Goal: Task Accomplishment & Management: Manage account settings

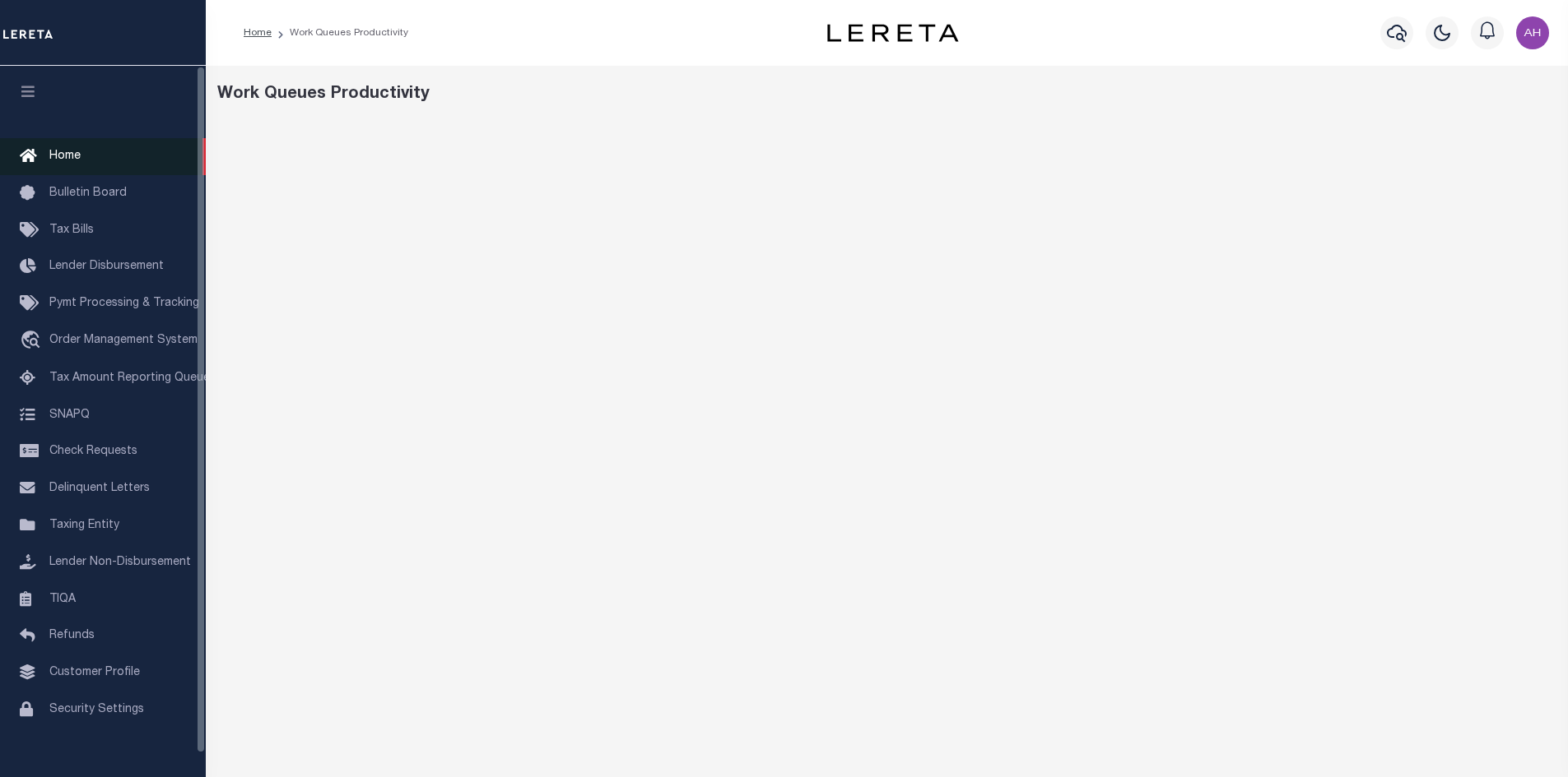
click at [63, 157] on span "Home" at bounding box center [64, 157] width 32 height 12
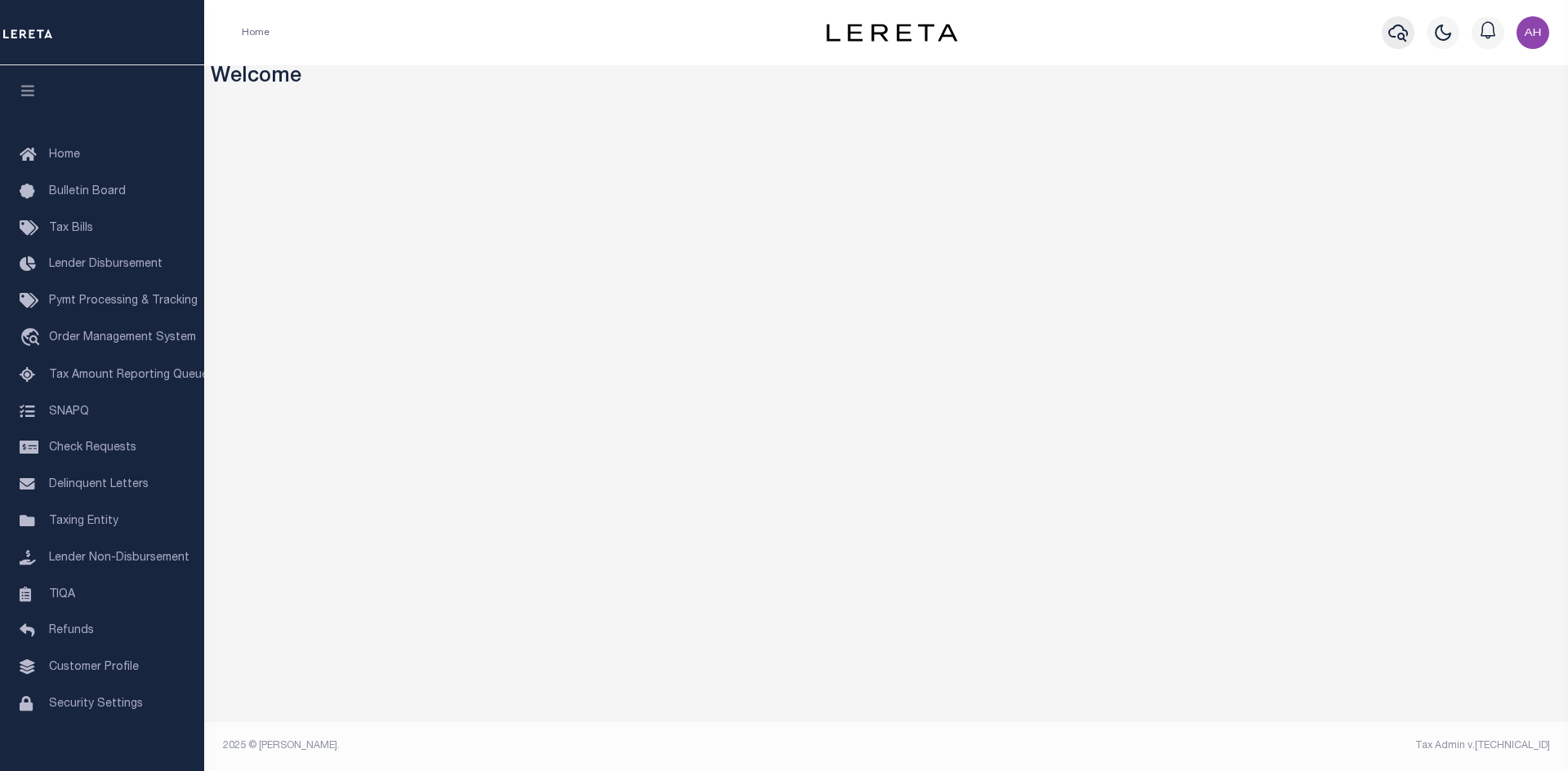
click at [1404, 34] on icon "button" at bounding box center [1397, 32] width 20 height 20
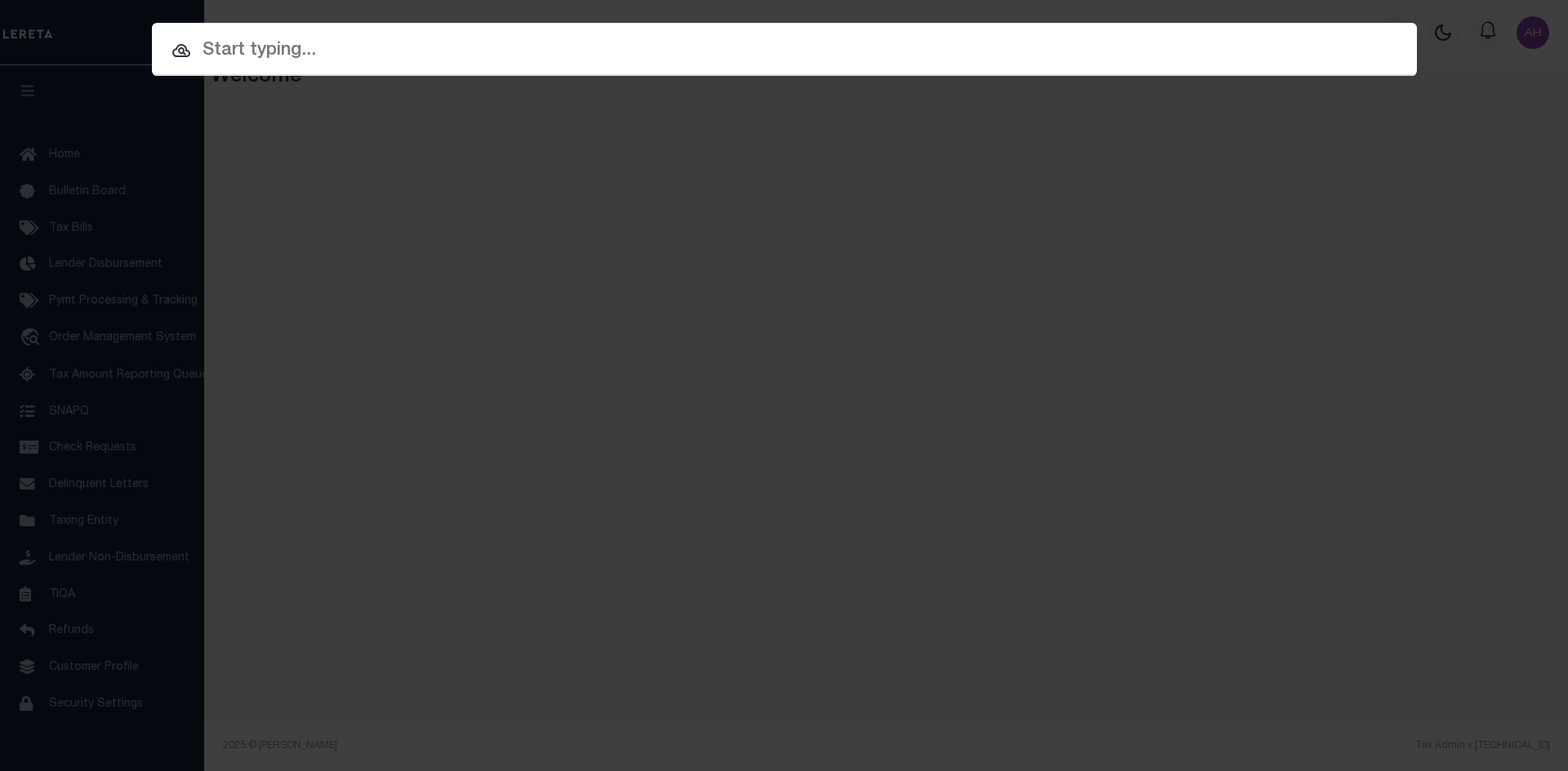
paste input "942300022798"
type input "942300022798"
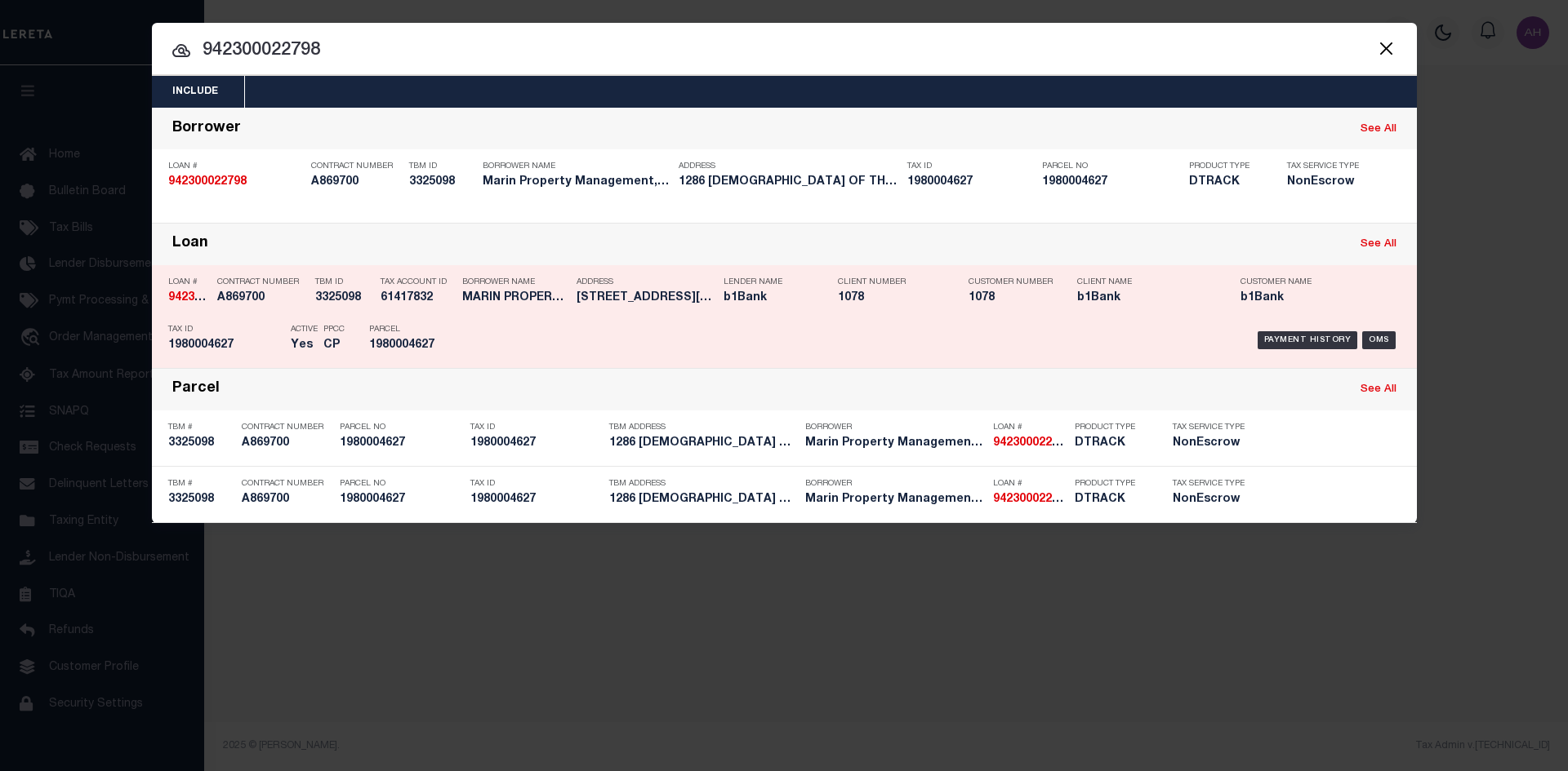
click at [1279, 332] on div "Payment History OMS" at bounding box center [933, 341] width 933 height 48
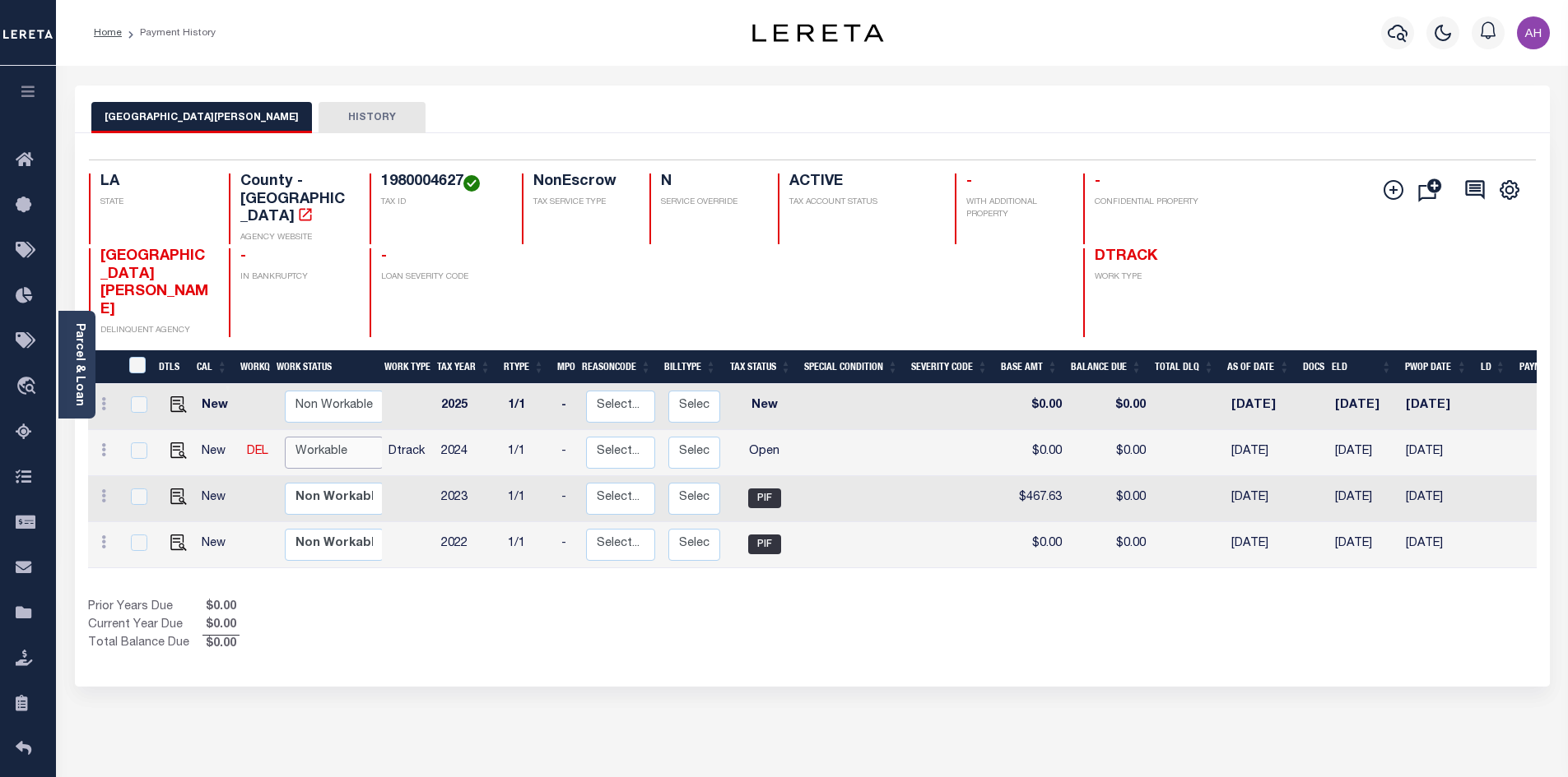
click at [316, 437] on select "Non Workable Workable" at bounding box center [334, 452] width 99 height 32
checkbox input "true"
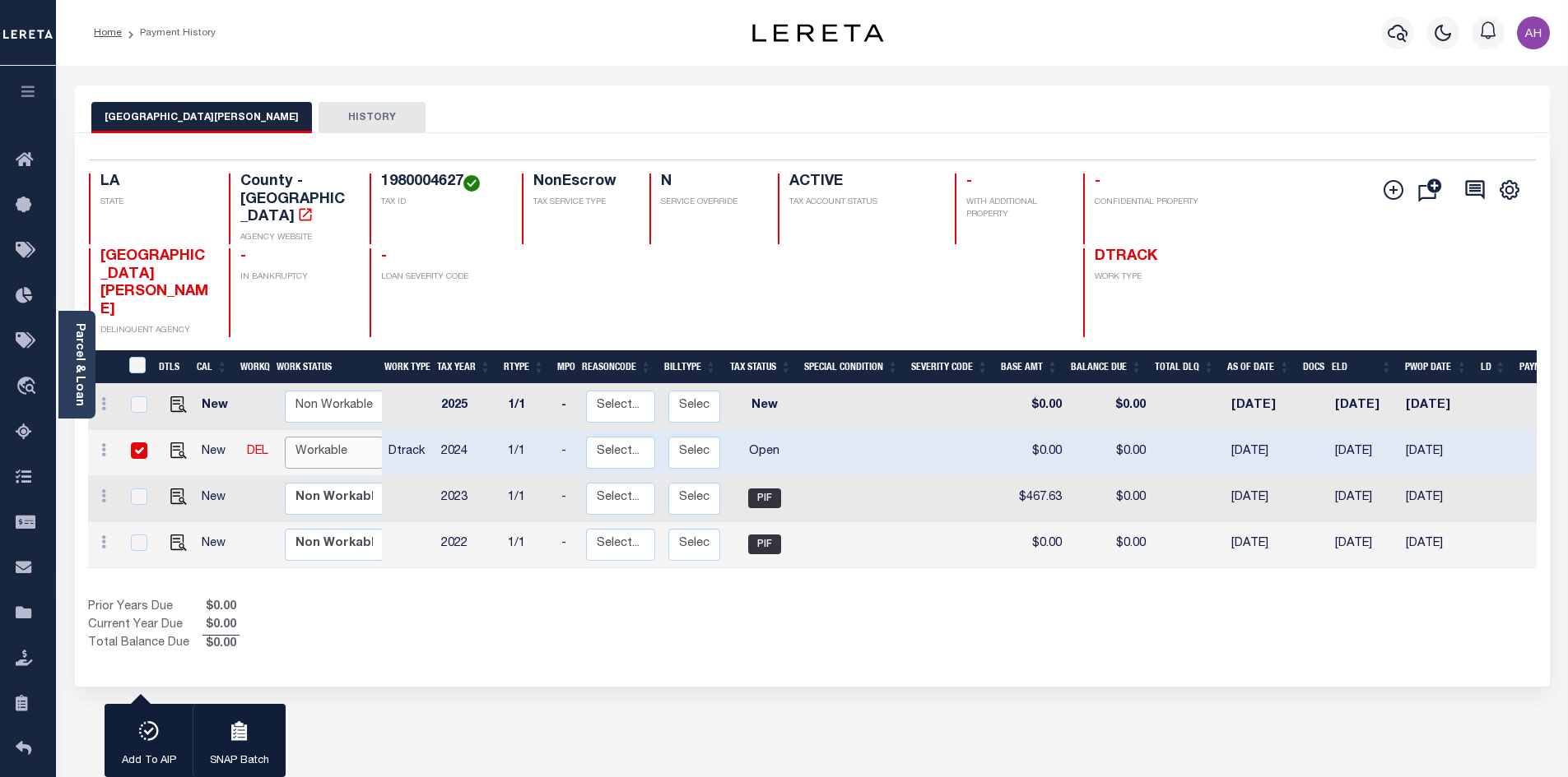
select select "true"
click at [285, 437] on select "Non Workable Workable" at bounding box center [334, 452] width 99 height 32
checkbox input "false"
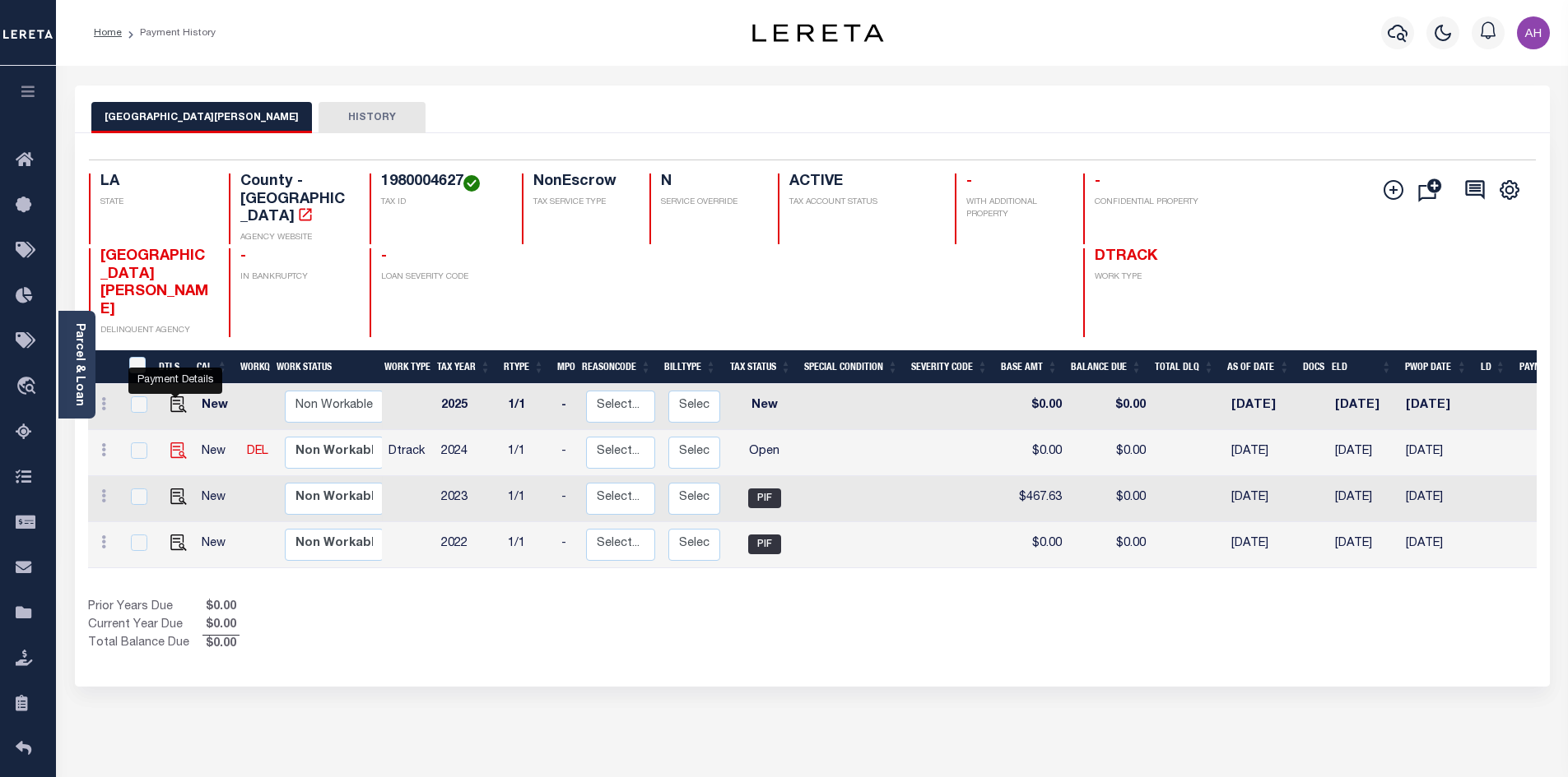
click at [179, 442] on img "" at bounding box center [178, 450] width 16 height 16
checkbox input "true"
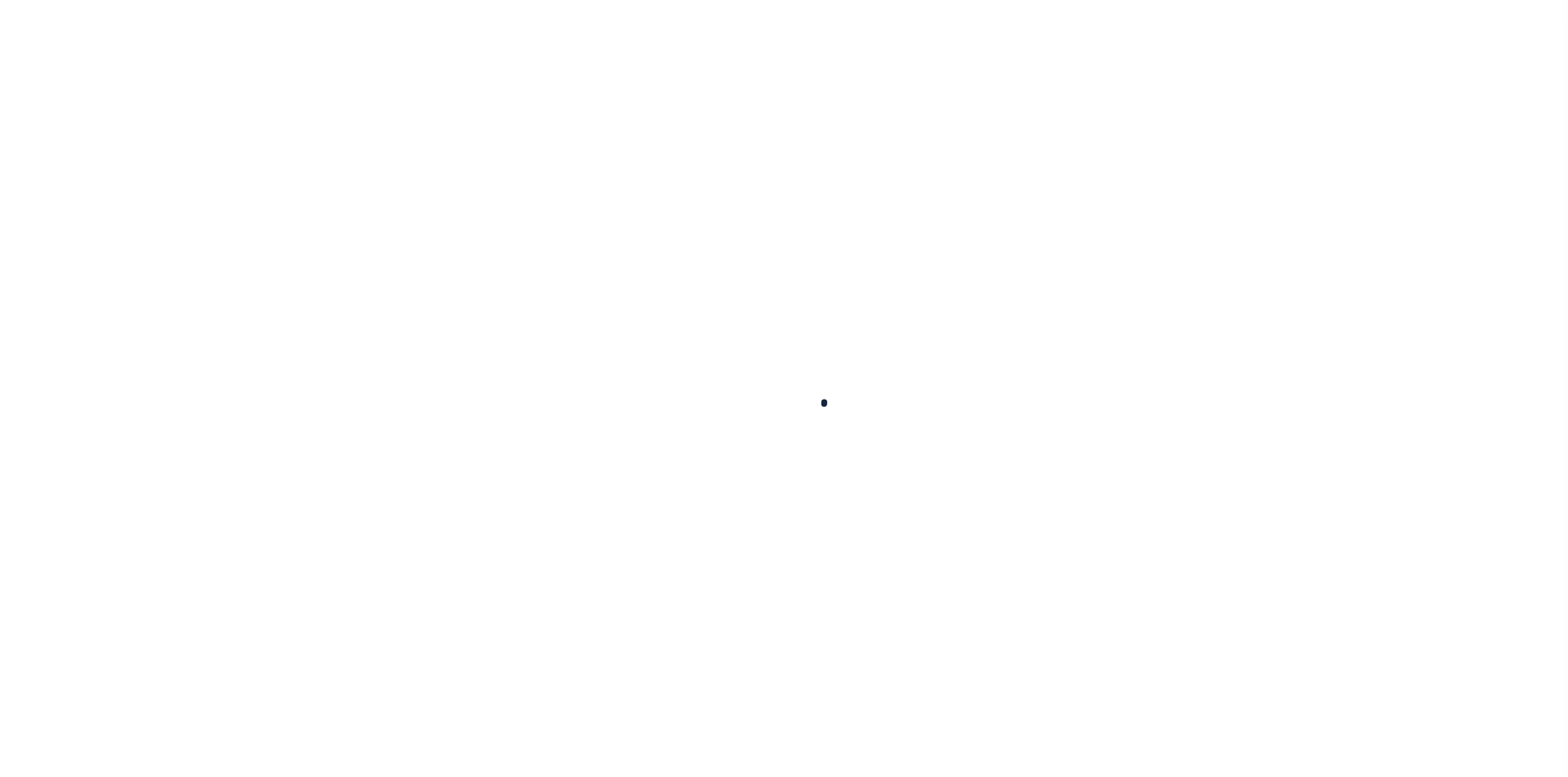
checkbox input "false"
type input "[DATE]"
select select "OP2"
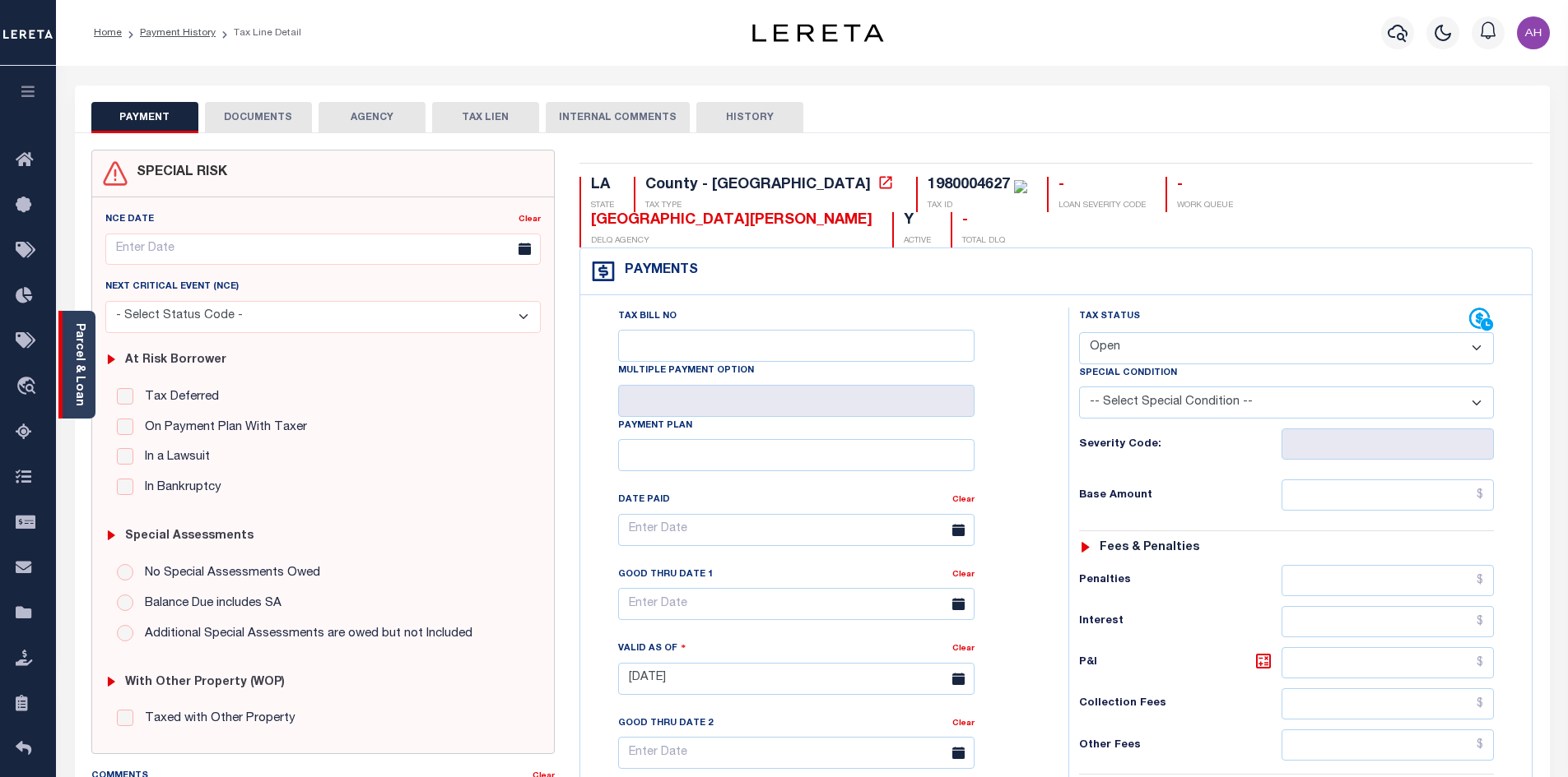
click at [89, 365] on div "Parcel & Loan" at bounding box center [77, 364] width 37 height 108
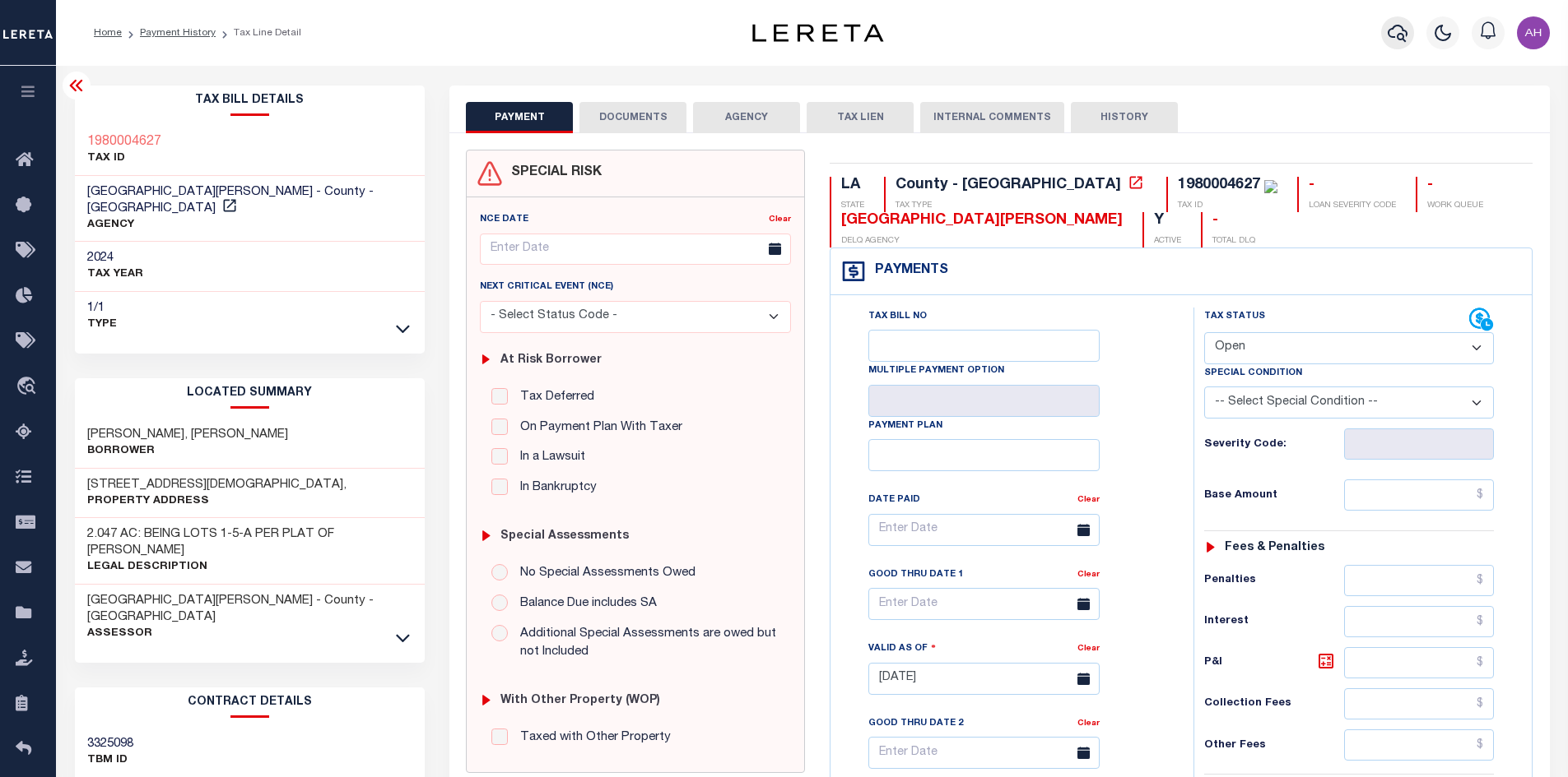
click at [1395, 33] on icon "button" at bounding box center [1397, 33] width 20 height 20
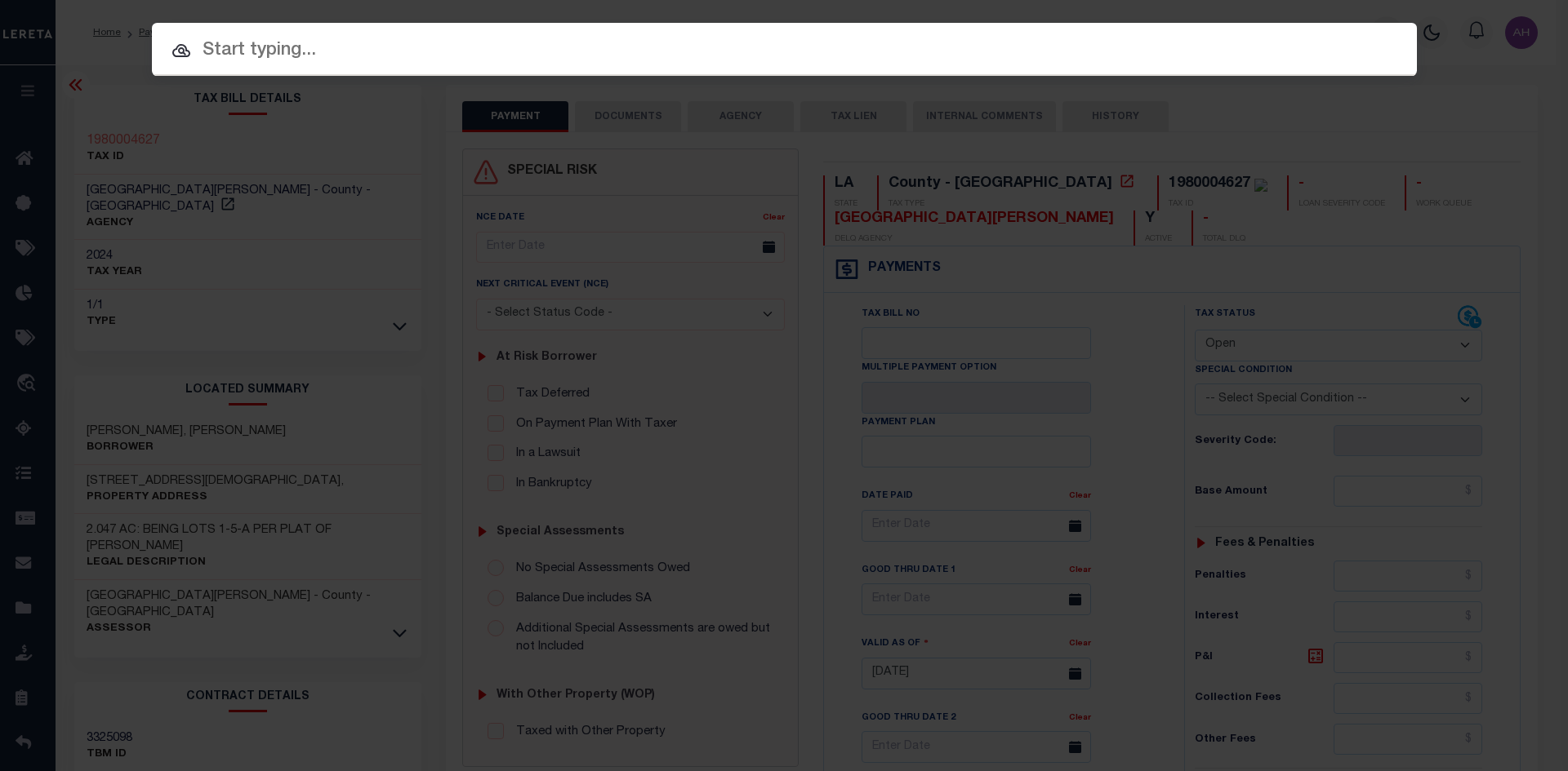
paste input "3423013969"
type input "3423013969"
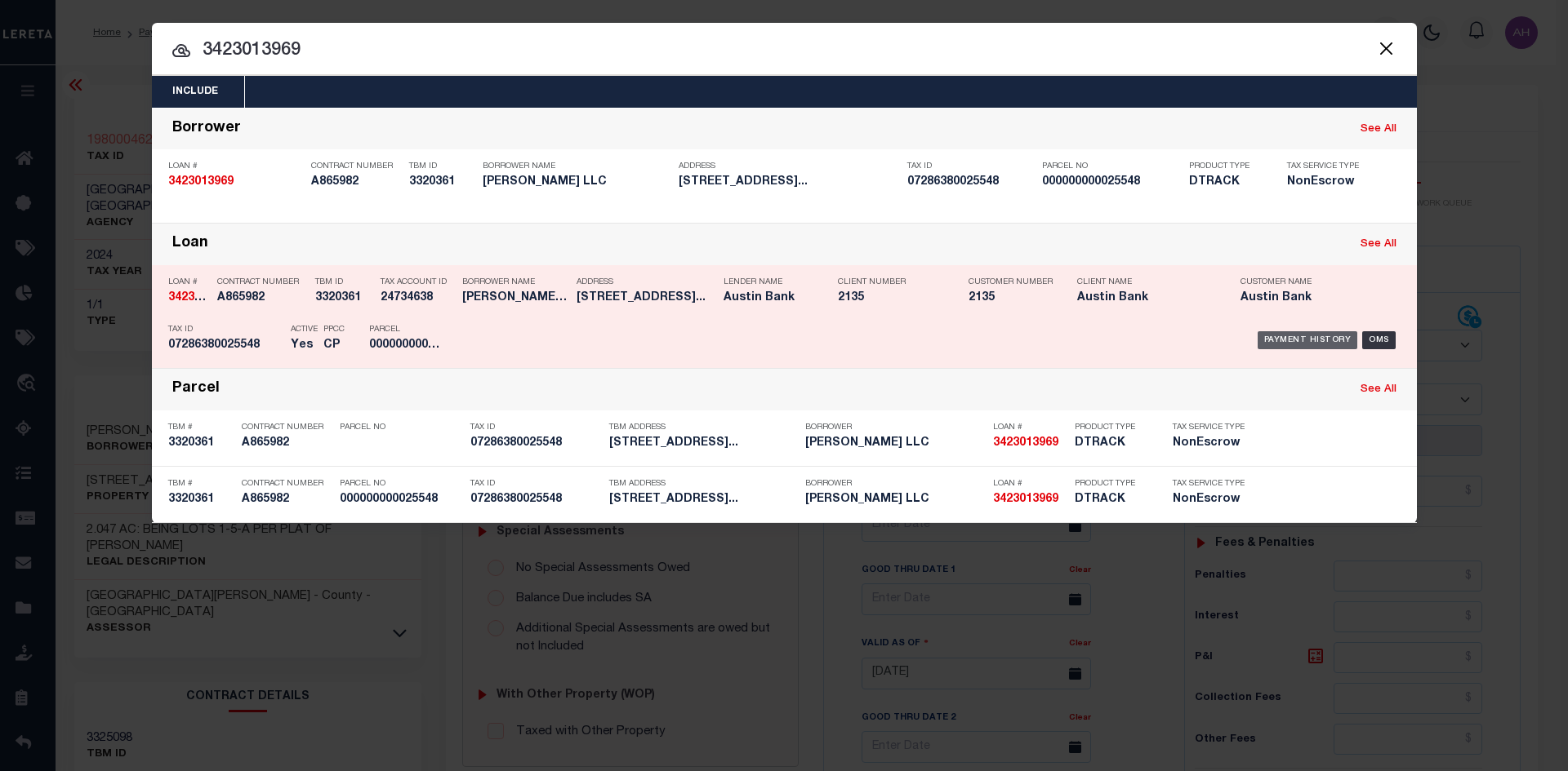
click at [1276, 338] on div "Payment History" at bounding box center [1307, 340] width 100 height 18
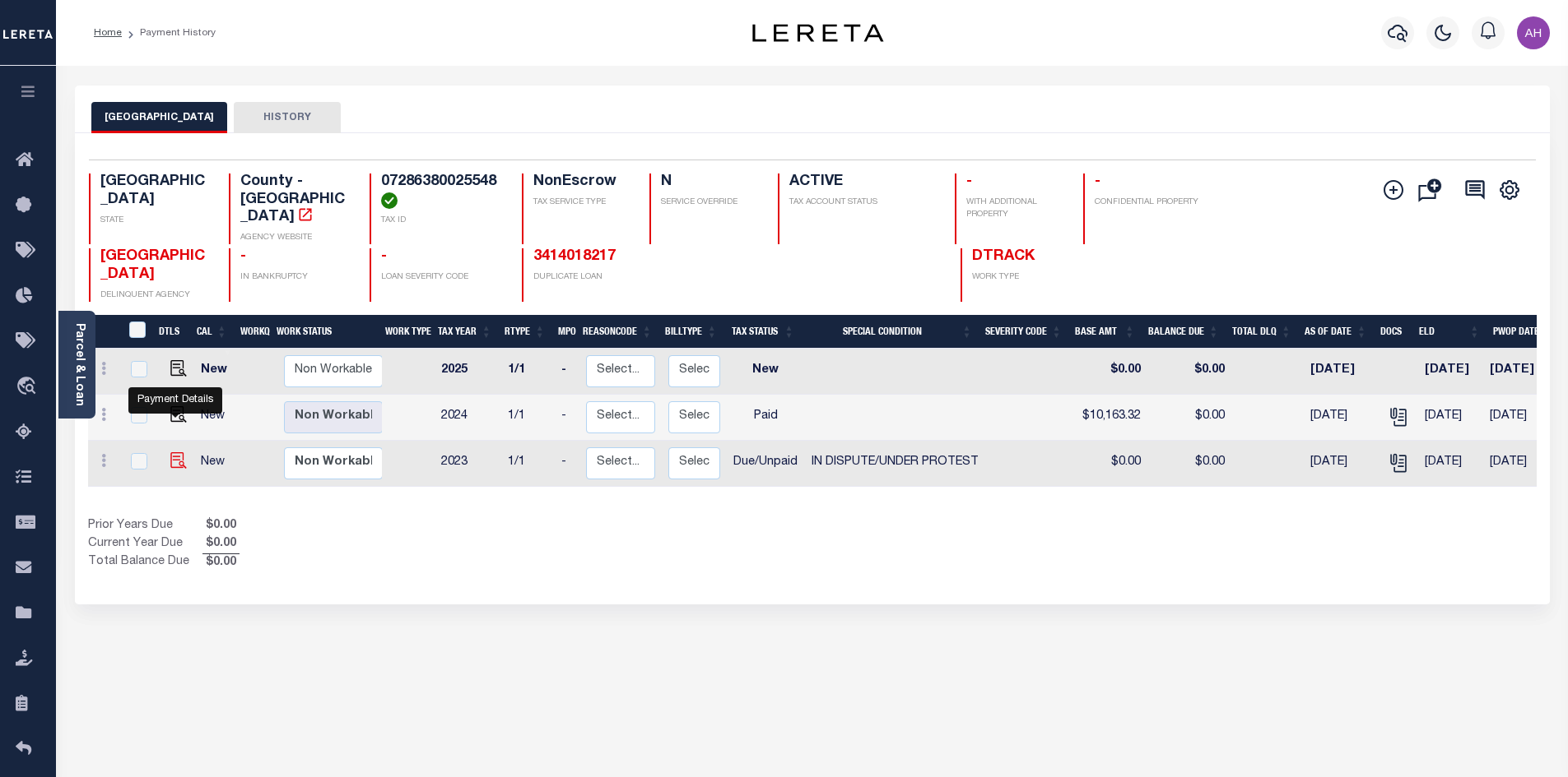
click at [173, 453] on img "" at bounding box center [178, 461] width 16 height 16
checkbox input "true"
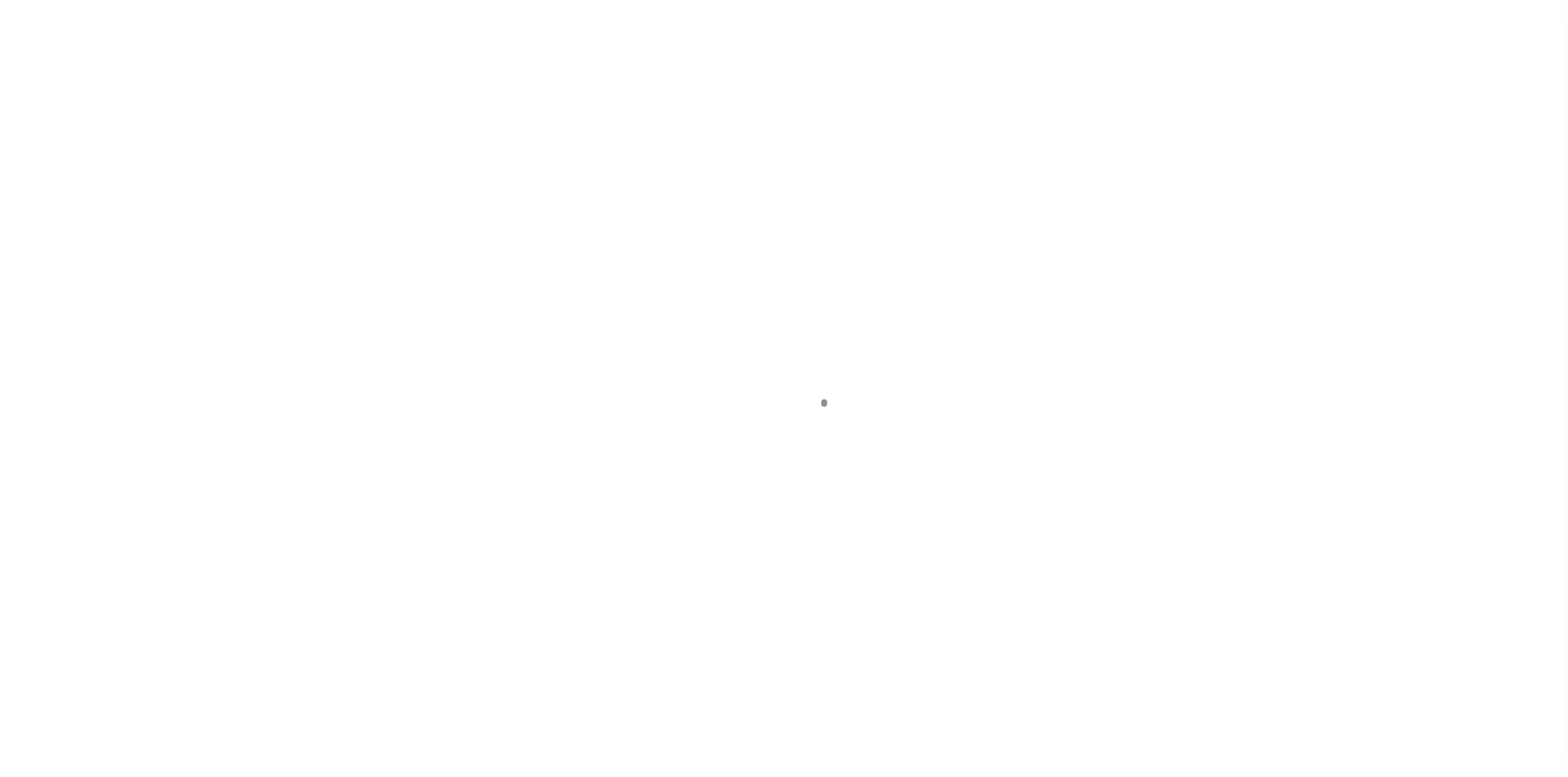
select select "DUE"
select select "14"
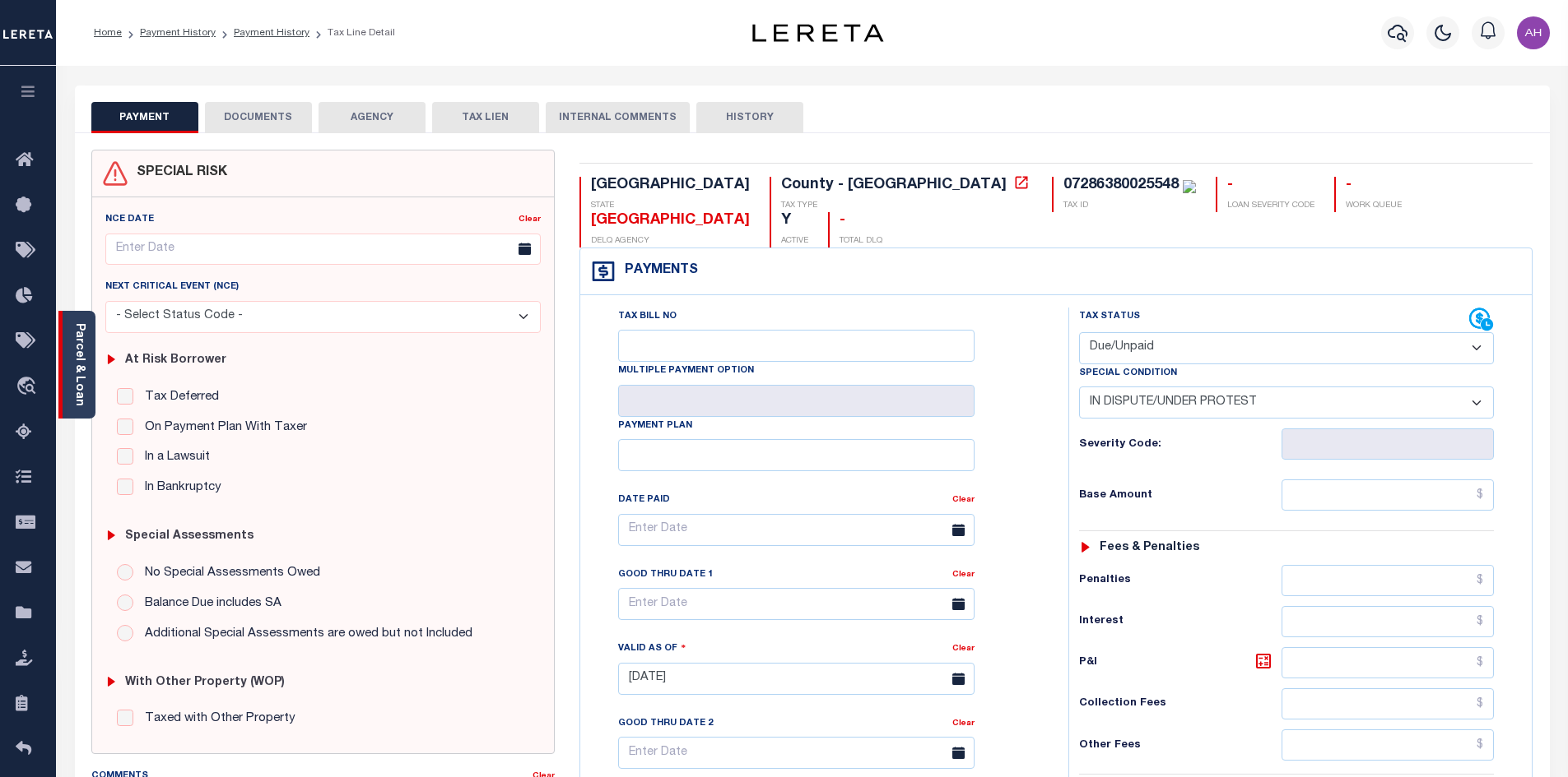
click at [88, 359] on div "Parcel & Loan" at bounding box center [77, 364] width 37 height 108
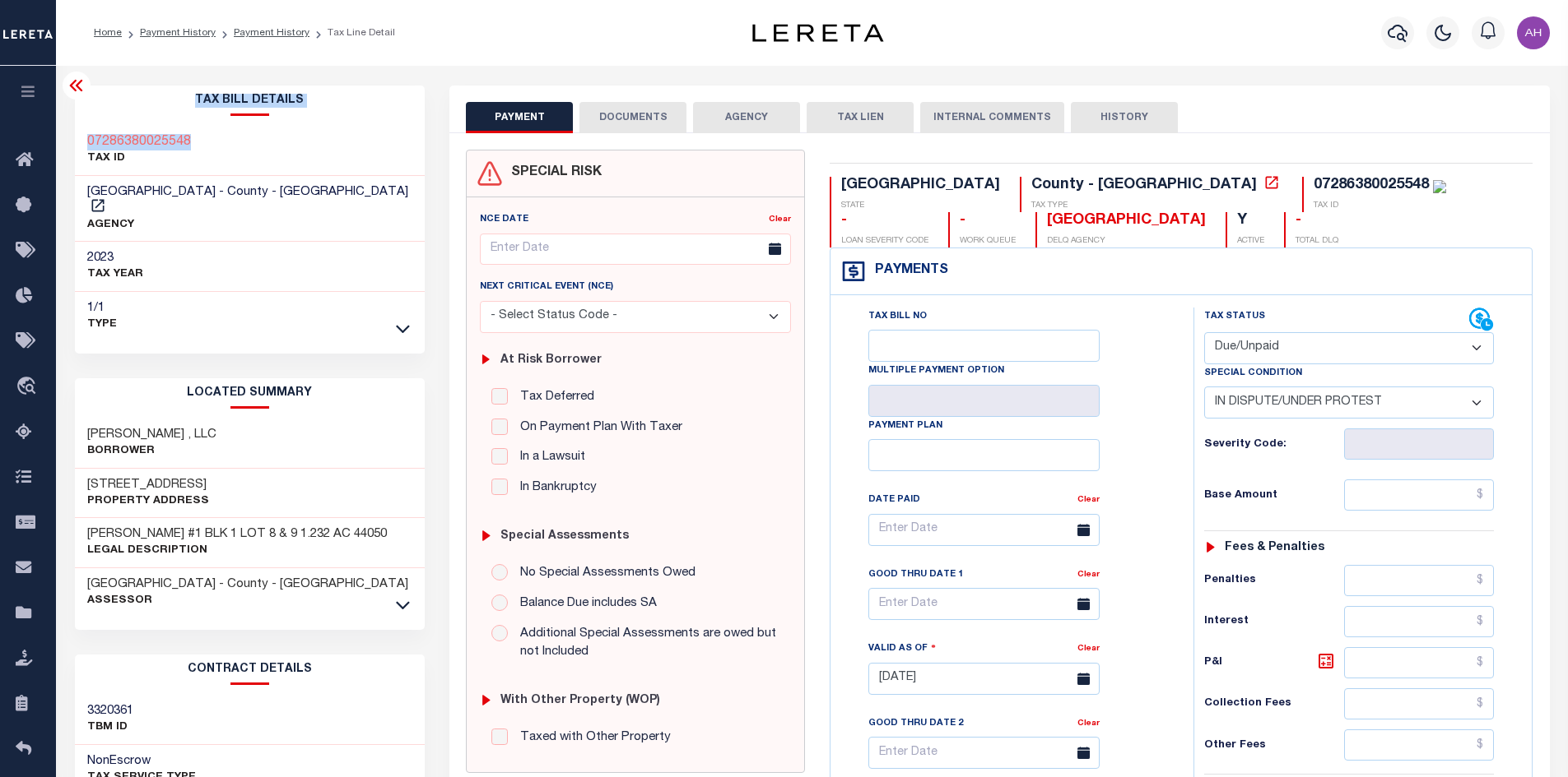
drag, startPoint x: 235, startPoint y: 141, endPoint x: 81, endPoint y: 134, distance: 154.2
click at [48, 131] on div "Home Payment History Payment History Tax Line Detail Profile" at bounding box center [784, 623] width 1568 height 1247
click at [267, 144] on div "07286380025548 TAX ID" at bounding box center [250, 151] width 350 height 50
drag, startPoint x: 215, startPoint y: 140, endPoint x: 85, endPoint y: 146, distance: 130.1
click at [85, 146] on div "07286380025548 TAX ID" at bounding box center [250, 151] width 350 height 50
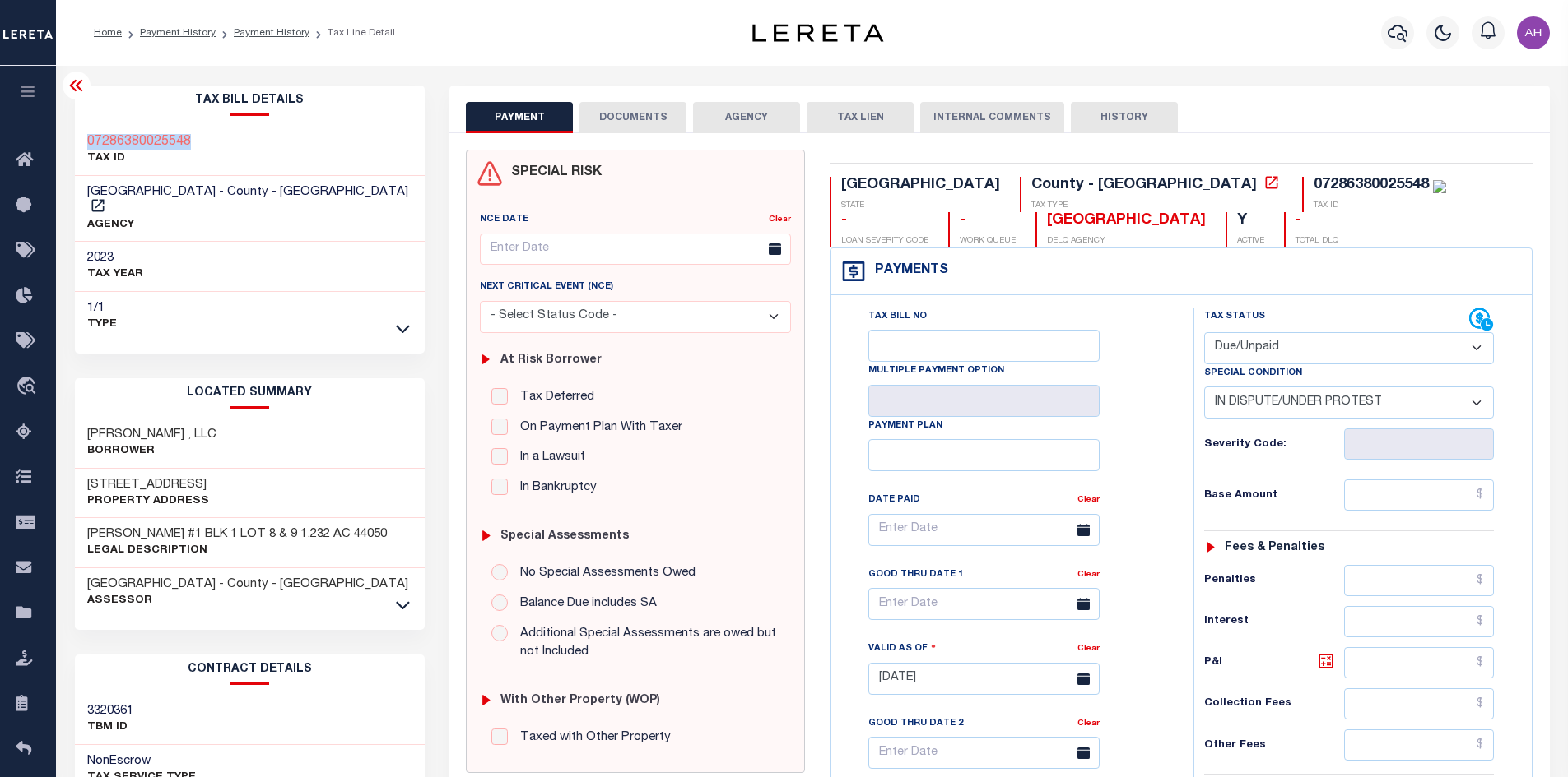
copy h3 "07286380025548"
click at [397, 596] on icon at bounding box center [402, 605] width 14 height 17
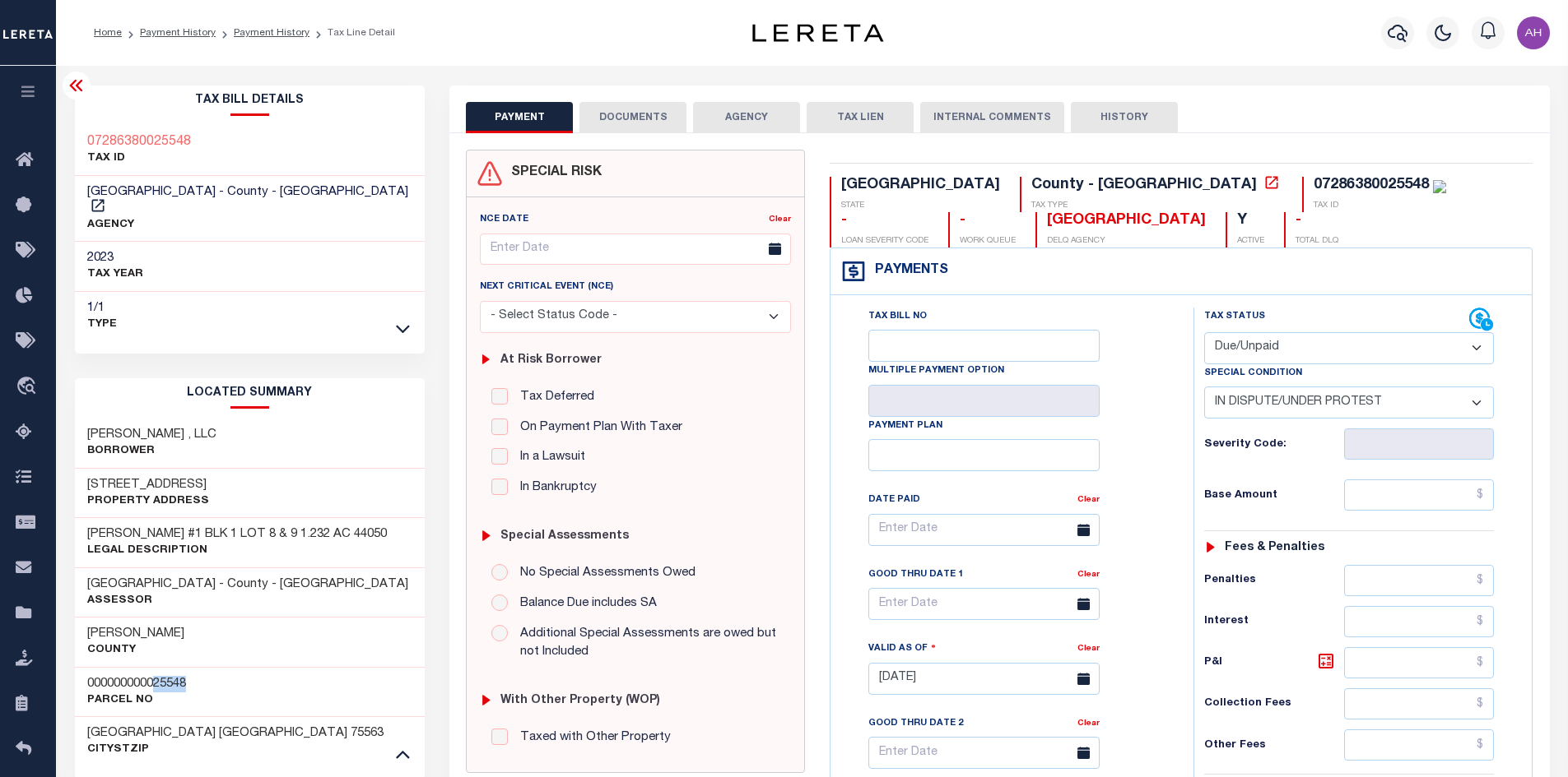
drag, startPoint x: 216, startPoint y: 665, endPoint x: 158, endPoint y: 668, distance: 58.1
click at [158, 668] on div "000000000025548 Parcel No" at bounding box center [250, 692] width 350 height 50
click at [291, 445] on div "SAIRAM LINDEN , LLC Borrower" at bounding box center [250, 443] width 350 height 50
drag, startPoint x: 191, startPoint y: 465, endPoint x: 71, endPoint y: 472, distance: 120.2
click at [71, 472] on div "Tax Bill Details 07286380025548 TAX ID" at bounding box center [250, 682] width 375 height 1193
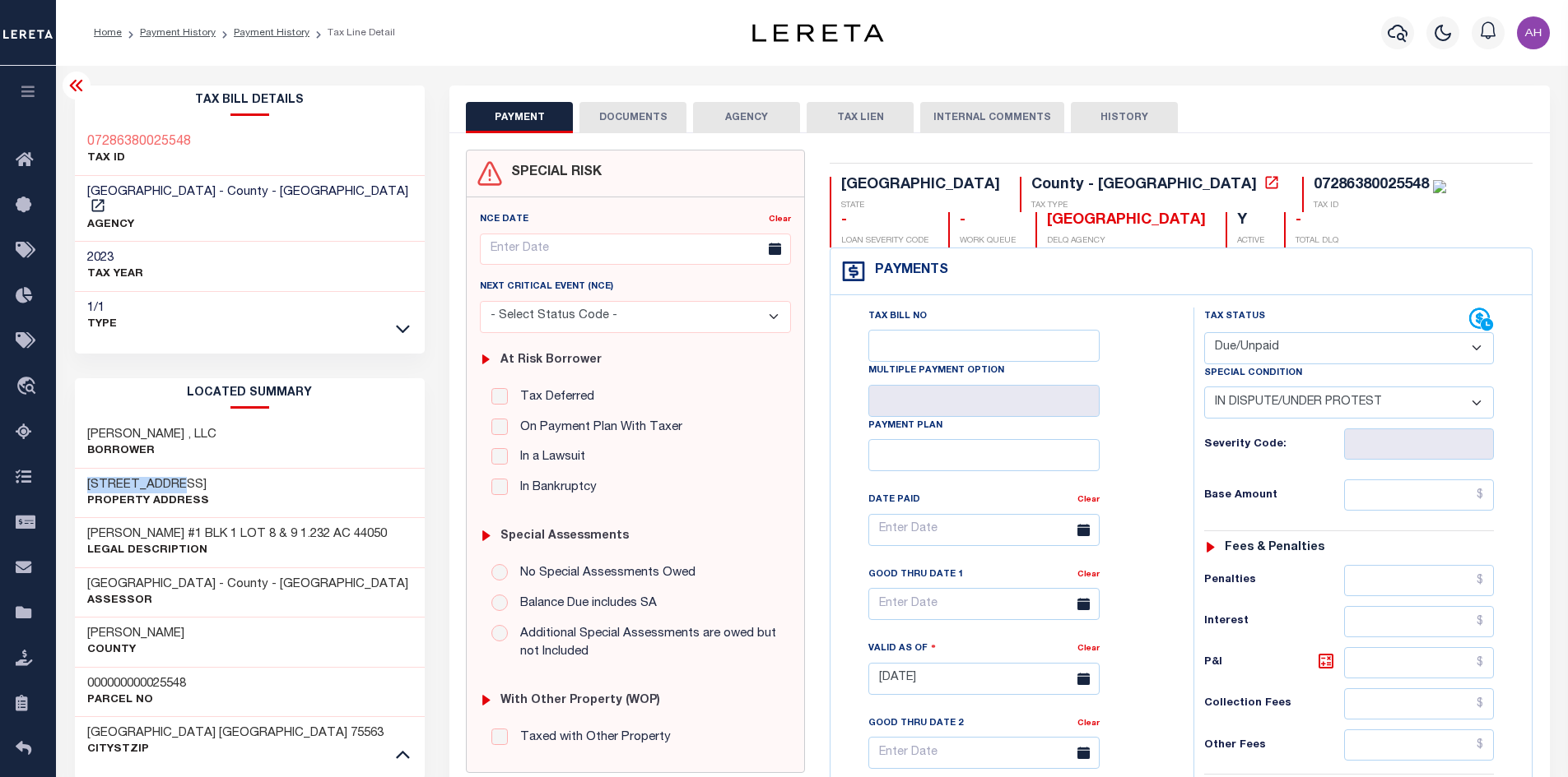
copy h3 "1411 S HWY 59"
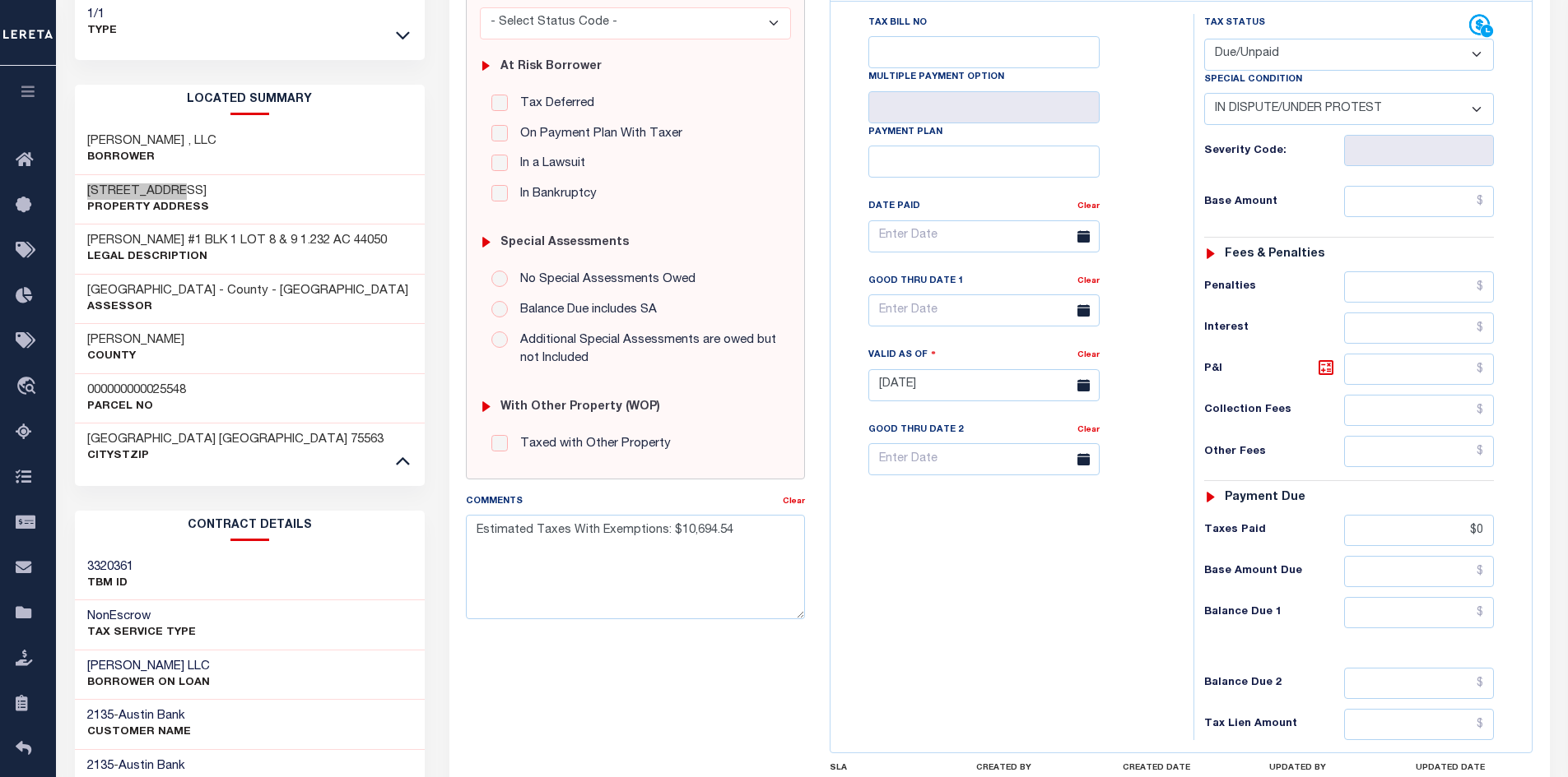
scroll to position [329, 0]
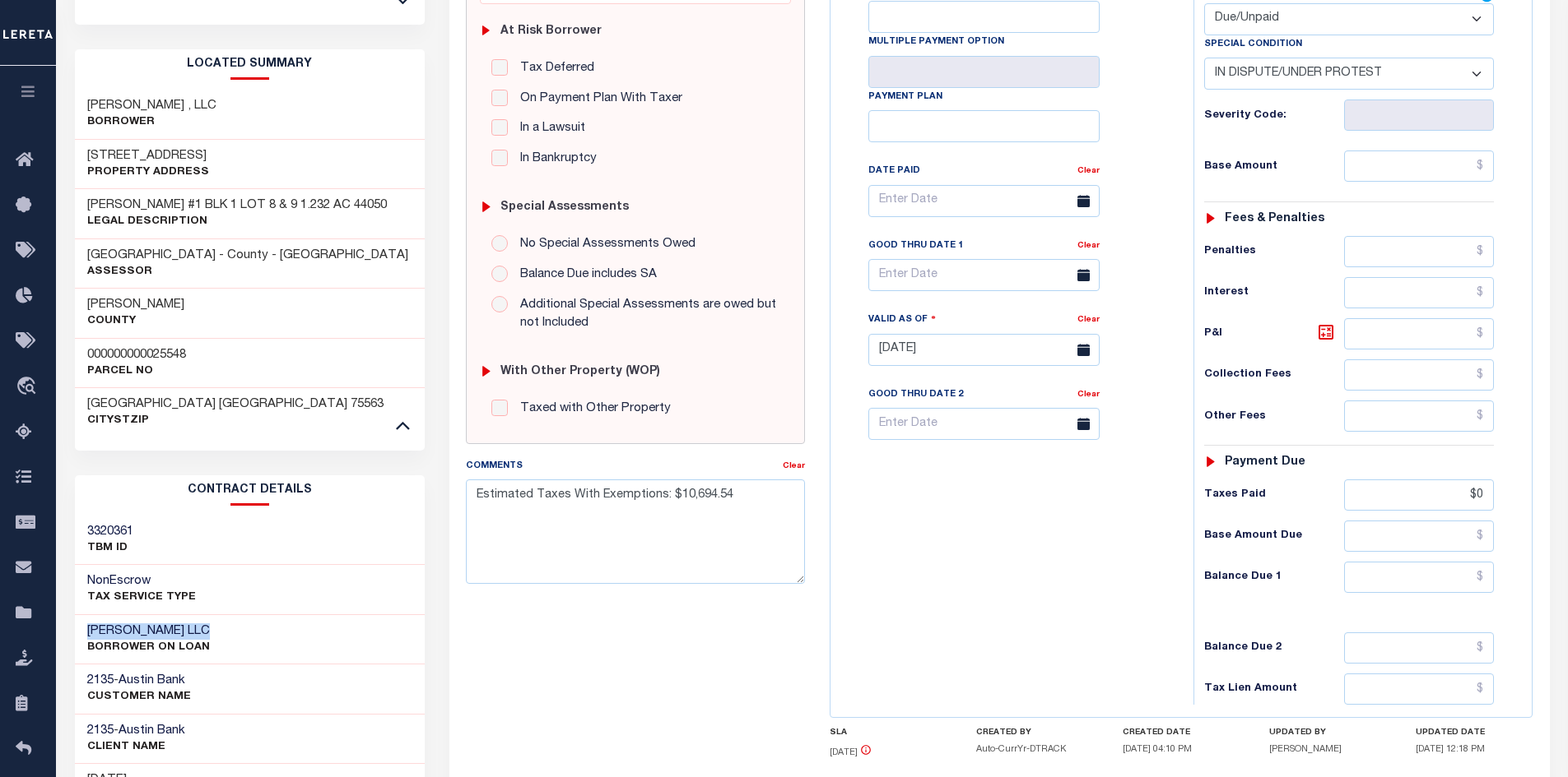
drag, startPoint x: 214, startPoint y: 620, endPoint x: 84, endPoint y: 619, distance: 130.0
click at [84, 619] on div "SAIRAM LINDEN LLC BORROWER ON LOAN" at bounding box center [250, 640] width 350 height 50
copy h3 "SAIRAM LINDEN LLC"
click at [612, 694] on div "SPECIAL RISK NCE Date Clear - Select Status Code -" at bounding box center [635, 351] width 364 height 1060
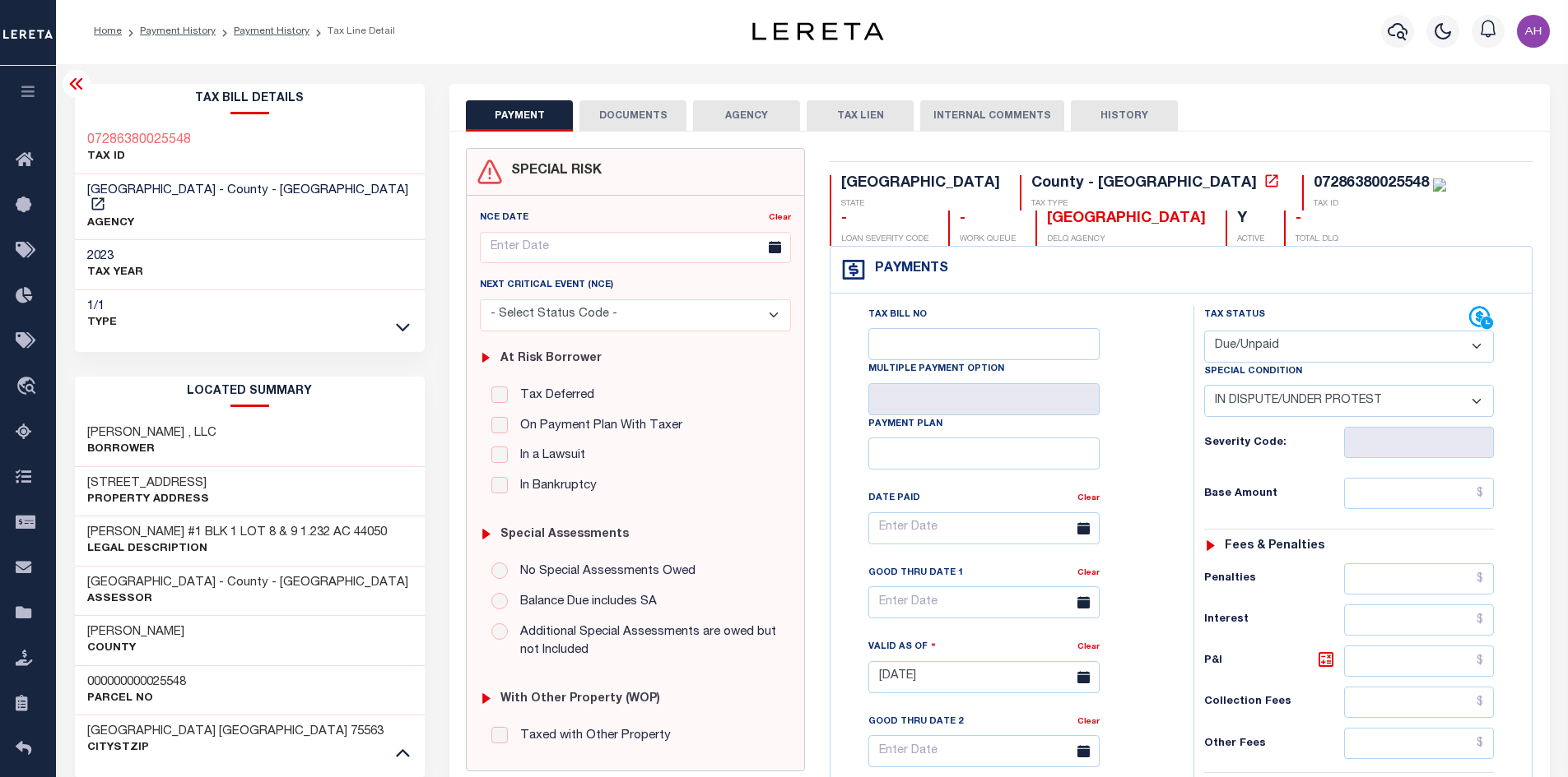
scroll to position [0, 0]
click at [275, 28] on link "Payment History" at bounding box center [271, 33] width 76 height 10
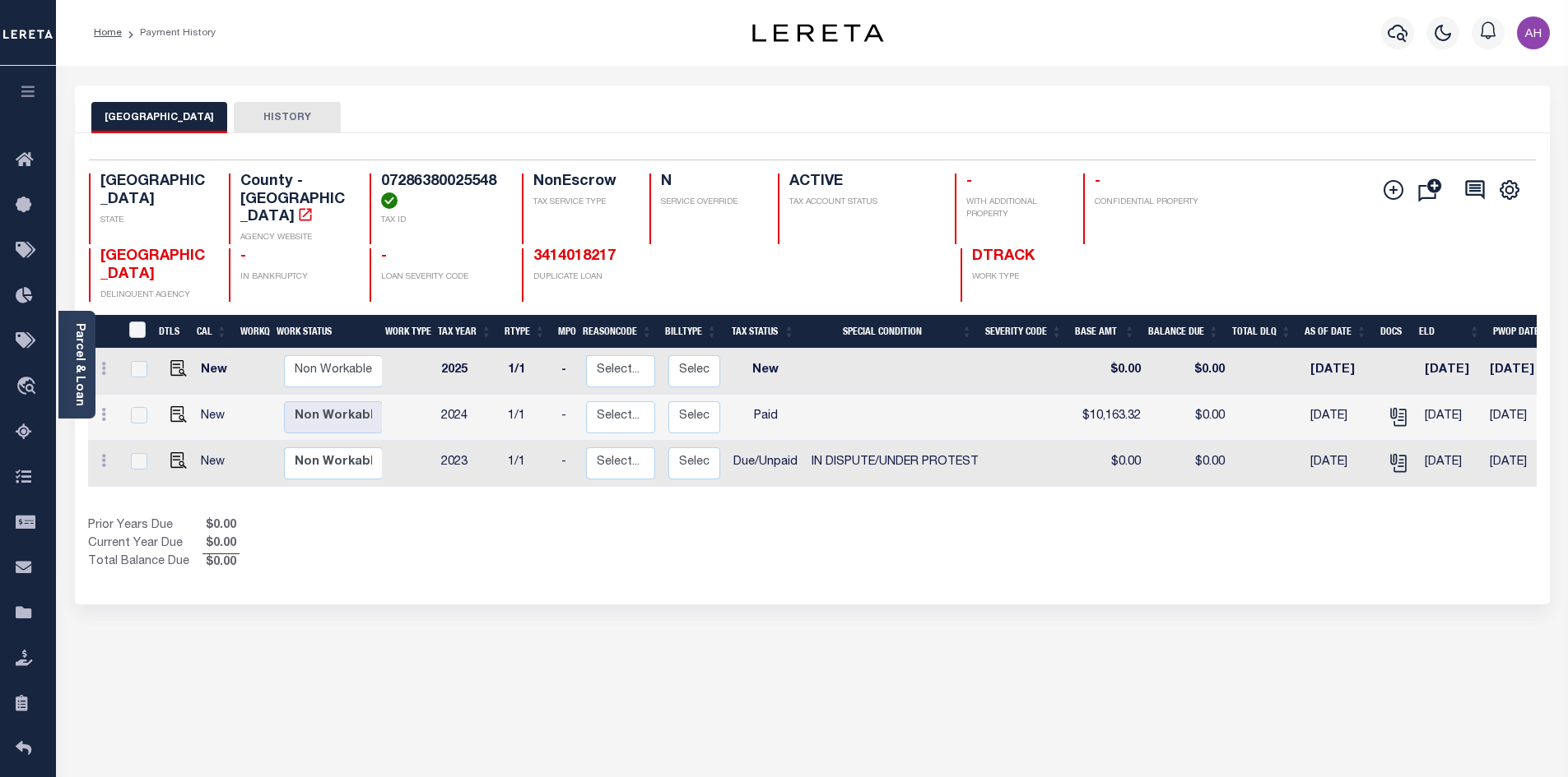
click at [855, 543] on div "Selected 3 Results 1 Items per page 25 50 100 TX STATE TAX ID N" at bounding box center [812, 369] width 1475 height 471
click at [175, 453] on img "" at bounding box center [178, 461] width 16 height 16
checkbox input "true"
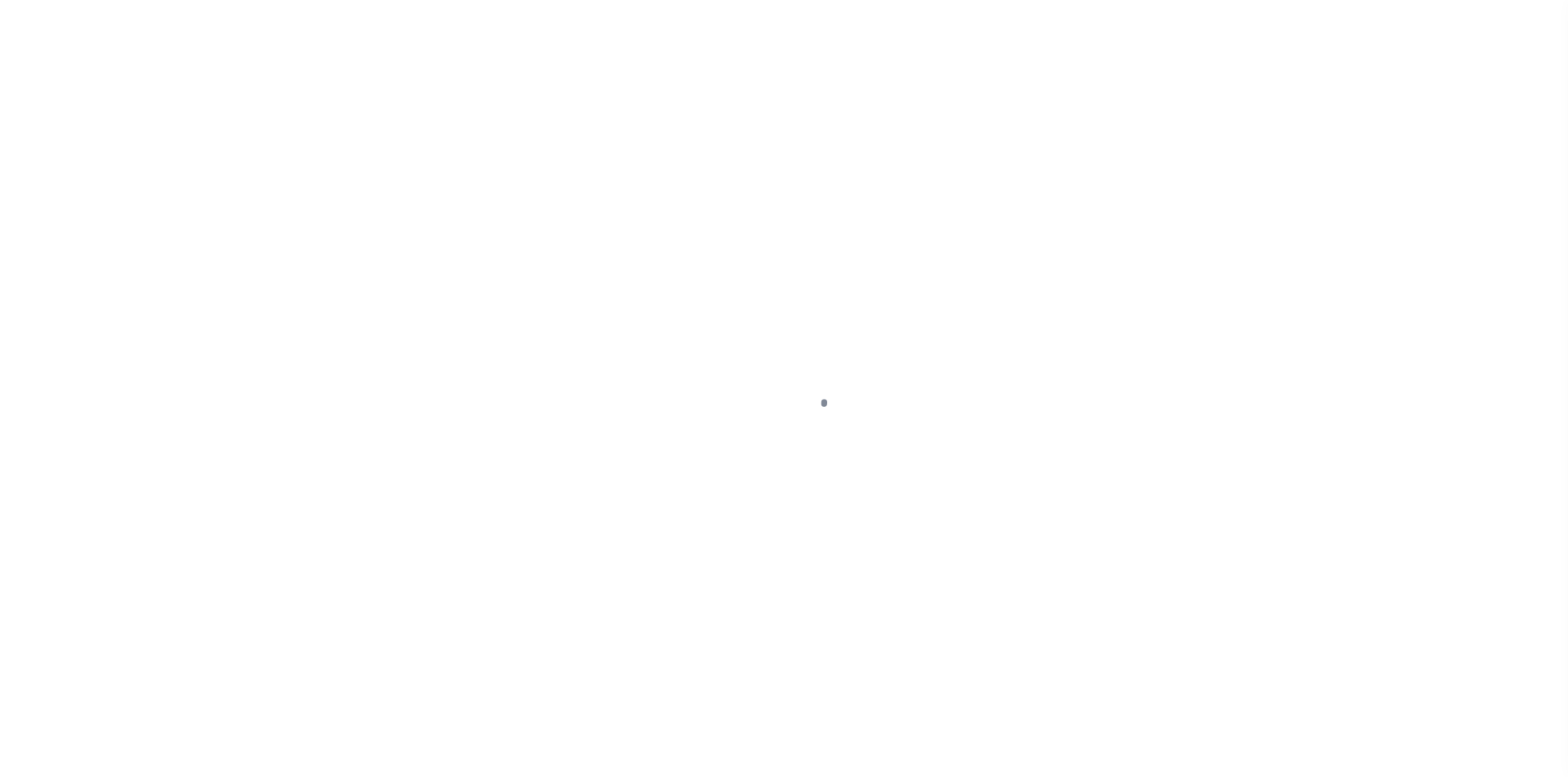
select select "DUE"
select select "14"
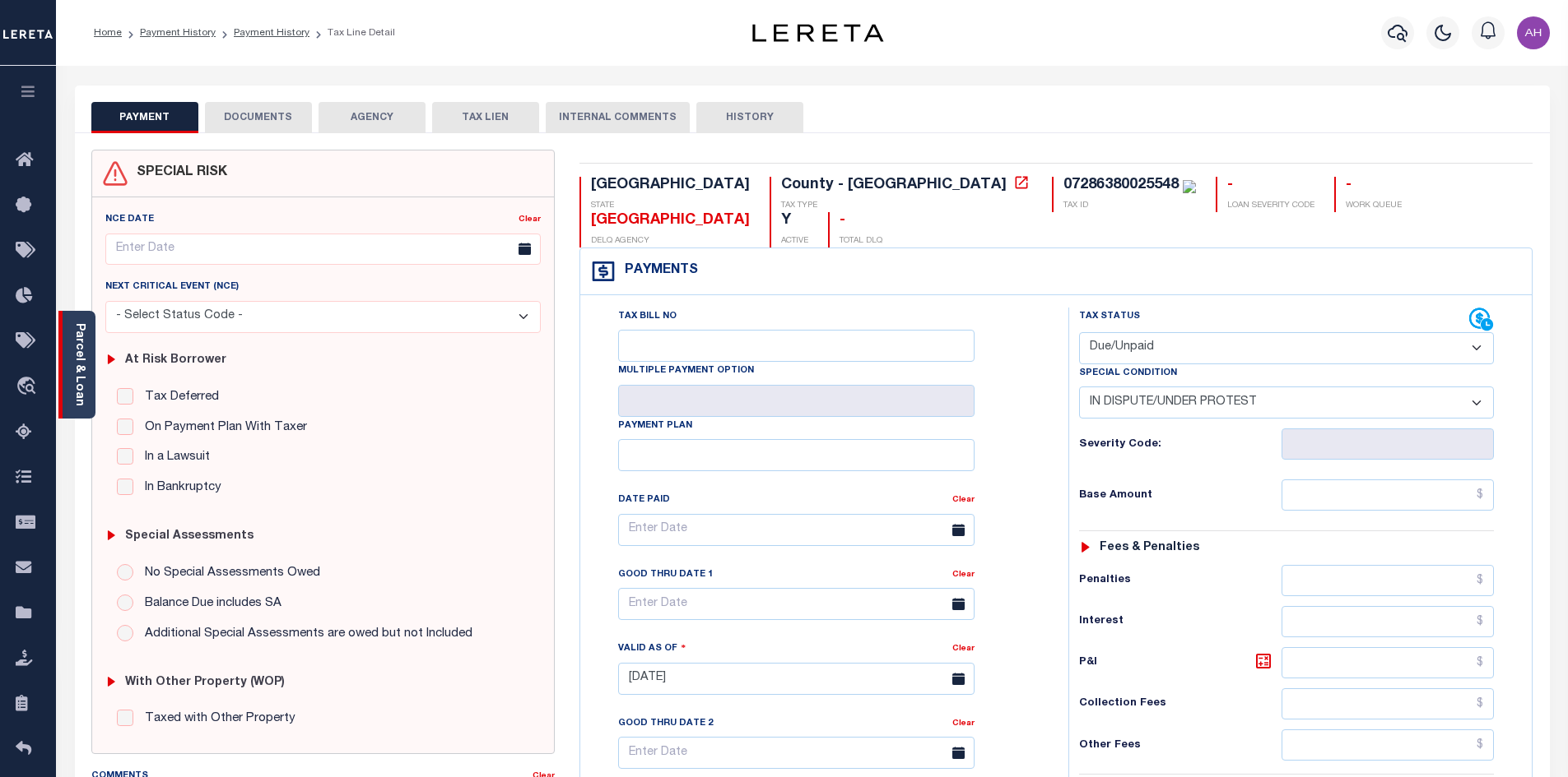
click at [94, 372] on div "Parcel & Loan" at bounding box center [77, 364] width 37 height 108
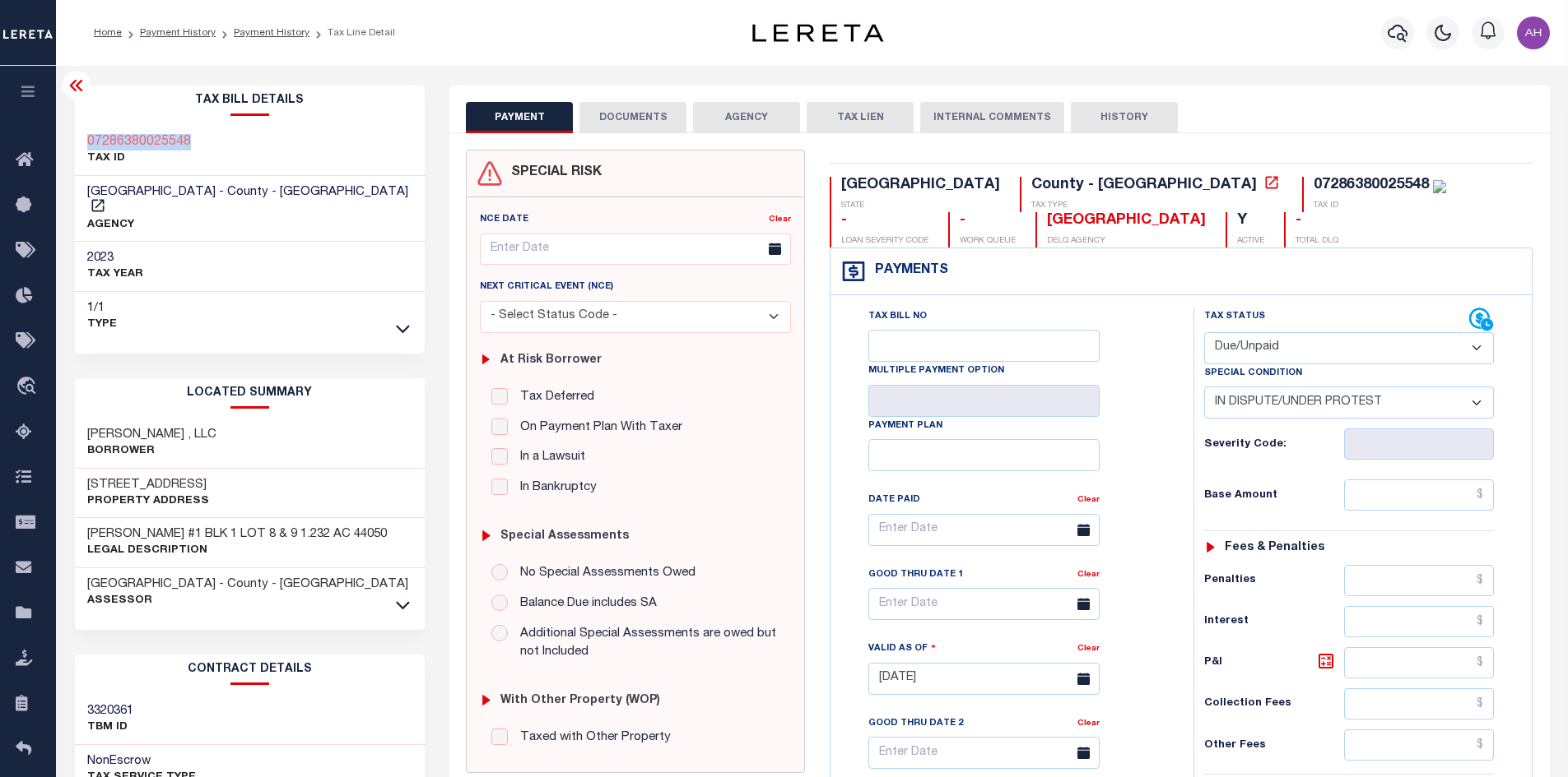
drag, startPoint x: 212, startPoint y: 144, endPoint x: 87, endPoint y: 139, distance: 125.1
click at [87, 139] on div "07286380025548 TAX ID" at bounding box center [250, 151] width 350 height 50
copy h3 "07286380025548"
click at [1409, 41] on button "button" at bounding box center [1398, 33] width 33 height 33
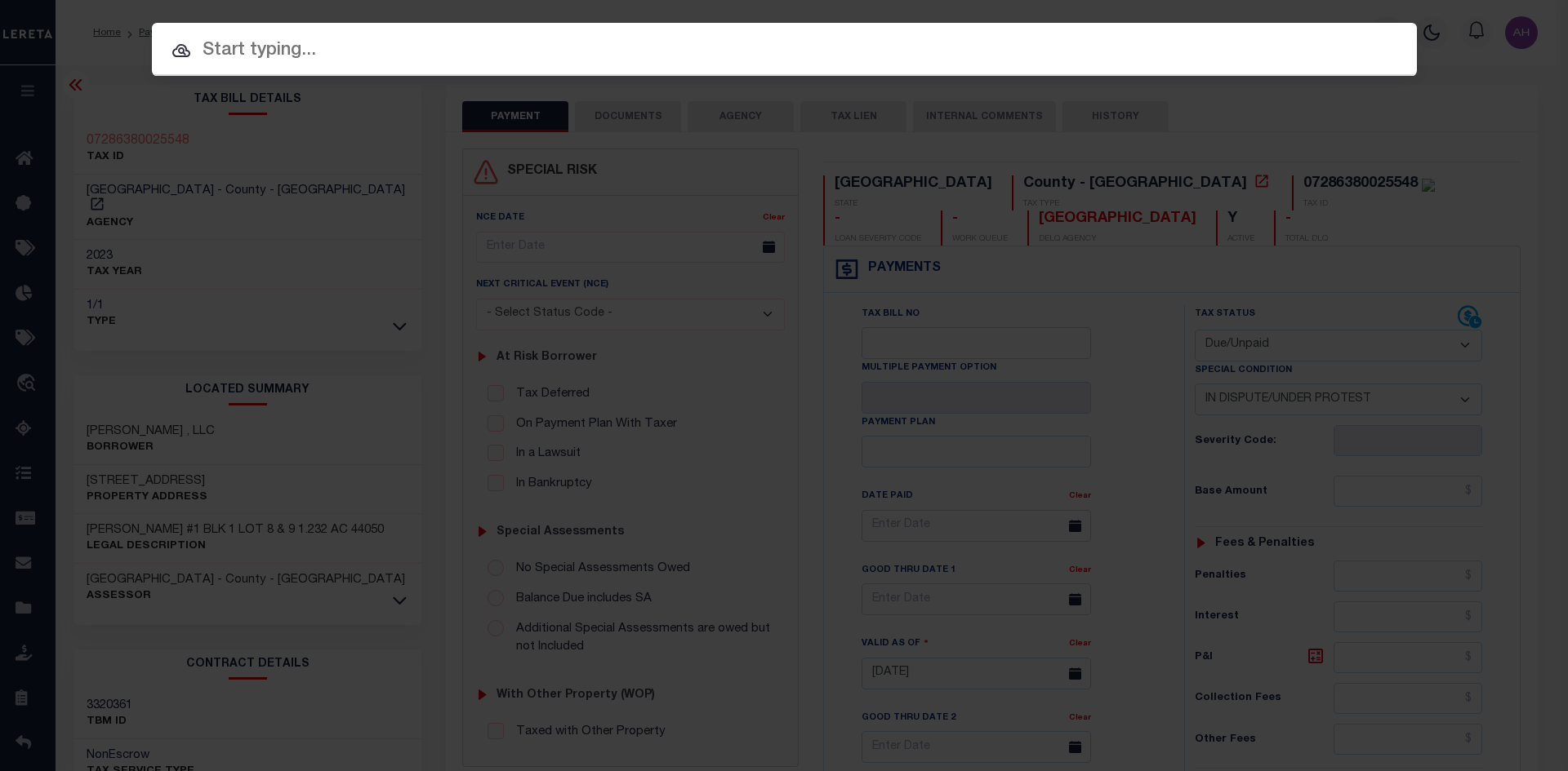
paste input "000009413100000000000"
type input "000009413100000000000"
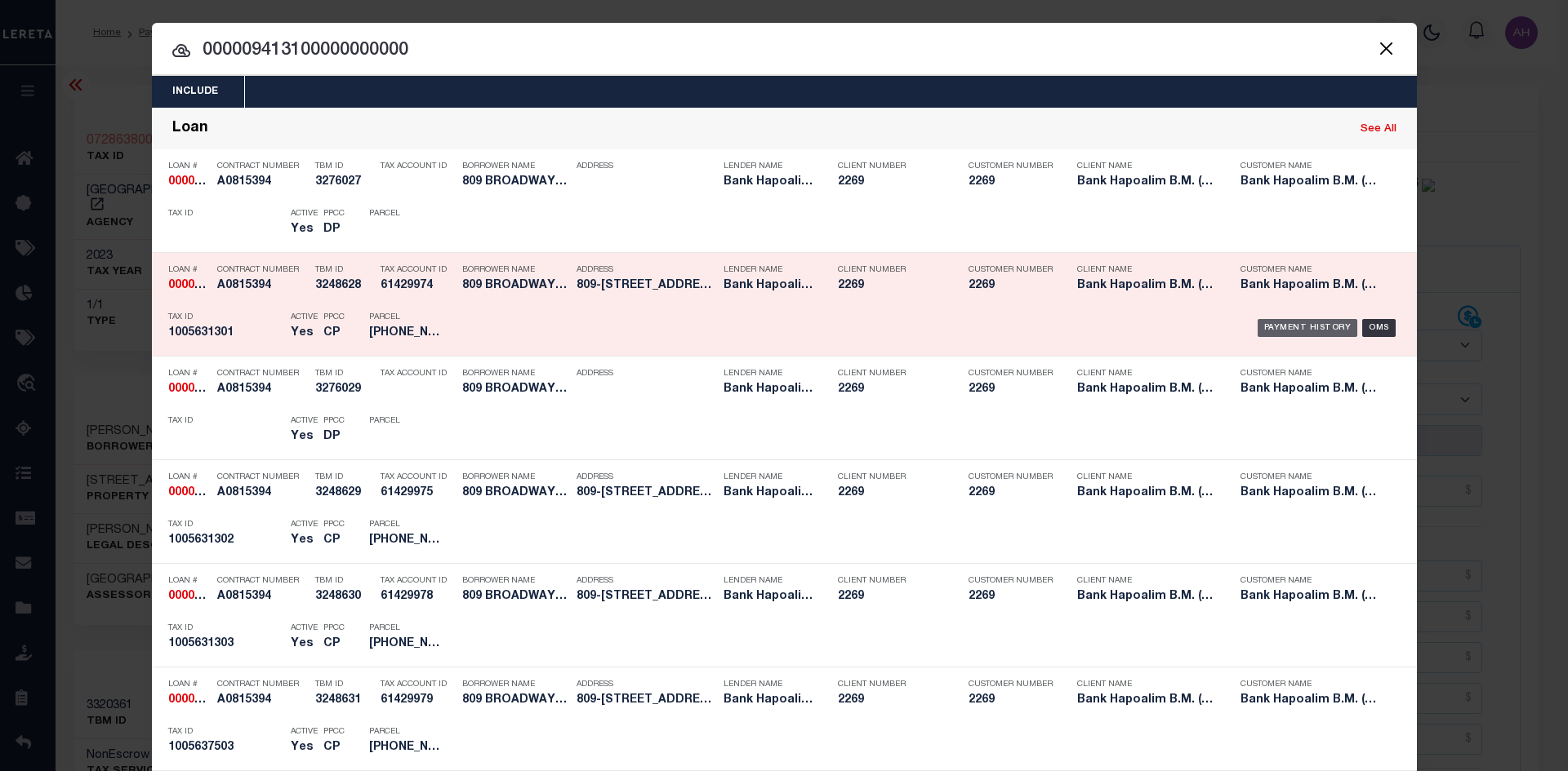
click at [1278, 336] on div "Payment History" at bounding box center [1307, 328] width 100 height 18
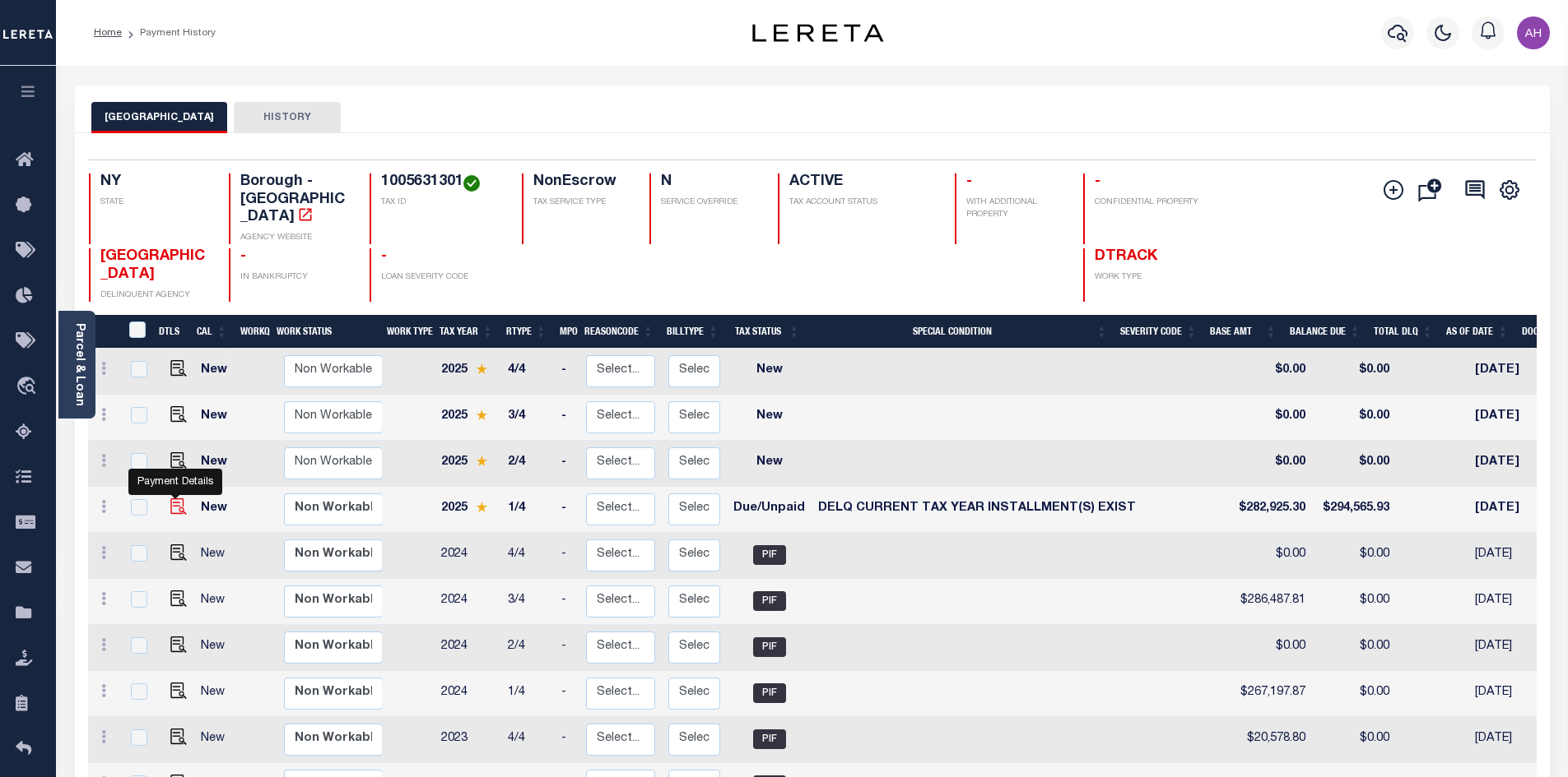
click at [179, 498] on img "" at bounding box center [178, 506] width 16 height 16
checkbox input "true"
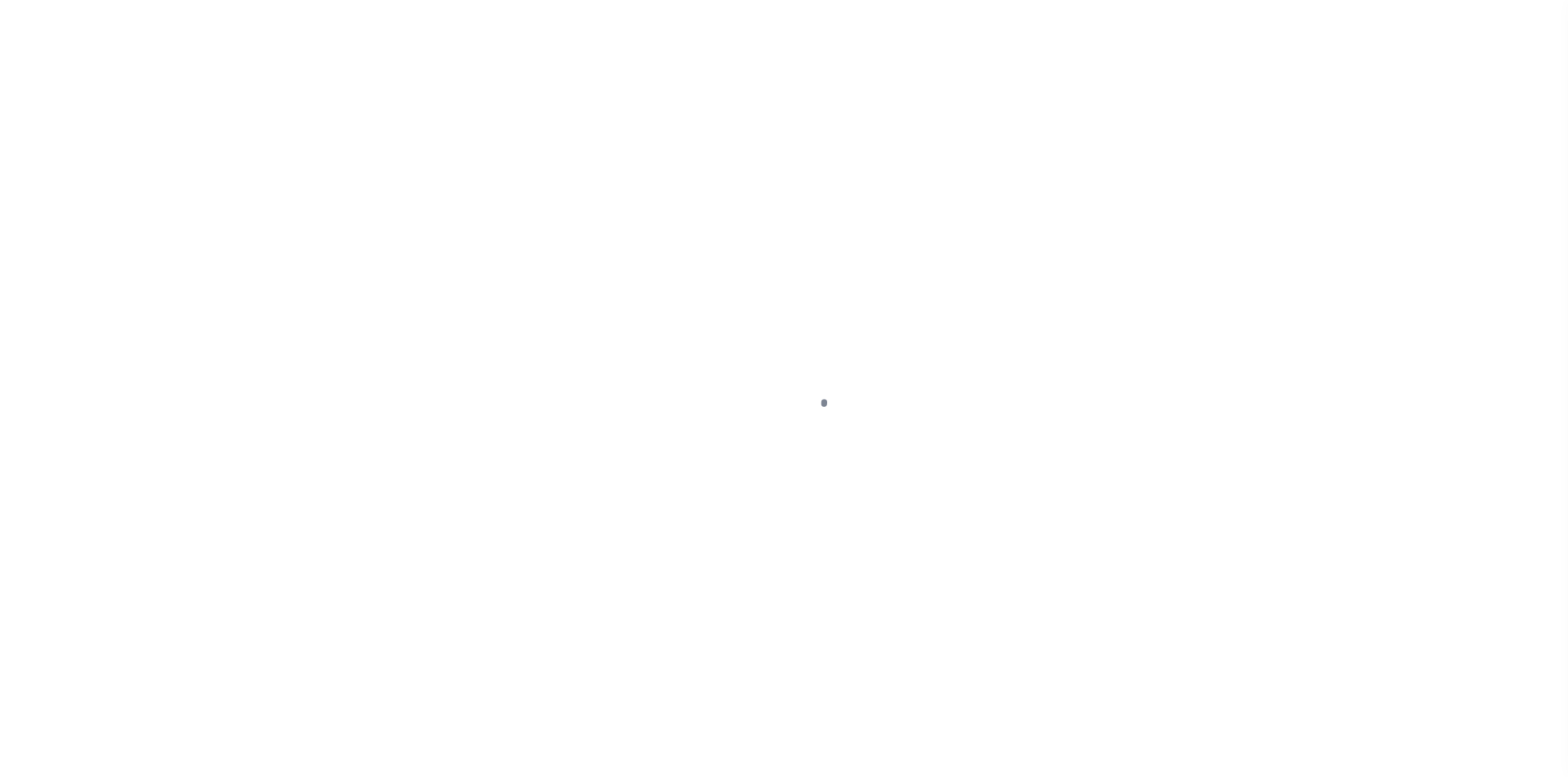
select select "DUE"
select select "17"
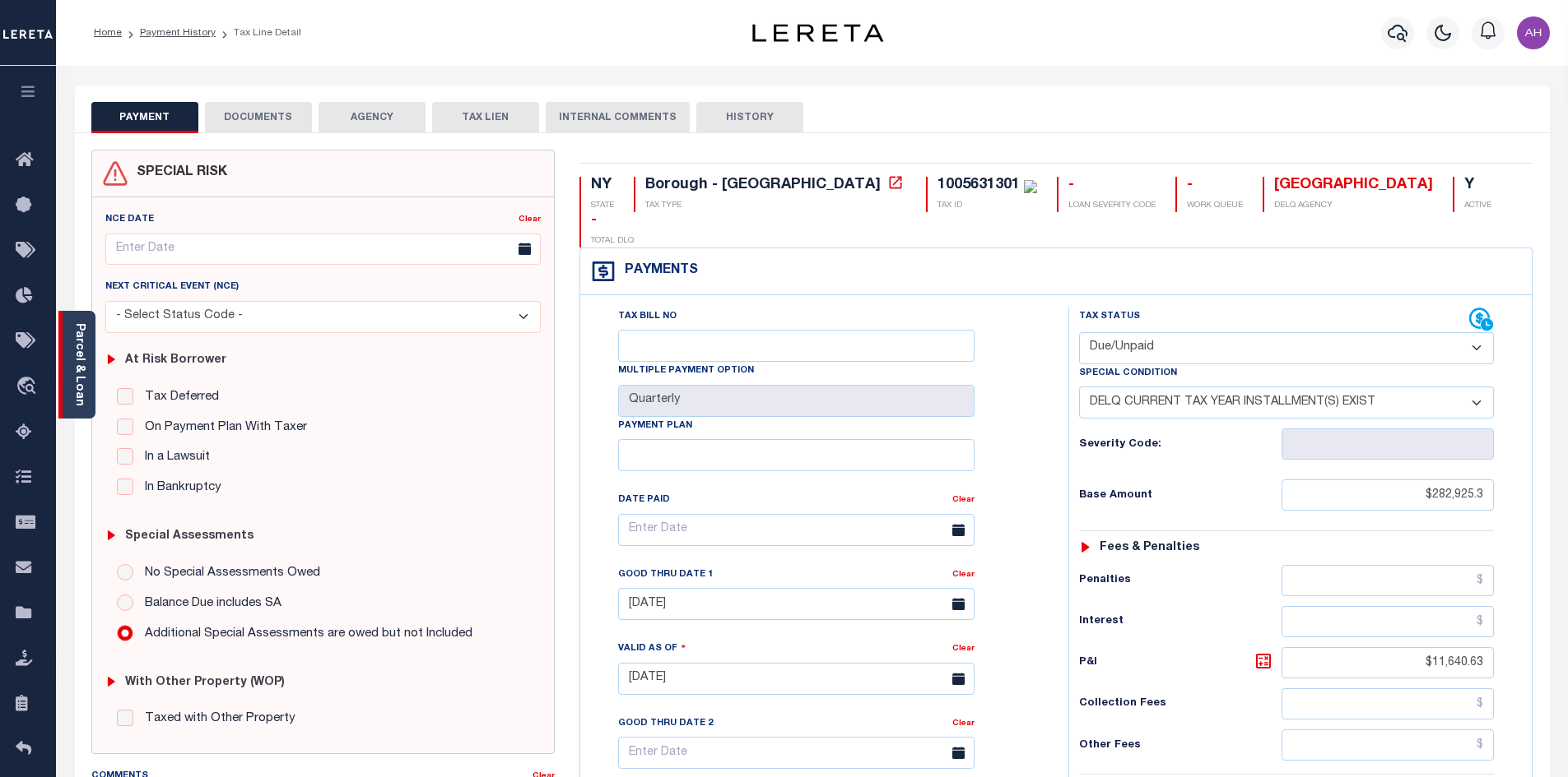
click at [91, 381] on div "Parcel & Loan" at bounding box center [77, 364] width 37 height 108
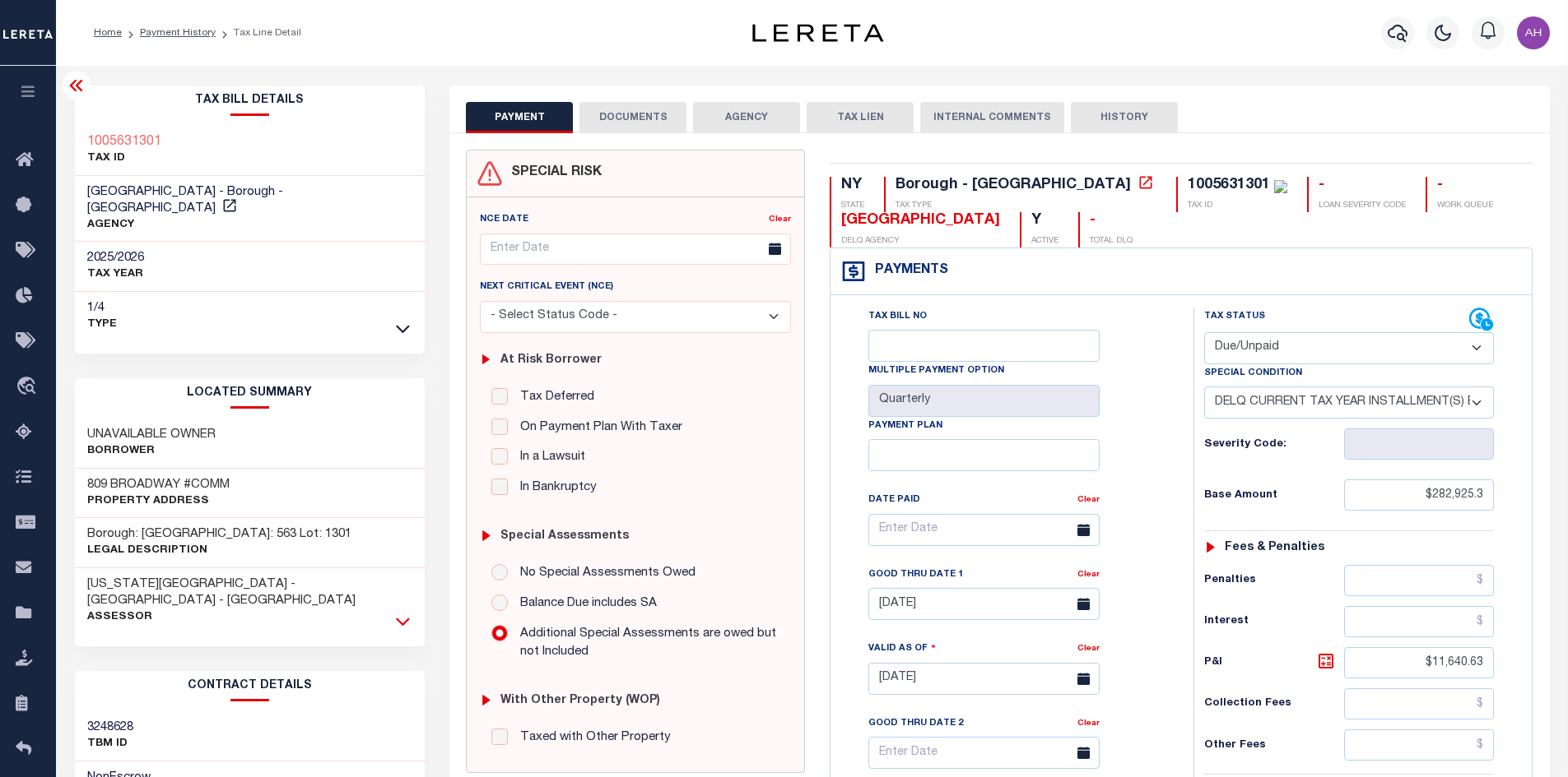
click at [397, 613] on icon at bounding box center [402, 621] width 14 height 17
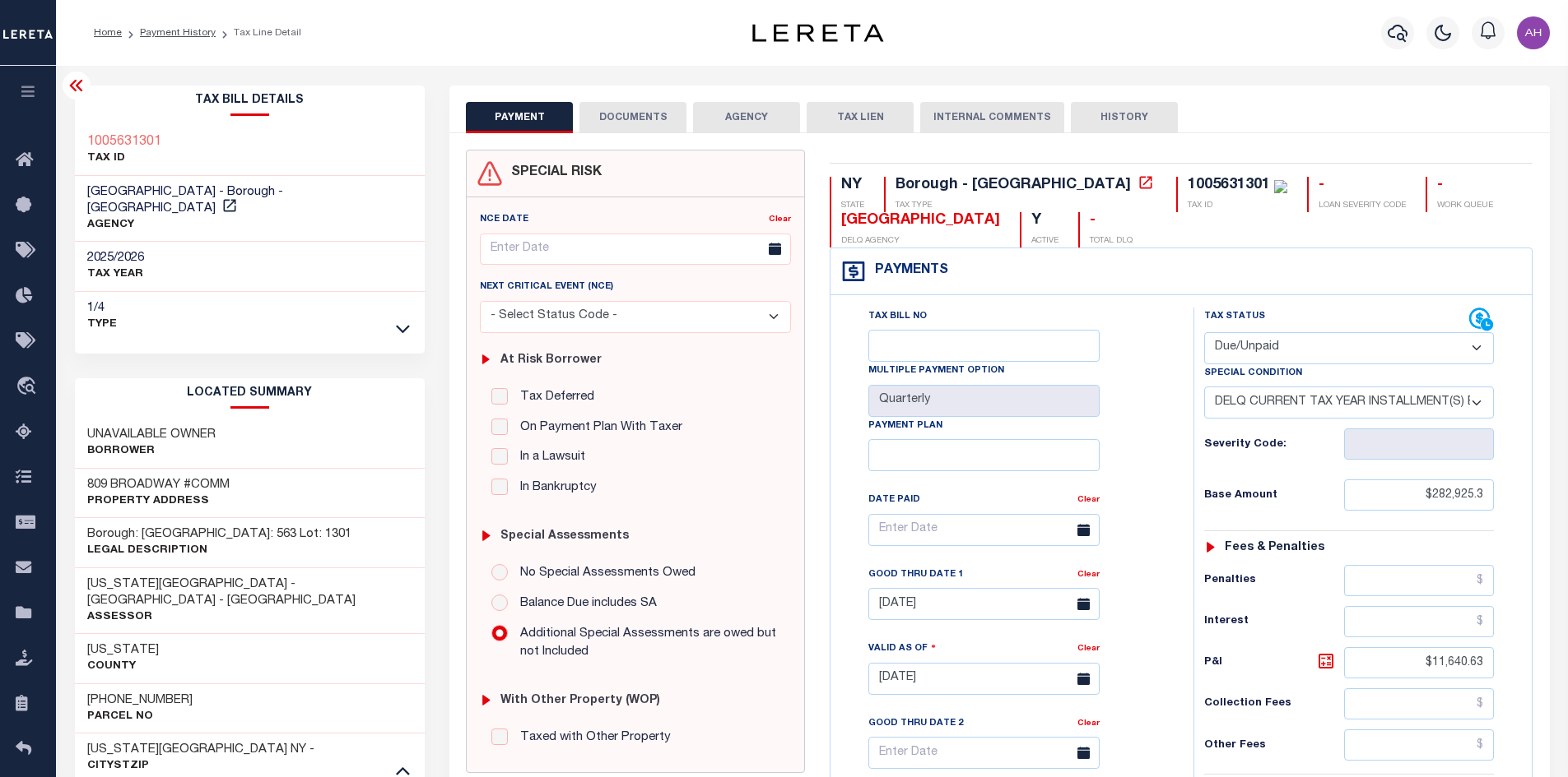
click at [1301, 352] on select "- Select Status Code - Open Due/Unpaid Paid Incomplete No Tax Due Internal Refu…" at bounding box center [1349, 348] width 290 height 32
select select "PYD"
click at [1204, 333] on select "- Select Status Code - Open Due/Unpaid Paid Incomplete No Tax Due Internal Refu…" at bounding box center [1349, 348] width 290 height 32
select select "0"
type input "[DATE]"
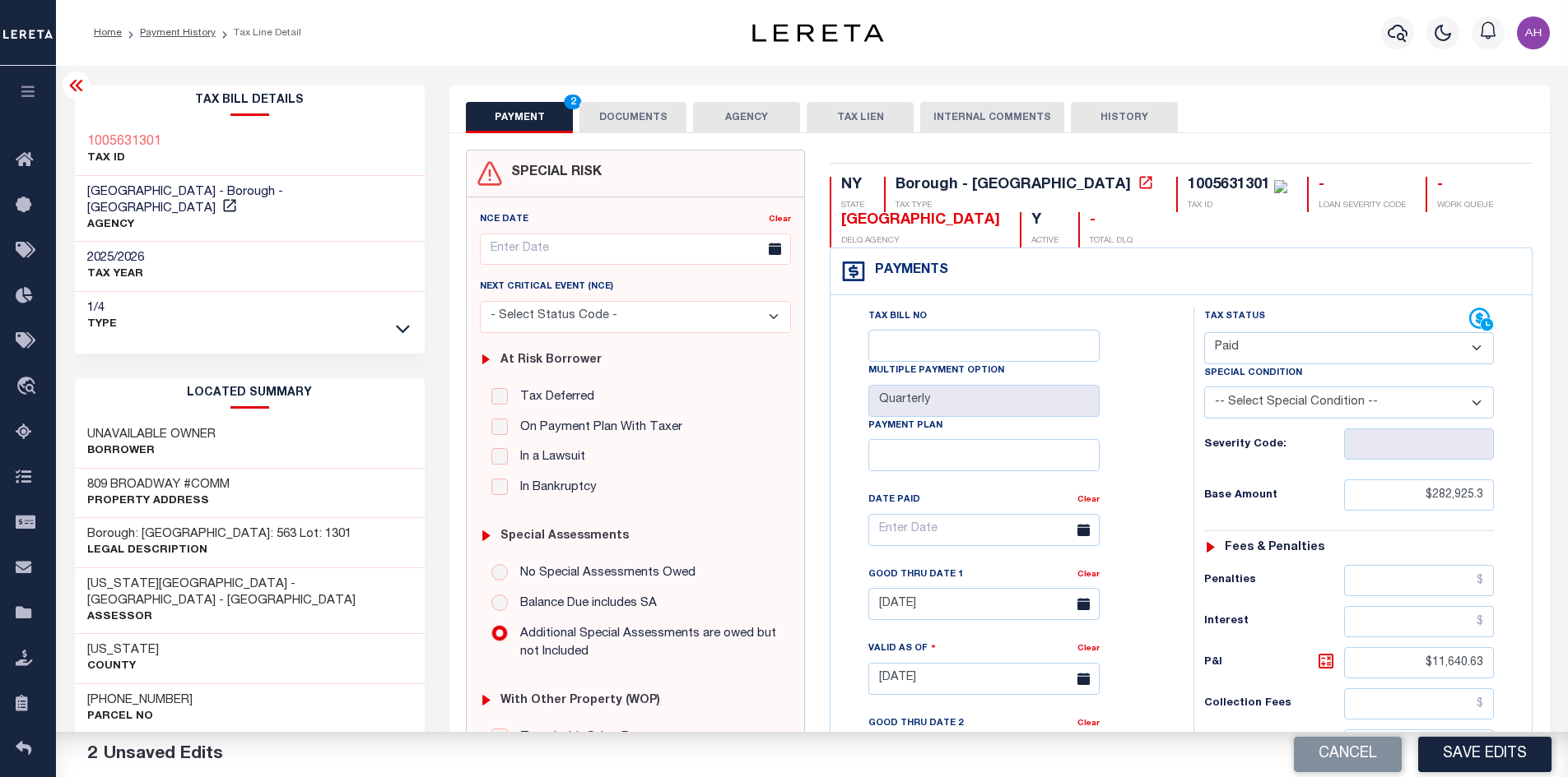
click at [633, 120] on button "DOCUMENTS" at bounding box center [632, 117] width 107 height 32
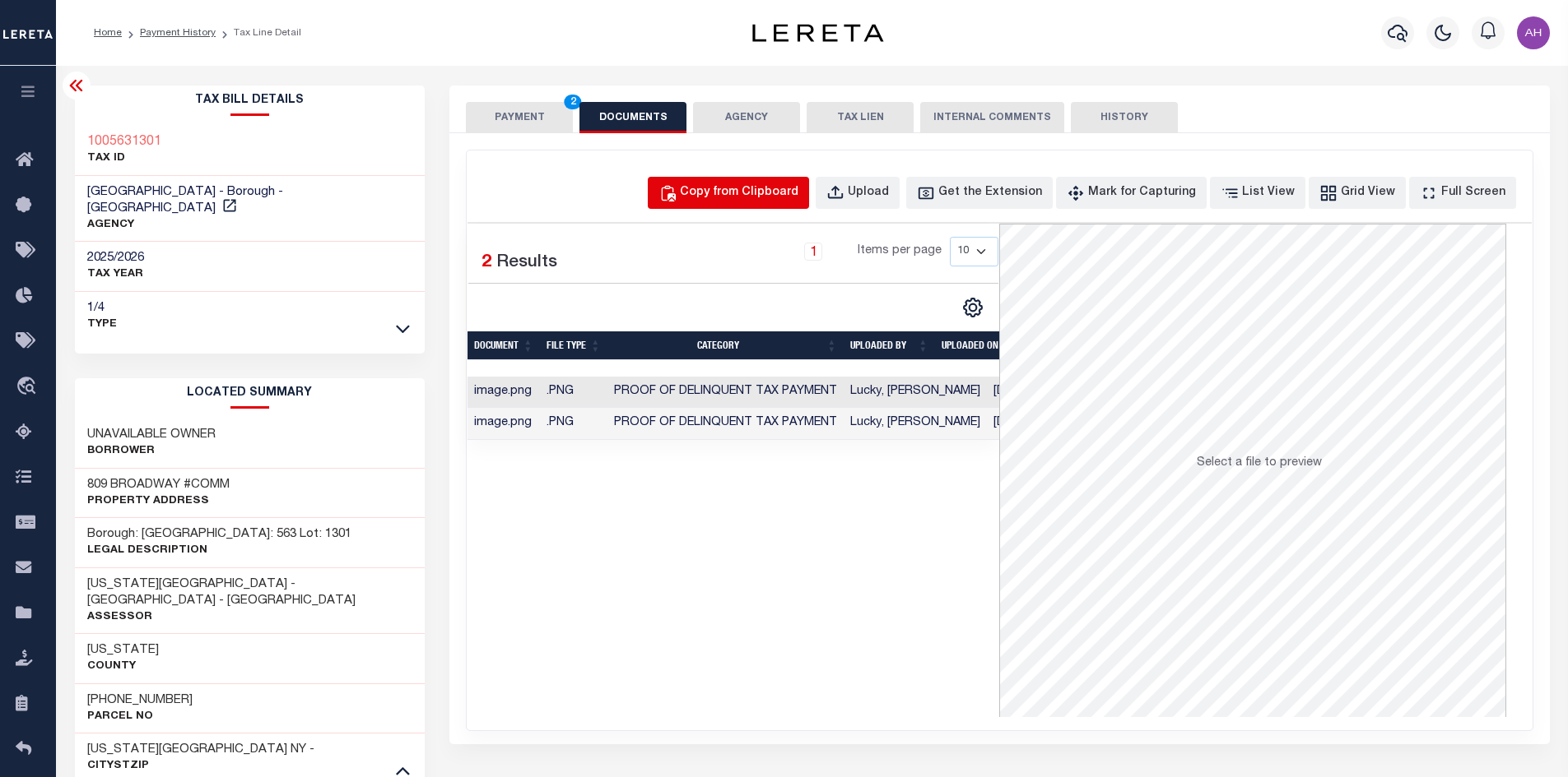
click at [735, 202] on button "Copy from Clipboard" at bounding box center [728, 192] width 162 height 32
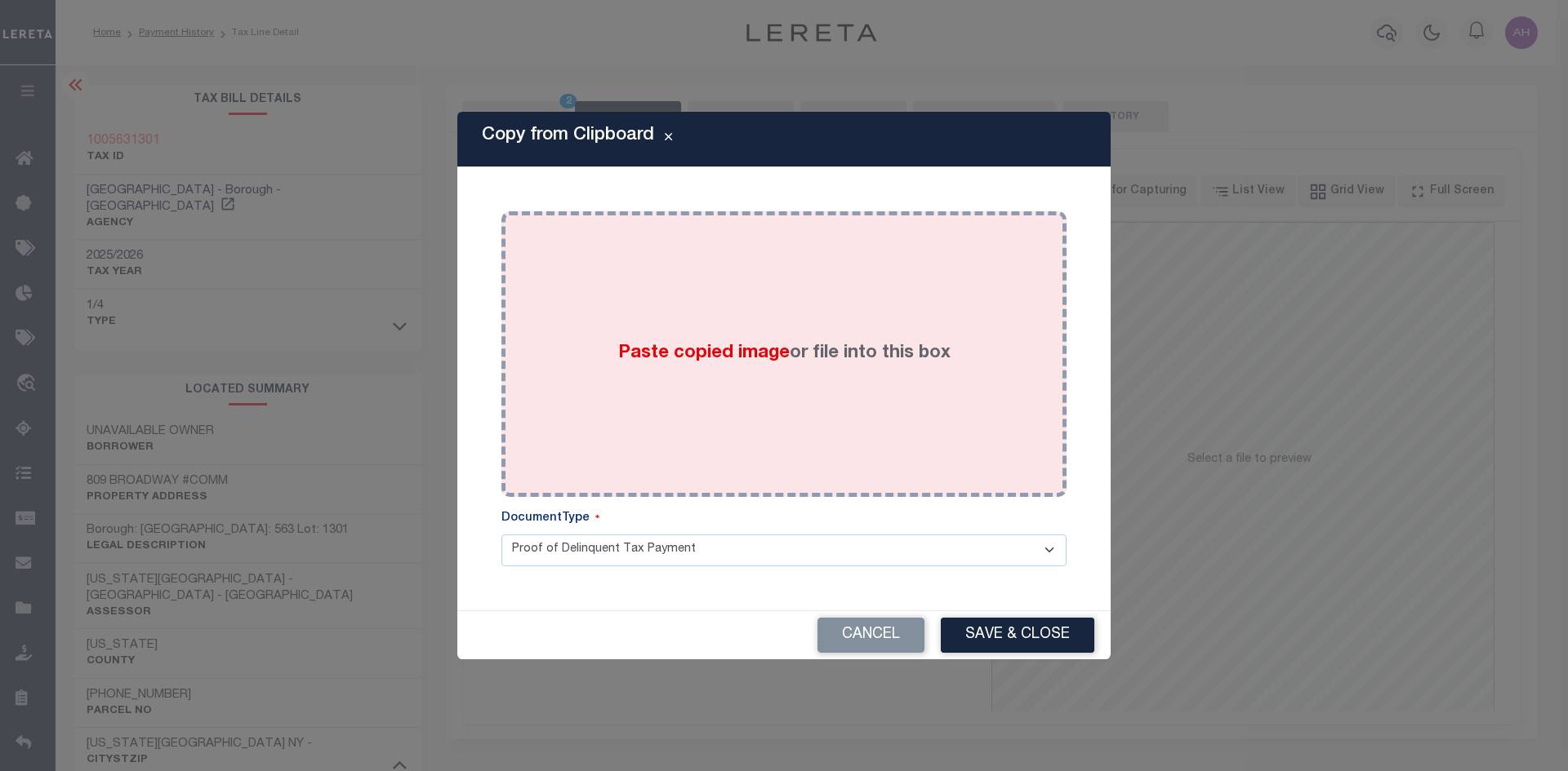
click at [789, 340] on div "Paste copied image or file into this box" at bounding box center [784, 354] width 540 height 261
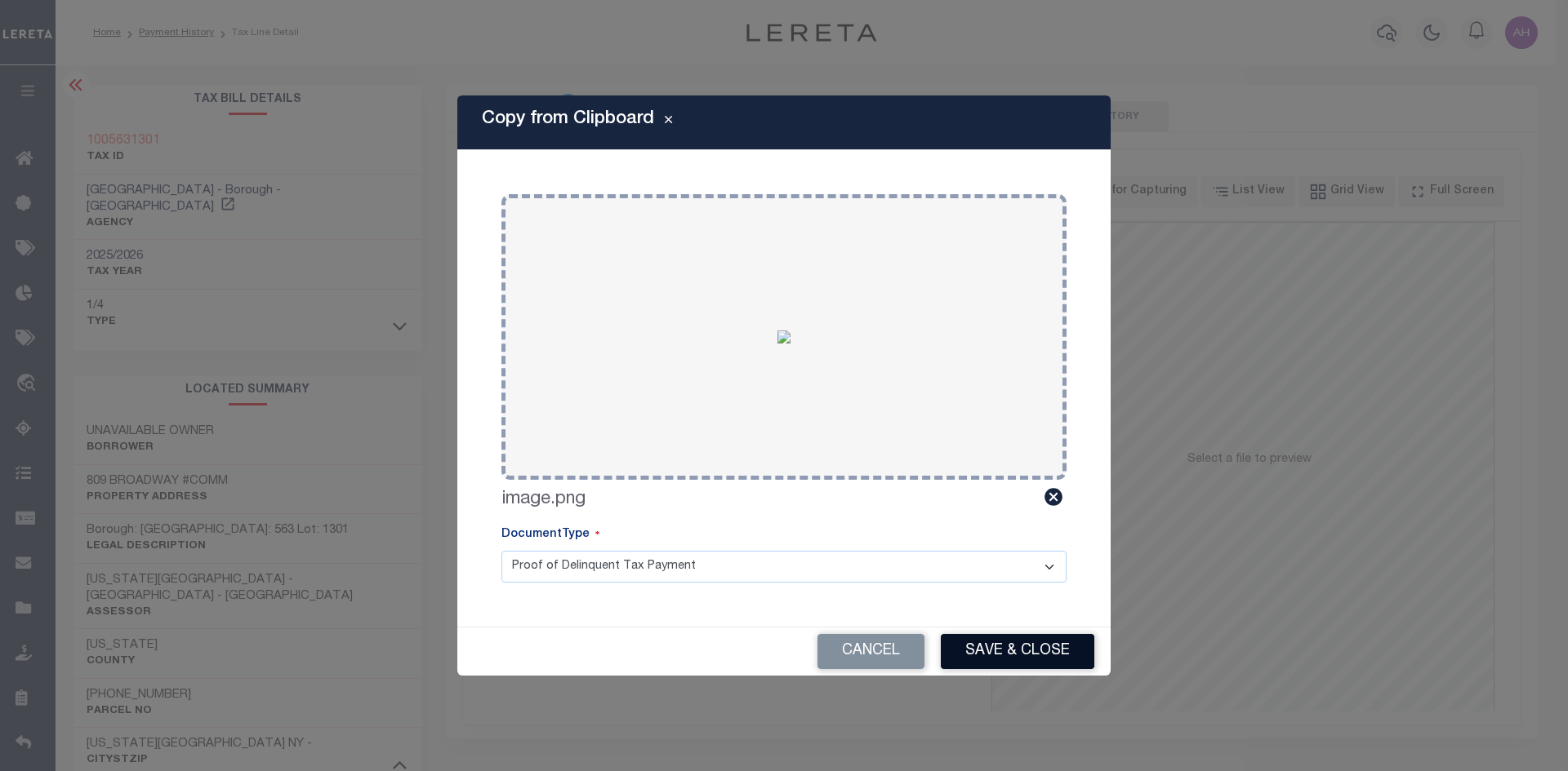
click at [1035, 653] on button "Save & Close" at bounding box center [1017, 652] width 154 height 35
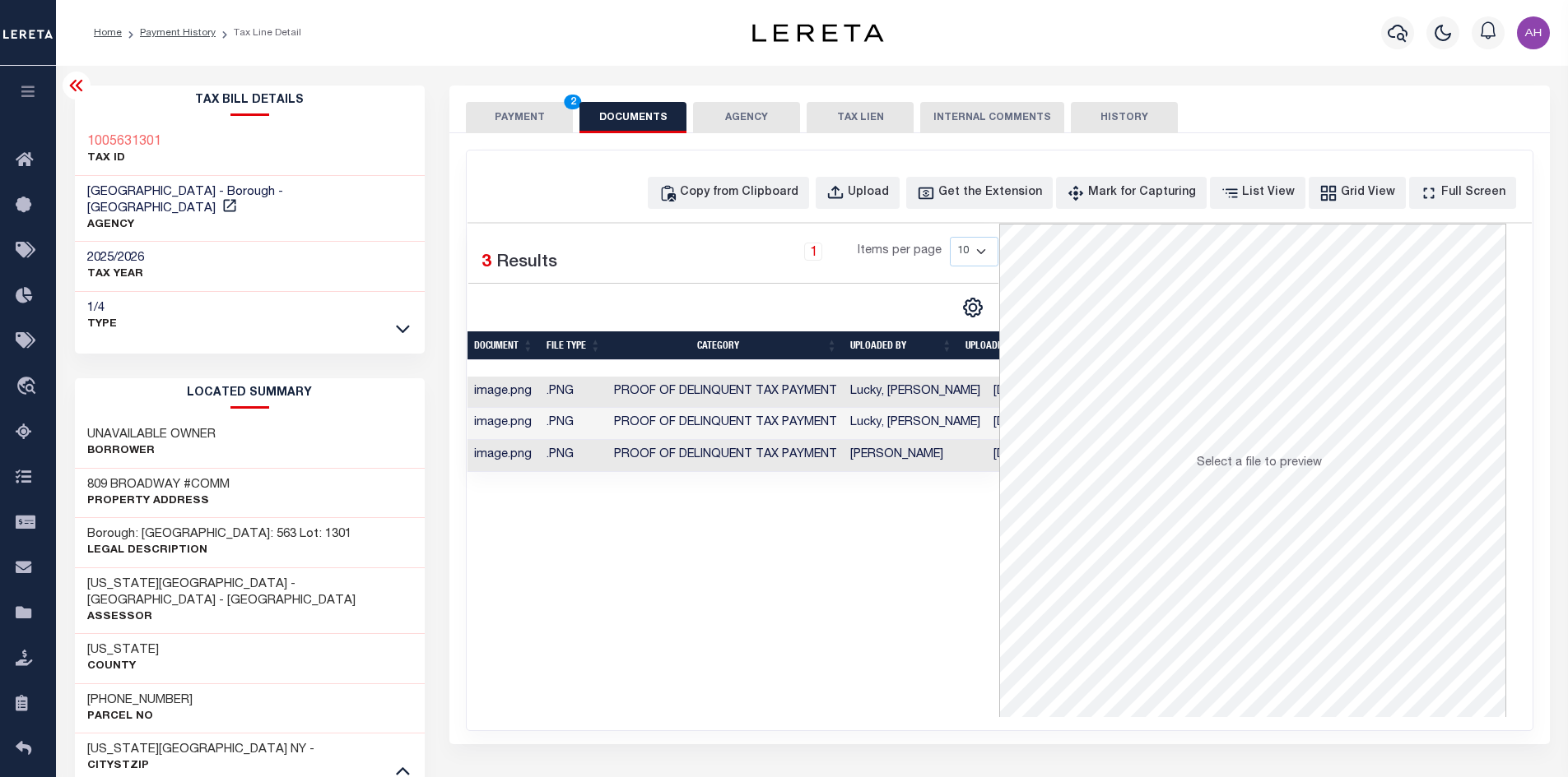
click at [534, 116] on button "PAYMENT 2" at bounding box center [518, 117] width 107 height 32
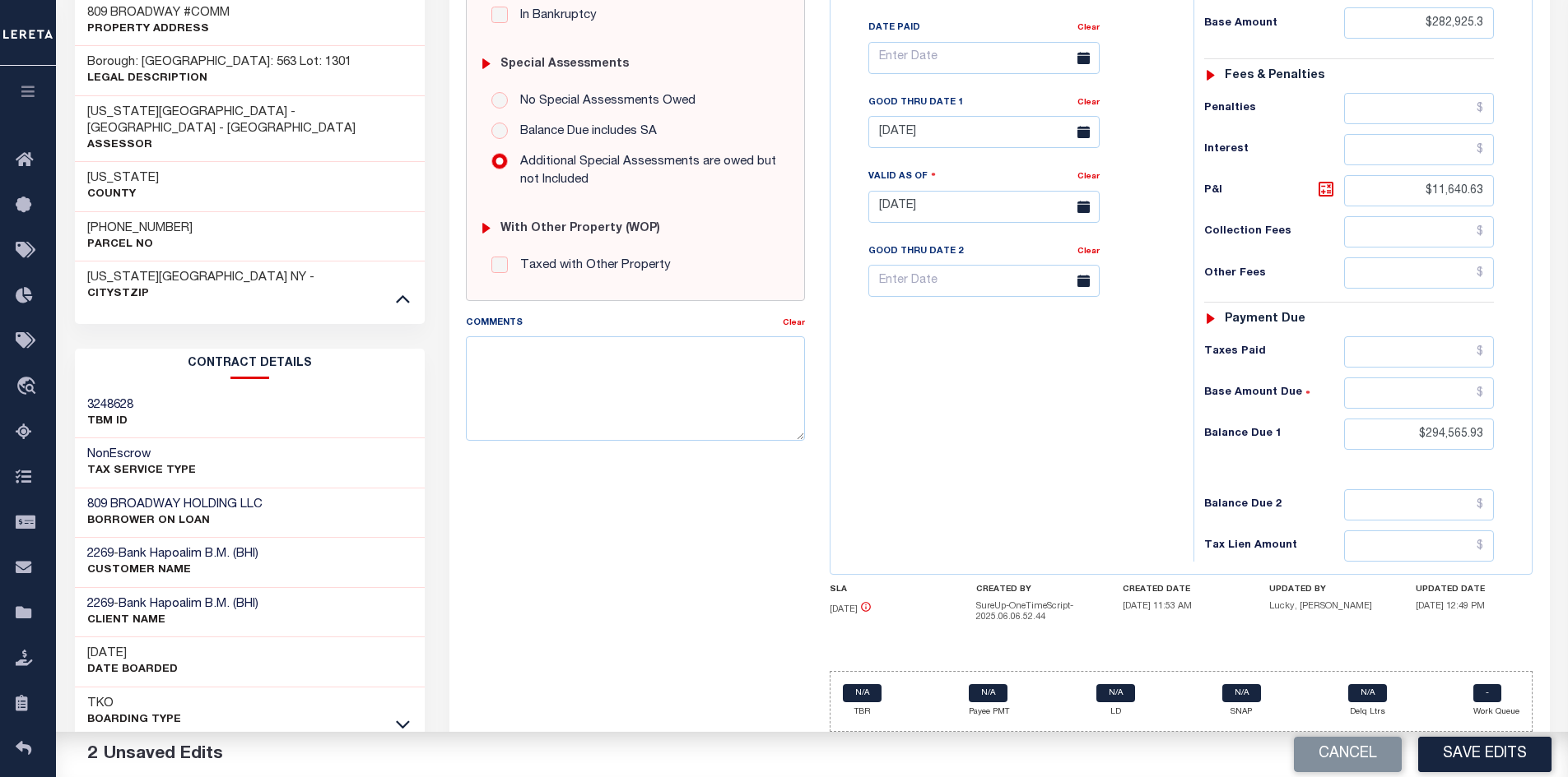
scroll to position [486, 0]
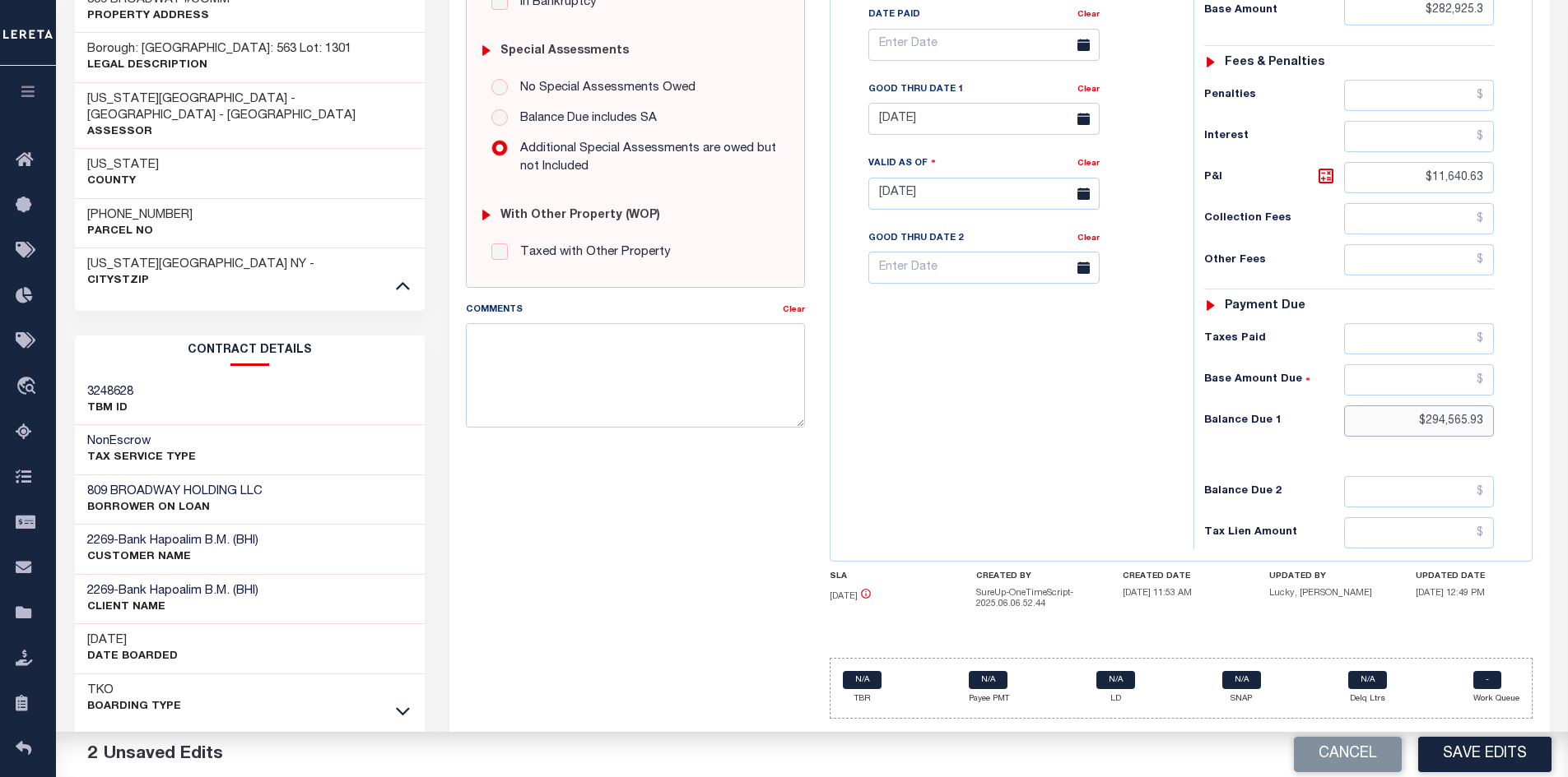
drag, startPoint x: 1375, startPoint y: 418, endPoint x: 1580, endPoint y: 443, distance: 206.5
click at [1567, 443] on html "Home Payment History Tax Line Detail" at bounding box center [784, 162] width 1568 height 1295
type input "$0.00"
click at [1508, 752] on button "Save Edits" at bounding box center [1484, 755] width 134 height 36
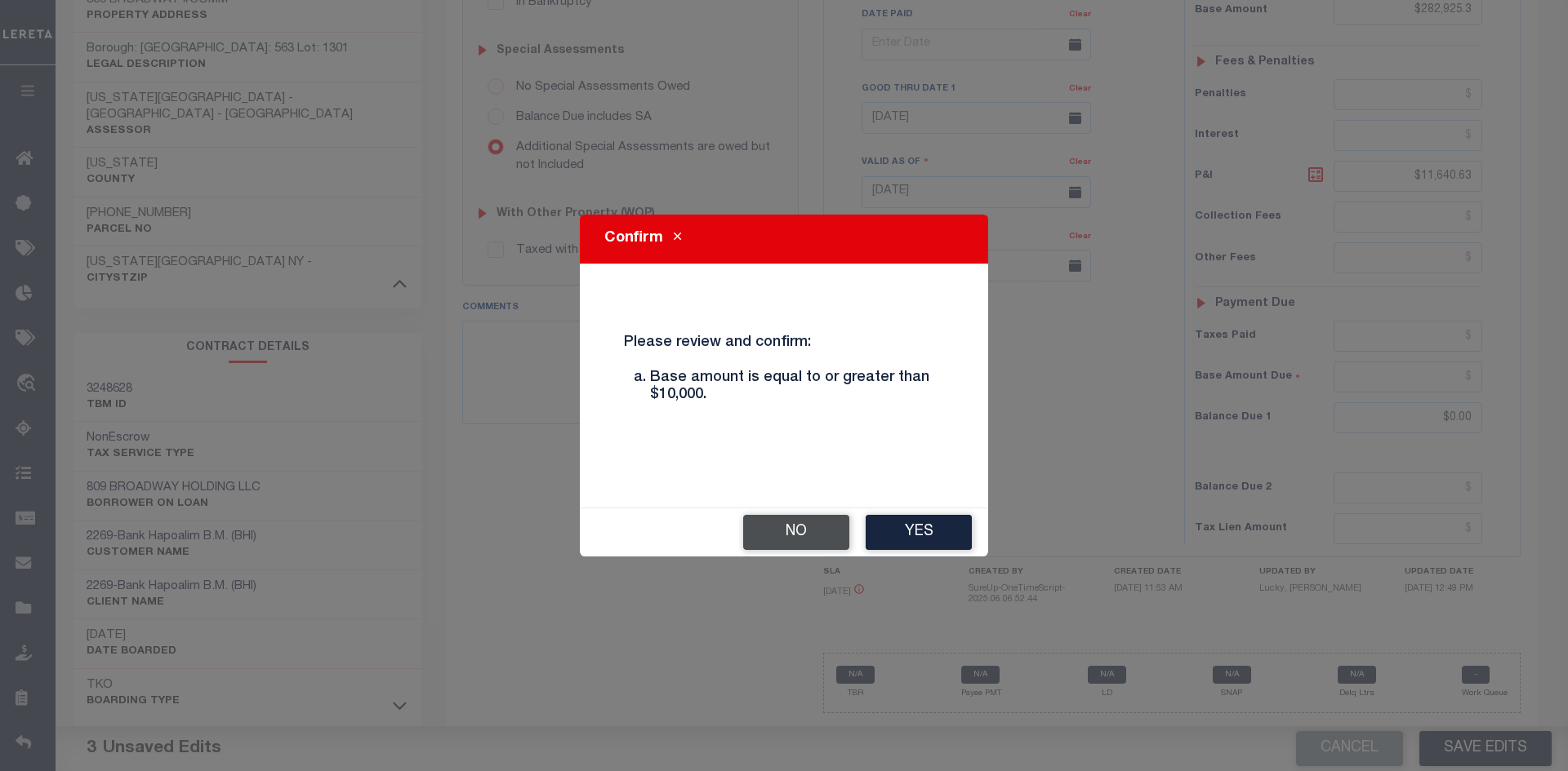
click at [822, 531] on button "No" at bounding box center [796, 532] width 106 height 35
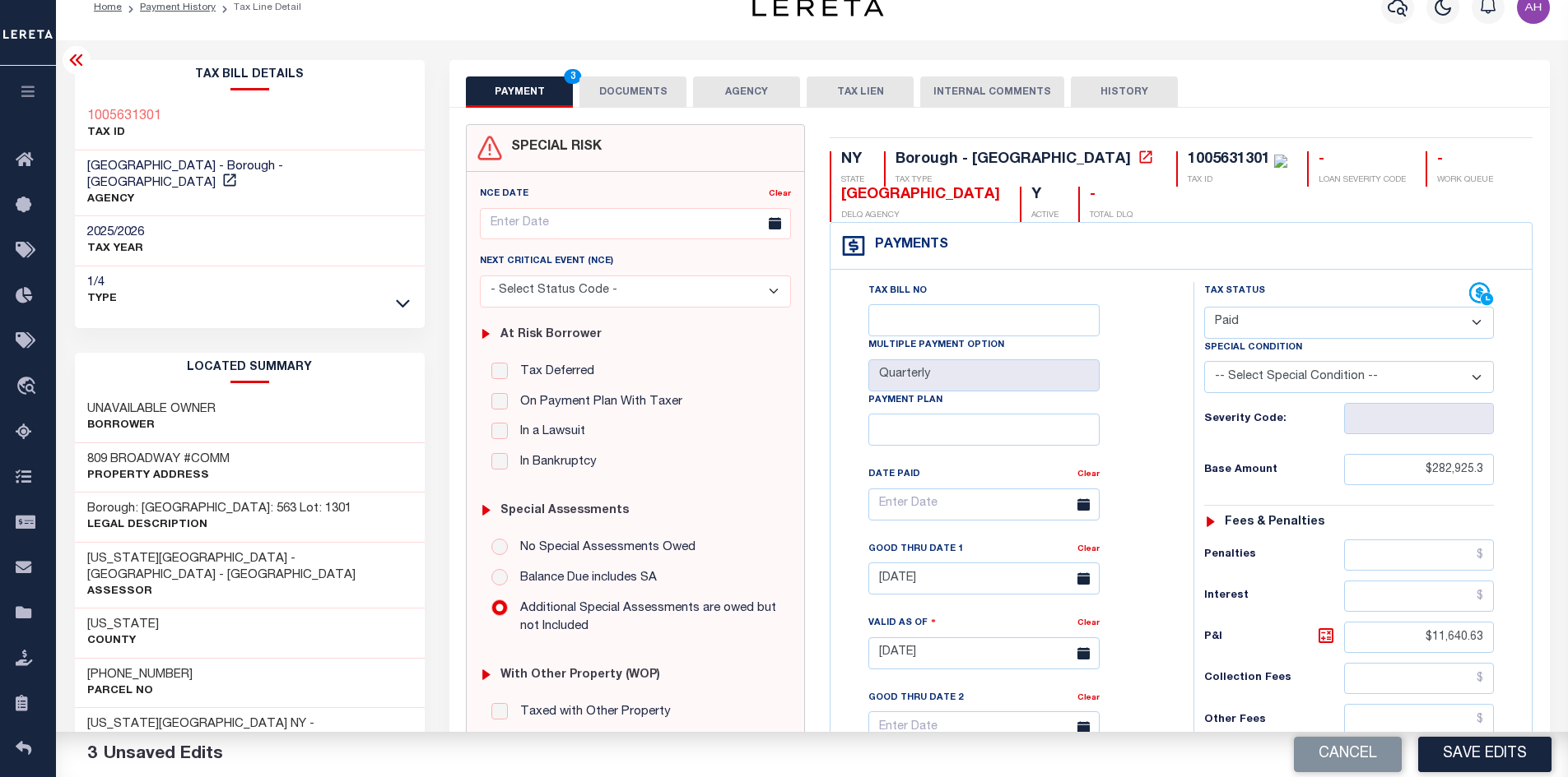
scroll to position [0, 0]
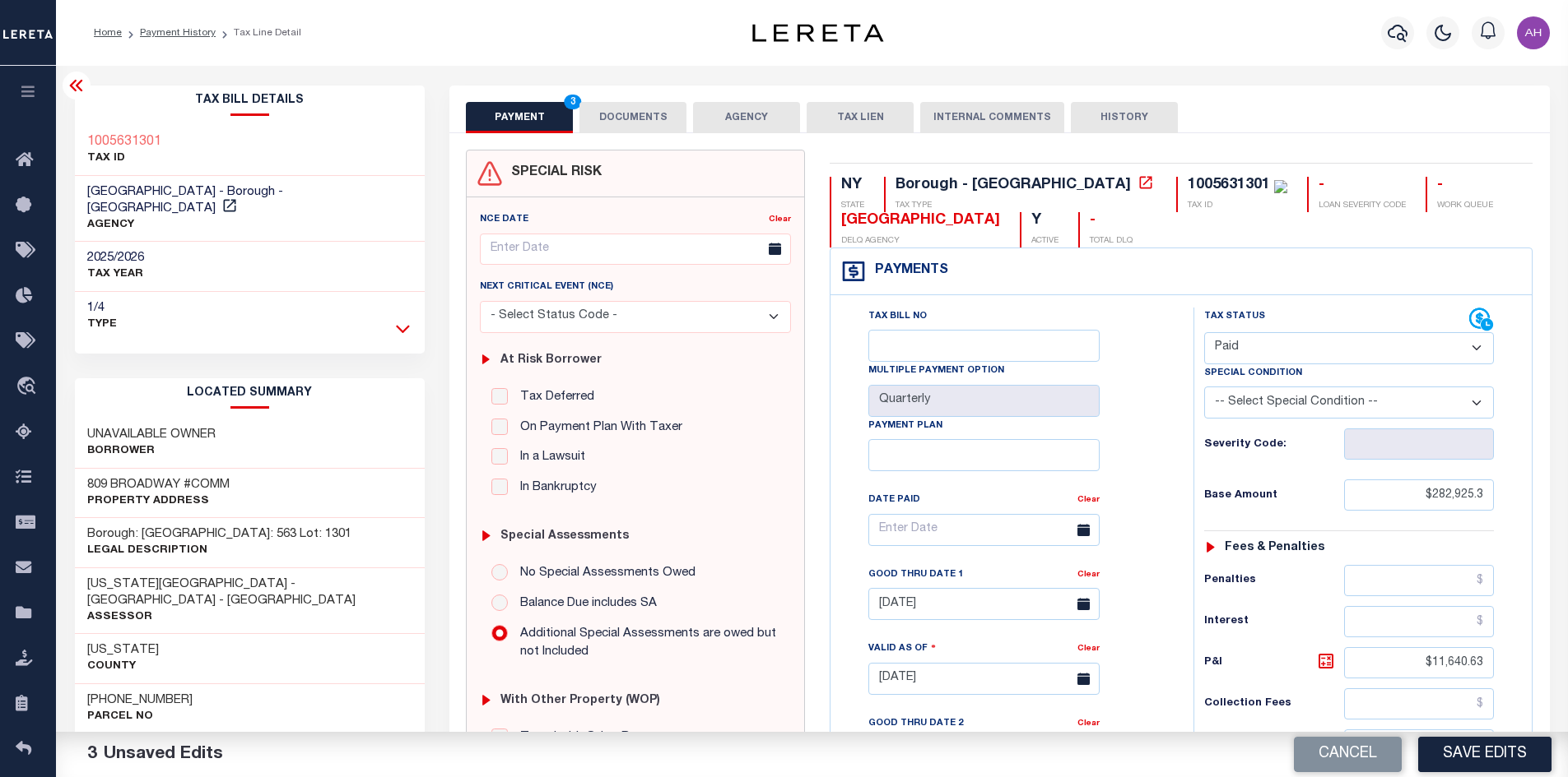
click at [401, 320] on icon at bounding box center [402, 329] width 14 height 17
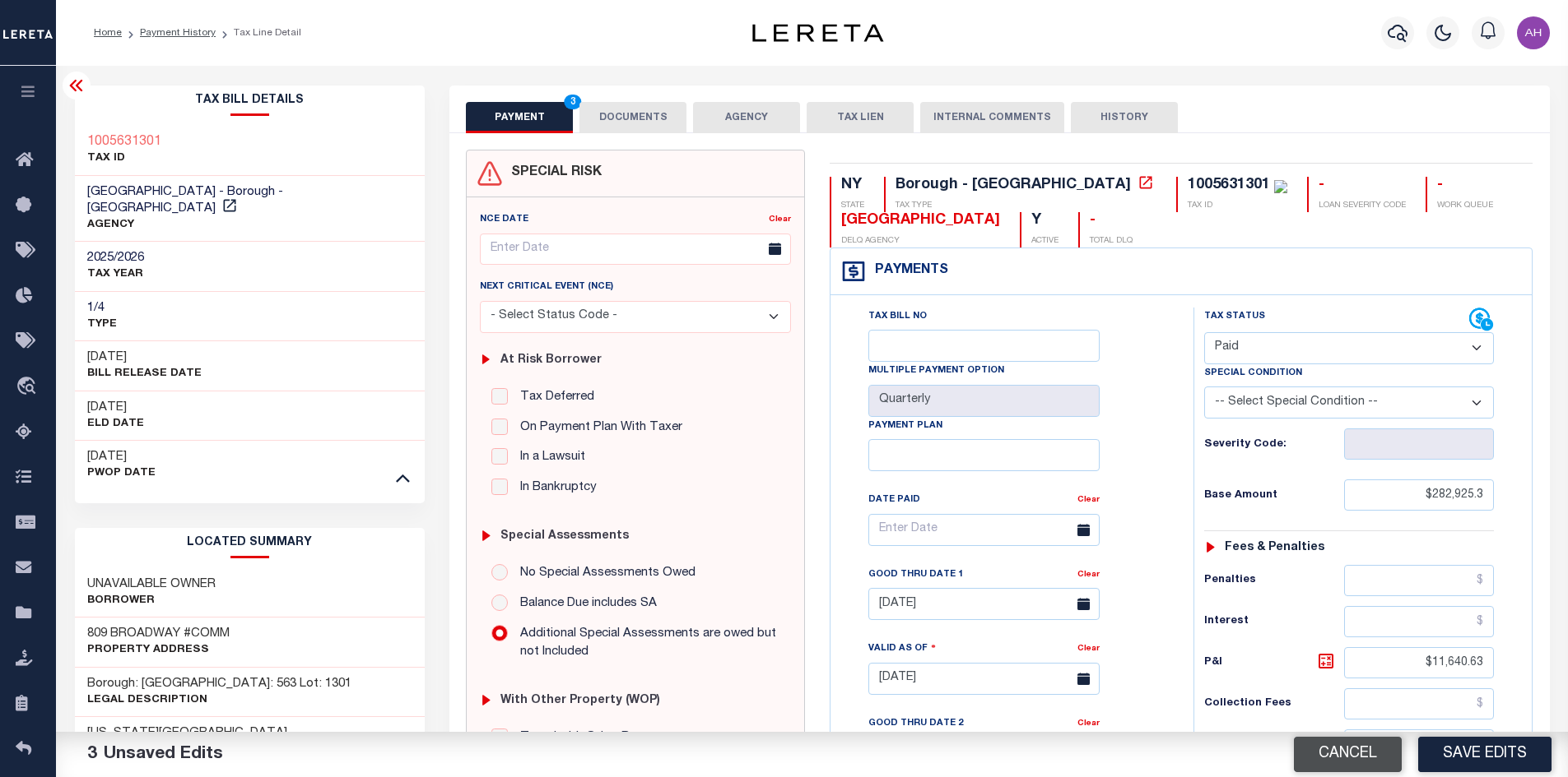
click at [1378, 744] on button "Cancel" at bounding box center [1348, 755] width 108 height 36
type input "08/07/2025"
select select "DUE"
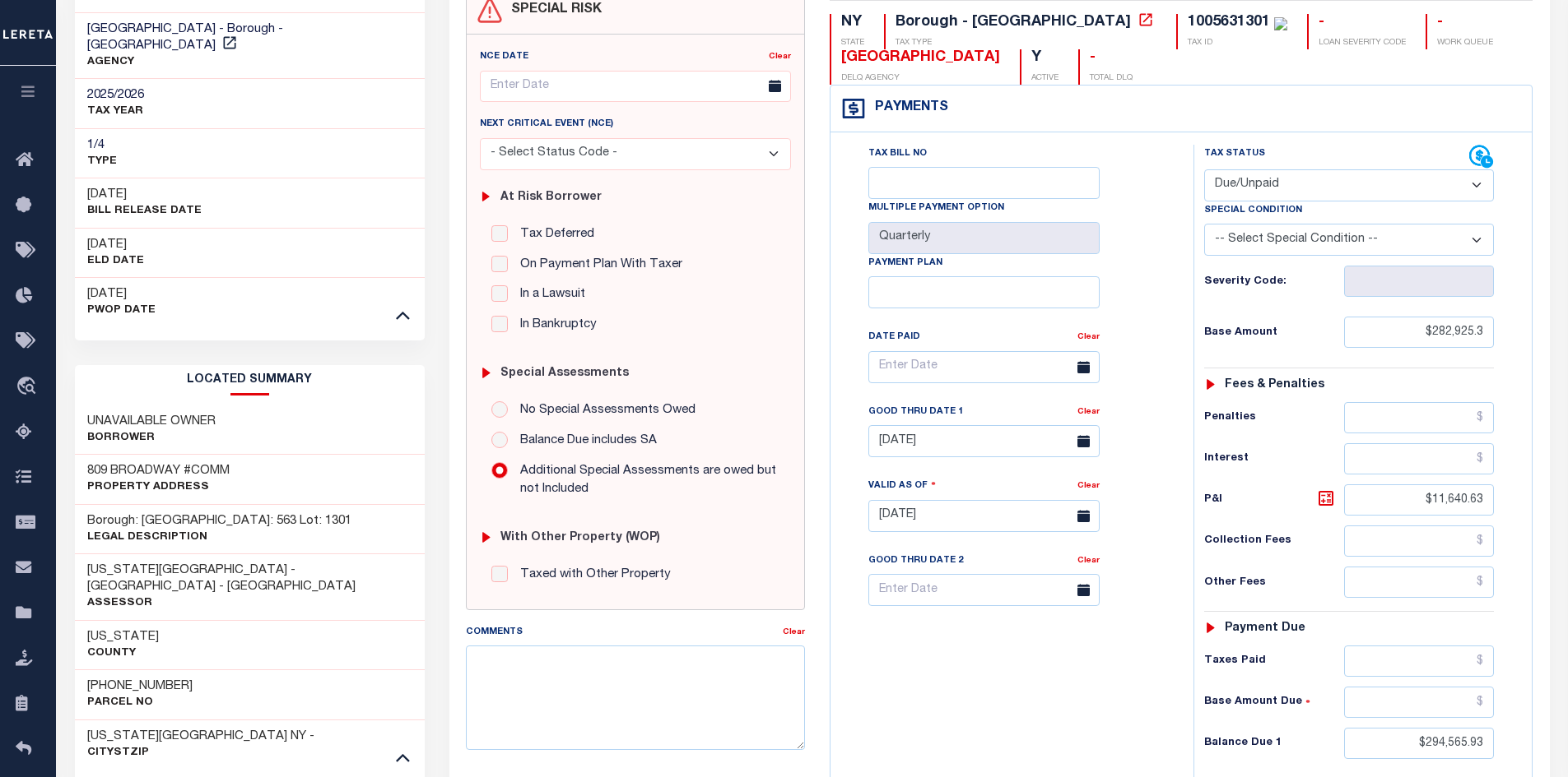
scroll to position [329, 0]
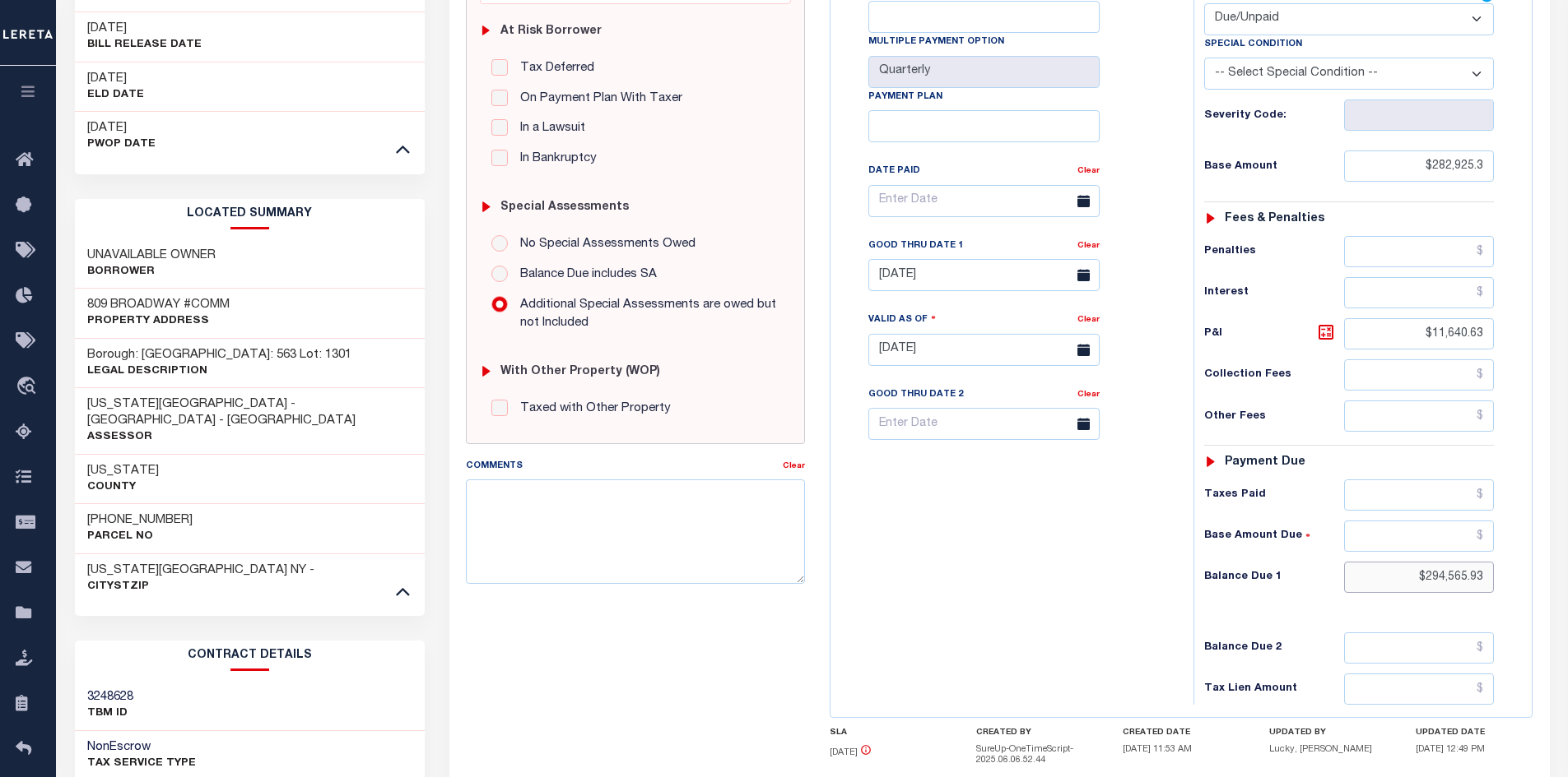
drag, startPoint x: 1380, startPoint y: 579, endPoint x: 1530, endPoint y: 578, distance: 150.0
click at [1530, 578] on div "Tax Bill No Multiple Payment Option Quarterly Payment Plan Clear Clear 08/29/20…" at bounding box center [1180, 341] width 701 height 751
type input "$"
type input "$129,639.98"
type input "[DATE]"
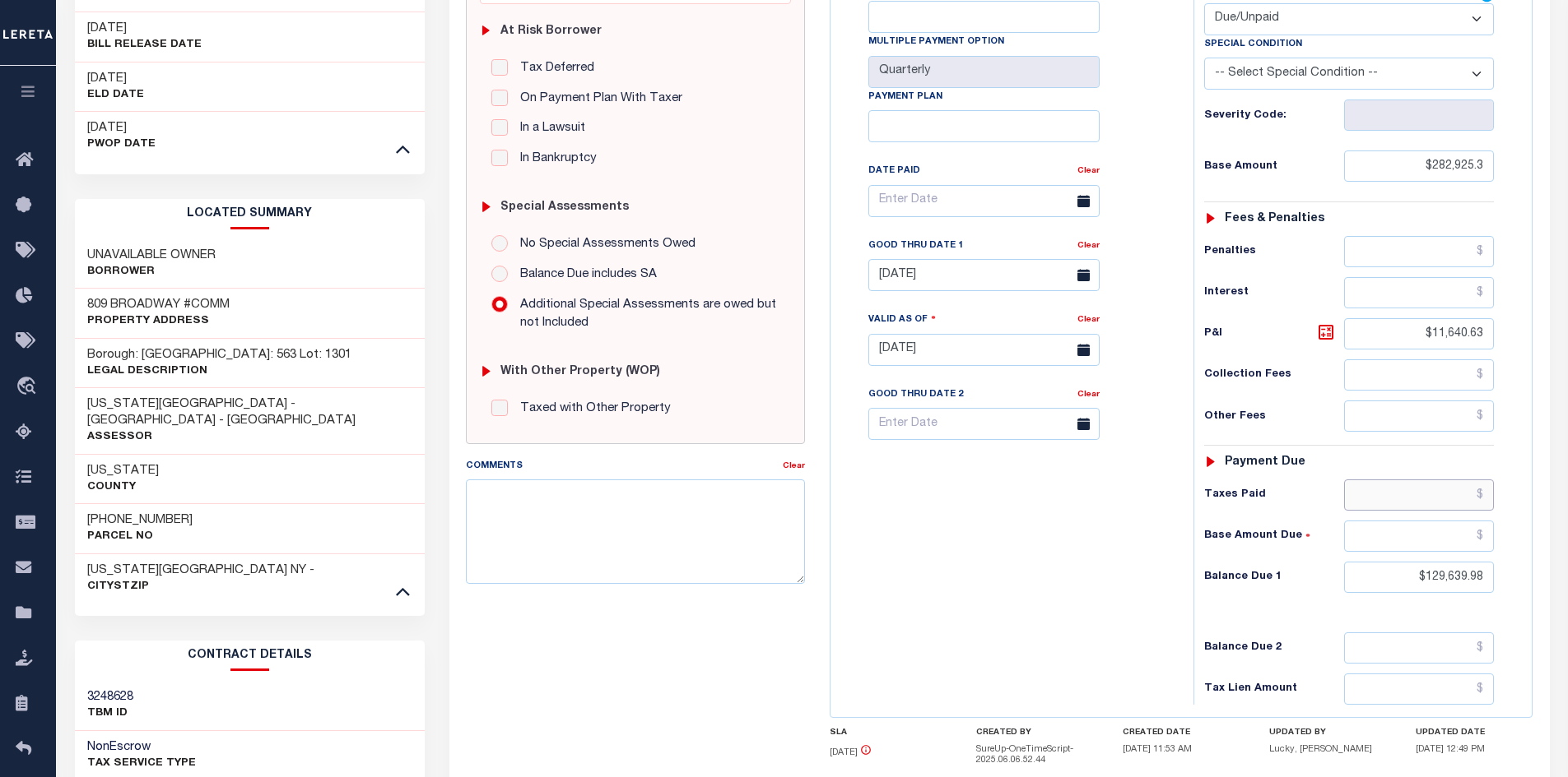
click at [1424, 493] on input "text" at bounding box center [1419, 495] width 151 height 32
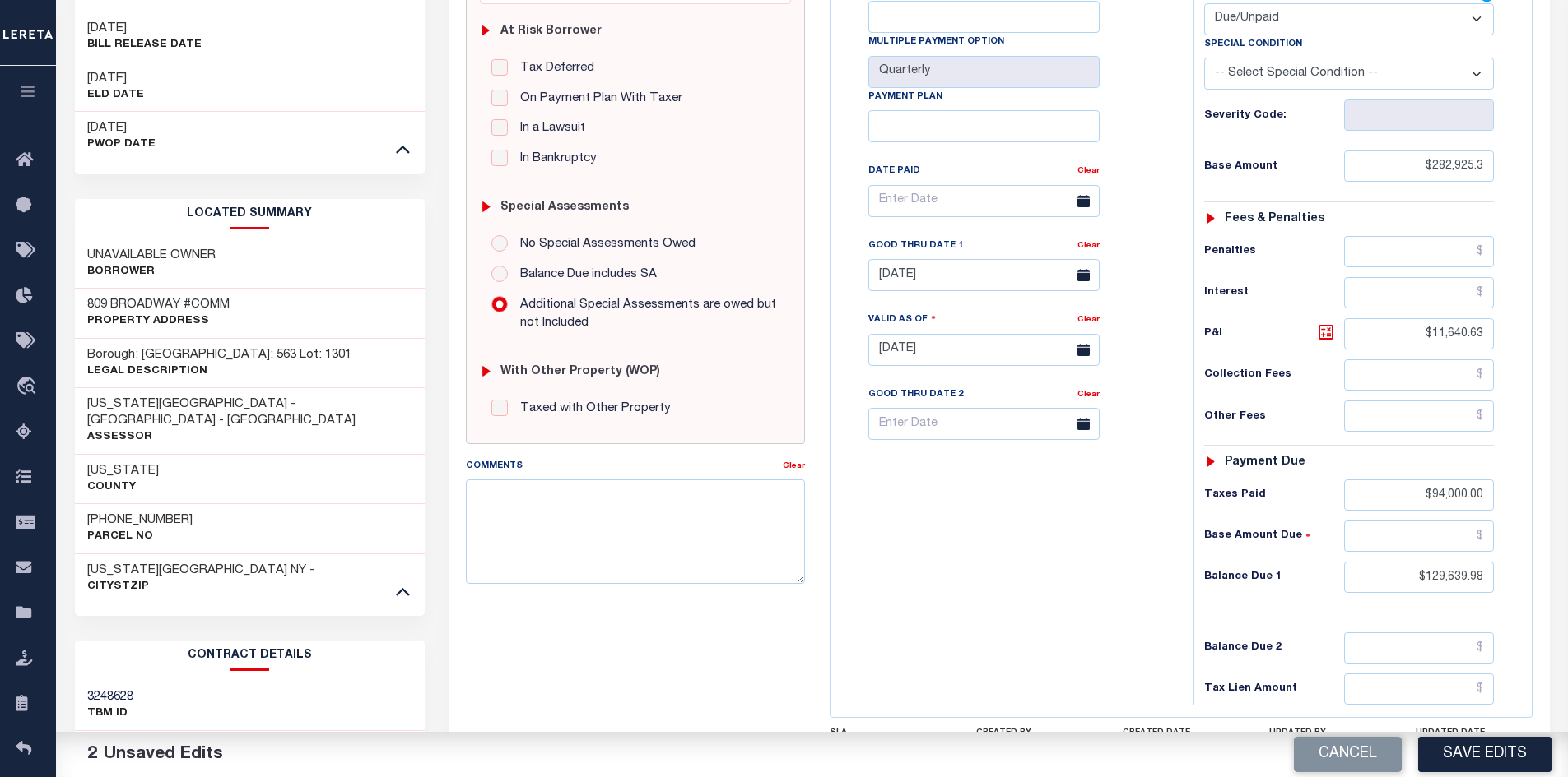
click at [1077, 578] on div "Tax Bill No Multiple Payment Option Quarterly Payment Plan" at bounding box center [1007, 341] width 346 height 726
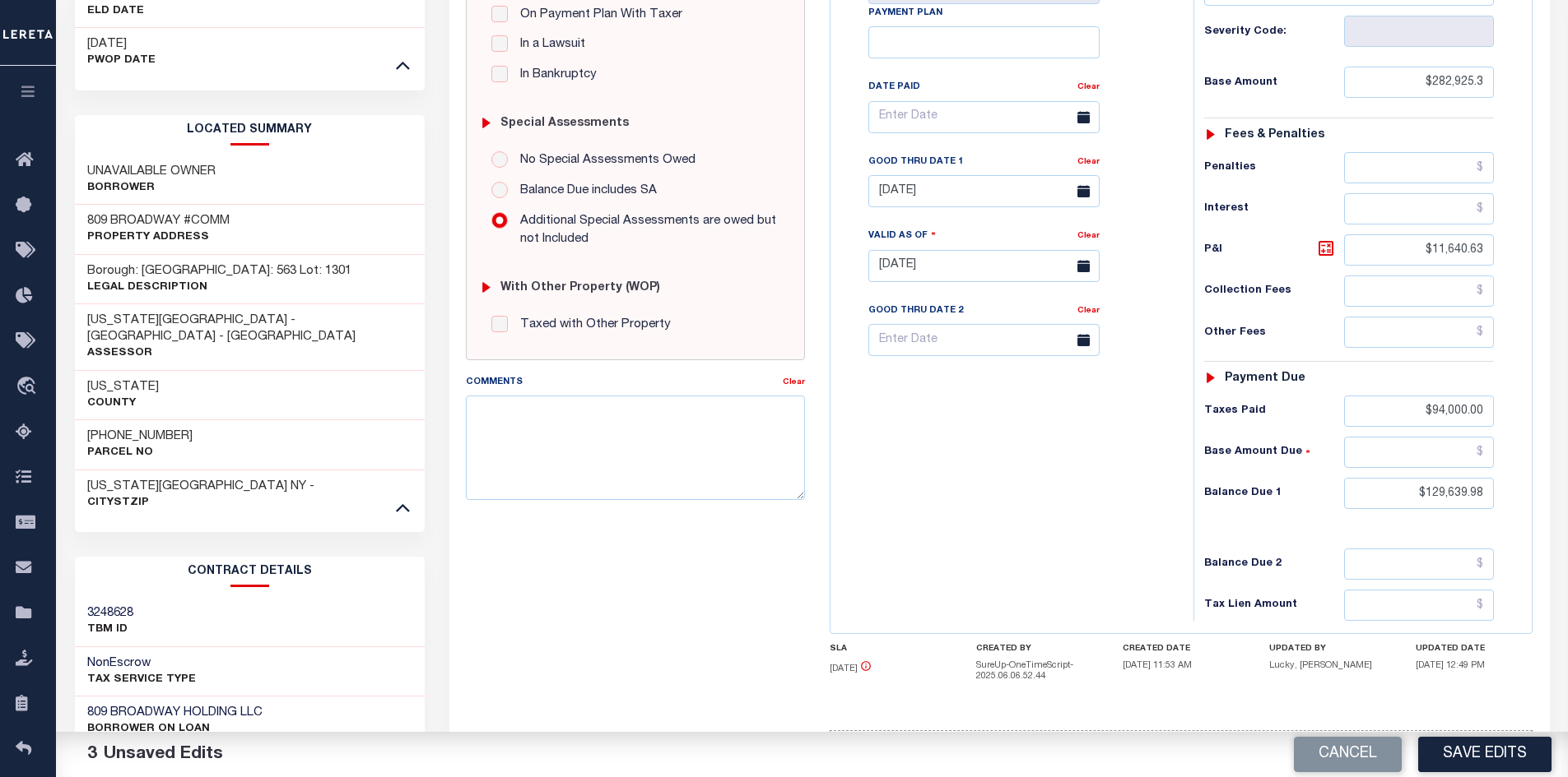
scroll to position [224, 0]
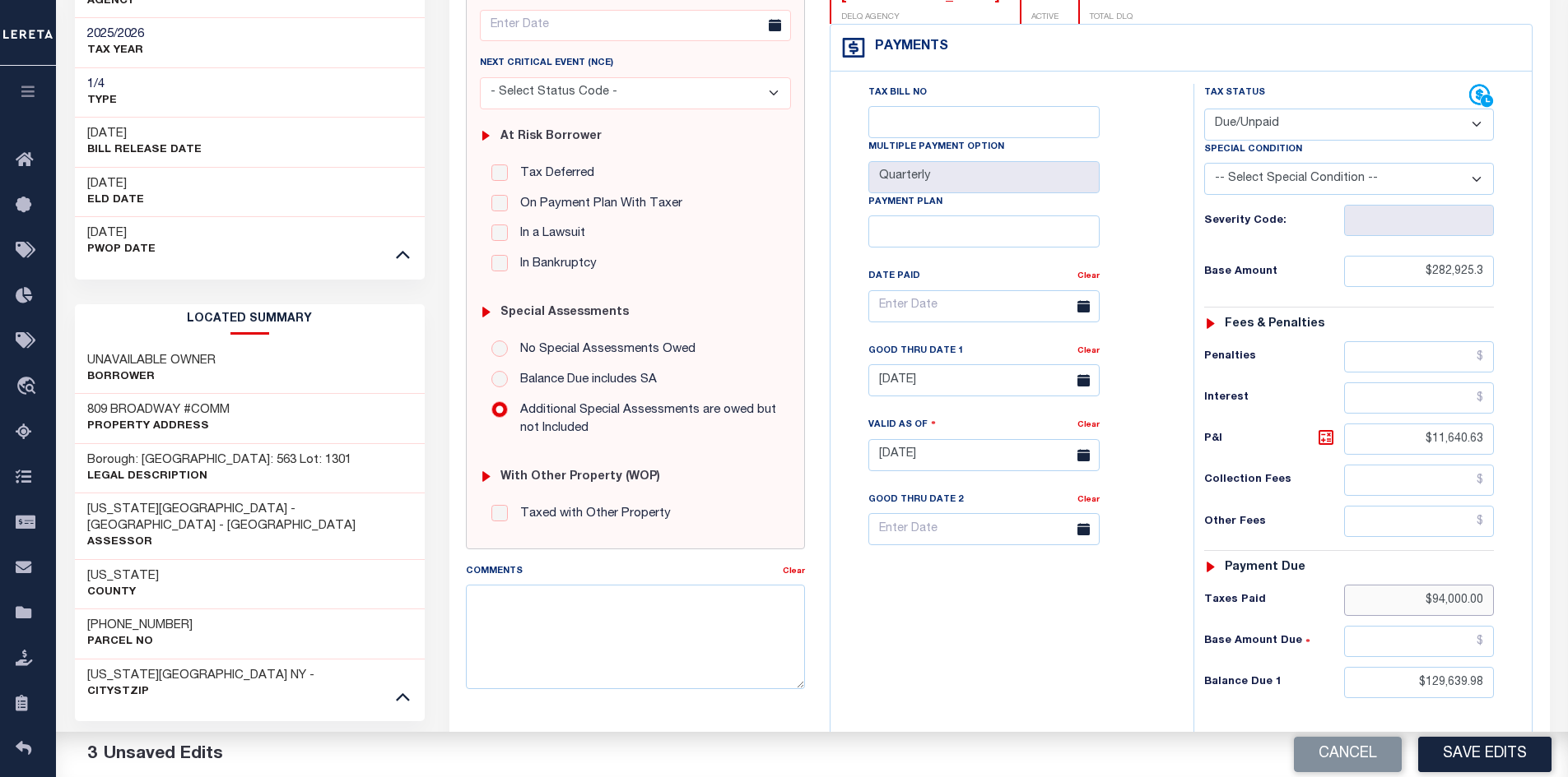
click at [1455, 601] on input "$94,000.00" at bounding box center [1419, 600] width 151 height 32
click at [1464, 601] on input "$94,000.00" at bounding box center [1419, 600] width 151 height 32
type input "$94,020.00"
click at [958, 640] on div "Tax Bill No Multiple Payment Option Quarterly Payment Plan" at bounding box center [1007, 446] width 346 height 726
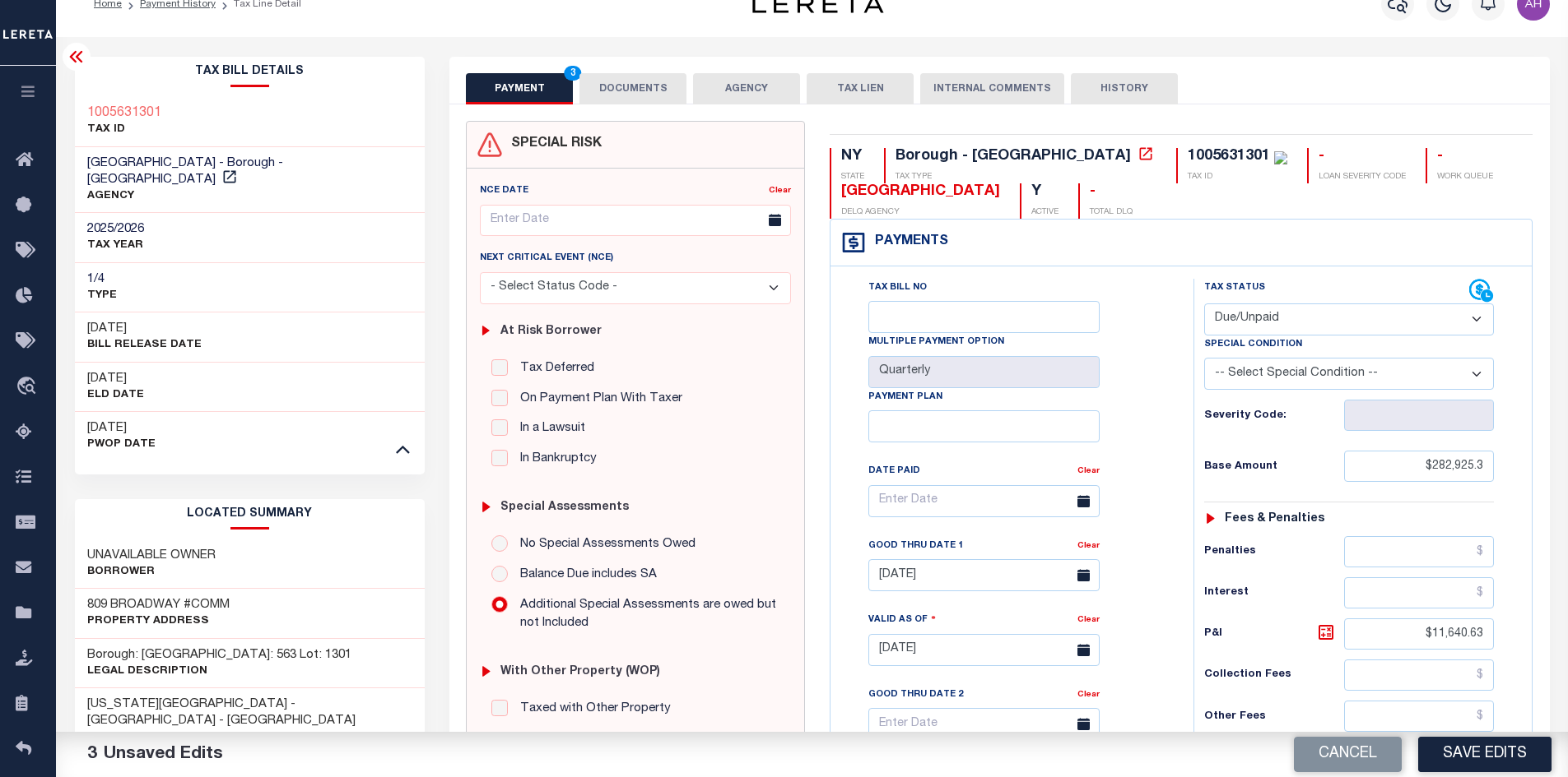
scroll to position [0, 0]
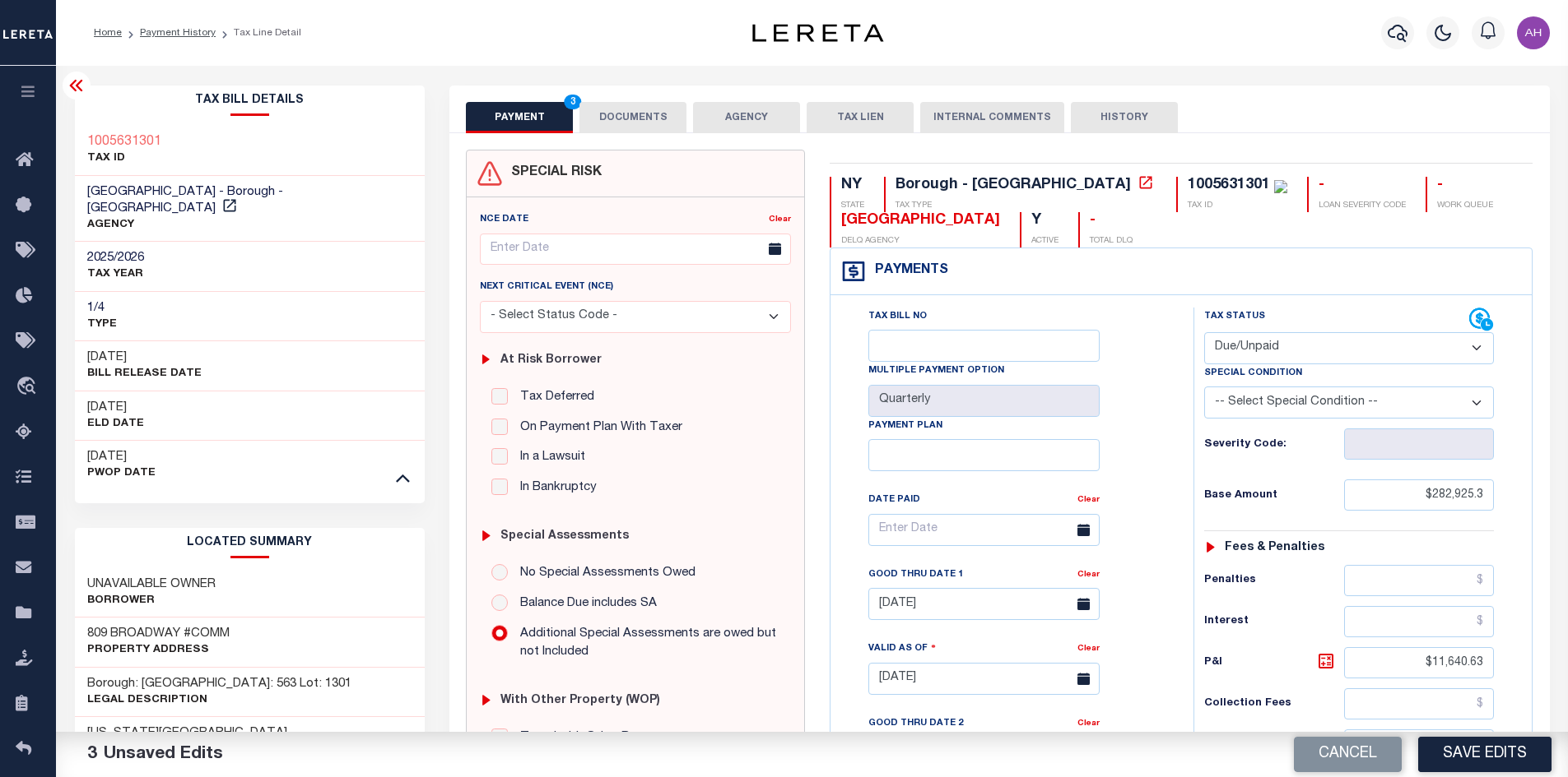
click at [645, 108] on button "DOCUMENTS" at bounding box center [632, 117] width 107 height 32
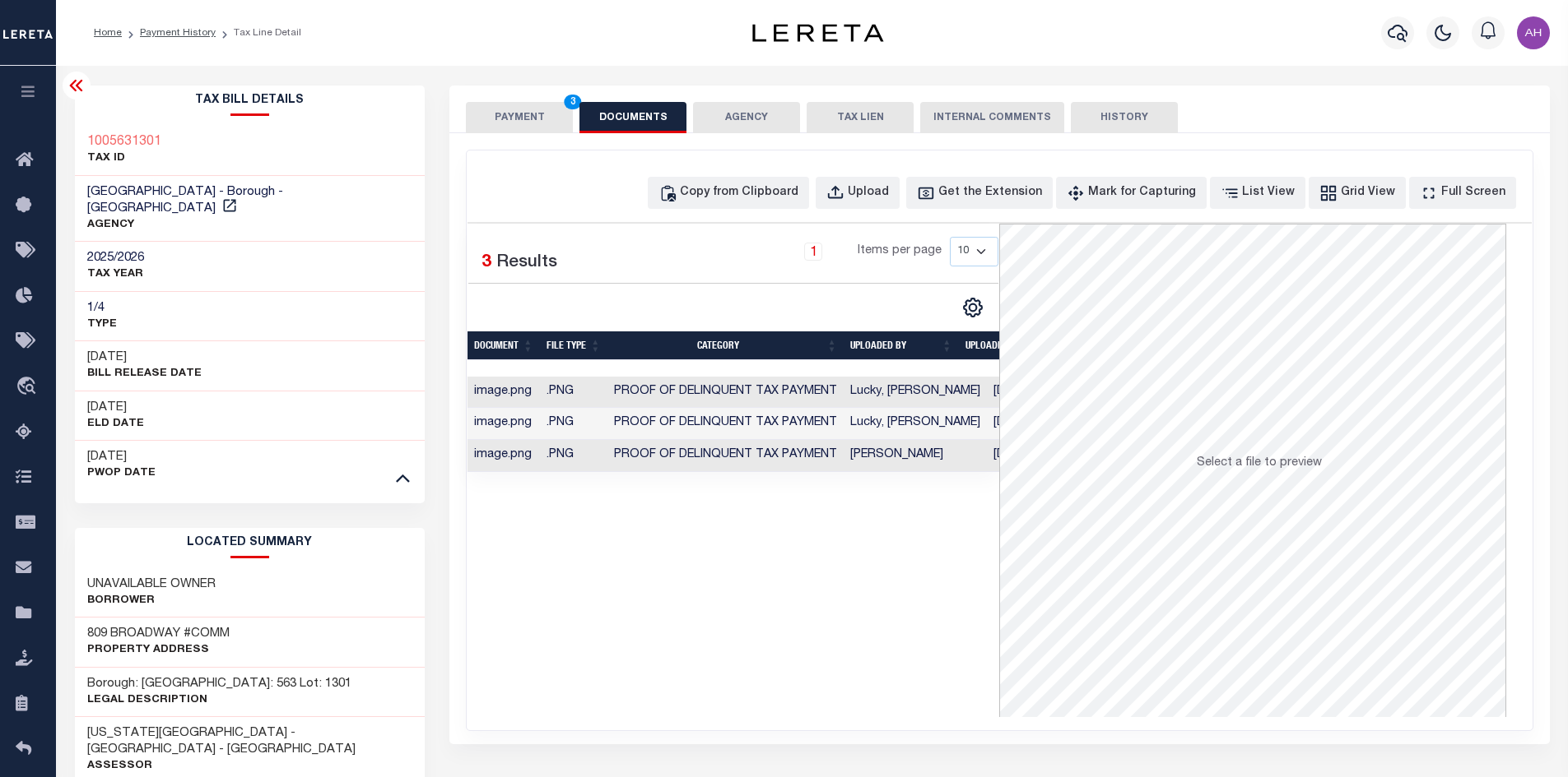
click at [538, 122] on button "PAYMENT 3" at bounding box center [518, 117] width 107 height 32
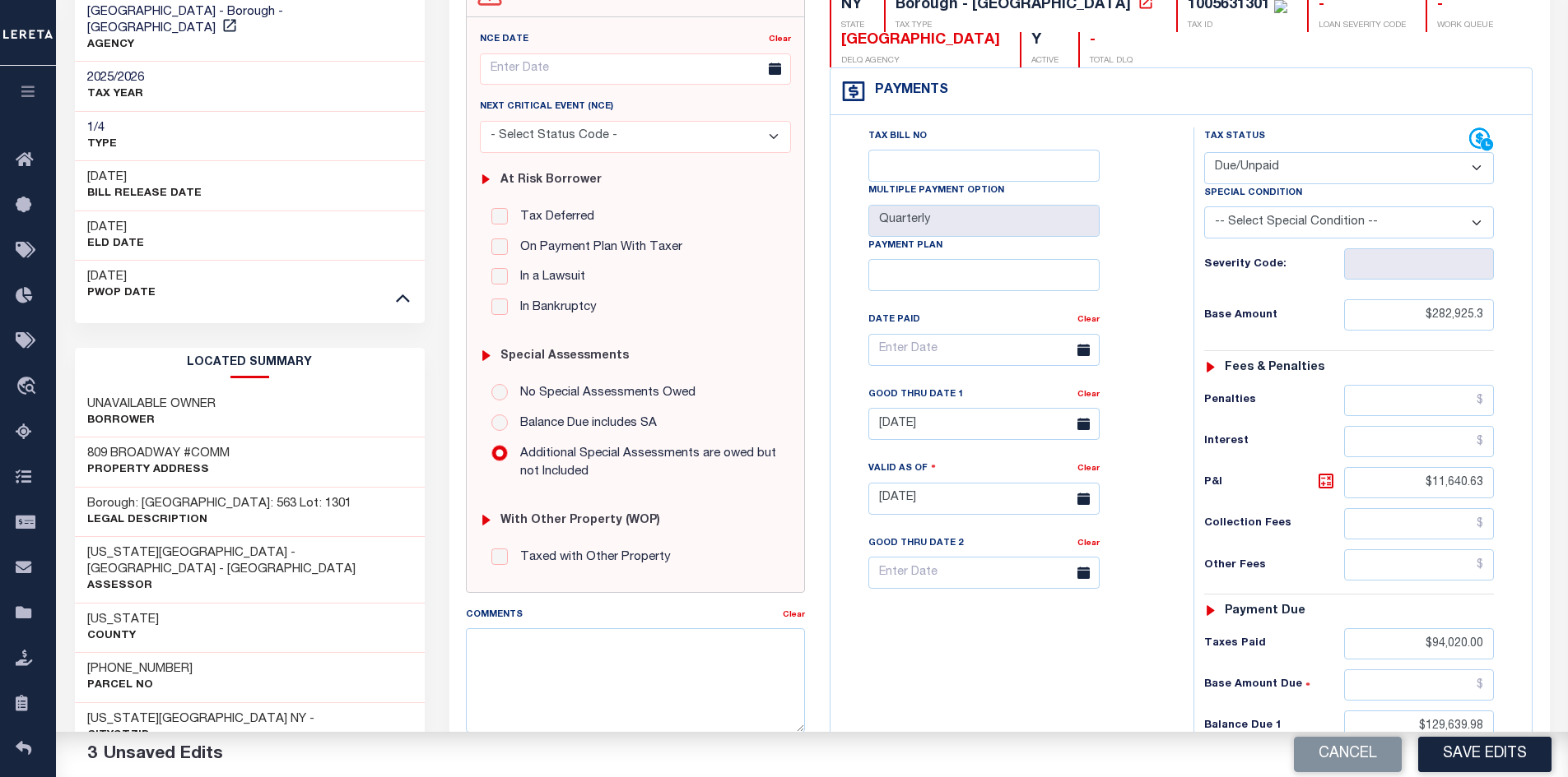
scroll to position [329, 0]
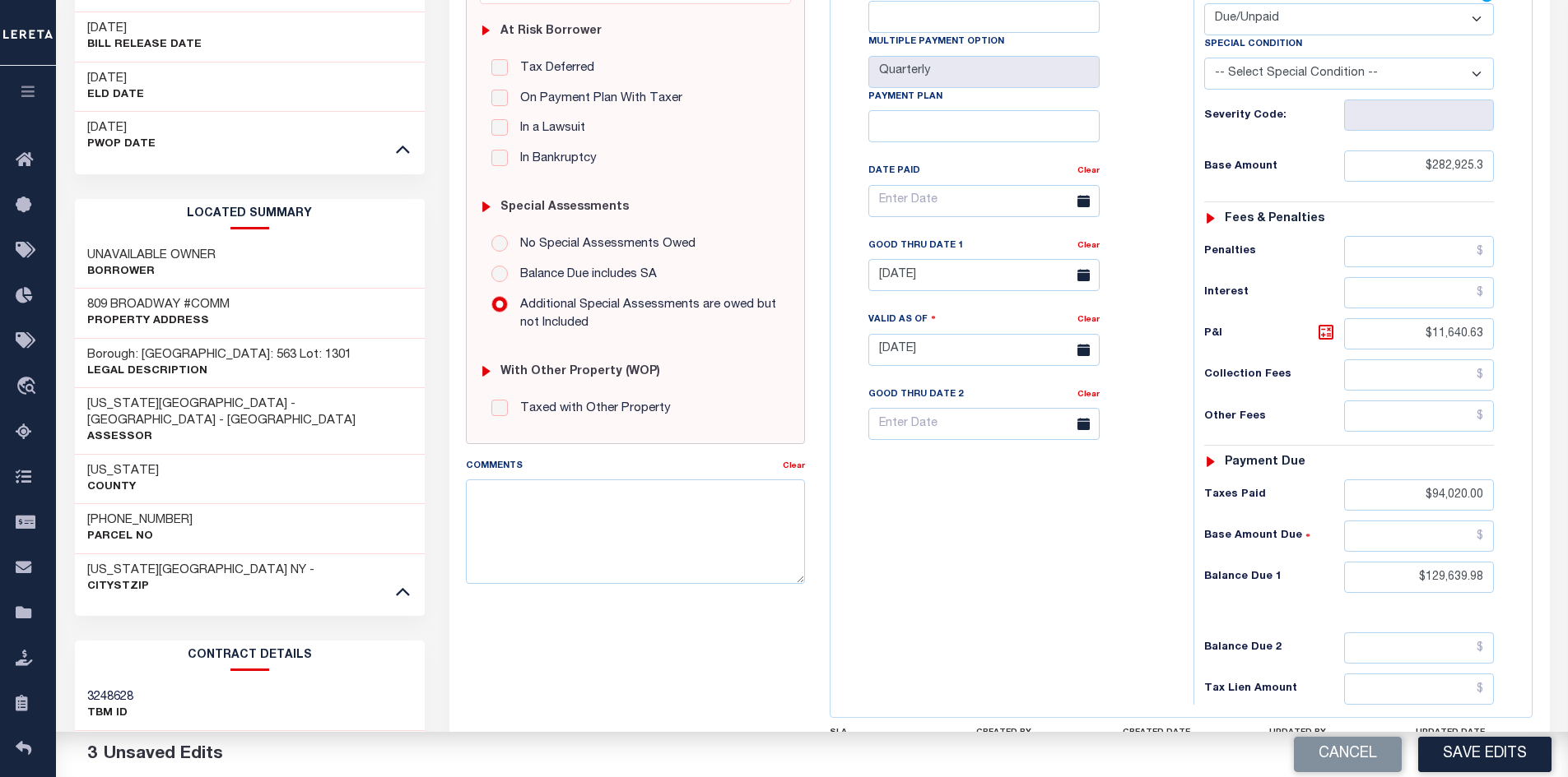
click at [1287, 63] on select "-- Select Special Condition -- 3RD PARTY TAX LIEN AGENCY TAX LIEN (A.K.A Inside…" at bounding box center [1349, 73] width 290 height 32
select select "15"
click at [1204, 60] on select "-- Select Special Condition -- 3RD PARTY TAX LIEN AGENCY TAX LIEN (A.K.A Inside…" at bounding box center [1349, 73] width 290 height 32
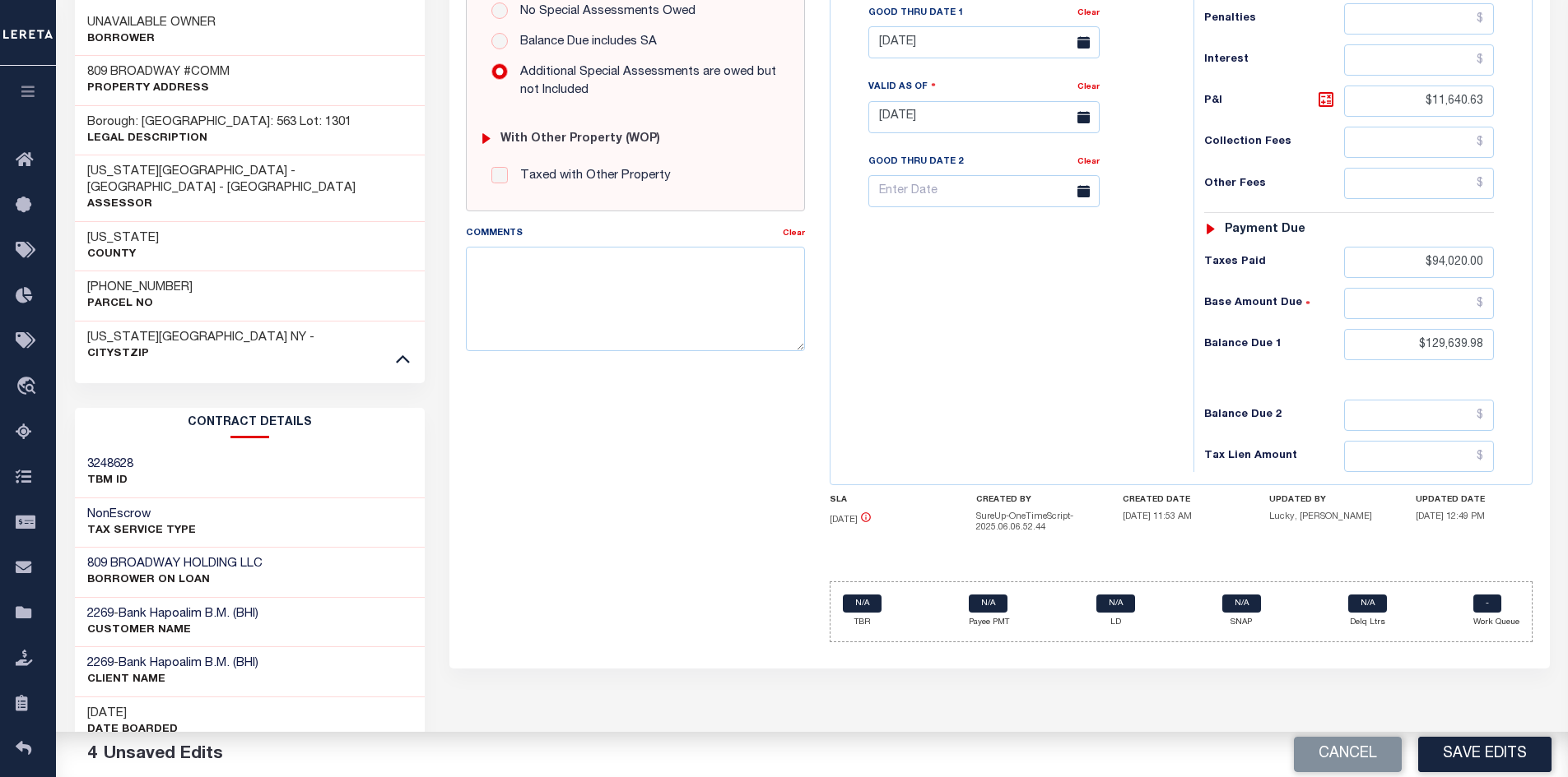
scroll to position [635, 0]
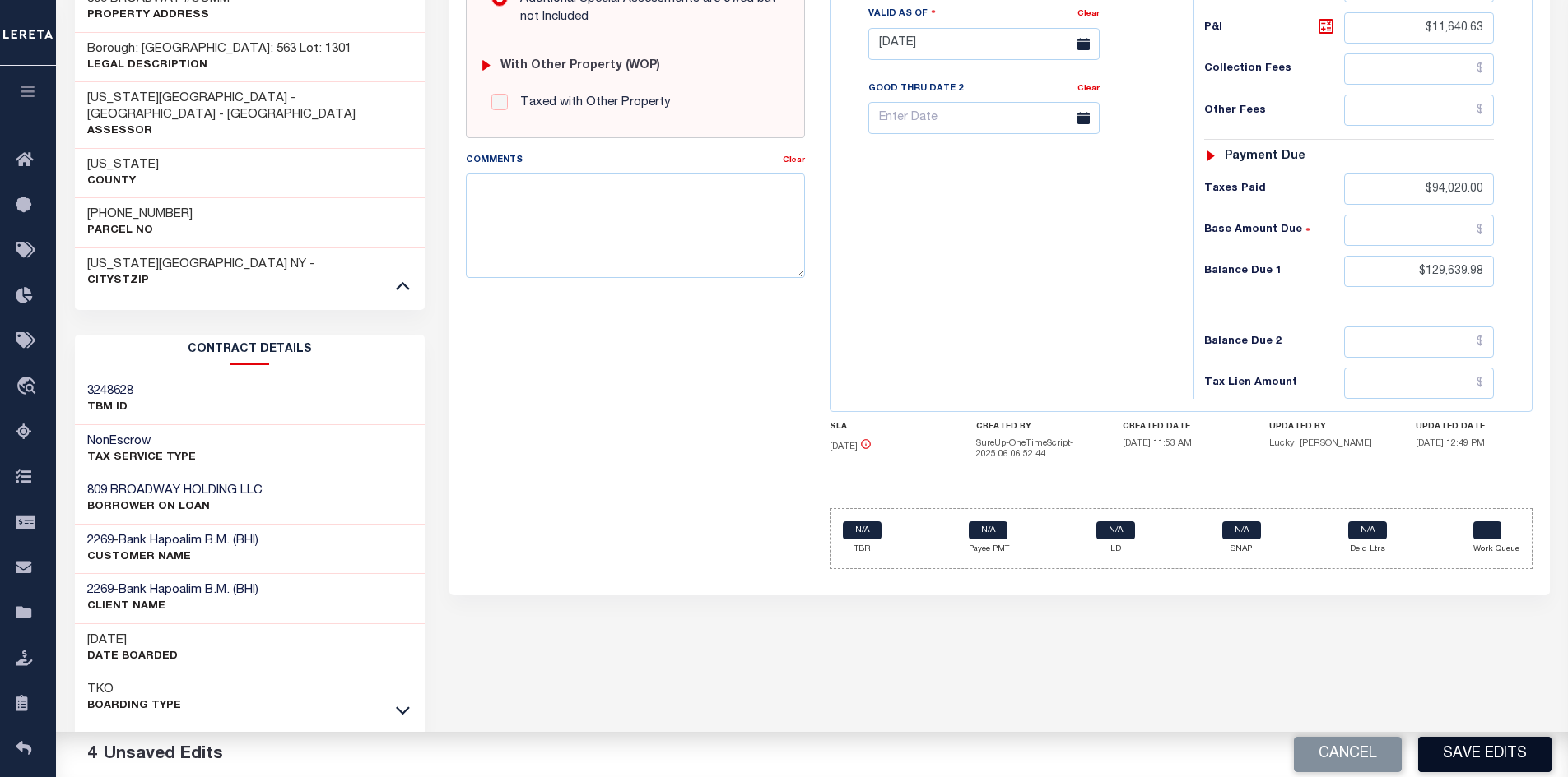
click at [1507, 759] on button "Save Edits" at bounding box center [1484, 755] width 134 height 36
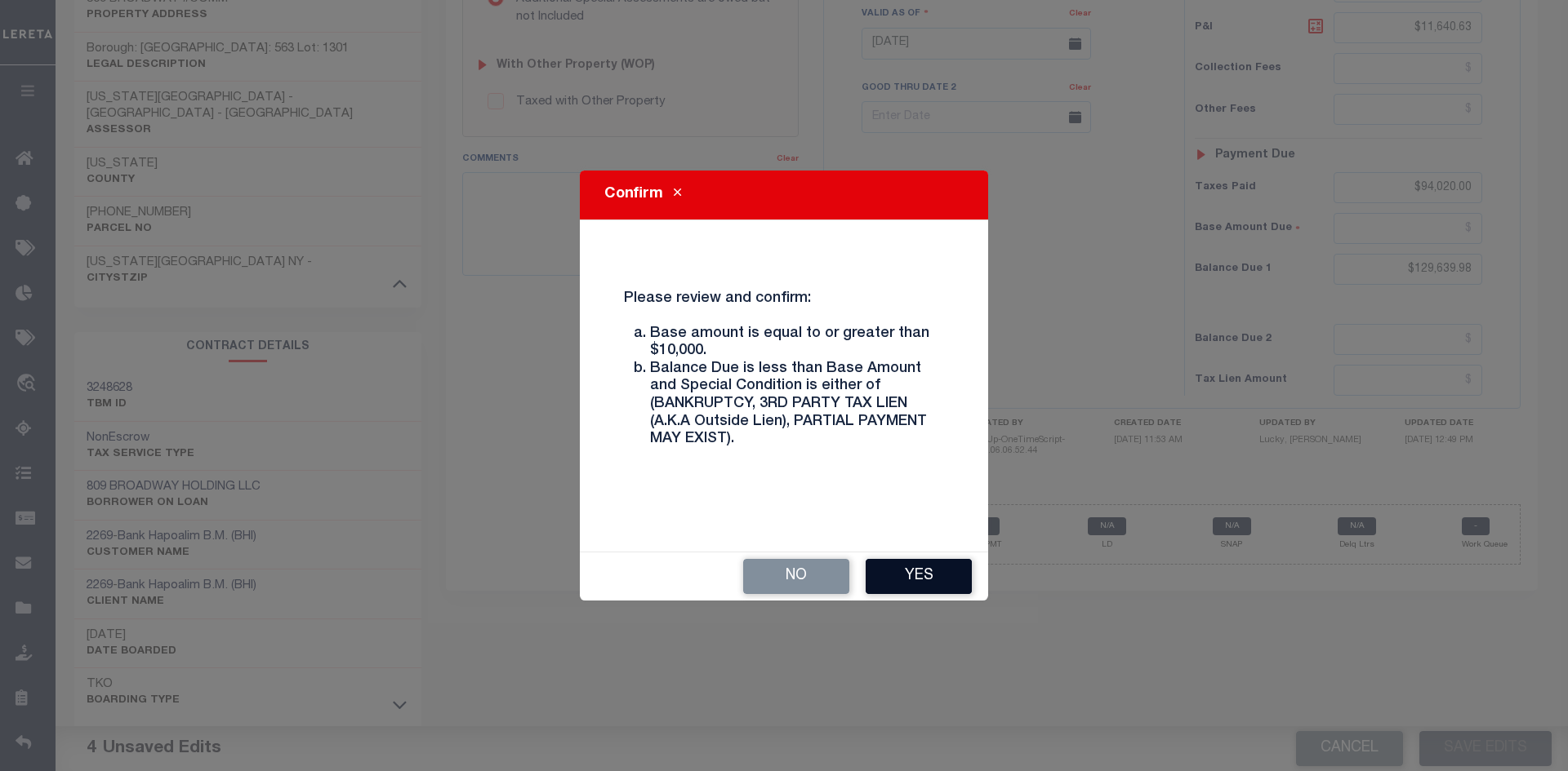
click at [902, 573] on button "Yes" at bounding box center [918, 576] width 106 height 35
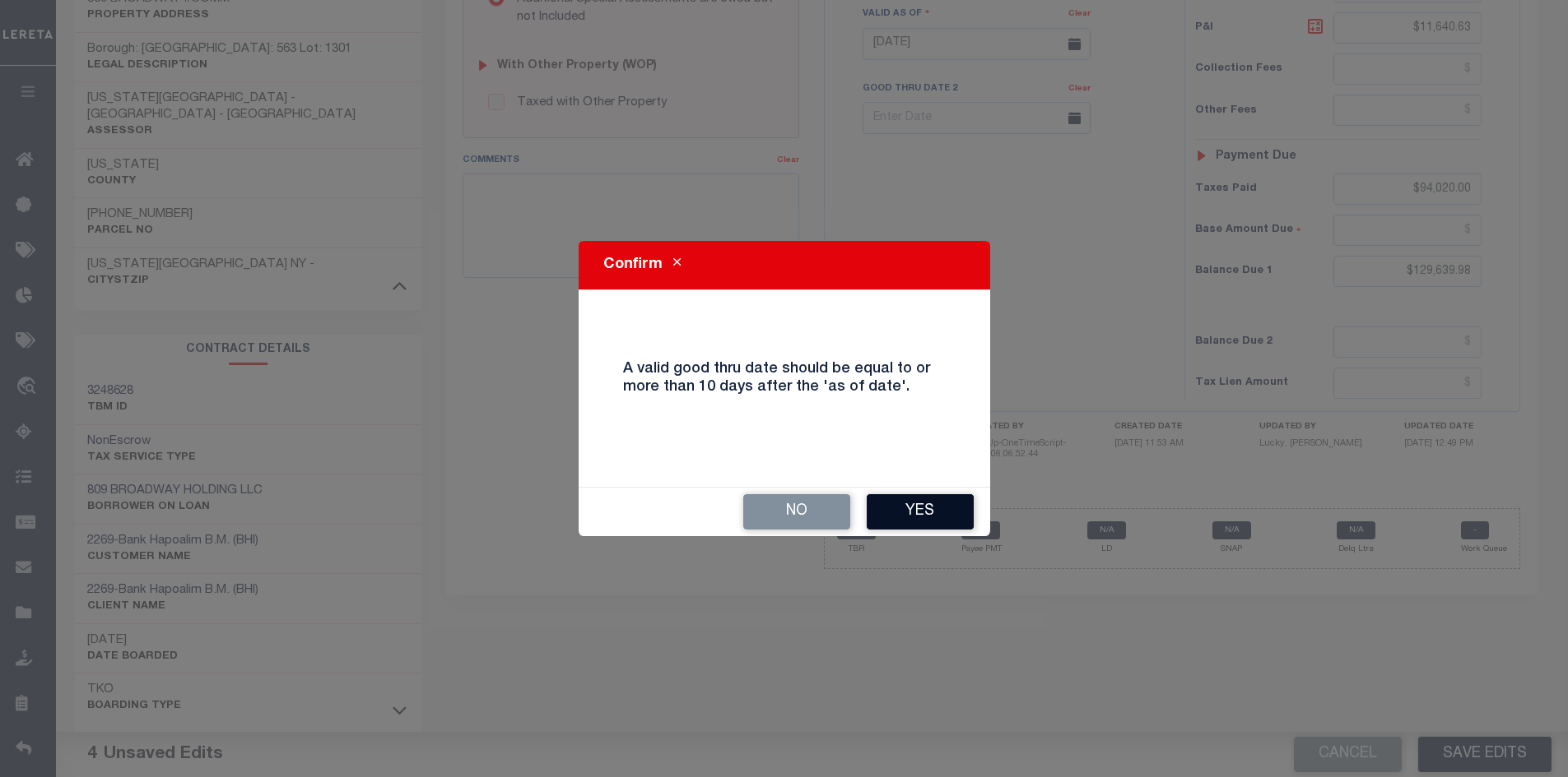
click at [934, 510] on button "Yes" at bounding box center [920, 512] width 107 height 36
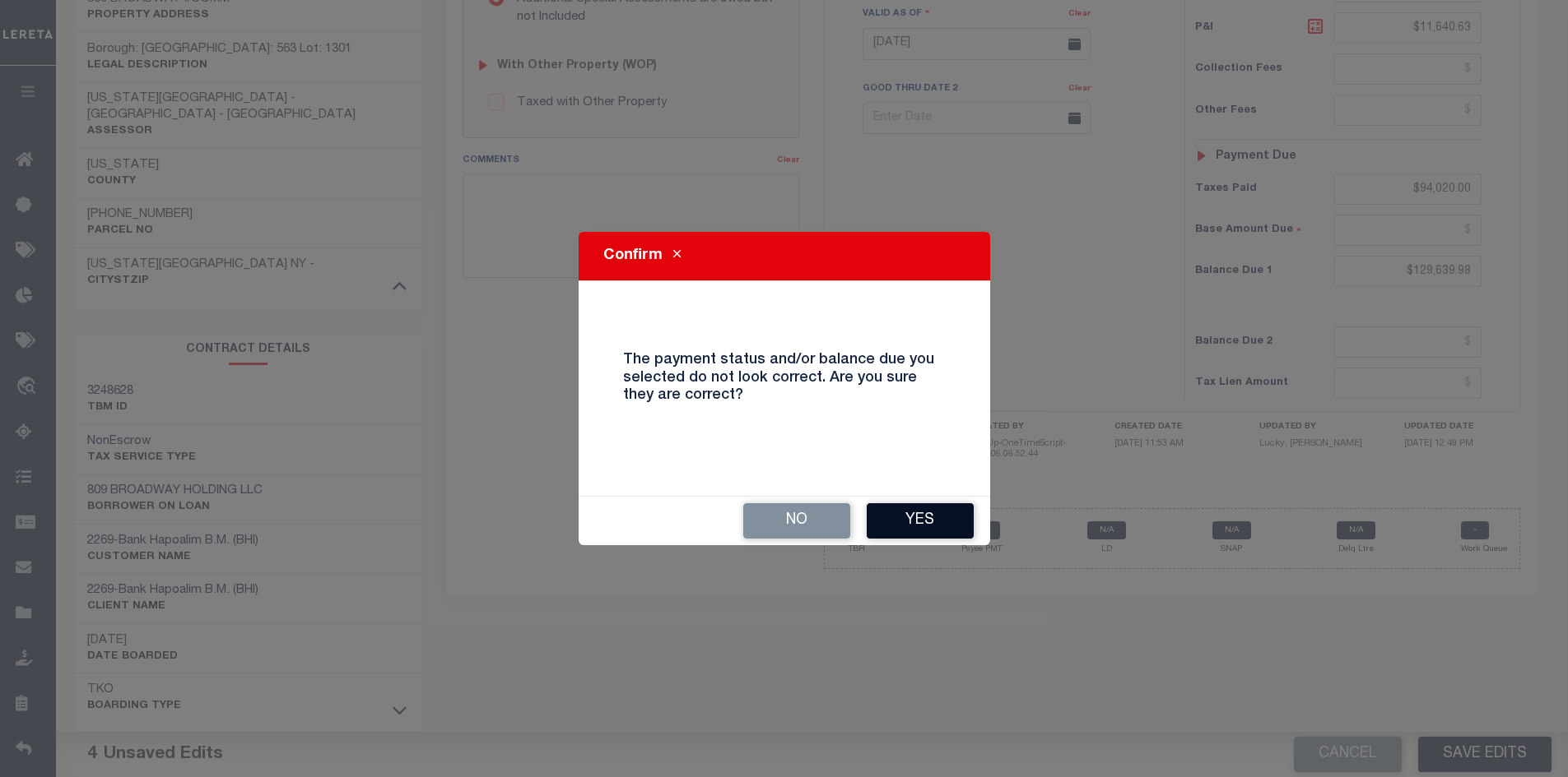
click at [935, 527] on button "Yes" at bounding box center [920, 521] width 107 height 36
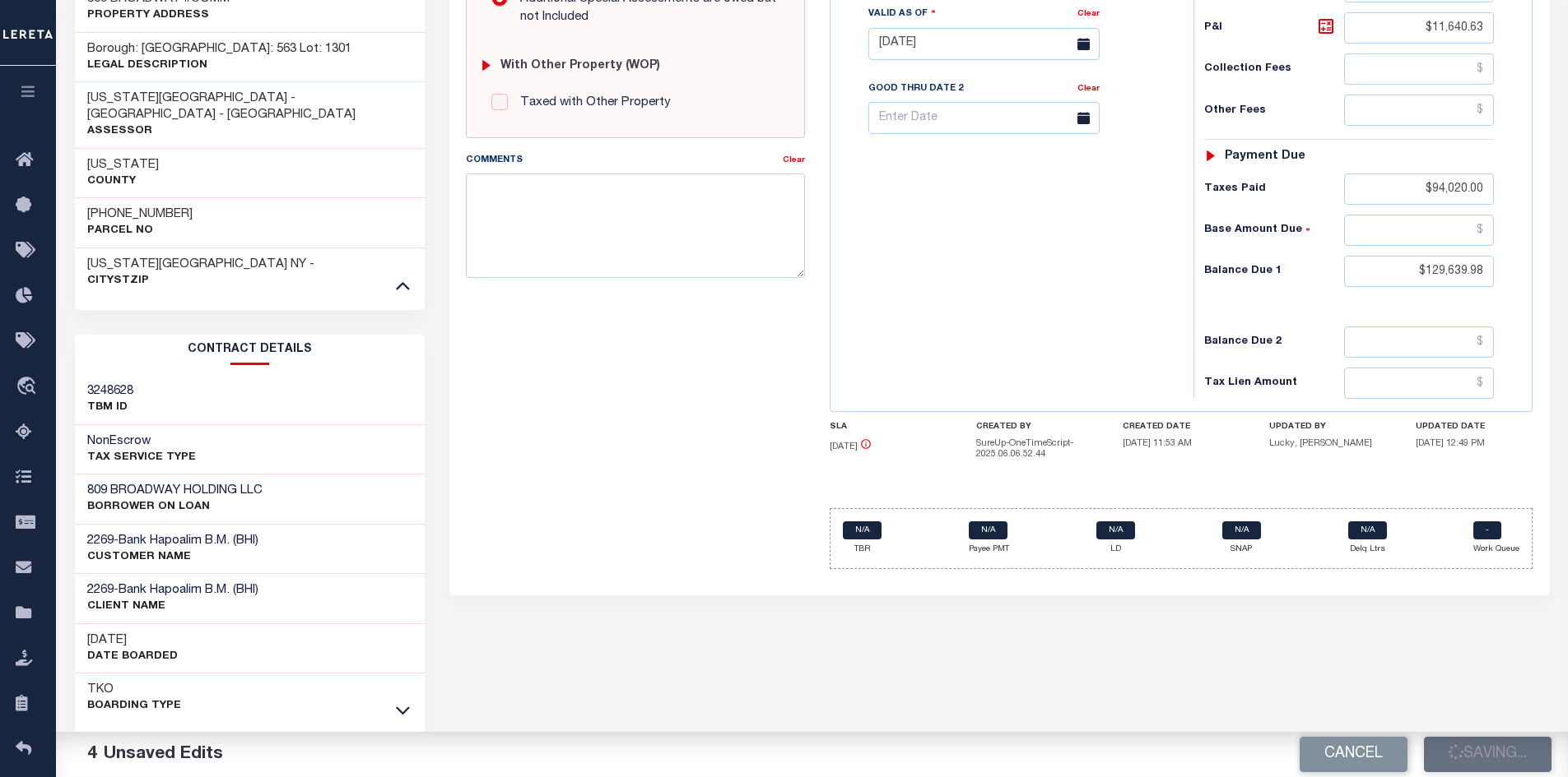
checkbox input "false"
type input "$282,925.3"
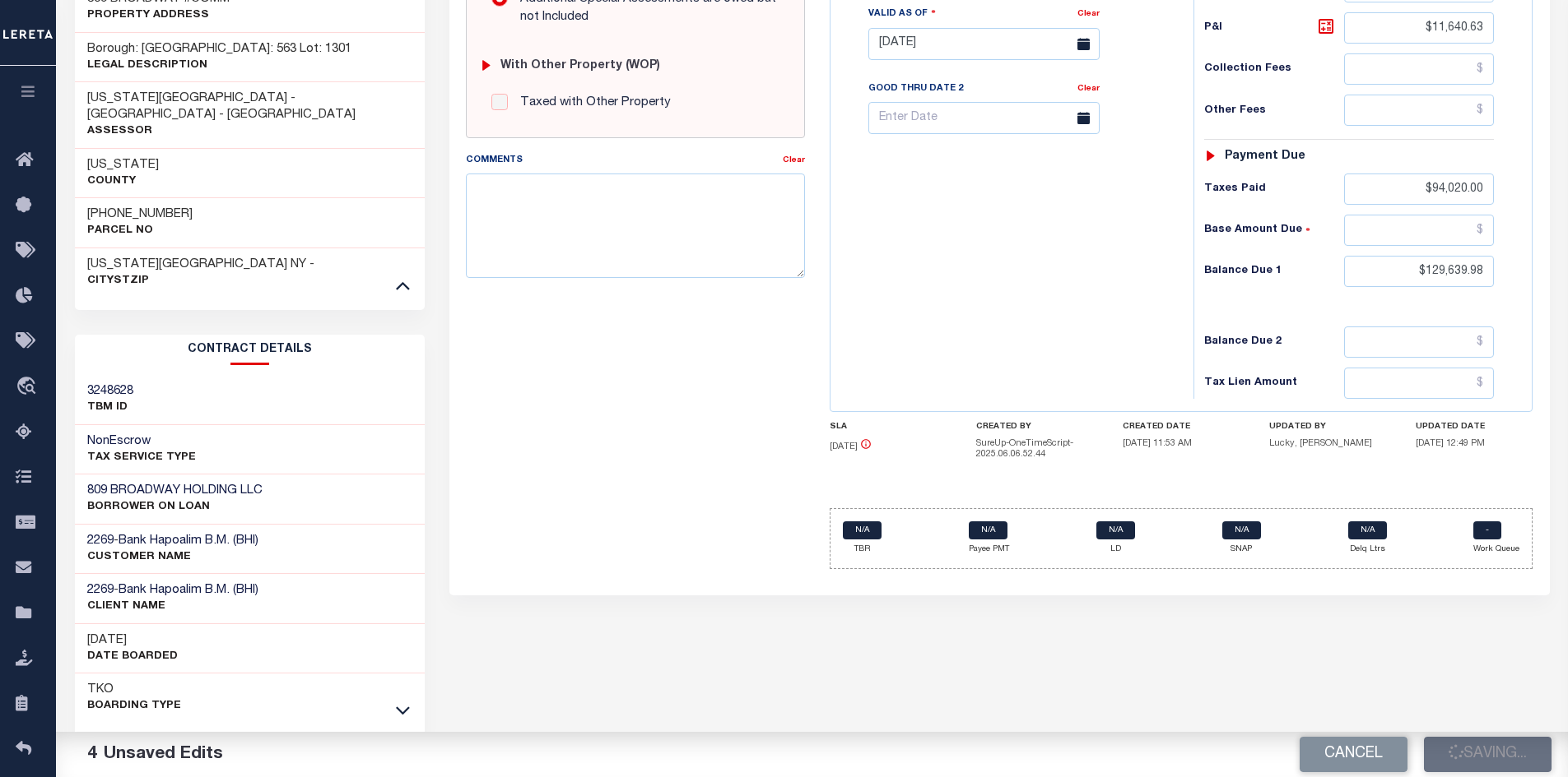
type input "$11,640.63"
type input "$94,020"
type input "$129,639.98"
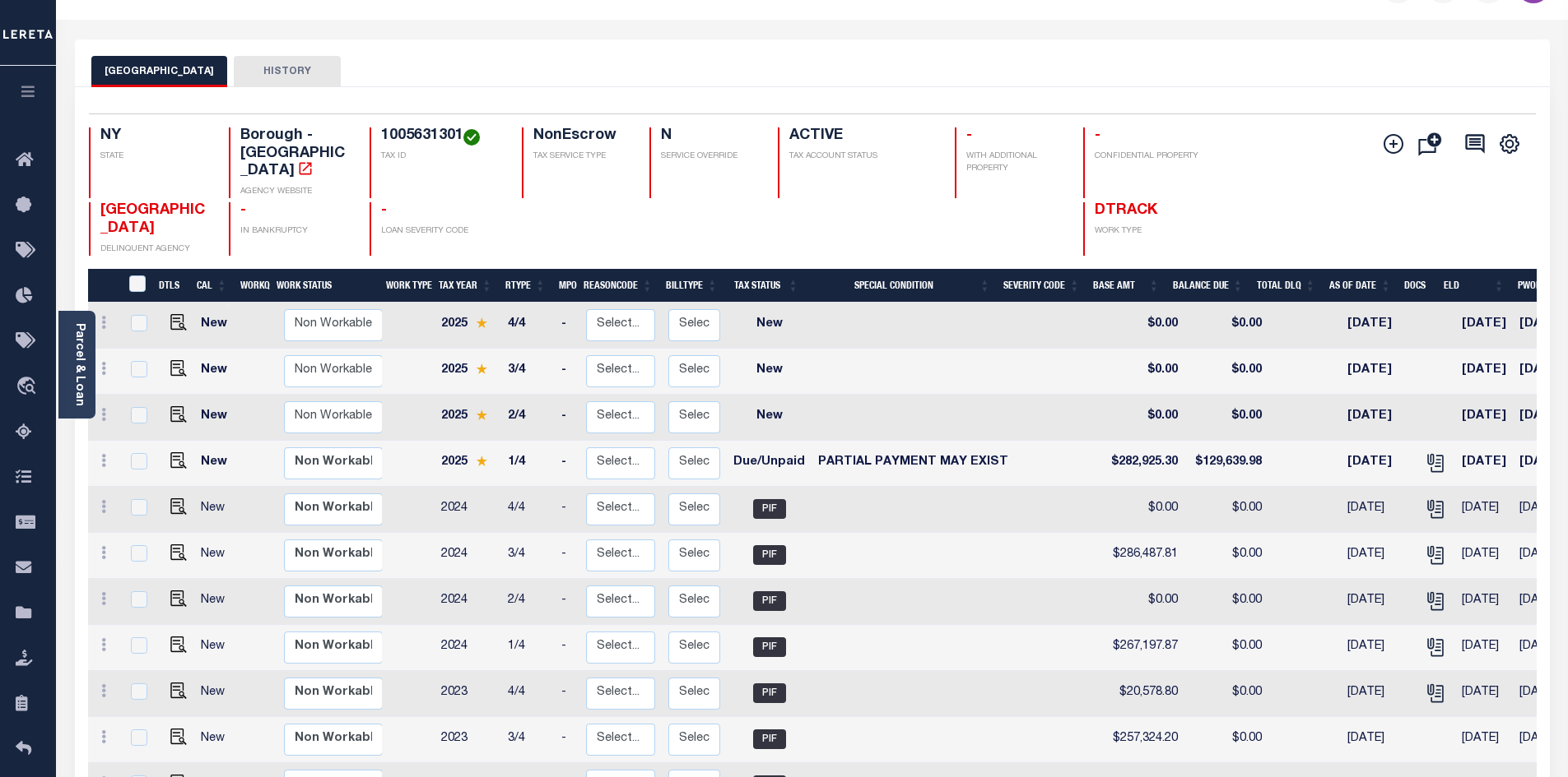
scroll to position [83, 0]
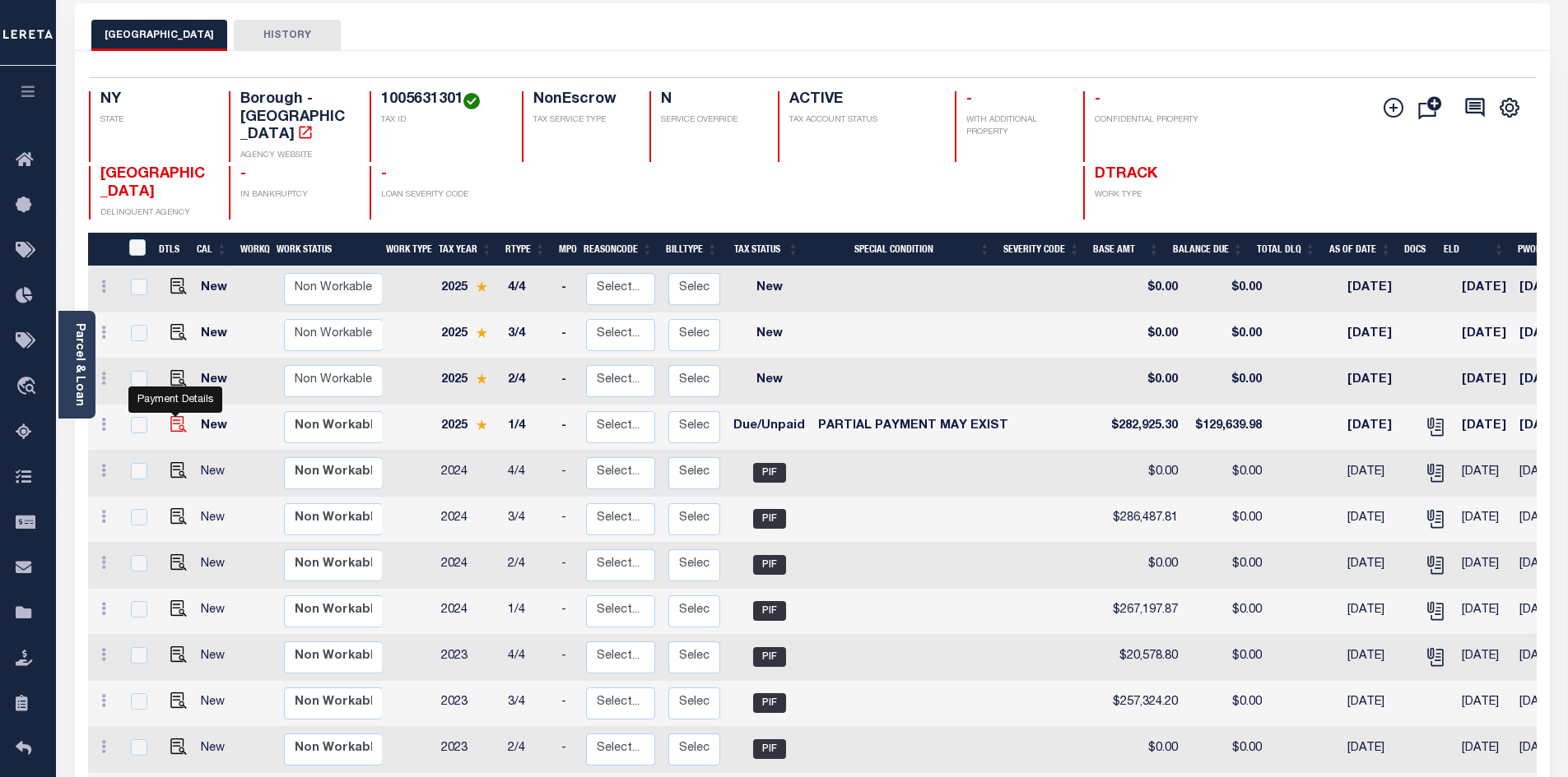
click at [180, 416] on img "" at bounding box center [178, 424] width 16 height 16
checkbox input "true"
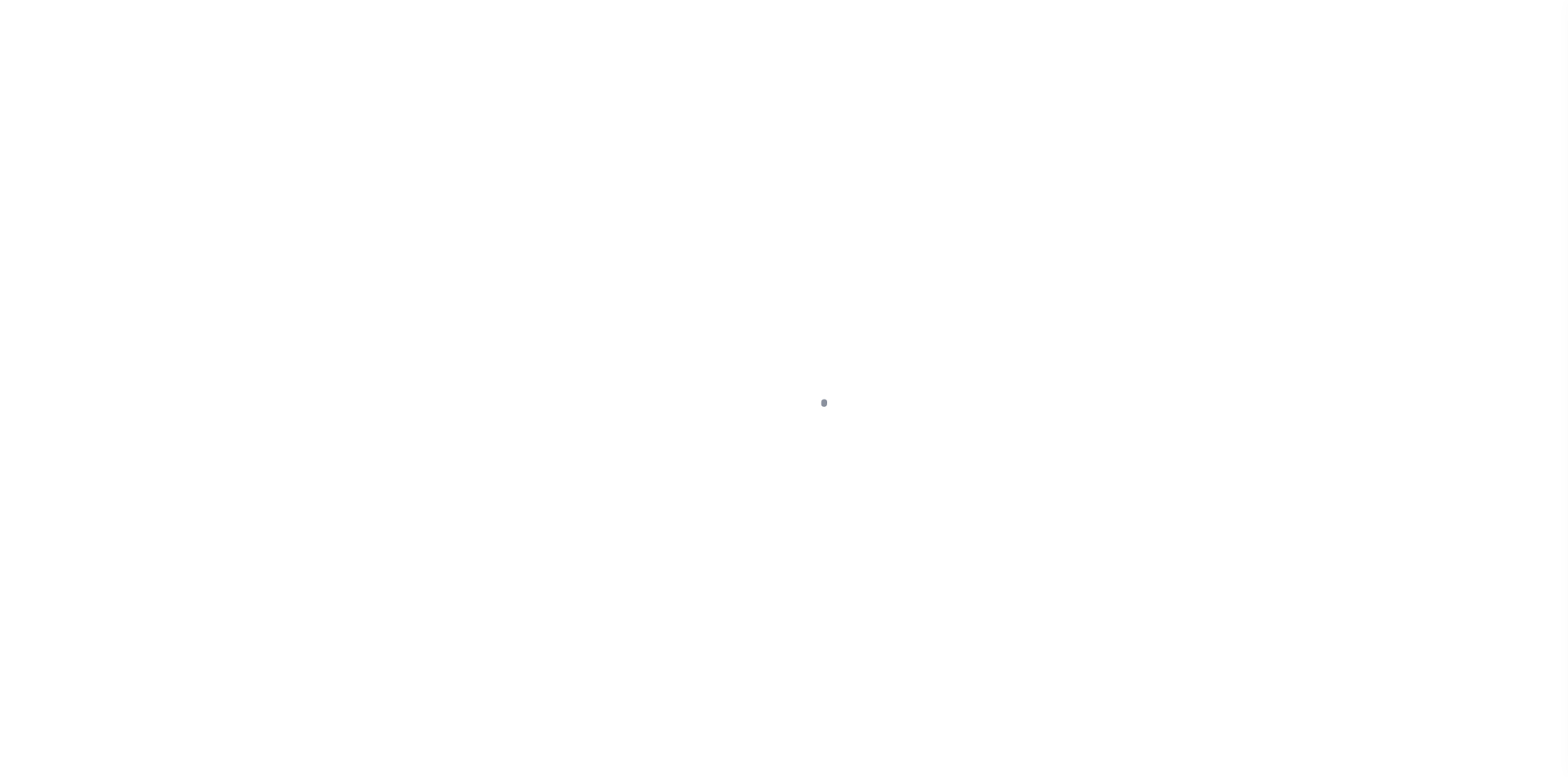
select select "DUE"
select select "15"
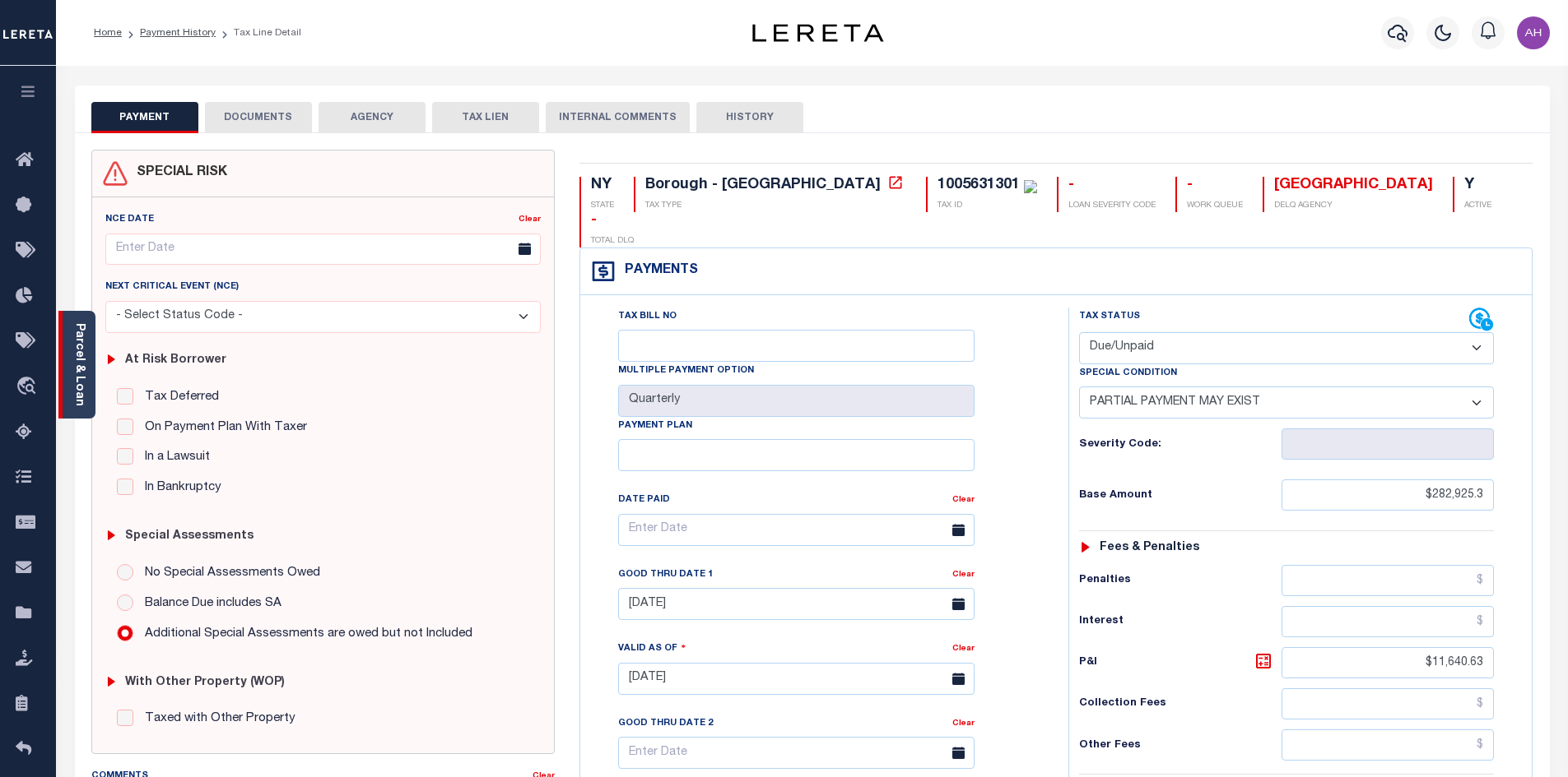
click at [83, 390] on link "Parcel & Loan" at bounding box center [79, 364] width 12 height 83
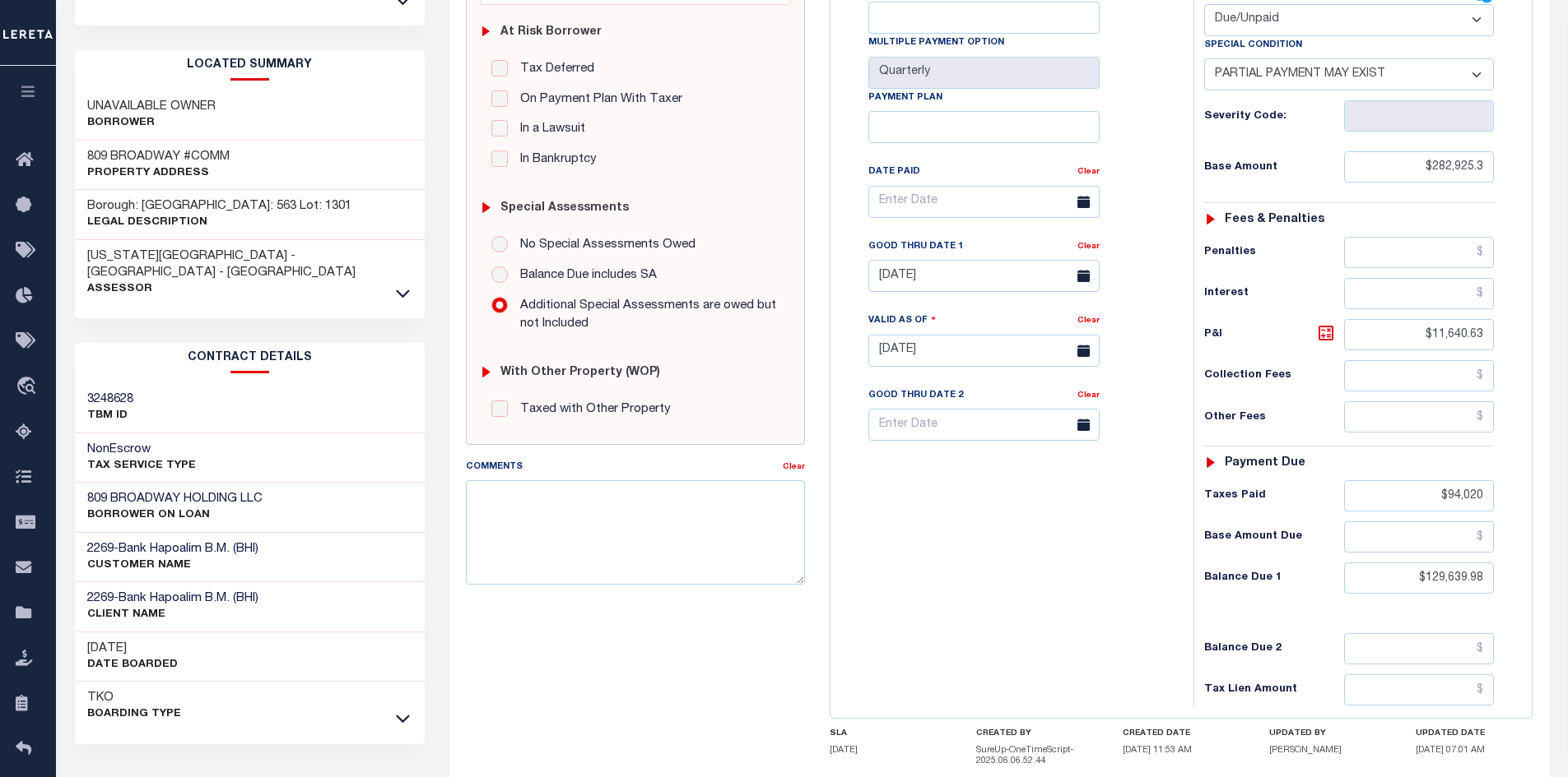
scroll to position [329, 0]
click at [1092, 250] on link "Clear" at bounding box center [1088, 246] width 22 height 9
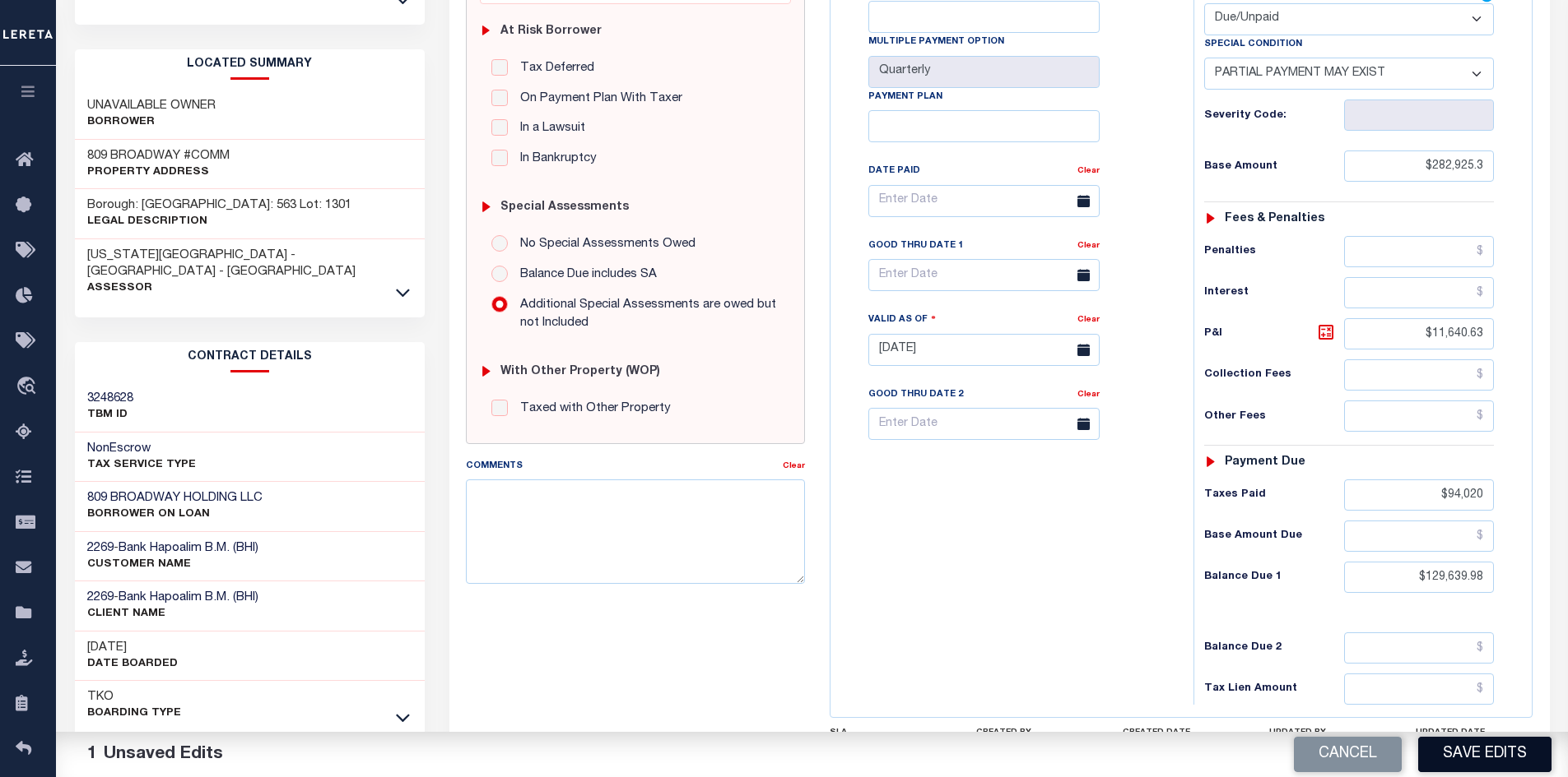
click at [1496, 764] on button "Save Edits" at bounding box center [1484, 755] width 134 height 36
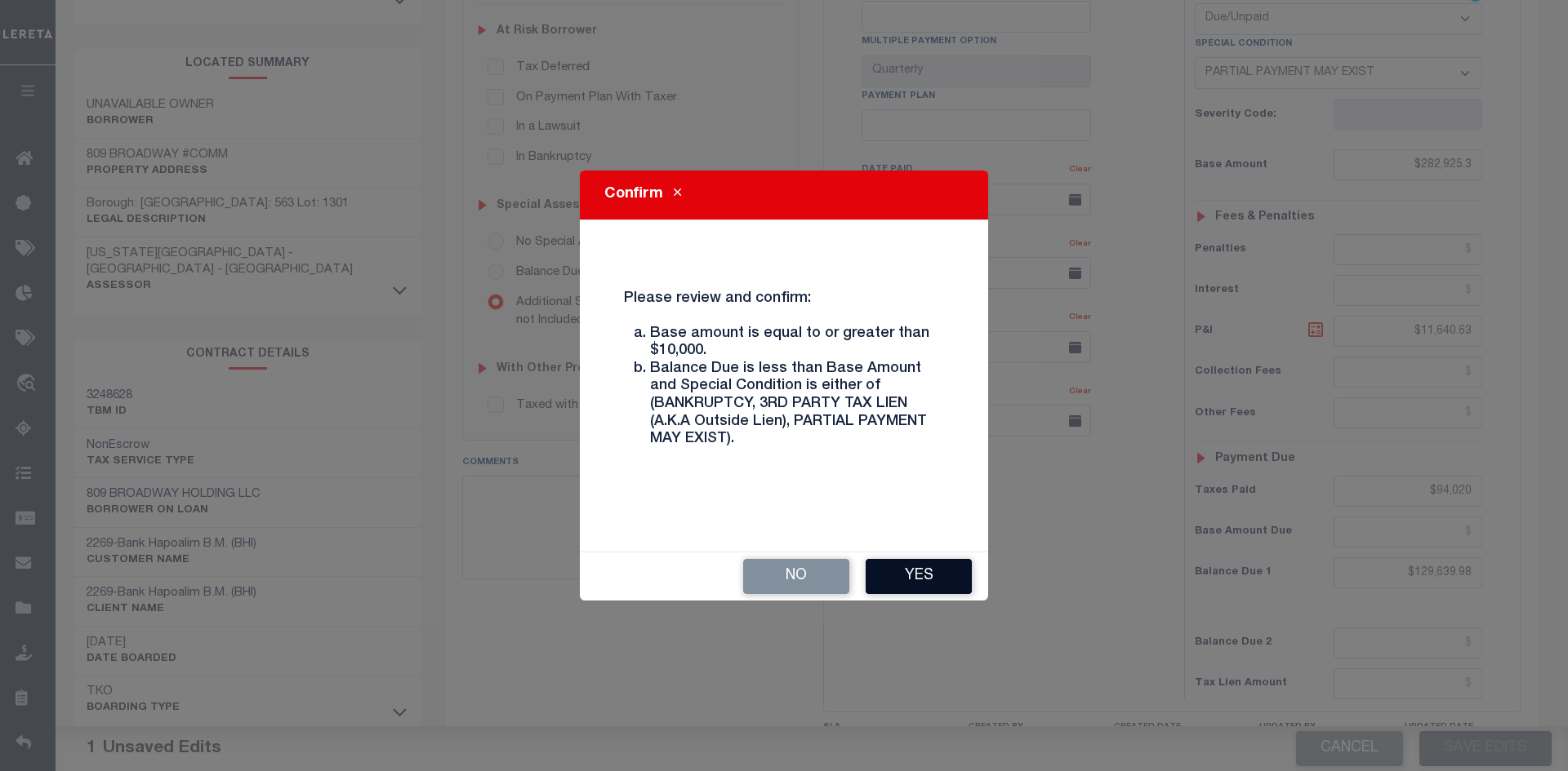
click at [939, 575] on button "Yes" at bounding box center [918, 576] width 106 height 35
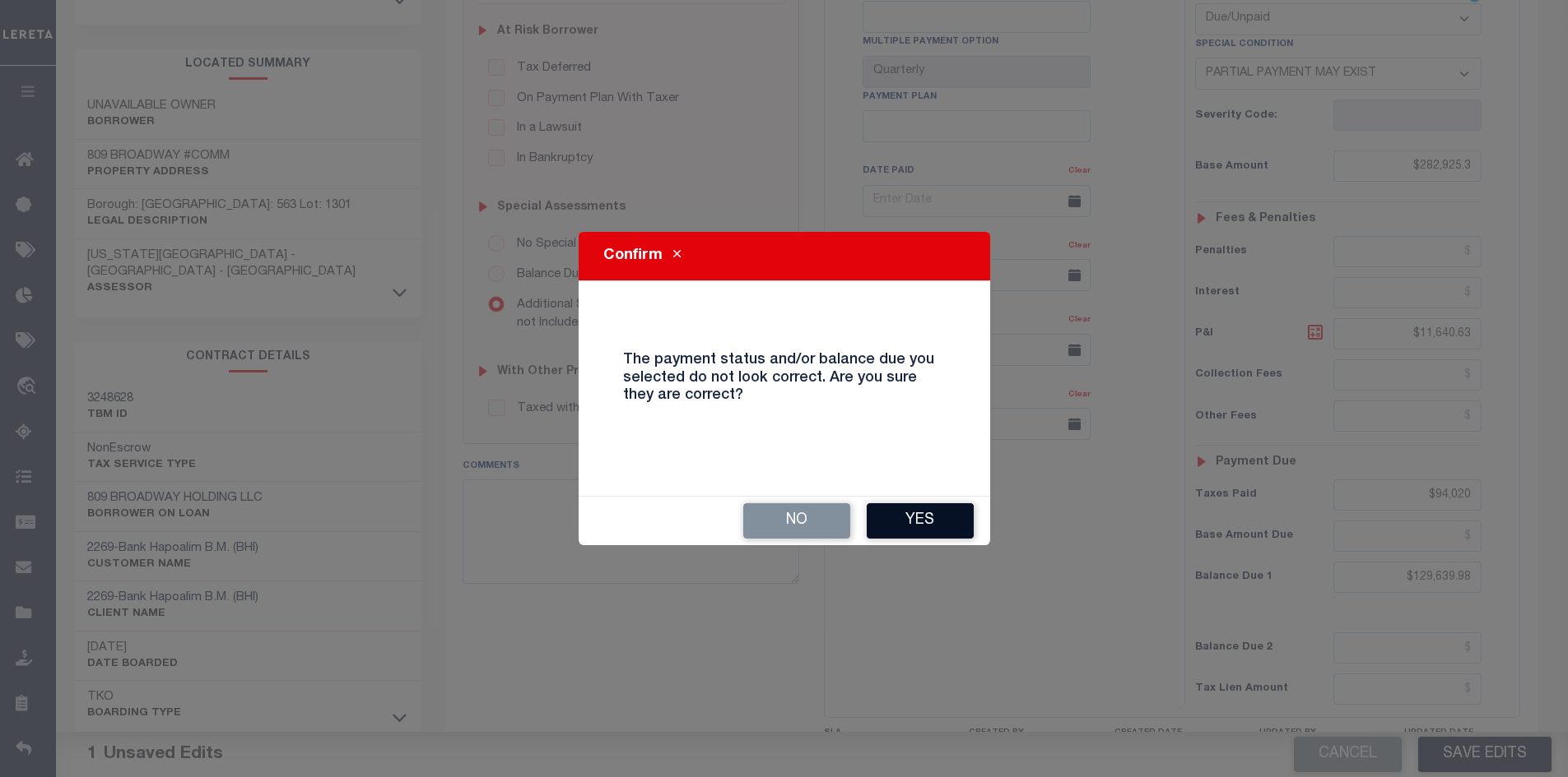
click at [934, 516] on button "Yes" at bounding box center [920, 521] width 107 height 36
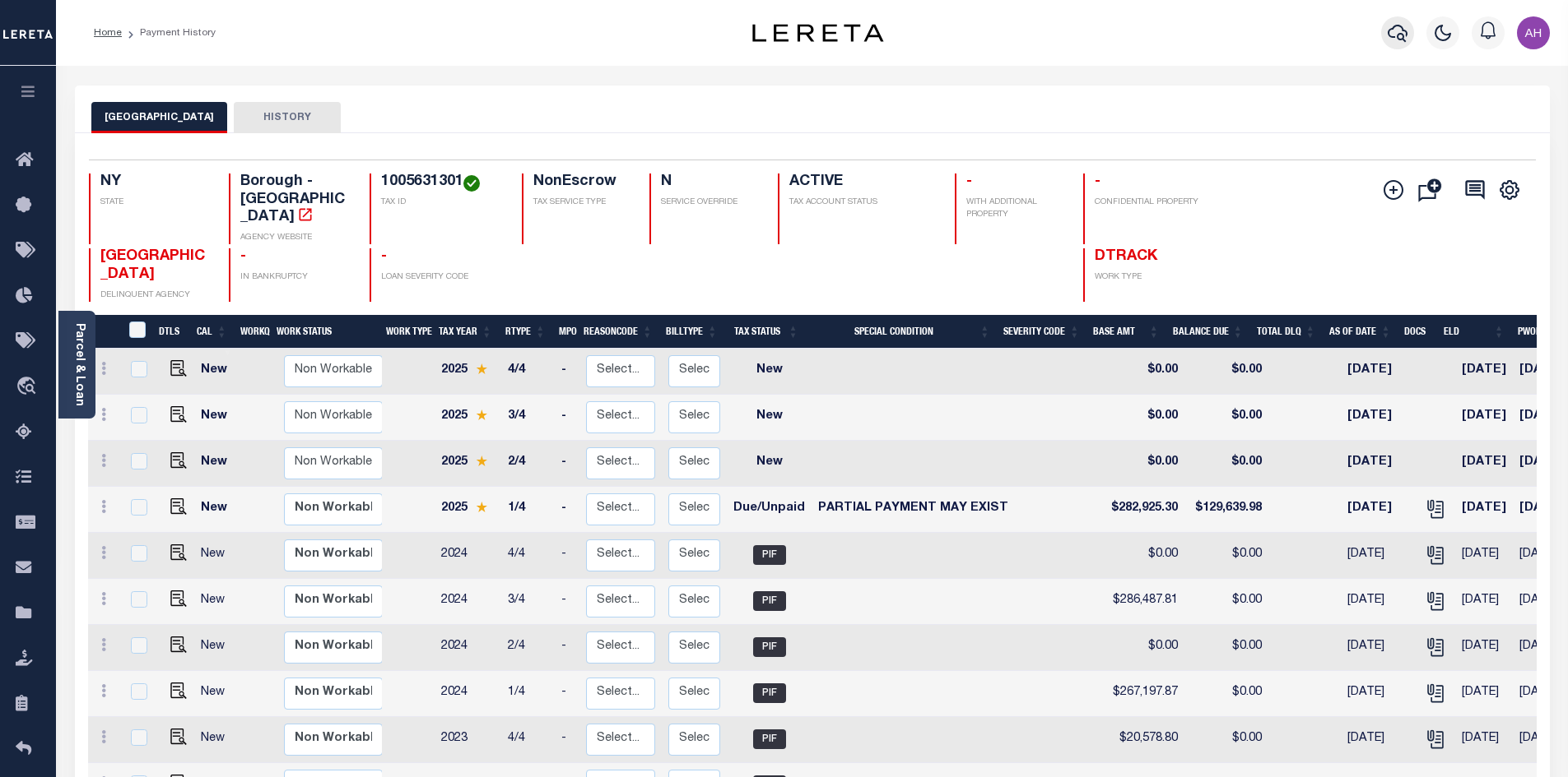
click at [1393, 37] on icon "button" at bounding box center [1397, 33] width 20 height 20
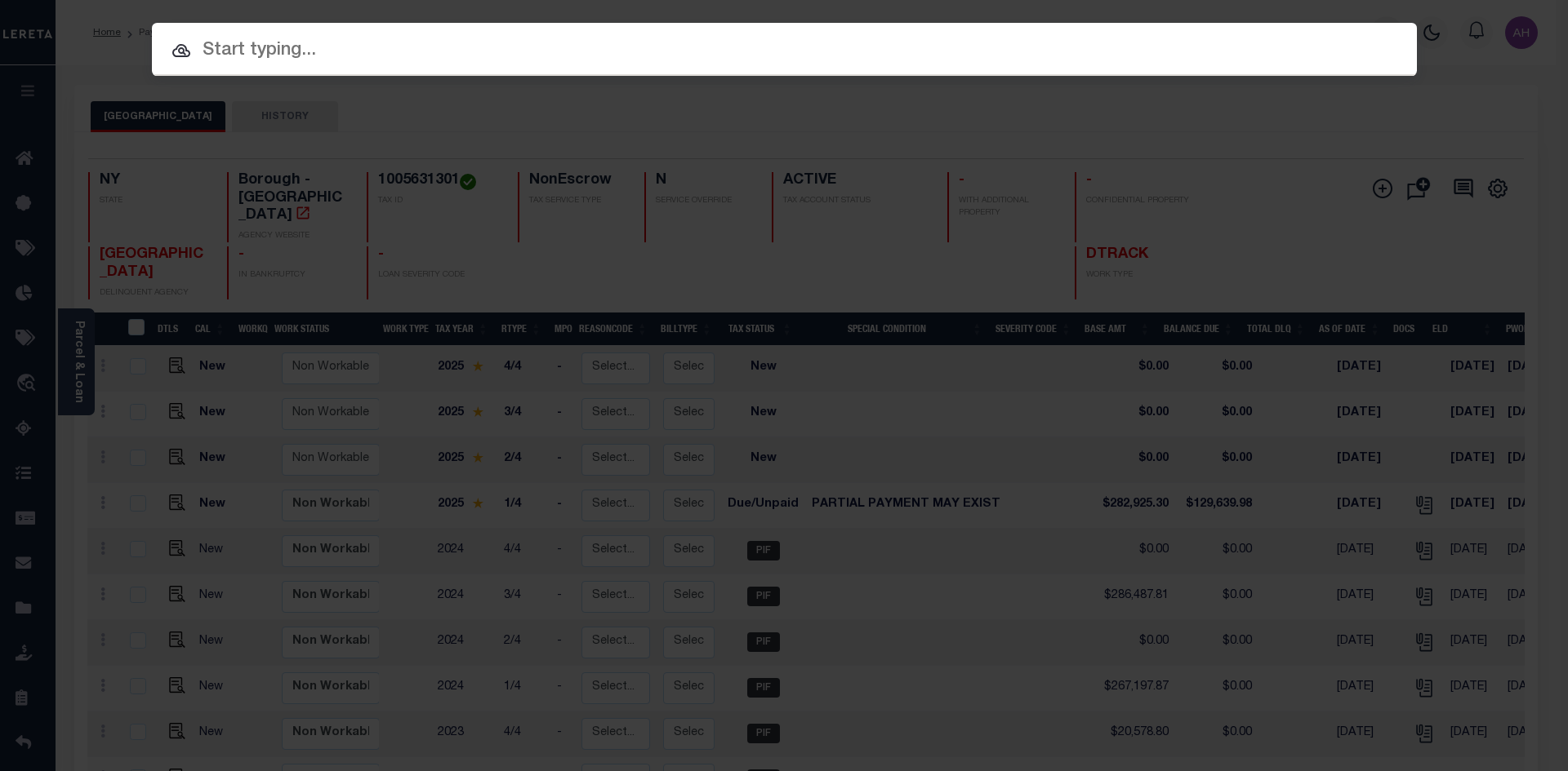
paste input "000010117400000000000"
type input "000010117400000000000"
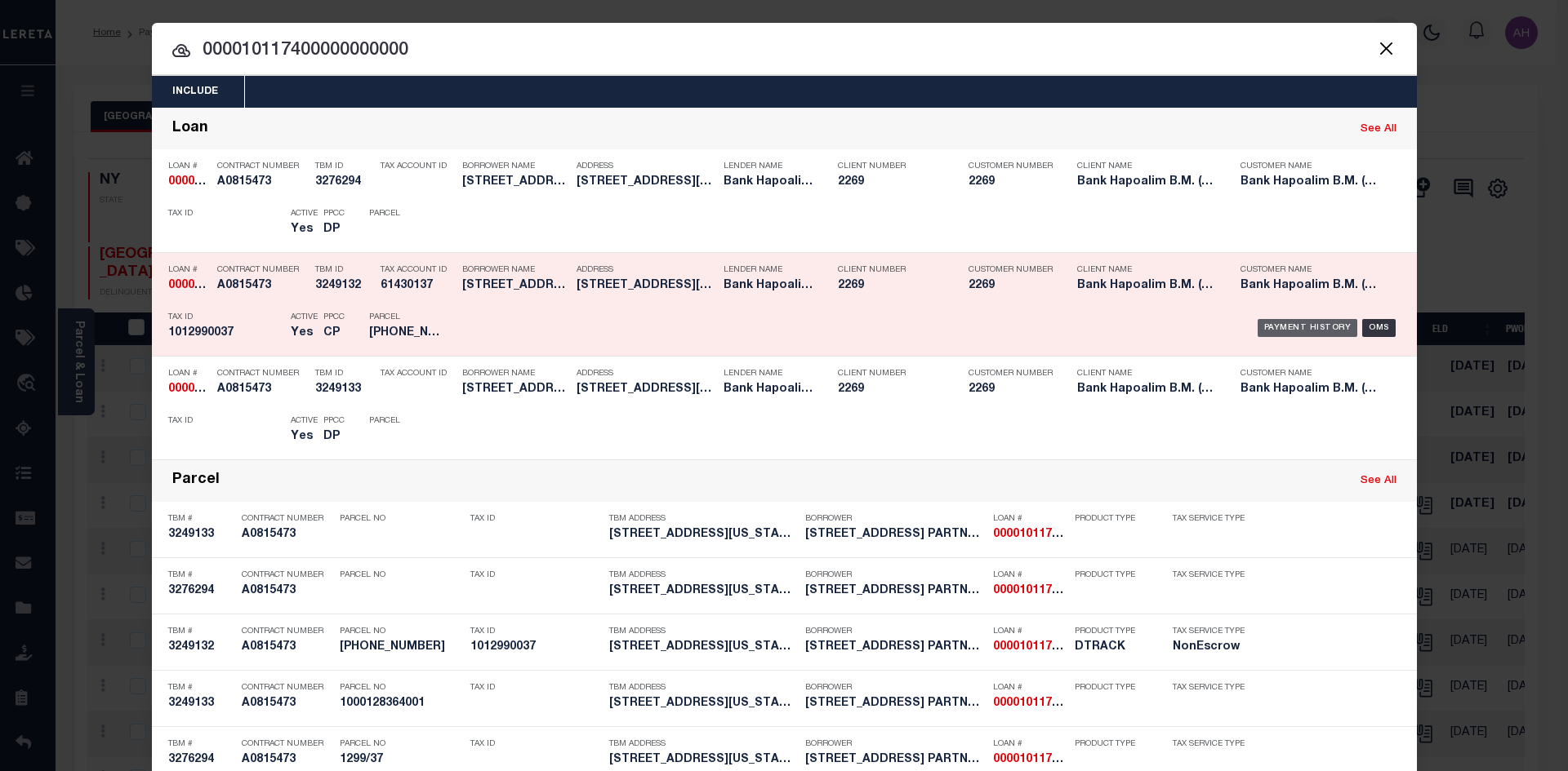
click at [1297, 323] on div "Payment History" at bounding box center [1307, 328] width 100 height 18
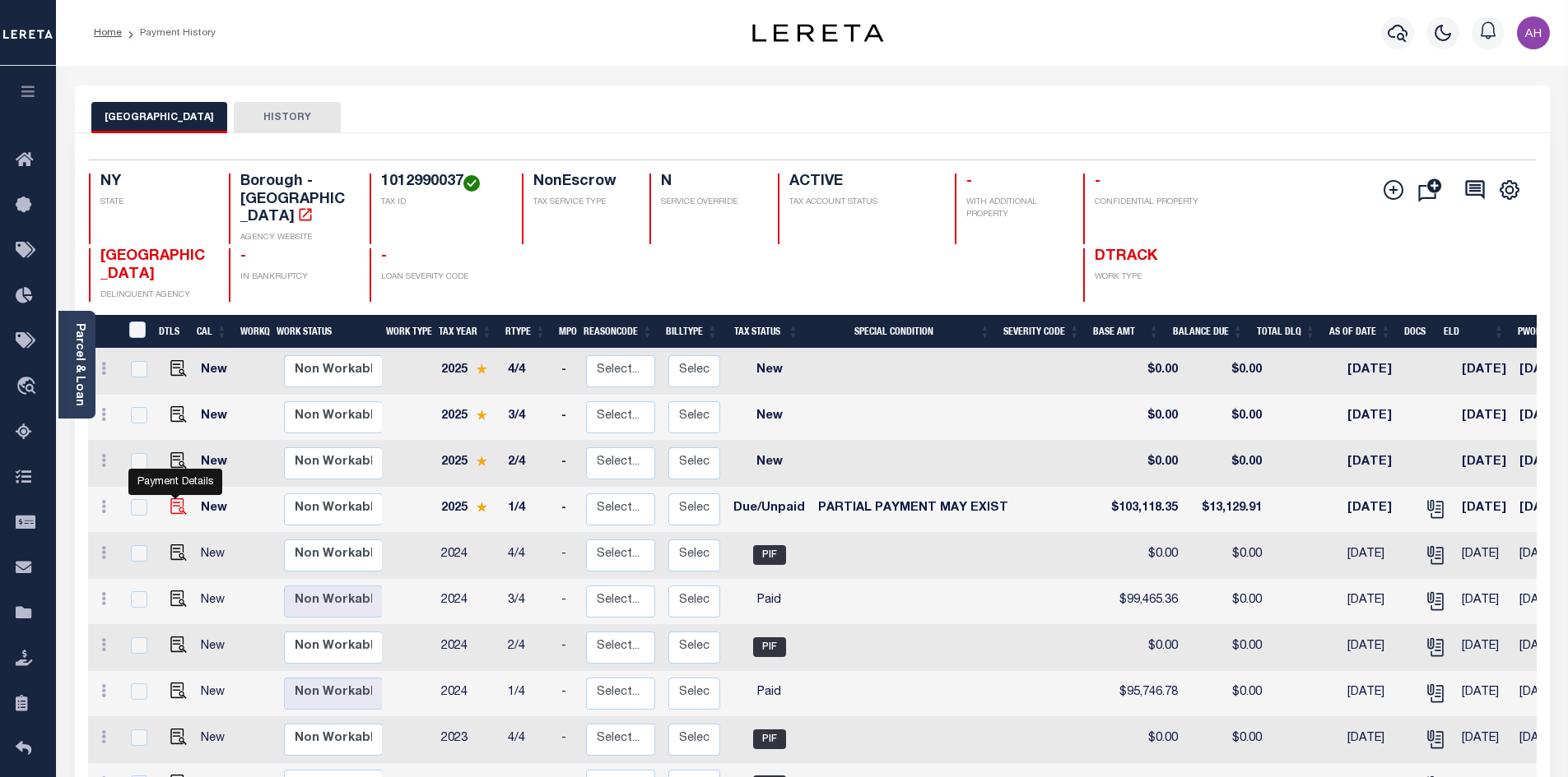
click at [171, 498] on img "" at bounding box center [178, 506] width 16 height 16
checkbox input "true"
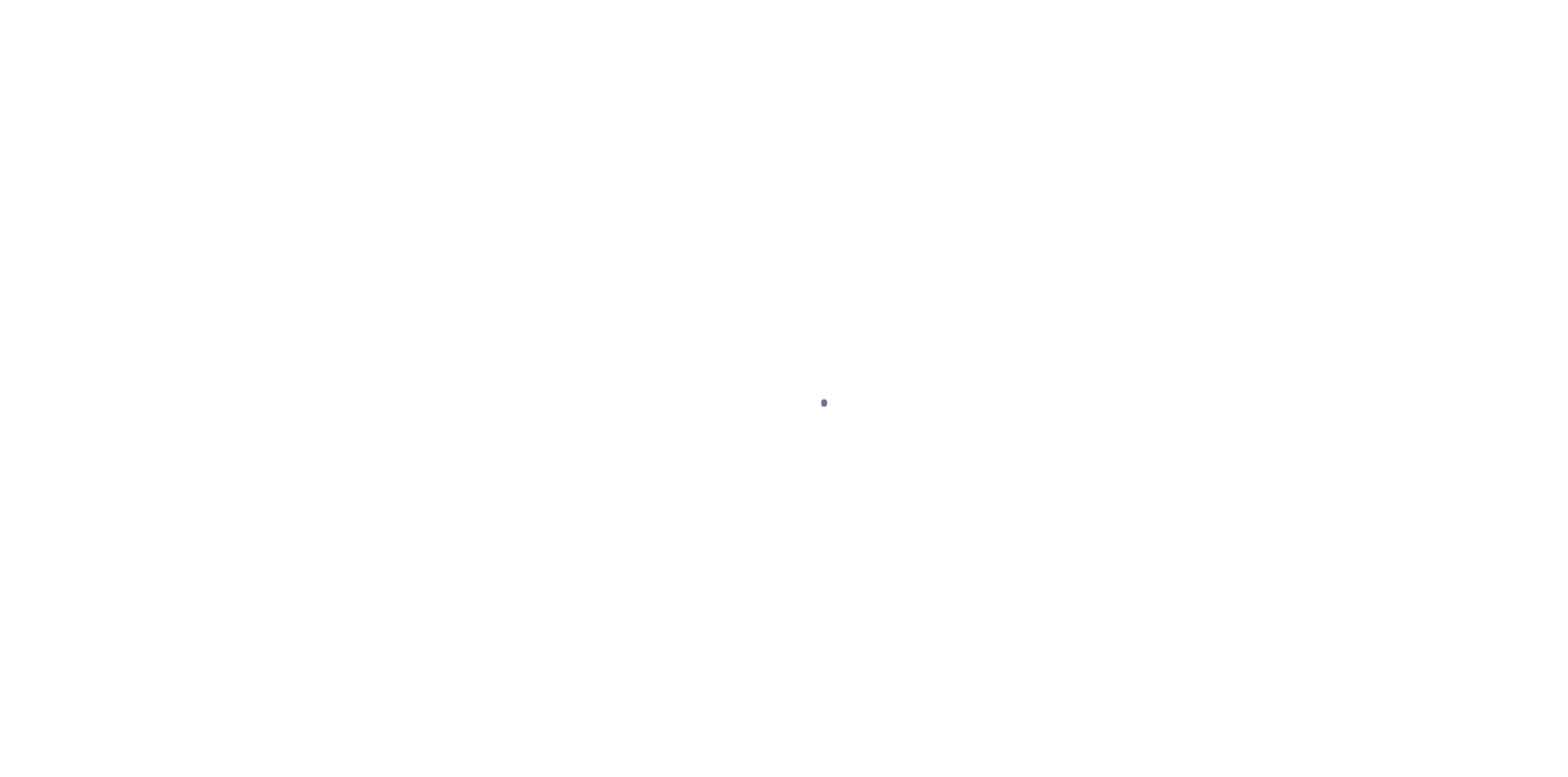
select select "DUE"
select select "15"
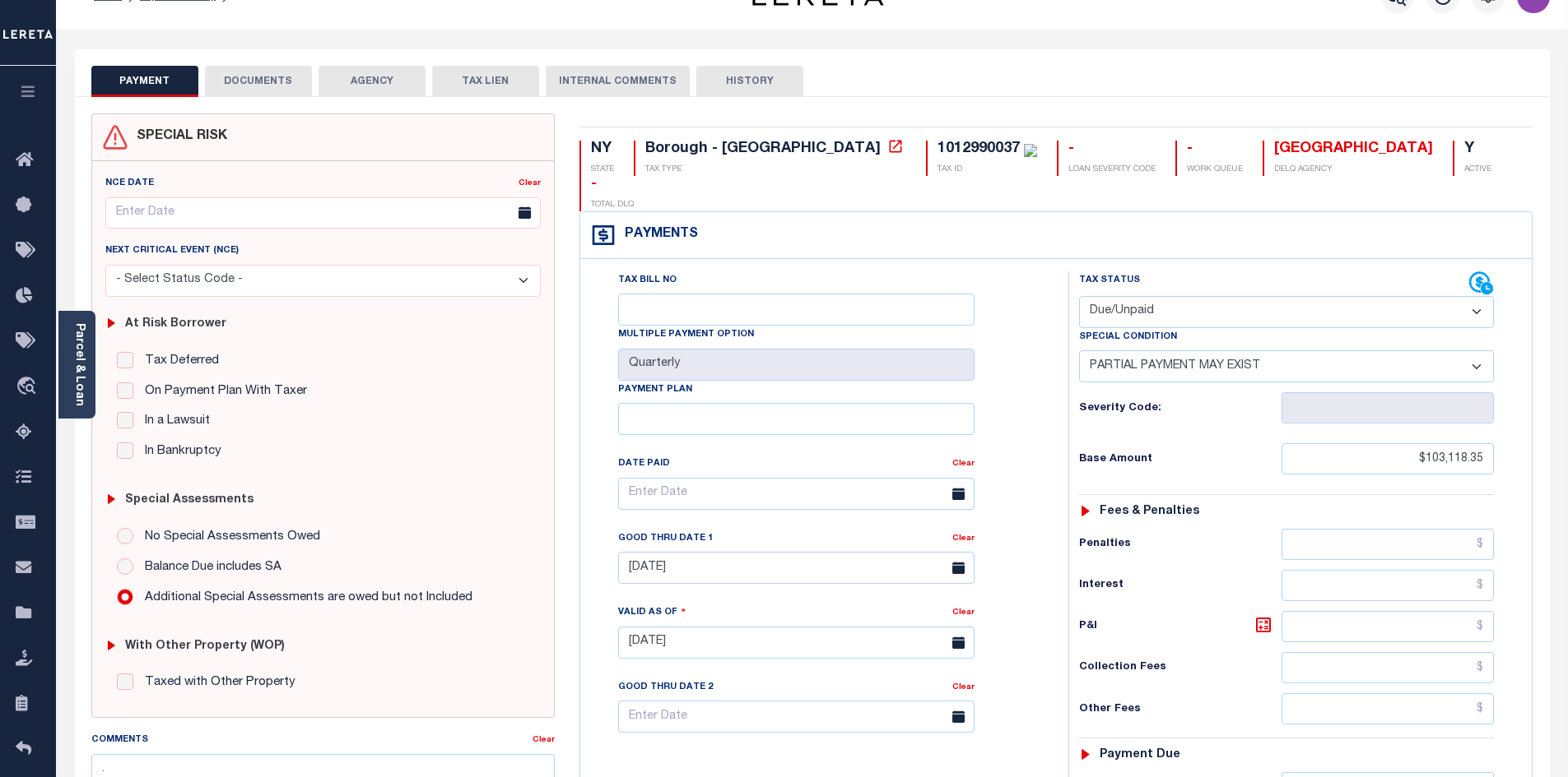
scroll to position [33, 0]
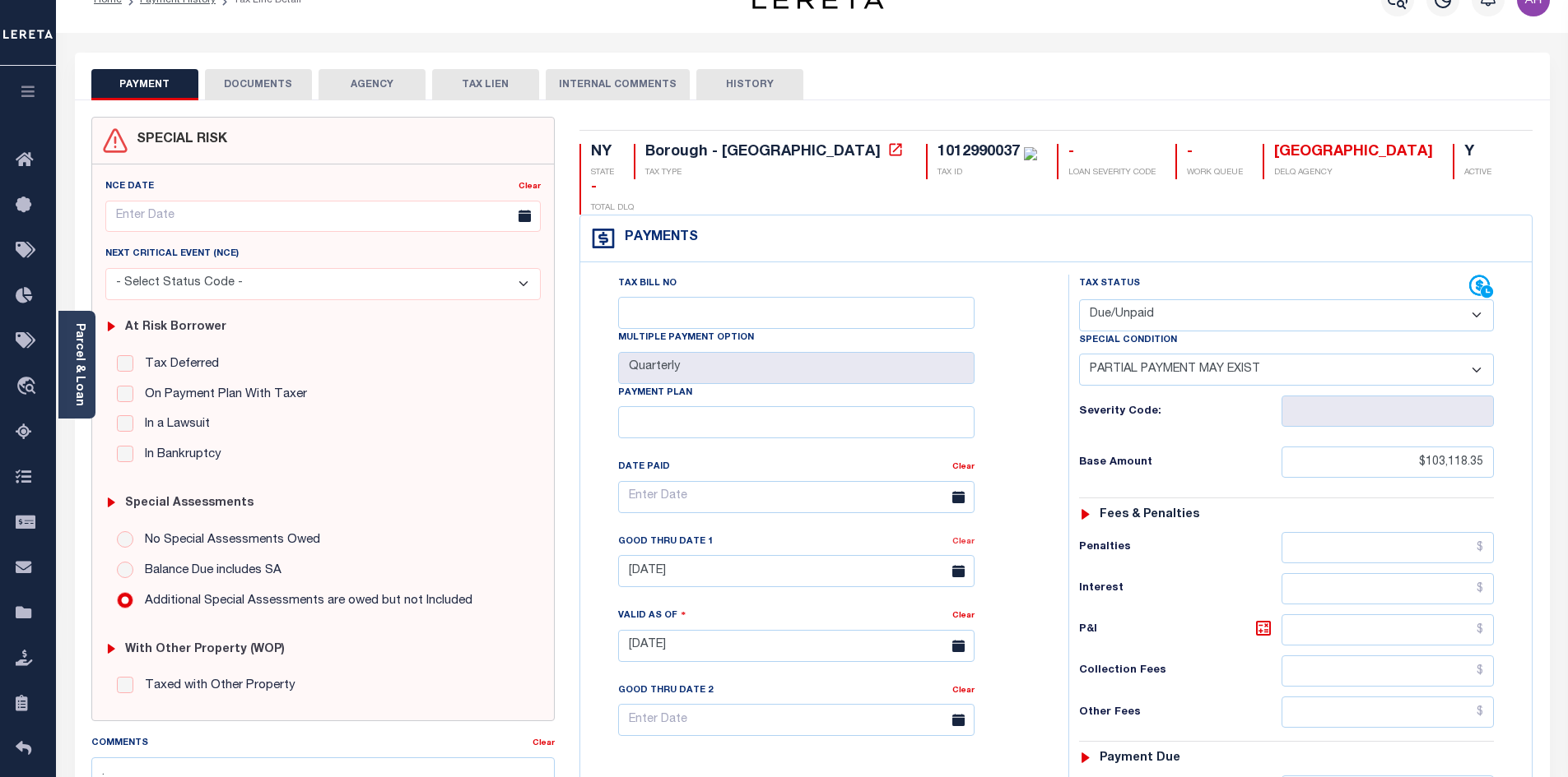
click at [963, 538] on link "Clear" at bounding box center [963, 541] width 22 height 9
type input "[DATE]"
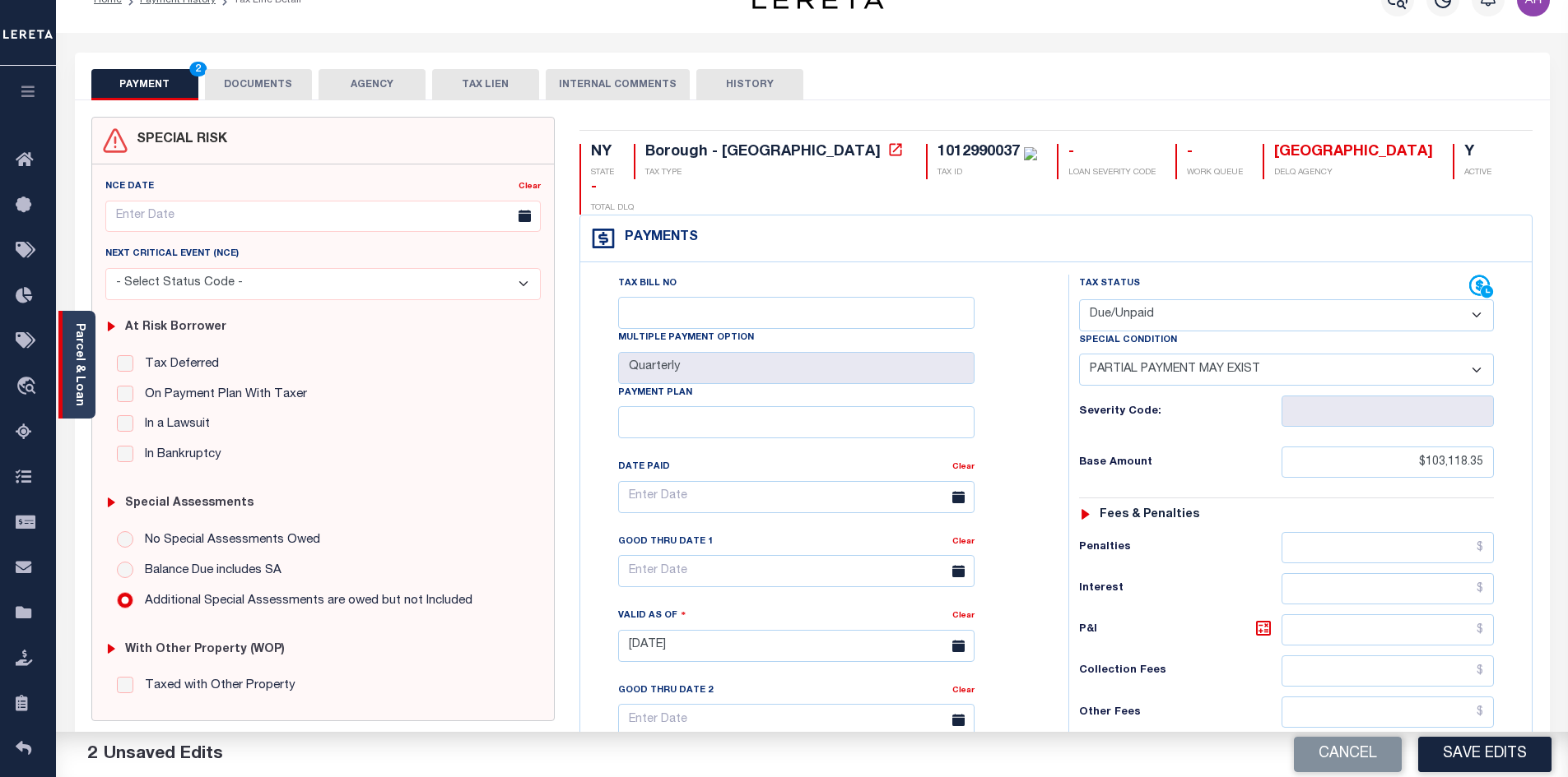
click at [79, 370] on link "Parcel & Loan" at bounding box center [79, 364] width 12 height 83
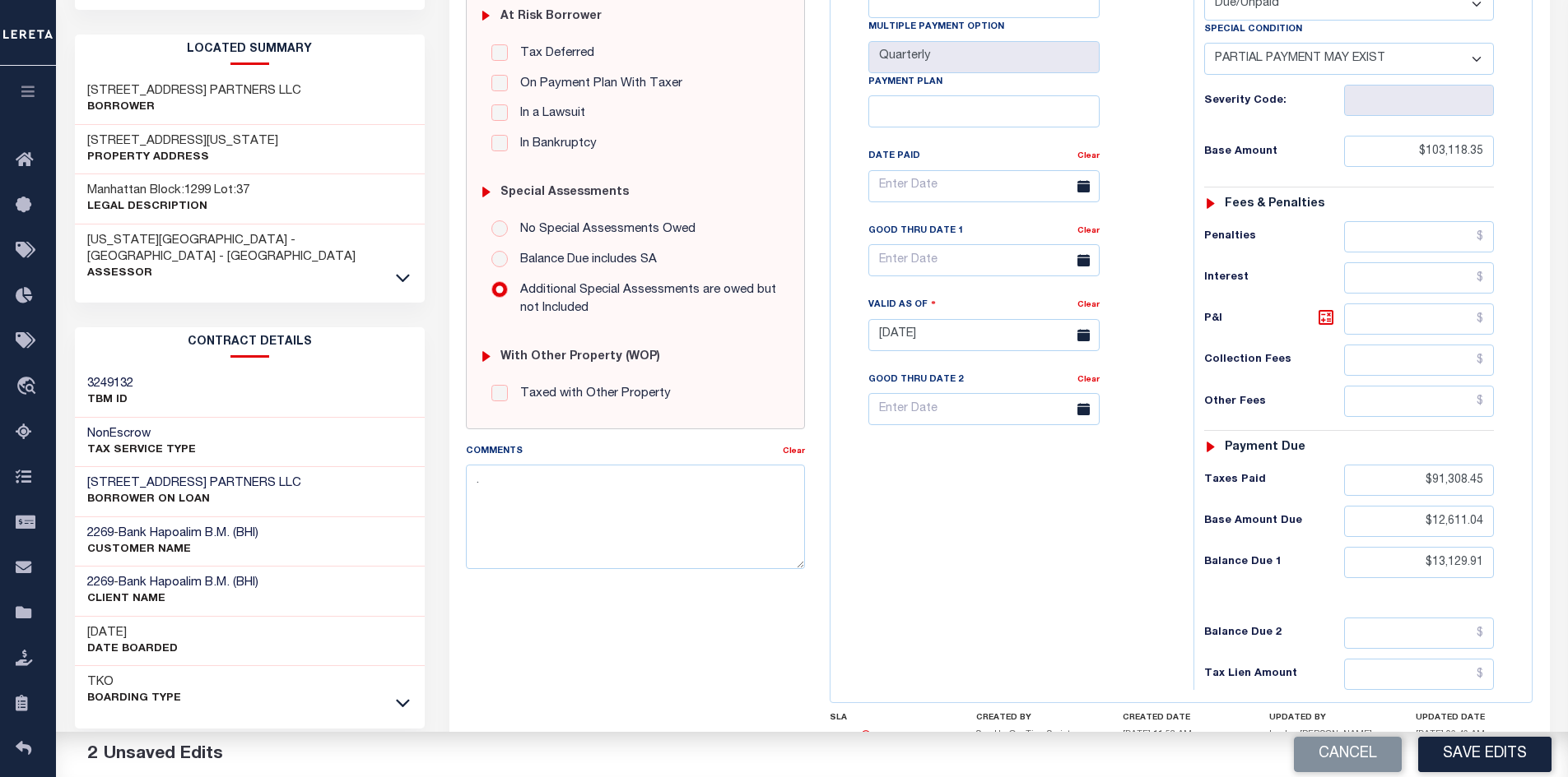
scroll to position [444, 0]
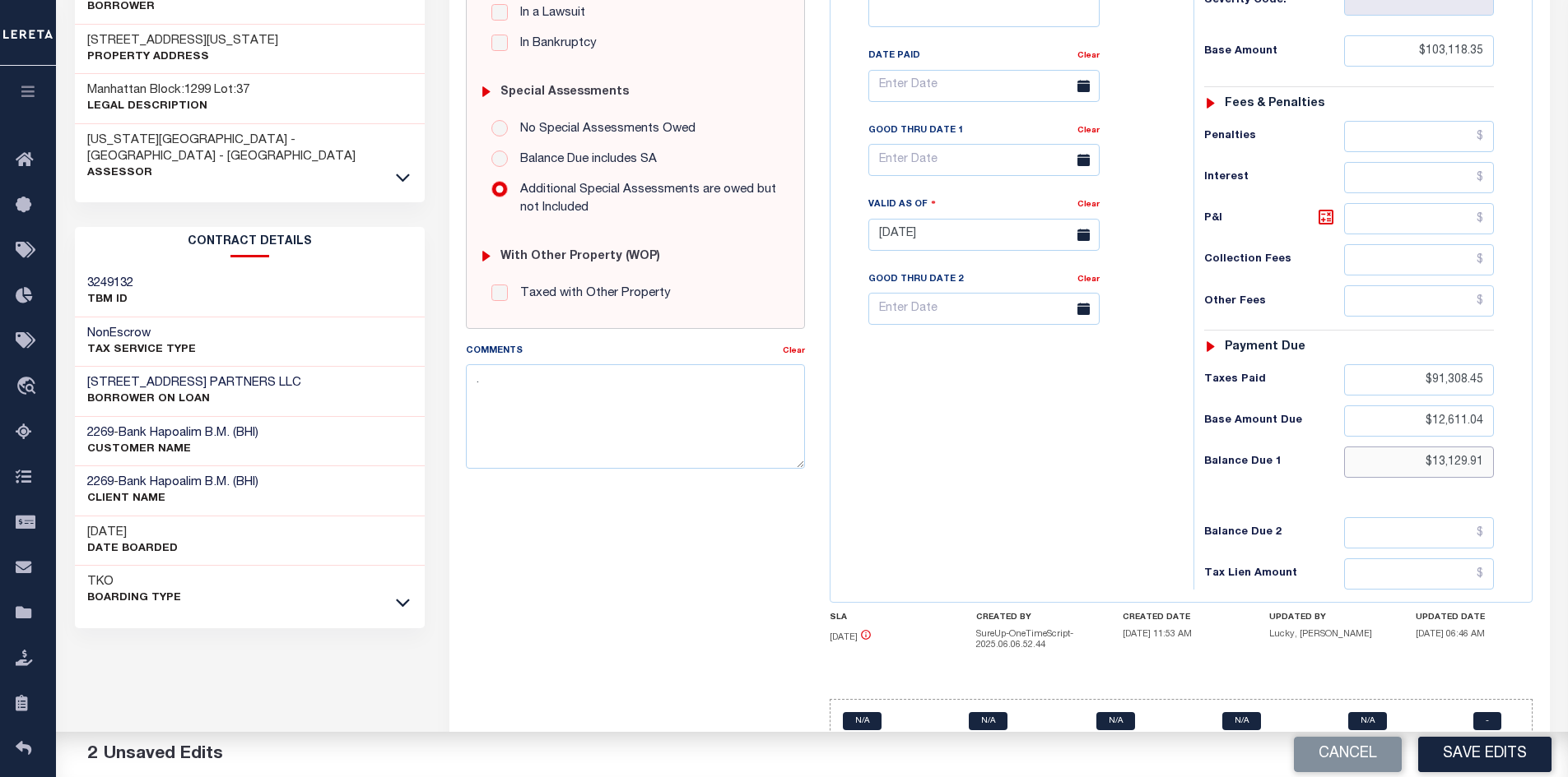
drag, startPoint x: 1408, startPoint y: 461, endPoint x: 1530, endPoint y: 467, distance: 122.1
click at [1530, 467] on div "Tax Bill No Multiple Payment Option Quarterly Payment Plan Clear Clear Valid as…" at bounding box center [1180, 226] width 701 height 751
type input "$12,644.04"
click at [1364, 754] on button "Cancel" at bounding box center [1348, 755] width 108 height 36
type input "[DATE]"
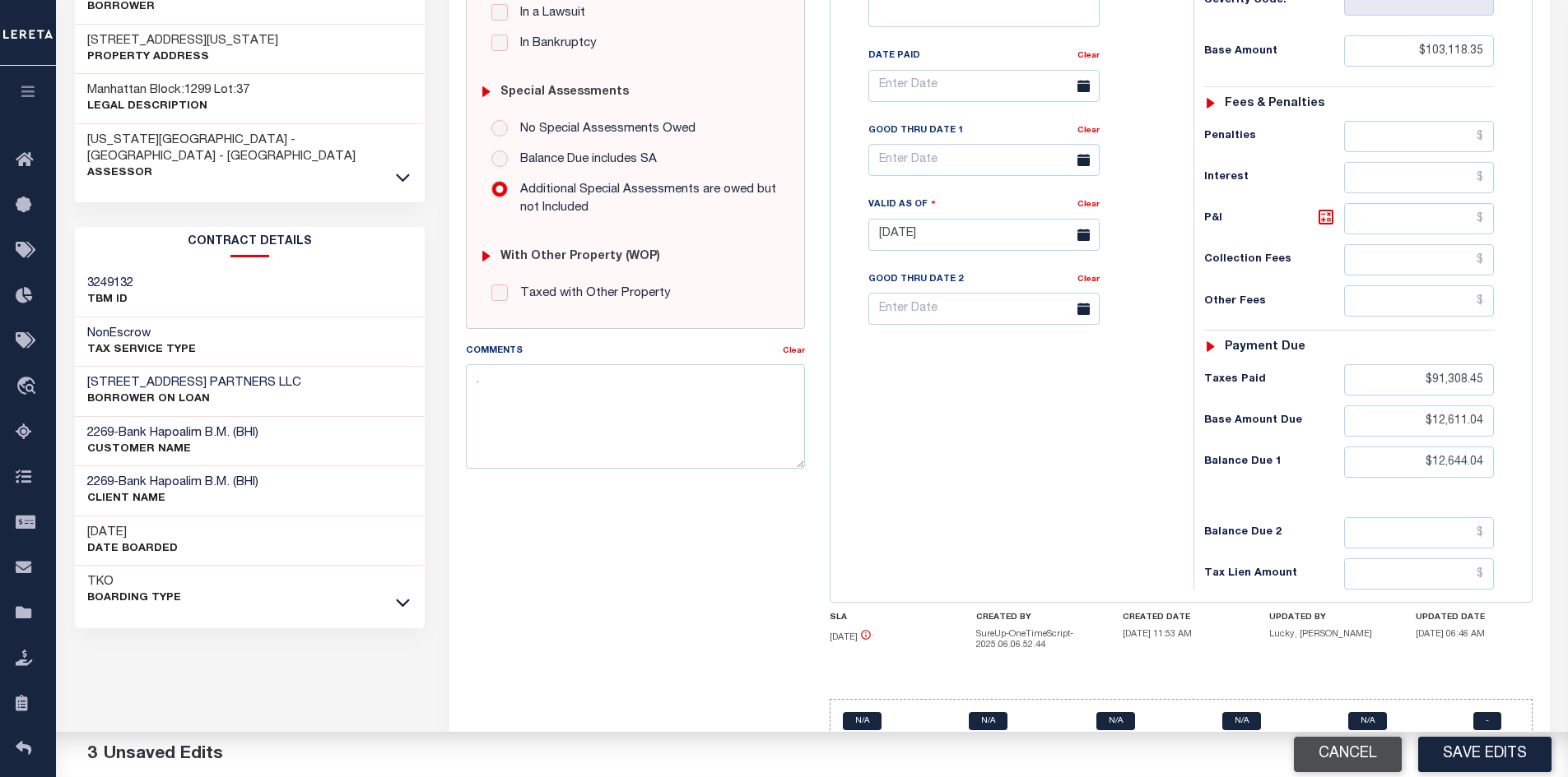
type input "08/13/2025"
type input "$13,129.91"
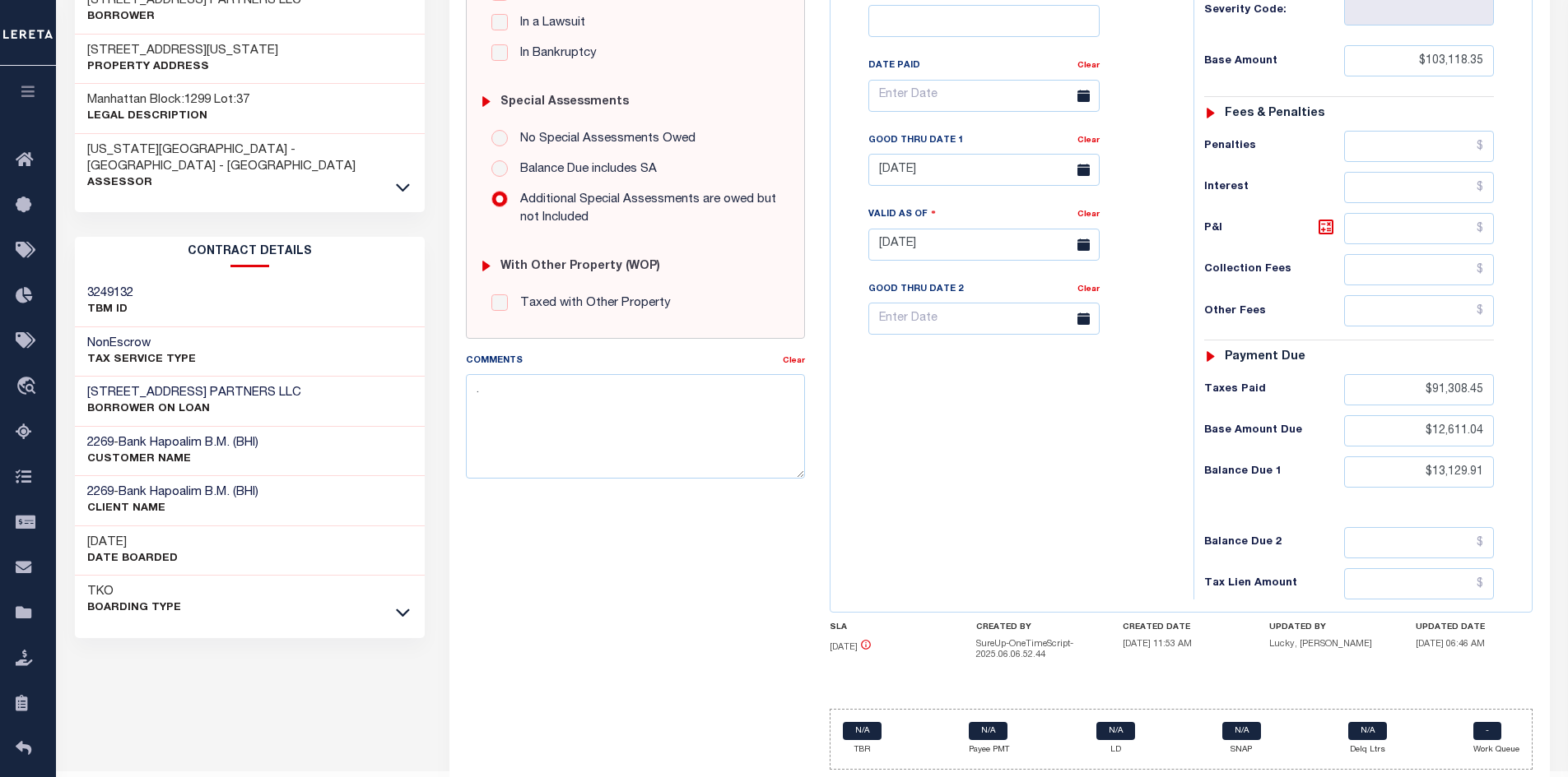
scroll to position [315, 0]
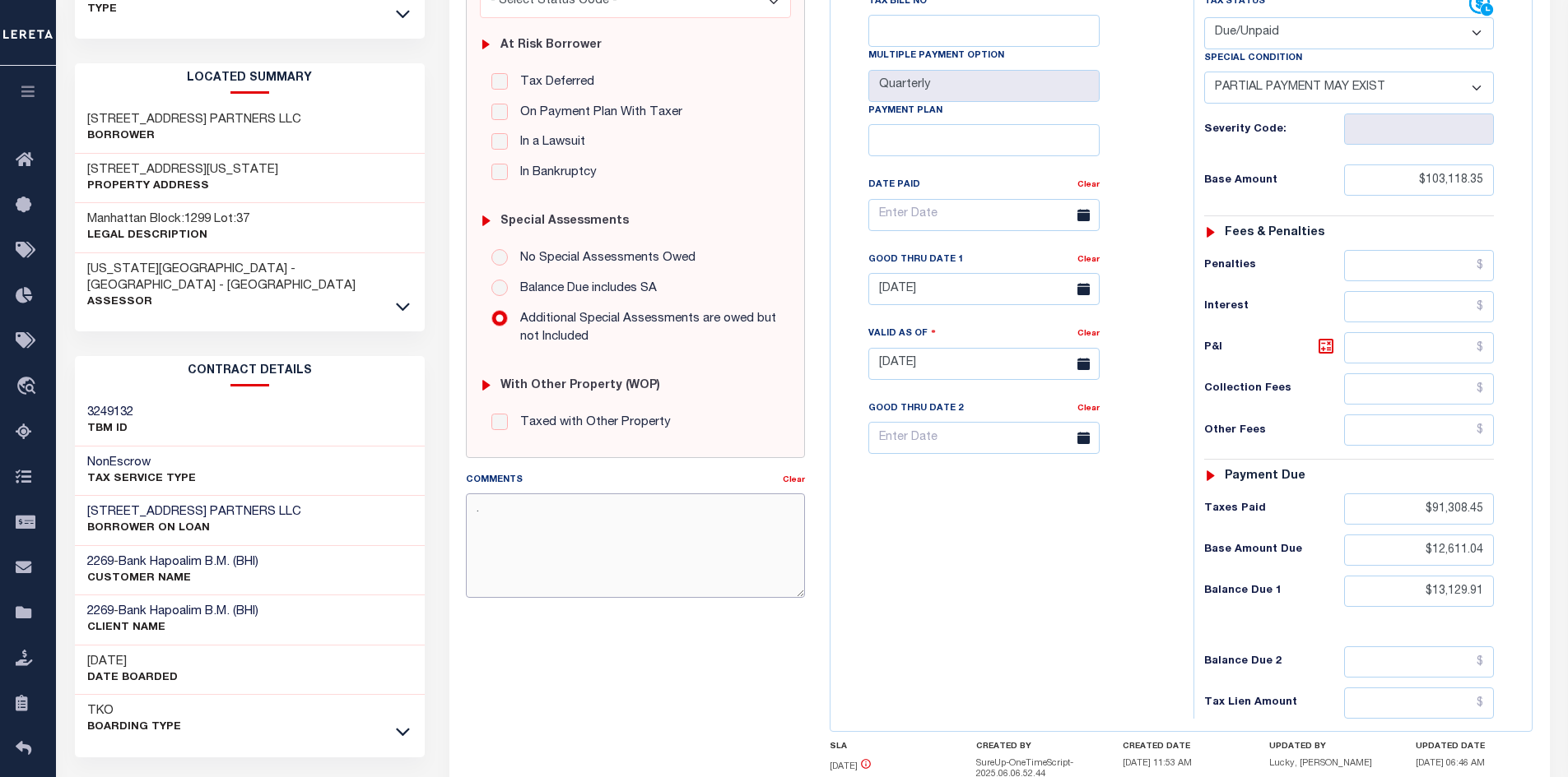
click at [542, 524] on textarea "." at bounding box center [635, 545] width 339 height 104
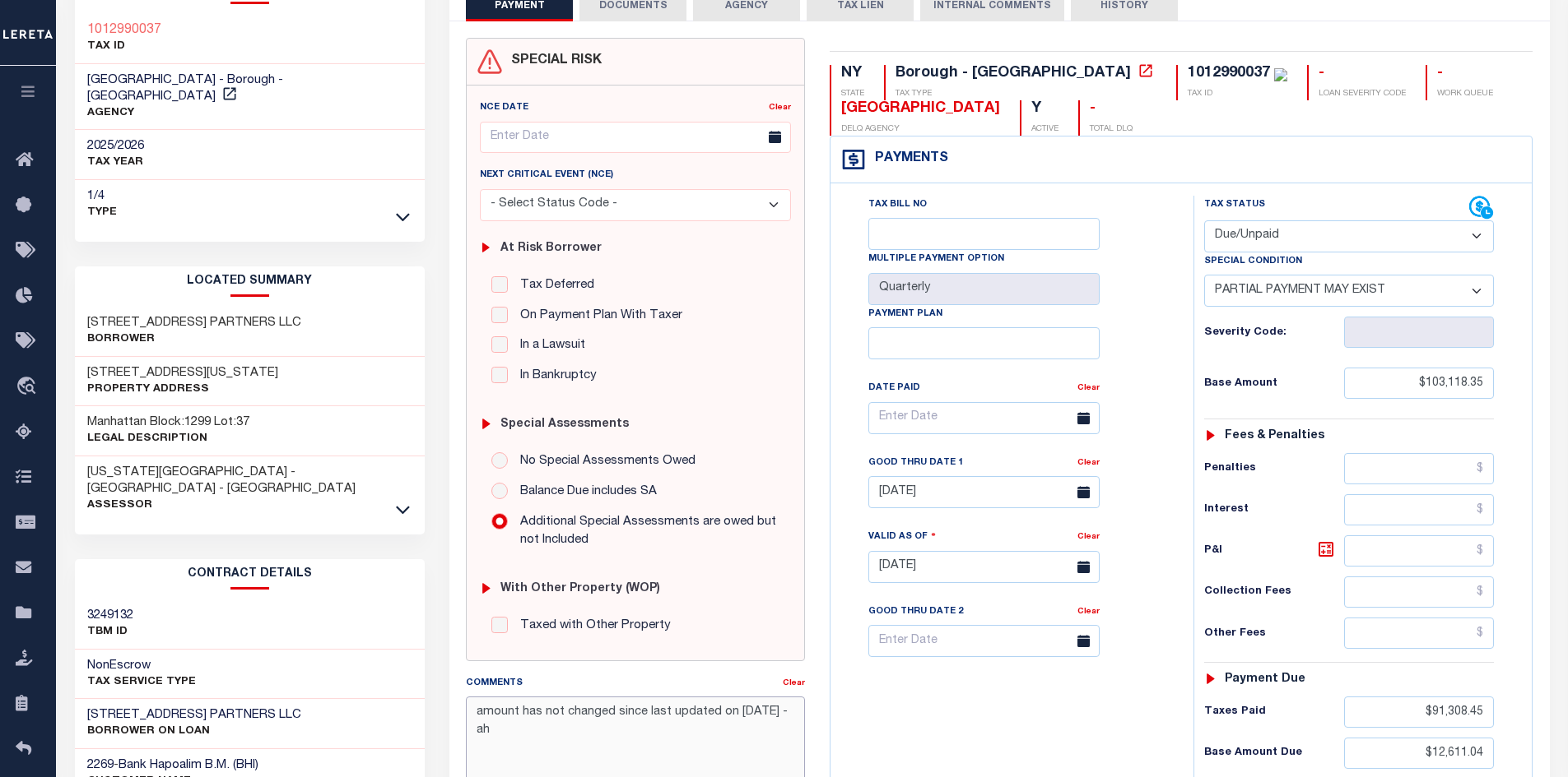
scroll to position [329, 0]
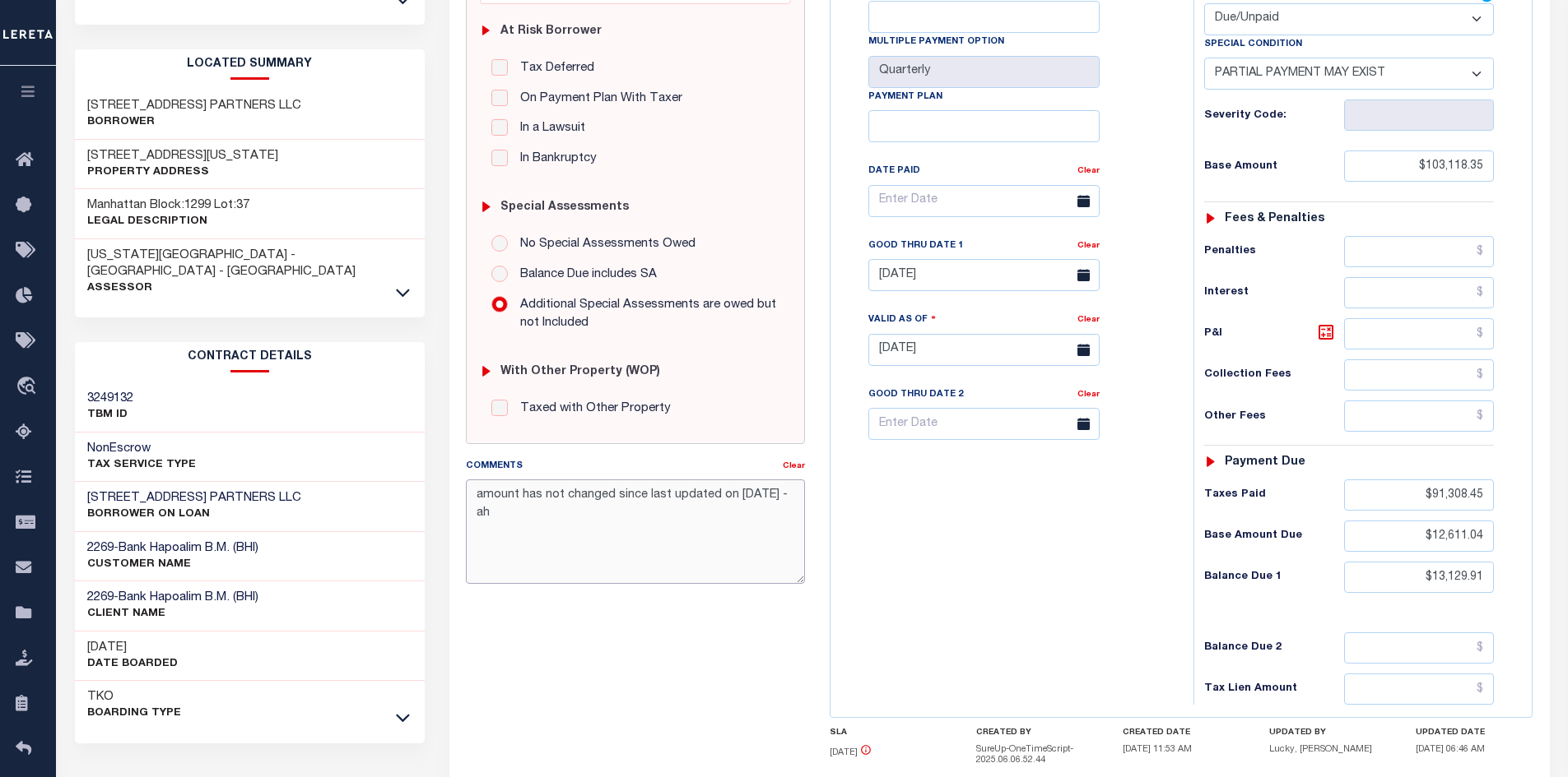
type textarea "amount has not changed since last updated on [DATE] - ah"
type input "[DATE]"
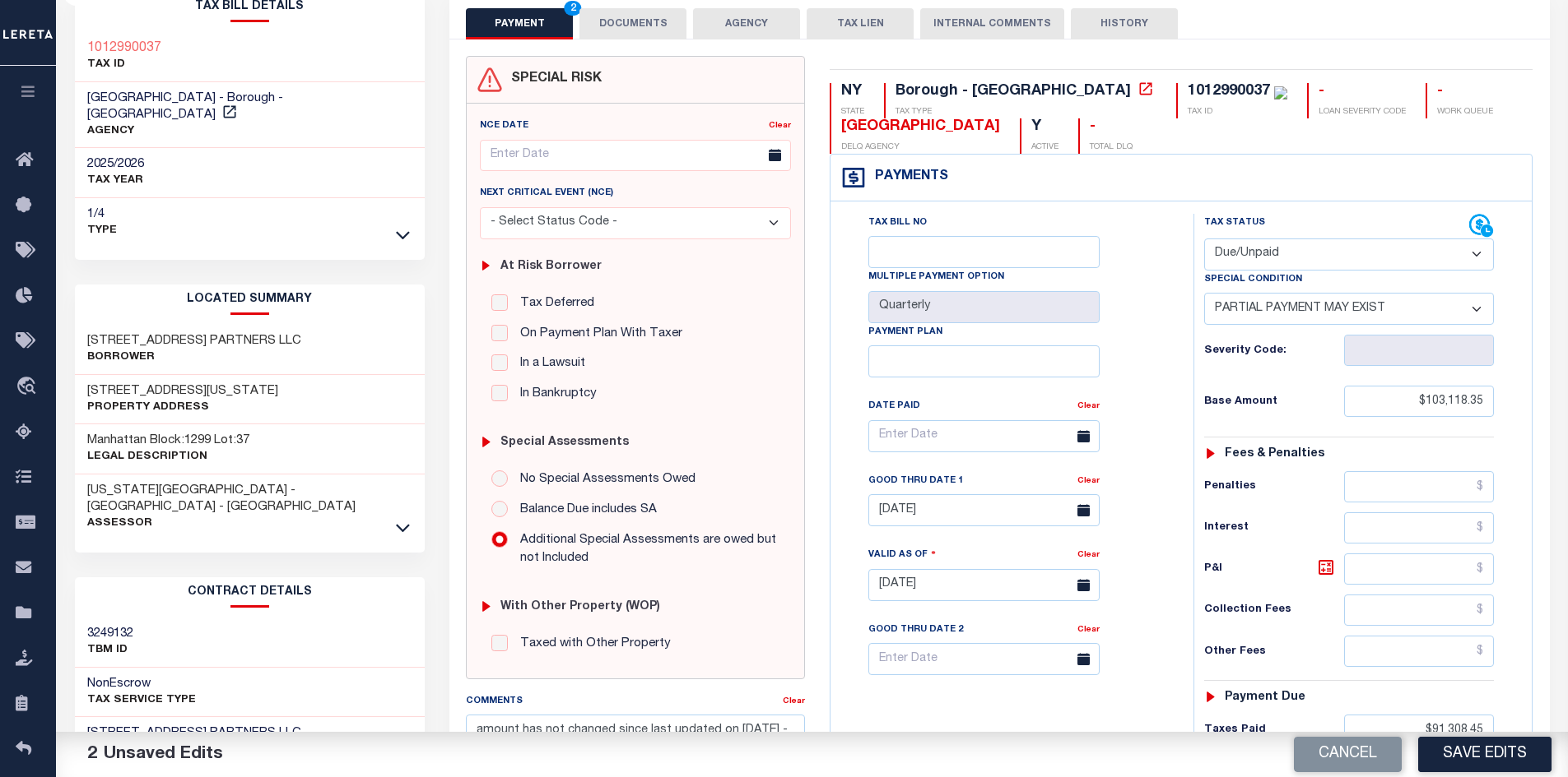
scroll to position [0, 0]
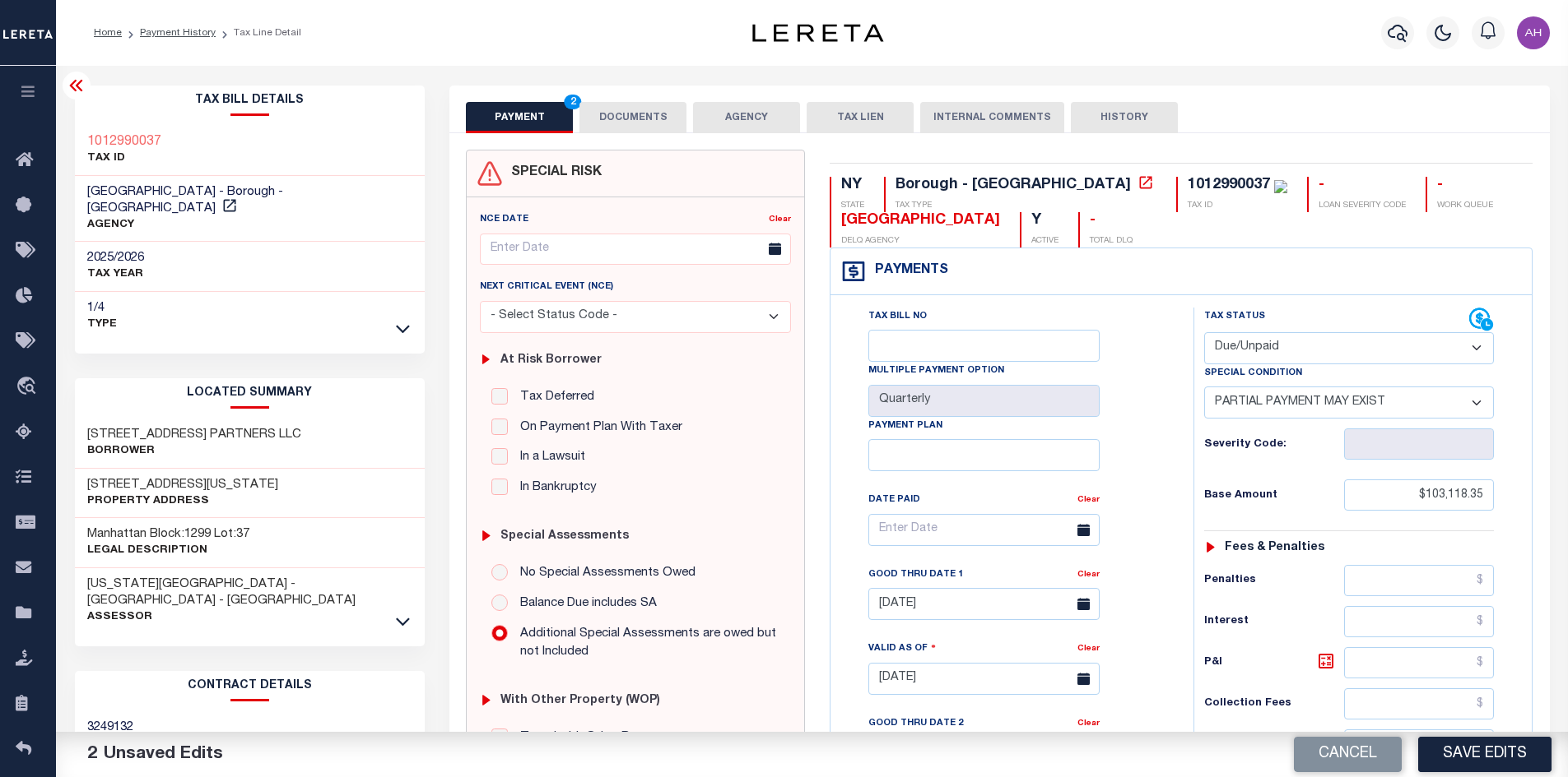
click at [623, 112] on button "DOCUMENTS" at bounding box center [632, 117] width 107 height 32
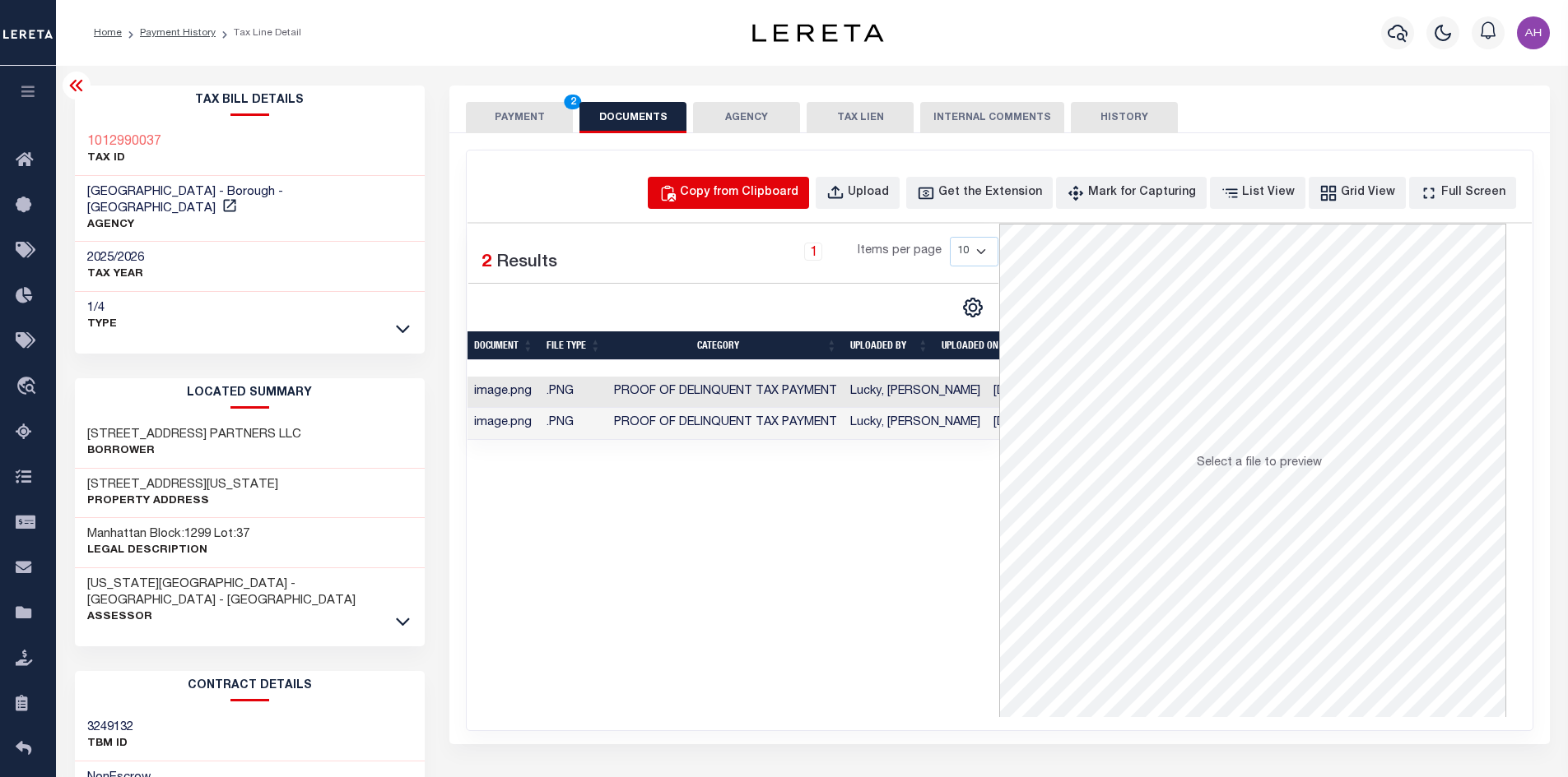
click at [727, 192] on div "Copy from Clipboard" at bounding box center [739, 193] width 118 height 18
select select "POP"
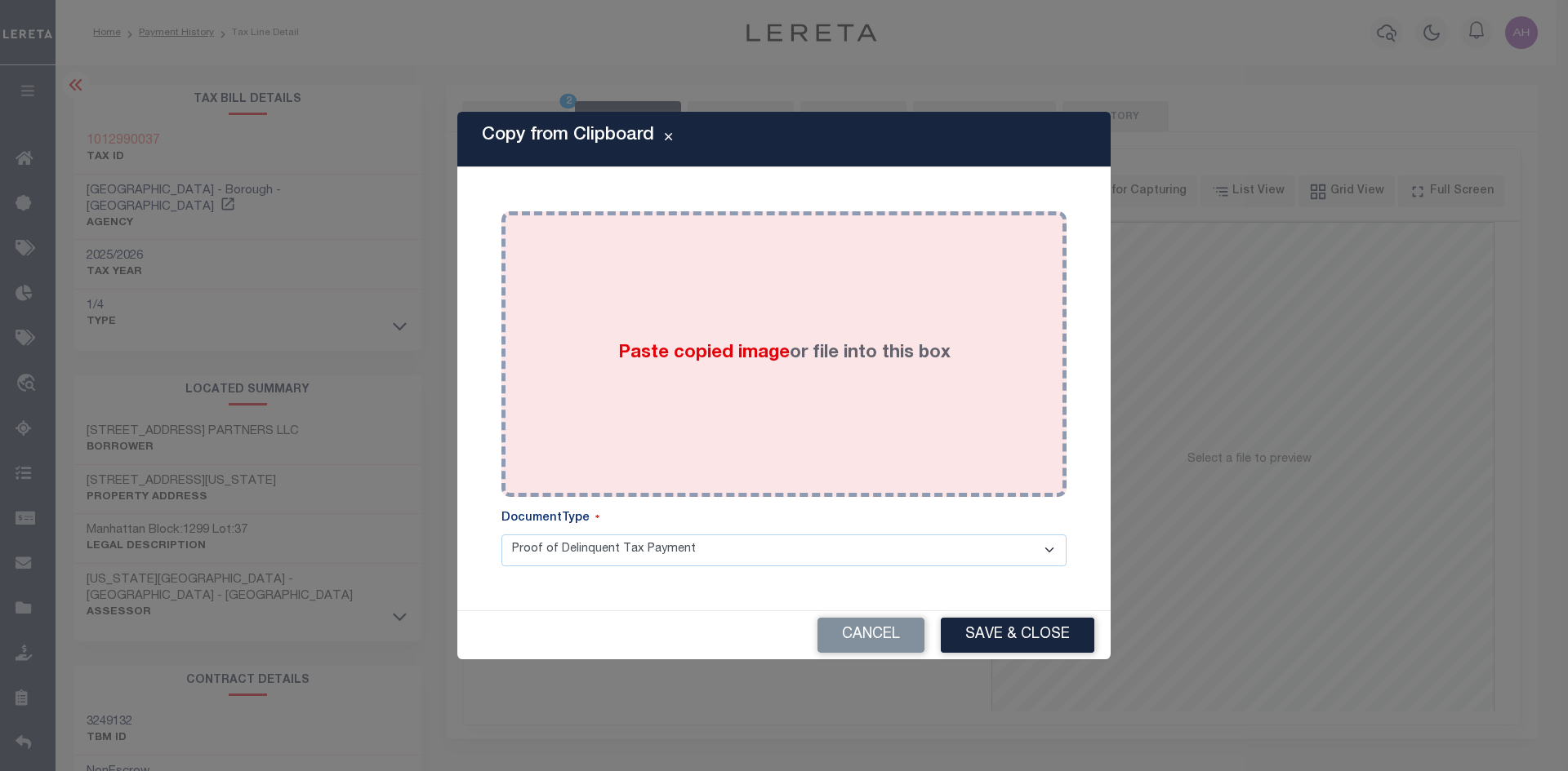
click at [730, 354] on span "Paste copied image" at bounding box center [704, 353] width 172 height 18
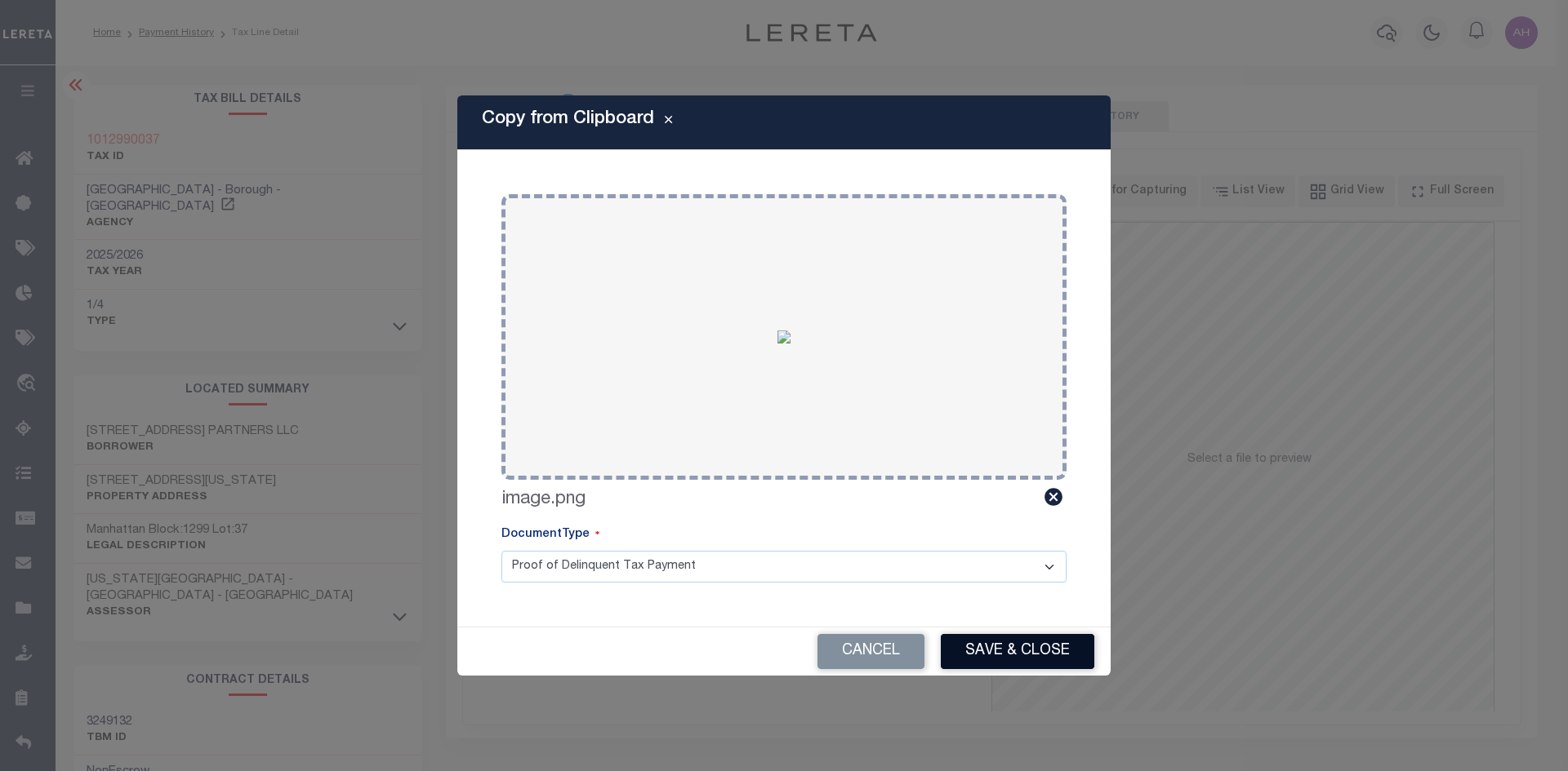
click at [1024, 645] on button "Save & Close" at bounding box center [1017, 652] width 154 height 35
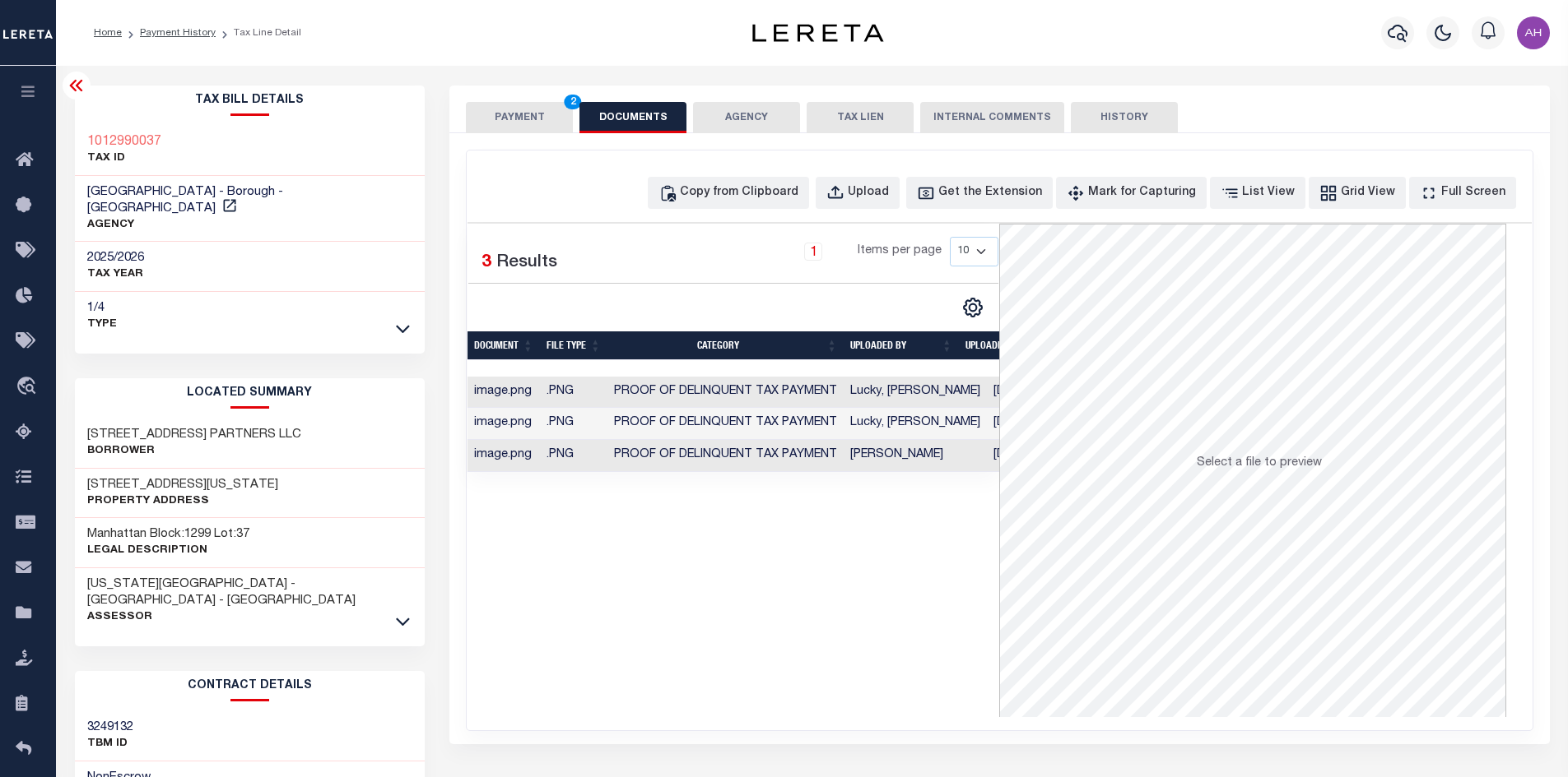
click at [868, 423] on td "Lucky, JoEllen" at bounding box center [915, 423] width 143 height 32
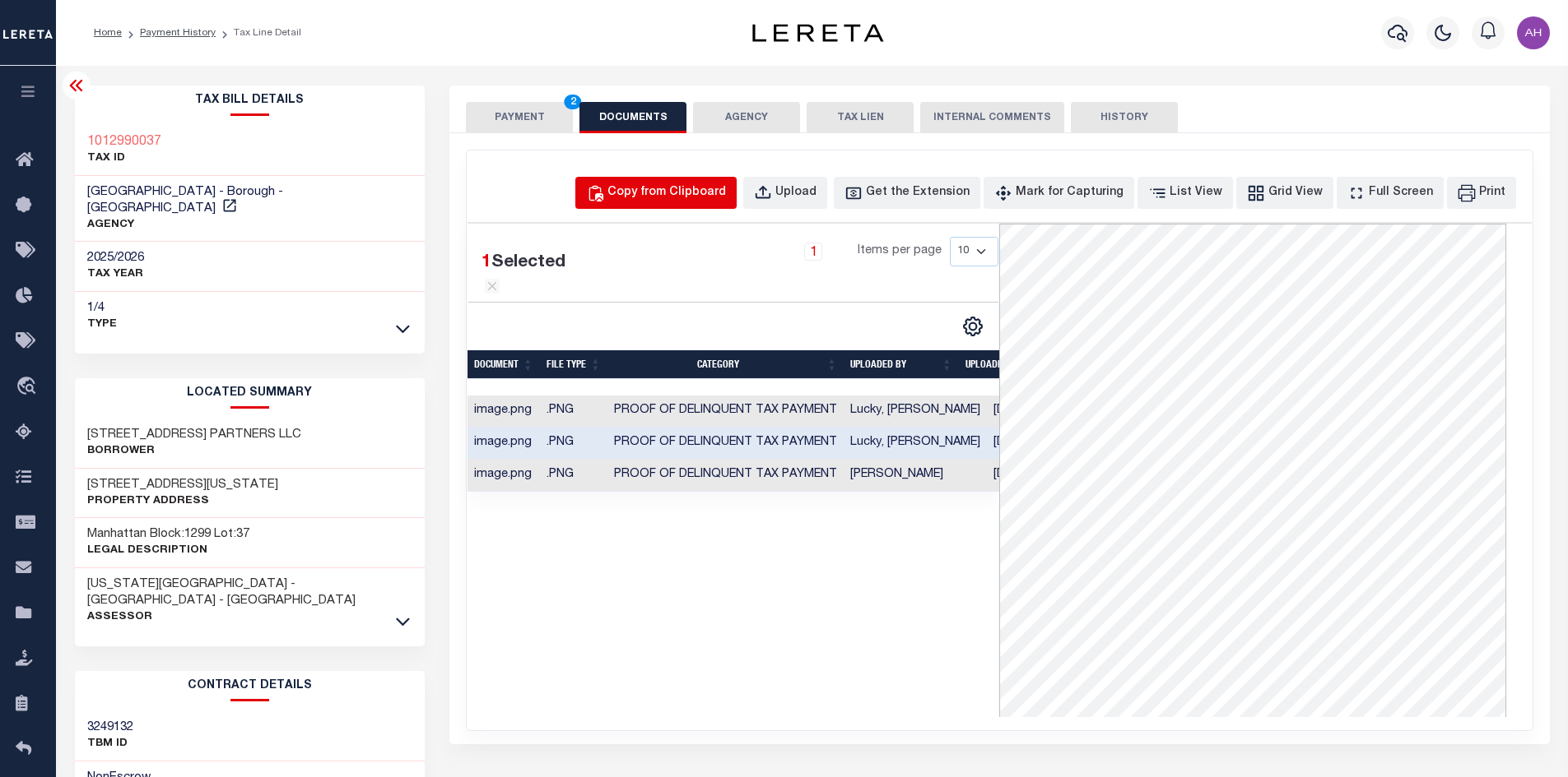
click at [710, 188] on div "Copy from Clipboard" at bounding box center [666, 193] width 118 height 18
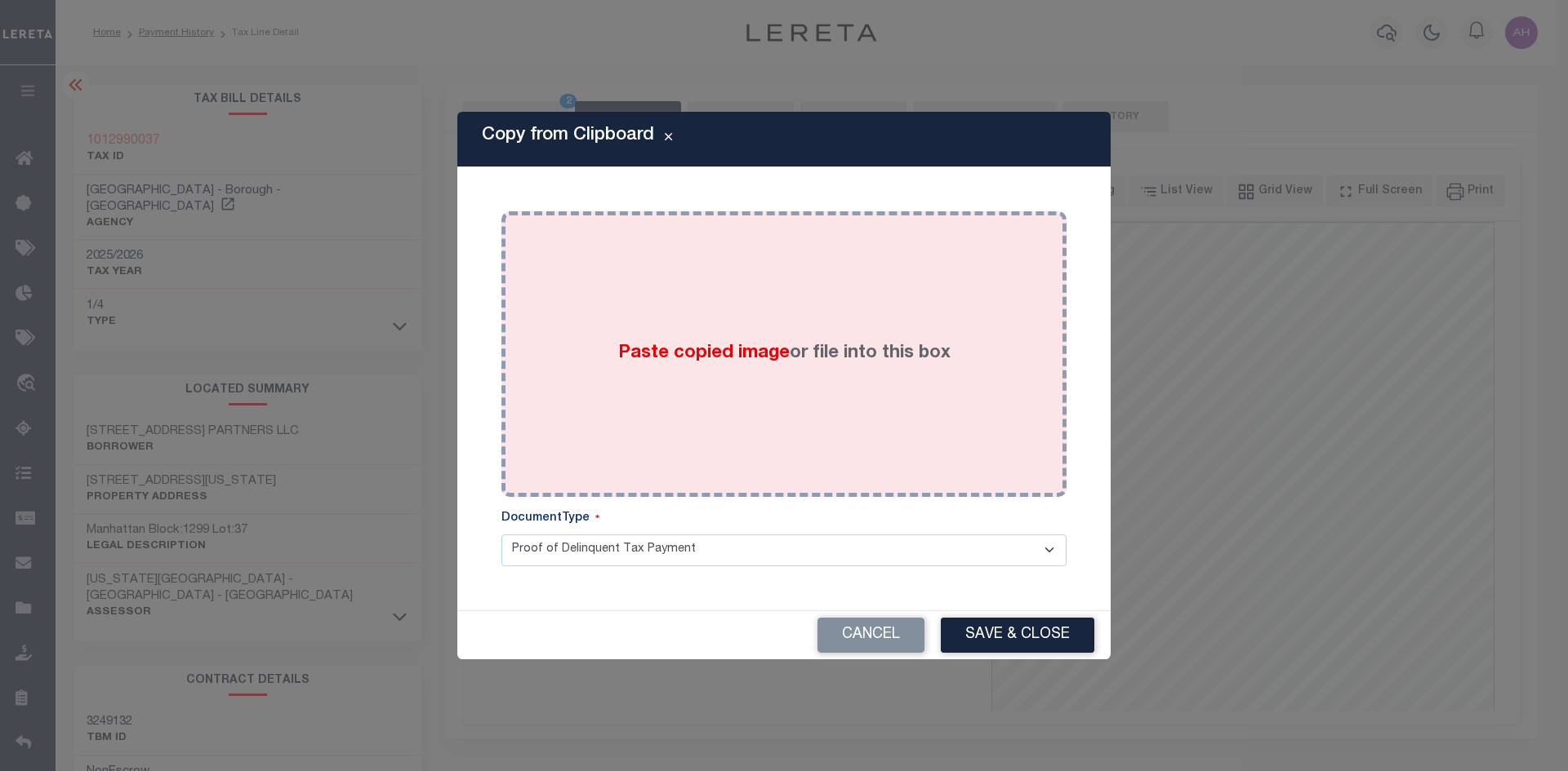
click at [687, 366] on label "Paste copied image or file into this box" at bounding box center [784, 354] width 332 height 27
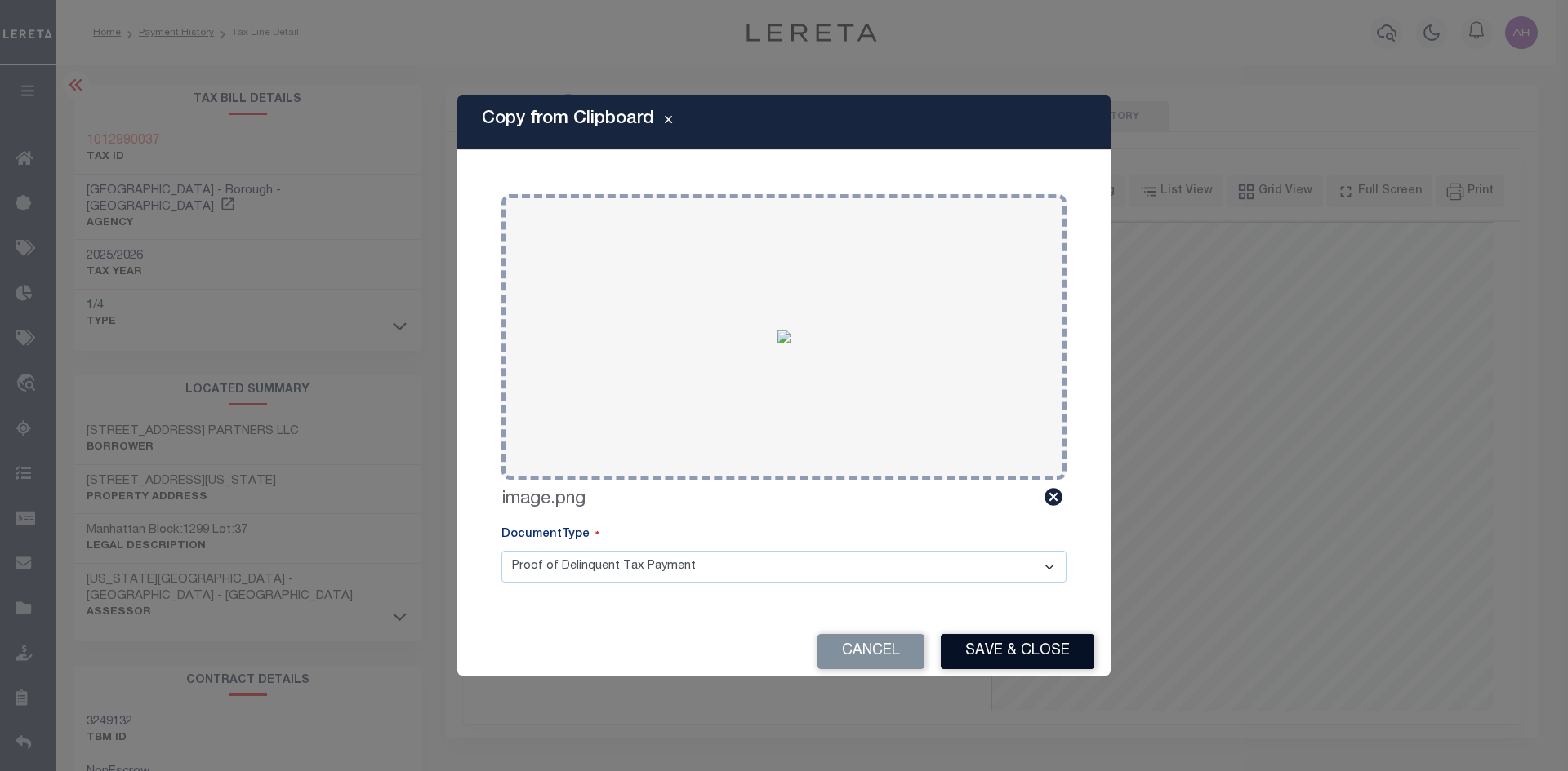
click at [1003, 647] on button "Save & Close" at bounding box center [1017, 652] width 154 height 35
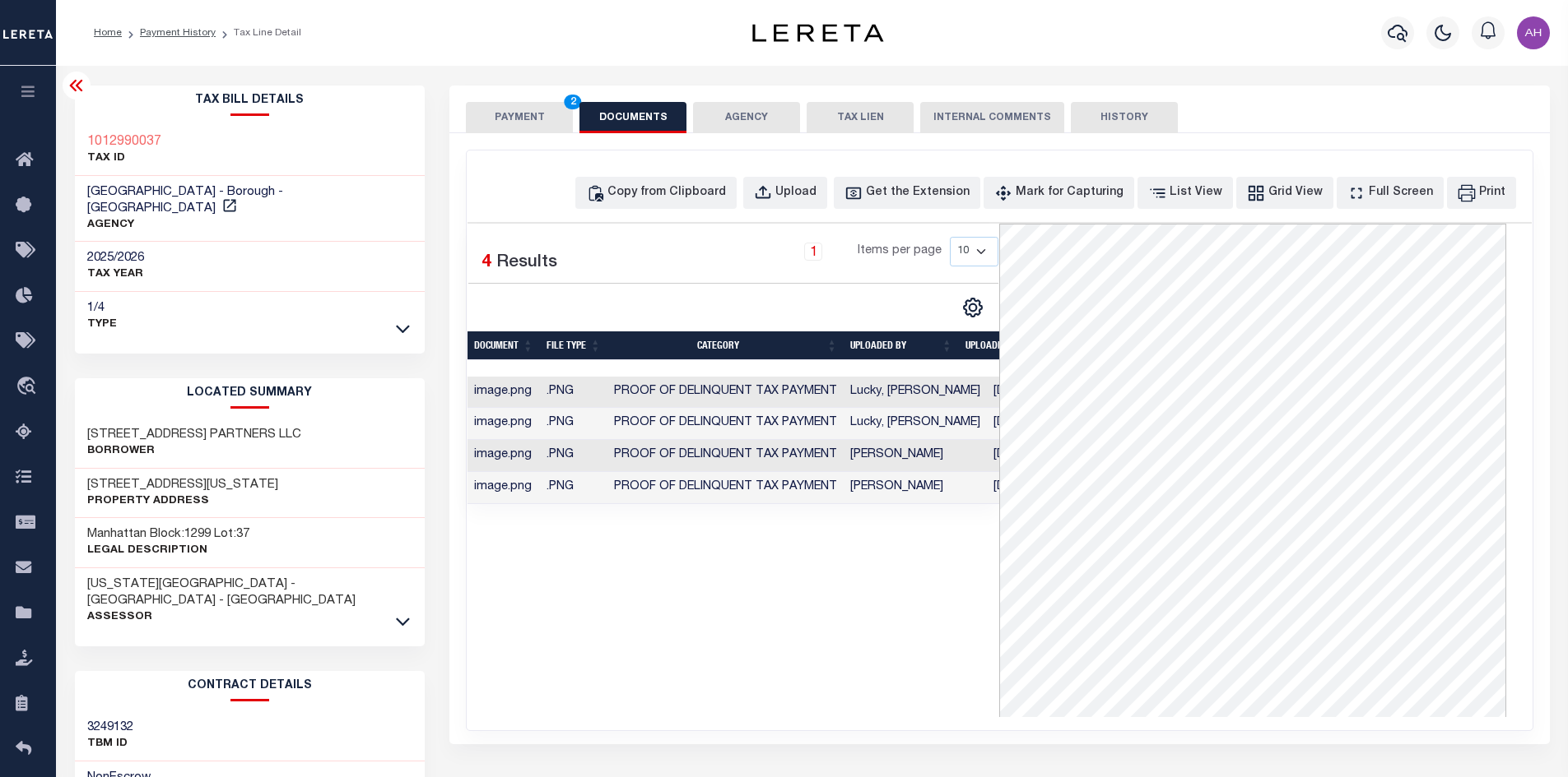
click at [525, 113] on button "PAYMENT 2" at bounding box center [518, 117] width 107 height 32
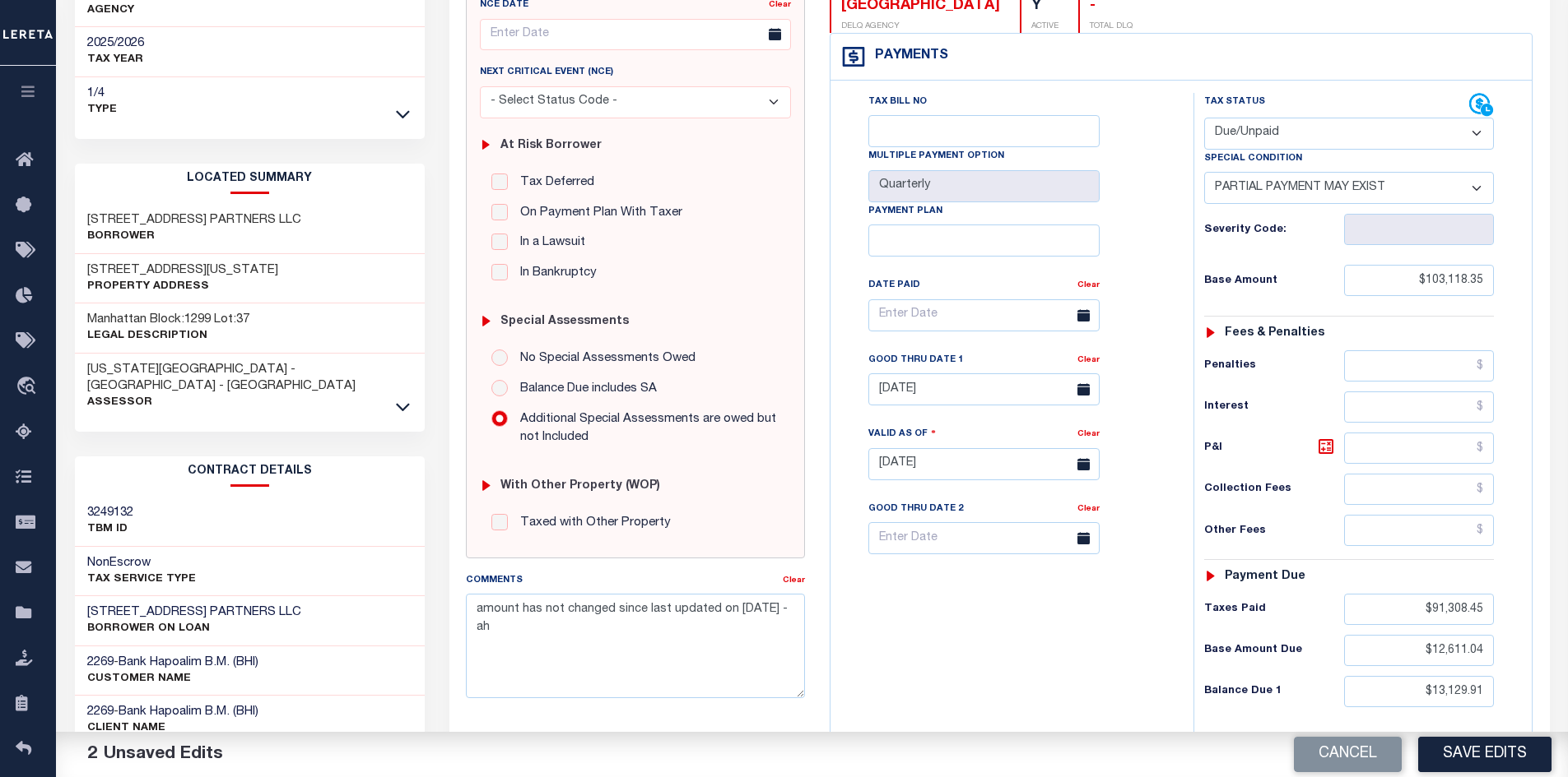
scroll to position [329, 0]
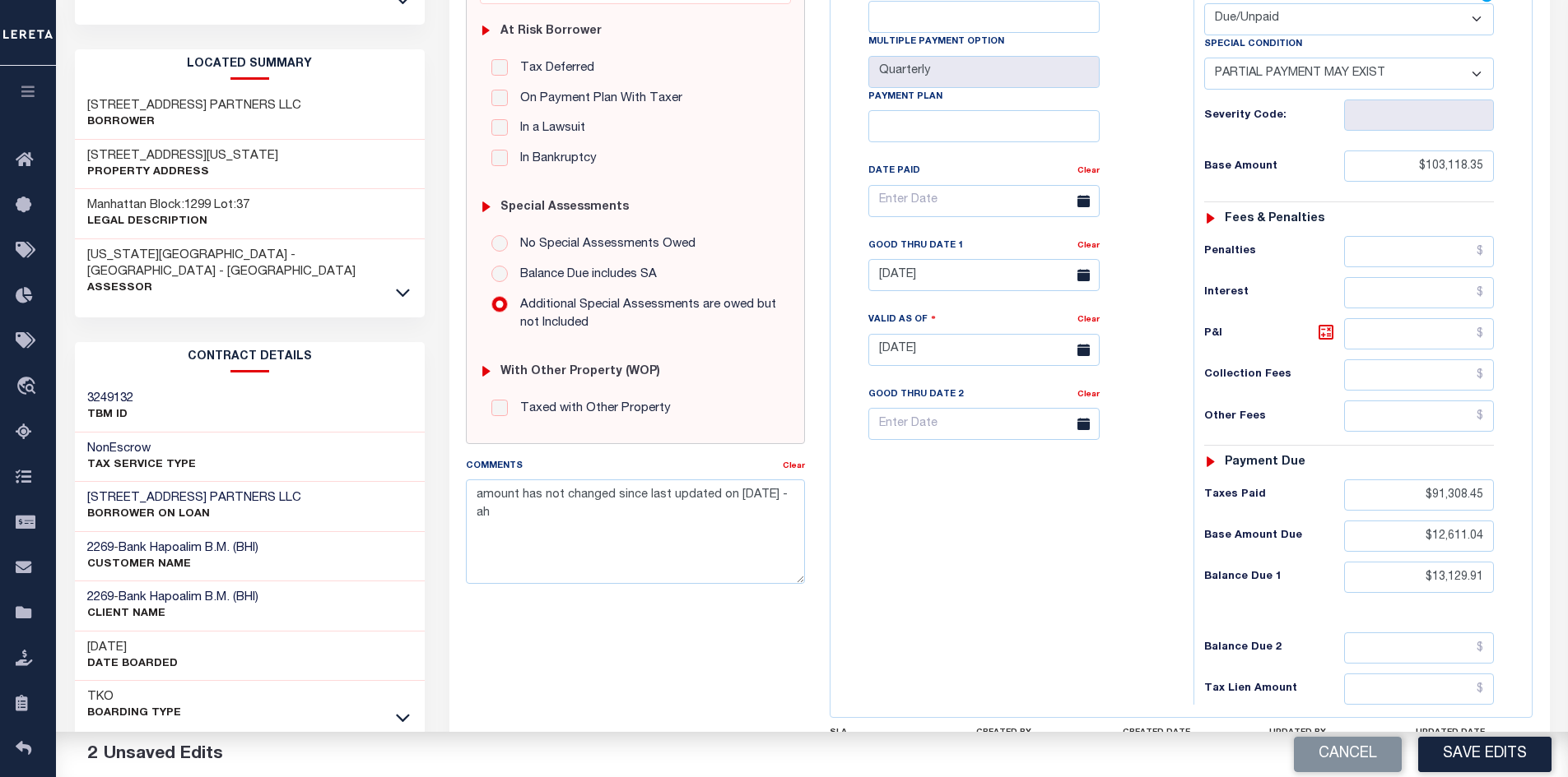
click at [1051, 616] on div "Tax Bill No Multiple Payment Option Quarterly Payment Plan" at bounding box center [1007, 341] width 346 height 726
click at [1483, 763] on button "Save Edits" at bounding box center [1484, 755] width 134 height 36
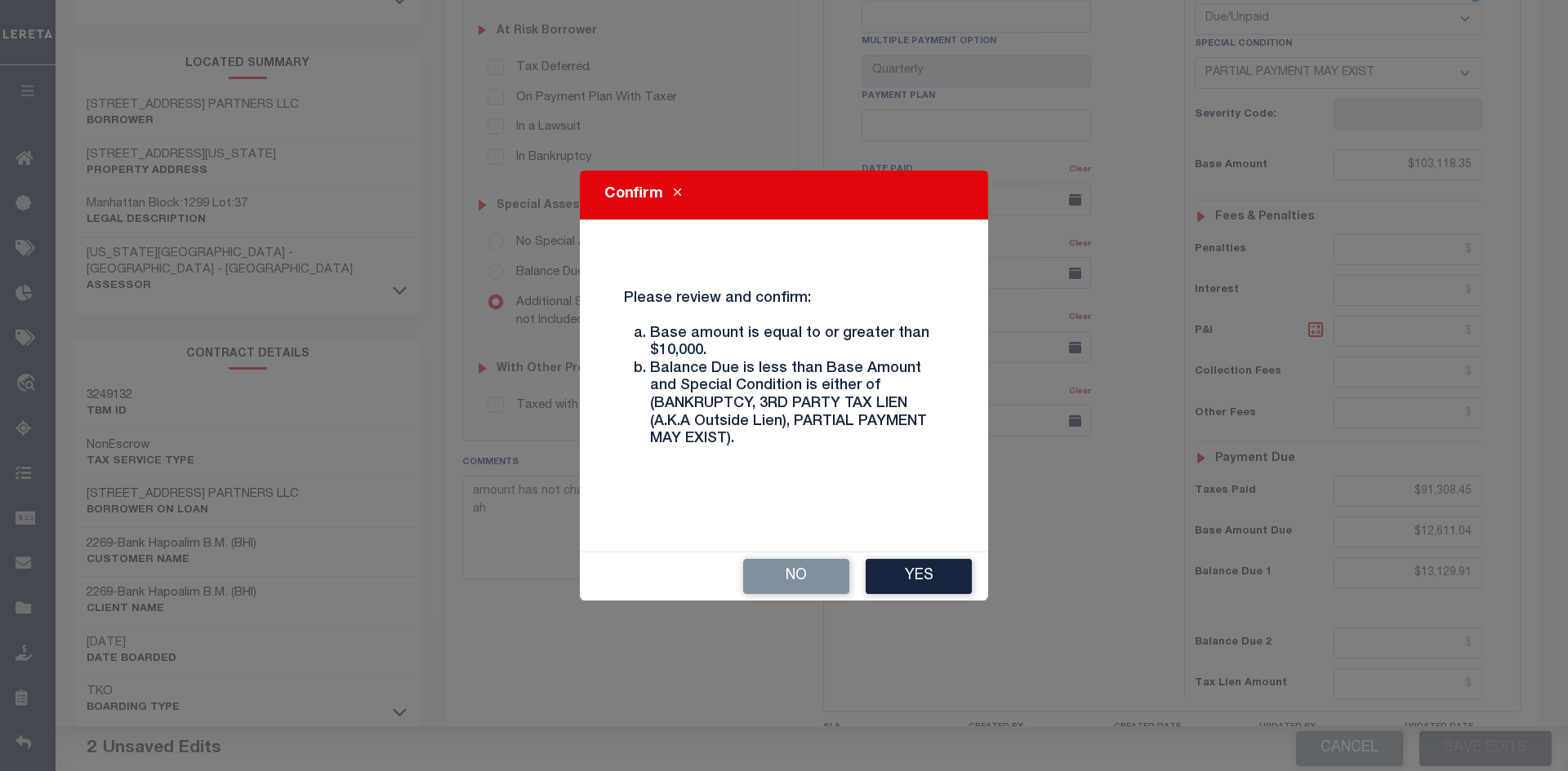
click at [955, 594] on div "No Yes" at bounding box center [784, 576] width 408 height 48
click at [904, 569] on button "Yes" at bounding box center [918, 576] width 106 height 35
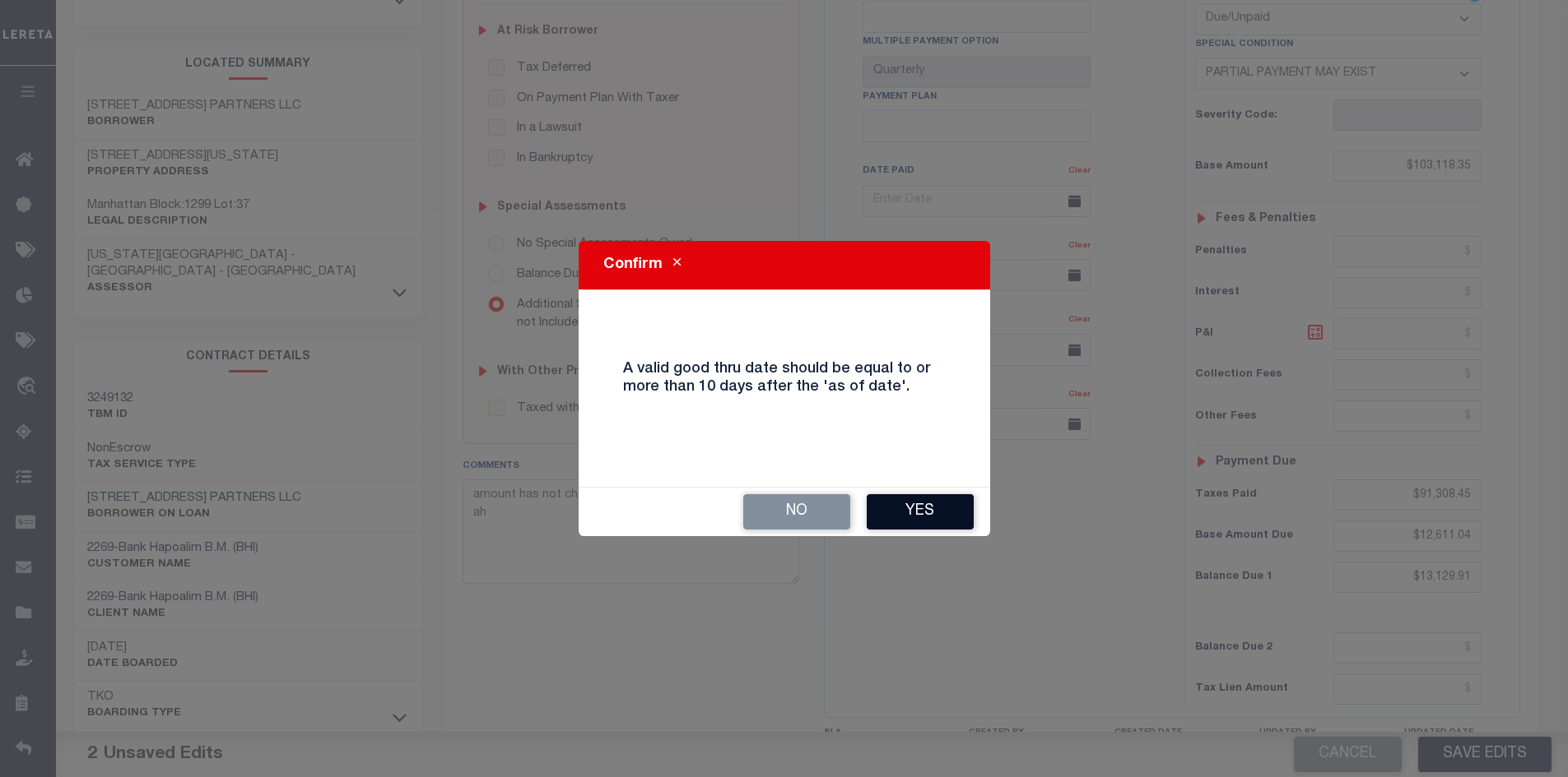
click at [917, 513] on button "Yes" at bounding box center [920, 512] width 107 height 36
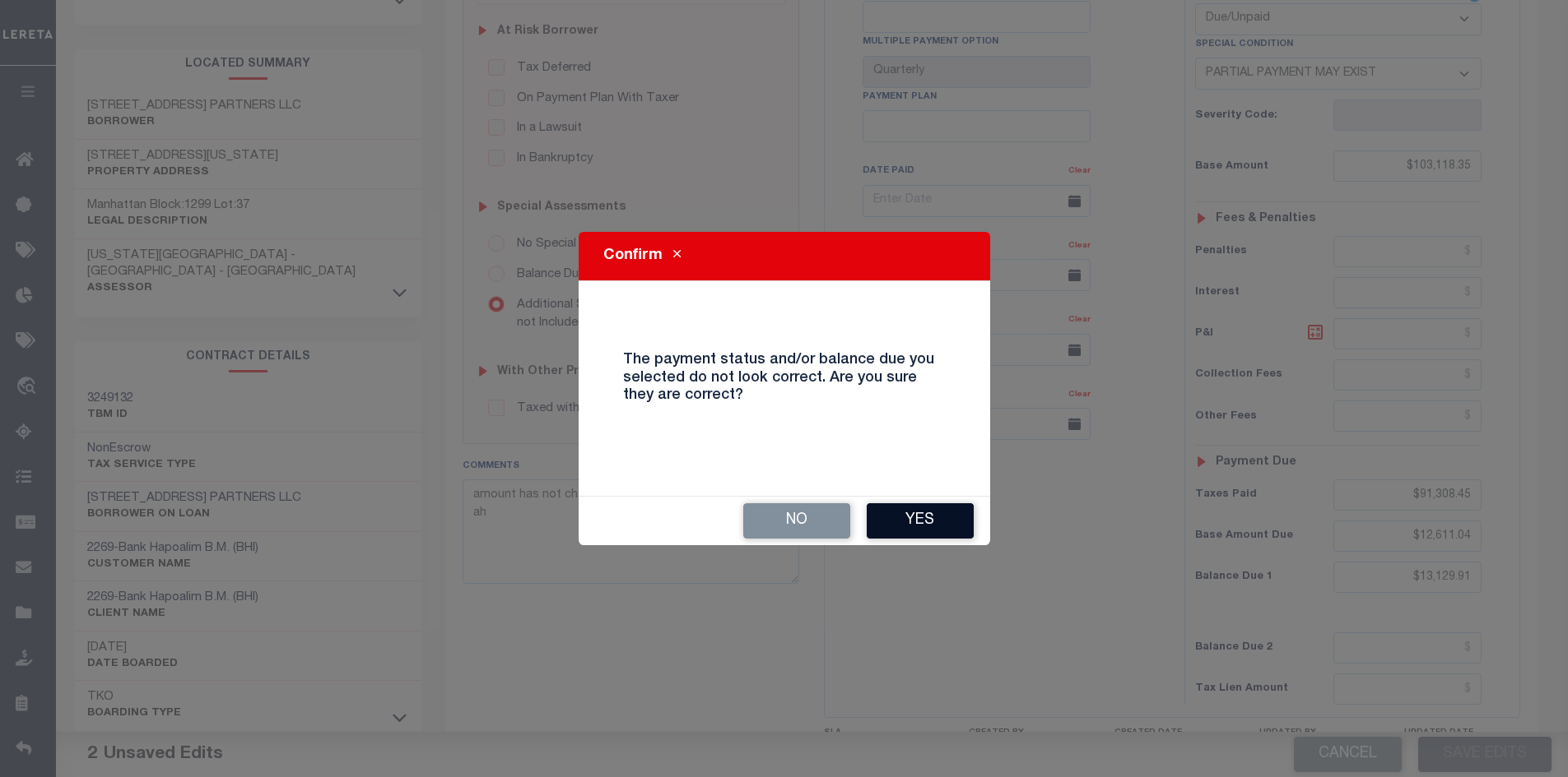
click at [920, 515] on button "Yes" at bounding box center [920, 521] width 107 height 36
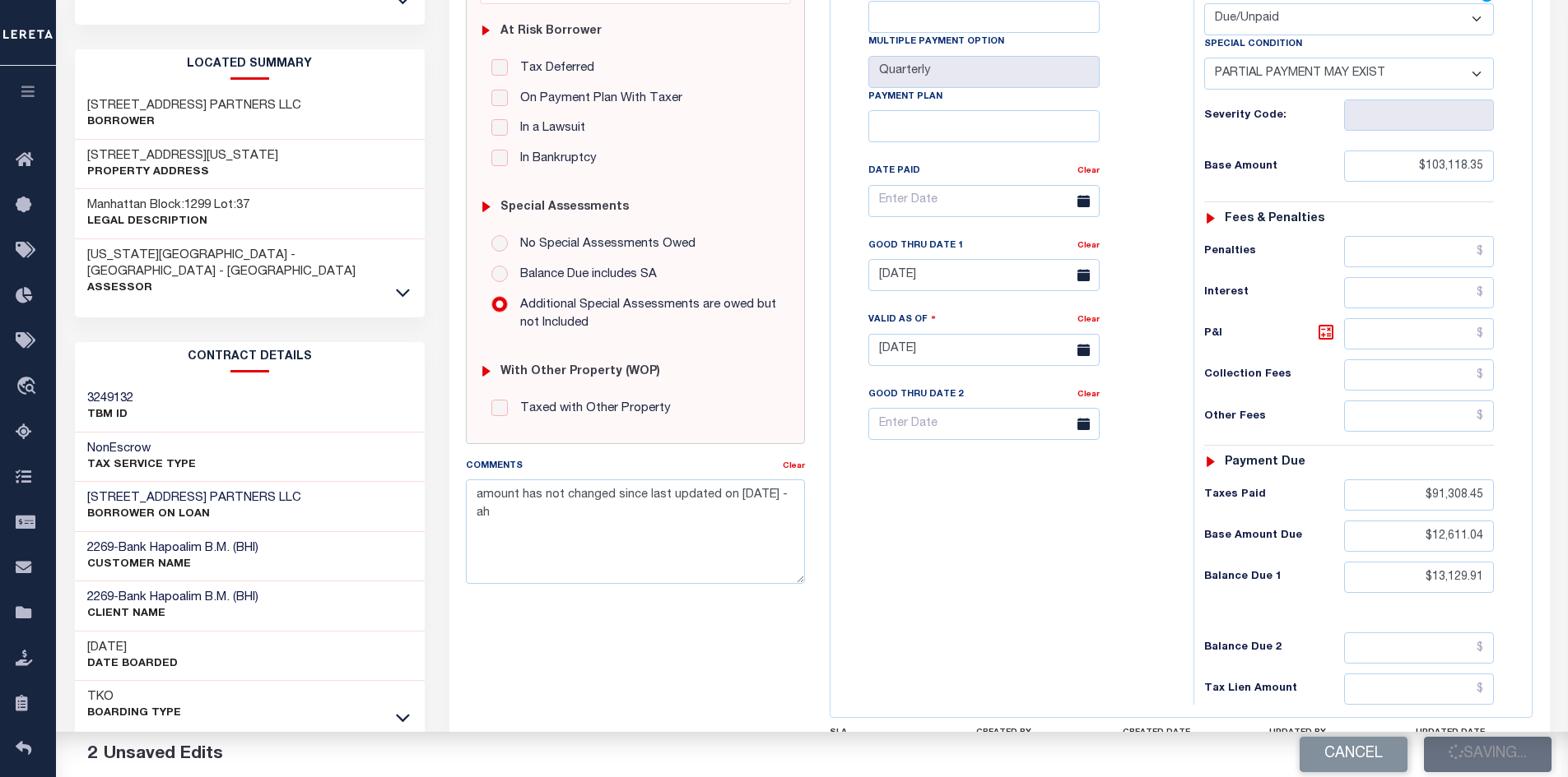
checkbox input "false"
type input "$103,118.35"
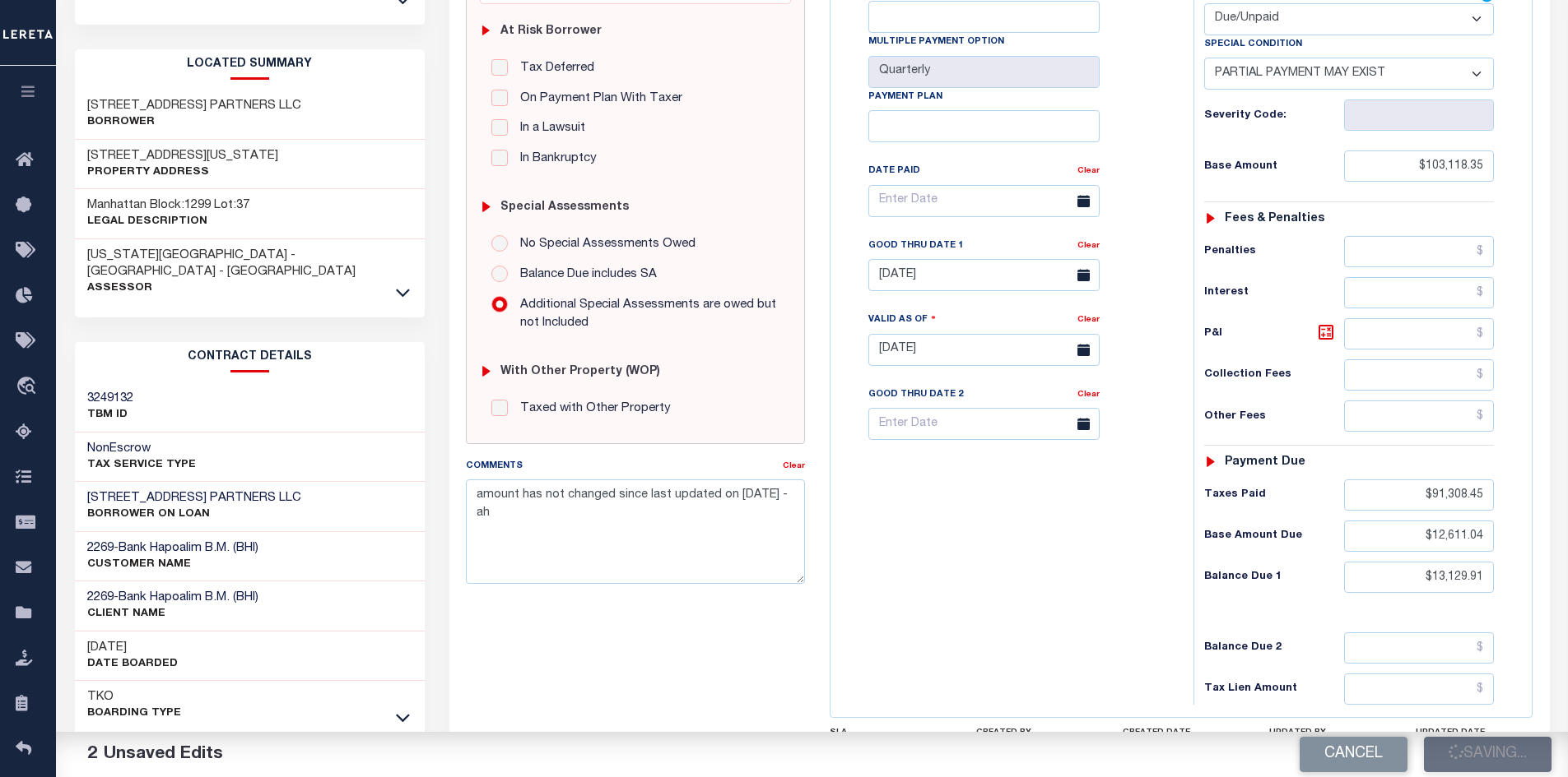
type input "$91,308.45"
type input "$12,611.04"
type input "$13,129.91"
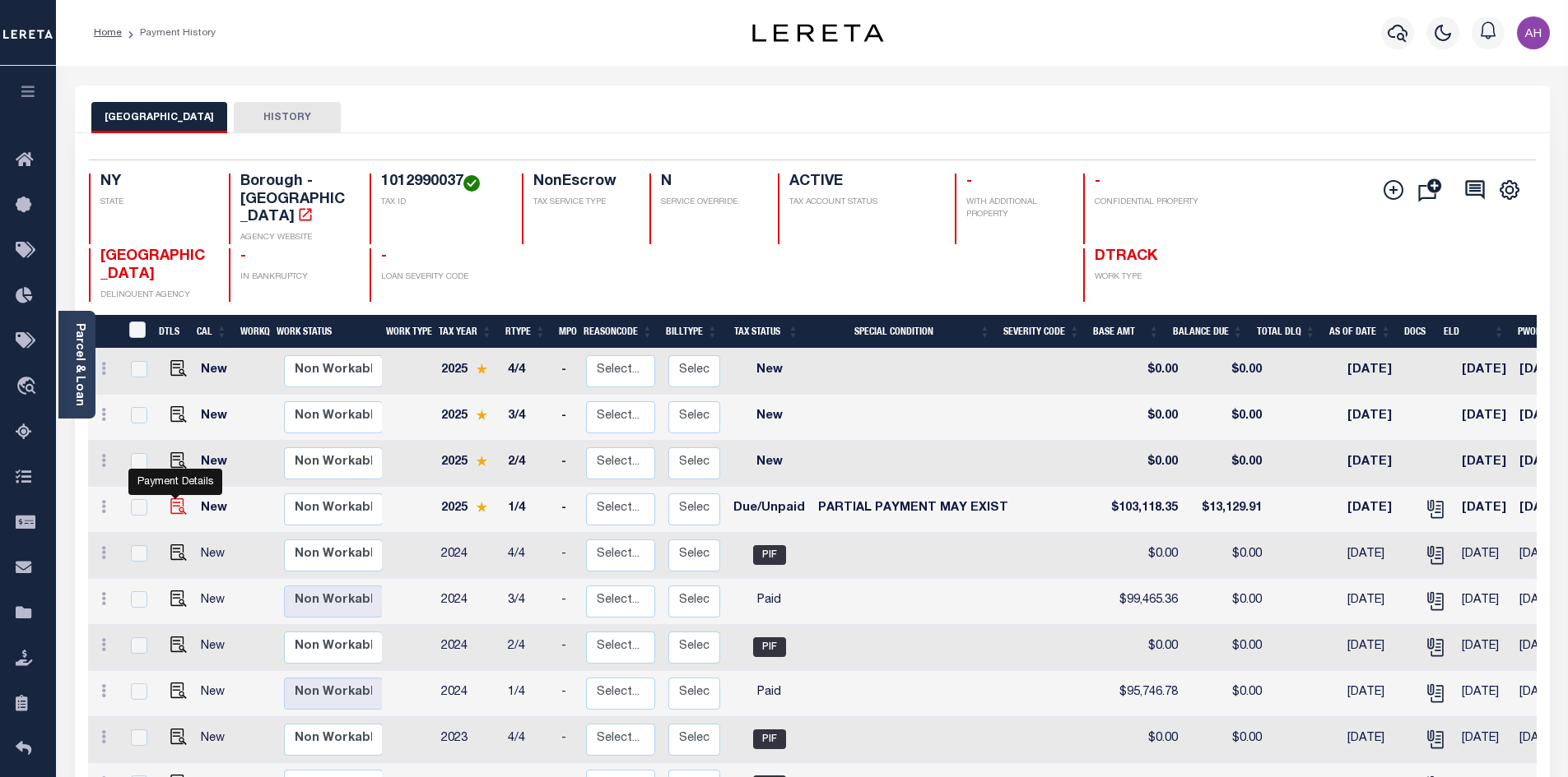
click at [178, 498] on img "" at bounding box center [178, 506] width 16 height 16
checkbox input "true"
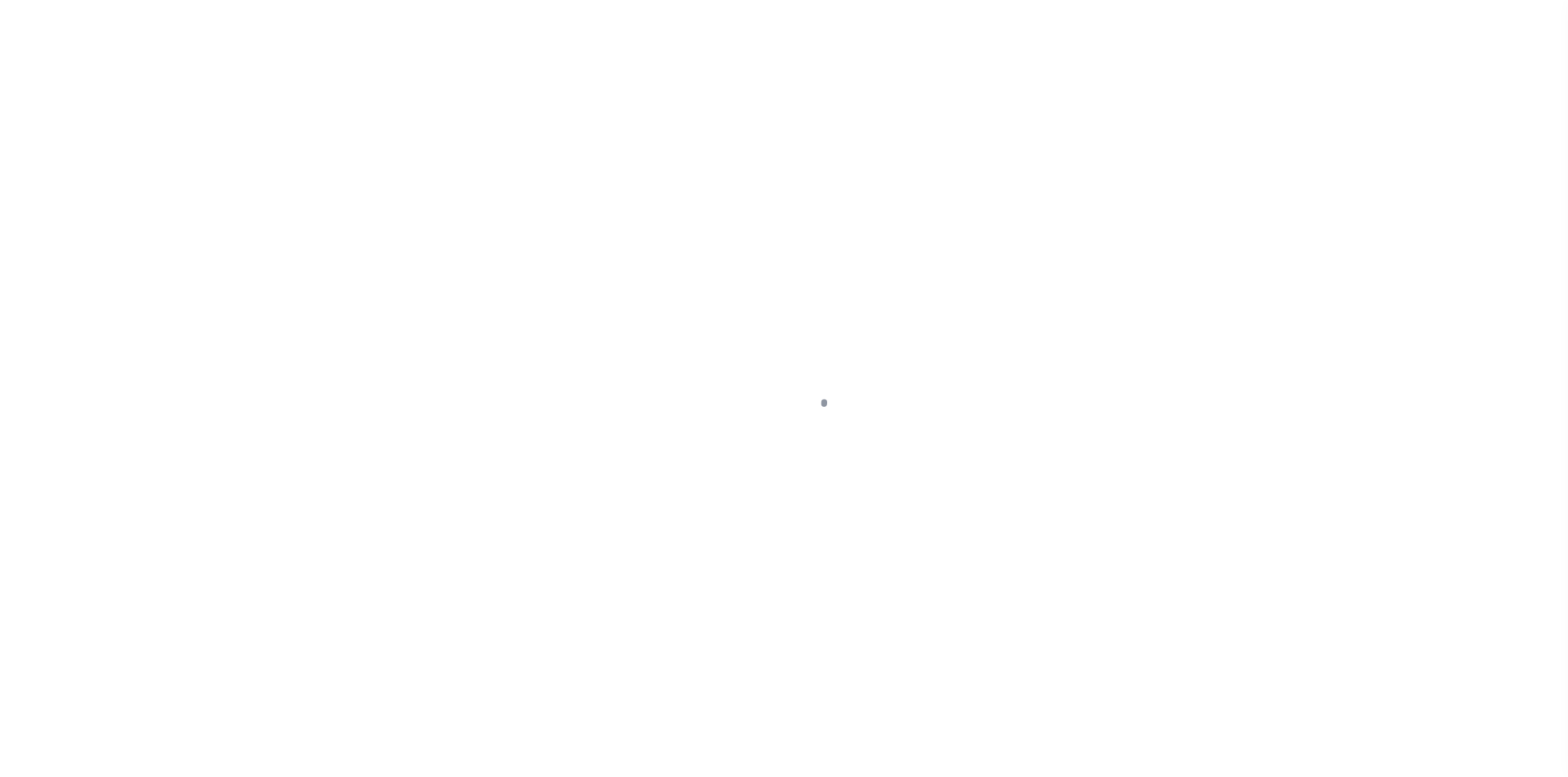
select select "DUE"
select select "15"
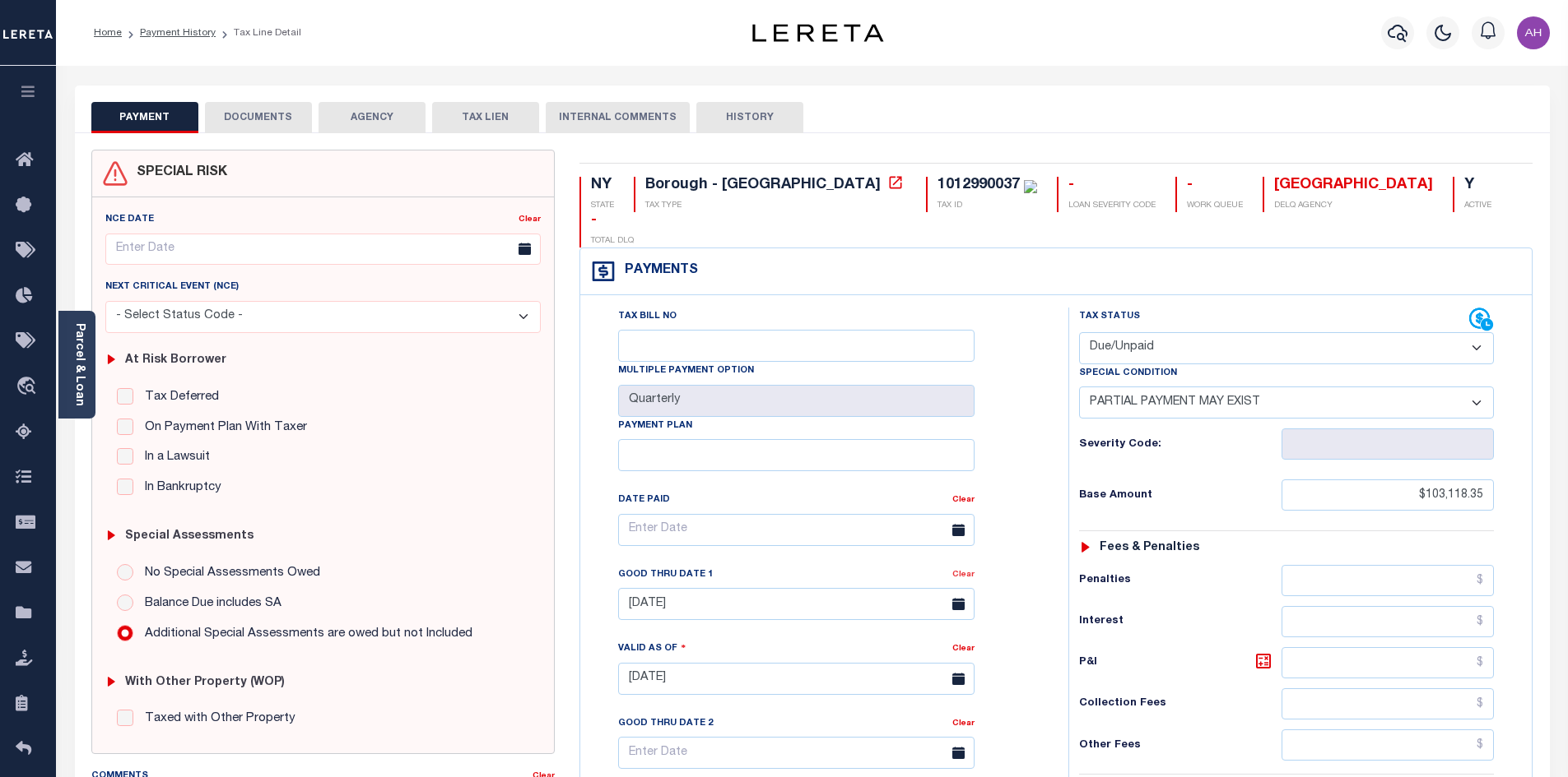
click at [968, 571] on link "Clear" at bounding box center [963, 575] width 22 height 9
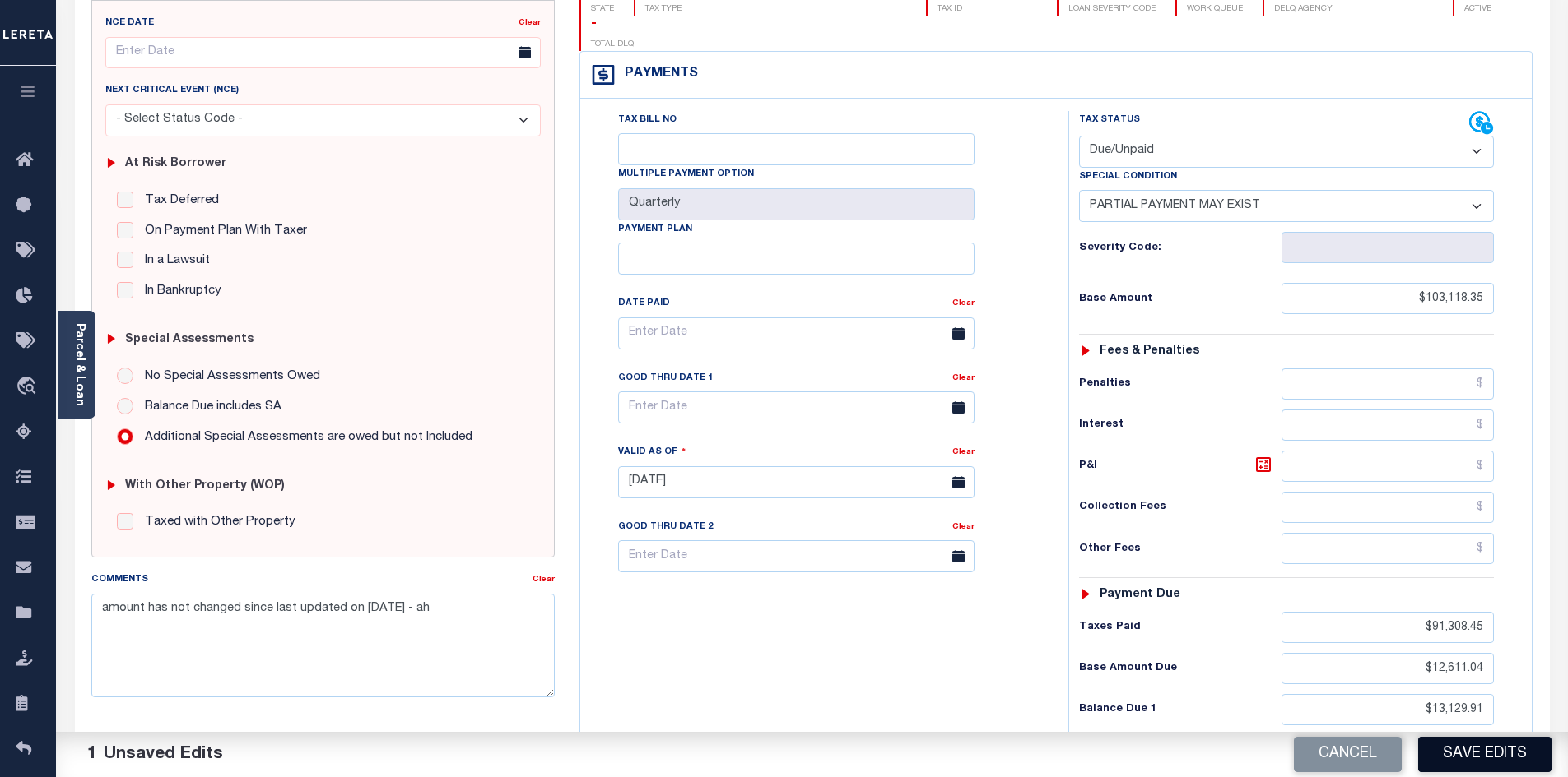
scroll to position [412, 0]
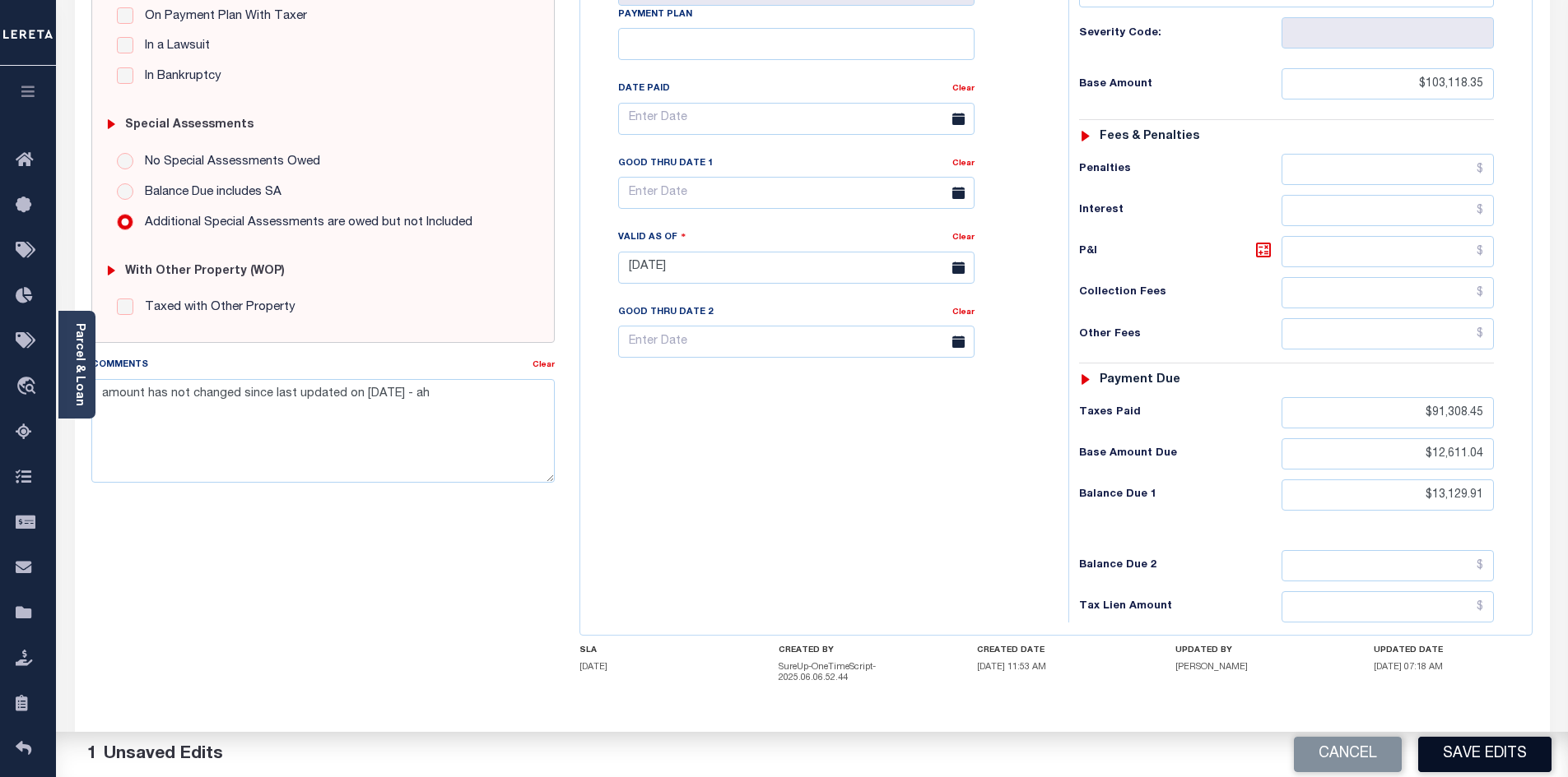
click at [1519, 751] on button "Save Edits" at bounding box center [1484, 755] width 134 height 36
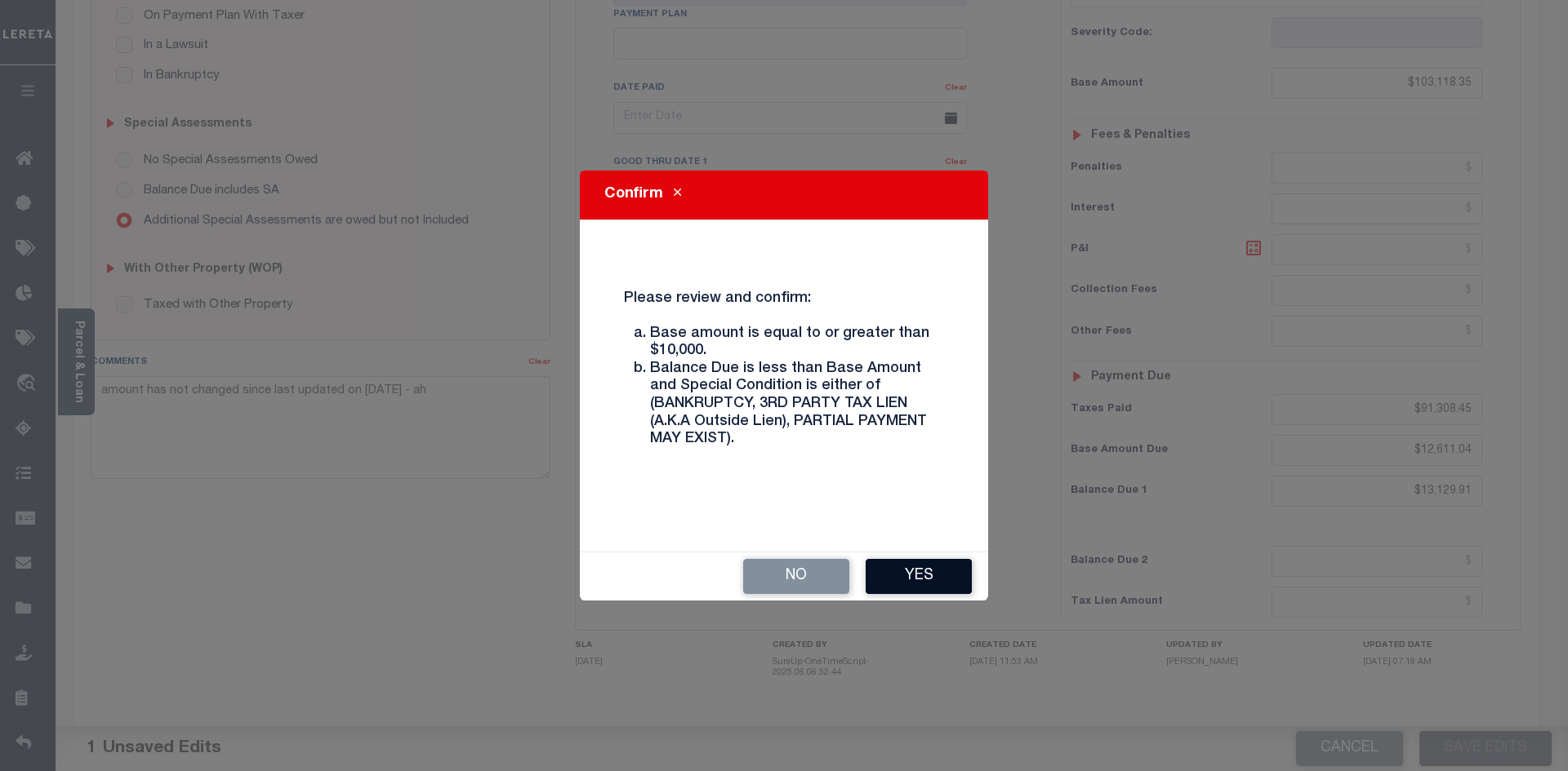
click at [937, 577] on button "Yes" at bounding box center [918, 576] width 106 height 35
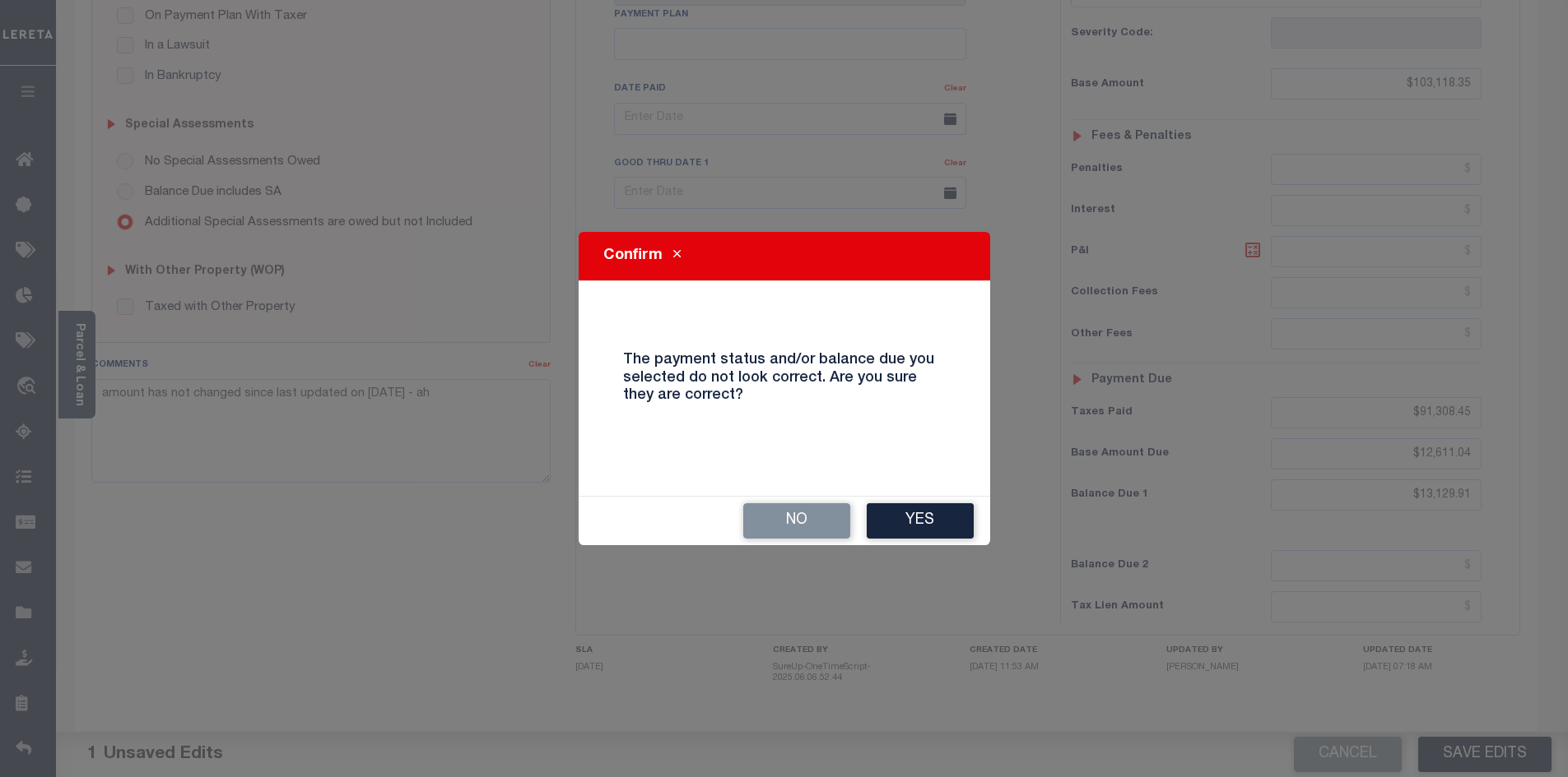
click at [925, 539] on div "No Yes" at bounding box center [784, 521] width 412 height 48
click at [921, 510] on button "Yes" at bounding box center [920, 521] width 107 height 36
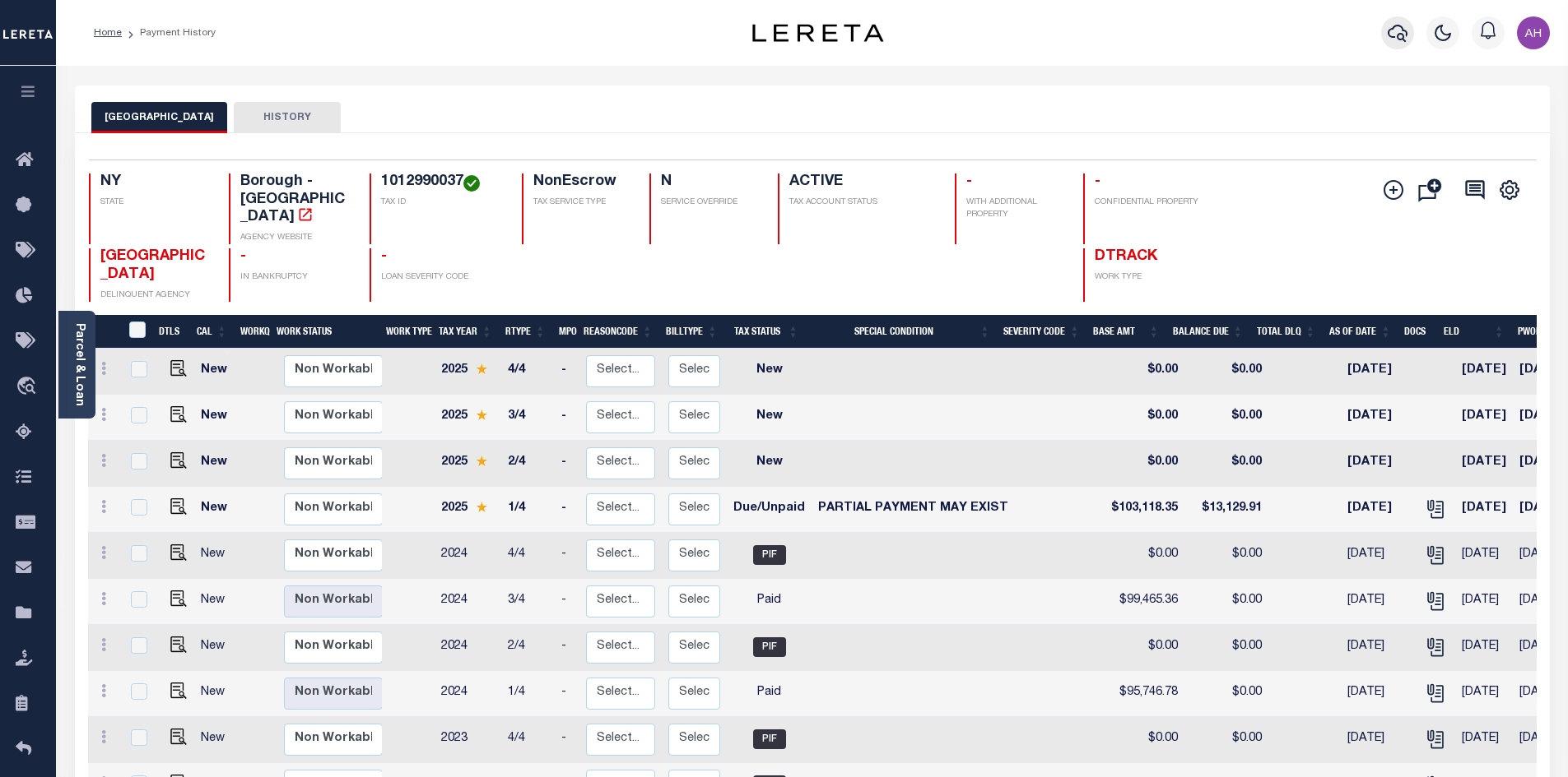
click at [1400, 30] on icon "button" at bounding box center [1397, 33] width 20 height 20
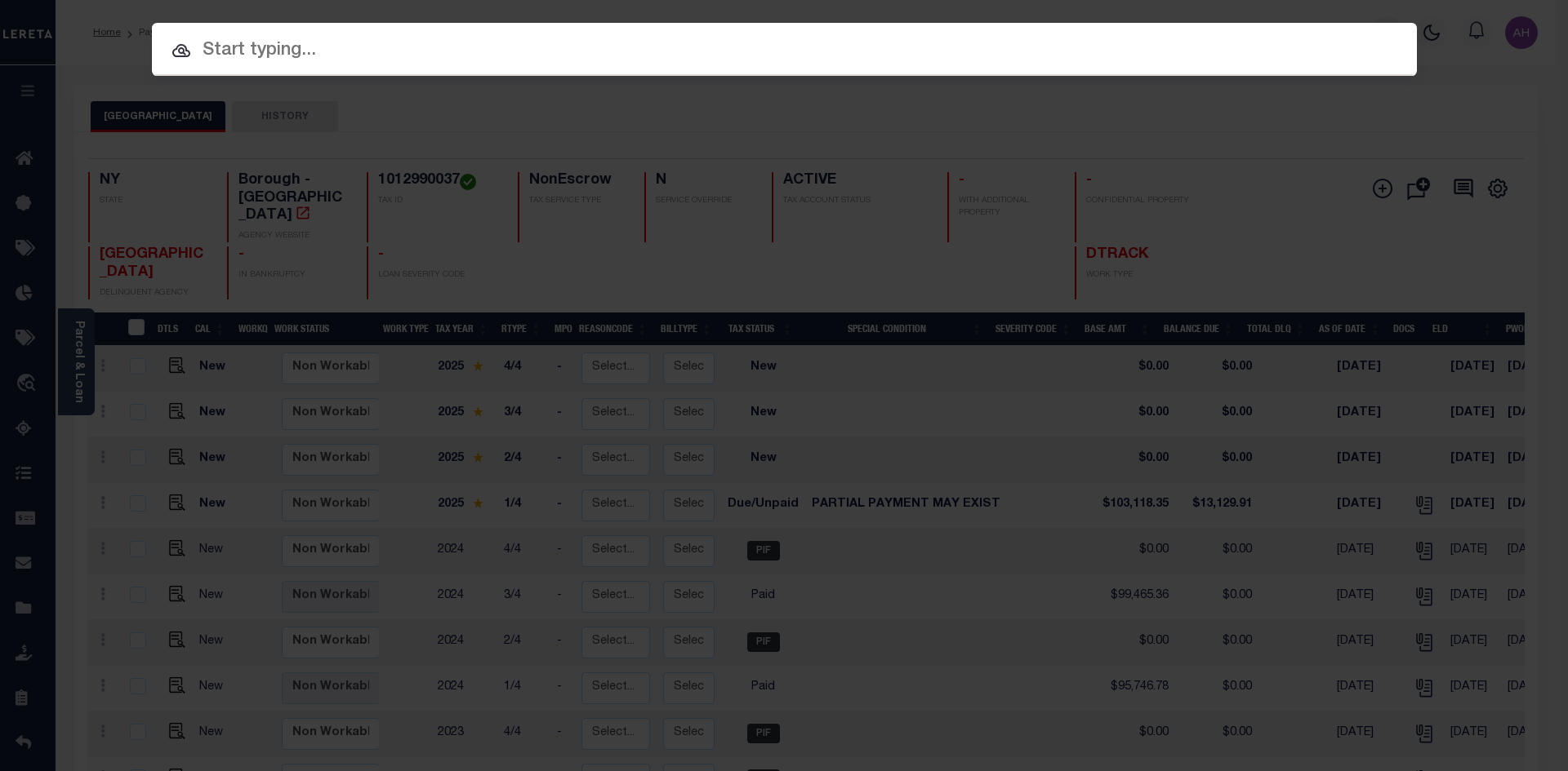
paste input "942300022798"
type input "942300022798"
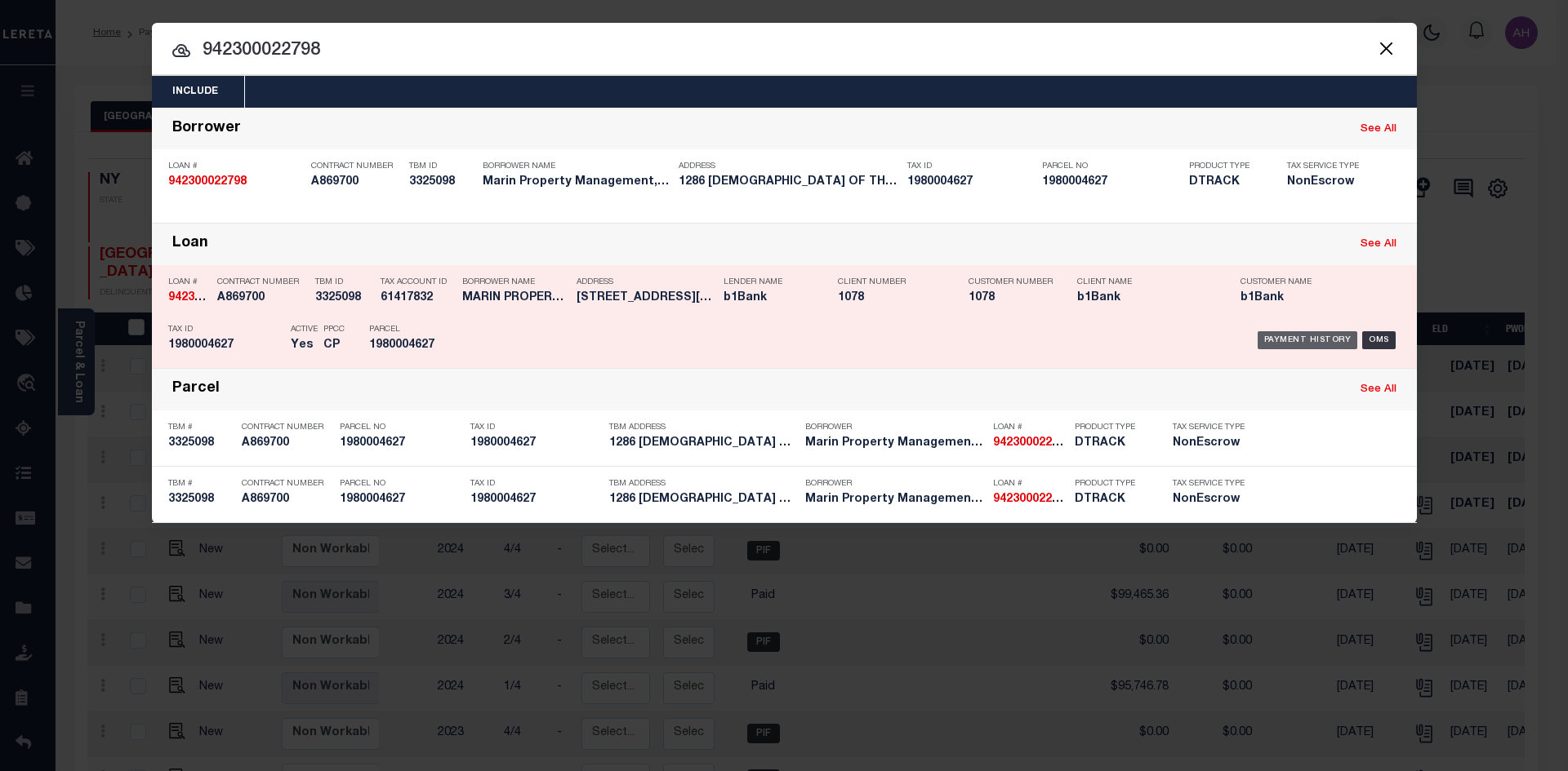
click at [1297, 339] on div "Payment History" at bounding box center [1307, 340] width 100 height 18
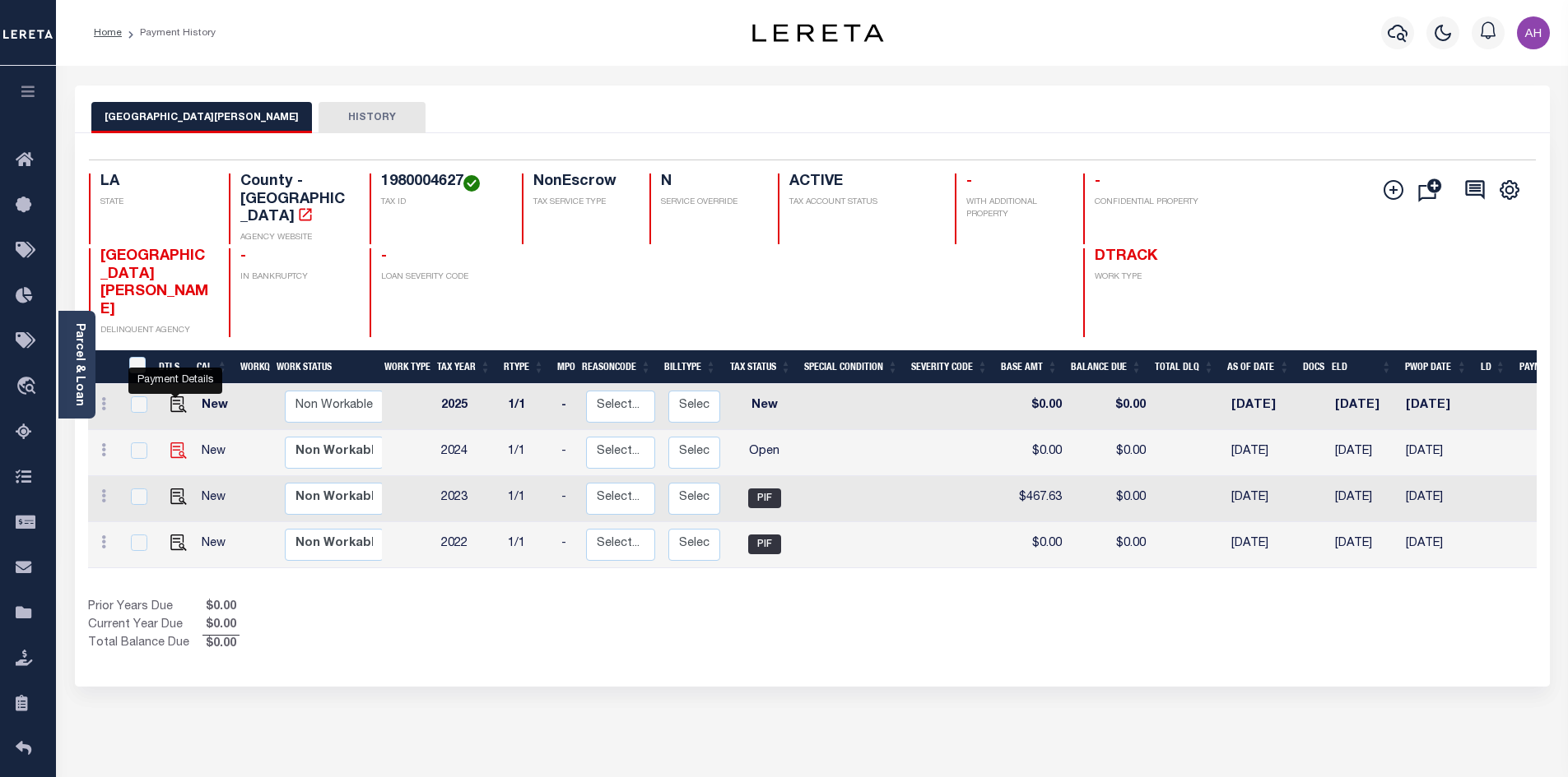
click at [174, 442] on img "" at bounding box center [178, 450] width 16 height 16
checkbox input "true"
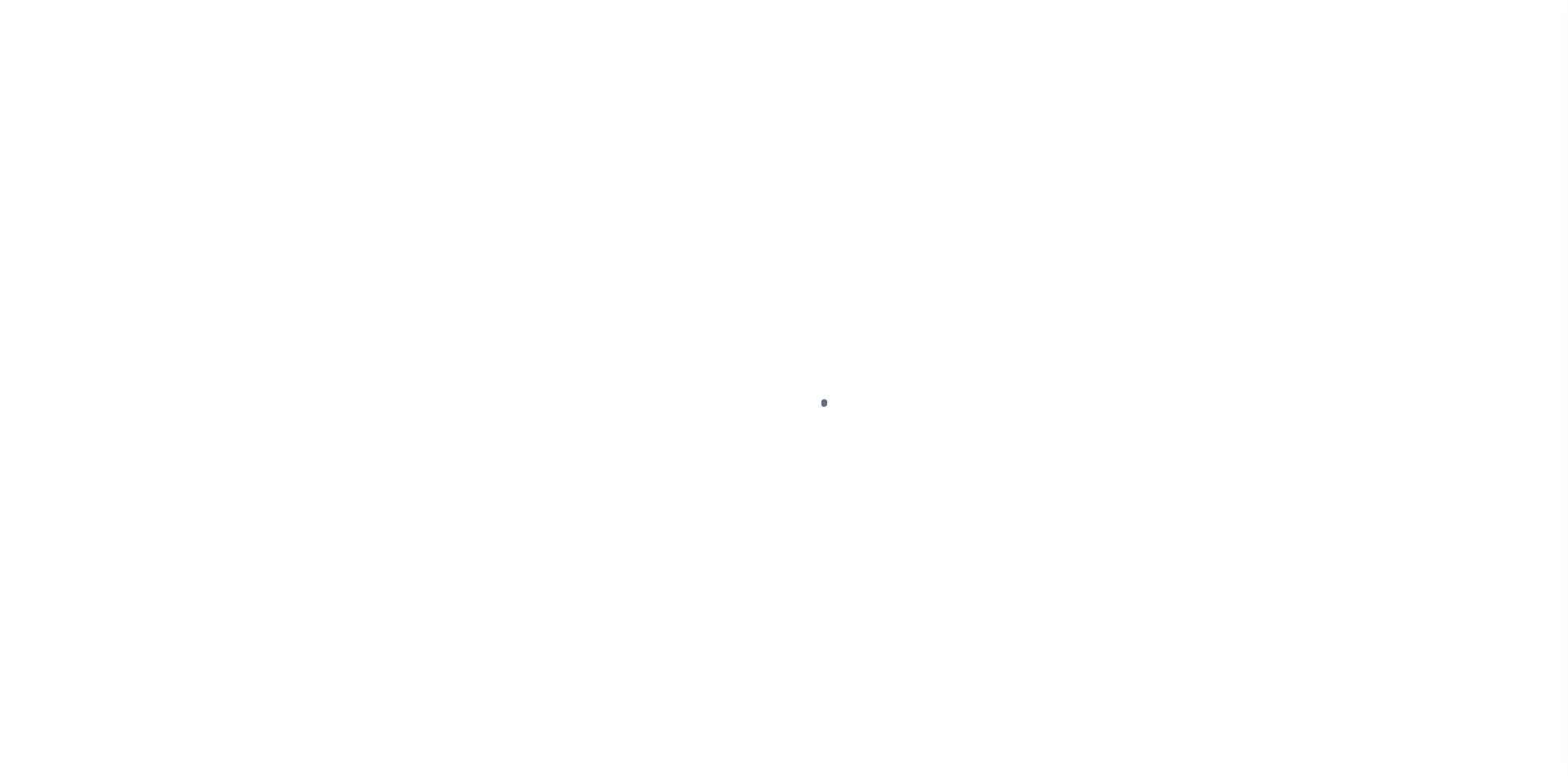
select select "OP2"
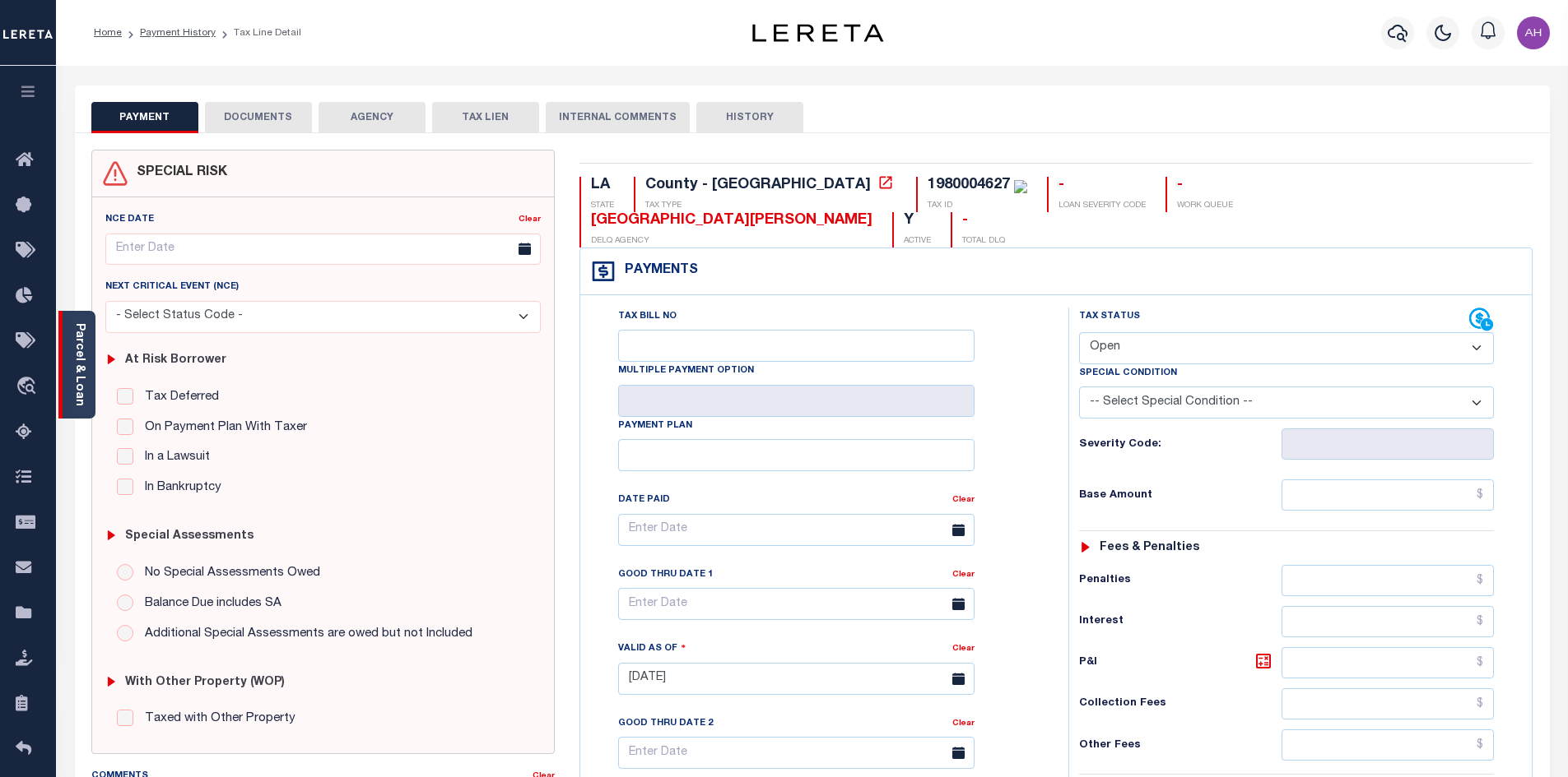
click at [90, 375] on div "Parcel & Loan" at bounding box center [77, 364] width 37 height 108
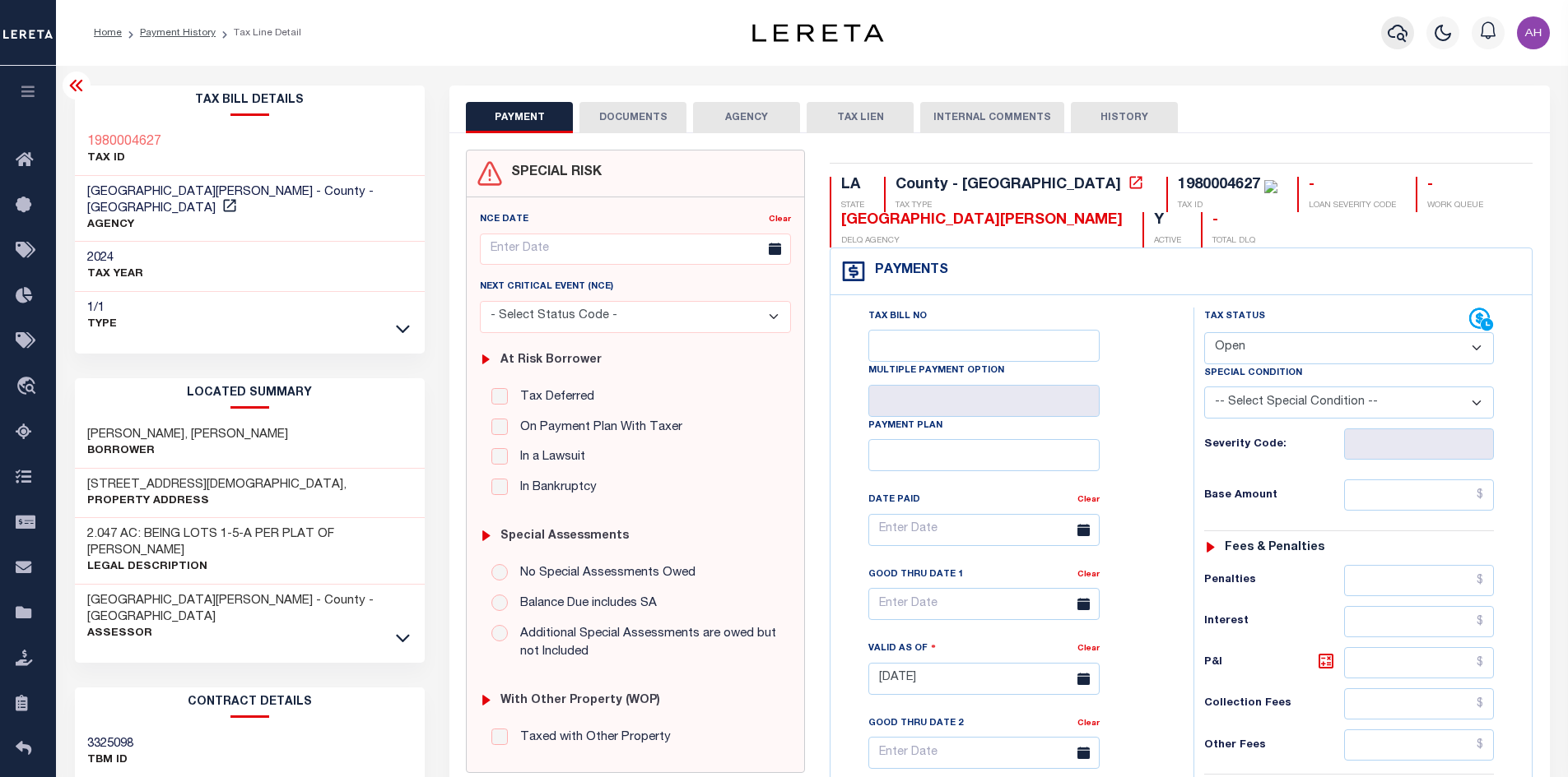
click at [1407, 37] on button "button" at bounding box center [1398, 33] width 33 height 33
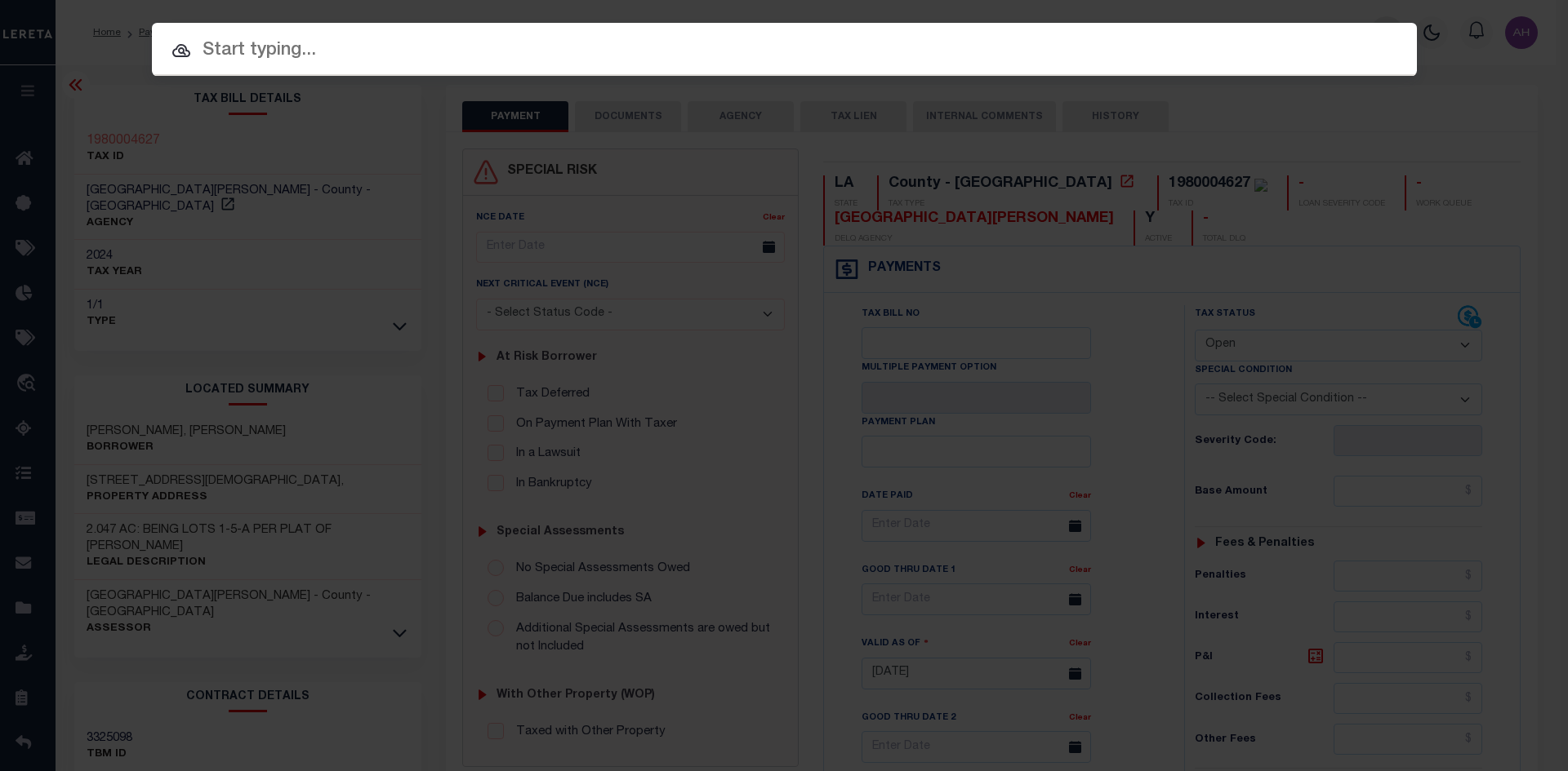
paste input "7512341"
type input "7512341"
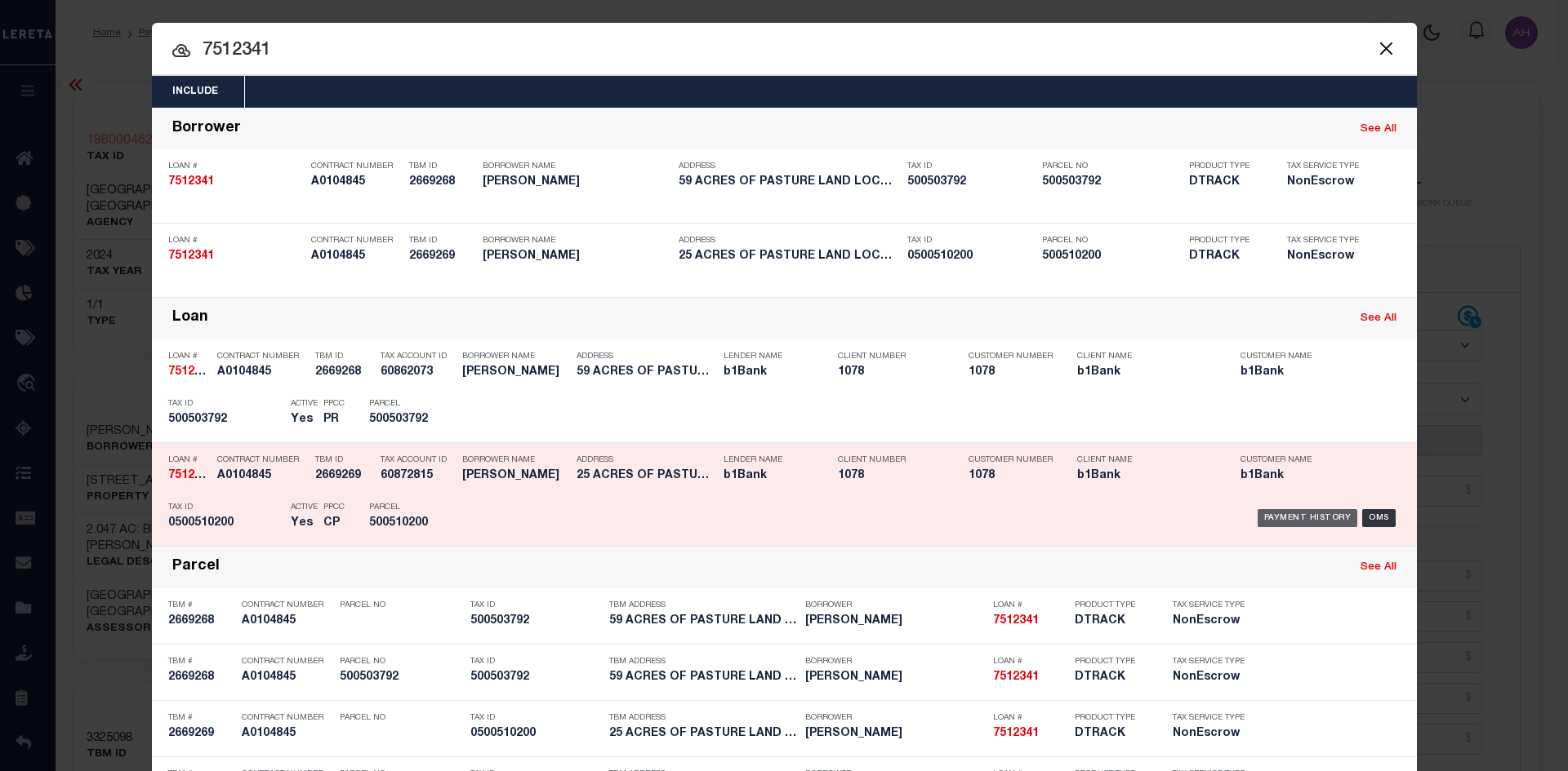
click at [1289, 523] on div "Payment History" at bounding box center [1307, 518] width 100 height 18
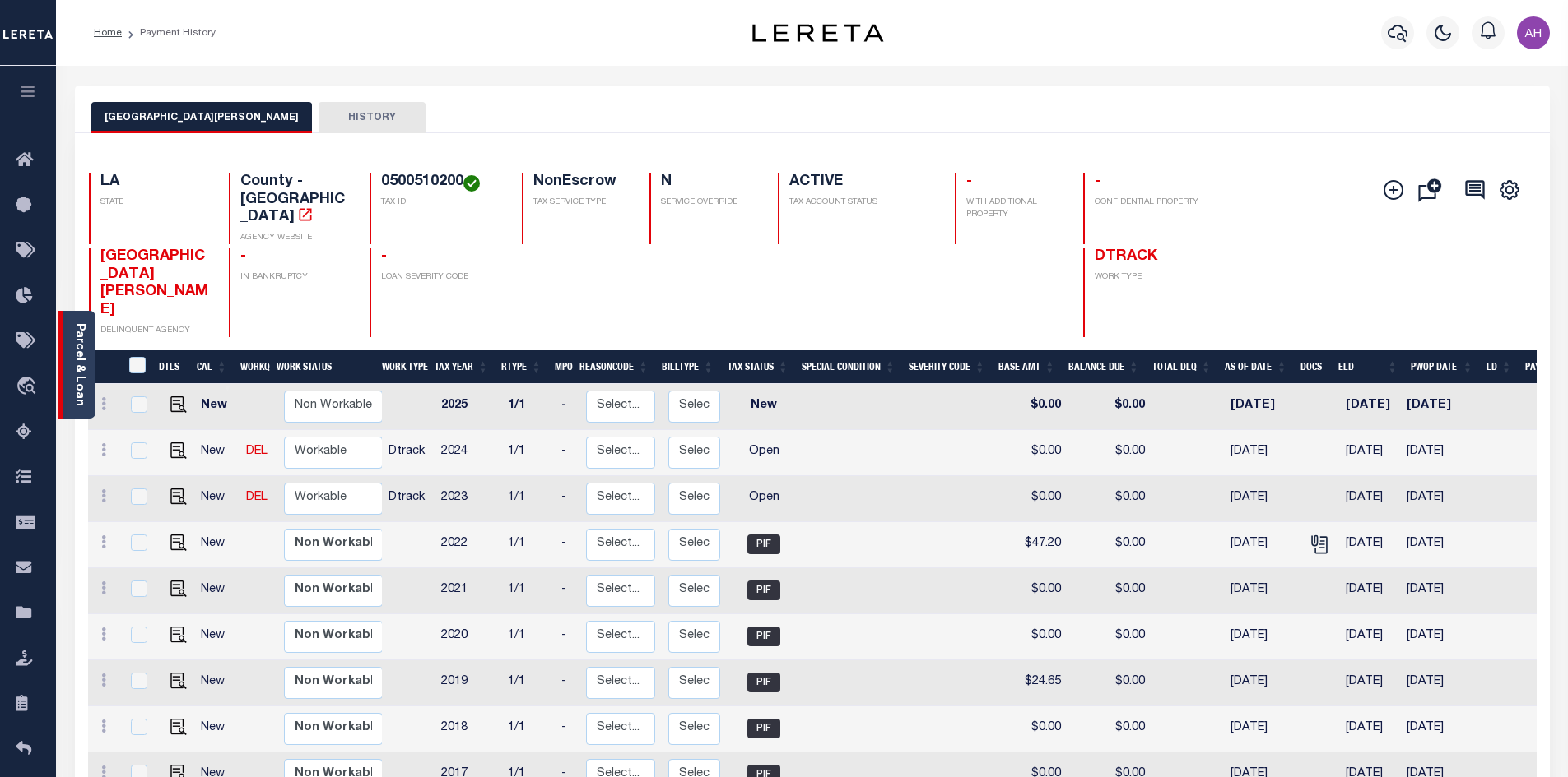
click at [75, 386] on link "Parcel & Loan" at bounding box center [79, 364] width 12 height 83
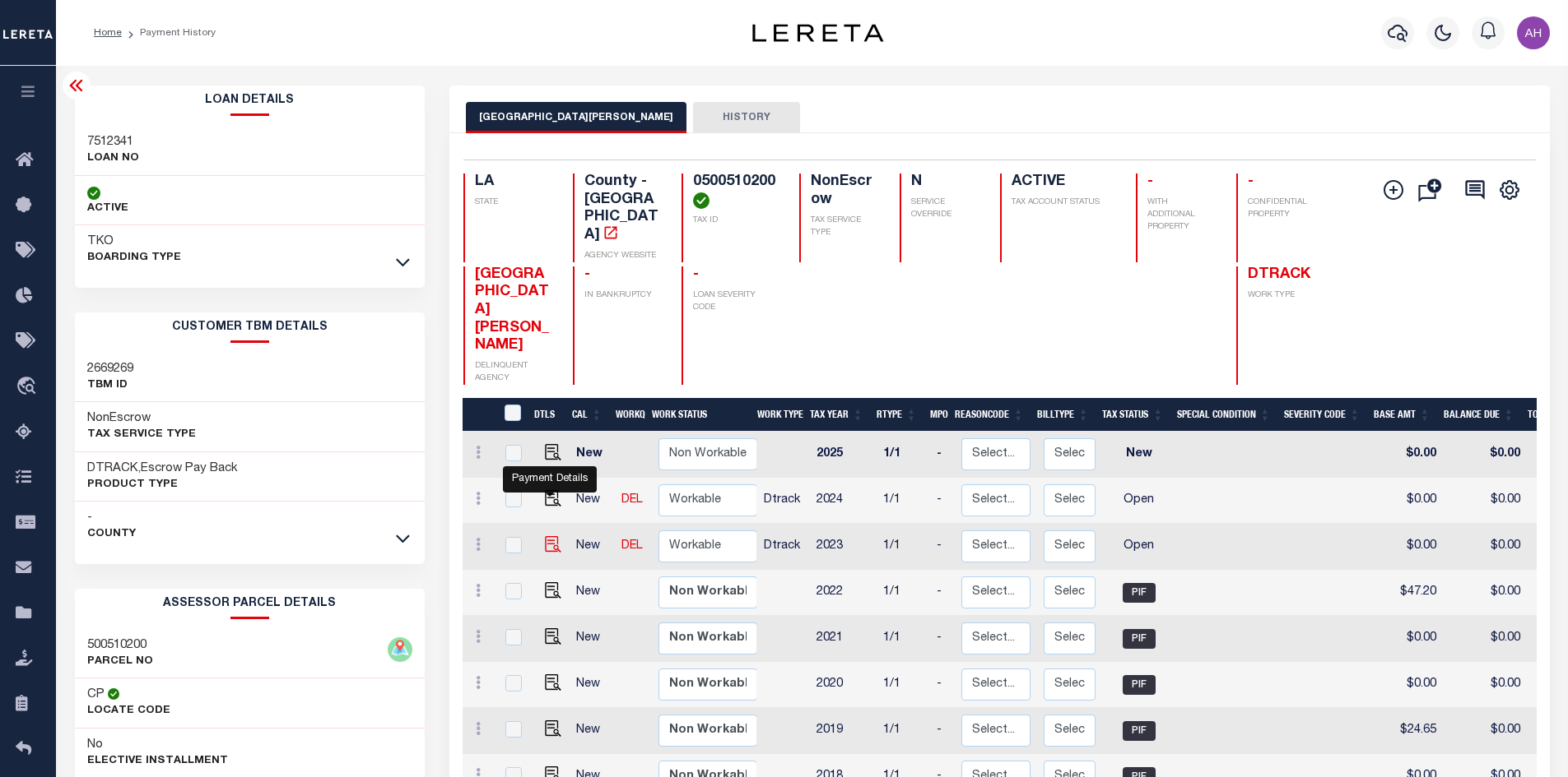
click at [547, 537] on img "" at bounding box center [552, 544] width 16 height 16
checkbox input "true"
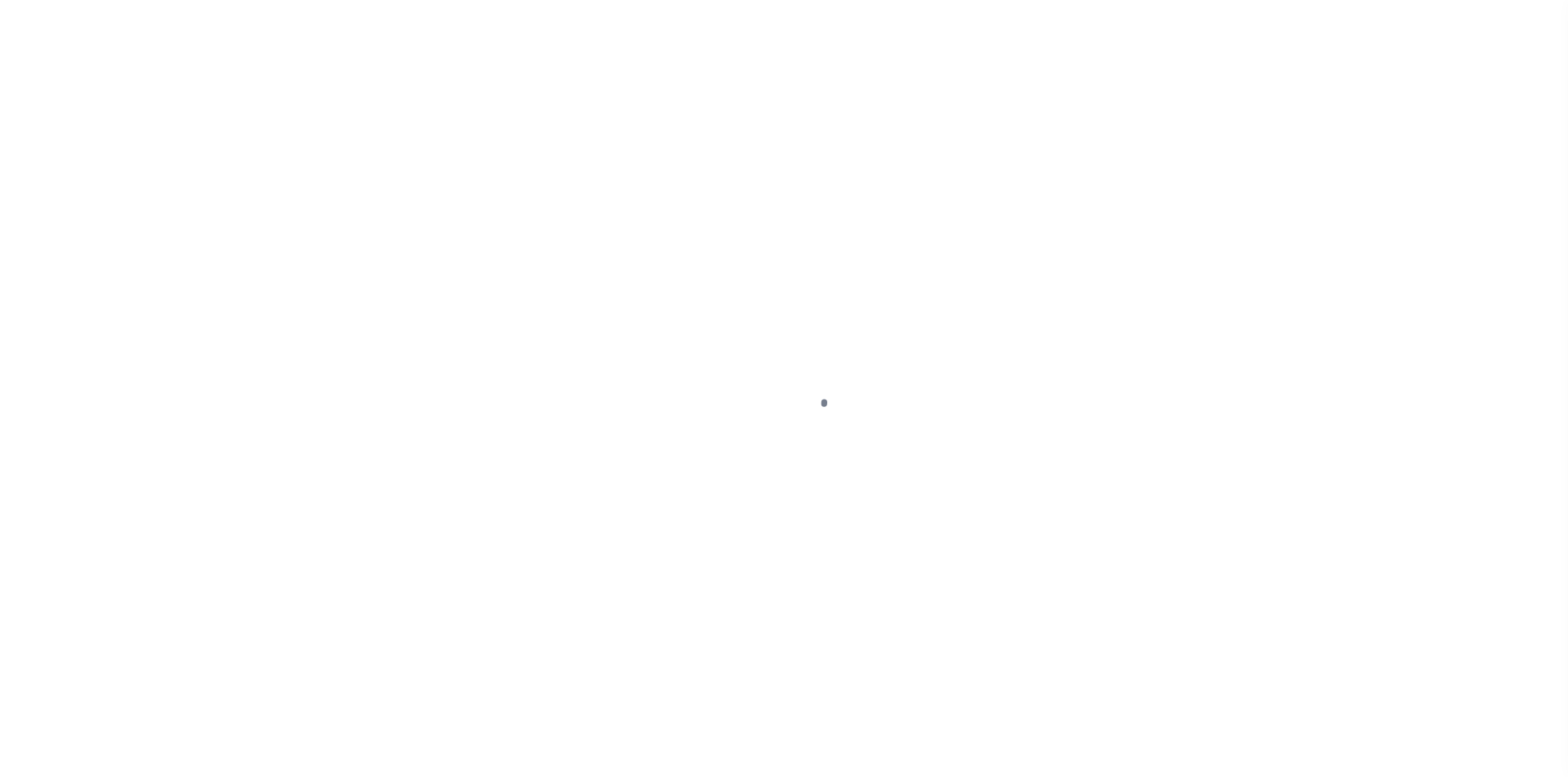
select select "OP2"
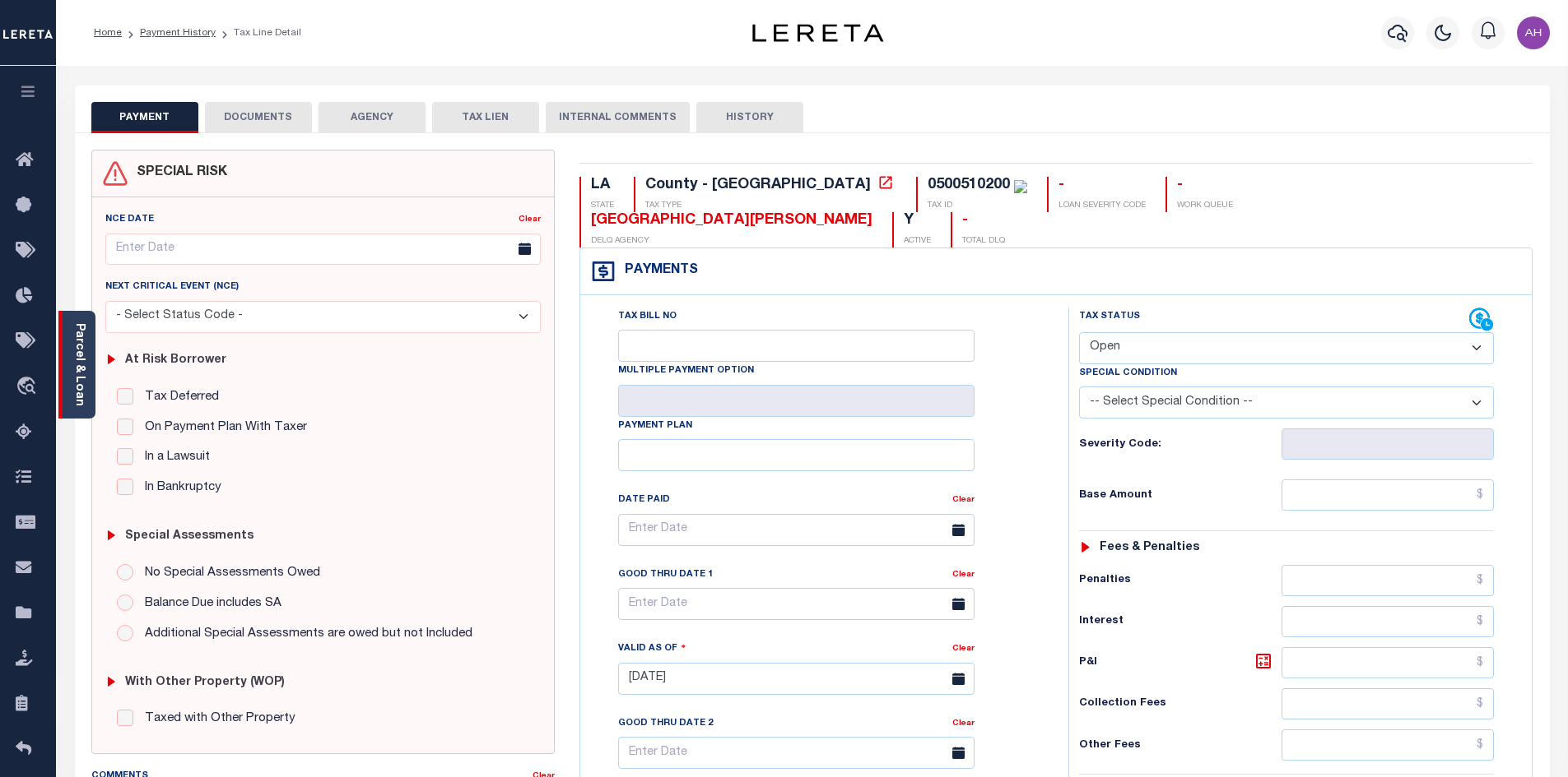
click at [73, 392] on link "Parcel & Loan" at bounding box center [79, 364] width 12 height 83
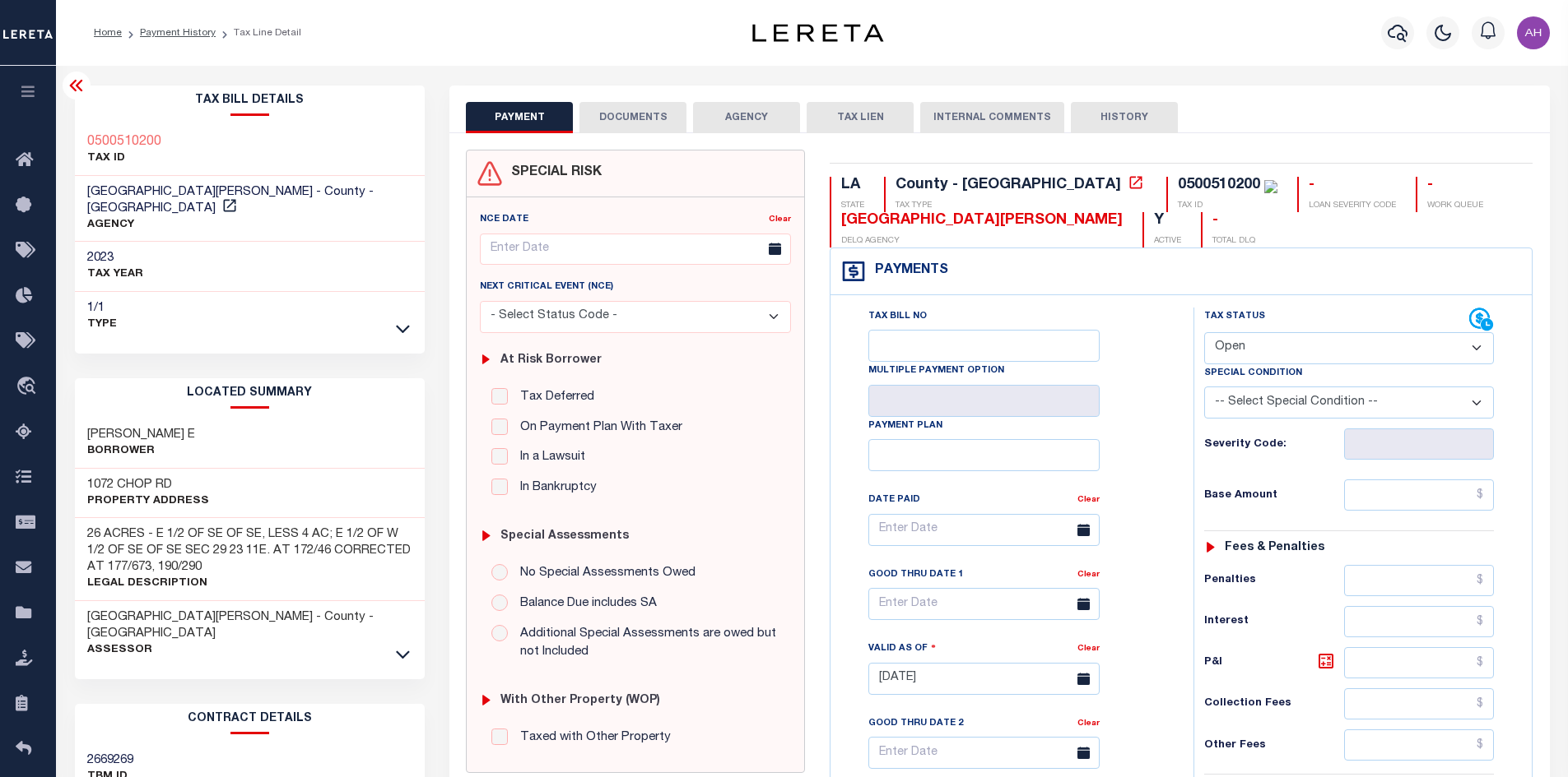
drag, startPoint x: 316, startPoint y: 185, endPoint x: 282, endPoint y: 222, distance: 50.2
click at [282, 222] on div "WEST CARROLL PARISH - County - LA AGENCY" at bounding box center [250, 209] width 350 height 66
click at [1395, 33] on icon "button" at bounding box center [1397, 33] width 20 height 20
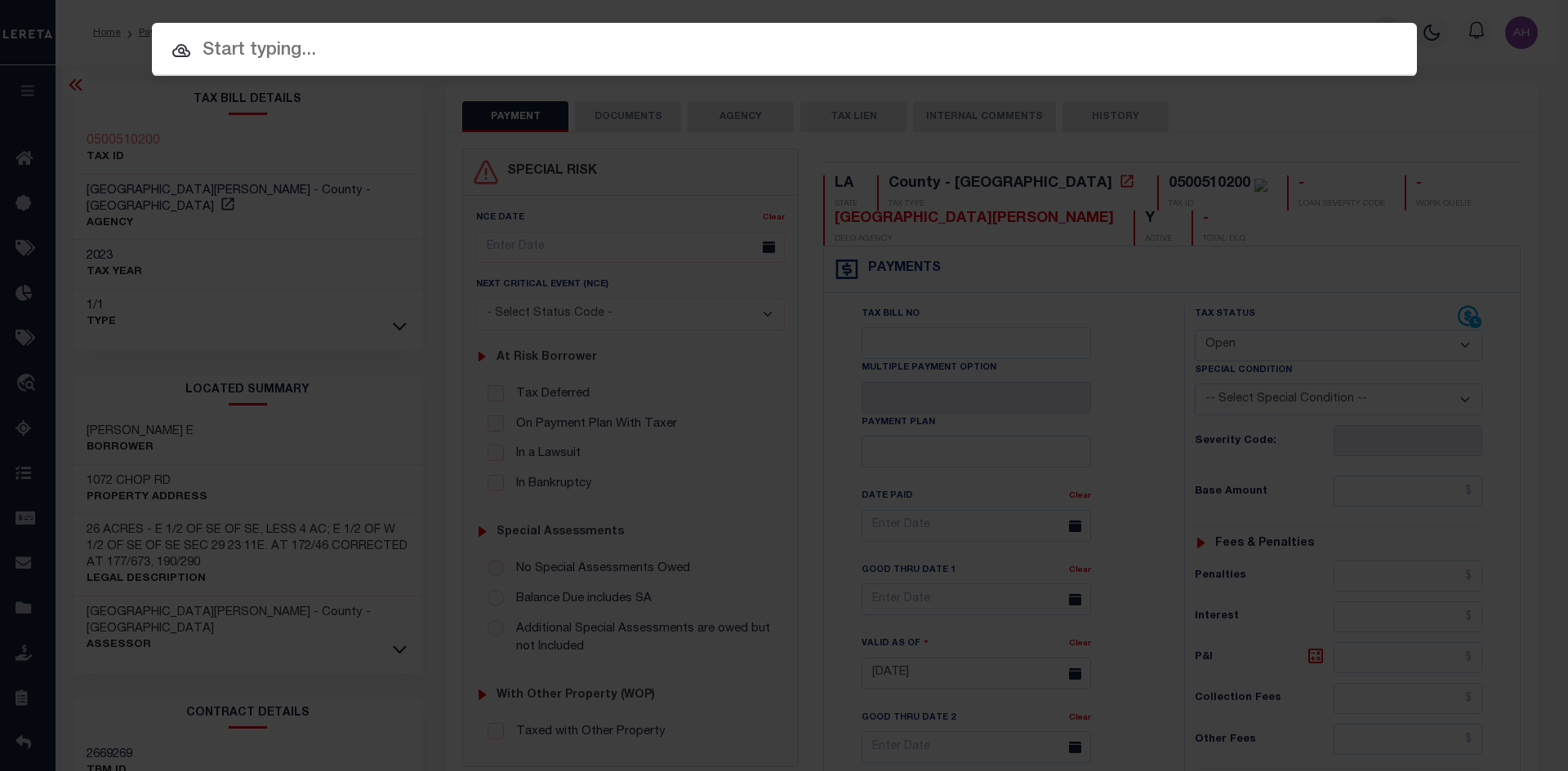
paste input "942300022798"
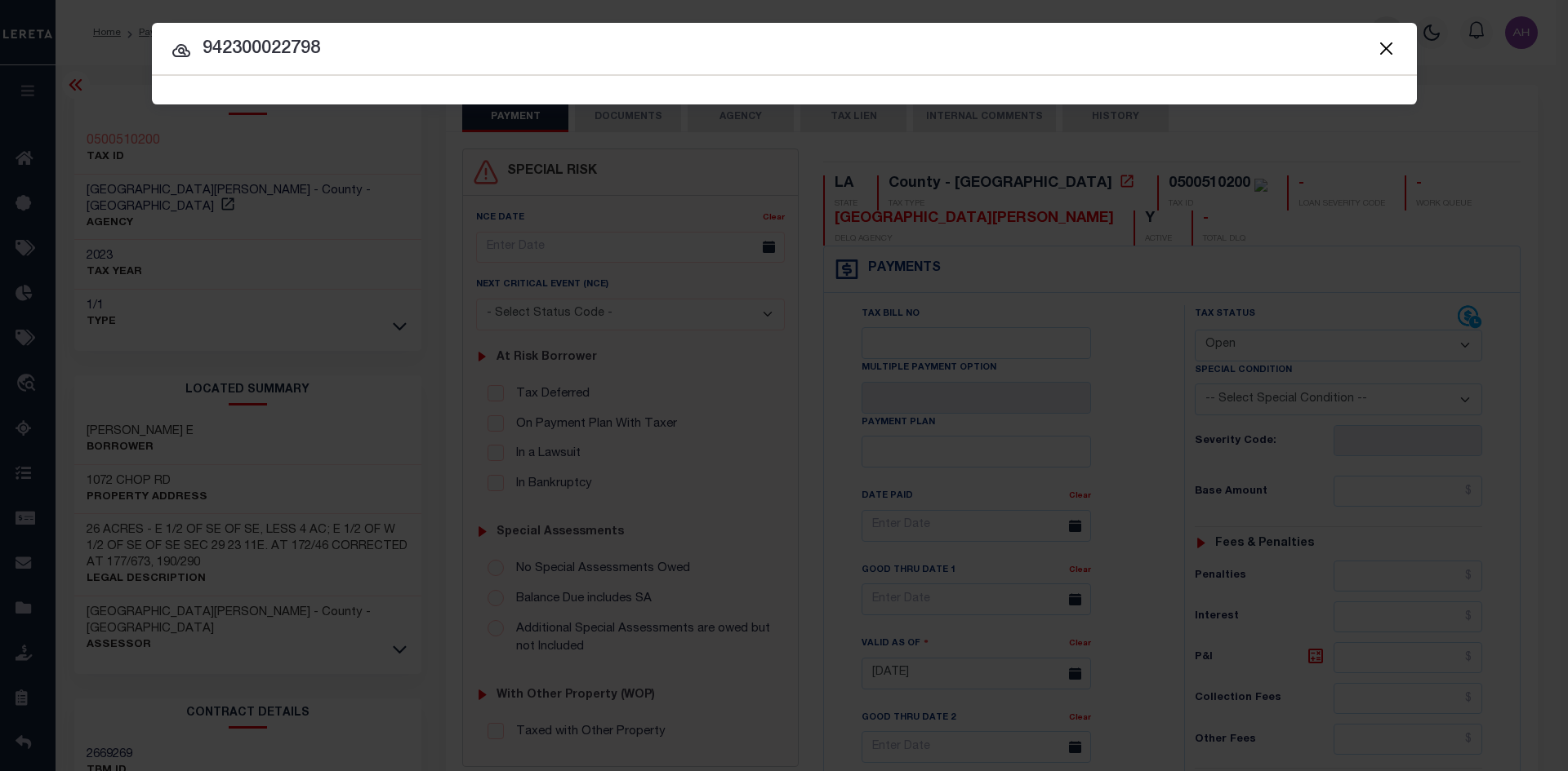
type input "942300022798"
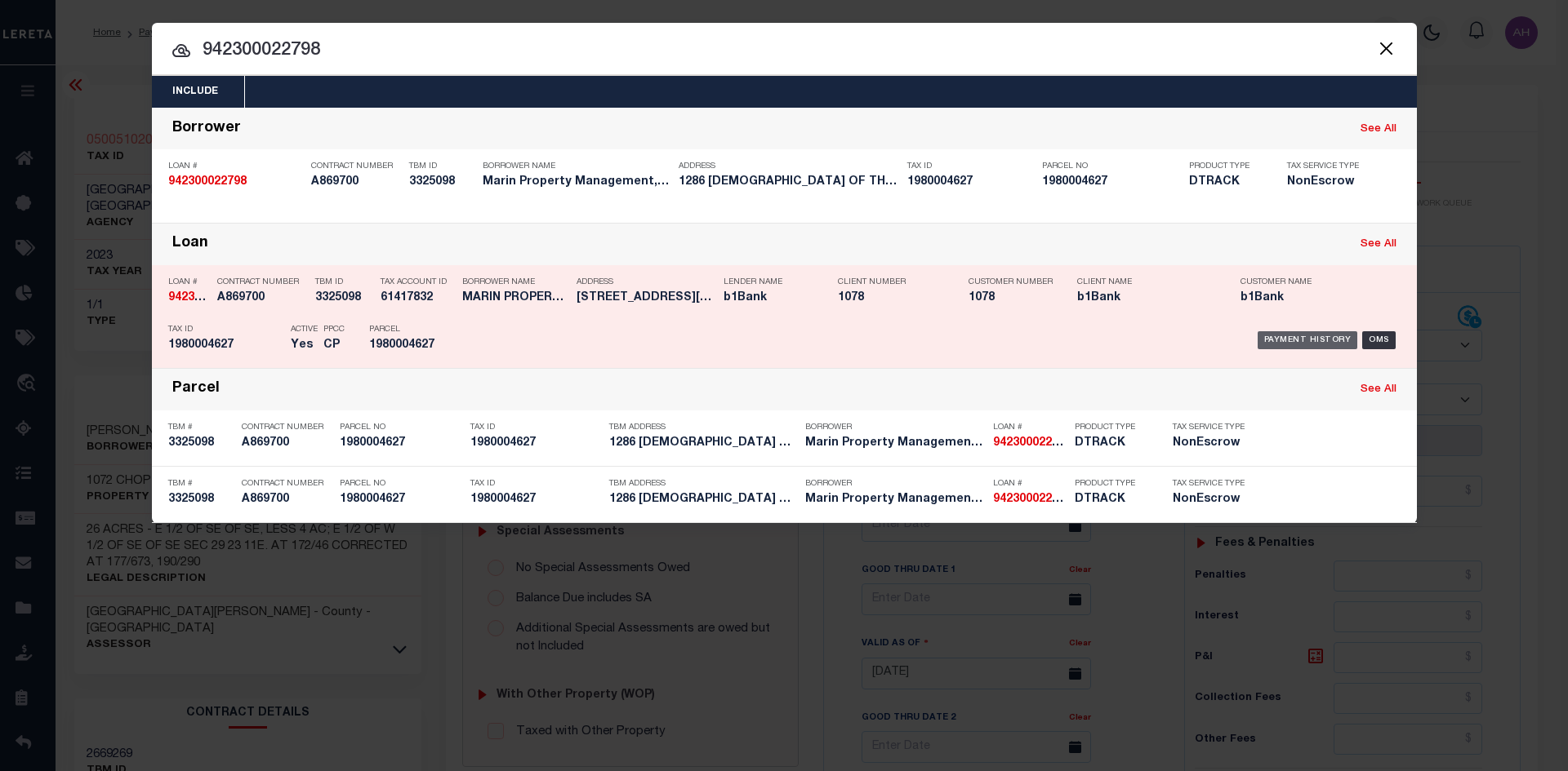
click at [1307, 344] on div "Payment History" at bounding box center [1307, 340] width 100 height 18
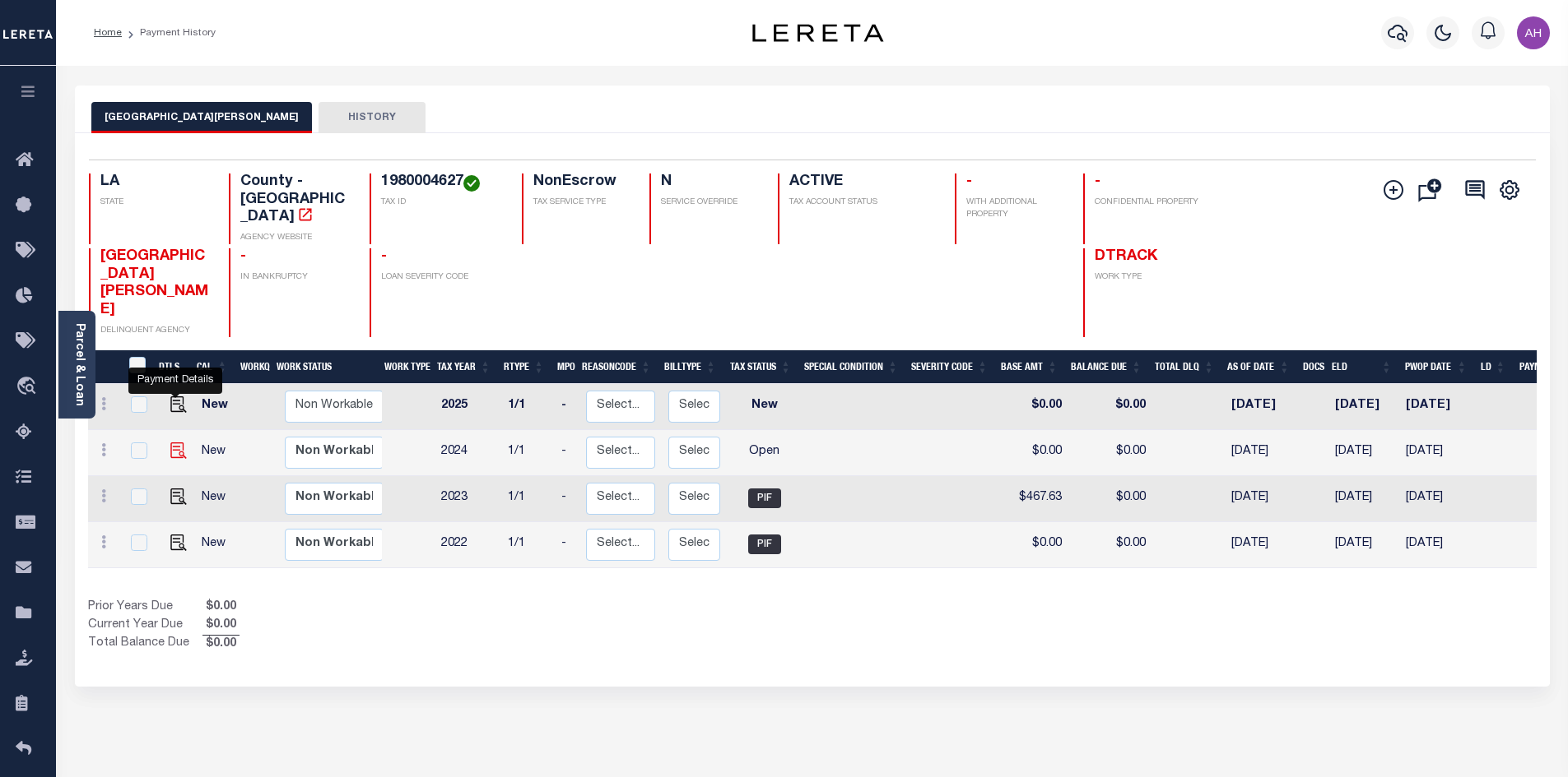
click at [175, 442] on img "" at bounding box center [178, 450] width 16 height 16
checkbox input "true"
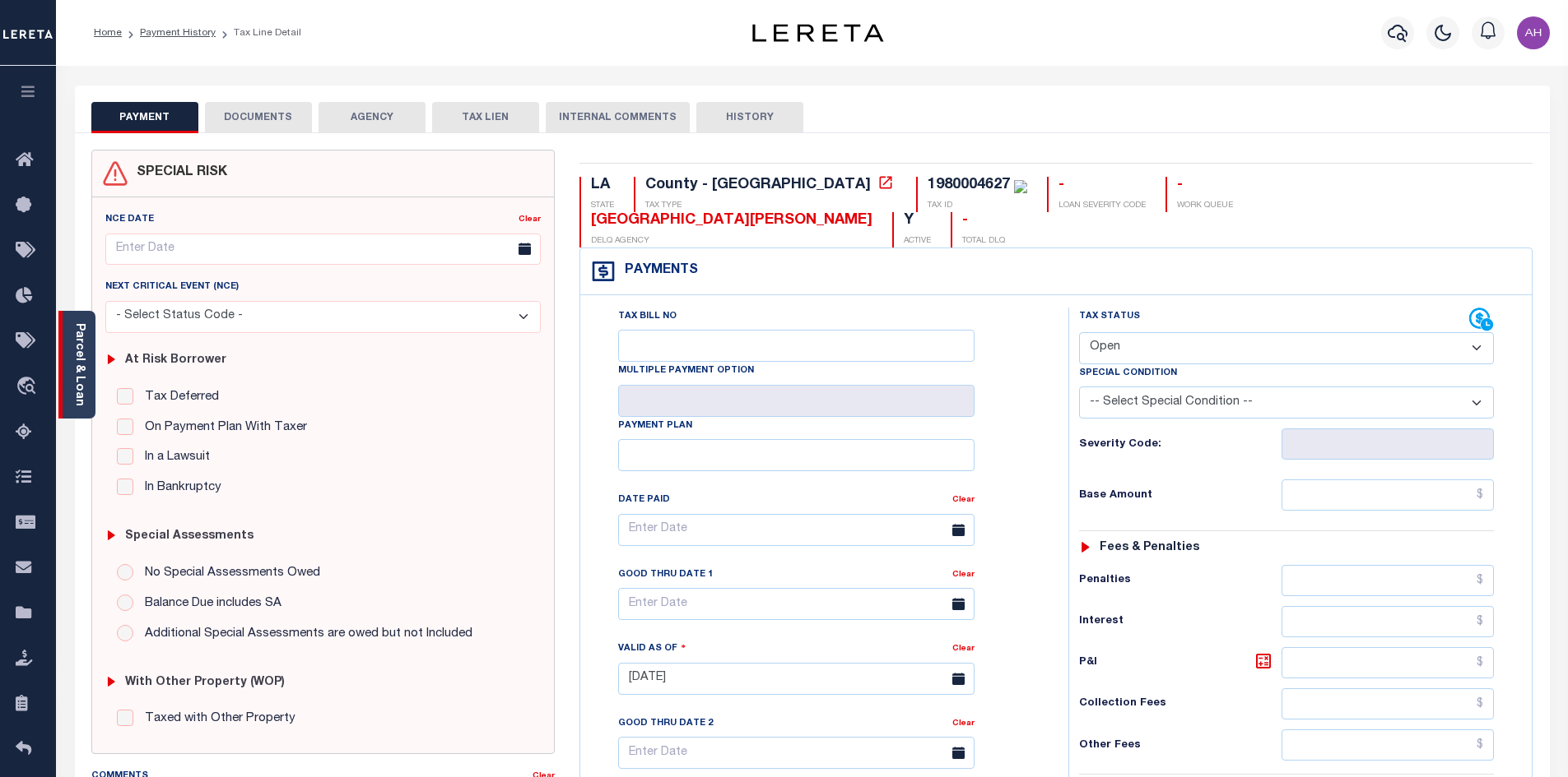
click at [73, 368] on link "Parcel & Loan" at bounding box center [79, 364] width 12 height 83
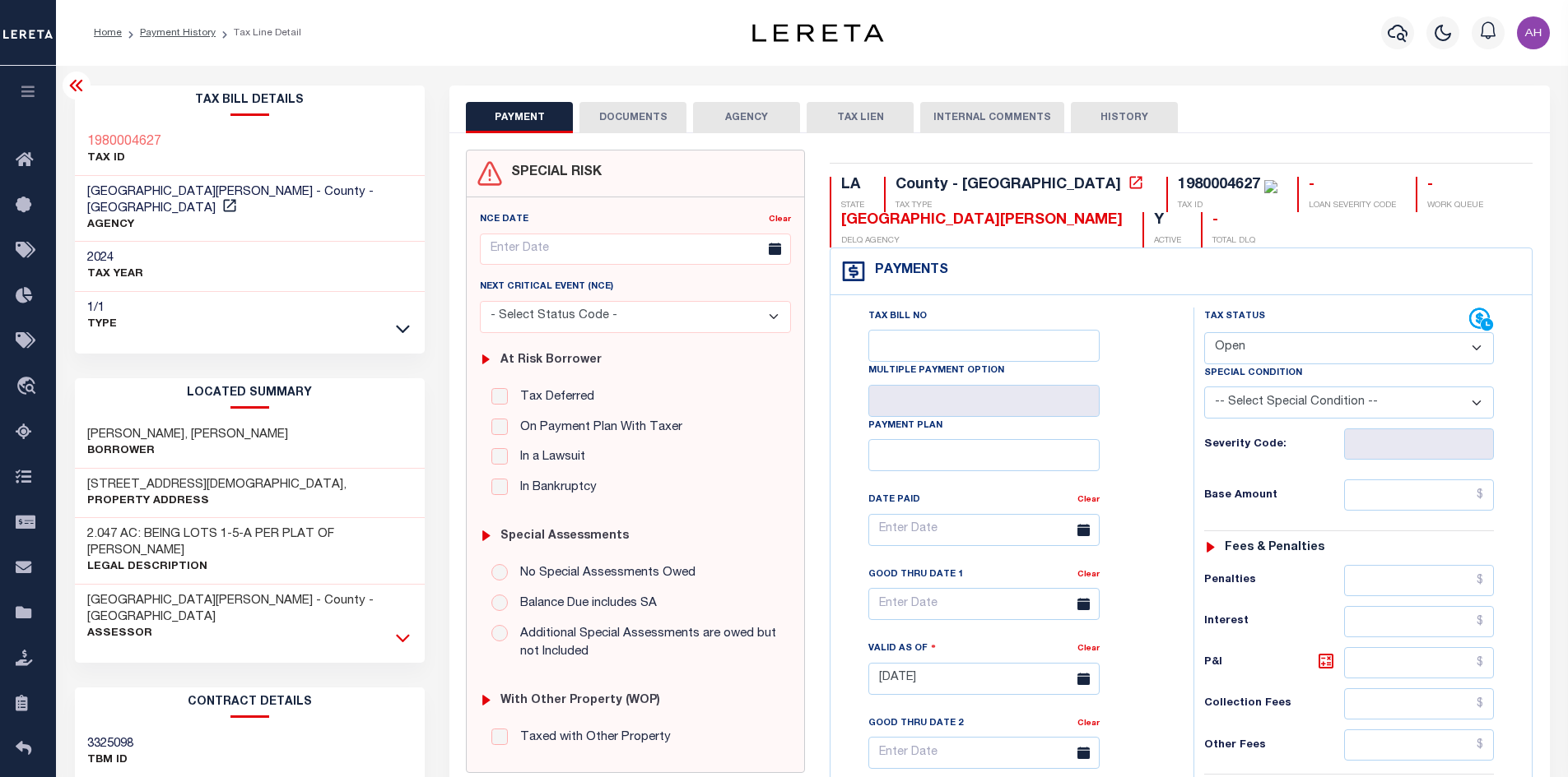
click at [409, 629] on icon at bounding box center [402, 638] width 14 height 17
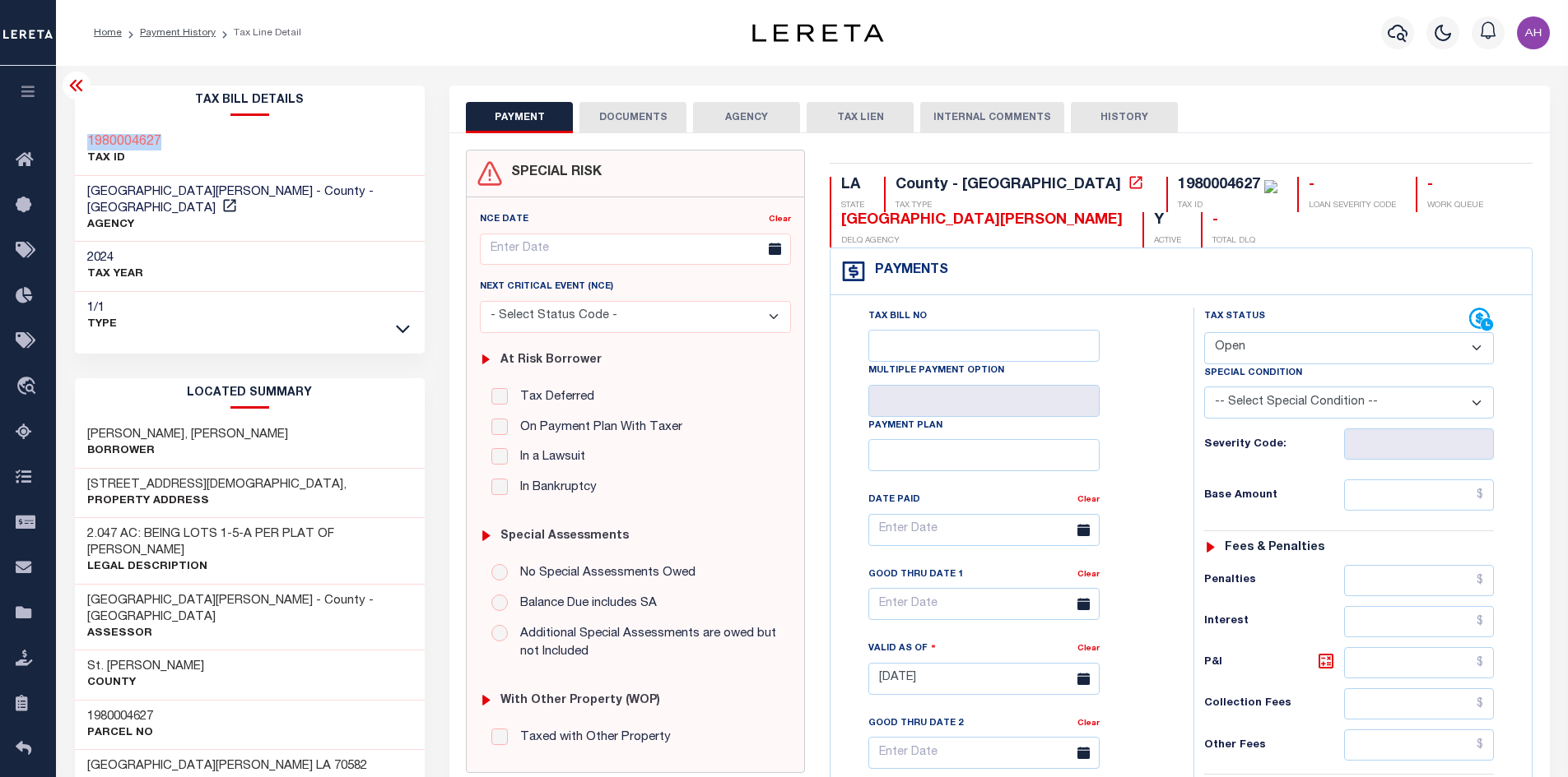
drag, startPoint x: 174, startPoint y: 144, endPoint x: 92, endPoint y: 146, distance: 82.0
click at [79, 145] on div "1980004627 TAX ID" at bounding box center [250, 151] width 350 height 50
copy h3 "1980004627"
click at [118, 427] on h3 "MARIN, SHANE LAWRENCE" at bounding box center [188, 435] width 201 height 16
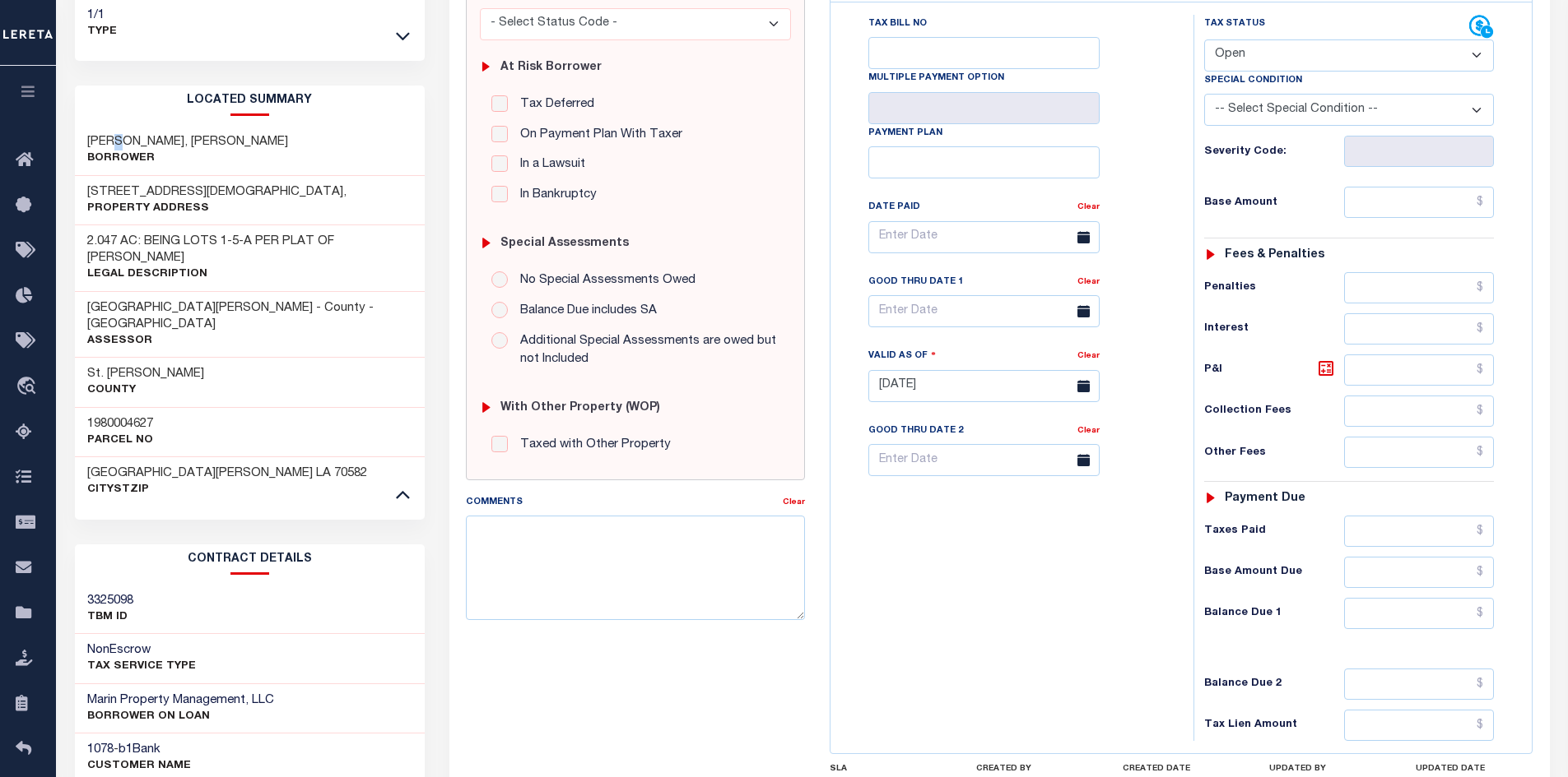
scroll to position [329, 0]
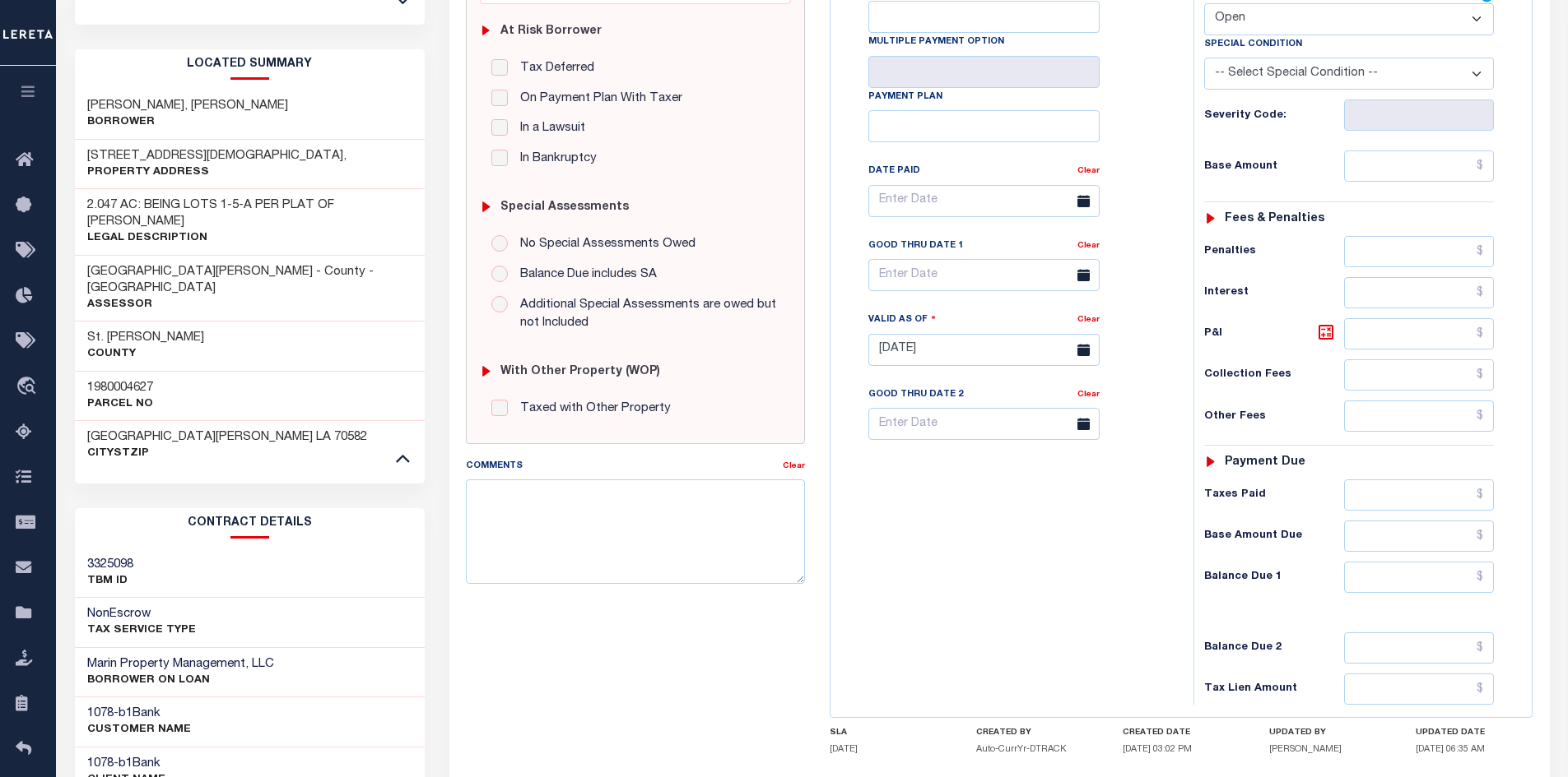
click at [165, 657] on h3 "Marin Property Management, LLC" at bounding box center [181, 664] width 187 height 16
drag, startPoint x: 168, startPoint y: 614, endPoint x: 85, endPoint y: 614, distance: 83.0
click at [85, 648] on div "Marin Property Management, LLC BORROWER ON LOAN" at bounding box center [250, 673] width 350 height 50
copy h3 "Marin Property"
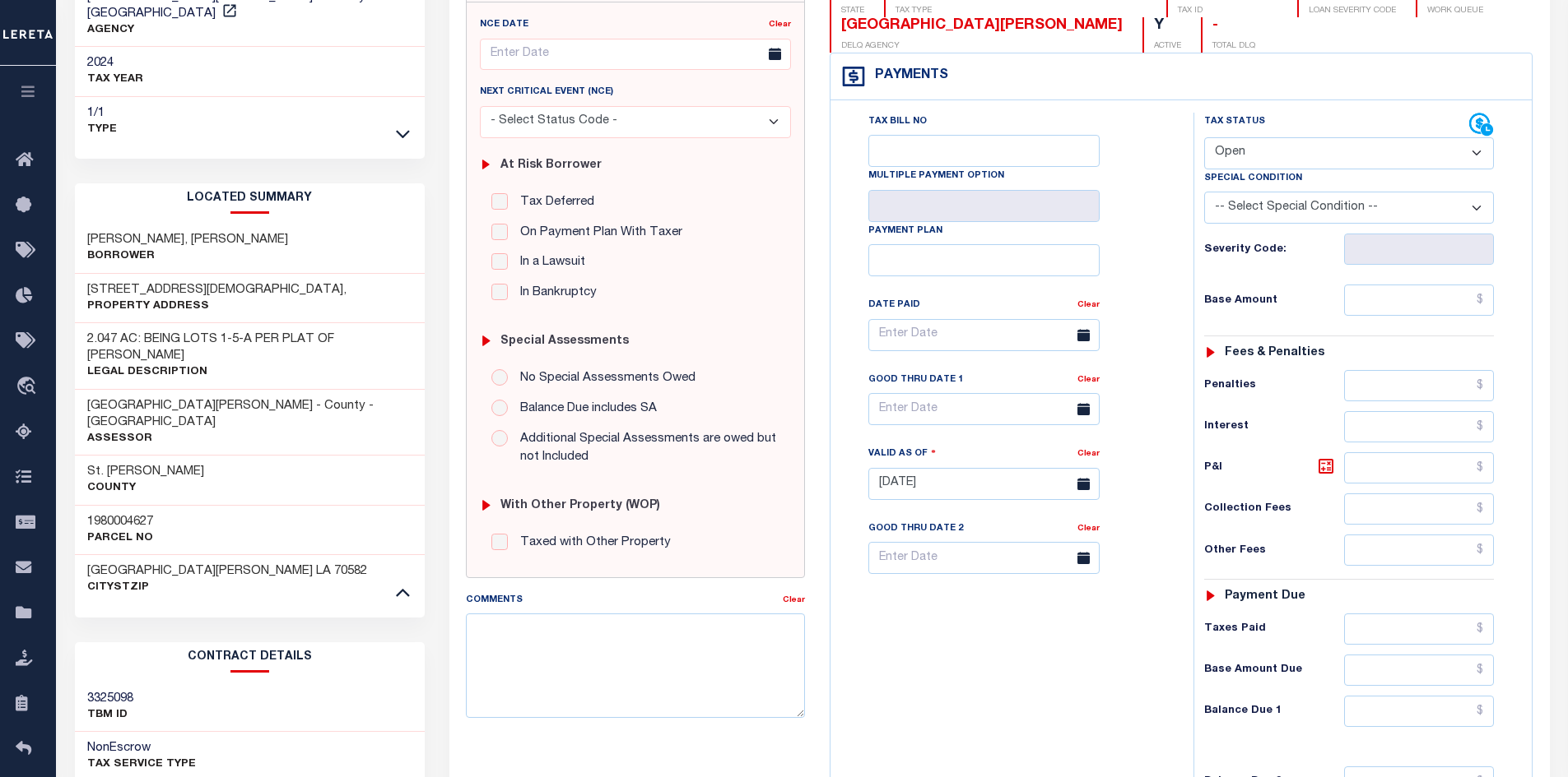
scroll to position [83, 0]
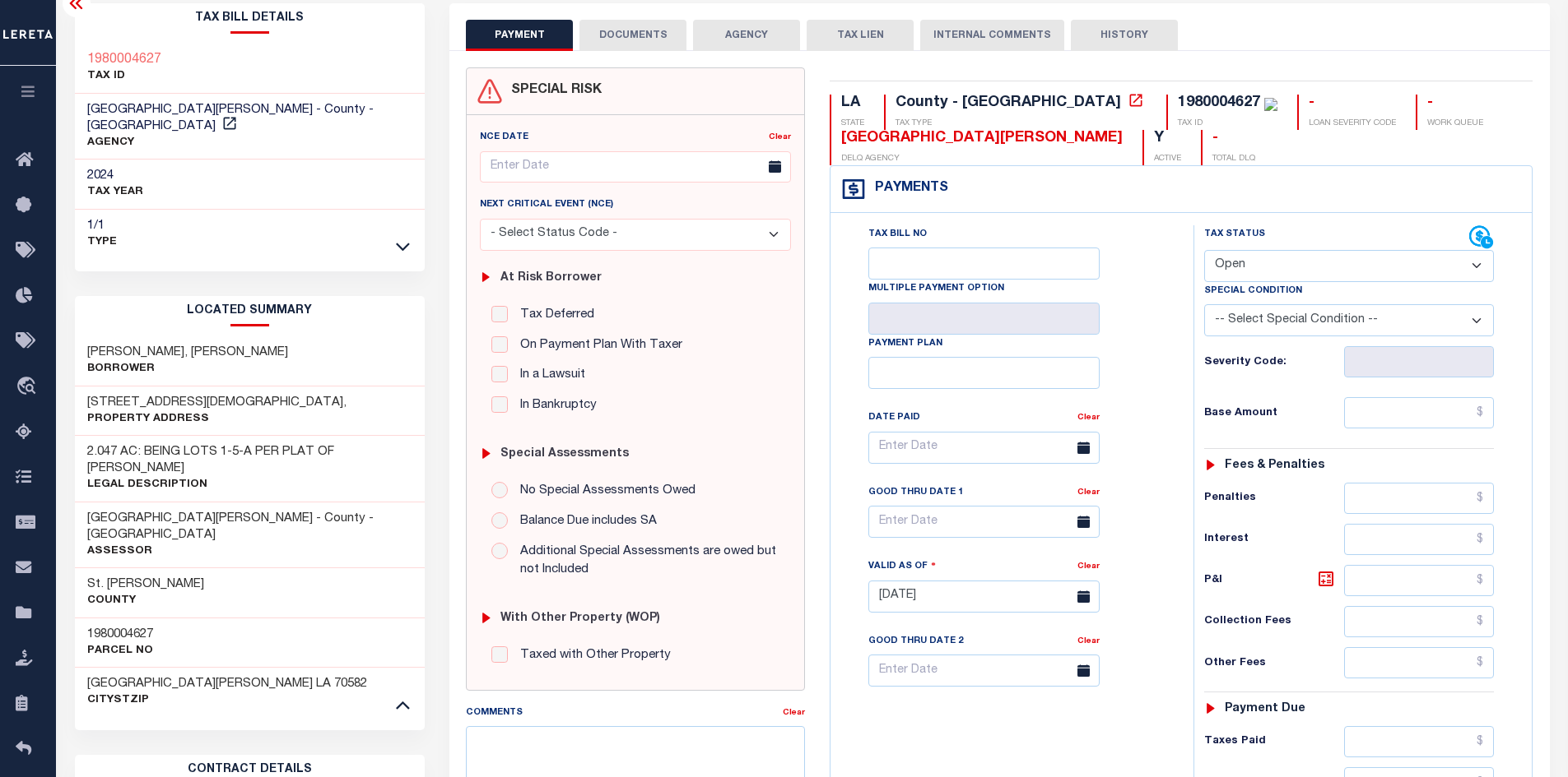
click at [1282, 261] on select "- Select Status Code - Open Due/Unpaid Paid Incomplete No Tax Due Internal Refu…" at bounding box center [1349, 265] width 290 height 32
select select "PYD"
click at [1204, 251] on select "- Select Status Code - Open Due/Unpaid Paid Incomplete No Tax Due Internal Refu…" at bounding box center [1349, 265] width 290 height 32
type input "10/06/2025"
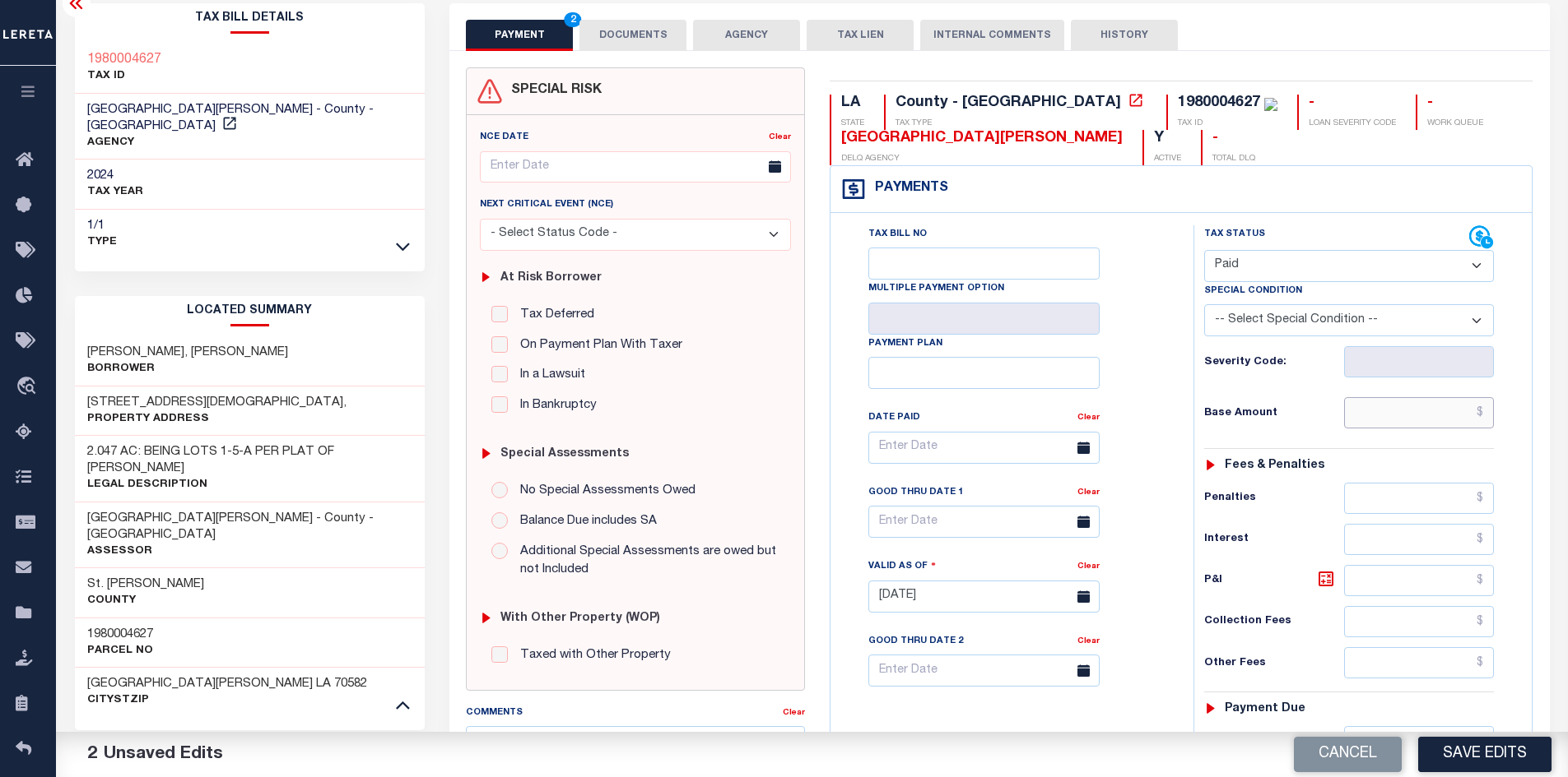
click at [1394, 411] on input "text" at bounding box center [1419, 413] width 151 height 32
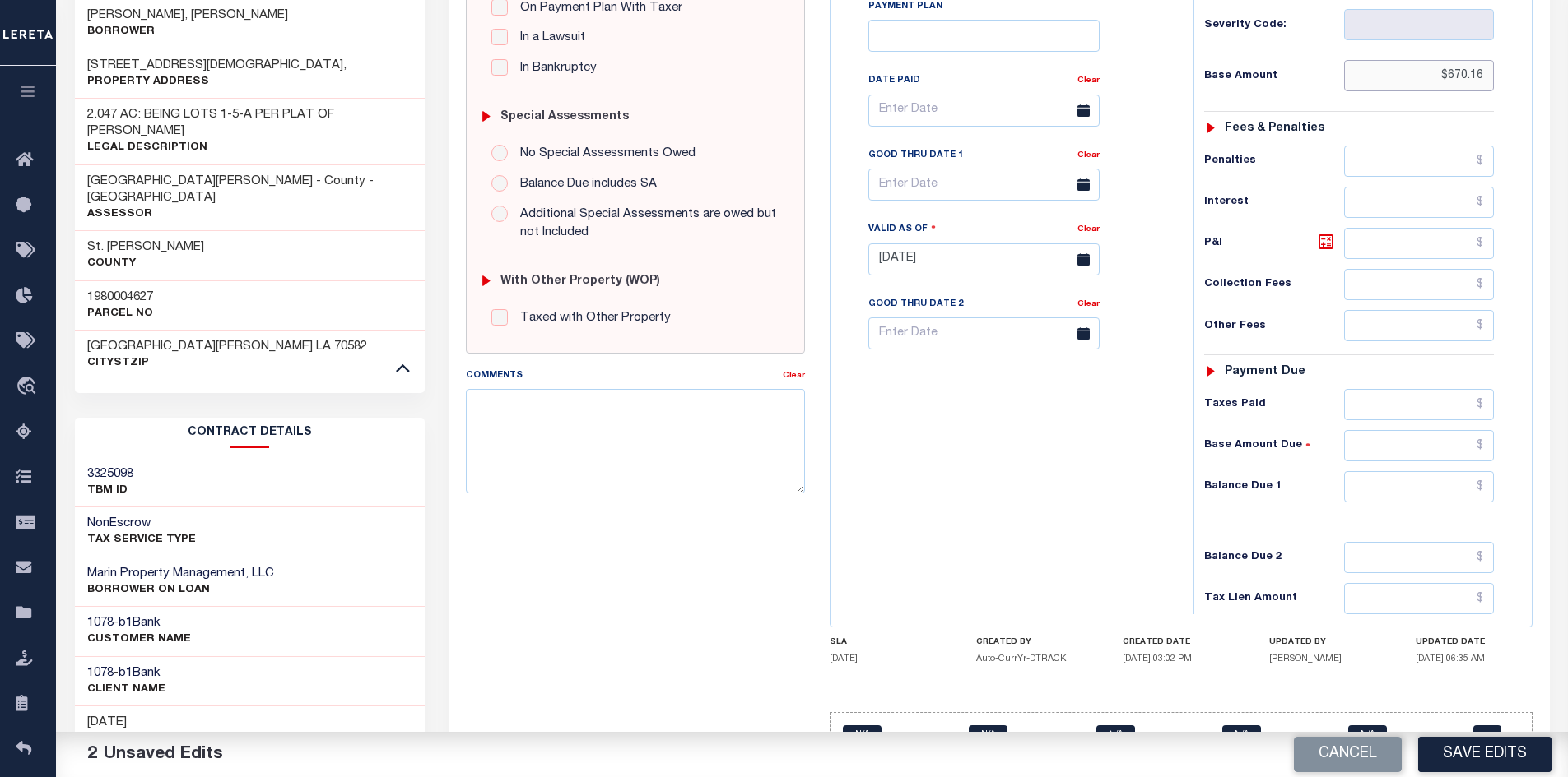
scroll to position [486, 0]
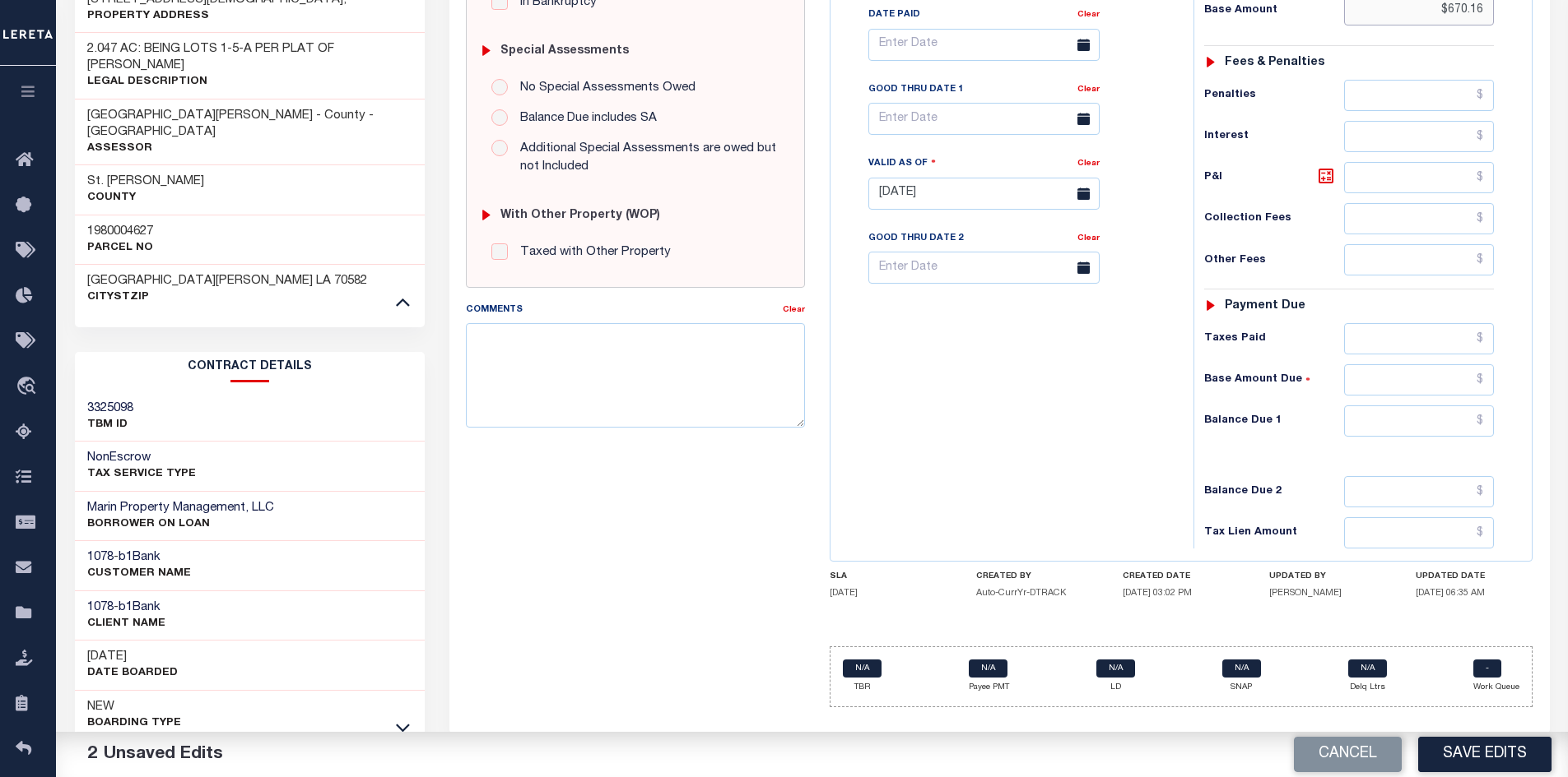
type input "$670.16"
click at [1415, 424] on input "text" at bounding box center [1419, 421] width 151 height 32
type input "$0"
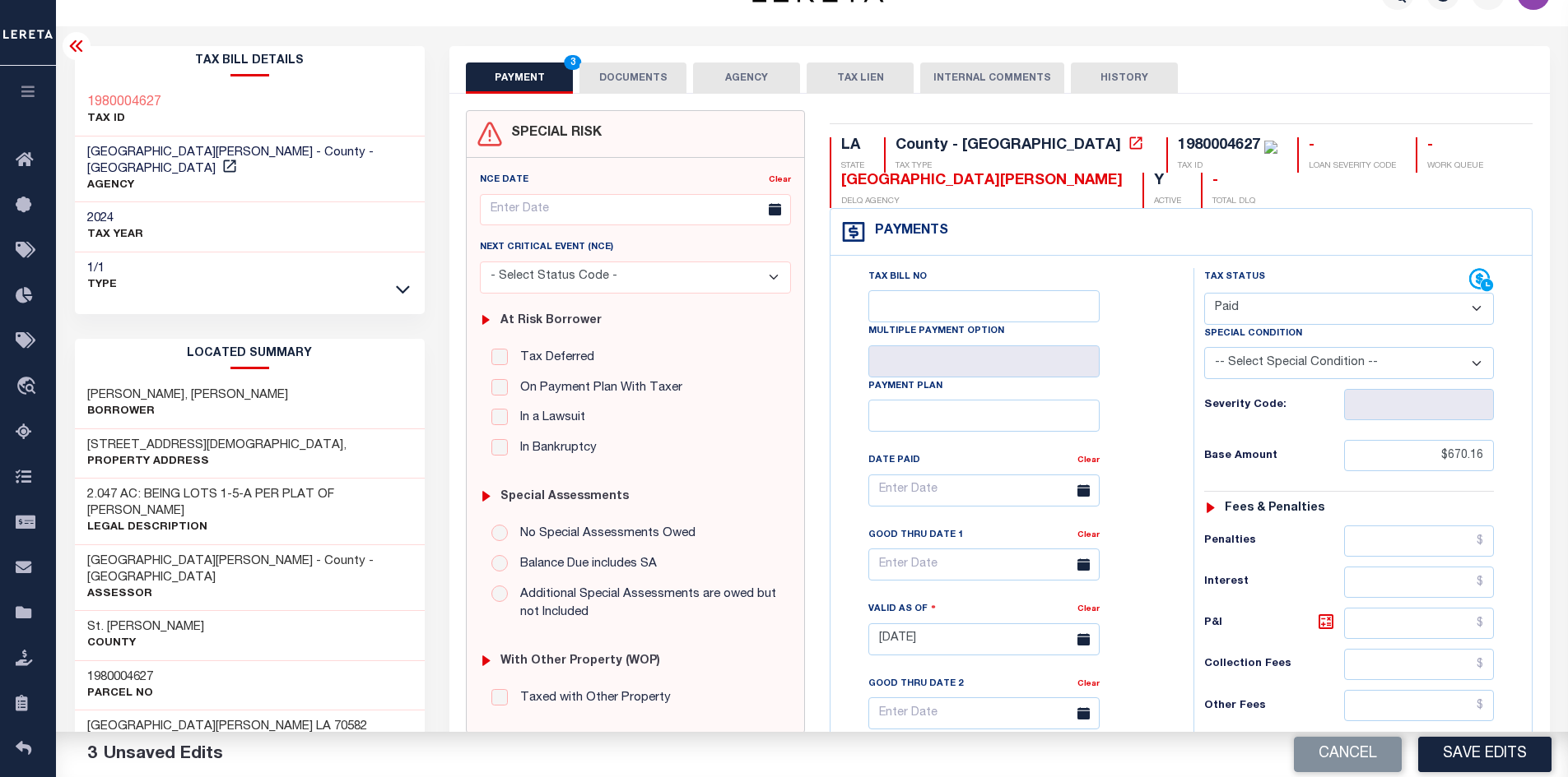
scroll to position [0, 0]
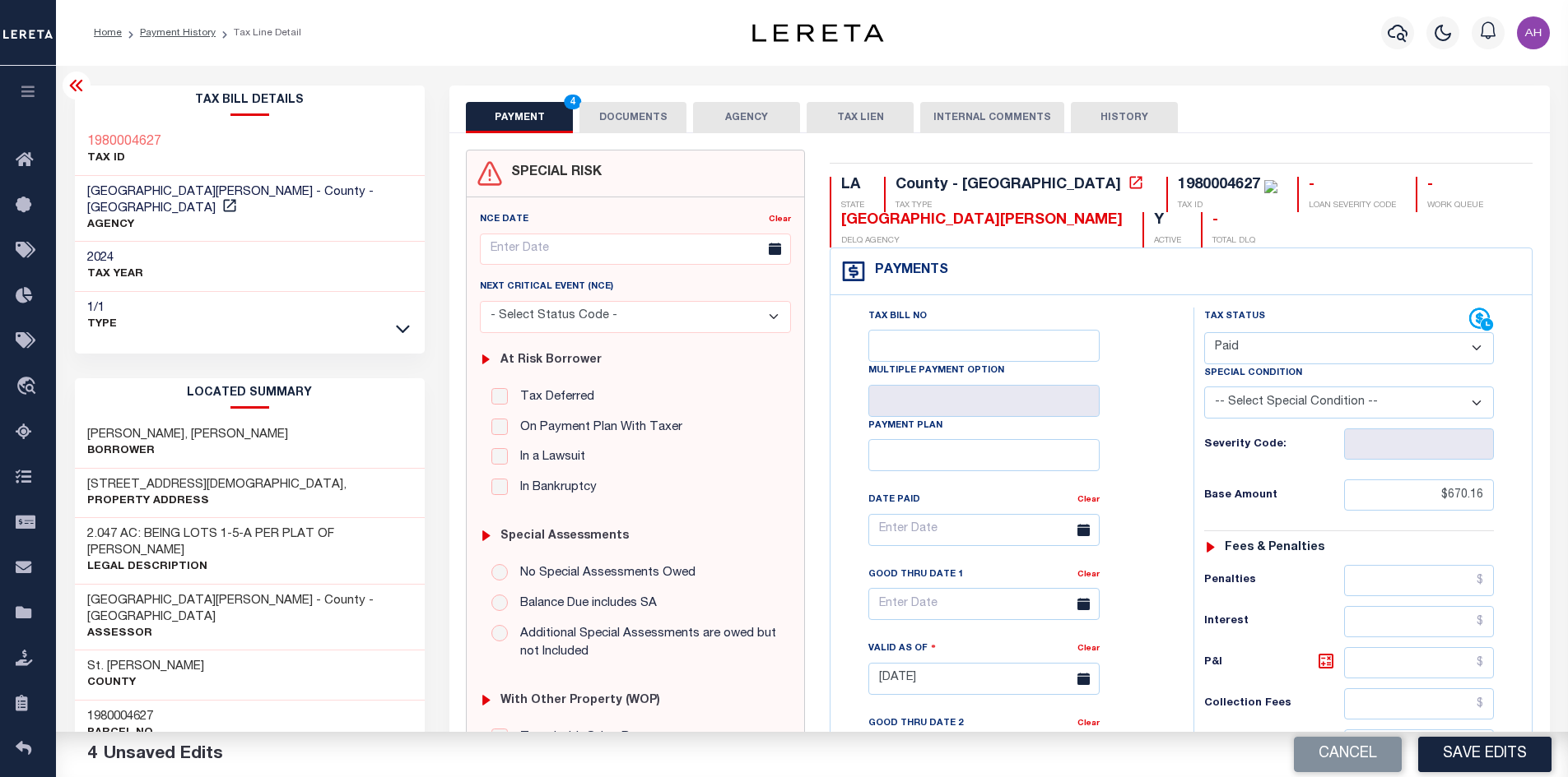
click at [641, 122] on button "DOCUMENTS" at bounding box center [632, 117] width 107 height 32
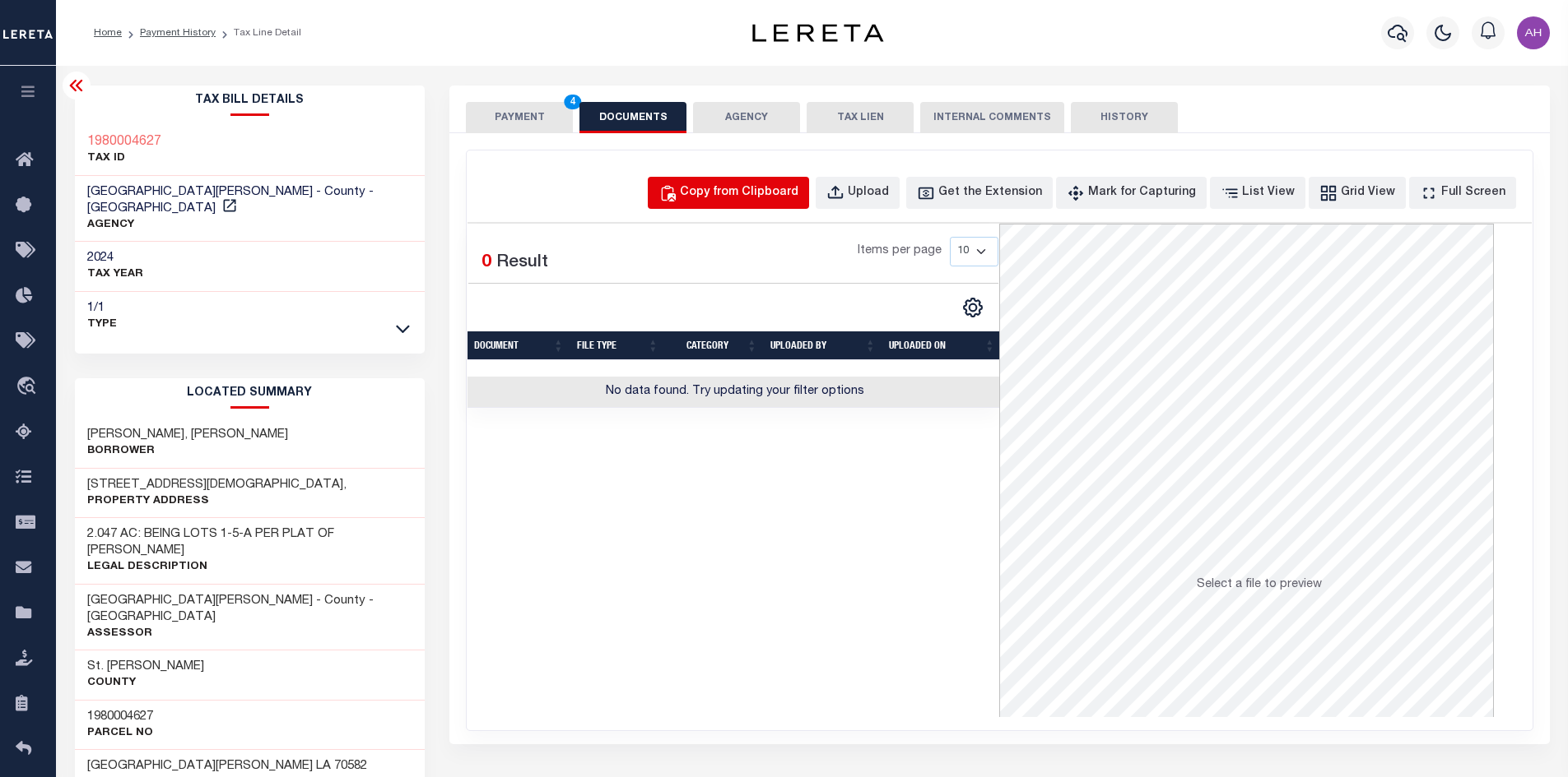
click at [771, 187] on div "Copy from Clipboard" at bounding box center [739, 193] width 118 height 18
select select "POP"
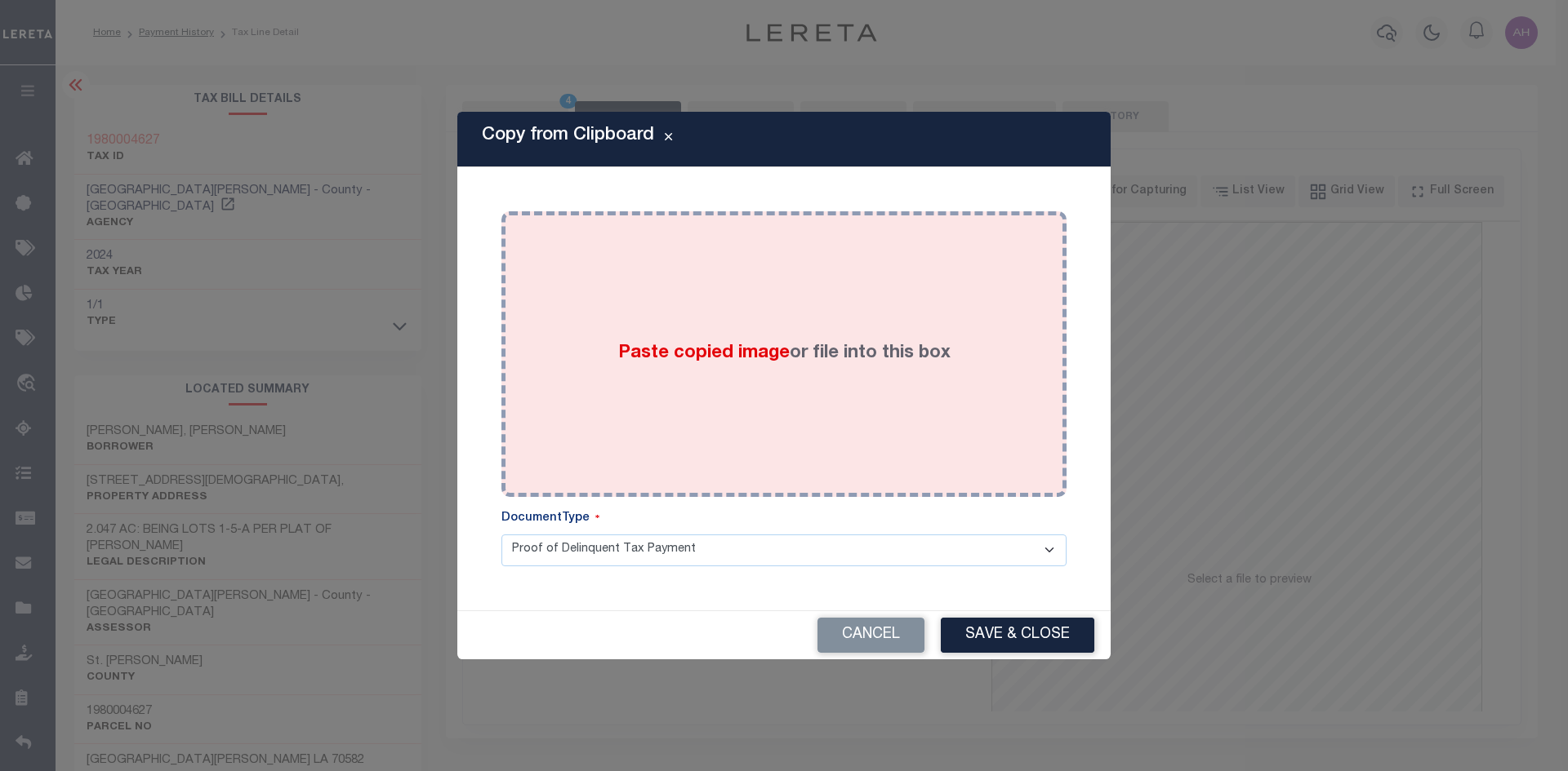
click at [756, 349] on span "Paste copied image" at bounding box center [704, 353] width 172 height 18
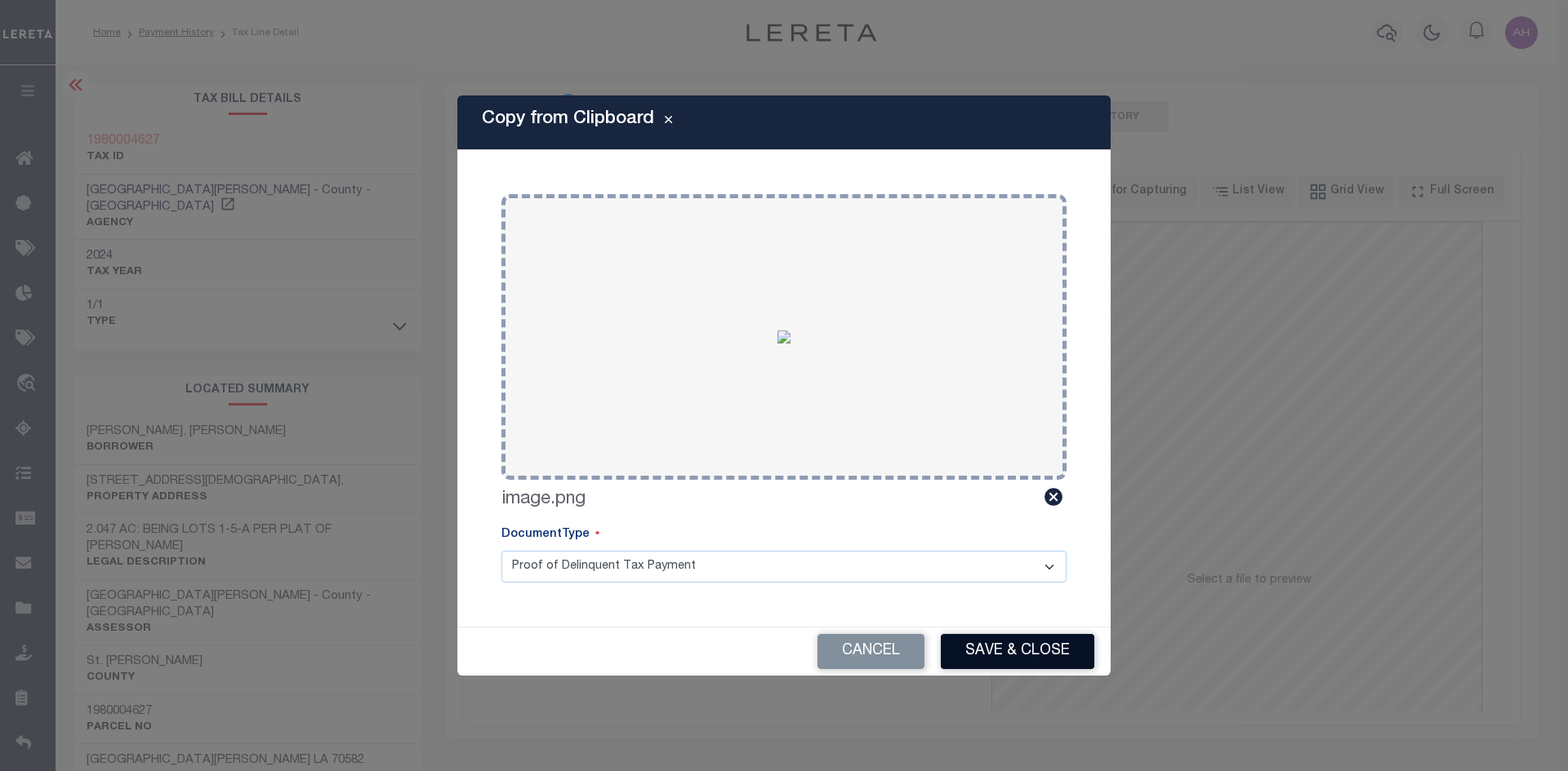
click at [1062, 649] on button "Save & Close" at bounding box center [1017, 652] width 154 height 35
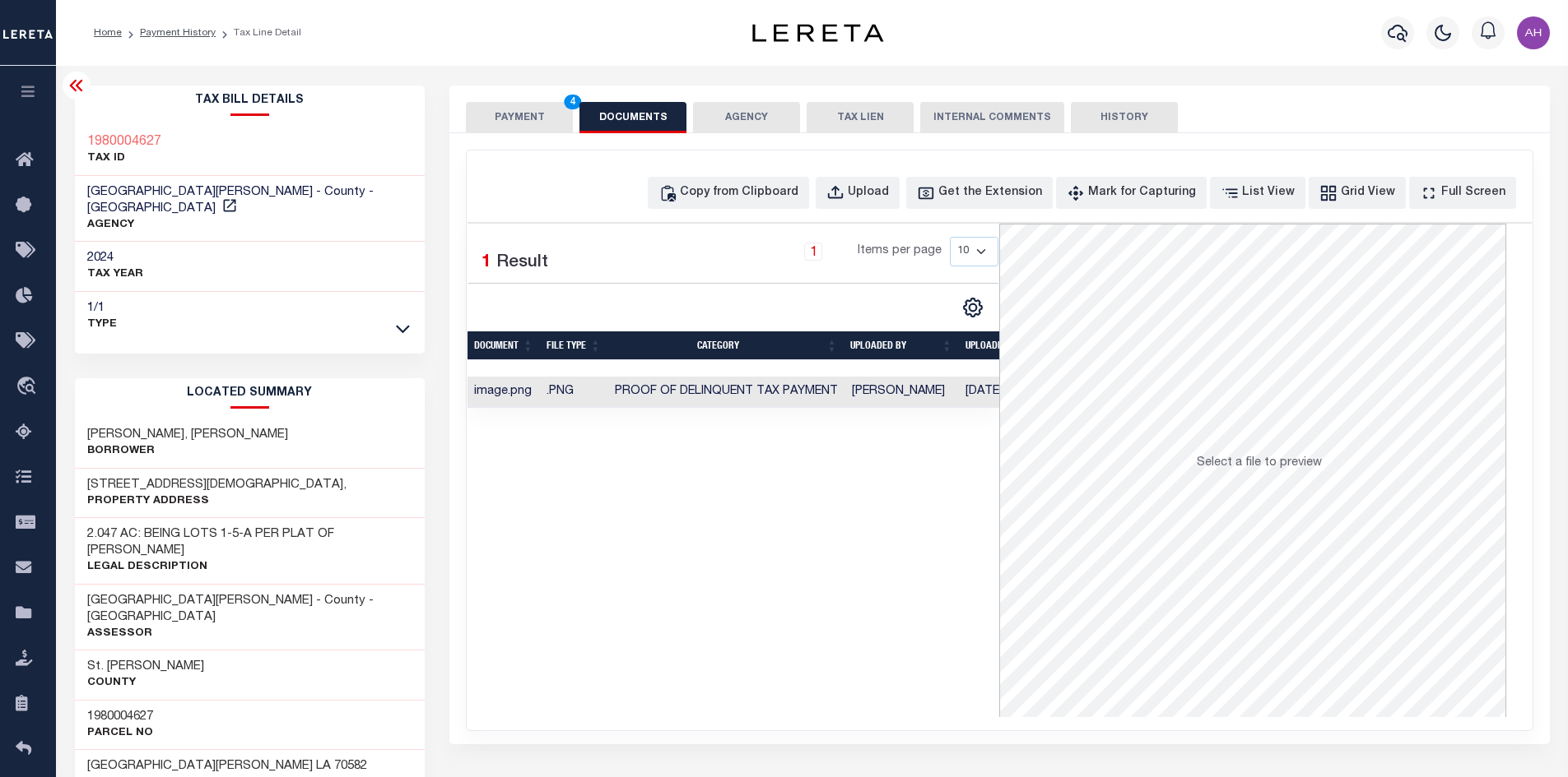
click at [526, 123] on button "PAYMENT 4" at bounding box center [518, 117] width 107 height 32
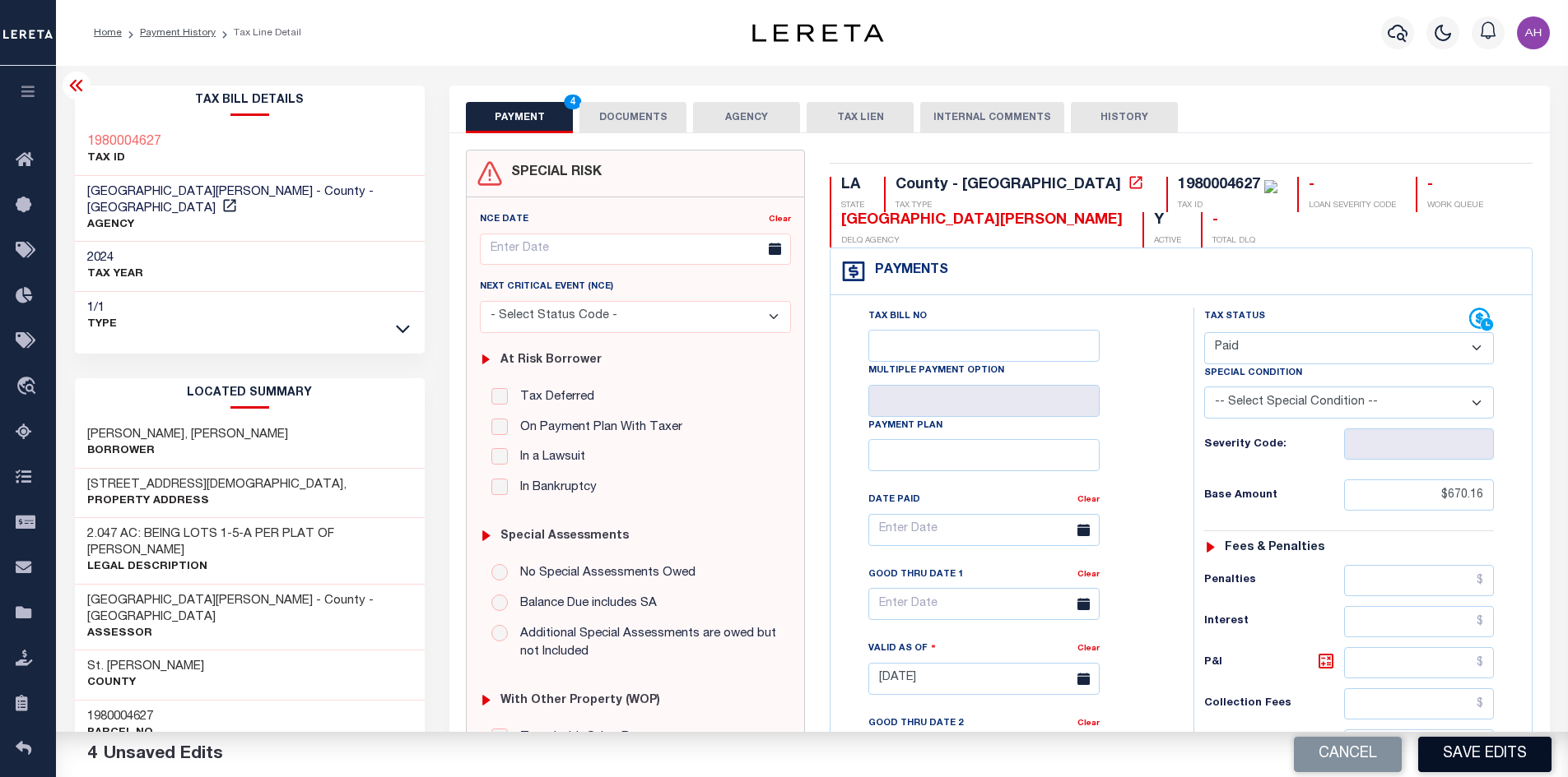
click at [1467, 763] on button "Save Edits" at bounding box center [1484, 755] width 134 height 36
checkbox input "false"
type input "$670.16"
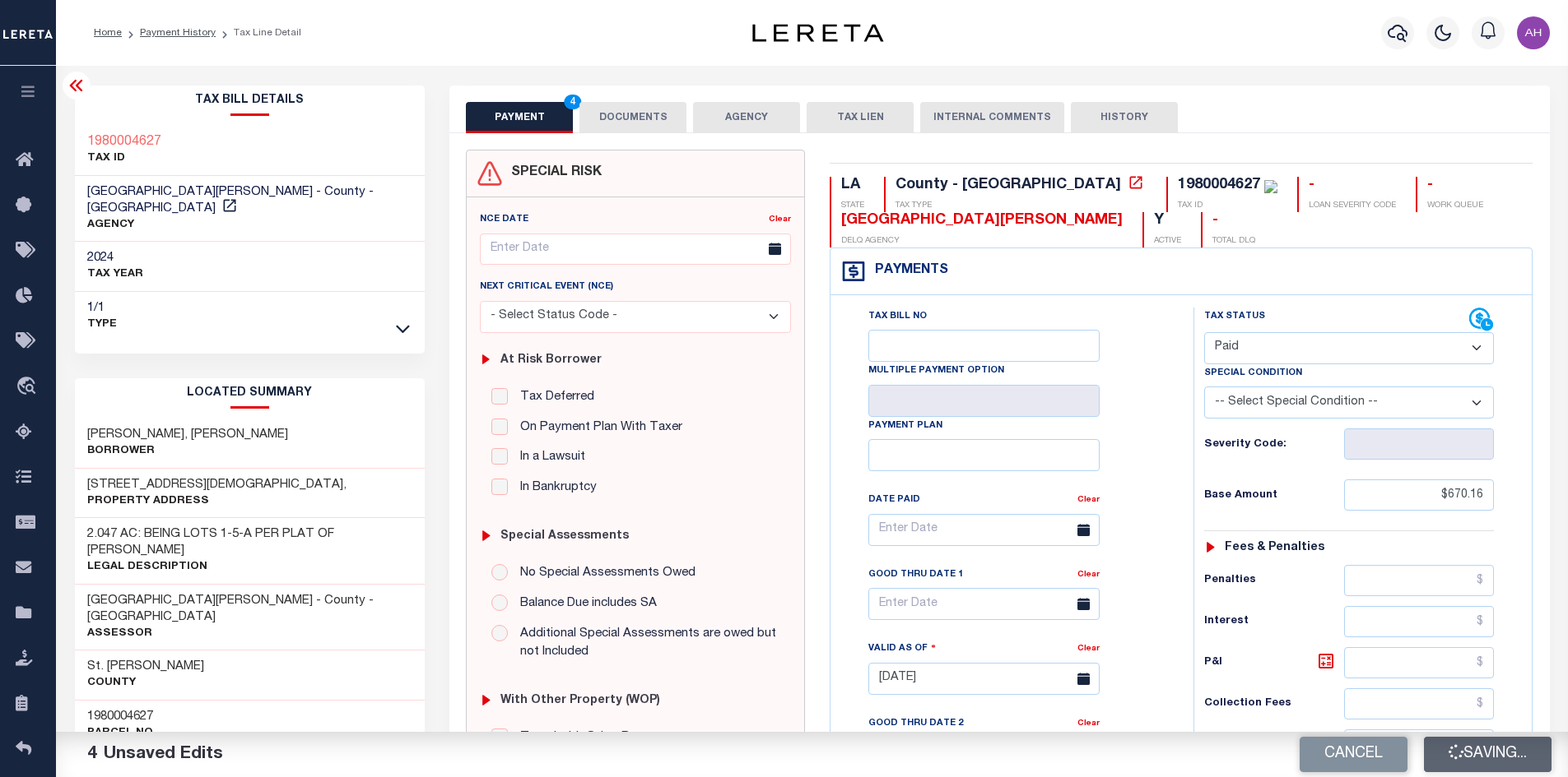
type input "$0"
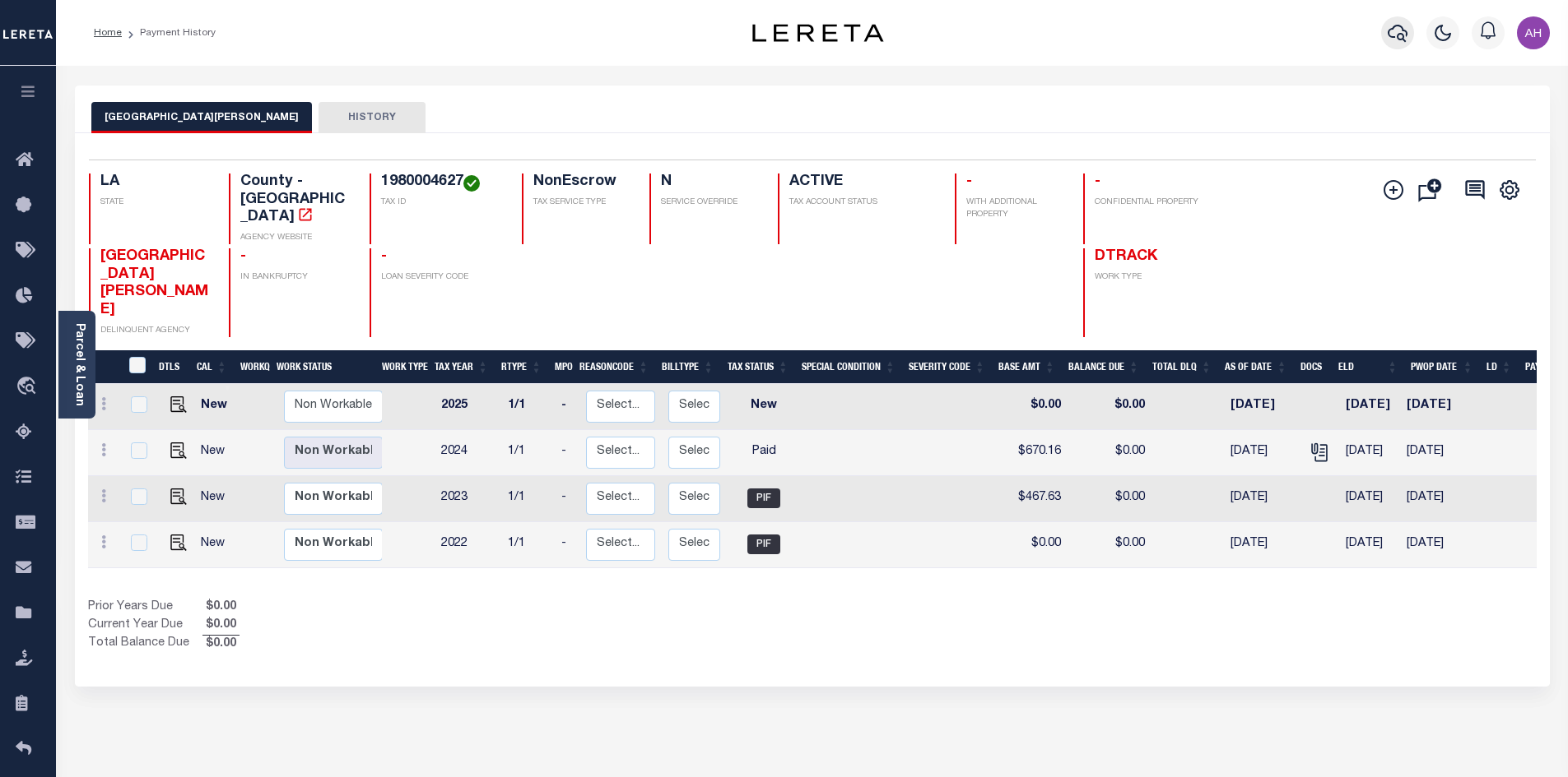
click at [1394, 35] on icon "button" at bounding box center [1397, 33] width 20 height 20
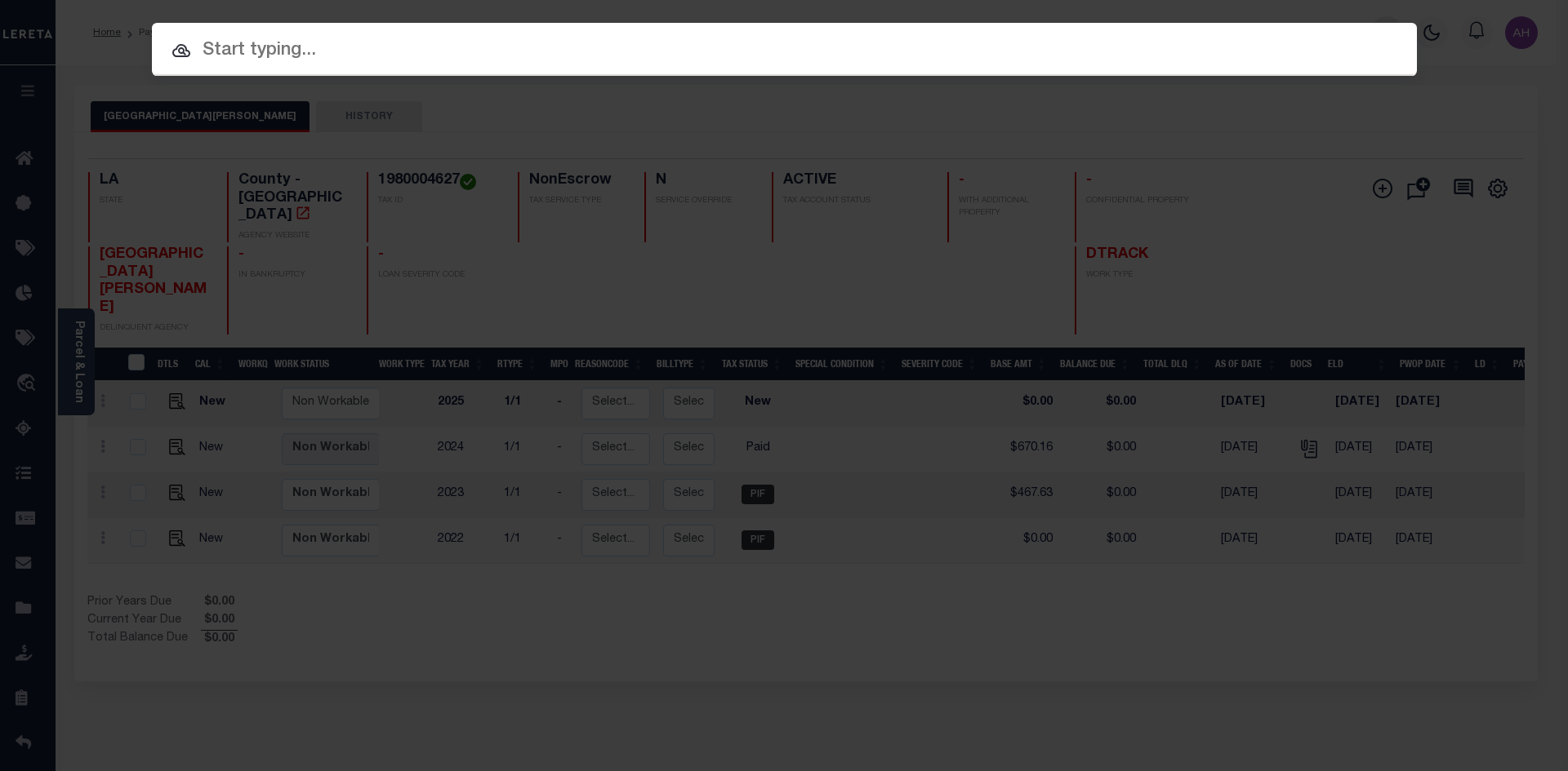
paste input "17185035"
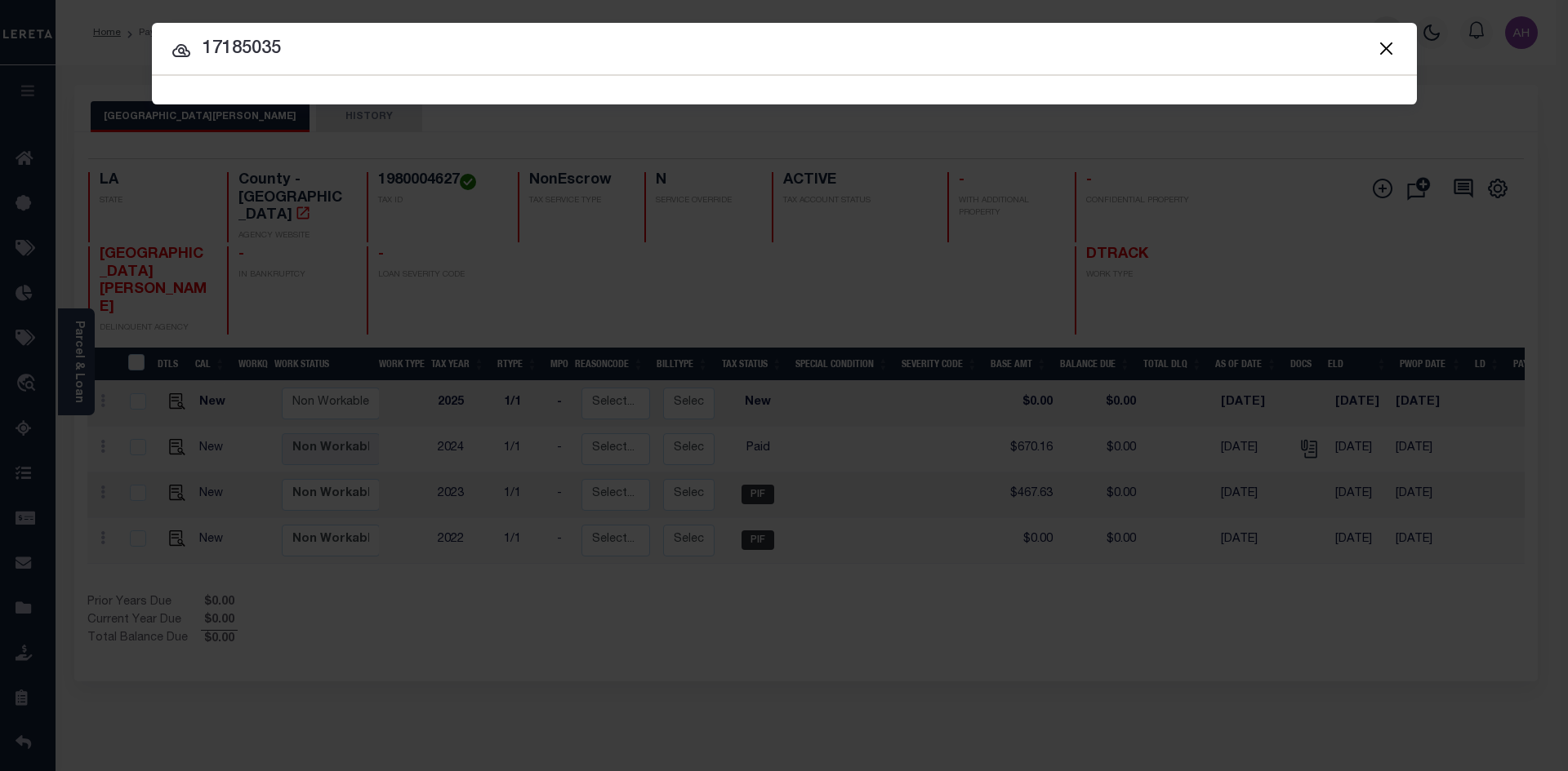
type input "17185035"
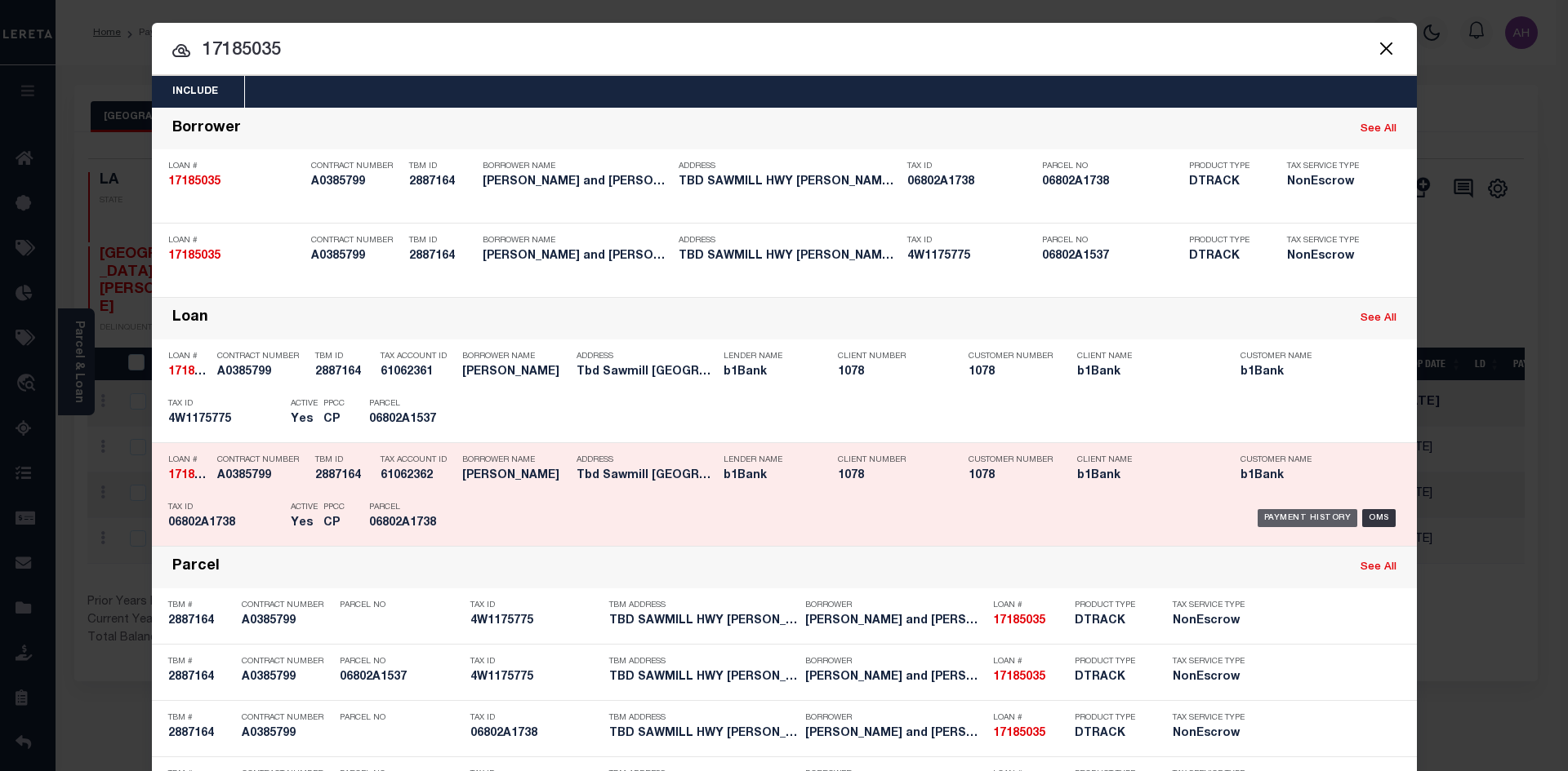
click at [1282, 523] on div "Payment History" at bounding box center [1307, 518] width 100 height 18
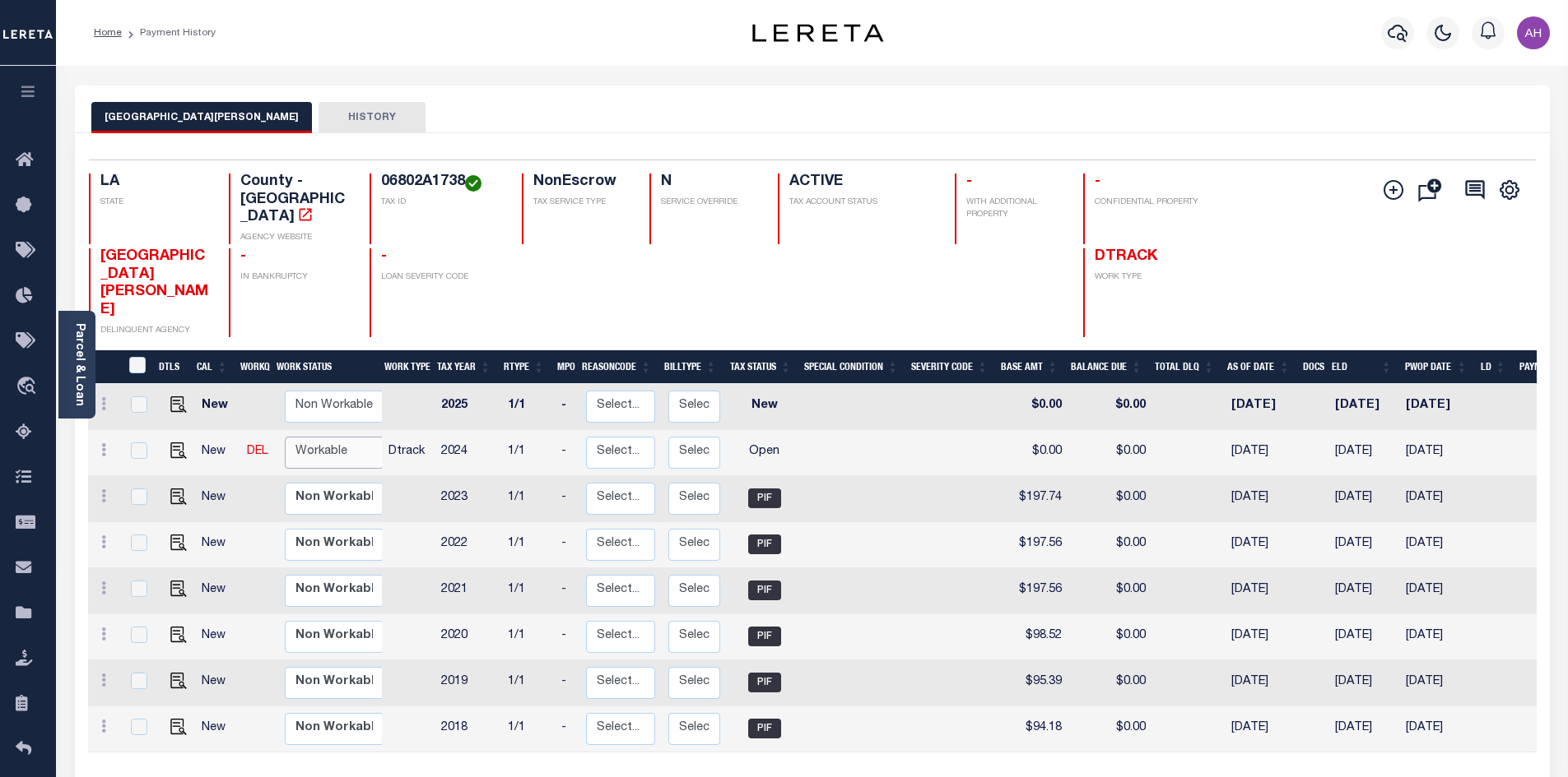
click at [335, 437] on select "Non Workable Workable" at bounding box center [334, 452] width 99 height 32
checkbox input "true"
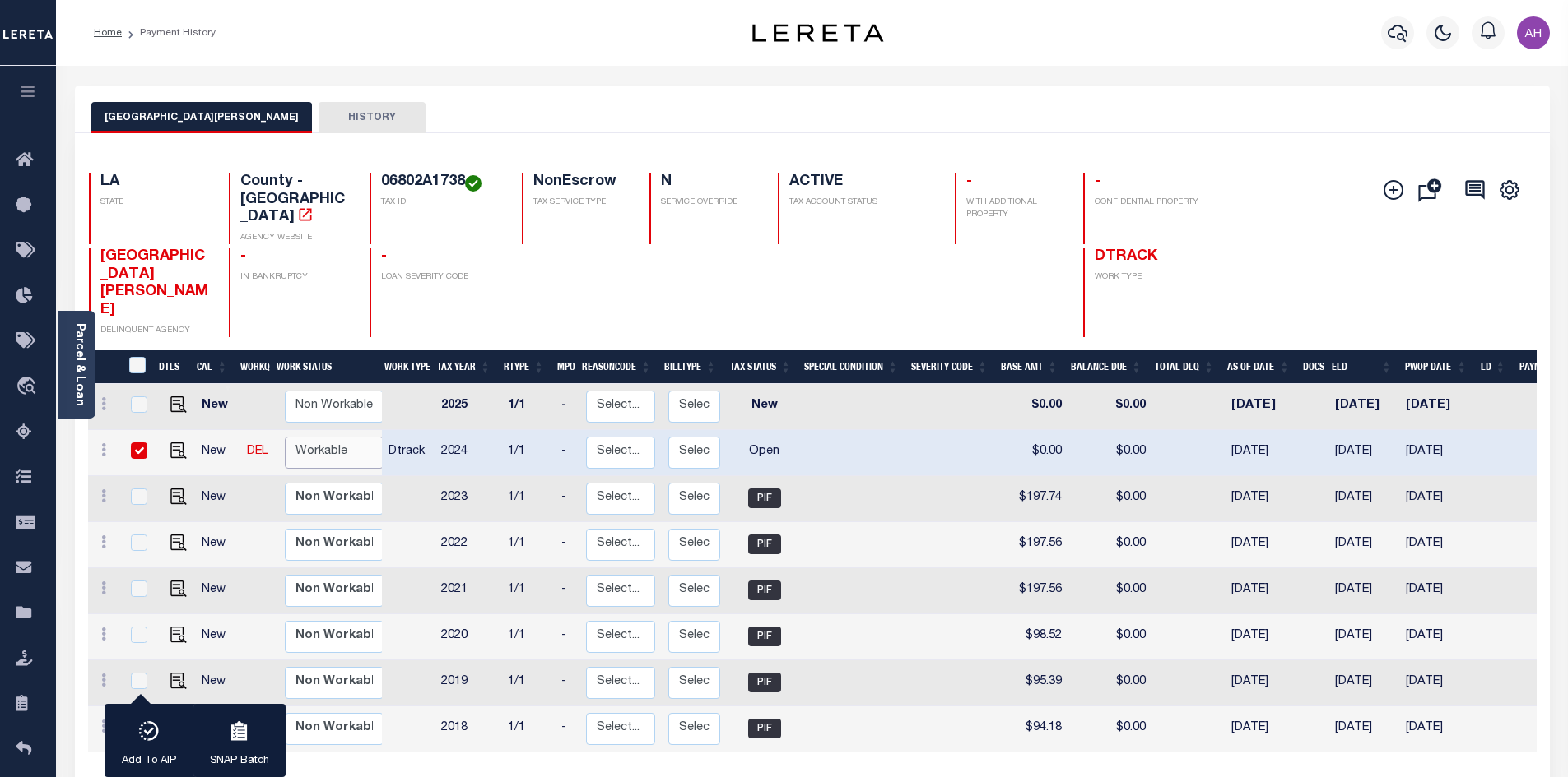
select select "true"
click at [285, 437] on select "Non Workable Workable" at bounding box center [334, 452] width 99 height 32
checkbox input "false"
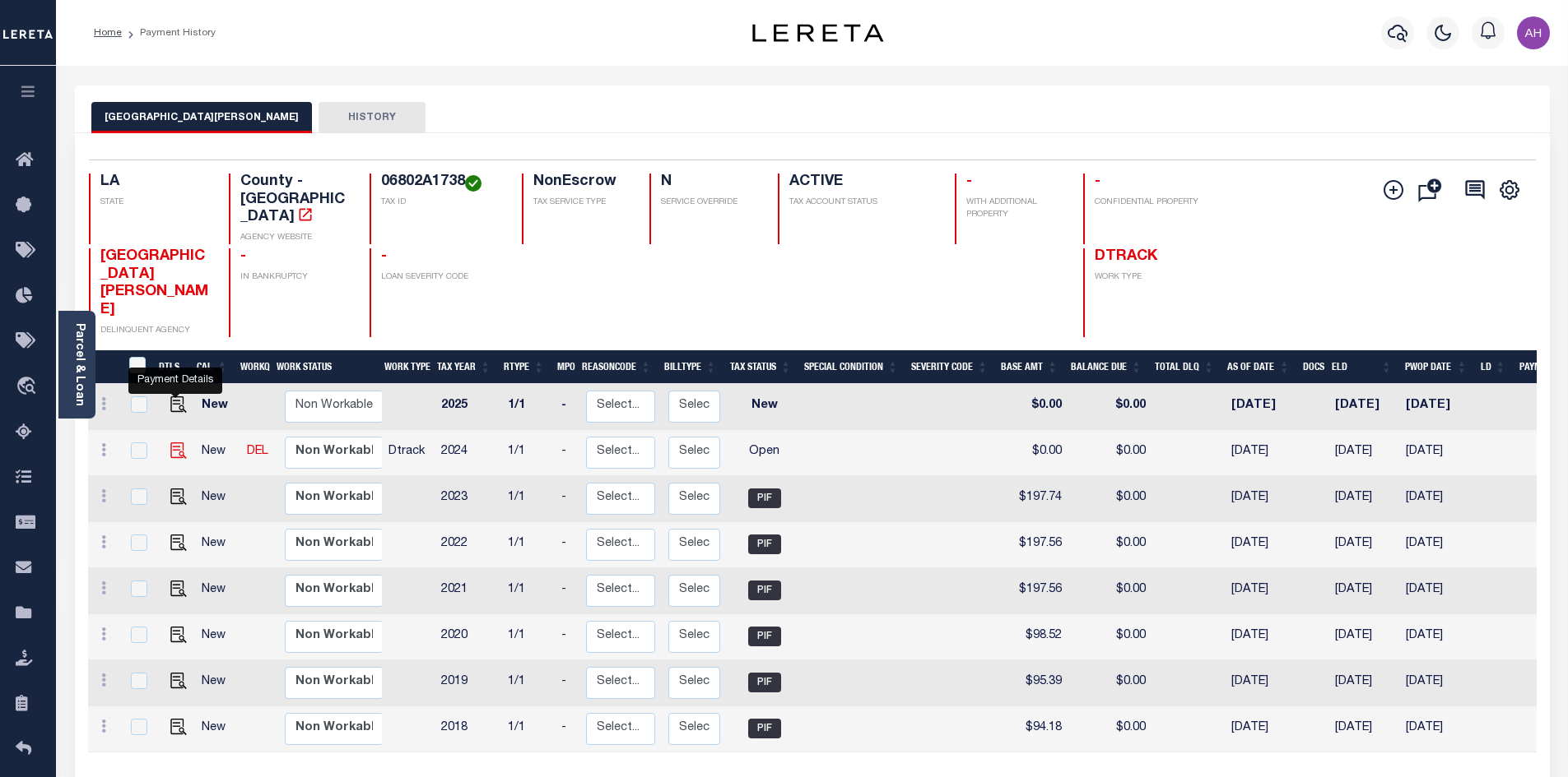
click at [172, 442] on img "" at bounding box center [178, 450] width 16 height 16
checkbox input "true"
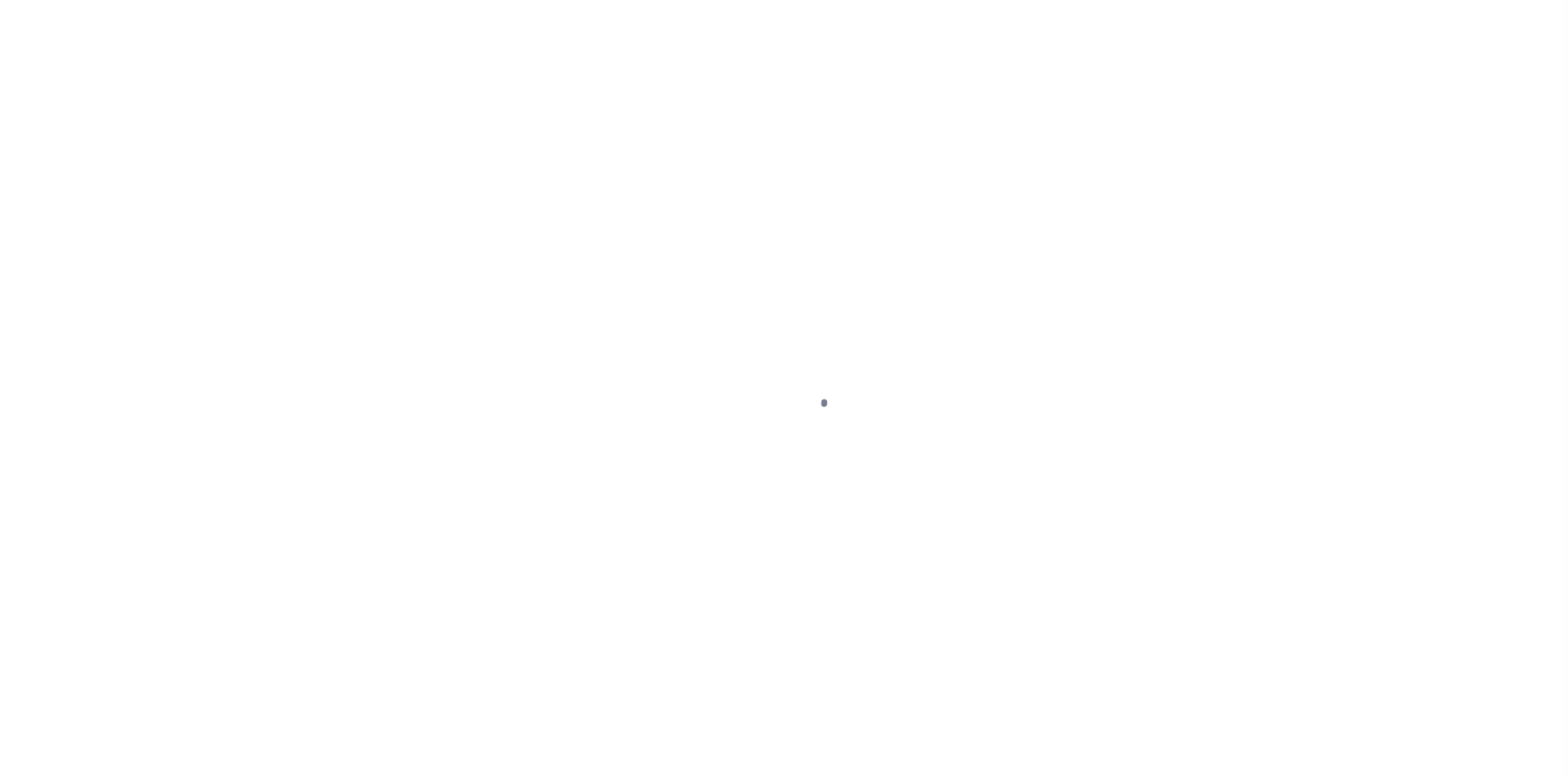
select select "OP2"
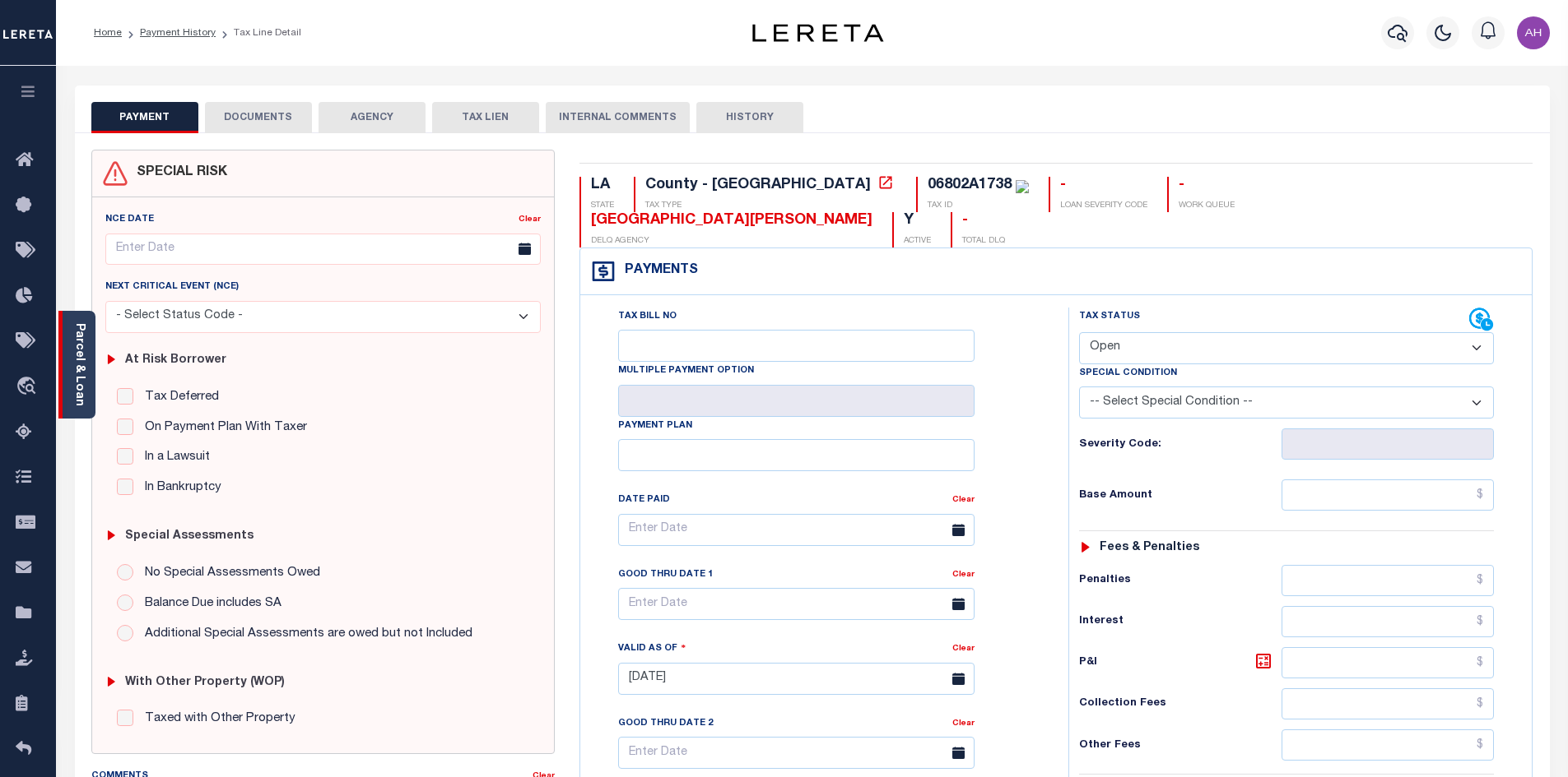
click at [84, 395] on link "Parcel & Loan" at bounding box center [79, 364] width 12 height 83
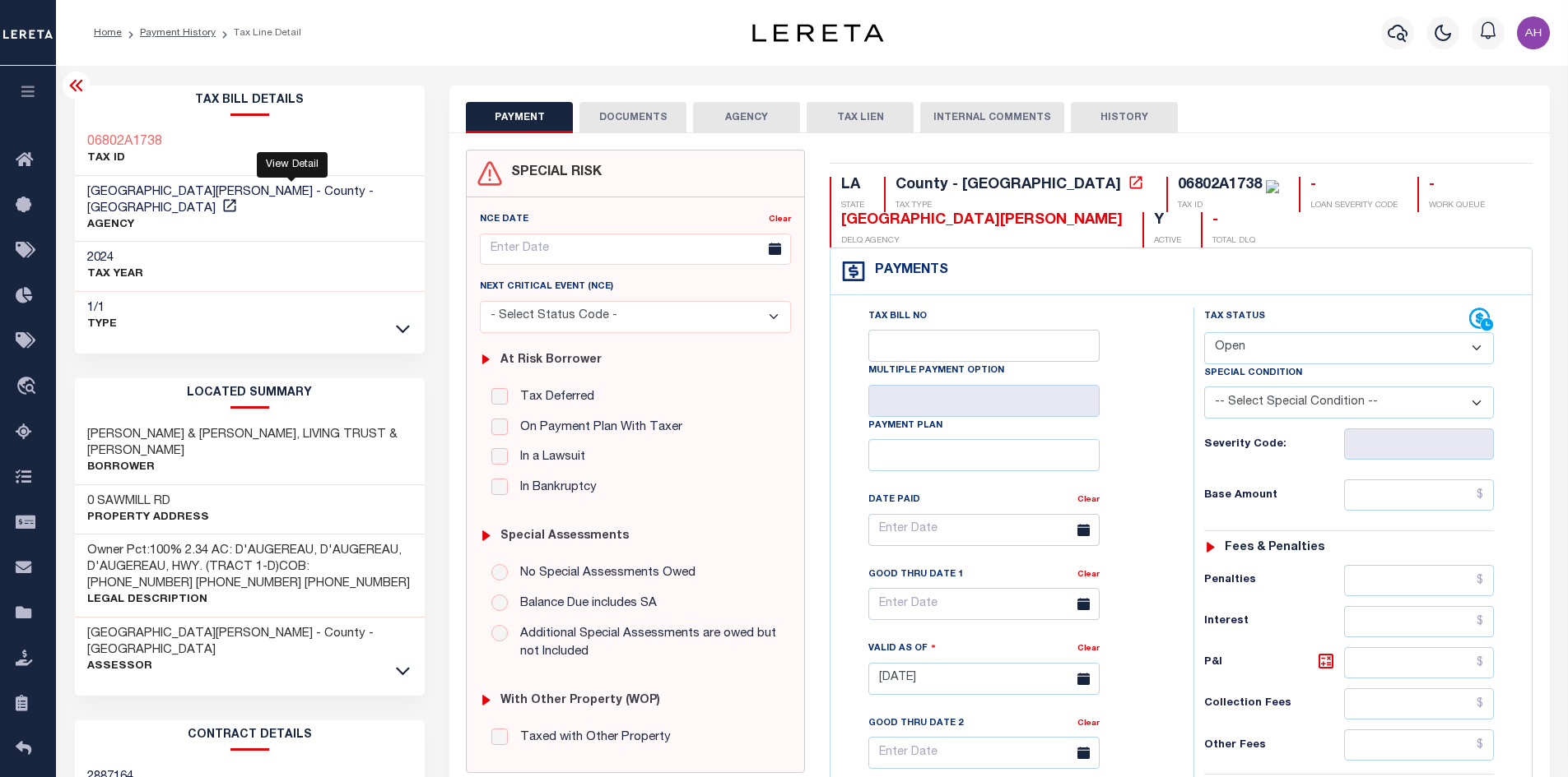
drag, startPoint x: 289, startPoint y: 188, endPoint x: 225, endPoint y: 271, distance: 104.8
click at [226, 273] on div "2024 TAX YEAR" at bounding box center [250, 267] width 350 height 50
click at [406, 663] on icon at bounding box center [402, 671] width 14 height 17
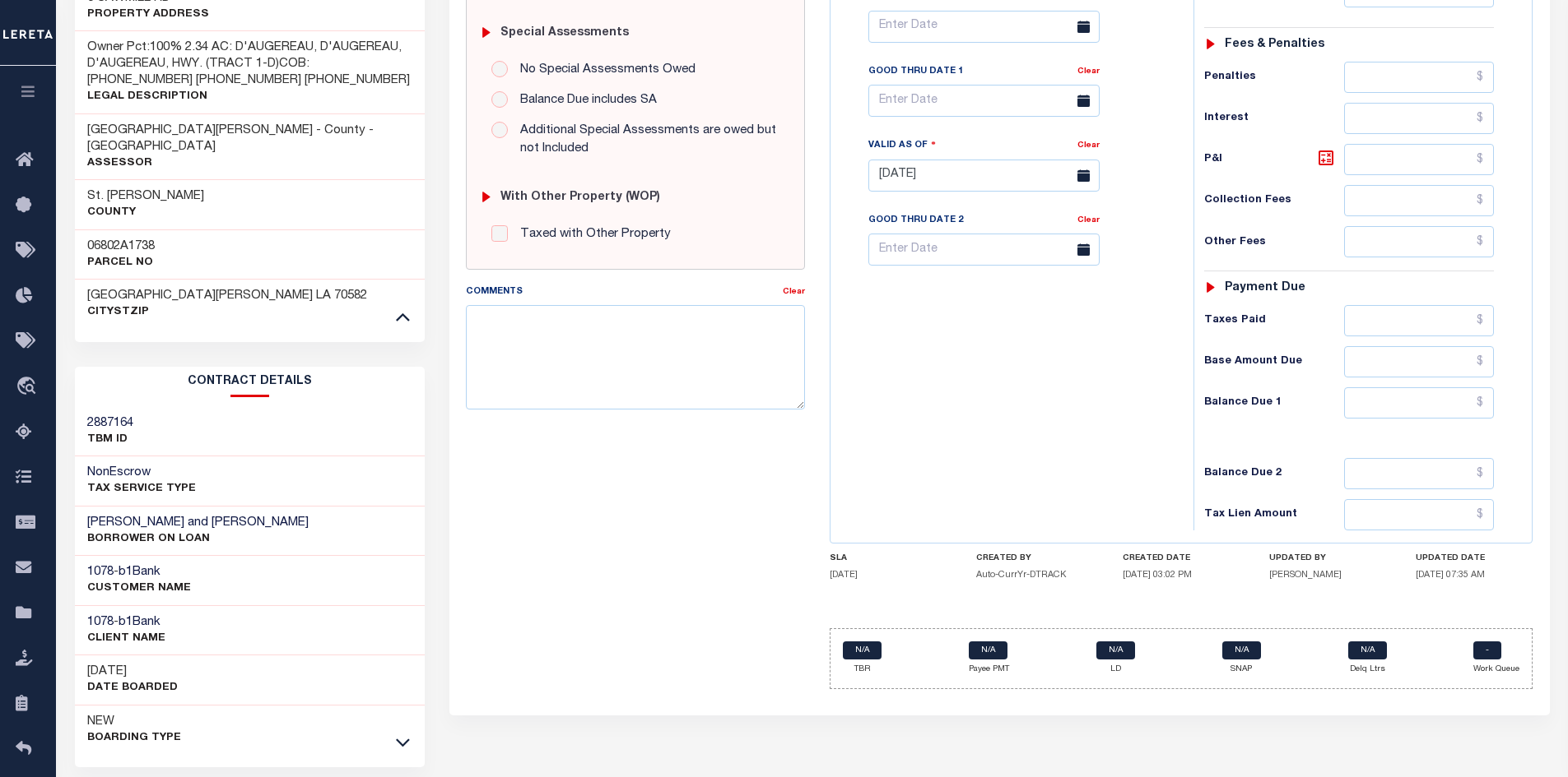
scroll to position [535, 0]
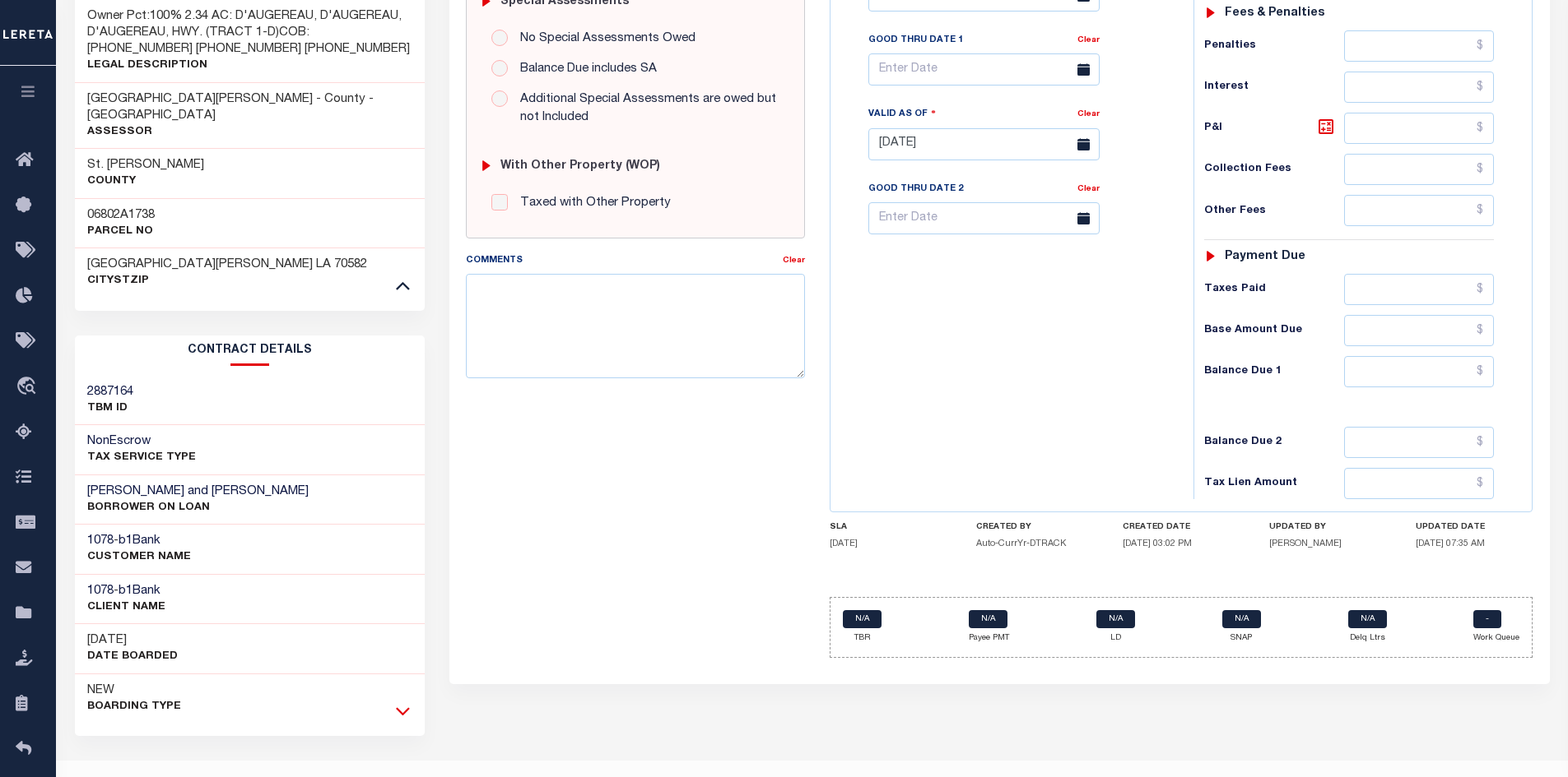
click at [406, 703] on icon at bounding box center [402, 712] width 14 height 17
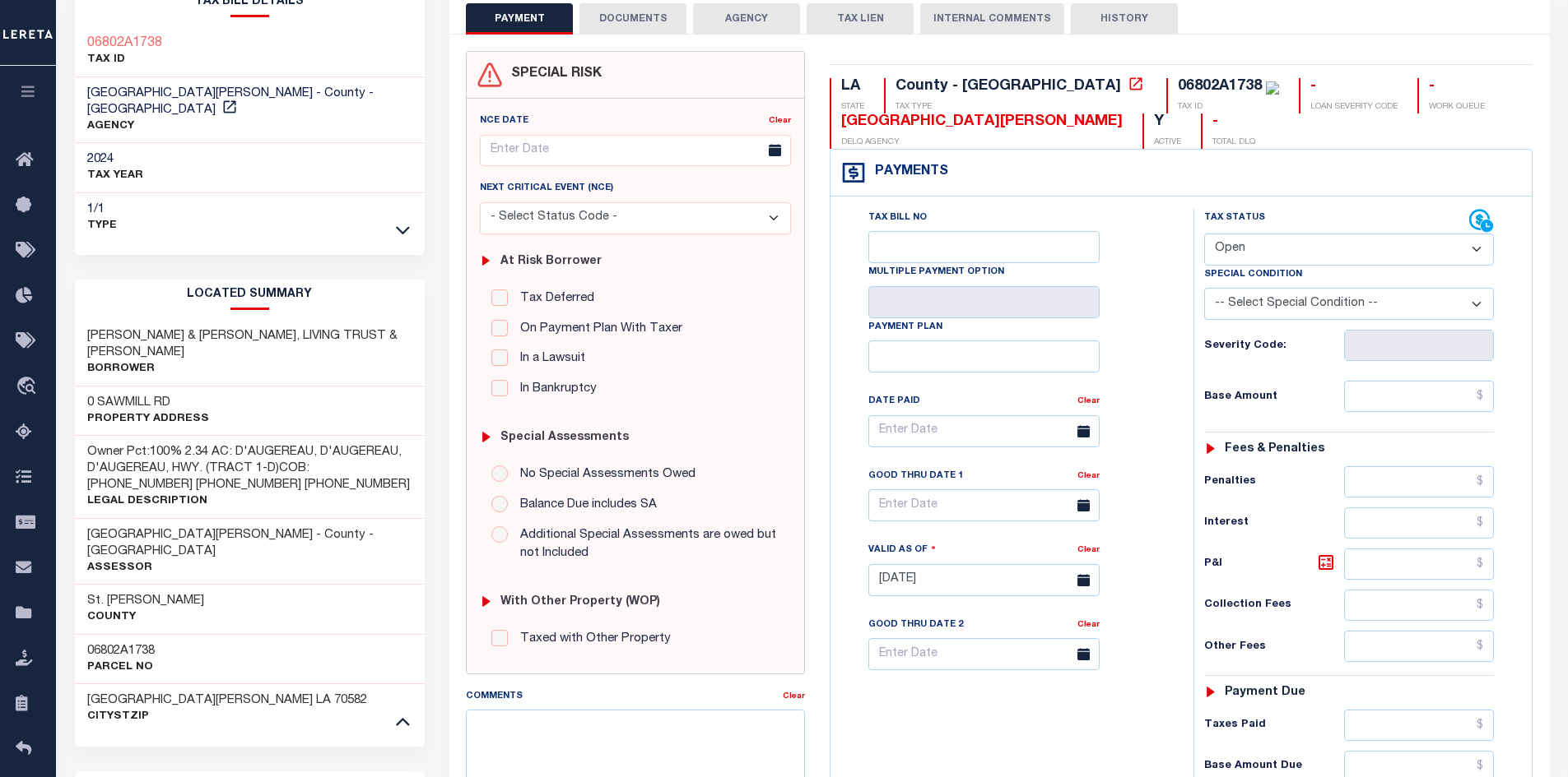
scroll to position [76, 0]
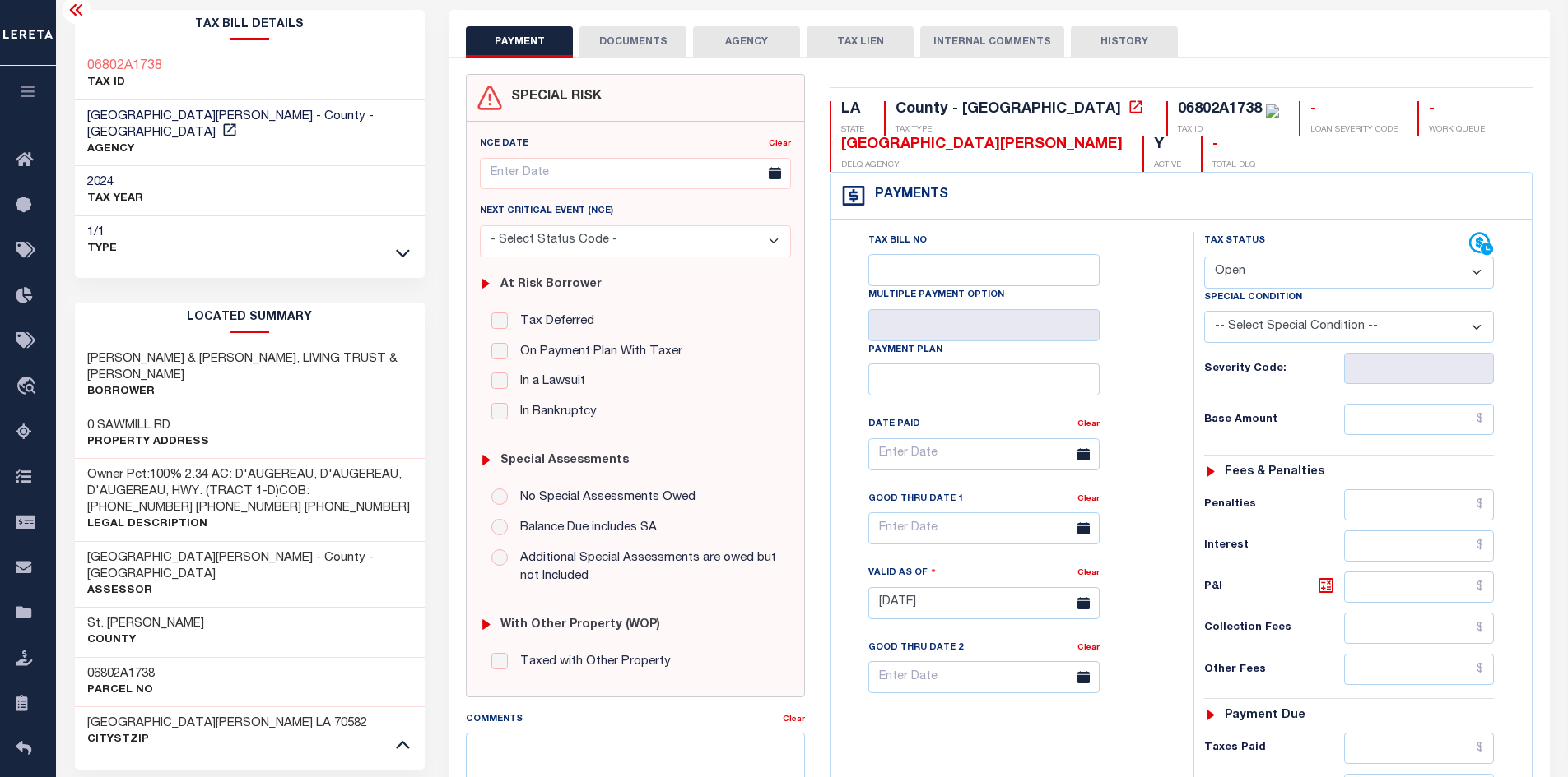
drag, startPoint x: 88, startPoint y: 460, endPoint x: 396, endPoint y: 498, distance: 310.3
click at [396, 498] on h3 "Owner Pct:100% 2.34 AC: D'AUGEREAU, D'AUGEREAU, D'AUGEREAU, HWY. (TRACT 1-D)COB…" at bounding box center [250, 491] width 326 height 49
copy h3 "Owner Pct:100% 2.34 AC: D'AUGEREAU, D'AUGEREAU, D'AUGEREAU, HWY. (TRACT 1-D)COB…"
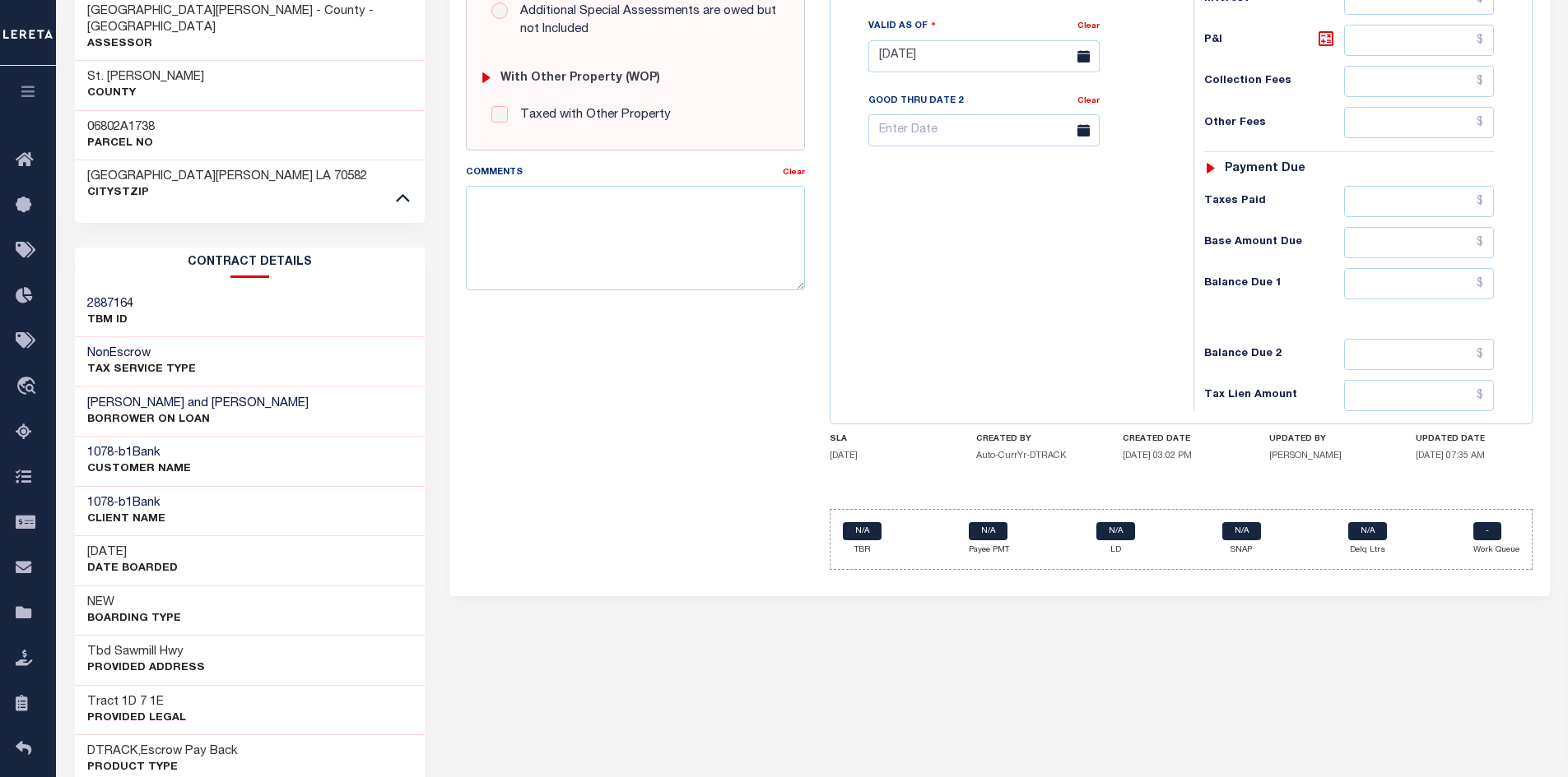
scroll to position [734, 0]
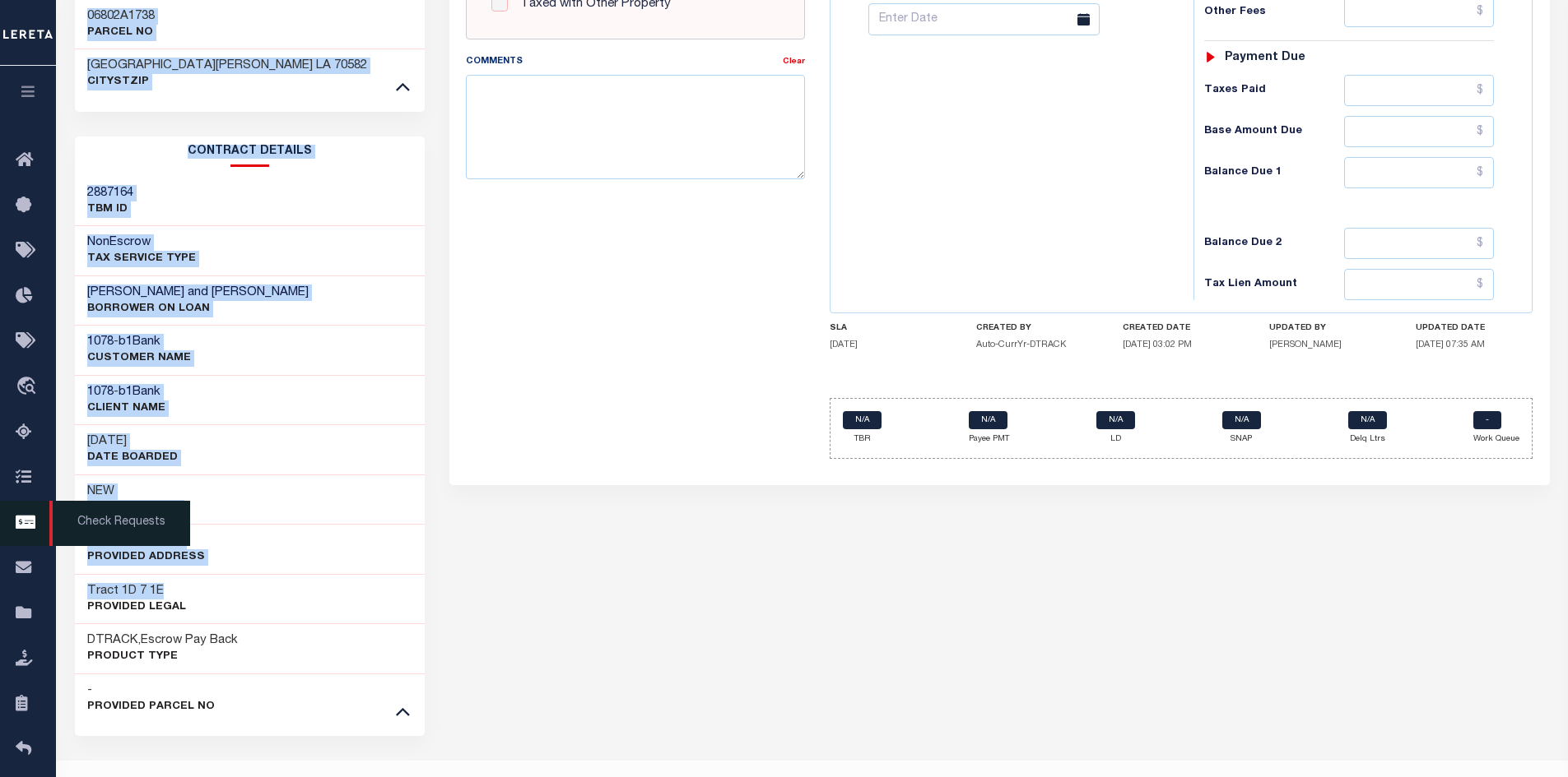
drag, startPoint x: 192, startPoint y: 557, endPoint x: 39, endPoint y: 548, distance: 153.3
click at [39, 548] on div "Home Payment History Tax Line Detail Profile Sign out" at bounding box center [784, 38] width 1568 height 1544
click at [182, 574] on div "Tract 1D 7 1E Provided Legal" at bounding box center [250, 599] width 350 height 50
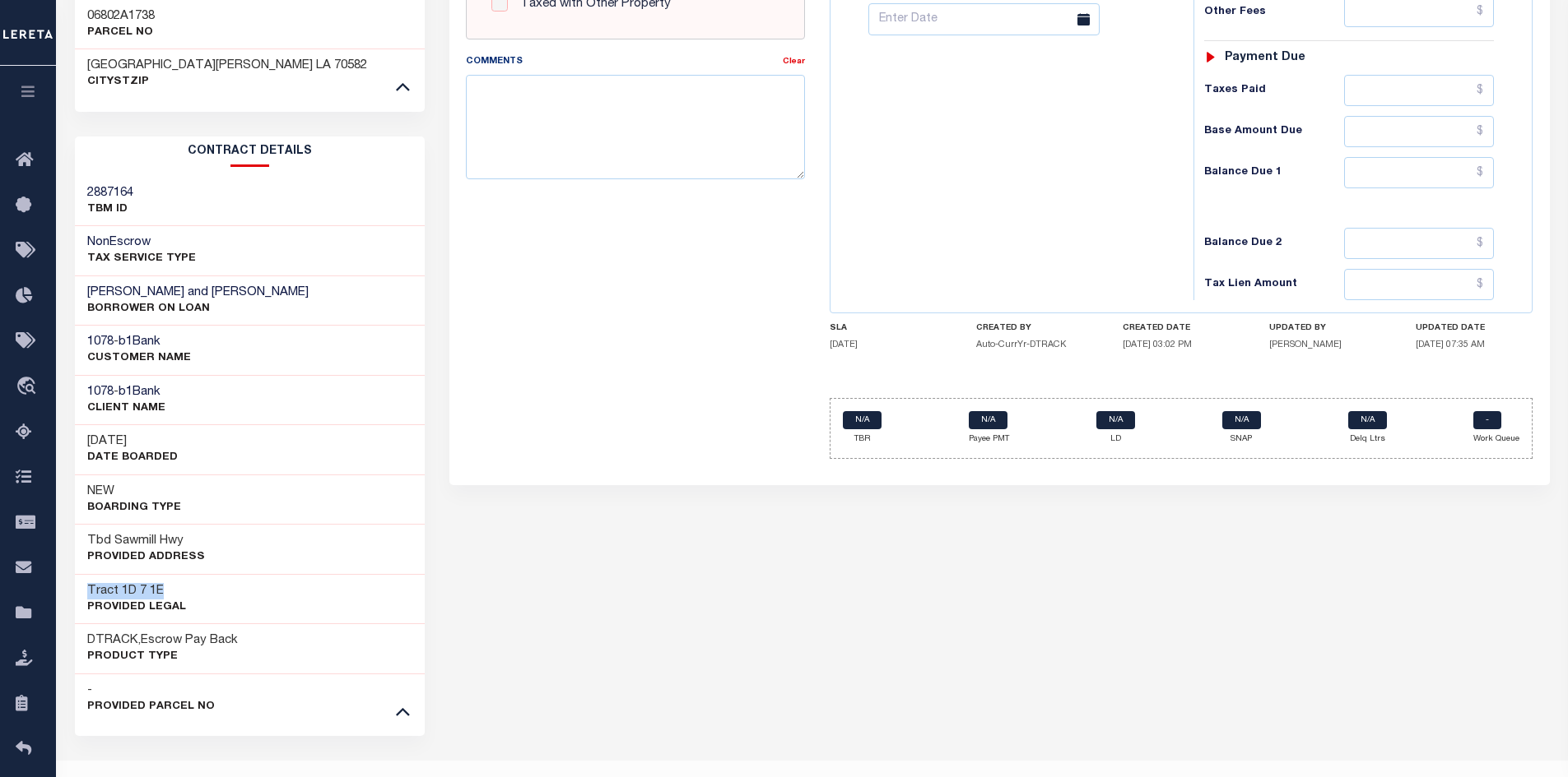
drag, startPoint x: 186, startPoint y: 547, endPoint x: 75, endPoint y: 551, distance: 111.1
click at [75, 574] on div "Tract 1D 7 1E Provided Legal" at bounding box center [250, 599] width 350 height 50
copy h3 "Tract 1D 7 1E"
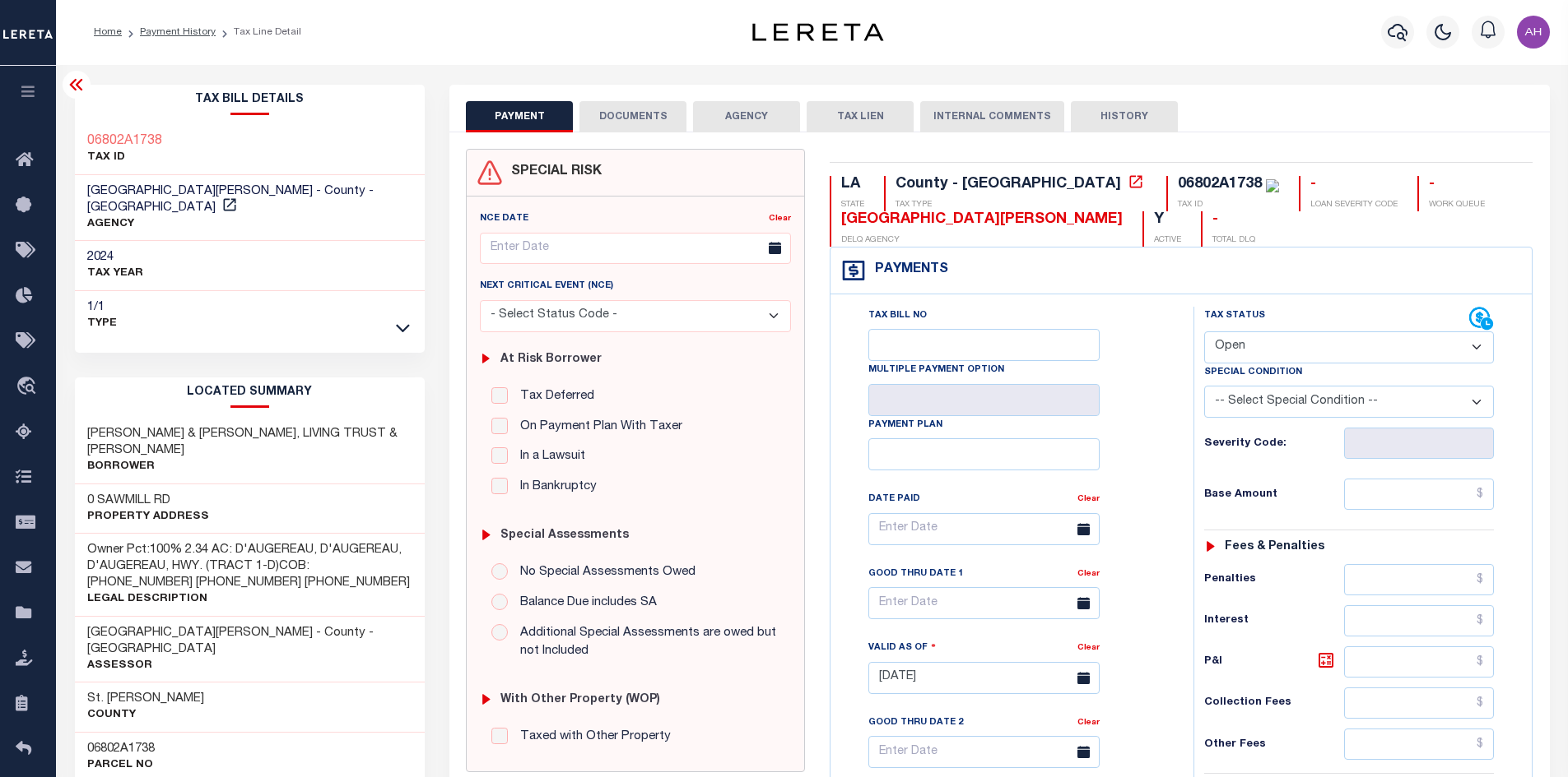
scroll to position [0, 0]
drag, startPoint x: 172, startPoint y: 139, endPoint x: 83, endPoint y: 139, distance: 89.0
click at [83, 139] on div "06802A1738 TAX ID" at bounding box center [250, 151] width 350 height 50
copy h3 "06802A1738"
click at [170, 32] on link "Payment History" at bounding box center [177, 33] width 76 height 10
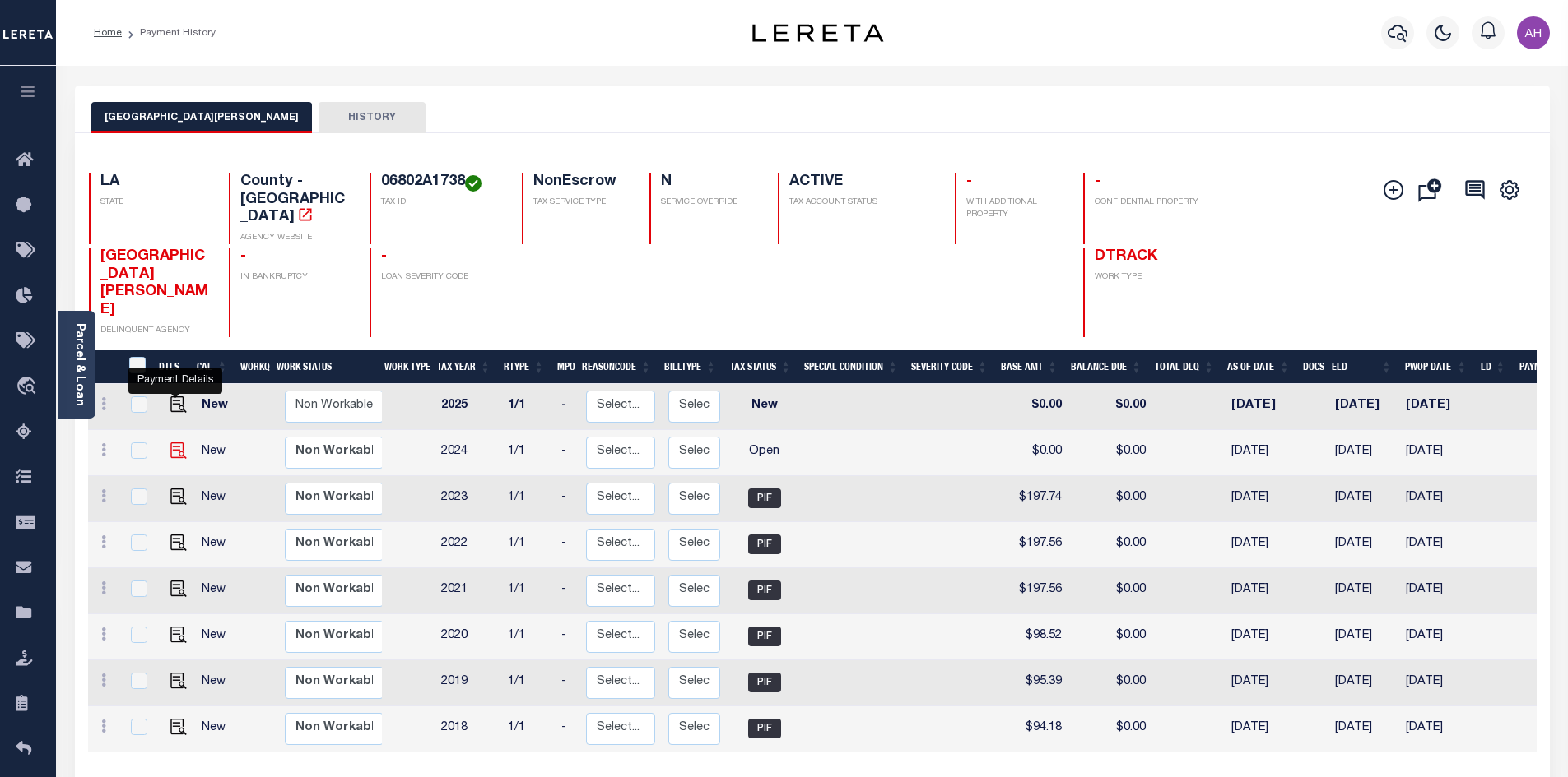
click at [174, 442] on img "" at bounding box center [178, 450] width 16 height 16
checkbox input "true"
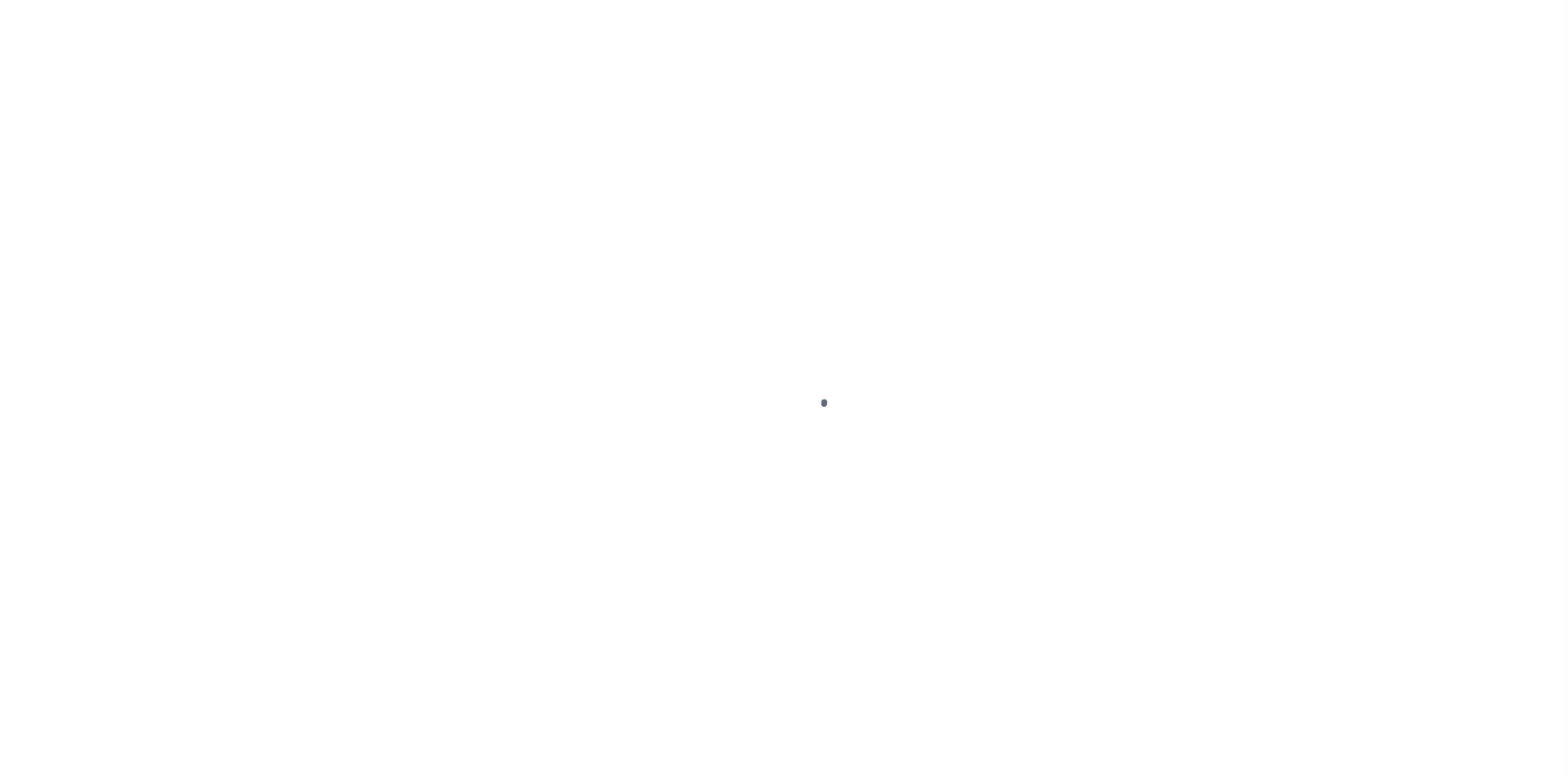
select select "OP2"
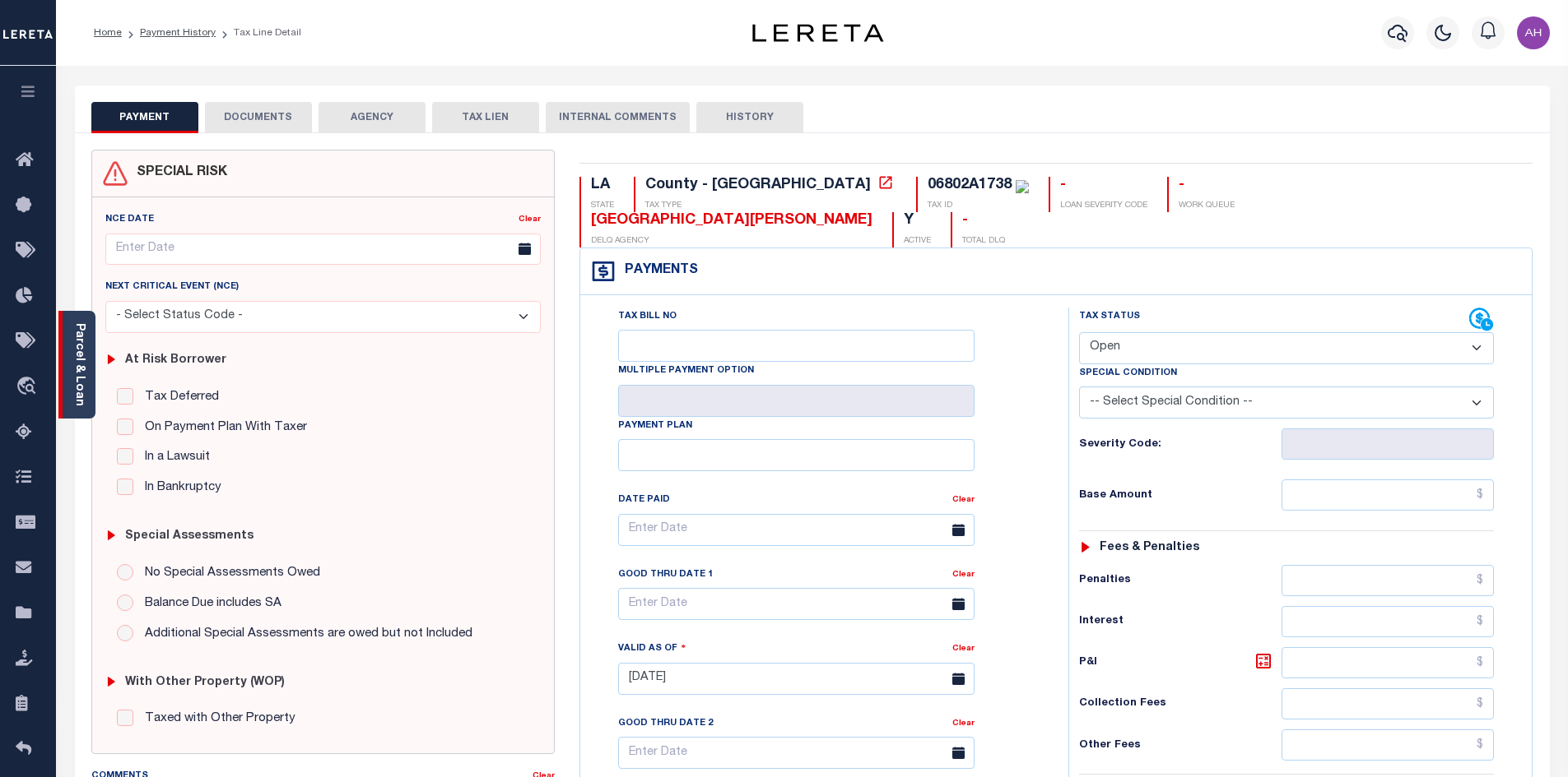
click at [75, 378] on link "Parcel & Loan" at bounding box center [79, 364] width 12 height 83
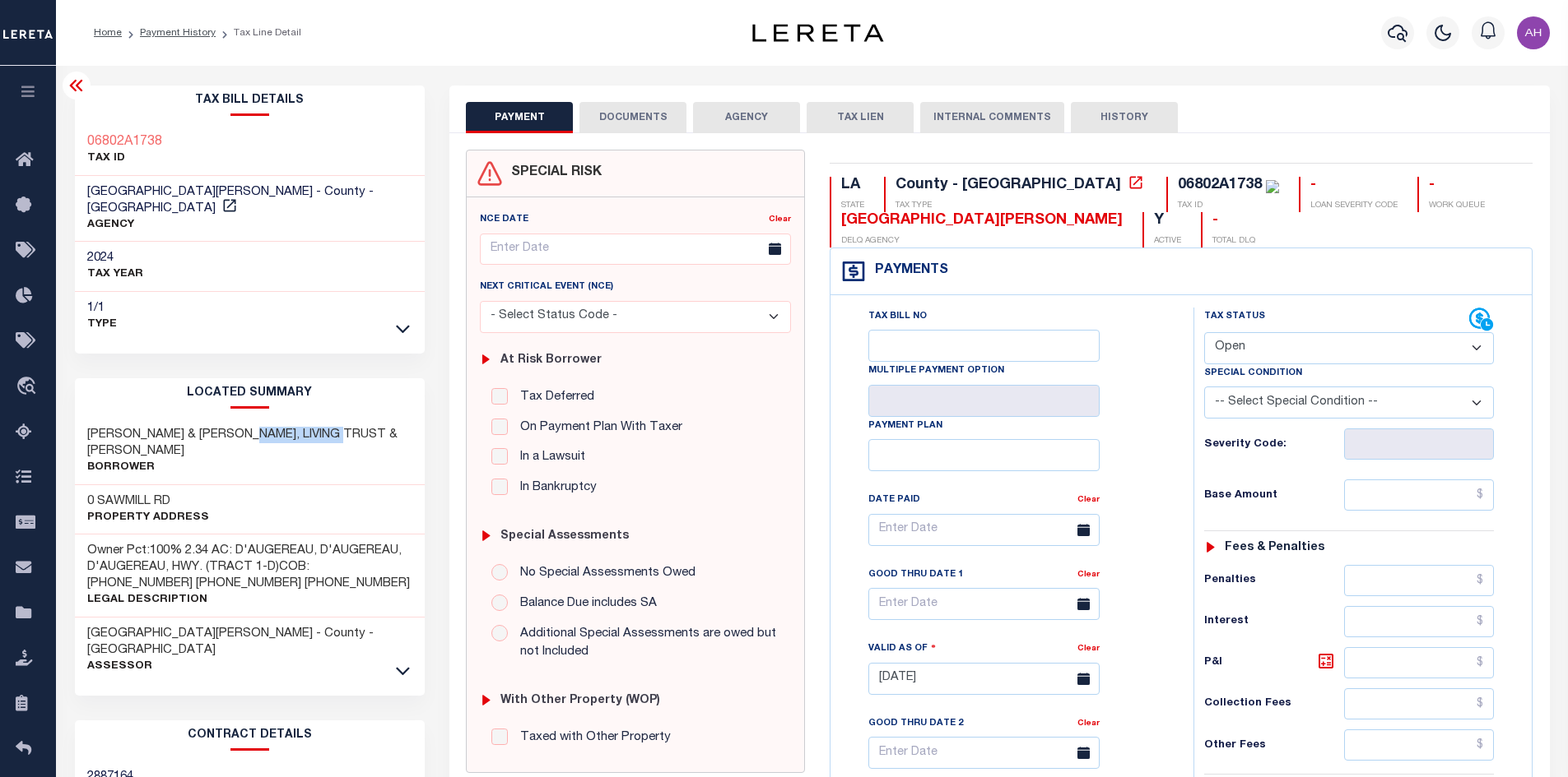
drag, startPoint x: 260, startPoint y: 416, endPoint x: 375, endPoint y: 418, distance: 115.0
click at [375, 427] on h3 "[PERSON_NAME] & [PERSON_NAME], LIVING TRUST & [PERSON_NAME]" at bounding box center [250, 443] width 326 height 33
click at [320, 460] on p "Borrower" at bounding box center [250, 467] width 326 height 16
drag, startPoint x: 260, startPoint y: 414, endPoint x: 372, endPoint y: 418, distance: 112.1
click at [372, 427] on h3 "[PERSON_NAME] & [PERSON_NAME], LIVING TRUST & [PERSON_NAME]" at bounding box center [250, 443] width 326 height 33
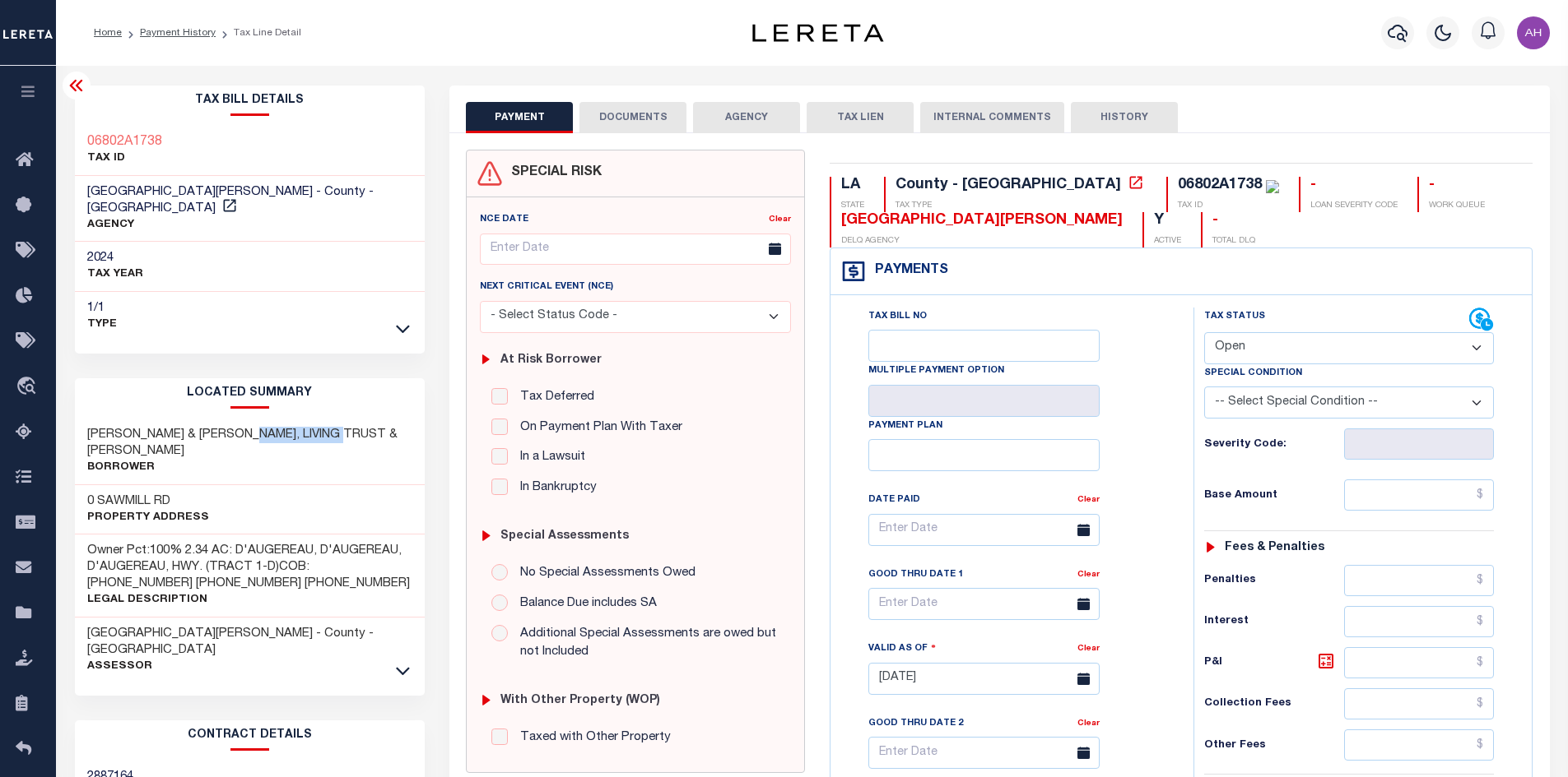
copy h3 "[PERSON_NAME]"
drag, startPoint x: 87, startPoint y: 415, endPoint x: 184, endPoint y: 414, distance: 97.0
click at [184, 427] on h3 "[PERSON_NAME] & [PERSON_NAME], LIVING TRUST & [PERSON_NAME]" at bounding box center [250, 443] width 326 height 33
copy h3 "[PERSON_NAME]"
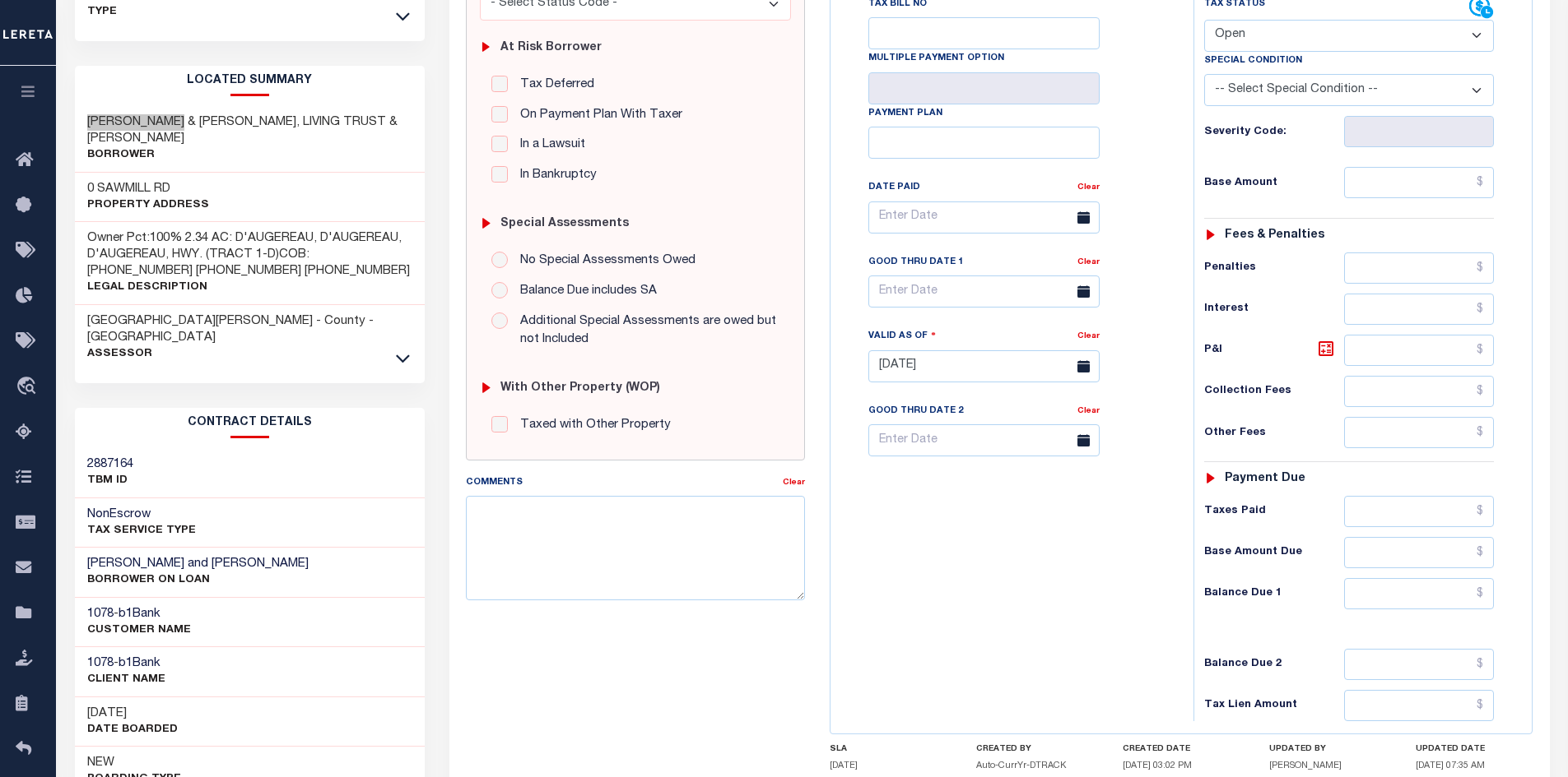
scroll to position [412, 0]
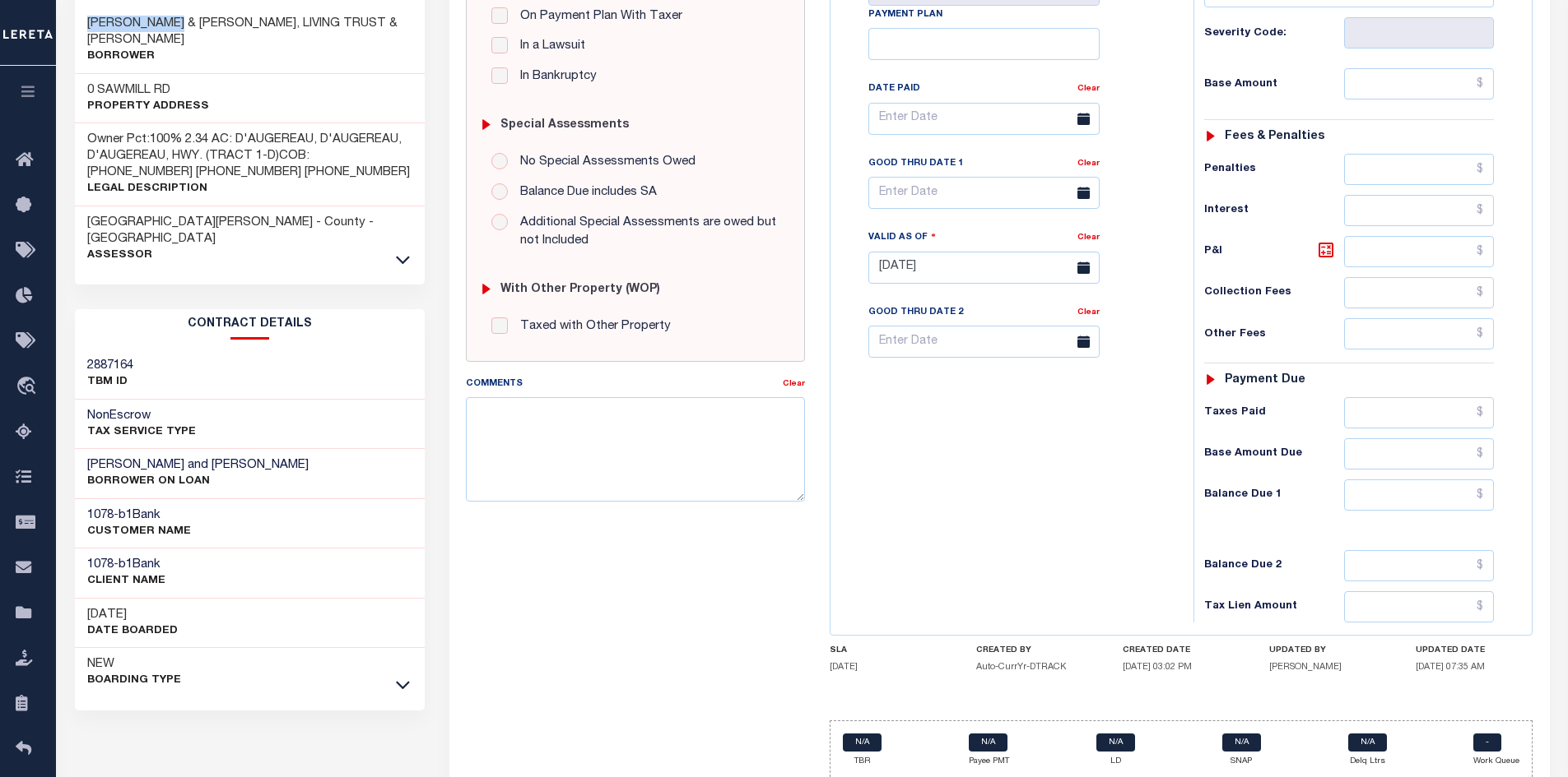
drag, startPoint x: 282, startPoint y: 432, endPoint x: 253, endPoint y: 435, distance: 29.2
click at [253, 458] on h3 "[PERSON_NAME] and [PERSON_NAME]" at bounding box center [198, 465] width 221 height 16
copy h3 "[PERSON_NAME]"
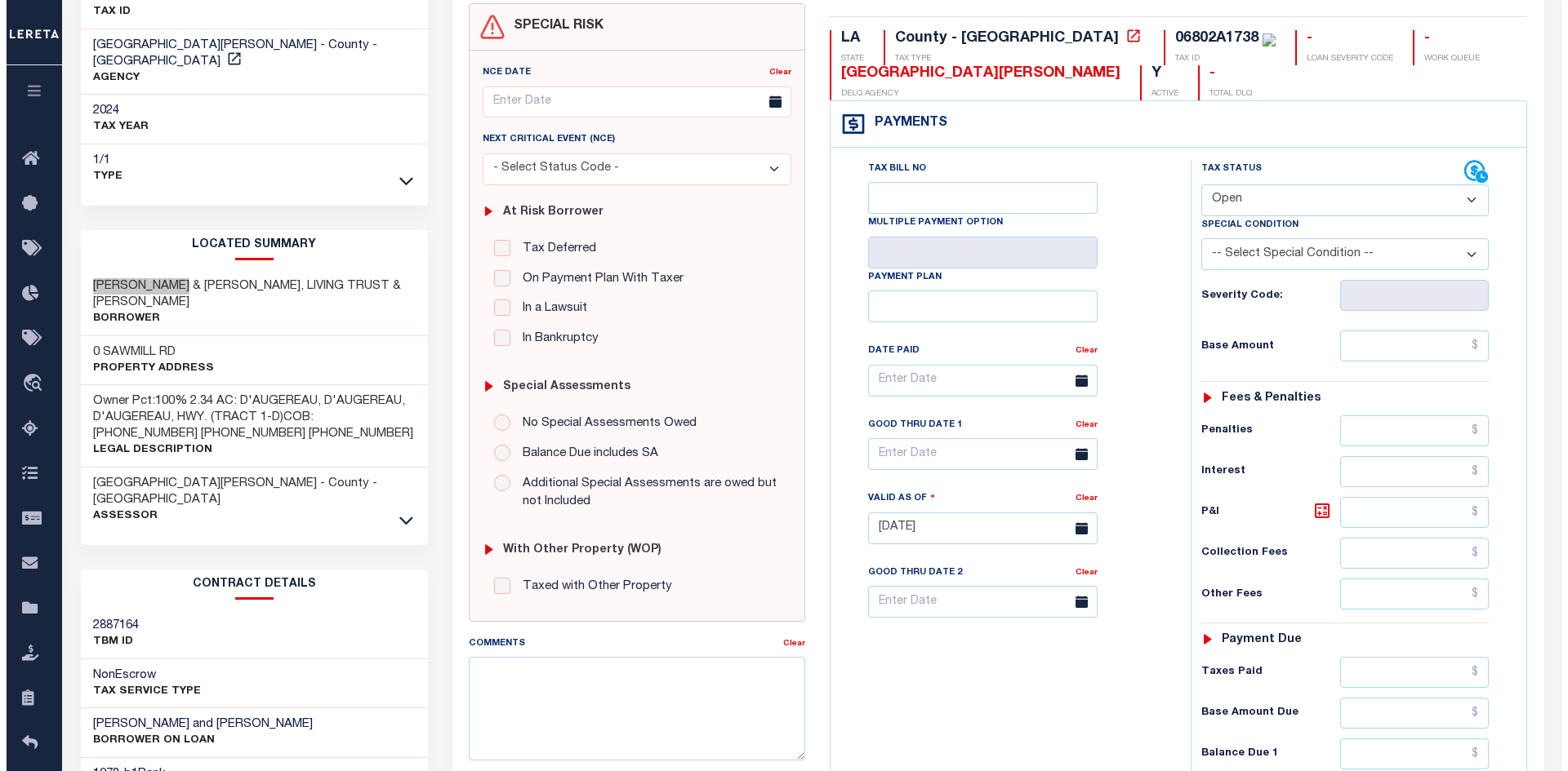
scroll to position [0, 0]
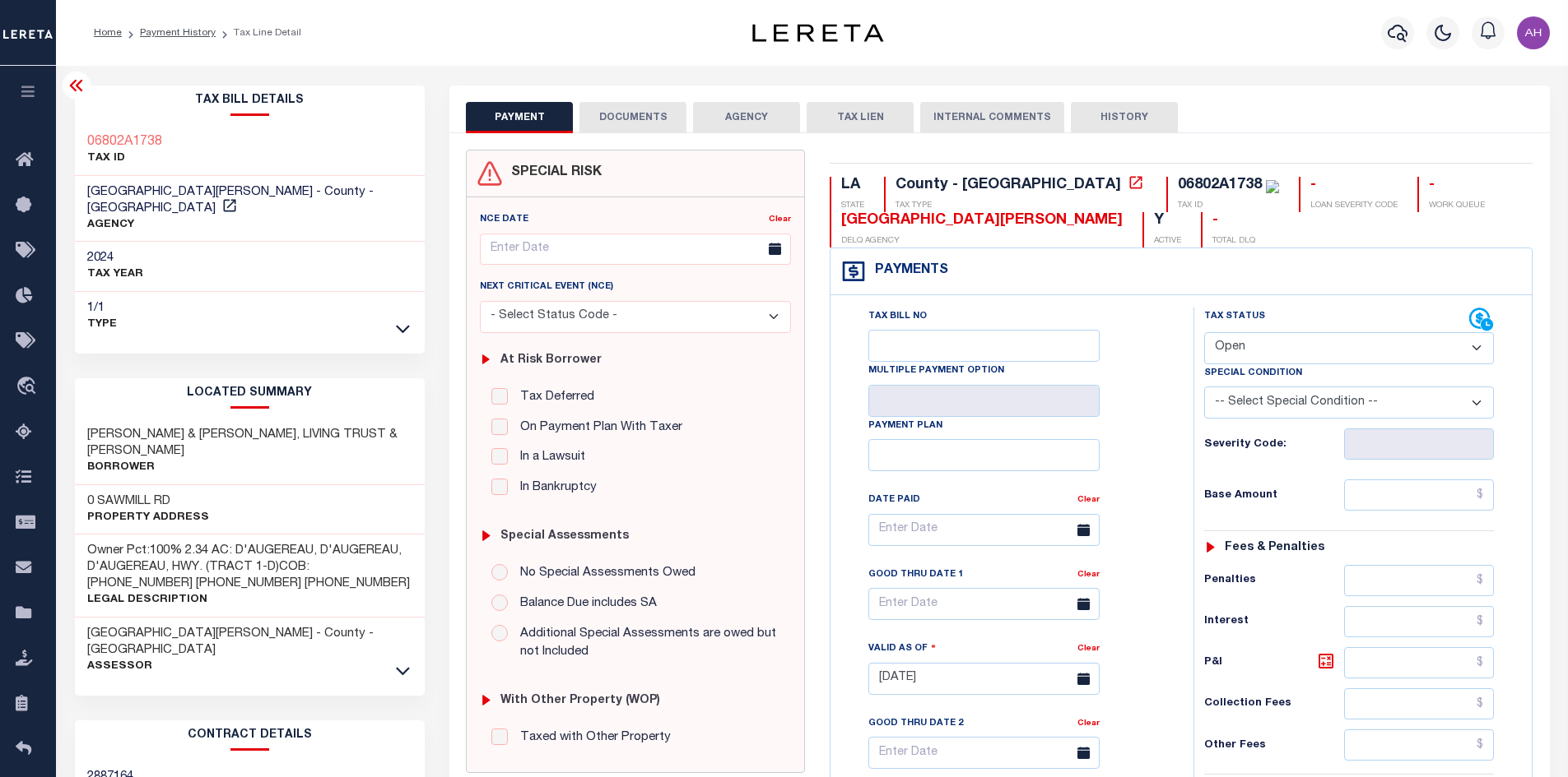
drag, startPoint x: 354, startPoint y: 577, endPoint x: 327, endPoint y: 570, distance: 27.9
click at [354, 592] on p "Legal Description" at bounding box center [250, 600] width 326 height 16
drag, startPoint x: 184, startPoint y: 533, endPoint x: 294, endPoint y: 561, distance: 113.5
click at [294, 561] on h3 "Owner Pct:100% 2.34 AC: D'AUGEREAU, D'AUGEREAU, D'AUGEREAU, HWY. (TRACT 1-D)COB…" at bounding box center [250, 567] width 326 height 49
copy h3 "2.34 AC: D'AUGEREAU, D'AUGEREAU, D'AUGEREAU, HWY. (TRACT 1-D)COB: 1134-1-258540…"
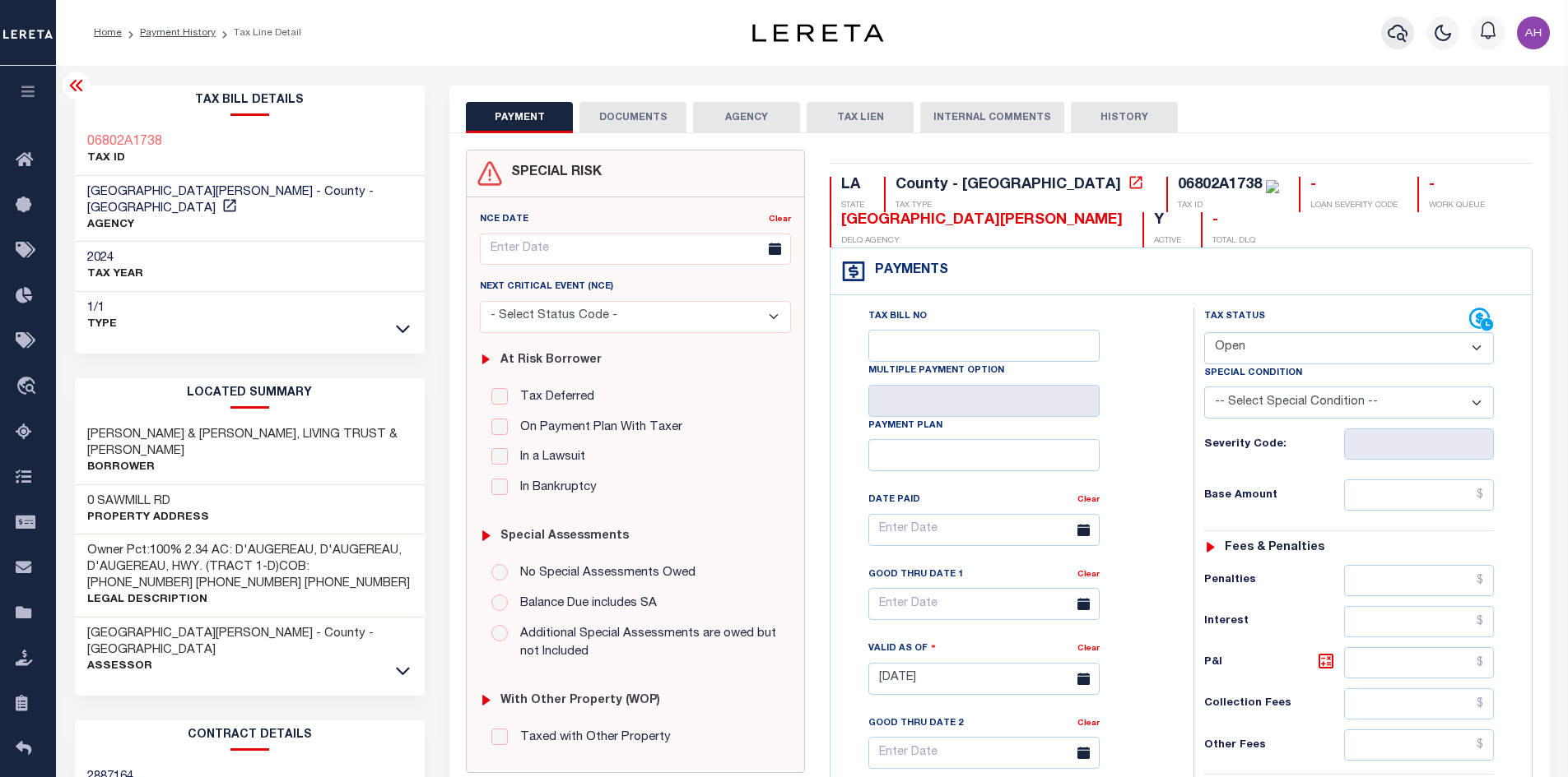
click at [1404, 27] on icon "button" at bounding box center [1397, 33] width 20 height 20
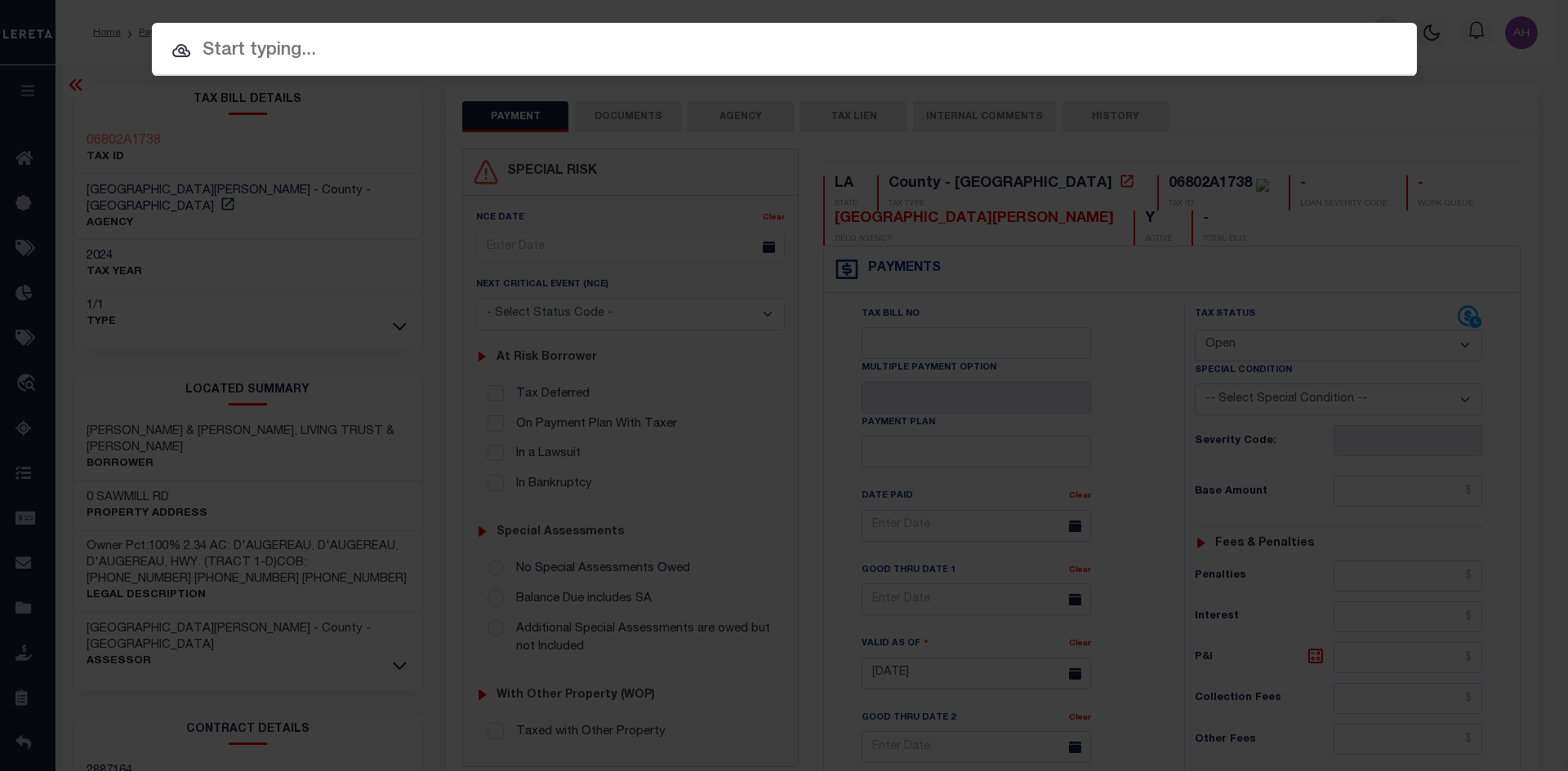
paste input "962200002021"
type input "962200002021"
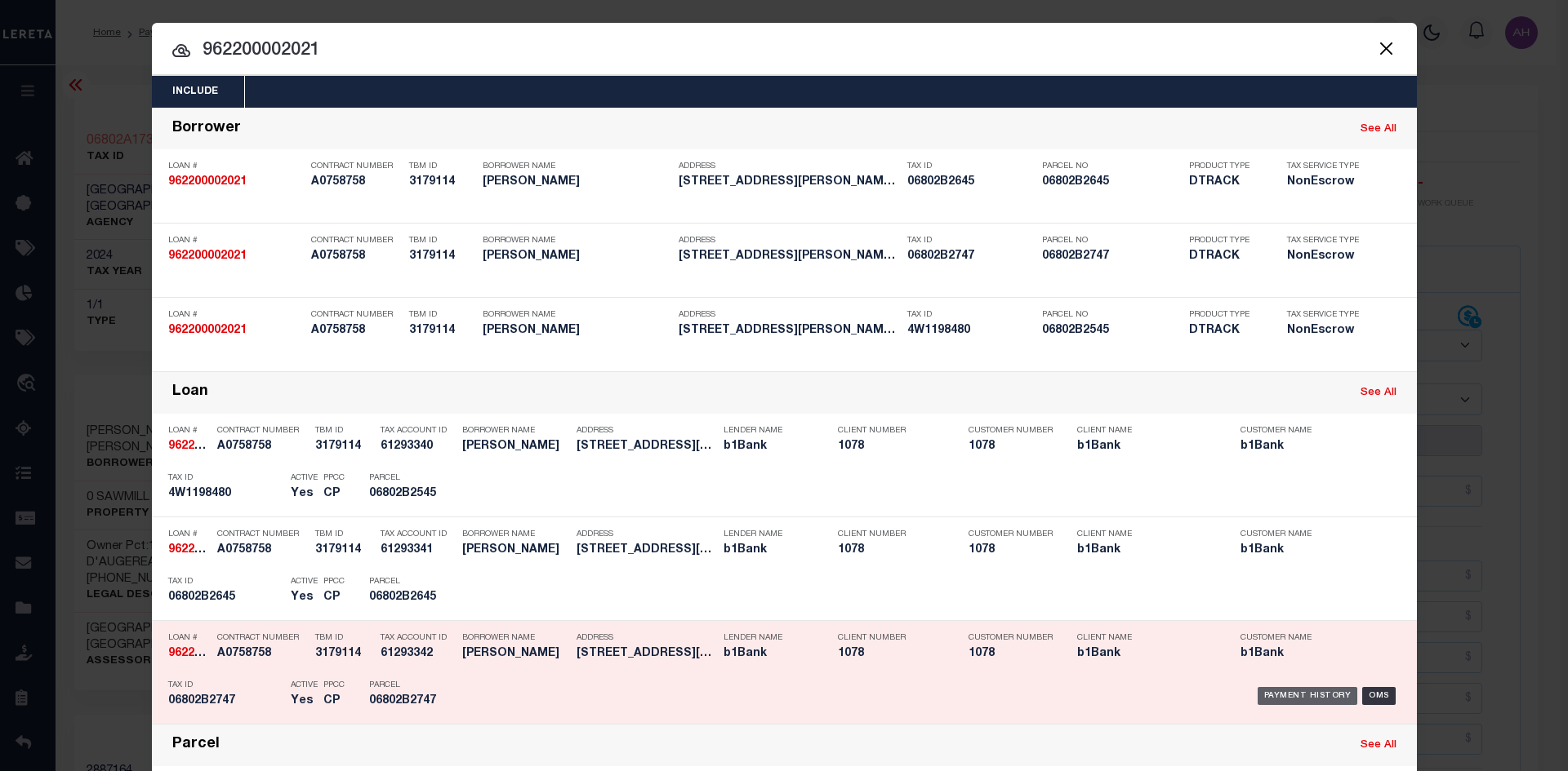
click at [1327, 701] on div "Payment History" at bounding box center [1307, 696] width 100 height 18
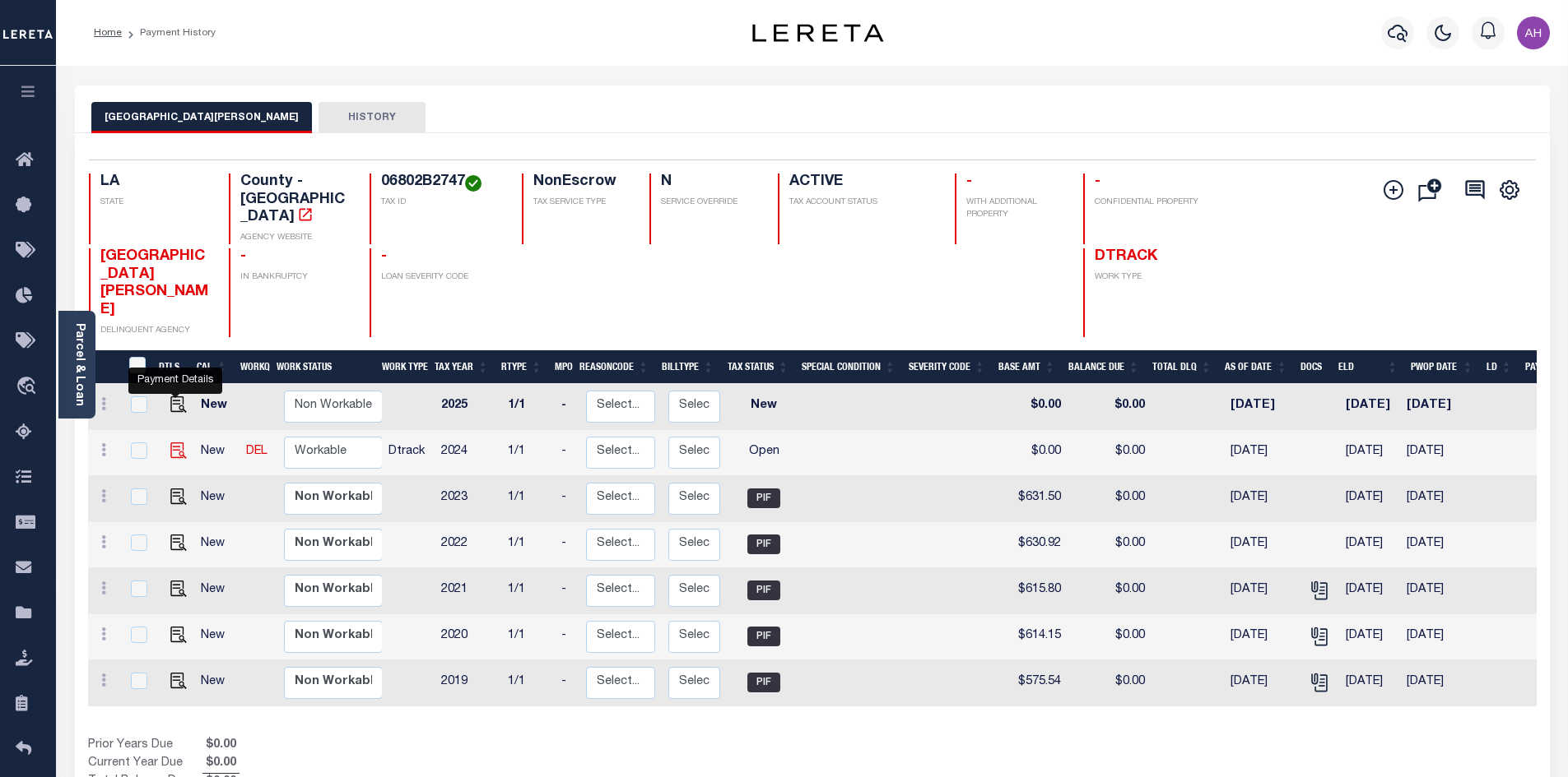
click at [178, 442] on img "" at bounding box center [178, 450] width 16 height 16
checkbox input "true"
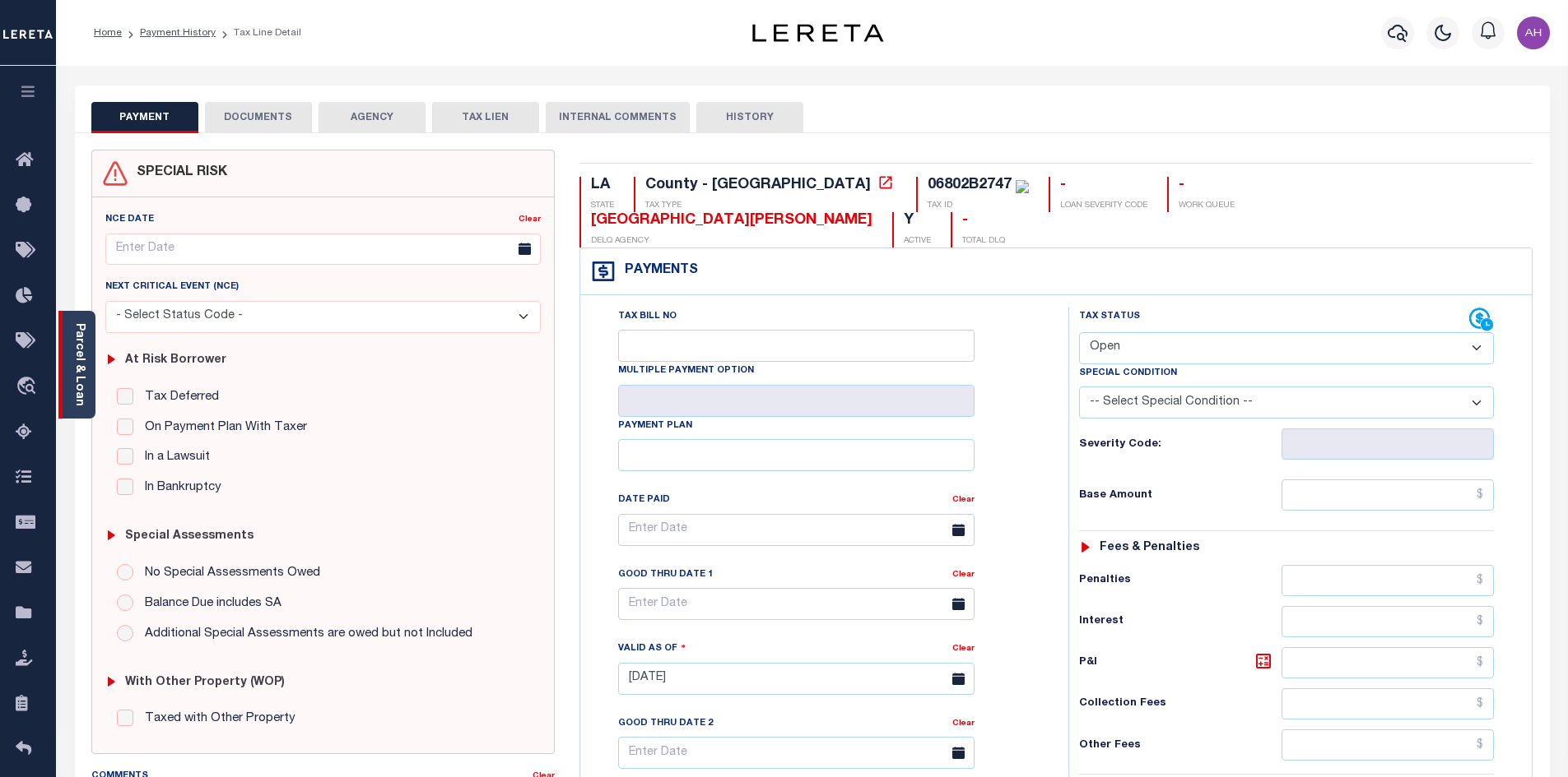
click at [79, 358] on link "Parcel & Loan" at bounding box center [79, 364] width 12 height 83
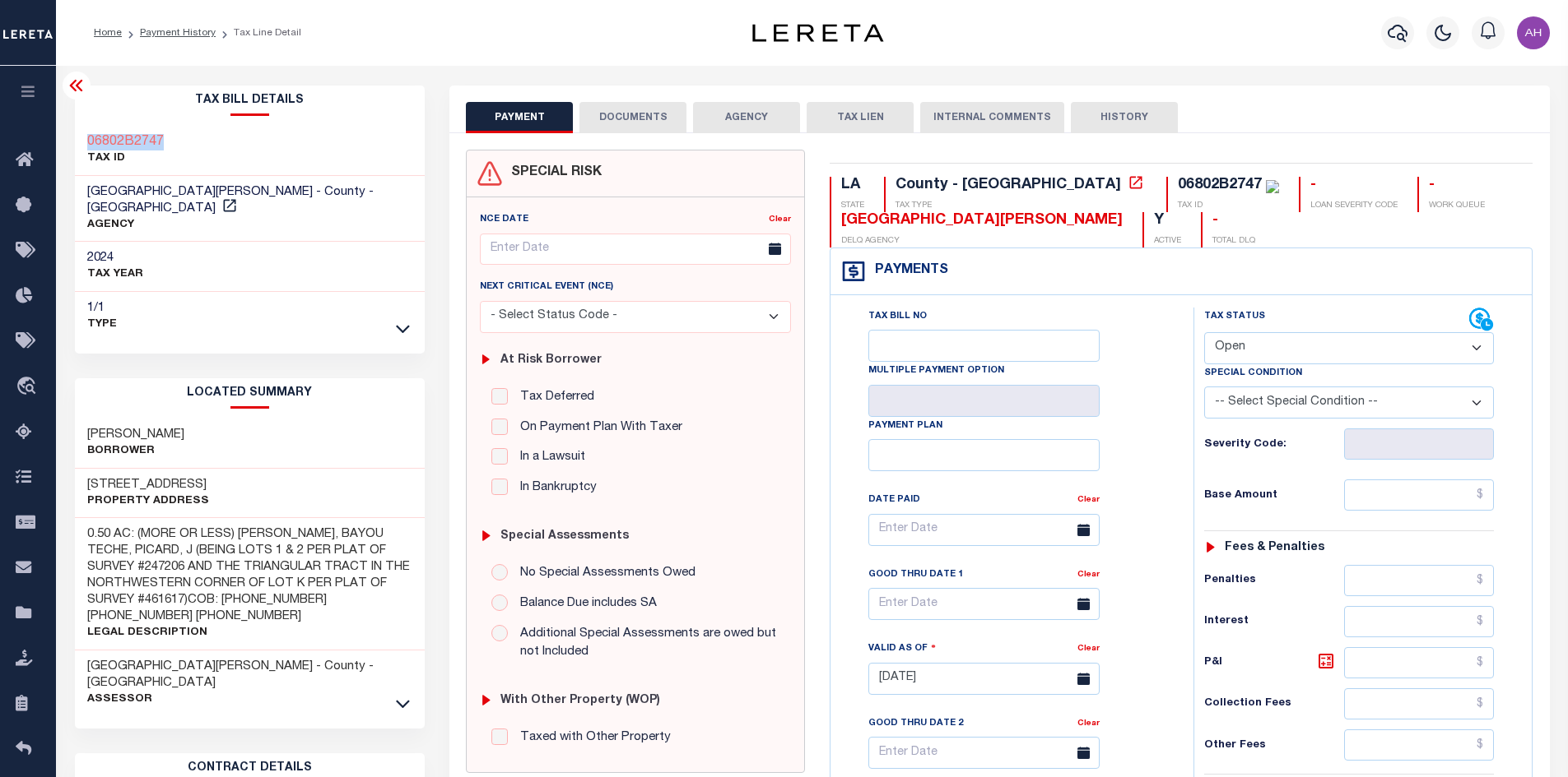
drag, startPoint x: 201, startPoint y: 139, endPoint x: 88, endPoint y: 137, distance: 113.0
click at [88, 137] on div "06802B2747 TAX ID" at bounding box center [250, 151] width 350 height 50
copy h3 "06802B2747"
drag, startPoint x: 153, startPoint y: 415, endPoint x: 89, endPoint y: 422, distance: 64.4
click at [89, 427] on h3 "[PERSON_NAME]" at bounding box center [136, 435] width 97 height 16
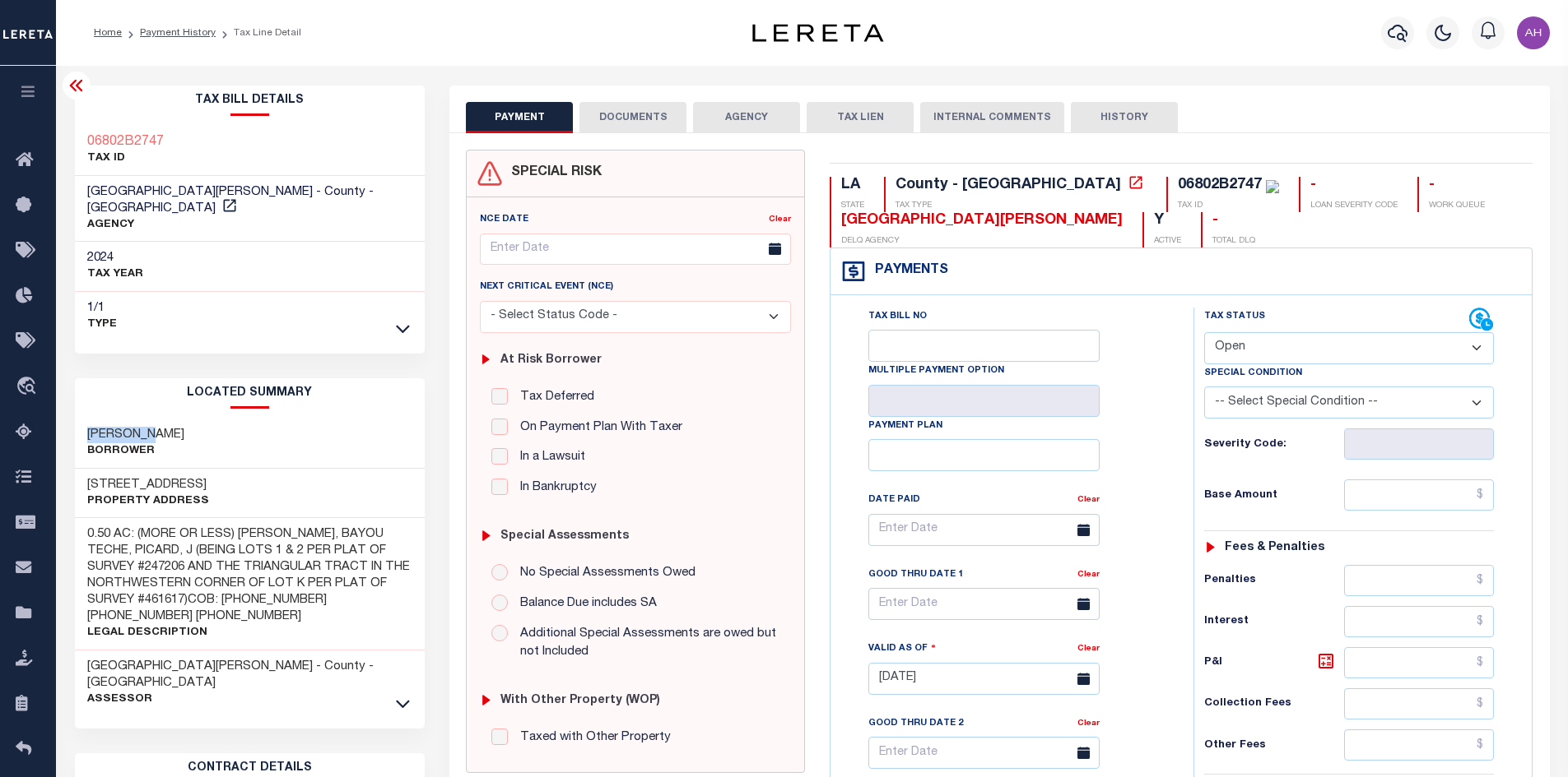
copy h3 "[PERSON_NAME]"
click at [1345, 344] on select "- Select Status Code - Open Due/Unpaid Paid Incomplete No Tax Due Internal Refu…" at bounding box center [1349, 348] width 290 height 32
select select "PYD"
click at [1204, 333] on select "- Select Status Code - Open Due/Unpaid Paid Incomplete No Tax Due Internal Refu…" at bounding box center [1349, 348] width 290 height 32
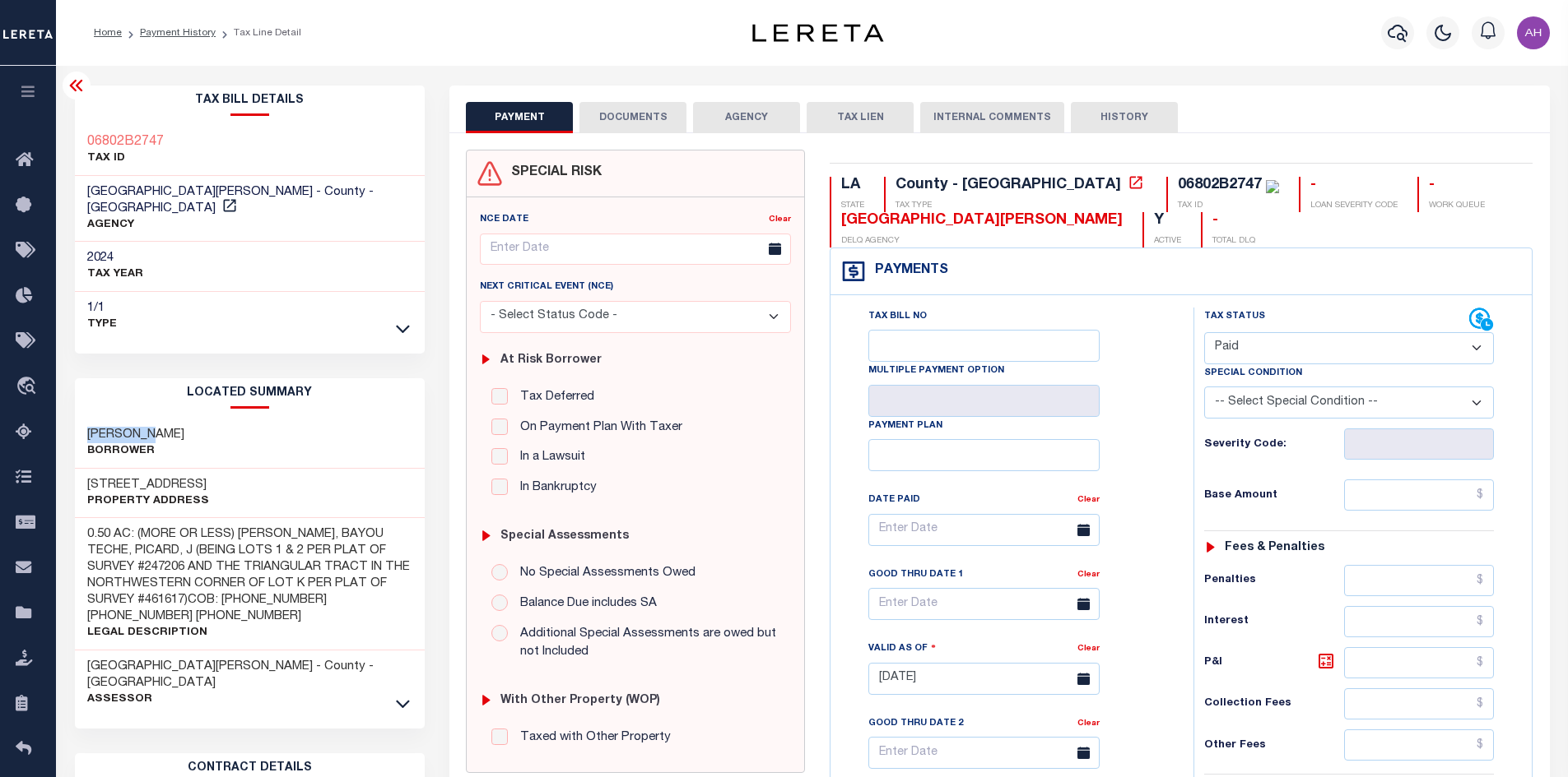
type input "[DATE]"
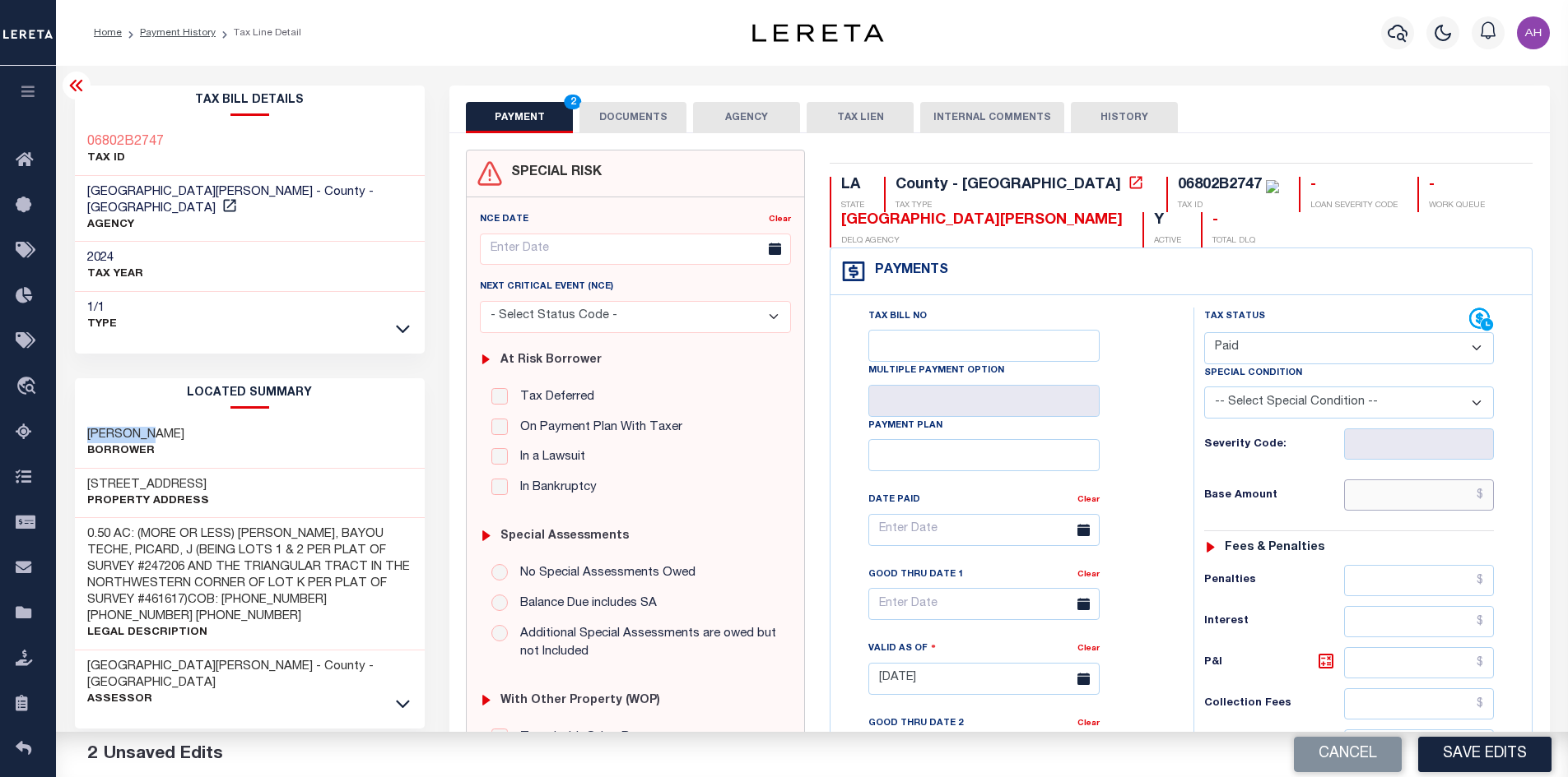
click at [1388, 500] on input "text" at bounding box center [1419, 495] width 151 height 32
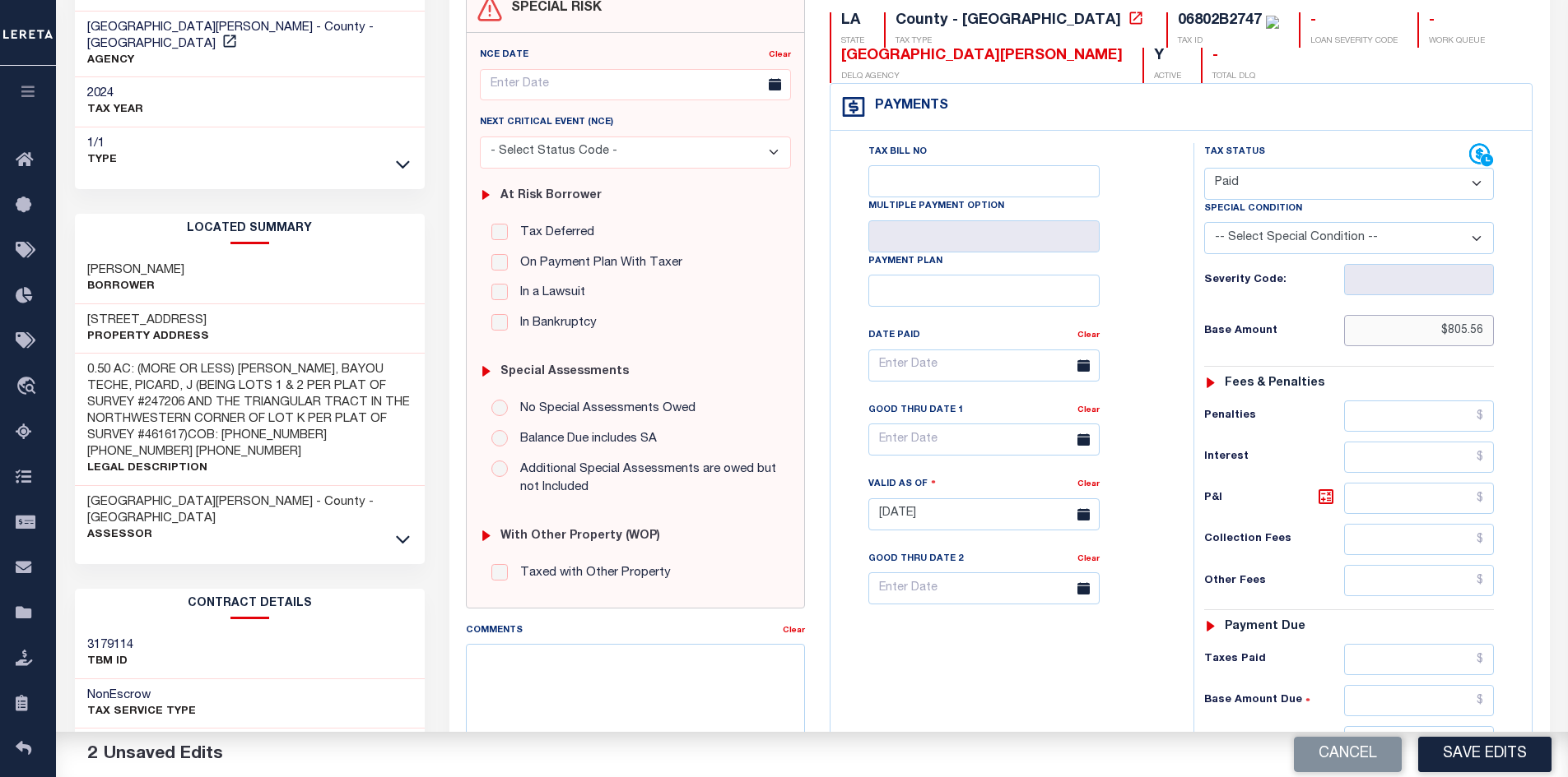
scroll to position [469, 0]
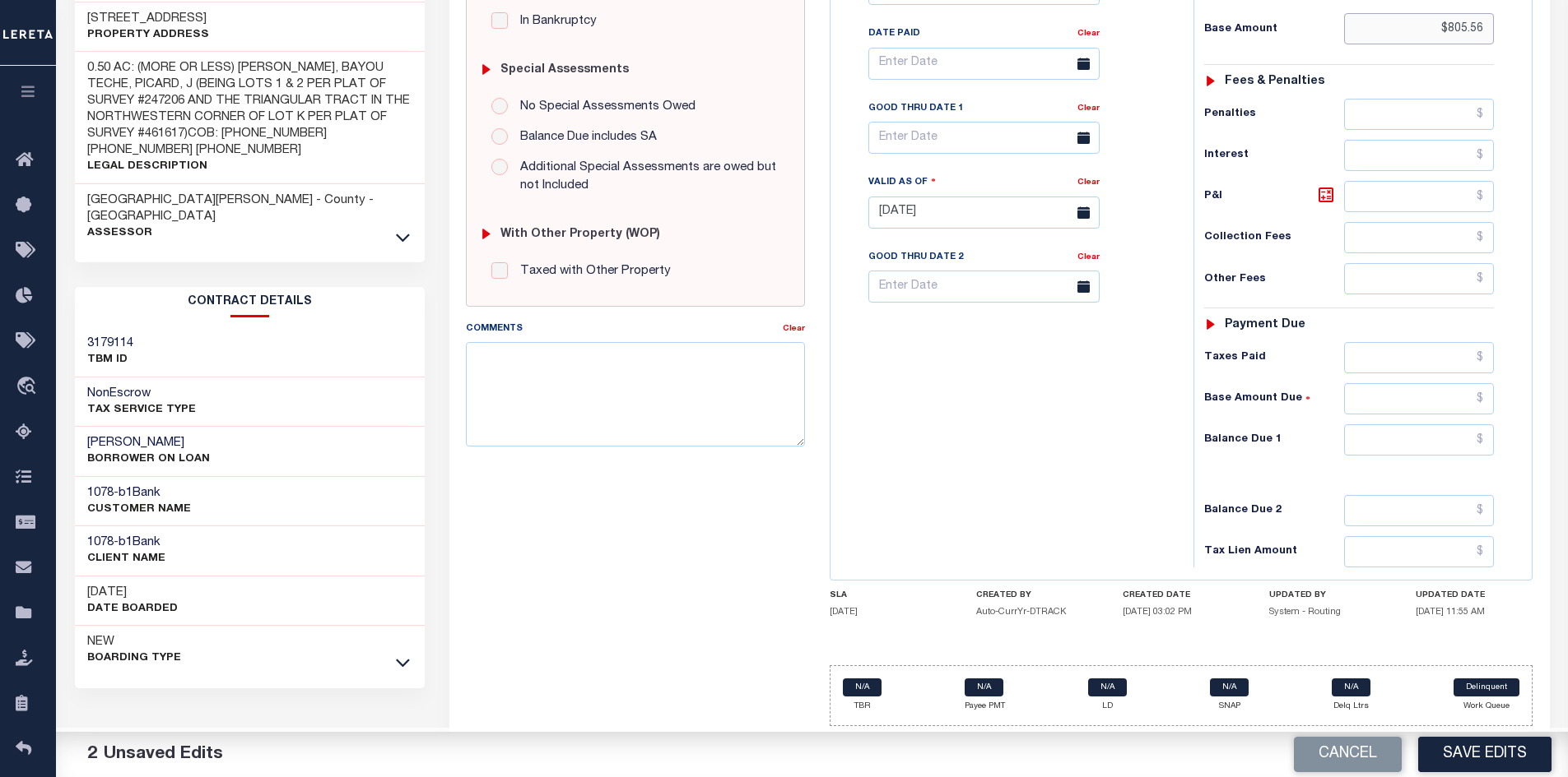
type input "$805.56"
click at [1427, 439] on input "text" at bounding box center [1419, 439] width 151 height 32
type input "$0"
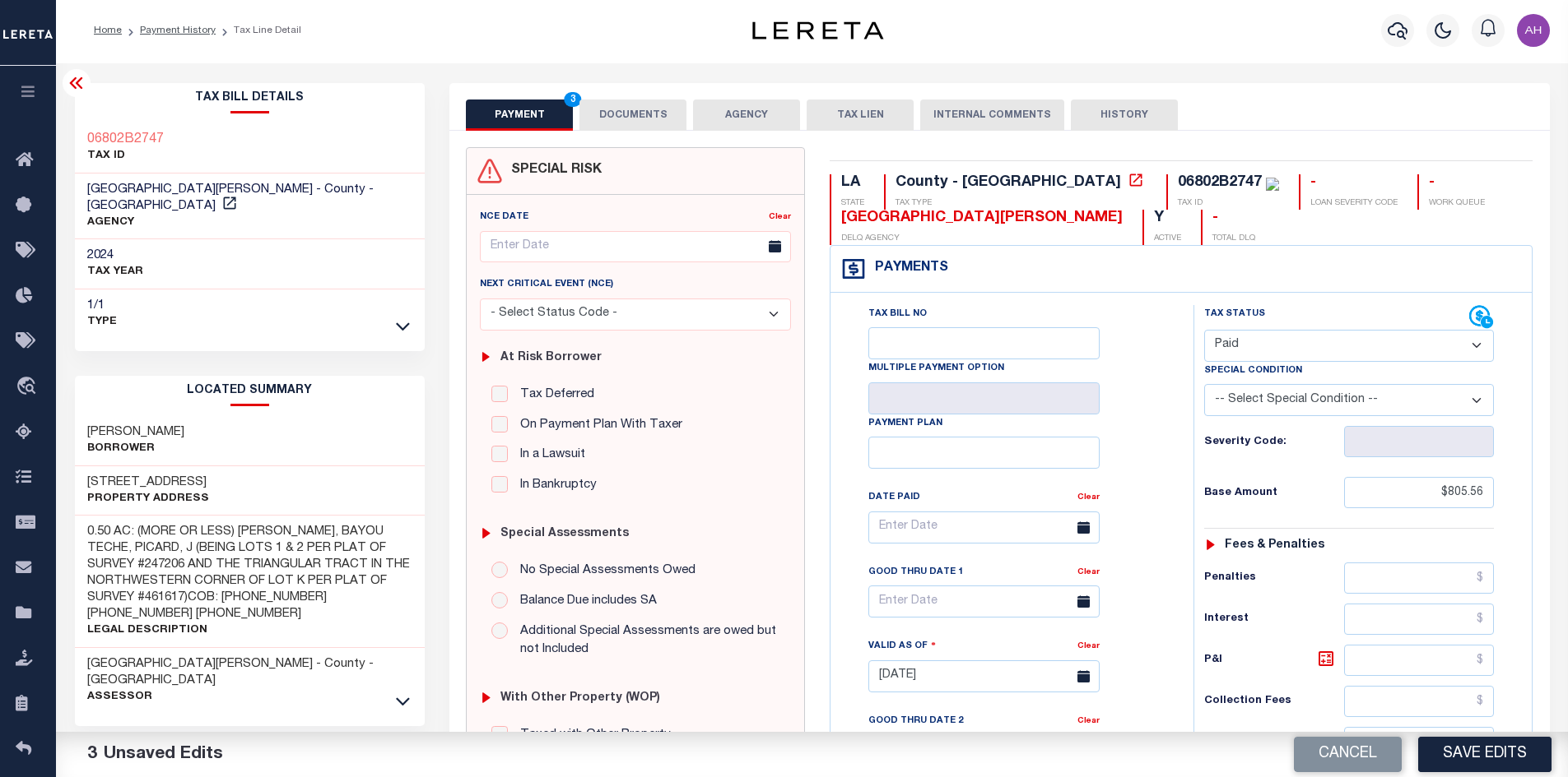
scroll to position [0, 0]
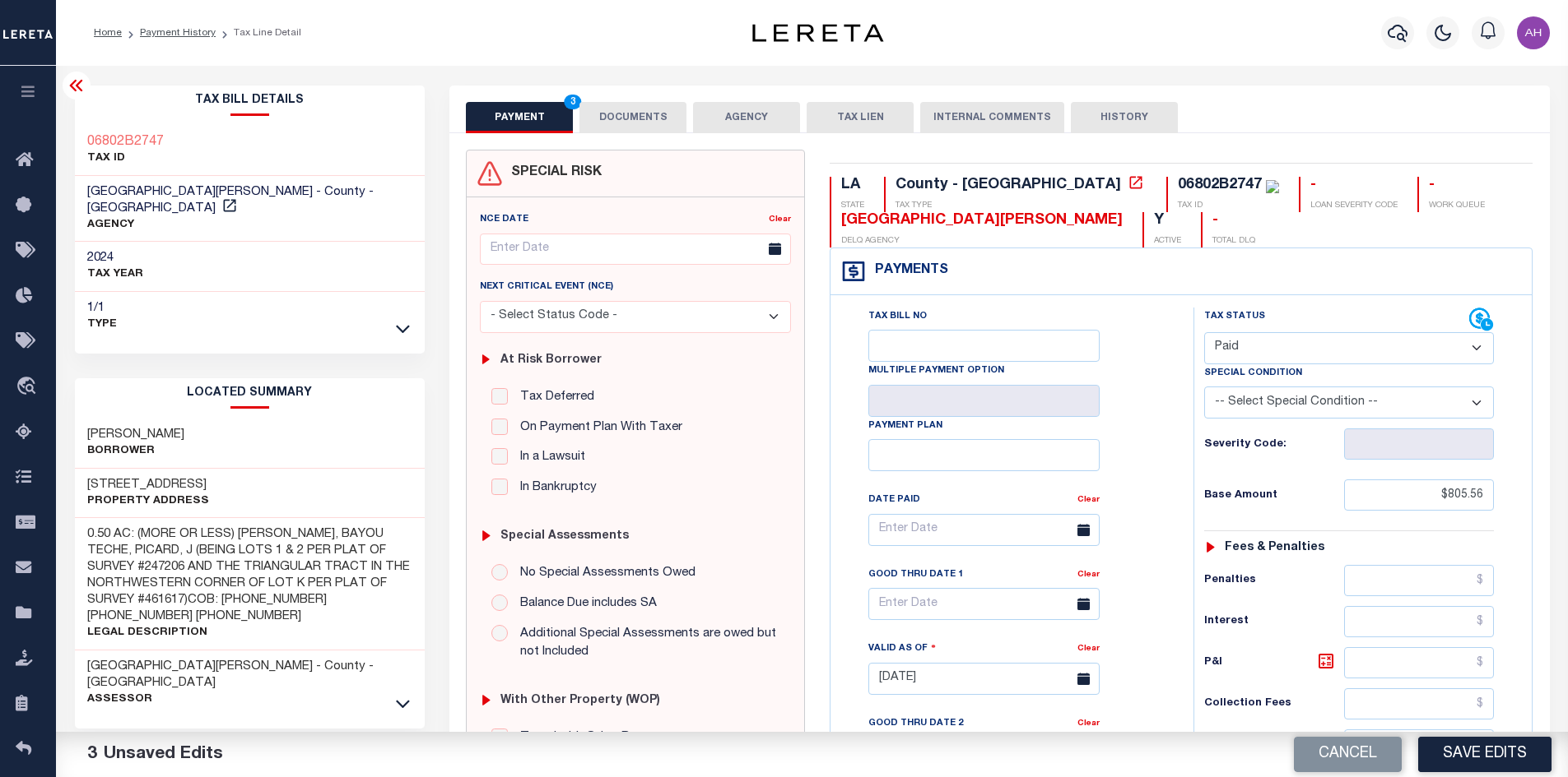
click at [639, 113] on button "DOCUMENTS" at bounding box center [632, 117] width 107 height 32
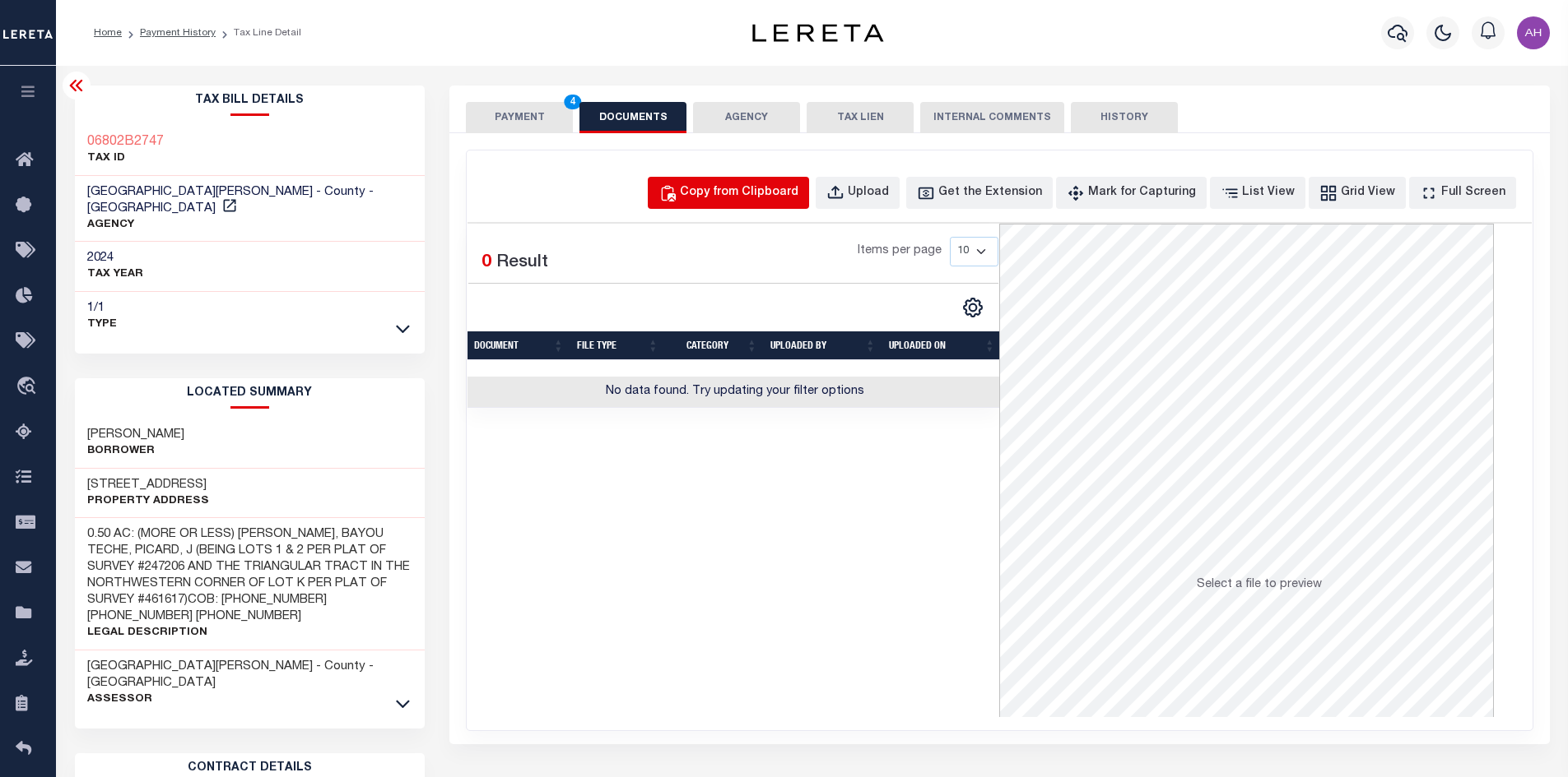
click at [735, 199] on div "Copy from Clipboard" at bounding box center [739, 193] width 118 height 18
select select "POP"
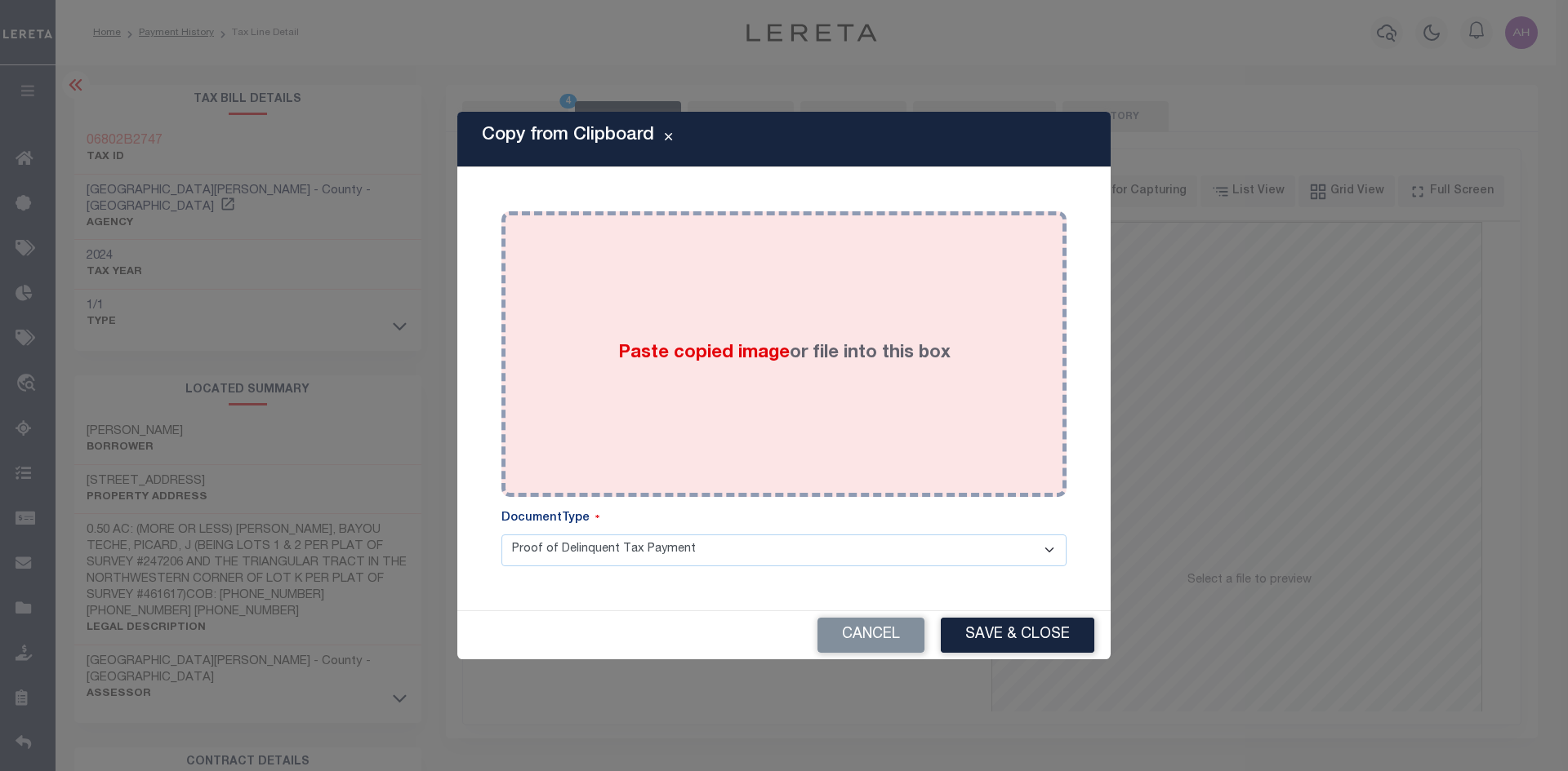
click at [748, 351] on span "Paste copied image" at bounding box center [704, 353] width 172 height 18
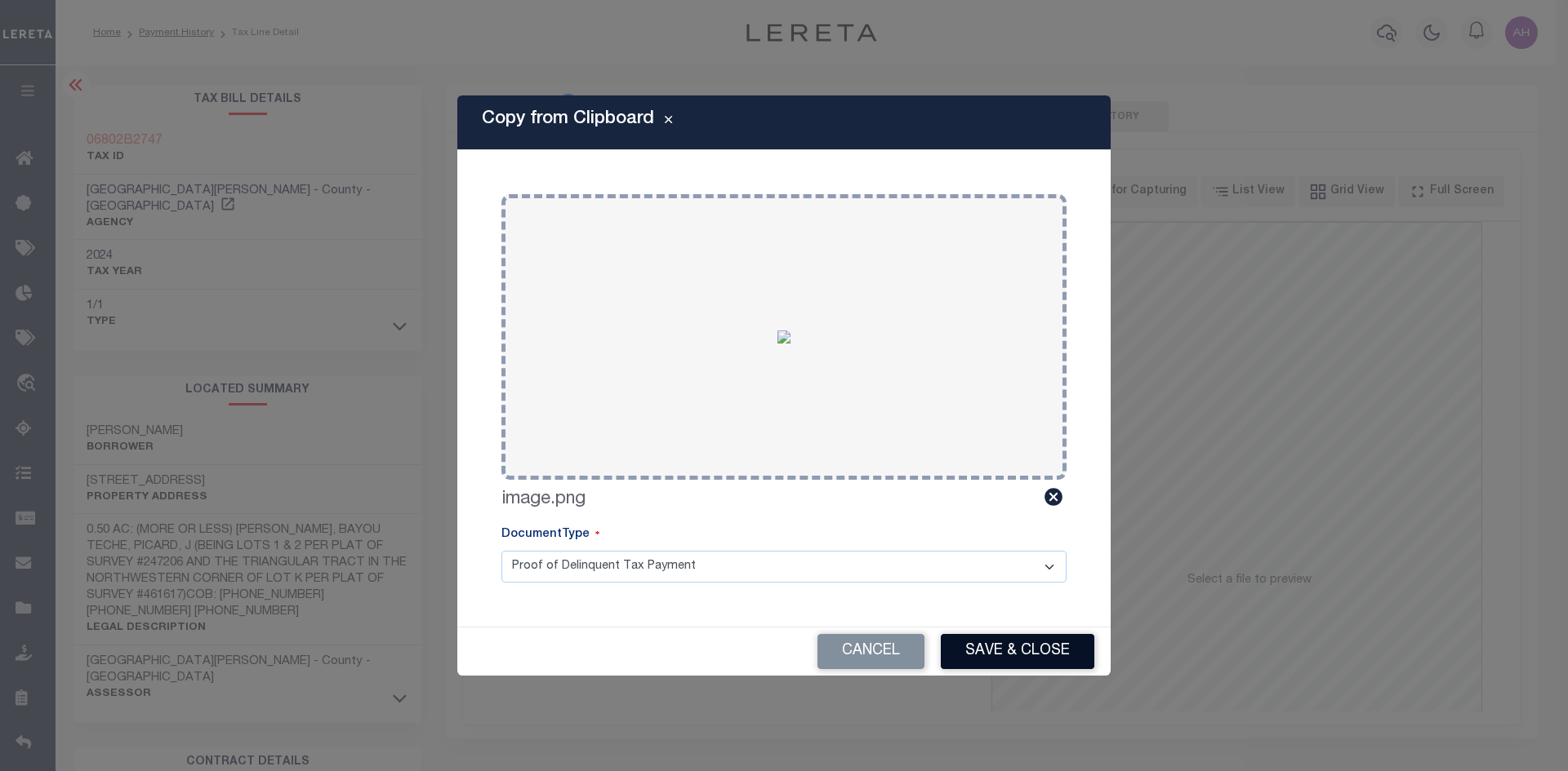
click at [992, 656] on button "Save & Close" at bounding box center [1017, 652] width 154 height 35
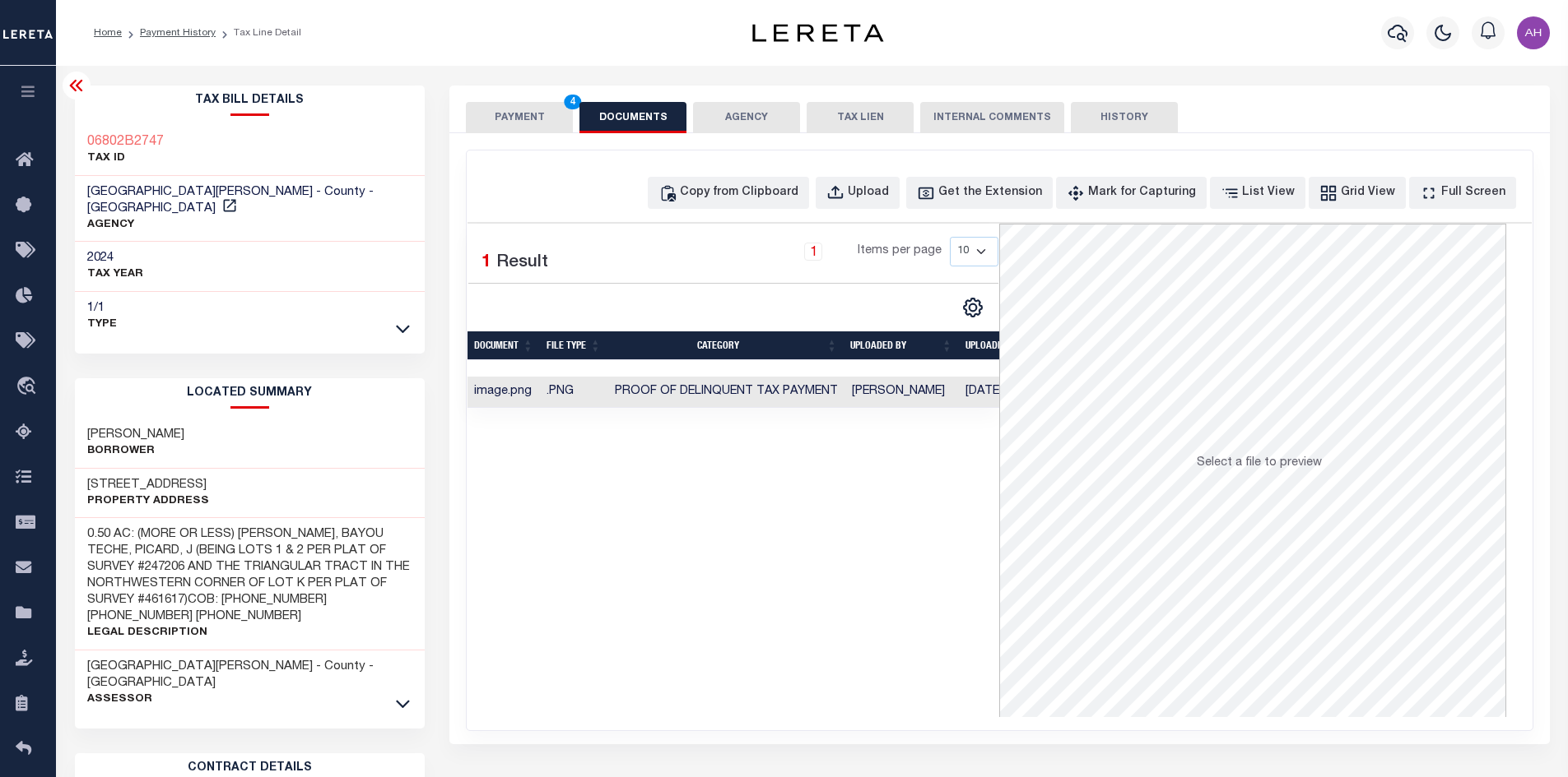
click at [495, 121] on button "PAYMENT 4" at bounding box center [518, 117] width 107 height 32
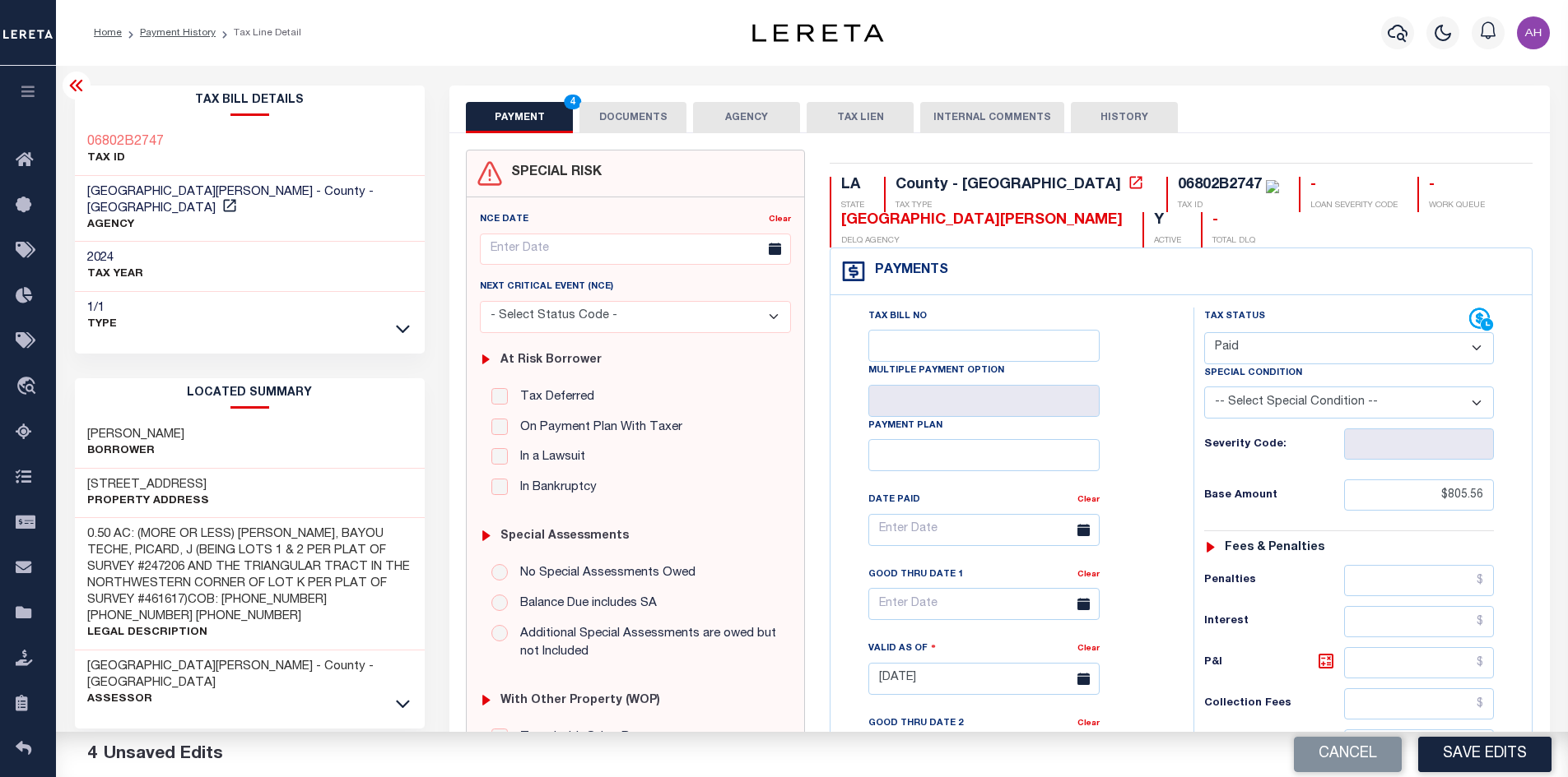
click at [623, 120] on button "DOCUMENTS" at bounding box center [632, 117] width 107 height 32
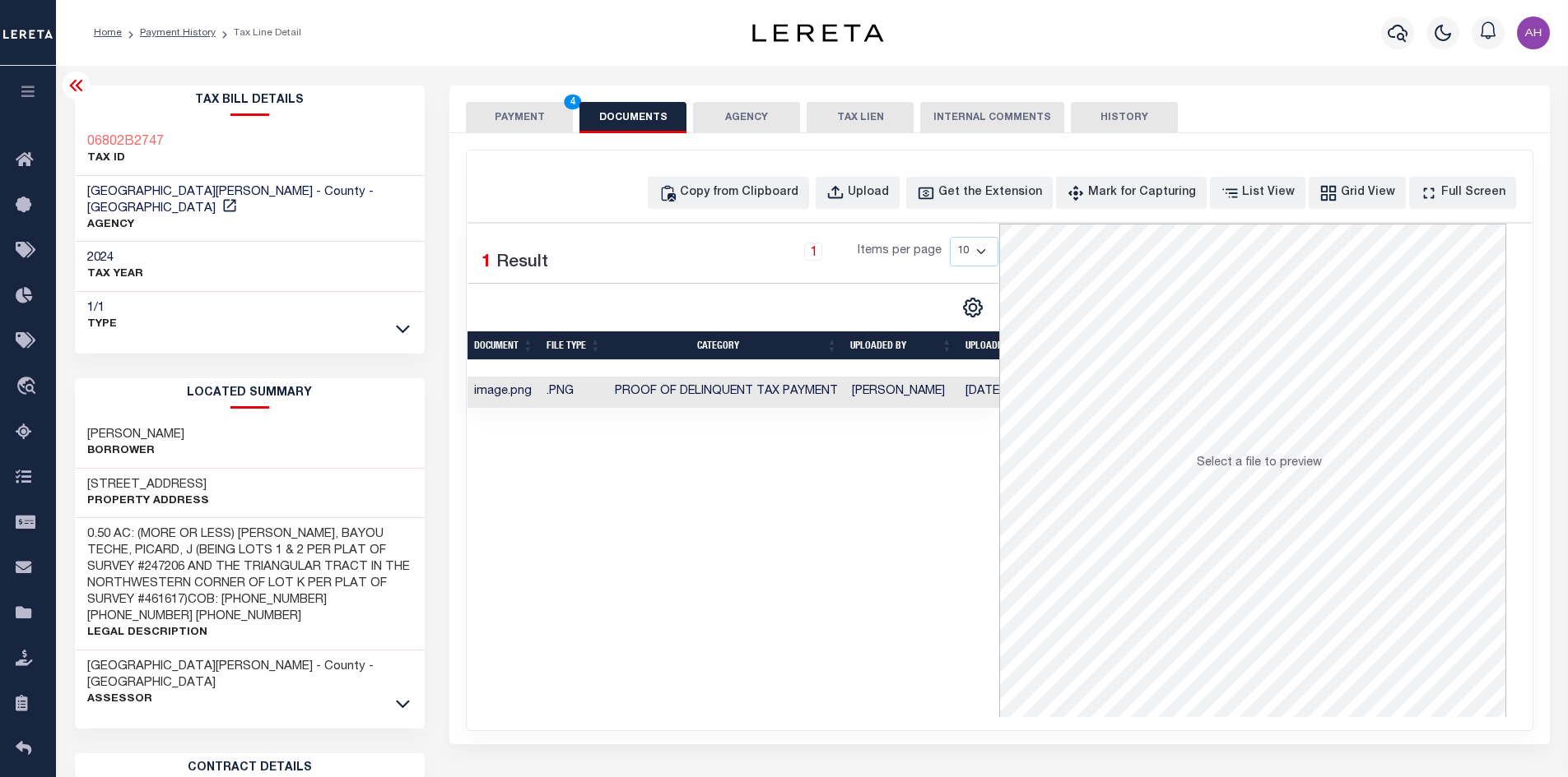
click at [522, 113] on button "PAYMENT 4" at bounding box center [518, 117] width 107 height 32
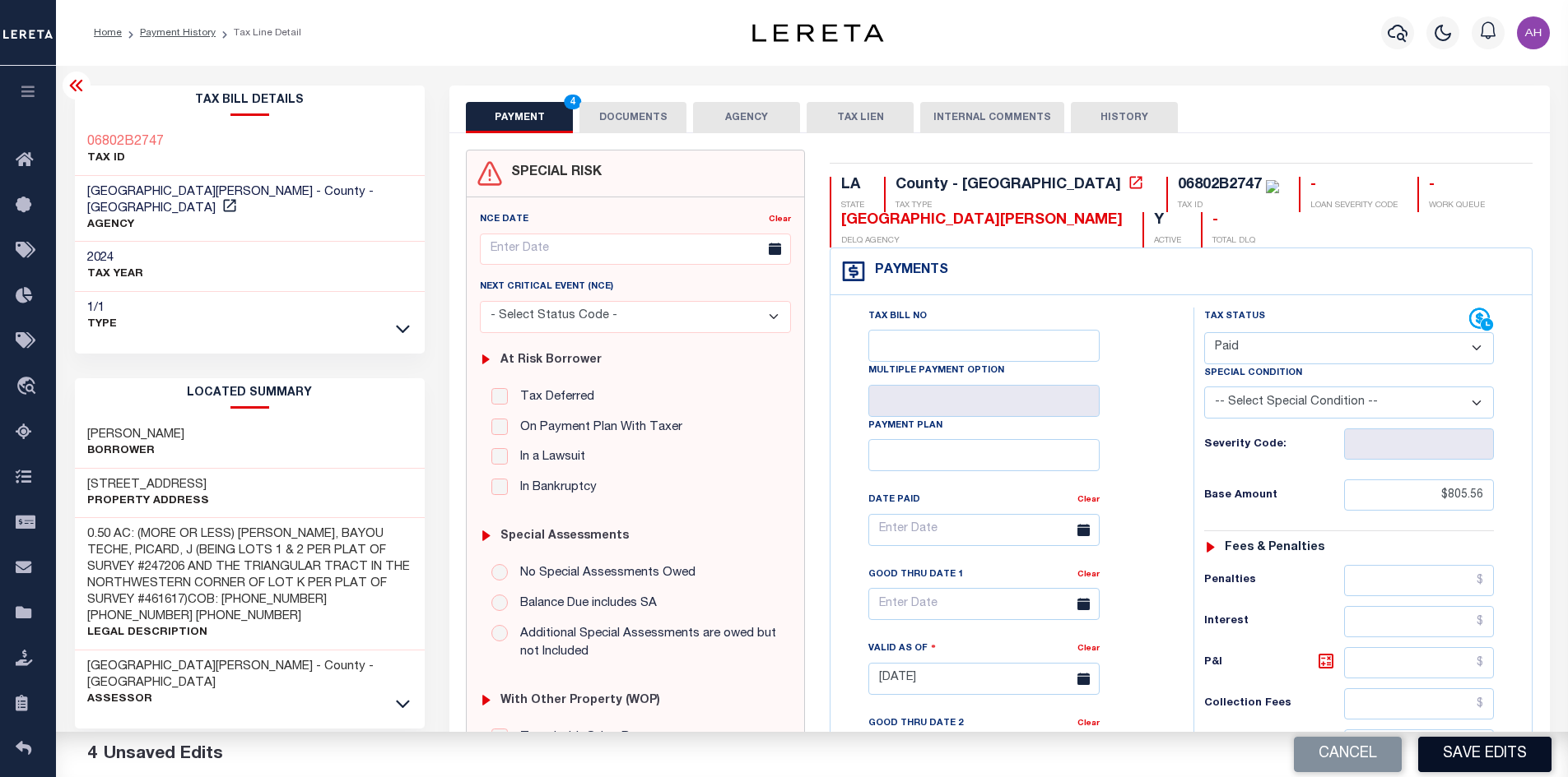
click at [1455, 760] on button "Save Edits" at bounding box center [1484, 755] width 134 height 36
checkbox input "false"
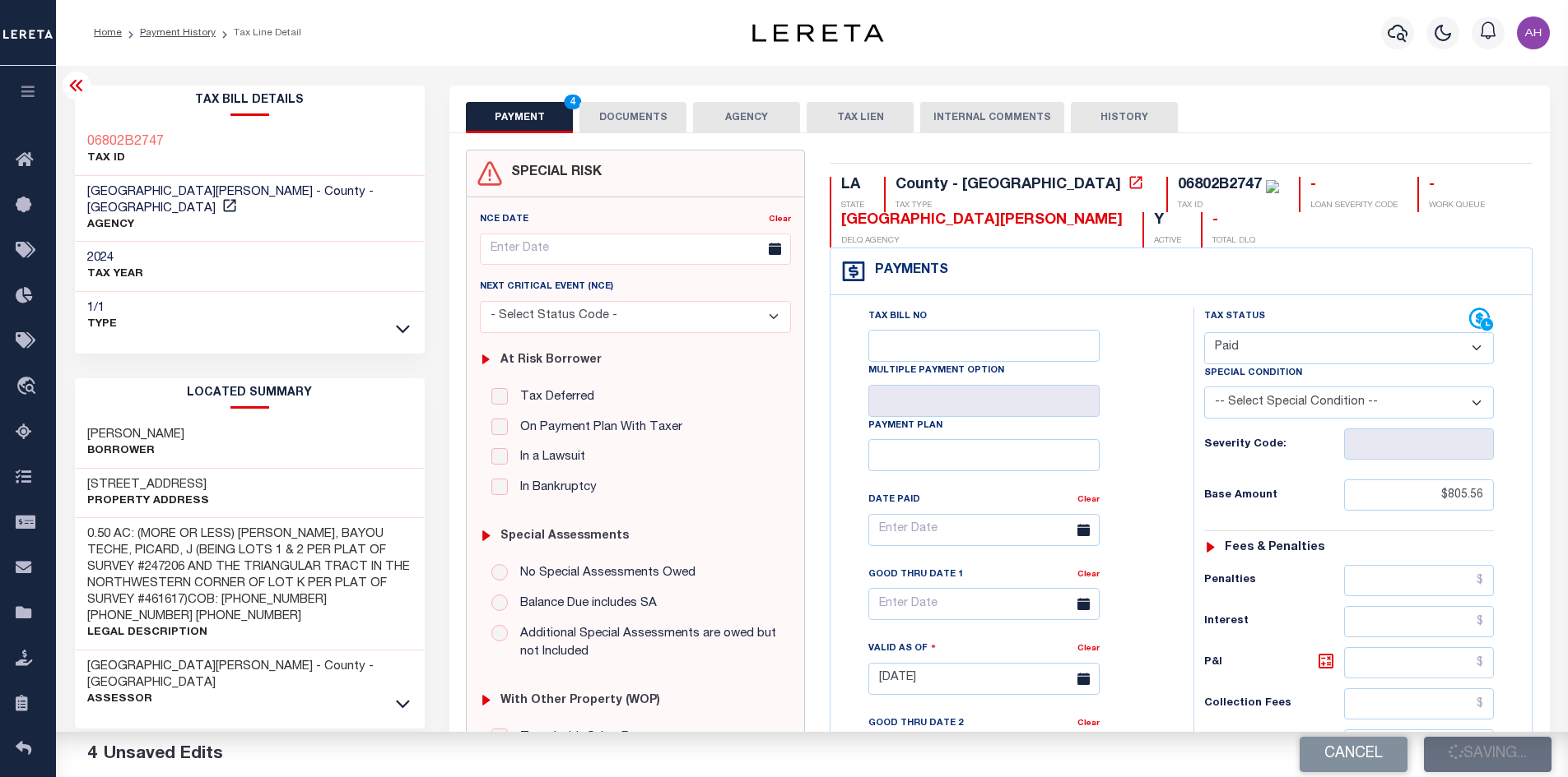
type input "$805.56"
type input "$0"
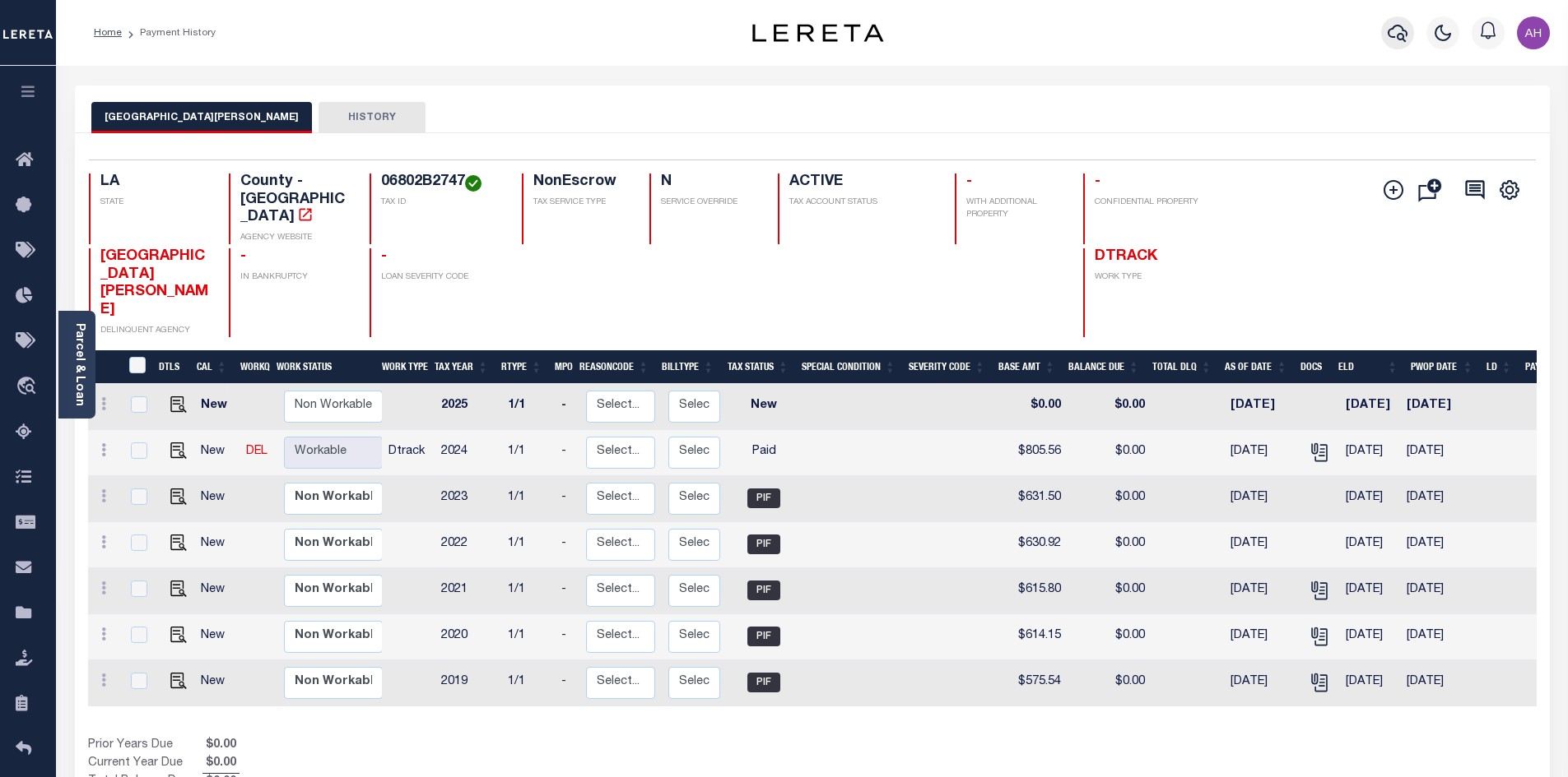
click at [1394, 30] on icon "button" at bounding box center [1397, 33] width 20 height 20
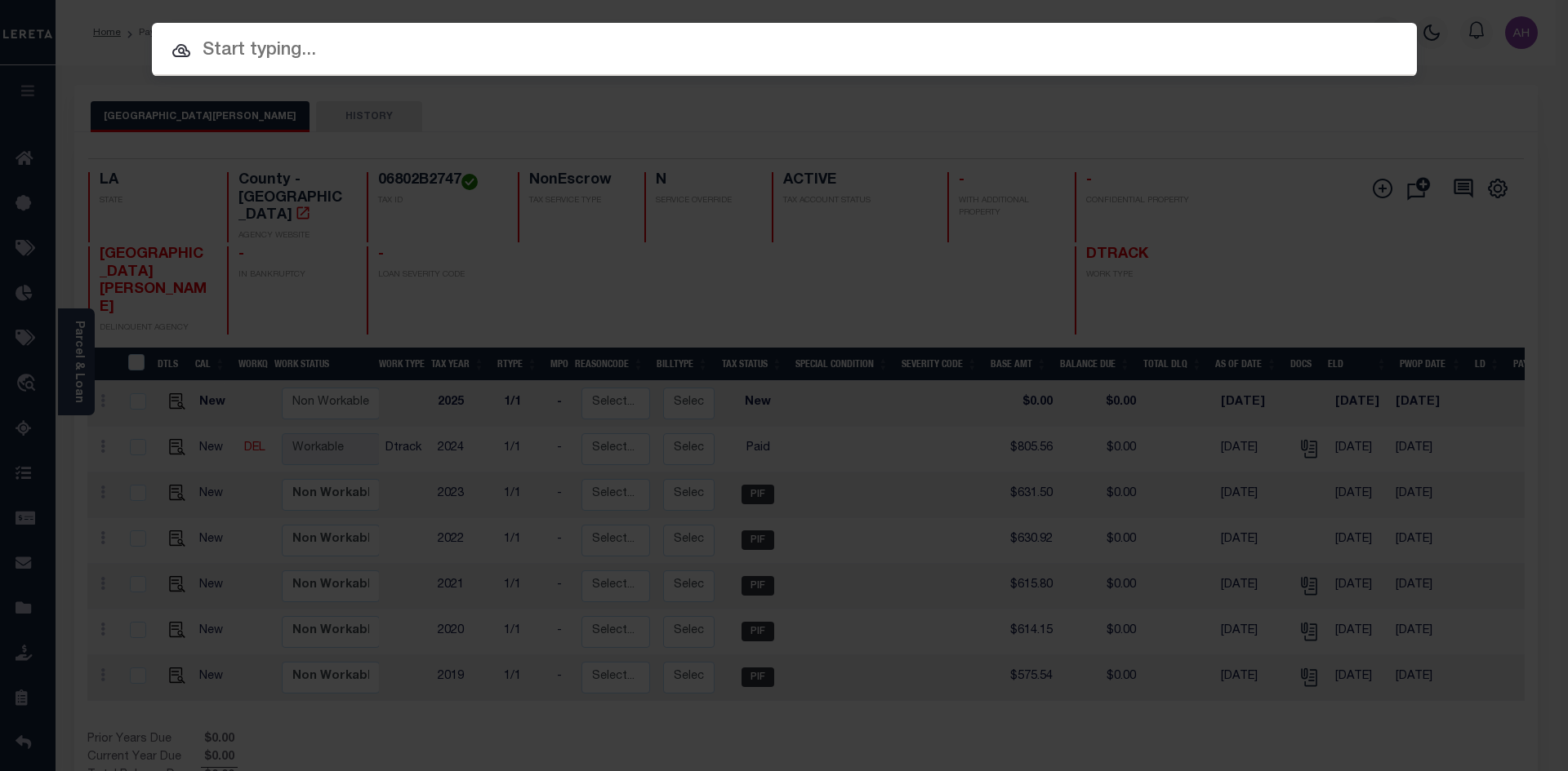
paste input "962200002021"
type input "962200002021"
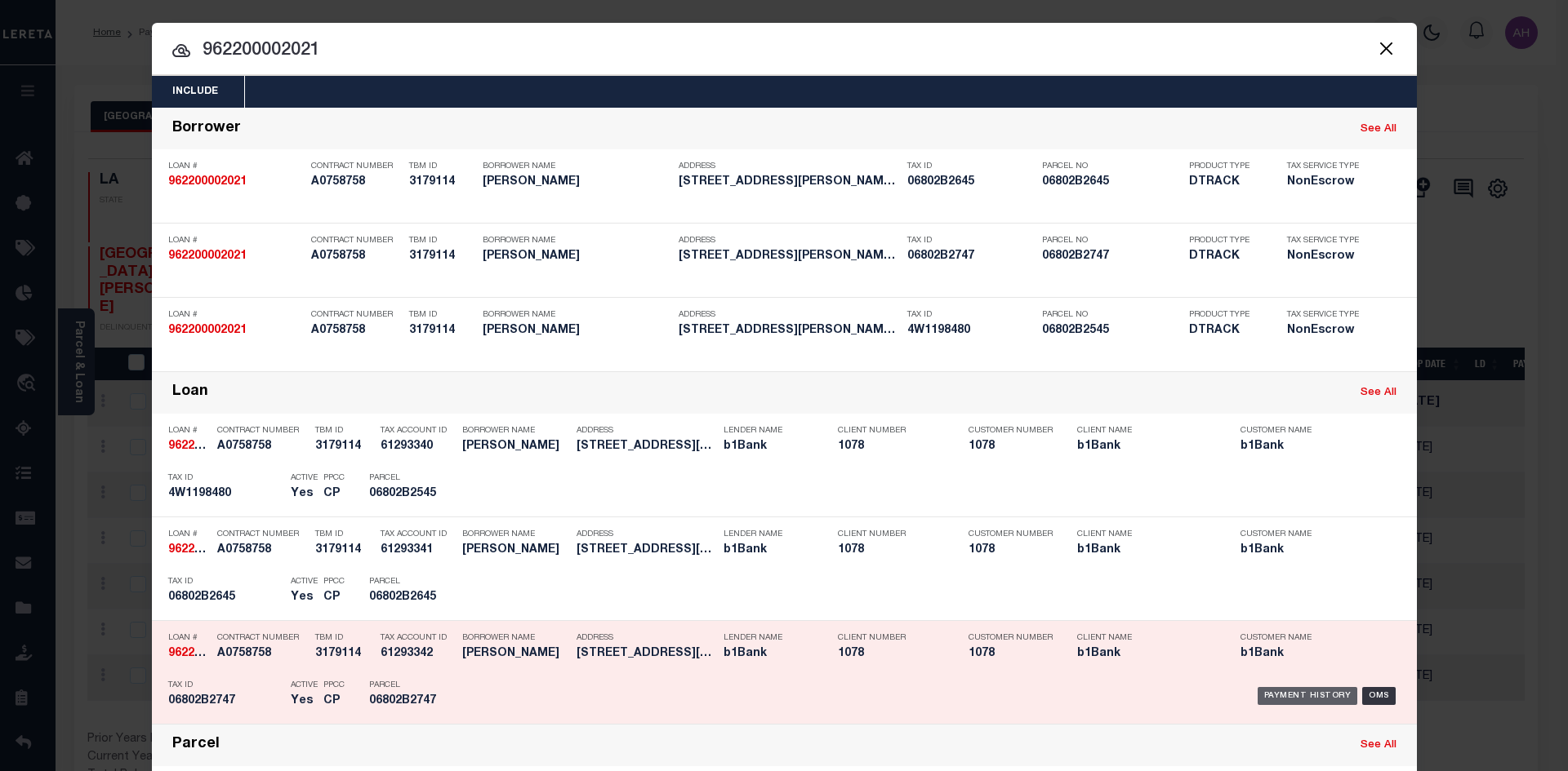
click at [1302, 693] on div "Payment History" at bounding box center [1307, 696] width 100 height 18
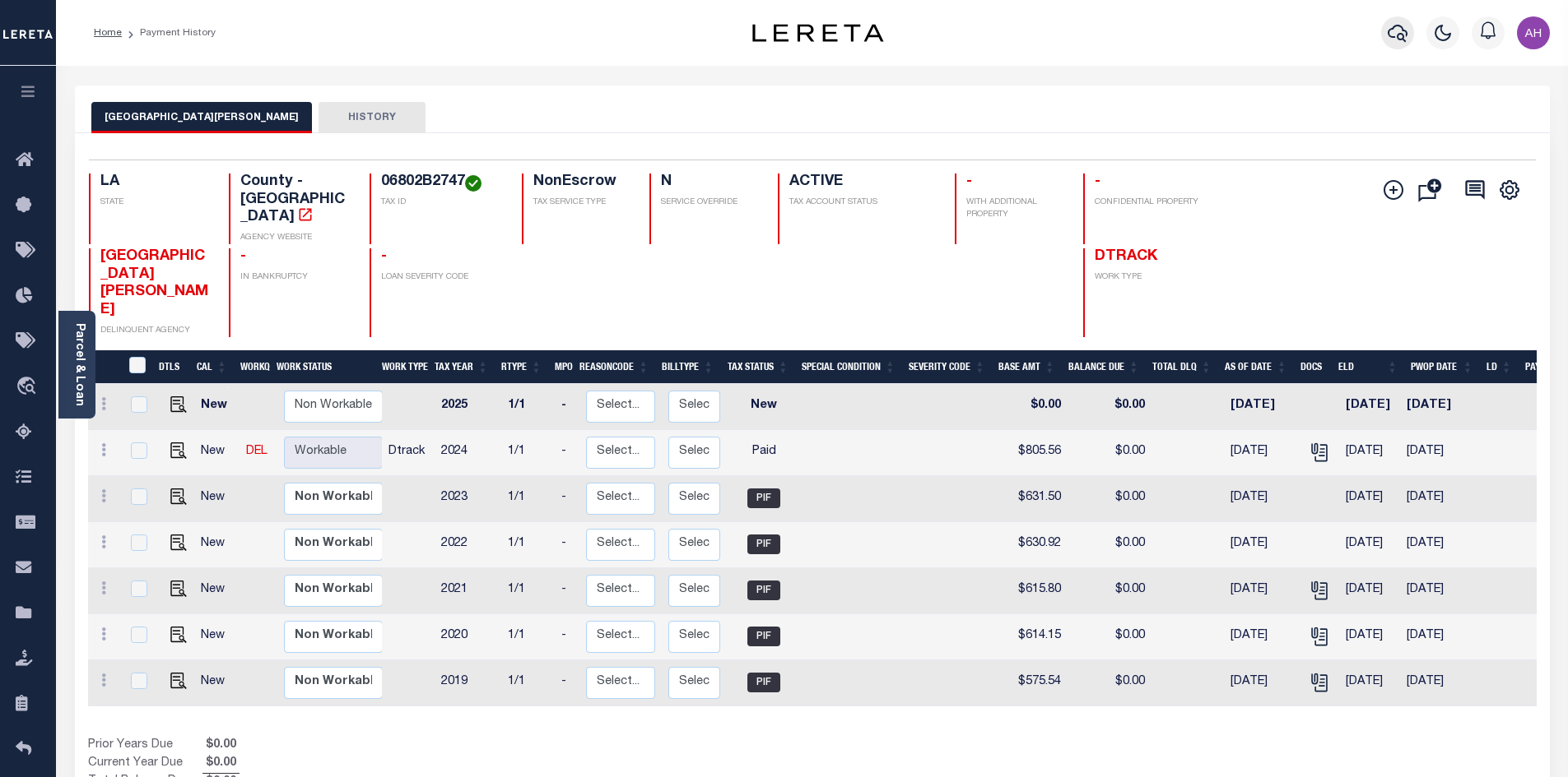
click at [1387, 35] on icon "button" at bounding box center [1397, 33] width 20 height 20
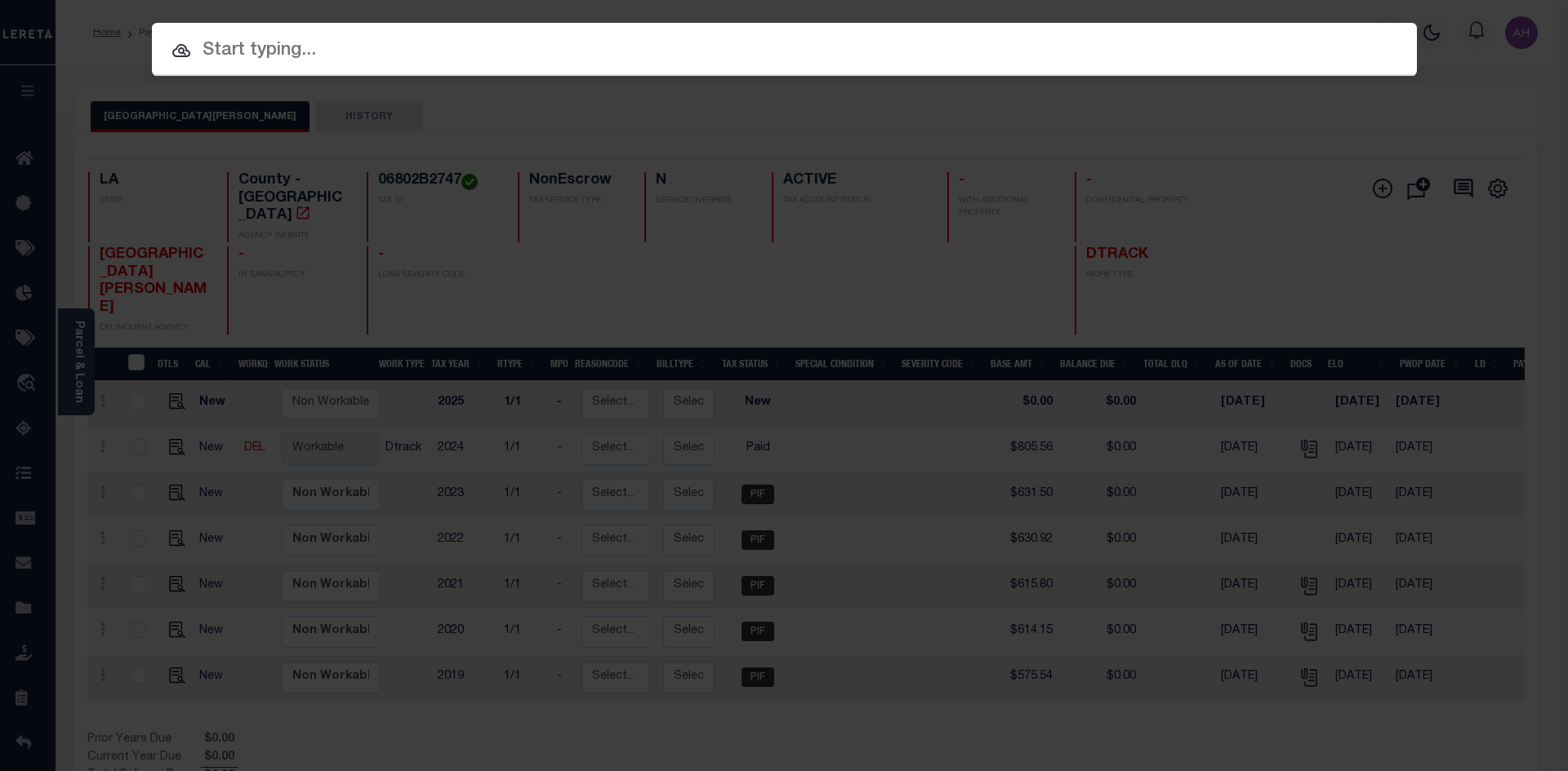
click at [298, 62] on input "text" at bounding box center [784, 51] width 1265 height 29
paste input "962200002021"
type input "962200002021"
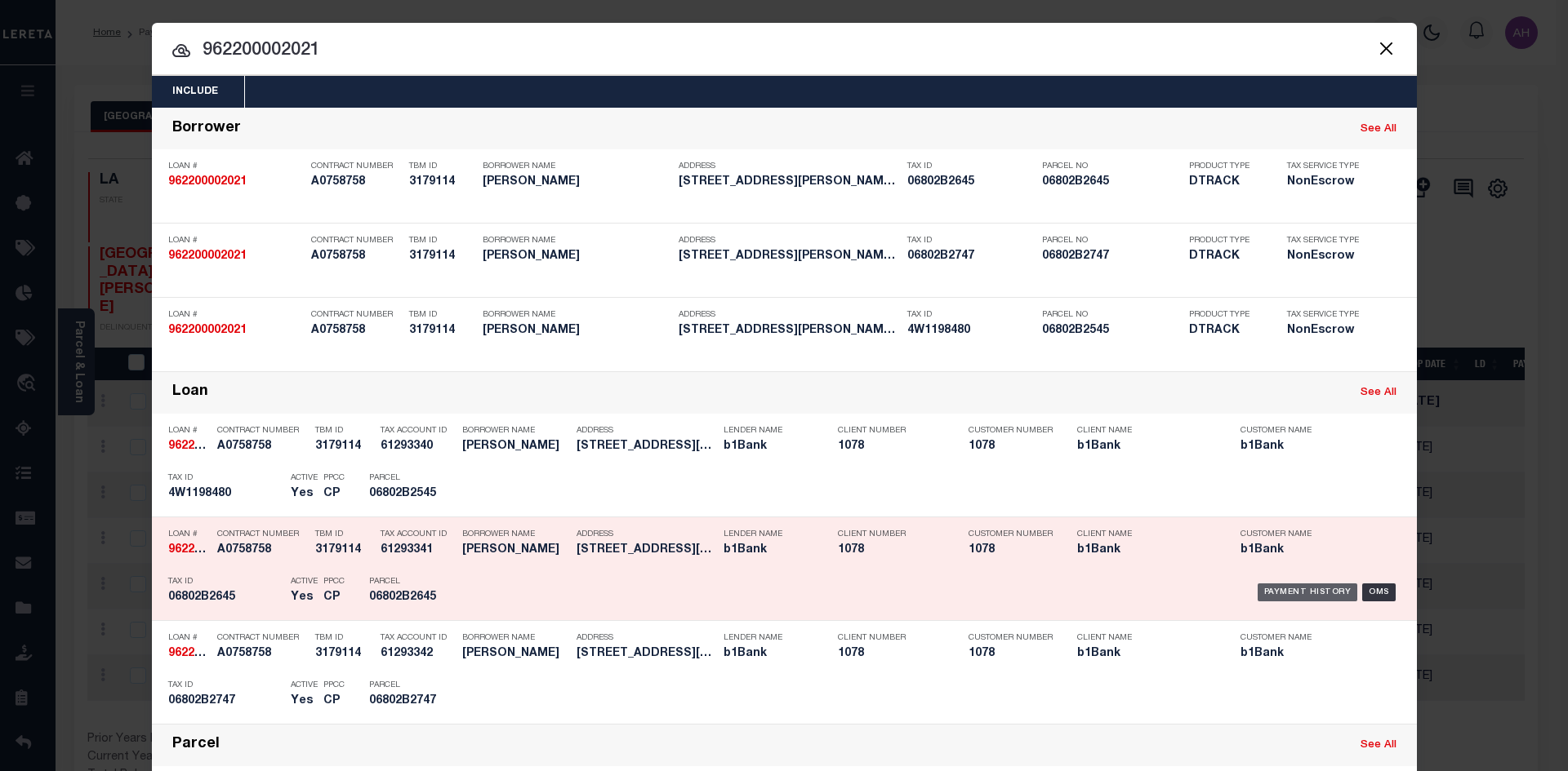
click at [1311, 598] on div "Payment History" at bounding box center [1307, 593] width 100 height 18
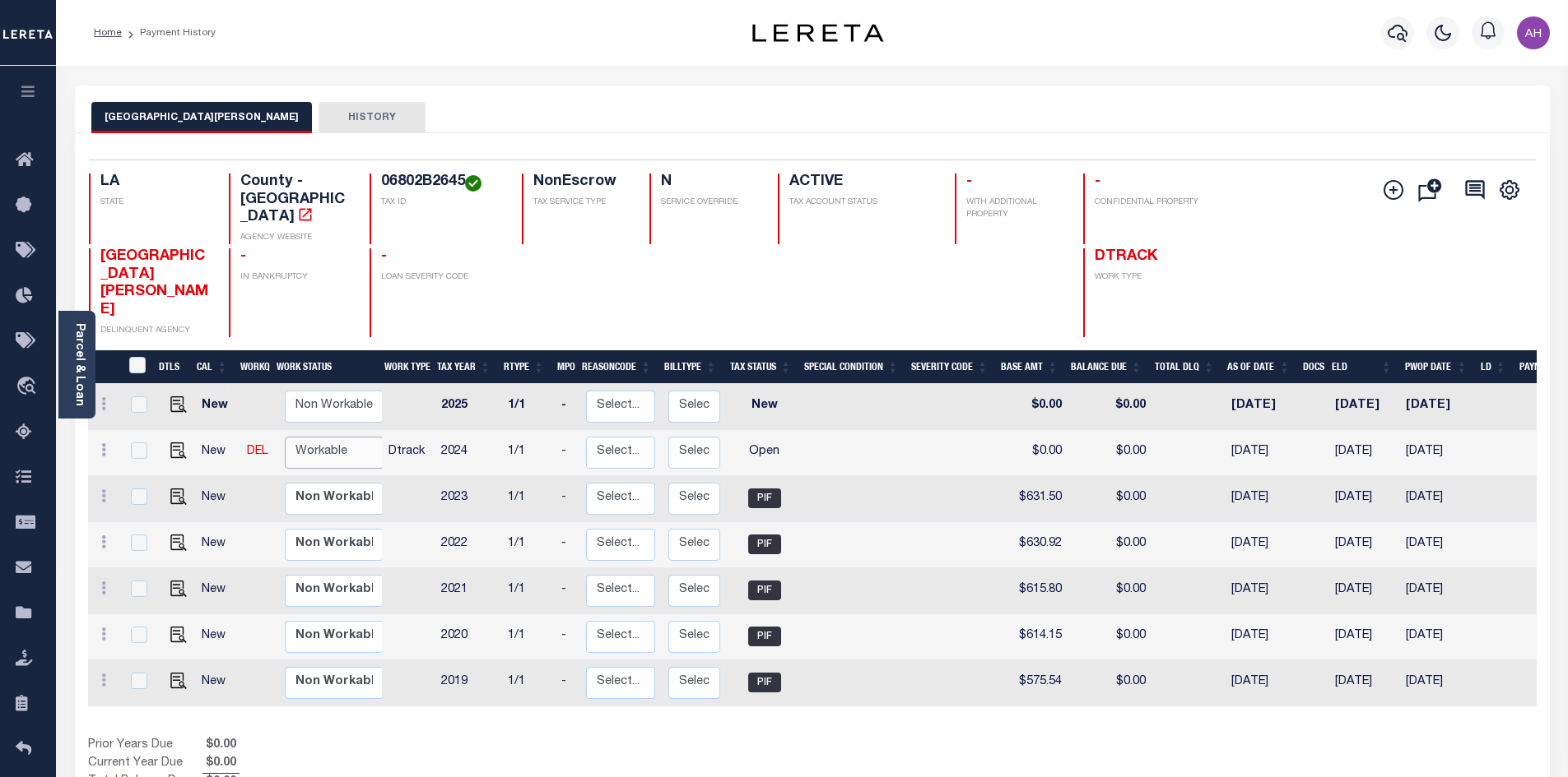
click at [344, 437] on select "Non Workable Workable" at bounding box center [334, 452] width 99 height 32
checkbox input "true"
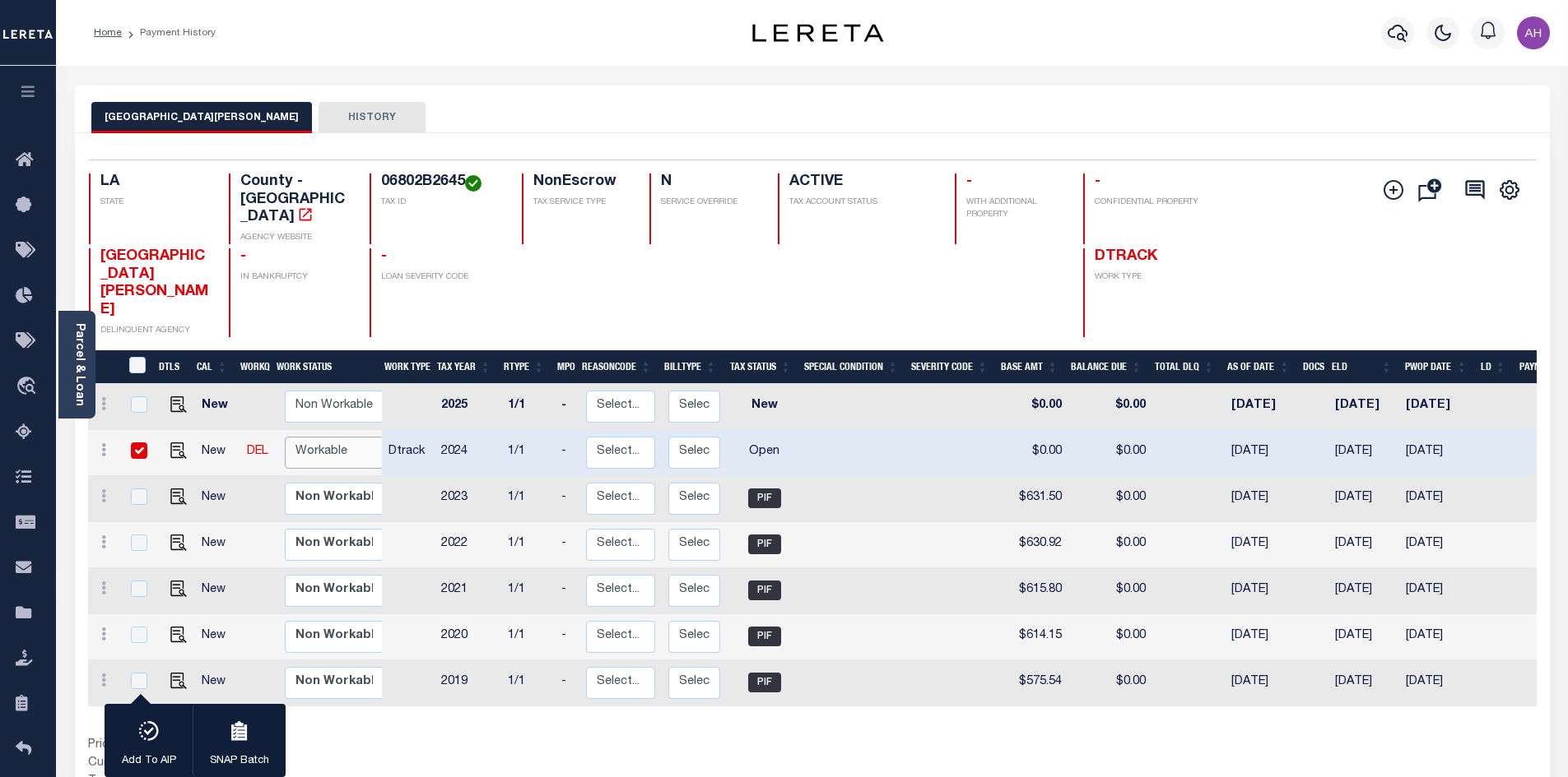
select select "true"
click at [285, 437] on select "Non Workable Workable" at bounding box center [334, 452] width 99 height 32
checkbox input "false"
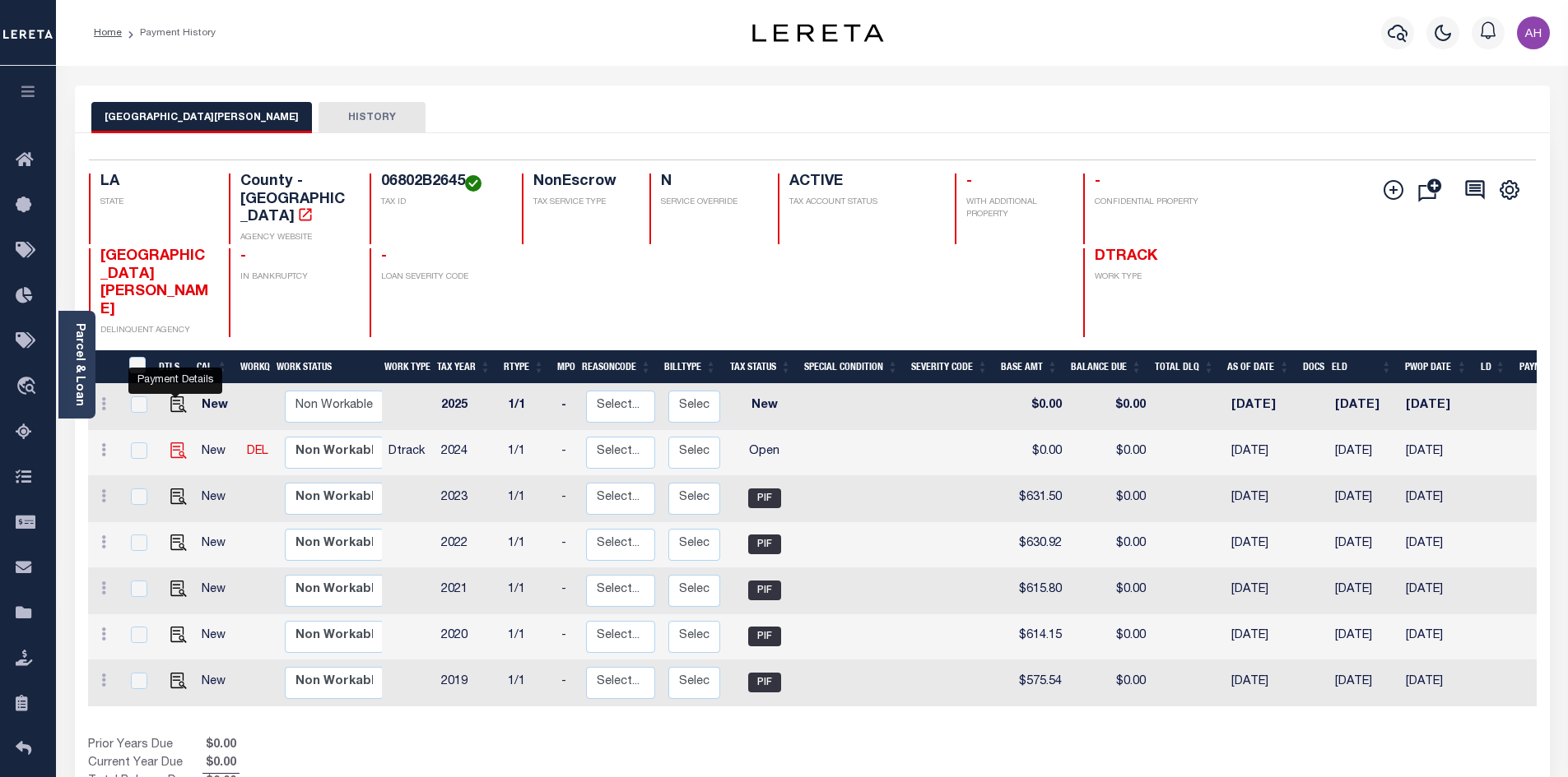
click at [176, 442] on img "" at bounding box center [178, 450] width 16 height 16
checkbox input "true"
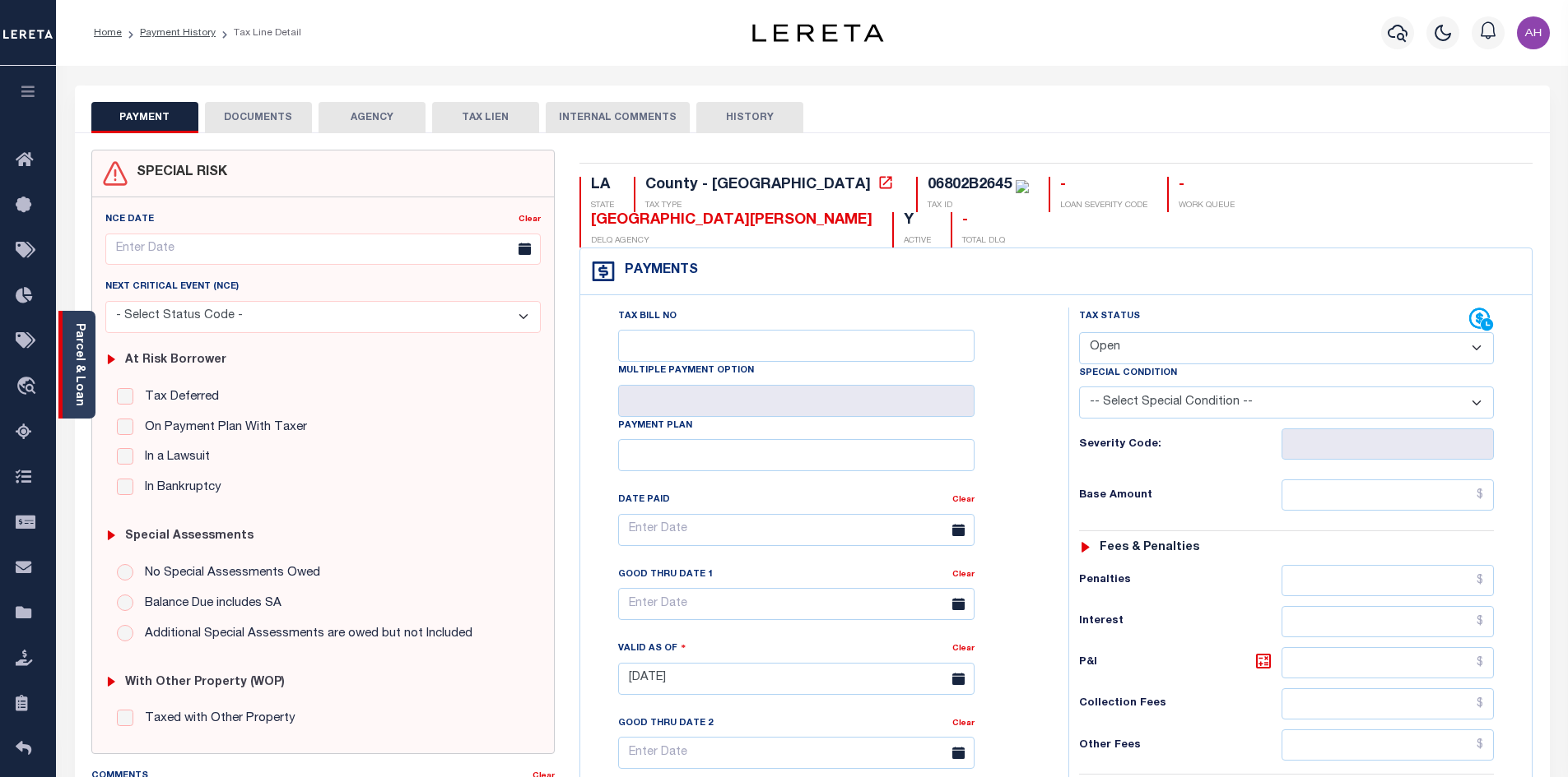
click at [77, 356] on link "Parcel & Loan" at bounding box center [79, 364] width 12 height 83
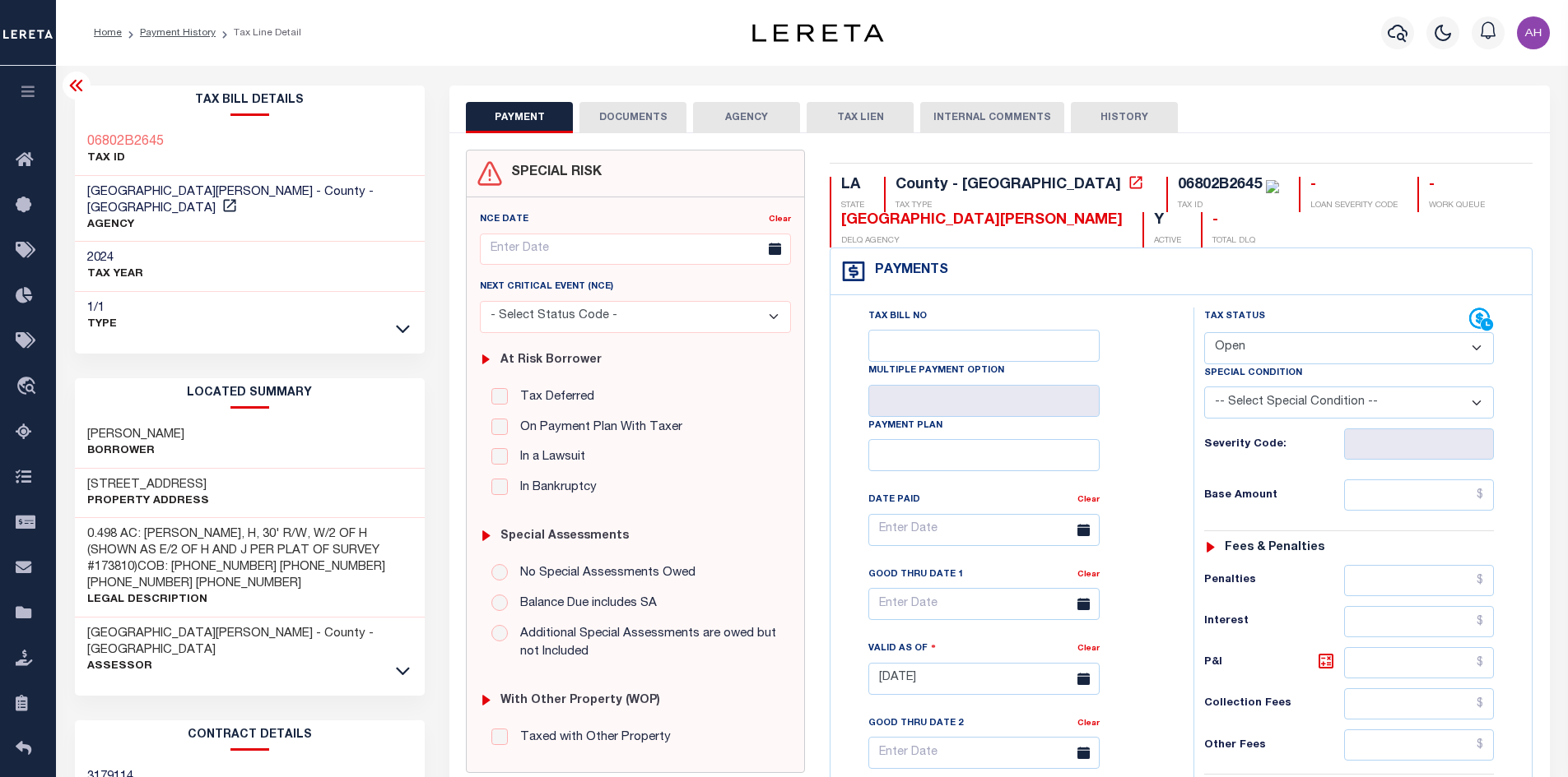
click at [1306, 355] on select "- Select Status Code - Open Due/Unpaid Paid Incomplete No Tax Due Internal Refu…" at bounding box center [1349, 348] width 290 height 32
select select "PYD"
click at [1204, 333] on select "- Select Status Code - Open Due/Unpaid Paid Incomplete No Tax Due Internal Refu…" at bounding box center [1349, 348] width 290 height 32
type input "[DATE]"
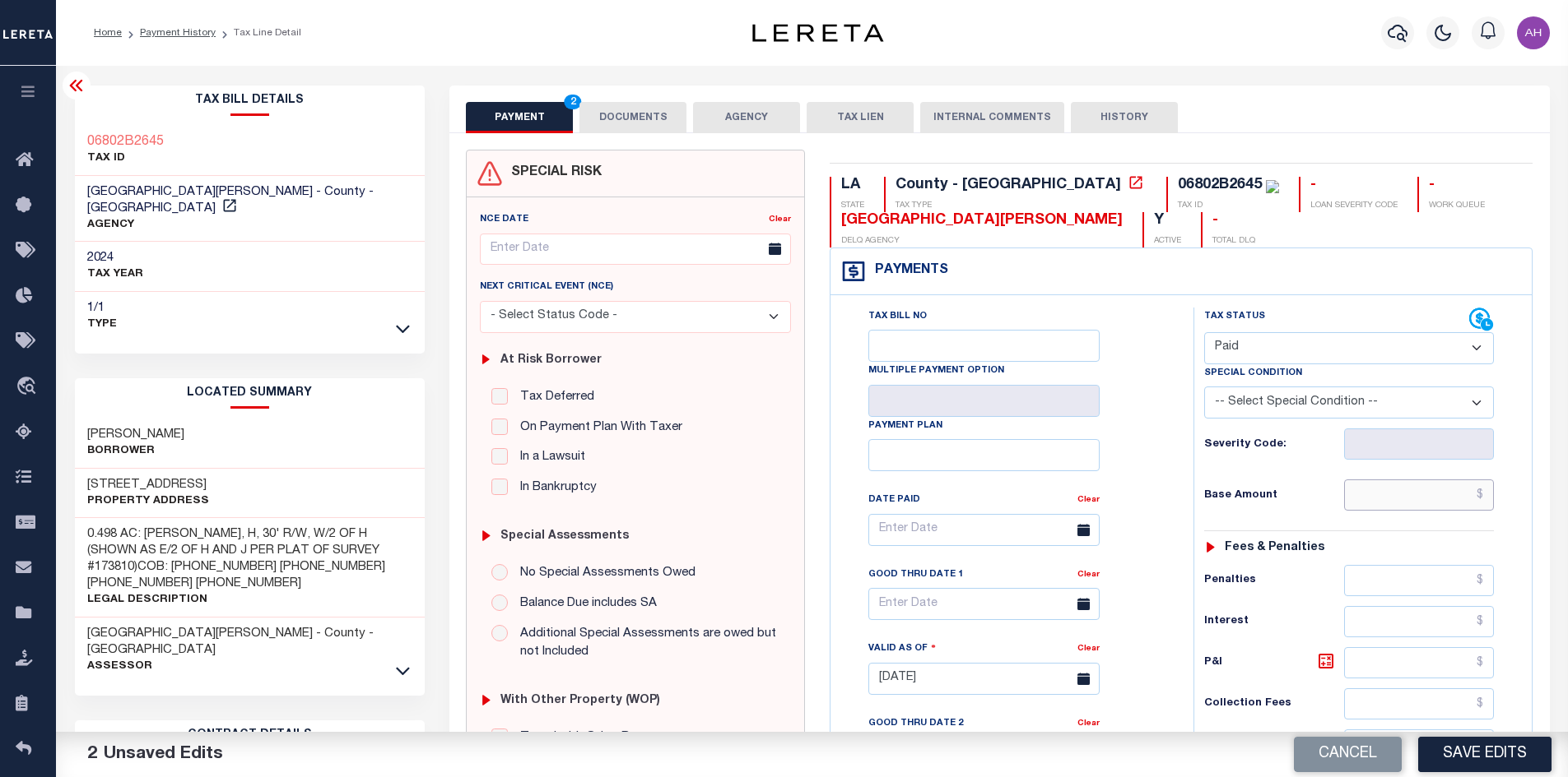
click at [1378, 498] on input "text" at bounding box center [1419, 495] width 151 height 32
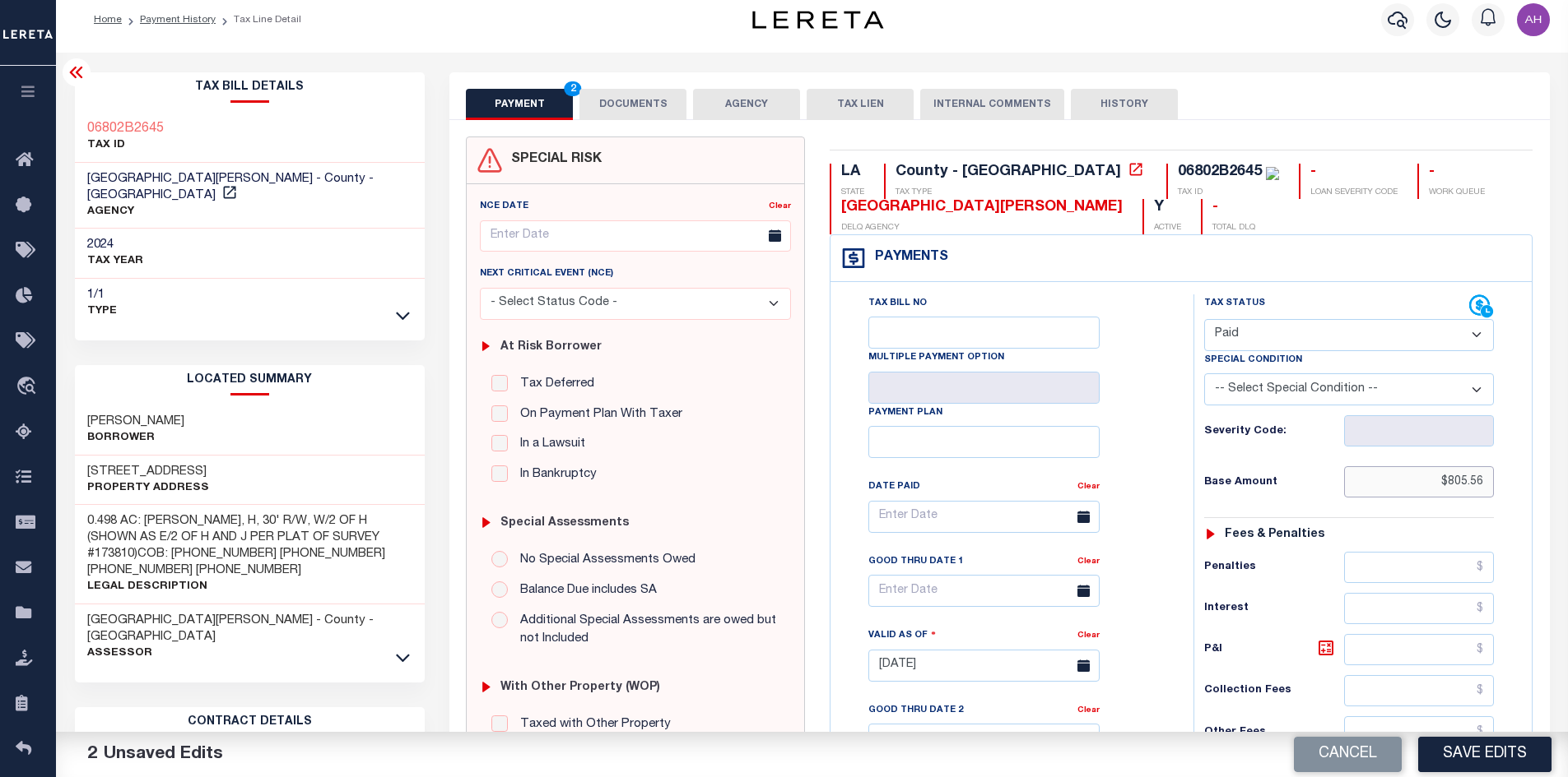
scroll to position [469, 0]
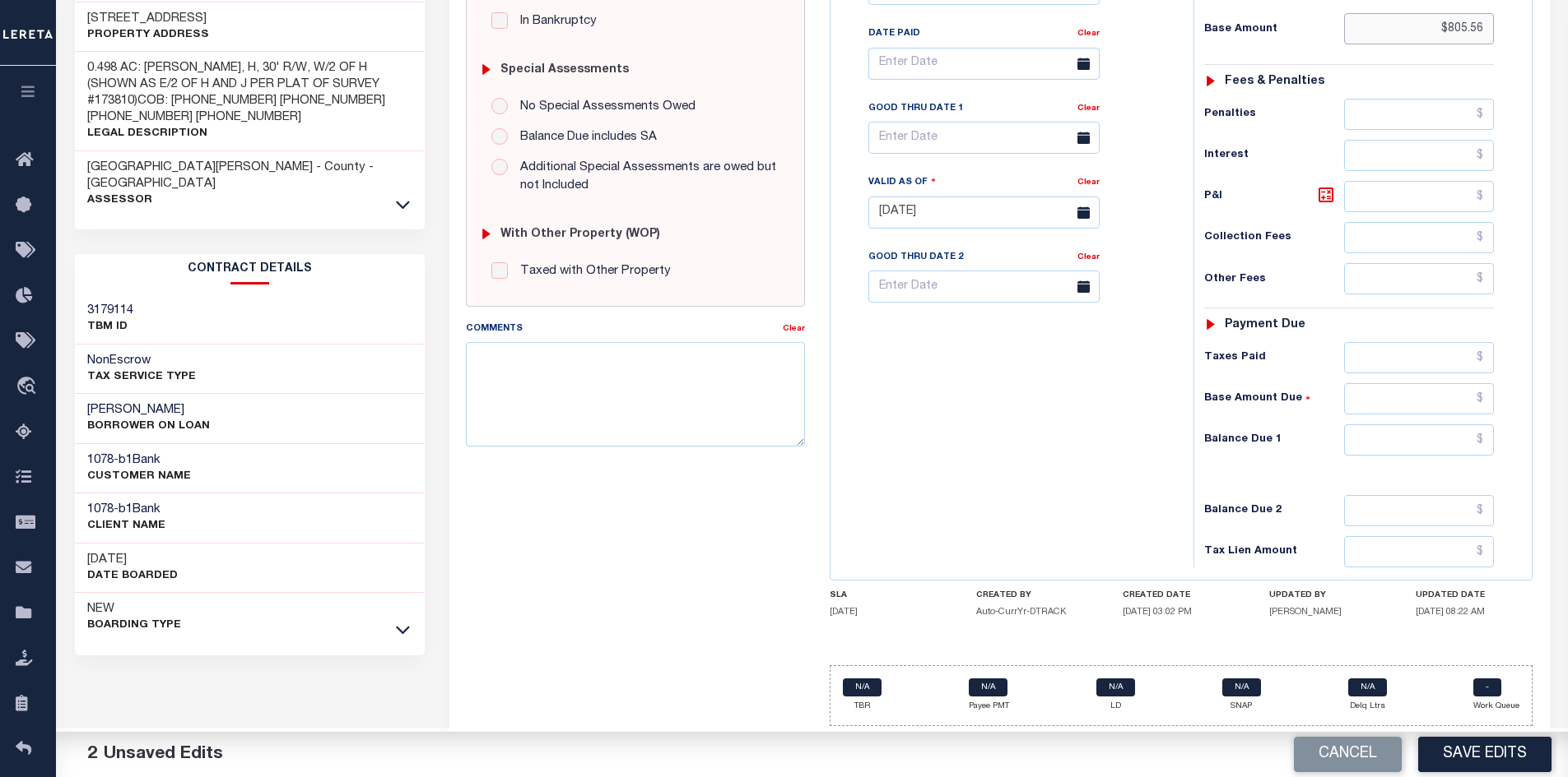
type input "$805.56"
click at [1452, 441] on input "text" at bounding box center [1419, 439] width 151 height 32
type input "$0"
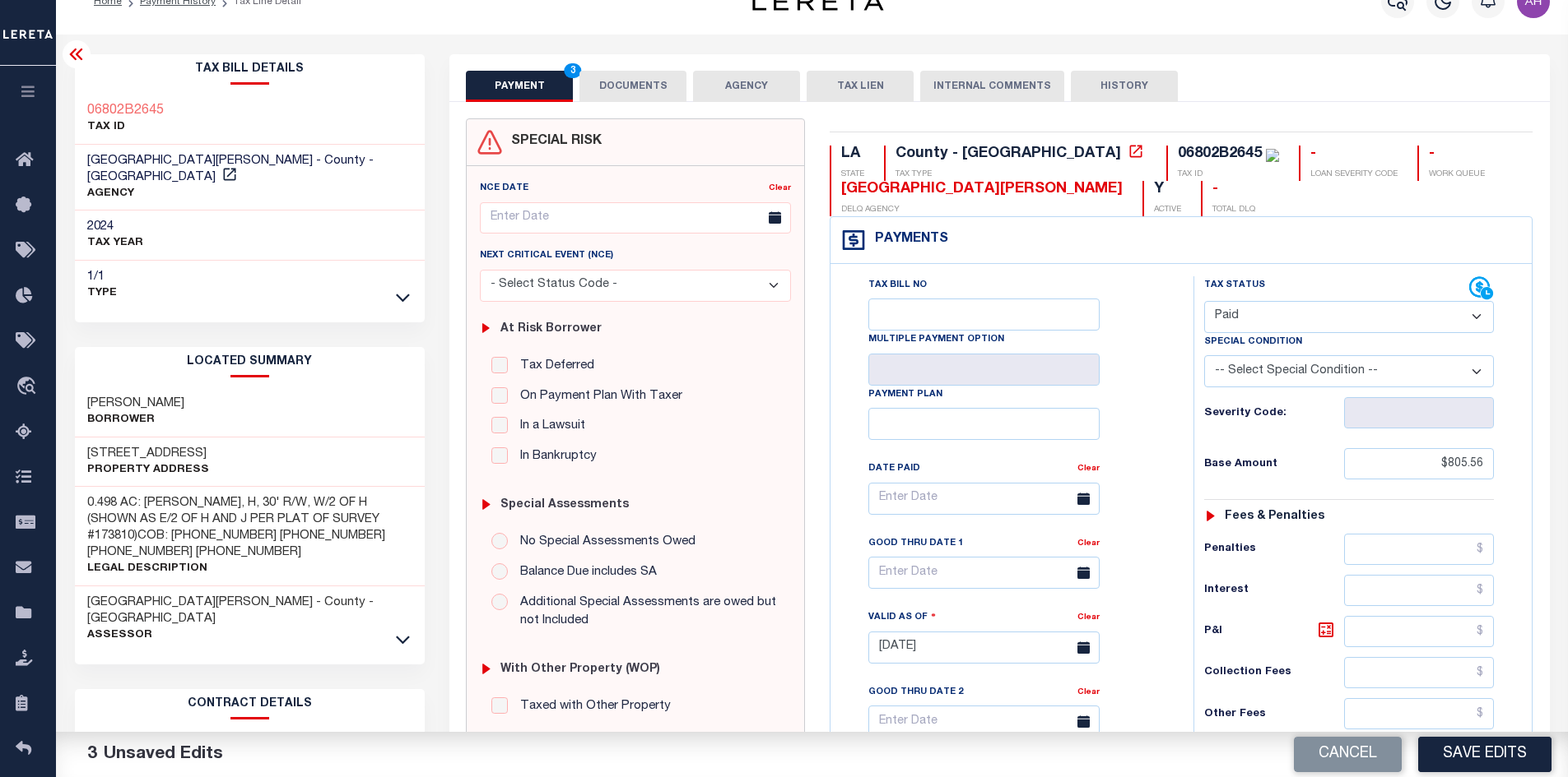
scroll to position [0, 0]
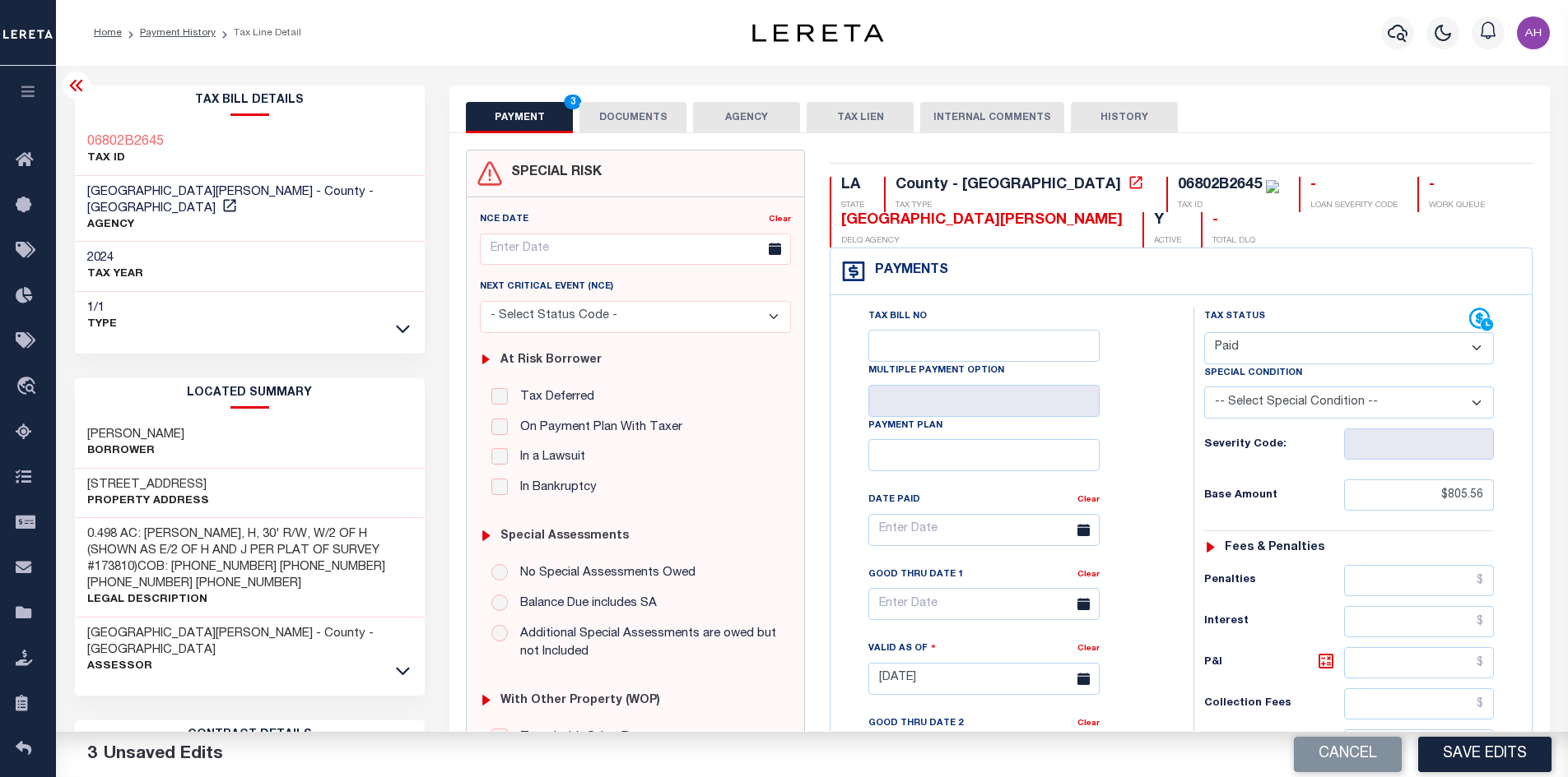
click at [612, 112] on button "DOCUMENTS" at bounding box center [632, 117] width 107 height 32
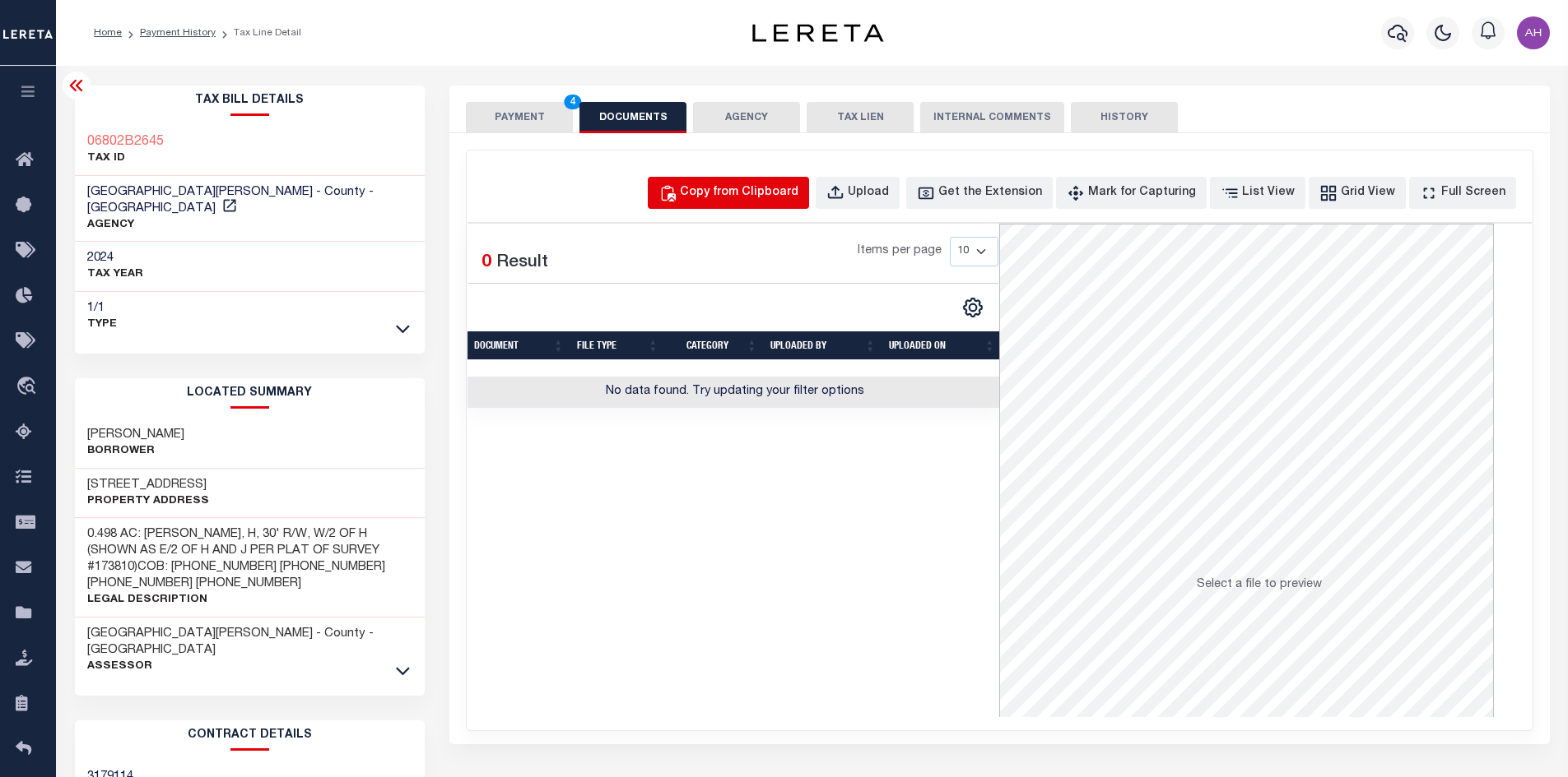
click at [739, 201] on div "Copy from Clipboard" at bounding box center [739, 193] width 118 height 18
select select "POP"
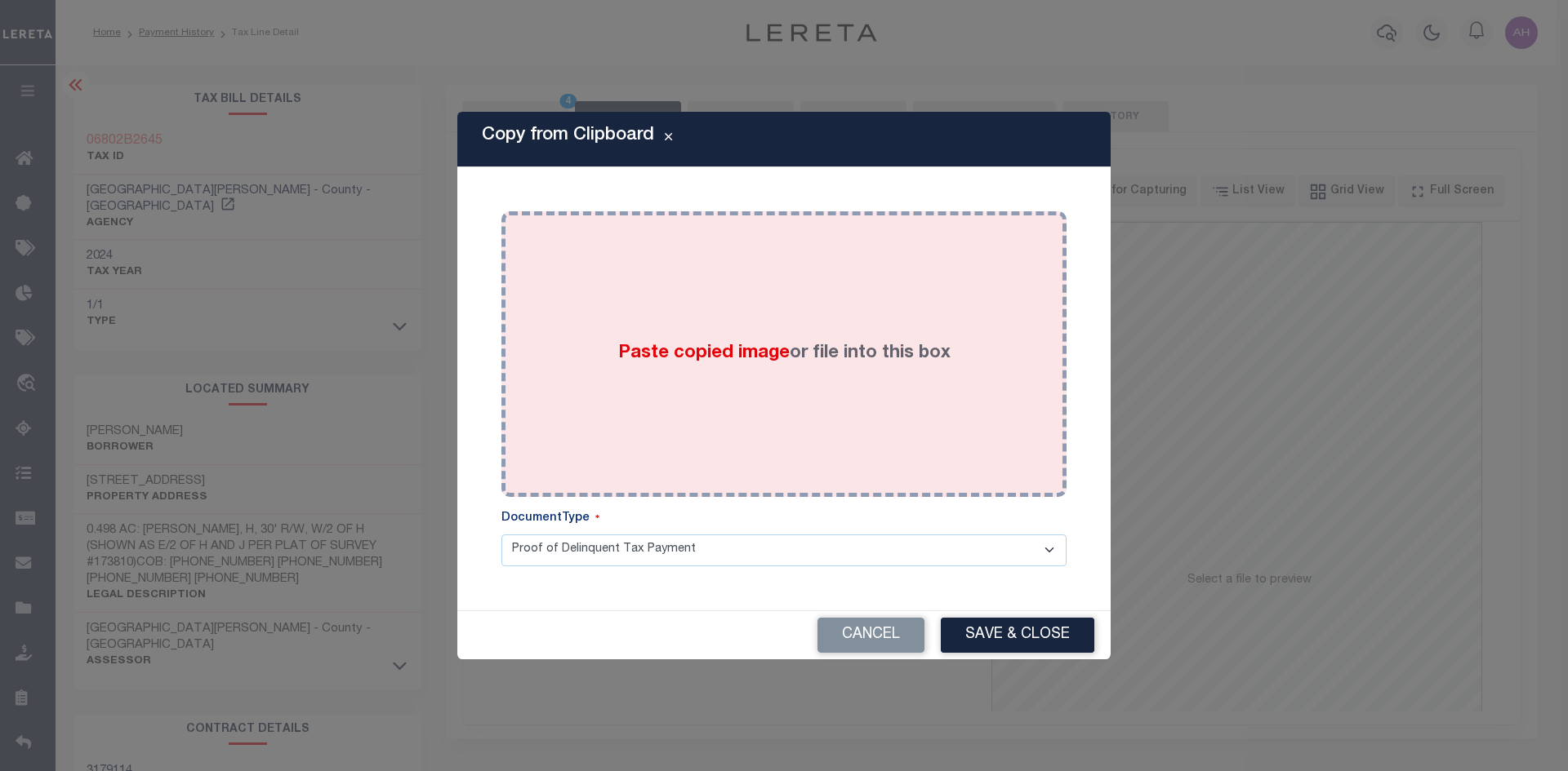
click at [712, 346] on span "Paste copied image" at bounding box center [704, 353] width 172 height 18
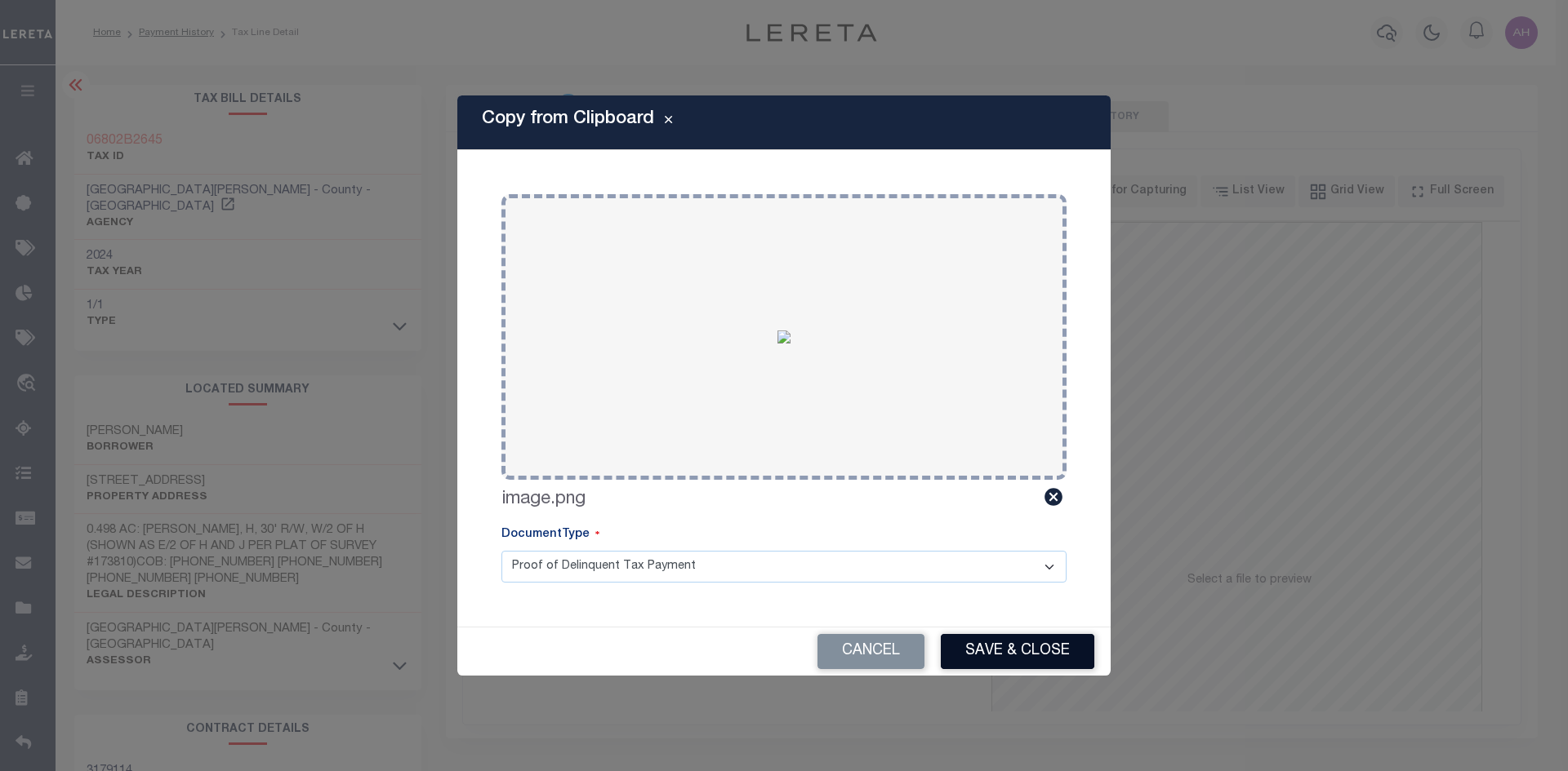
click at [1015, 650] on button "Save & Close" at bounding box center [1017, 652] width 154 height 35
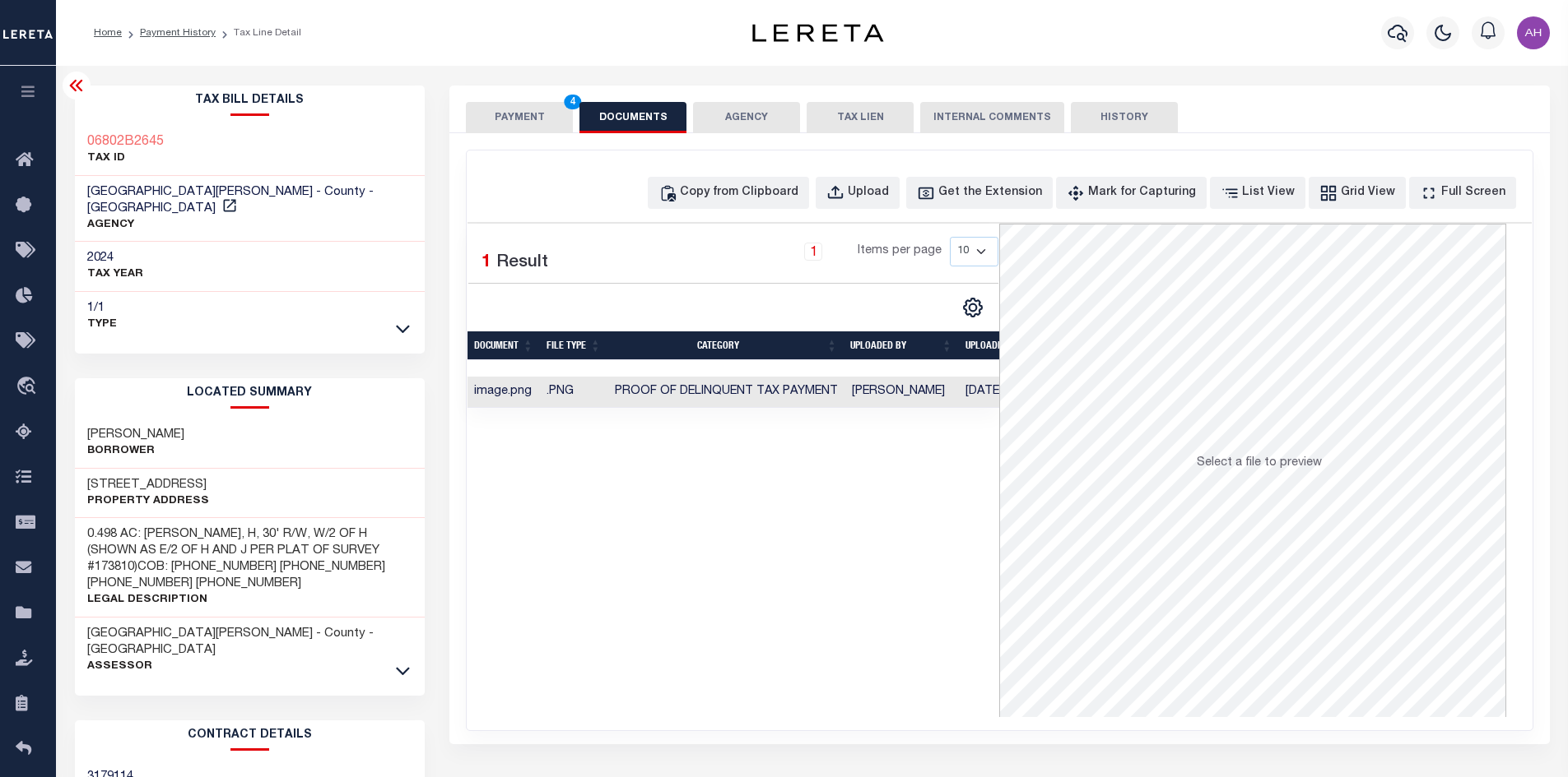
click at [511, 110] on button "PAYMENT 4" at bounding box center [518, 117] width 107 height 32
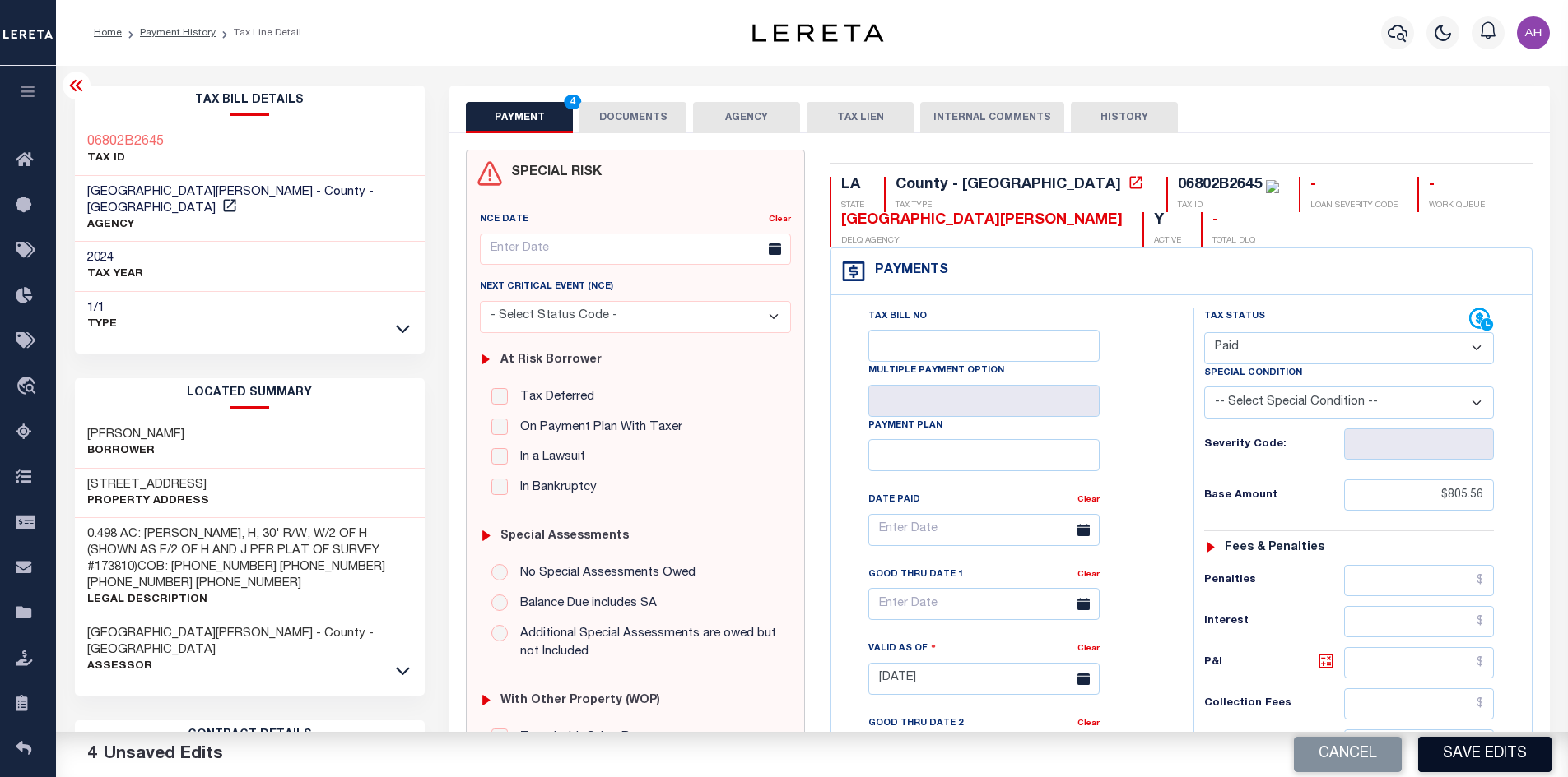
click at [1500, 762] on button "Save Edits" at bounding box center [1484, 755] width 134 height 36
checkbox input "false"
type input "$805.56"
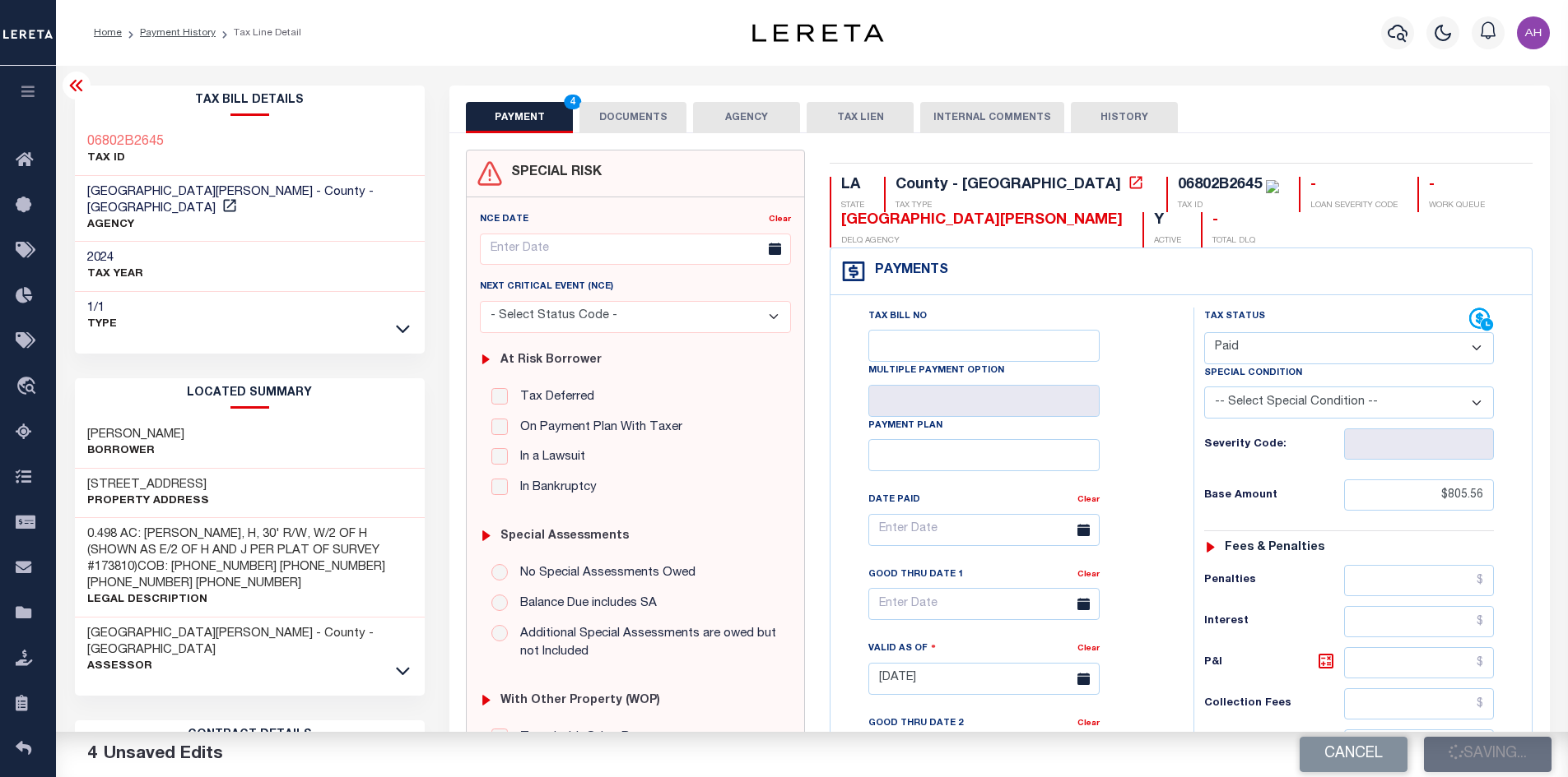
type input "$0"
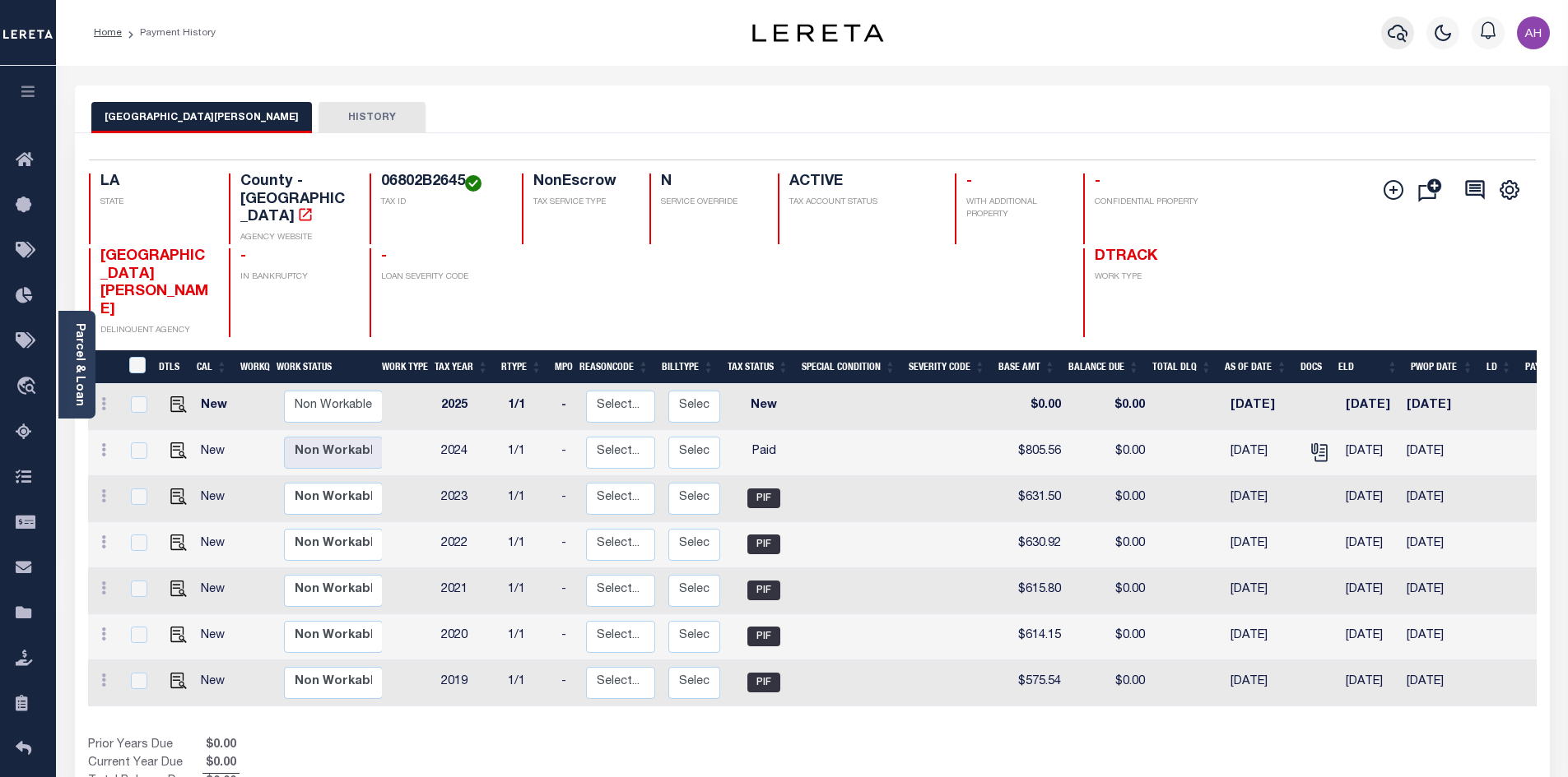
click at [1404, 27] on icon "button" at bounding box center [1397, 33] width 20 height 20
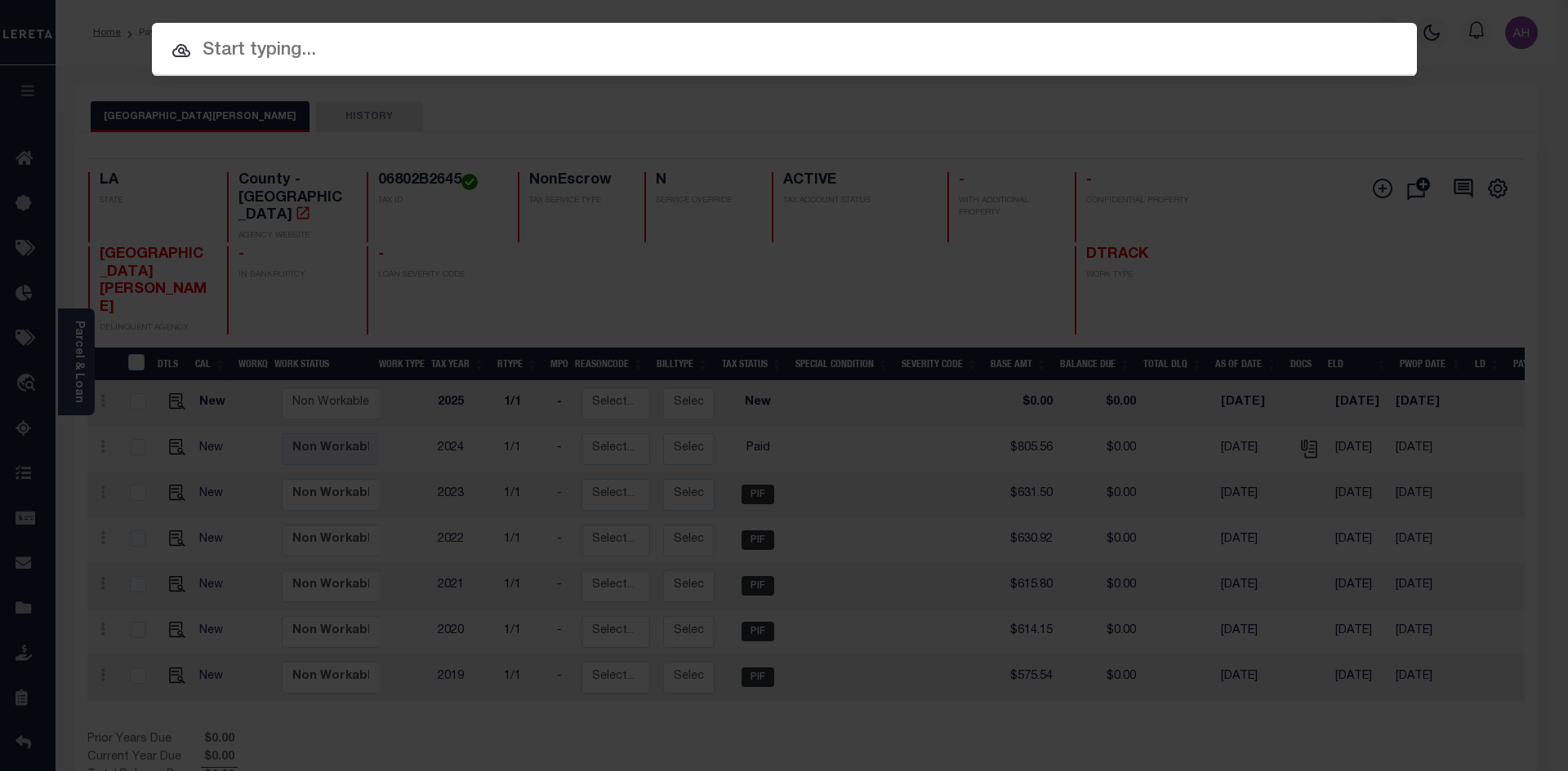
paste input "[CREDIT_CARD_NUMBER]"
type input "[CREDIT_CARD_NUMBER]"
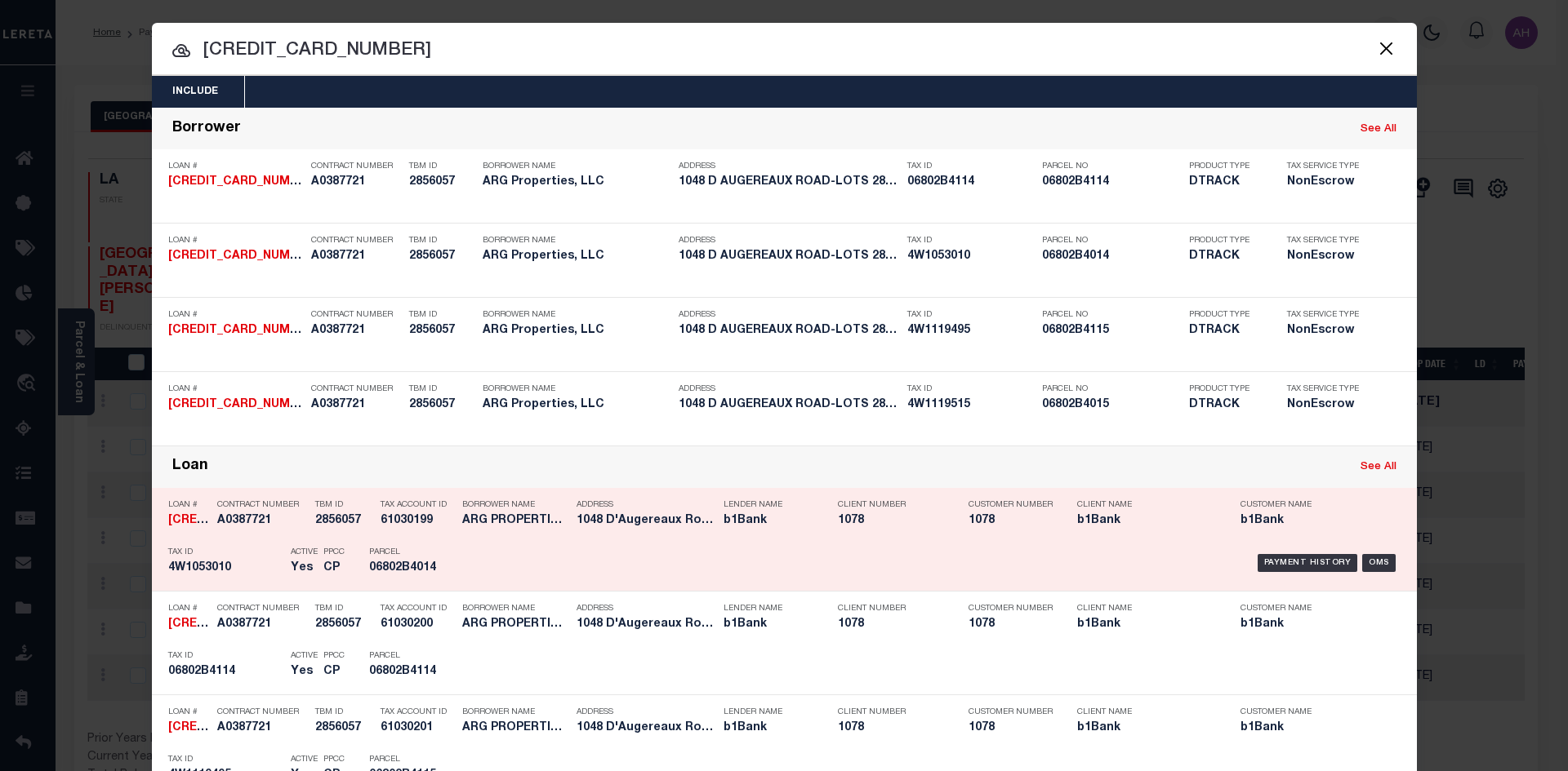
scroll to position [82, 0]
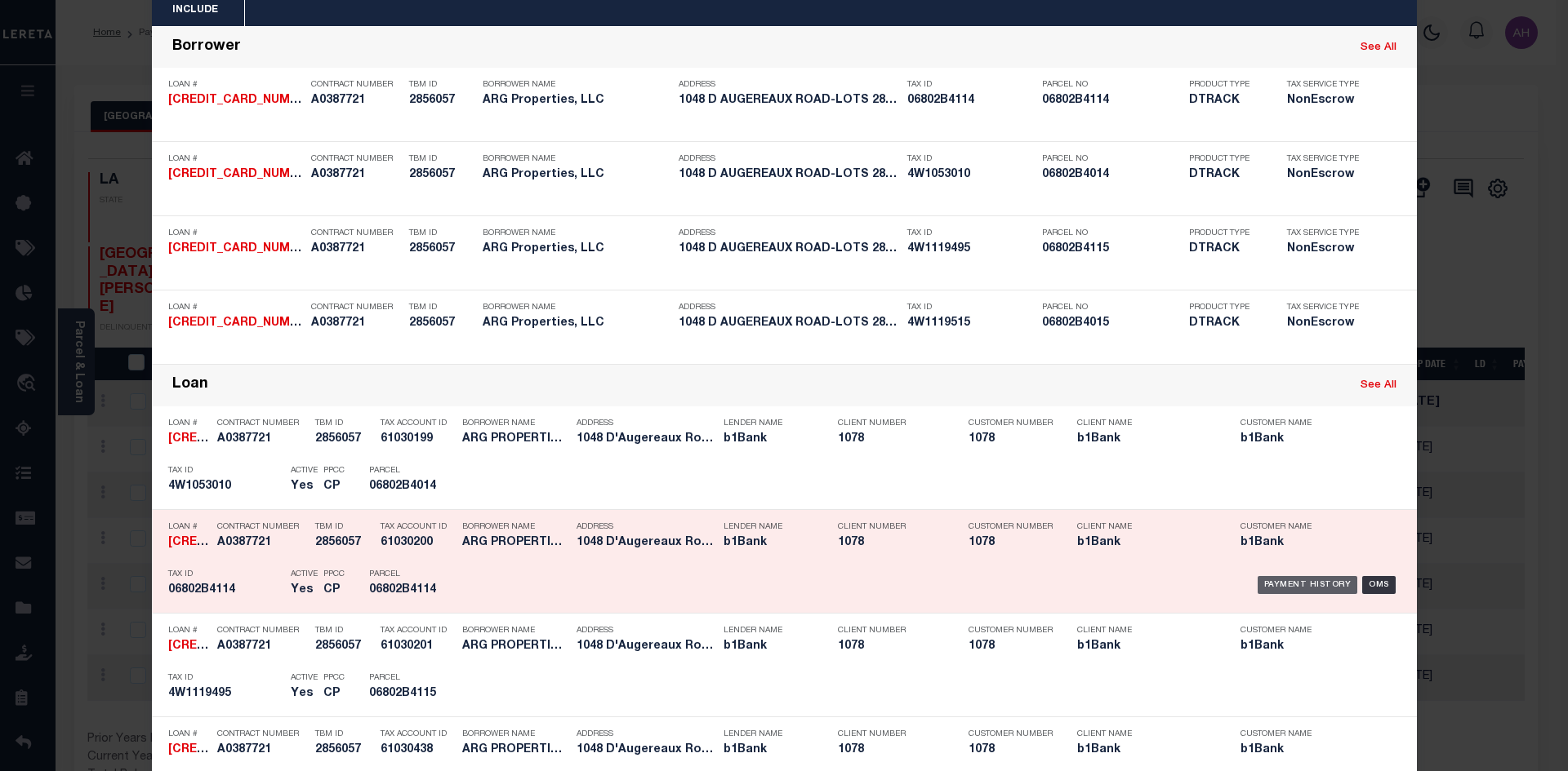
click at [1312, 587] on div "Payment History" at bounding box center [1307, 585] width 100 height 18
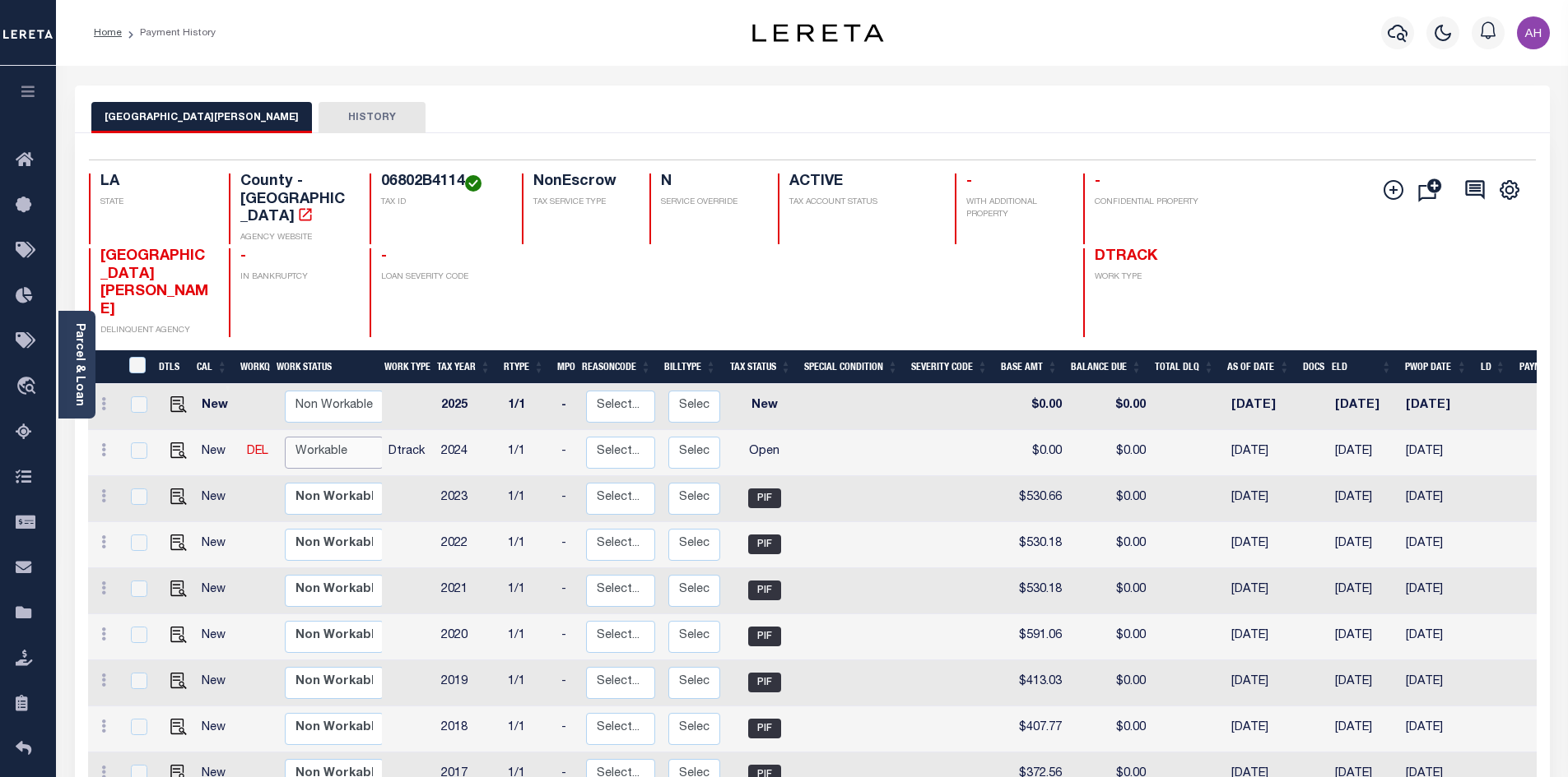
click at [344, 437] on select "Non Workable Workable" at bounding box center [334, 452] width 99 height 32
checkbox input "true"
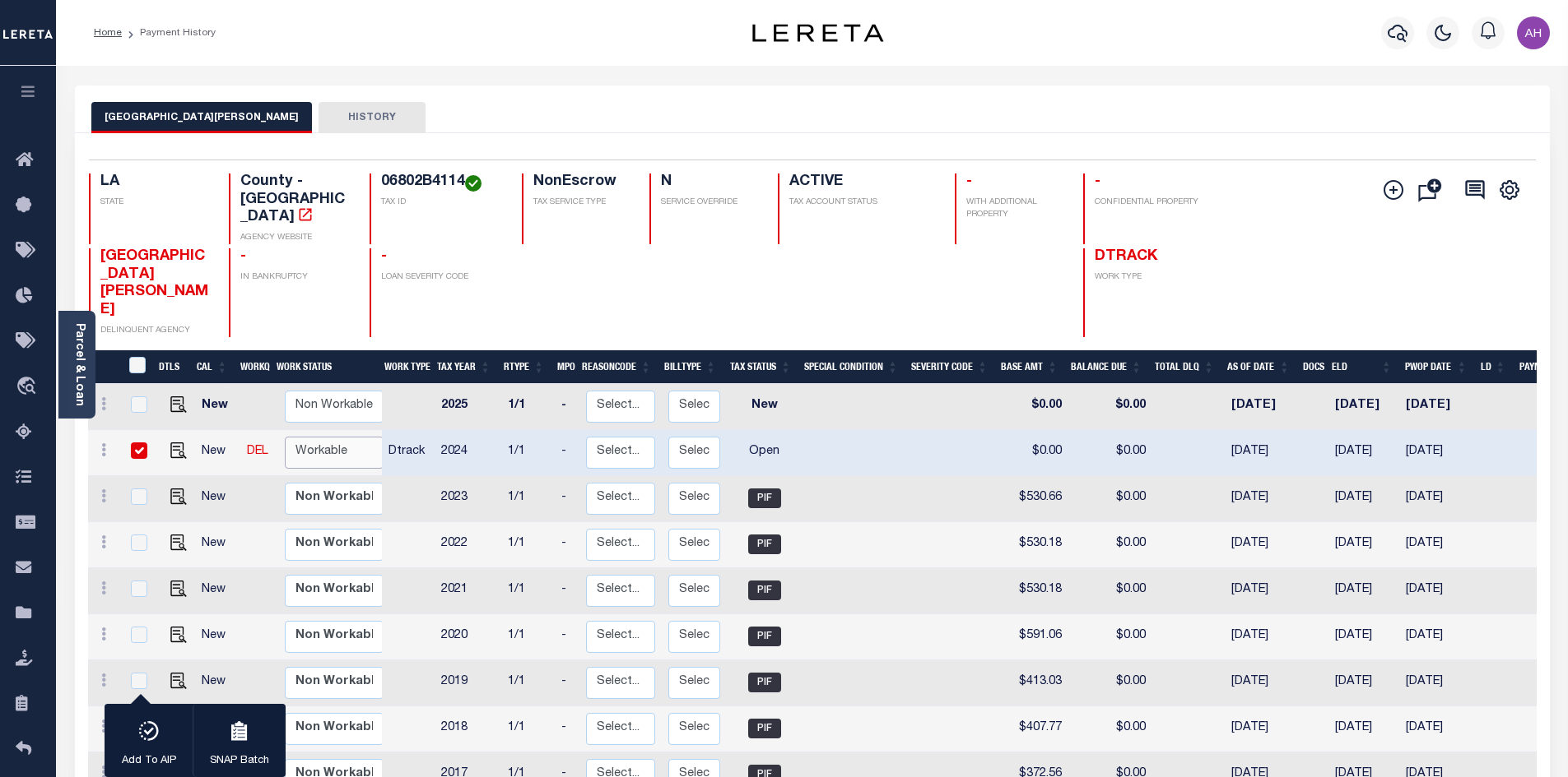
select select "true"
click at [285, 437] on select "Non Workable Workable" at bounding box center [334, 452] width 99 height 32
checkbox input "false"
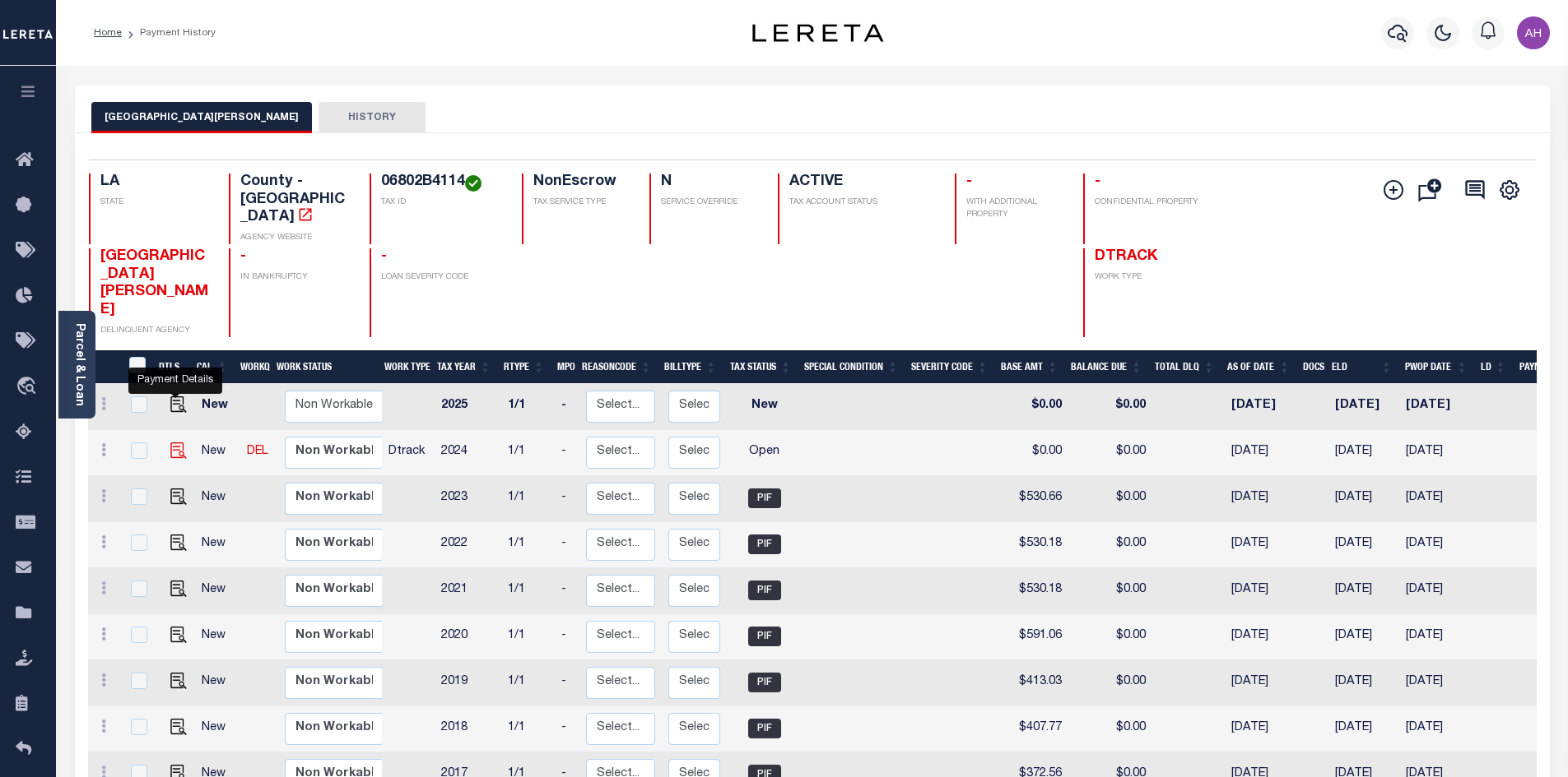
click at [178, 442] on img "" at bounding box center [178, 450] width 16 height 16
checkbox input "true"
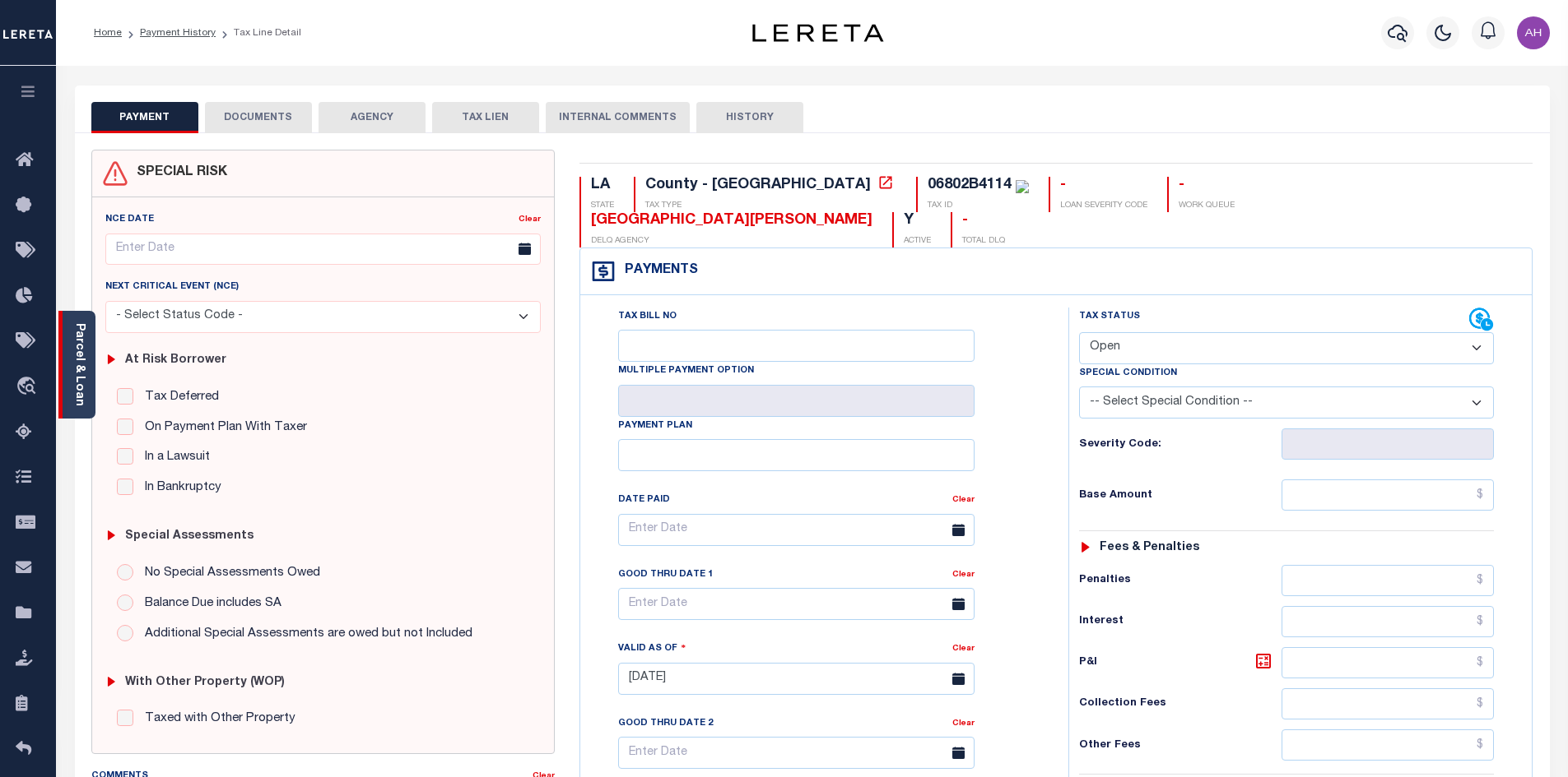
click at [83, 357] on link "Parcel & Loan" at bounding box center [79, 364] width 12 height 83
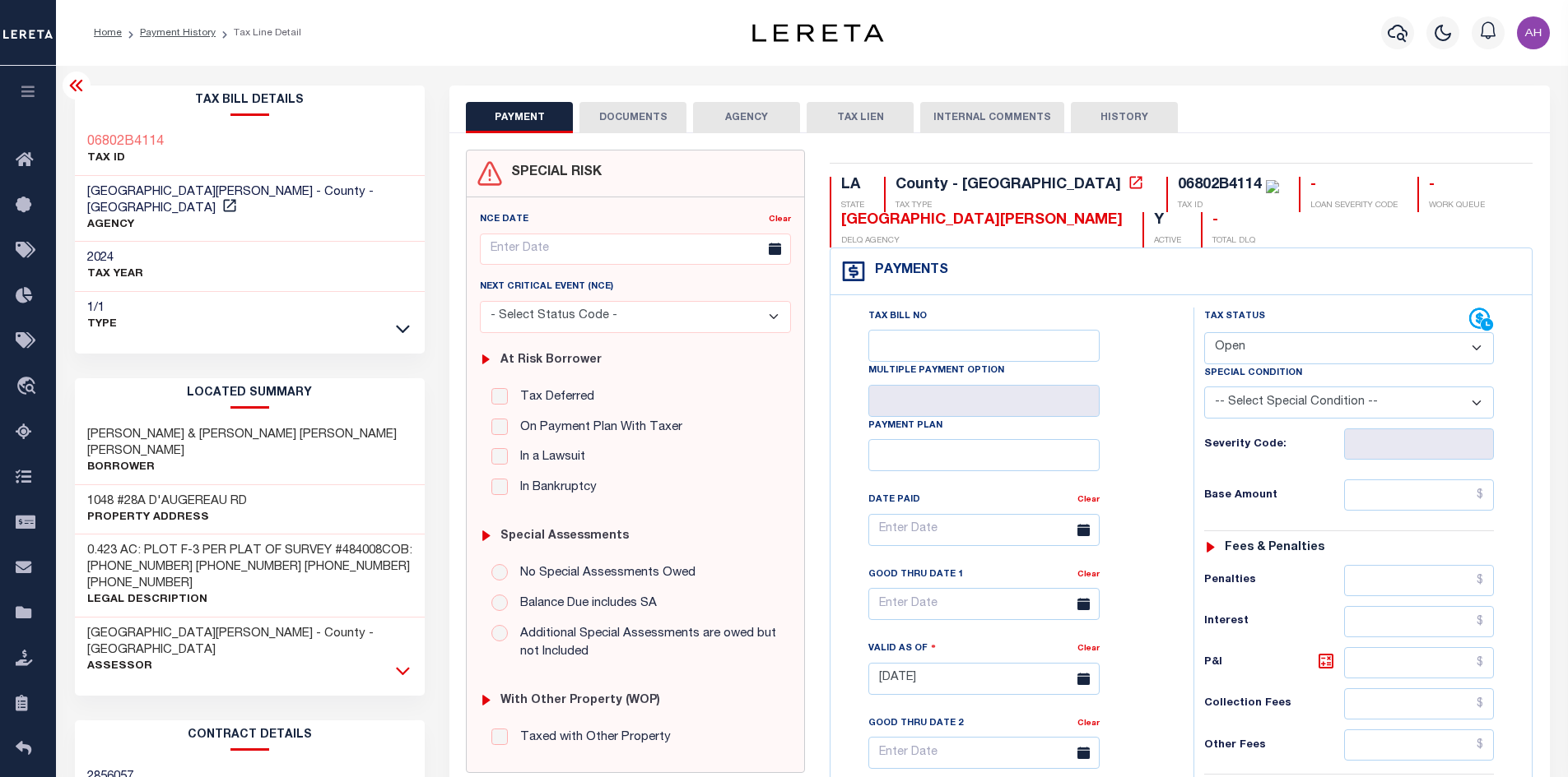
click at [405, 663] on icon at bounding box center [402, 671] width 14 height 17
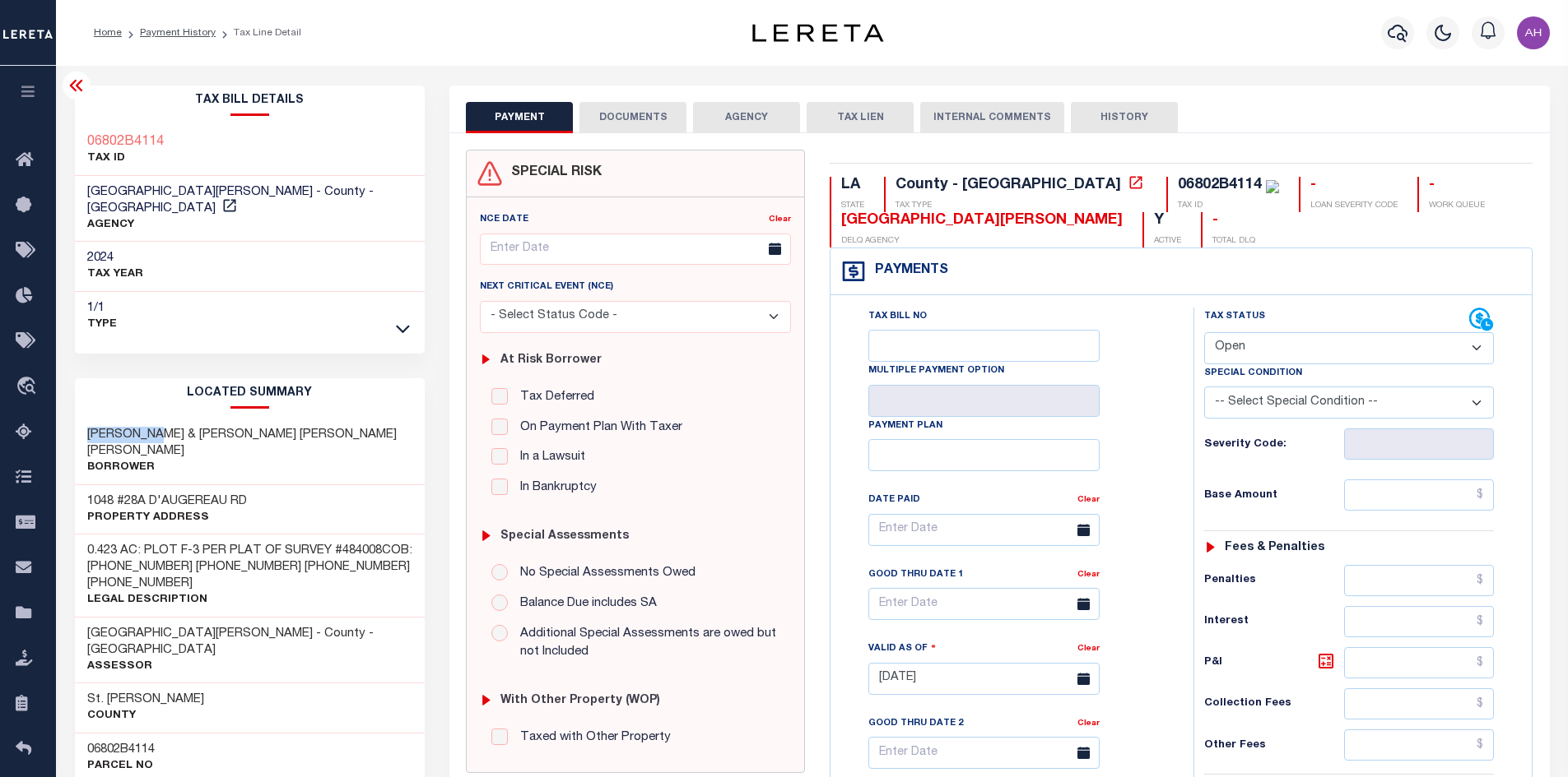
drag, startPoint x: 158, startPoint y: 416, endPoint x: 72, endPoint y: 415, distance: 86.0
click at [72, 415] on div "Tax Bill Details 06802B4114 TAX ID 2024" at bounding box center [250, 715] width 375 height 1260
copy h3 "[PERSON_NAME]"
drag, startPoint x: 404, startPoint y: 417, endPoint x: 305, endPoint y: 420, distance: 99.0
click at [305, 420] on div "[PERSON_NAME] & [PERSON_NAME] [PERSON_NAME] [PERSON_NAME]" at bounding box center [250, 451] width 350 height 66
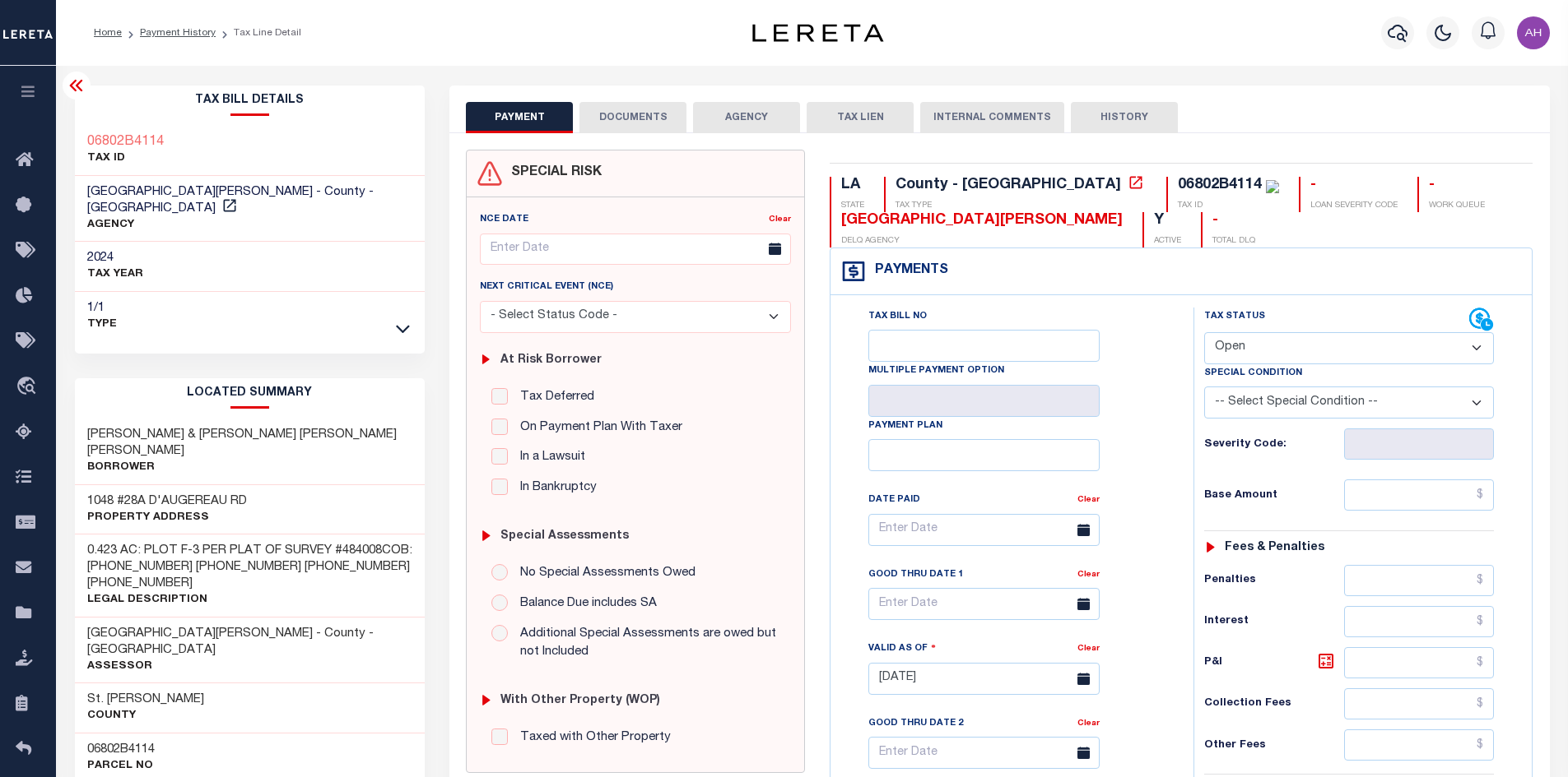
click at [381, 460] on p "Borrower" at bounding box center [250, 467] width 326 height 16
drag, startPoint x: 362, startPoint y: 418, endPoint x: 309, endPoint y: 421, distance: 53.1
click at [309, 427] on h3 "[PERSON_NAME] & [PERSON_NAME] [PERSON_NAME] [PERSON_NAME]" at bounding box center [250, 443] width 326 height 33
copy h3 "[PERSON_NAME]"
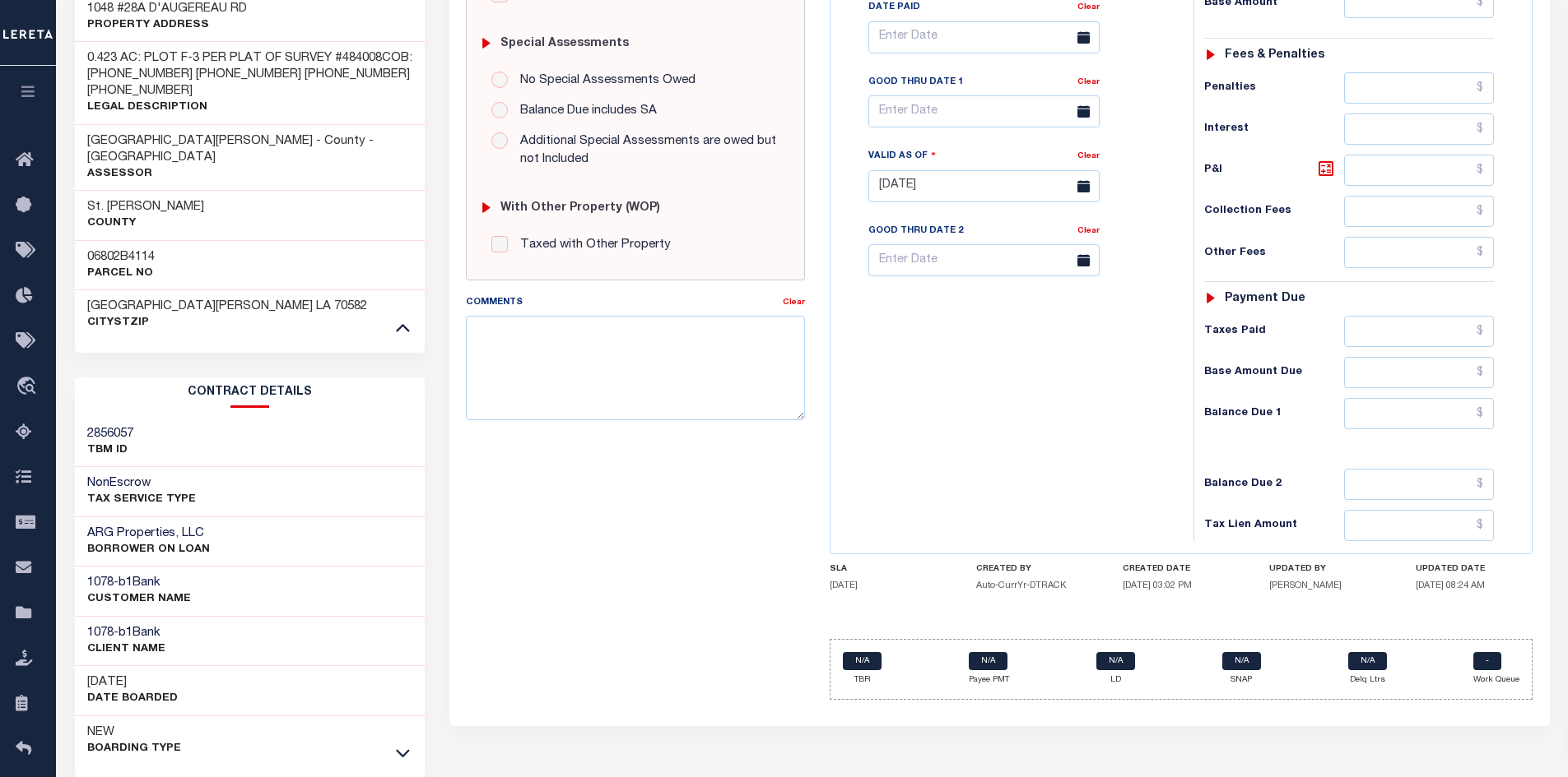
scroll to position [493, 0]
drag, startPoint x: 171, startPoint y: 484, endPoint x: 66, endPoint y: 487, distance: 105.0
click at [66, 487] on div "Tax Bill Details 06802B4114 TAX ID 2024" at bounding box center [250, 222] width 375 height 1260
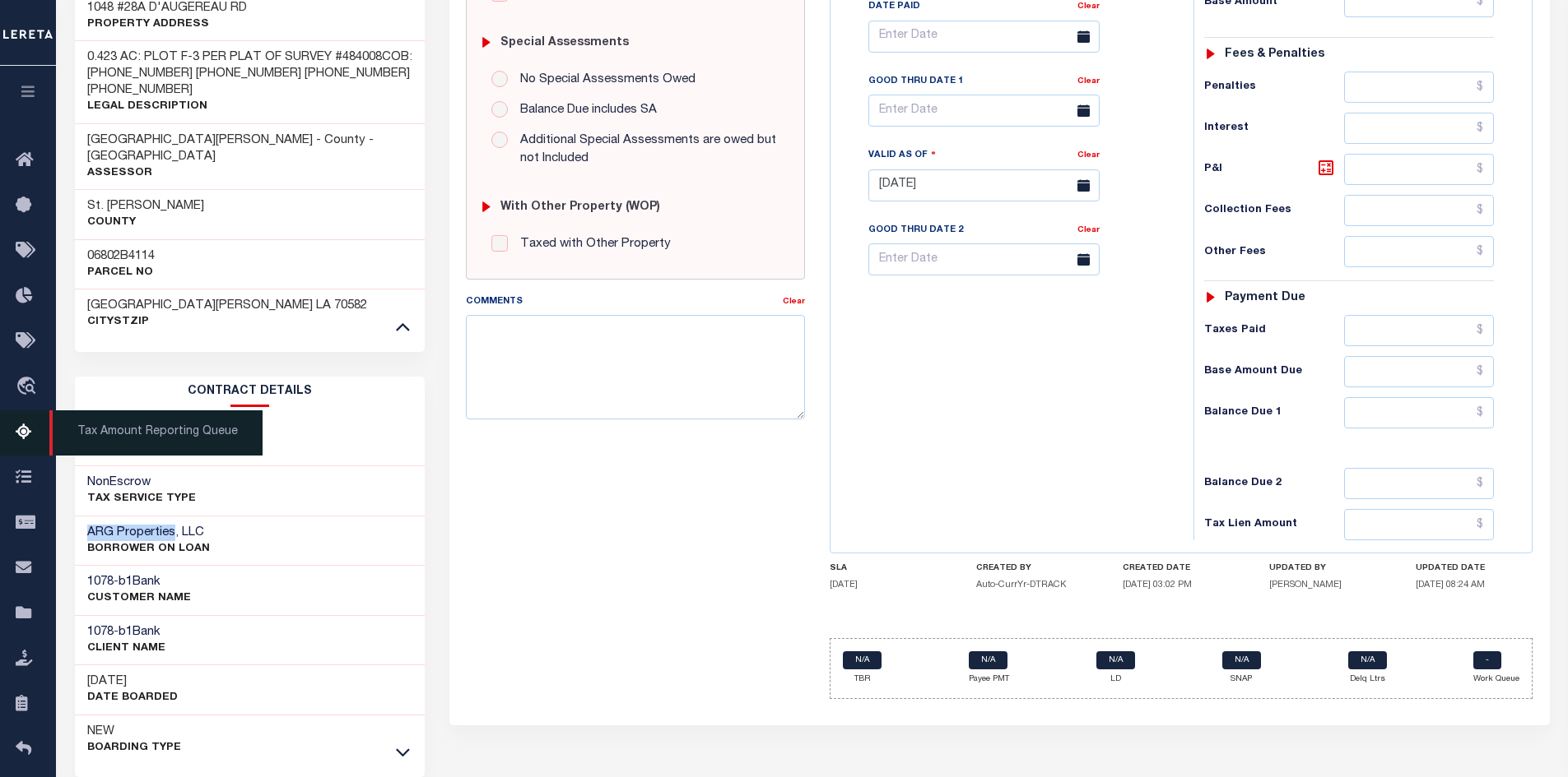
copy h3 "ARG Properties"
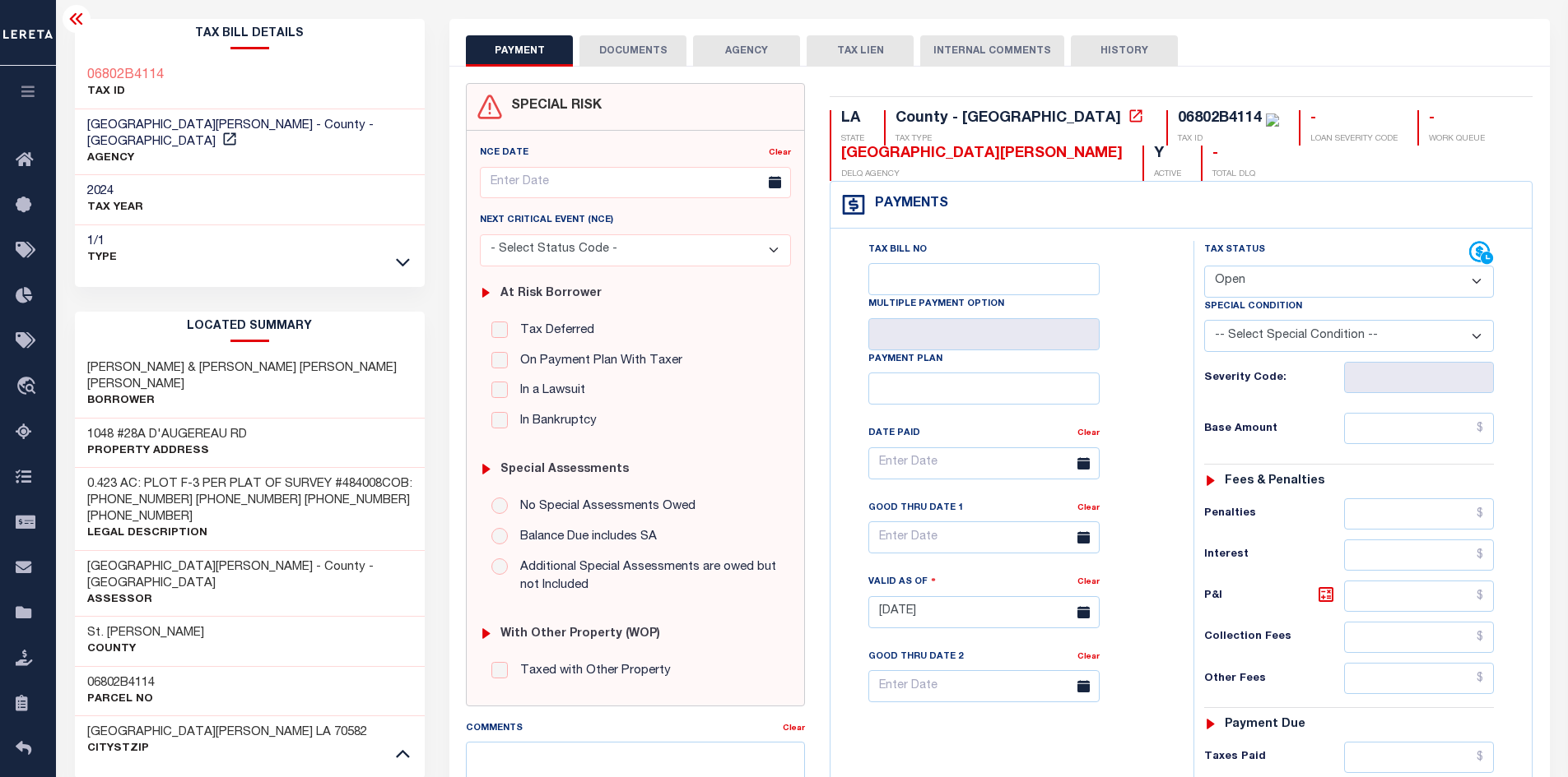
scroll to position [0, 0]
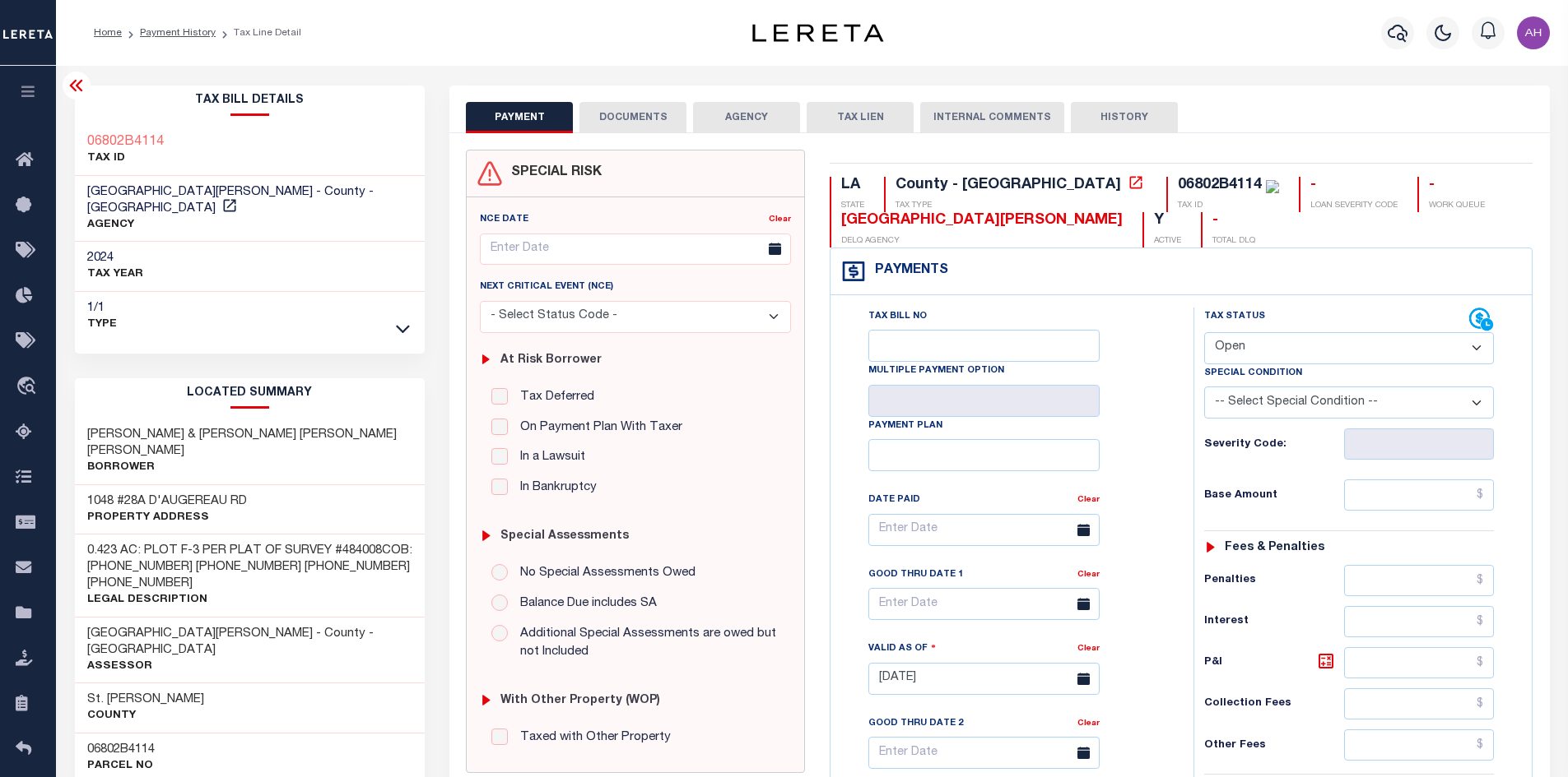
click at [1251, 340] on select "- Select Status Code - Open Due/Unpaid Paid Incomplete No Tax Due Internal Refu…" at bounding box center [1349, 348] width 290 height 32
select select "PYD"
click at [1204, 333] on select "- Select Status Code - Open Due/Unpaid Paid Incomplete No Tax Due Internal Refu…" at bounding box center [1349, 348] width 290 height 32
type input "[DATE]"
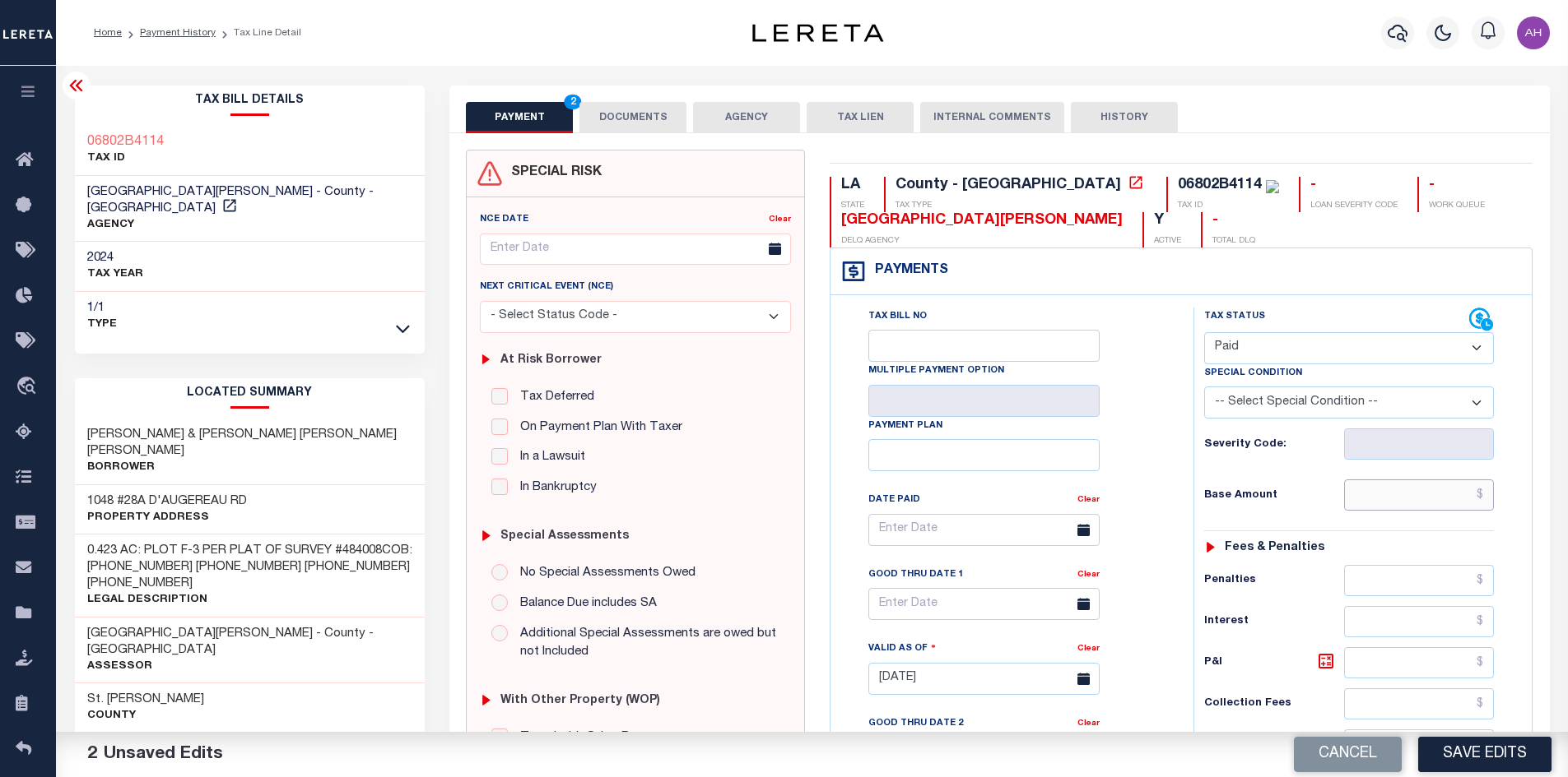
click at [1393, 492] on input "text" at bounding box center [1419, 495] width 151 height 32
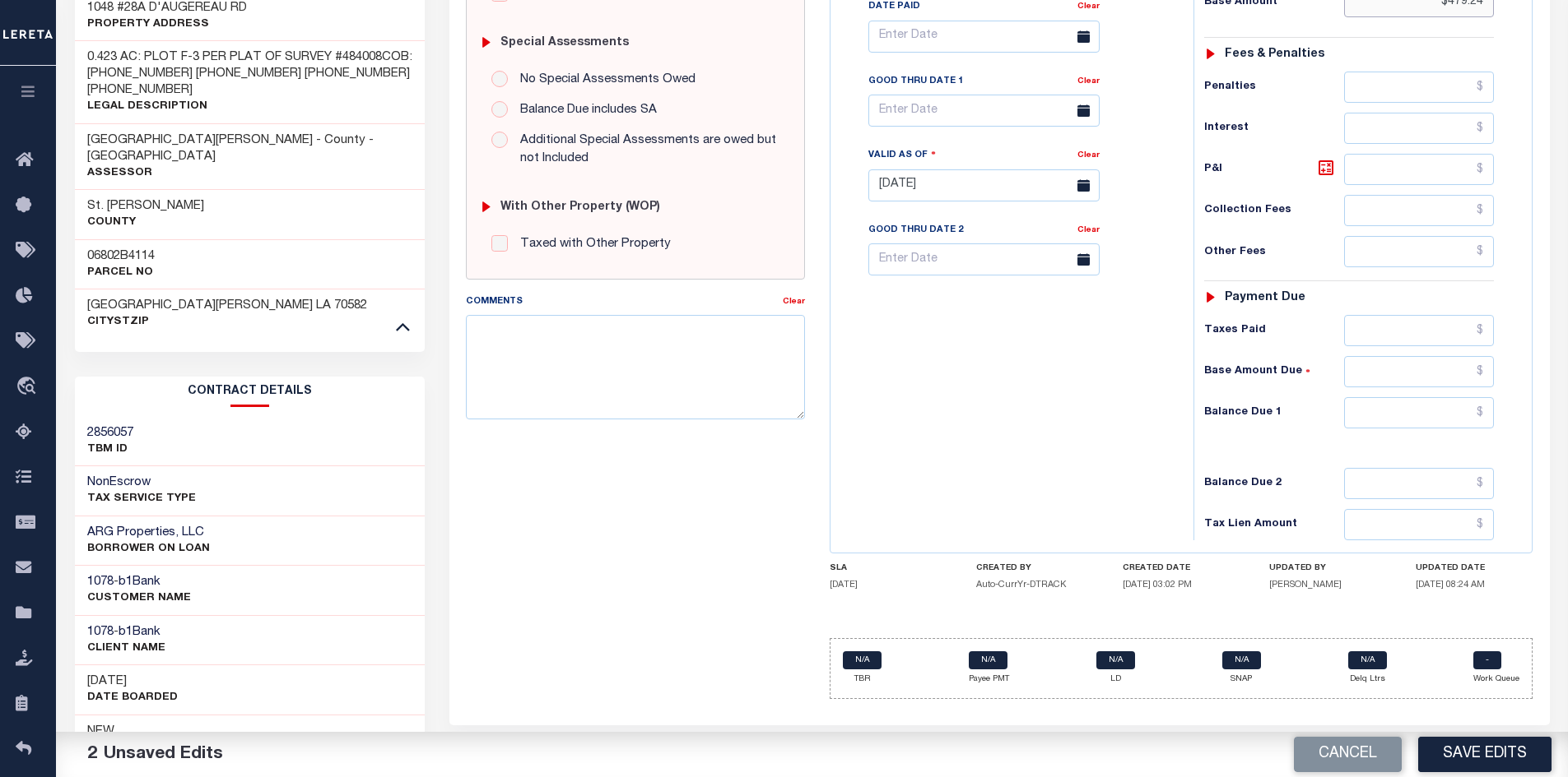
type input "$479.24"
click at [1393, 420] on input "text" at bounding box center [1419, 413] width 151 height 32
type input "$0.00"
click at [1490, 756] on button "Save Edits" at bounding box center [1484, 755] width 134 height 36
checkbox input "false"
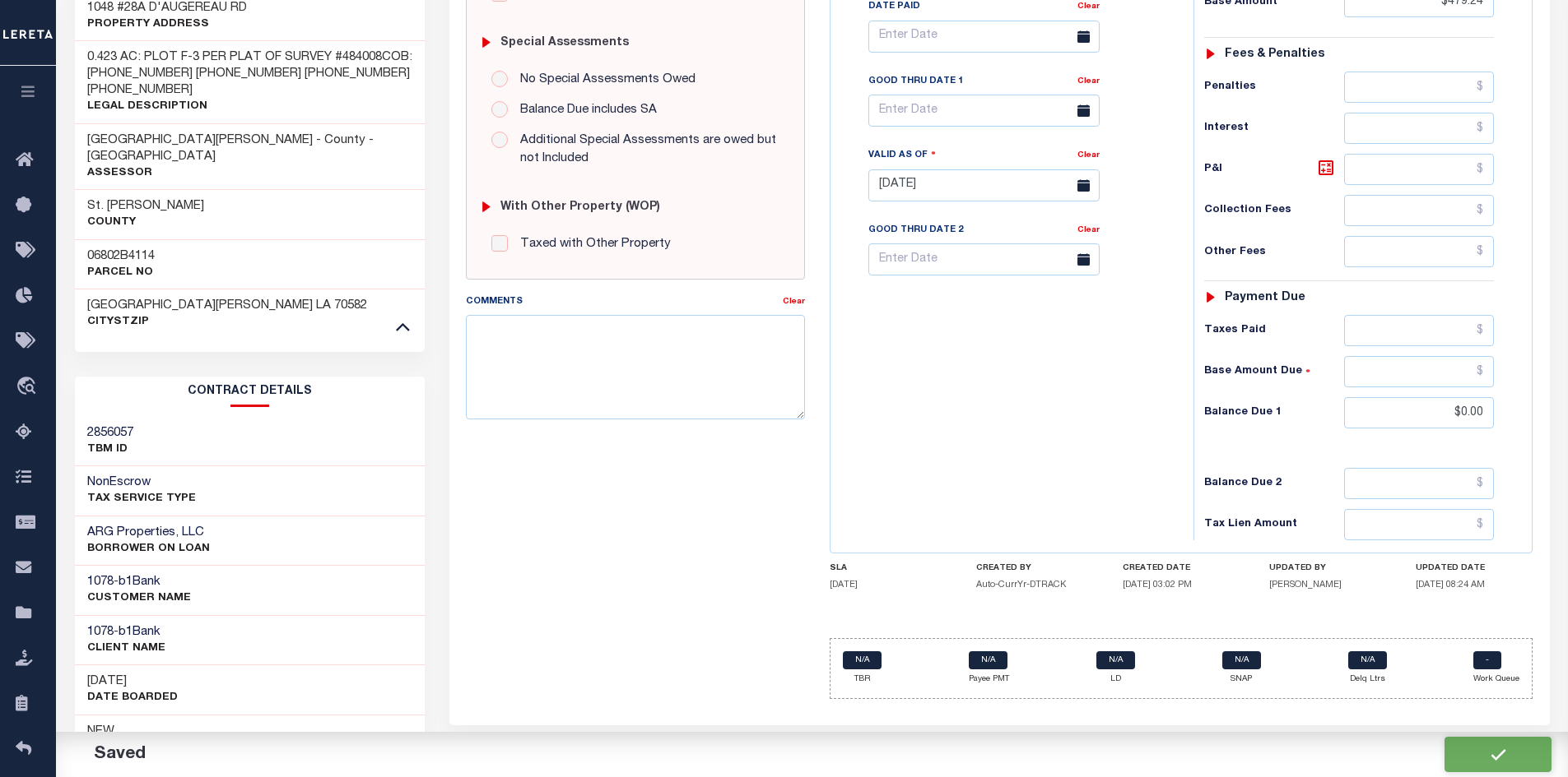
checkbox input "false"
type input "$479.24"
type input "$0"
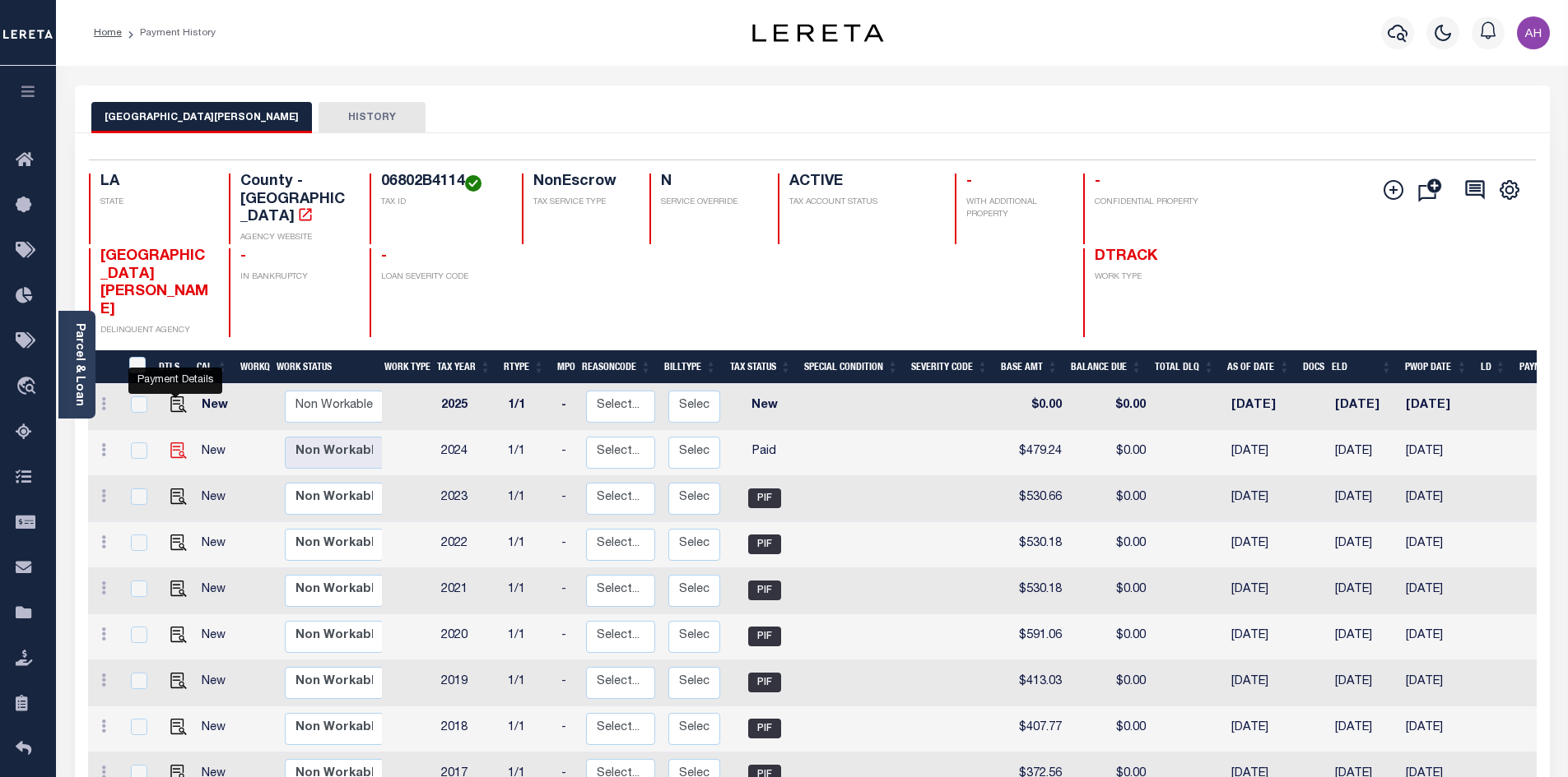
click at [174, 442] on img "" at bounding box center [178, 450] width 16 height 16
checkbox input "true"
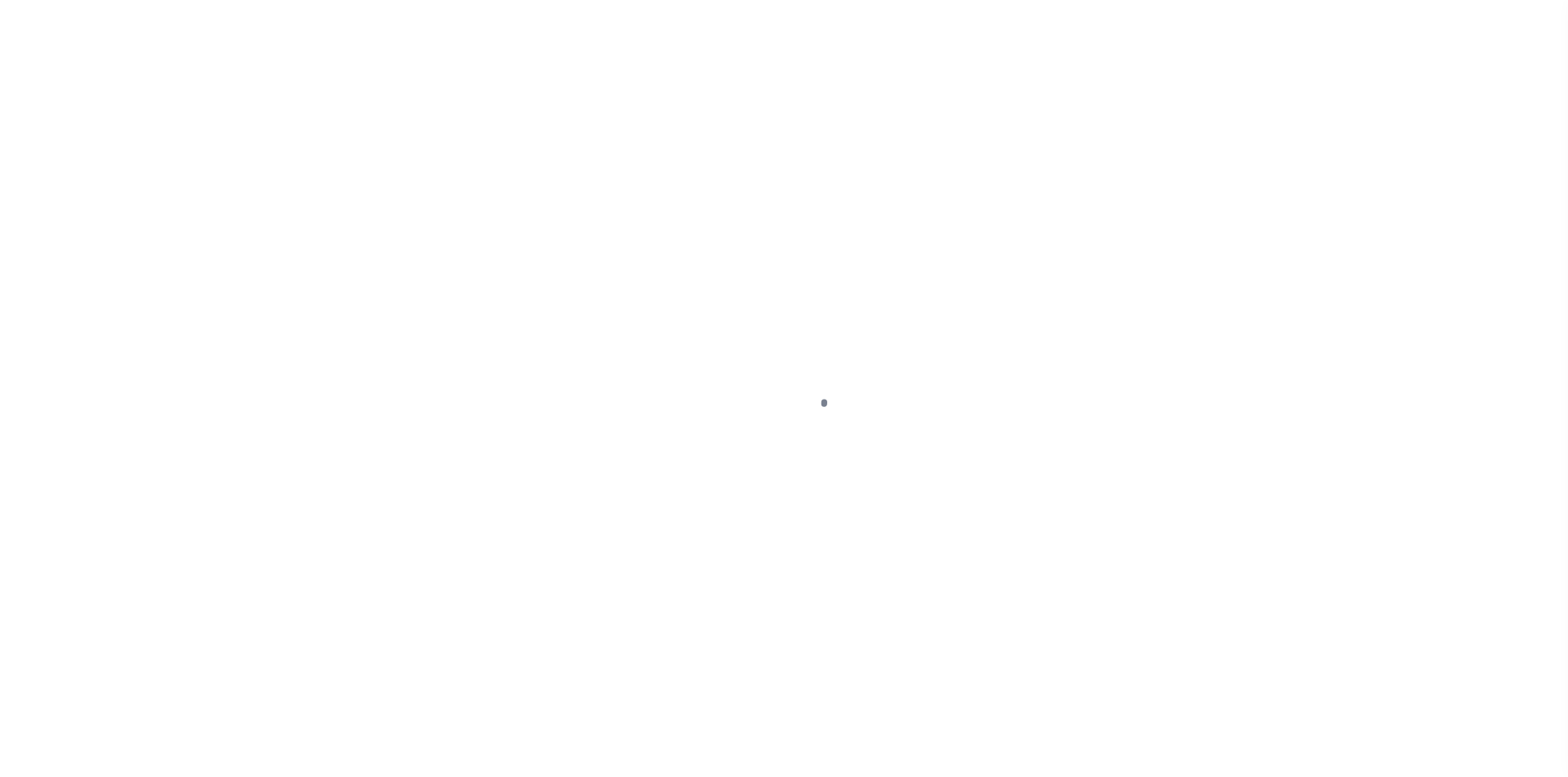
select select "PYD"
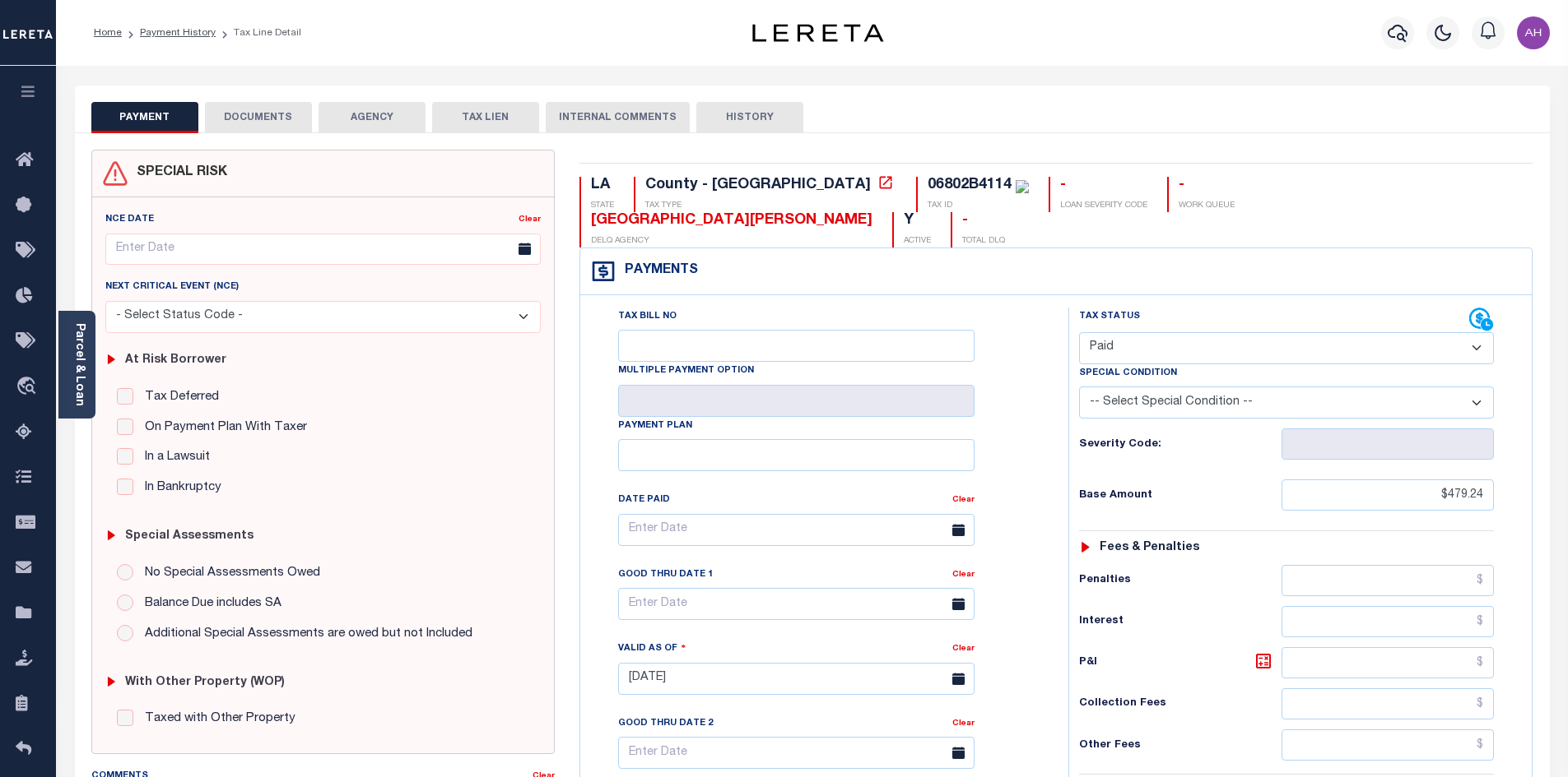
click at [296, 114] on button "DOCUMENTS" at bounding box center [258, 117] width 107 height 32
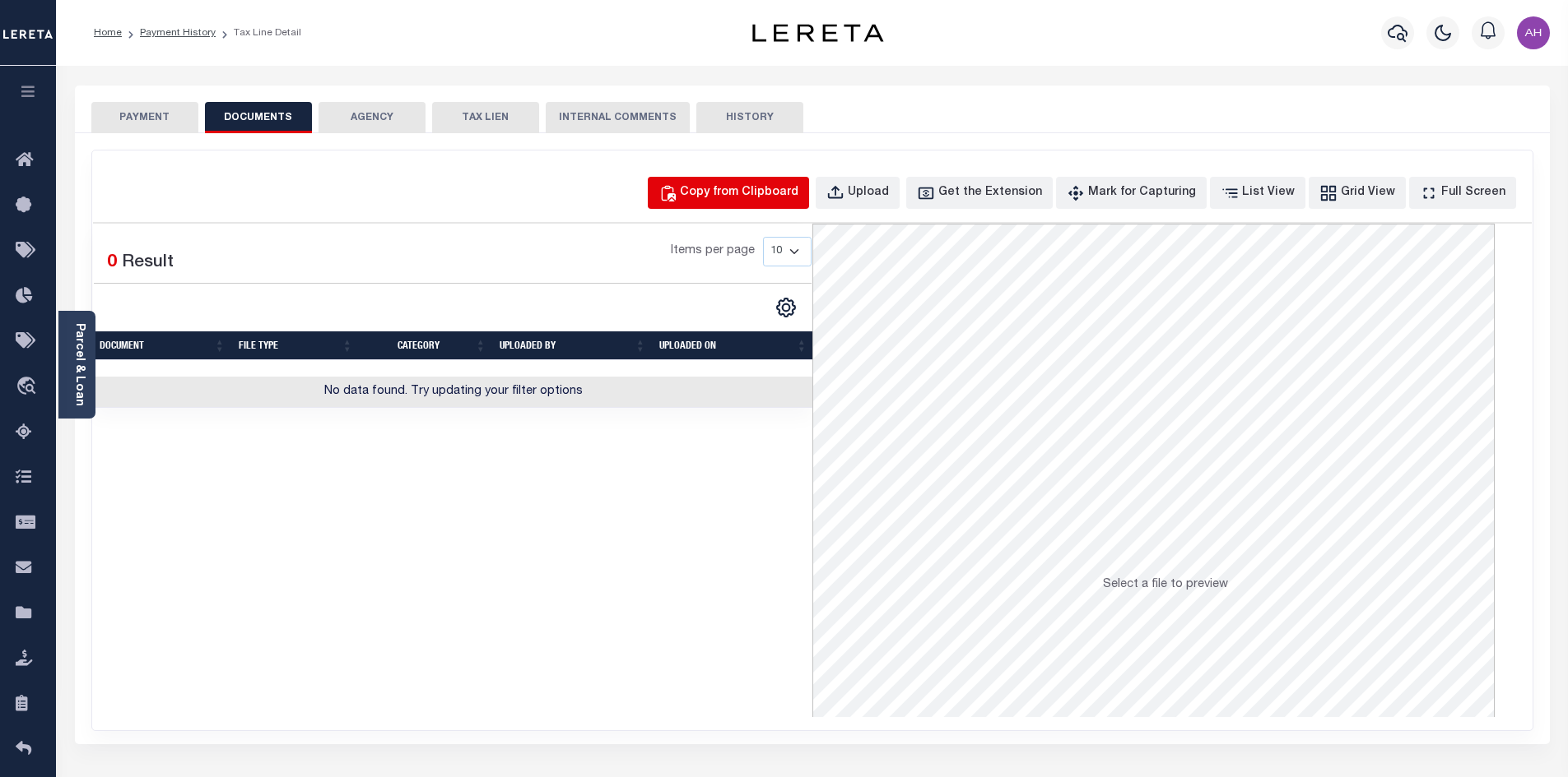
click at [735, 185] on div "Copy from Clipboard" at bounding box center [739, 193] width 118 height 18
select select "POP"
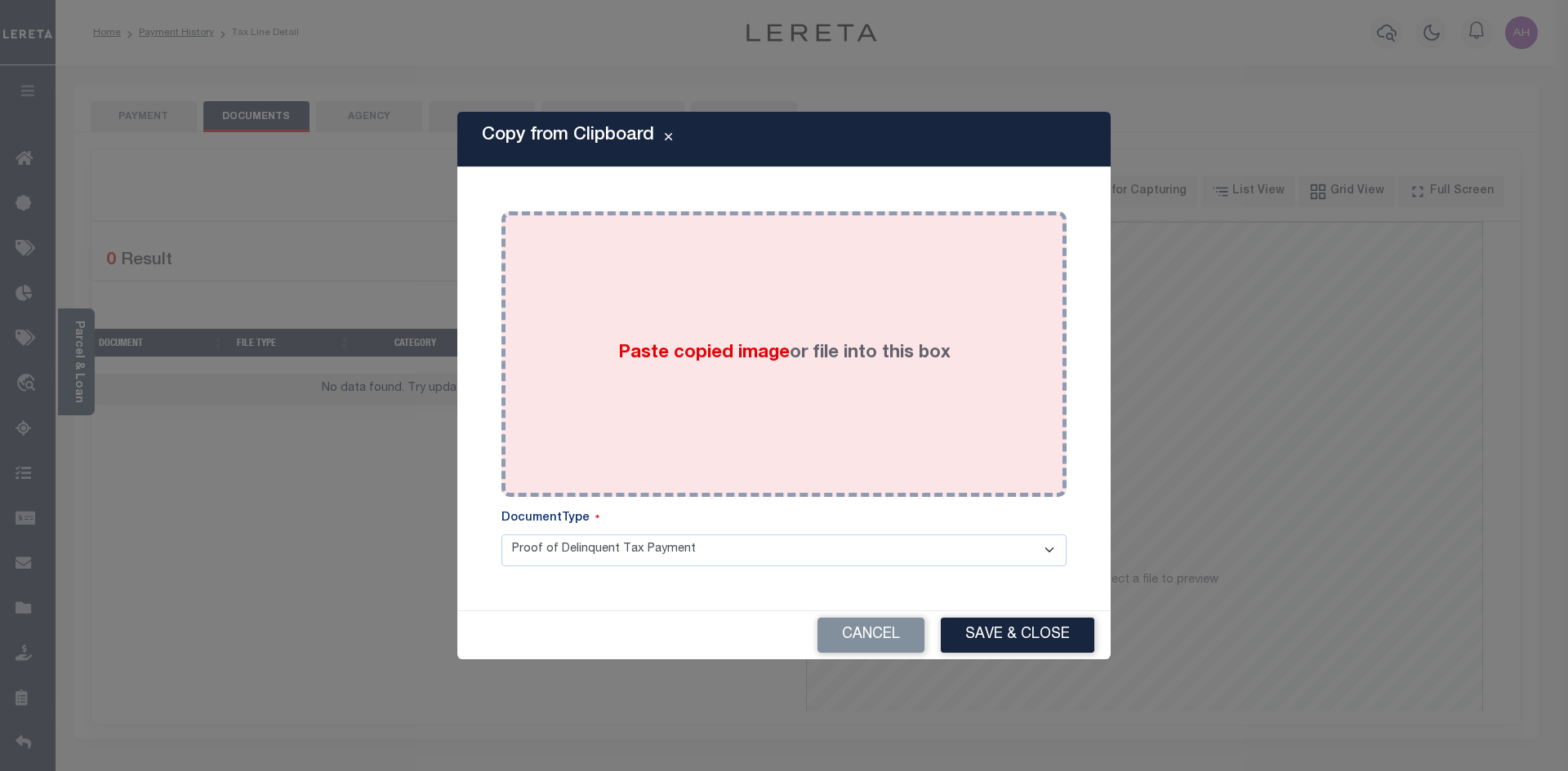
click at [722, 351] on span "Paste copied image" at bounding box center [704, 353] width 172 height 18
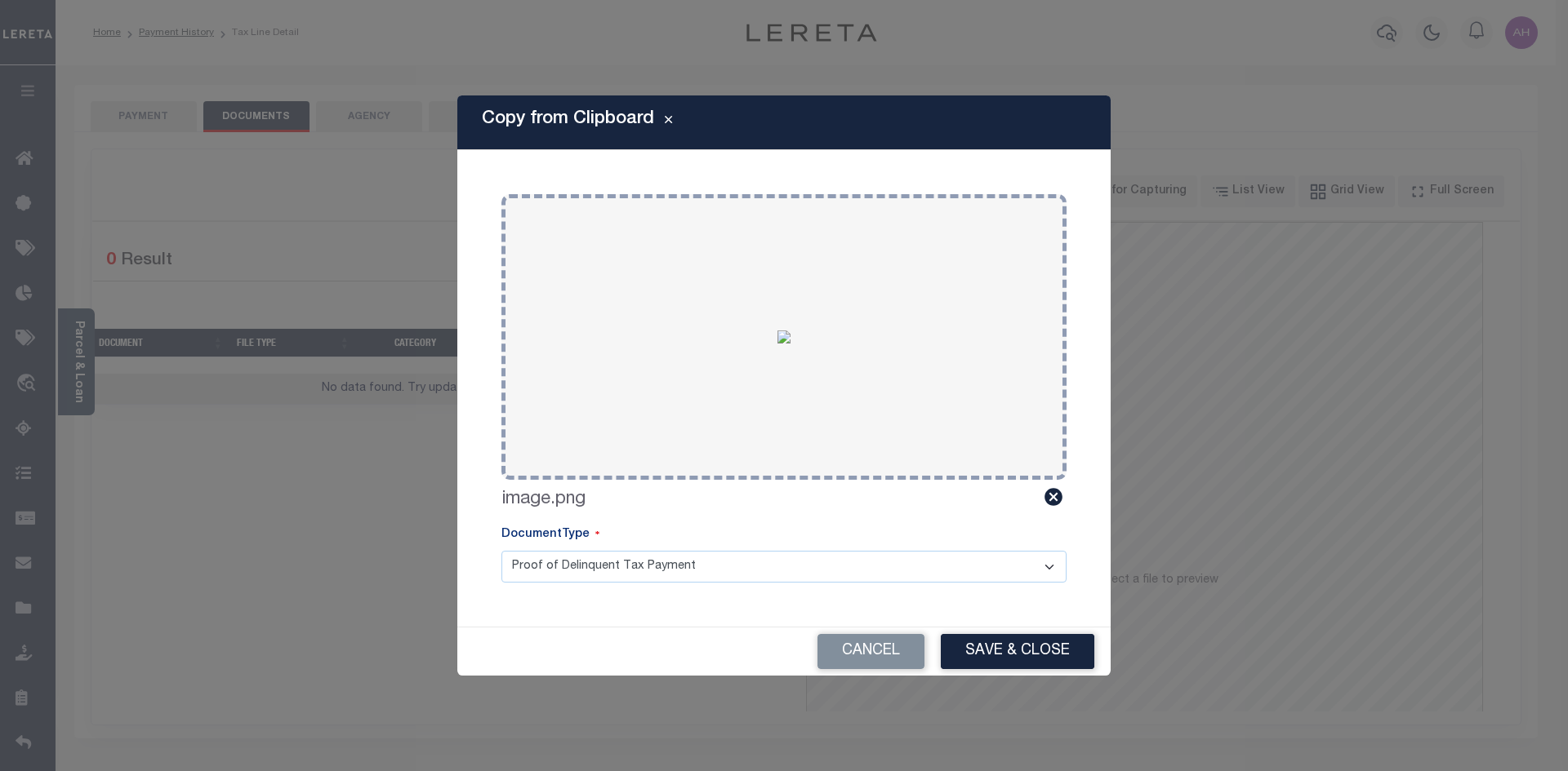
click at [1057, 656] on button "Save & Close" at bounding box center [1017, 652] width 154 height 35
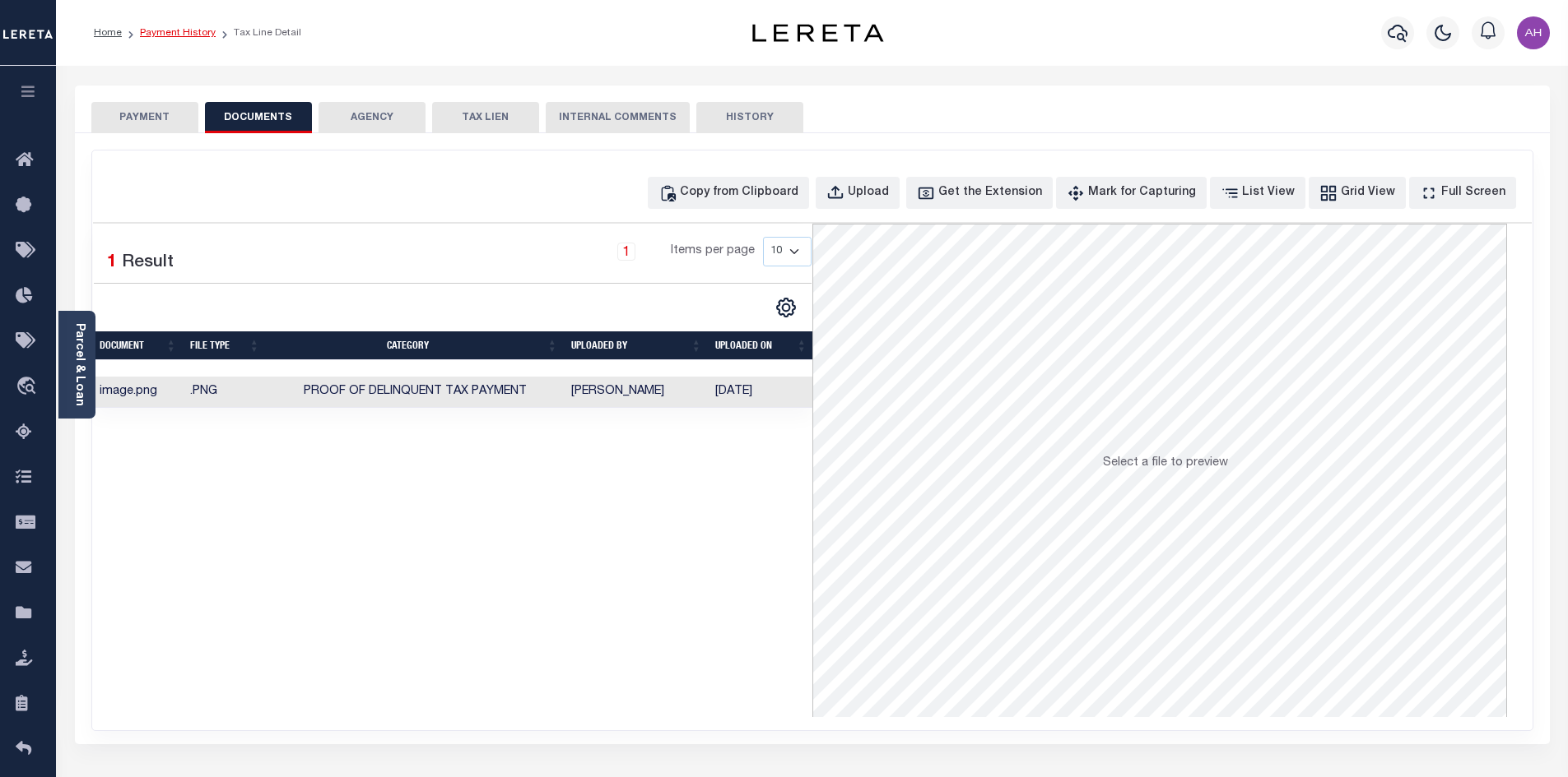
click at [175, 32] on link "Payment History" at bounding box center [177, 33] width 76 height 10
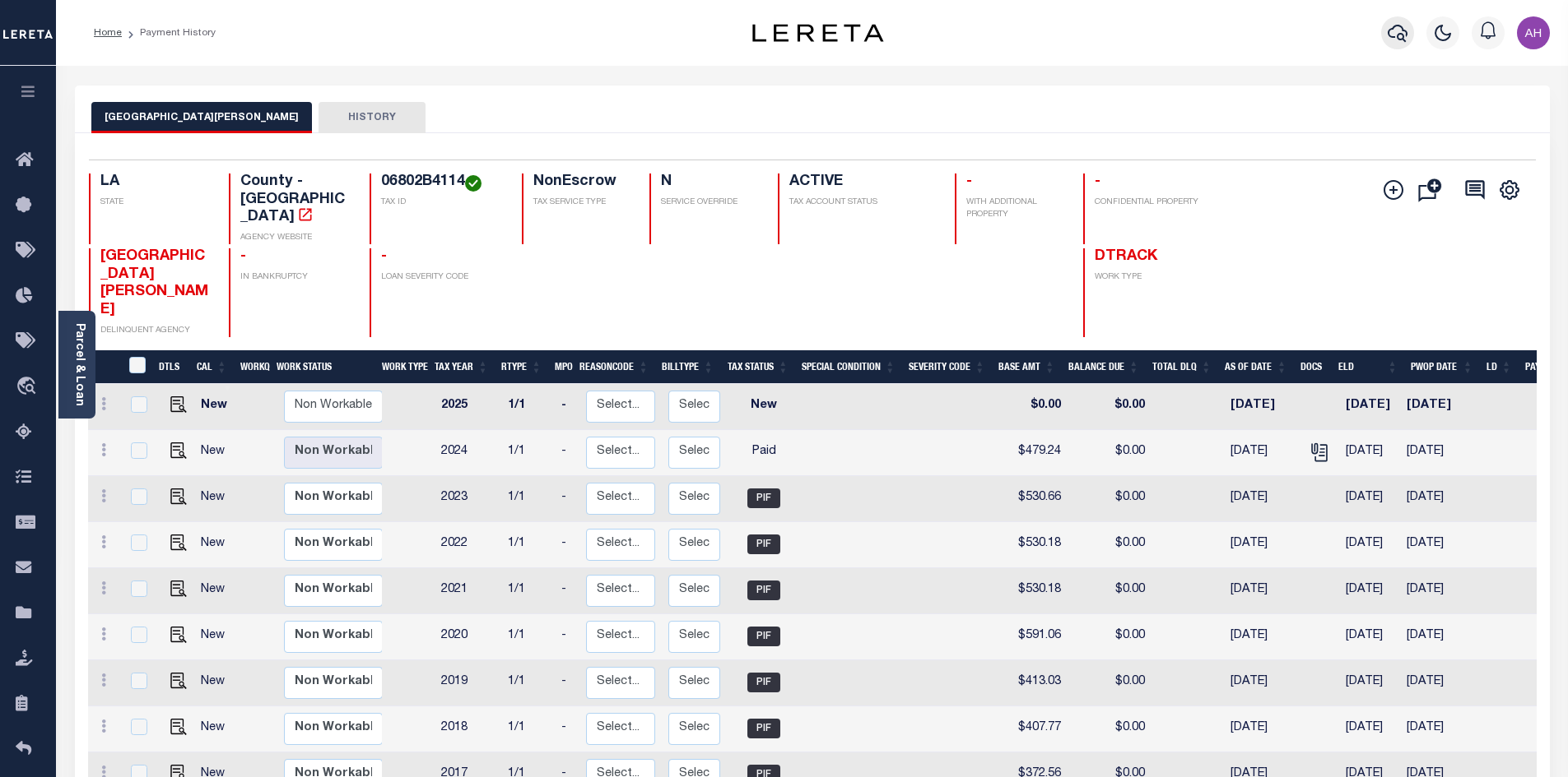
click at [1394, 34] on icon "button" at bounding box center [1397, 33] width 20 height 20
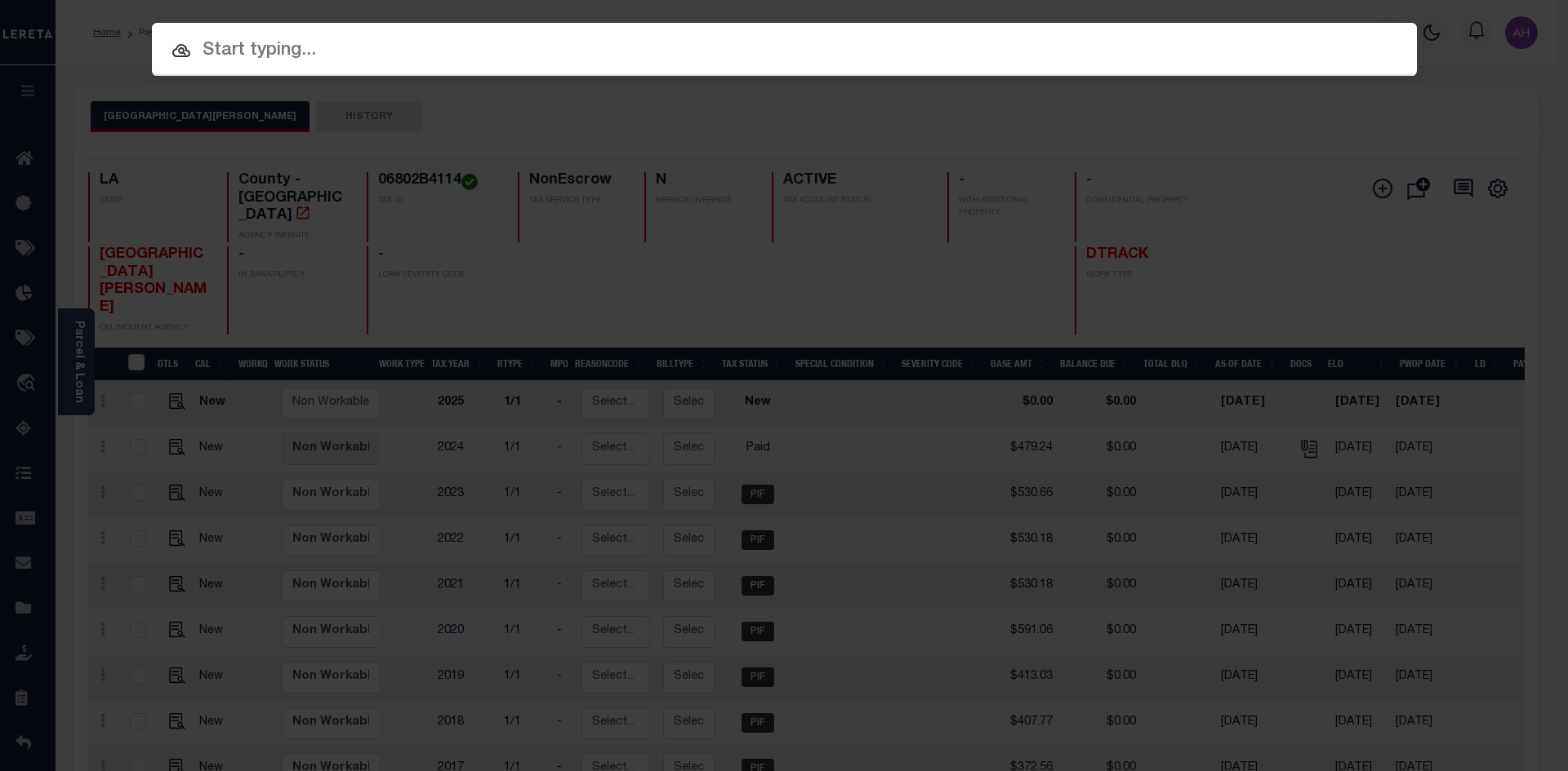
paste input "942200007584"
type input "942200007584"
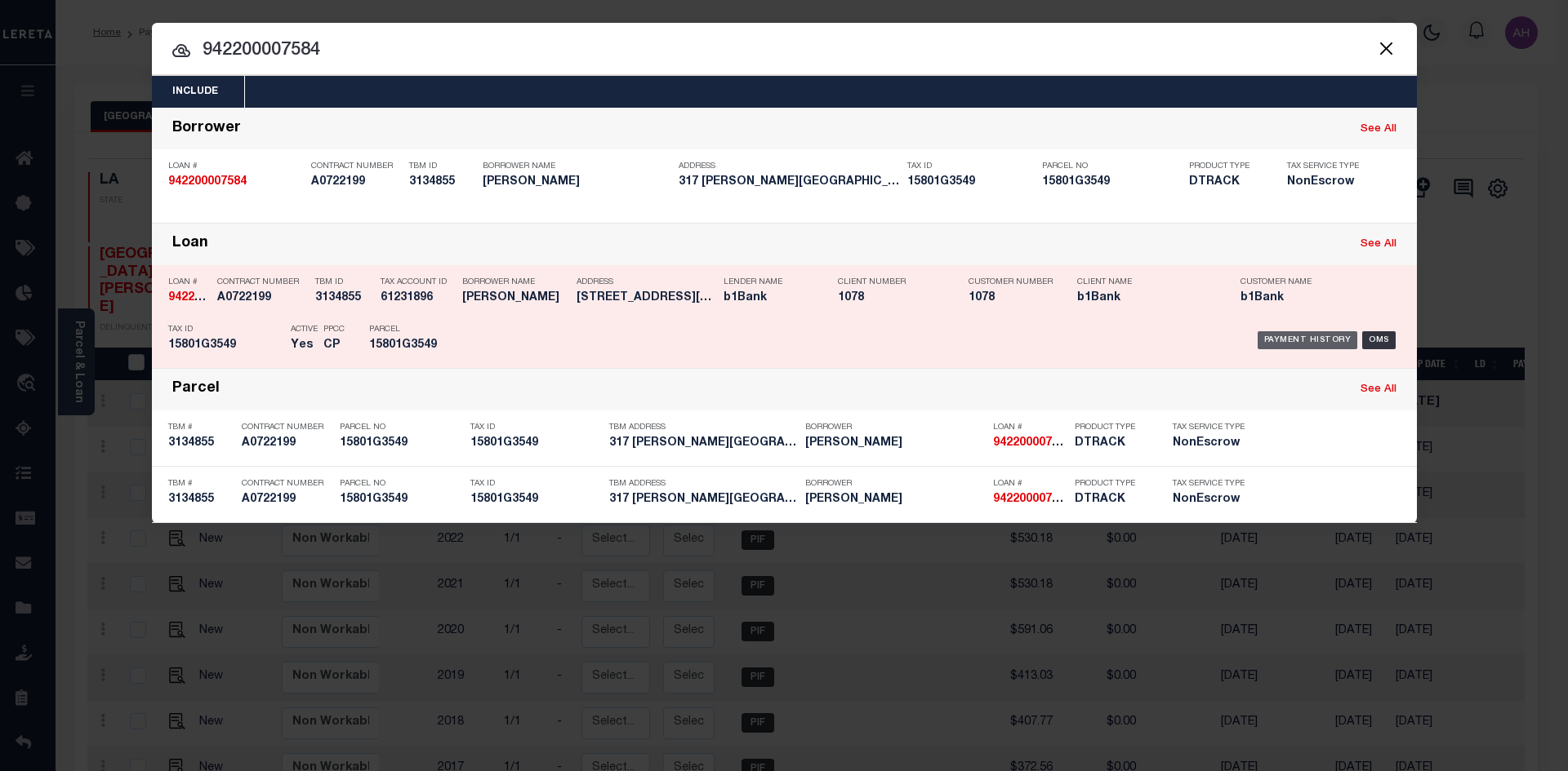
click at [1305, 345] on div "Payment History" at bounding box center [1307, 340] width 100 height 18
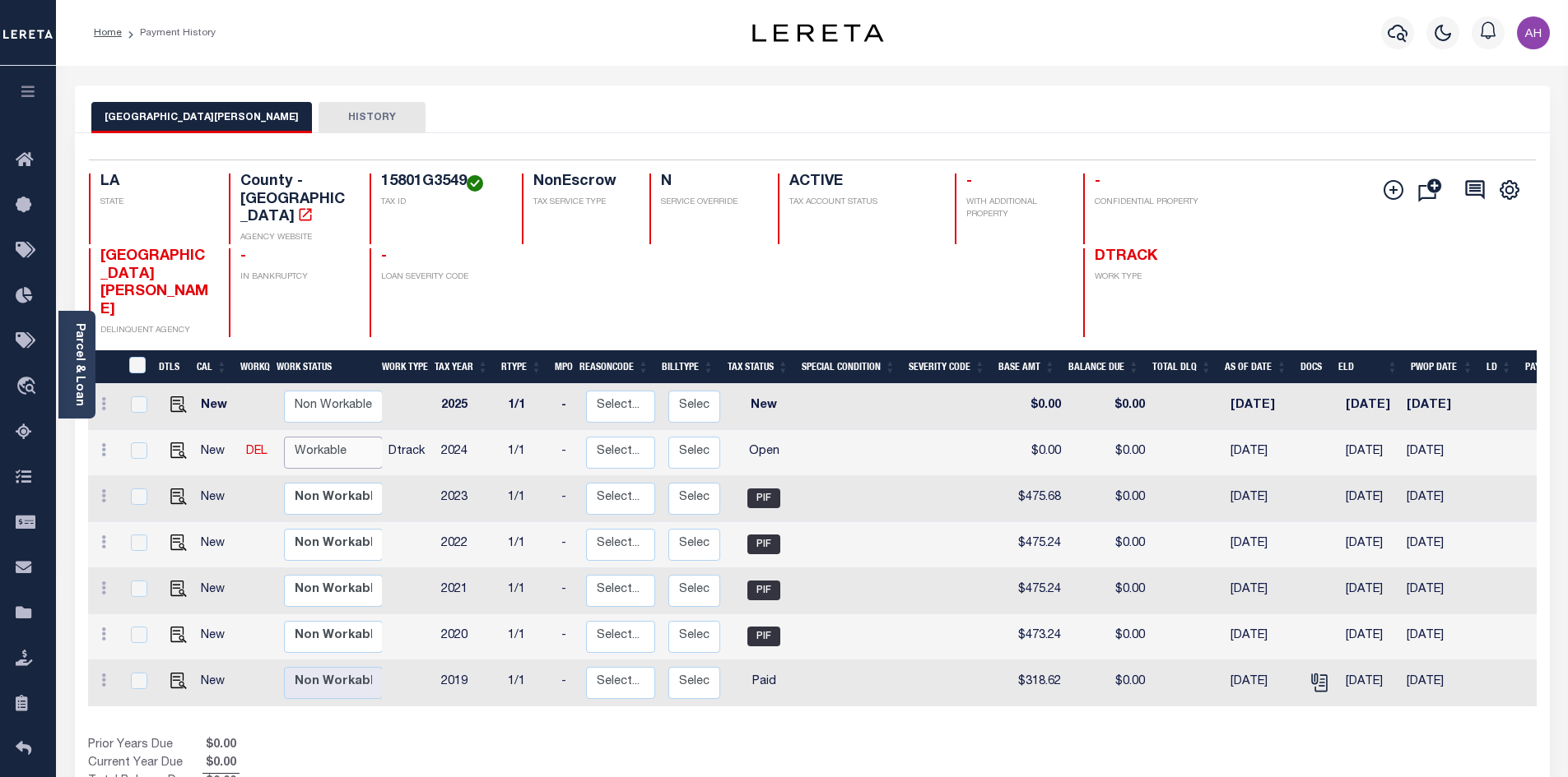
click at [327, 437] on select "Non Workable Workable" at bounding box center [333, 452] width 99 height 32
checkbox input "true"
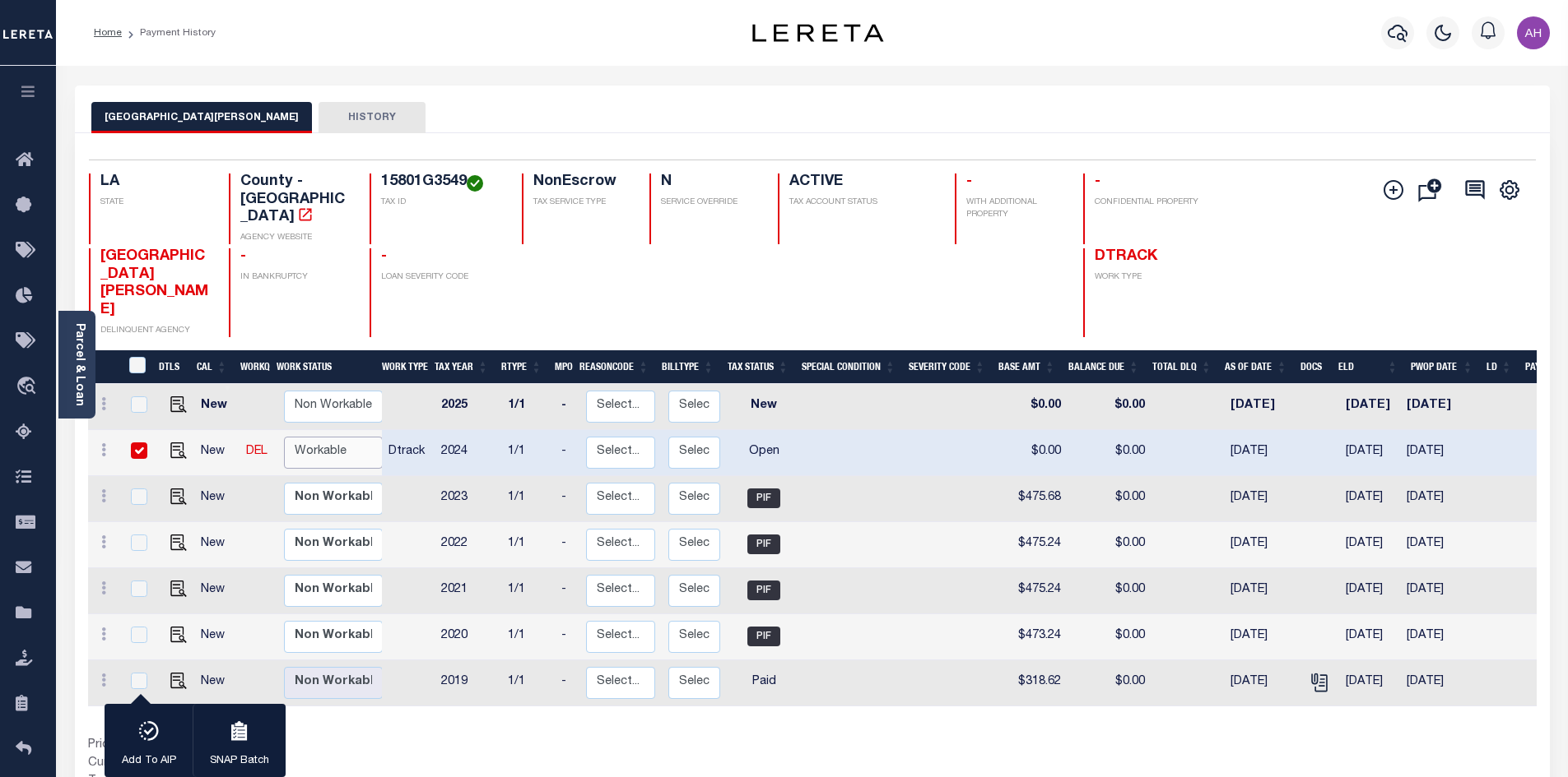
select select "true"
click at [284, 437] on select "Non Workable Workable" at bounding box center [333, 452] width 99 height 32
checkbox input "false"
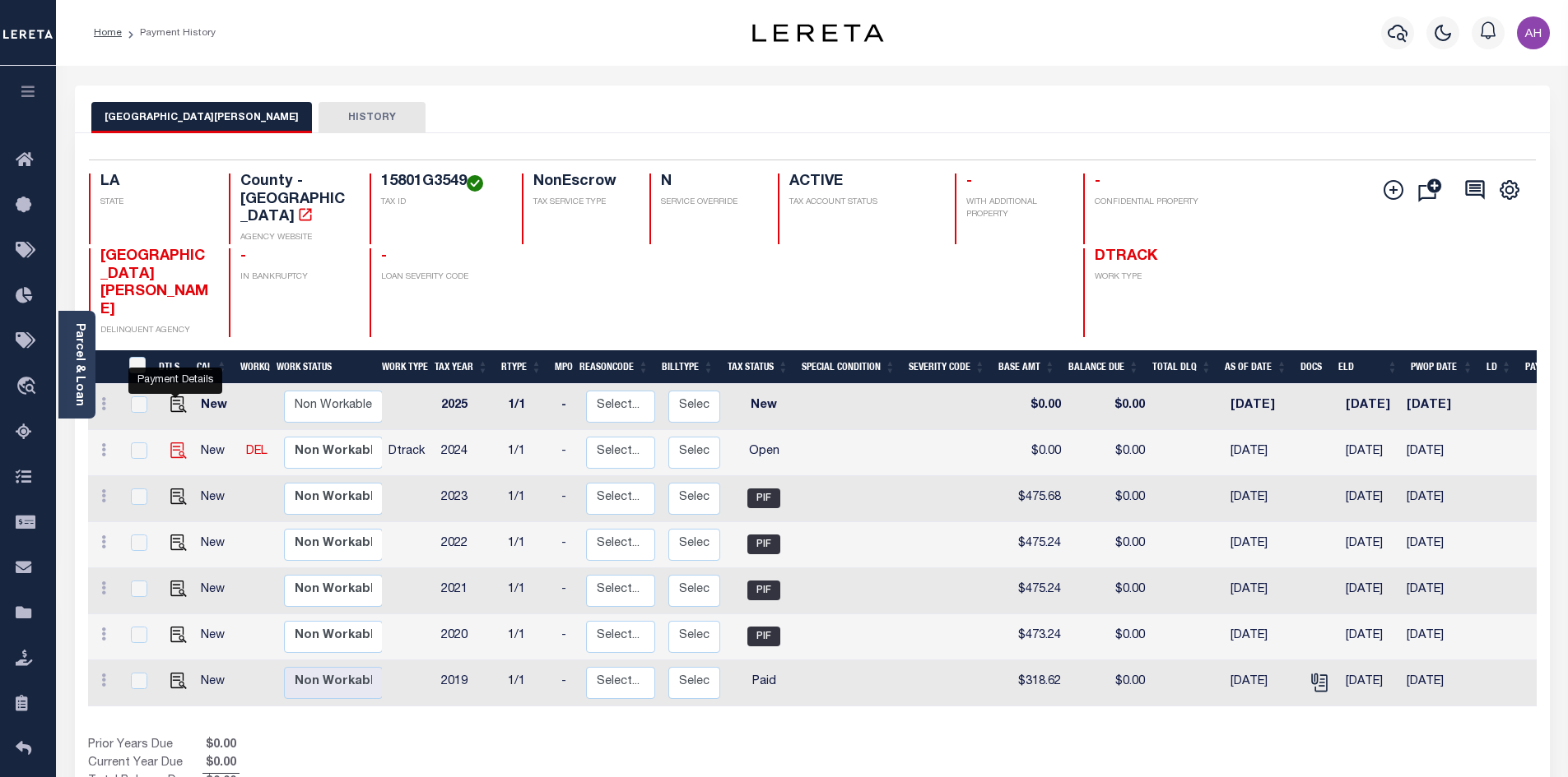
click at [177, 442] on img "" at bounding box center [178, 450] width 16 height 16
checkbox input "true"
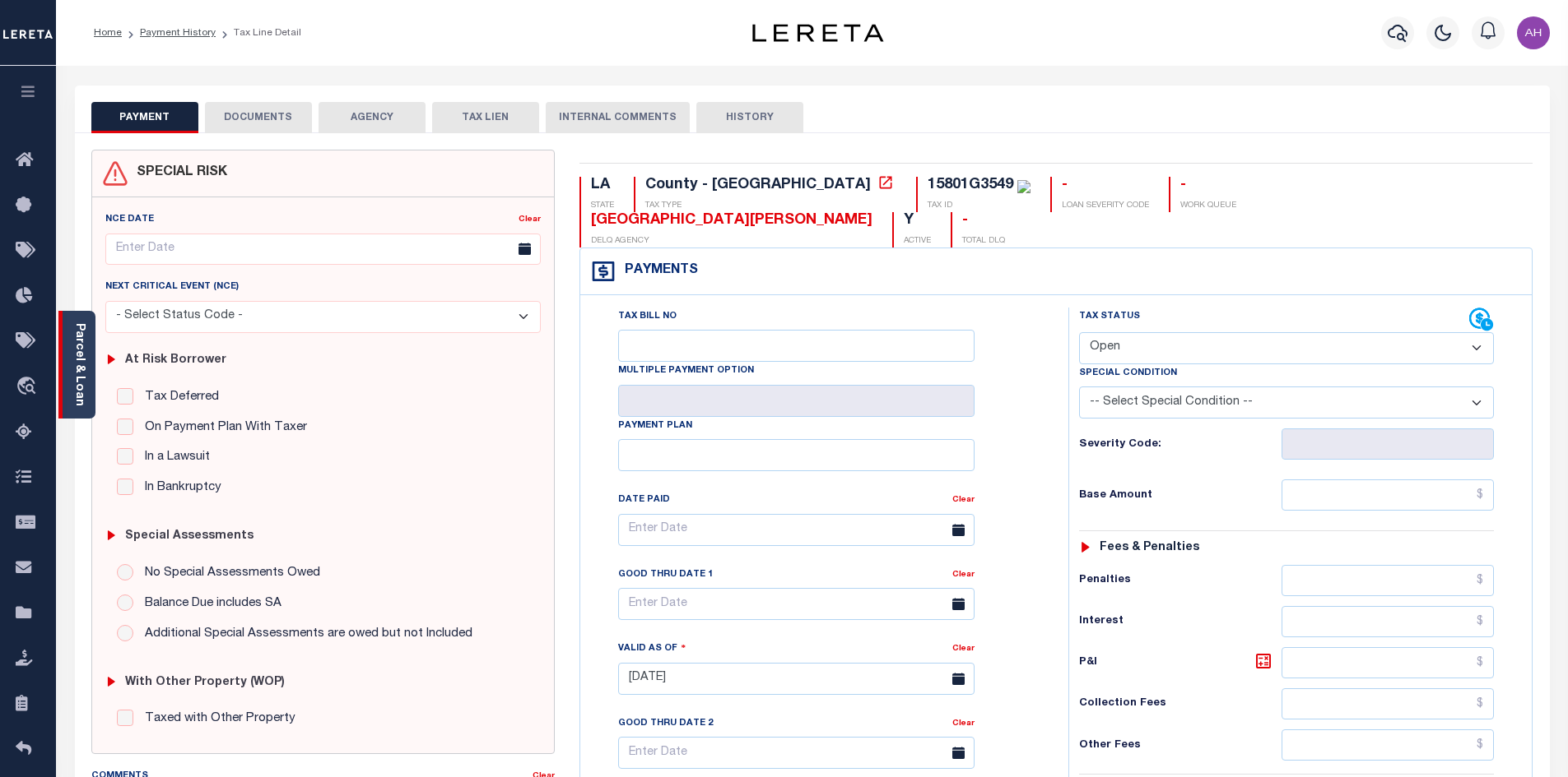
click at [85, 369] on link "Parcel & Loan" at bounding box center [79, 364] width 12 height 83
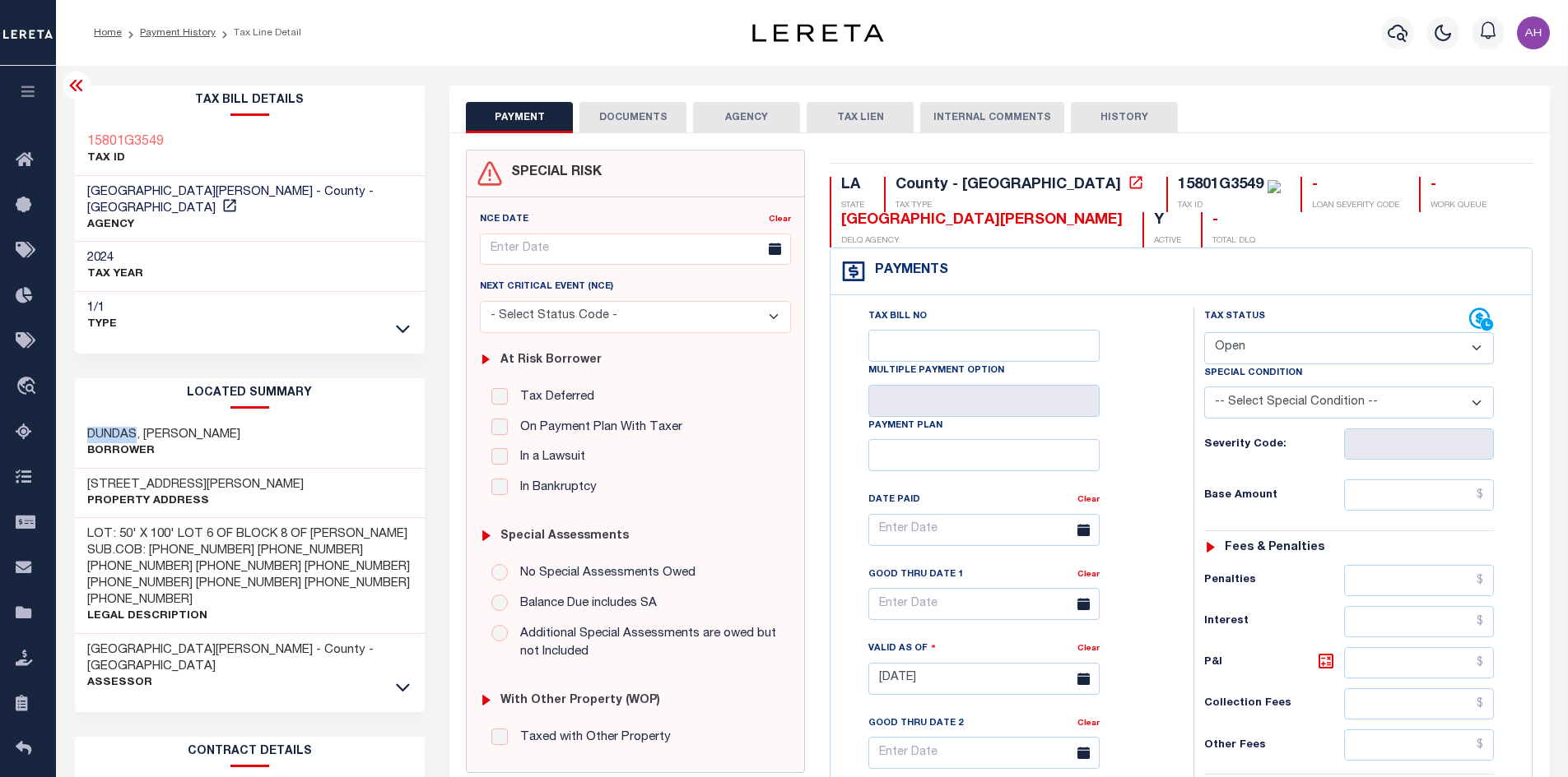
drag, startPoint x: 137, startPoint y: 419, endPoint x: 83, endPoint y: 421, distance: 54.0
click at [83, 421] on div "DUNDAS, DARLENE BROUSSARD Borrower" at bounding box center [250, 443] width 350 height 50
copy h3 "DUNDAS"
click at [1227, 346] on select "- Select Status Code - Open Due/Unpaid Paid Incomplete No Tax Due Internal Refu…" at bounding box center [1349, 348] width 290 height 32
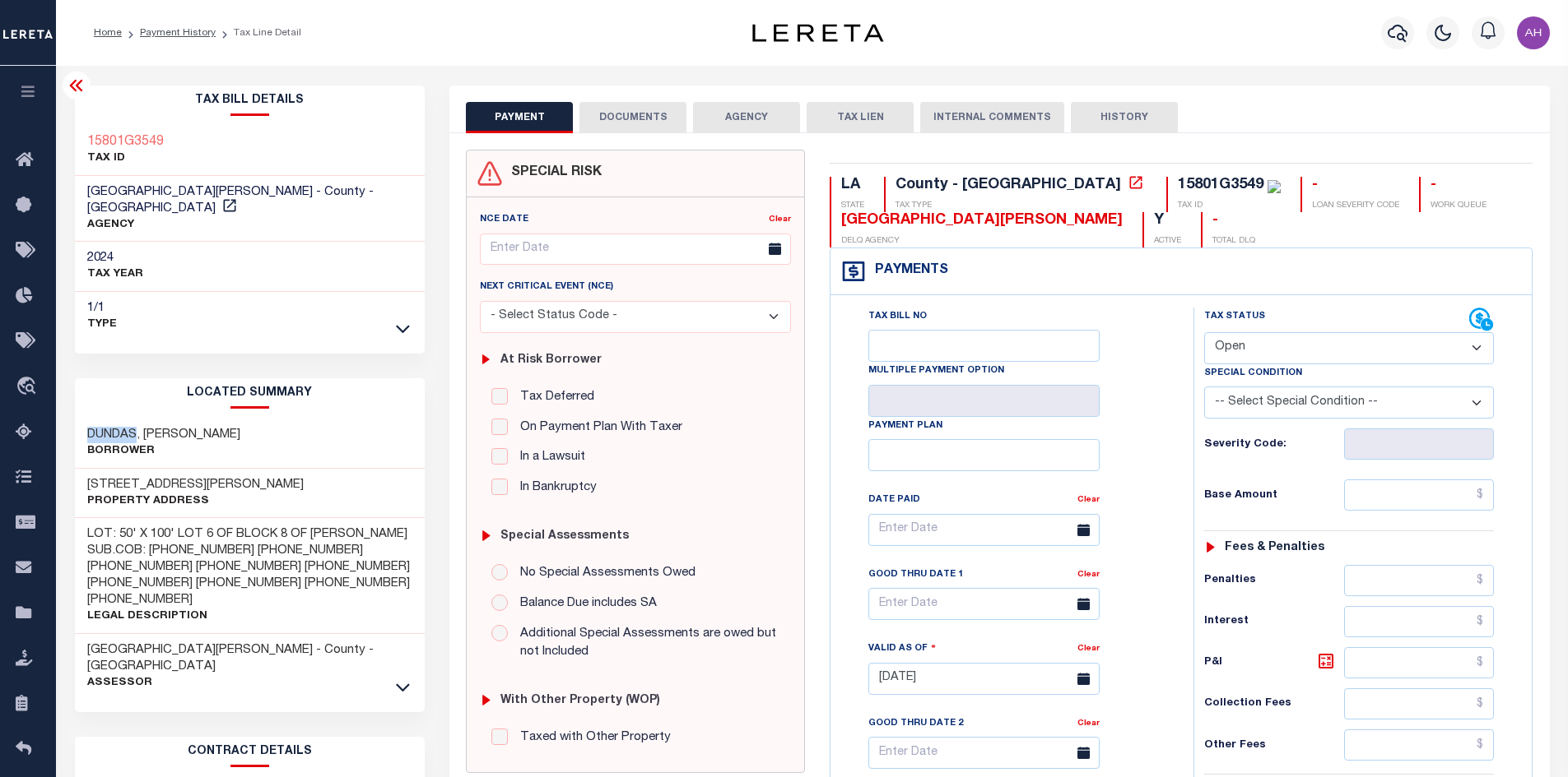
select select "PYD"
click at [1204, 333] on select "- Select Status Code - Open Due/Unpaid Paid Incomplete No Tax Due Internal Refu…" at bounding box center [1349, 348] width 290 height 32
type input "10/06/2025"
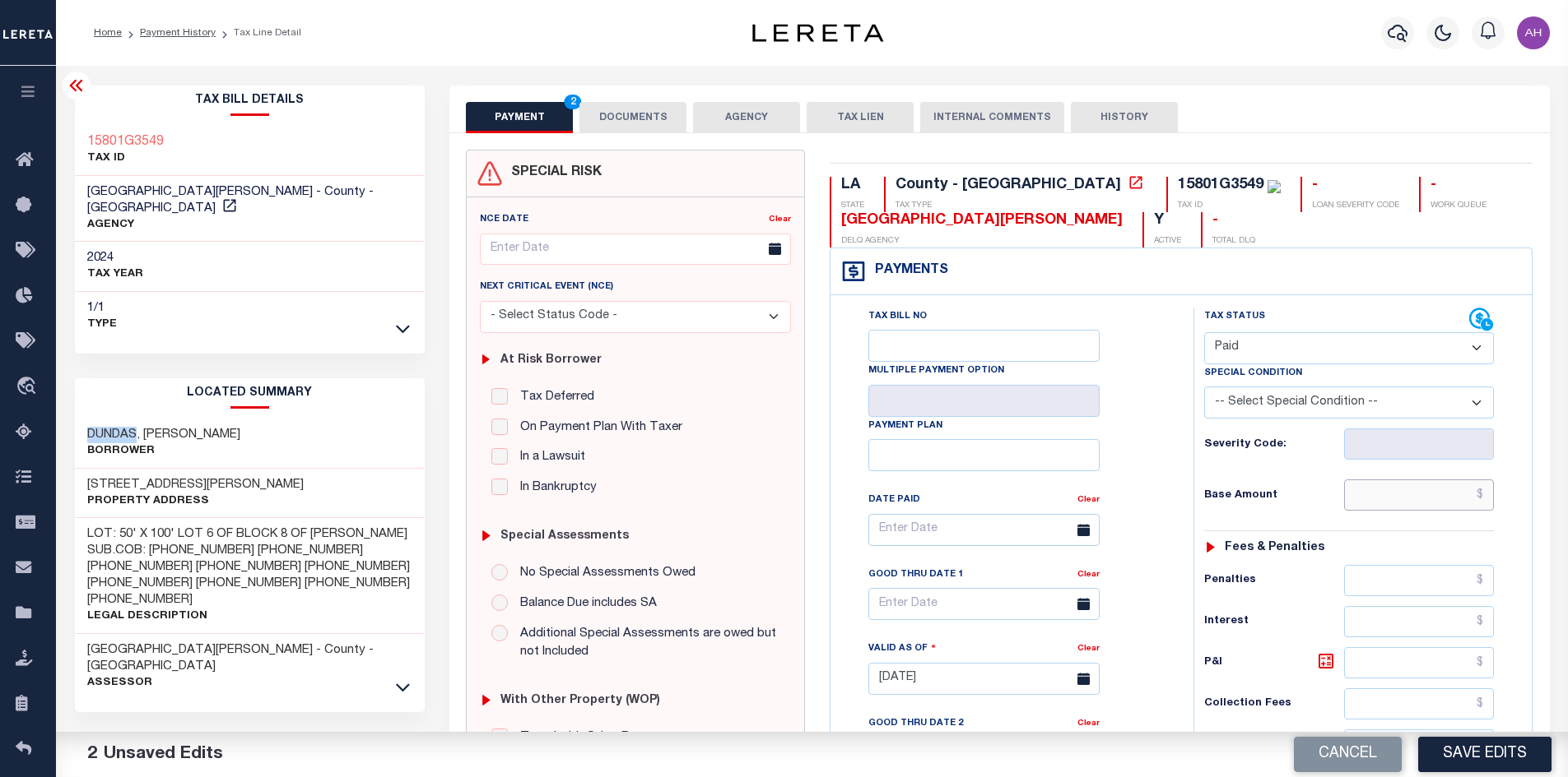
click at [1395, 505] on input "text" at bounding box center [1419, 495] width 151 height 32
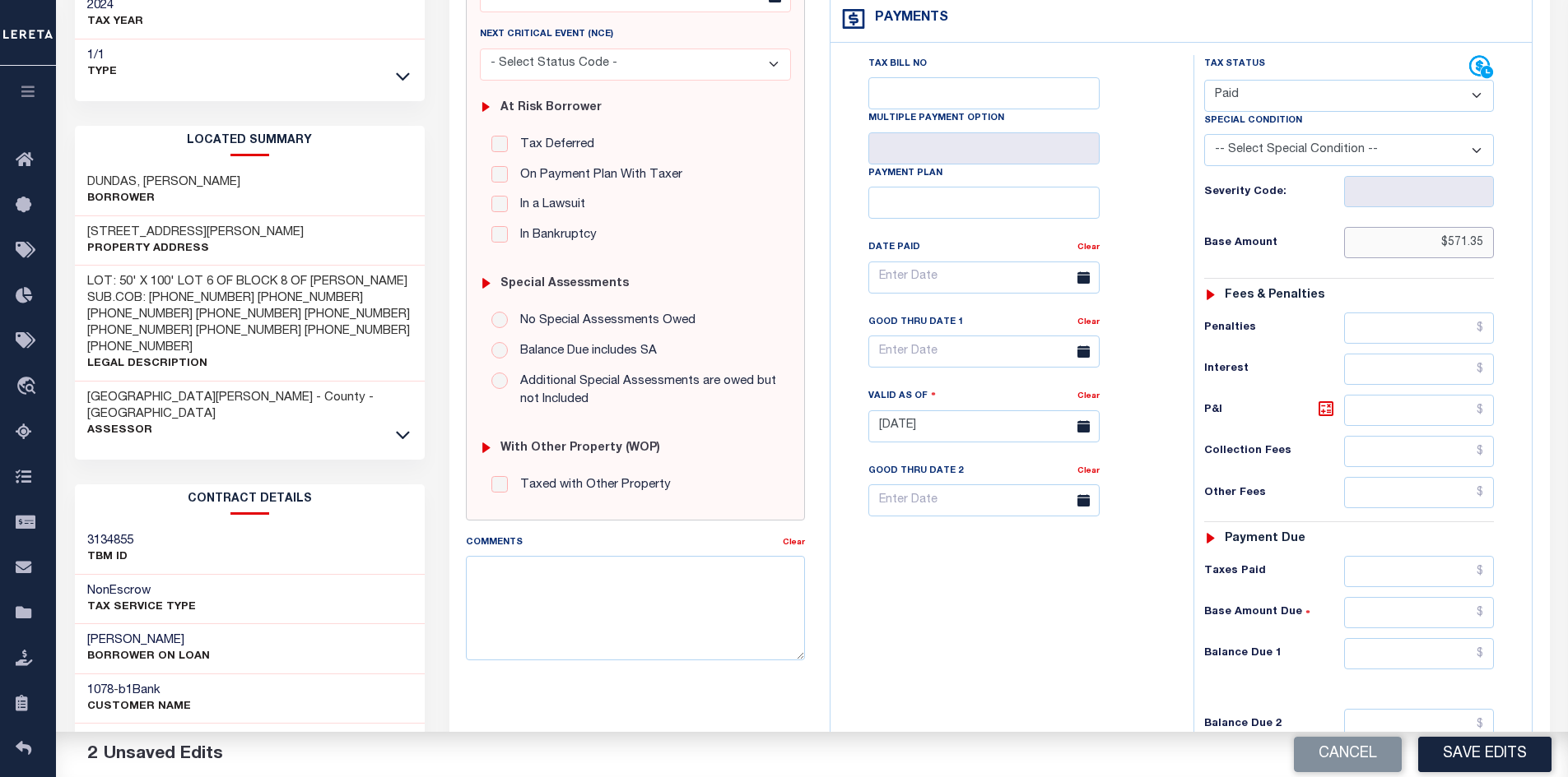
scroll to position [412, 0]
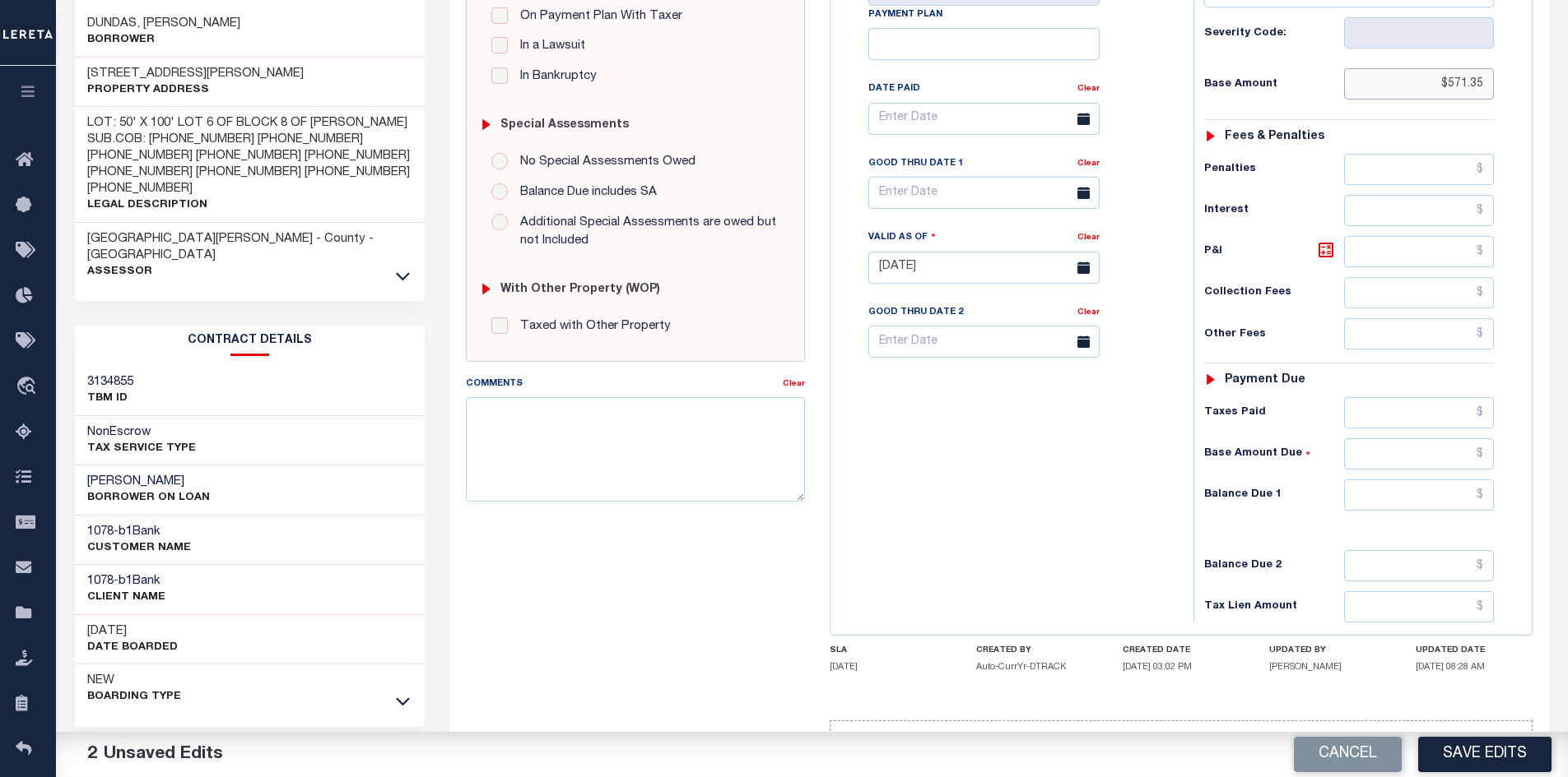
type input "$571.35"
click at [1412, 495] on input "text" at bounding box center [1419, 495] width 151 height 32
type input "$0"
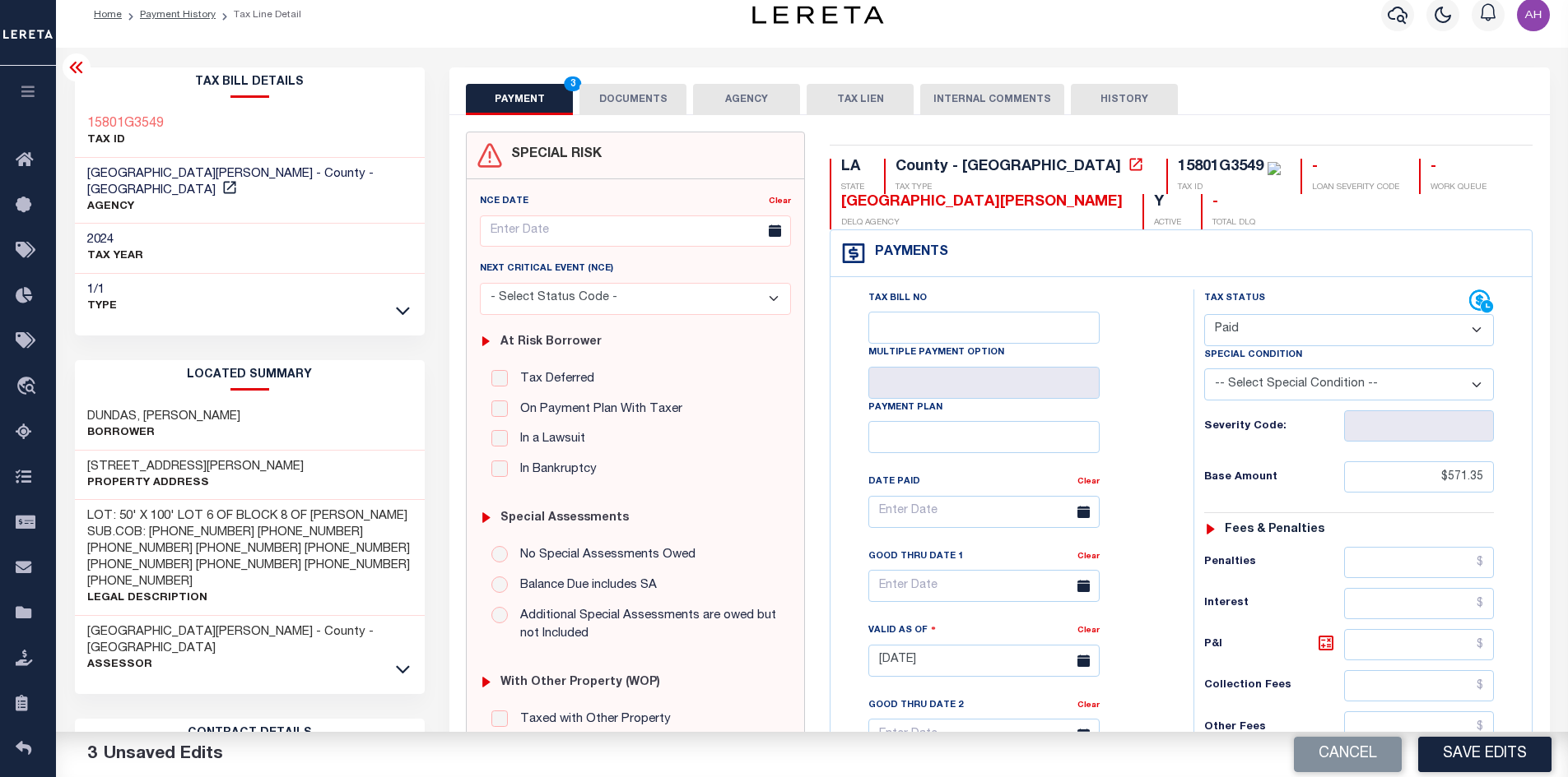
scroll to position [0, 0]
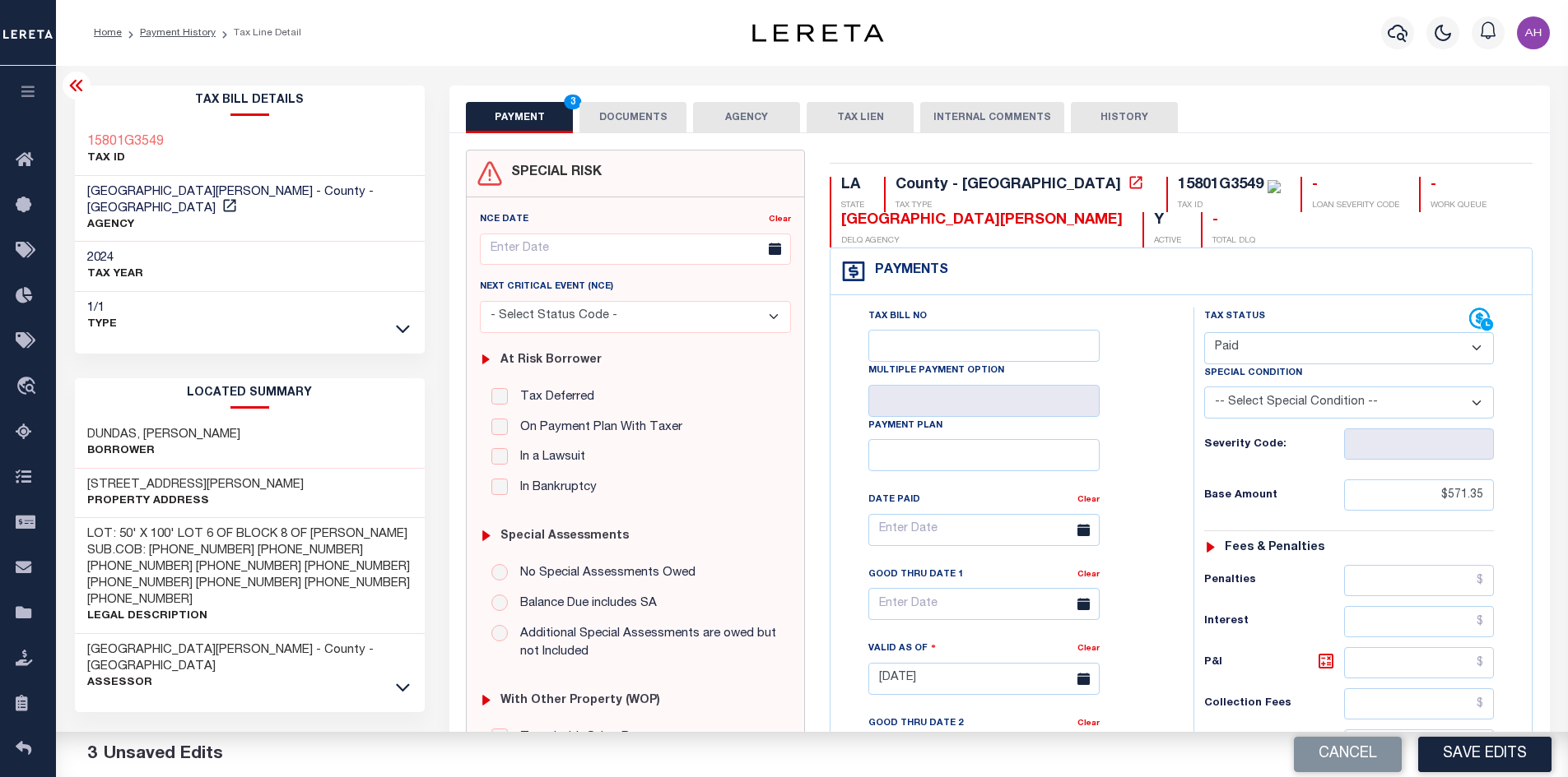
click at [642, 133] on button "DOCUMENTS" at bounding box center [632, 117] width 107 height 32
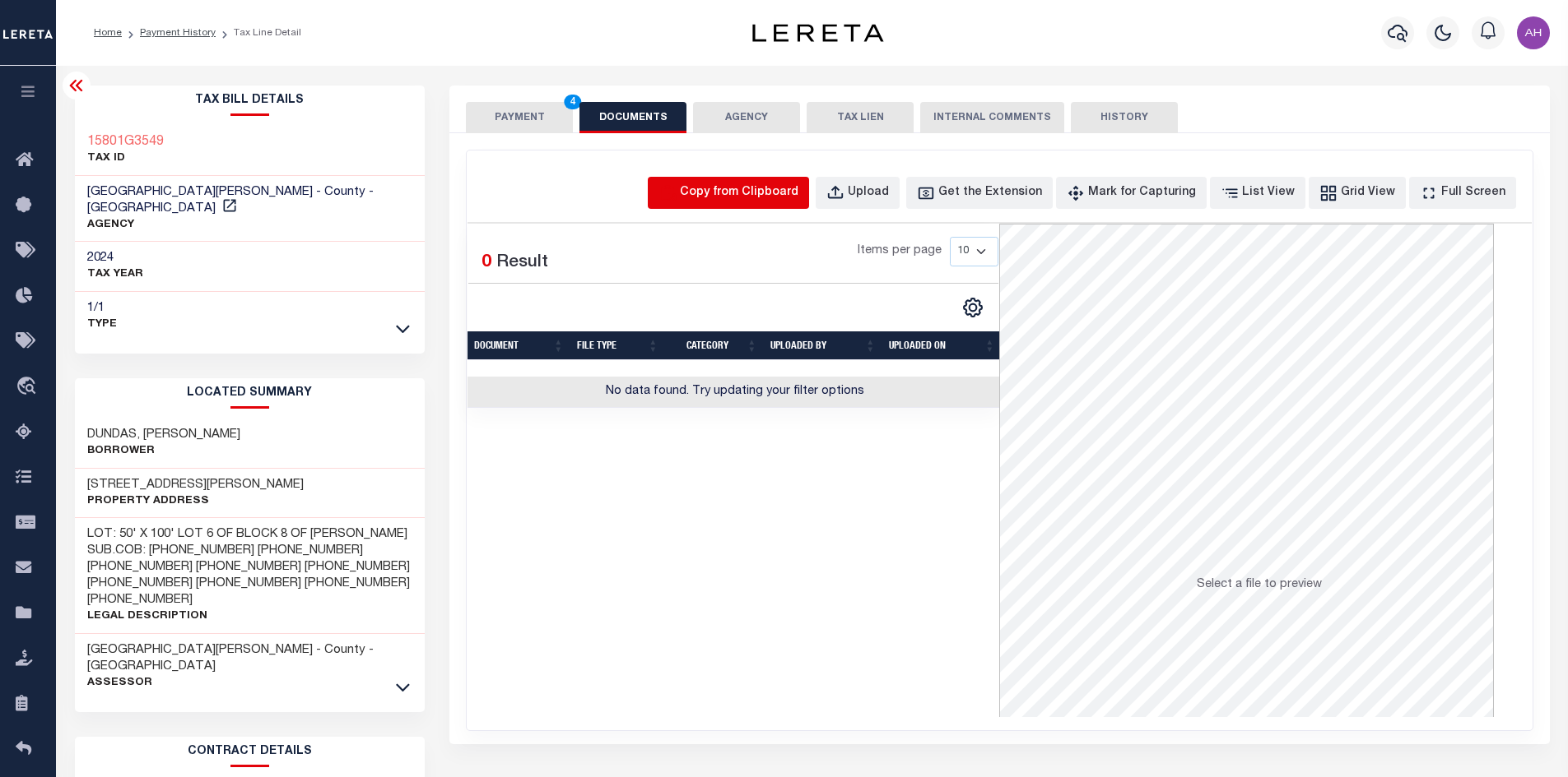
click at [676, 187] on icon "button" at bounding box center [667, 193] width 18 height 18
select select "POP"
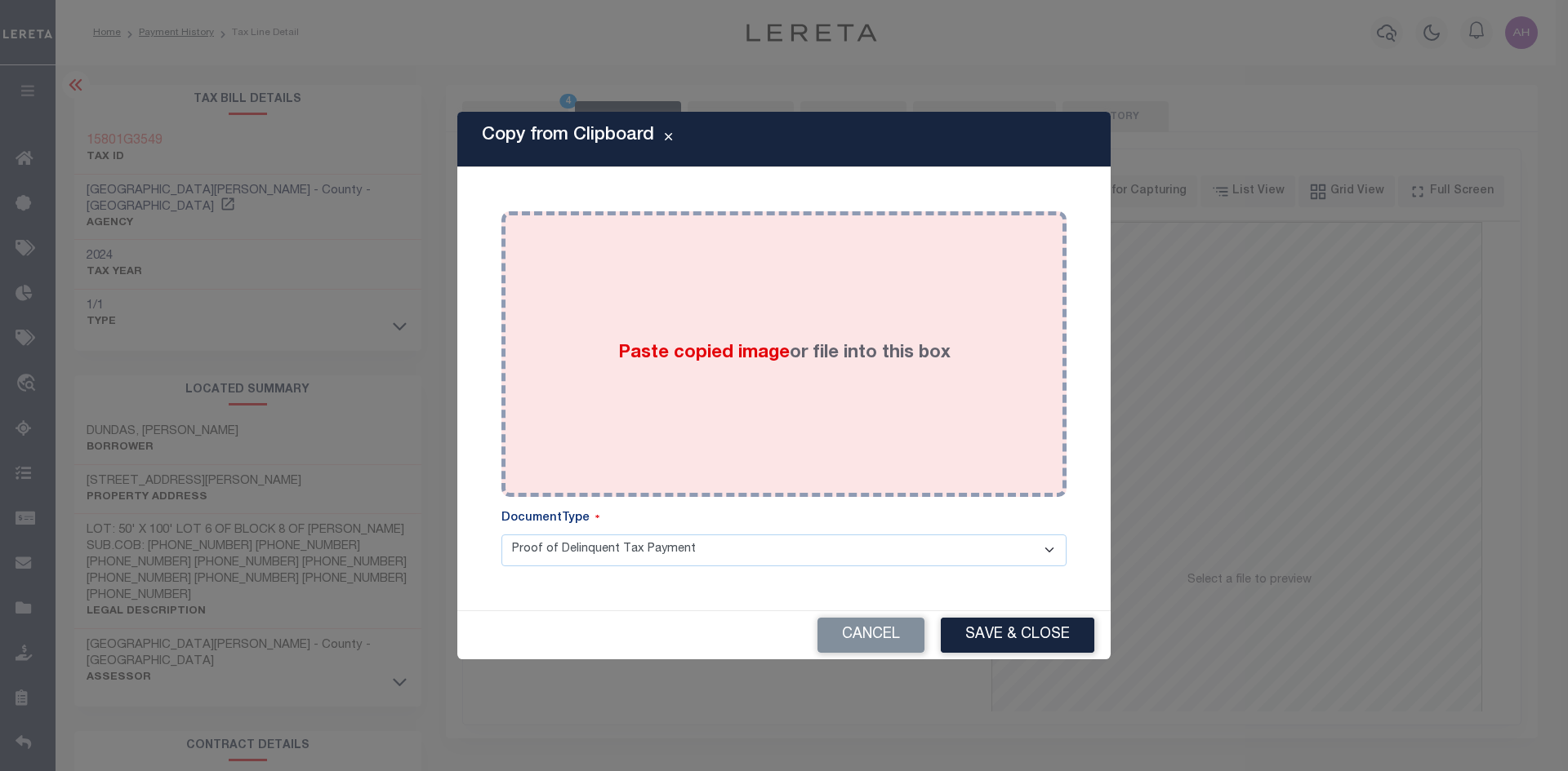
click at [718, 344] on span "Paste copied image" at bounding box center [704, 353] width 172 height 18
click at [730, 351] on span "Paste copied image" at bounding box center [704, 353] width 172 height 18
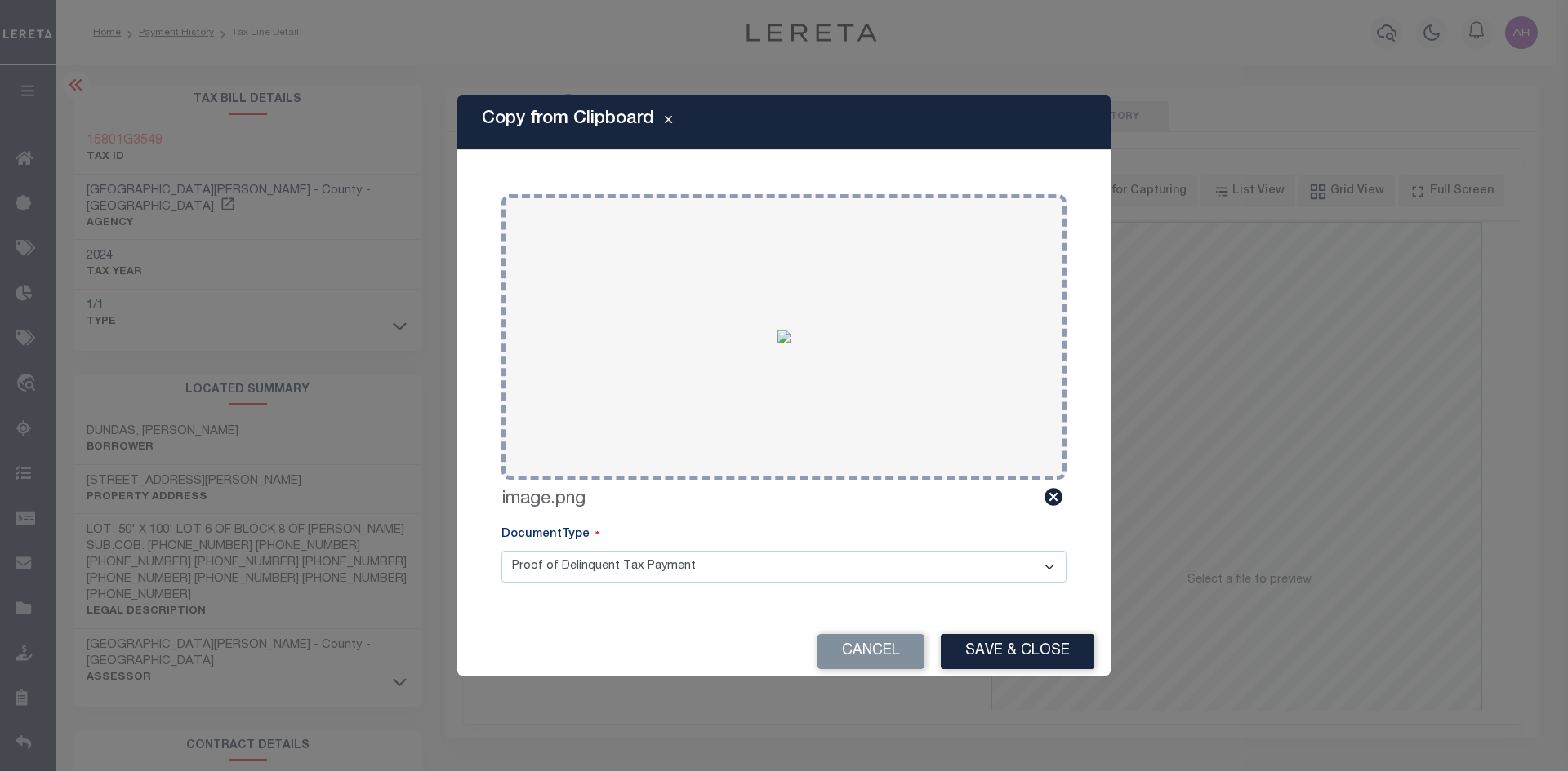
click at [1014, 634] on div "Cancel Save & Close" at bounding box center [784, 652] width 653 height 48
click at [1025, 644] on button "Save & Close" at bounding box center [1017, 652] width 154 height 35
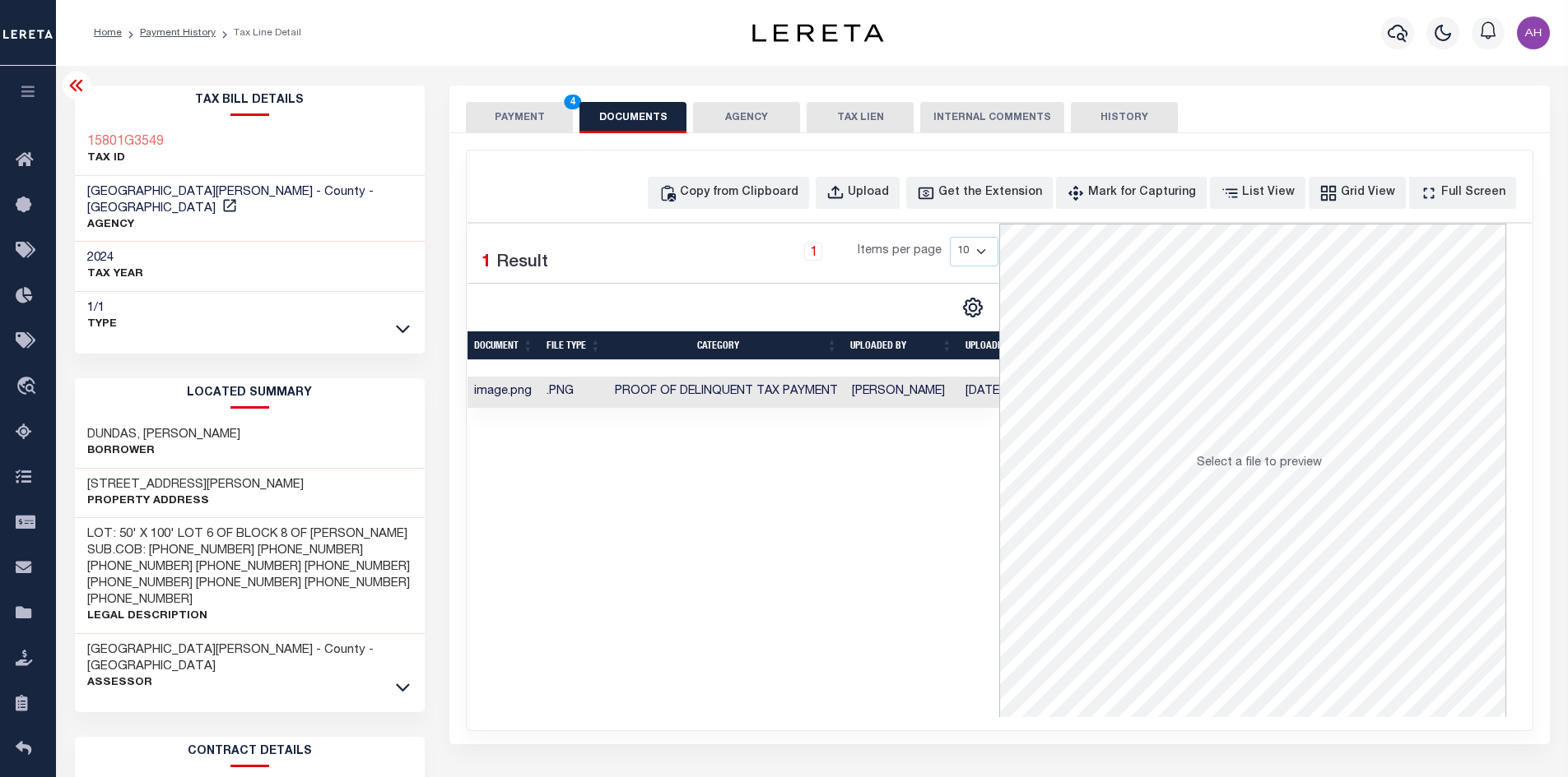
click at [536, 120] on button "PAYMENT 4" at bounding box center [518, 117] width 107 height 32
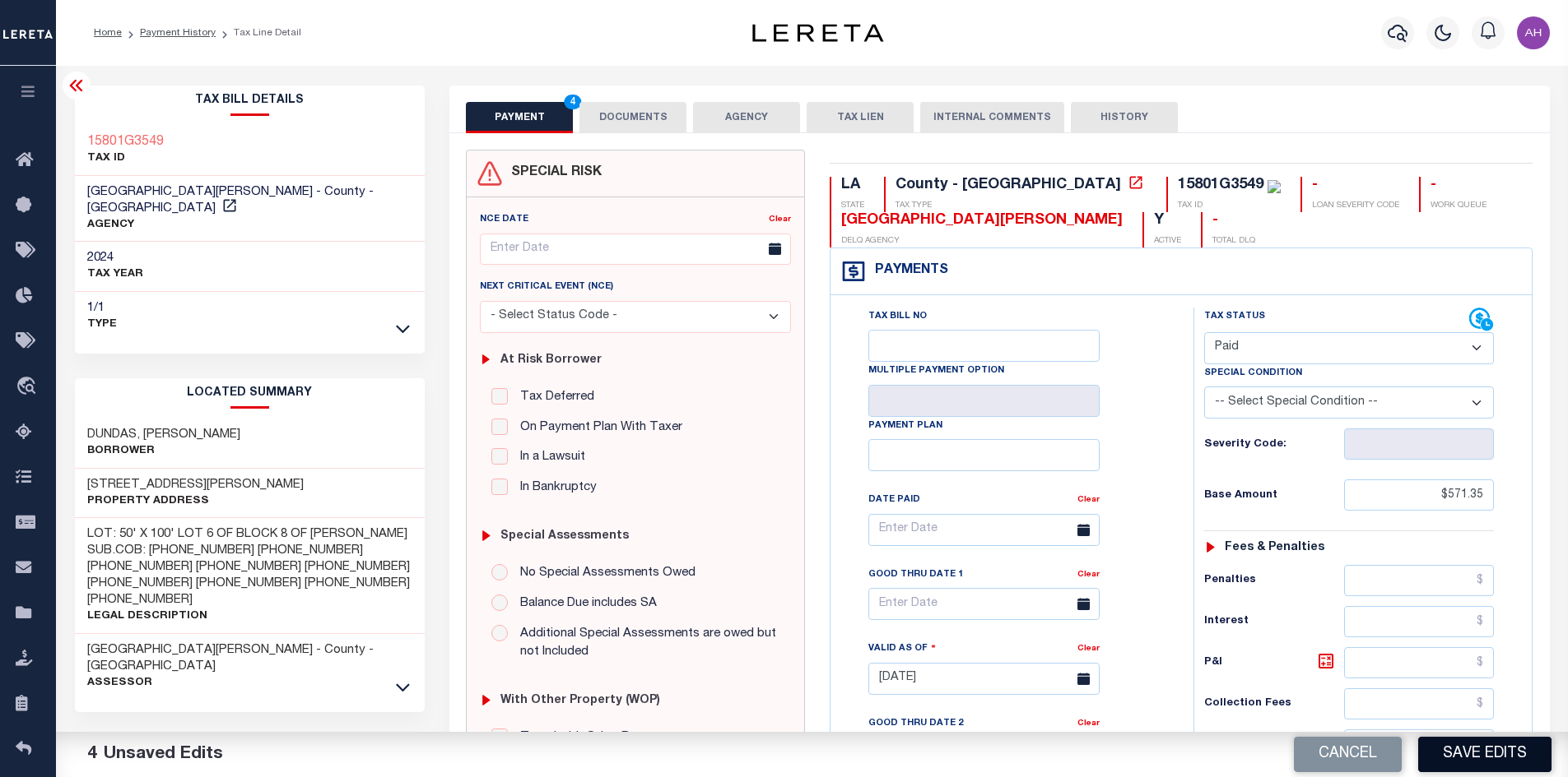
click at [1470, 749] on button "Save Edits" at bounding box center [1484, 755] width 134 height 36
checkbox input "false"
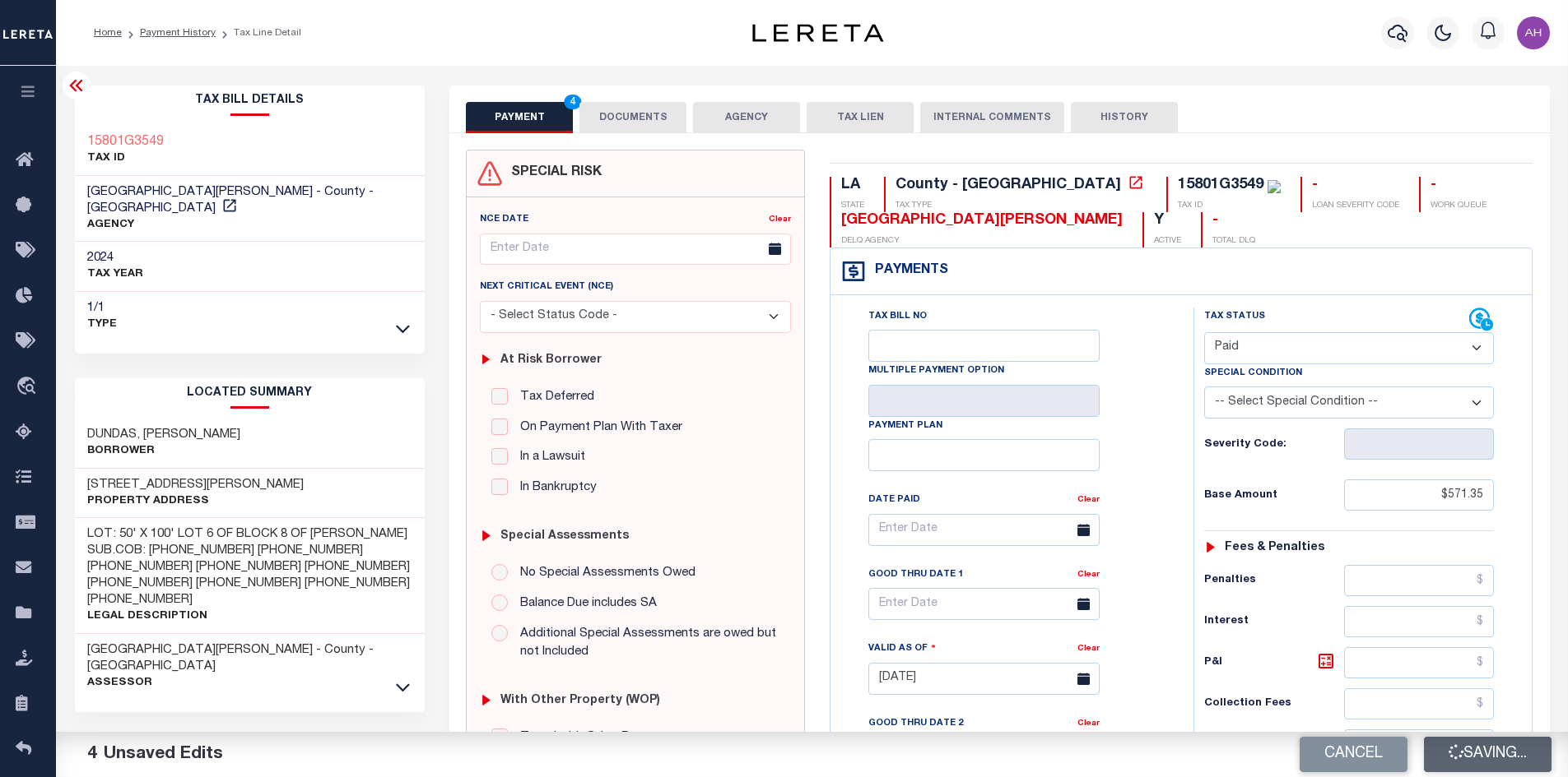
type input "$571.35"
type input "$0"
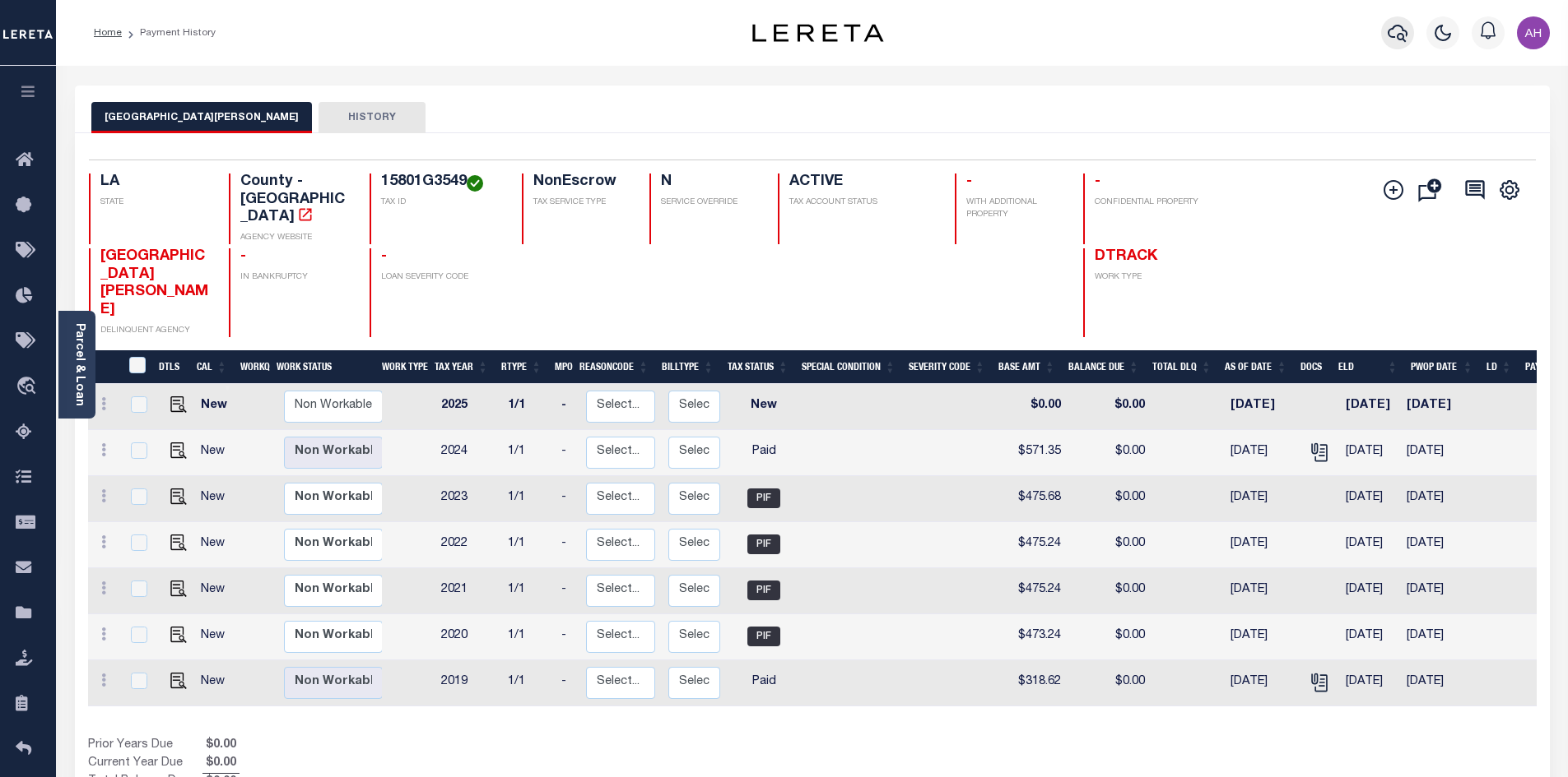
click at [1397, 38] on icon "button" at bounding box center [1397, 33] width 20 height 20
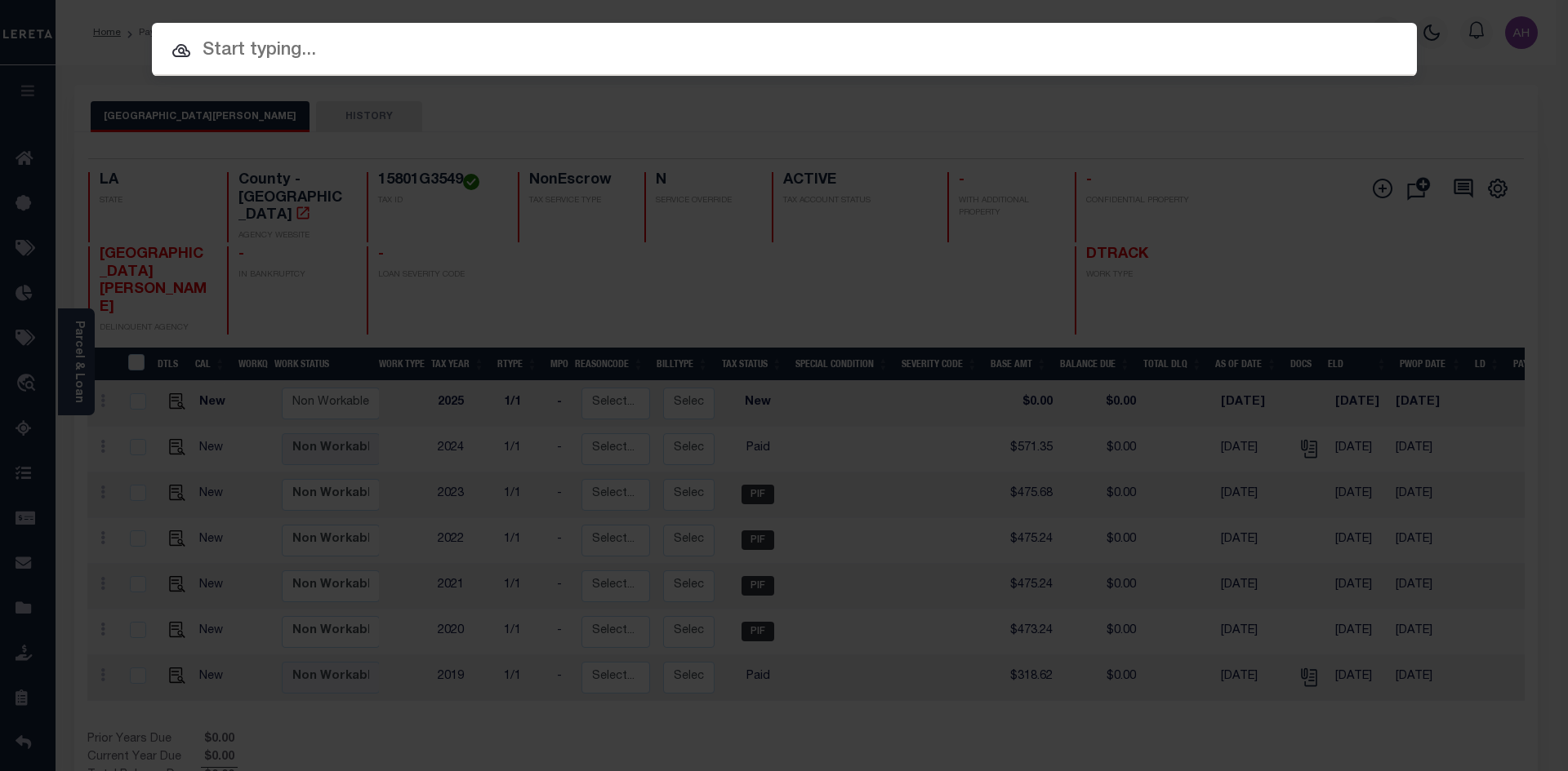
paste input "7749724"
type input "7749724"
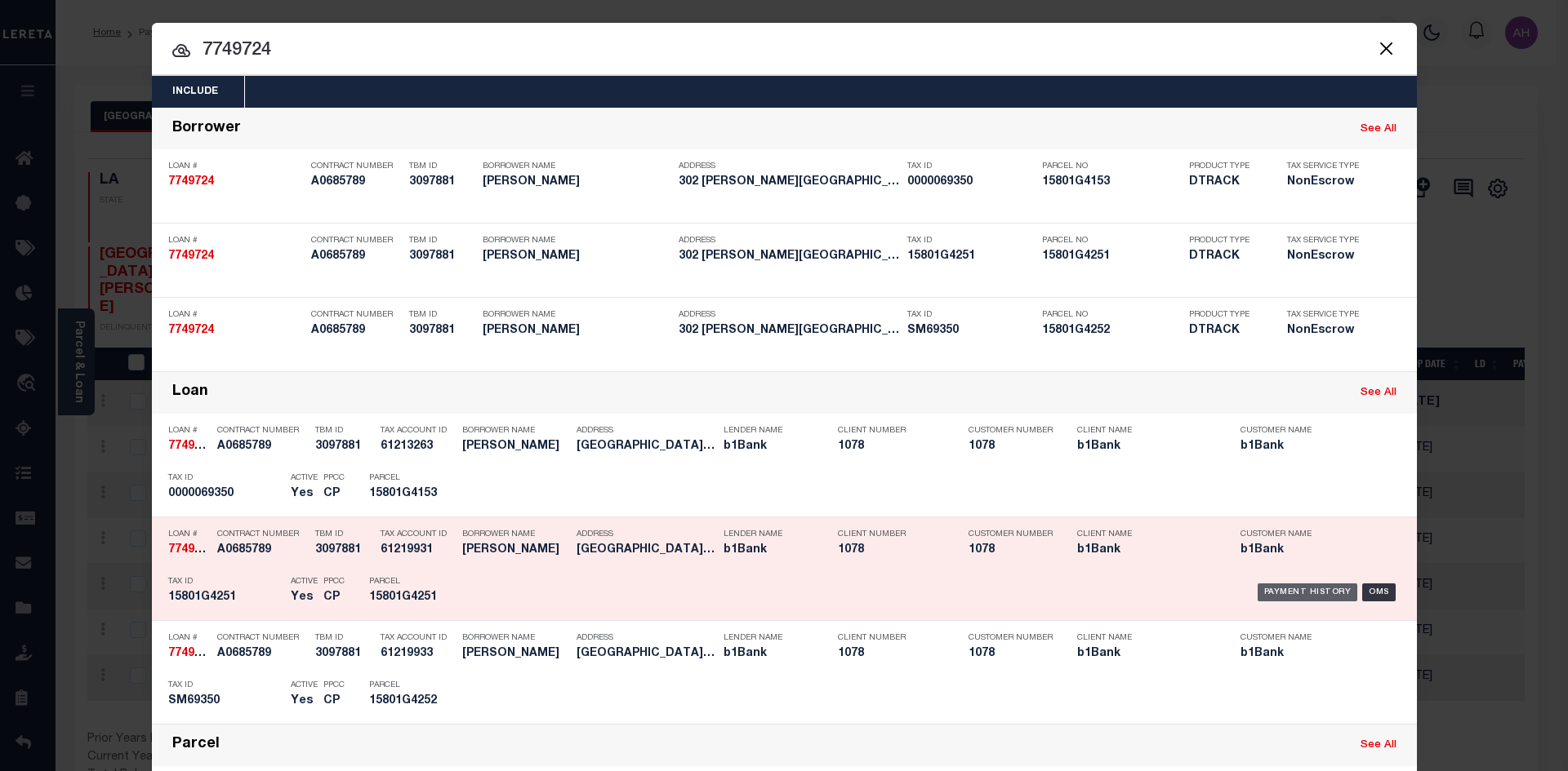
click at [1287, 591] on div "Payment History" at bounding box center [1307, 593] width 100 height 18
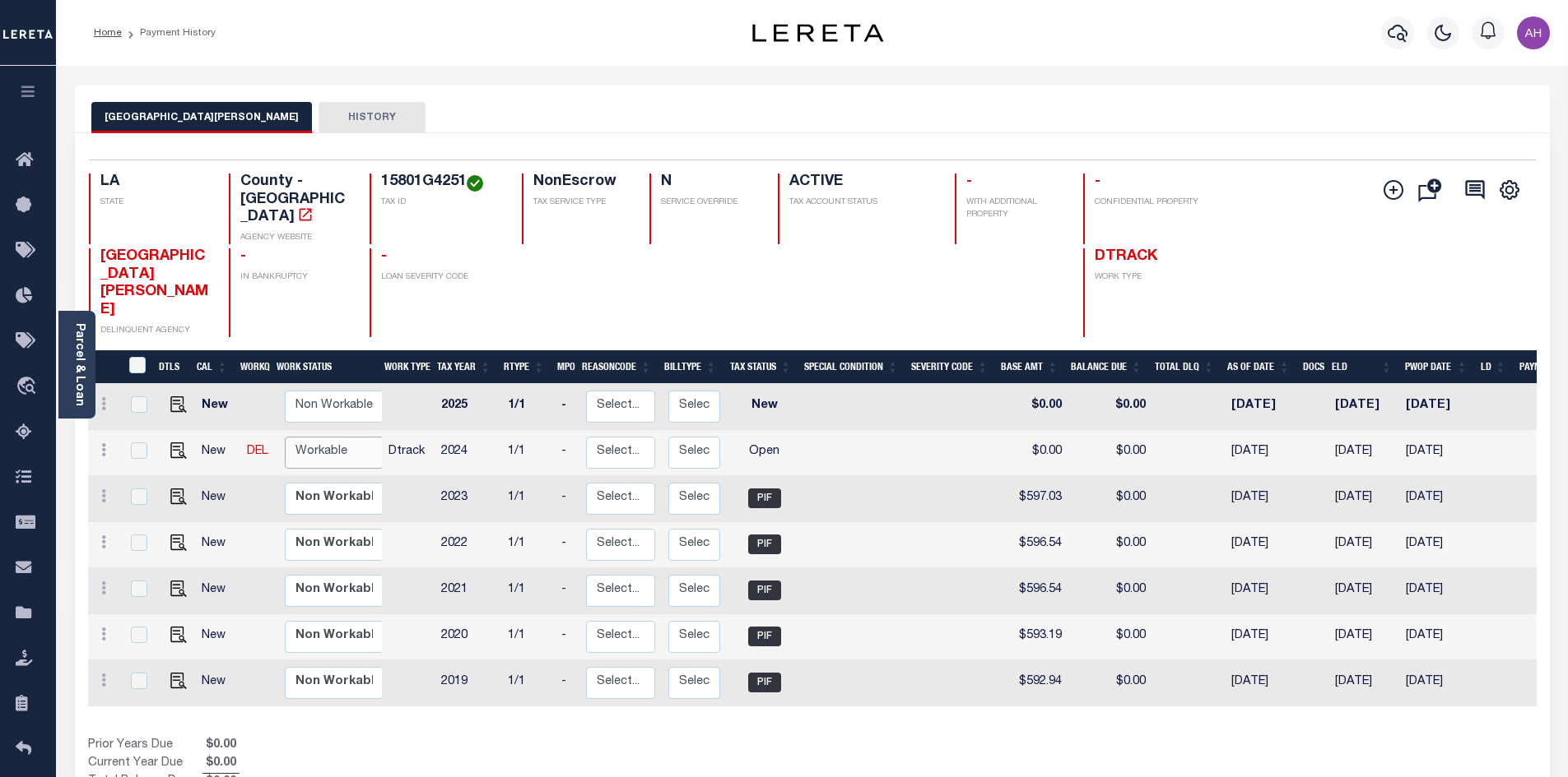
click at [339, 437] on select "Non Workable Workable" at bounding box center [334, 452] width 99 height 32
checkbox input "true"
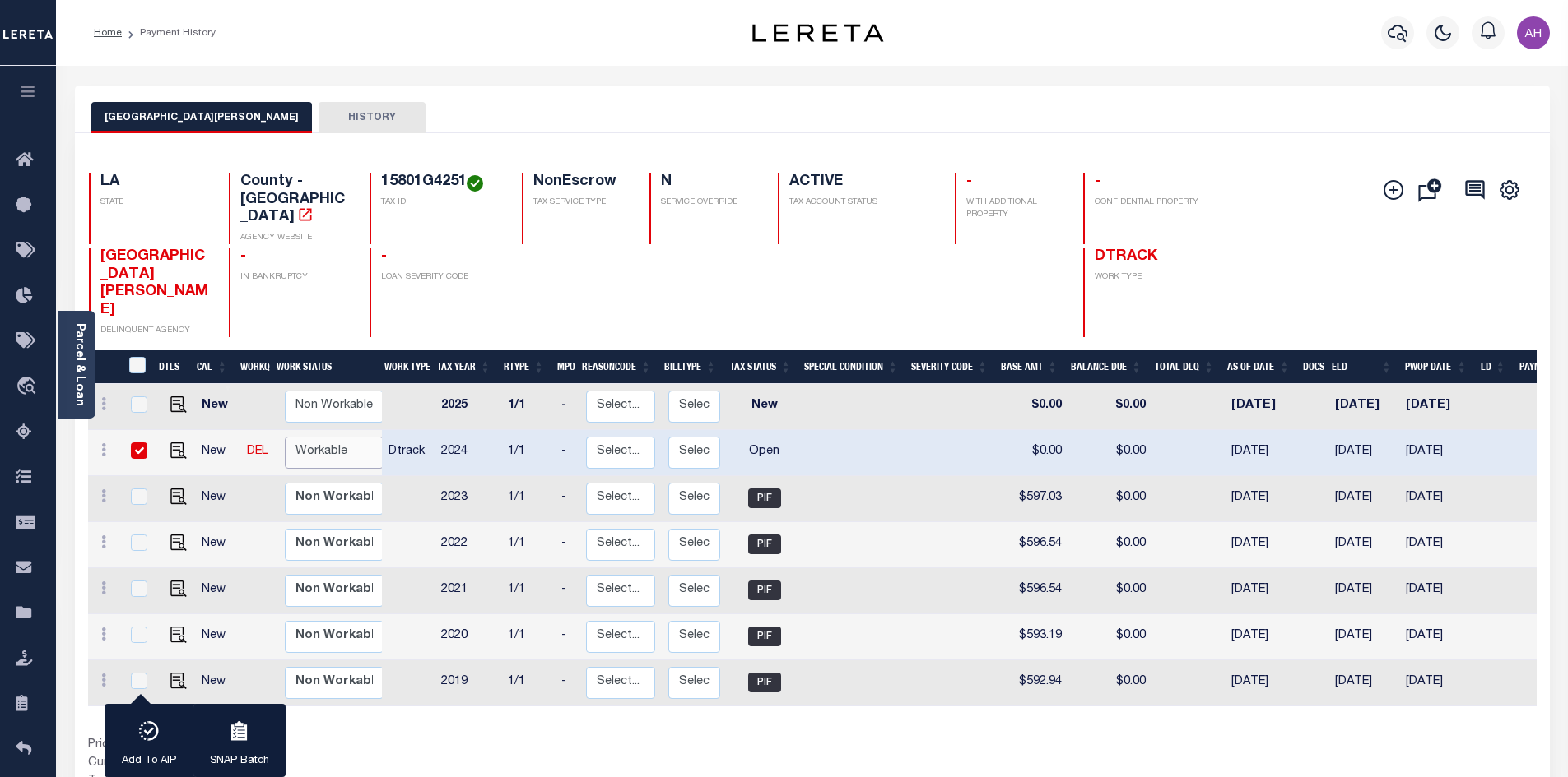
select select "true"
click at [285, 437] on select "Non Workable Workable" at bounding box center [334, 452] width 99 height 32
checkbox input "false"
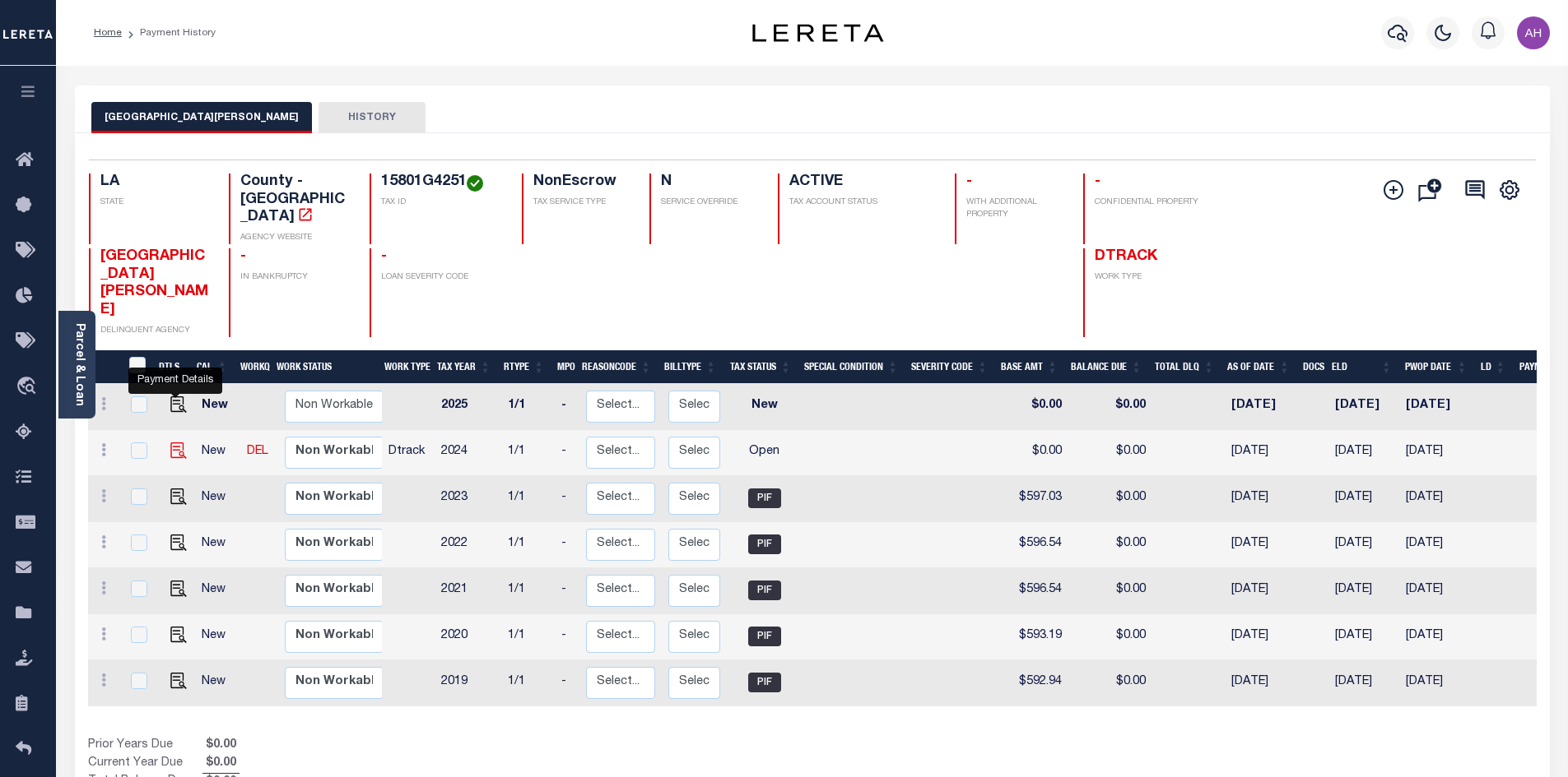
click at [175, 442] on img "" at bounding box center [178, 450] width 16 height 16
checkbox input "true"
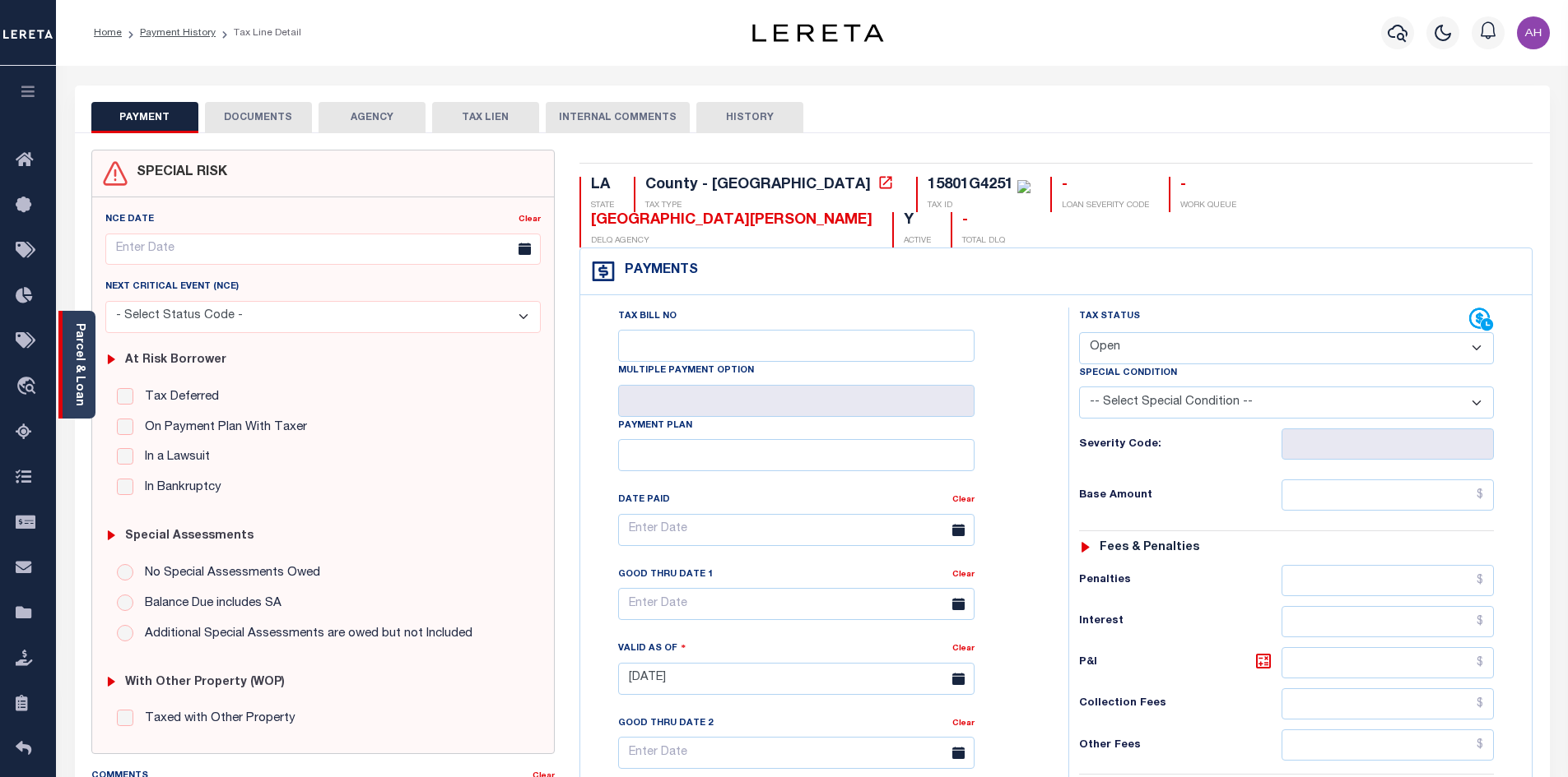
click at [91, 379] on div "Parcel & Loan" at bounding box center [77, 364] width 37 height 108
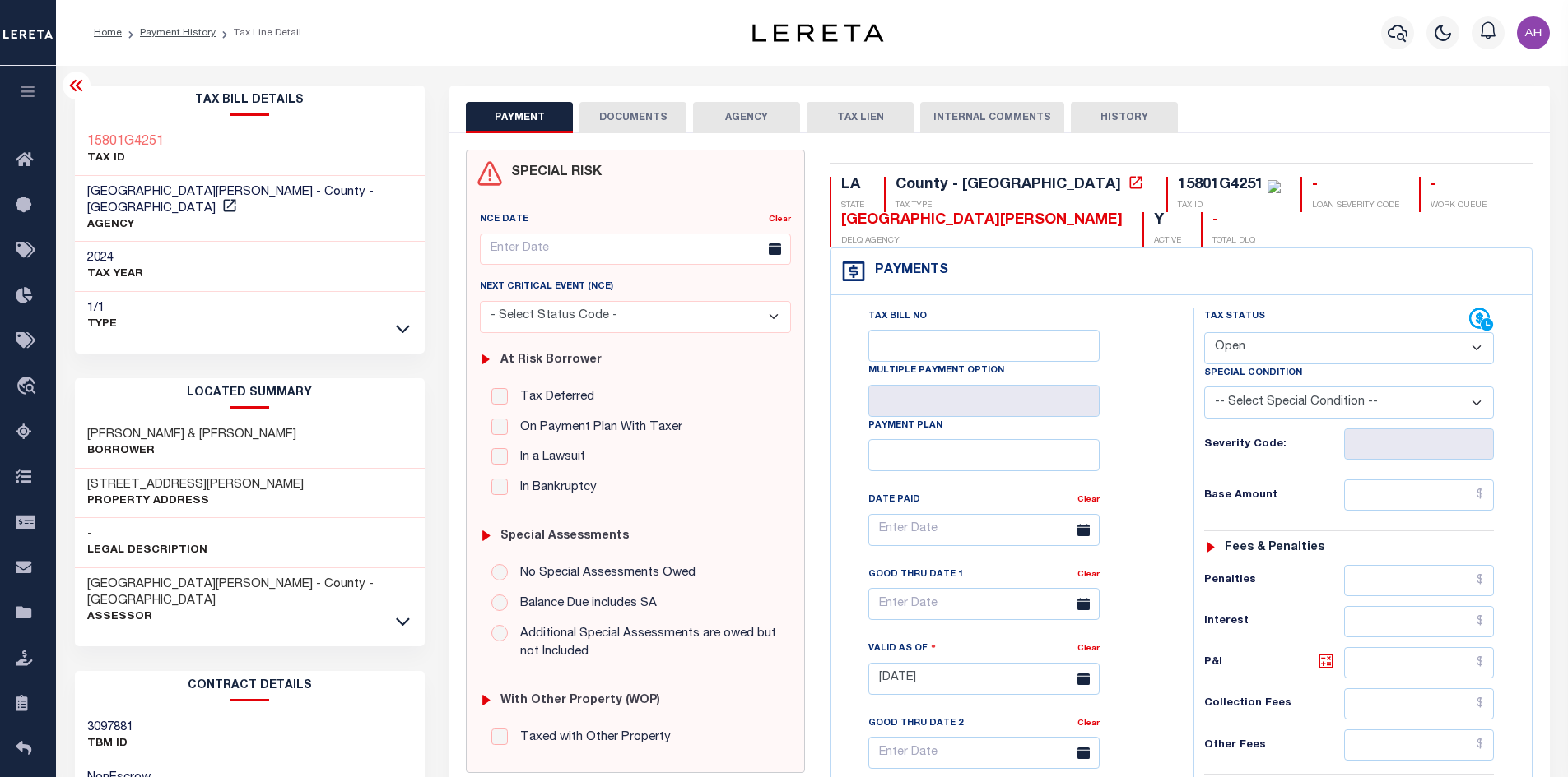
click at [1237, 352] on select "- Select Status Code - Open Due/Unpaid Paid Incomplete No Tax Due Internal Refu…" at bounding box center [1349, 348] width 290 height 32
select select "PYD"
click at [1204, 333] on select "- Select Status Code - Open Due/Unpaid Paid Incomplete No Tax Due Internal Refu…" at bounding box center [1349, 348] width 290 height 32
type input "10/06/2025"
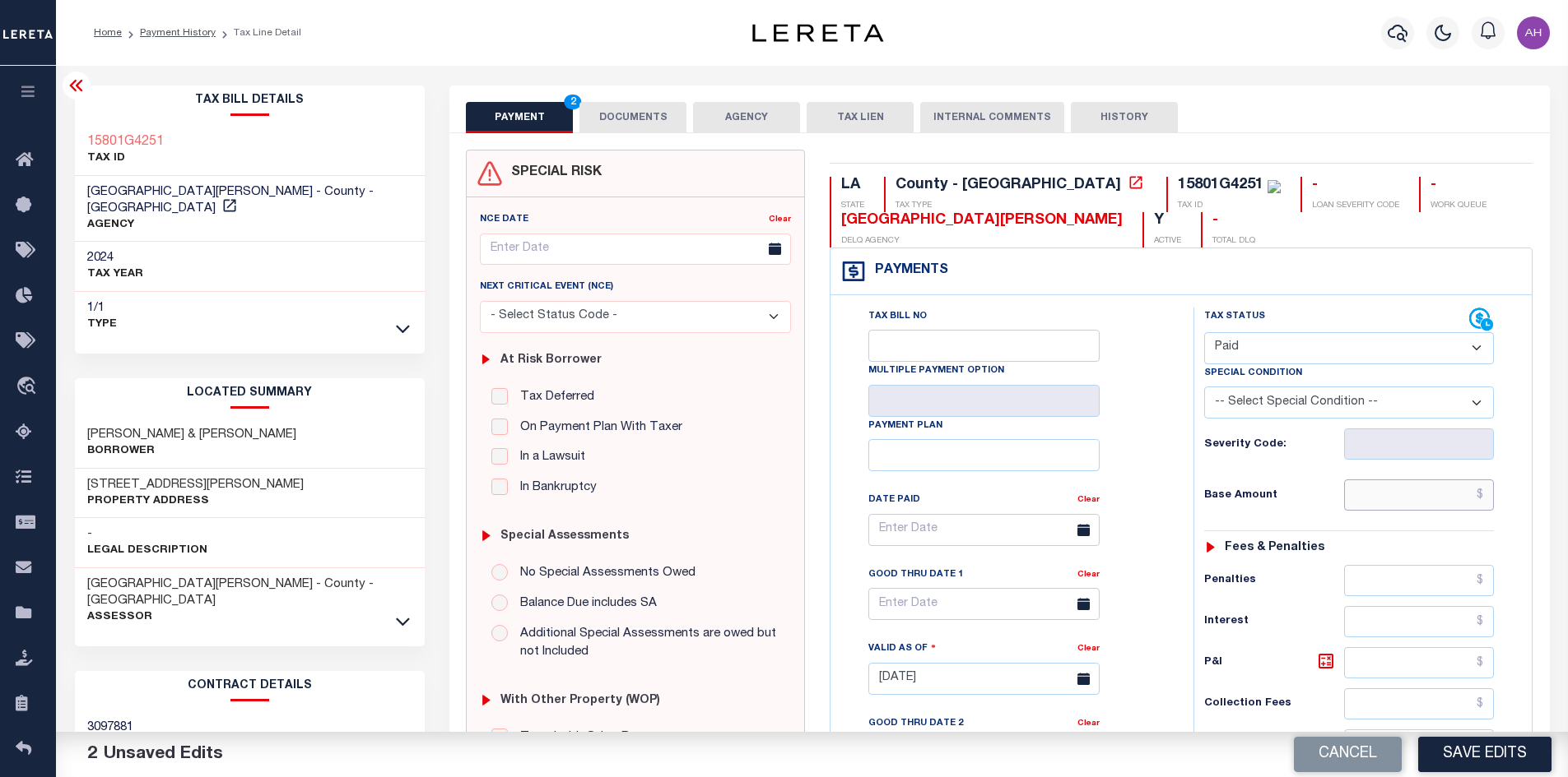
click at [1404, 504] on input "text" at bounding box center [1419, 495] width 151 height 32
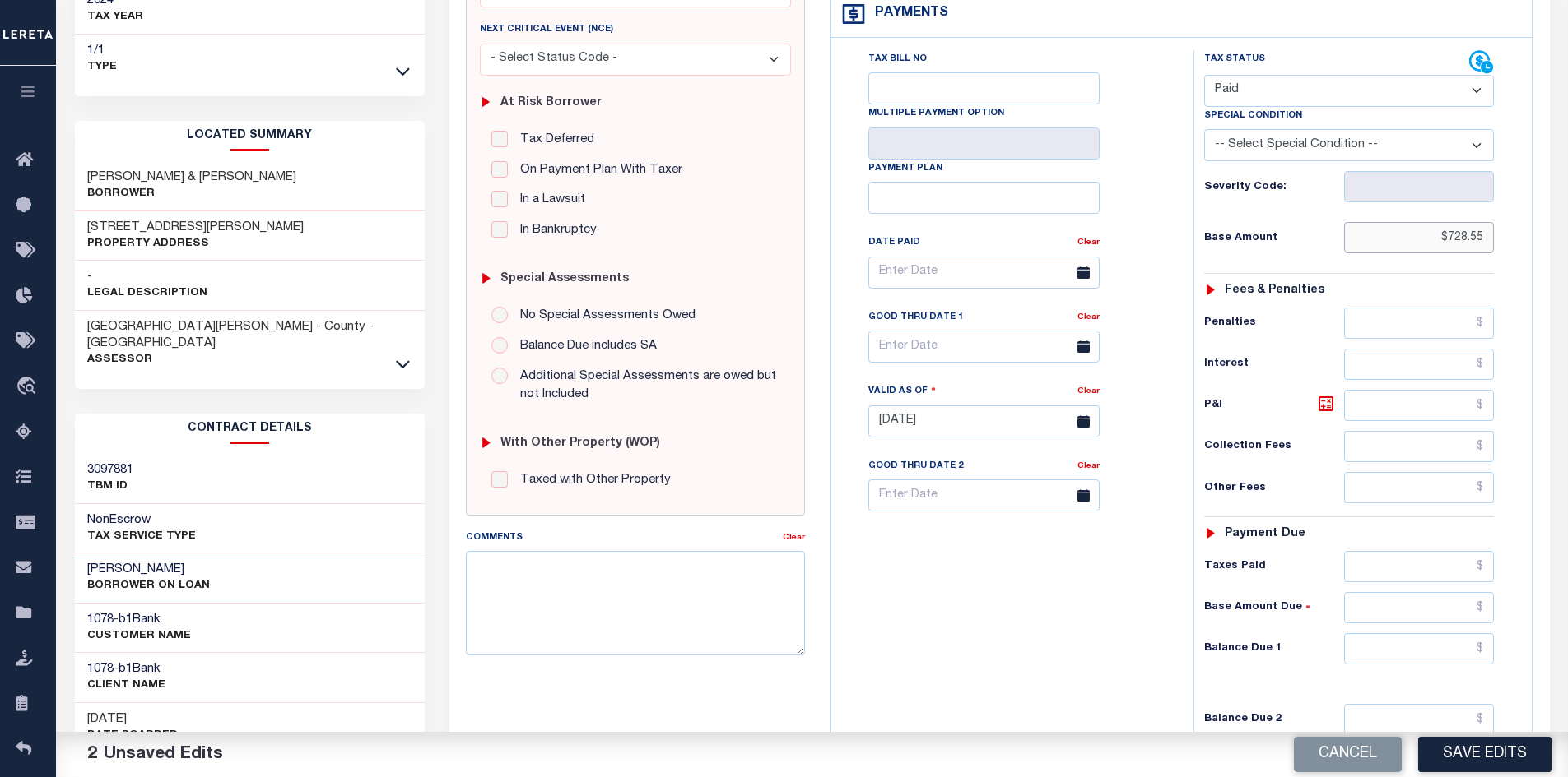
scroll to position [412, 0]
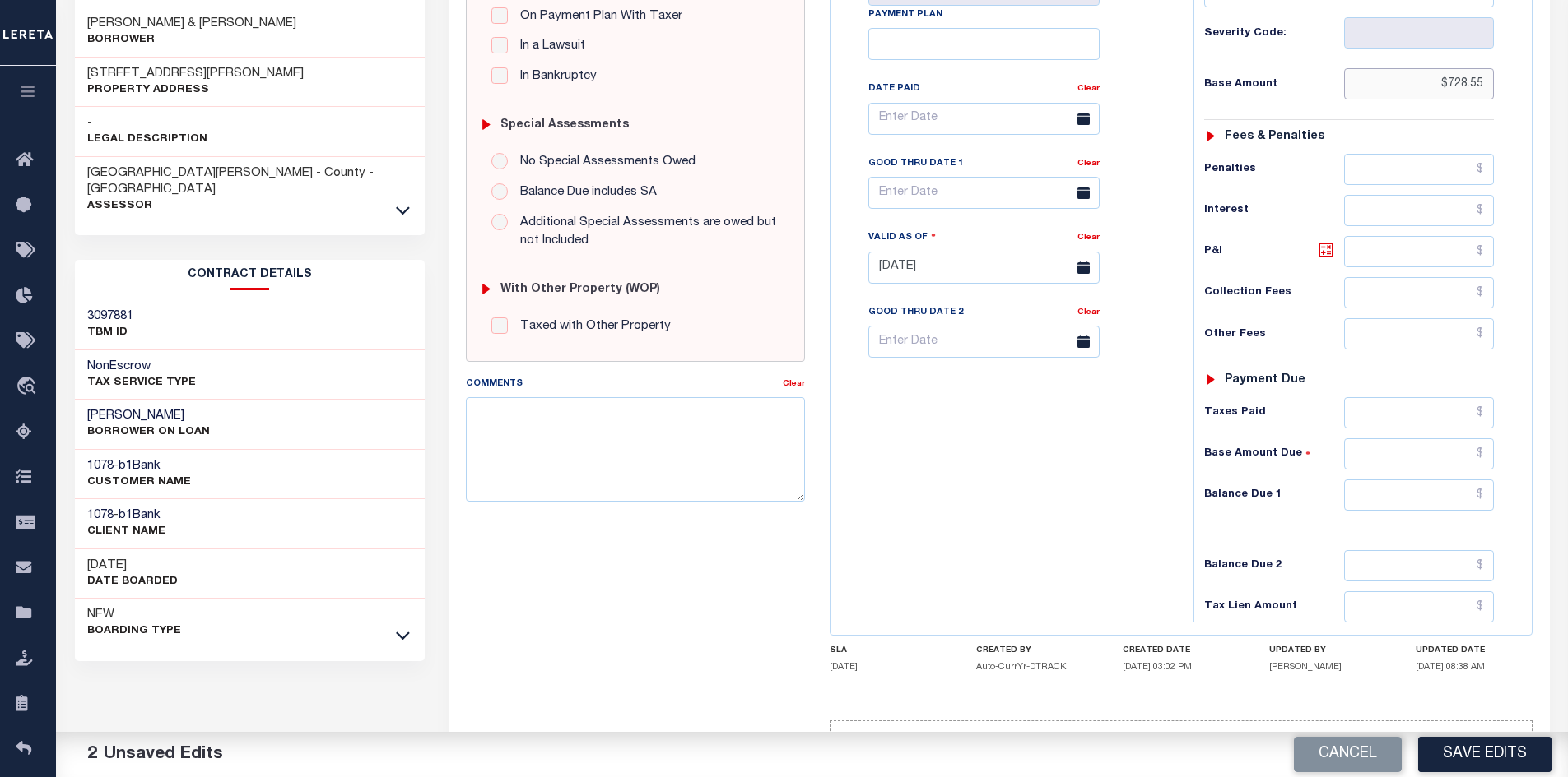
type input "$728.55"
click at [1406, 486] on input "text" at bounding box center [1419, 495] width 151 height 32
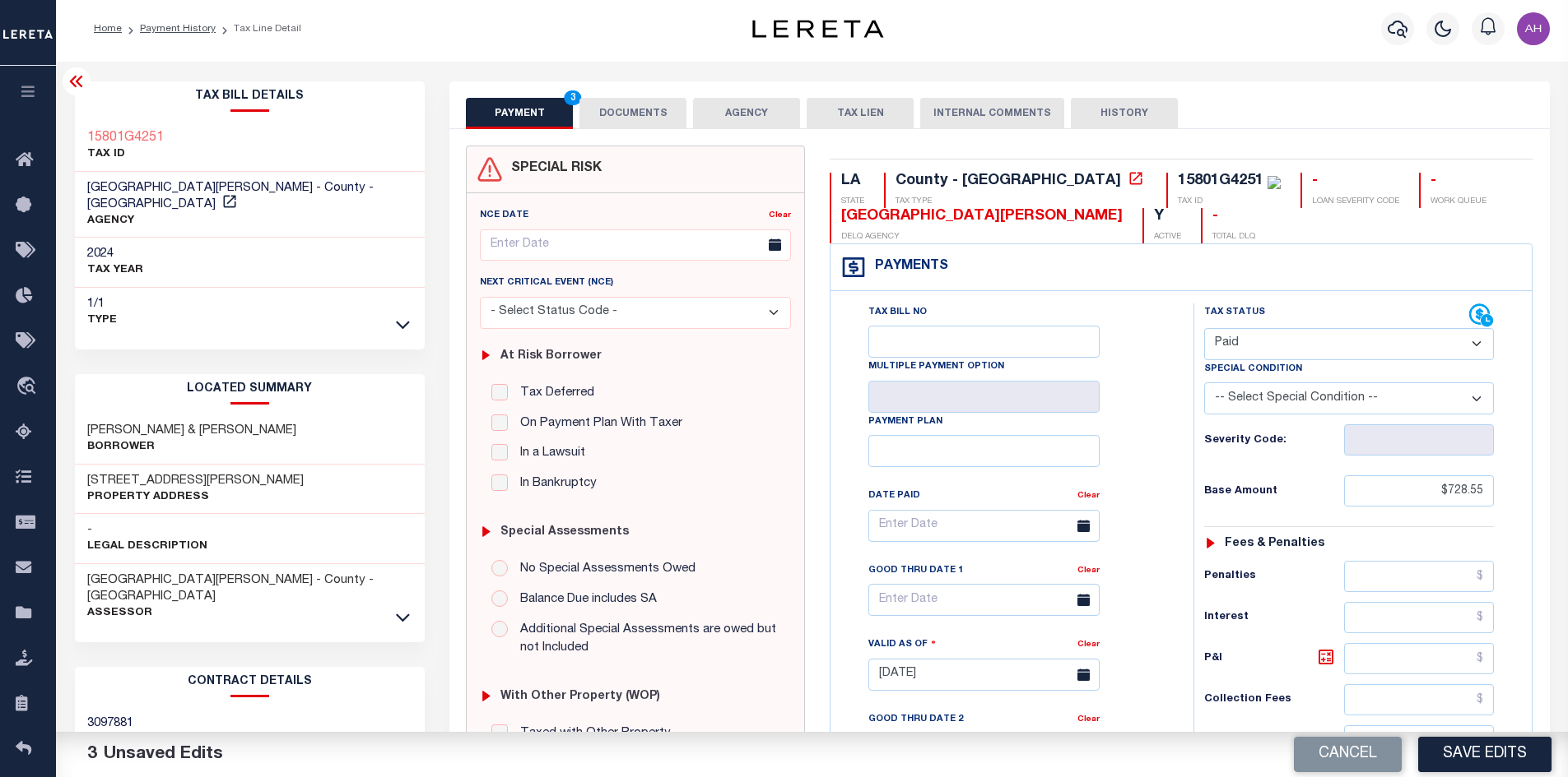
scroll to position [0, 0]
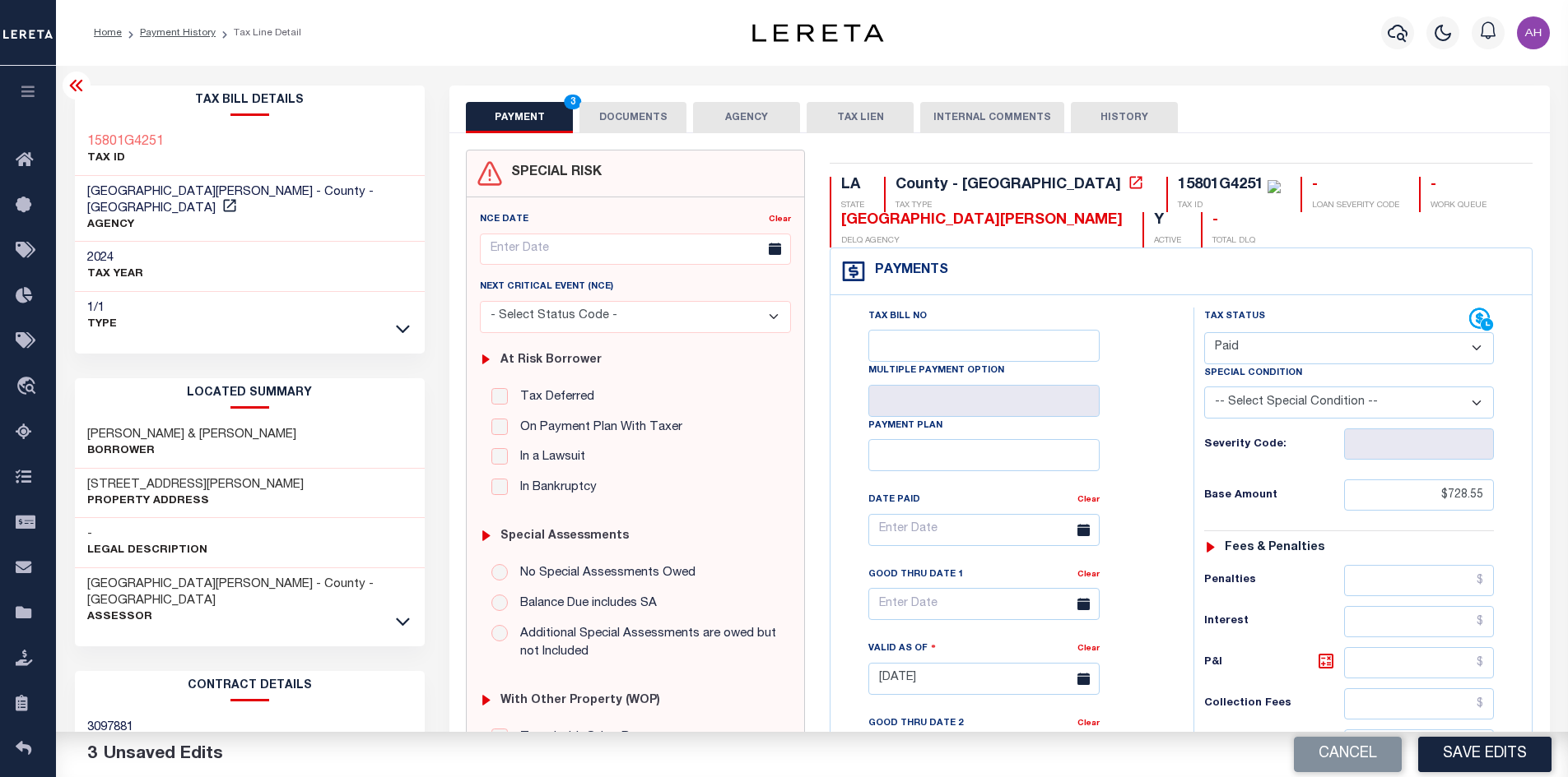
type input "$0.00"
click at [651, 114] on button "DOCUMENTS" at bounding box center [632, 117] width 107 height 32
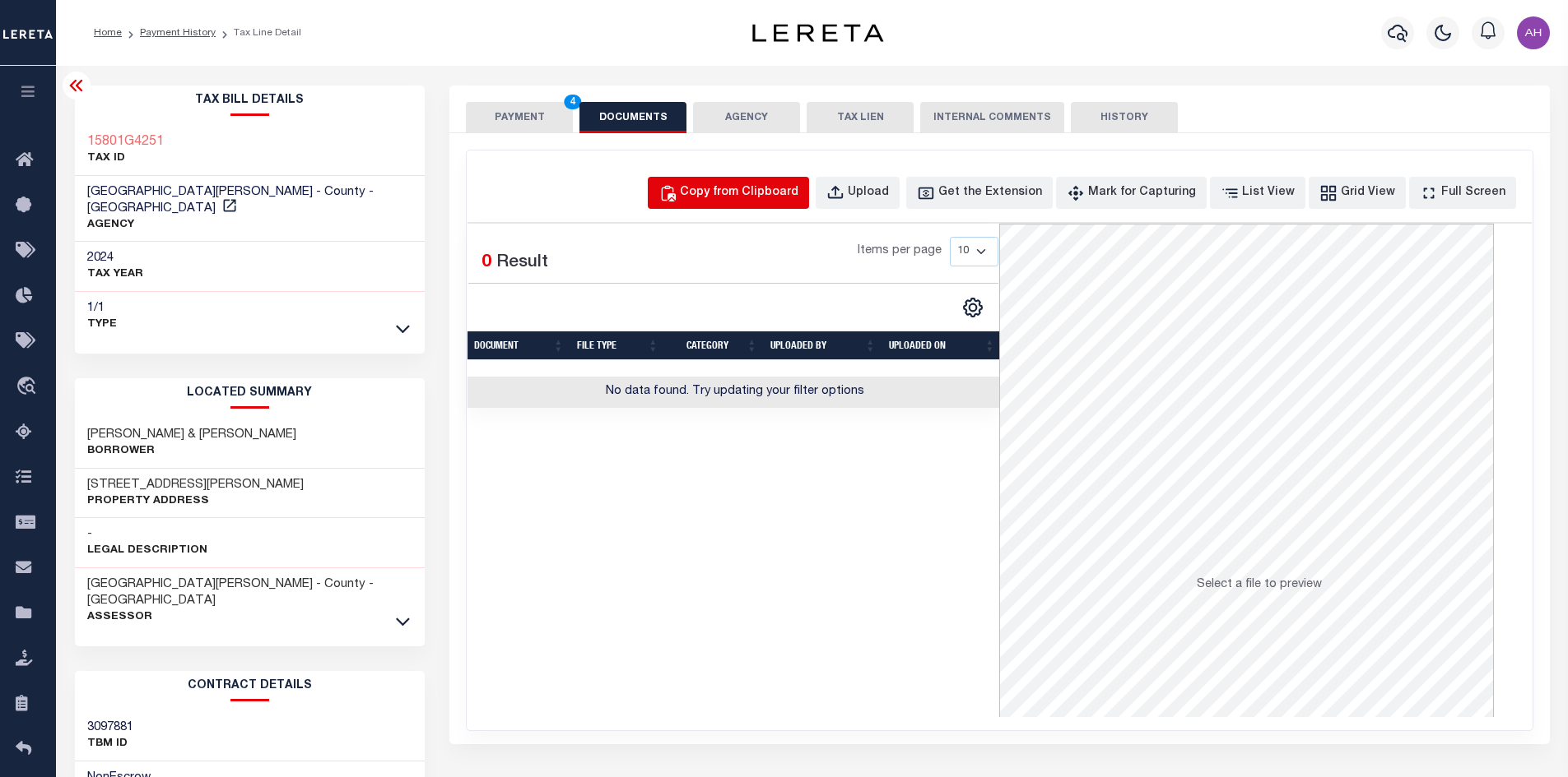
click at [760, 198] on div "Copy from Clipboard" at bounding box center [739, 193] width 118 height 18
select select "POP"
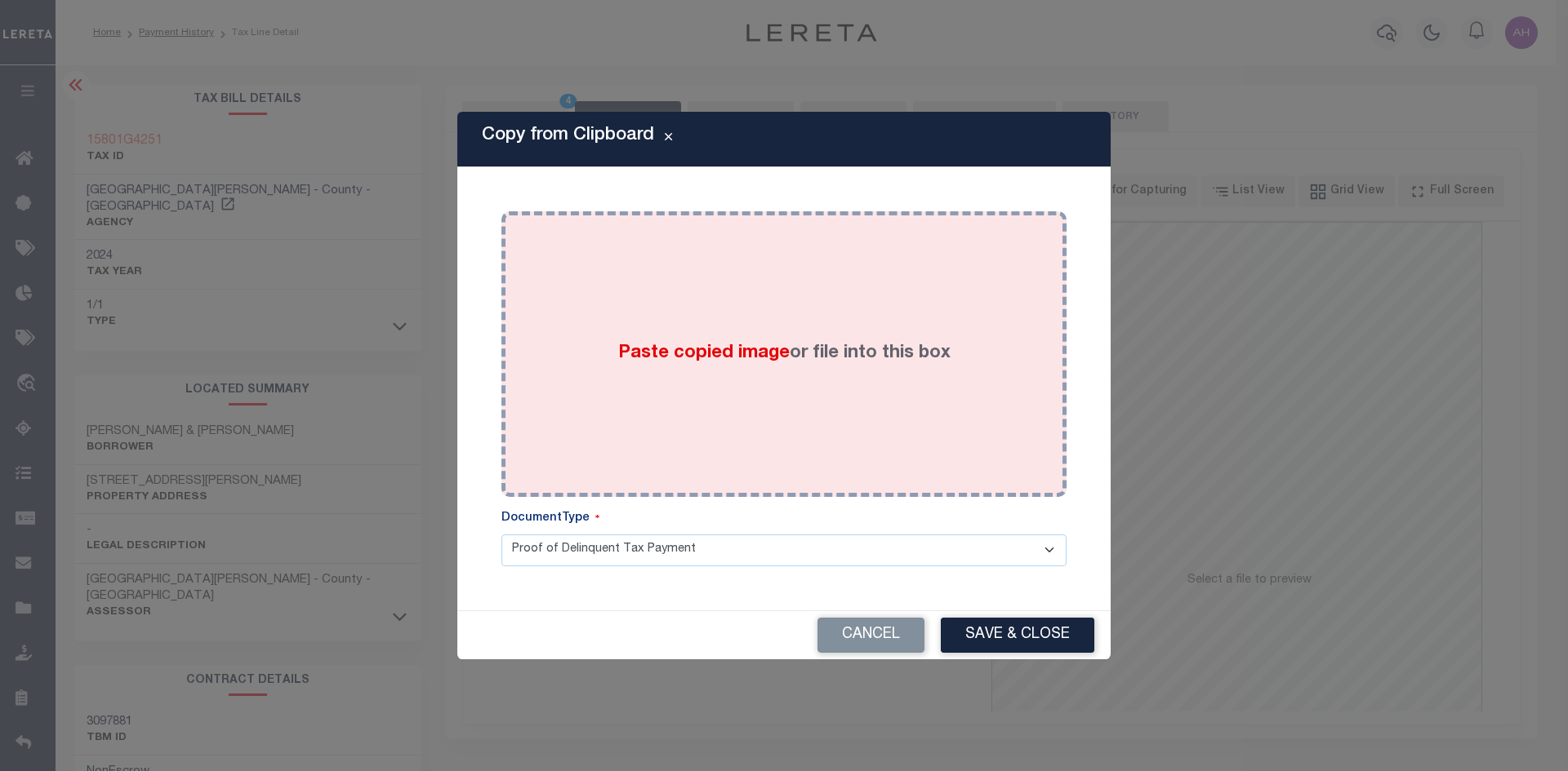
click at [731, 352] on span "Paste copied image" at bounding box center [704, 353] width 172 height 18
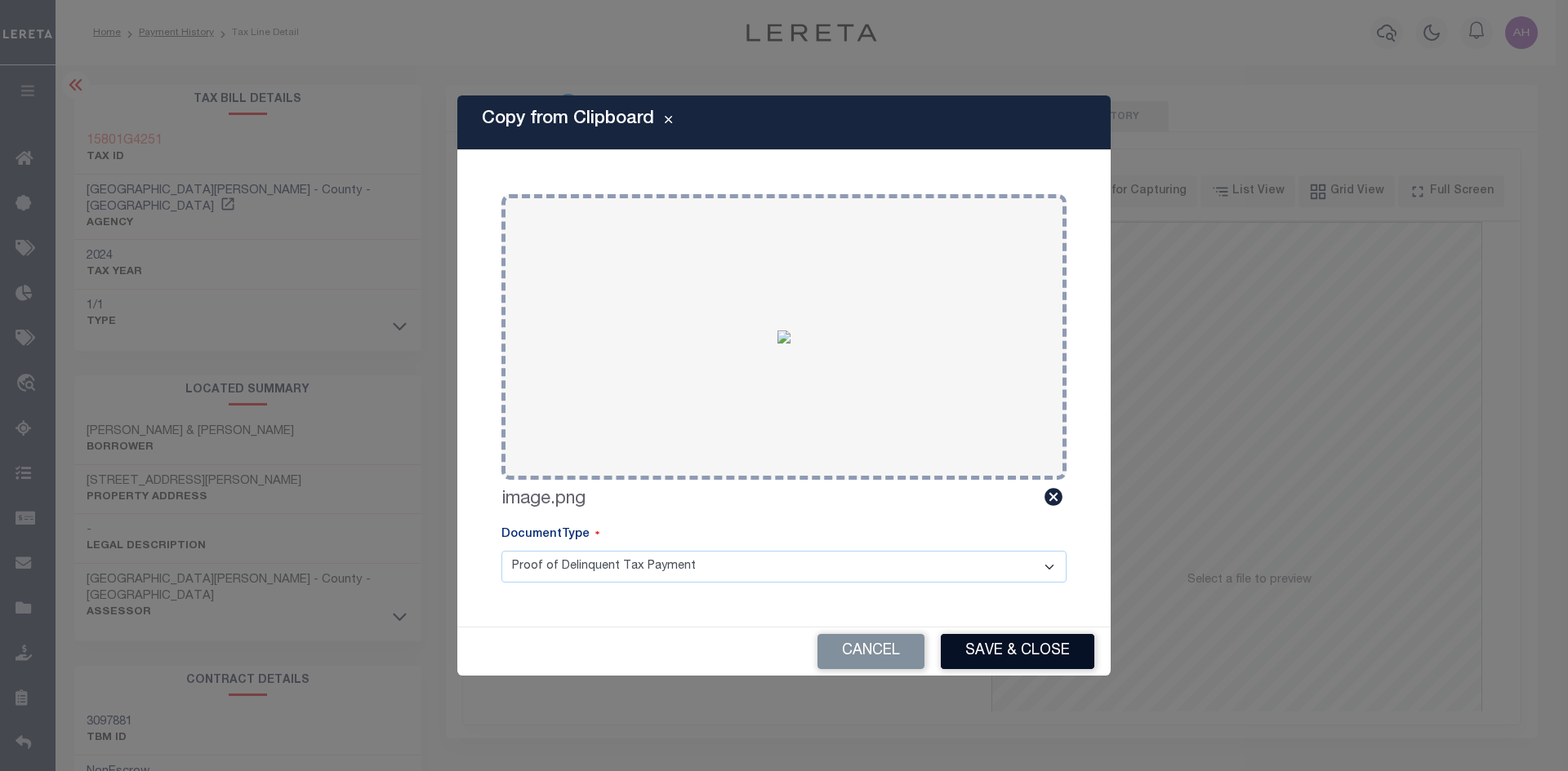
click at [1015, 652] on button "Save & Close" at bounding box center [1017, 652] width 154 height 35
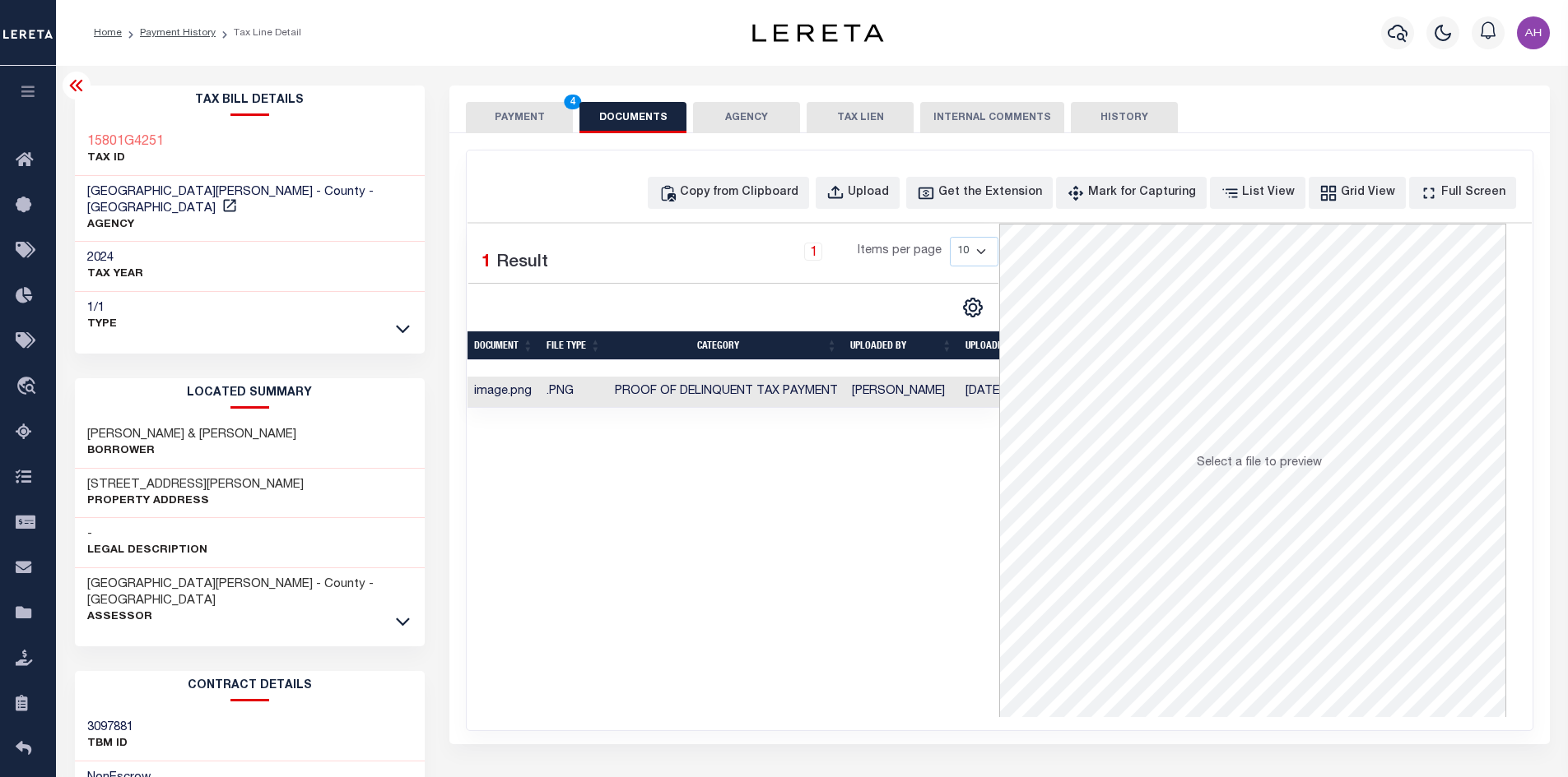
click at [497, 121] on button "PAYMENT 4" at bounding box center [518, 117] width 107 height 32
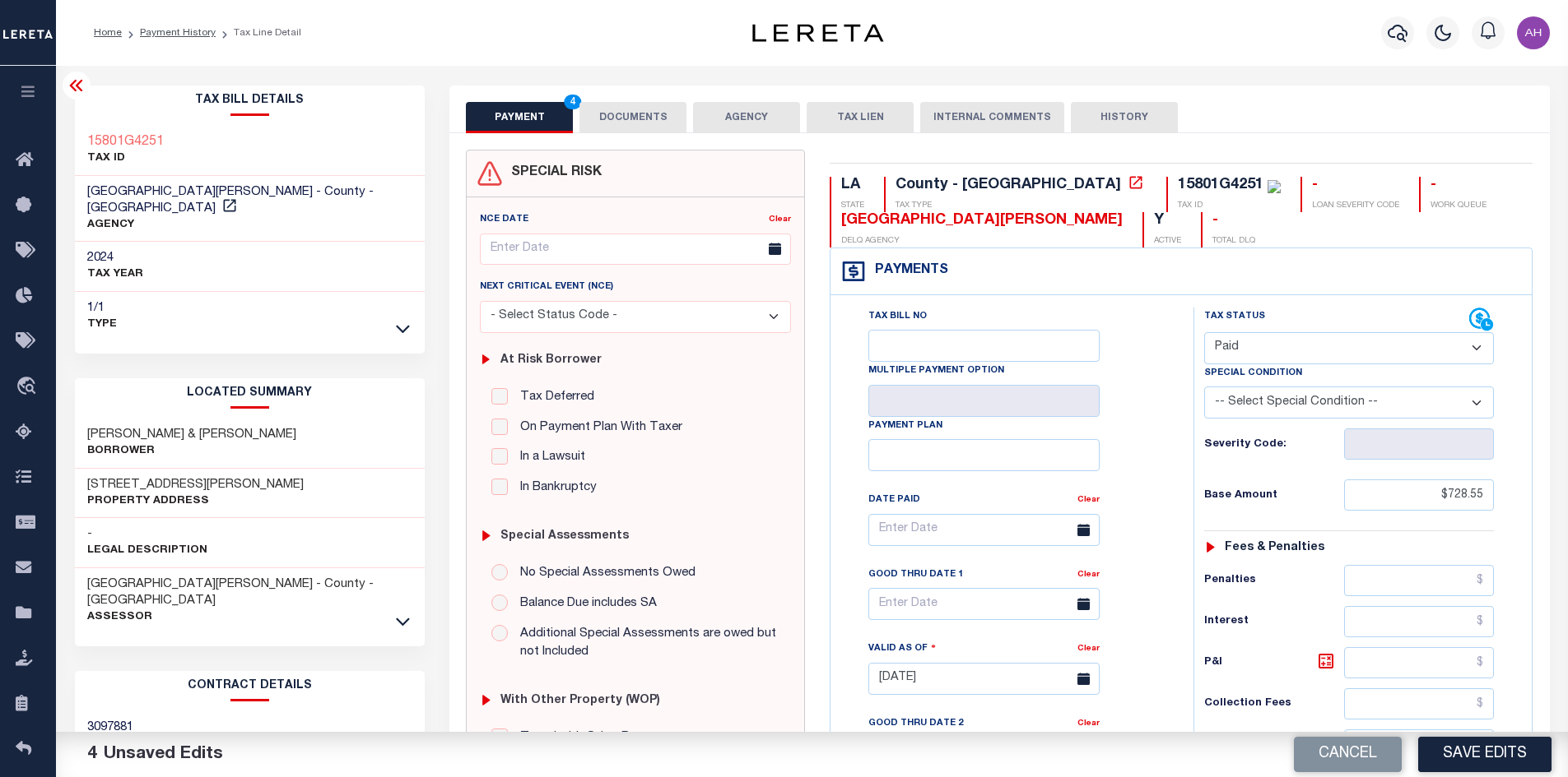
click at [1516, 756] on button "Save Edits" at bounding box center [1484, 755] width 134 height 36
checkbox input "false"
type input "$728.55"
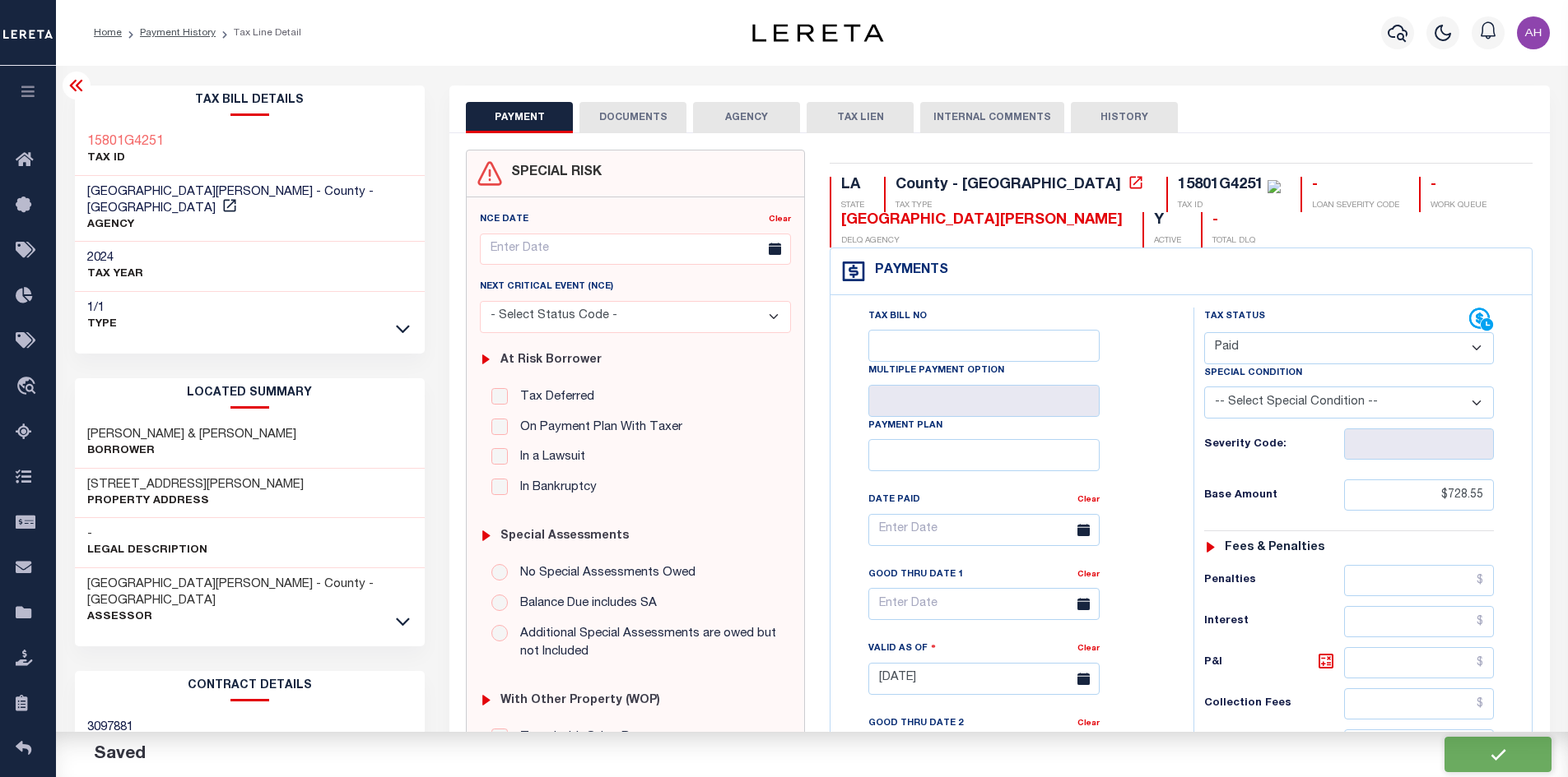
type input "$0"
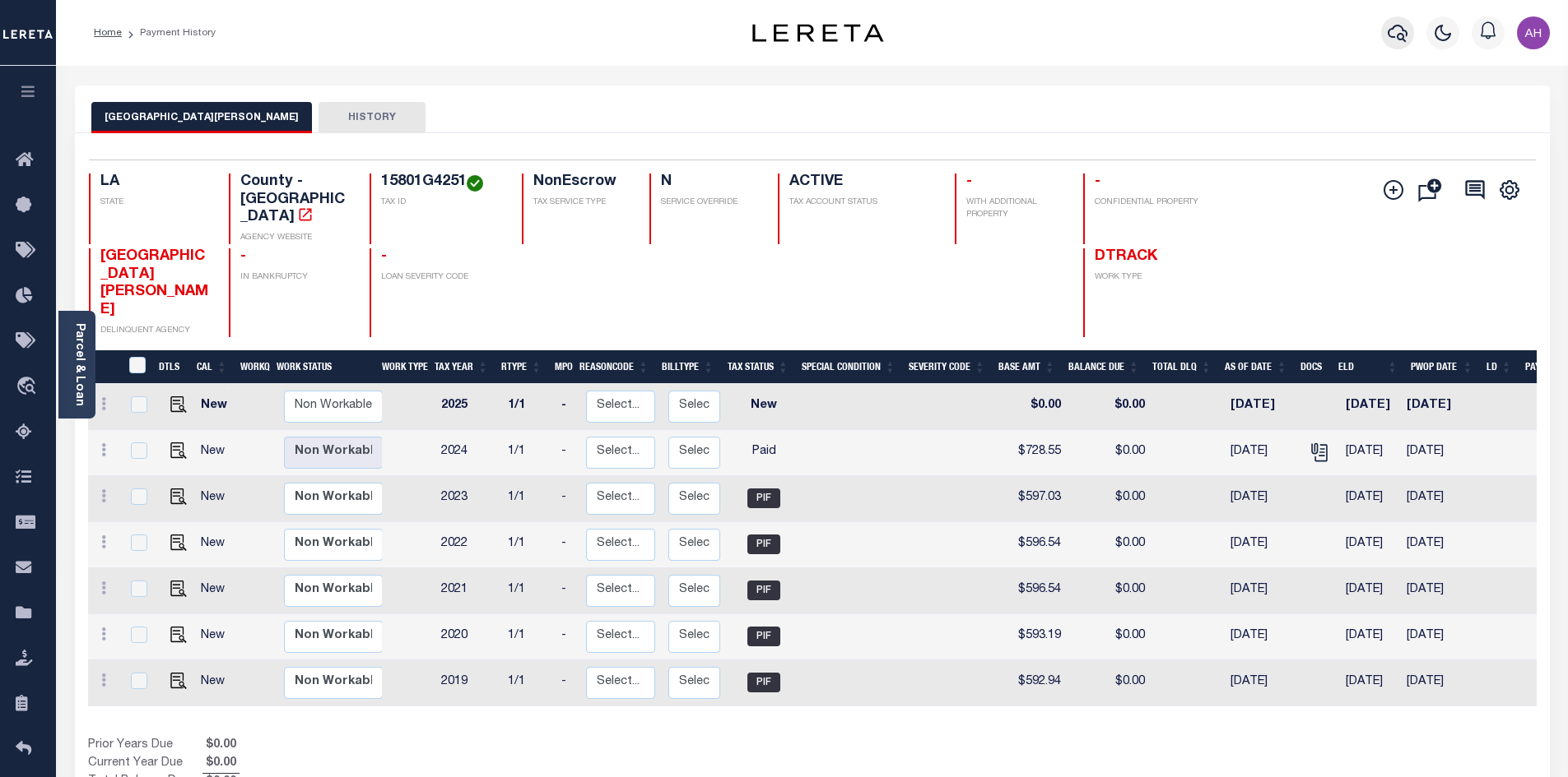
click at [1402, 29] on icon "button" at bounding box center [1397, 34] width 20 height 17
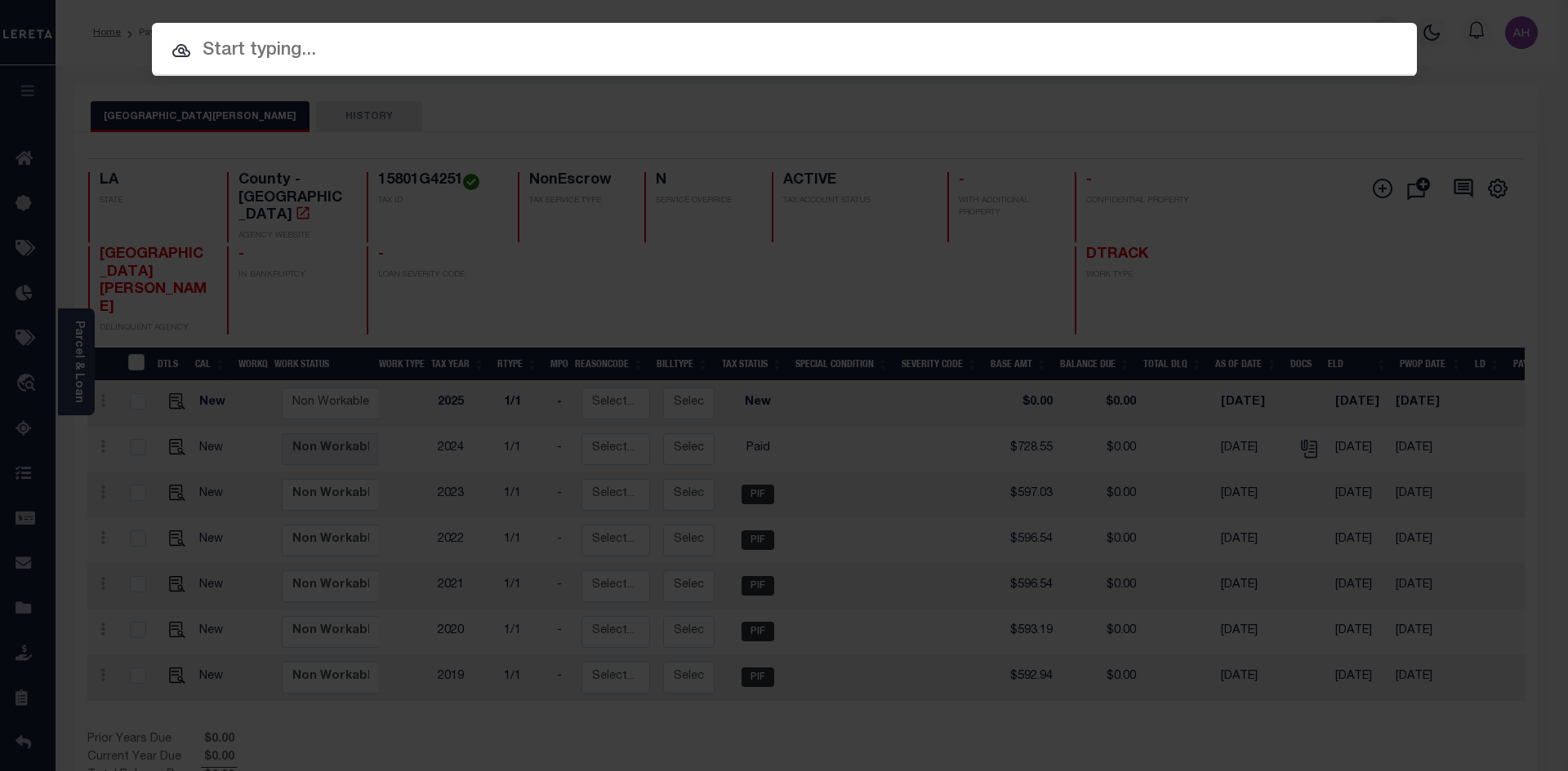
paste input "17107252"
type input "17107252"
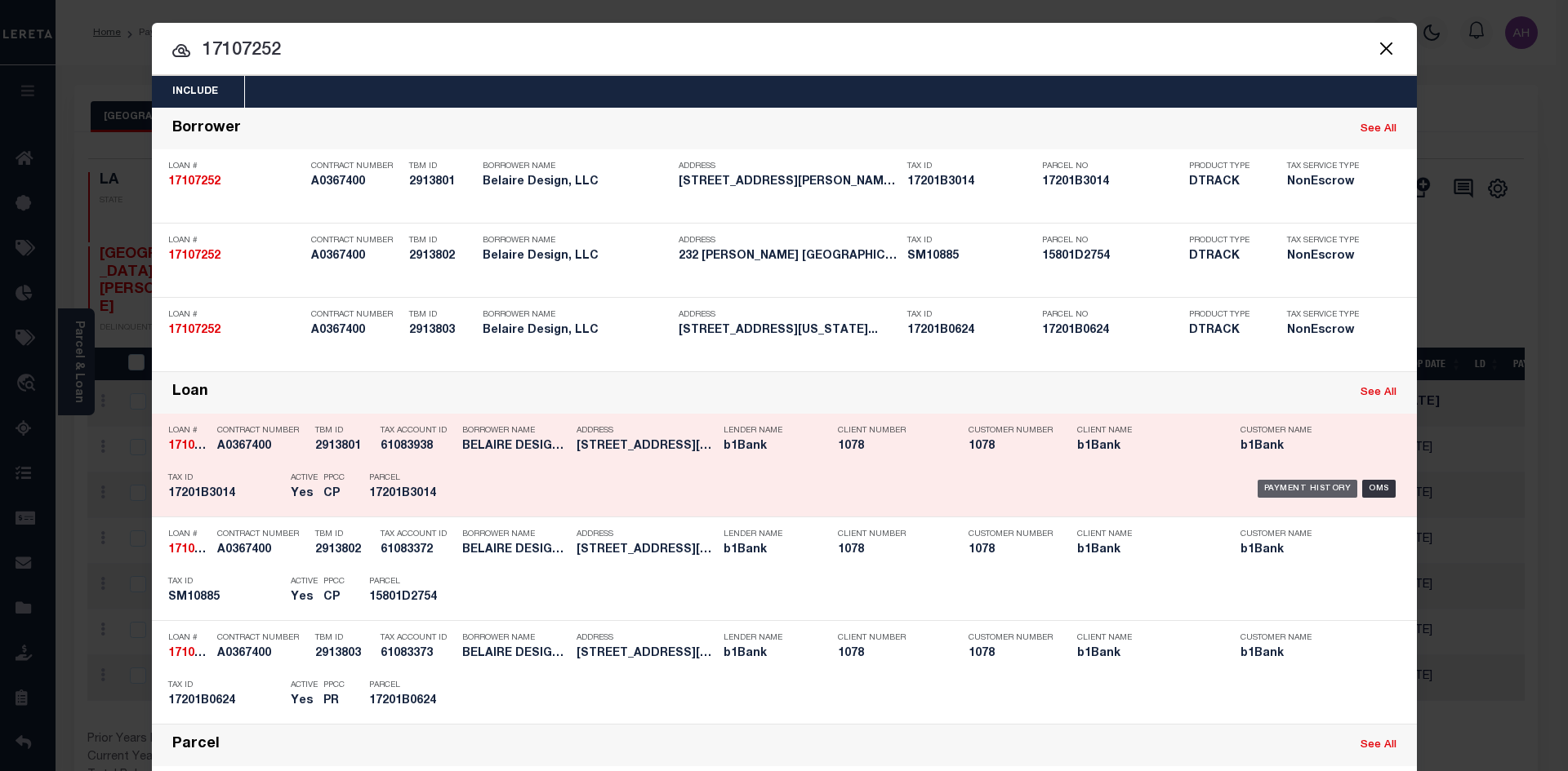
click at [1259, 484] on div "Payment History" at bounding box center [1307, 489] width 100 height 18
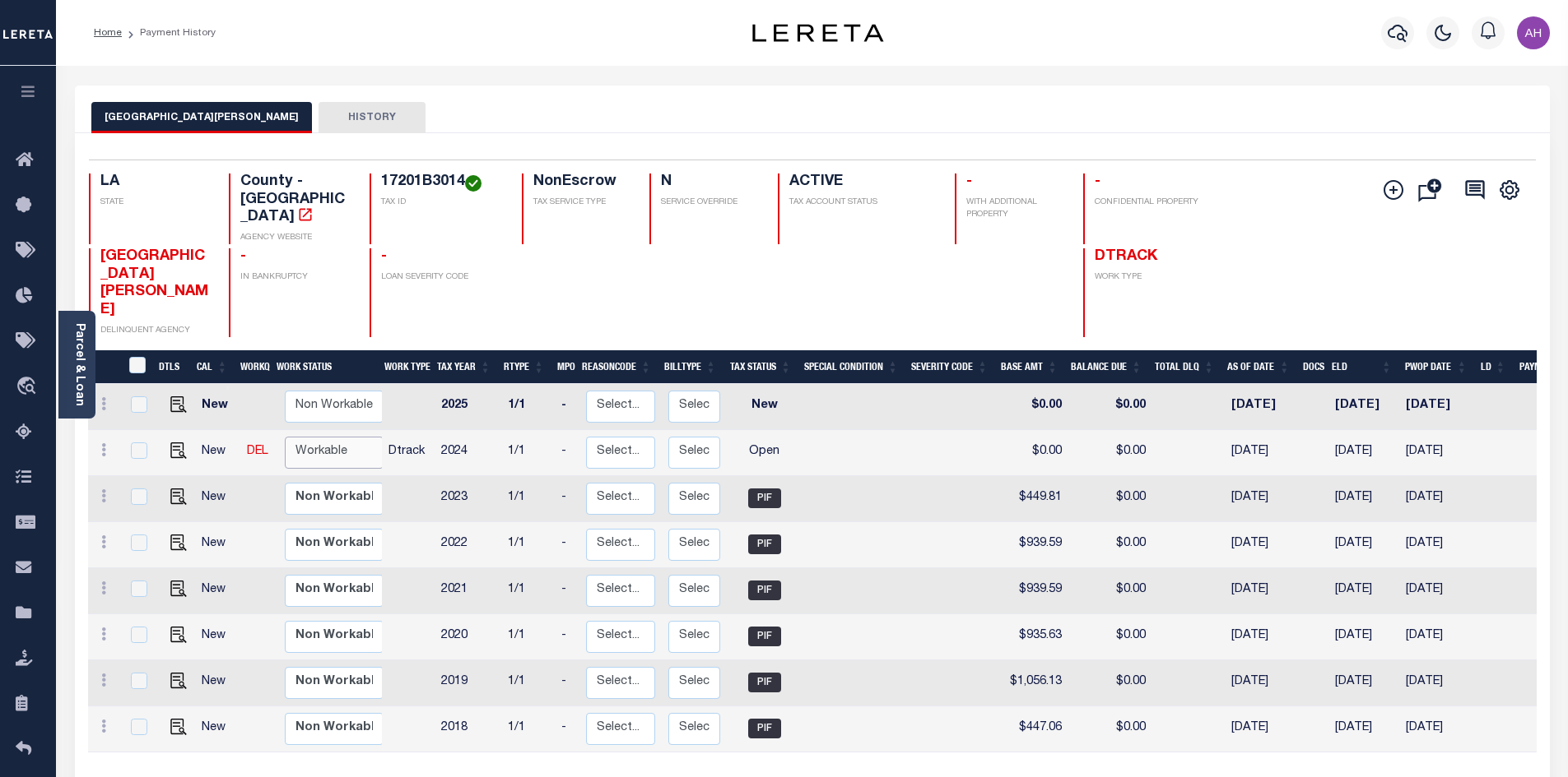
click at [344, 437] on select "Non Workable Workable" at bounding box center [334, 452] width 99 height 32
checkbox input "true"
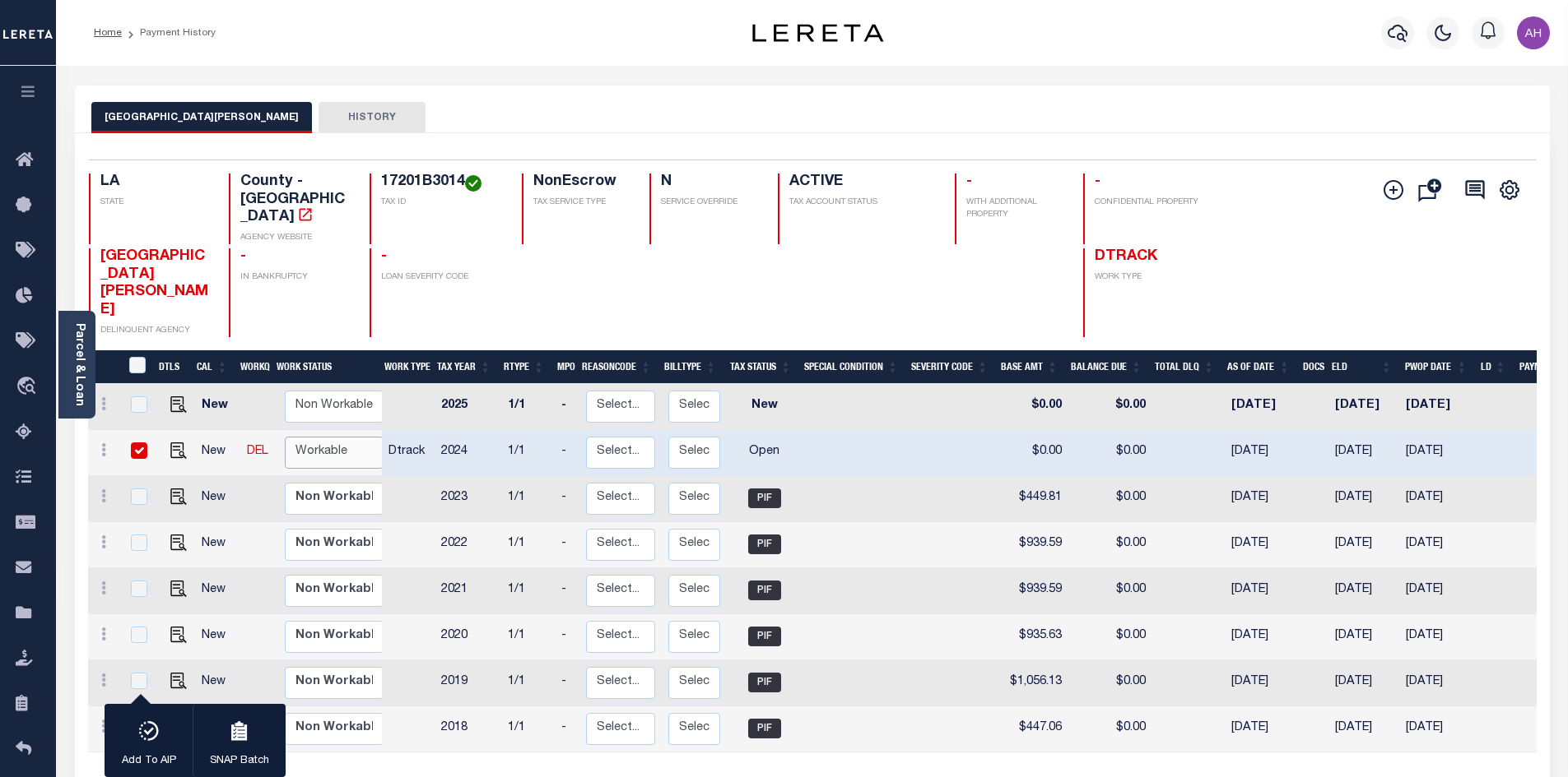
select select "true"
click at [285, 437] on select "Non Workable Workable" at bounding box center [334, 452] width 99 height 32
checkbox input "false"
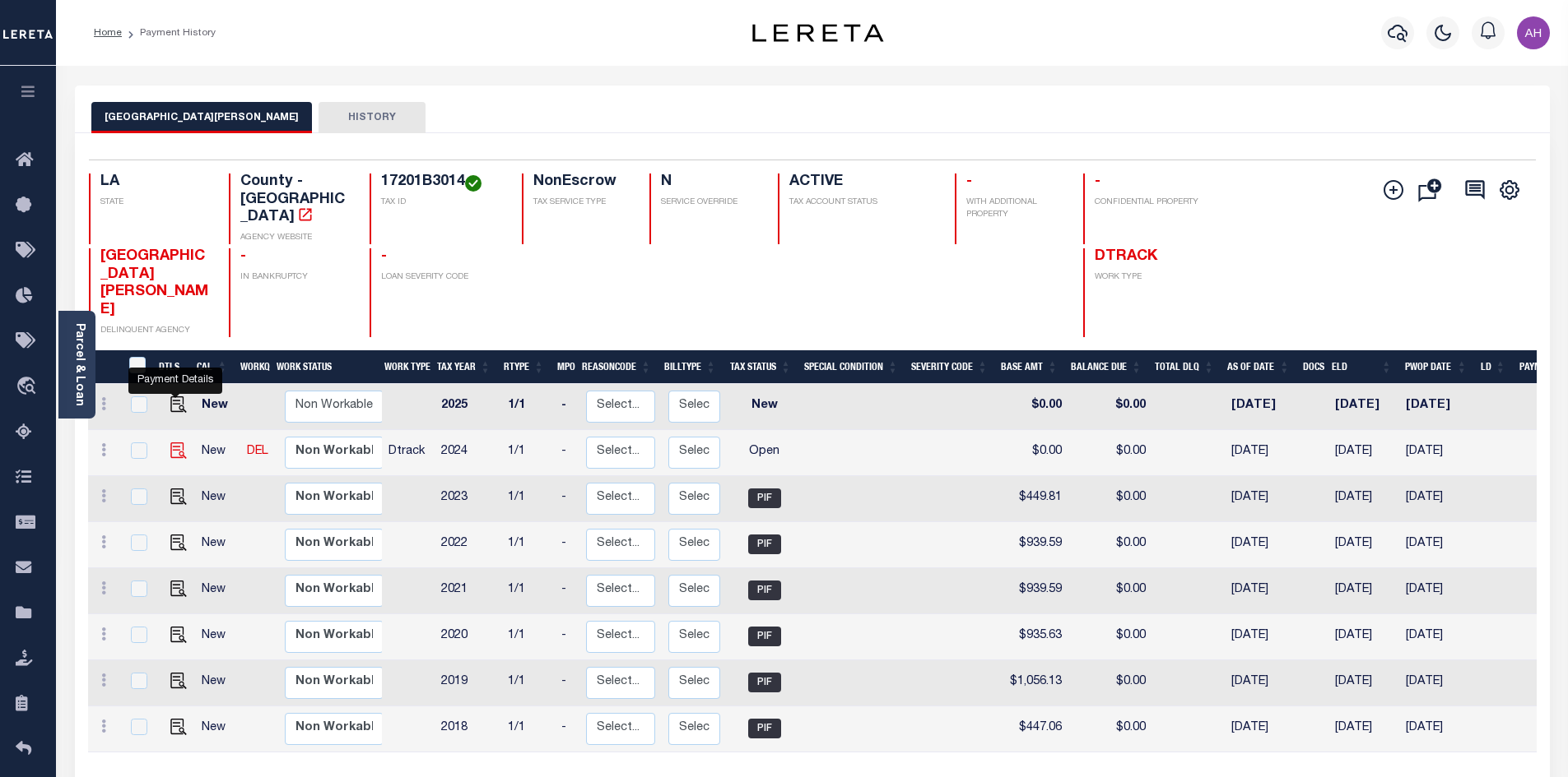
click at [172, 442] on img "" at bounding box center [178, 450] width 16 height 16
checkbox input "true"
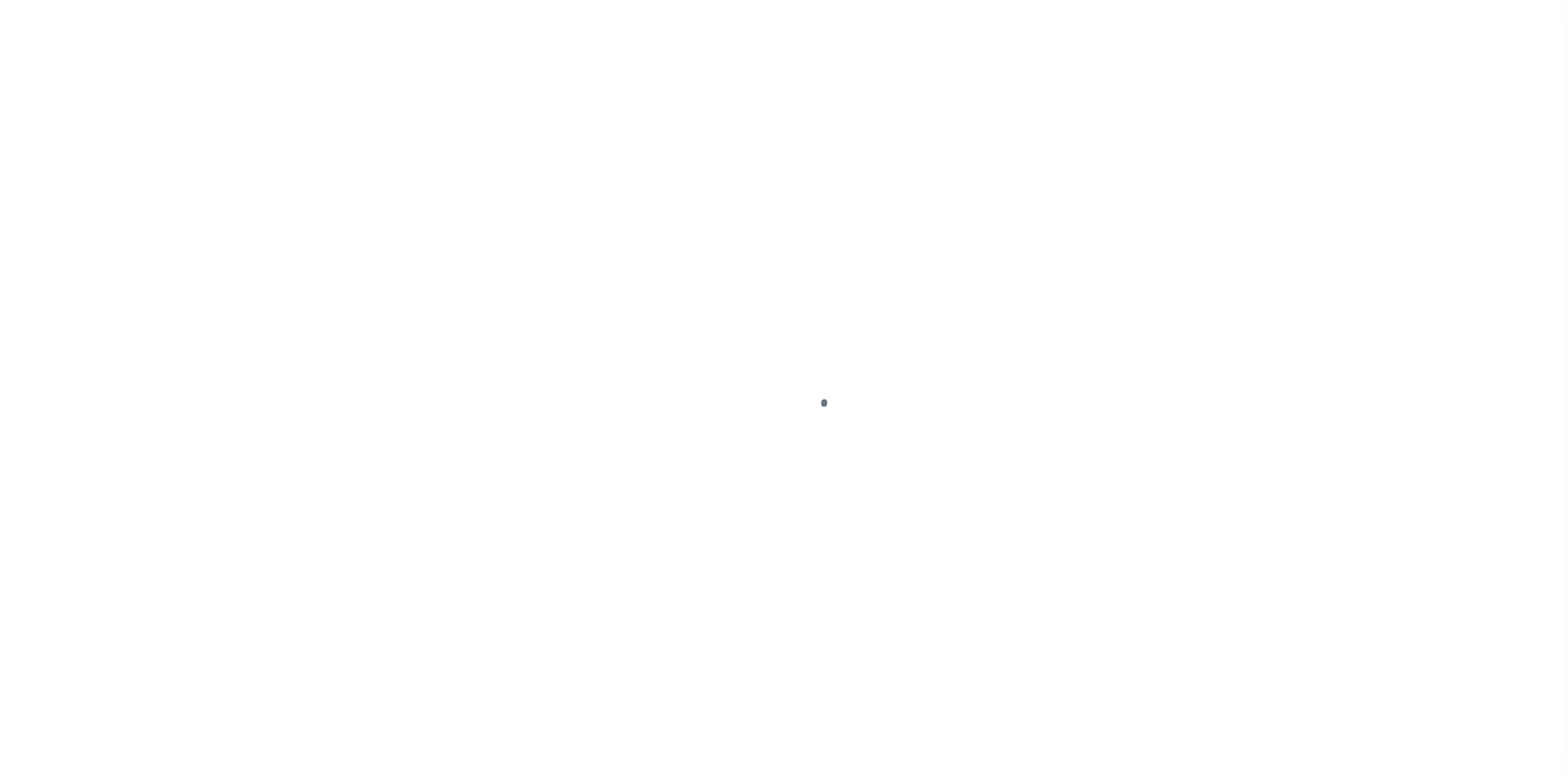
select select "OP2"
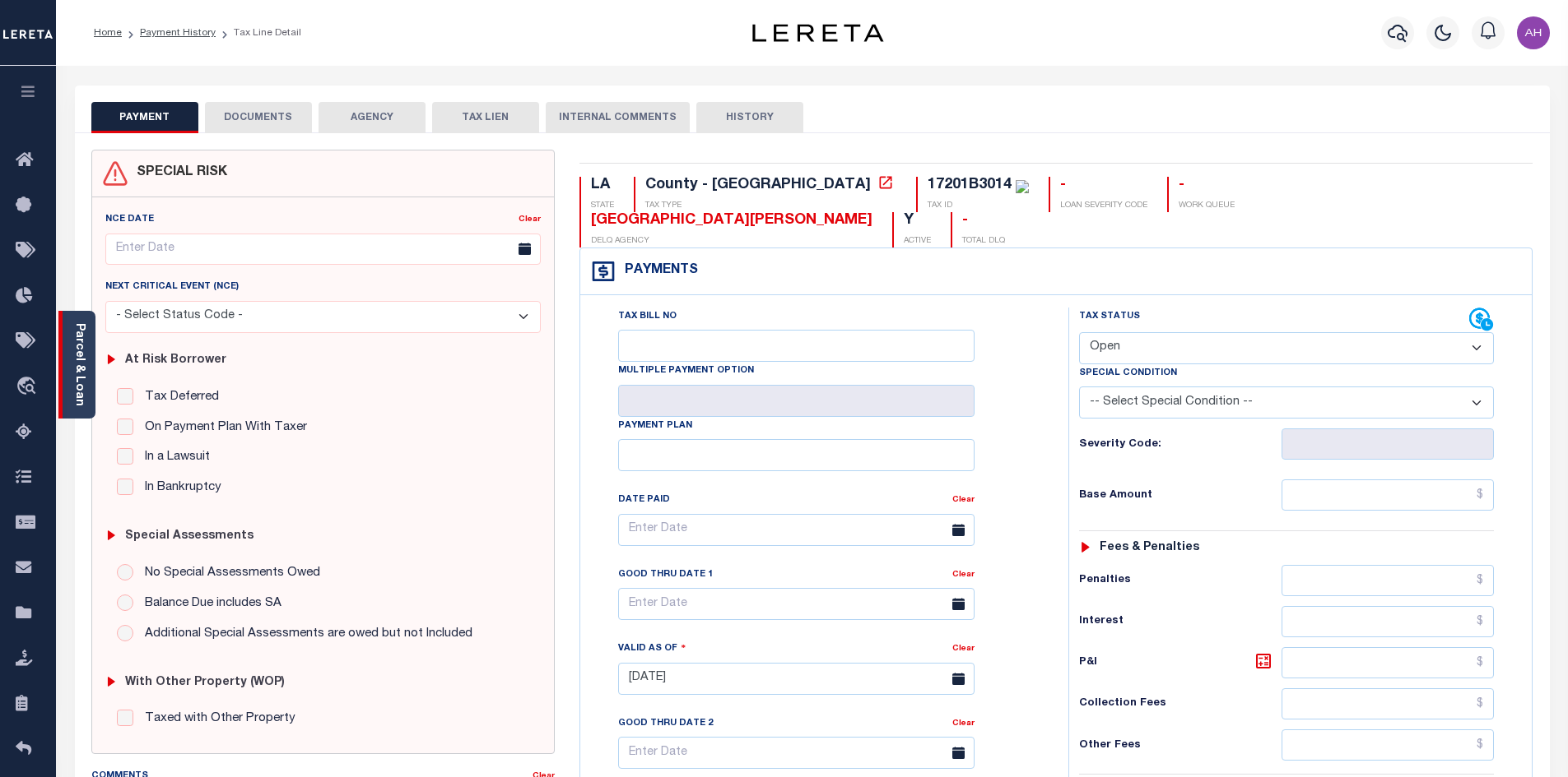
click at [77, 376] on link "Parcel & Loan" at bounding box center [79, 364] width 12 height 83
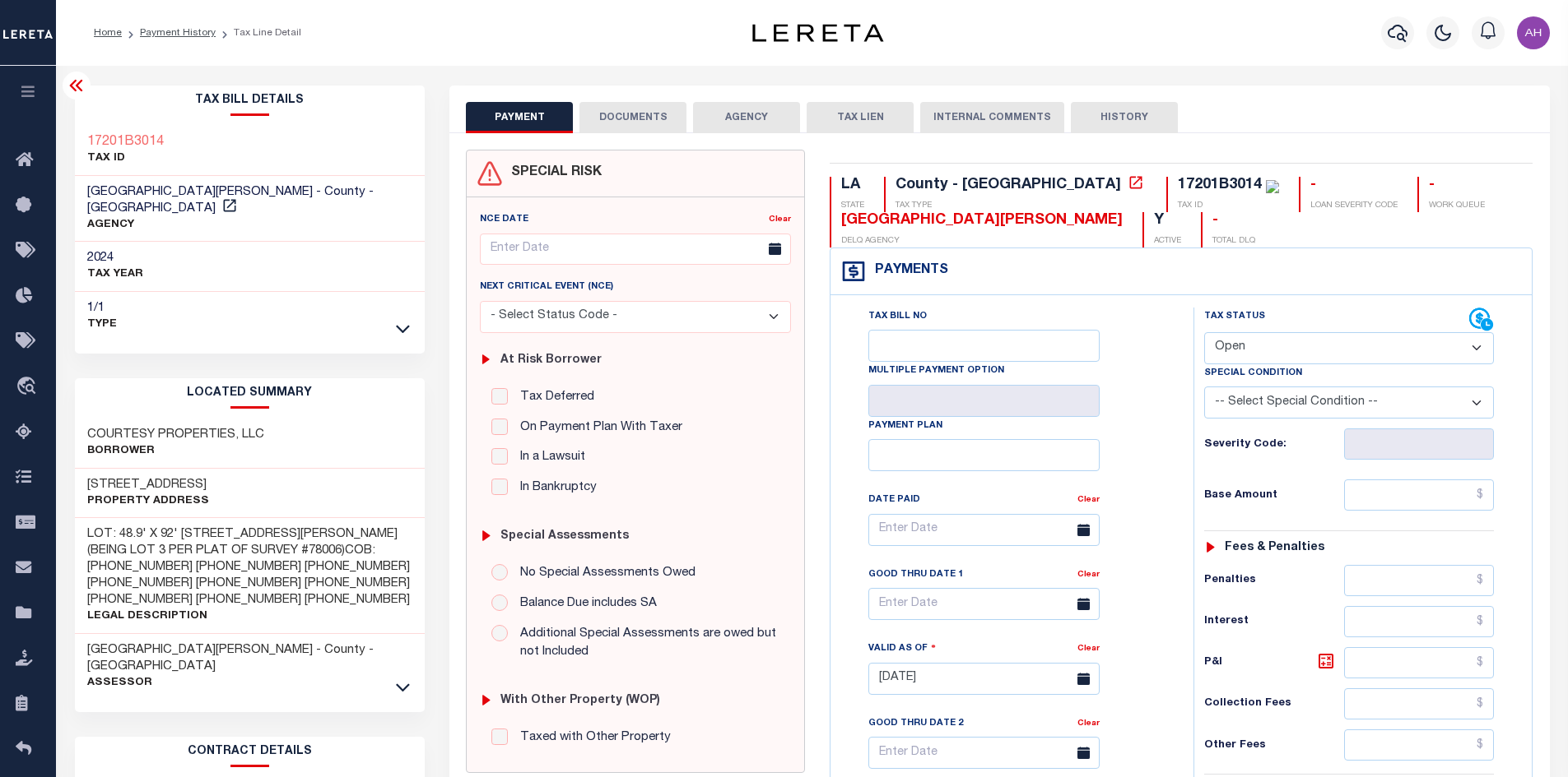
drag, startPoint x: 218, startPoint y: 467, endPoint x: 82, endPoint y: 464, distance: 136.0
click at [82, 469] on div "[STREET_ADDRESS] Property Address" at bounding box center [250, 494] width 350 height 50
copy h3 "[STREET_ADDRESS]"
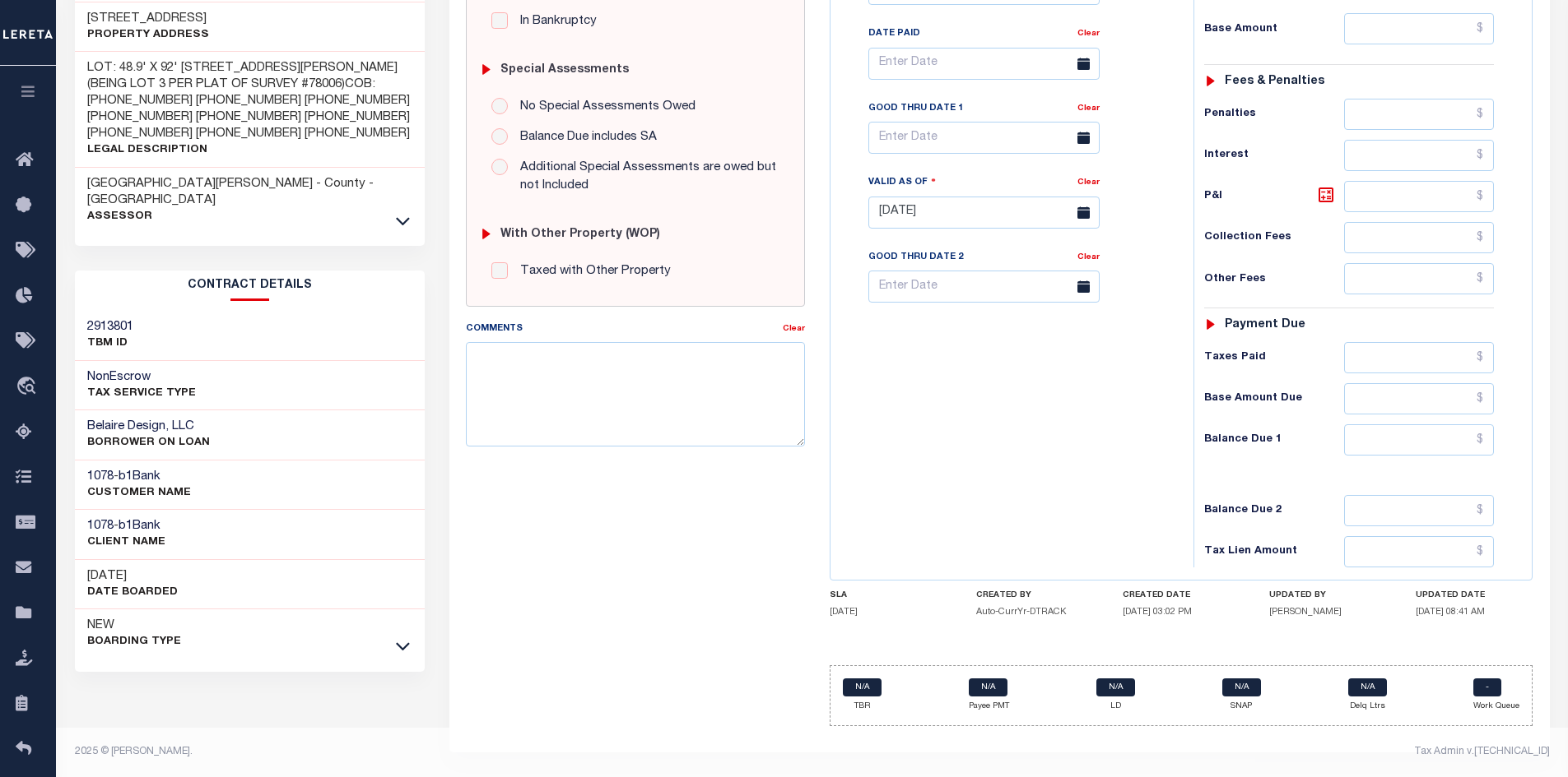
scroll to position [469, 0]
click at [404, 638] on icon at bounding box center [402, 646] width 14 height 17
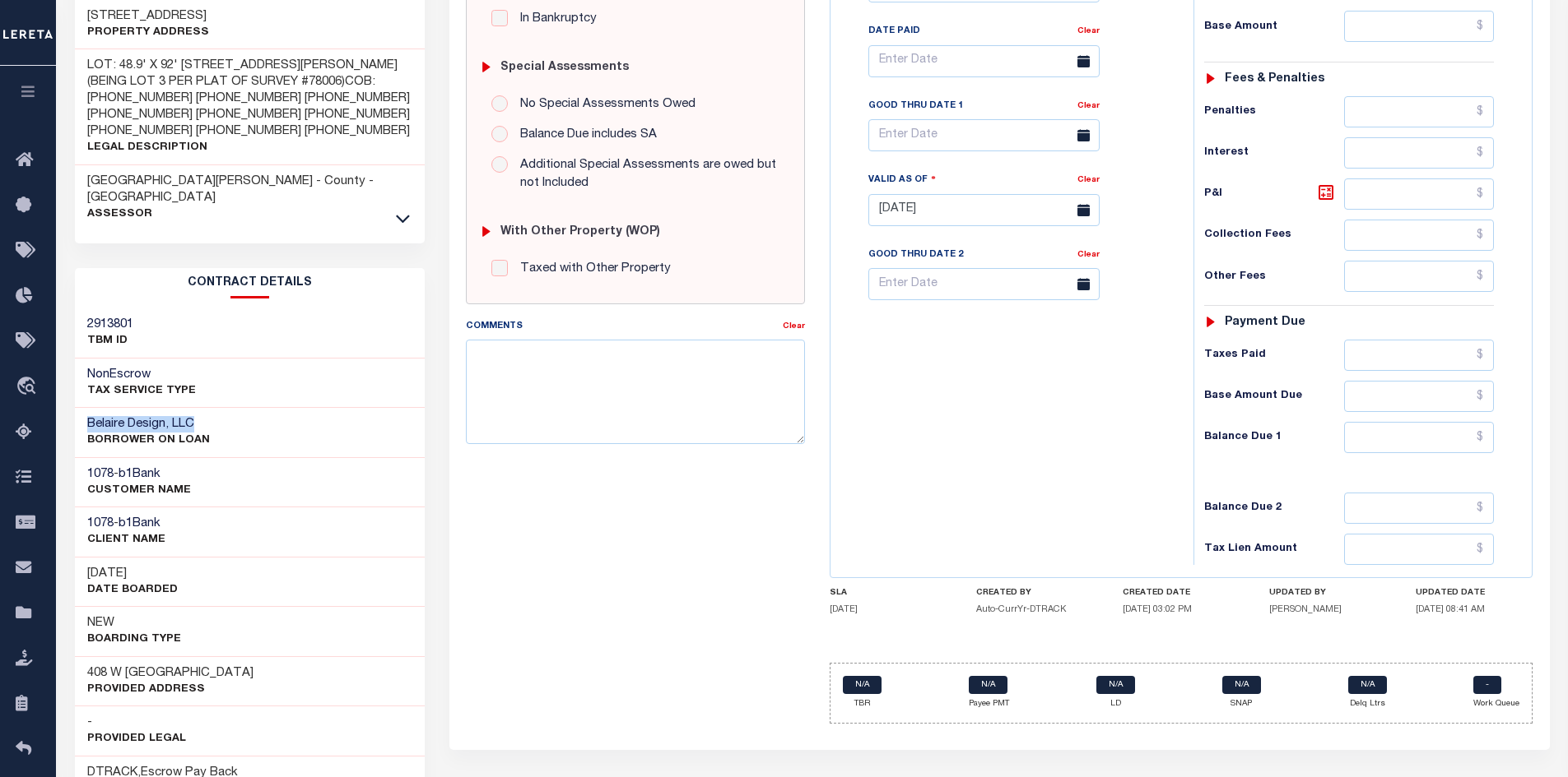
drag, startPoint x: 204, startPoint y: 407, endPoint x: 87, endPoint y: 406, distance: 117.0
click at [87, 408] on div "Belaire Design, LLC BORROWER ON LOAN" at bounding box center [250, 433] width 350 height 50
copy h3 "Belaire Design, LLC"
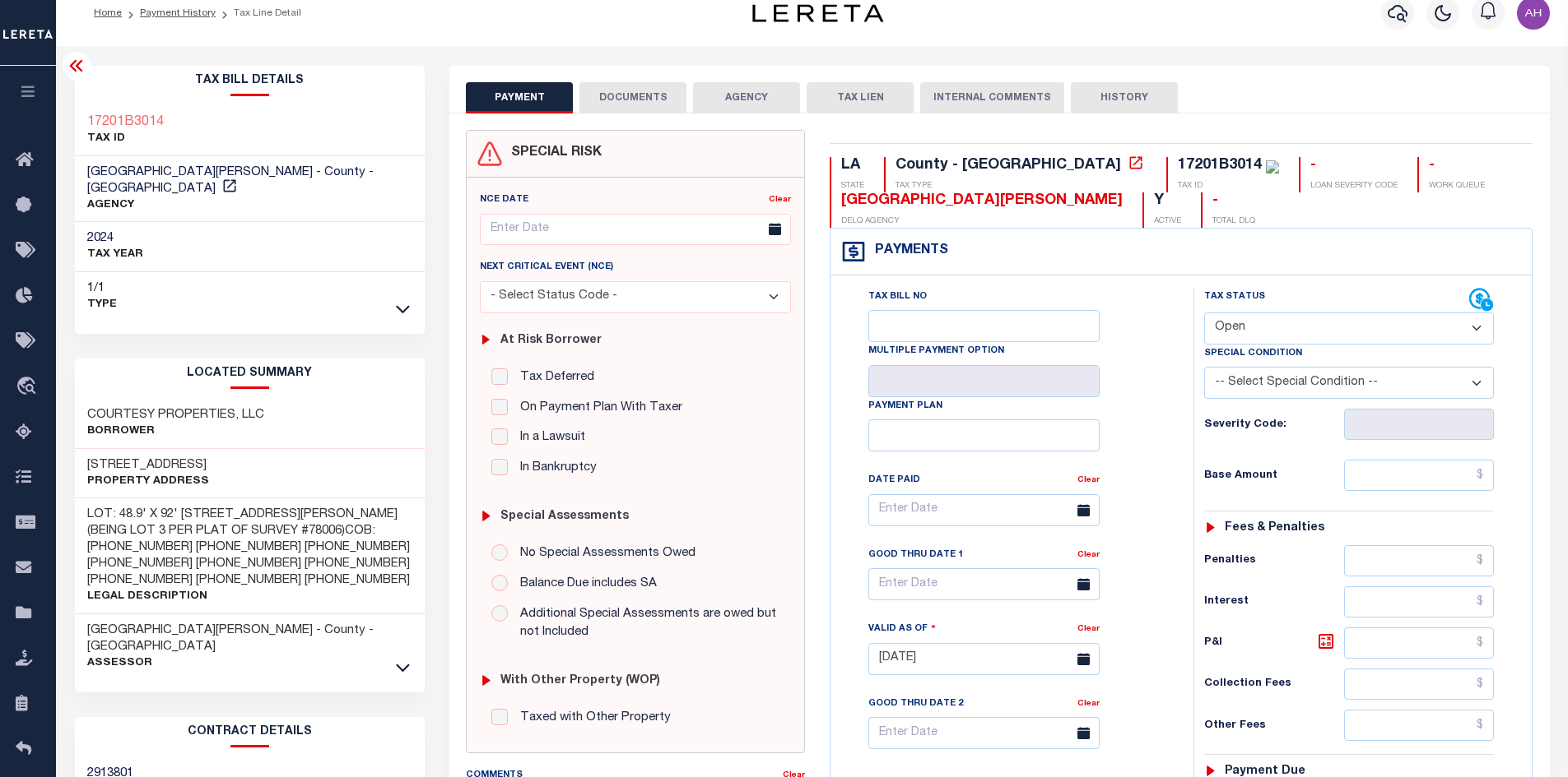
scroll to position [0, 0]
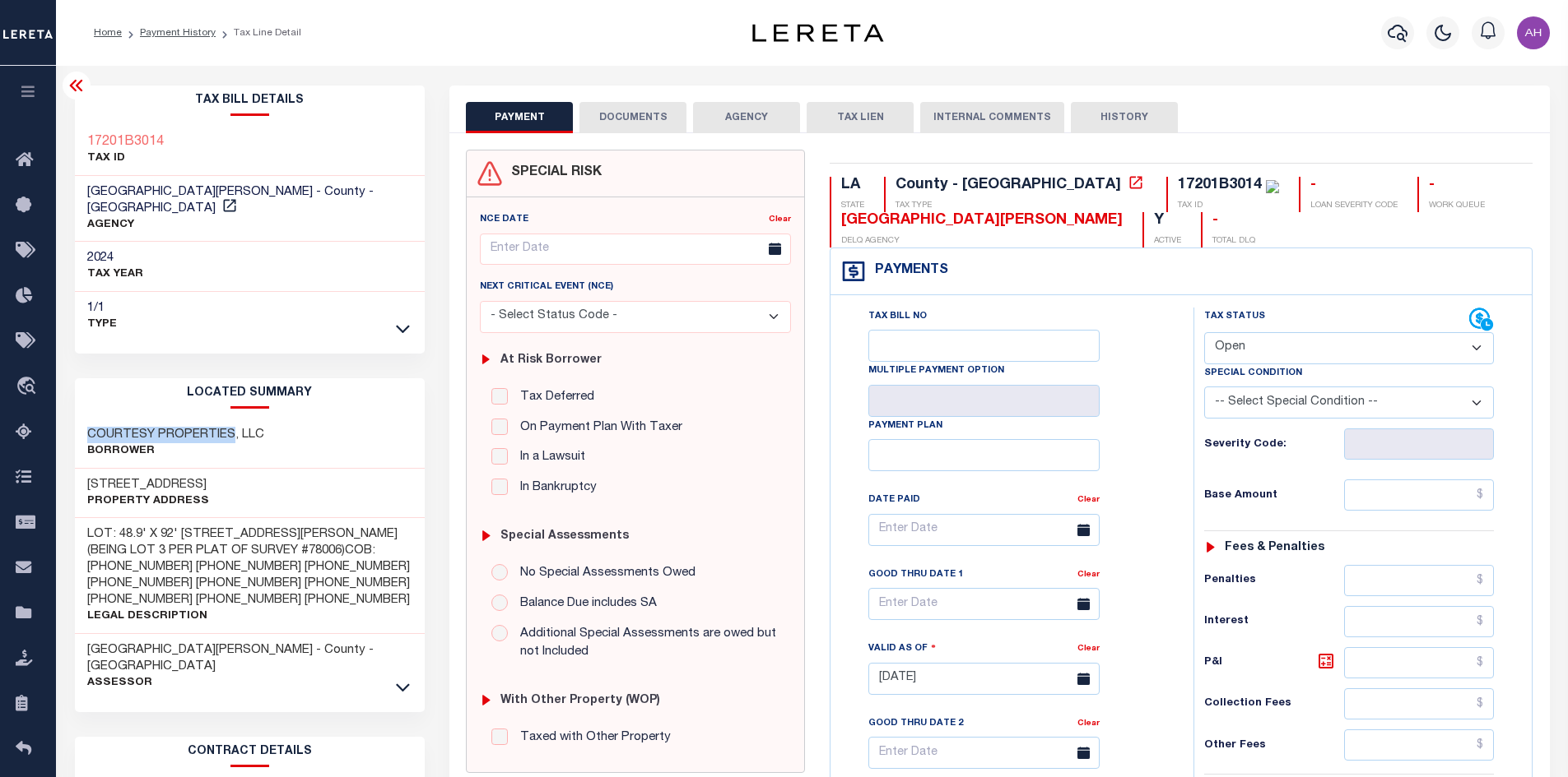
drag, startPoint x: 231, startPoint y: 415, endPoint x: 84, endPoint y: 414, distance: 147.0
click at [84, 418] on div "COURTESY PROPERTIES, LLC Borrower" at bounding box center [250, 443] width 350 height 50
copy h3 "COURTESY PROPERTIES"
click at [406, 679] on icon at bounding box center [402, 688] width 14 height 17
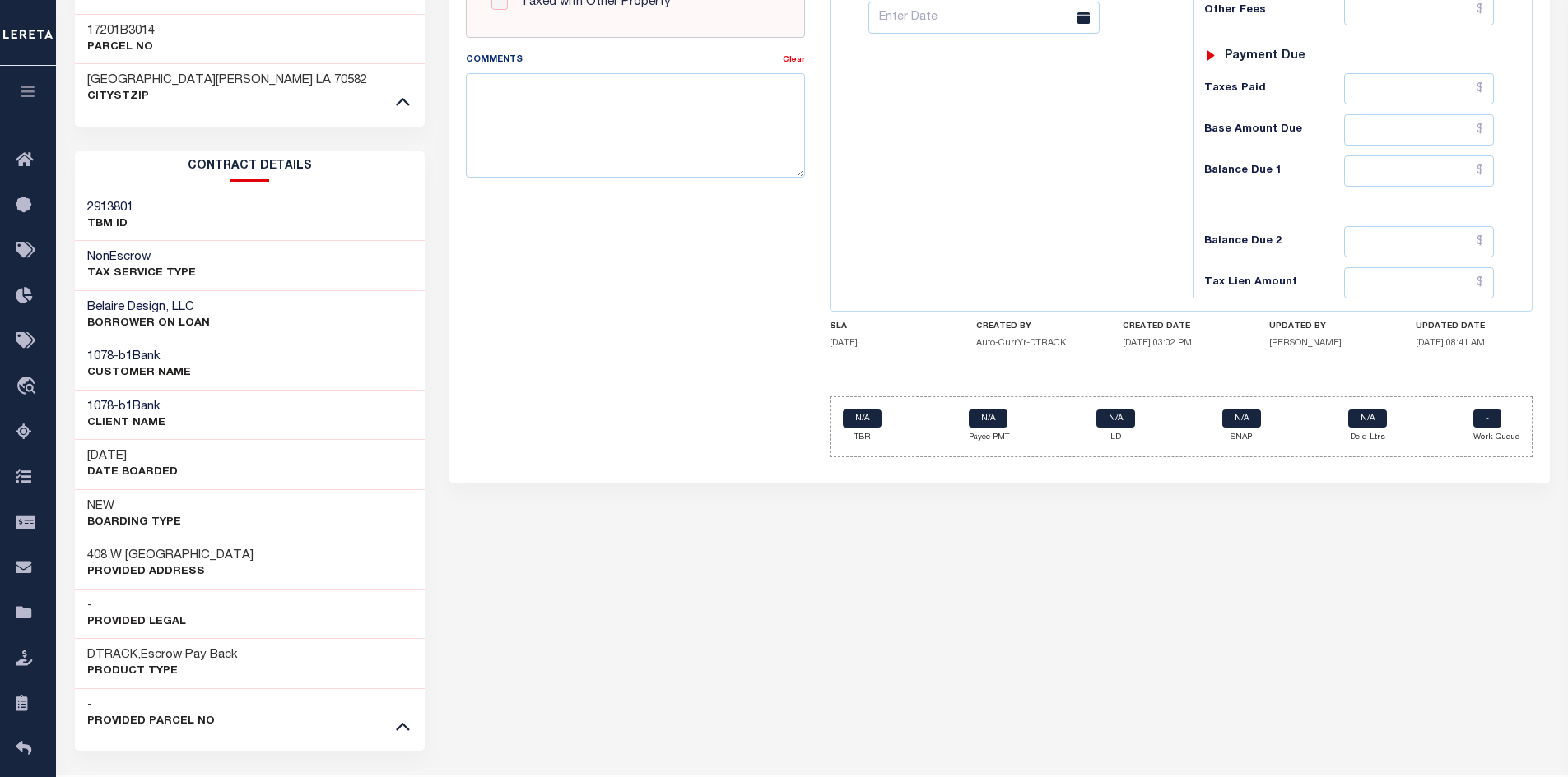
scroll to position [740, 0]
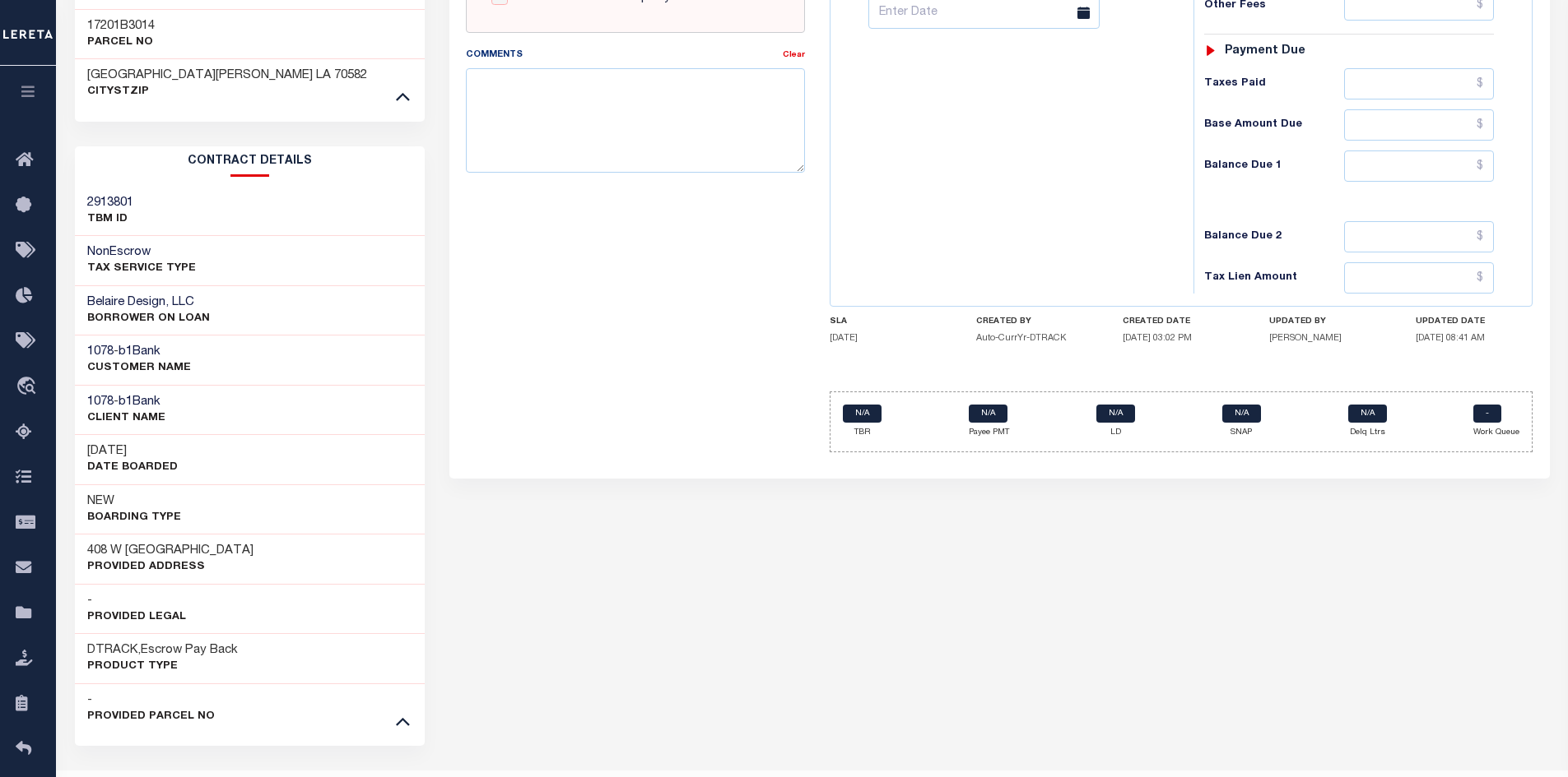
click at [178, 534] on div "408 W Claiborne Provided Address" at bounding box center [250, 559] width 350 height 50
click at [178, 543] on h3 "408 W [GEOGRAPHIC_DATA]" at bounding box center [170, 551] width 166 height 16
drag, startPoint x: 181, startPoint y: 531, endPoint x: 130, endPoint y: 531, distance: 51.0
click at [130, 543] on h3 "408 W [GEOGRAPHIC_DATA]" at bounding box center [170, 551] width 166 height 16
copy h3 "Claiborne"
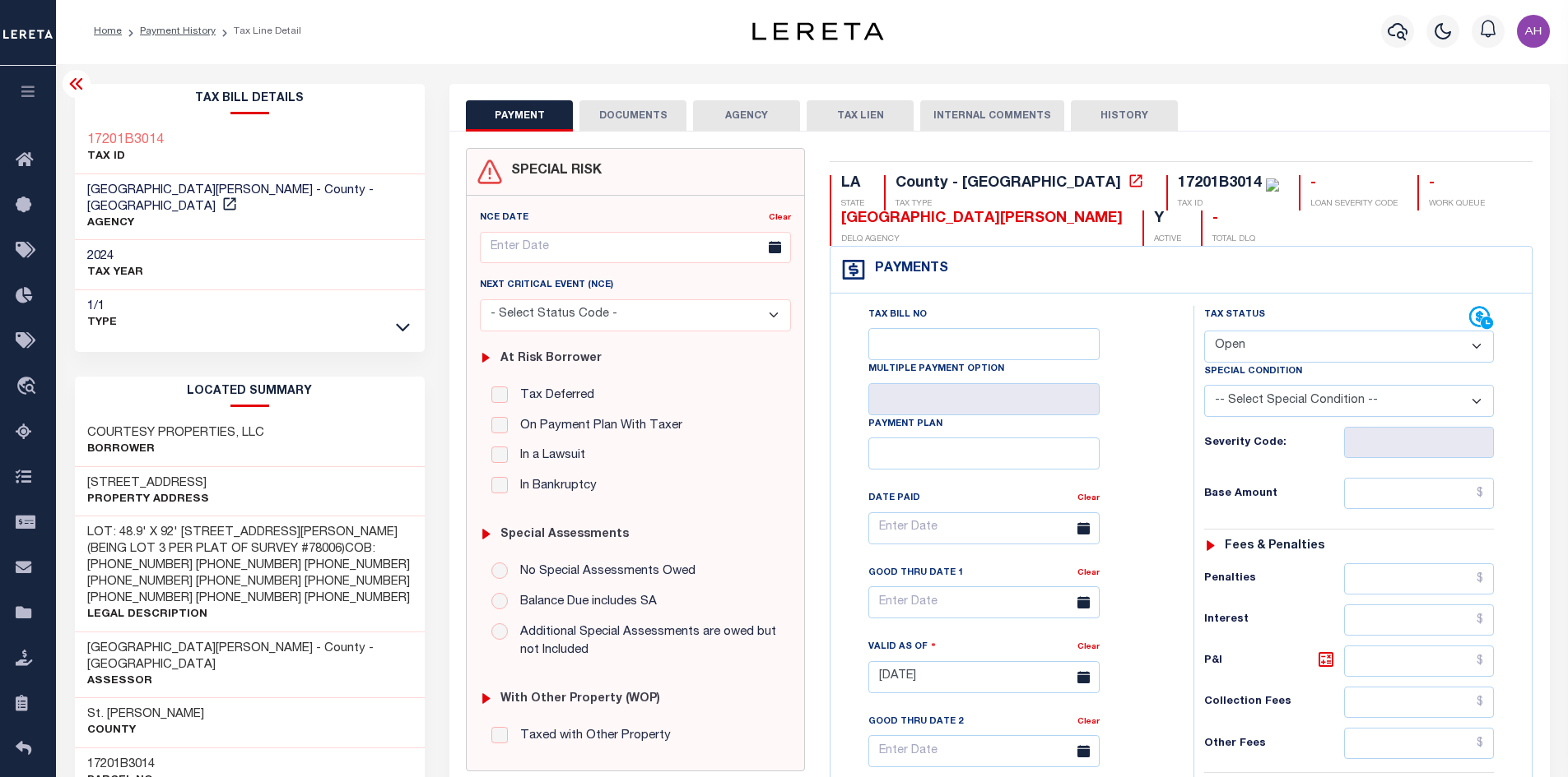
scroll to position [0, 0]
click at [191, 31] on link "Payment History" at bounding box center [177, 33] width 76 height 10
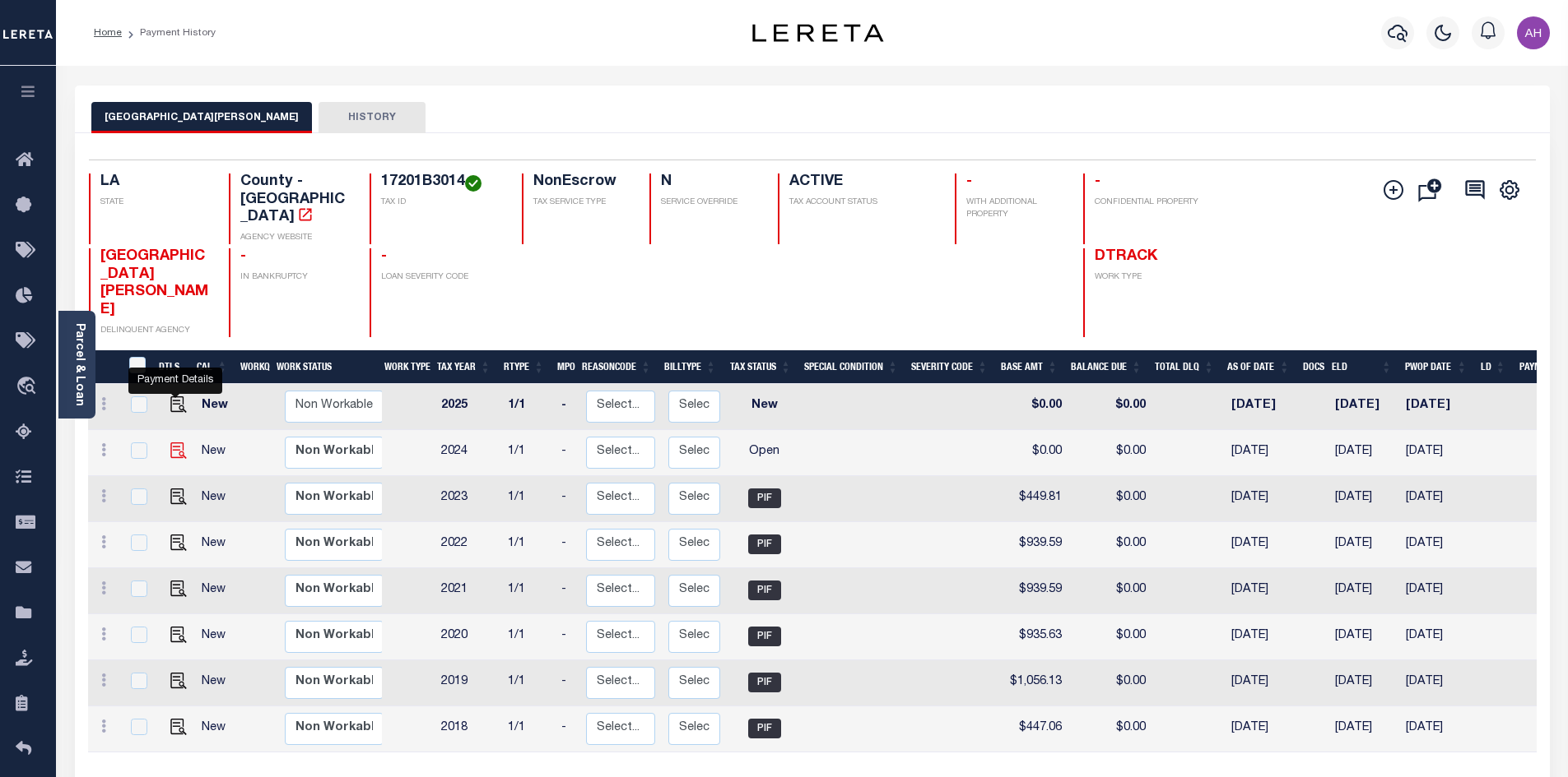
click at [178, 442] on img "" at bounding box center [178, 450] width 16 height 16
checkbox input "true"
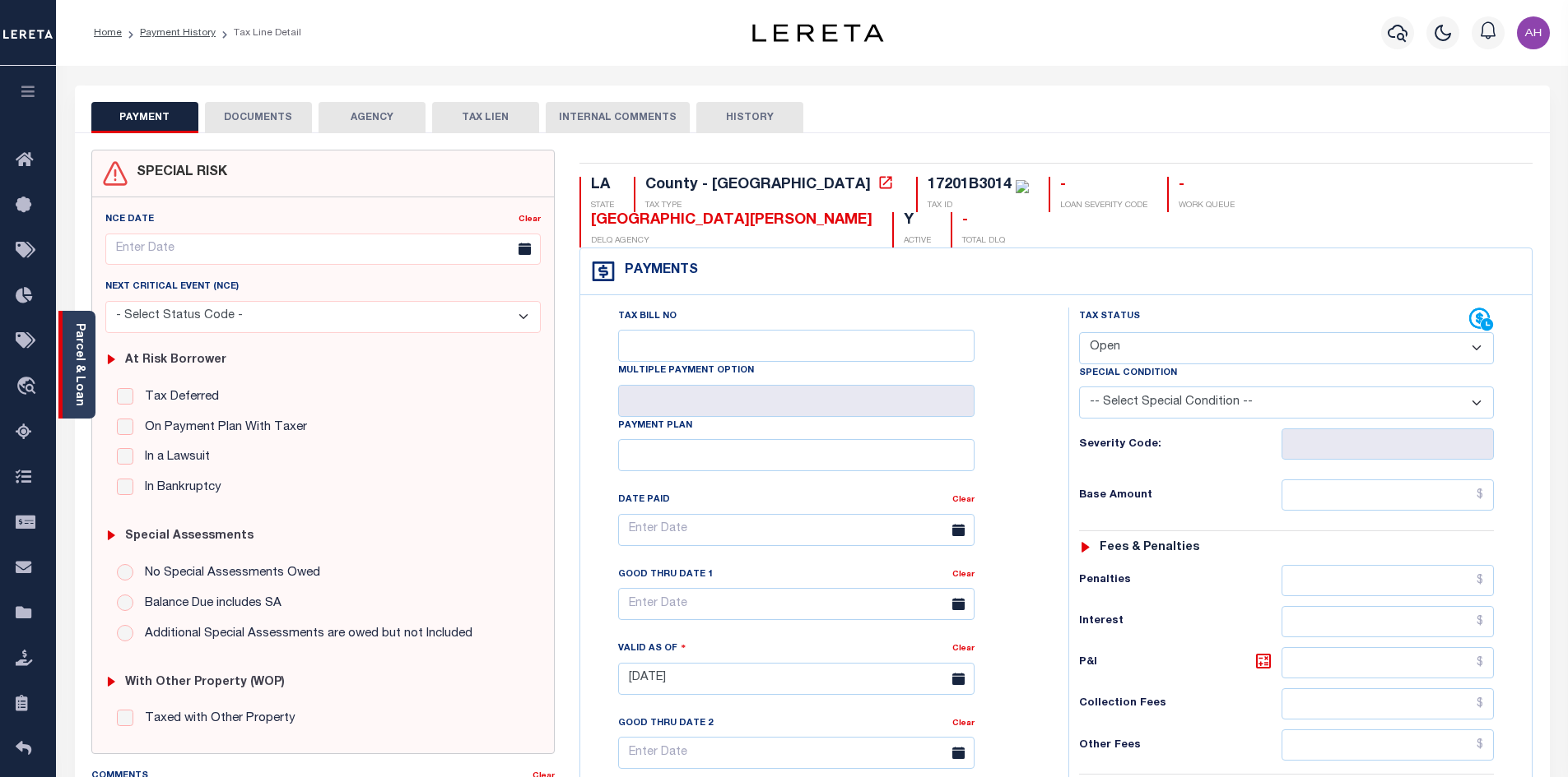
click at [83, 369] on link "Parcel & Loan" at bounding box center [79, 364] width 12 height 83
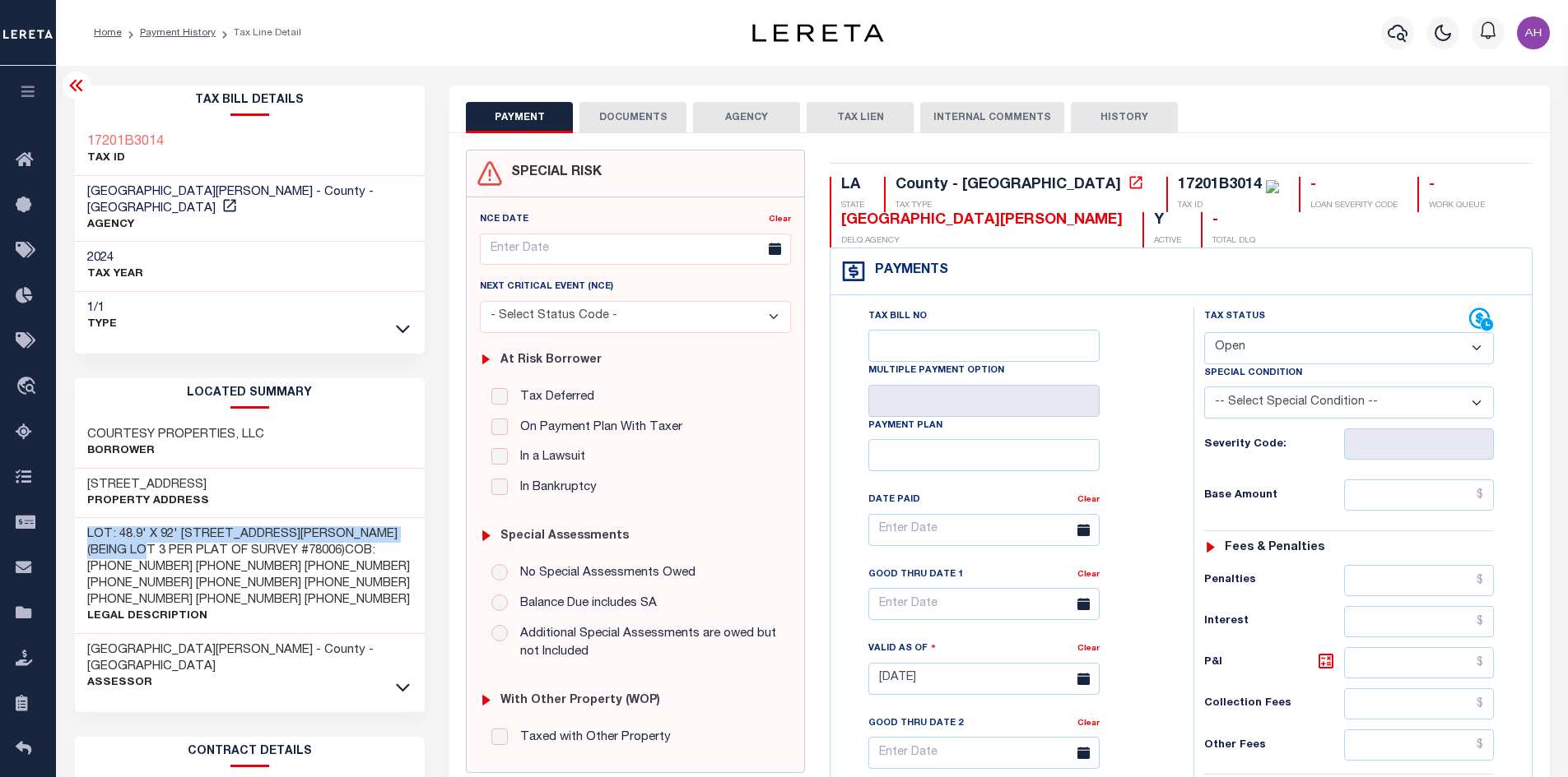
drag, startPoint x: 83, startPoint y: 514, endPoint x: 147, endPoint y: 536, distance: 67.7
click at [147, 536] on div "LOT: 48.9' X 92' LOT 1, LOT 4, CLAIBORNE STREET, GARDNER (BEING LOT 3 PER PLAT …" at bounding box center [250, 576] width 350 height 116
copy h3 "LOT: 48.9' X 92' LOT 1, LOT 4, CLAIBORNE STREET, GARDNER"
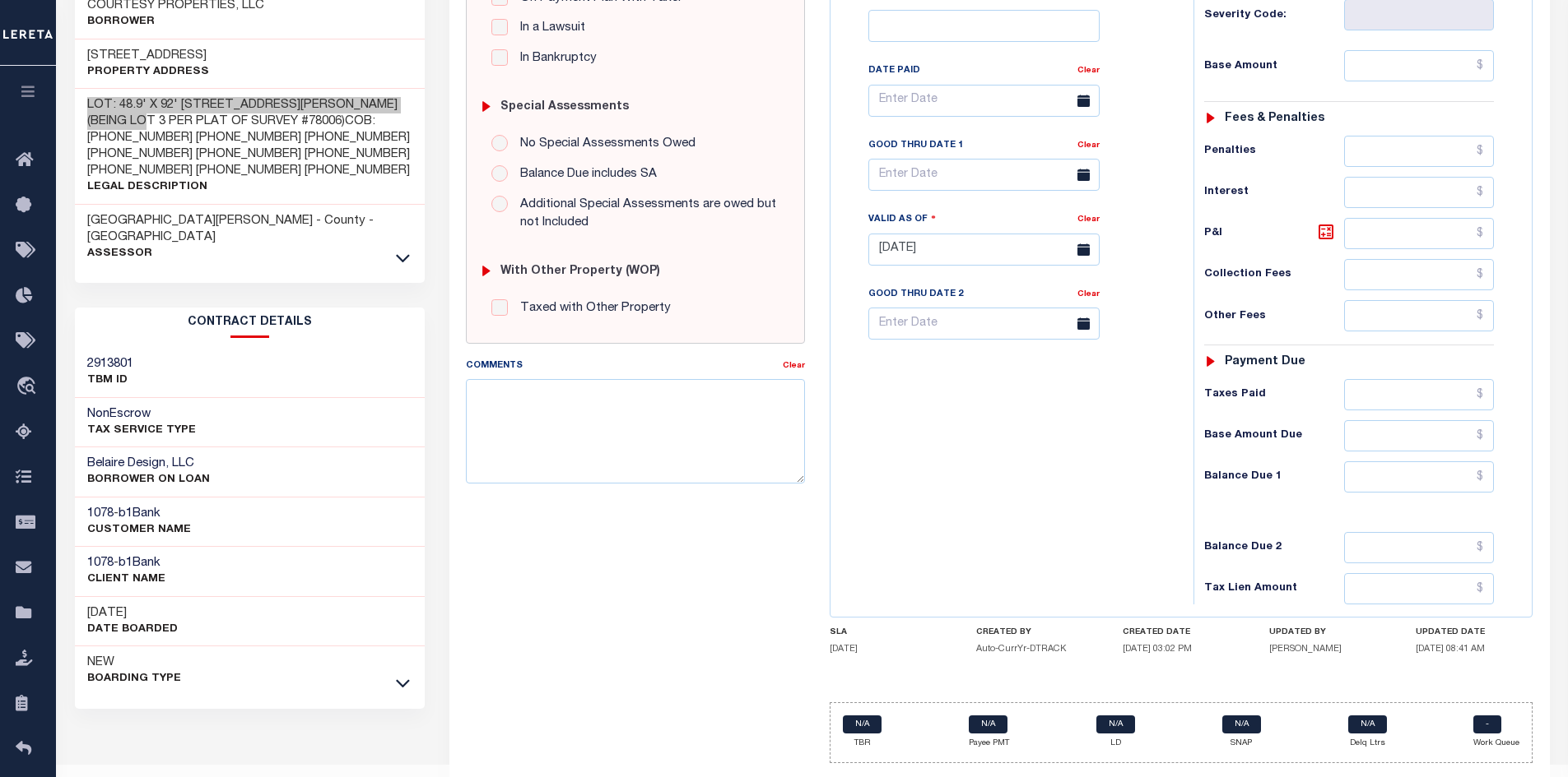
scroll to position [469, 0]
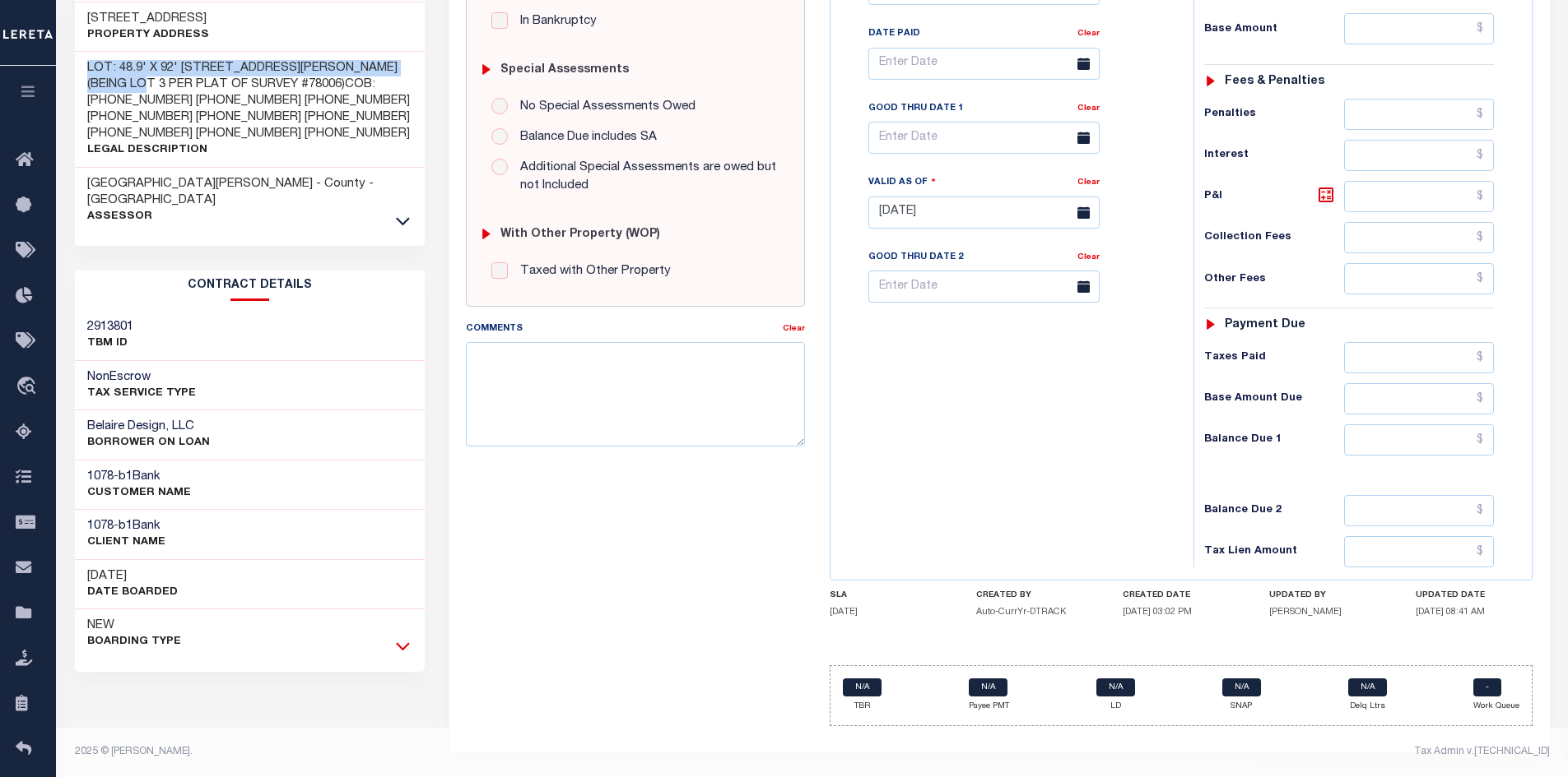
click at [398, 638] on icon at bounding box center [402, 646] width 14 height 17
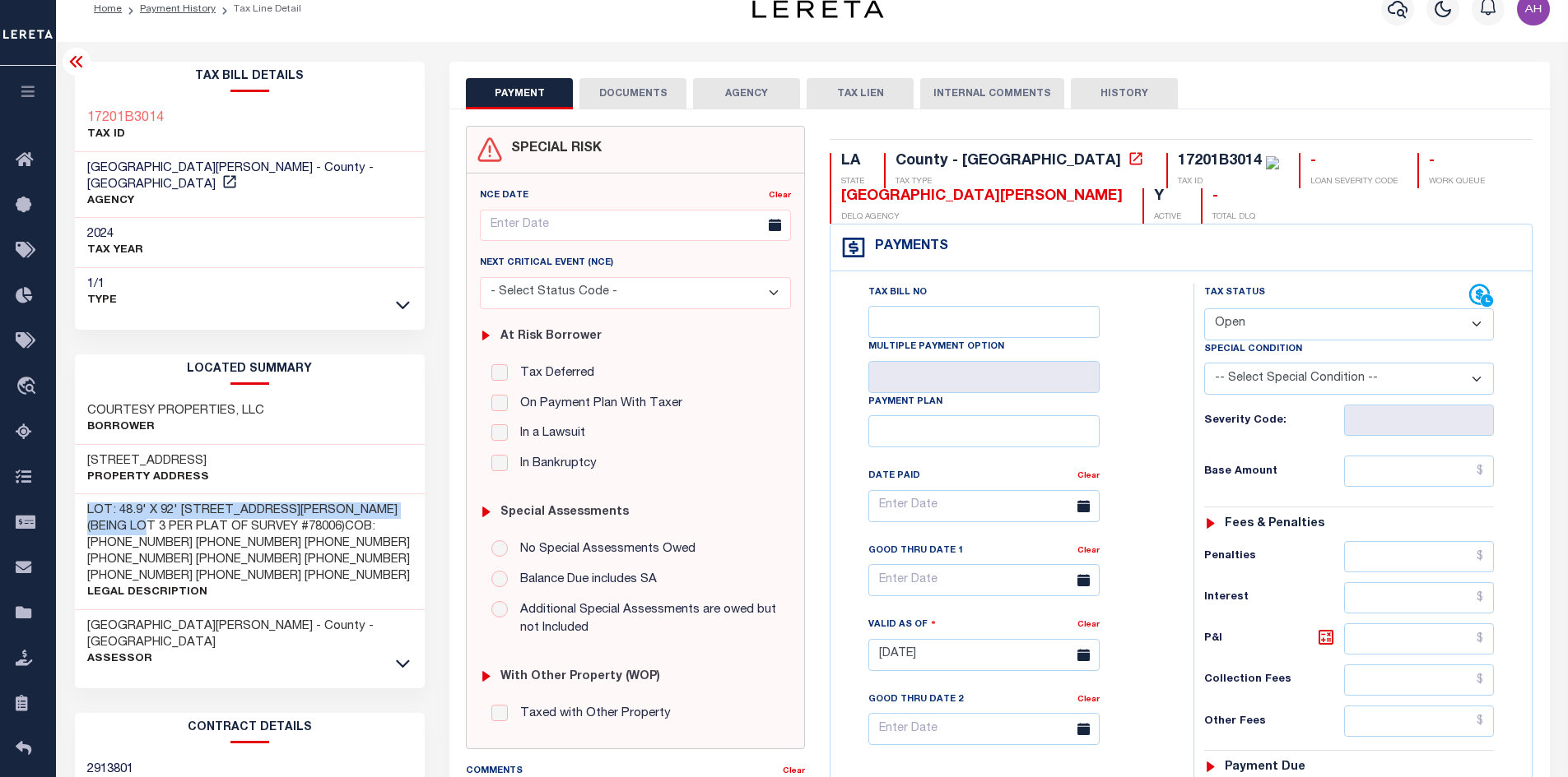
scroll to position [0, 0]
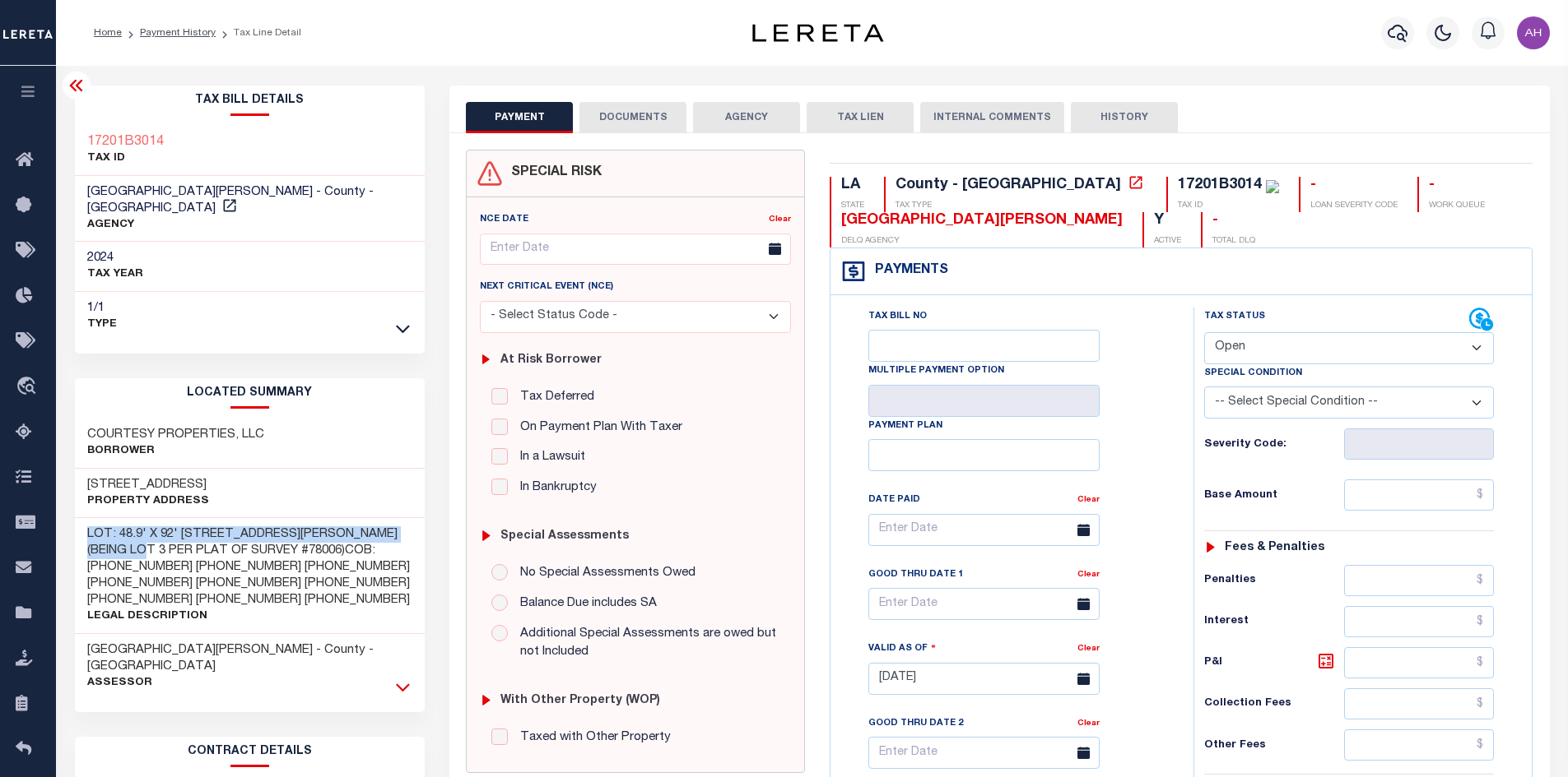
click at [409, 679] on icon at bounding box center [402, 688] width 14 height 17
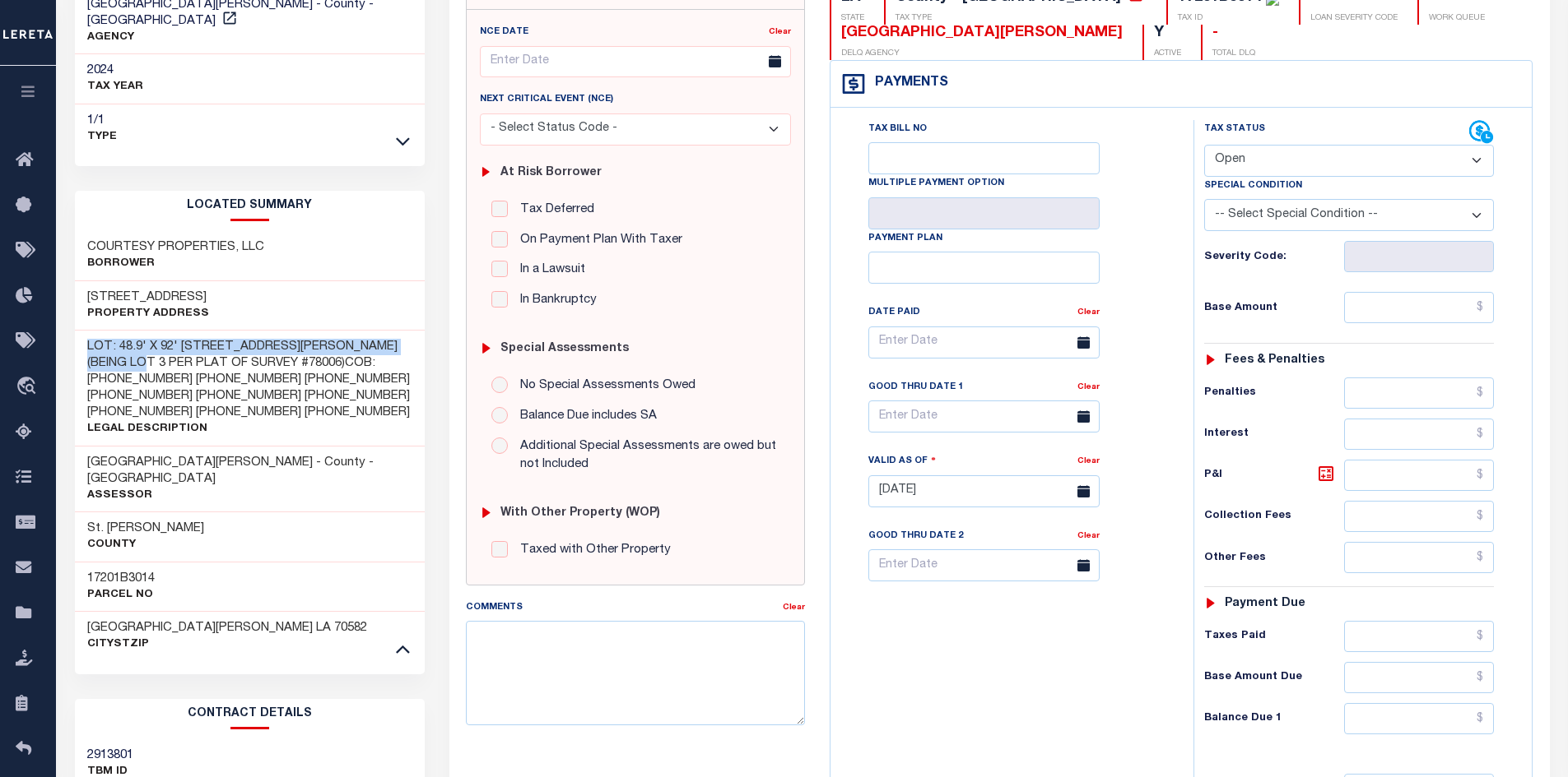
scroll to position [247, 0]
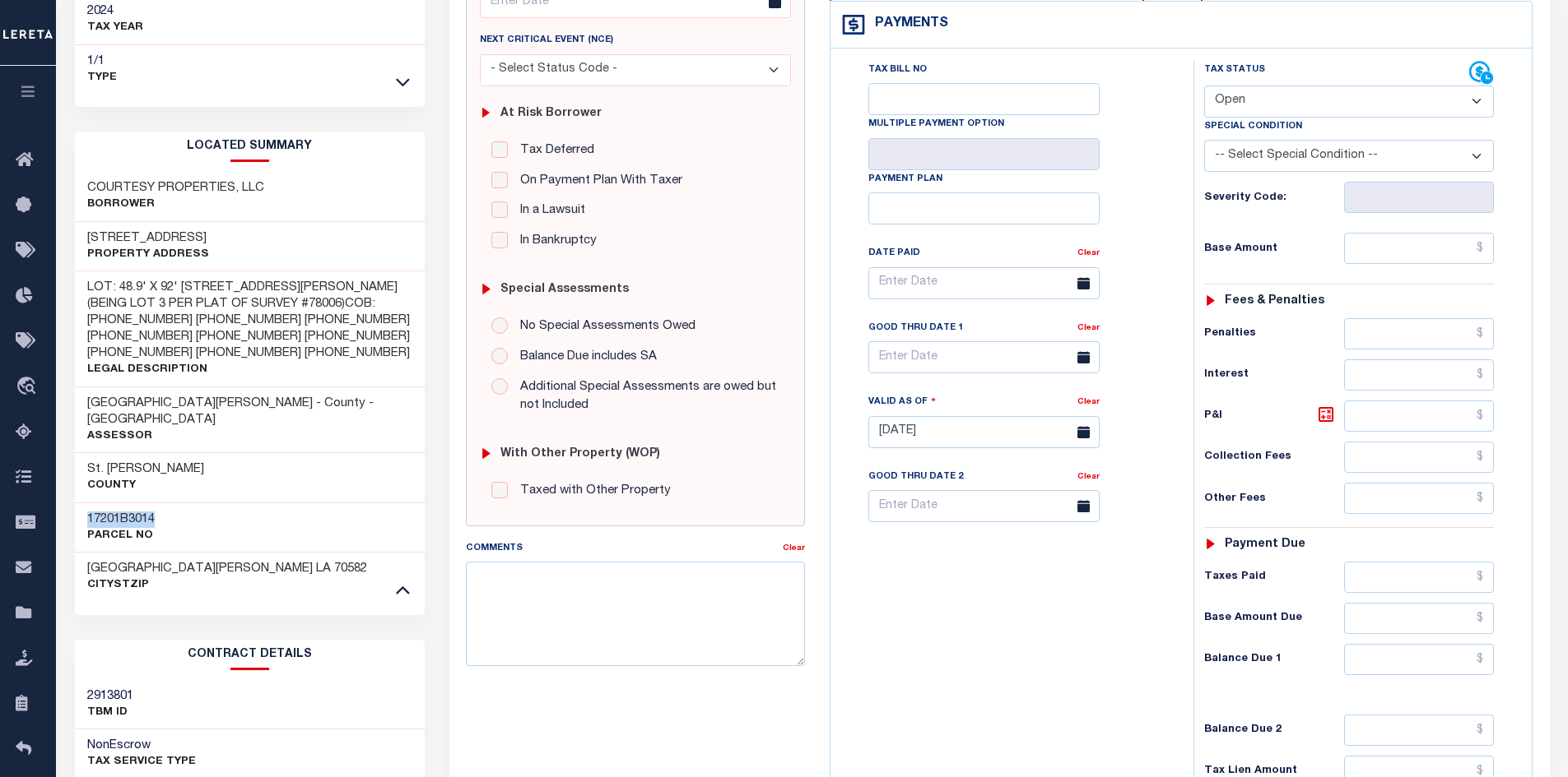
drag, startPoint x: 173, startPoint y: 502, endPoint x: 71, endPoint y: 492, distance: 102.5
click at [71, 492] on div "Tax Bill Details 17201B3014 TAX ID 2024" at bounding box center [250, 576] width 375 height 1475
copy h3 "17201B3014"
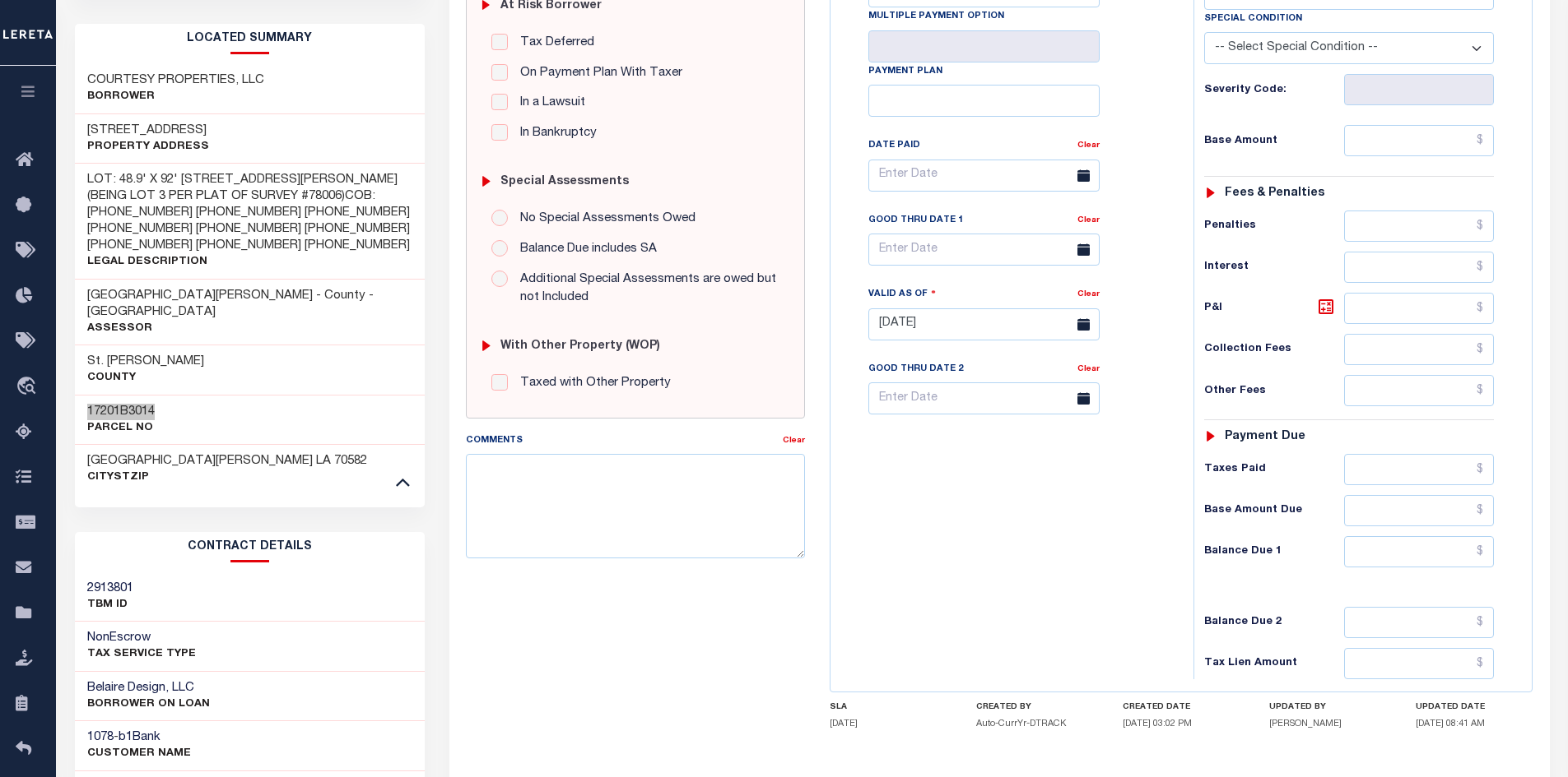
scroll to position [356, 0]
drag, startPoint x: 165, startPoint y: 669, endPoint x: 81, endPoint y: 664, distance: 84.1
click at [81, 671] on div "Belaire Design, LLC BORROWER ON LOAN" at bounding box center [250, 696] width 350 height 50
copy h3 "Belaire Design"
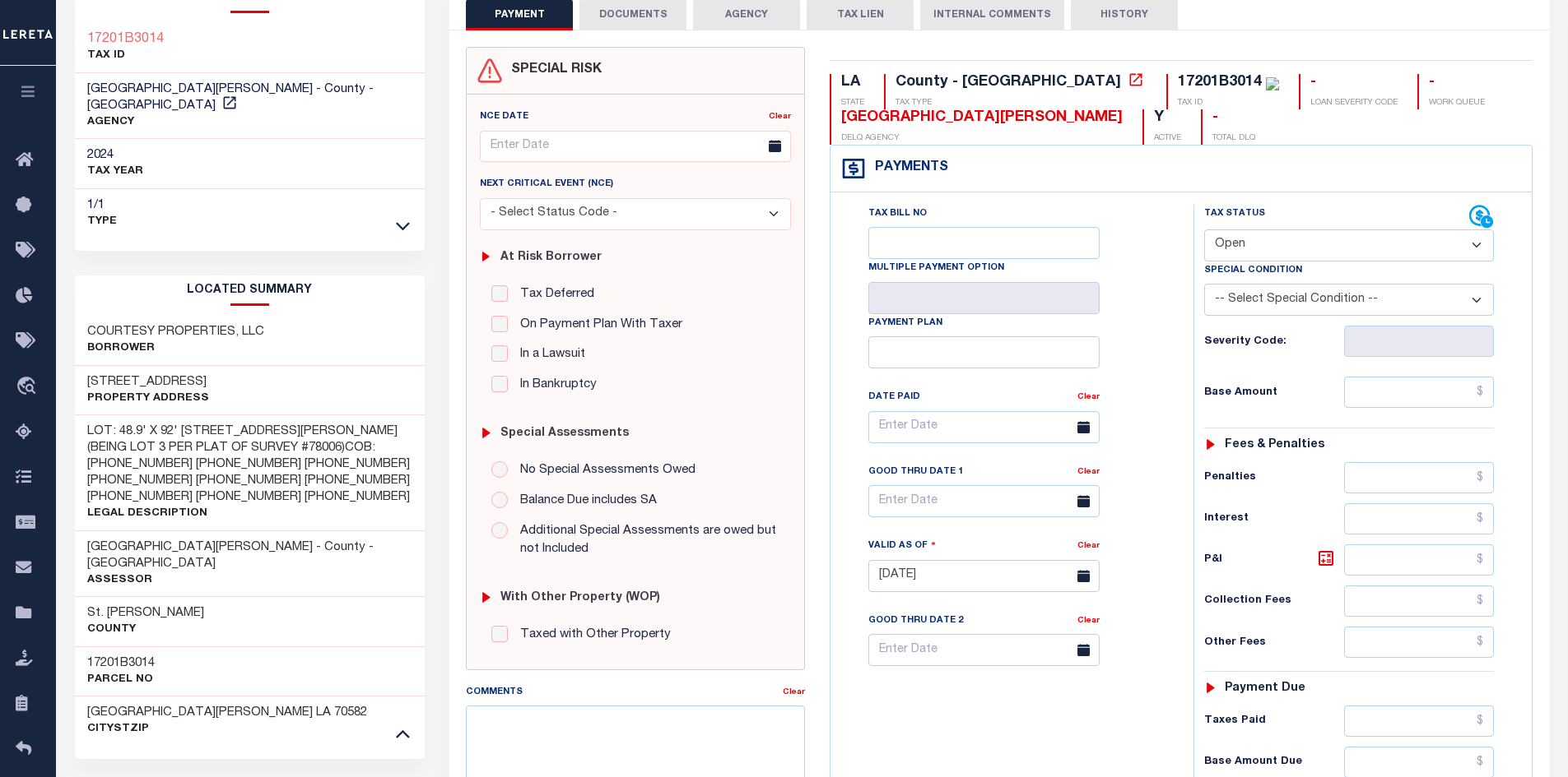
scroll to position [26, 0]
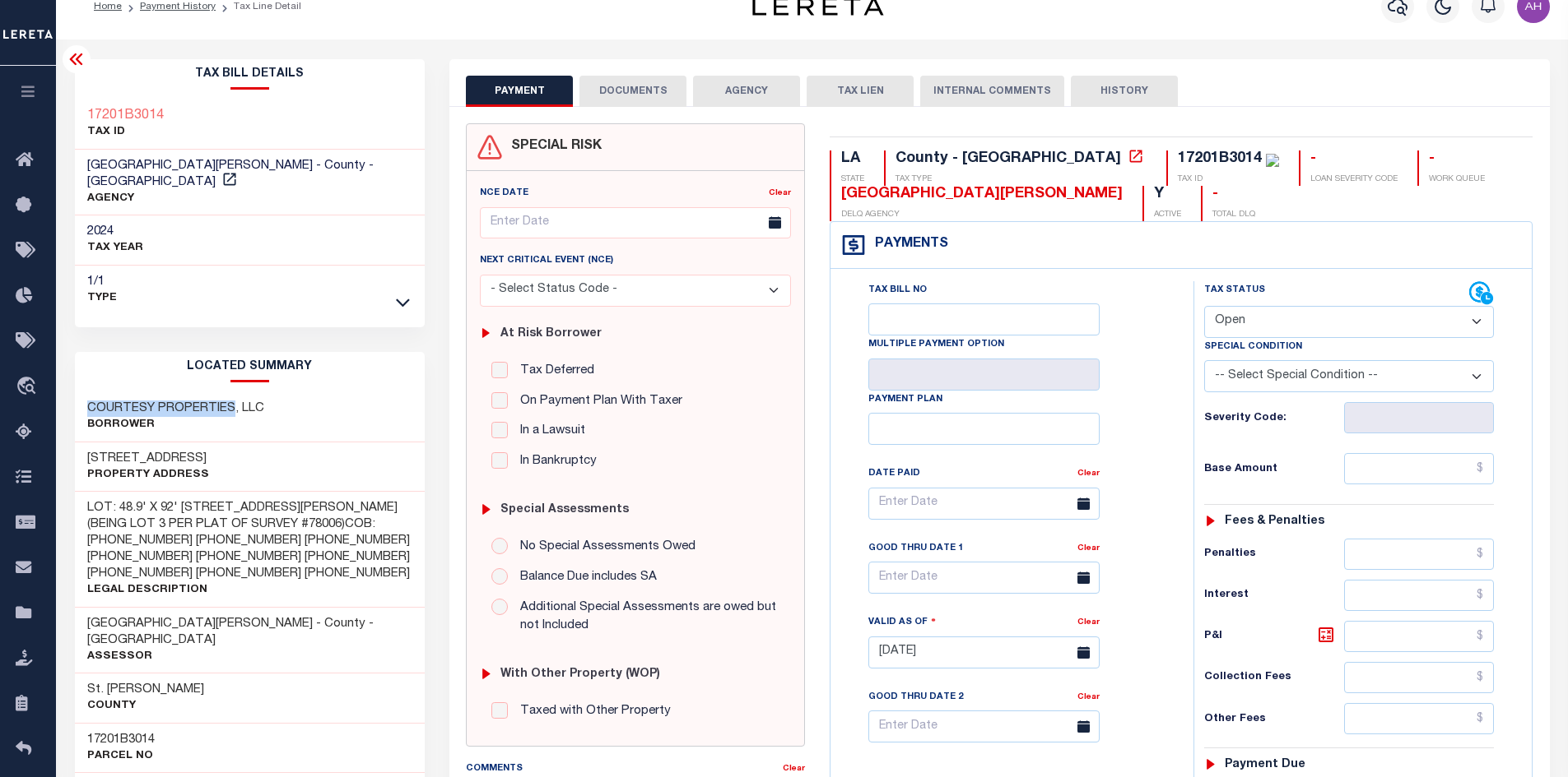
drag, startPoint x: 231, startPoint y: 388, endPoint x: 89, endPoint y: 388, distance: 142.0
click at [89, 401] on h3 "COURTESY PROPERTIES, LLC" at bounding box center [176, 409] width 177 height 16
copy h3 "COURTESY PROPERTIES"
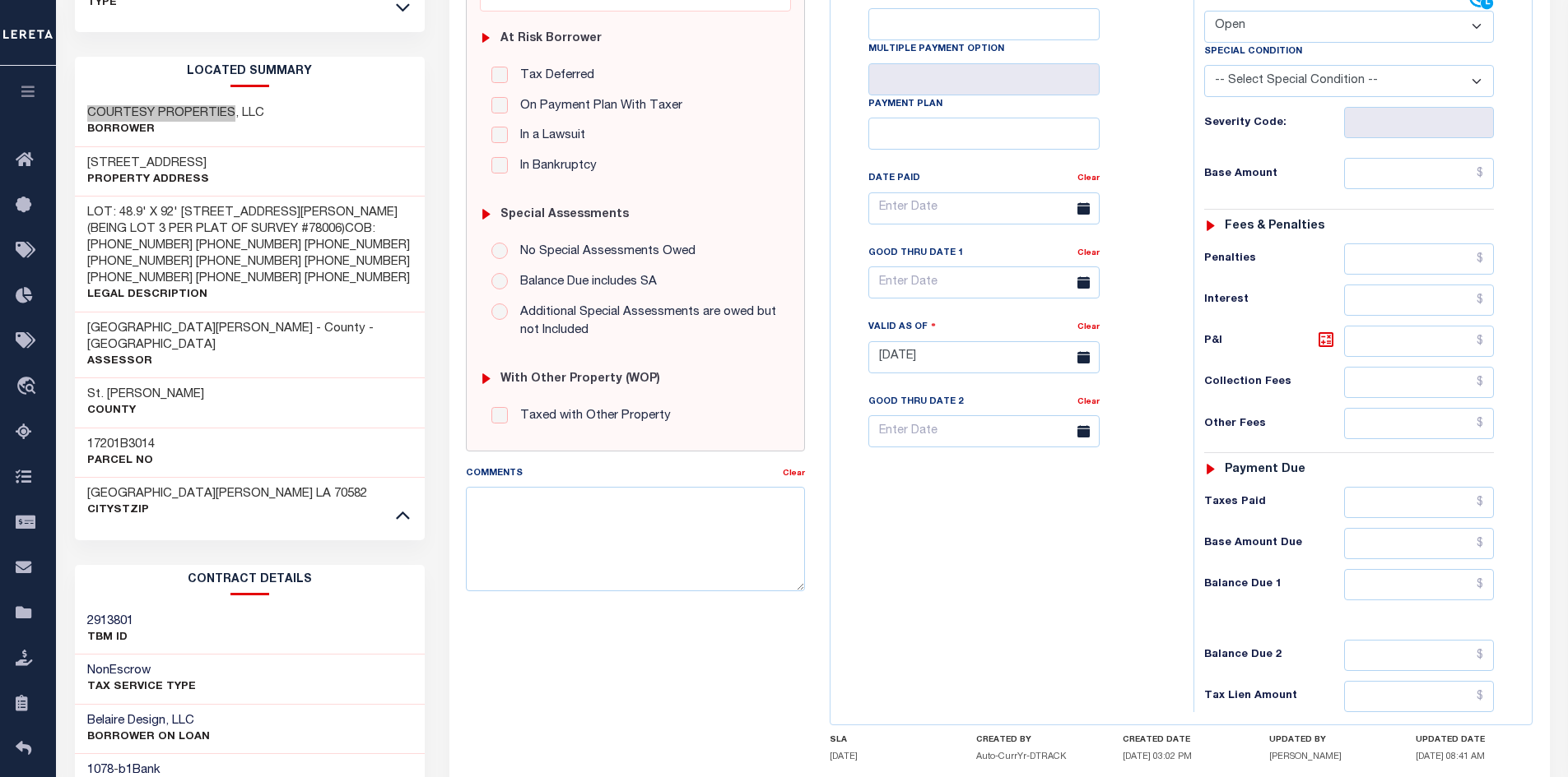
scroll to position [356, 0]
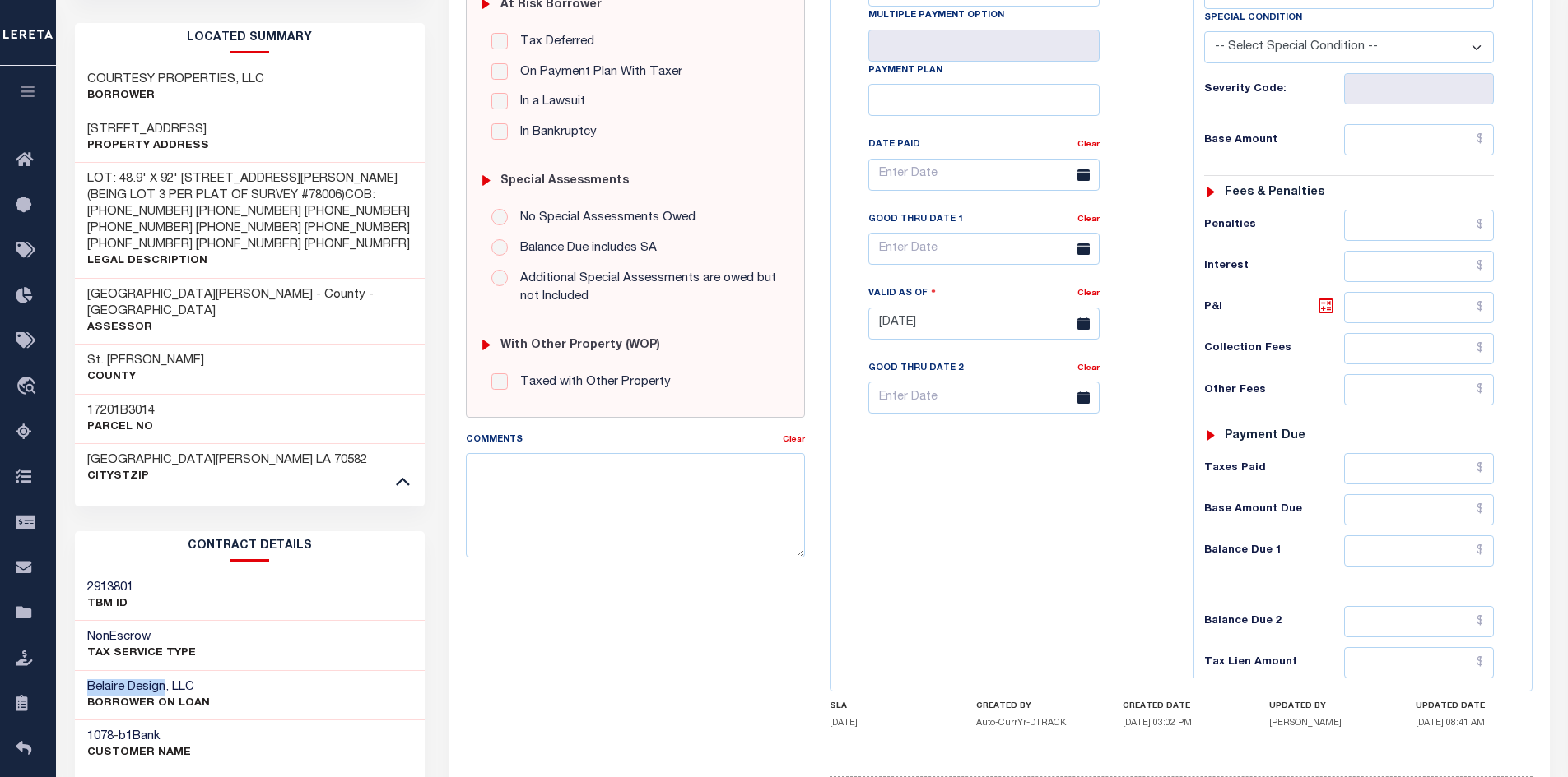
click at [59, 676] on div "Parcel & Loan Tax Bill Details 17201B3014 TAX ID" at bounding box center [812, 458] width 1512 height 1494
copy h3 "Belaire Design"
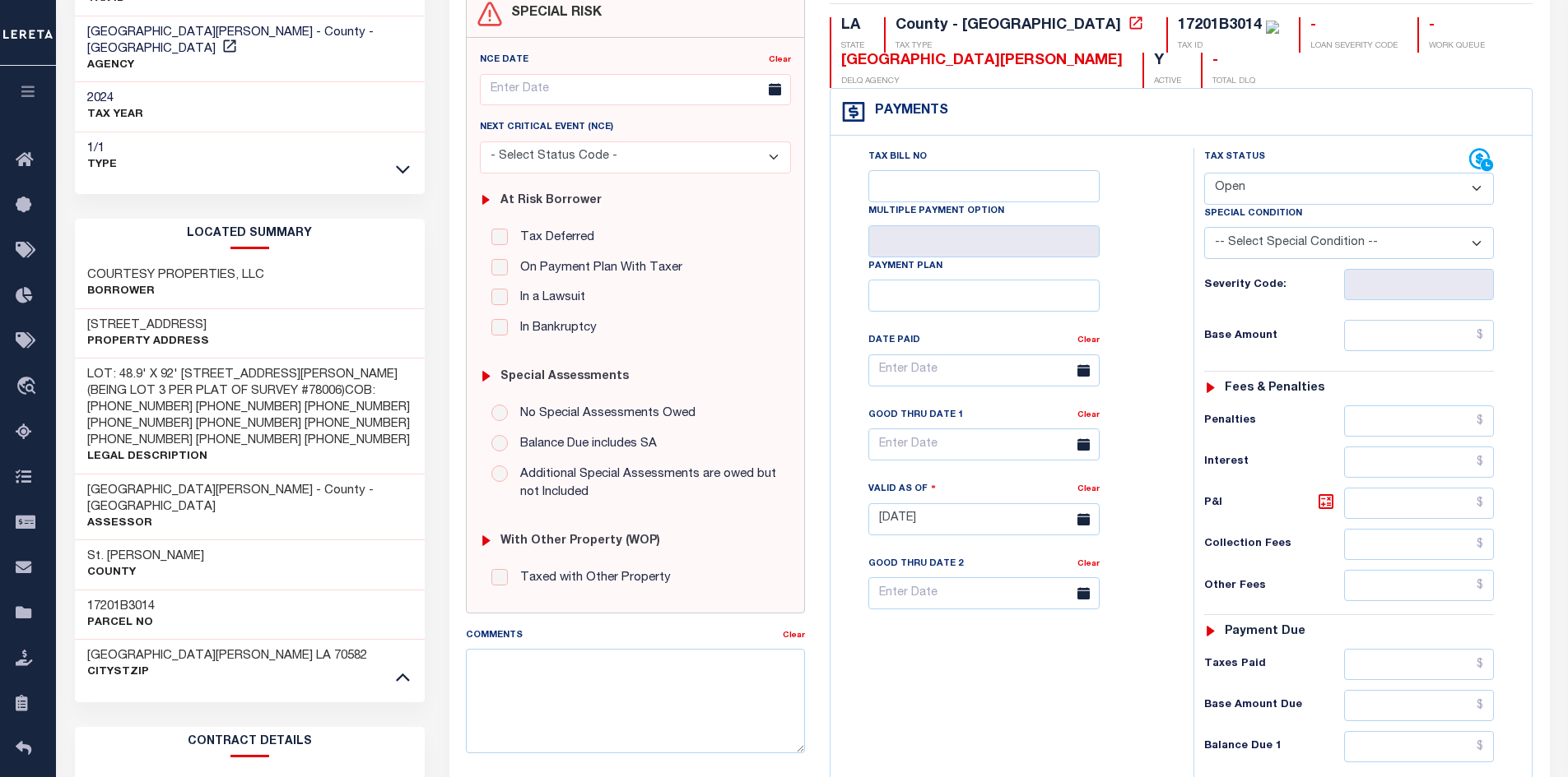
scroll to position [109, 0]
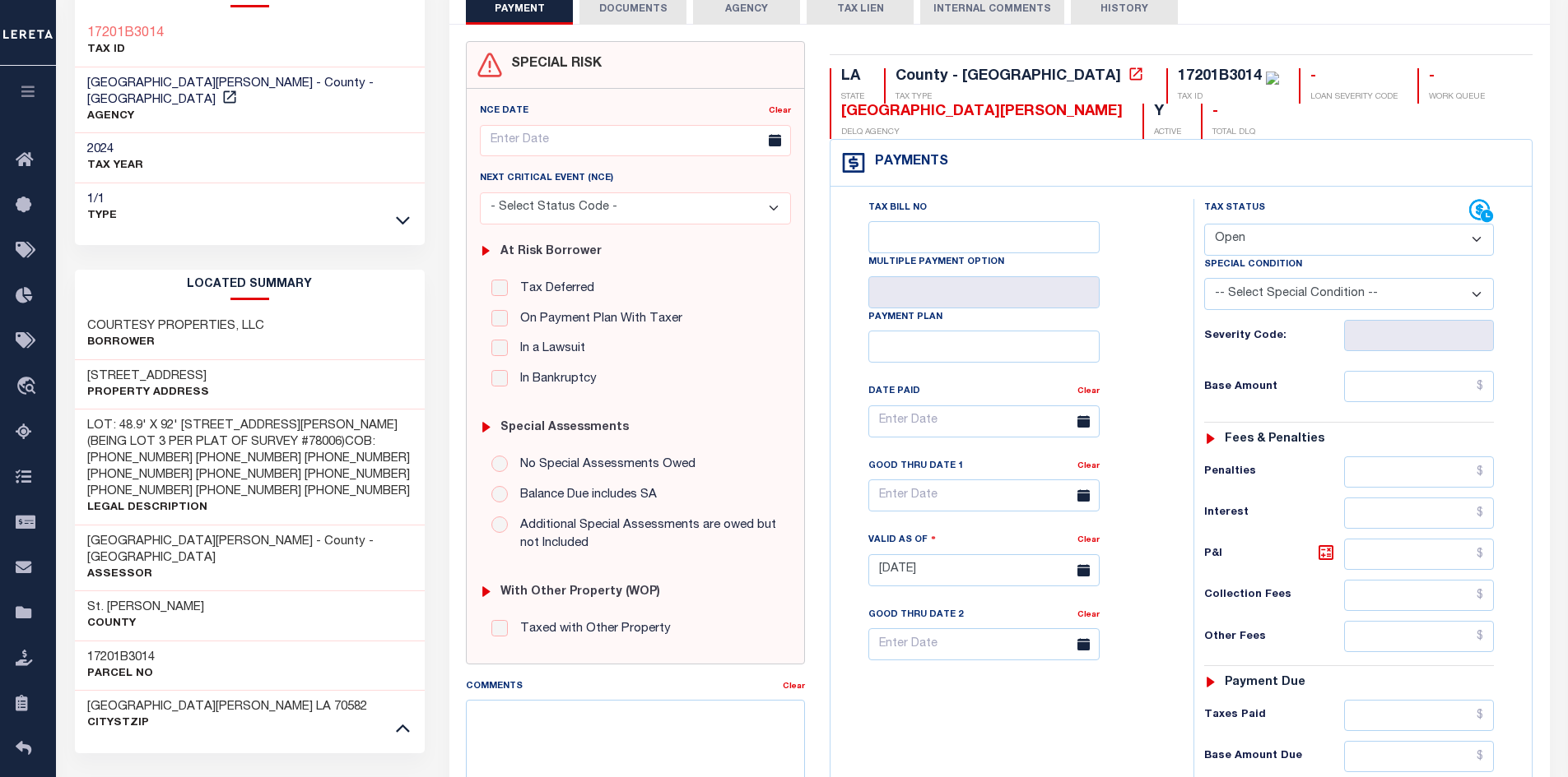
click at [1239, 242] on select "- Select Status Code - Open Due/Unpaid Paid Incomplete No Tax Due Internal Refu…" at bounding box center [1349, 239] width 290 height 32
select select "PYD"
click at [1204, 225] on select "- Select Status Code - Open Due/Unpaid Paid Incomplete No Tax Due Internal Refu…" at bounding box center [1349, 239] width 290 height 32
type input "10/06/2025"
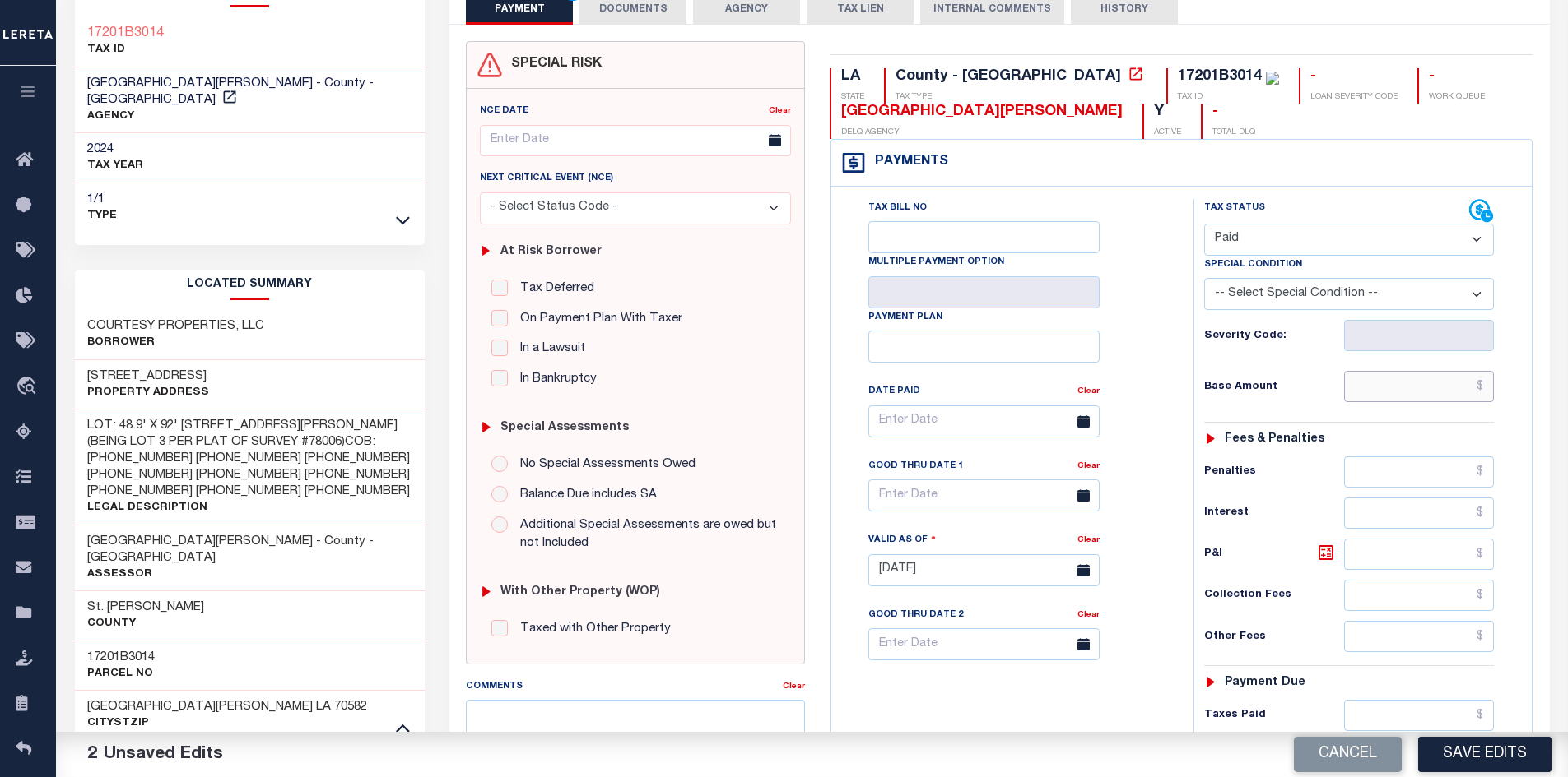
click at [1387, 382] on input "text" at bounding box center [1419, 387] width 151 height 32
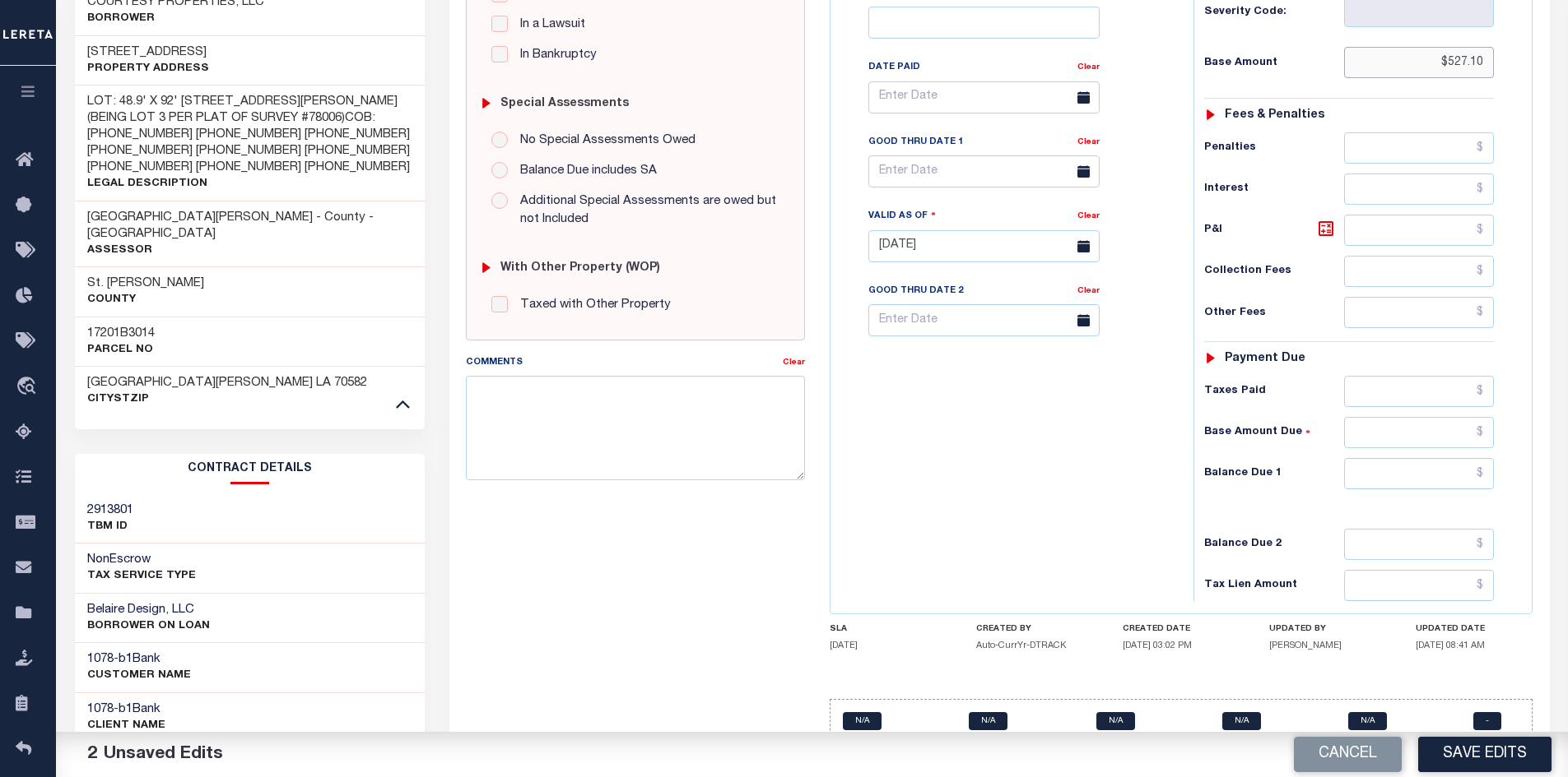
scroll to position [438, 0]
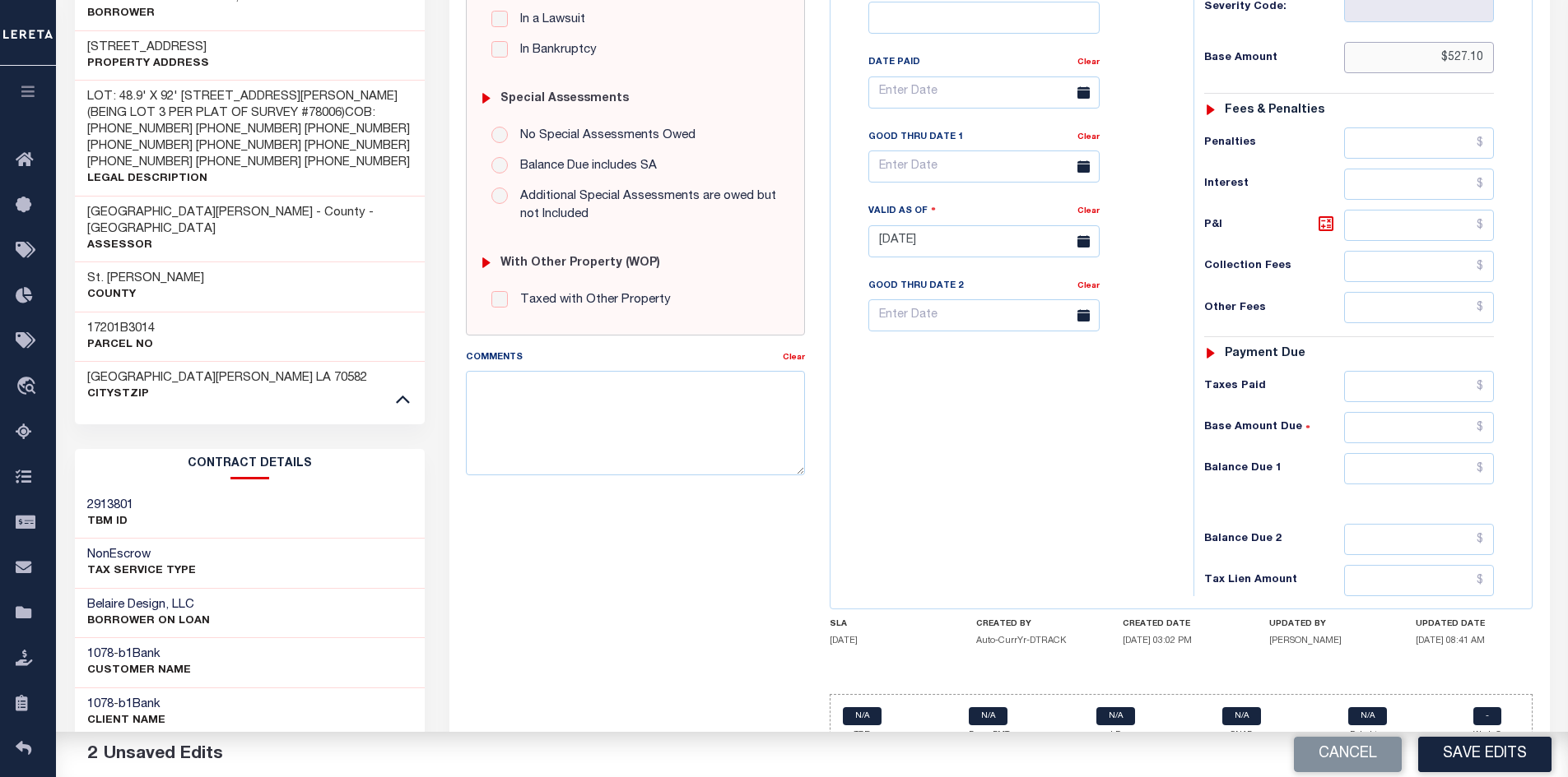
type input "$527.10"
click at [1391, 458] on input "text" at bounding box center [1419, 468] width 151 height 32
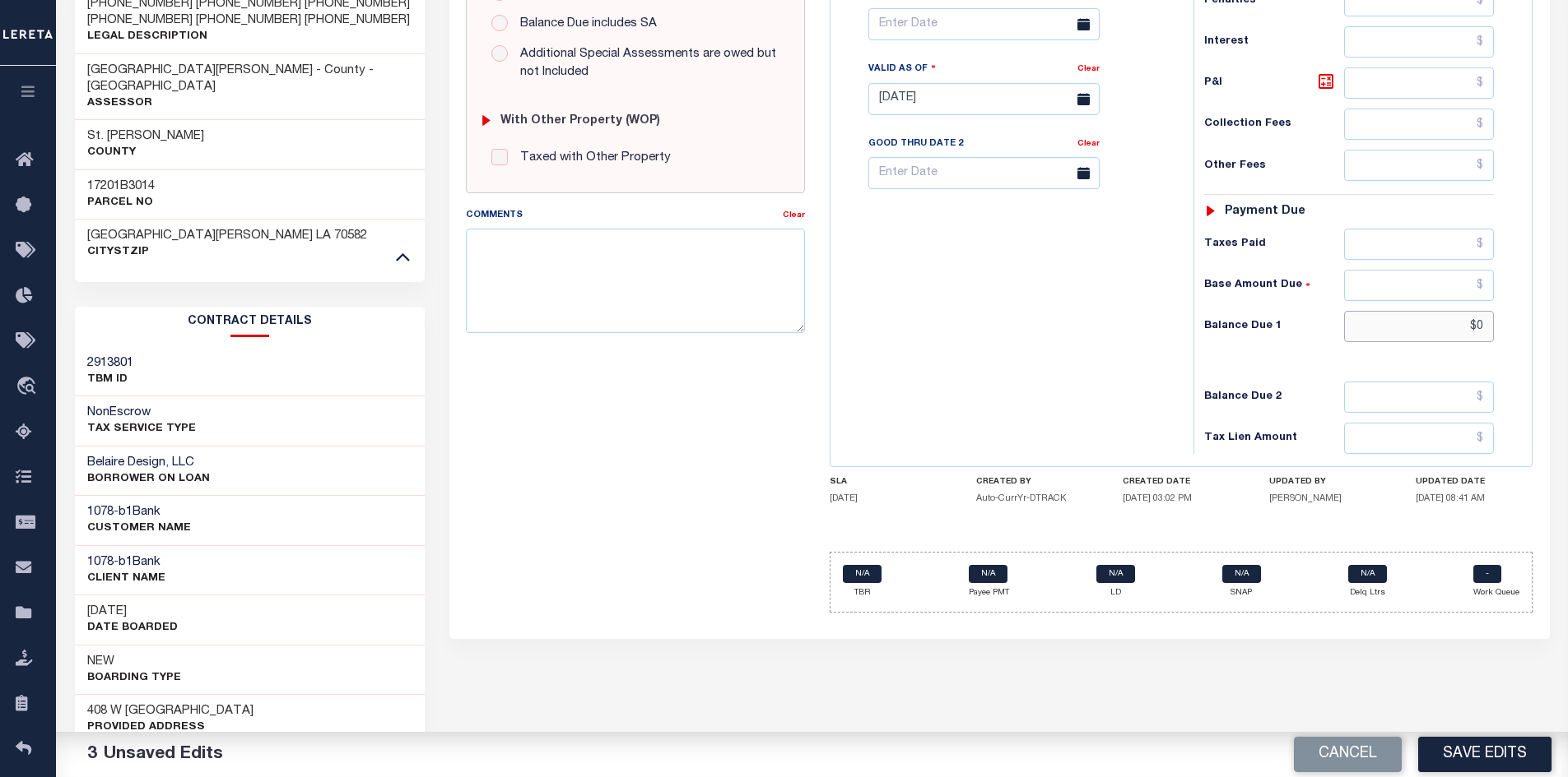
scroll to position [685, 0]
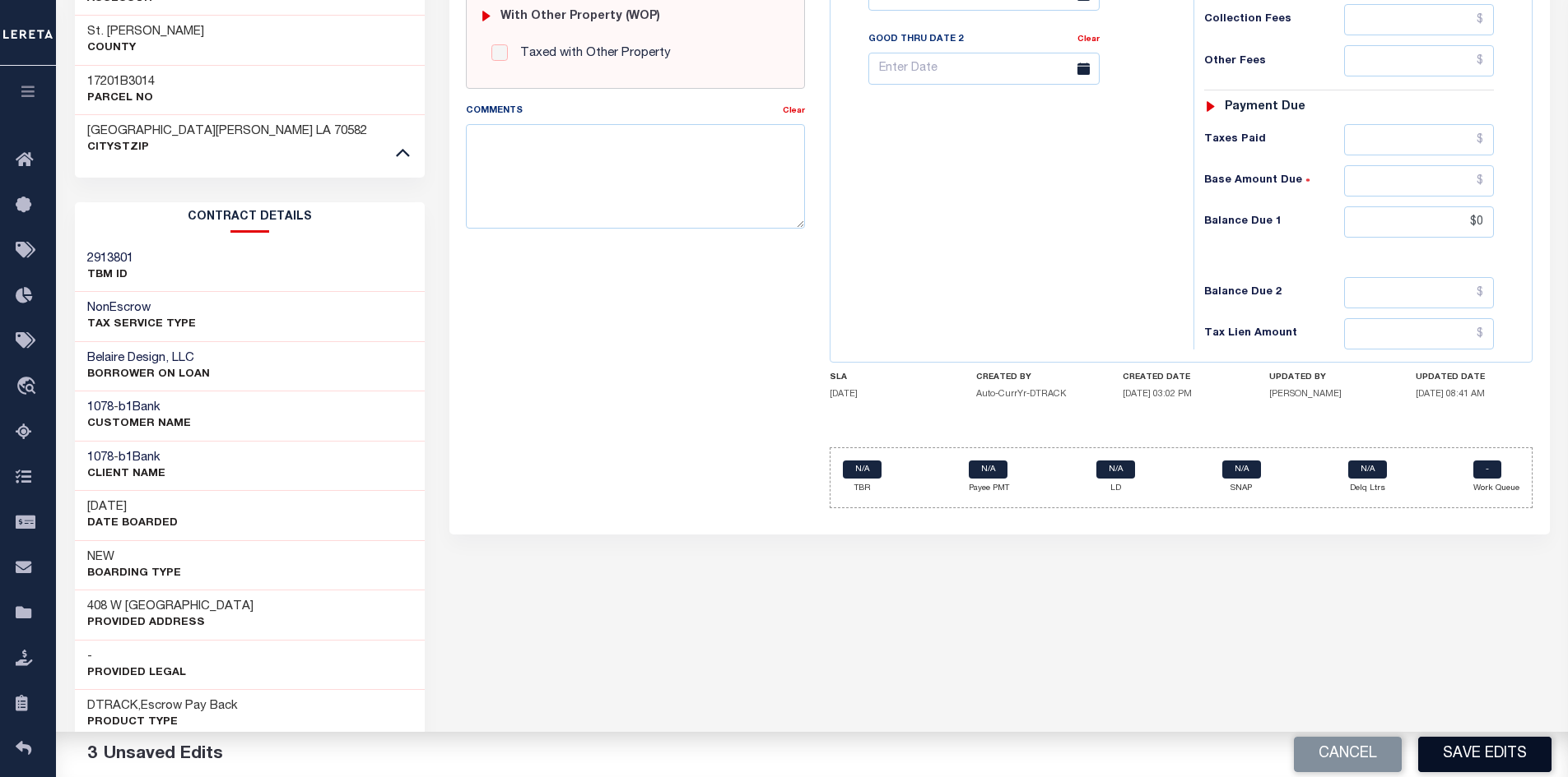
type input "$0.00"
click at [1456, 755] on button "Save Edits" at bounding box center [1484, 755] width 134 height 36
checkbox input "false"
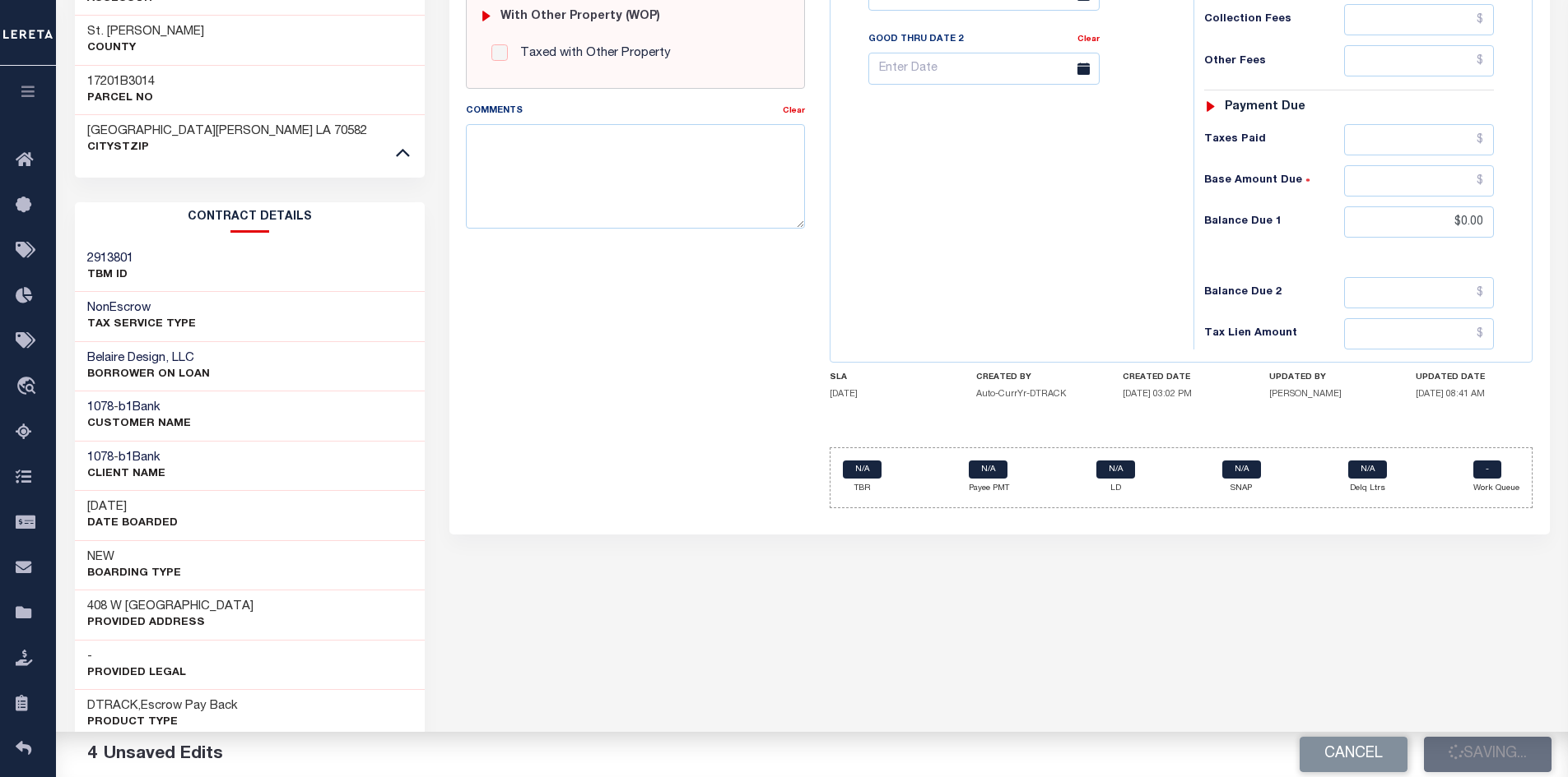
checkbox input "false"
type input "$527.1"
type input "$0"
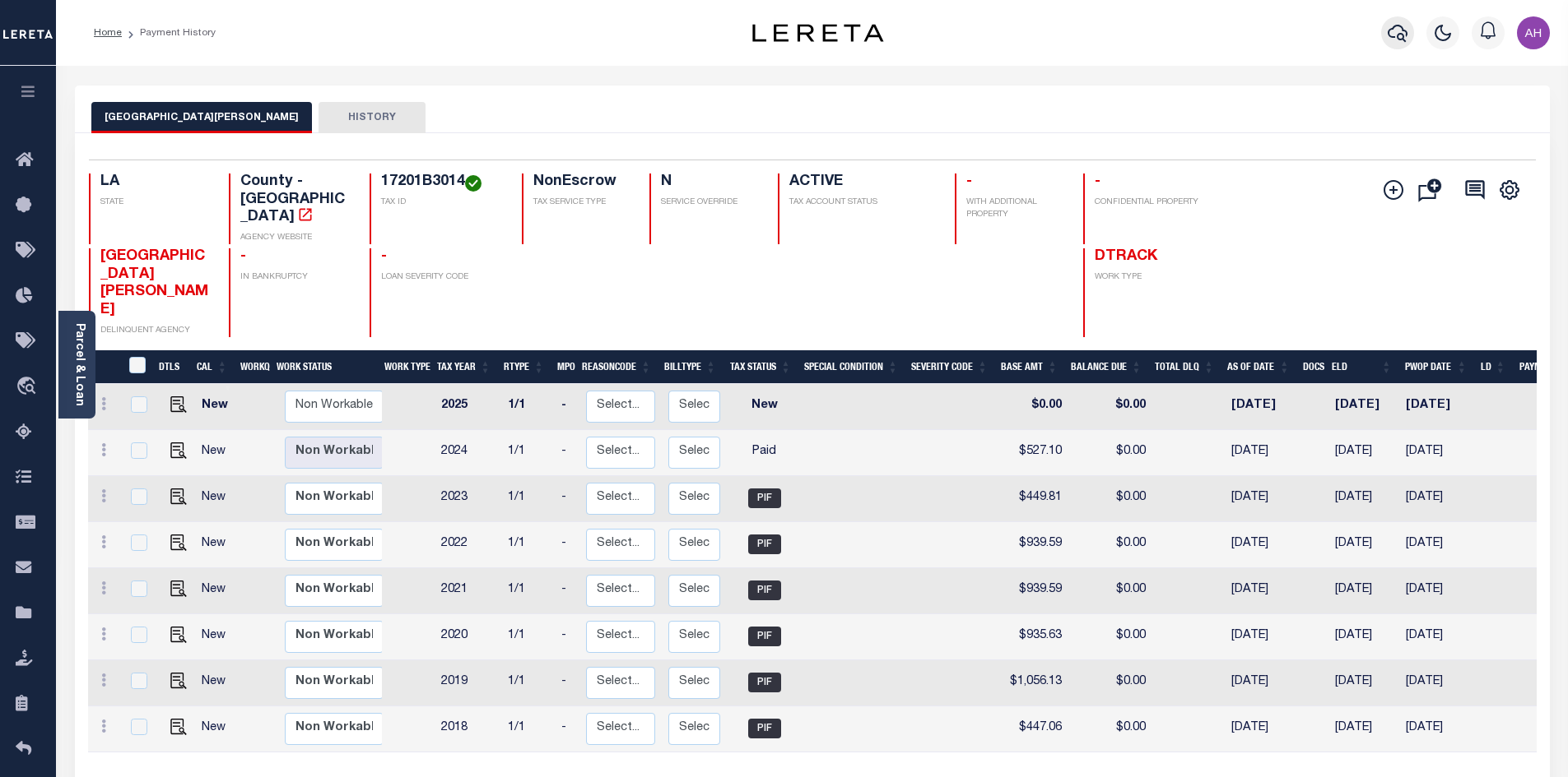
click at [1404, 37] on icon "button" at bounding box center [1397, 33] width 20 height 20
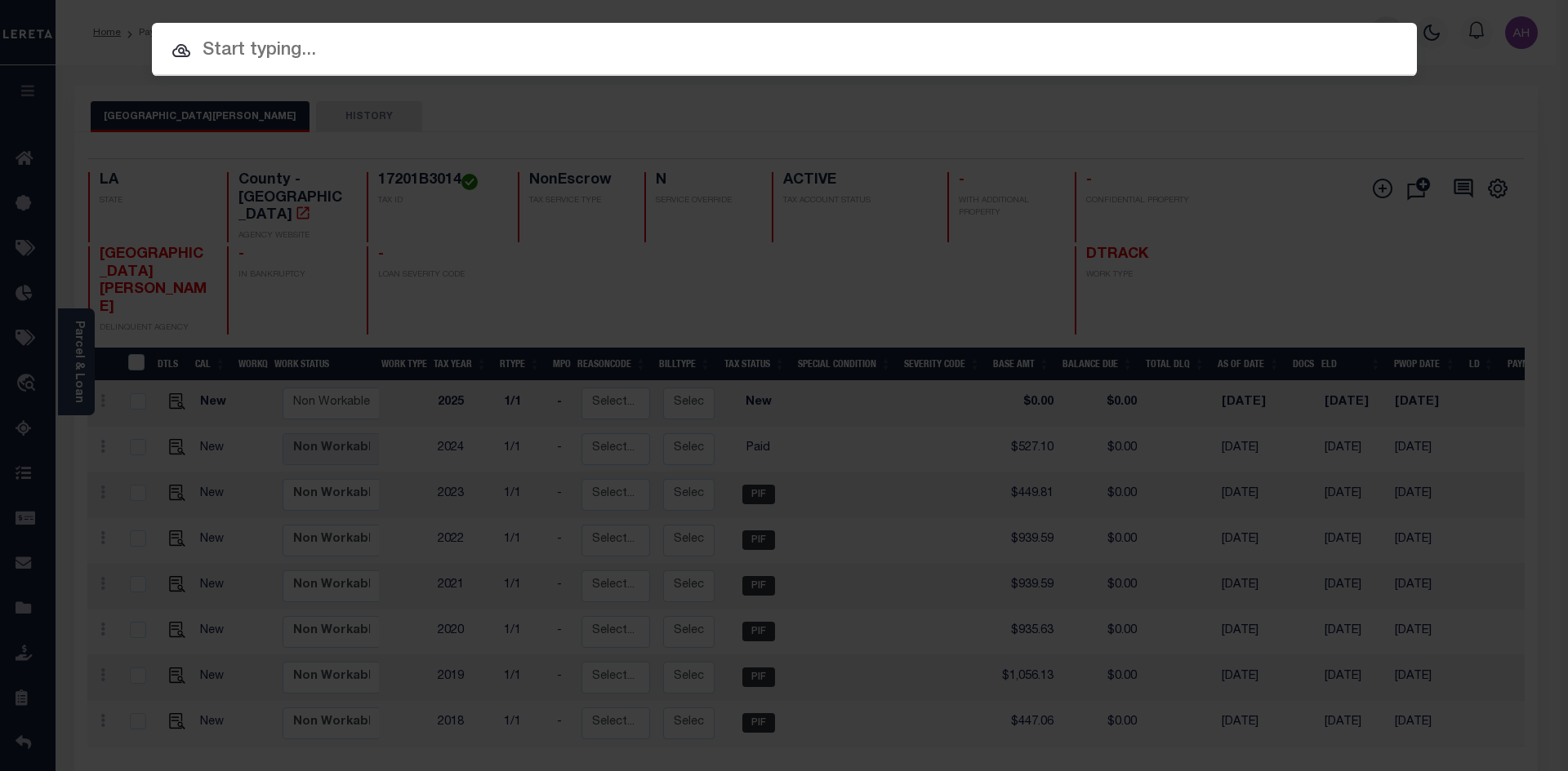
paste input "720006330"
type input "720006330"
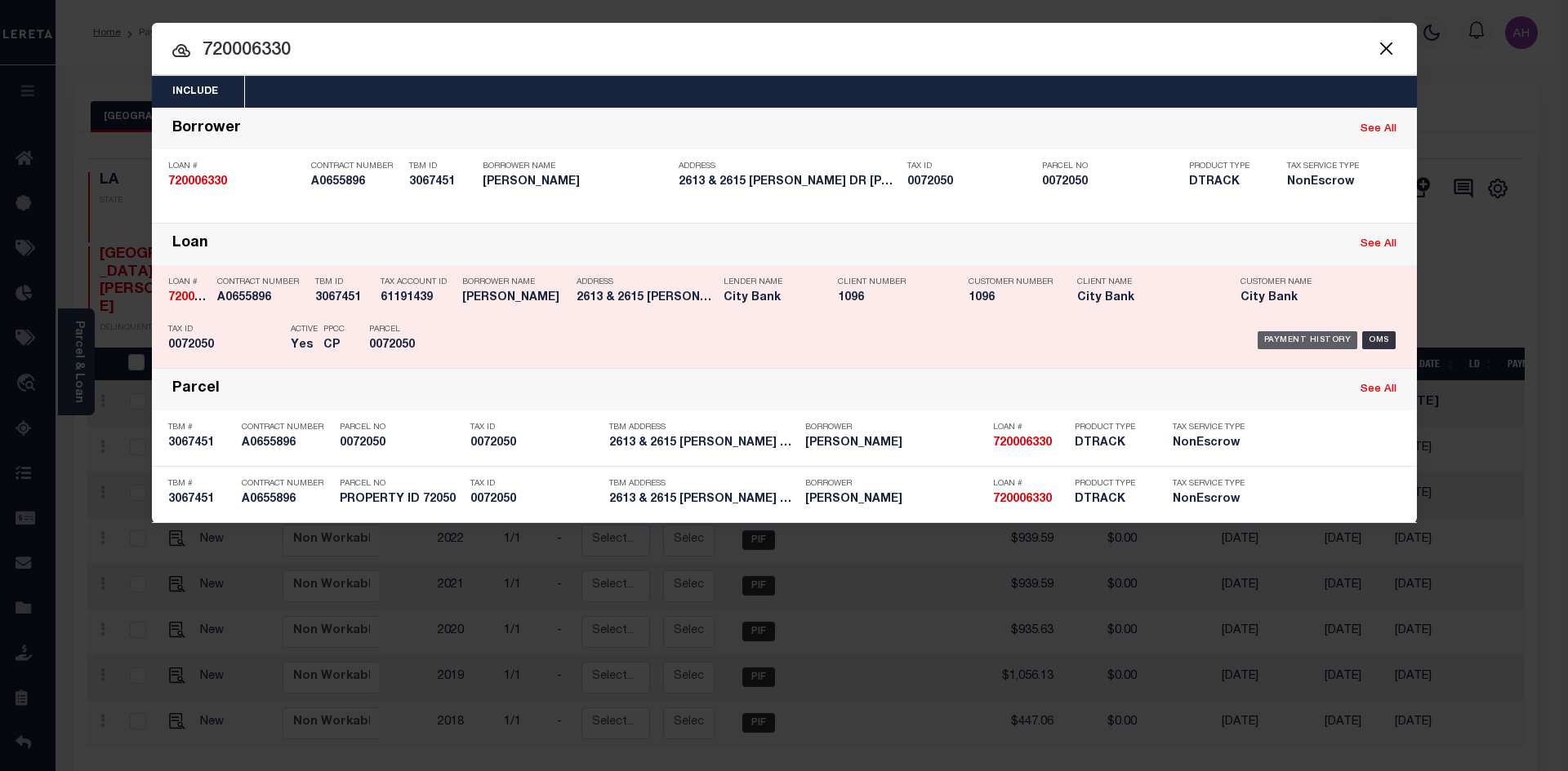
click at [1296, 342] on div "Payment History" at bounding box center [1307, 340] width 100 height 18
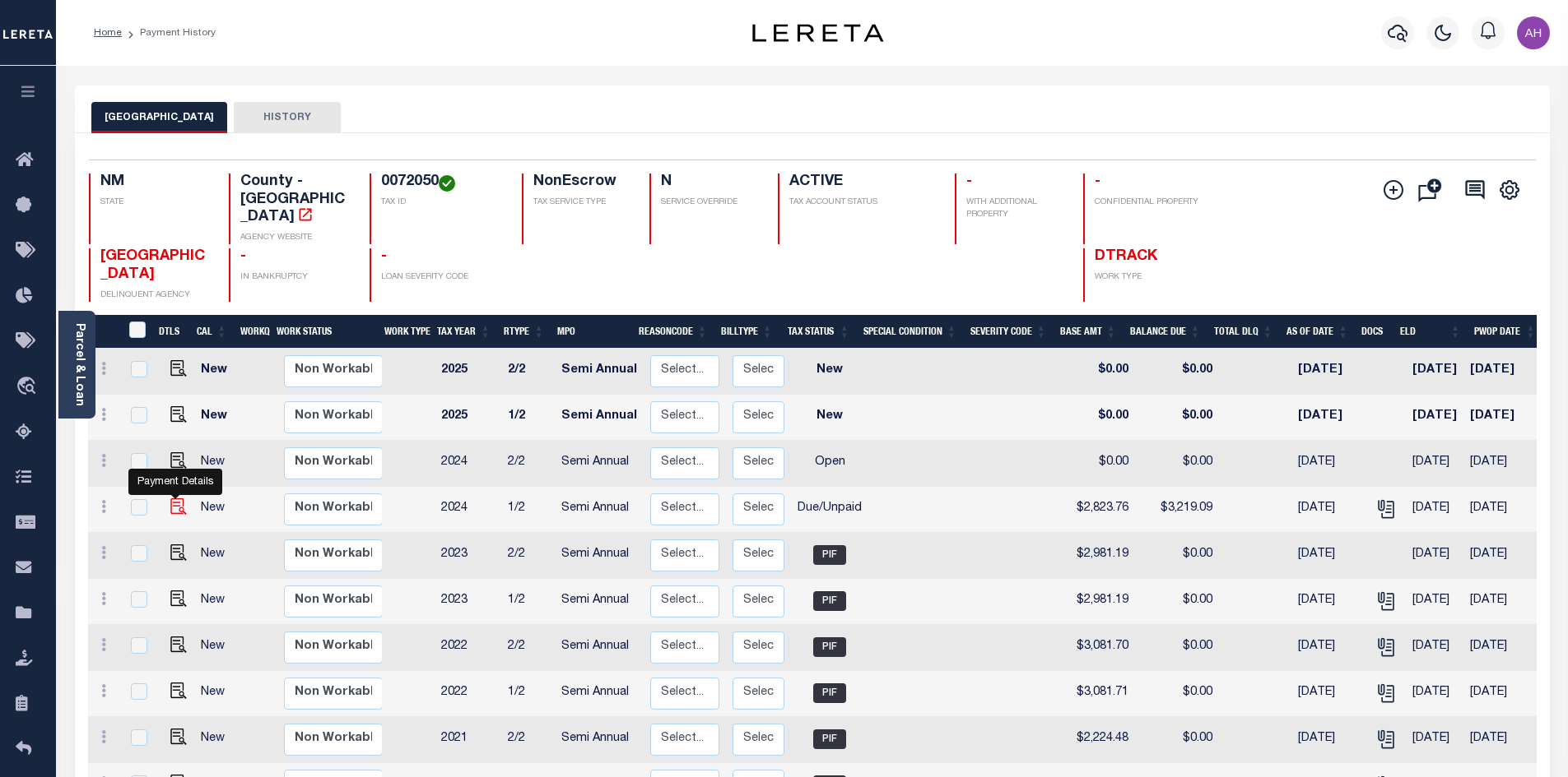
click at [170, 498] on img "" at bounding box center [178, 506] width 16 height 16
checkbox input "true"
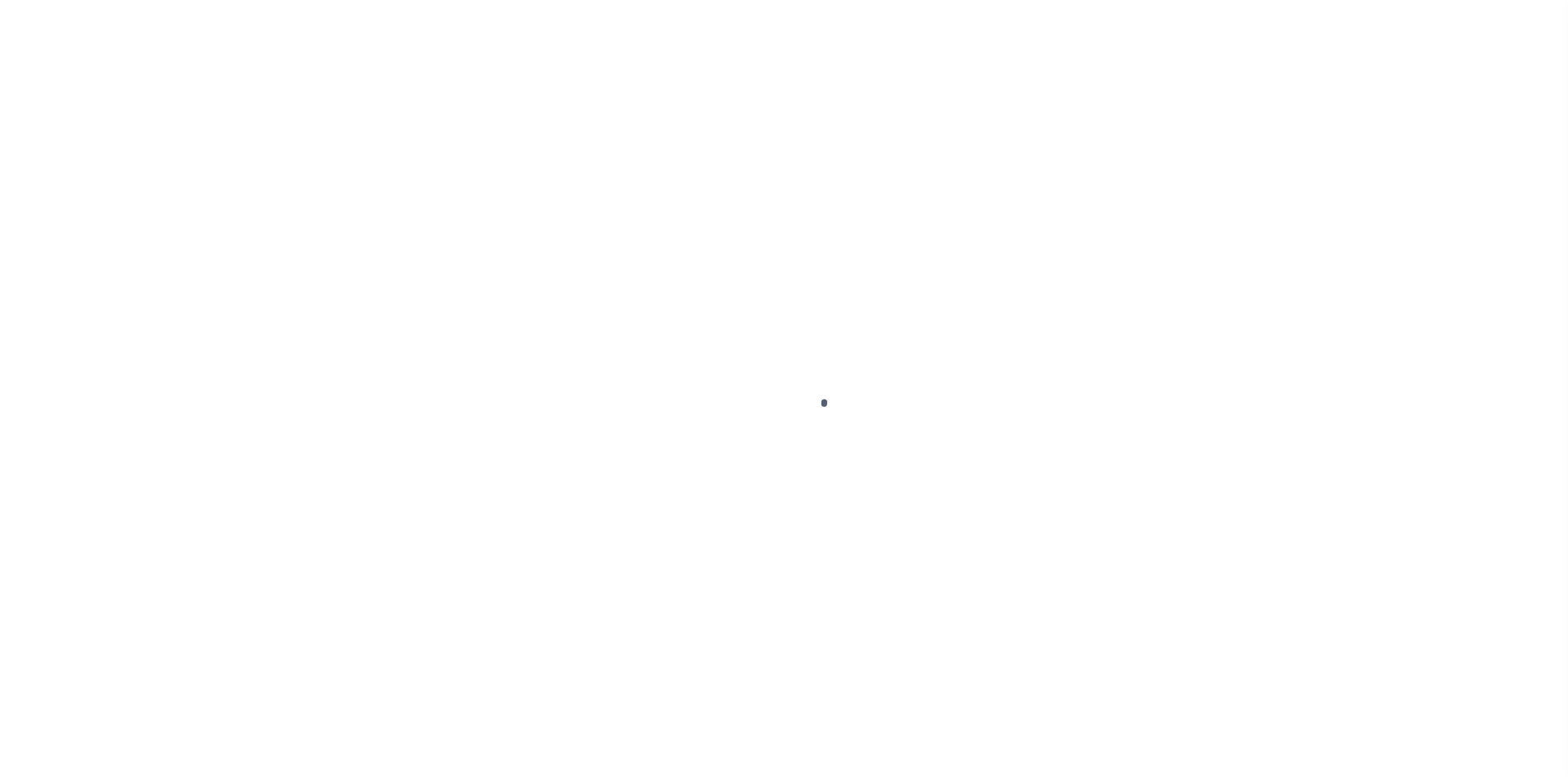
select select "DUE"
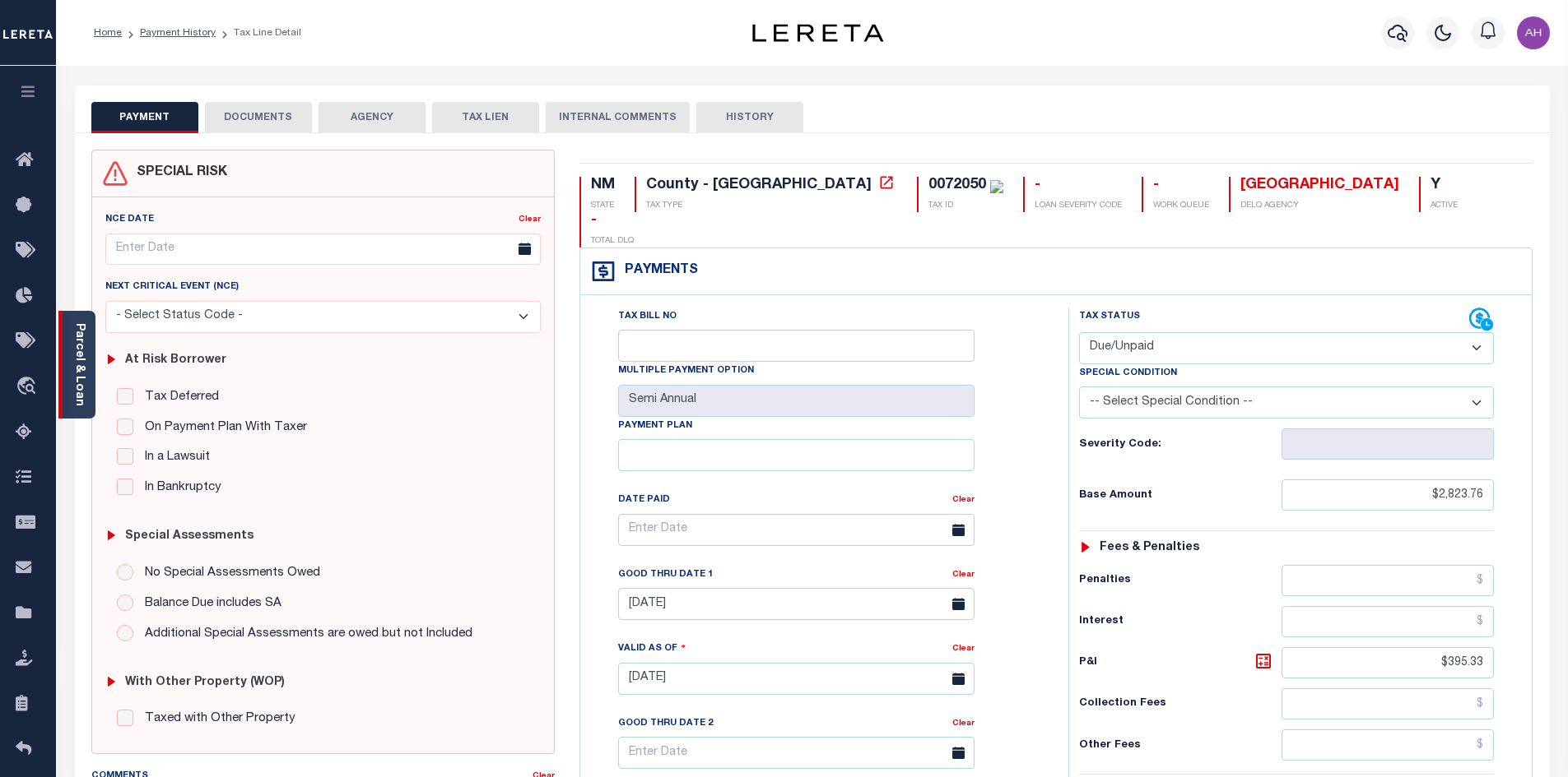
click at [71, 376] on div "Parcel & Loan" at bounding box center [77, 364] width 37 height 108
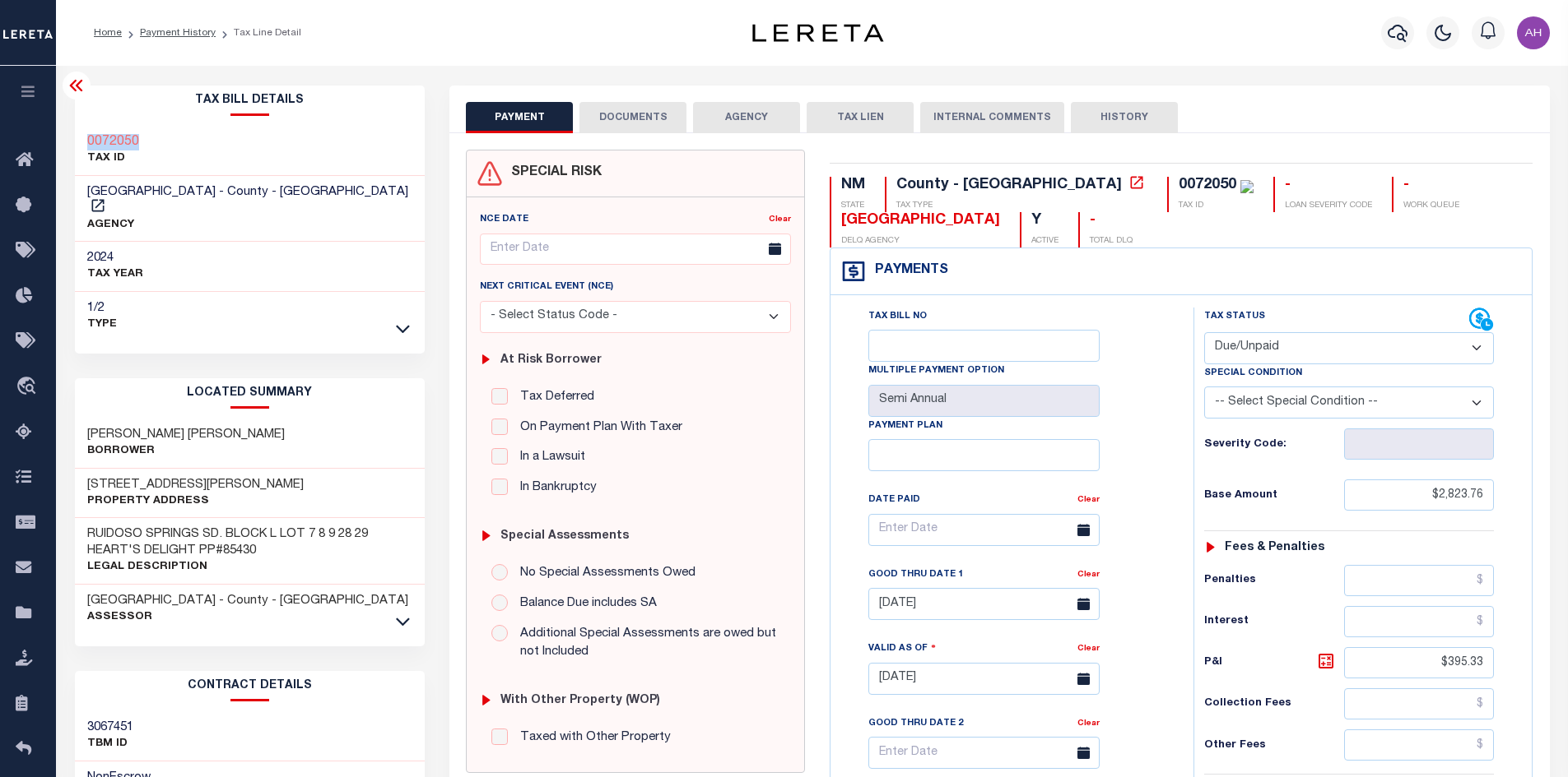
drag, startPoint x: 154, startPoint y: 147, endPoint x: 83, endPoint y: 142, distance: 71.2
click at [83, 142] on div "0072050 TAX ID" at bounding box center [250, 151] width 350 height 50
copy h3 "0072050"
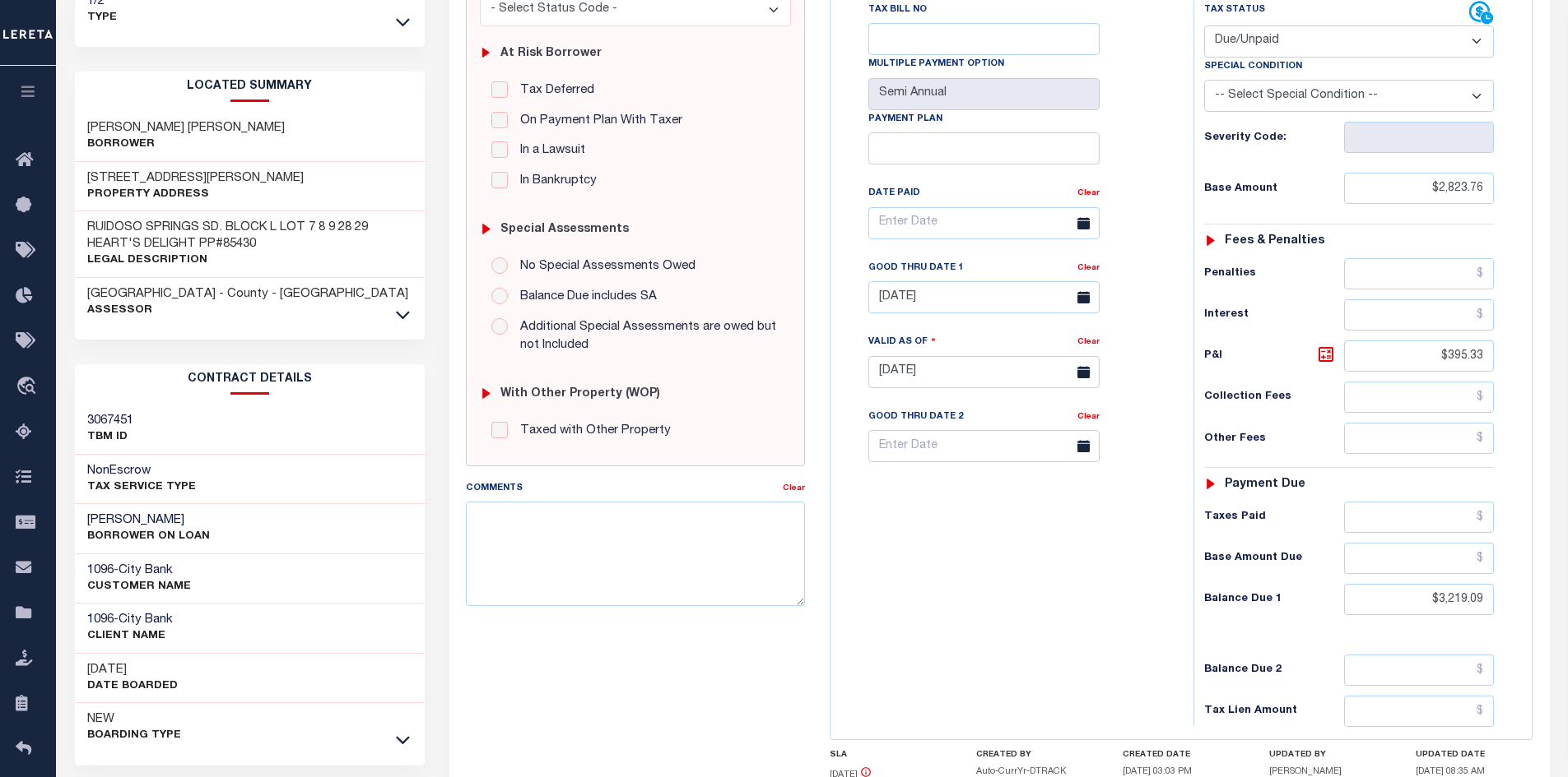
scroll to position [329, 0]
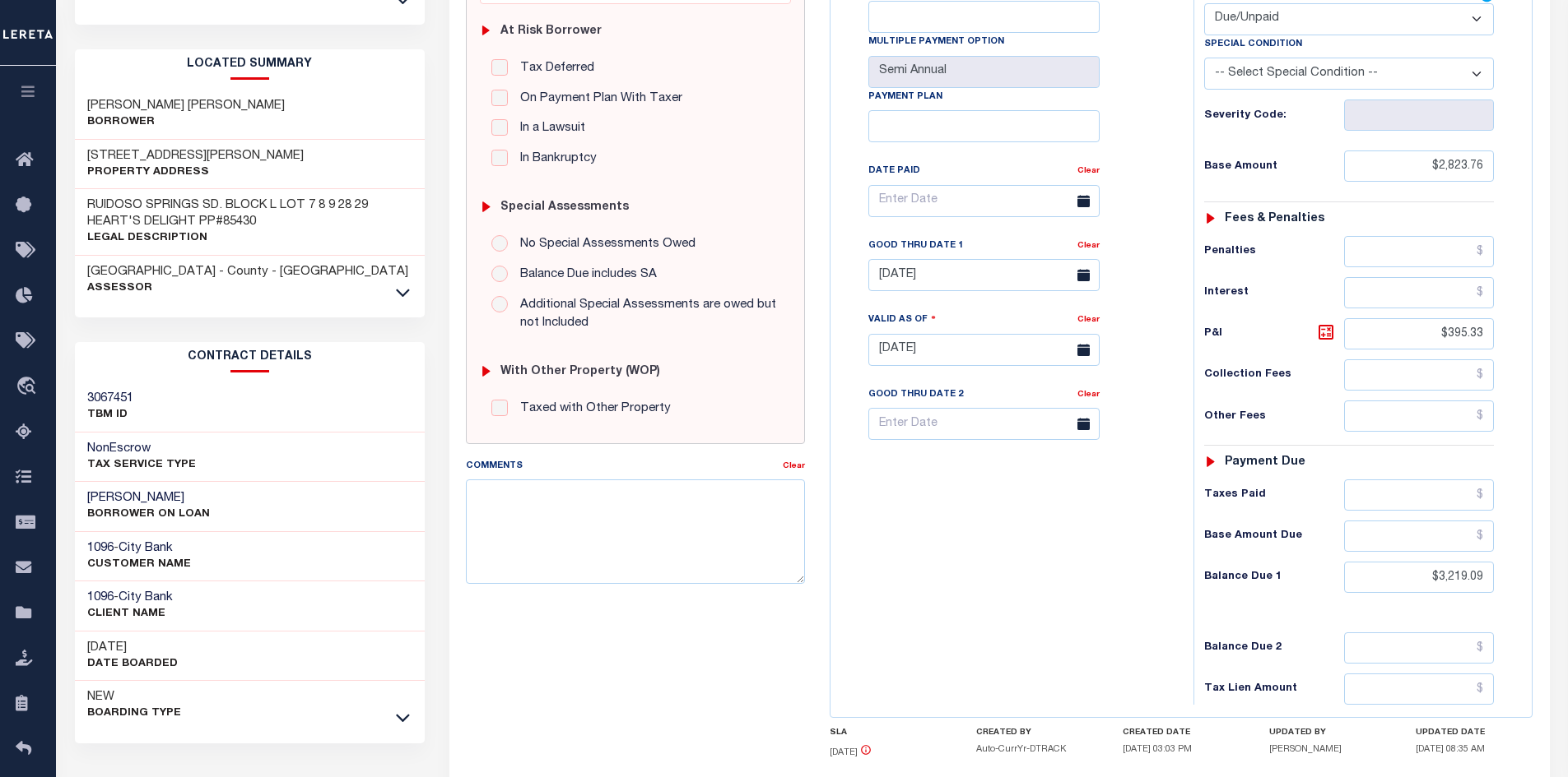
drag, startPoint x: 224, startPoint y: 487, endPoint x: 159, endPoint y: 483, distance: 65.1
click at [159, 483] on div "EMILIANO E TENORIO BORROWER ON LOAN" at bounding box center [250, 507] width 350 height 50
copy h3 "TENORIO"
drag, startPoint x: 145, startPoint y: 477, endPoint x: 79, endPoint y: 474, distance: 66.1
click at [75, 482] on div "EMILIANO E TENORIO BORROWER ON LOAN" at bounding box center [250, 507] width 350 height 50
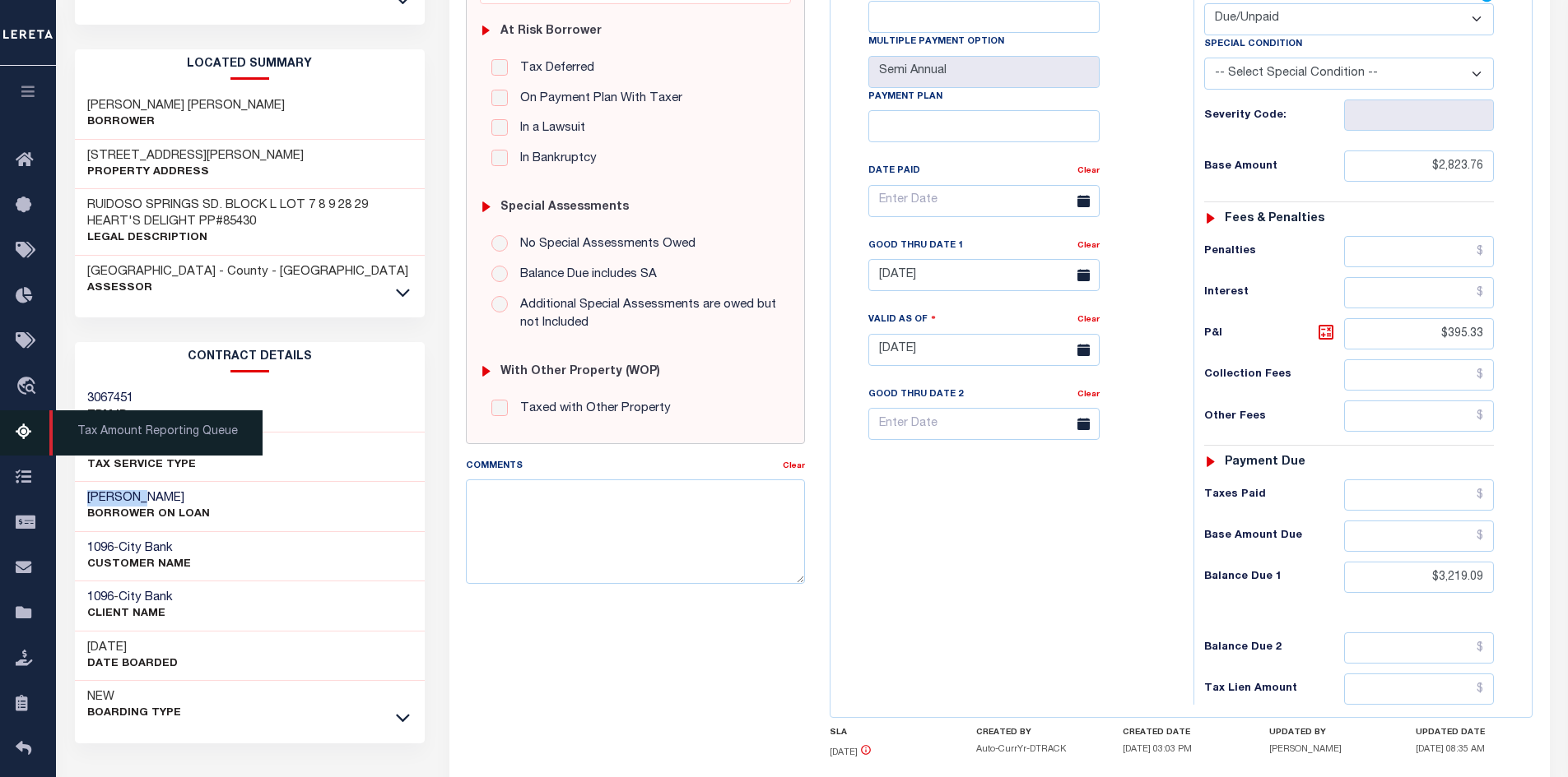
copy h3 "EMILIANO"
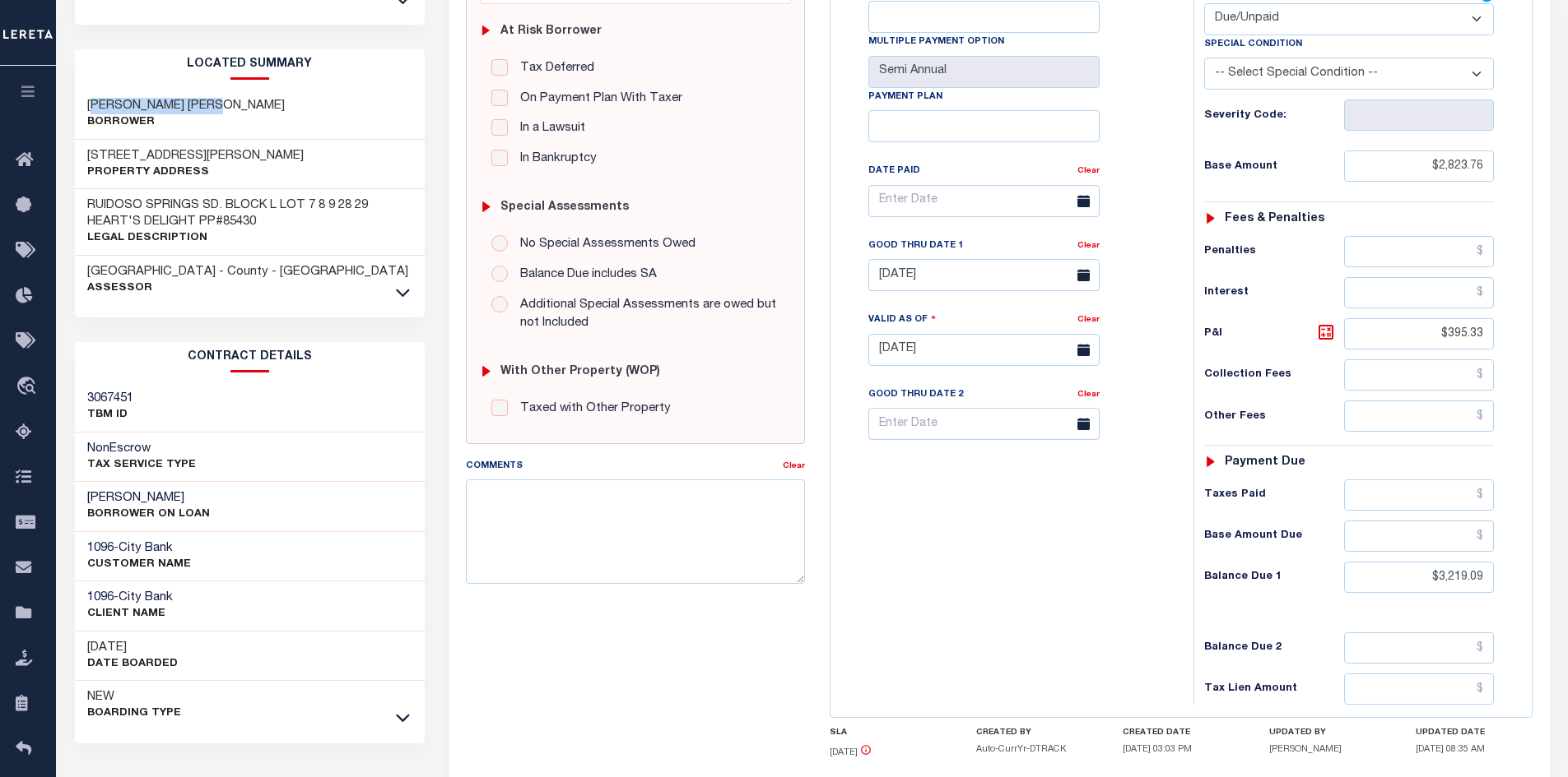
drag, startPoint x: 229, startPoint y: 88, endPoint x: 78, endPoint y: 89, distance: 151.0
click at [78, 89] on div "ARROWSMITH, MURRAY REX JR Borrower" at bounding box center [250, 114] width 350 height 50
copy h3 "ARROWSMITH, MURRAY"
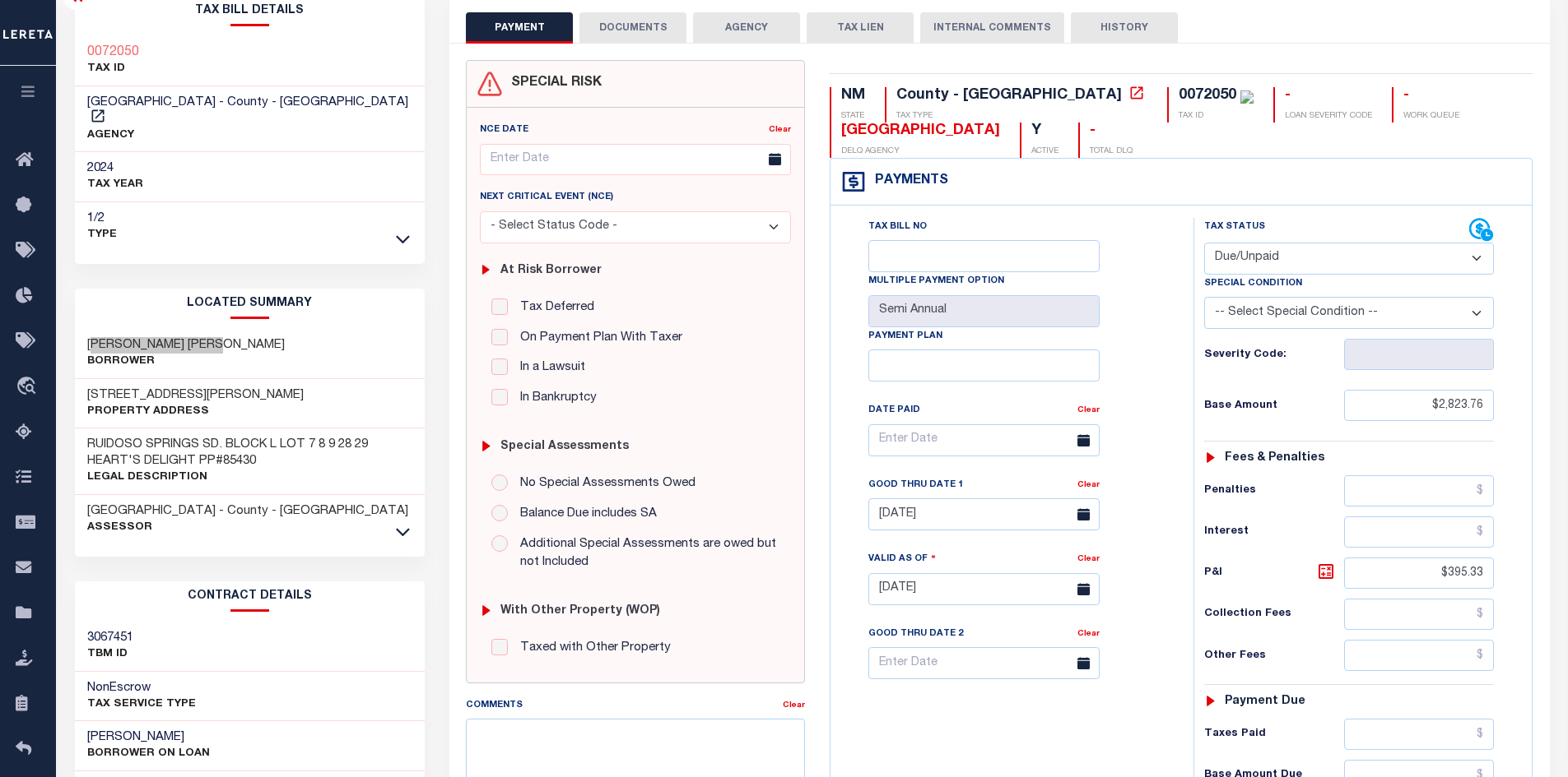
scroll to position [0, 0]
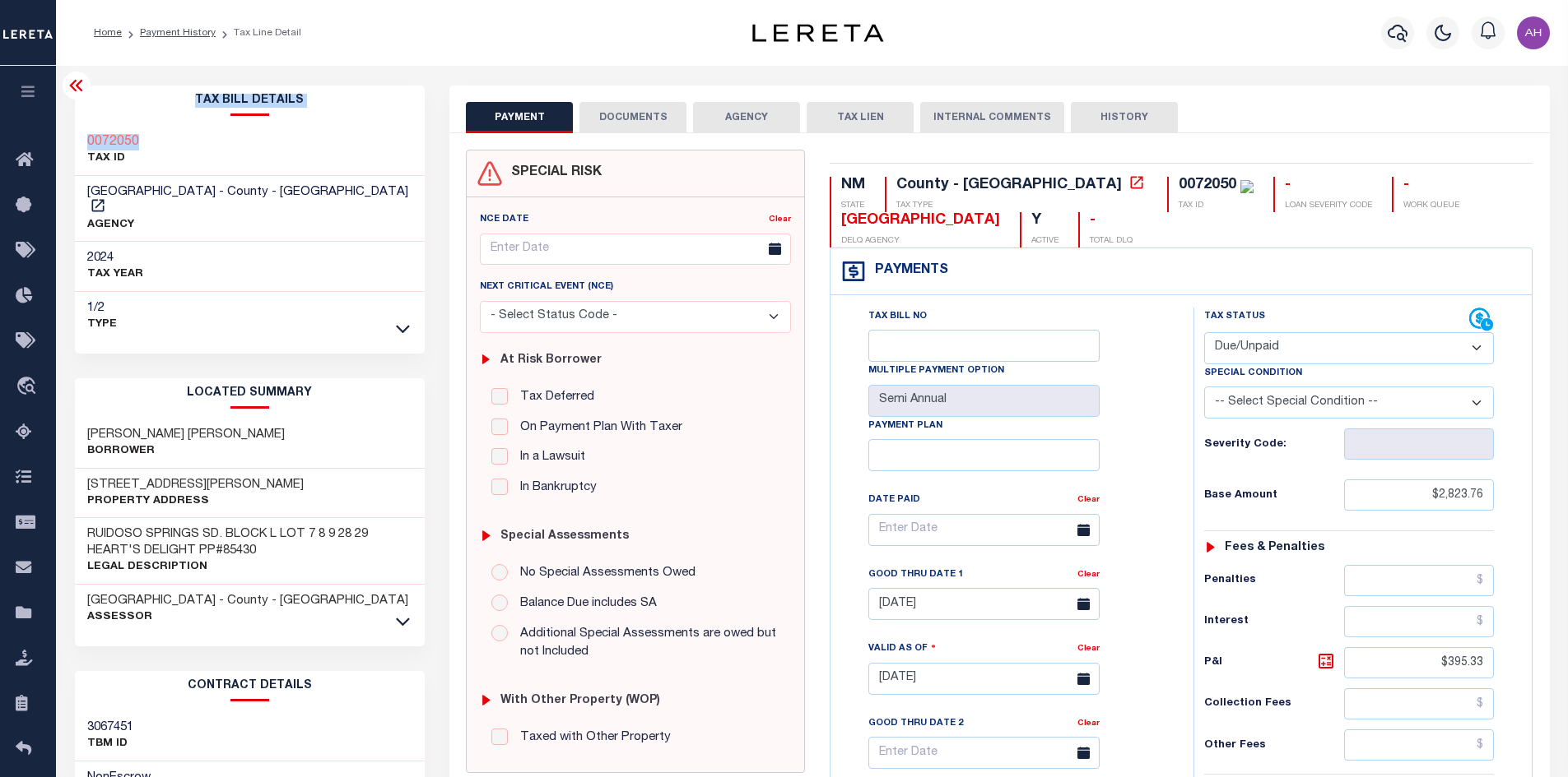
drag, startPoint x: 200, startPoint y: 138, endPoint x: 70, endPoint y: 137, distance: 130.0
click at [60, 137] on div "Parcel & Loan Tax Bill Details 0072050" at bounding box center [812, 656] width 1512 height 1181
click at [410, 614] on link at bounding box center [403, 620] width 19 height 12
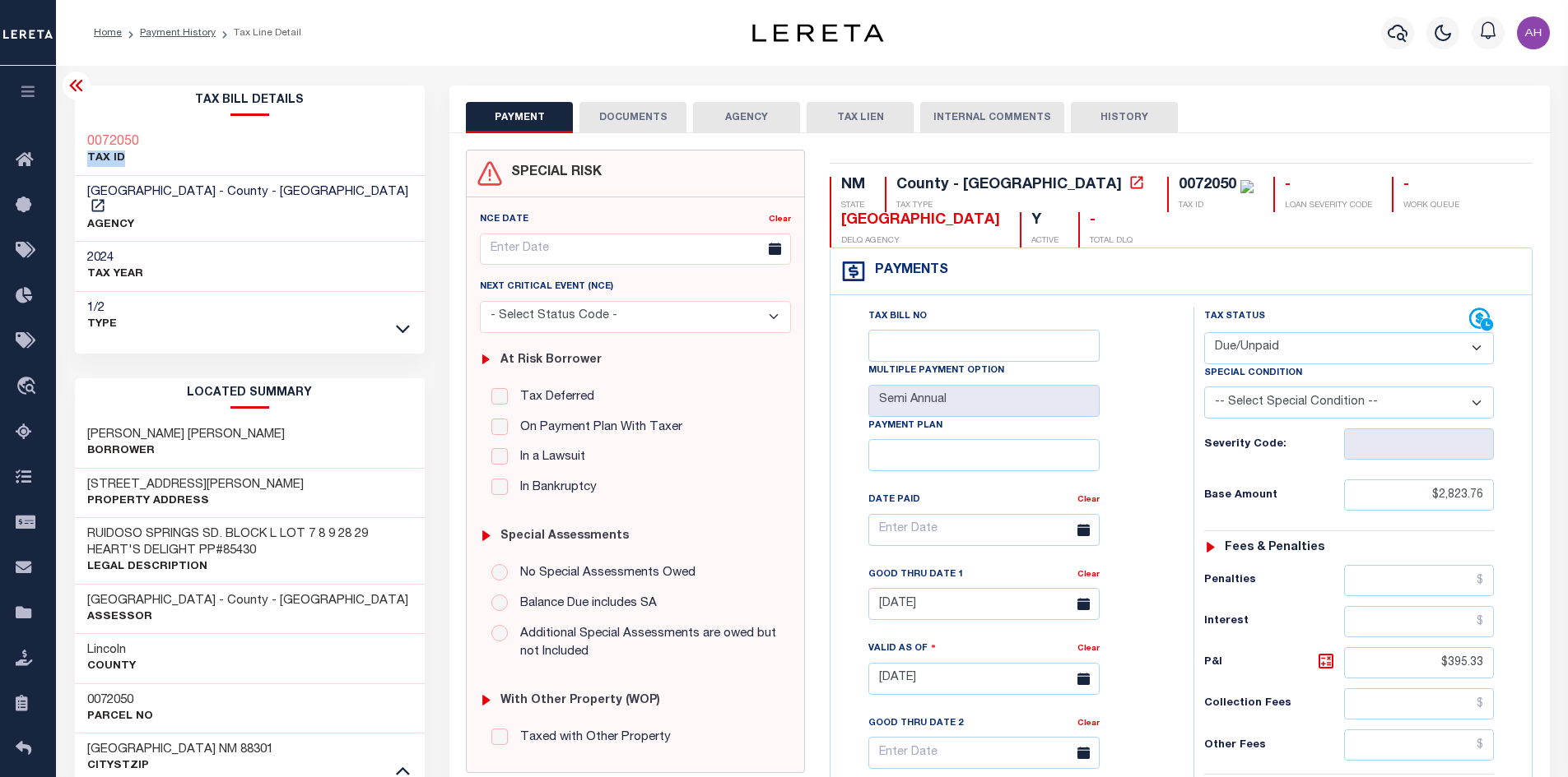
click at [149, 150] on div "0072050 TAX ID" at bounding box center [250, 151] width 350 height 50
click at [157, 137] on div "0072050 TAX ID" at bounding box center [250, 151] width 350 height 50
drag, startPoint x: 156, startPoint y: 137, endPoint x: 102, endPoint y: 137, distance: 54.0
click at [102, 137] on div "0072050 TAX ID" at bounding box center [250, 151] width 350 height 50
copy h3 "72050"
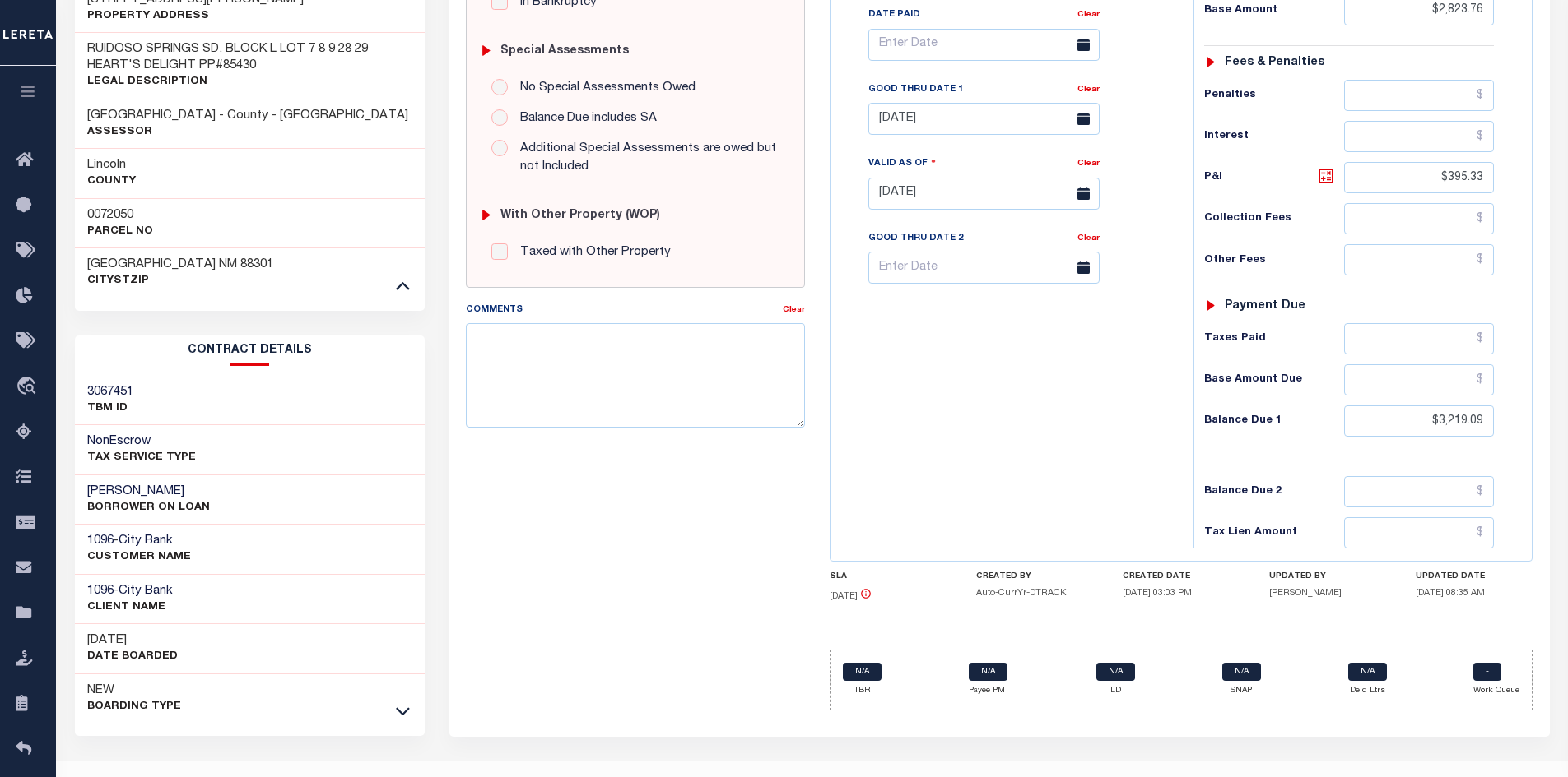
scroll to position [502, 0]
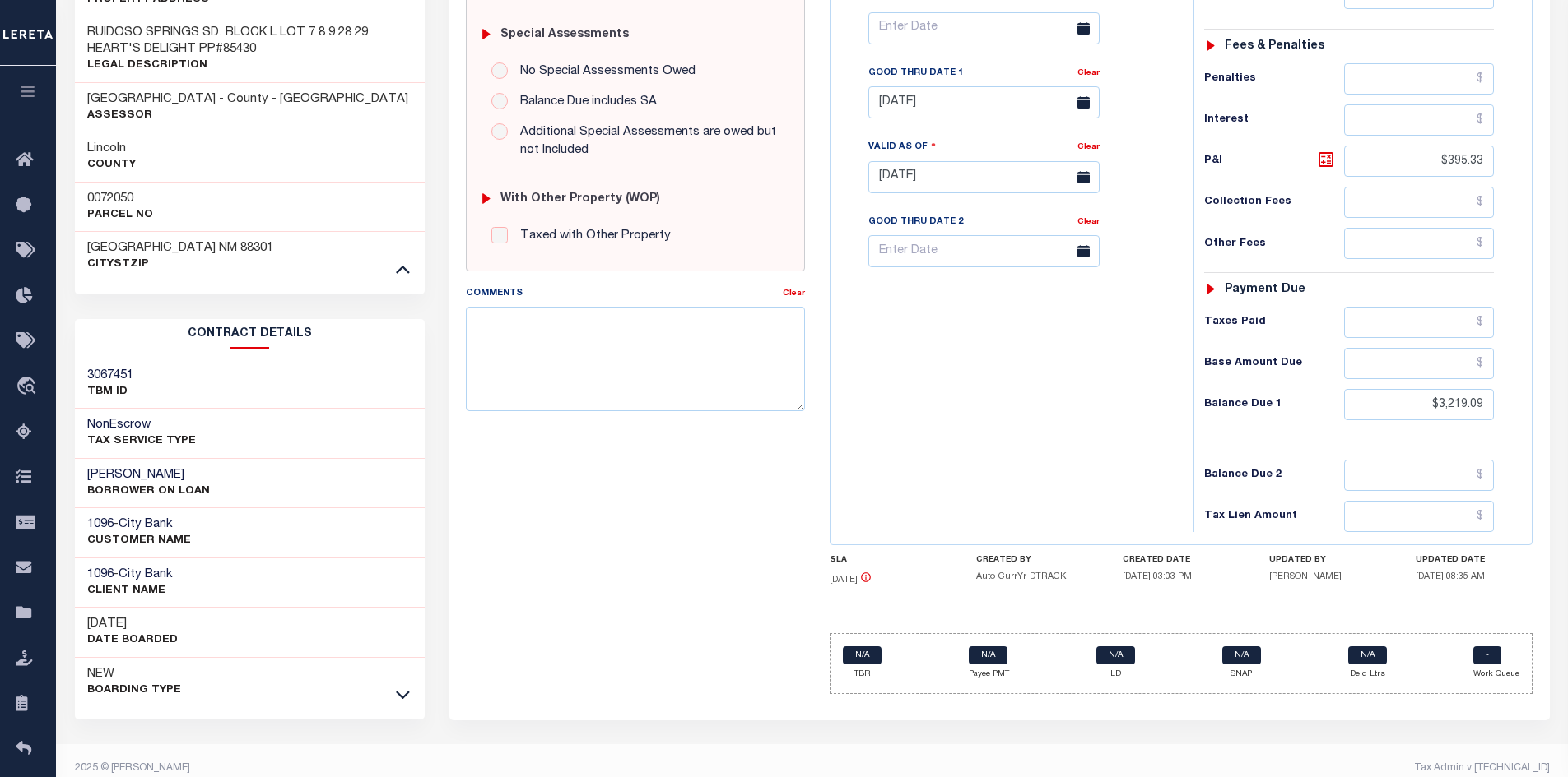
click at [410, 688] on link at bounding box center [403, 693] width 19 height 12
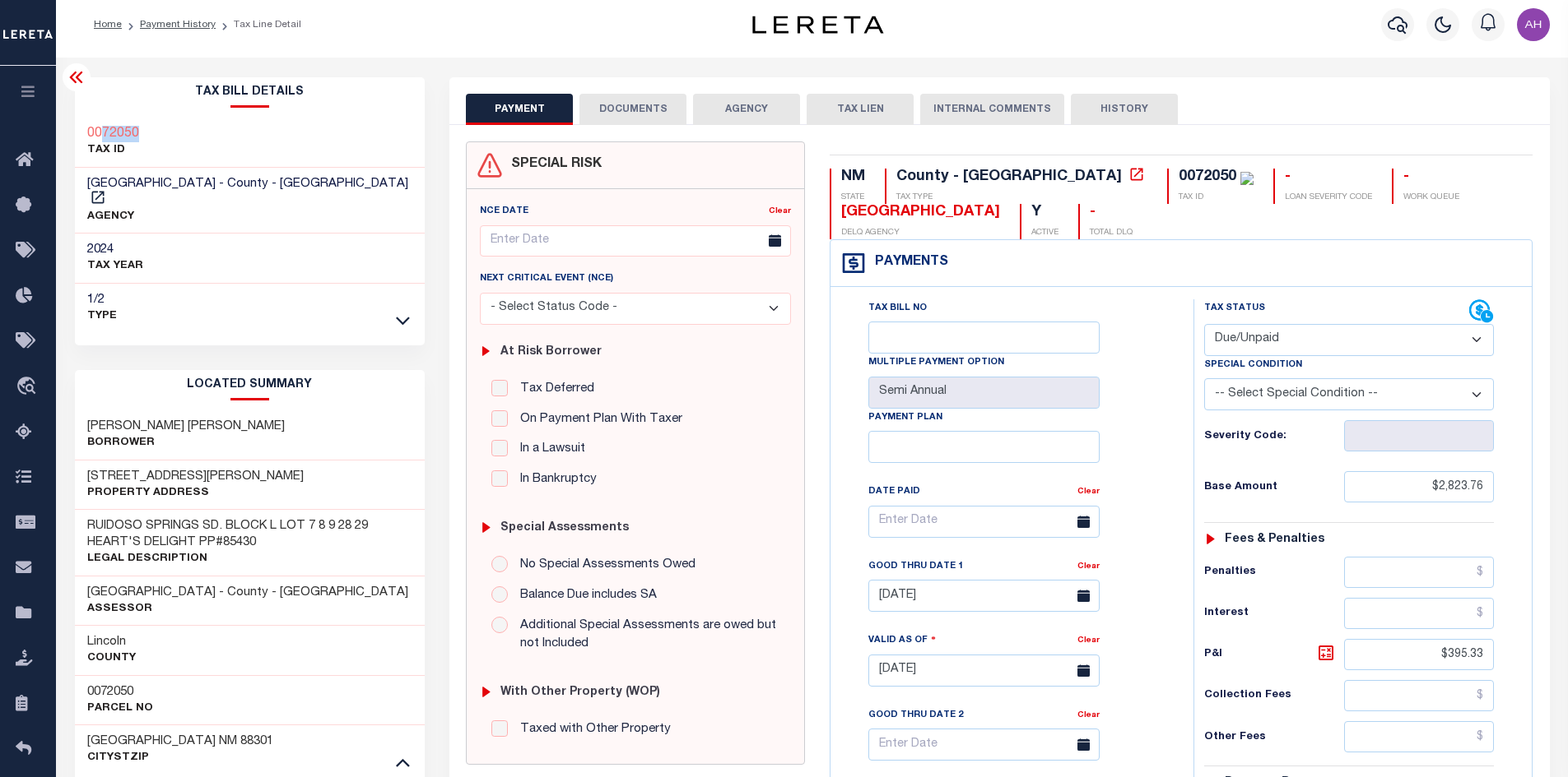
scroll to position [0, 0]
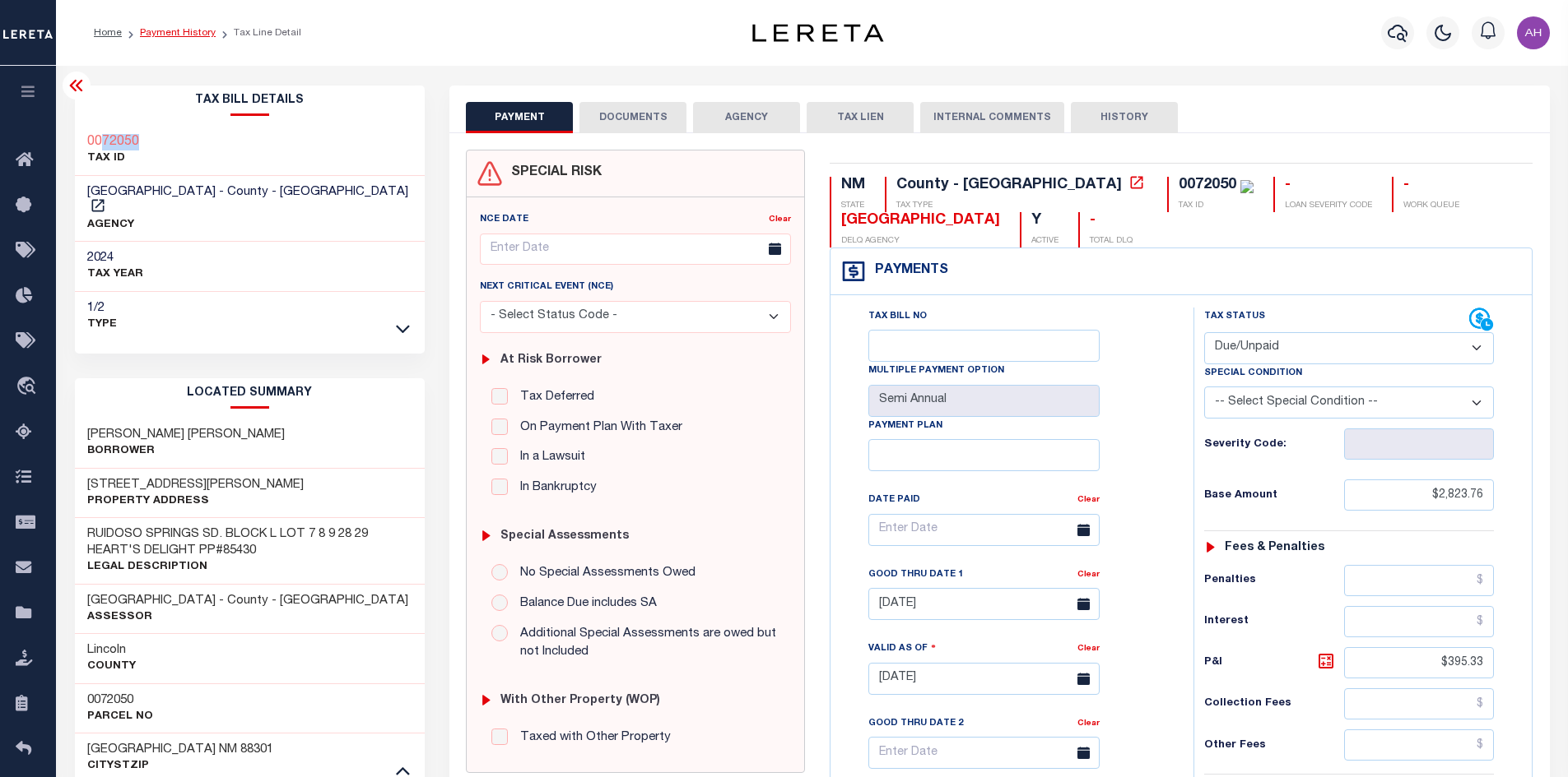
click at [174, 29] on link "Payment History" at bounding box center [177, 33] width 76 height 10
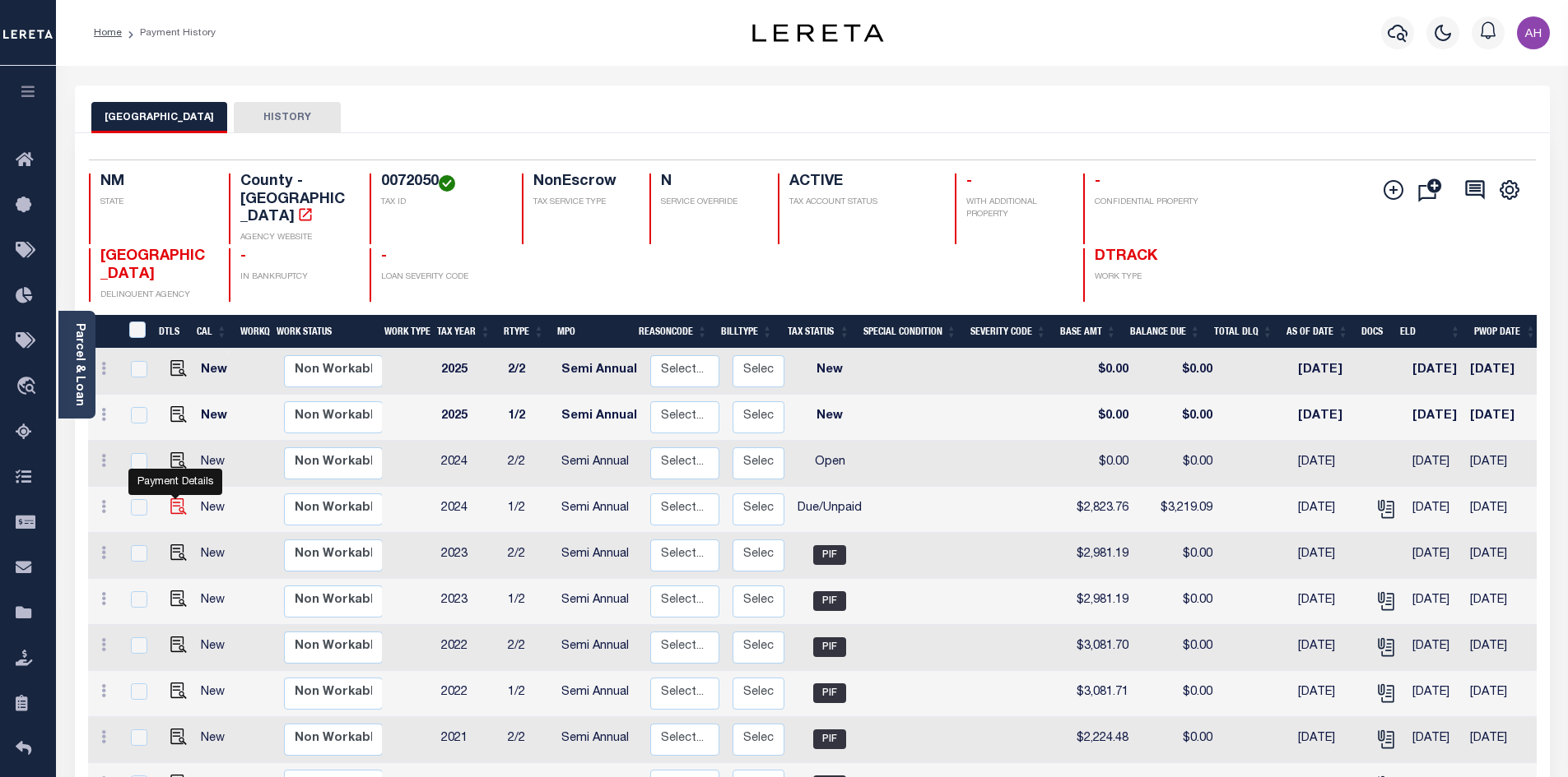
click at [170, 498] on img "" at bounding box center [178, 506] width 16 height 16
checkbox input "true"
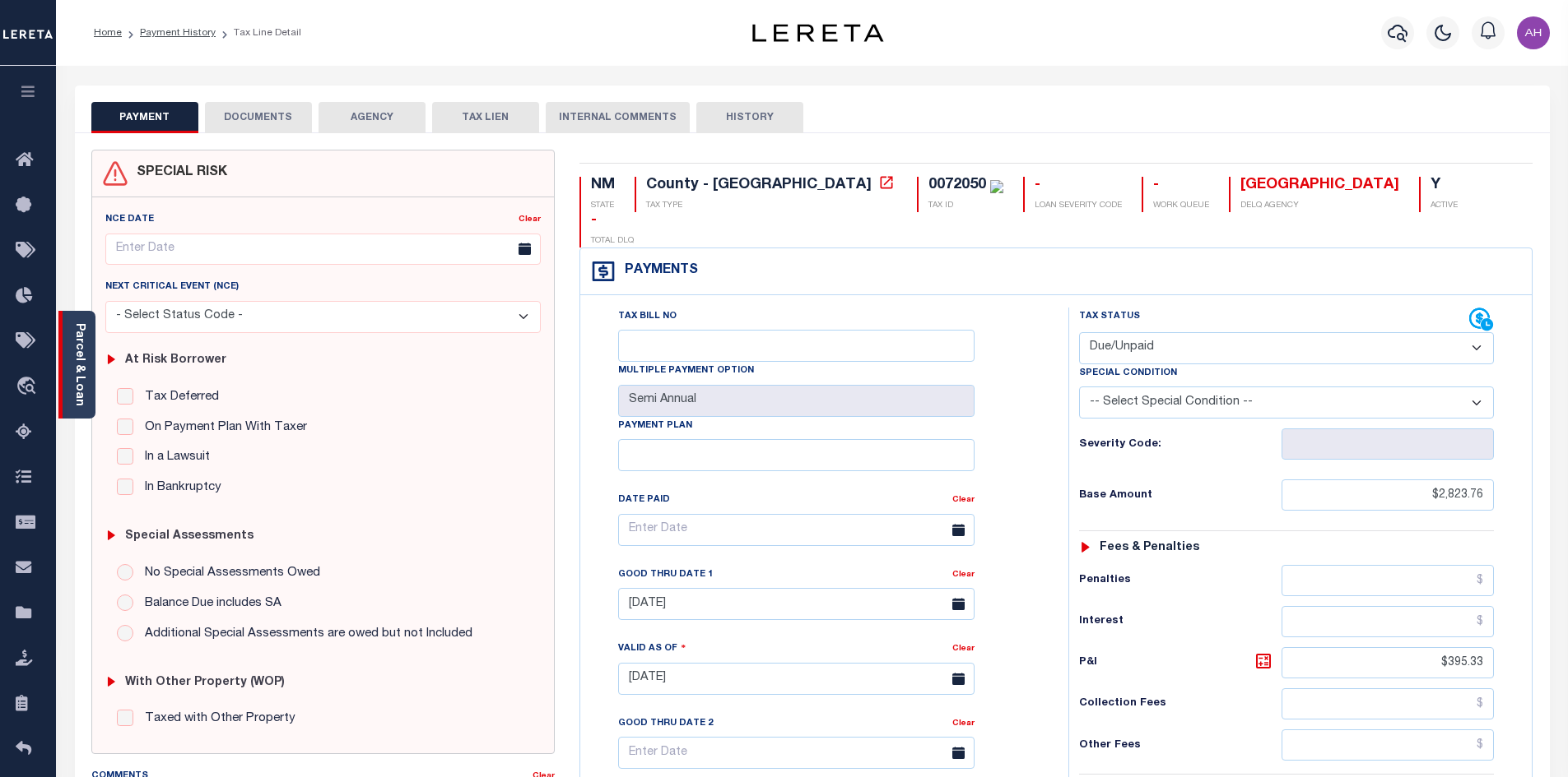
click at [79, 374] on link "Parcel & Loan" at bounding box center [79, 364] width 12 height 83
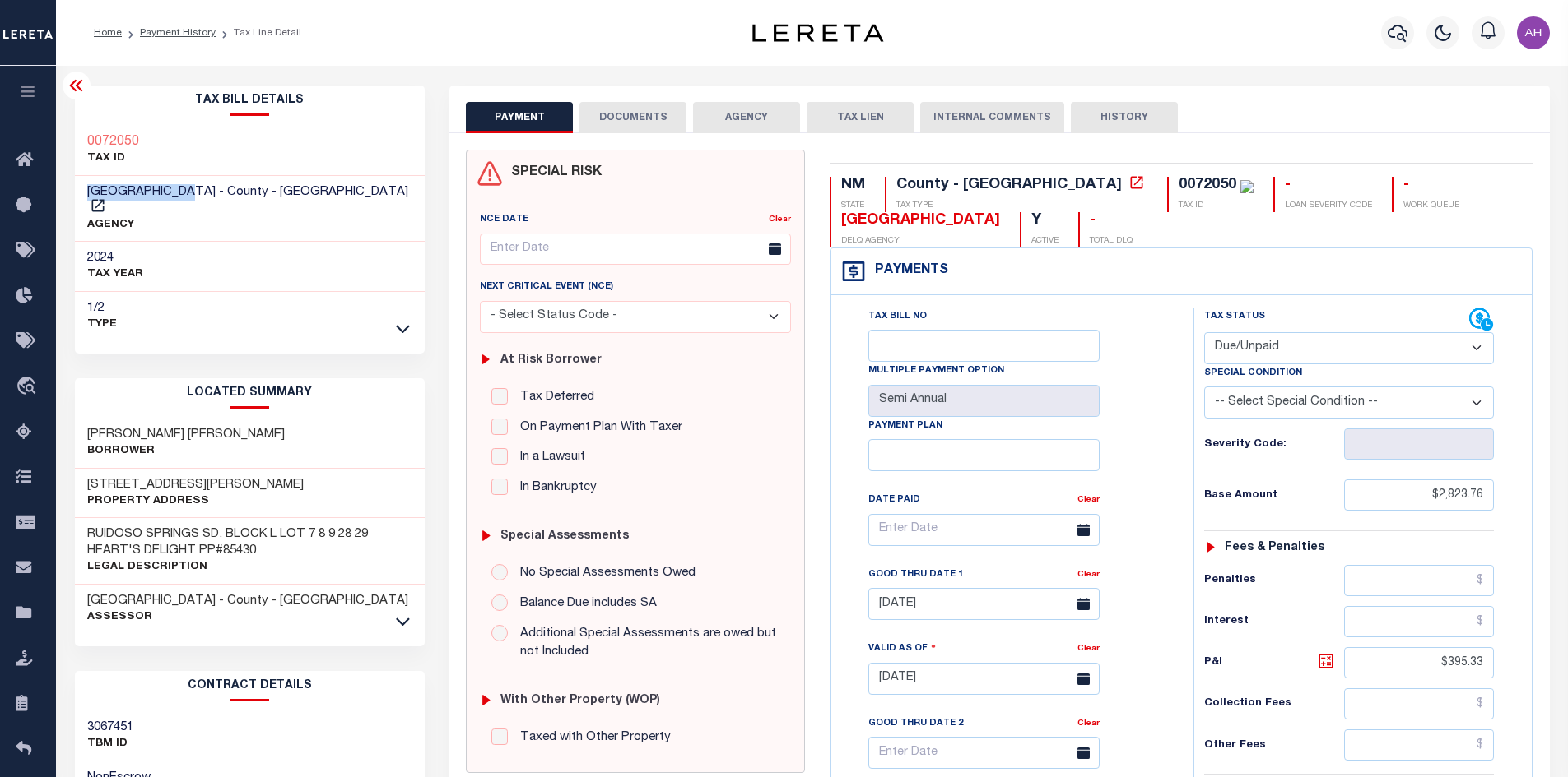
drag, startPoint x: 194, startPoint y: 190, endPoint x: 79, endPoint y: 195, distance: 115.1
click at [79, 195] on div "LINCOLN COUNTY - County - NM AGENCY" at bounding box center [250, 209] width 350 height 66
copy span "LINCOLN COUNTY"
click at [753, 116] on button "AGENCY" at bounding box center [746, 117] width 107 height 32
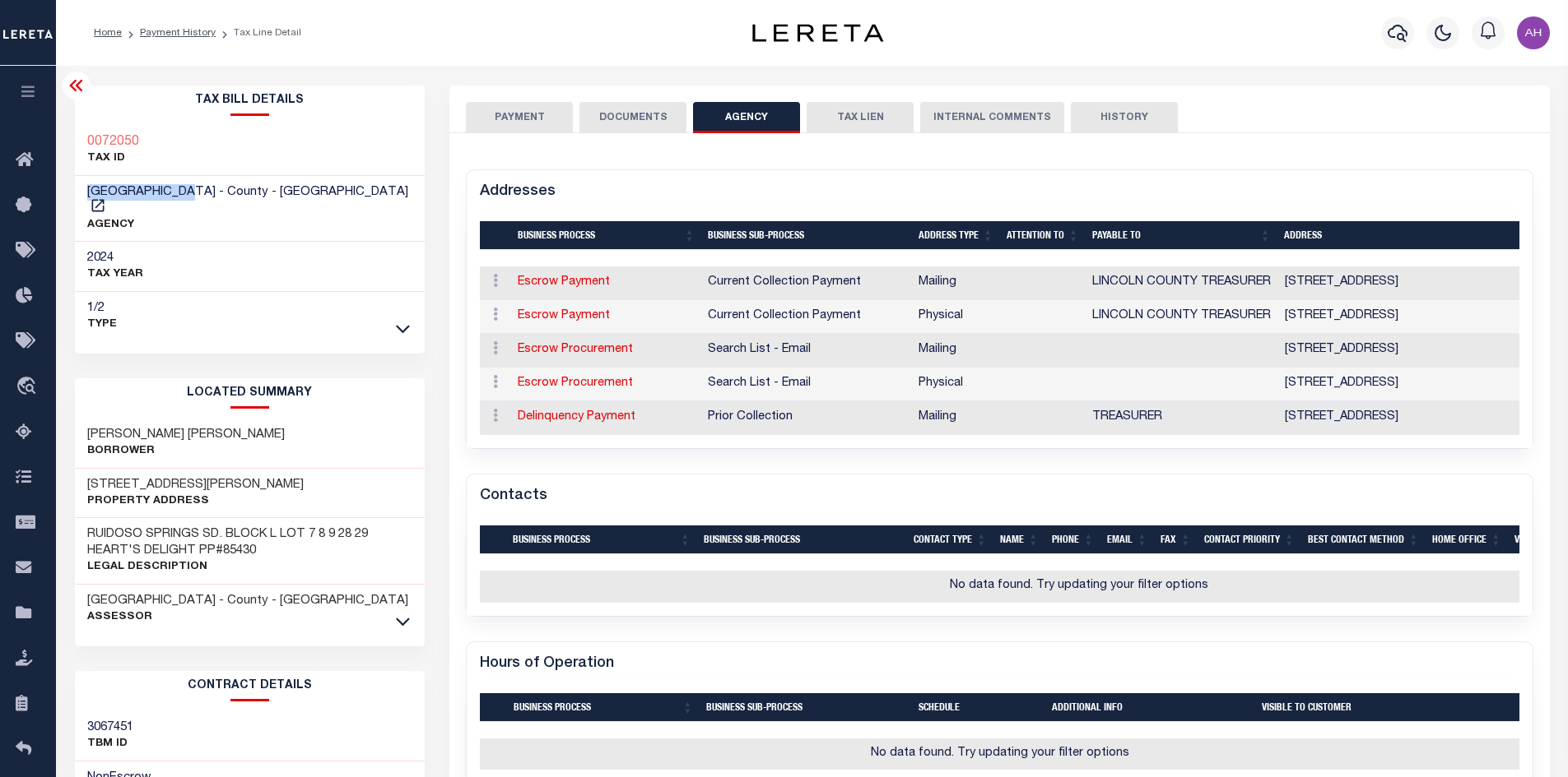
click at [506, 119] on button "PAYMENT" at bounding box center [518, 117] width 107 height 32
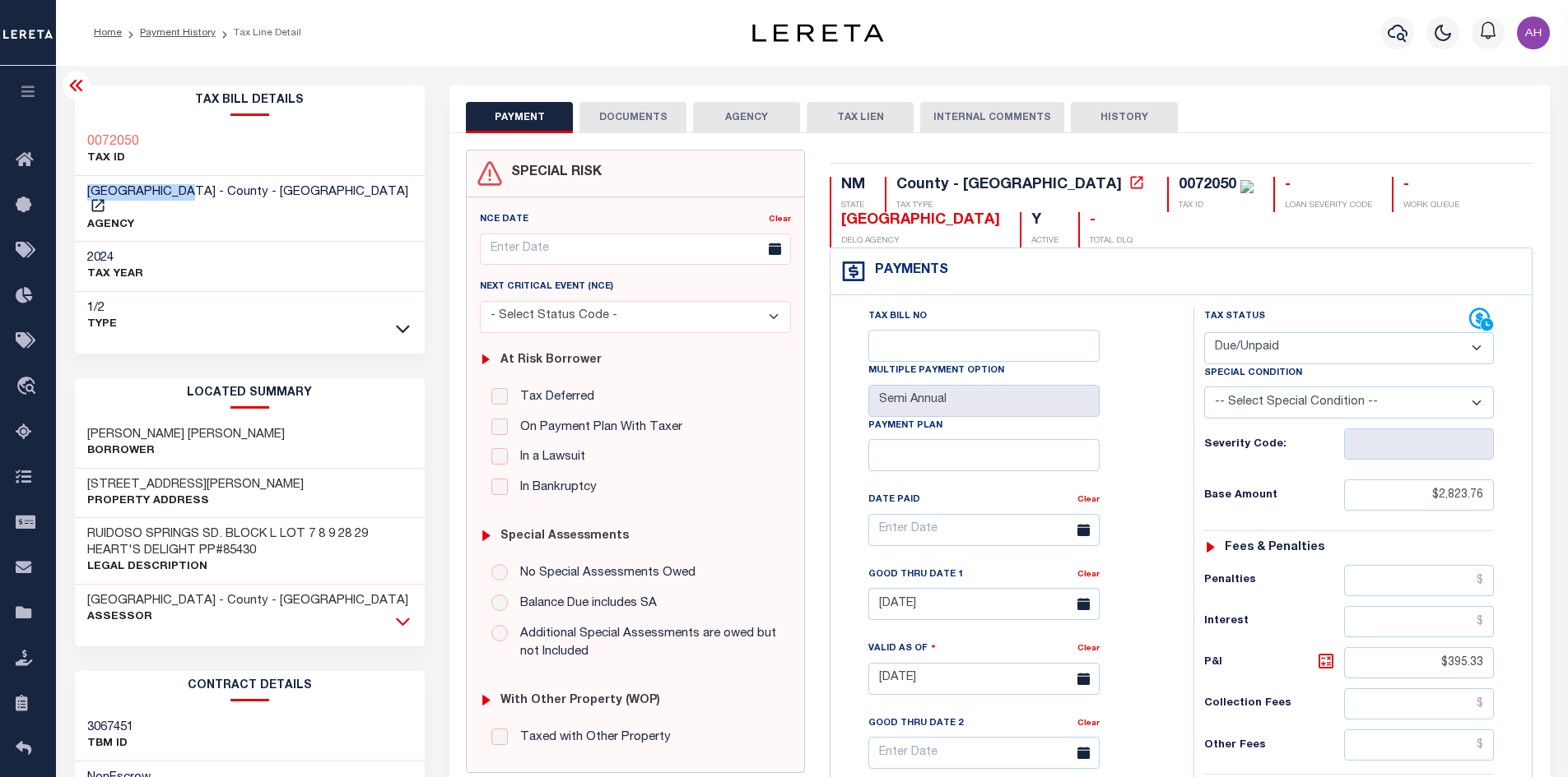
click at [395, 613] on icon at bounding box center [402, 621] width 14 height 17
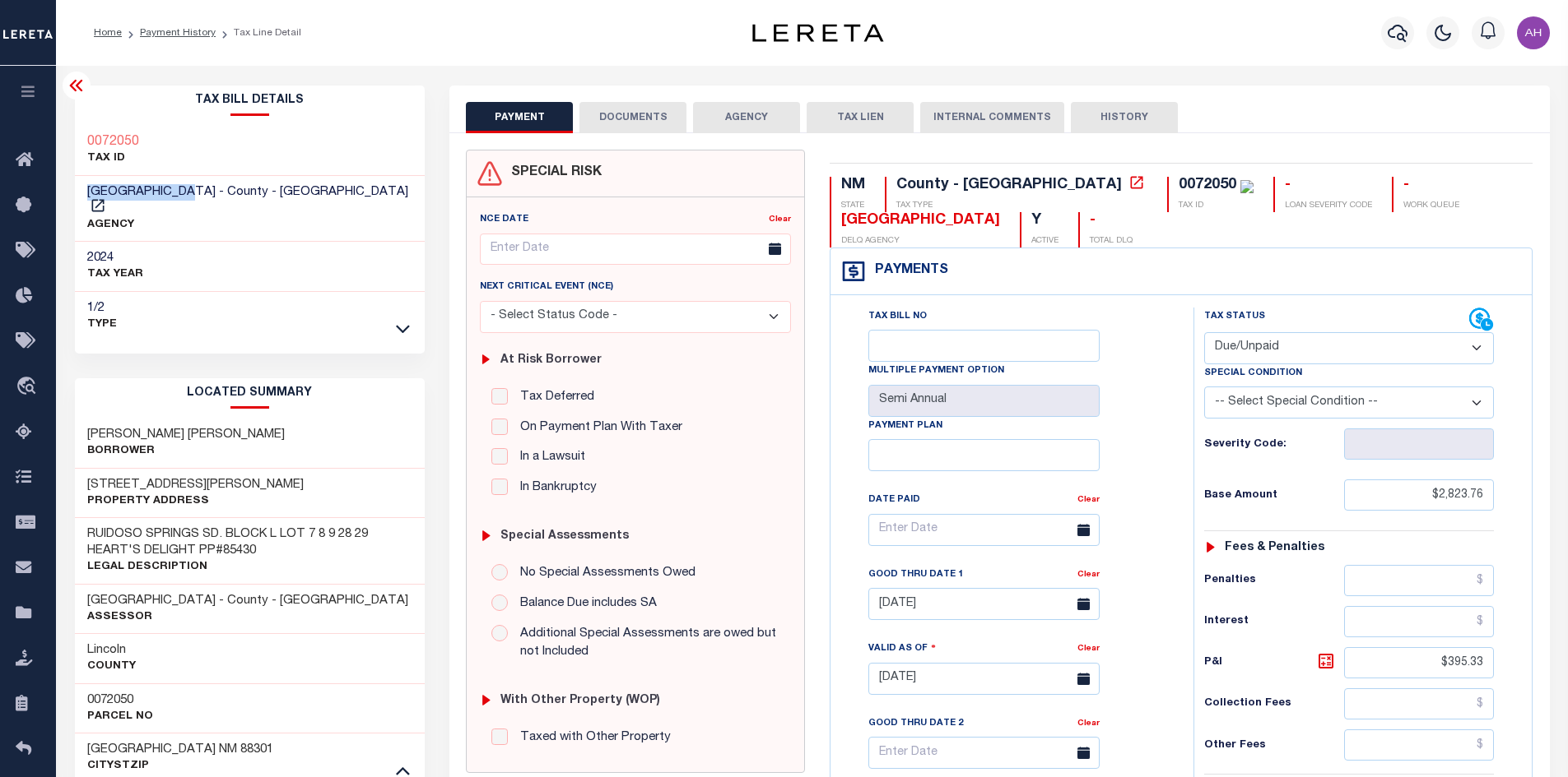
click at [1255, 341] on select "- Select Status Code - Open Due/Unpaid Paid Incomplete No Tax Due Internal Refu…" at bounding box center [1349, 348] width 290 height 32
select select "PYD"
click at [1204, 333] on select "- Select Status Code - Open Due/Unpaid Paid Incomplete No Tax Due Internal Refu…" at bounding box center [1349, 348] width 290 height 32
type input "[DATE]"
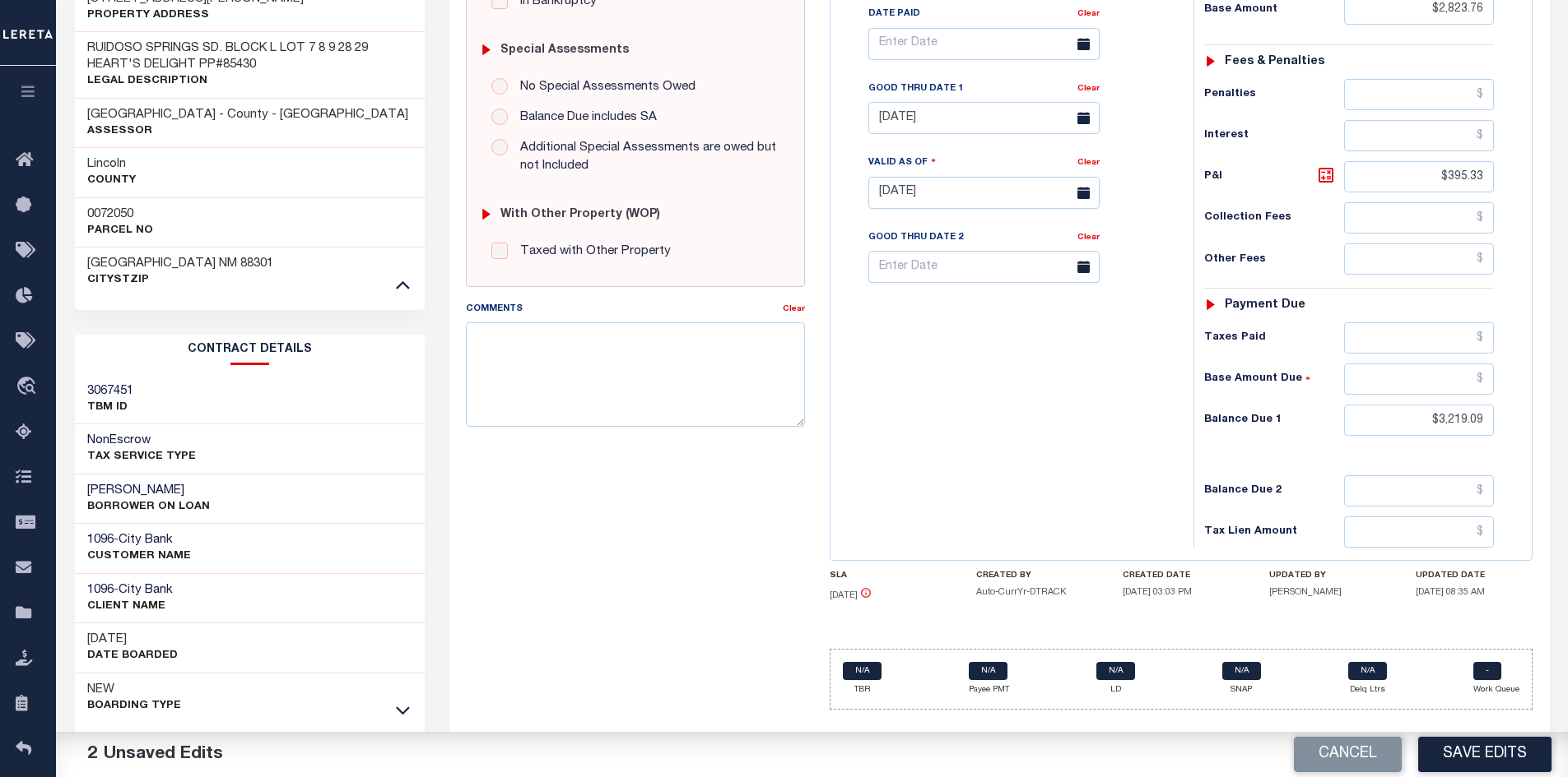
scroll to position [502, 0]
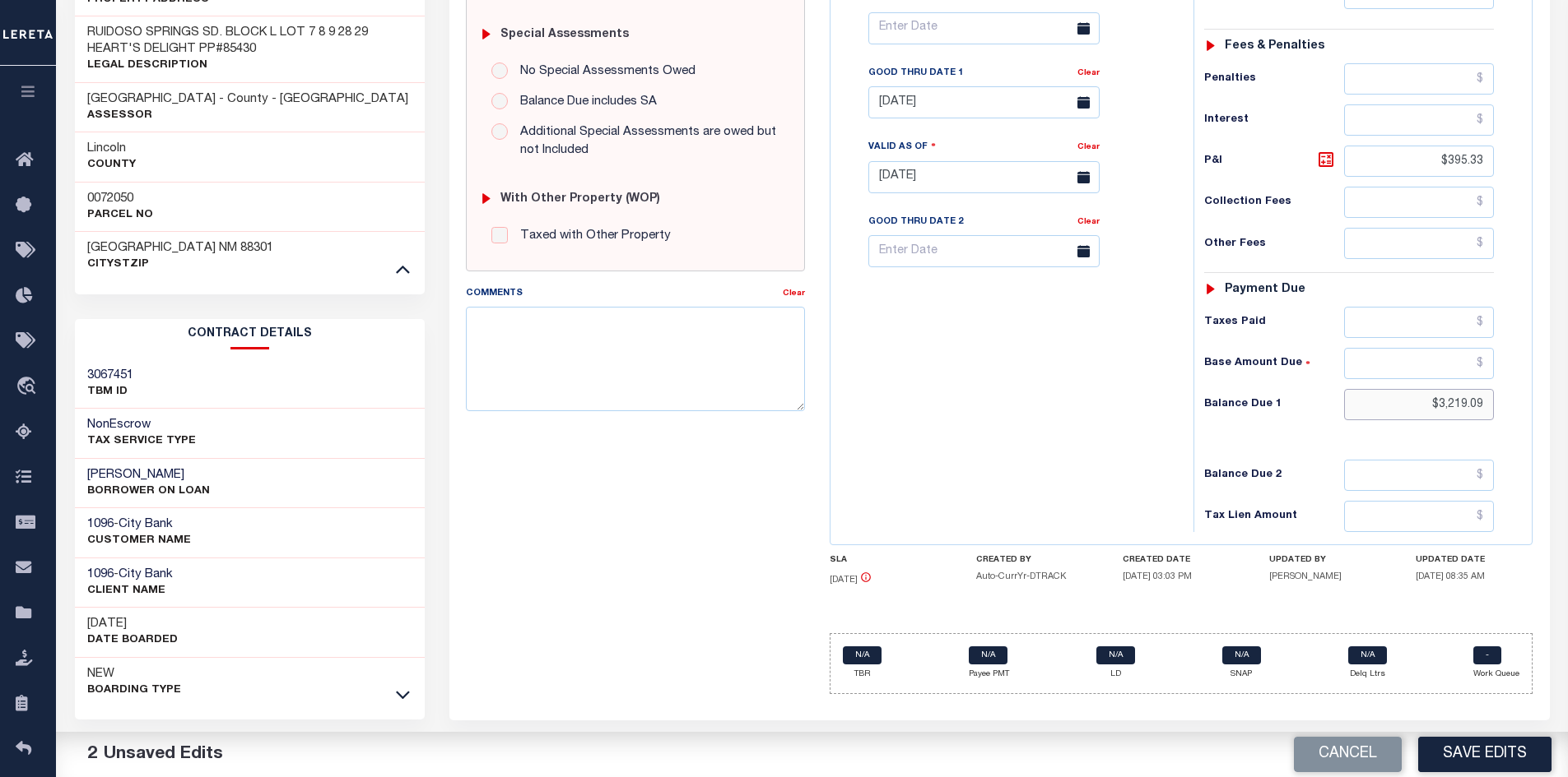
drag, startPoint x: 1391, startPoint y: 398, endPoint x: 1561, endPoint y: 393, distance: 170.1
click at [1561, 393] on div "PAYMENT 2 DOCUMENTS AGENCY DELINQUENT PAYEE" at bounding box center [999, 188] width 1125 height 1210
type input "$0.00"
click at [628, 316] on textarea "Comments" at bounding box center [635, 359] width 339 height 104
type textarea "info taken verbally - ah"
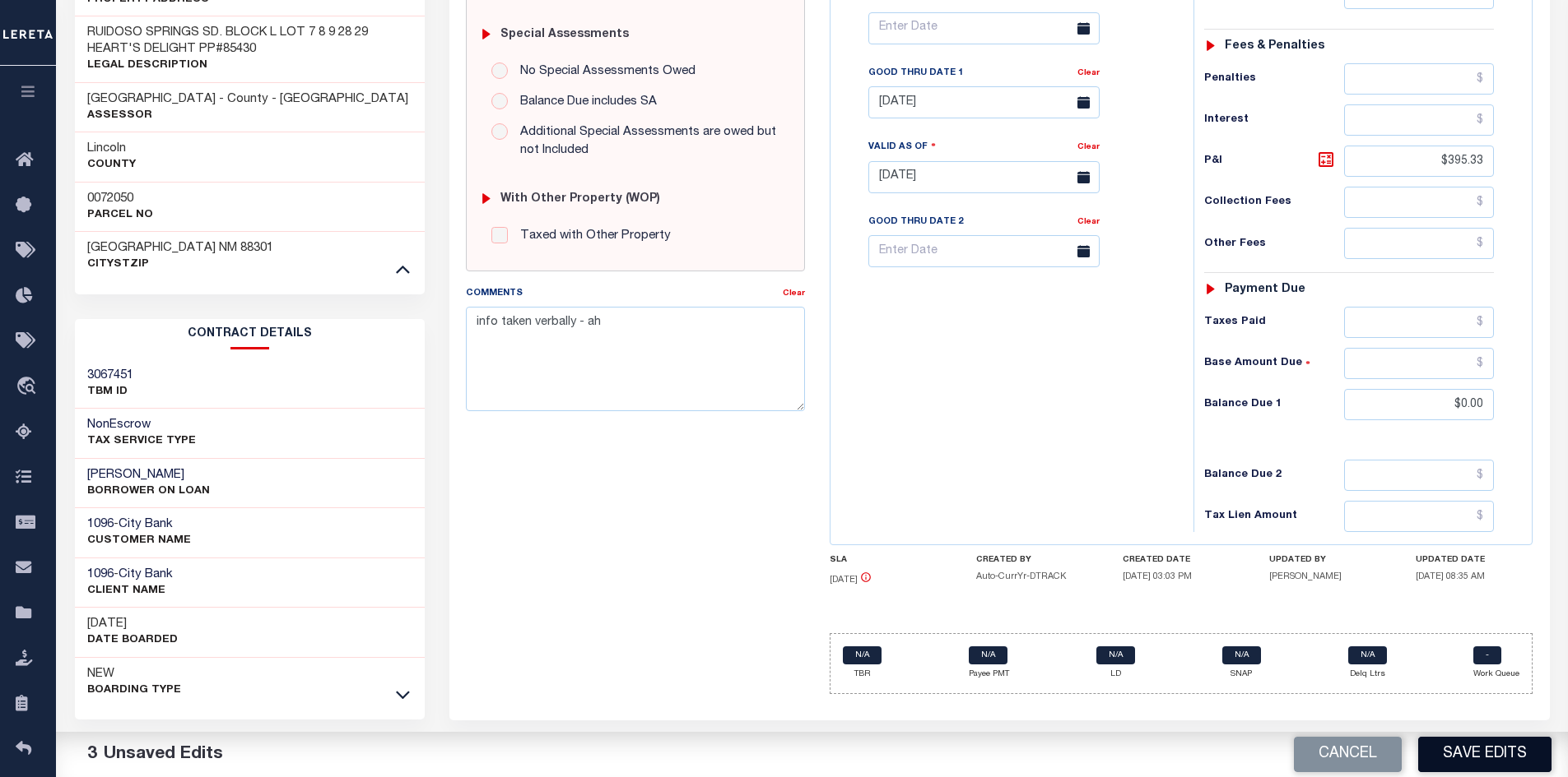
click at [1461, 764] on button "Save Edits" at bounding box center [1484, 755] width 134 height 36
checkbox input "false"
type input "$2,823.76"
type input "$395.33"
type input "$0"
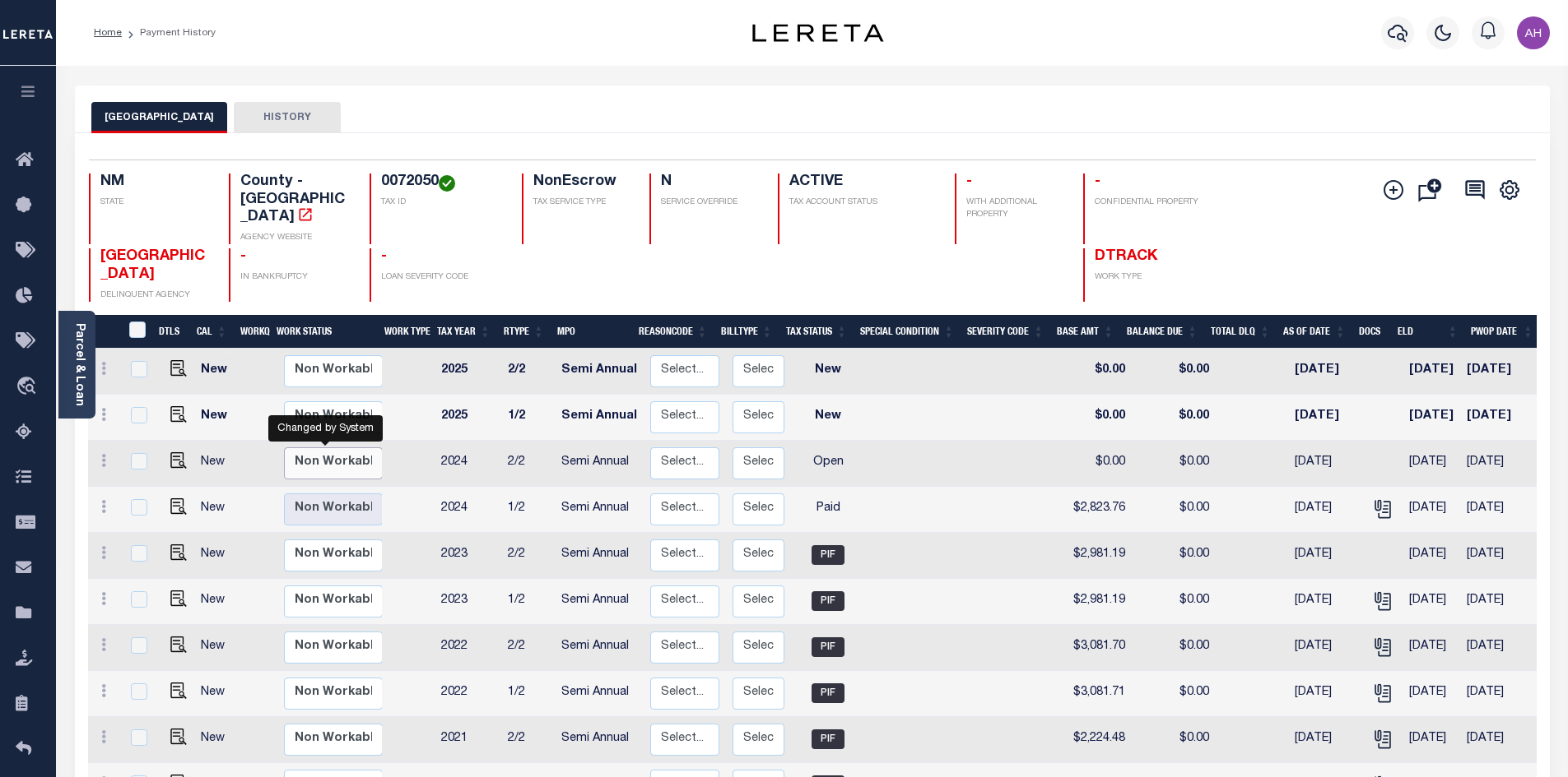
click at [308, 447] on select "Non Workable Workable" at bounding box center [333, 463] width 99 height 32
checkbox input "true"
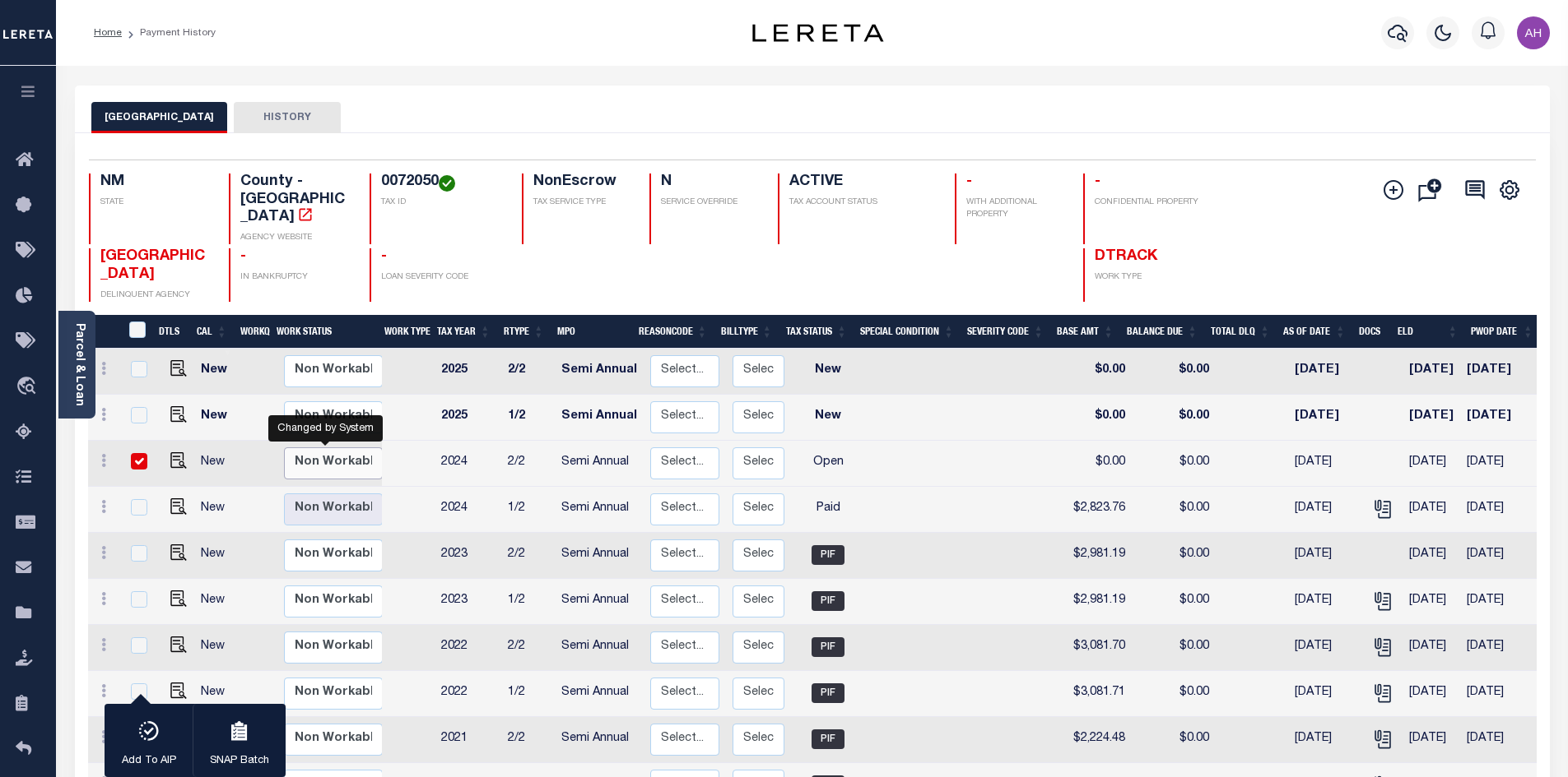
select select "false"
click at [284, 447] on select "Non Workable Workable" at bounding box center [333, 463] width 99 height 32
checkbox input "false"
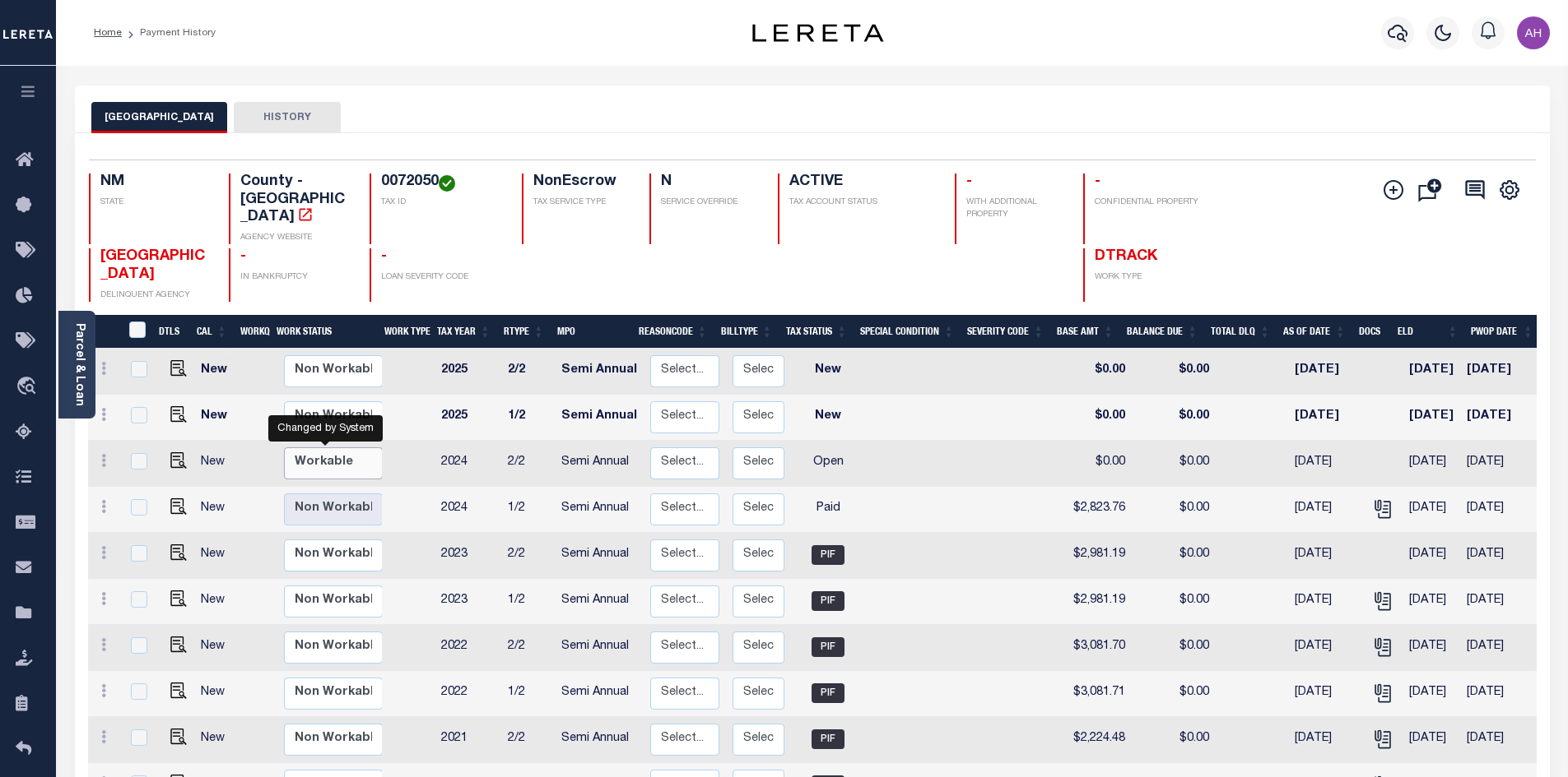
click at [316, 447] on select "Non Workable Workable" at bounding box center [333, 463] width 99 height 32
checkbox input "true"
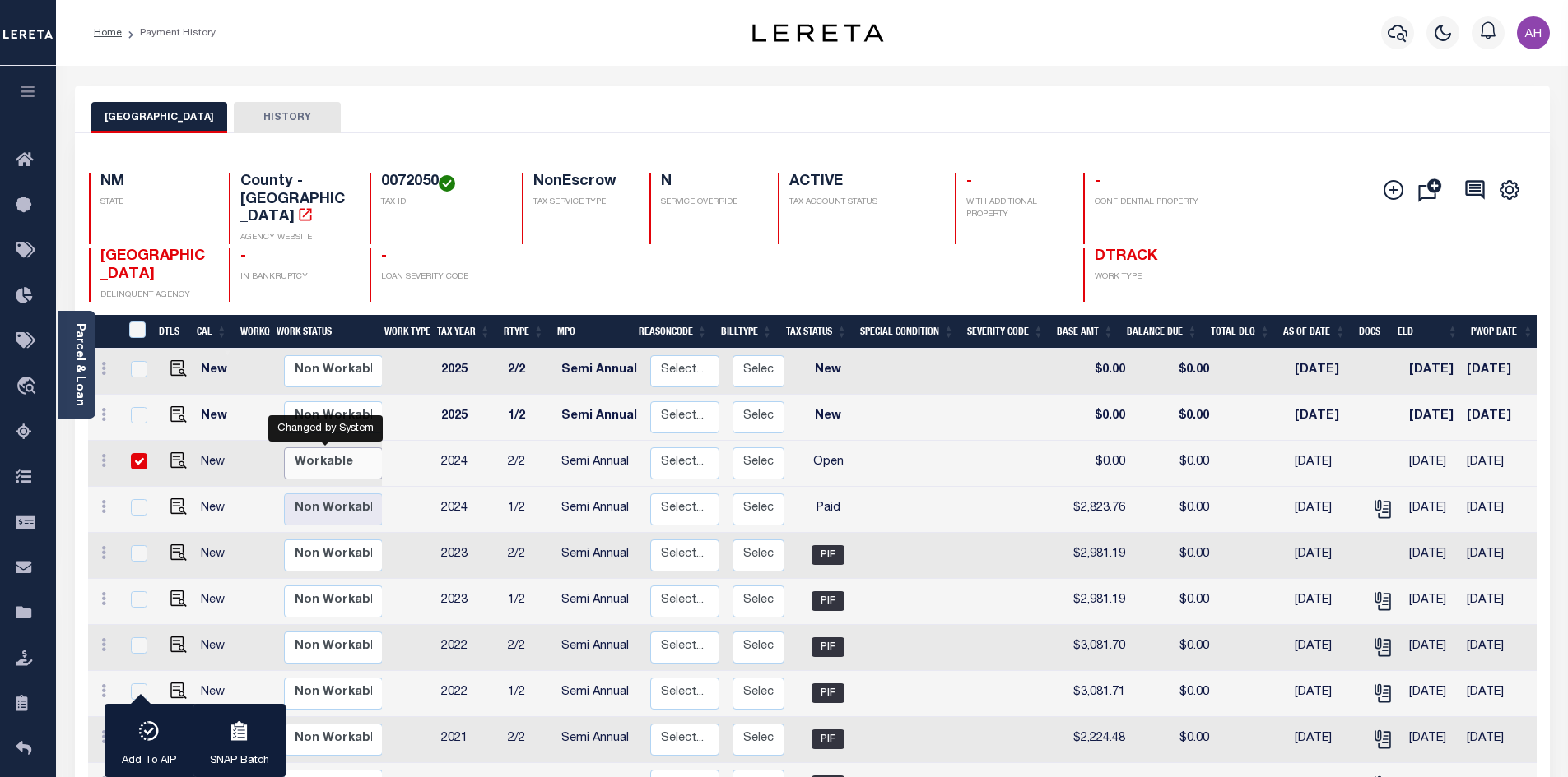
select select "true"
click at [284, 447] on select "Non Workable Workable" at bounding box center [333, 463] width 99 height 32
checkbox input "false"
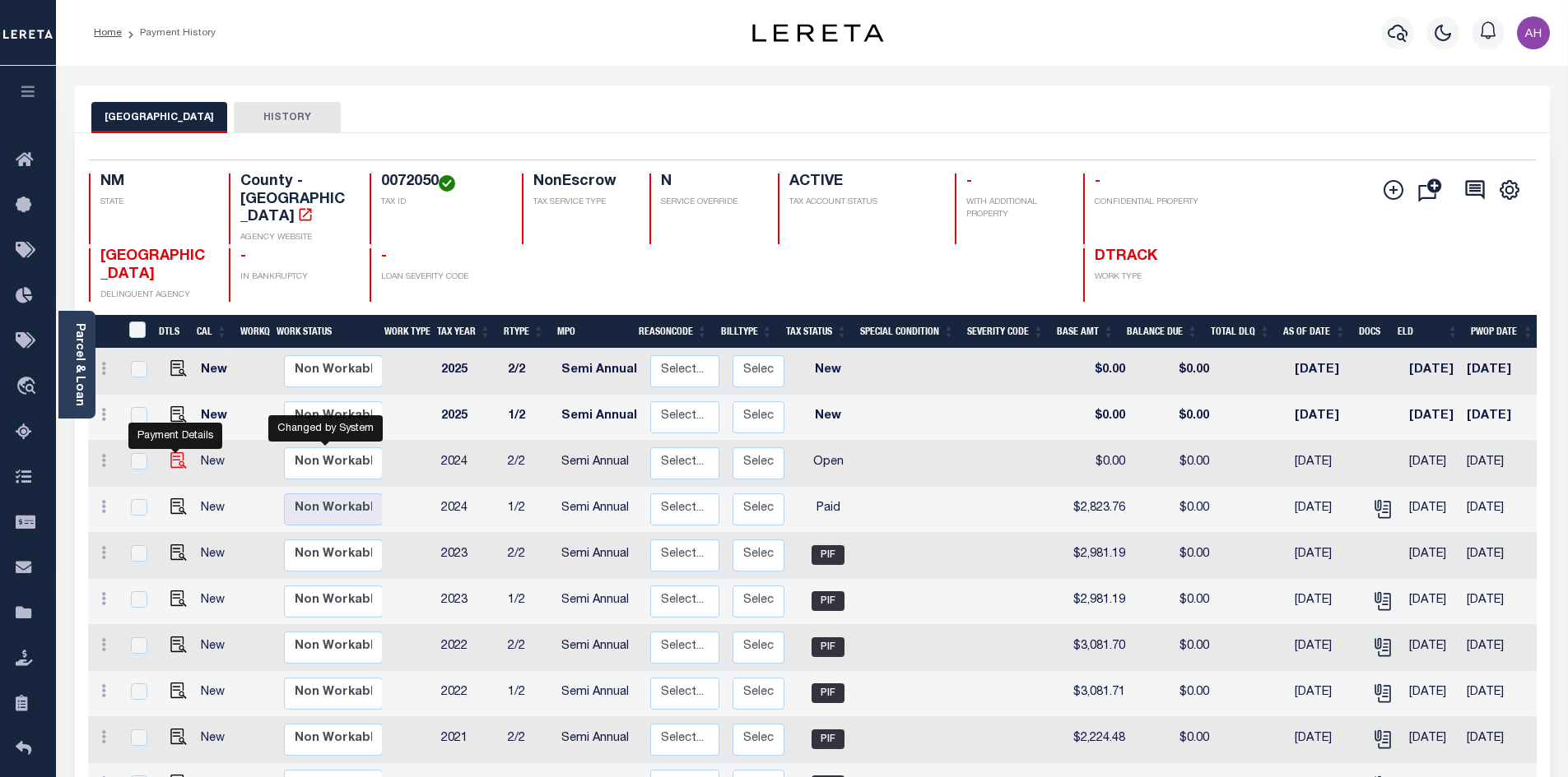
click at [170, 453] on img "" at bounding box center [178, 461] width 16 height 16
checkbox input "true"
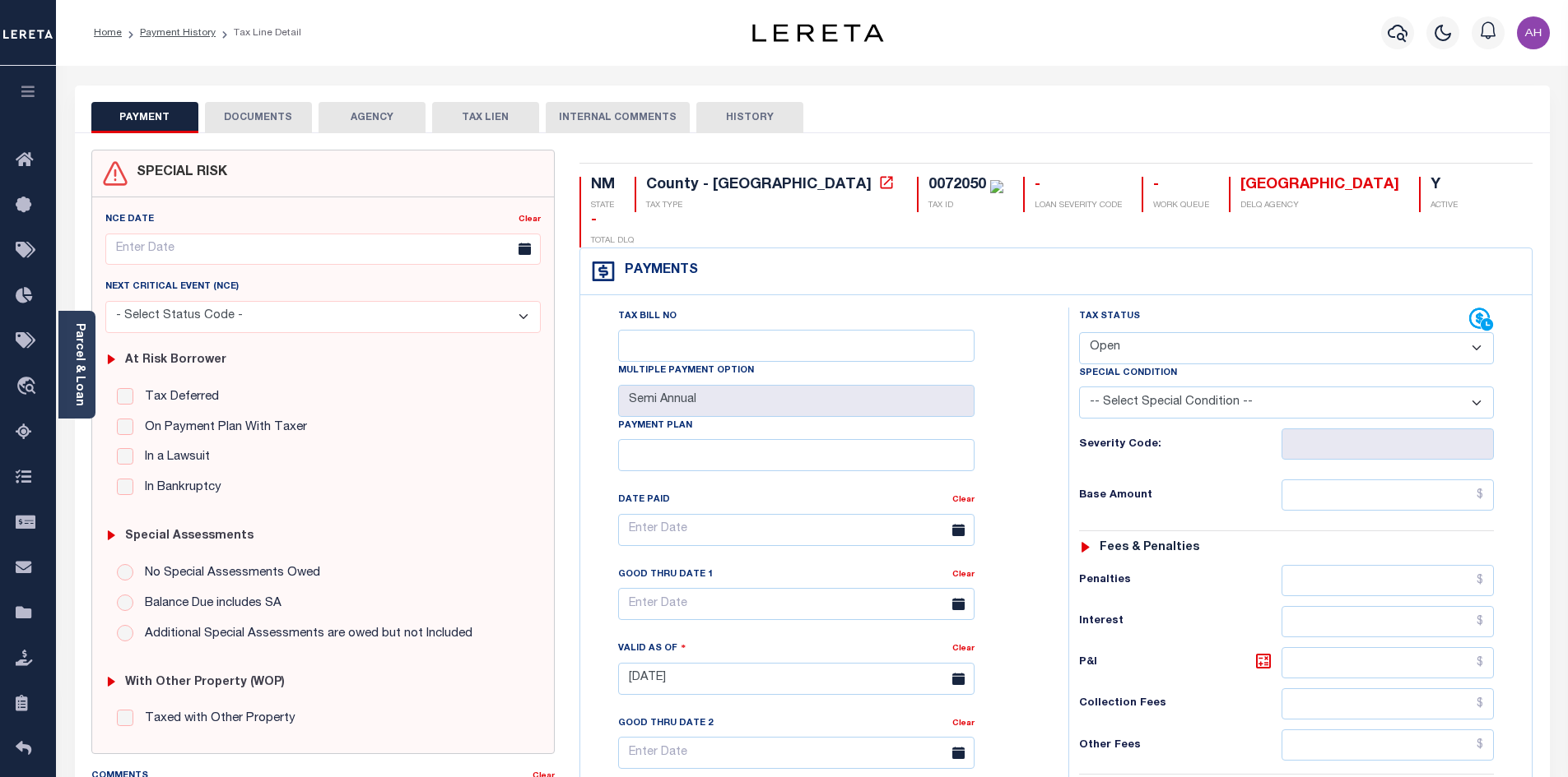
click at [1166, 333] on select "- Select Status Code - Open Due/Unpaid Paid Incomplete No Tax Due Internal Refu…" at bounding box center [1286, 348] width 415 height 32
select select "PYD"
click at [1079, 333] on select "- Select Status Code - Open Due/Unpaid Paid Incomplete No Tax Due Internal Refu…" at bounding box center [1286, 348] width 415 height 32
type input "[DATE]"
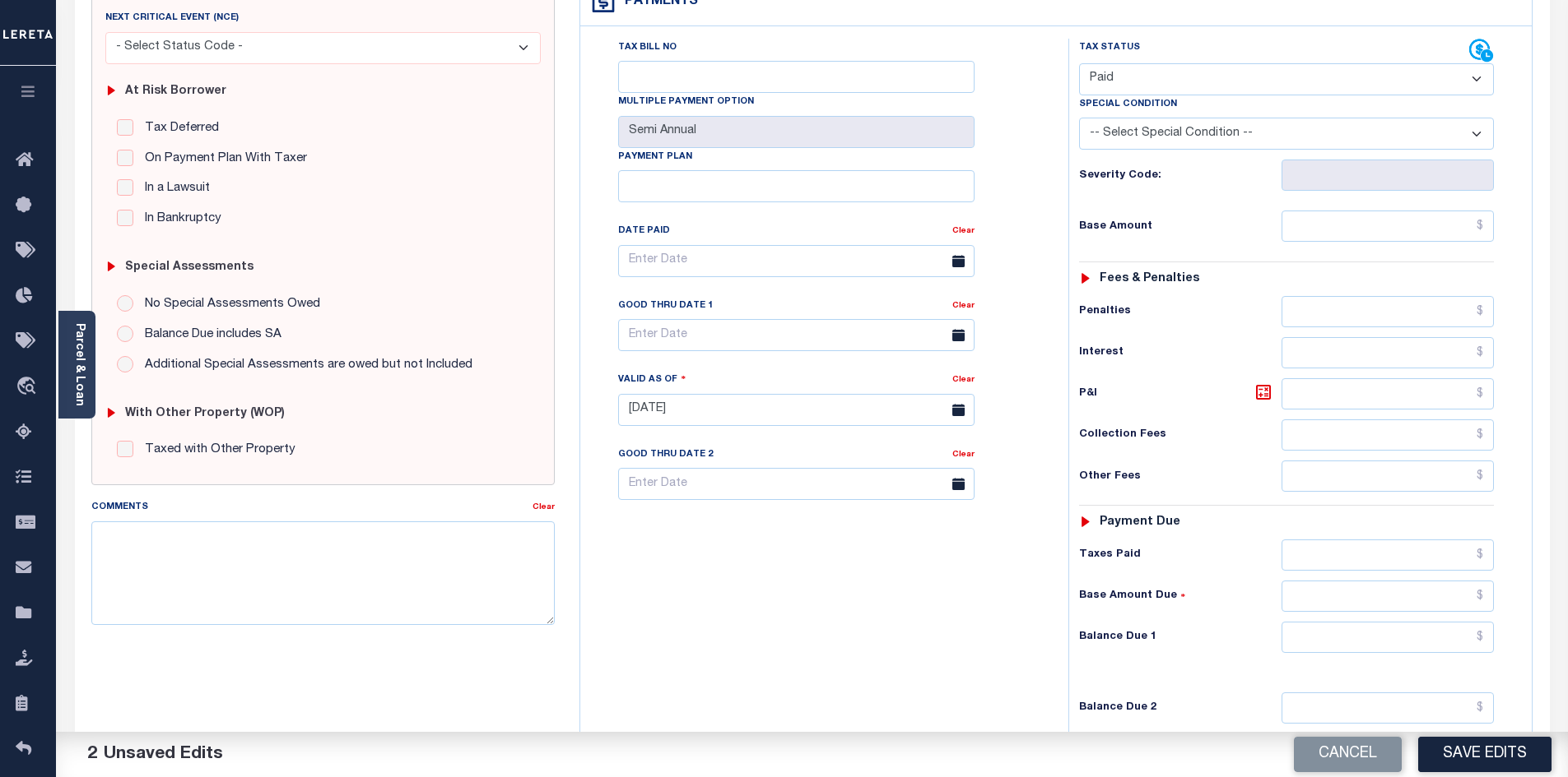
scroll to position [412, 0]
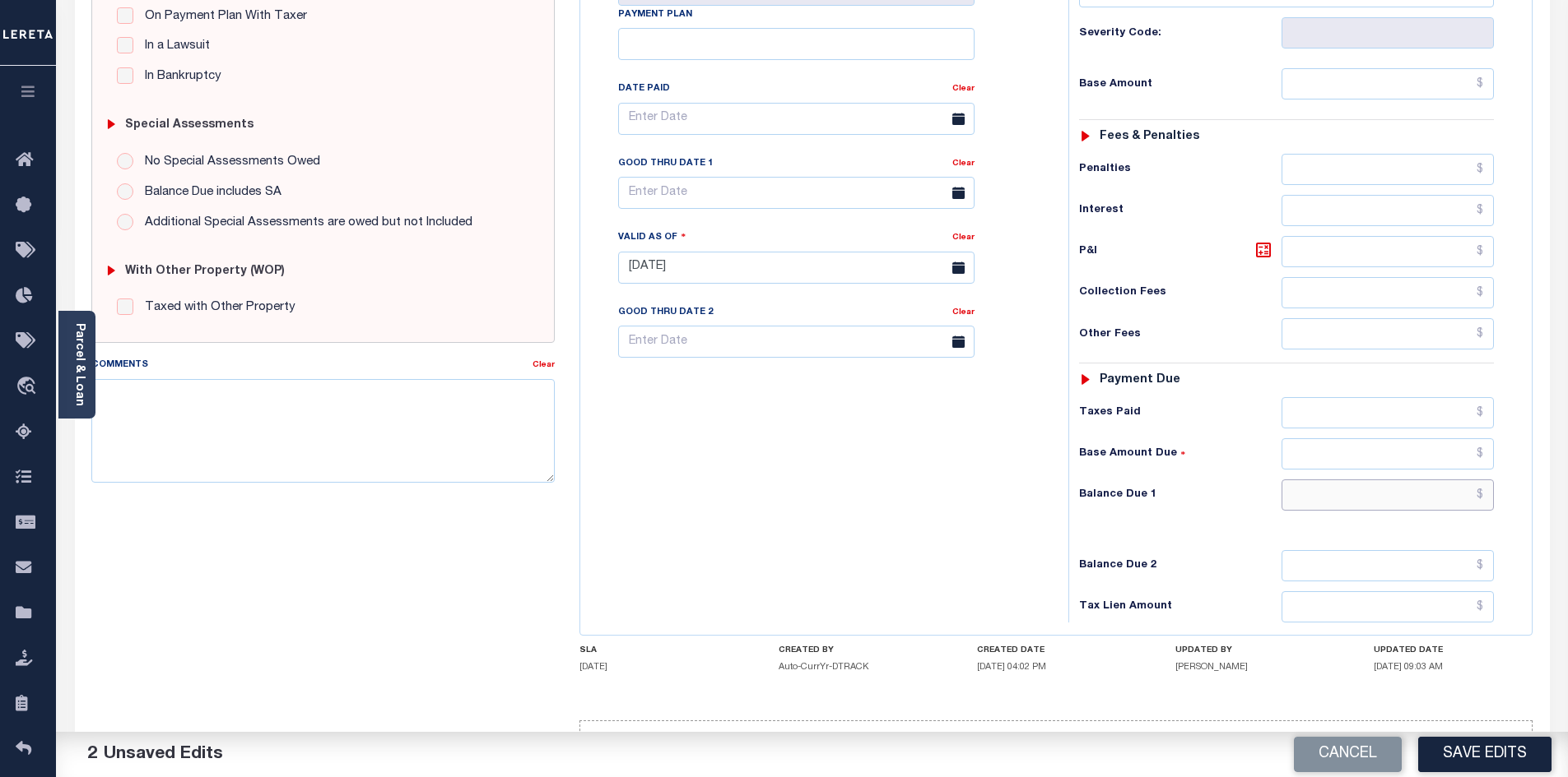
click at [1331, 480] on input "text" at bounding box center [1388, 495] width 214 height 32
type input "$0.00"
click at [291, 425] on textarea "Comments" at bounding box center [323, 431] width 465 height 104
type textarea "info taken verbally - ah"
click at [1468, 751] on button "Save Edits" at bounding box center [1484, 755] width 134 height 36
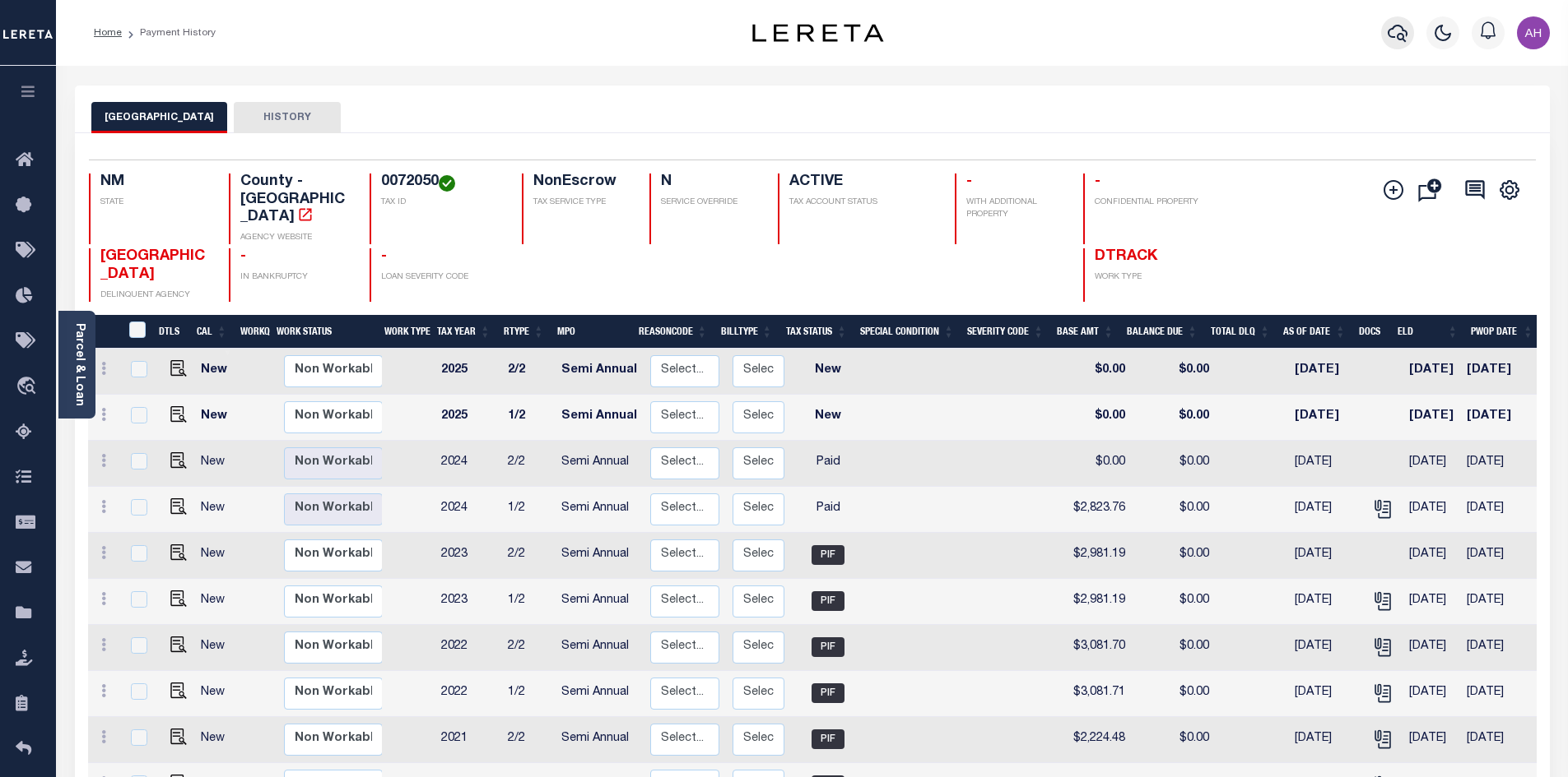
click at [1400, 35] on icon "button" at bounding box center [1397, 34] width 20 height 17
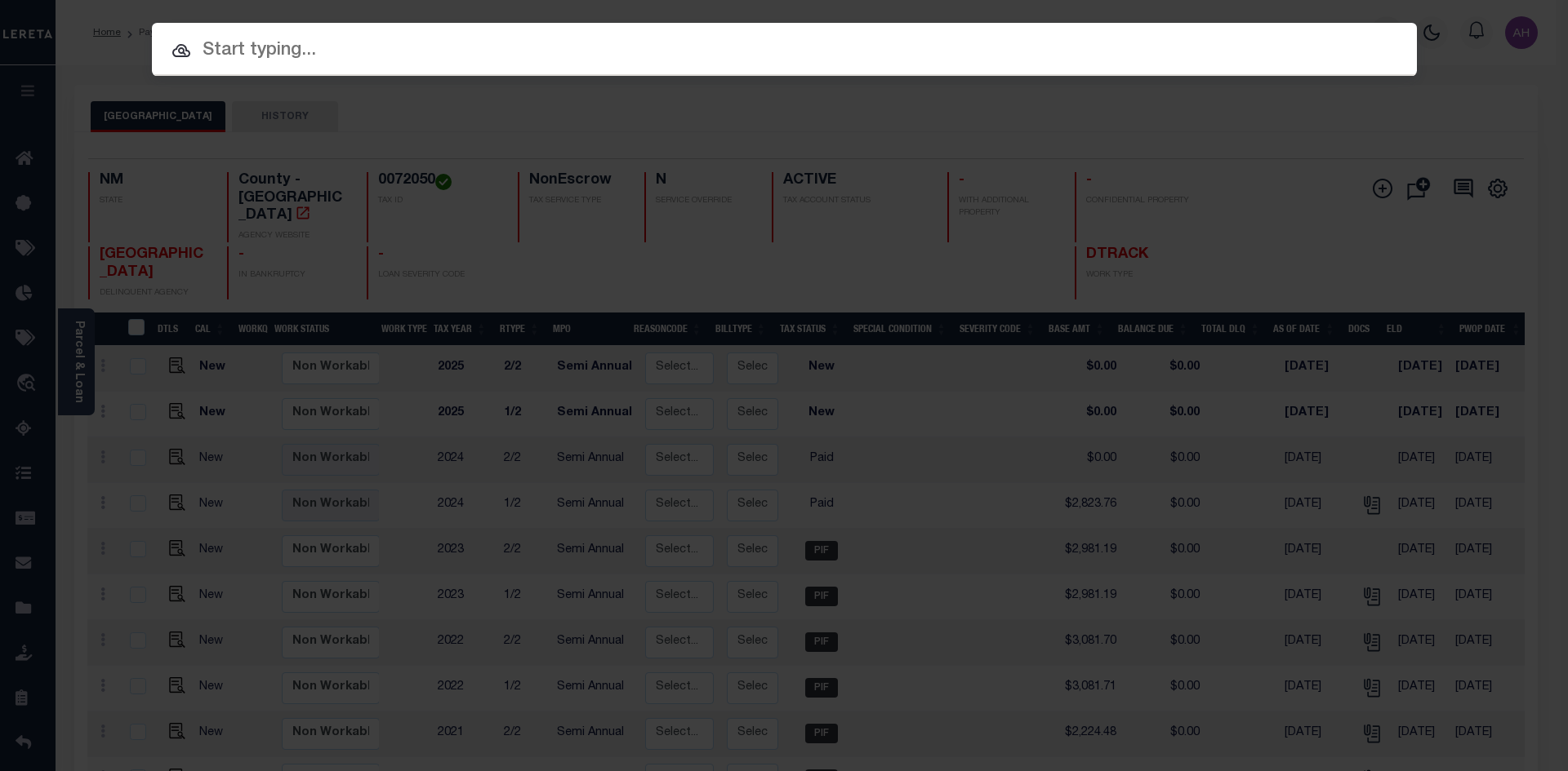
paste input "720018798"
type input "720018798"
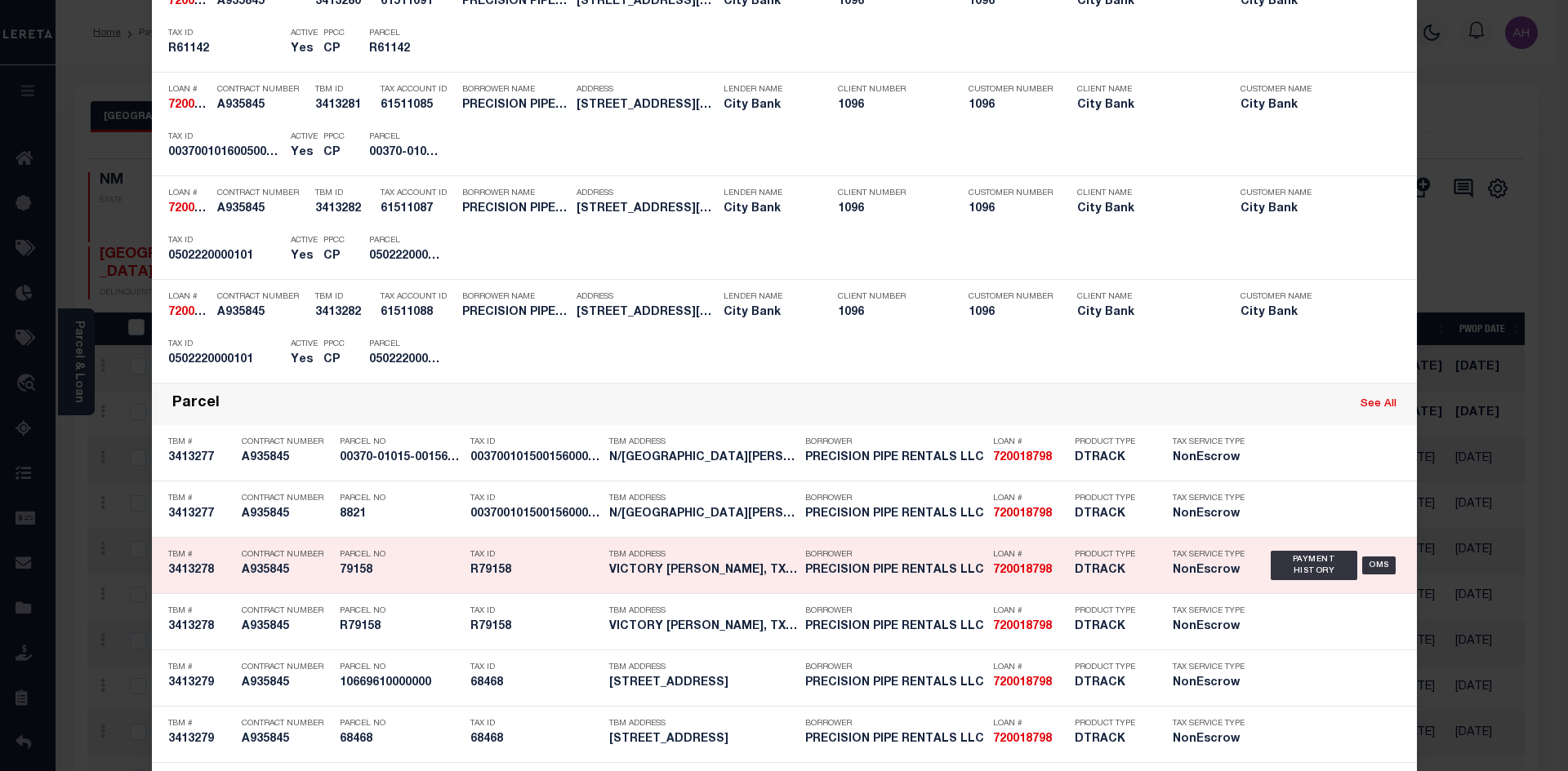
scroll to position [1143, 0]
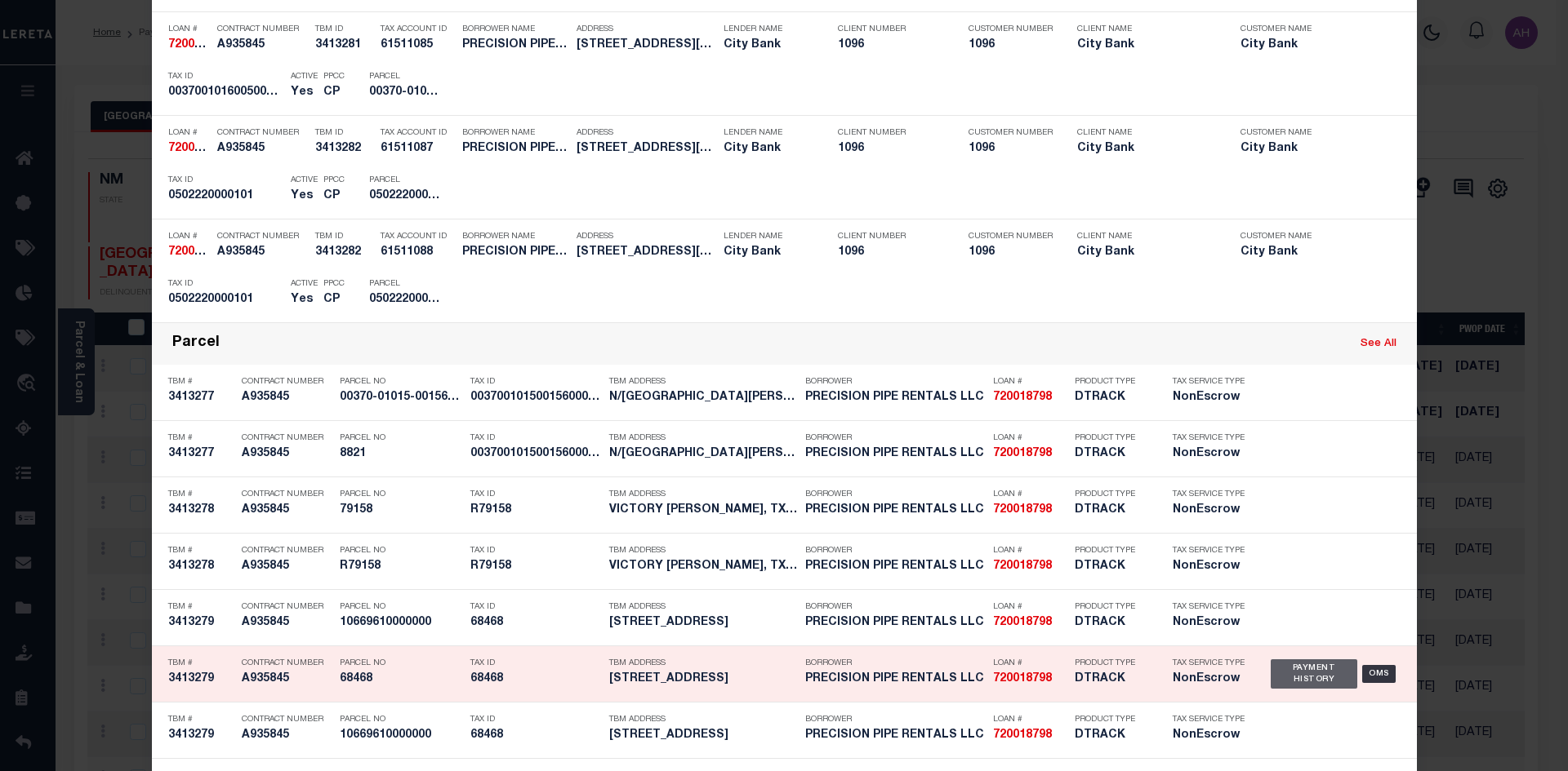
click at [1311, 678] on div "Payment History" at bounding box center [1314, 674] width 88 height 30
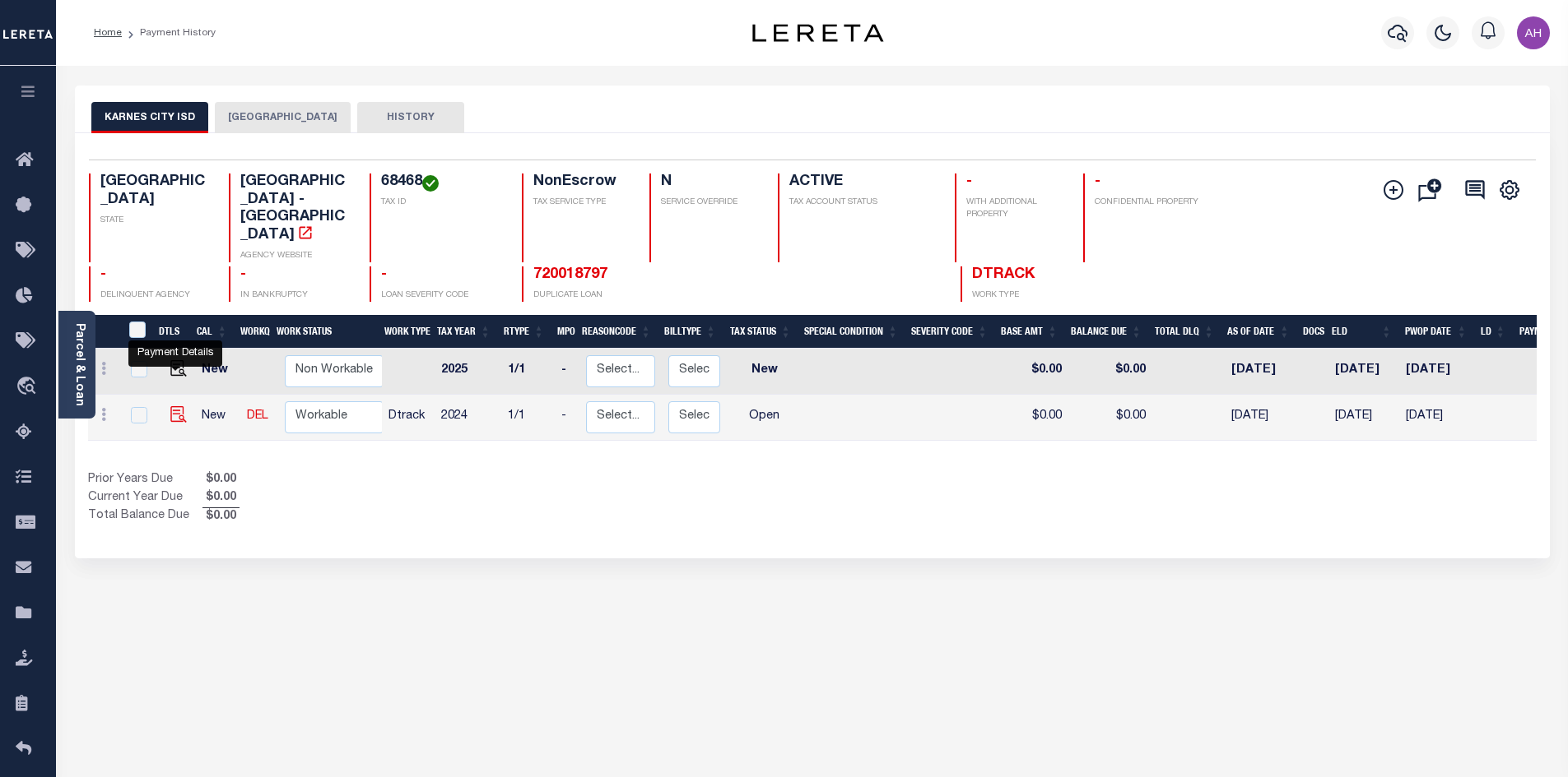
click at [177, 407] on img "" at bounding box center [178, 414] width 16 height 16
checkbox input "true"
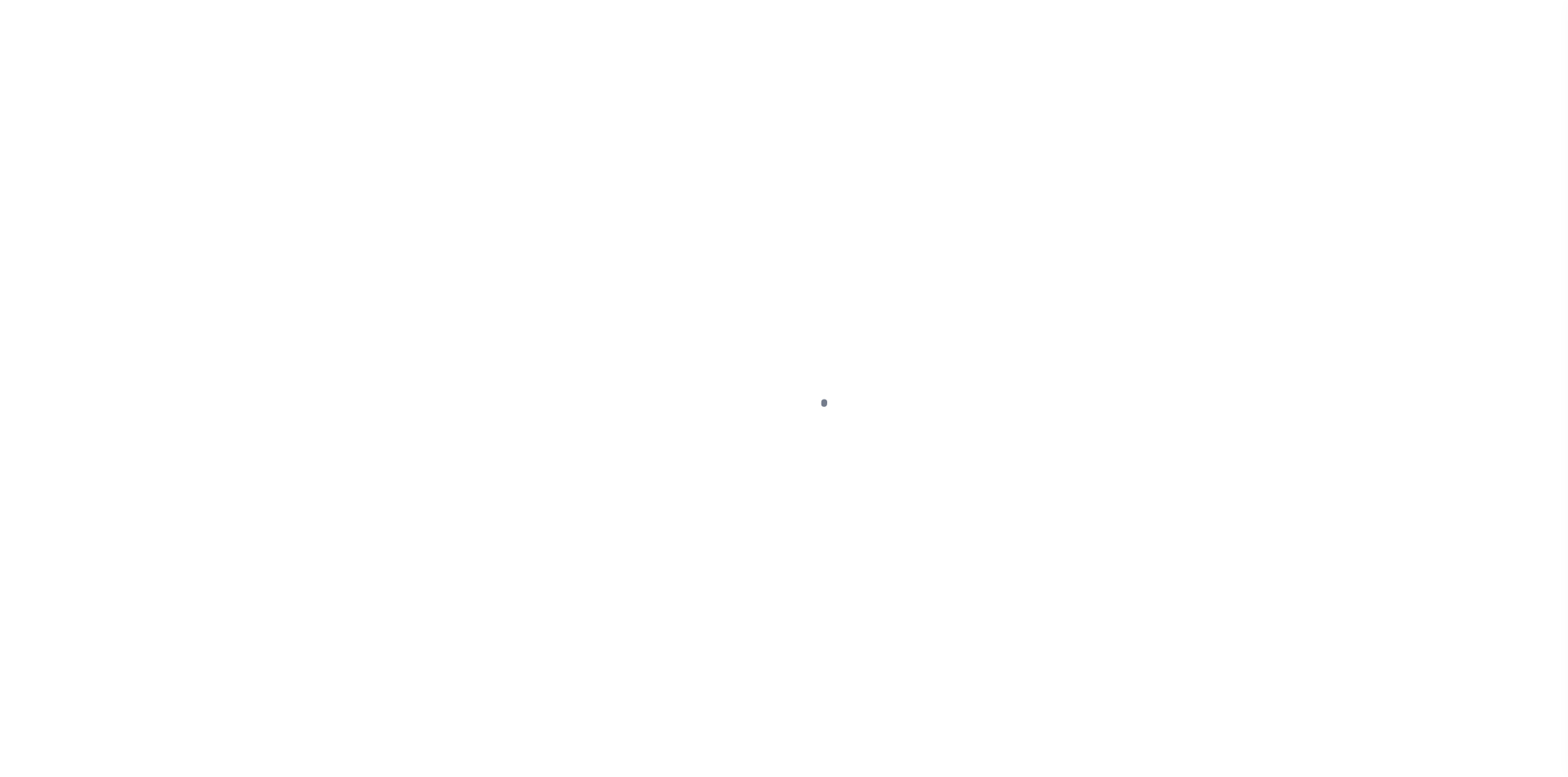
select select "OP2"
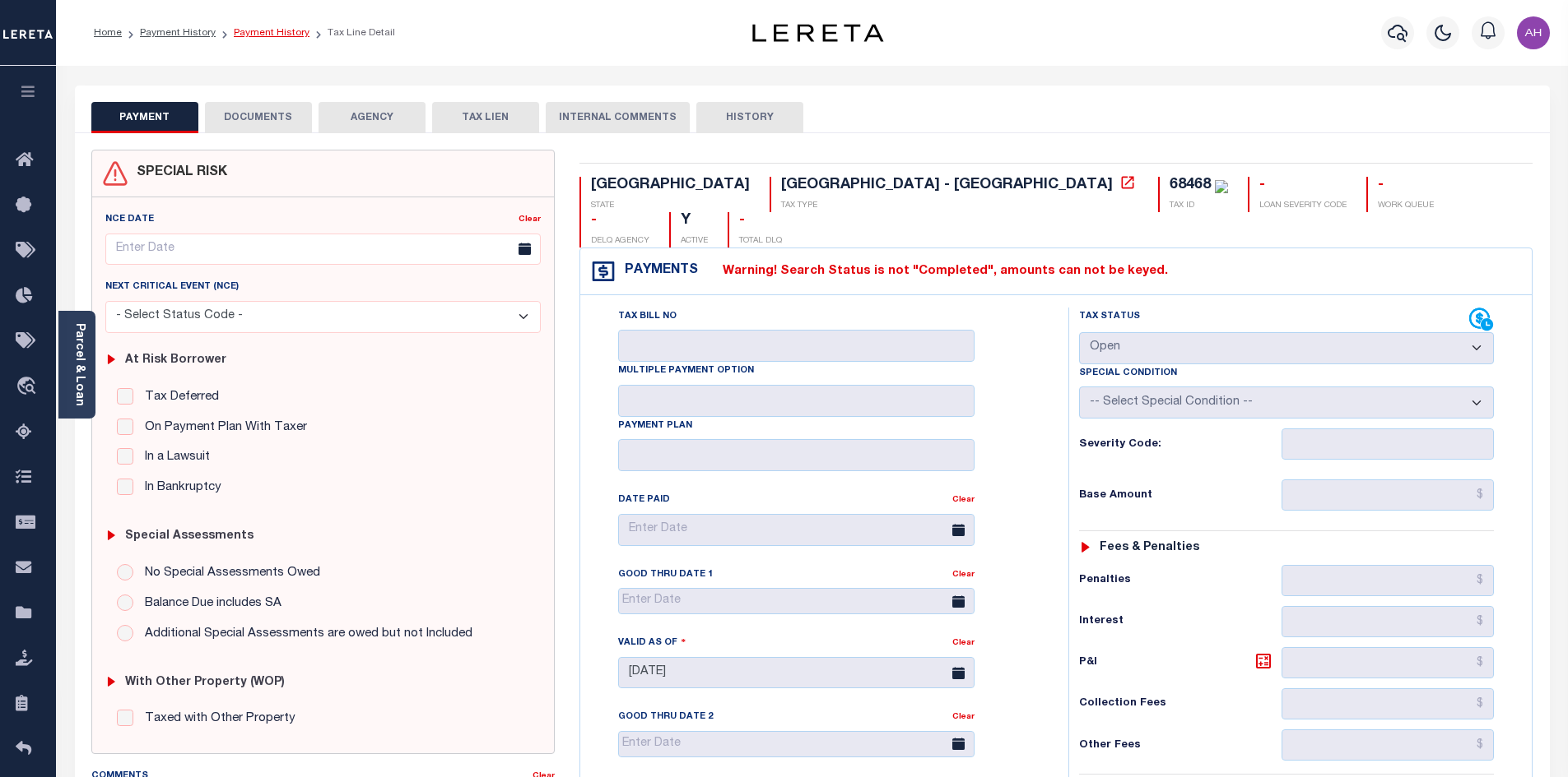
click at [257, 33] on link "Payment History" at bounding box center [271, 33] width 76 height 10
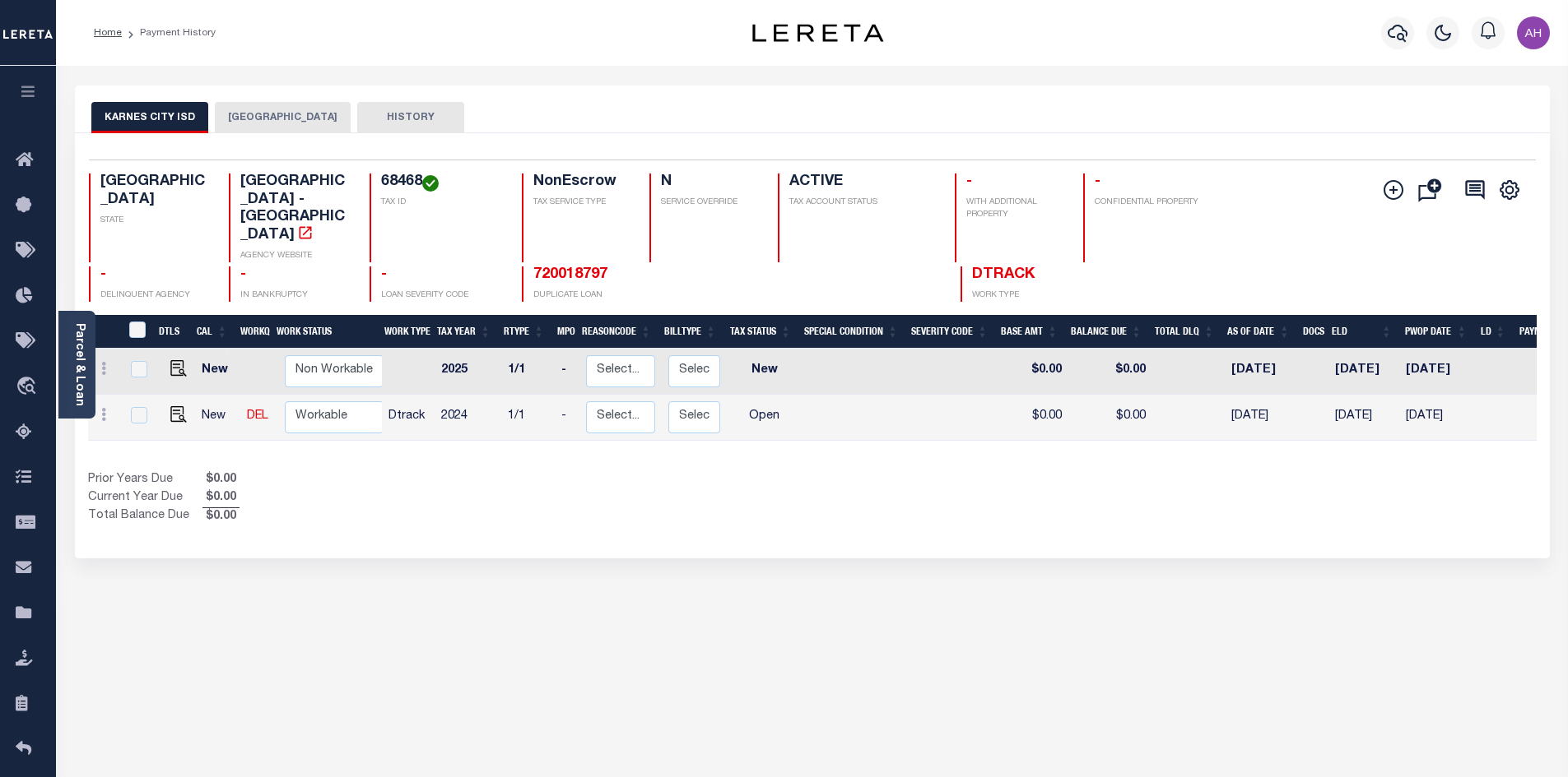
click at [278, 121] on button "[GEOGRAPHIC_DATA]" at bounding box center [282, 117] width 136 height 32
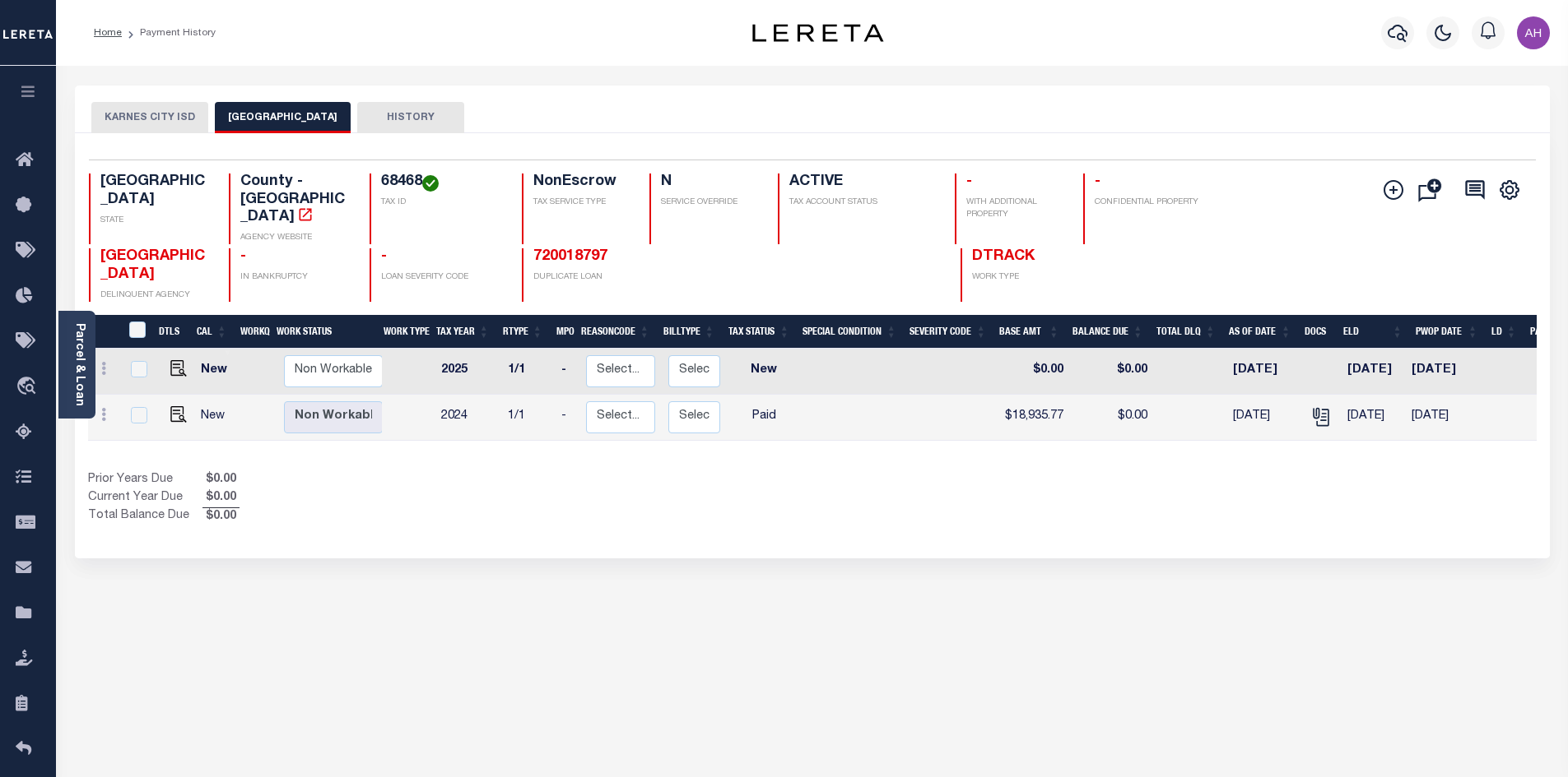
click at [152, 113] on button "KARNES CITY ISD" at bounding box center [149, 117] width 116 height 32
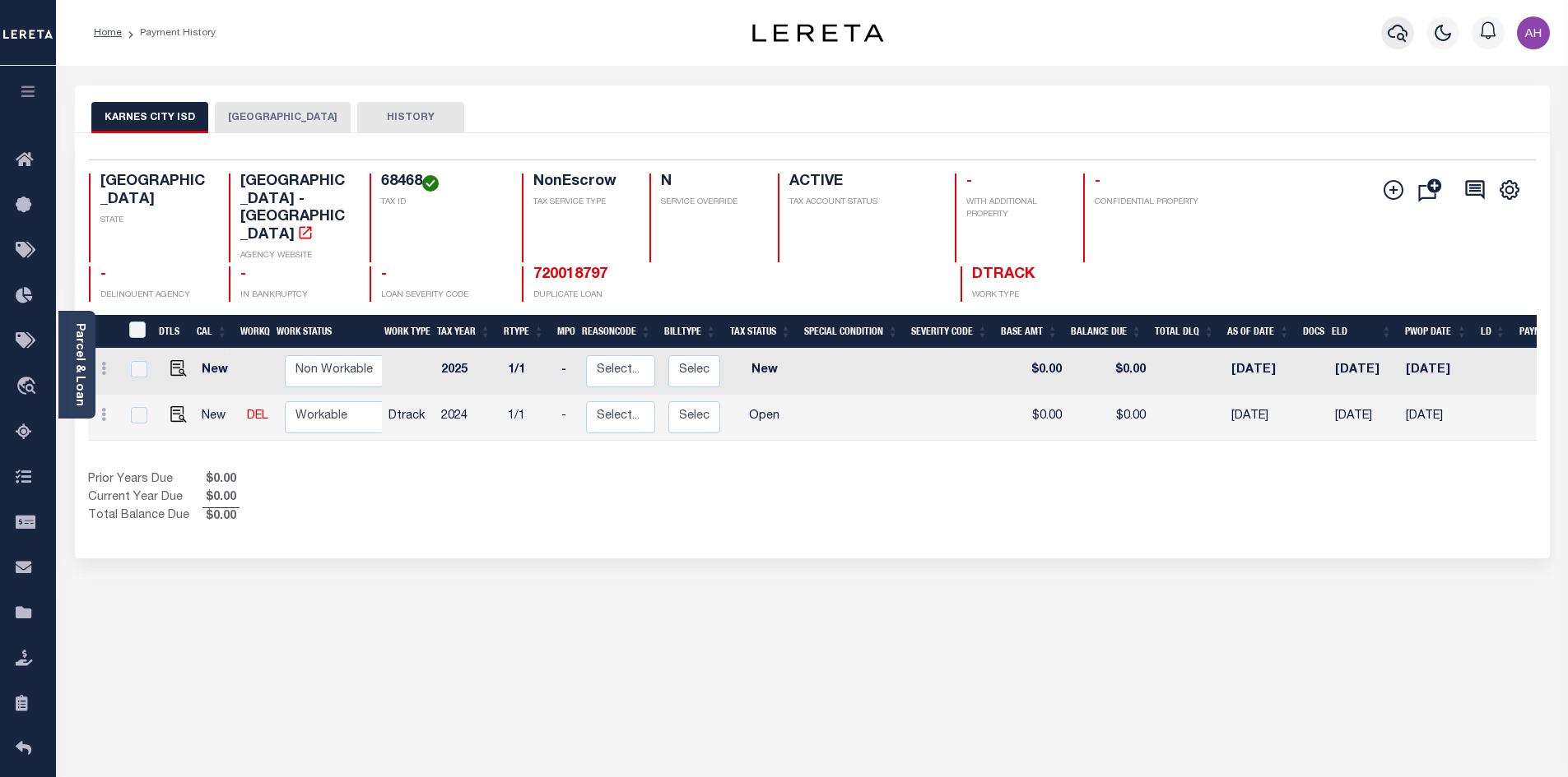
click at [1407, 38] on button "button" at bounding box center [1398, 33] width 33 height 33
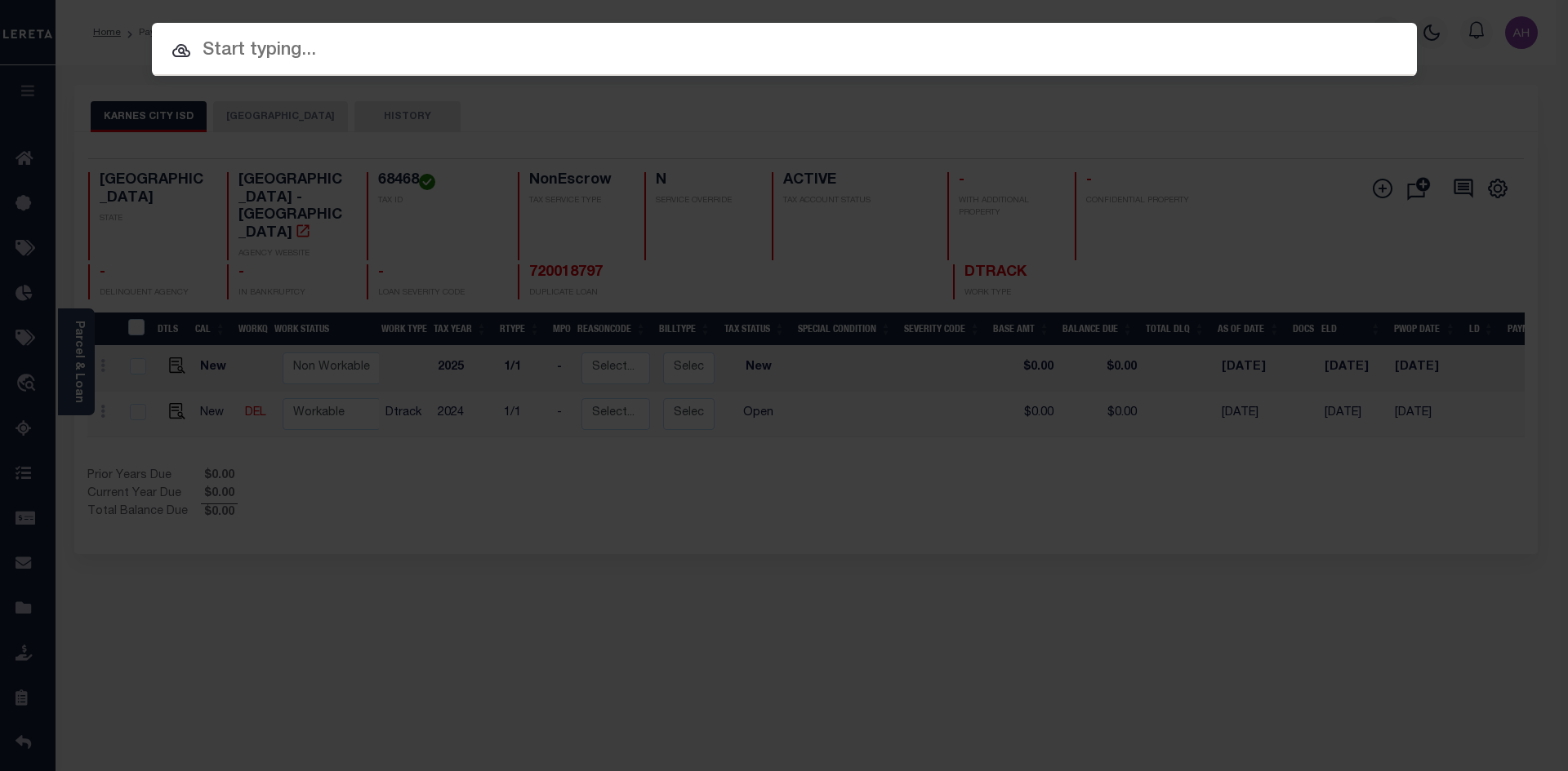
paste input "720018797"
type input "720018797"
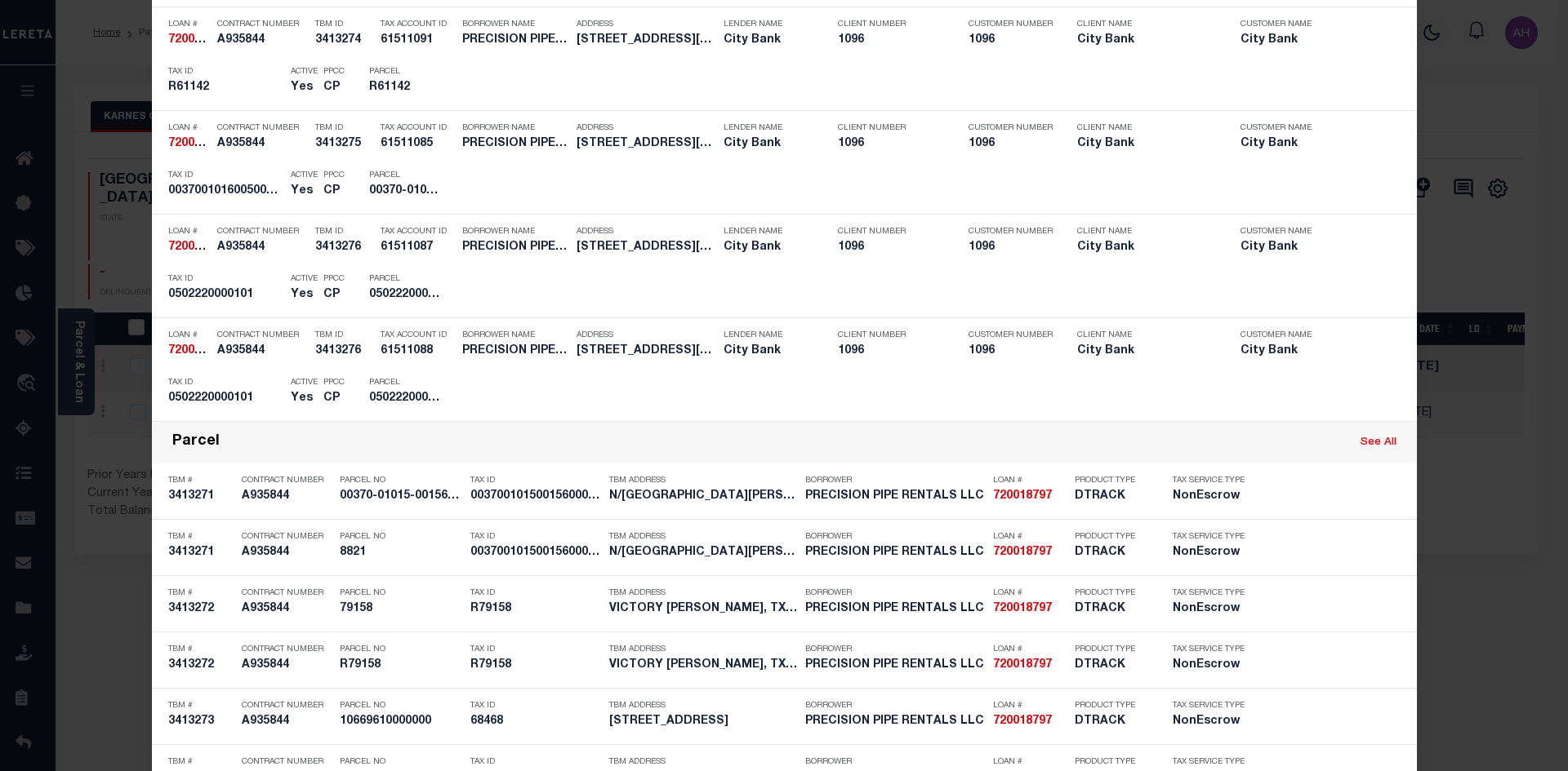
scroll to position [1306, 0]
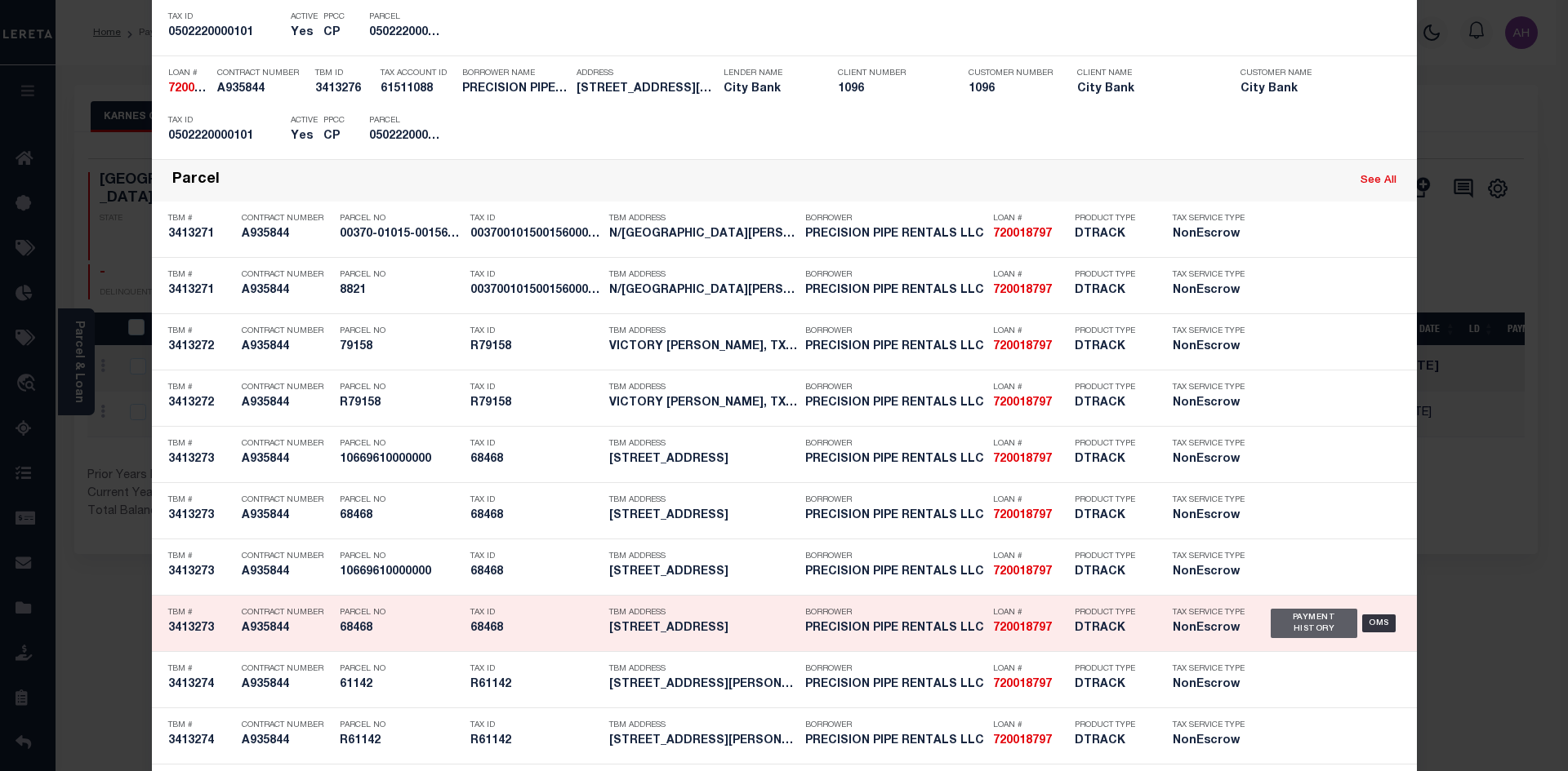
click at [1286, 630] on div "Payment History" at bounding box center [1314, 623] width 88 height 30
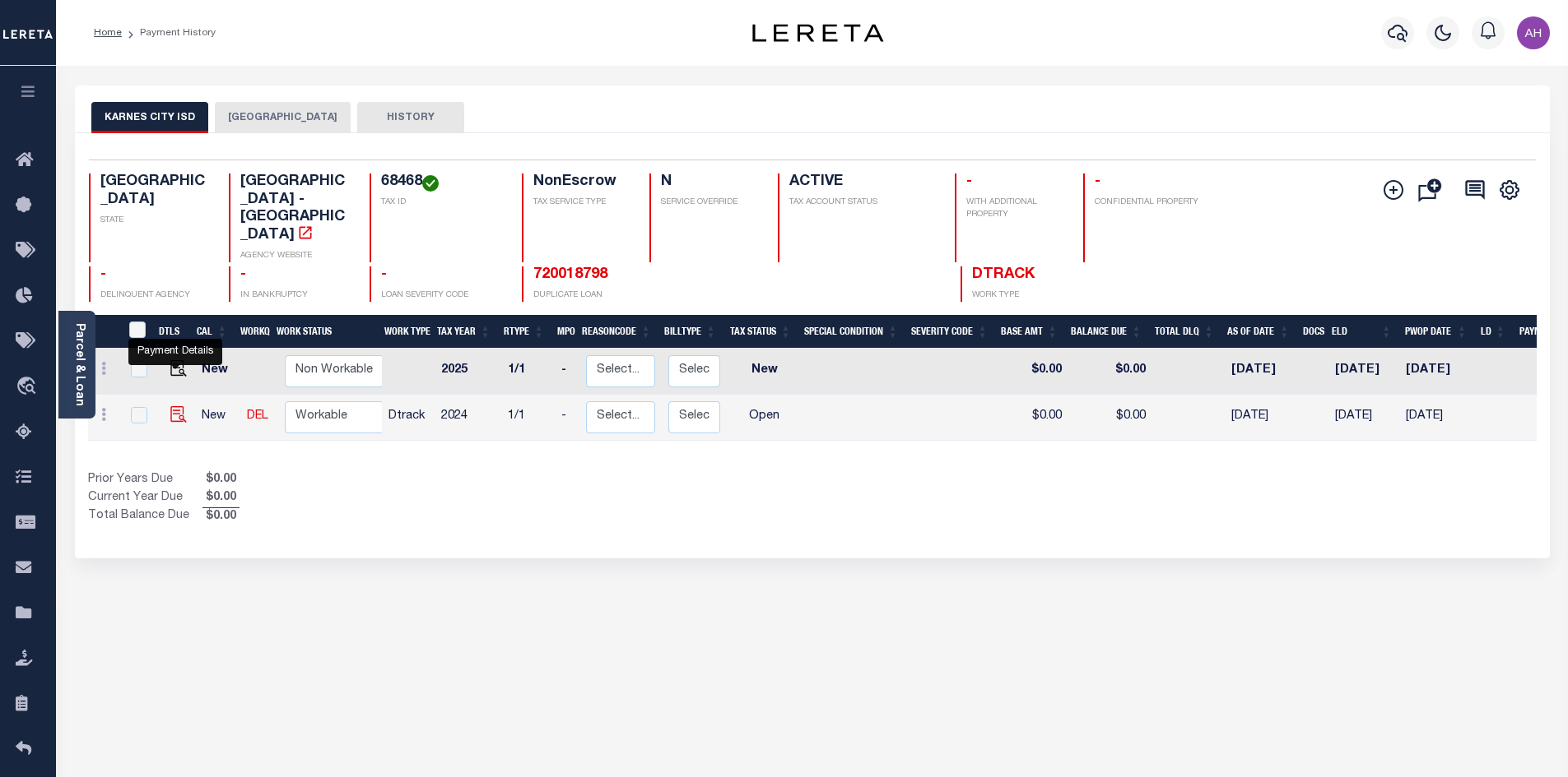
click at [177, 407] on img "" at bounding box center [178, 414] width 16 height 16
checkbox input "true"
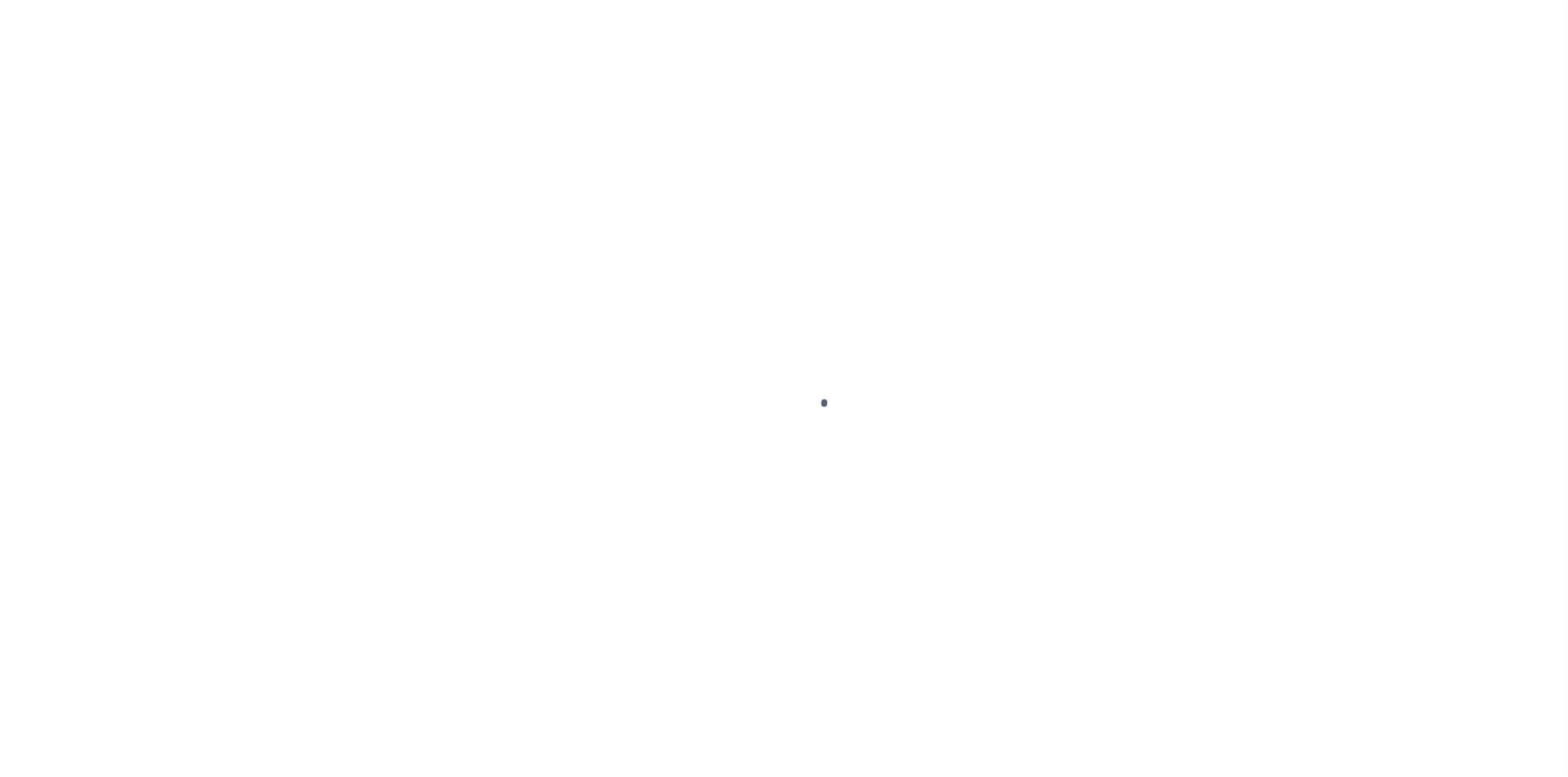
select select "OP2"
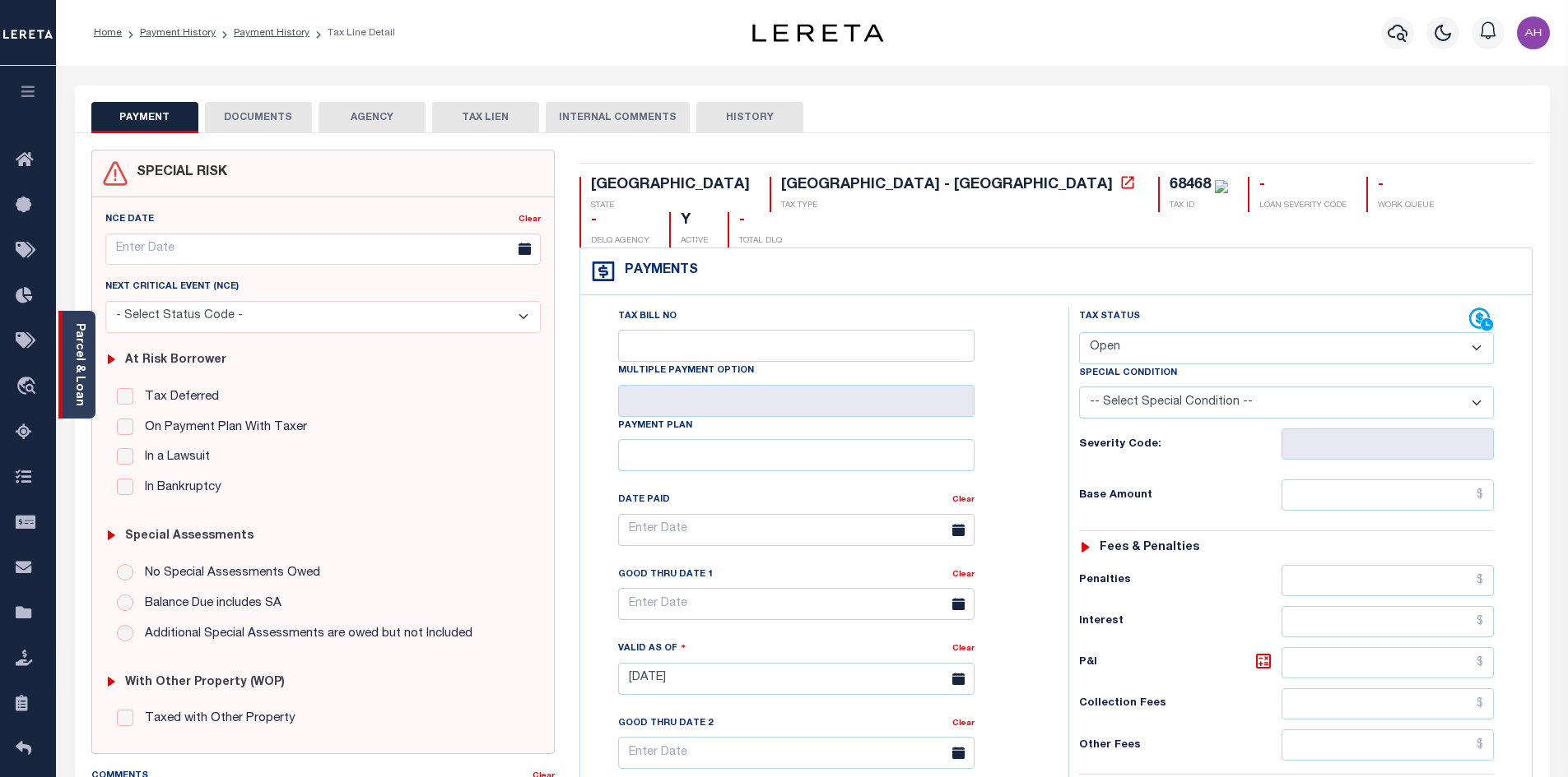
click at [91, 389] on div "Parcel & Loan" at bounding box center [77, 364] width 37 height 108
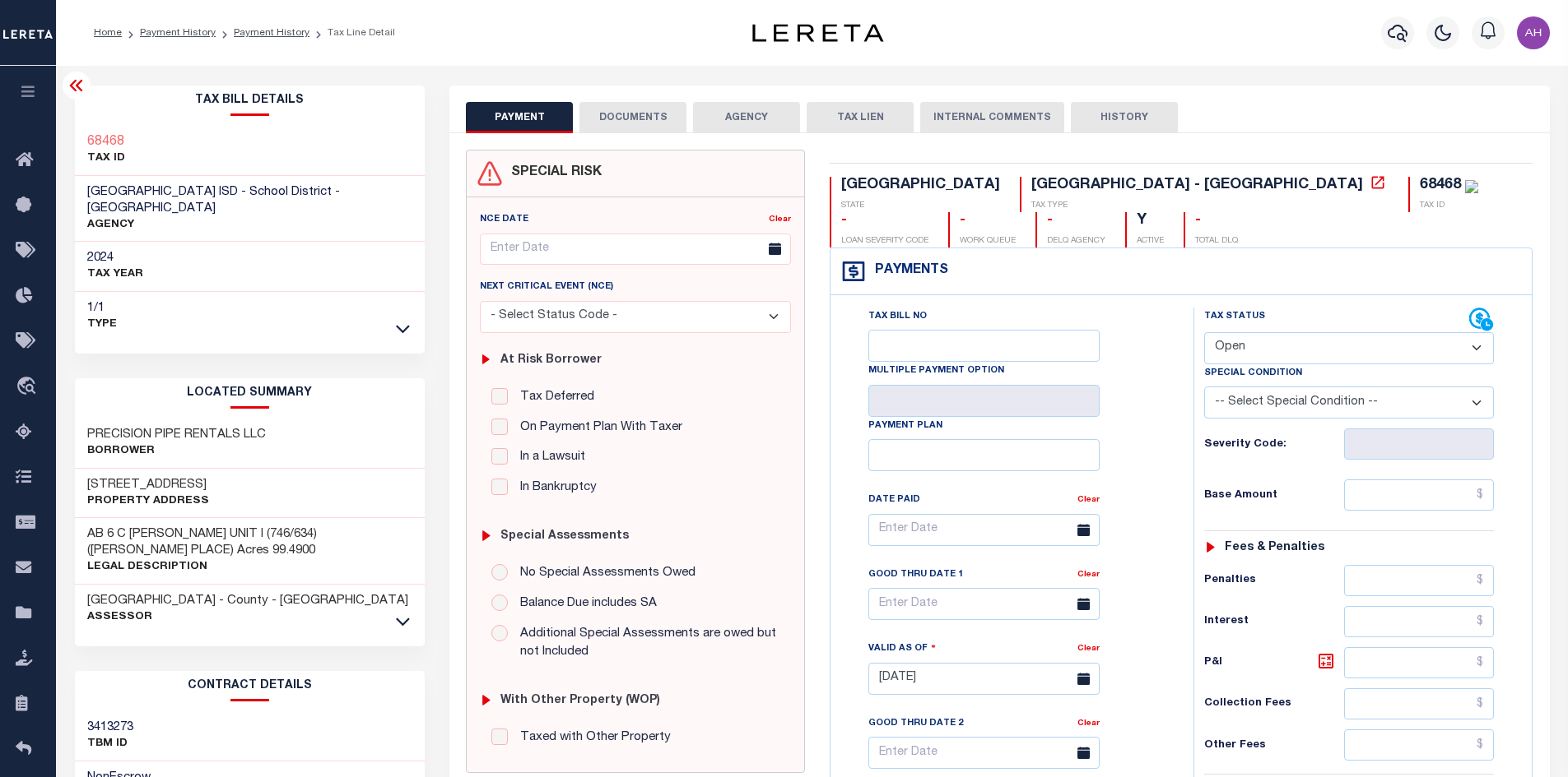
click at [730, 119] on button "AGENCY" at bounding box center [746, 117] width 107 height 32
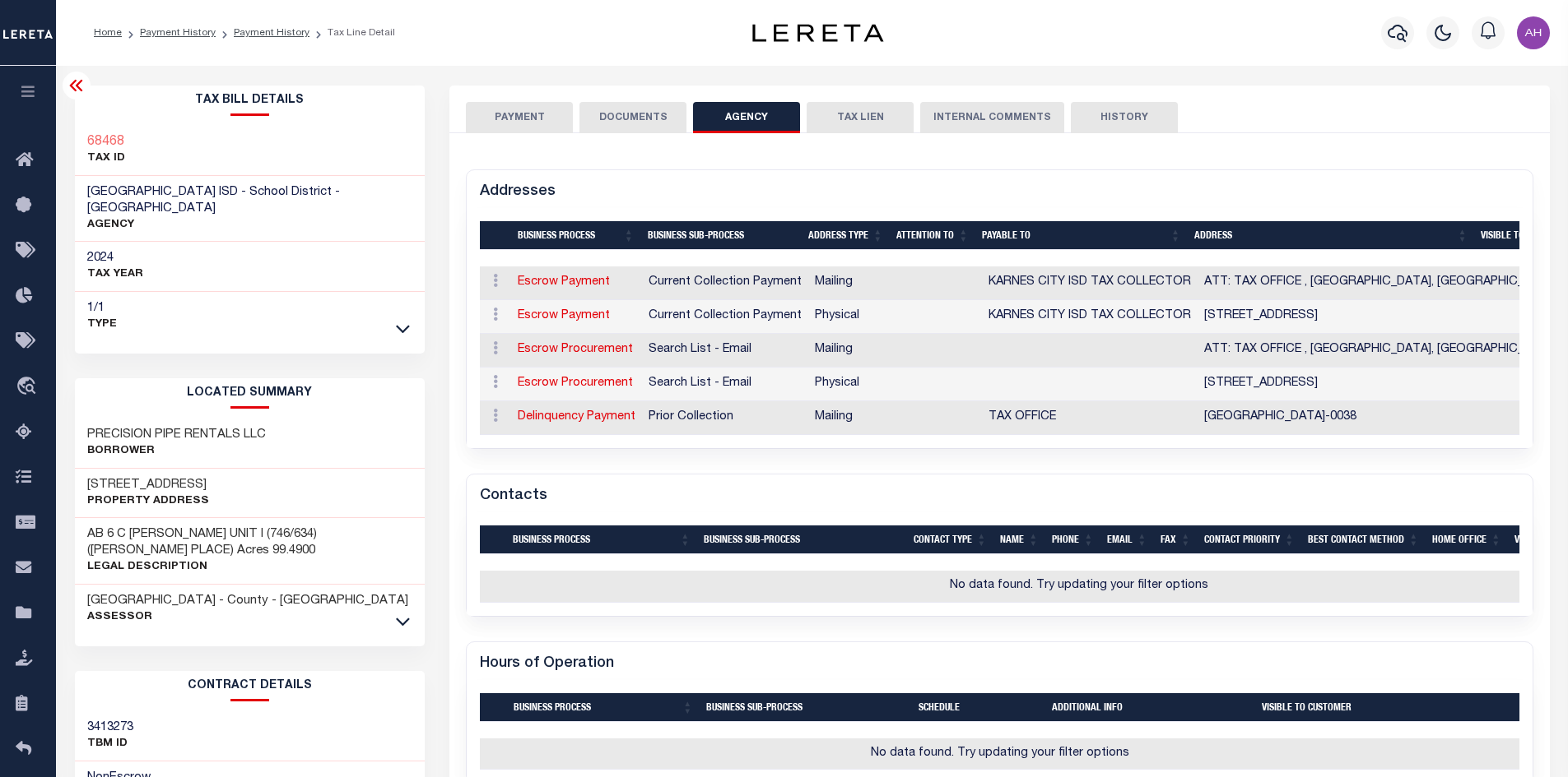
click at [504, 114] on button "PAYMENT" at bounding box center [518, 117] width 107 height 32
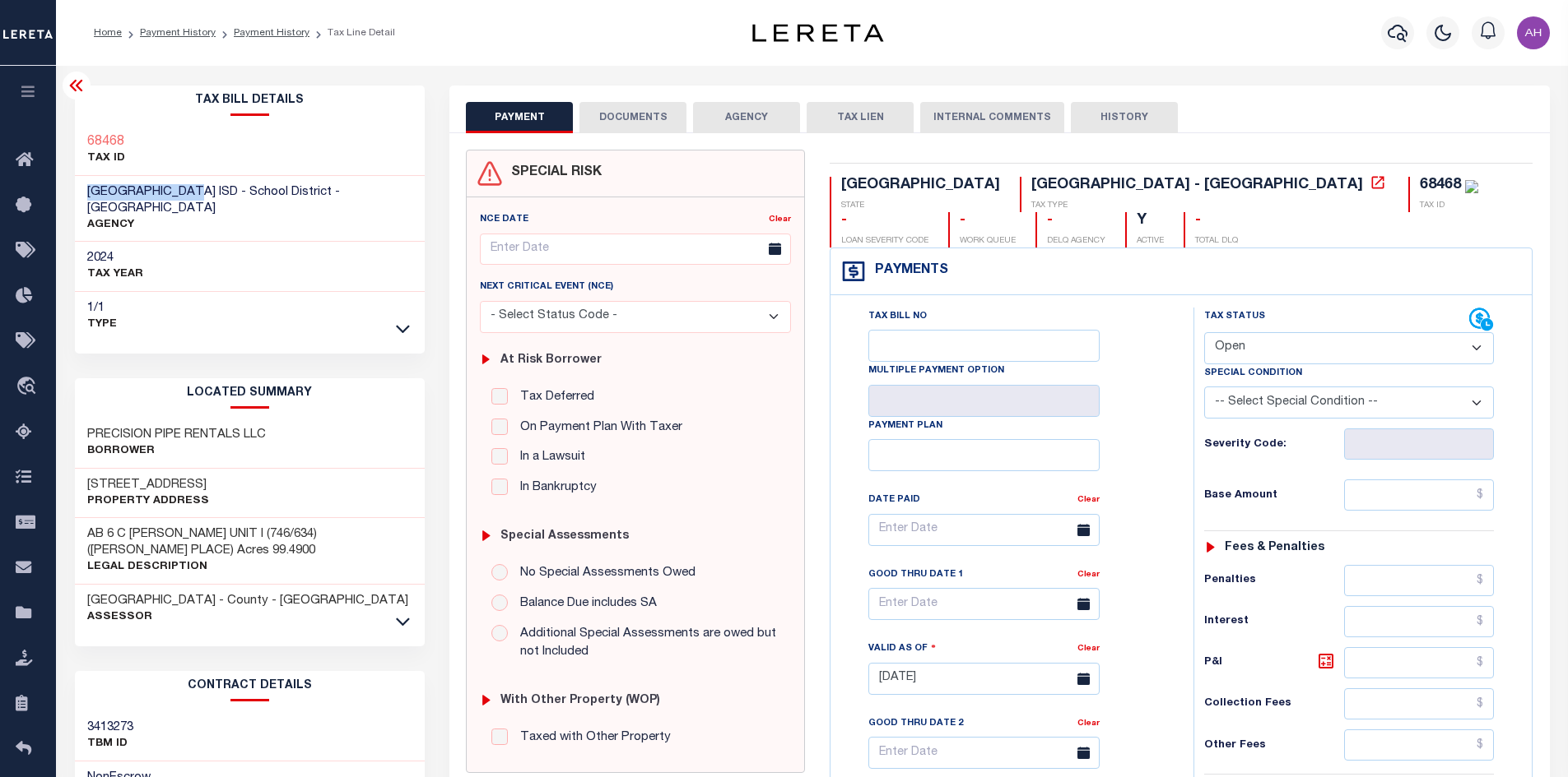
drag, startPoint x: 190, startPoint y: 189, endPoint x: 81, endPoint y: 188, distance: 109.0
click at [81, 188] on div "KARNES CITY ISD - School District - TX AGENCY" at bounding box center [250, 209] width 350 height 66
copy span "KARNES CITY ISD"
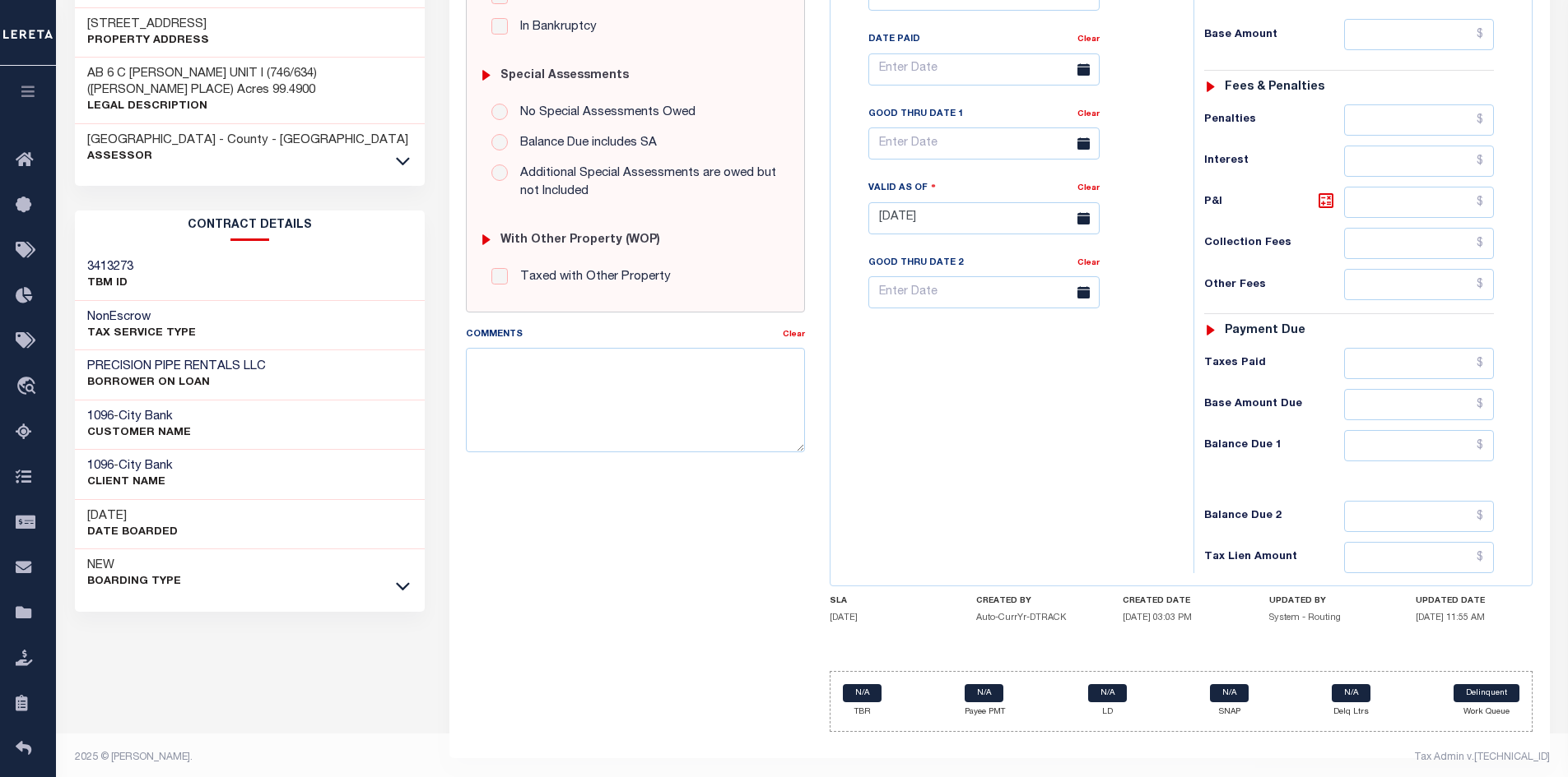
scroll to position [469, 0]
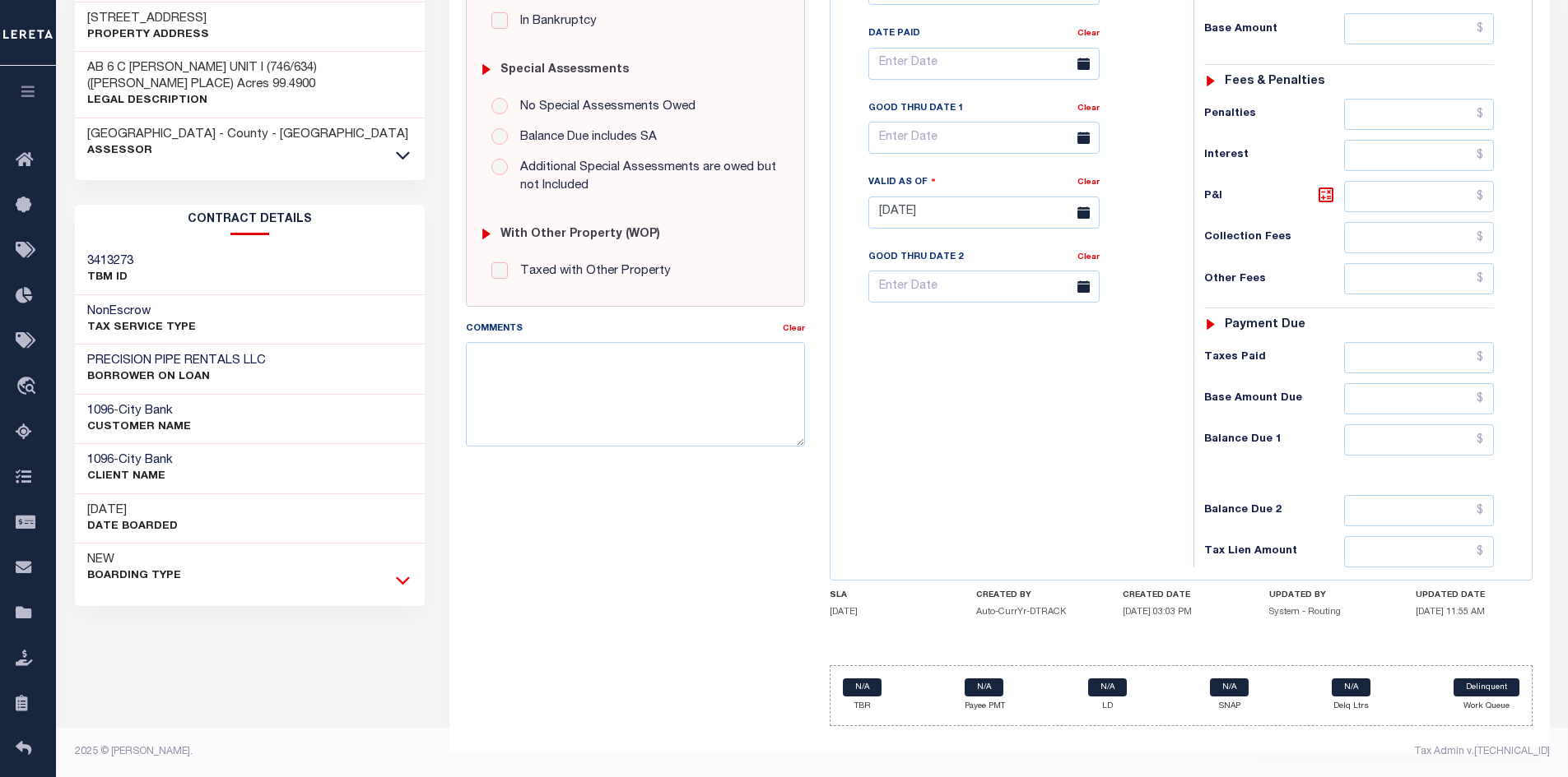
click at [402, 572] on icon at bounding box center [402, 581] width 14 height 17
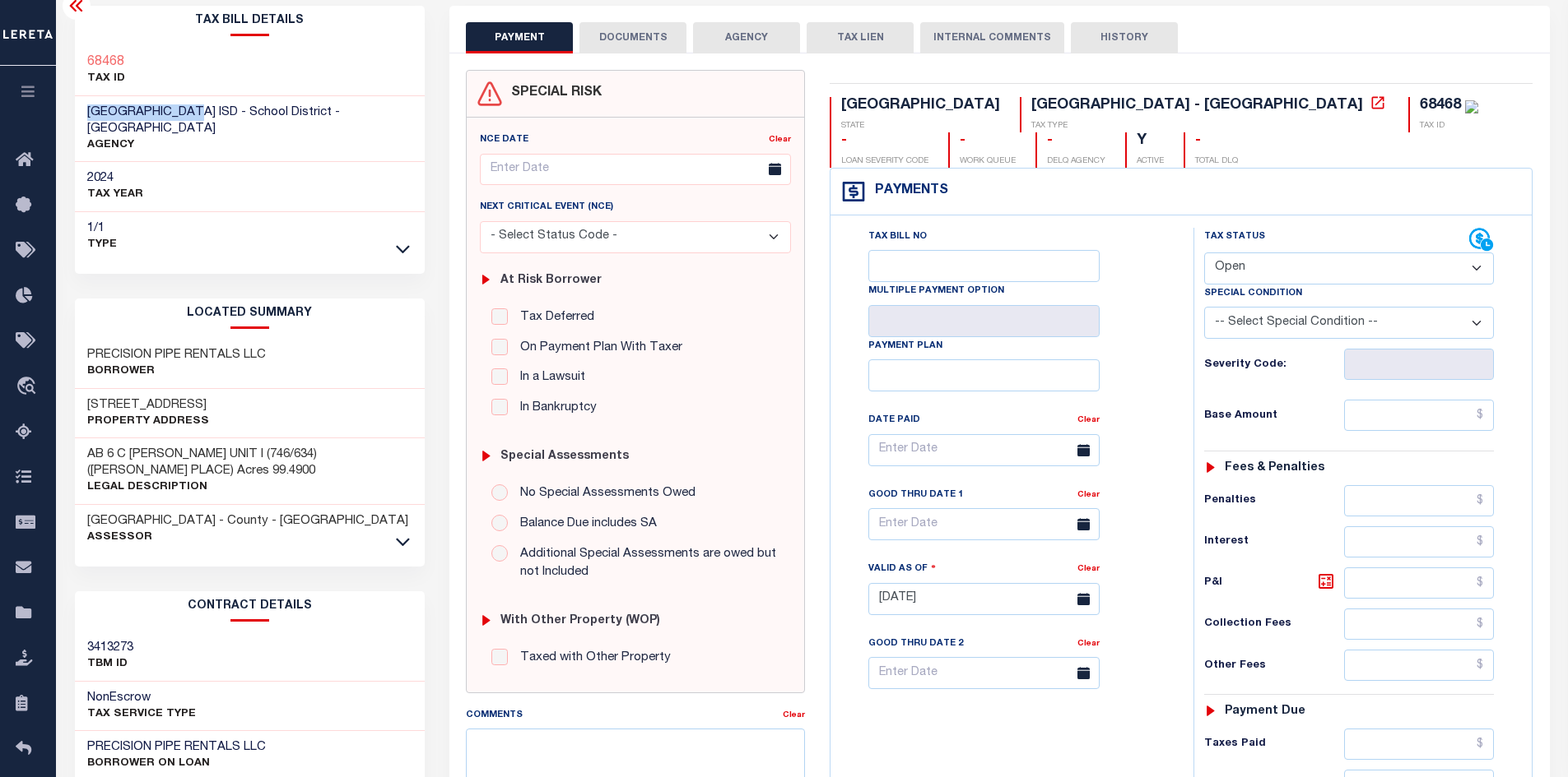
scroll to position [83, 0]
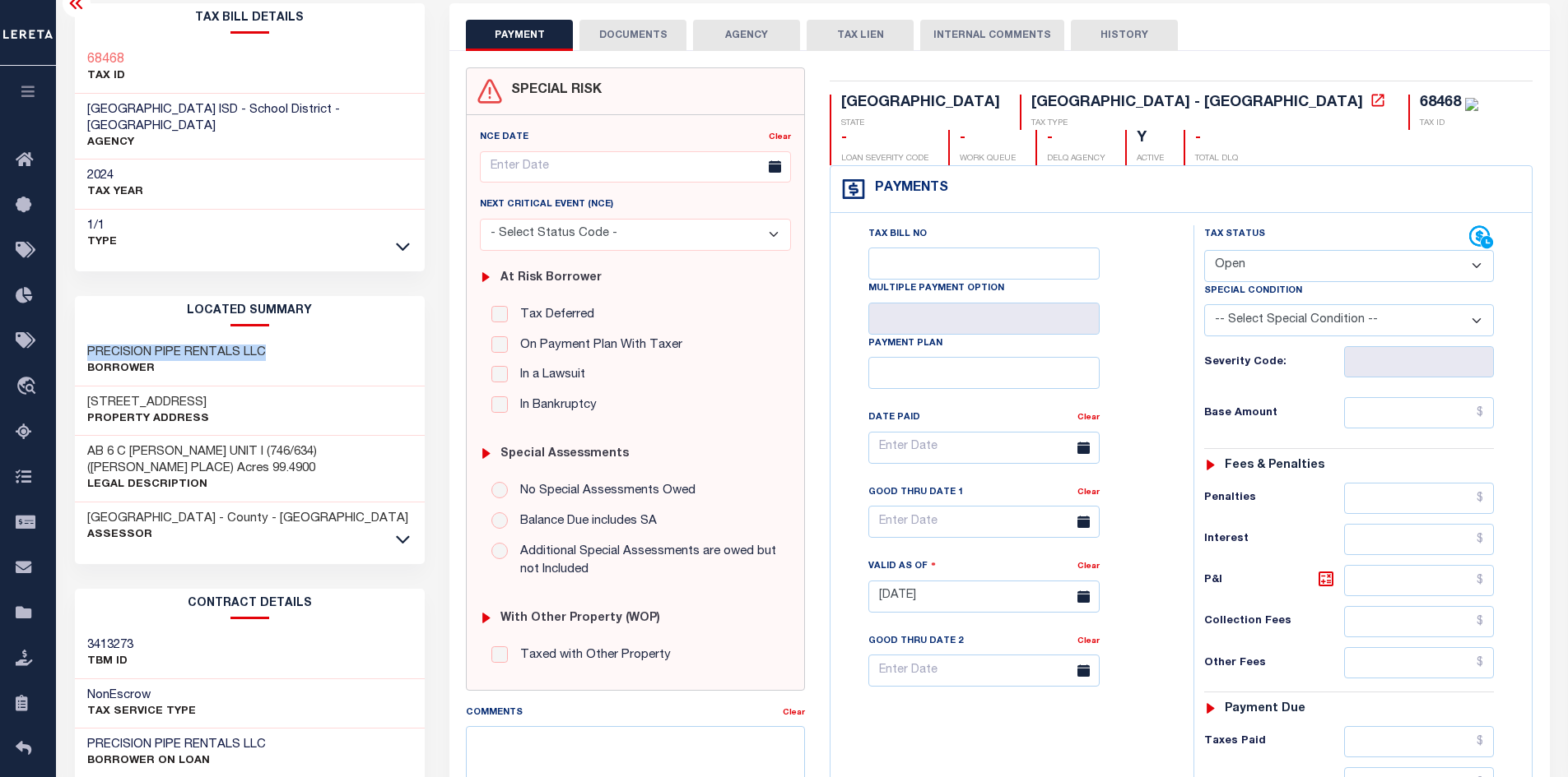
drag, startPoint x: 275, startPoint y: 338, endPoint x: 71, endPoint y: 328, distance: 204.2
click at [71, 328] on div "Tax Bill Details 68468 TAX ID AGENCY" at bounding box center [250, 633] width 375 height 1261
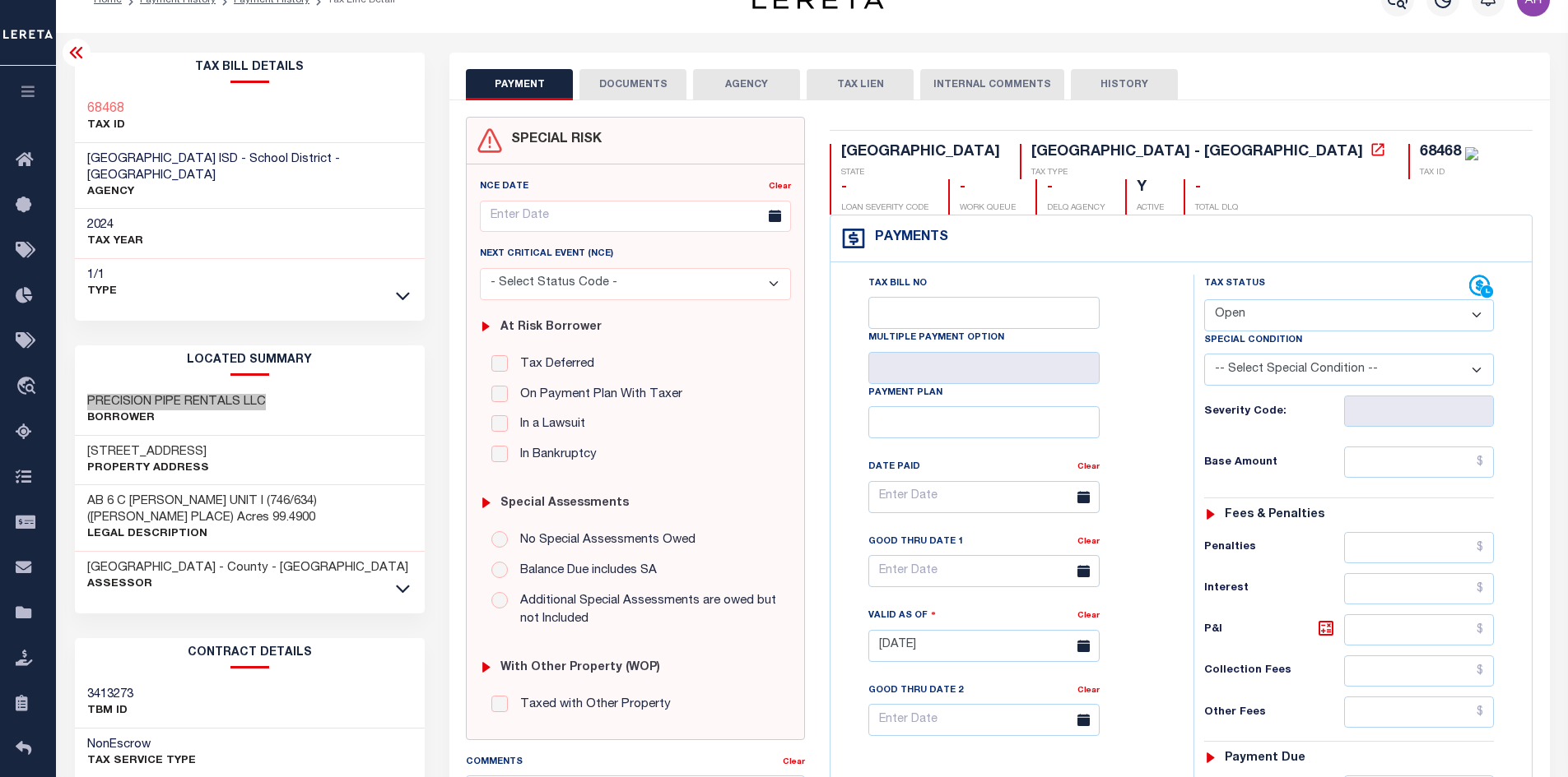
scroll to position [0, 0]
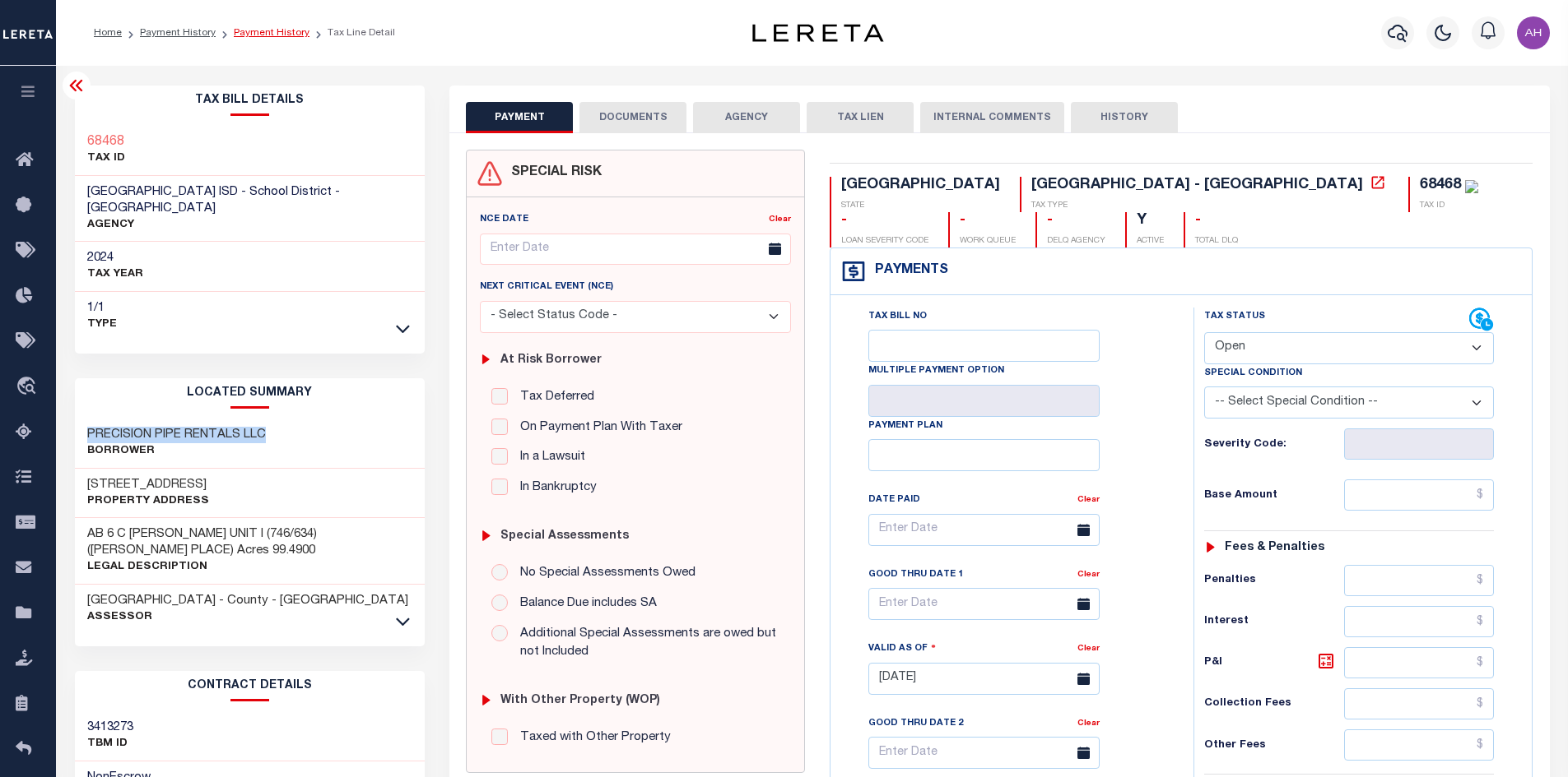
click at [259, 31] on link "Payment History" at bounding box center [271, 33] width 76 height 10
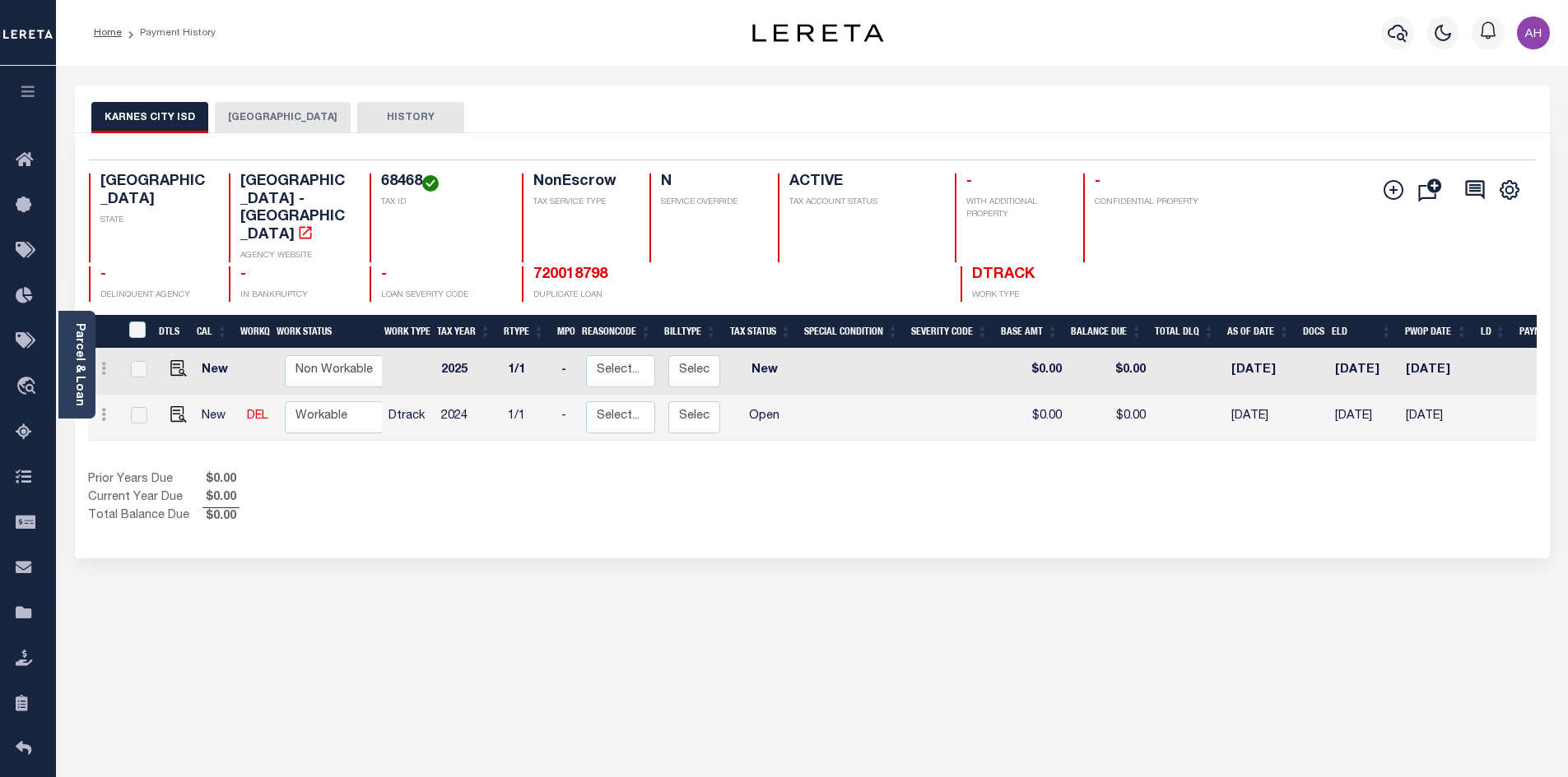
click at [266, 115] on button "[GEOGRAPHIC_DATA]" at bounding box center [282, 117] width 136 height 32
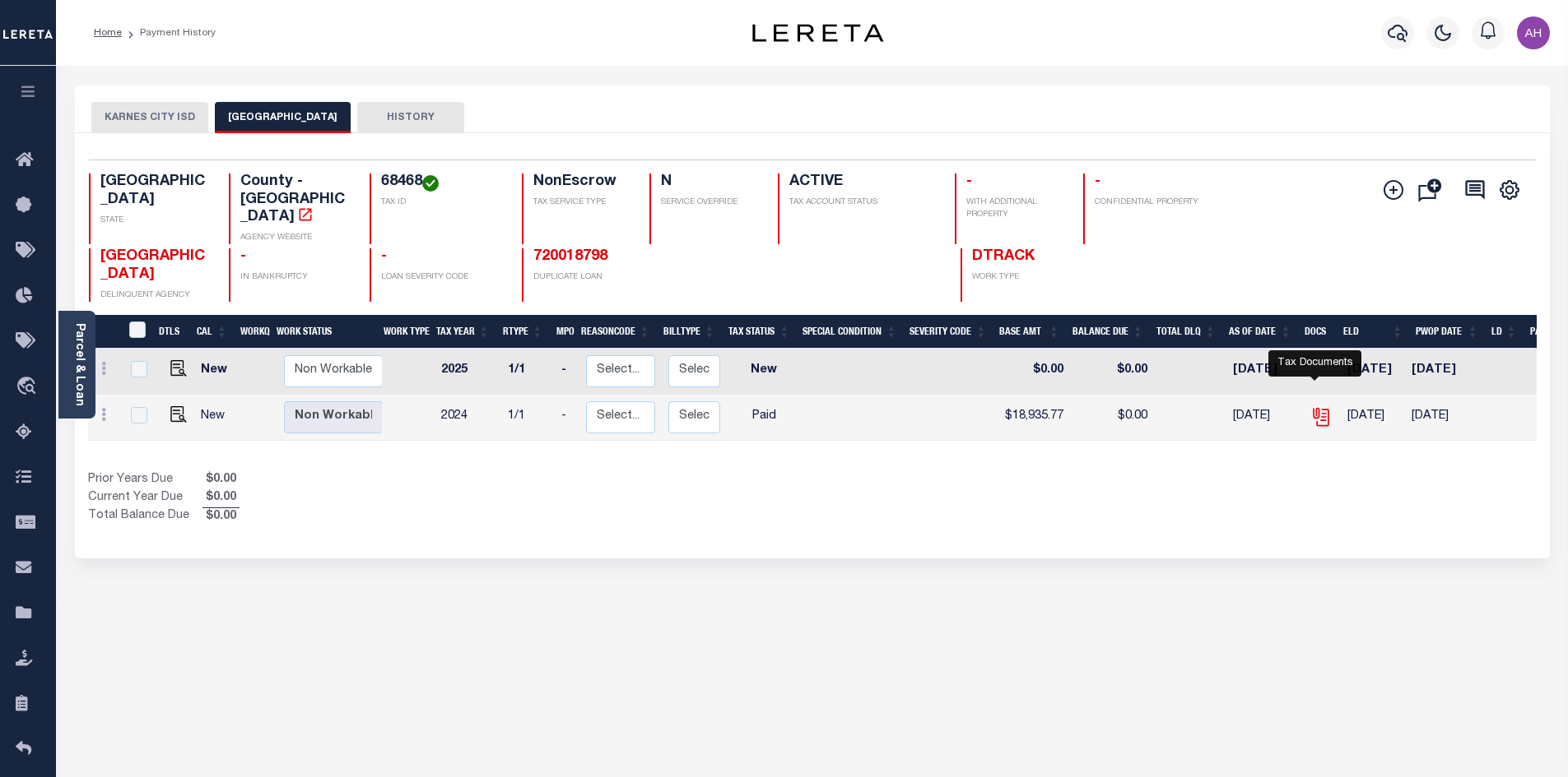
click at [1321, 407] on icon "" at bounding box center [1321, 417] width 21 height 21
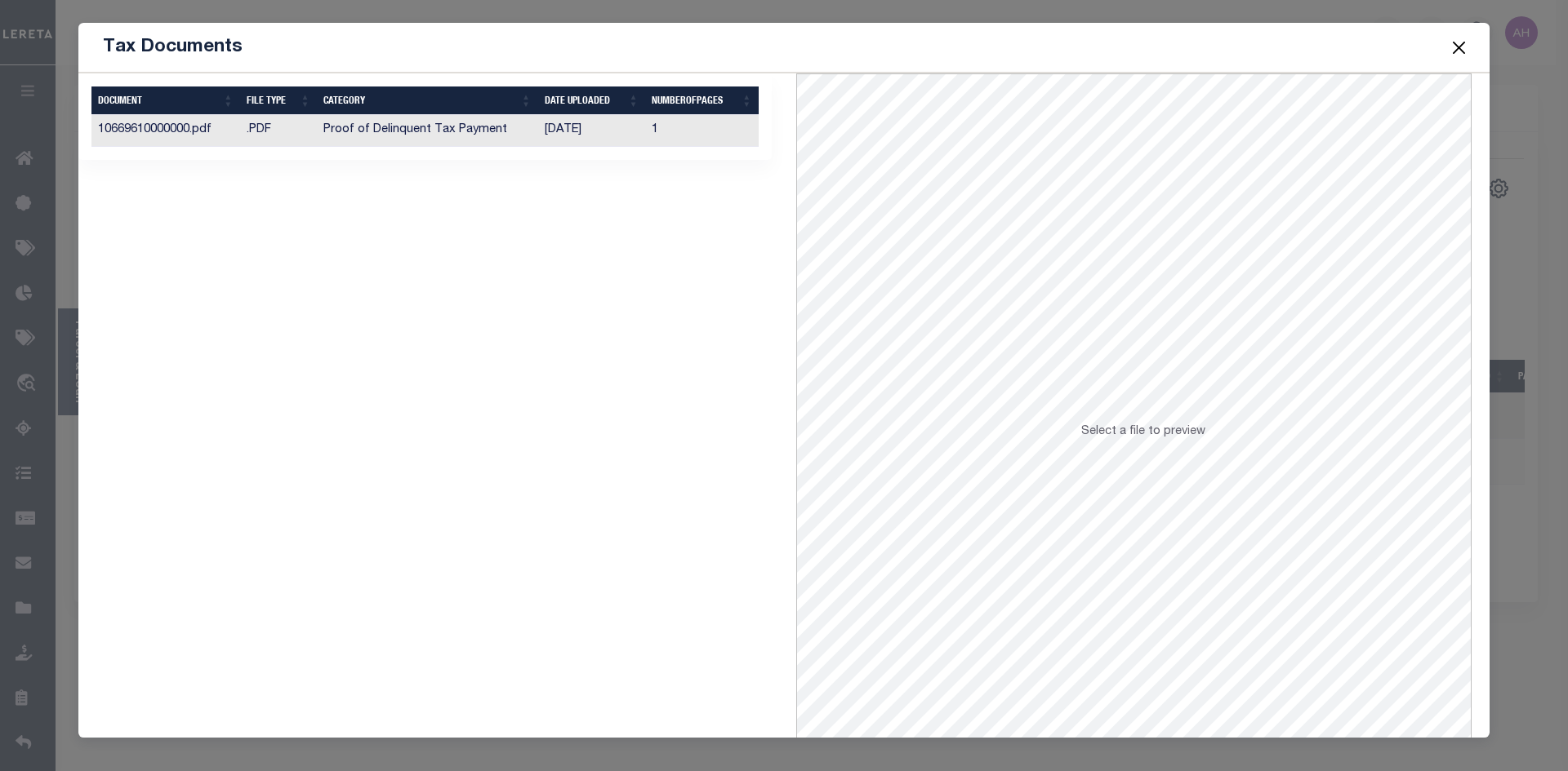
click at [409, 124] on td "Proof of Delinquent Tax Payment" at bounding box center [427, 131] width 220 height 31
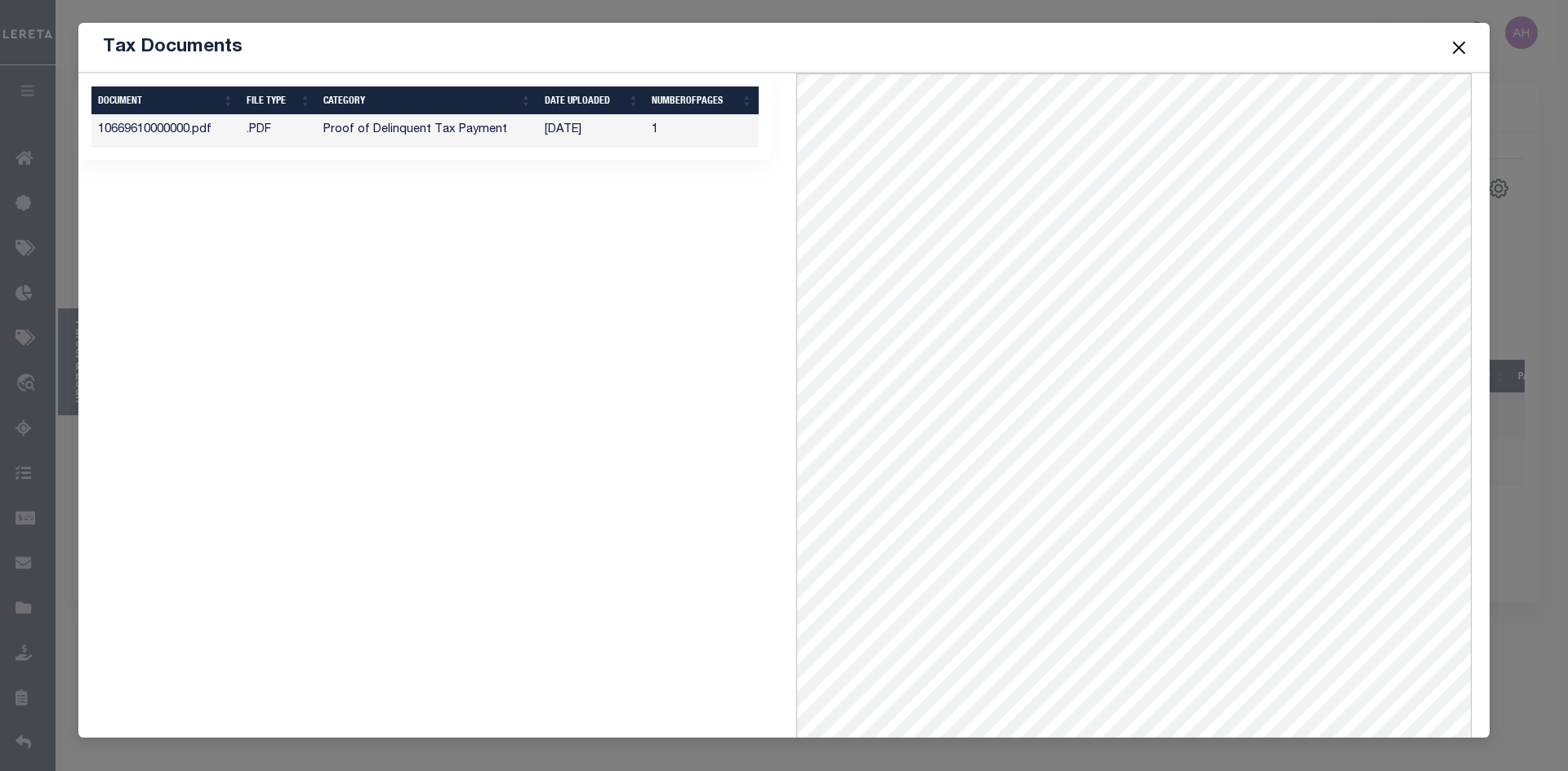
click at [1464, 40] on button "Close" at bounding box center [1459, 47] width 21 height 21
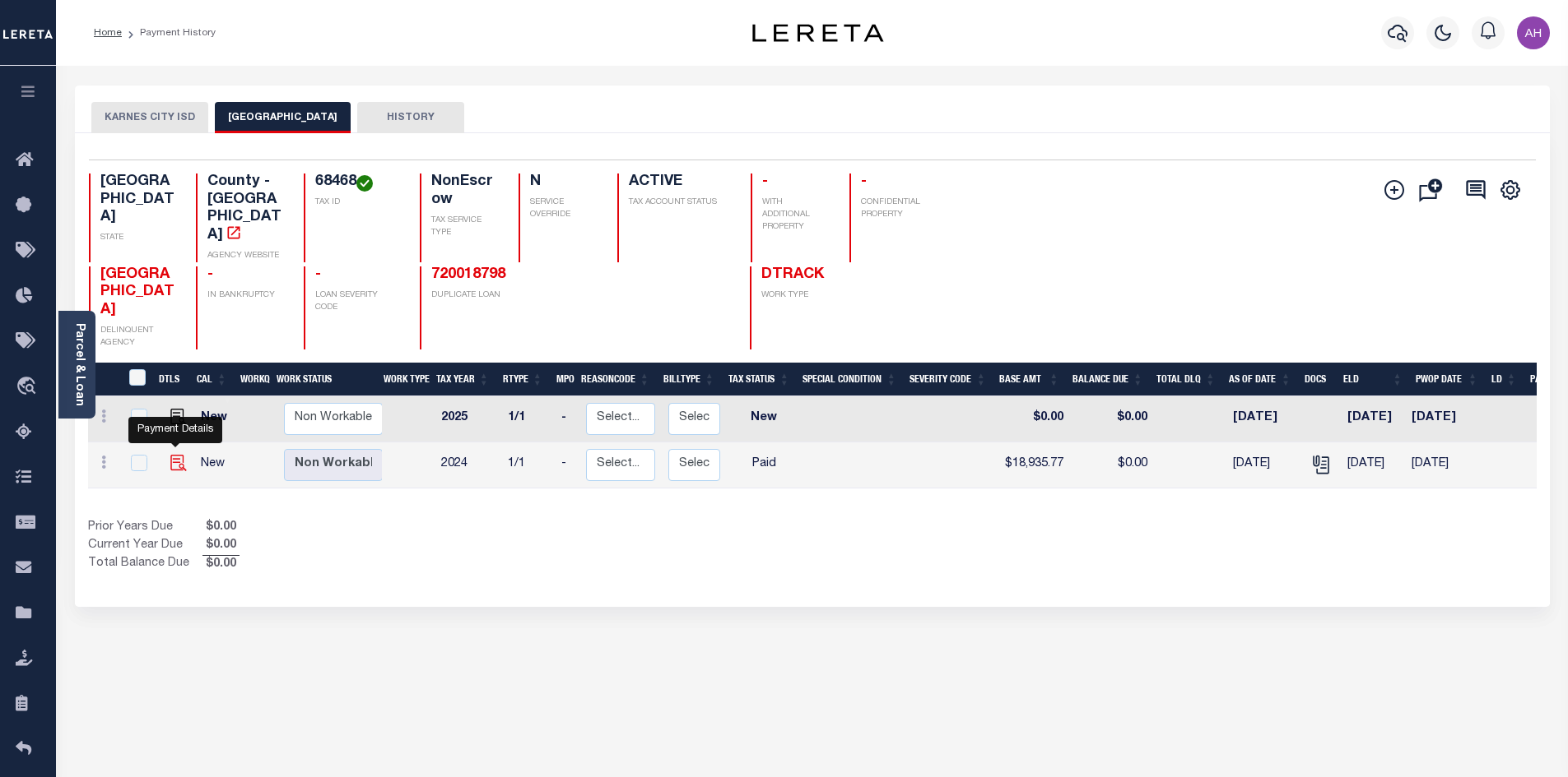
click at [174, 457] on img "" at bounding box center [178, 463] width 16 height 16
checkbox input "true"
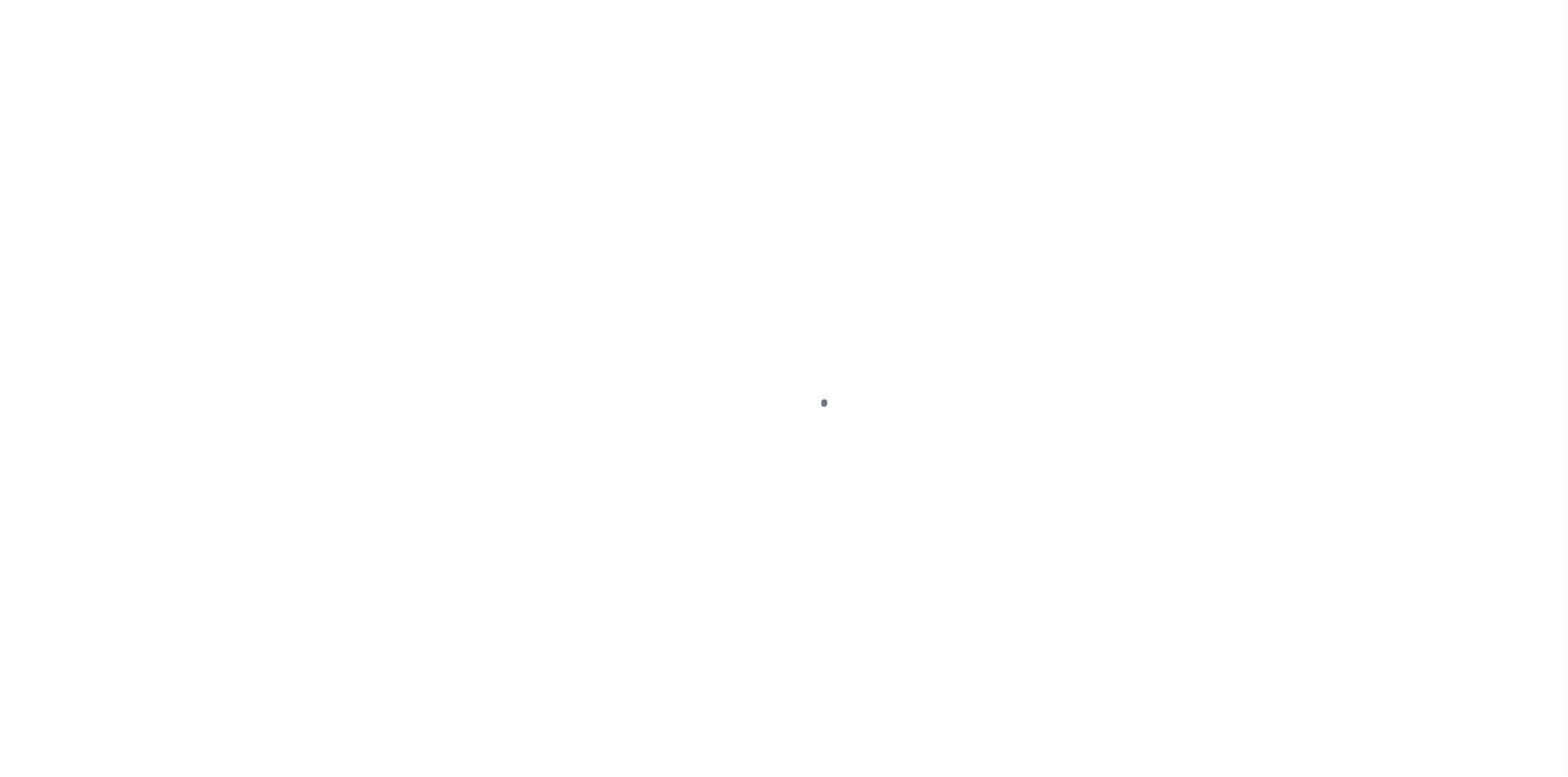
select select "PYD"
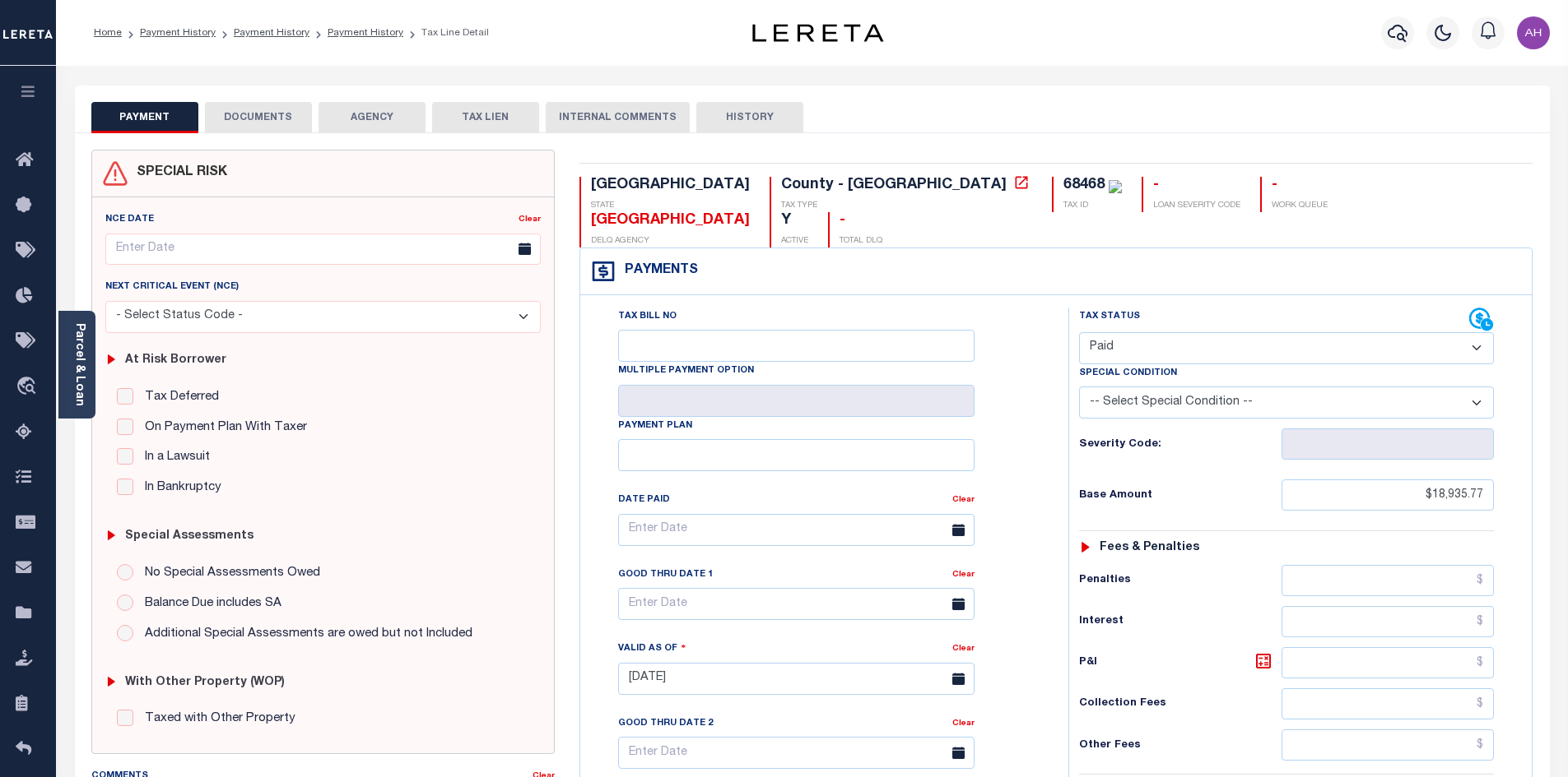
click at [276, 113] on button "DOCUMENTS" at bounding box center [258, 117] width 107 height 32
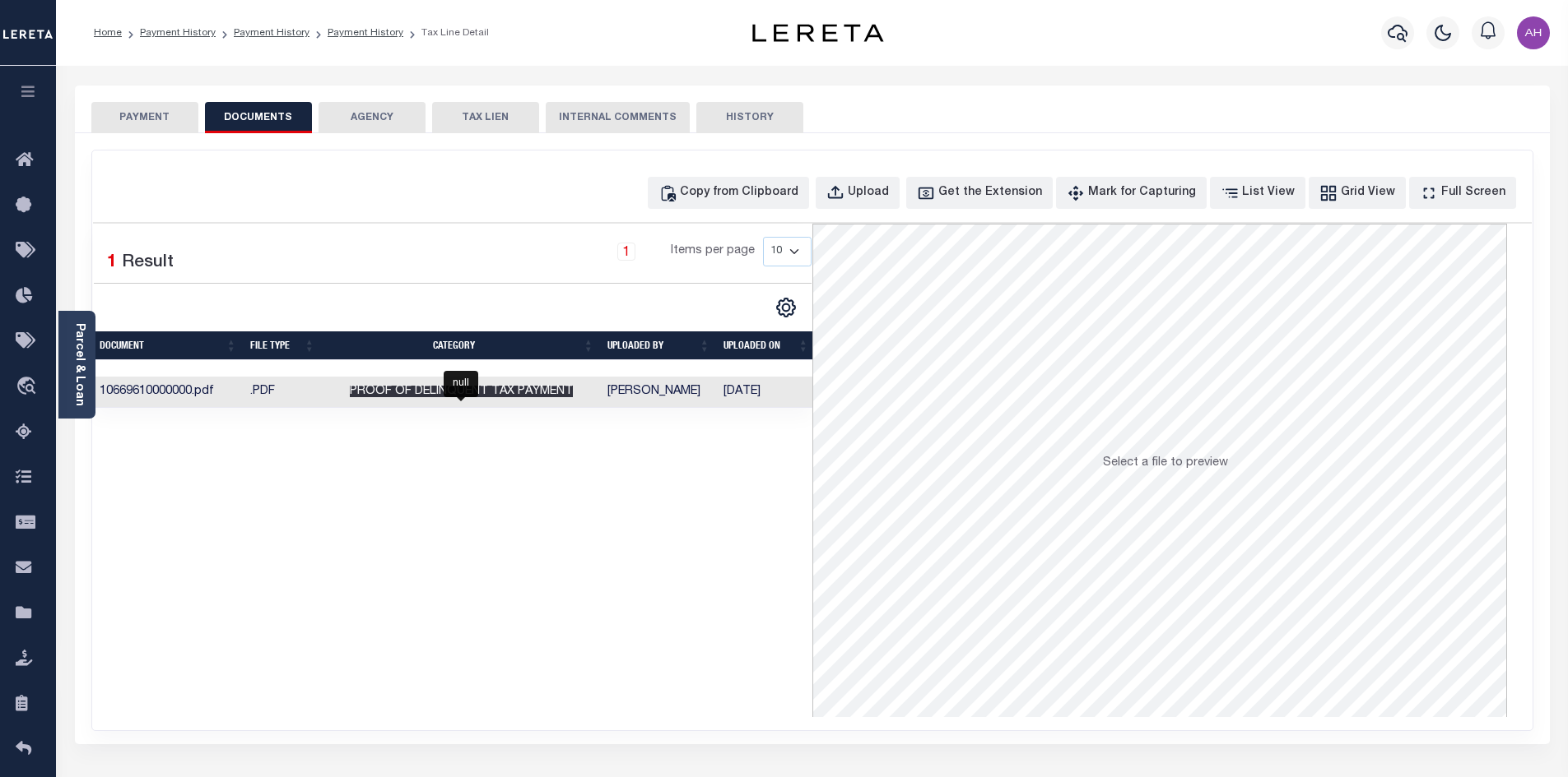
click at [547, 396] on span "Proof of Delinquent Tax Payment" at bounding box center [462, 391] width 223 height 12
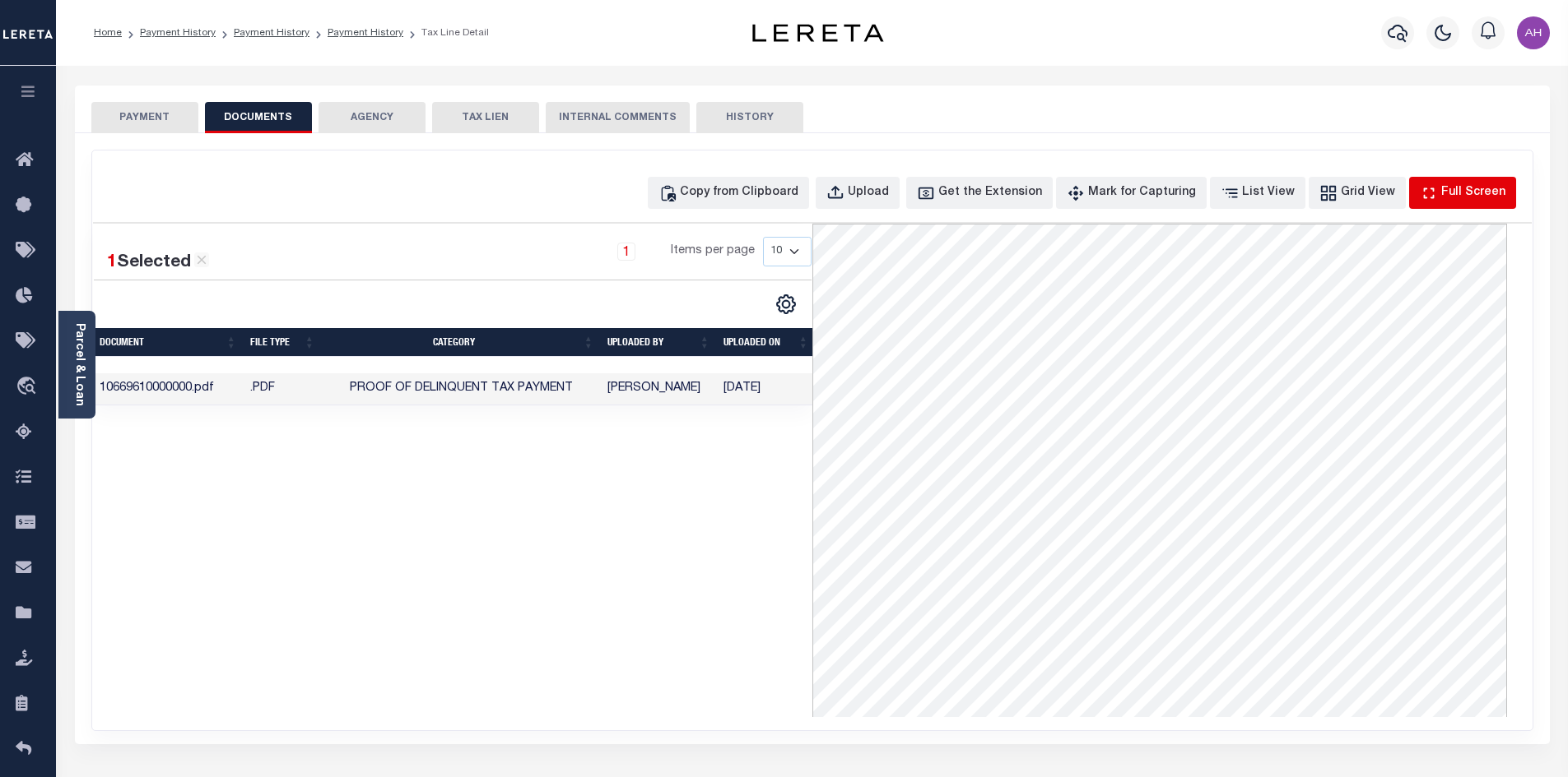
click at [1476, 190] on div "Full Screen" at bounding box center [1473, 193] width 64 height 18
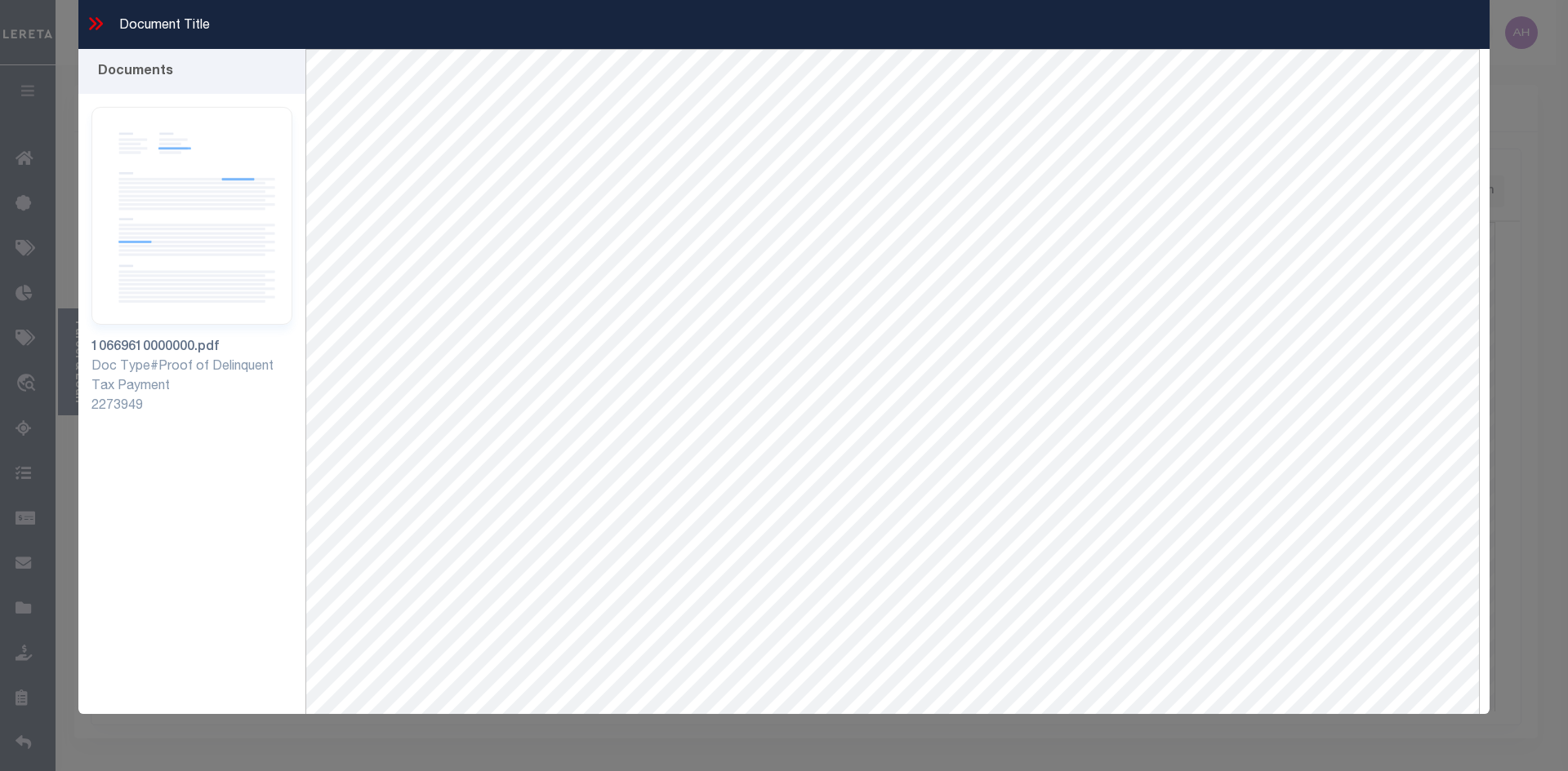
click at [101, 29] on icon at bounding box center [95, 24] width 21 height 21
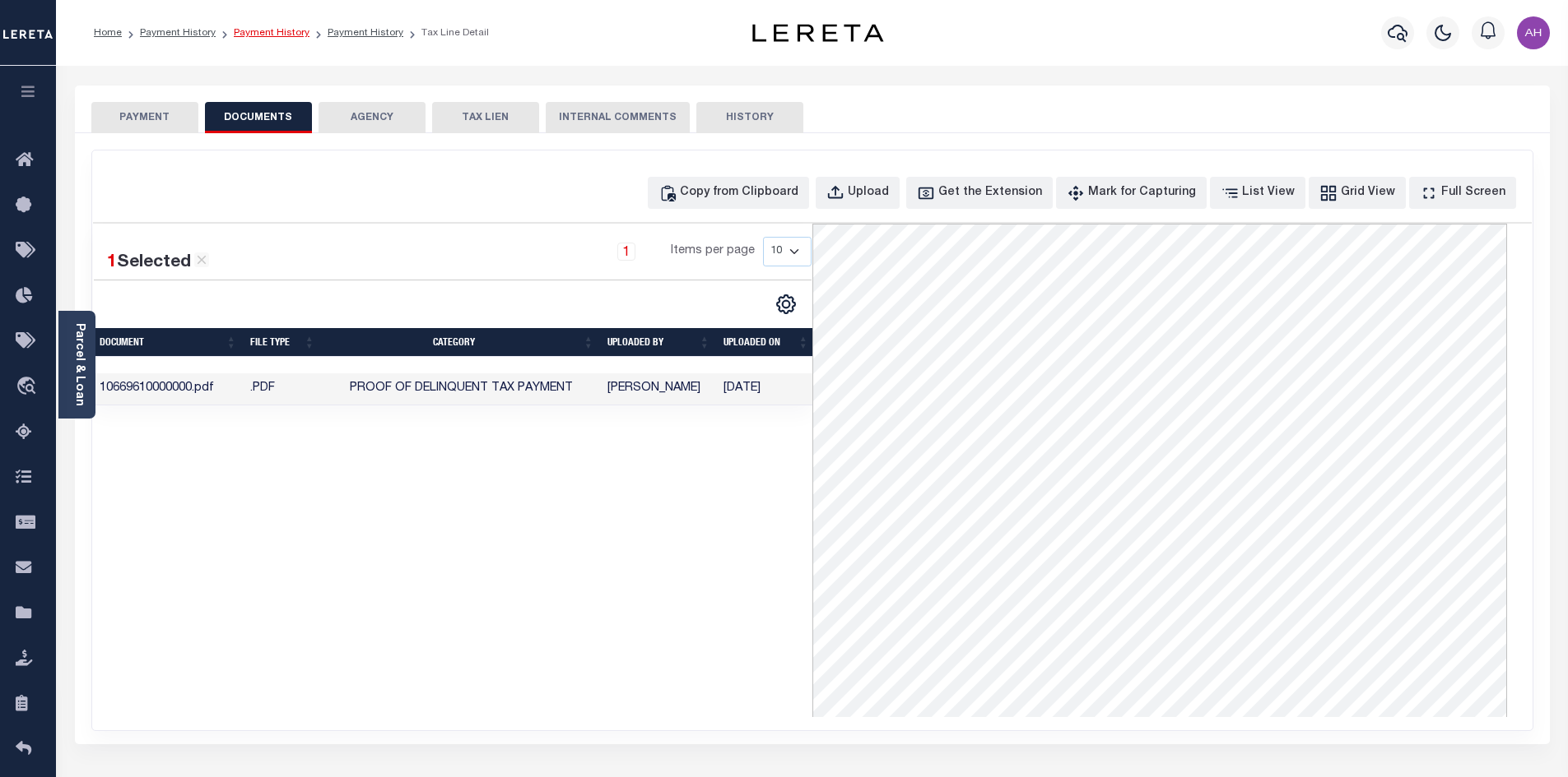
click at [278, 35] on link "Payment History" at bounding box center [271, 33] width 76 height 10
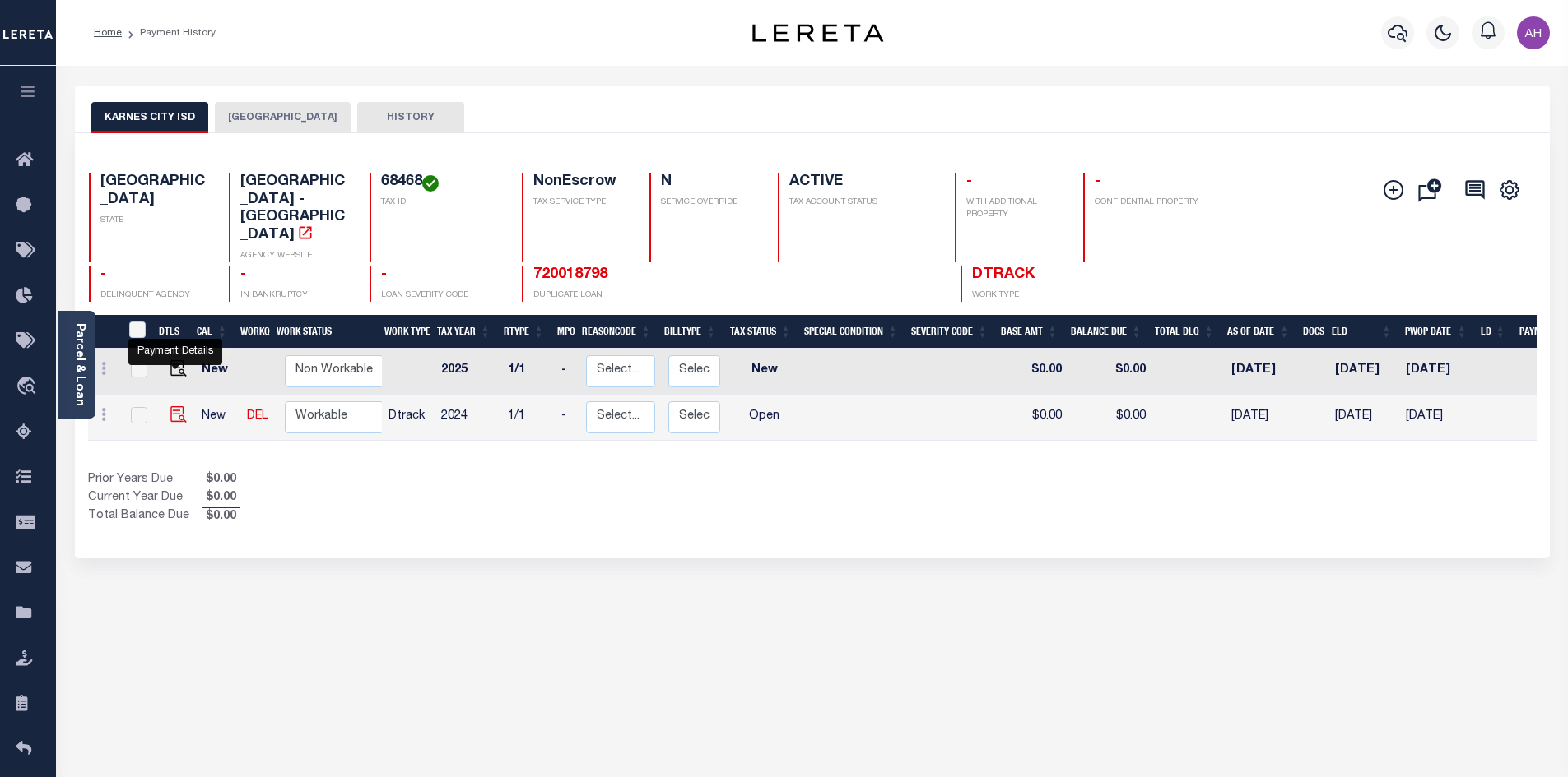
click at [174, 407] on img "" at bounding box center [178, 414] width 16 height 16
checkbox input "true"
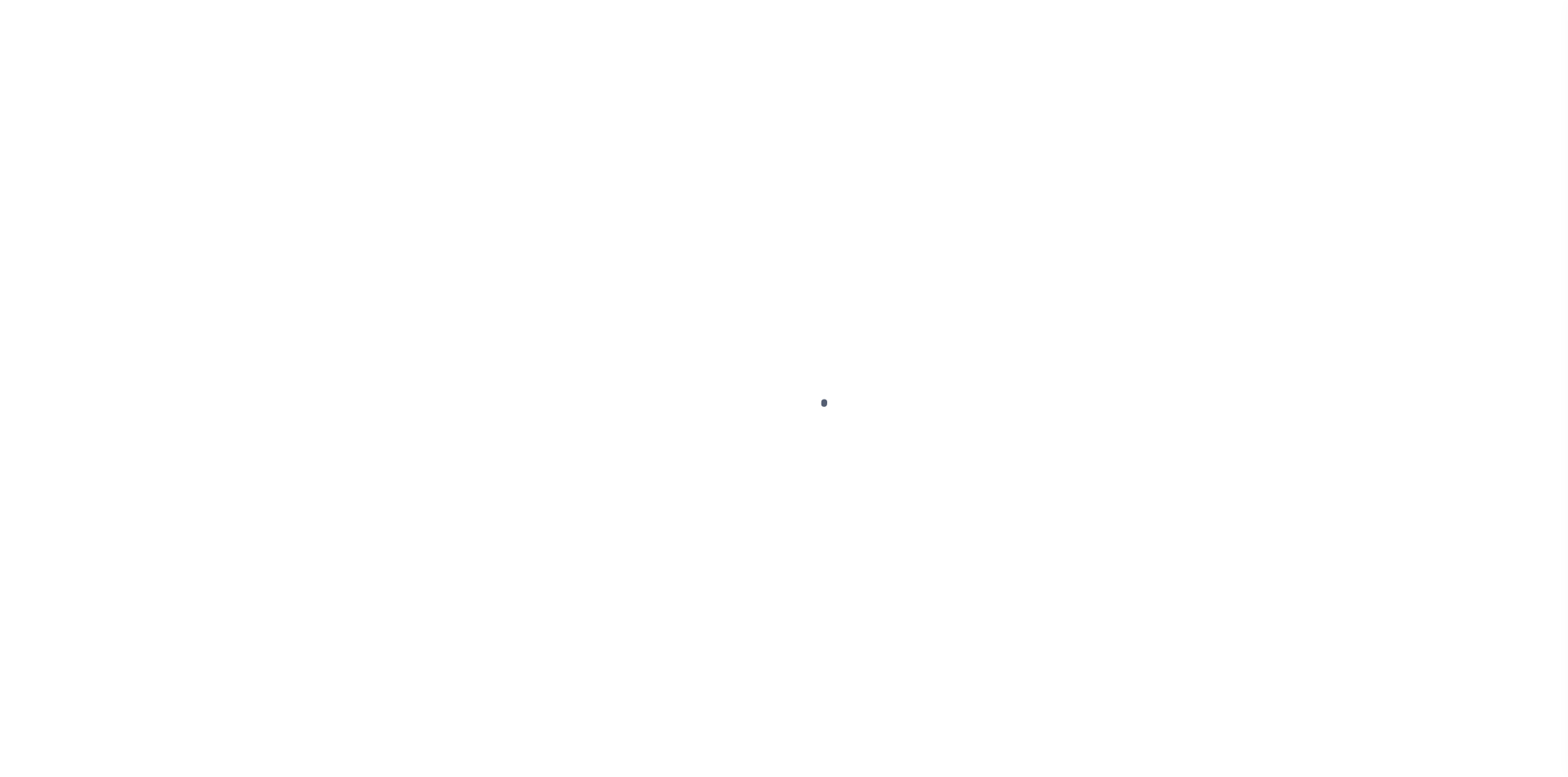
select select "OP2"
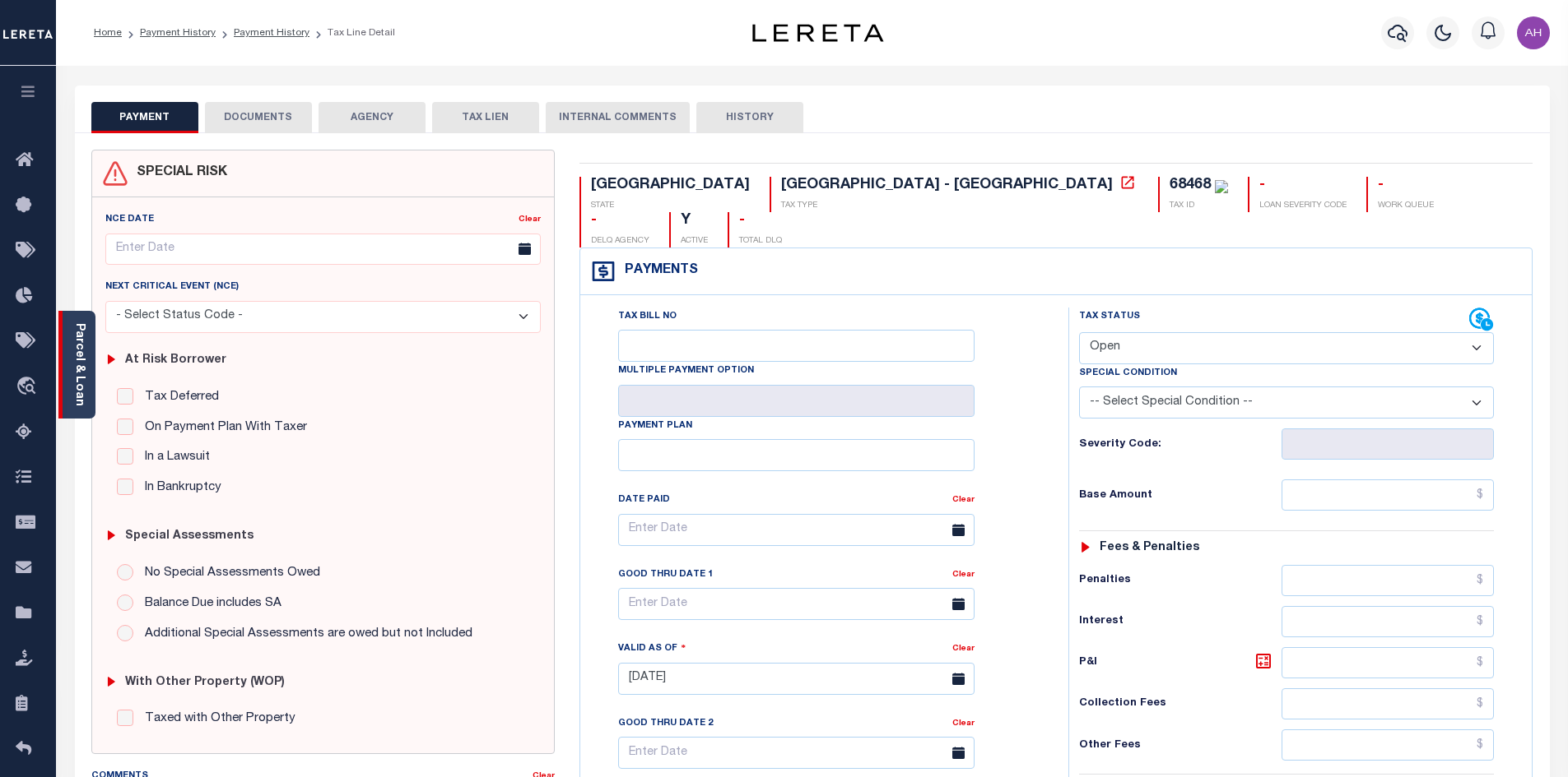
click at [79, 363] on link "Parcel & Loan" at bounding box center [79, 364] width 12 height 83
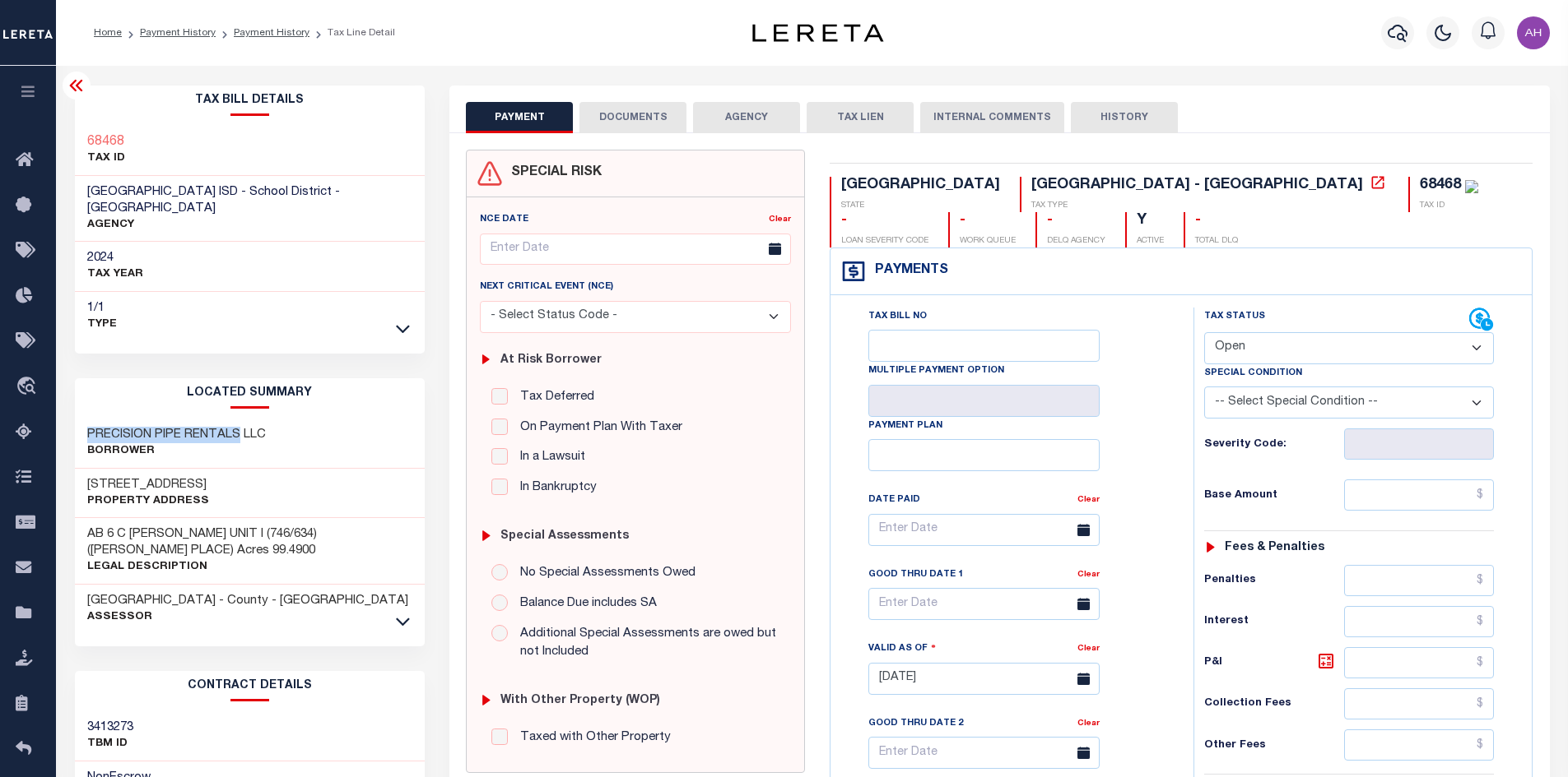
drag, startPoint x: 239, startPoint y: 414, endPoint x: 89, endPoint y: 417, distance: 150.0
click at [89, 427] on h3 "PRECISION PIPE RENTALS LLC" at bounding box center [177, 435] width 179 height 16
copy h3 "PRECISION PIPE RENTALS"
click at [253, 29] on link "Payment History" at bounding box center [271, 33] width 76 height 10
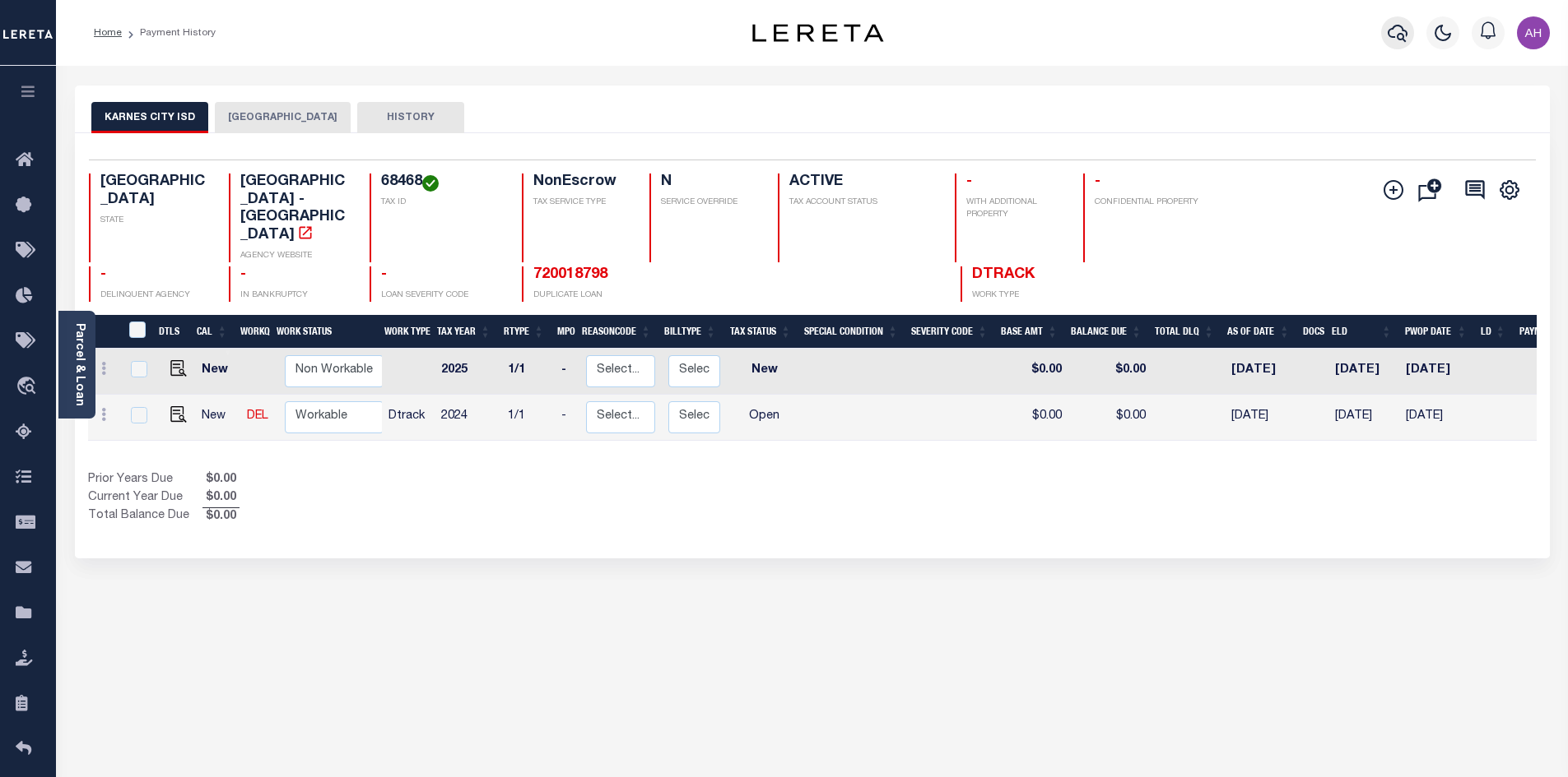
click at [1404, 36] on icon "button" at bounding box center [1397, 33] width 20 height 20
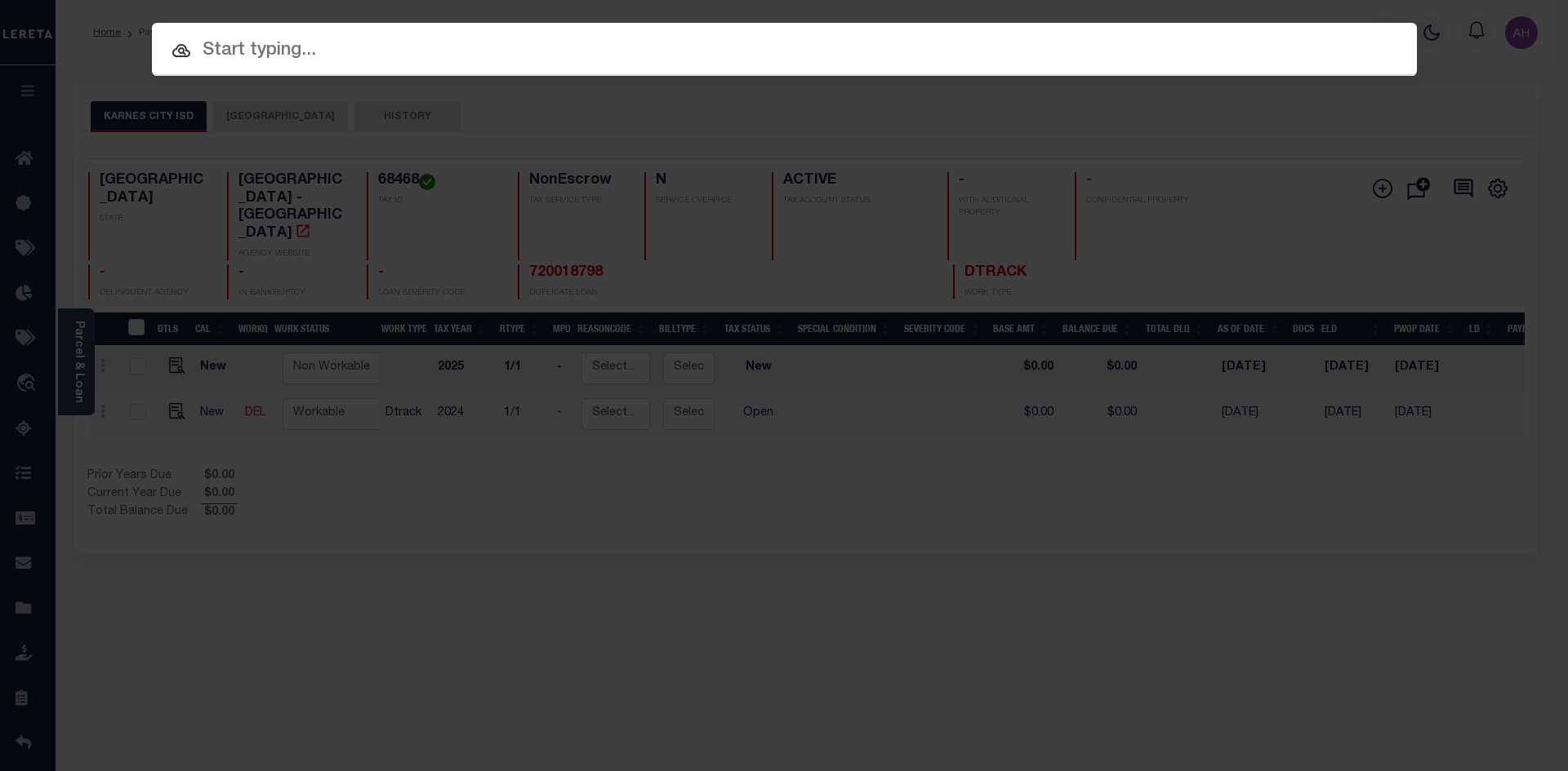
paste input "900007417"
type input "900007417"
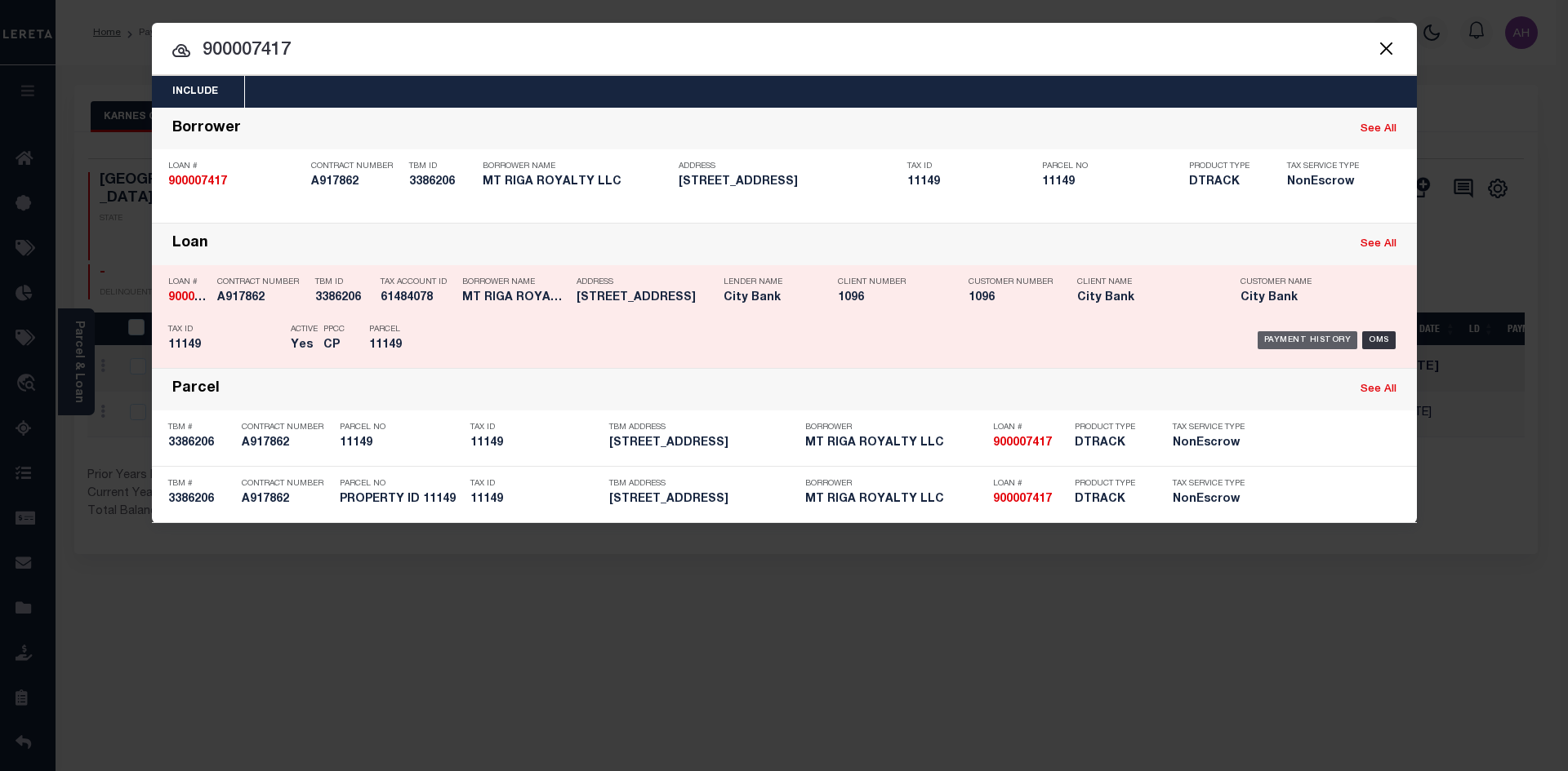
click at [1303, 341] on div "Payment History" at bounding box center [1307, 340] width 100 height 18
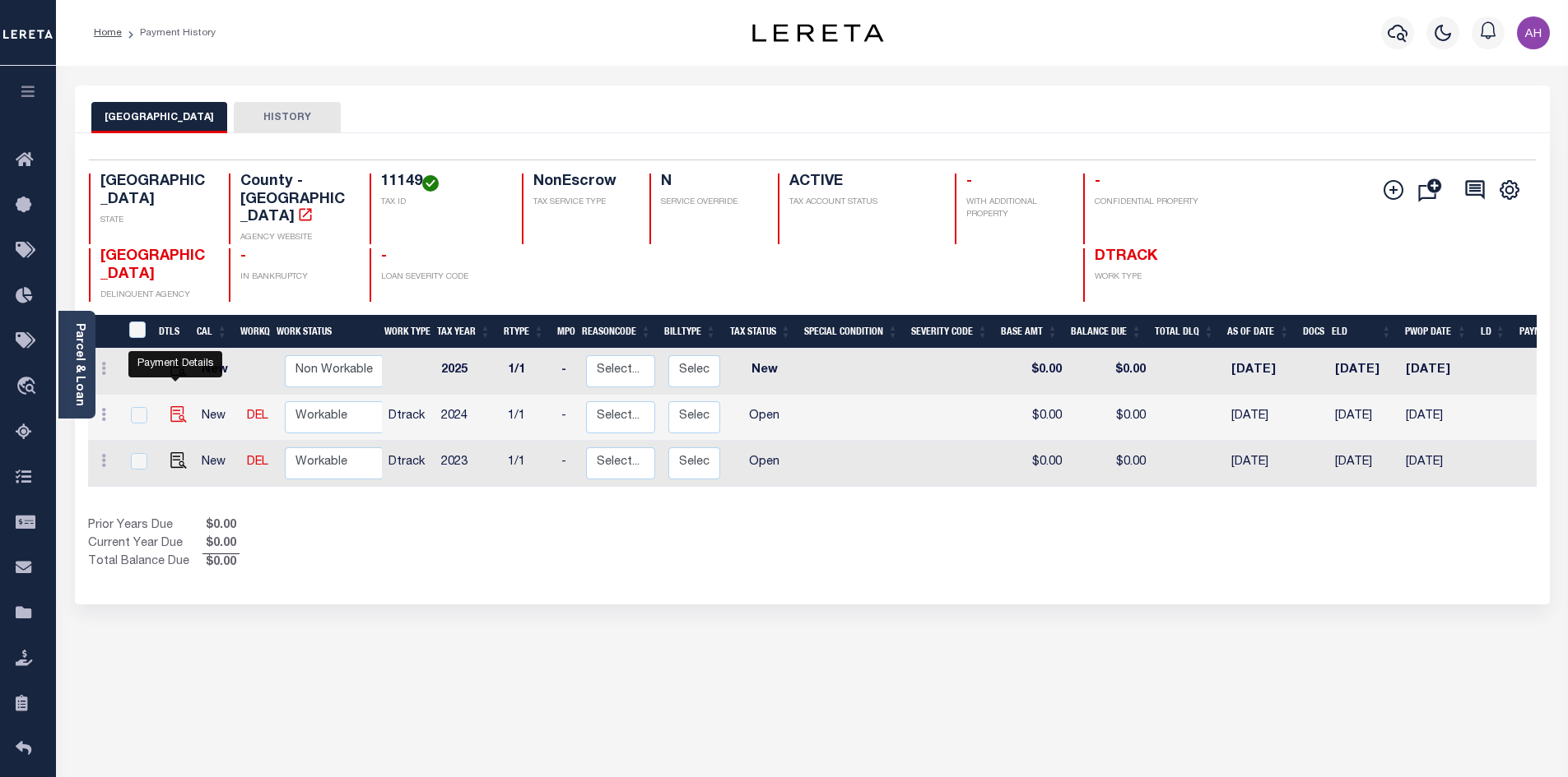
click at [177, 407] on img "" at bounding box center [178, 414] width 16 height 16
checkbox input "true"
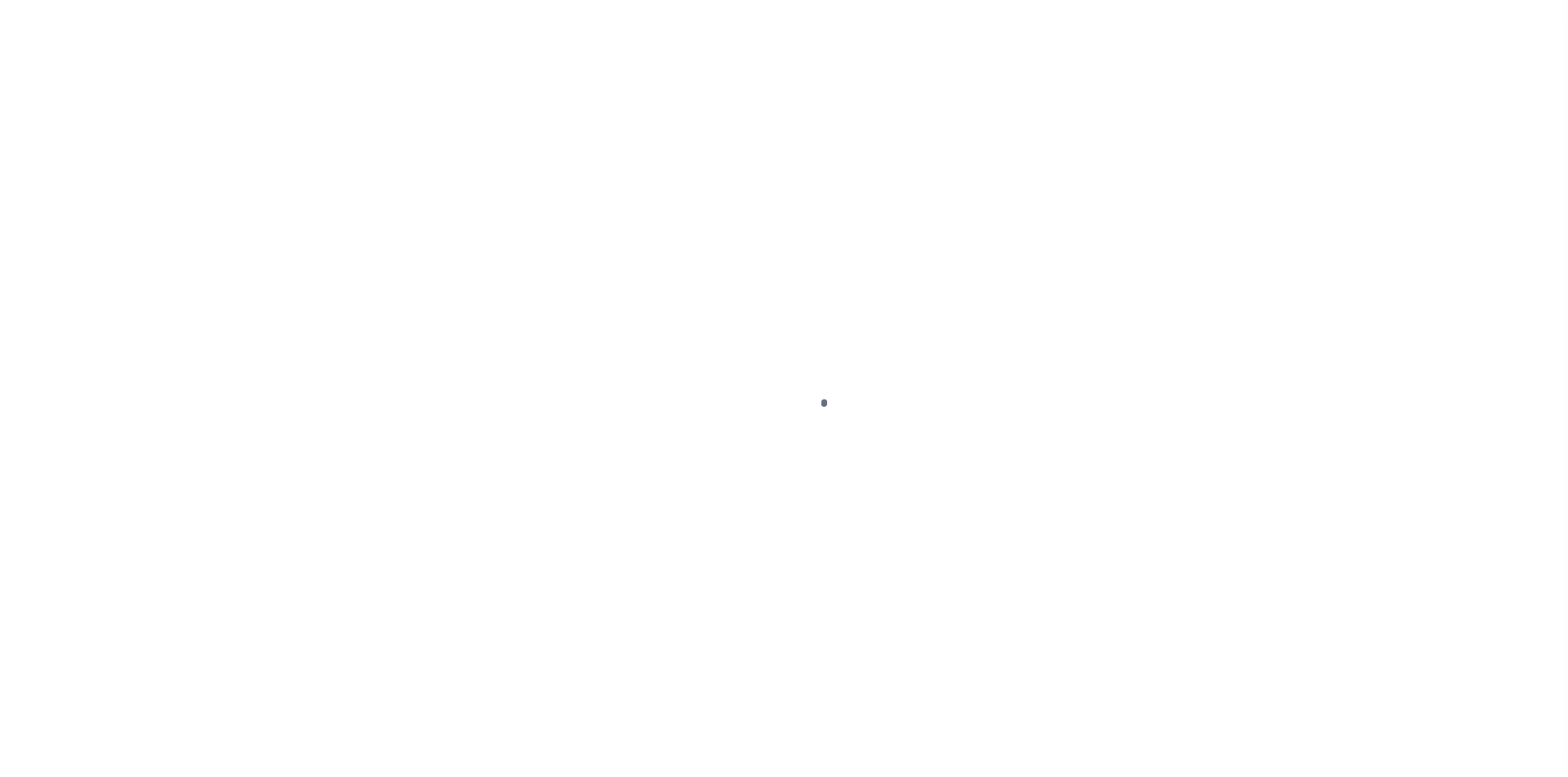
select select "OP2"
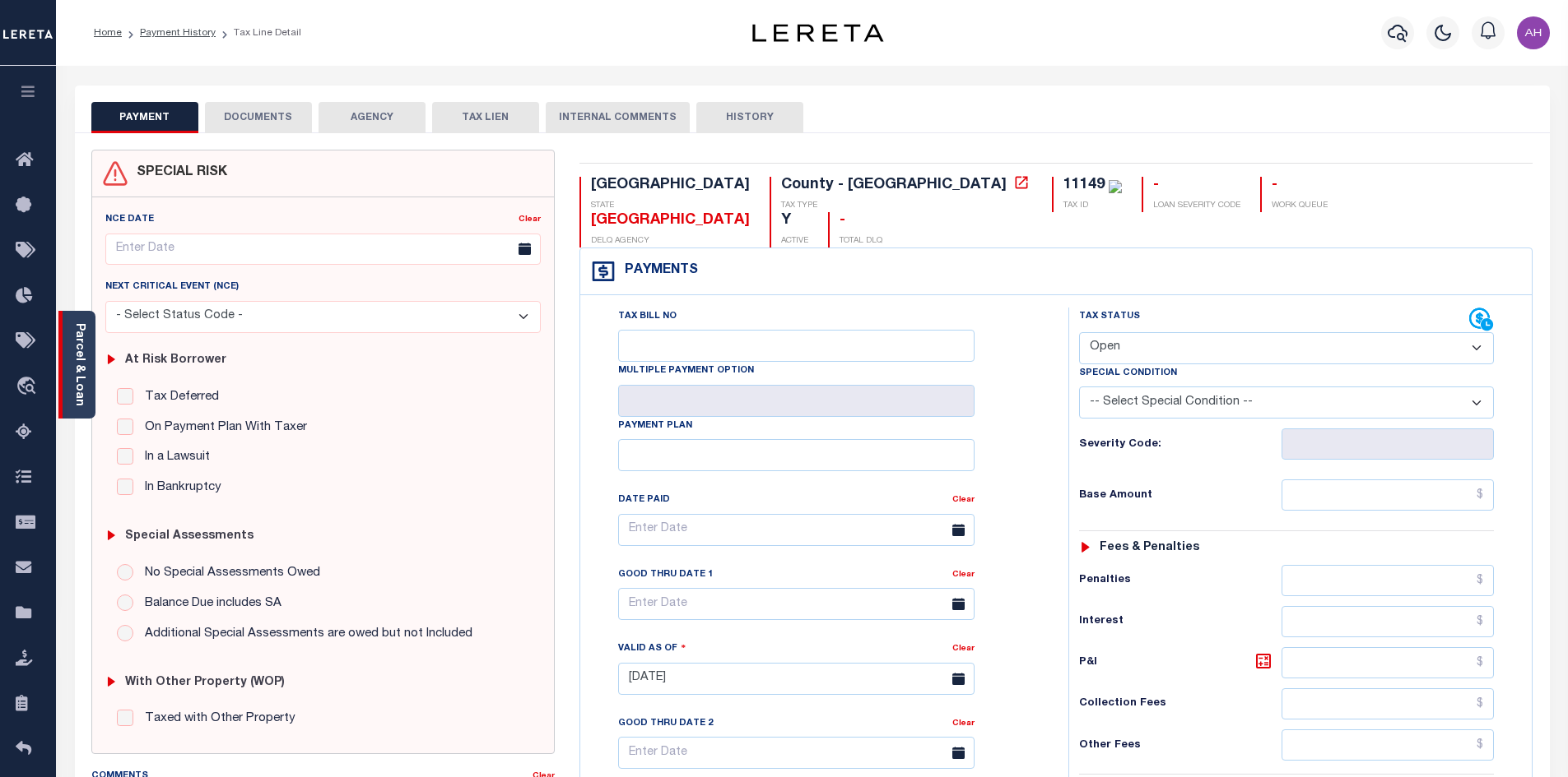
click at [86, 375] on div "Parcel & Loan" at bounding box center [77, 364] width 37 height 108
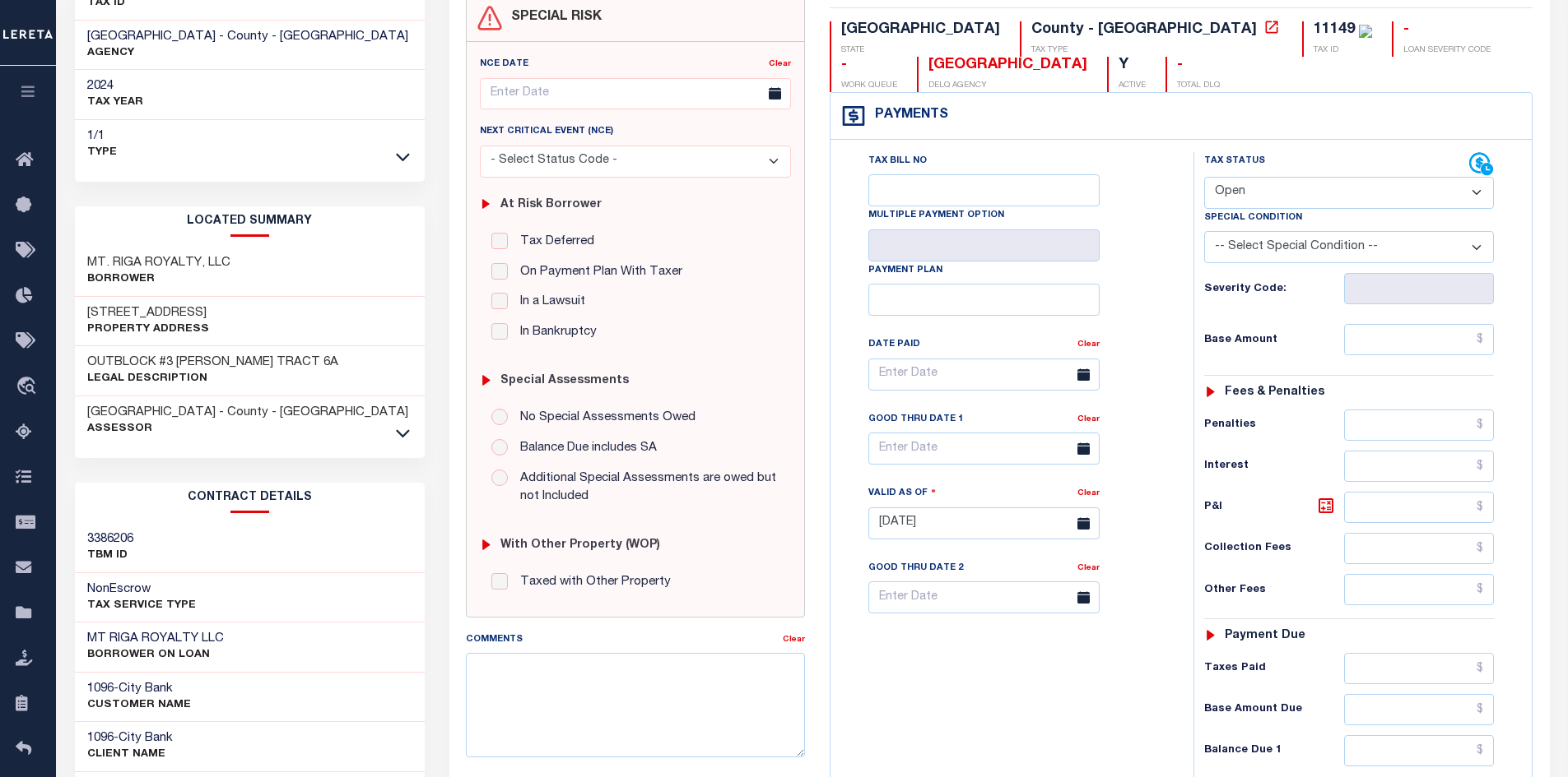
scroll to position [139, 0]
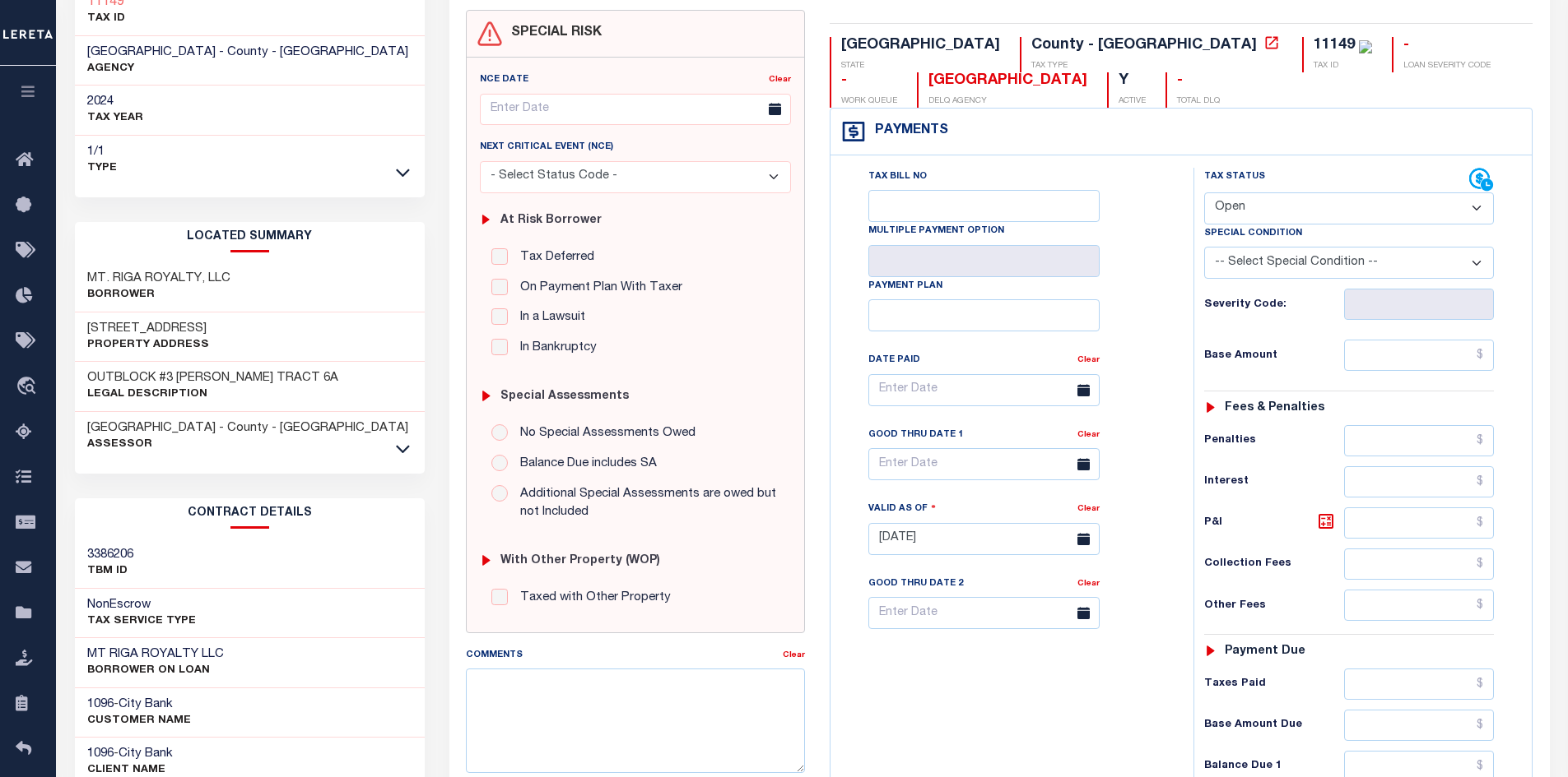
click at [402, 458] on div "PRESIDIO COUNTY - County - TX Assessor" at bounding box center [250, 437] width 350 height 49
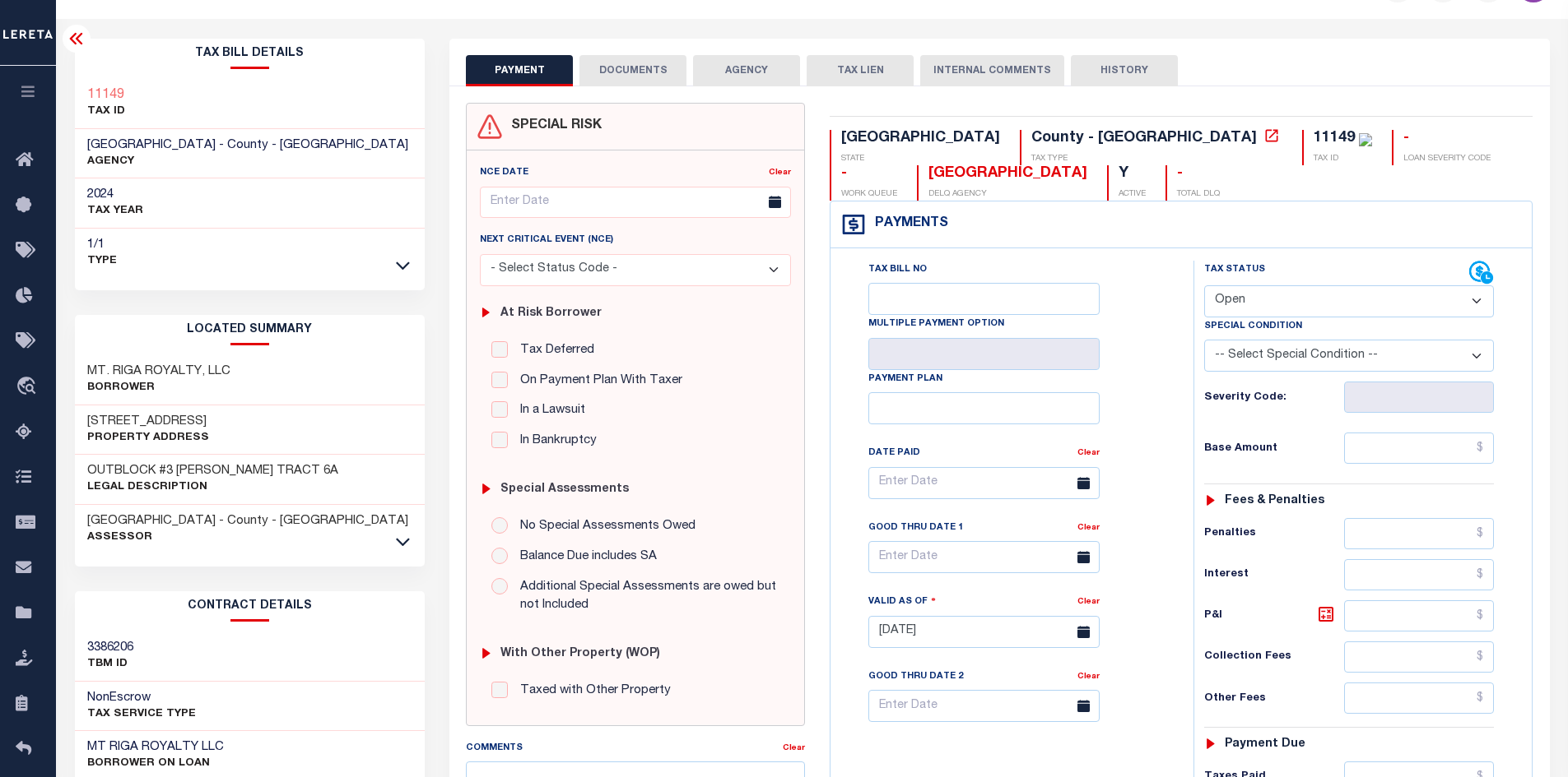
scroll to position [0, 0]
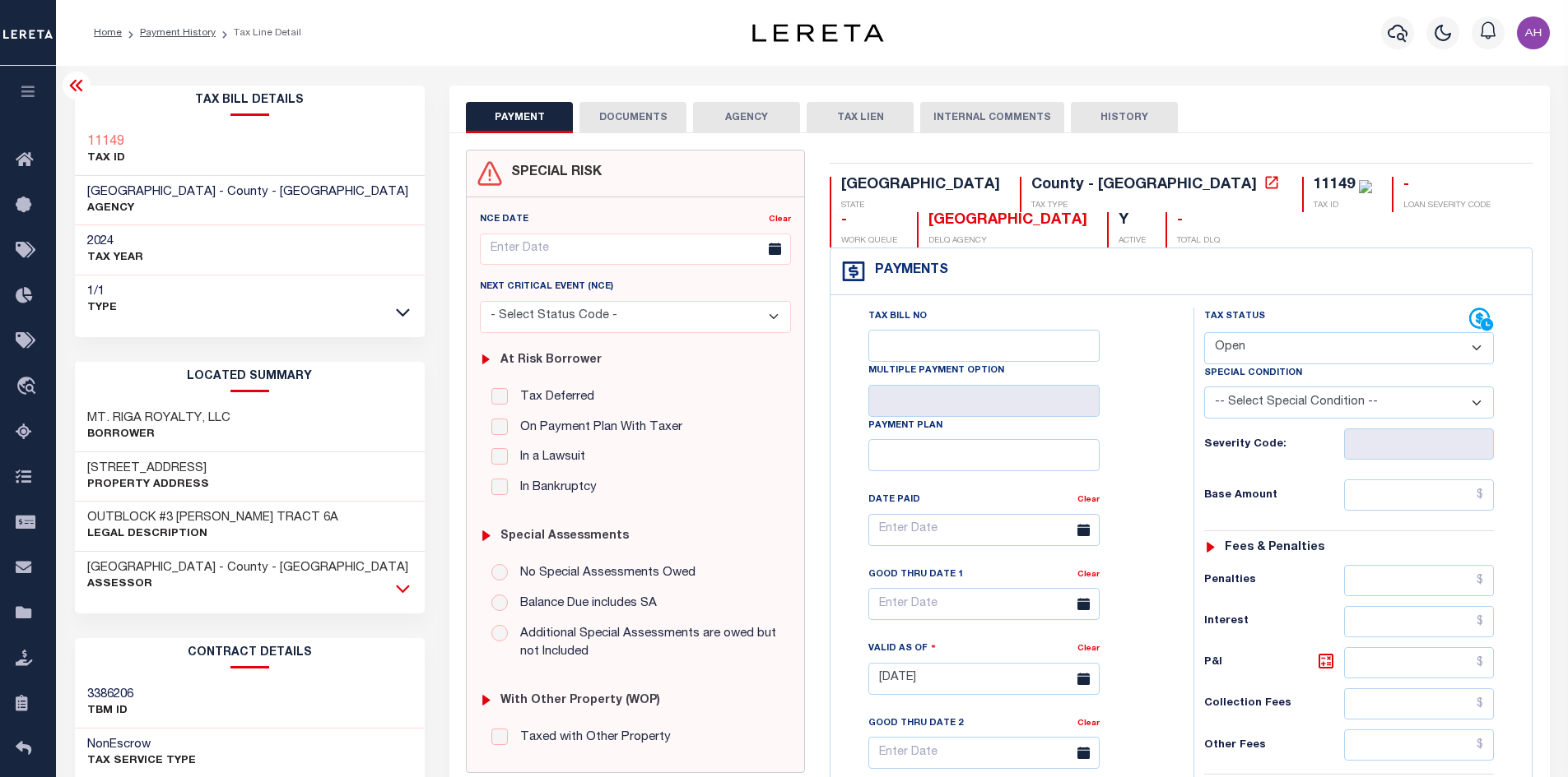
click at [407, 584] on icon at bounding box center [402, 589] width 14 height 17
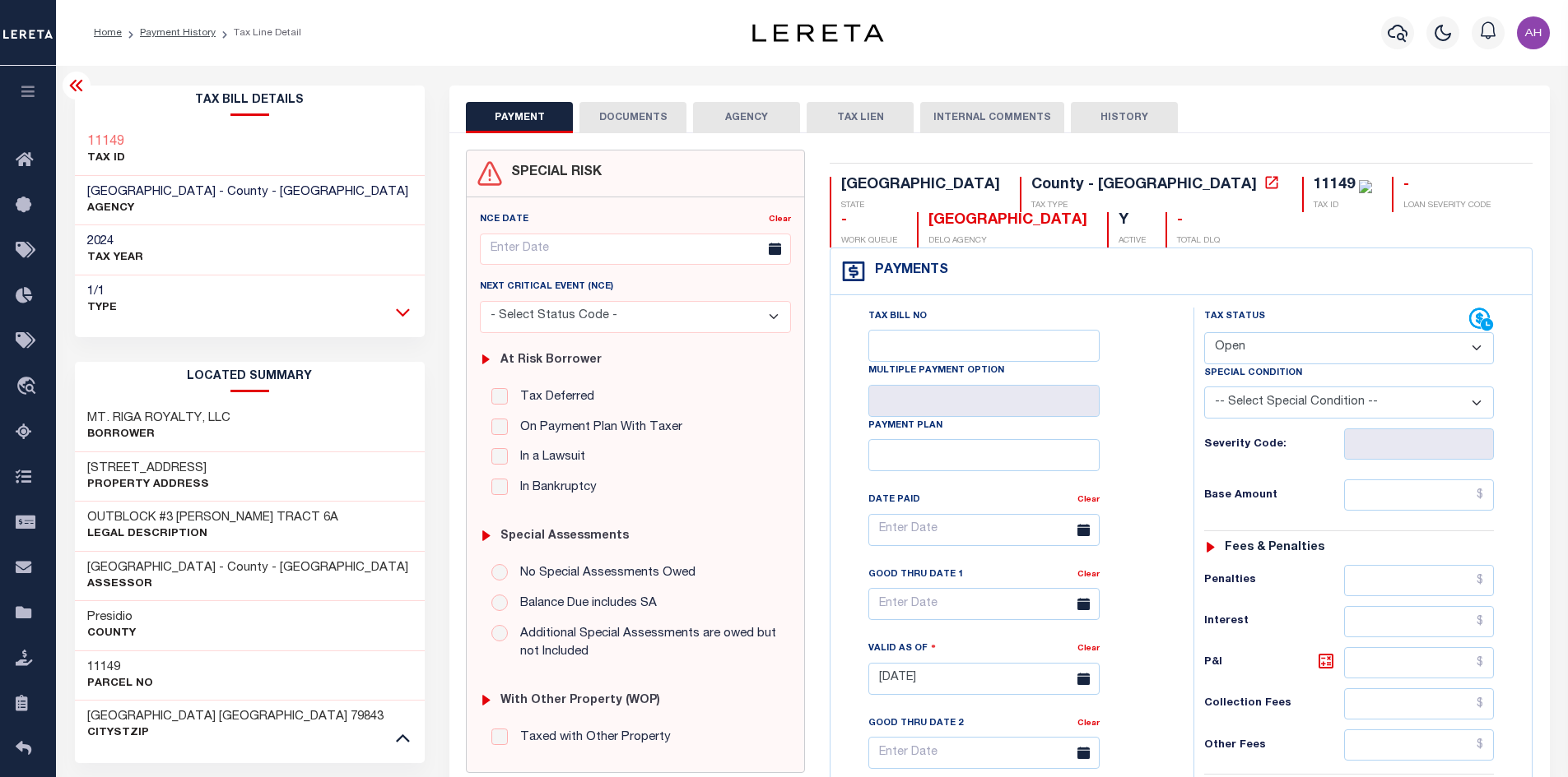
click at [401, 309] on icon at bounding box center [402, 313] width 14 height 17
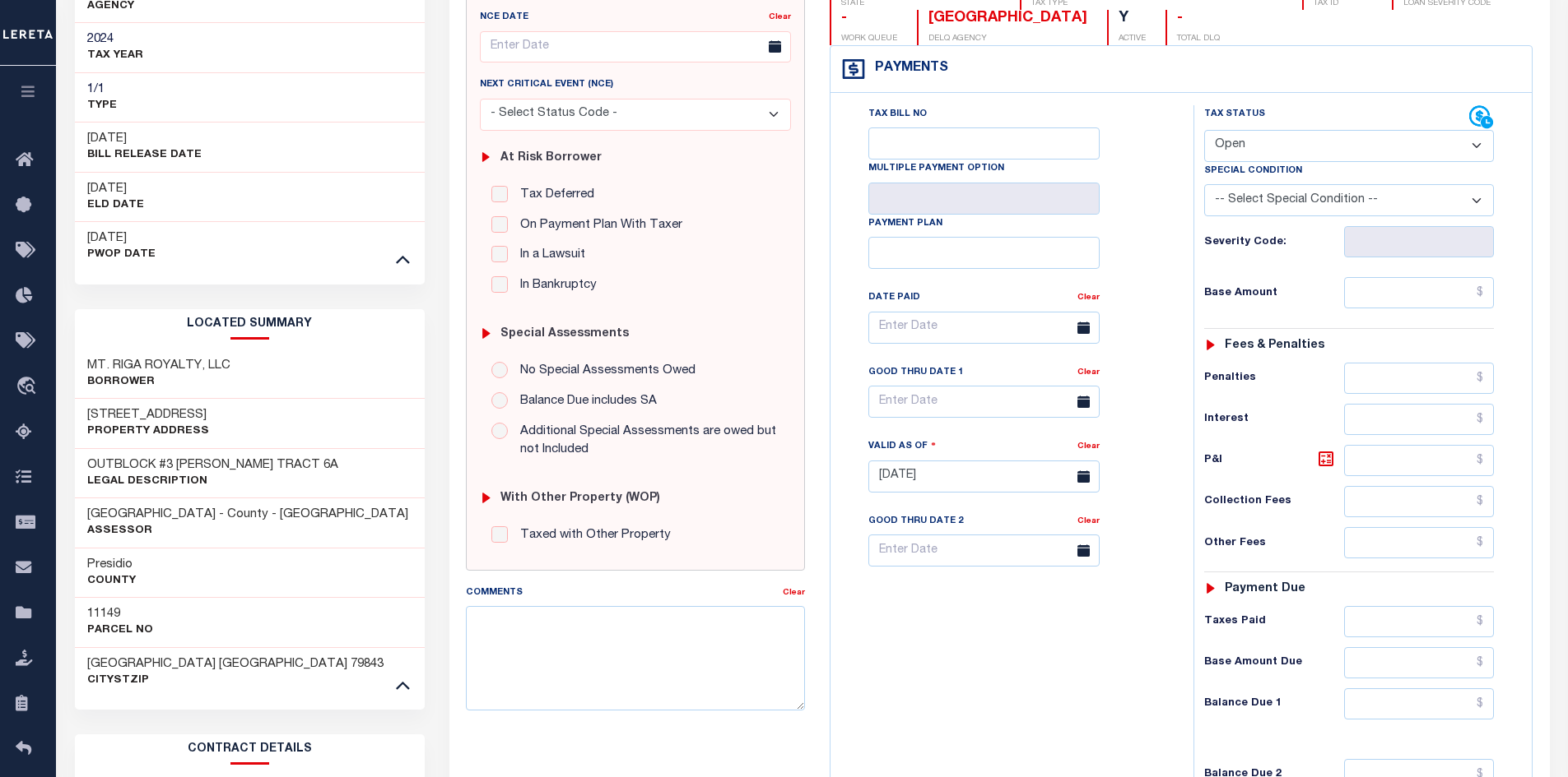
scroll to position [306, 0]
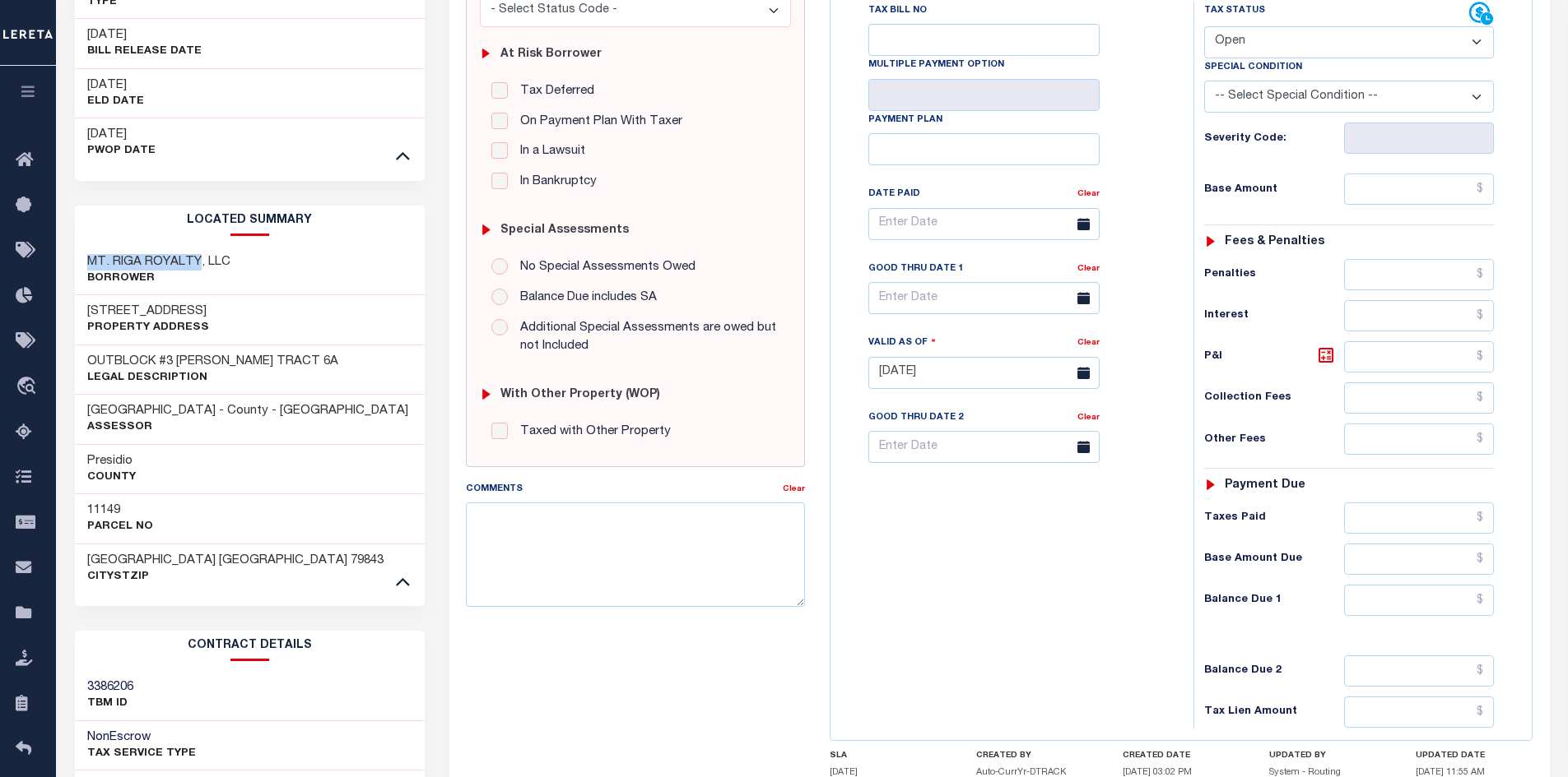
drag, startPoint x: 199, startPoint y: 261, endPoint x: 70, endPoint y: 264, distance: 129.0
click at [70, 264] on div "Tax Bill Details 11149 TAX ID" at bounding box center [250, 443] width 375 height 1327
copy h3 "MT. RIGA ROYALTY"
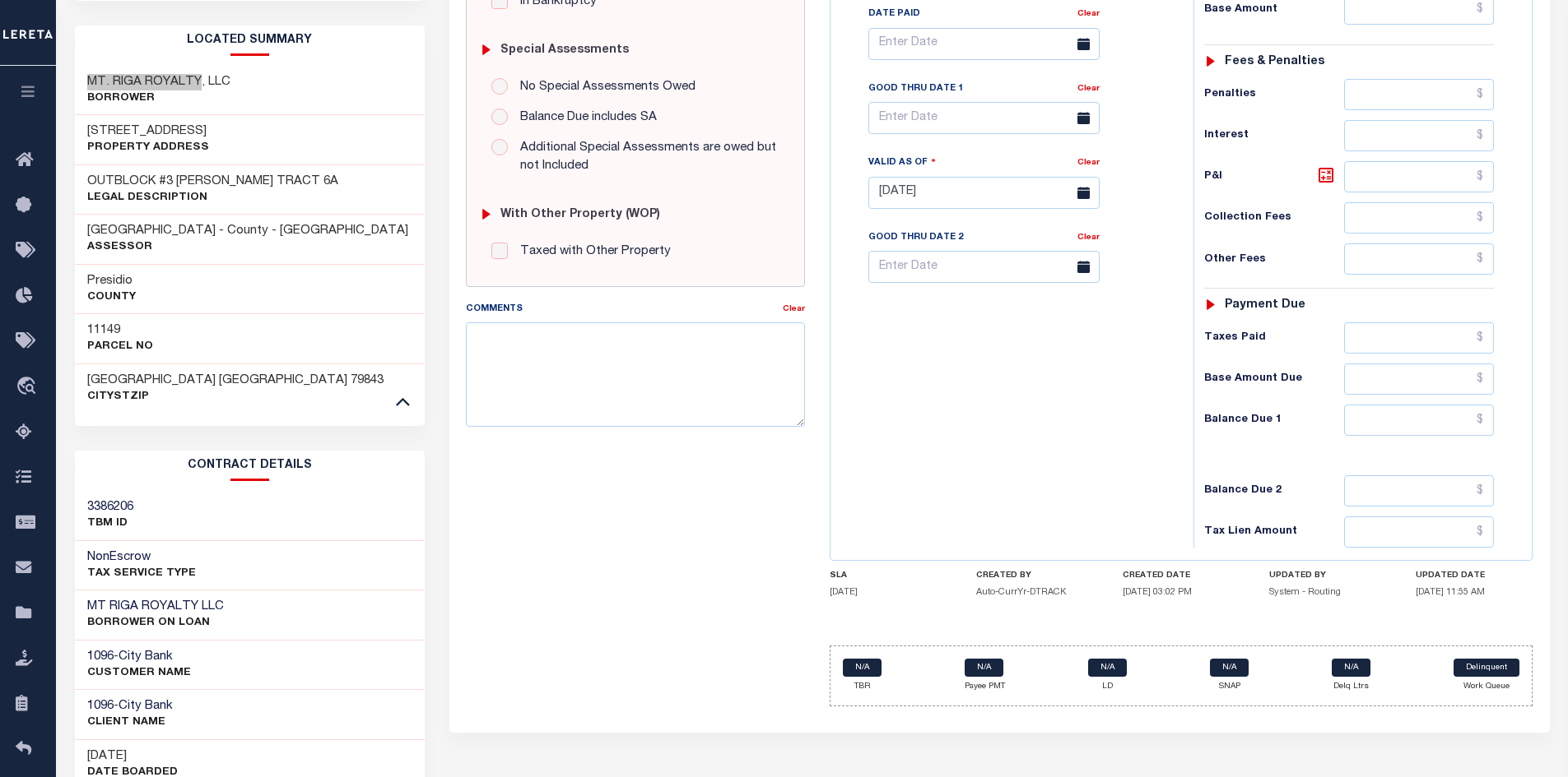
scroll to position [635, 0]
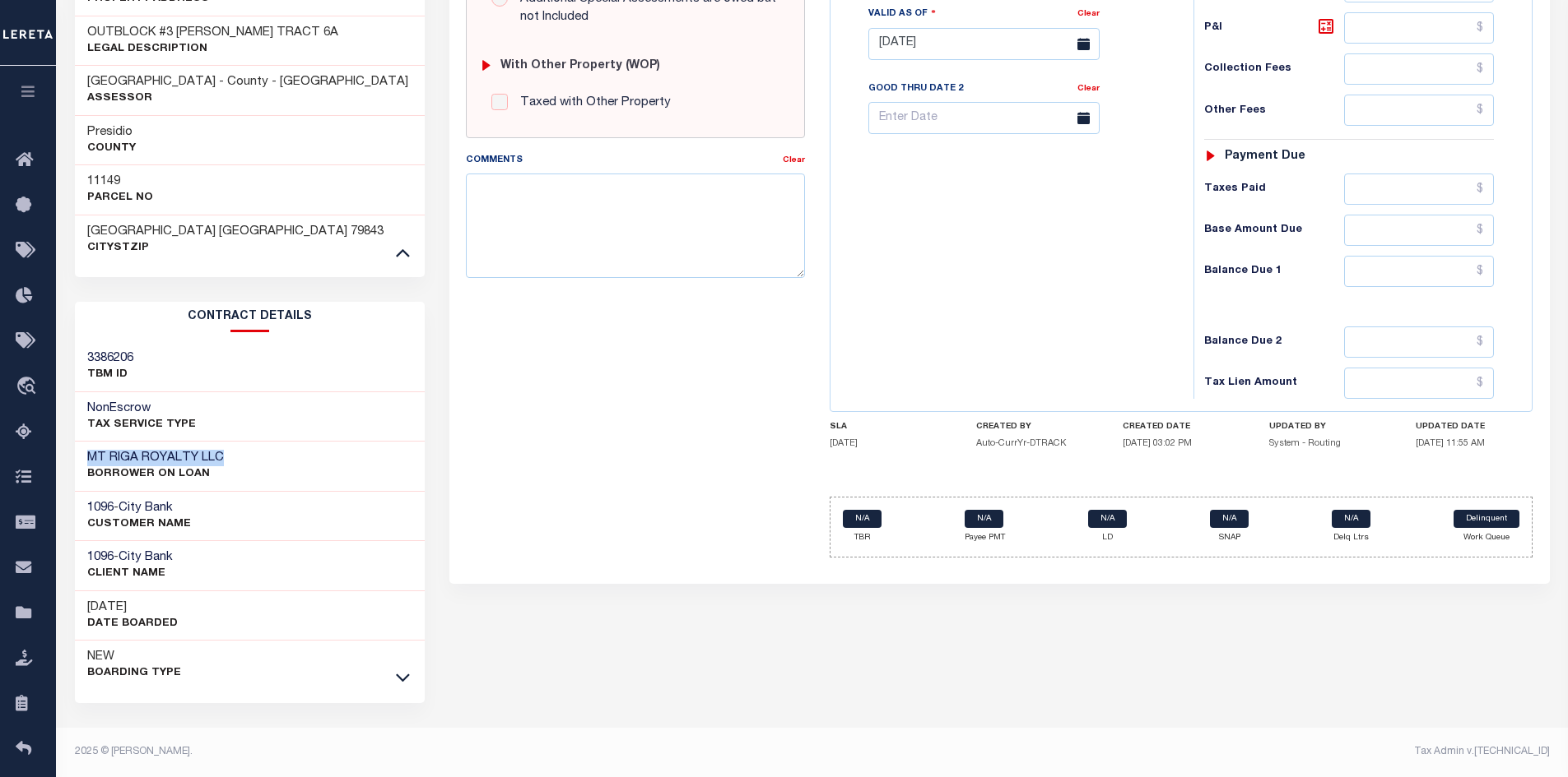
drag, startPoint x: 229, startPoint y: 459, endPoint x: 60, endPoint y: 460, distance: 169.0
click at [60, 460] on div "Parcel & Loan Tax Bill Details 11149 TAX ID AGENCY 2024 TAX YEAR" at bounding box center [812, 104] width 1512 height 1346
copy h3 "MT RIGA ROYALTY LLC"
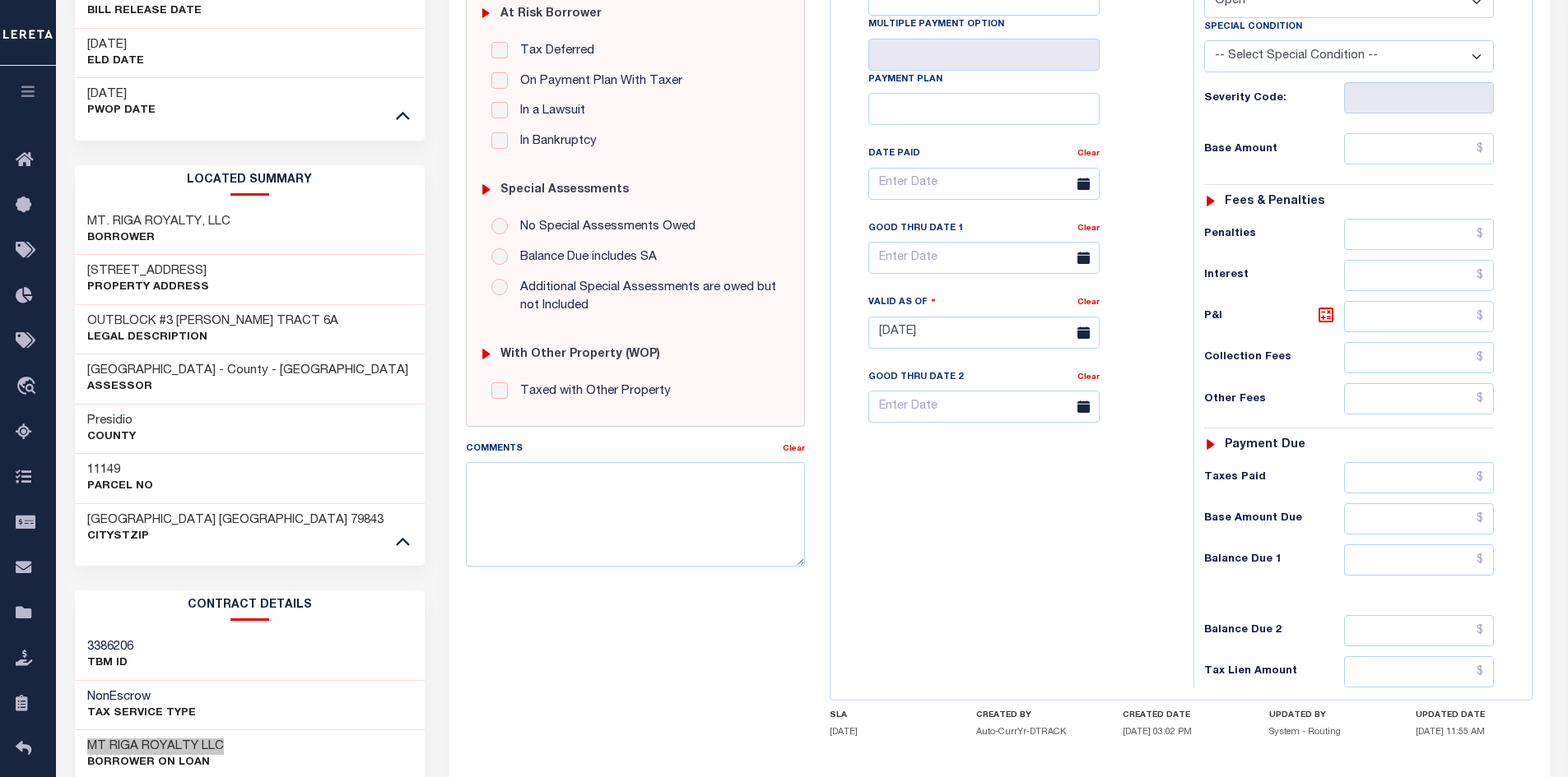
scroll to position [306, 0]
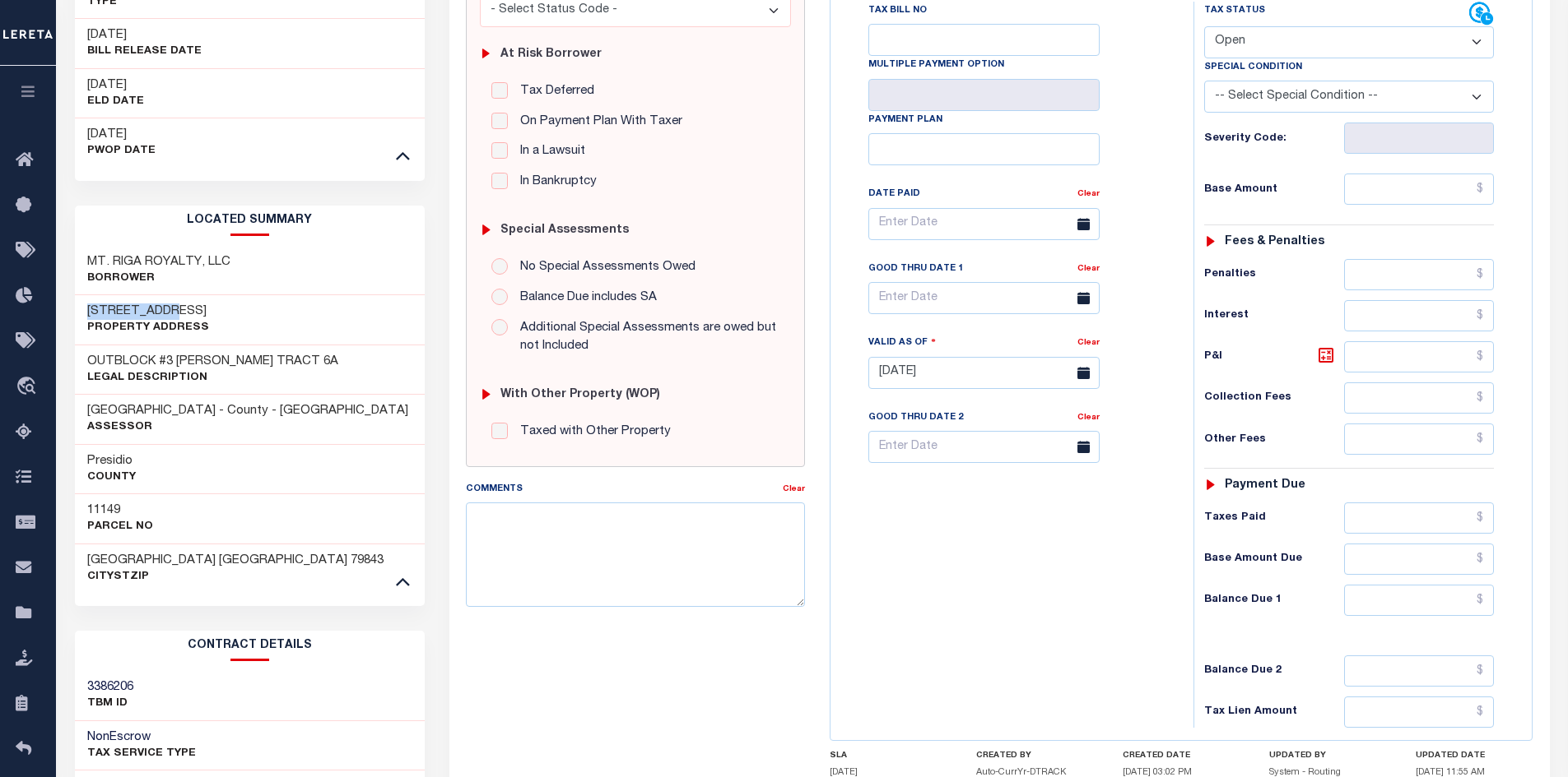
drag, startPoint x: 174, startPoint y: 309, endPoint x: 85, endPoint y: 313, distance: 89.1
click at [85, 313] on div "200 E 2ND ST Property Address" at bounding box center [250, 320] width 350 height 50
copy h3 "200 E 2ND ST"
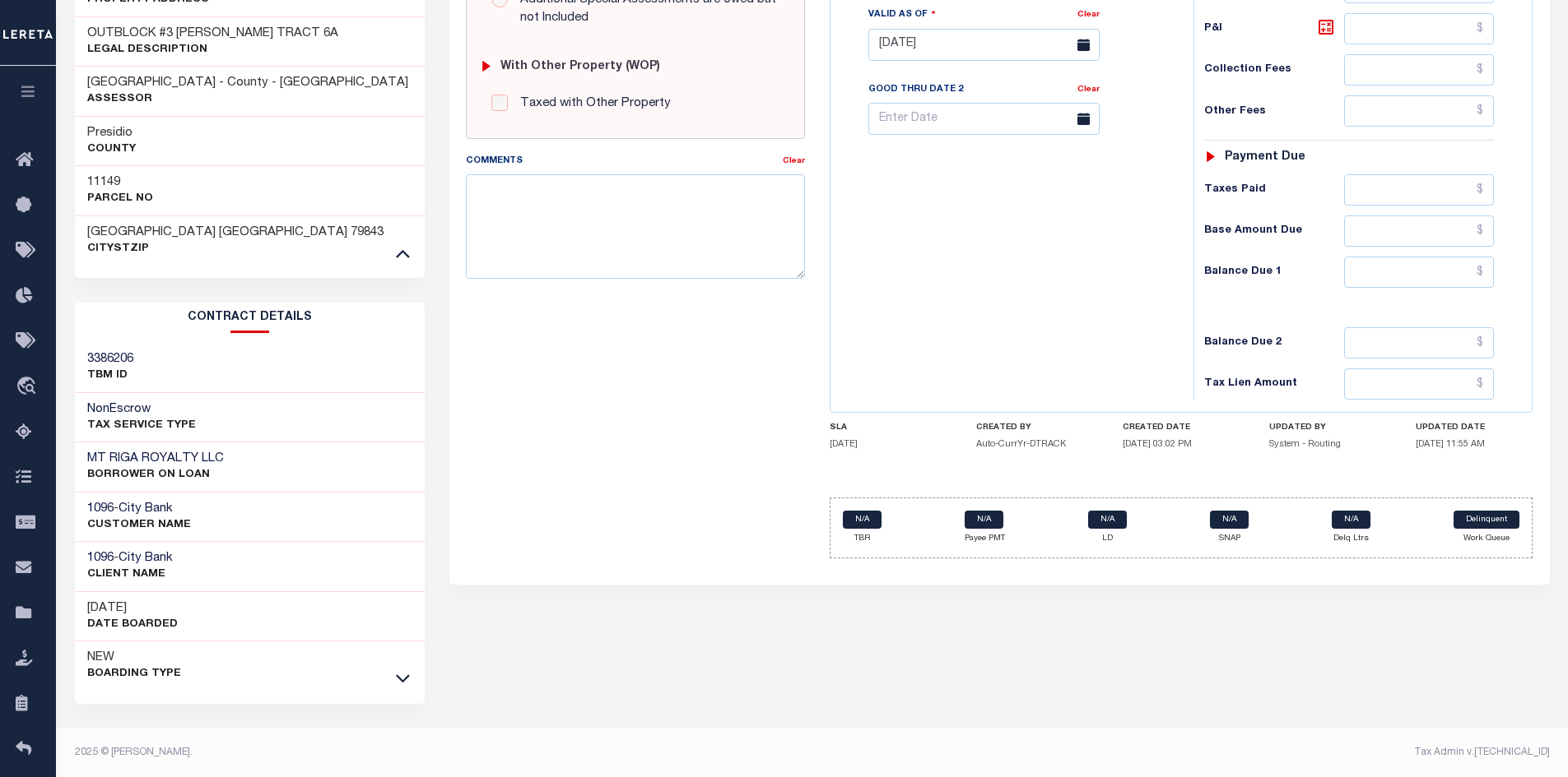
scroll to position [635, 0]
click at [401, 682] on icon at bounding box center [402, 678] width 14 height 17
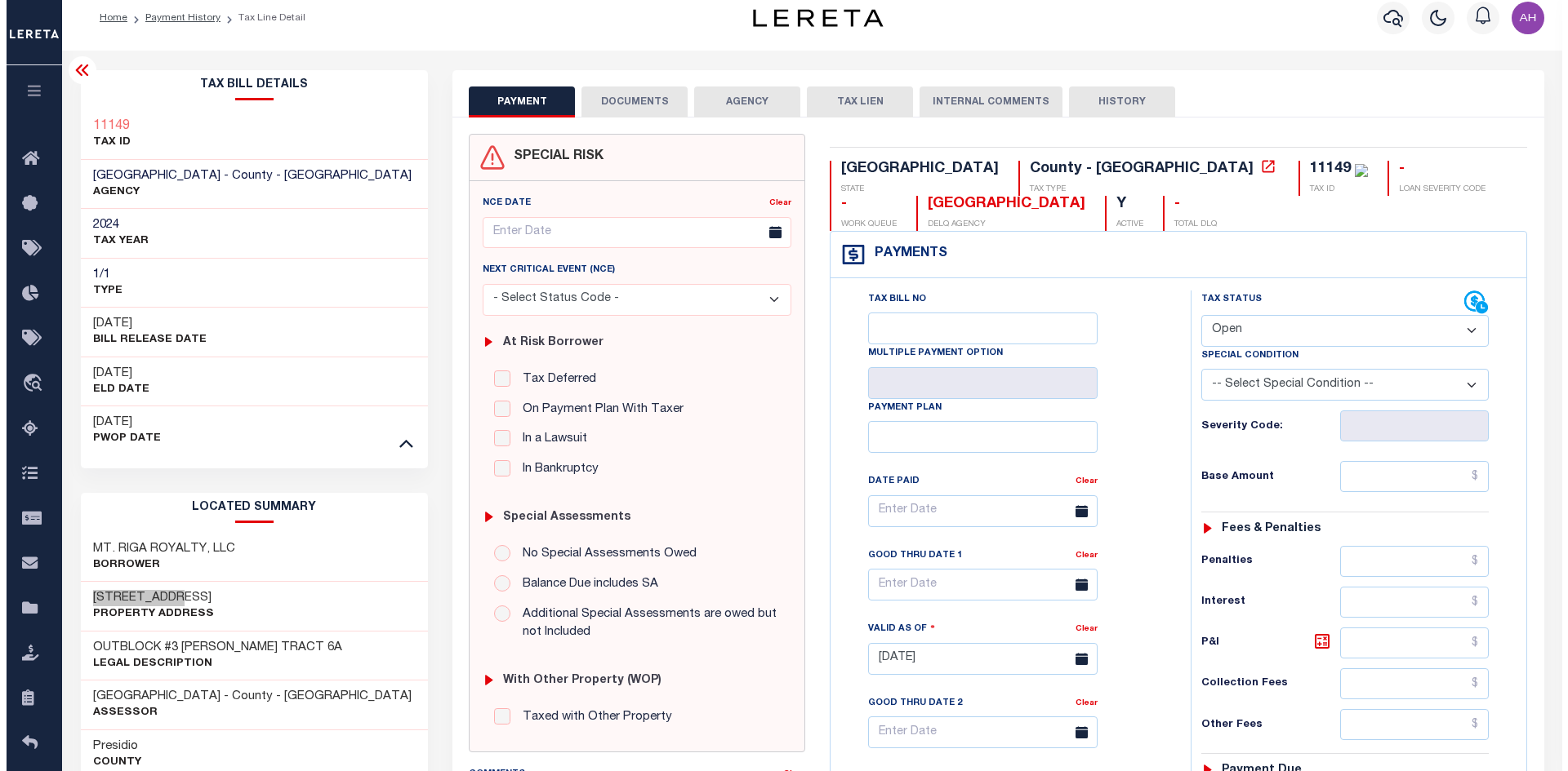
scroll to position [0, 0]
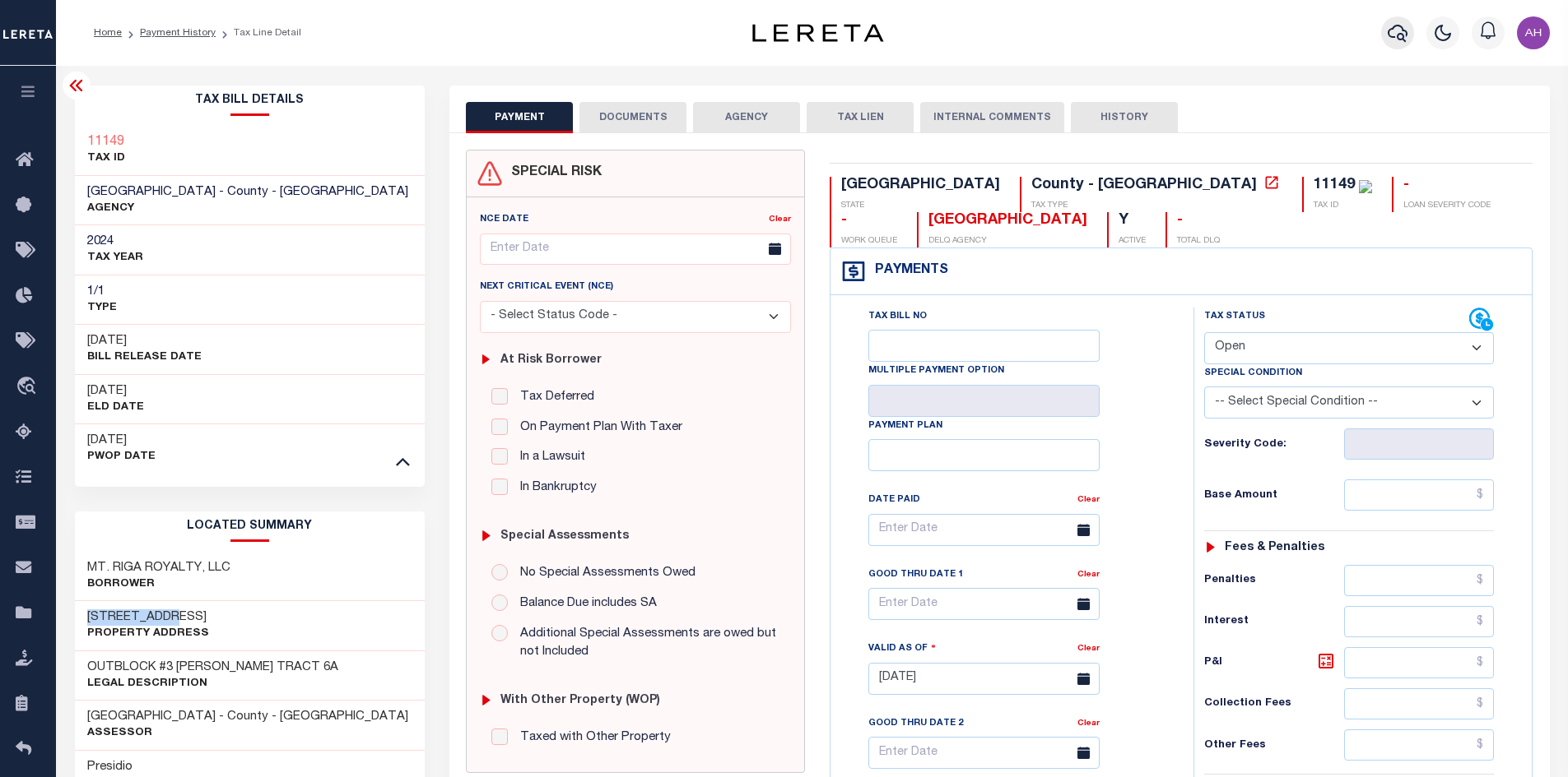
click at [1396, 47] on button "button" at bounding box center [1398, 33] width 33 height 33
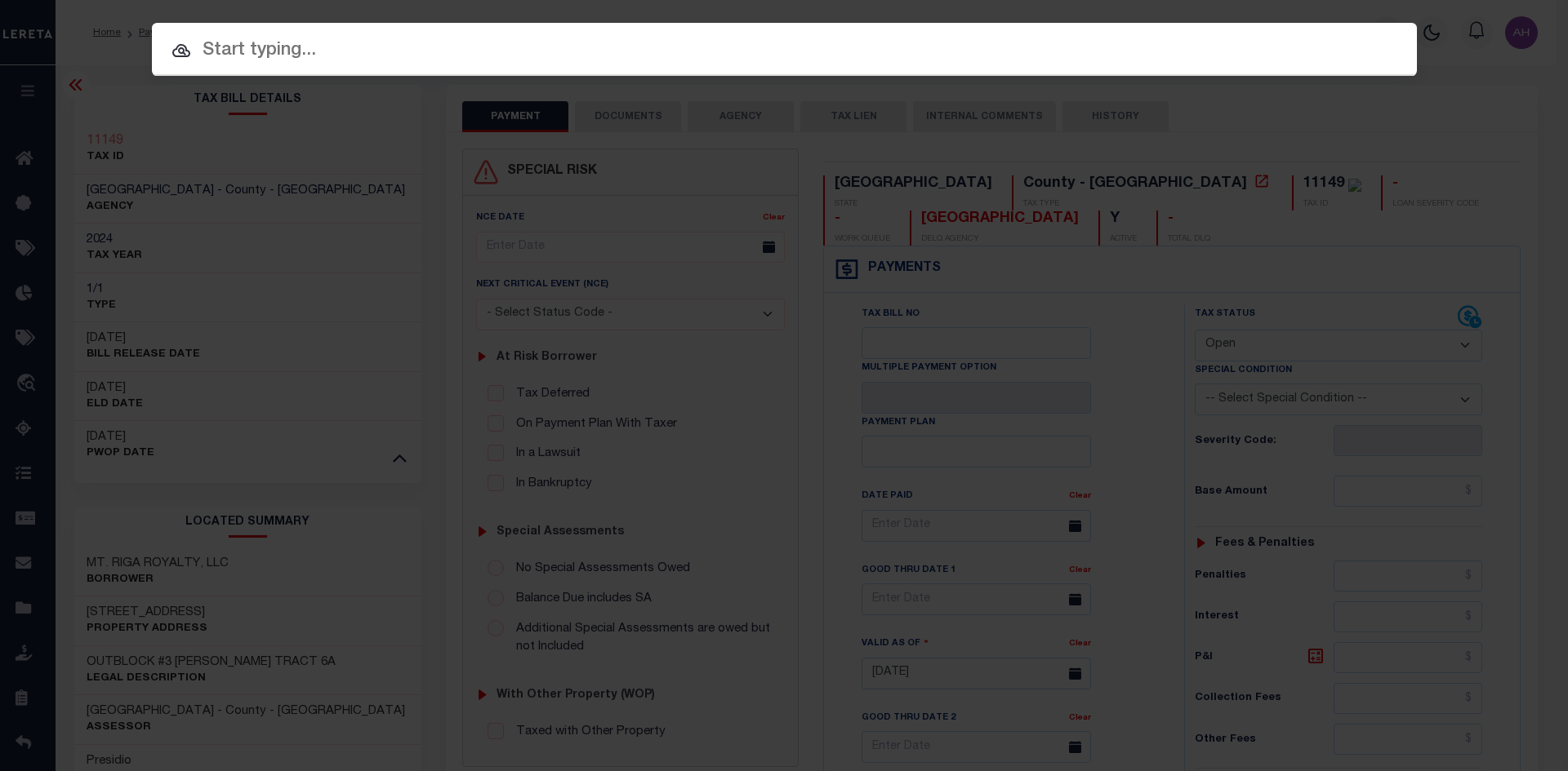
paste input "720018797"
type input "720018797"
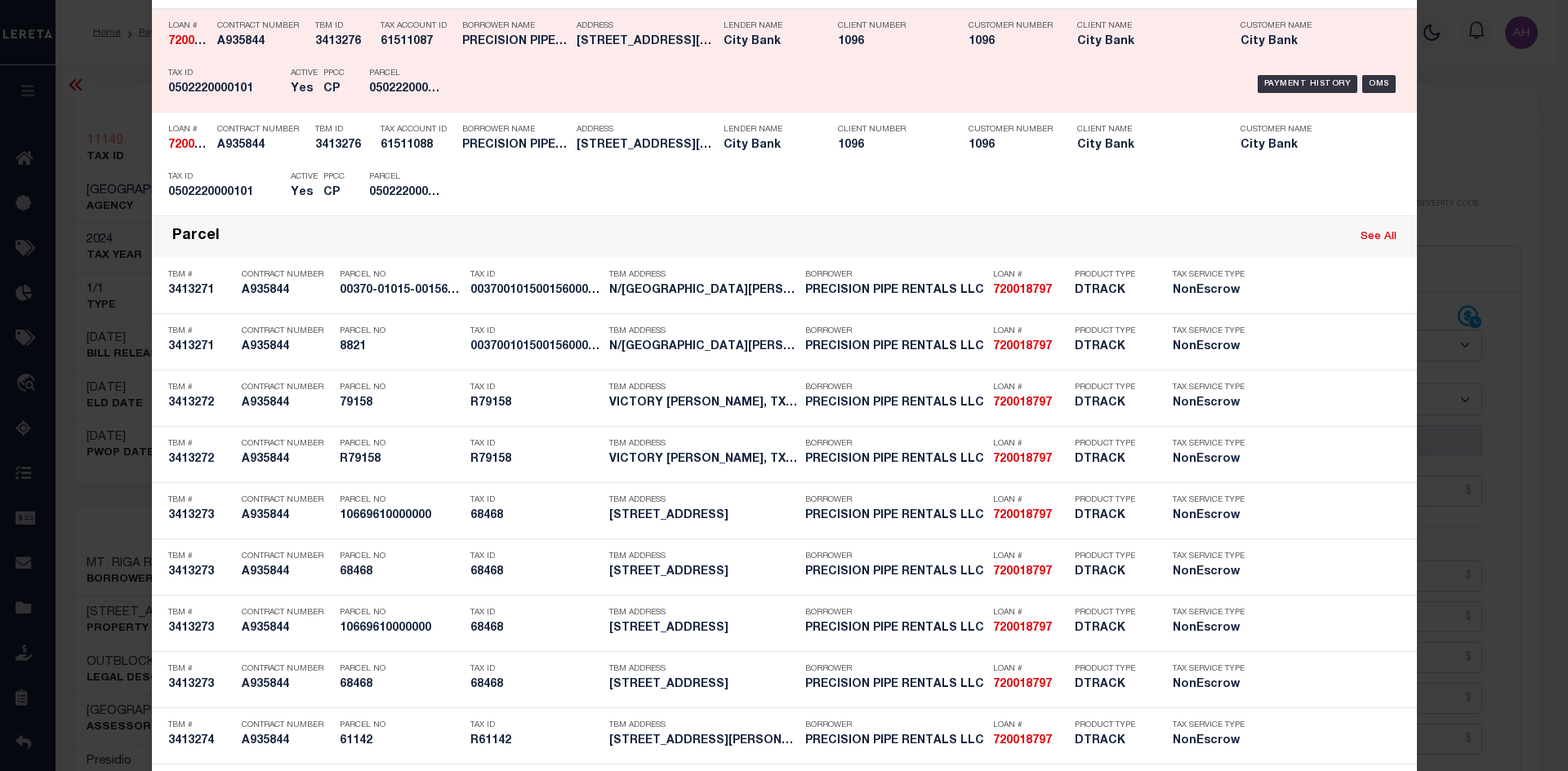
scroll to position [1306, 0]
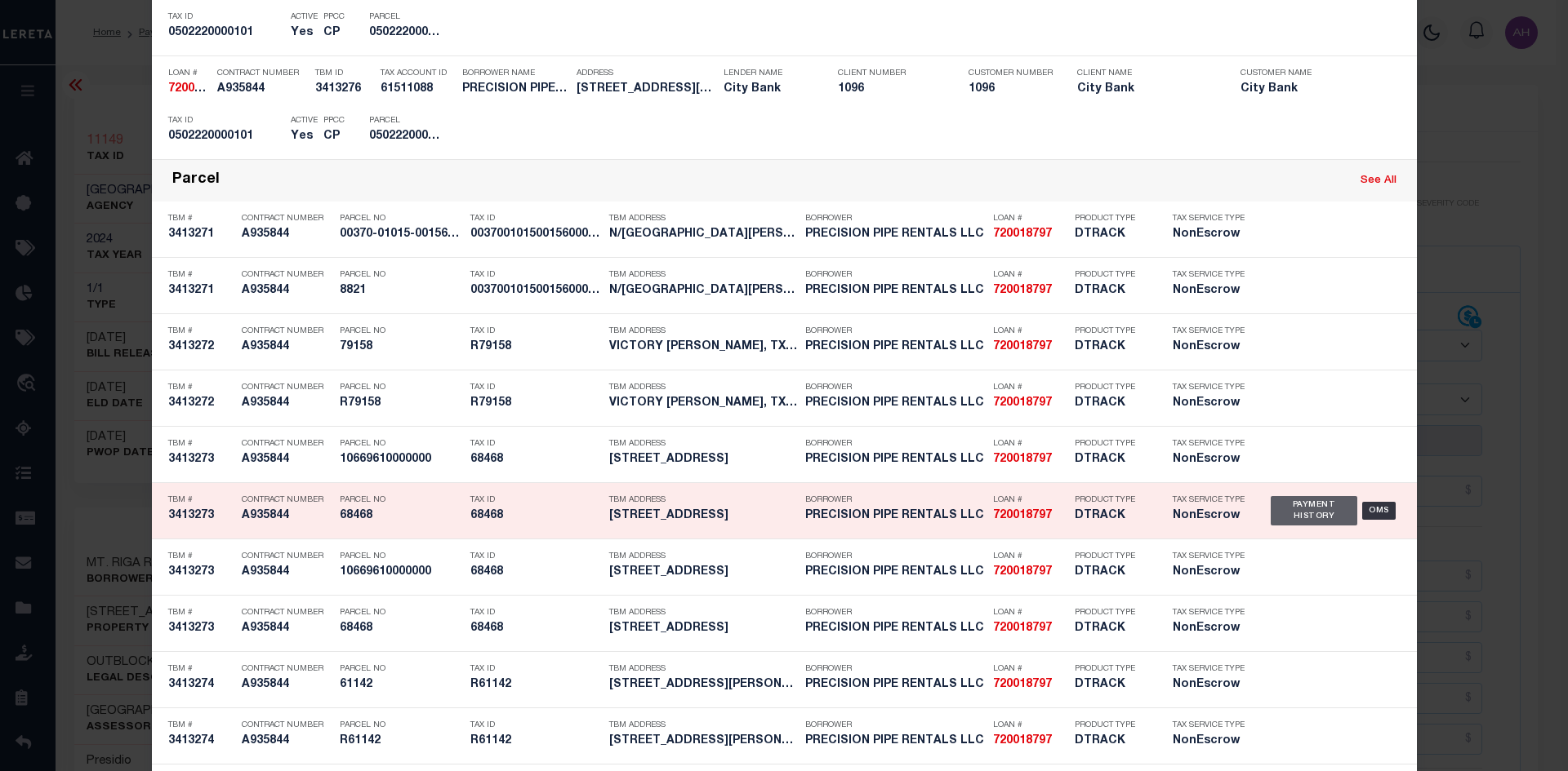
click at [1308, 526] on div "Payment History" at bounding box center [1314, 511] width 88 height 30
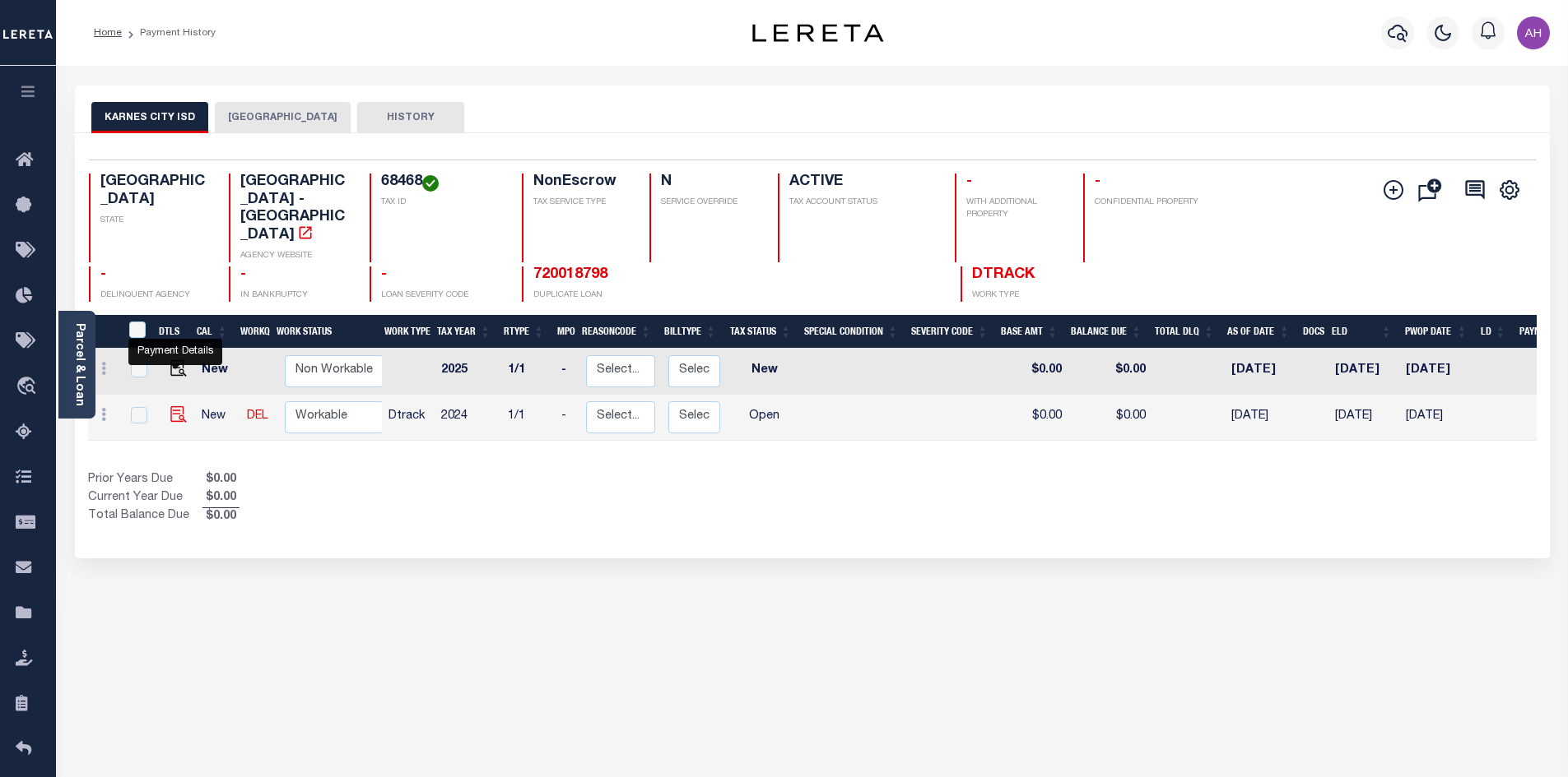
click at [172, 407] on img "" at bounding box center [178, 414] width 16 height 16
checkbox input "true"
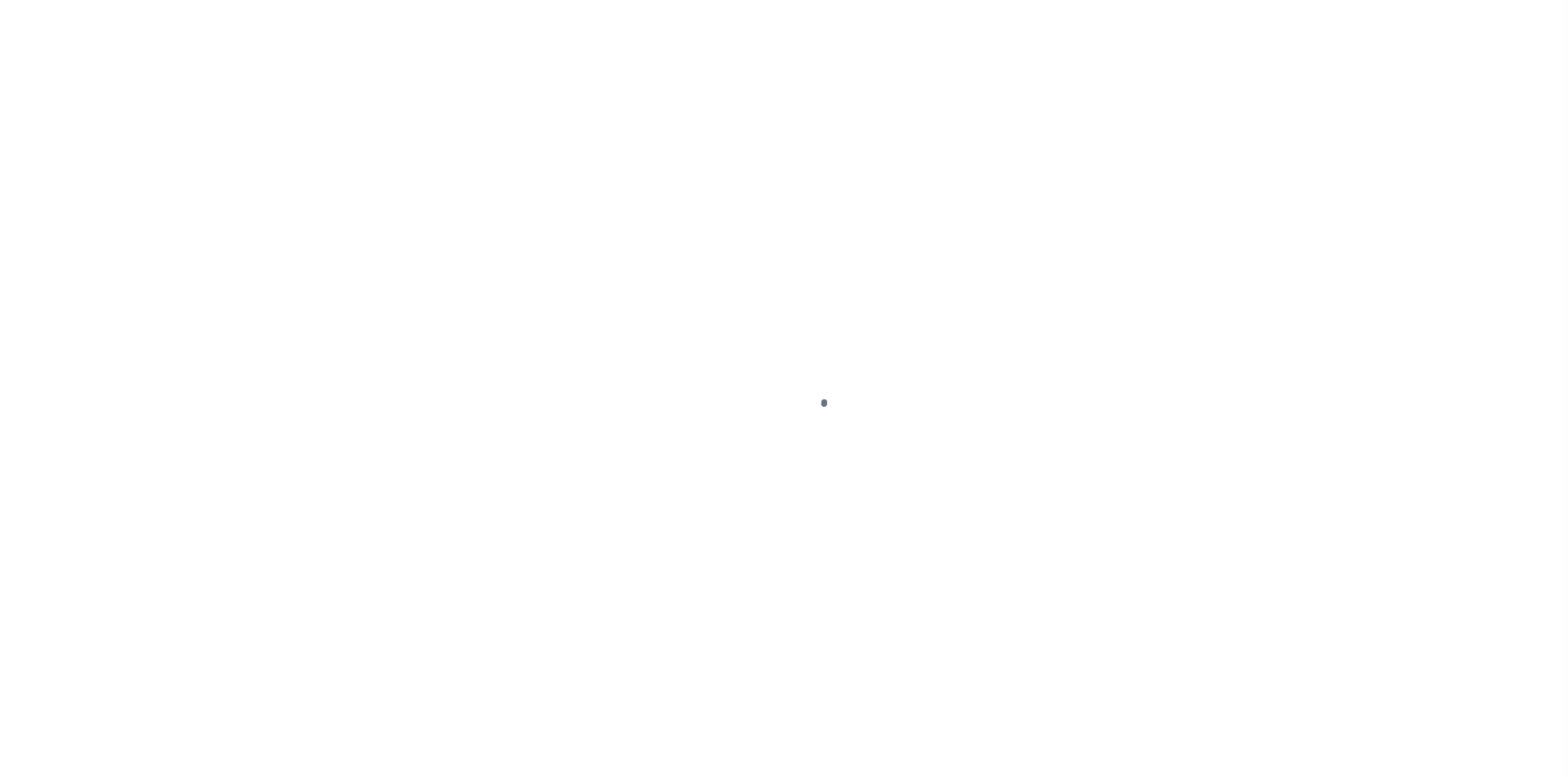
select select "OP2"
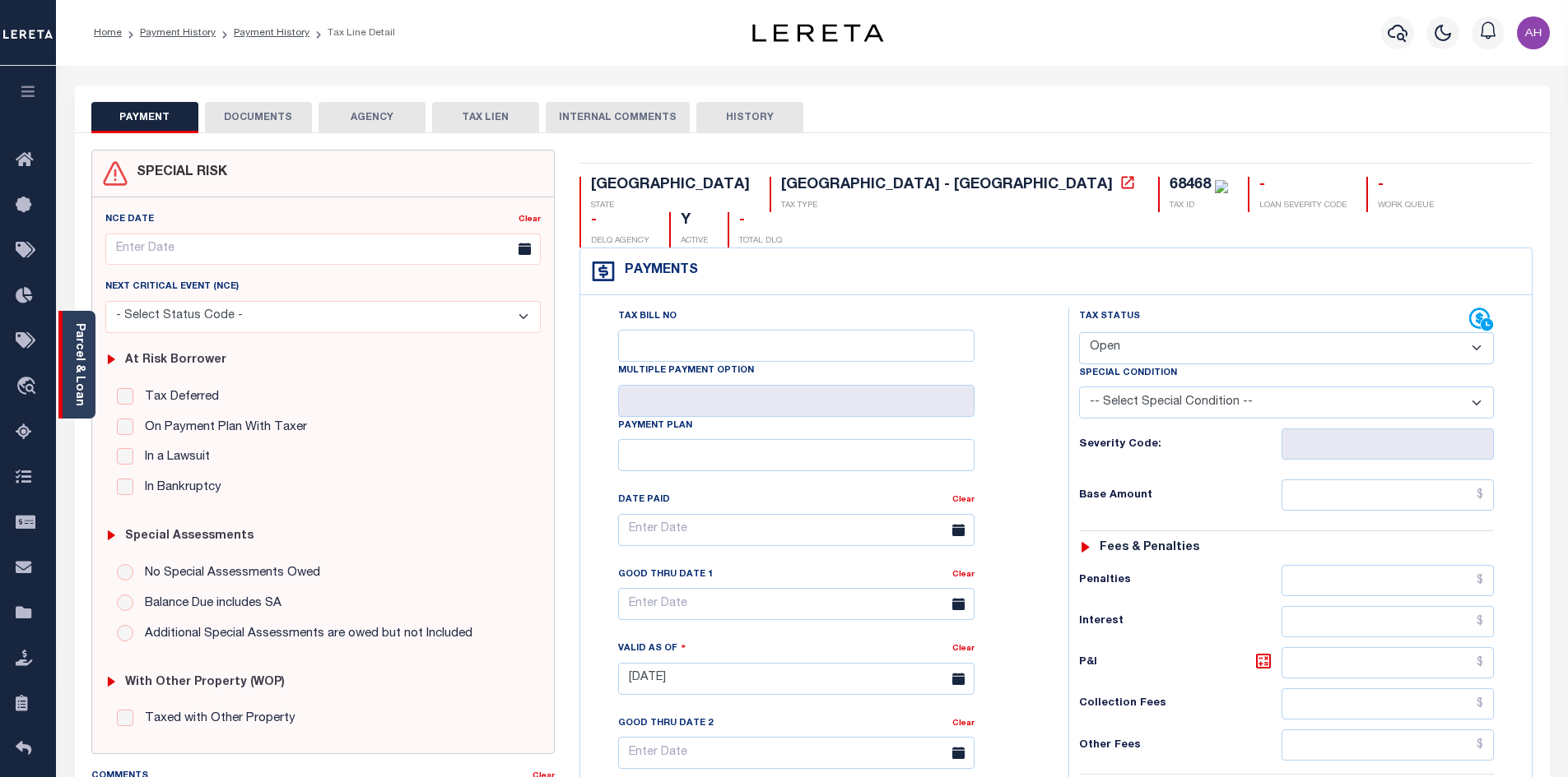
click at [82, 372] on link "Parcel & Loan" at bounding box center [79, 364] width 12 height 83
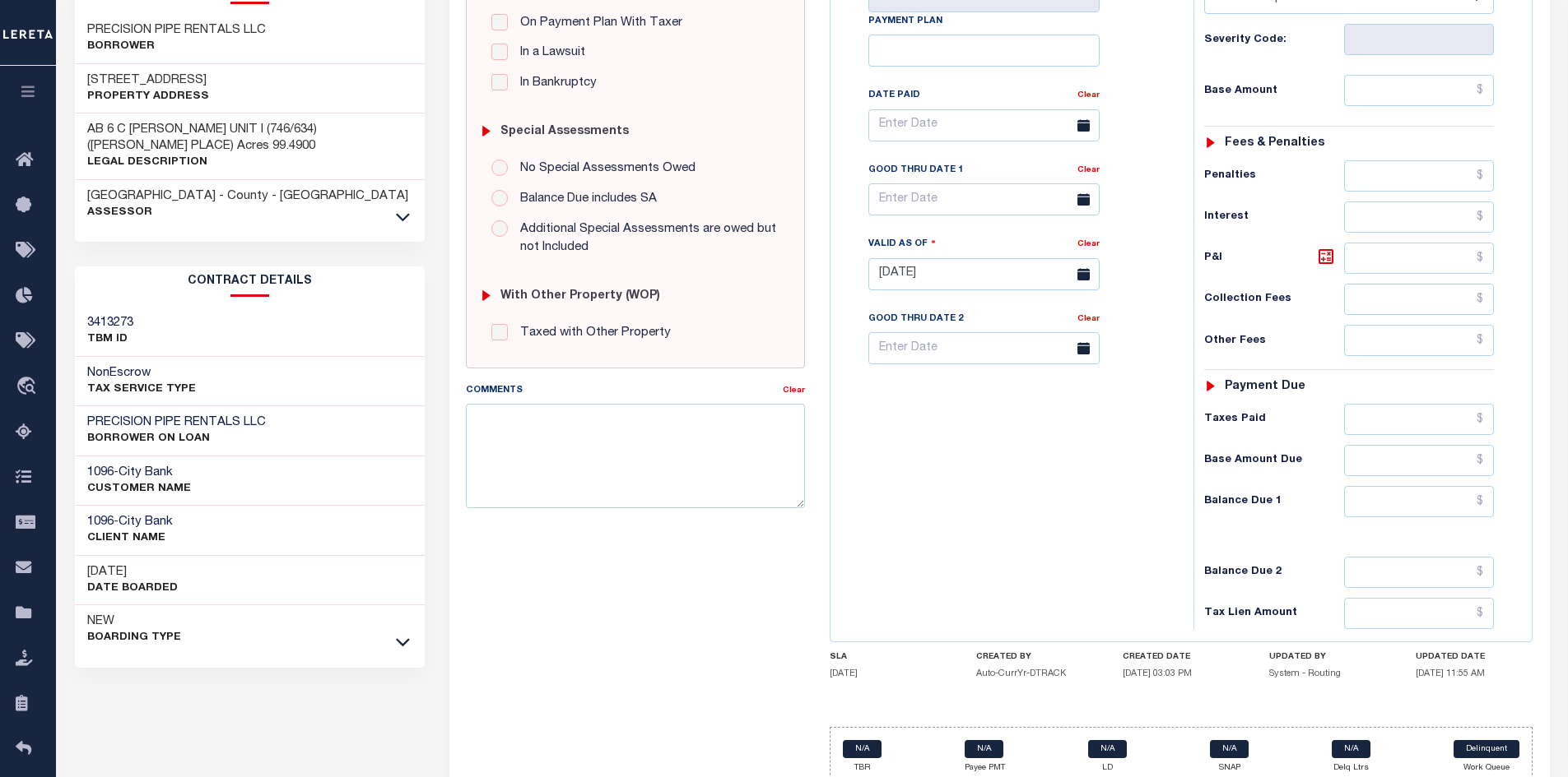
scroll to position [412, 0]
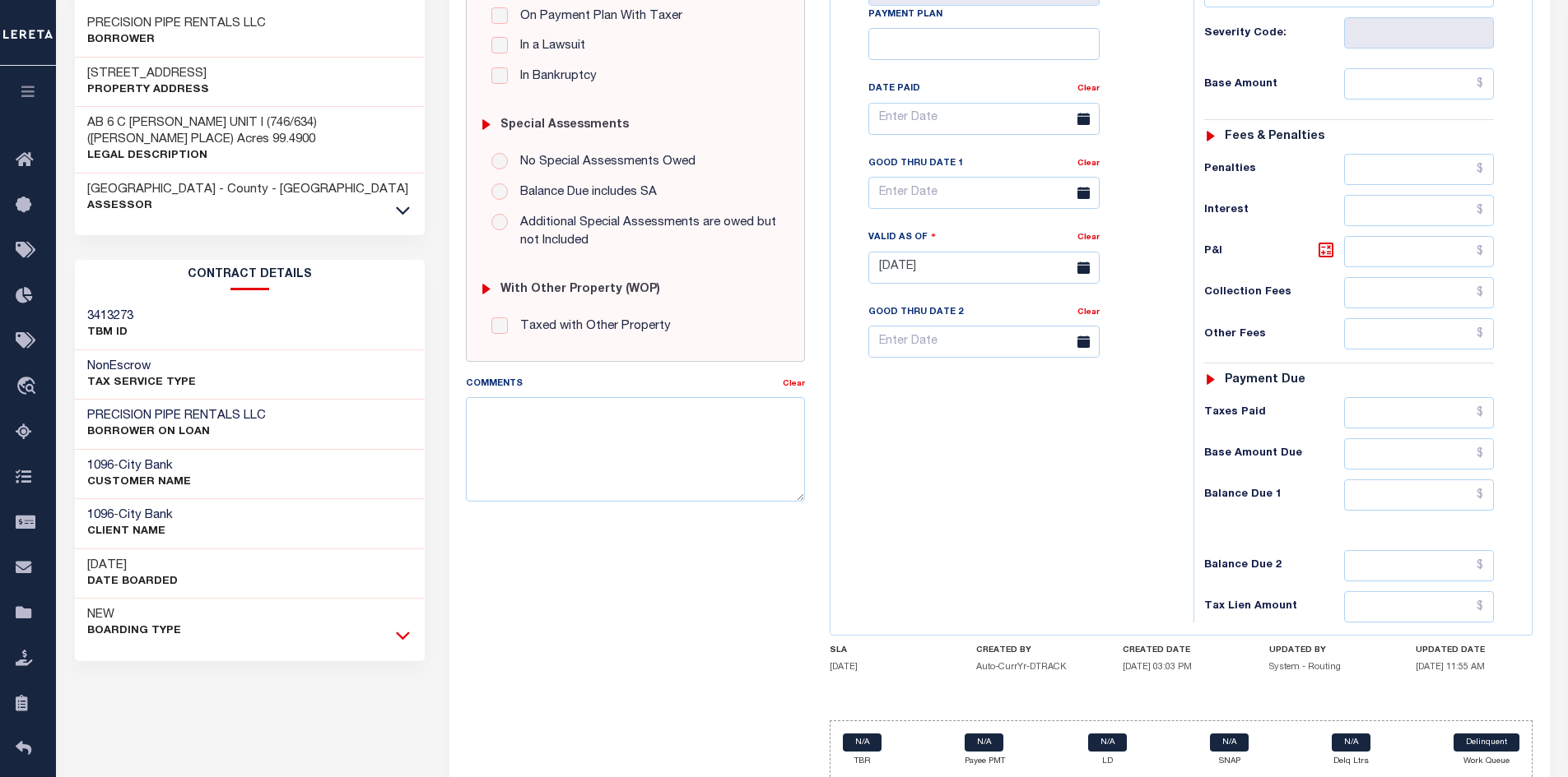
click at [408, 627] on icon at bounding box center [402, 636] width 14 height 17
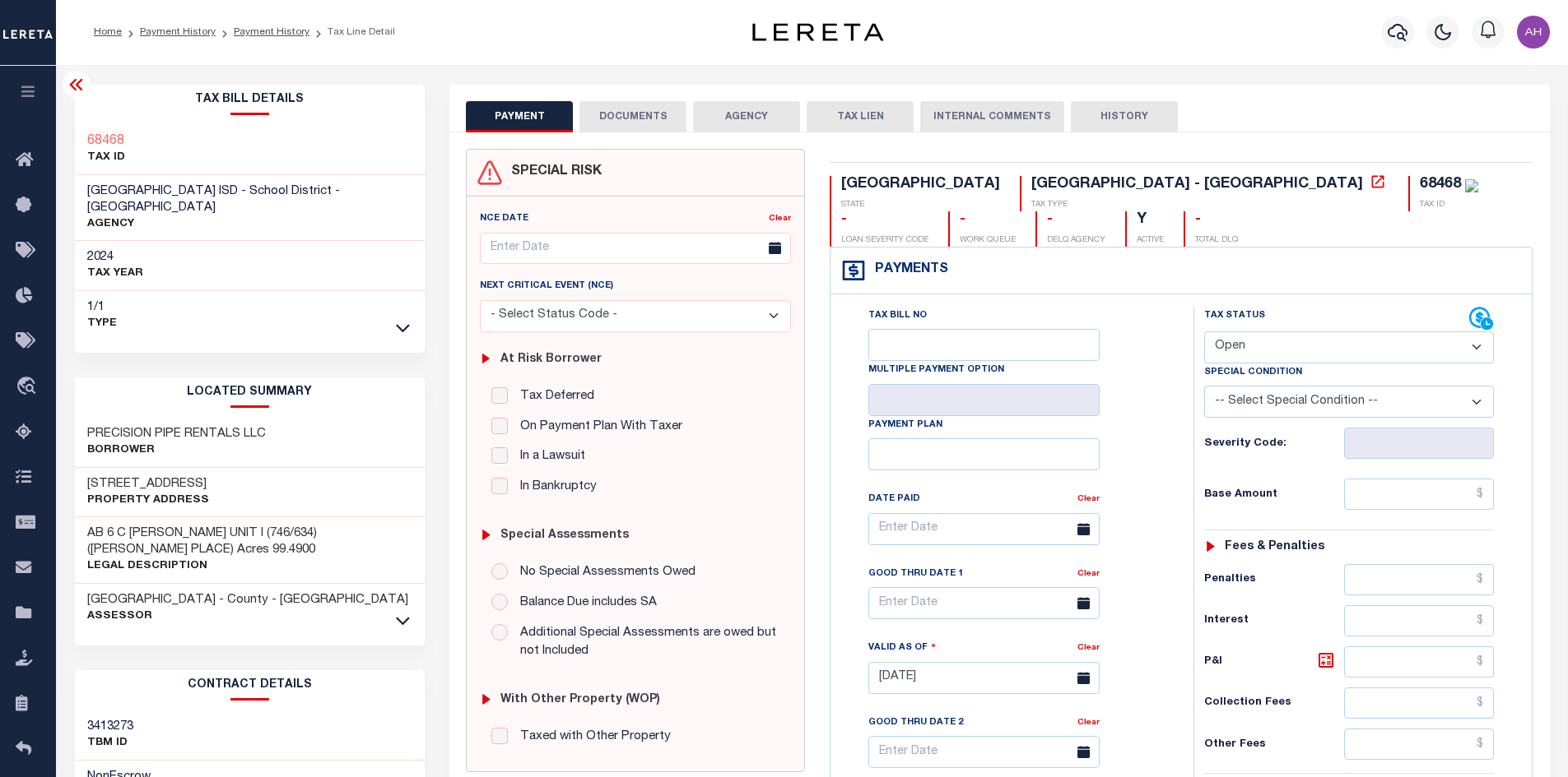
scroll to position [0, 0]
click at [263, 25] on ol "Home Payment History Payment History Tax Line Detail" at bounding box center [244, 33] width 327 height 35
click at [266, 31] on link "Payment History" at bounding box center [271, 33] width 76 height 10
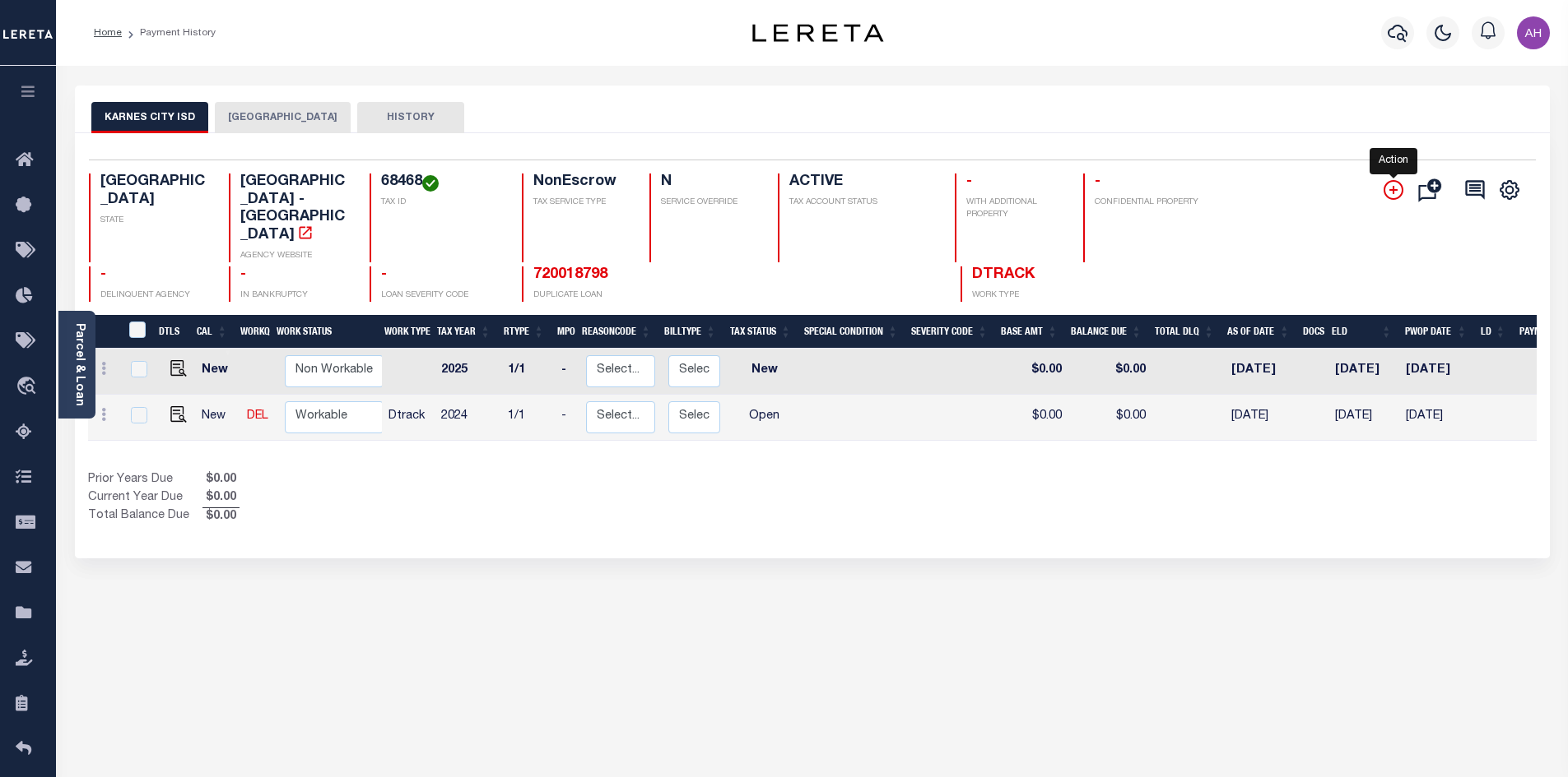
click at [1401, 188] on icon "" at bounding box center [1393, 189] width 20 height 20
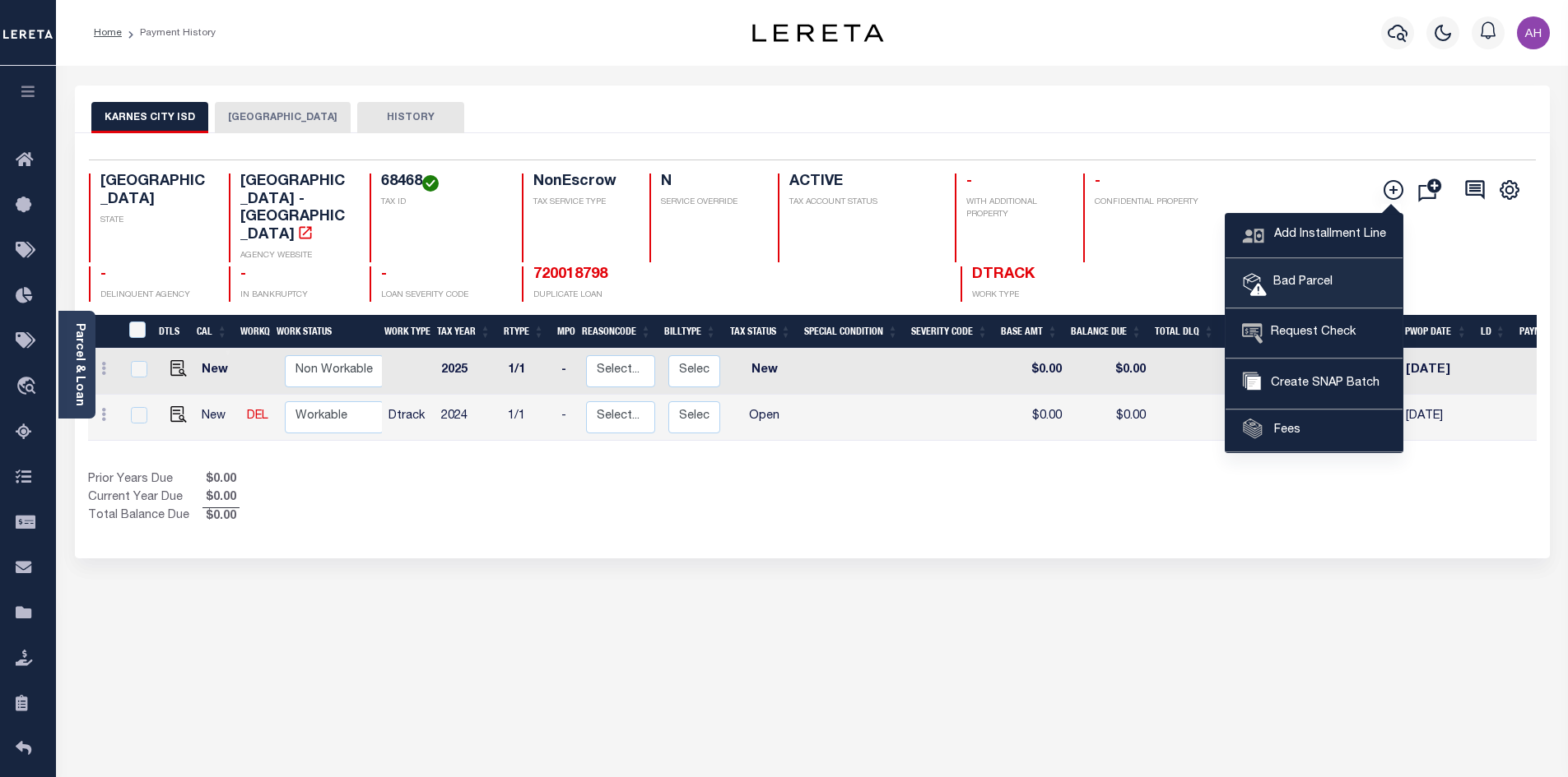
click at [1302, 282] on span "Bad Parcel" at bounding box center [1300, 283] width 65 height 18
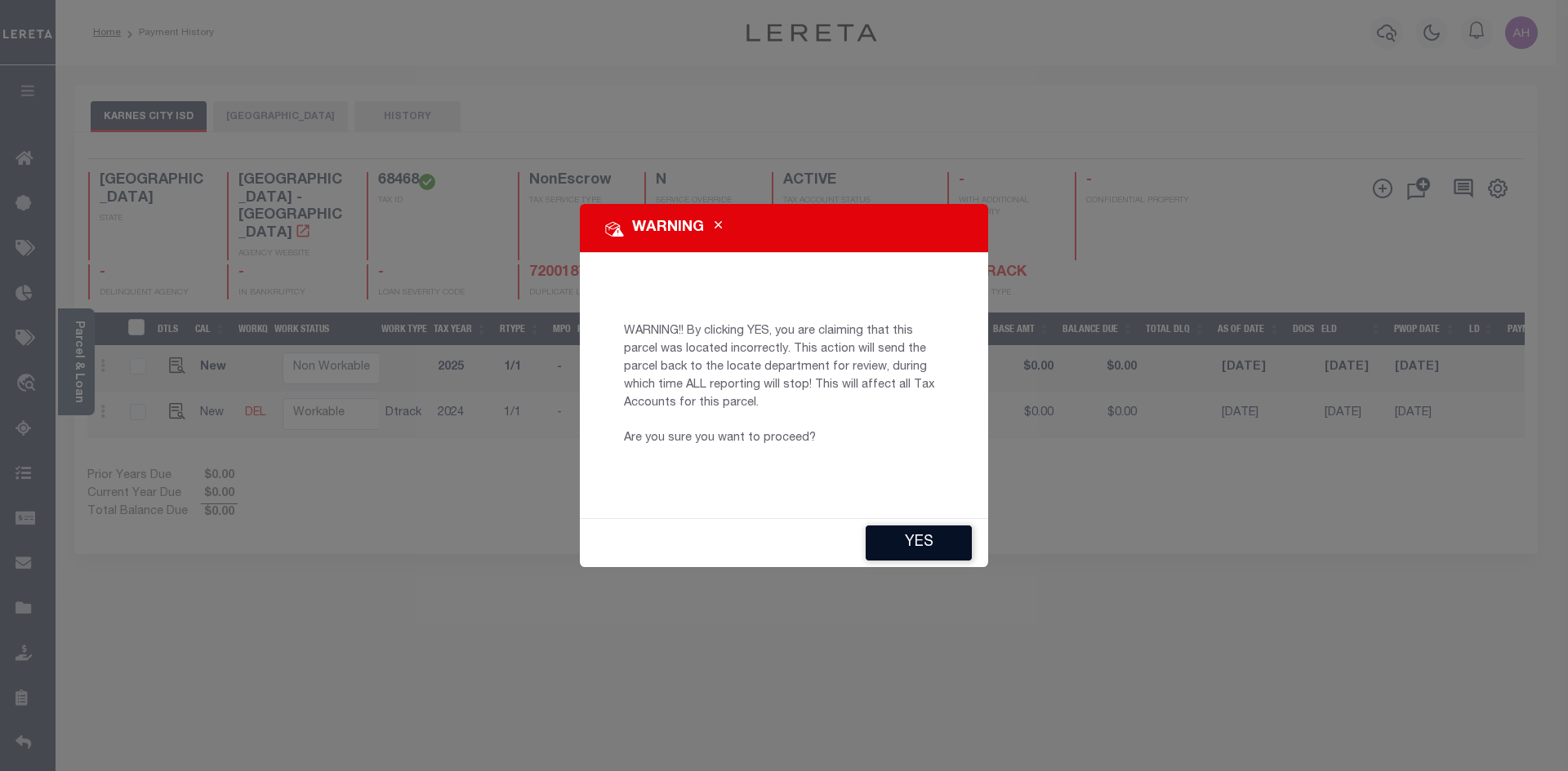
click at [913, 546] on button "YES" at bounding box center [918, 543] width 106 height 35
type input "[EMAIL_ADDRESS][DOMAIN_NAME]"
type input "[DATE]"
type input "CP"
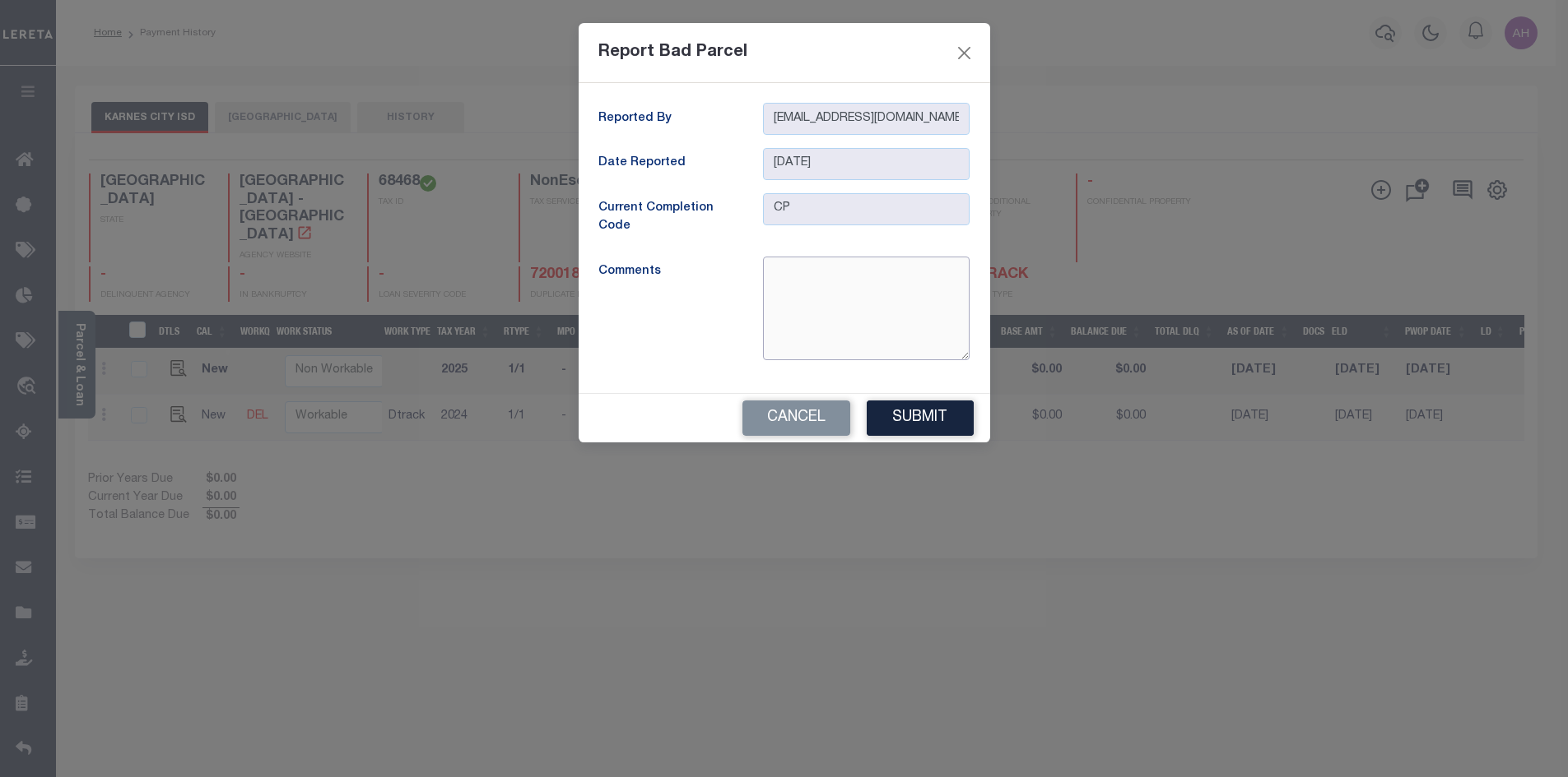
click at [849, 298] on textarea at bounding box center [866, 309] width 207 height 104
type textarea "Per tax office unable to find by parcel address or name"
click at [952, 406] on button "Submit" at bounding box center [920, 418] width 107 height 36
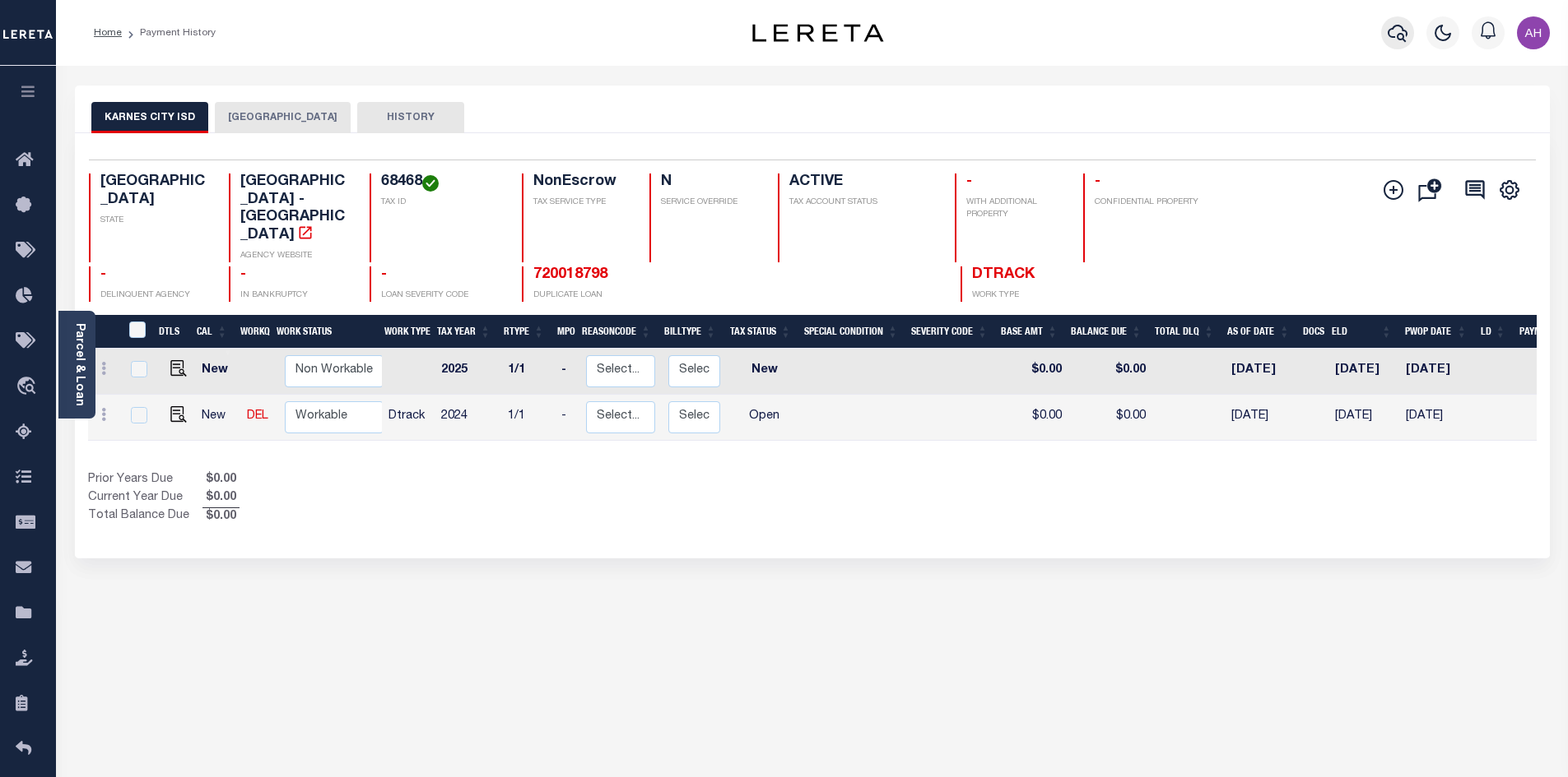
click at [1401, 33] on icon "button" at bounding box center [1397, 33] width 20 height 20
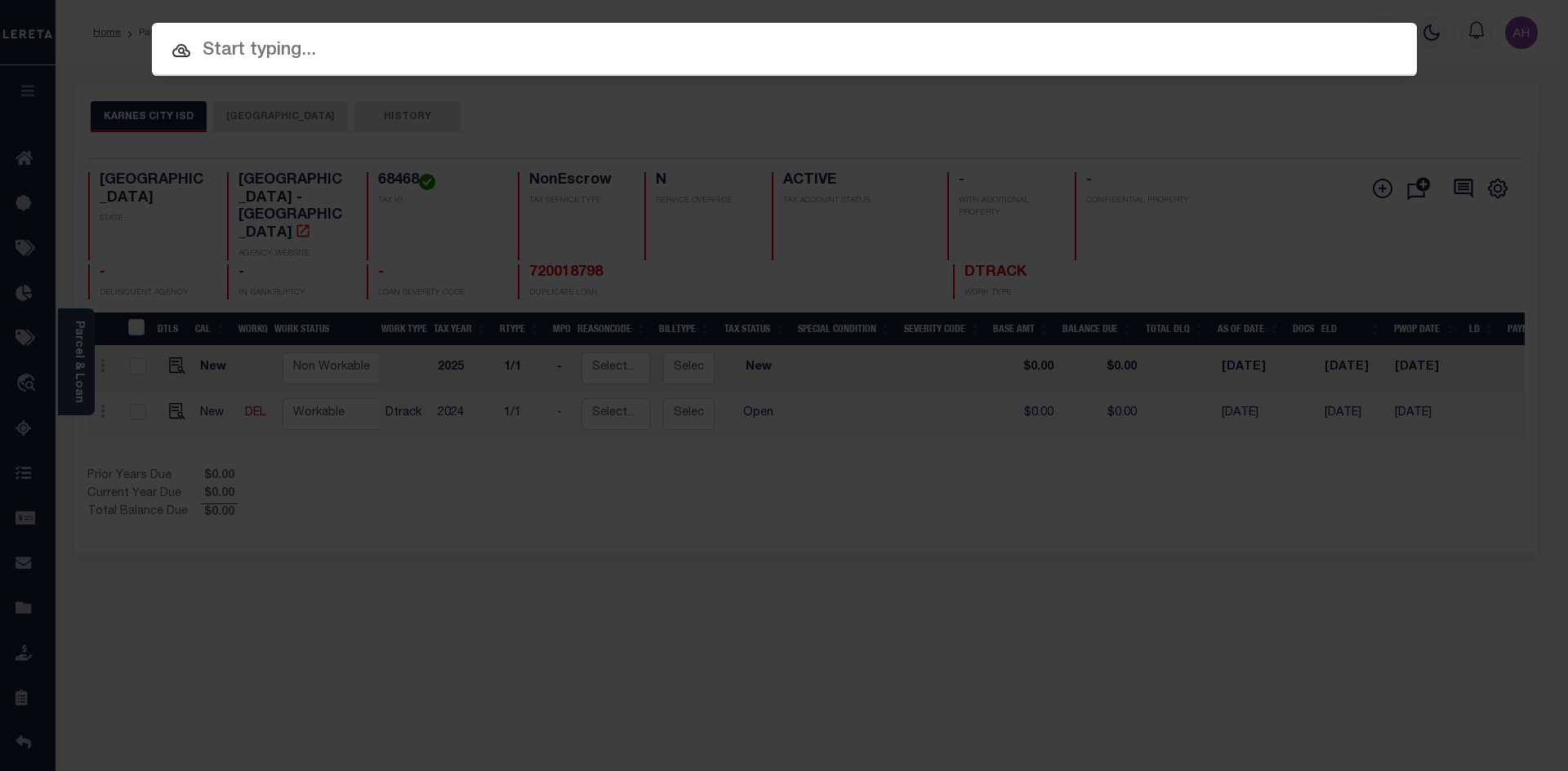
paste input "720018797"
type input "720018797"
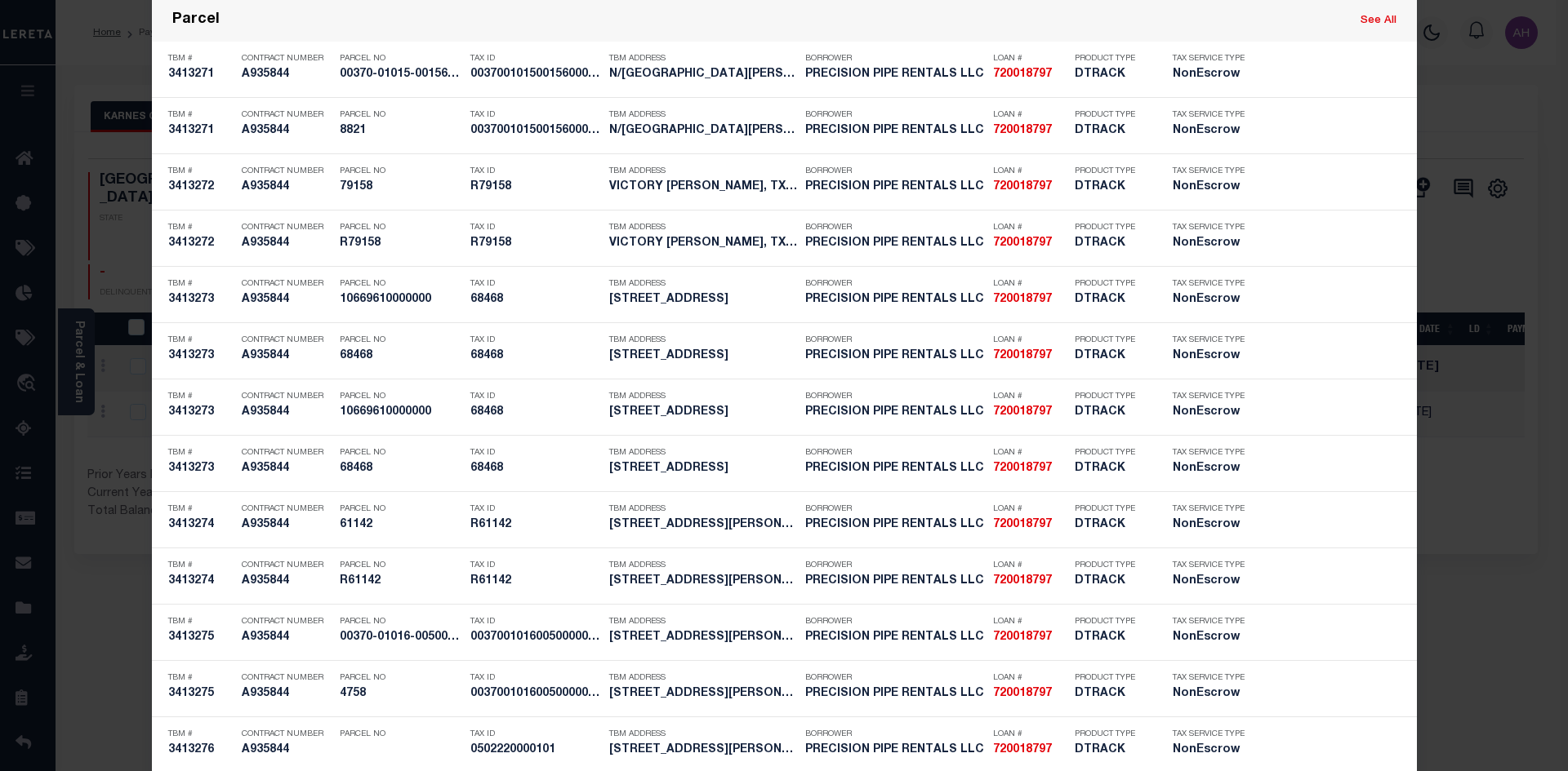
scroll to position [1469, 0]
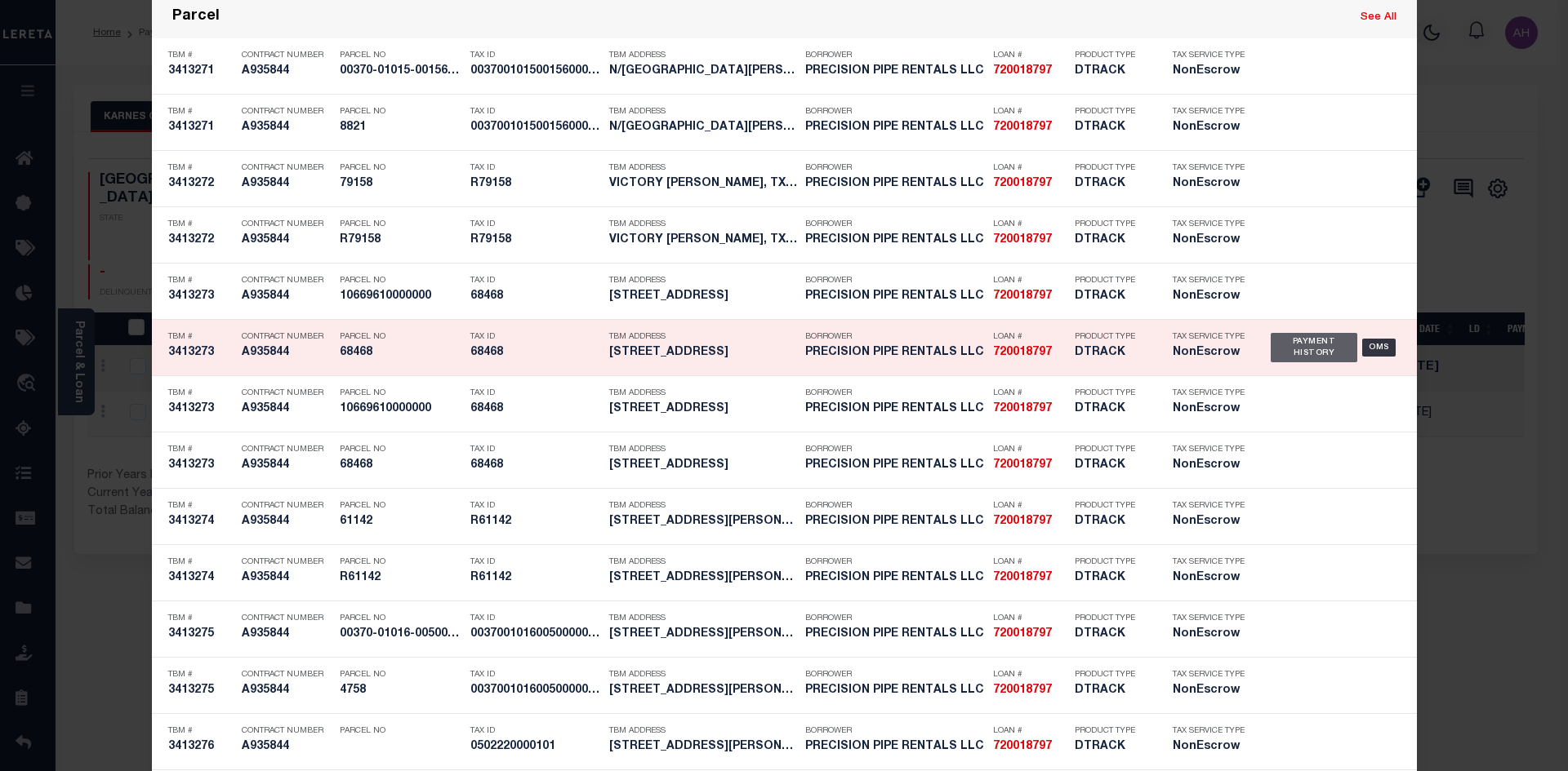
click at [1312, 338] on div "Payment History" at bounding box center [1314, 347] width 88 height 30
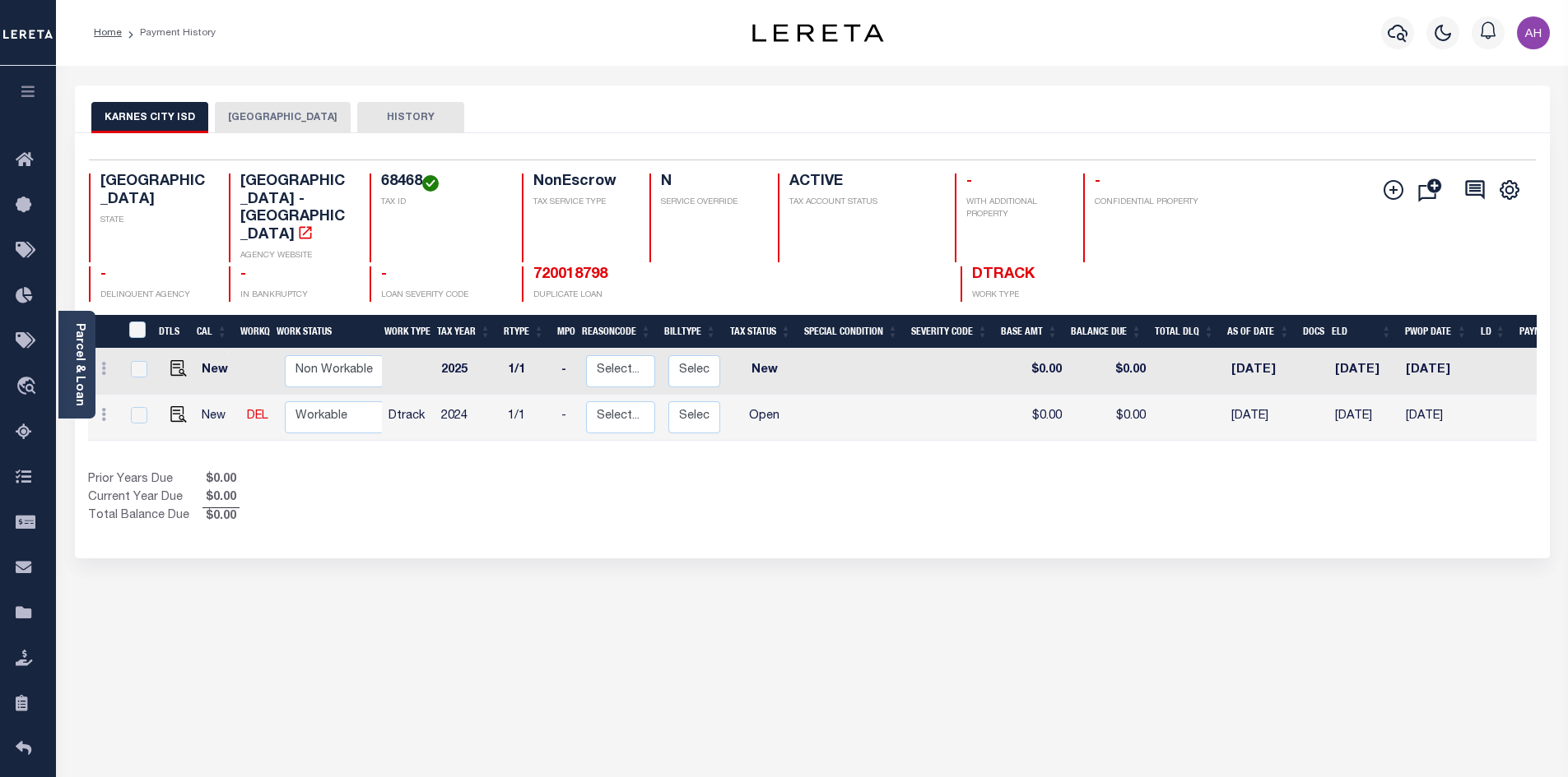
click at [287, 116] on button "[GEOGRAPHIC_DATA]" at bounding box center [282, 117] width 136 height 32
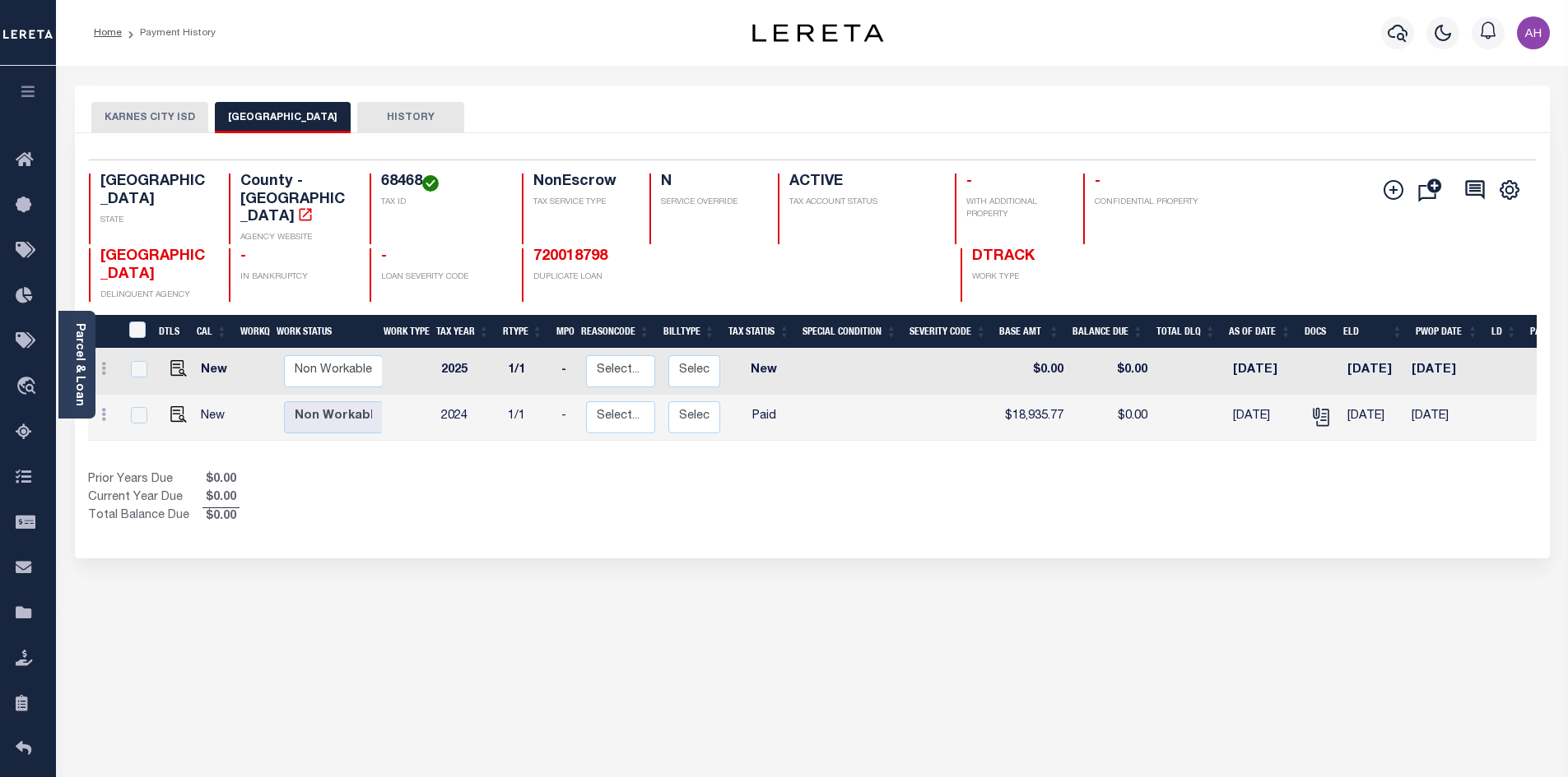
click at [157, 115] on button "KARNES CITY ISD" at bounding box center [149, 117] width 116 height 32
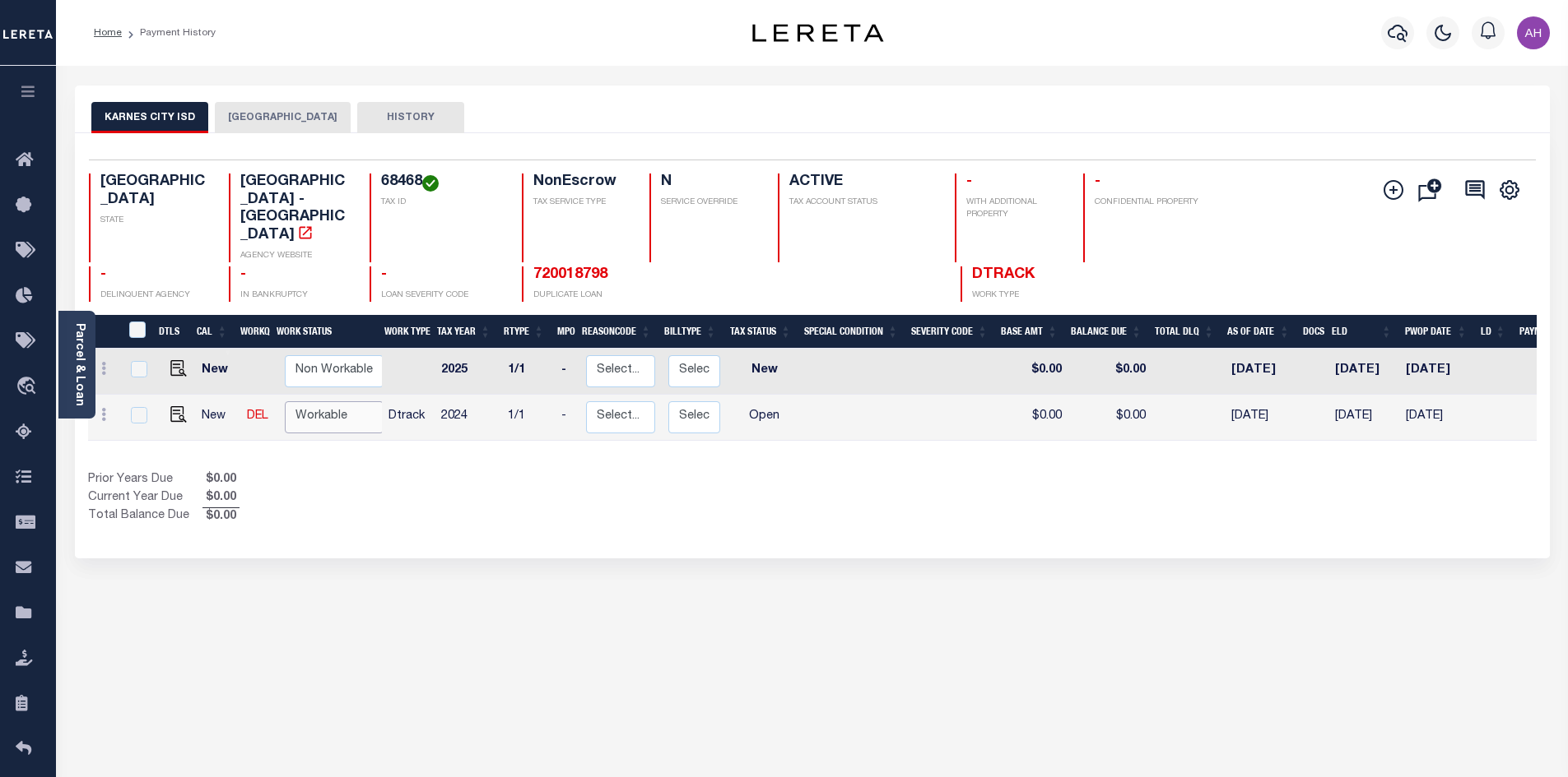
click at [301, 401] on select "Non Workable Workable" at bounding box center [334, 416] width 99 height 32
checkbox input "true"
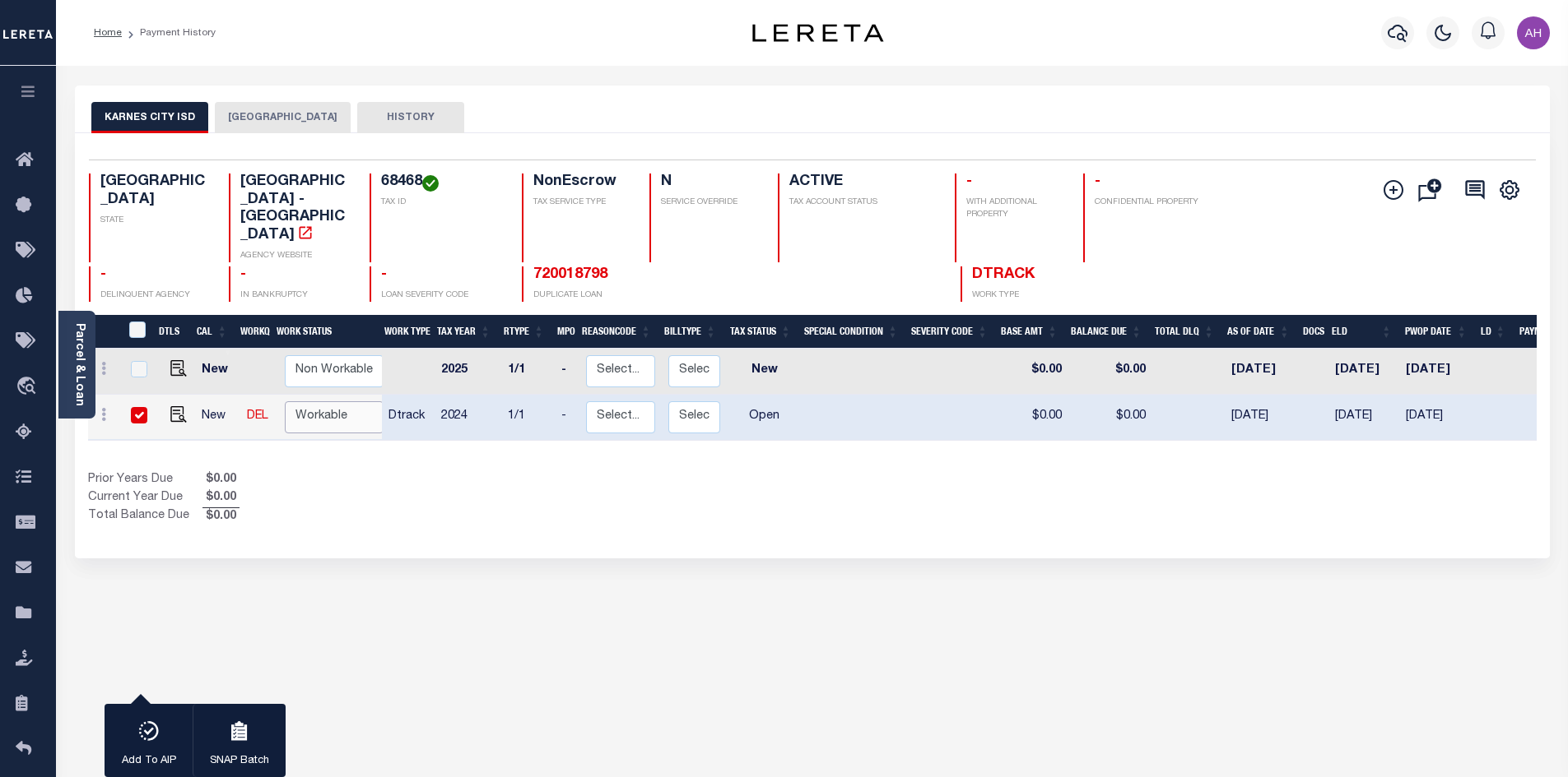
select select "true"
click at [285, 401] on select "Non Workable Workable" at bounding box center [334, 416] width 99 height 32
checkbox input "false"
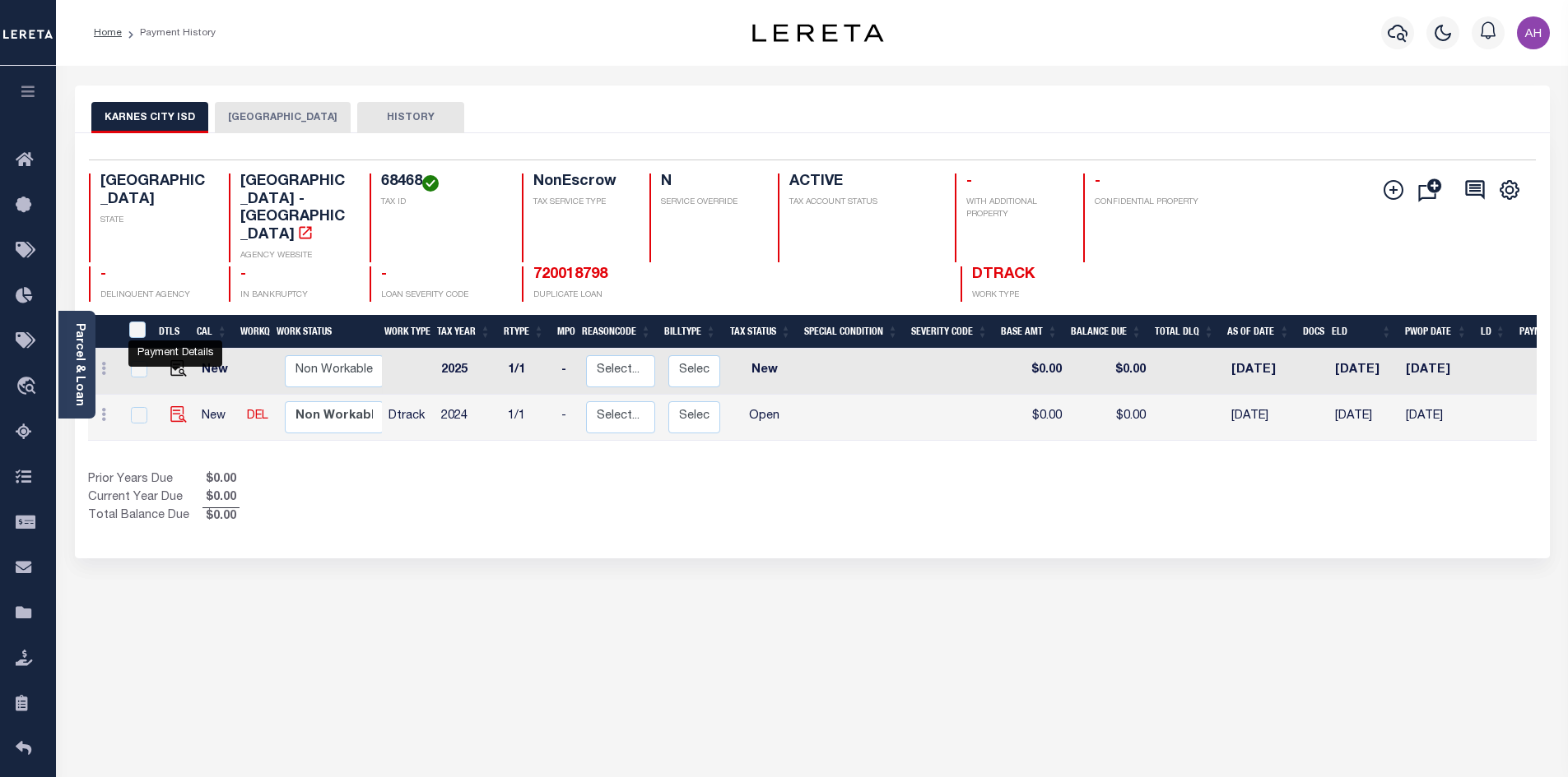
click at [170, 407] on img "" at bounding box center [178, 414] width 16 height 16
checkbox input "true"
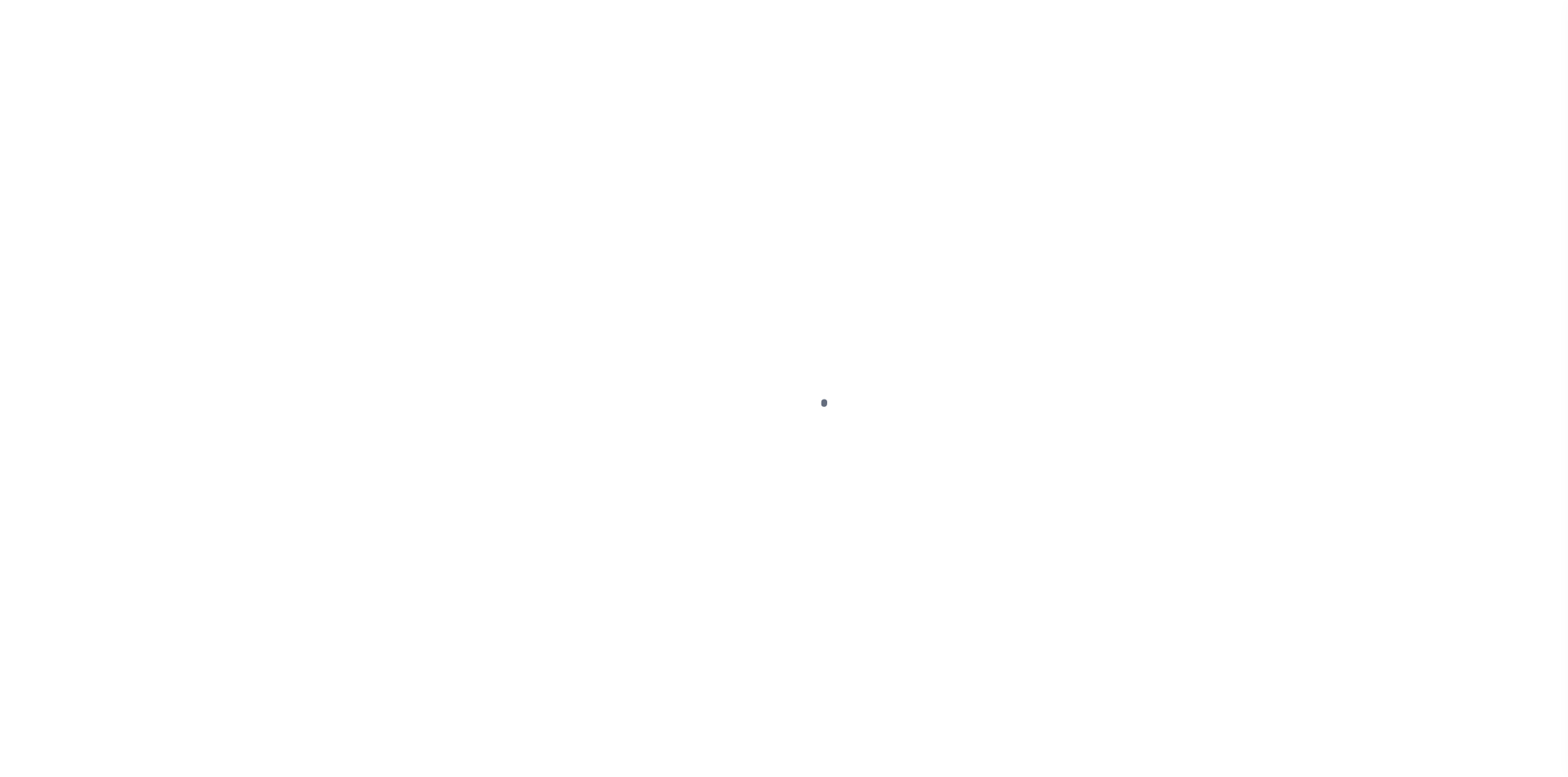
select select "OP2"
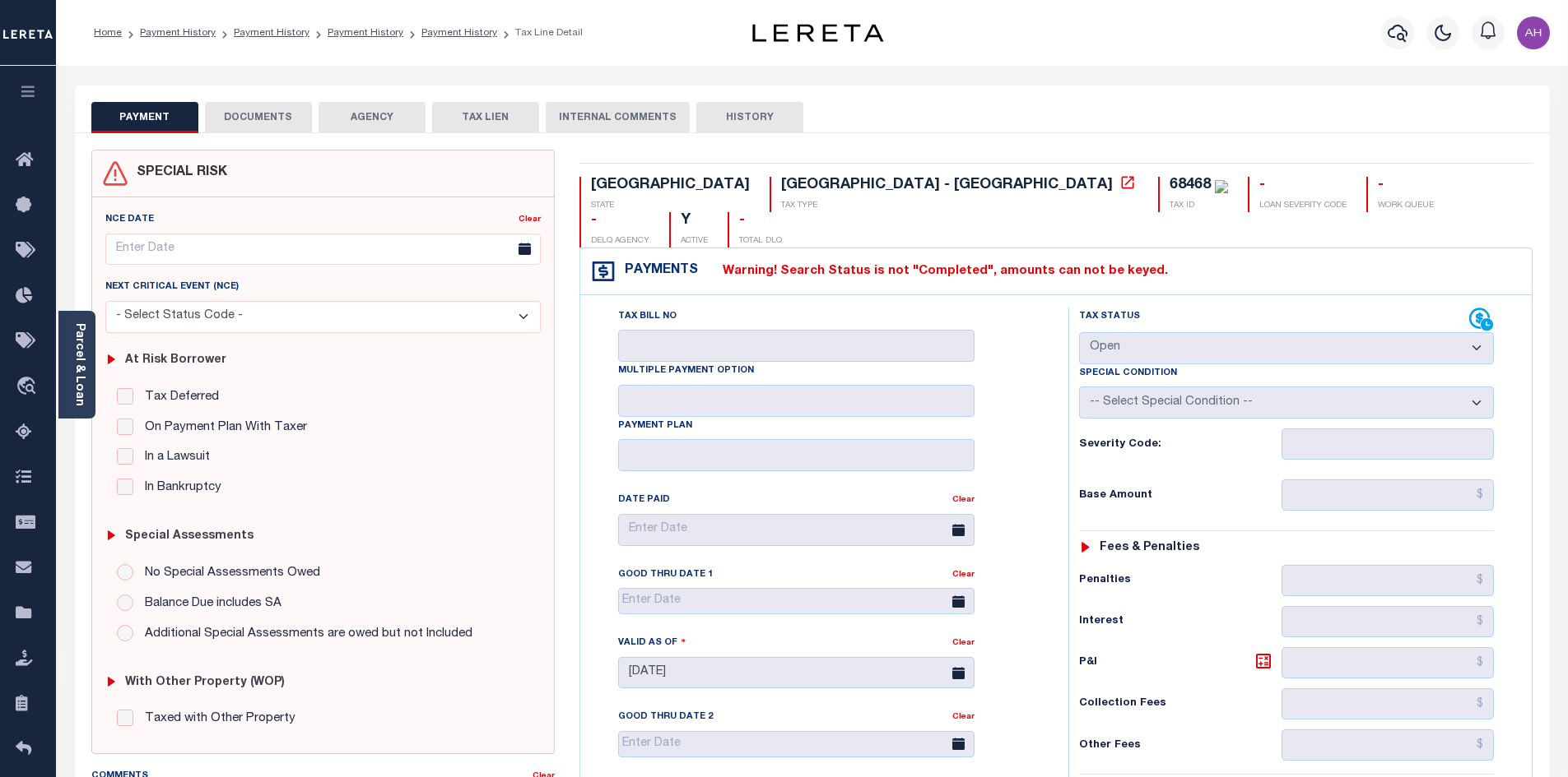
click at [1044, 137] on div "SPECIAL RISK NCE Date Clear" at bounding box center [812, 676] width 1475 height 1086
click at [1401, 38] on icon "button" at bounding box center [1397, 33] width 20 height 20
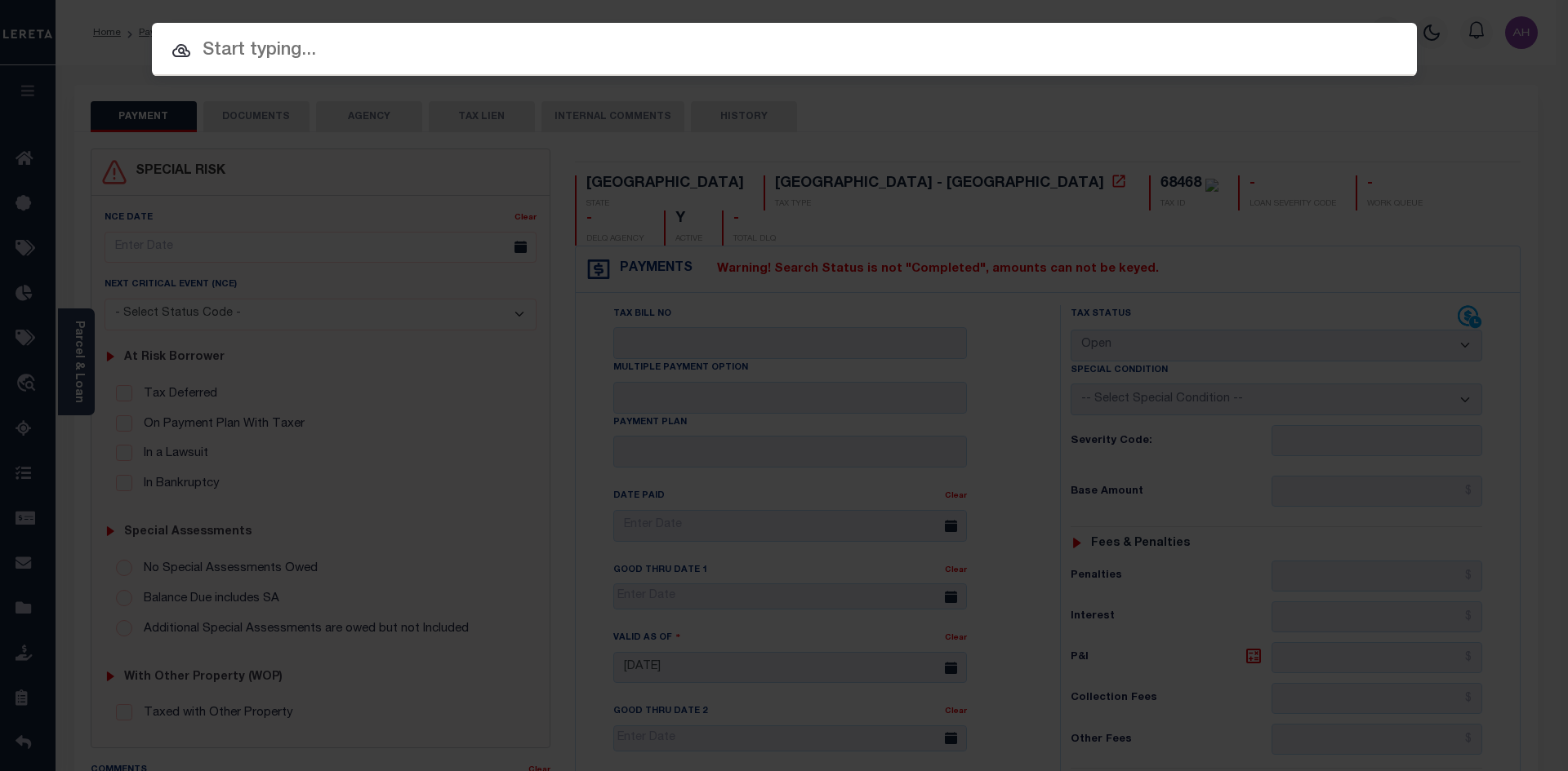
paste input "Loan Number Tax ID Tax Service Type RTYPE Tax Year 720018798"
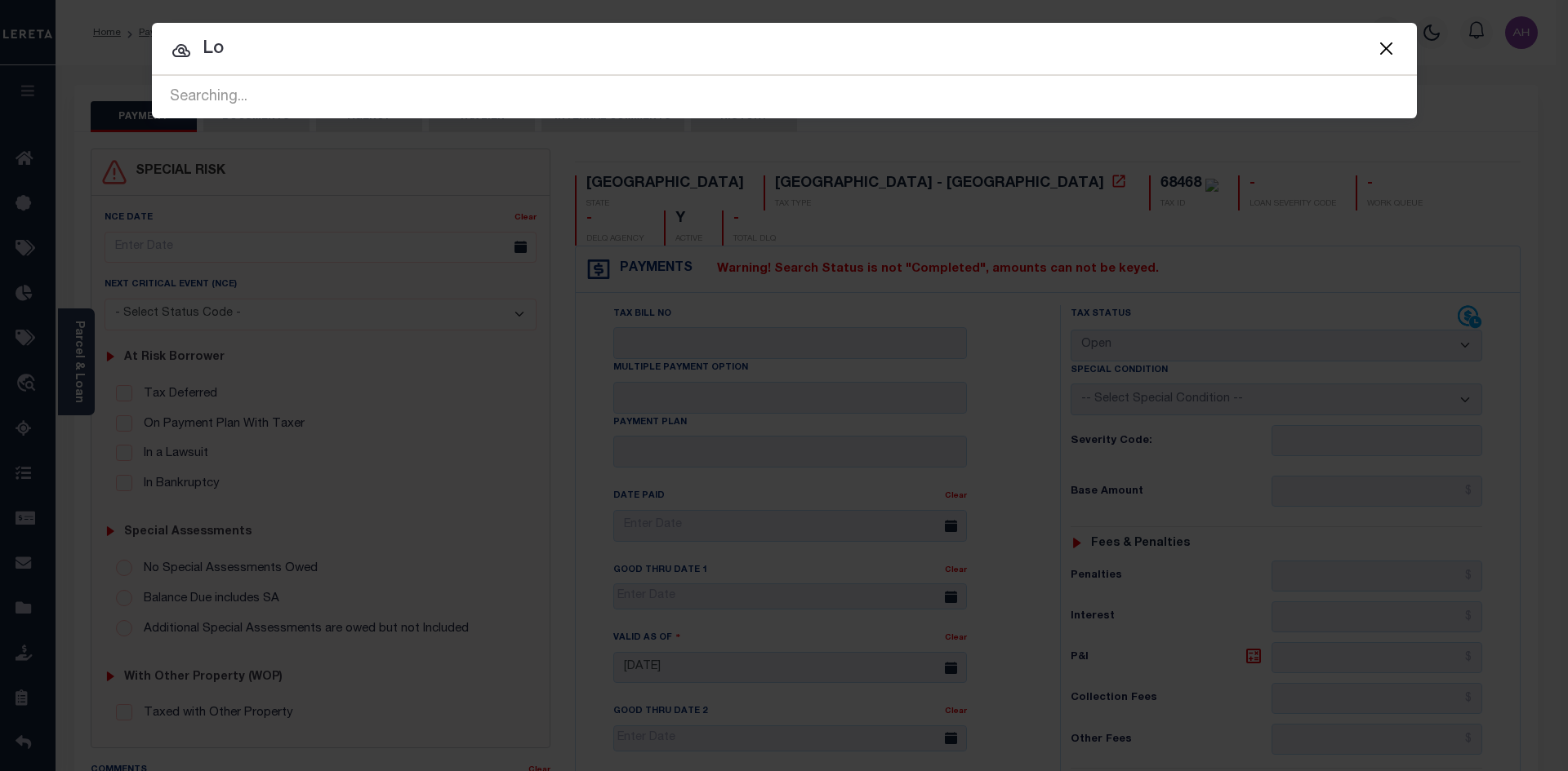
type input "L"
type input "720018798"
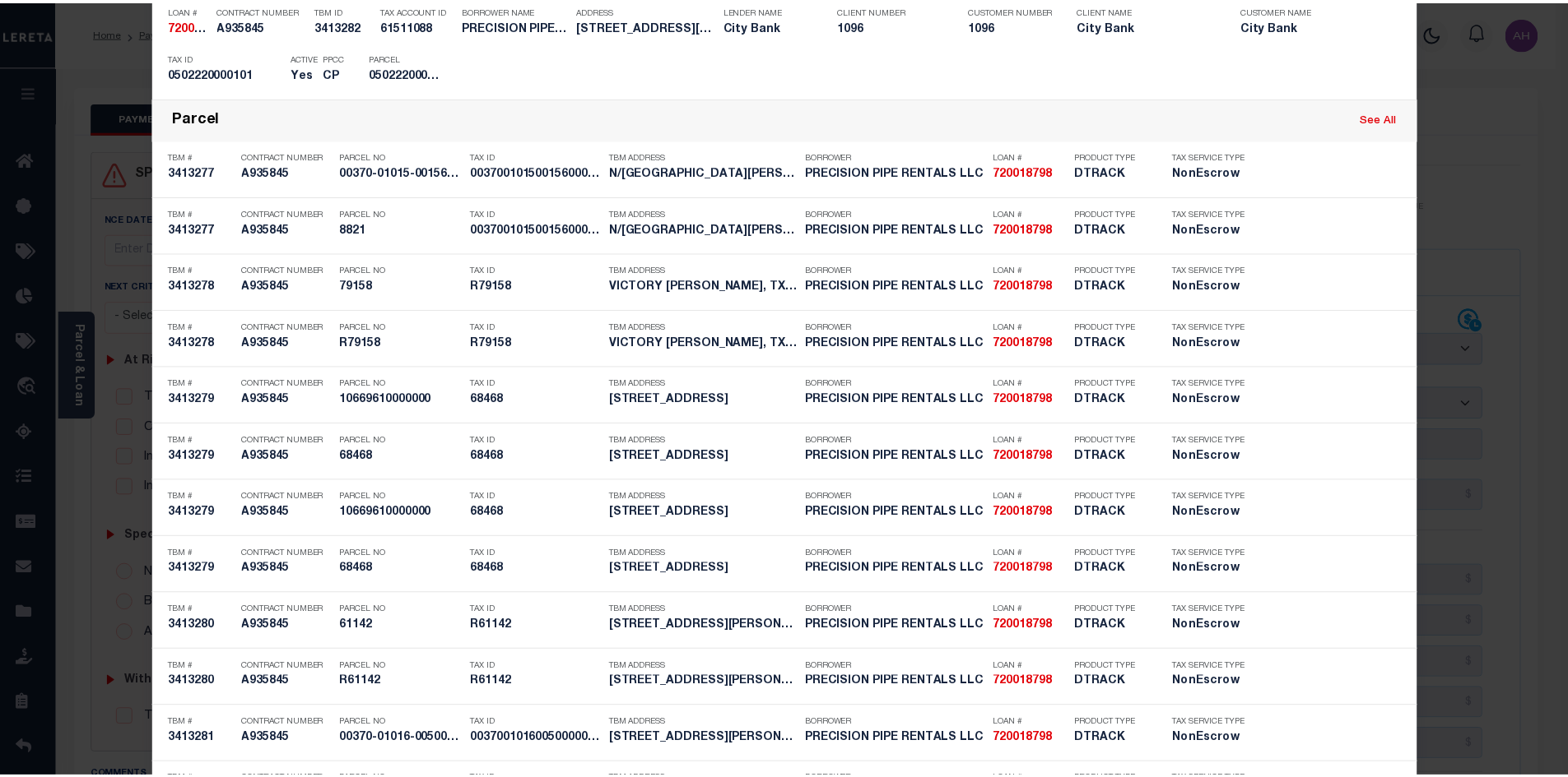
scroll to position [1481, 0]
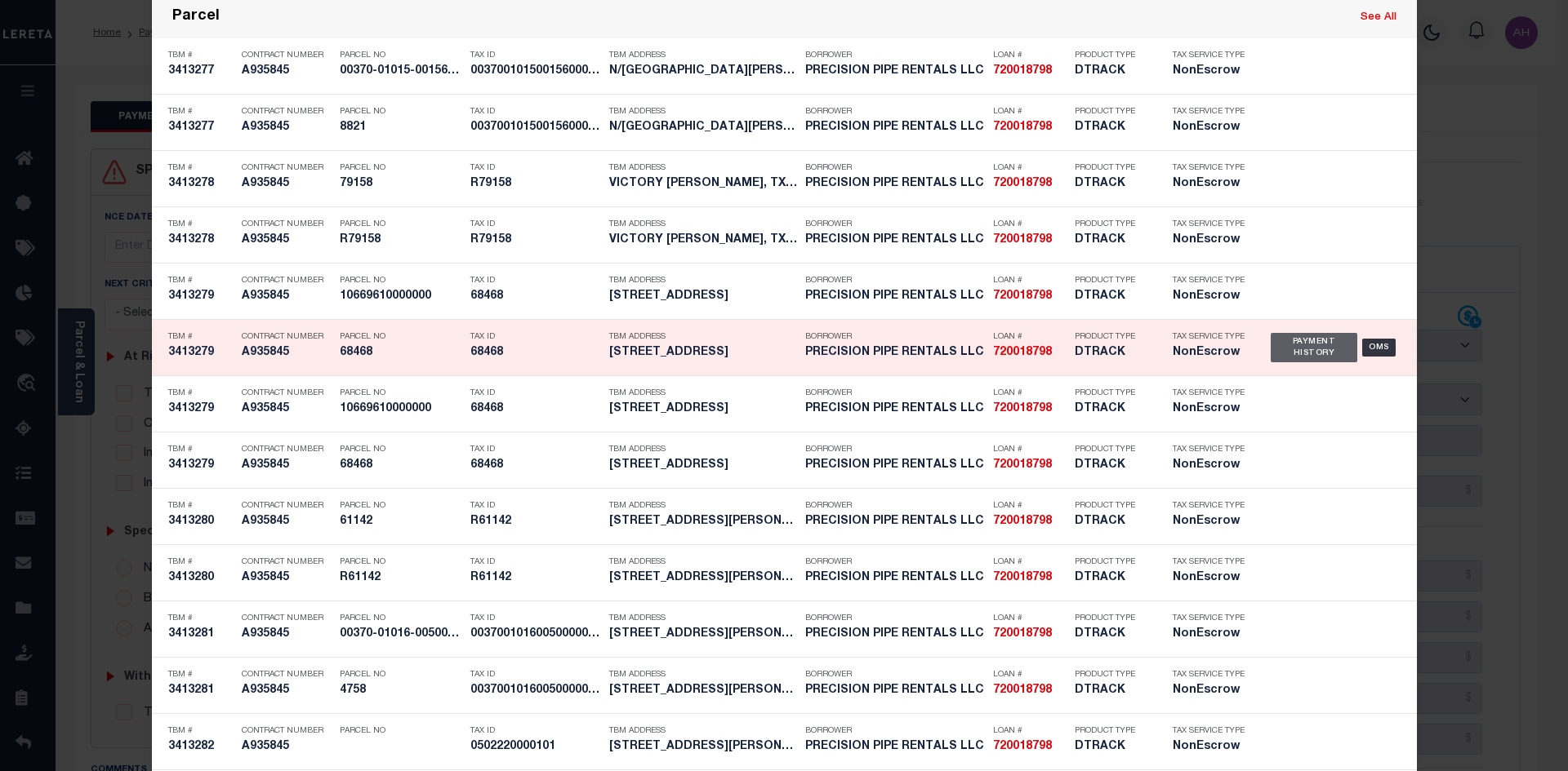
click at [1305, 347] on div "Payment History" at bounding box center [1314, 347] width 88 height 30
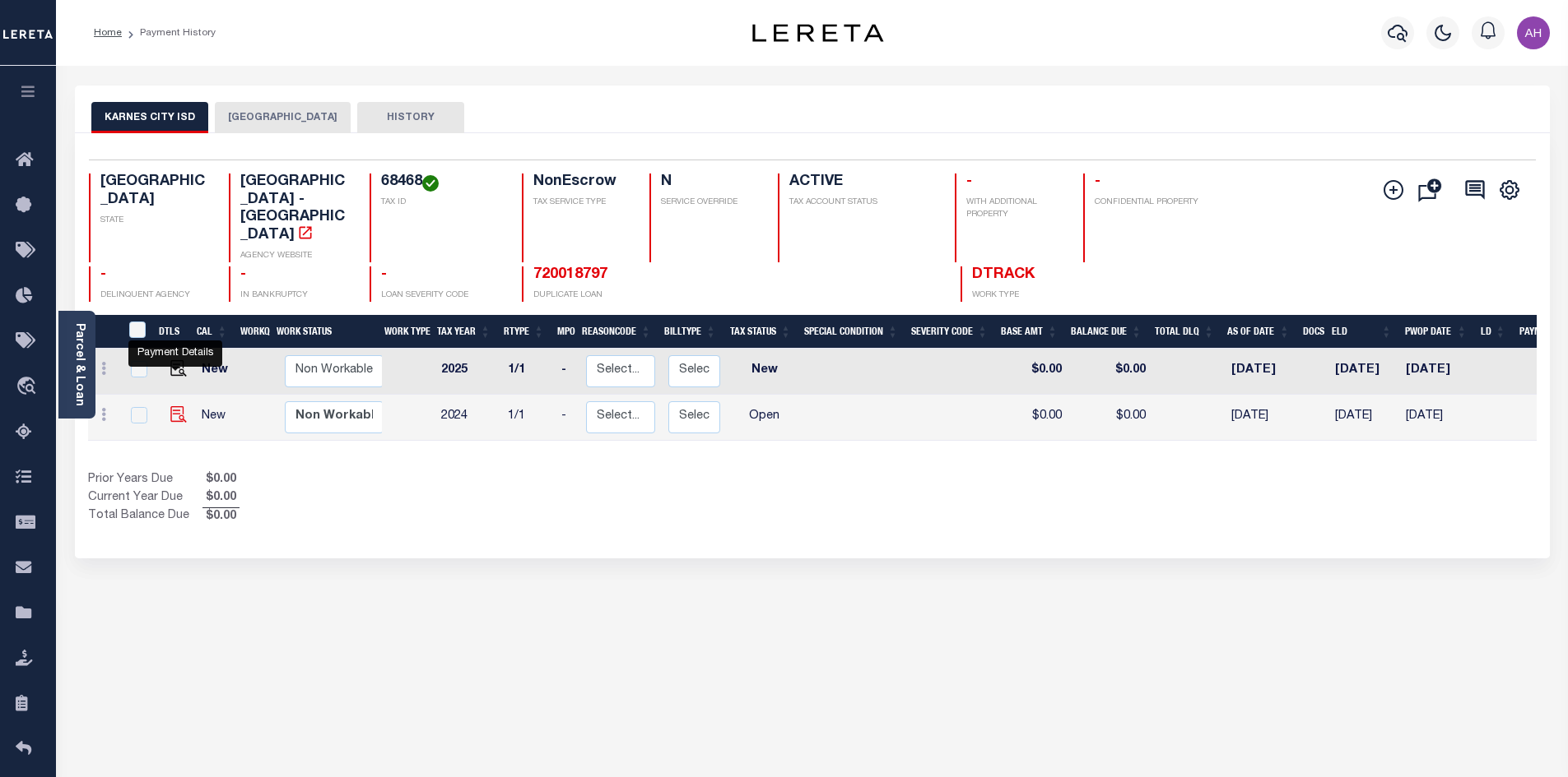
click at [170, 407] on img "" at bounding box center [178, 414] width 16 height 16
checkbox input "true"
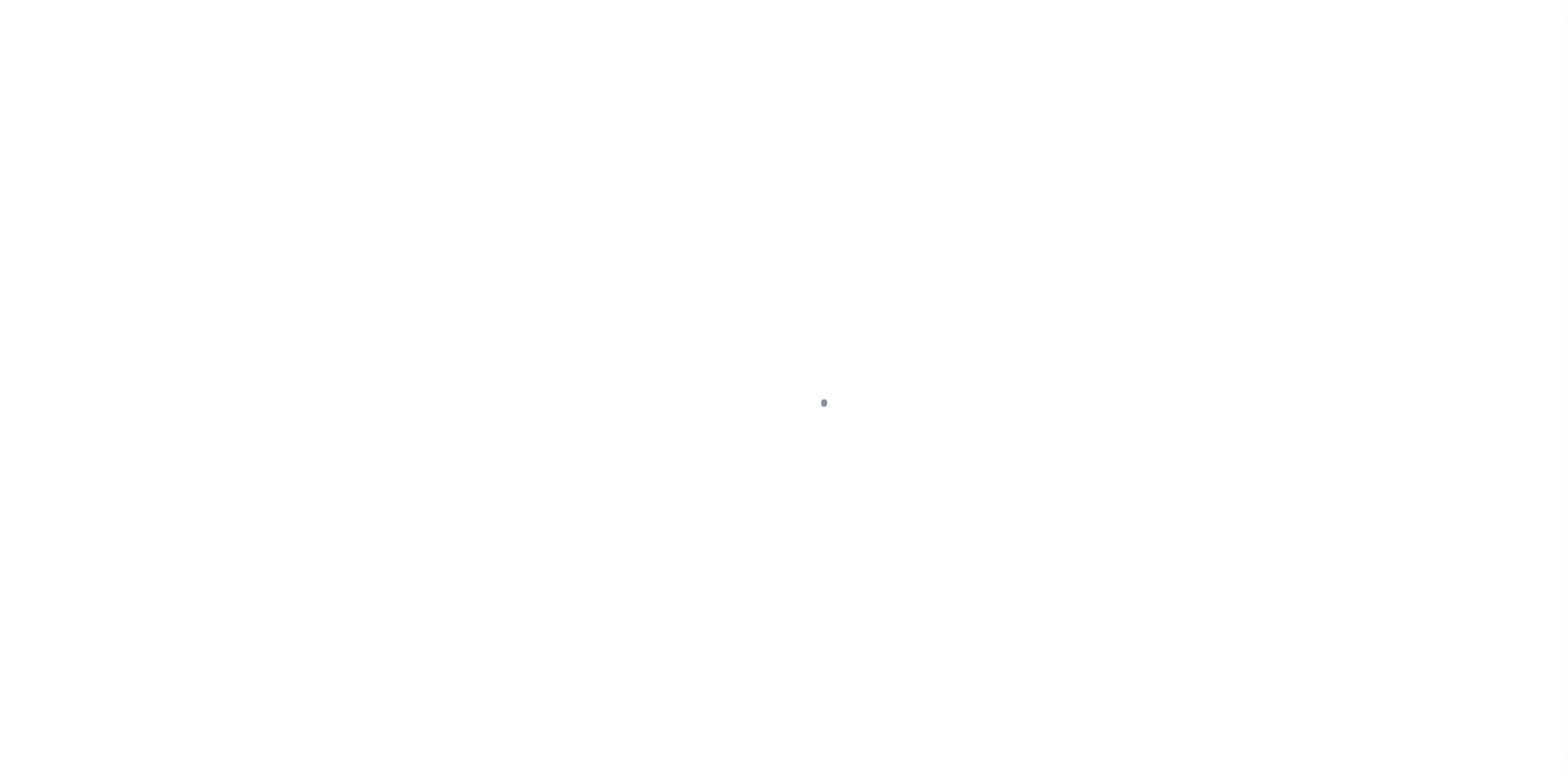
select select "OP2"
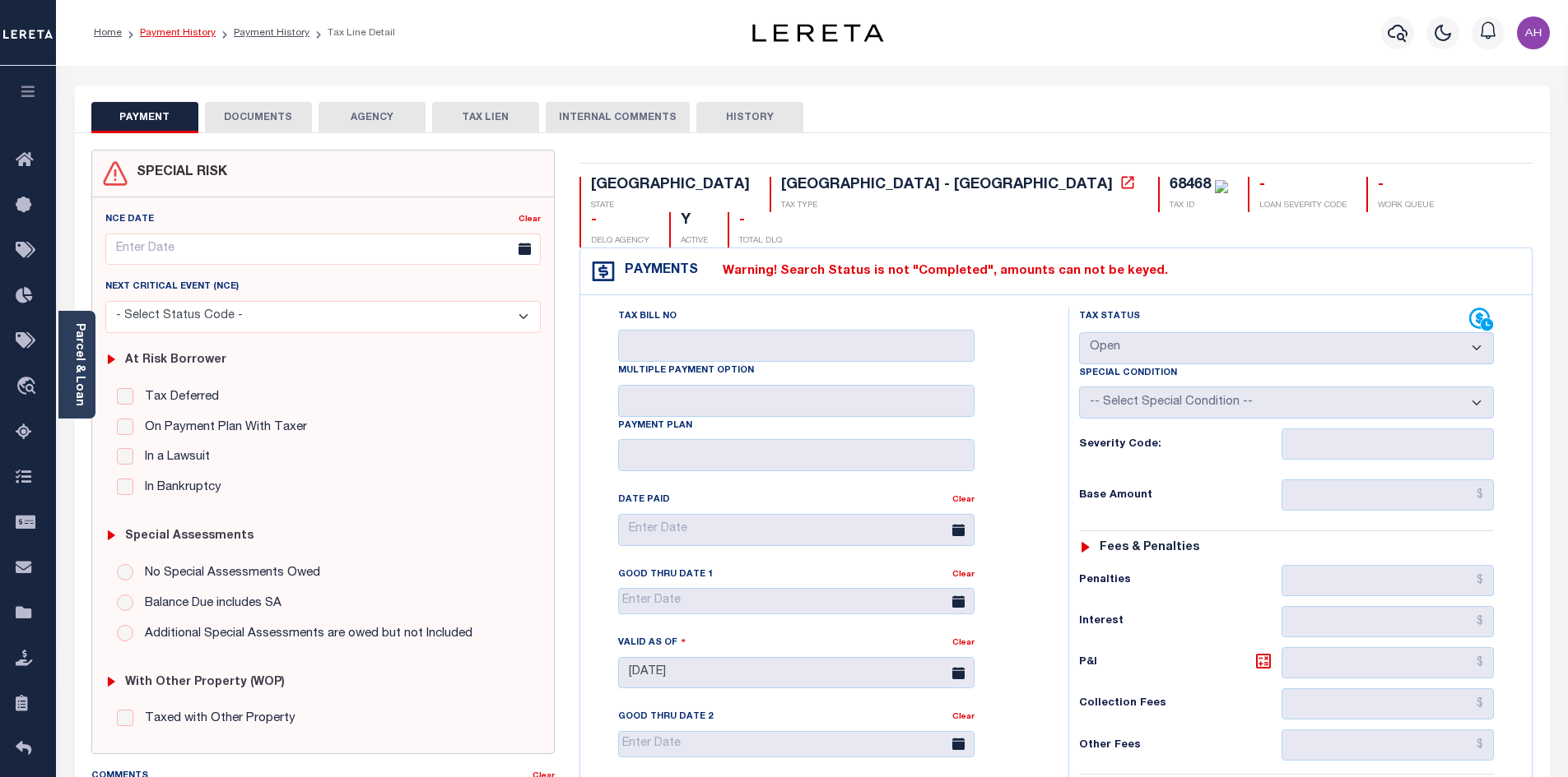
click at [187, 36] on link "Payment History" at bounding box center [177, 33] width 76 height 10
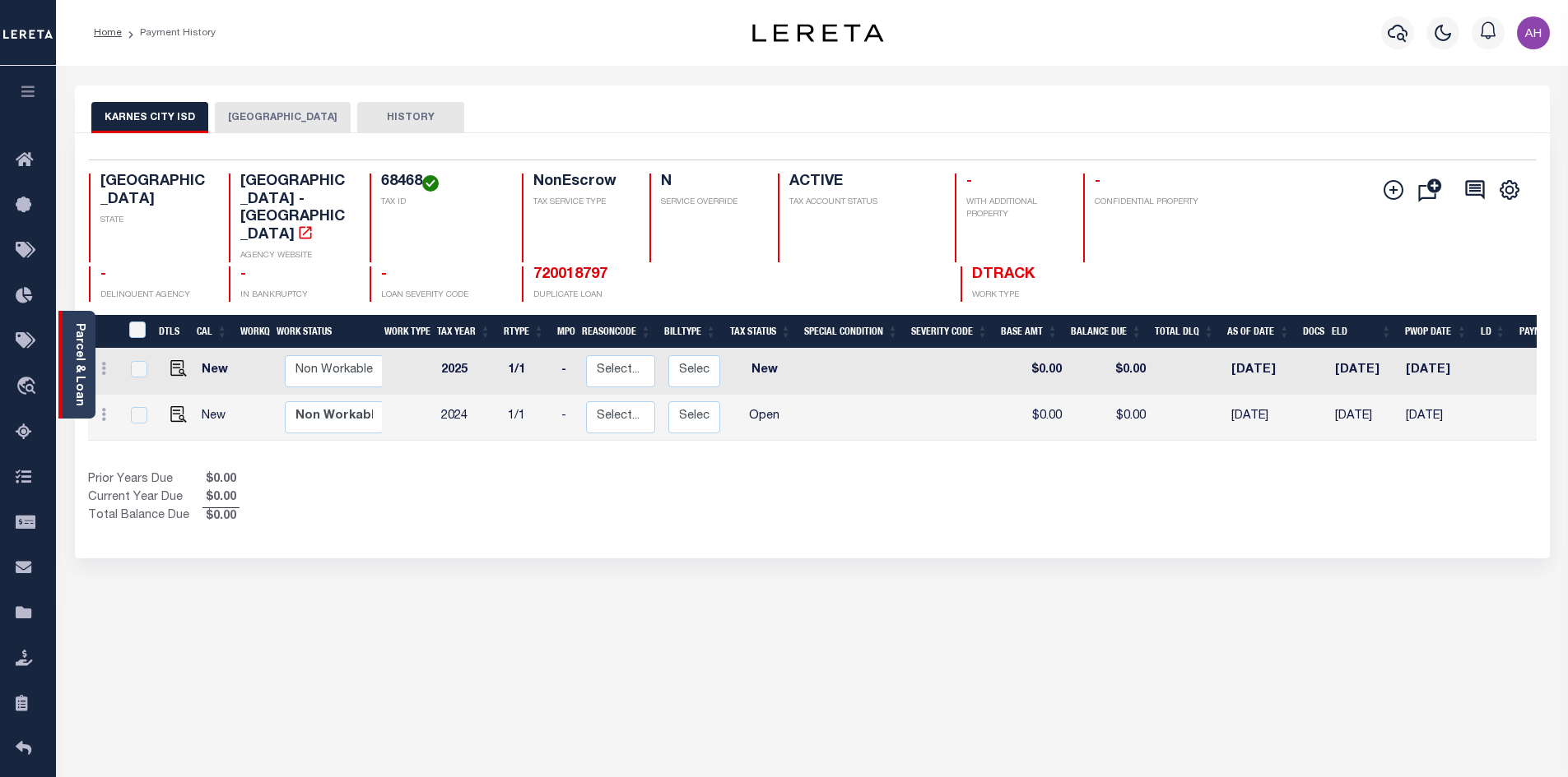
click at [84, 370] on link "Parcel & Loan" at bounding box center [79, 364] width 12 height 83
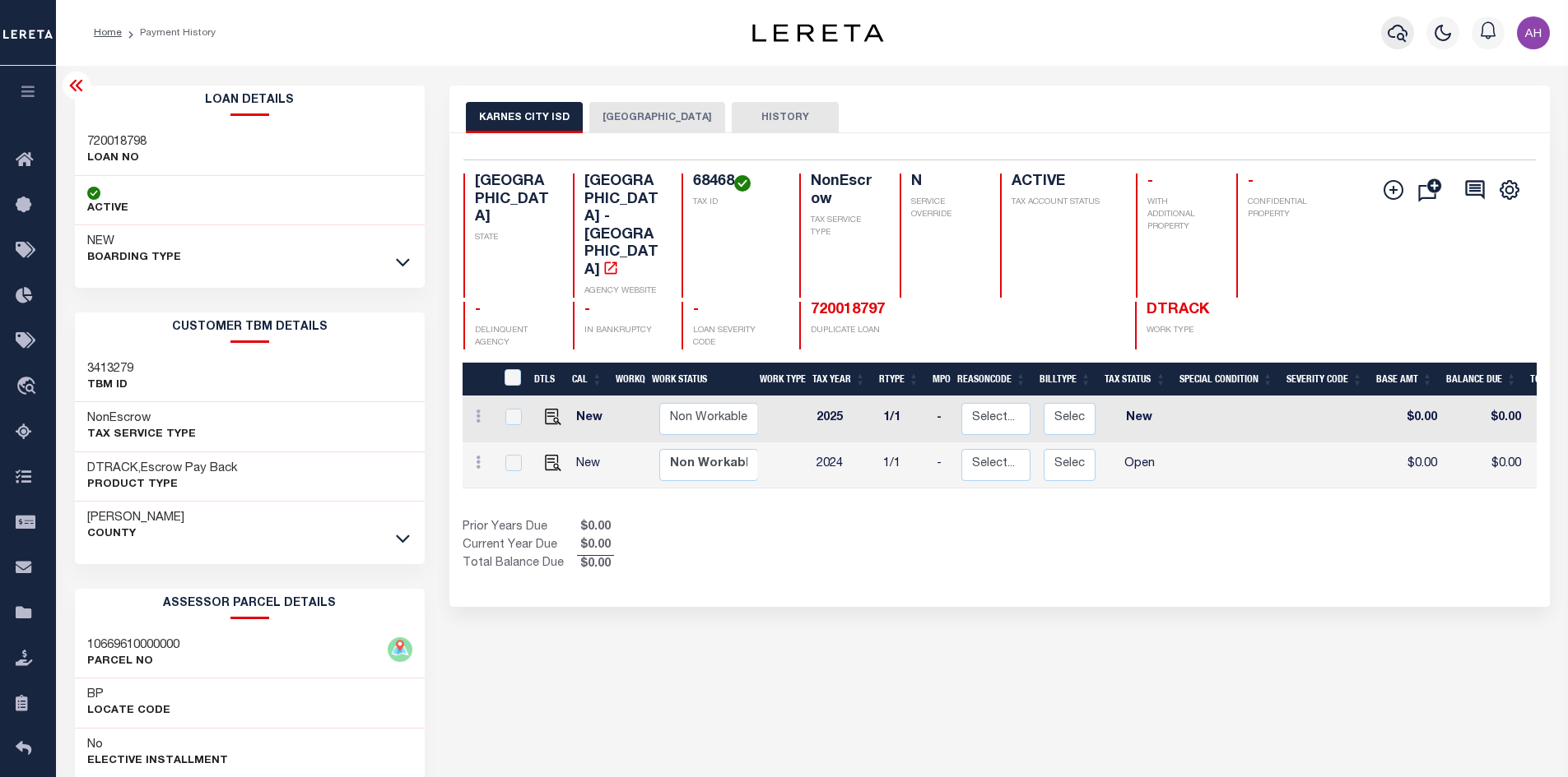
click at [1398, 26] on icon "button" at bounding box center [1397, 33] width 20 height 20
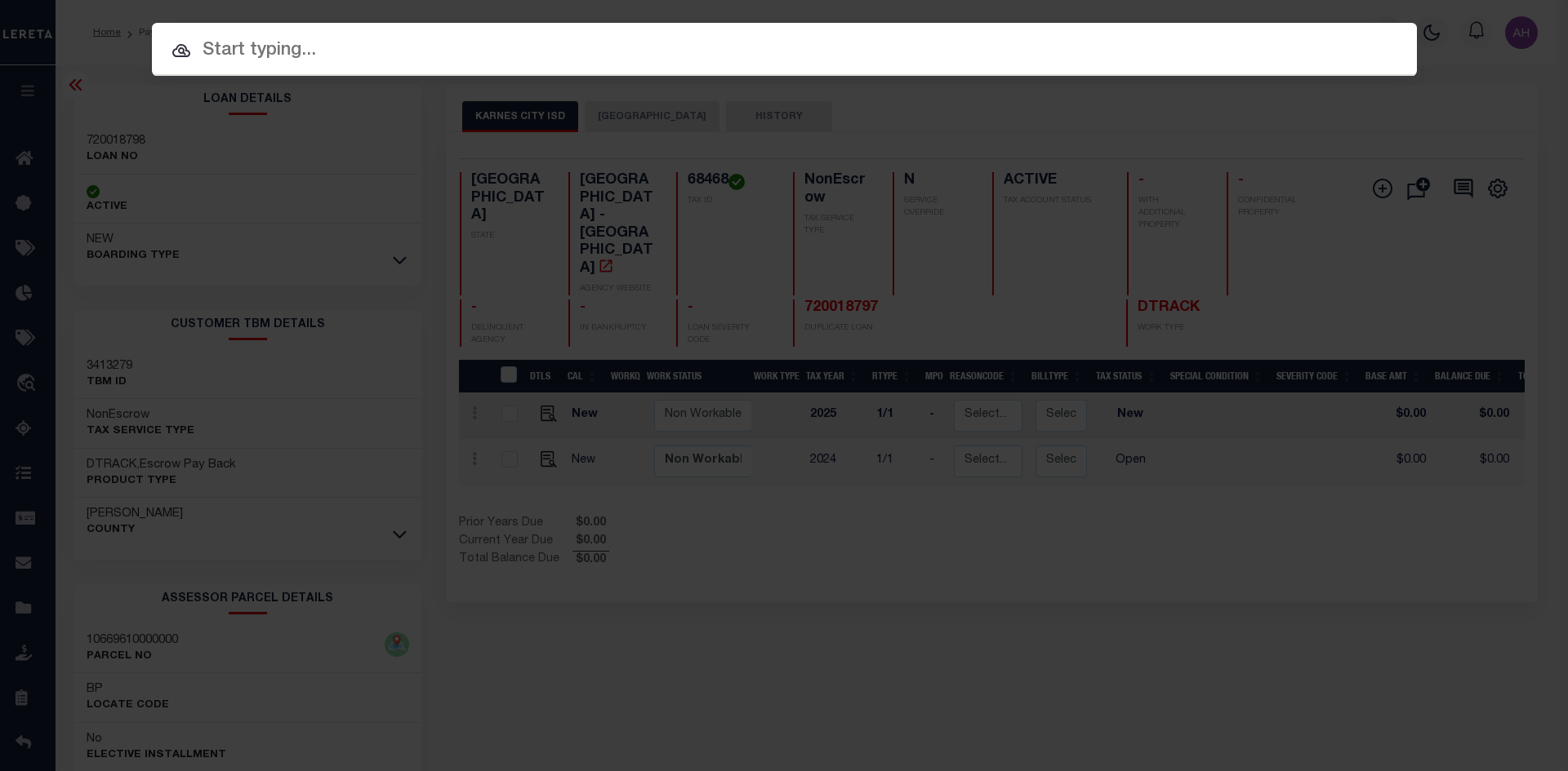
paste input "720018797"
type input "720018797"
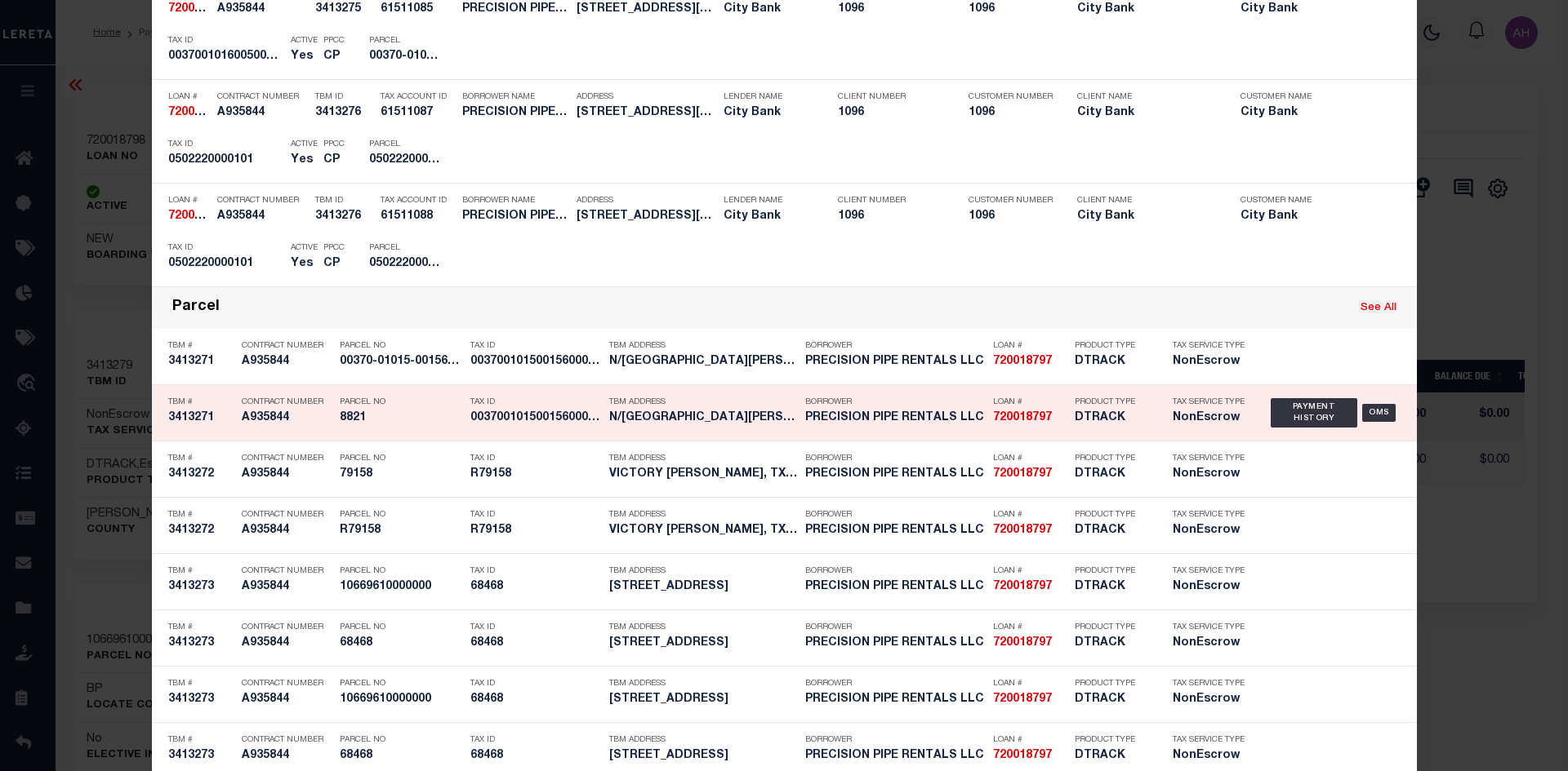
scroll to position [1224, 0]
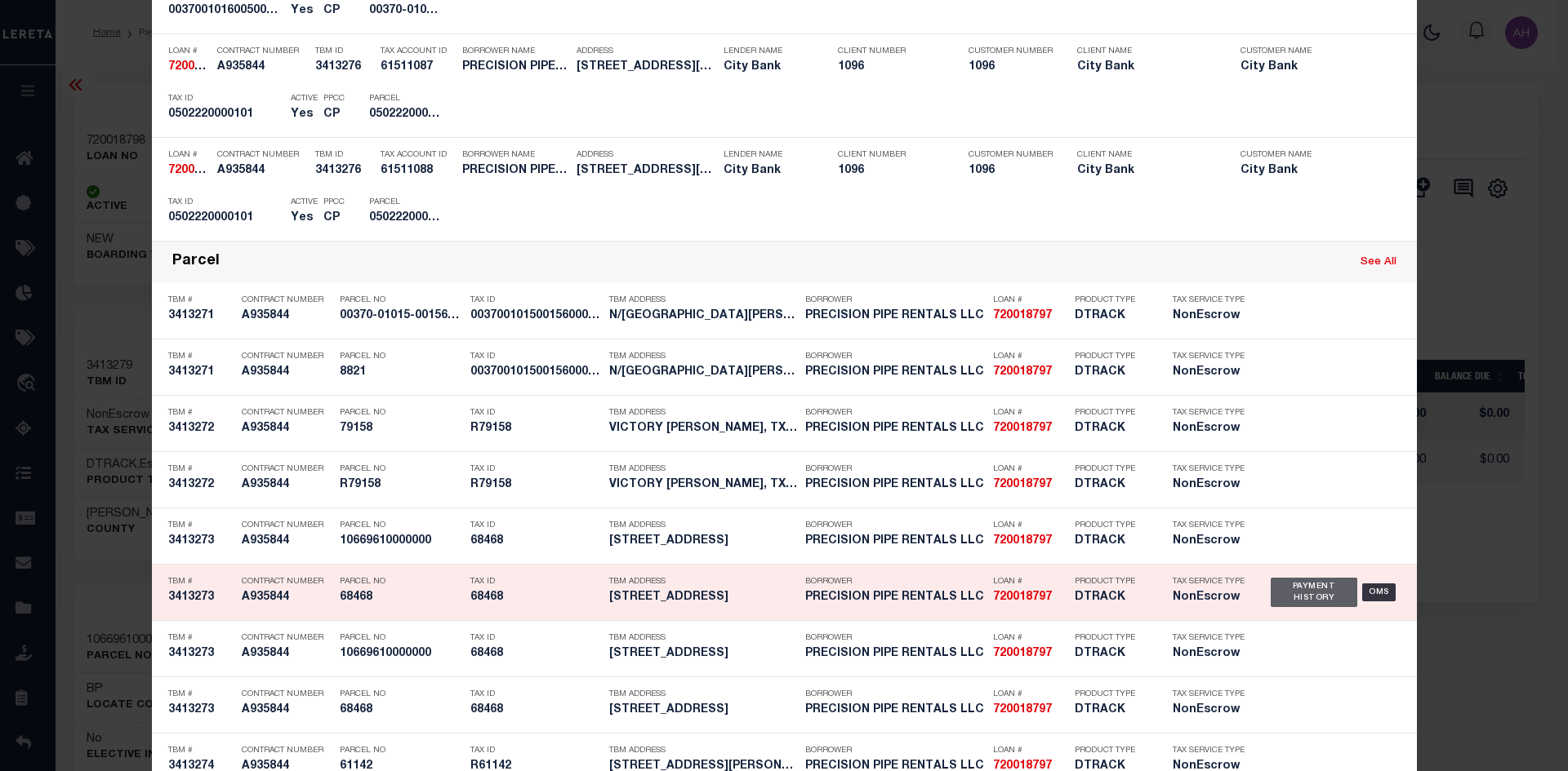
click at [1308, 585] on div "Payment History" at bounding box center [1314, 593] width 88 height 30
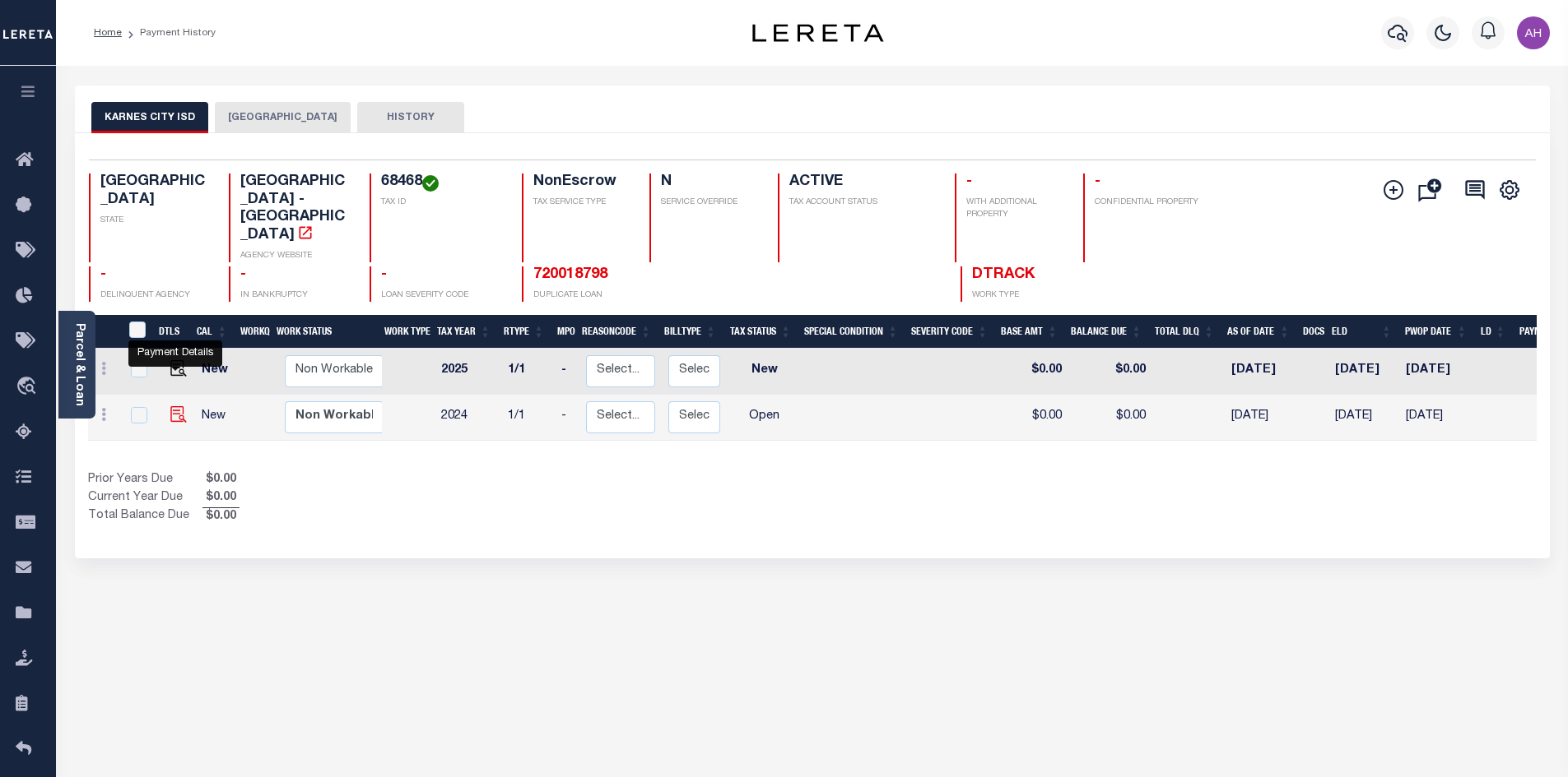
click at [171, 407] on img "" at bounding box center [178, 414] width 16 height 16
checkbox input "true"
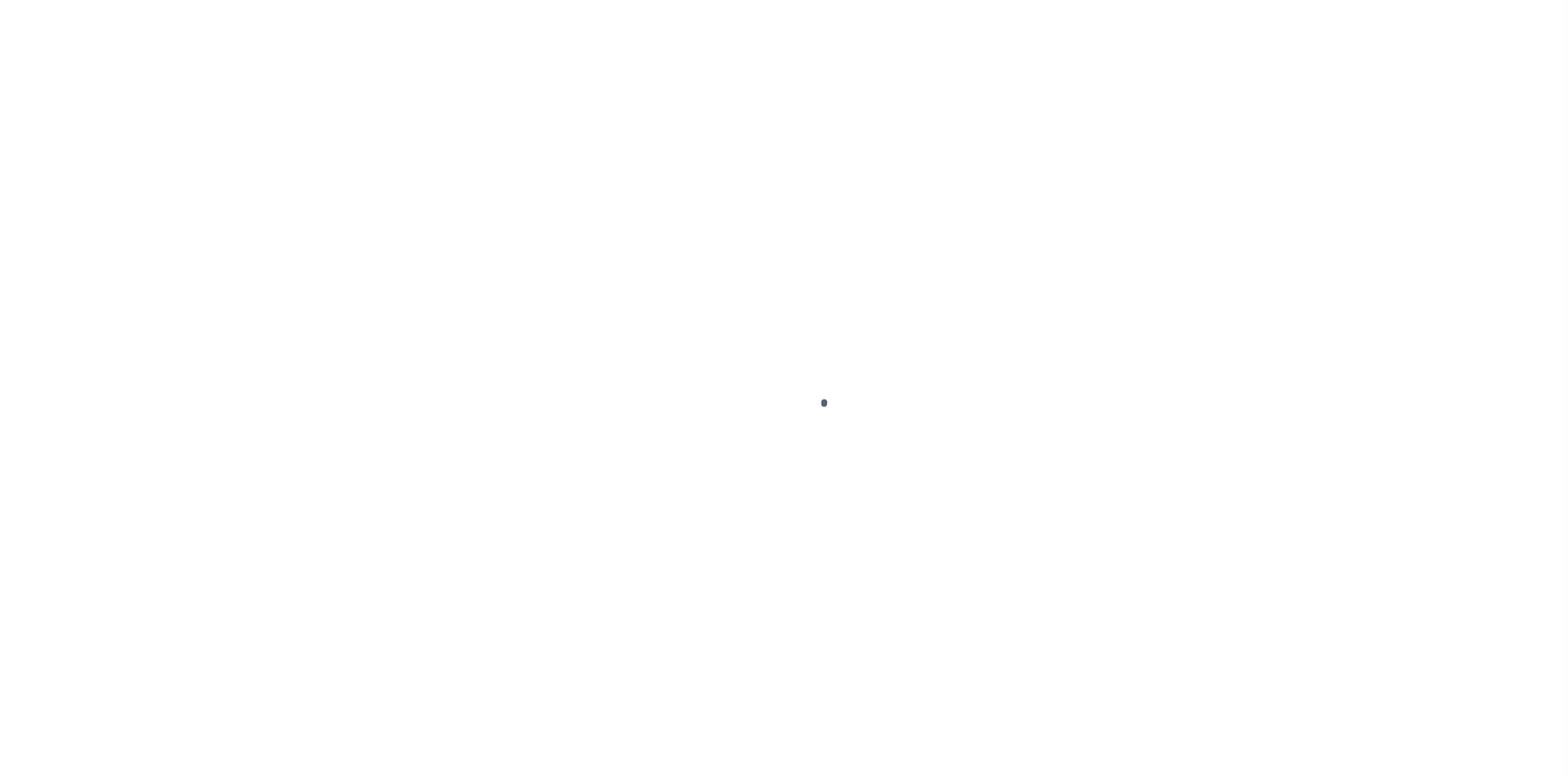
select select "OP2"
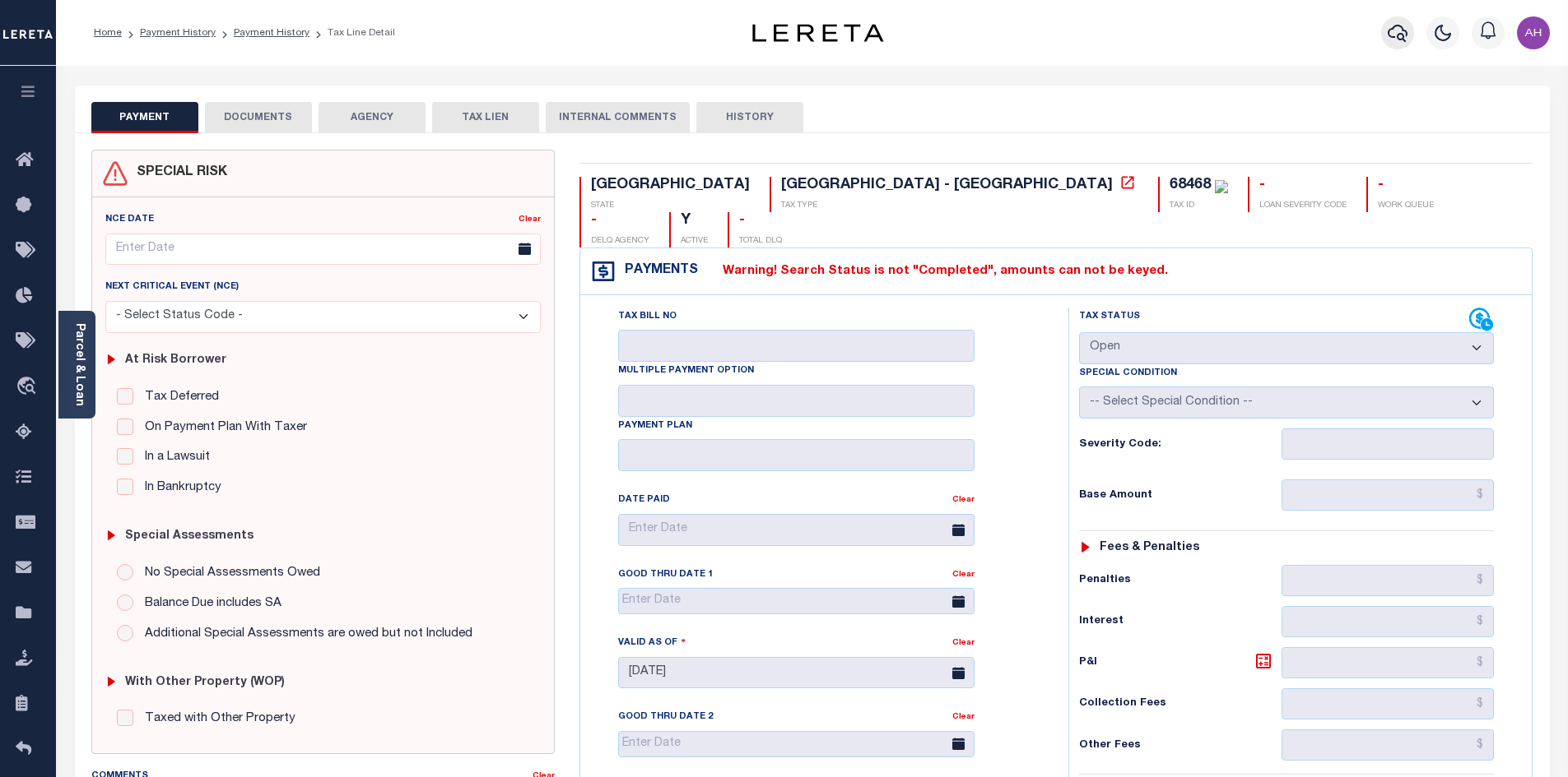
click at [1402, 33] on icon "button" at bounding box center [1397, 33] width 20 height 20
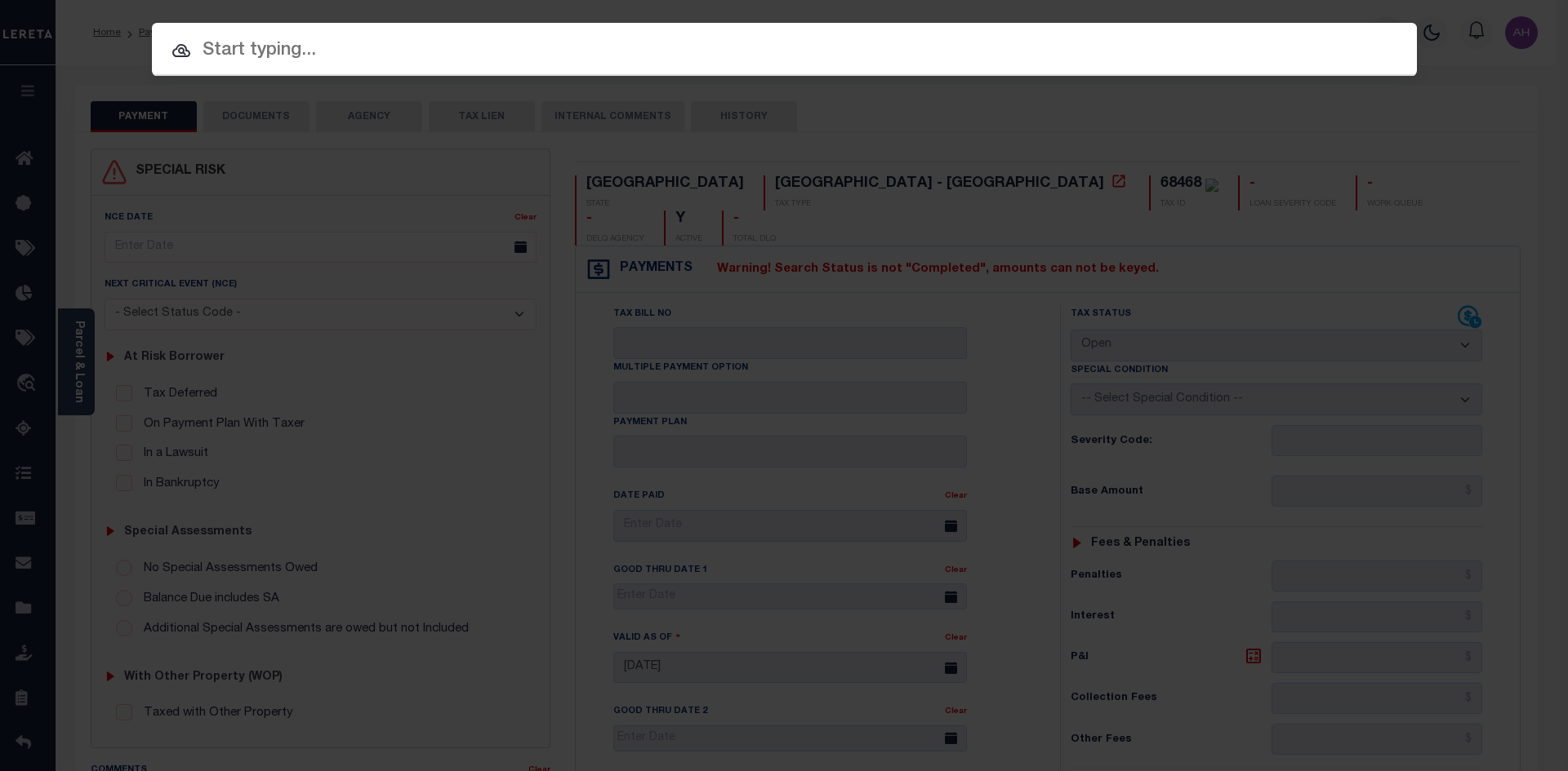
paste input "900007417"
type input "900007417"
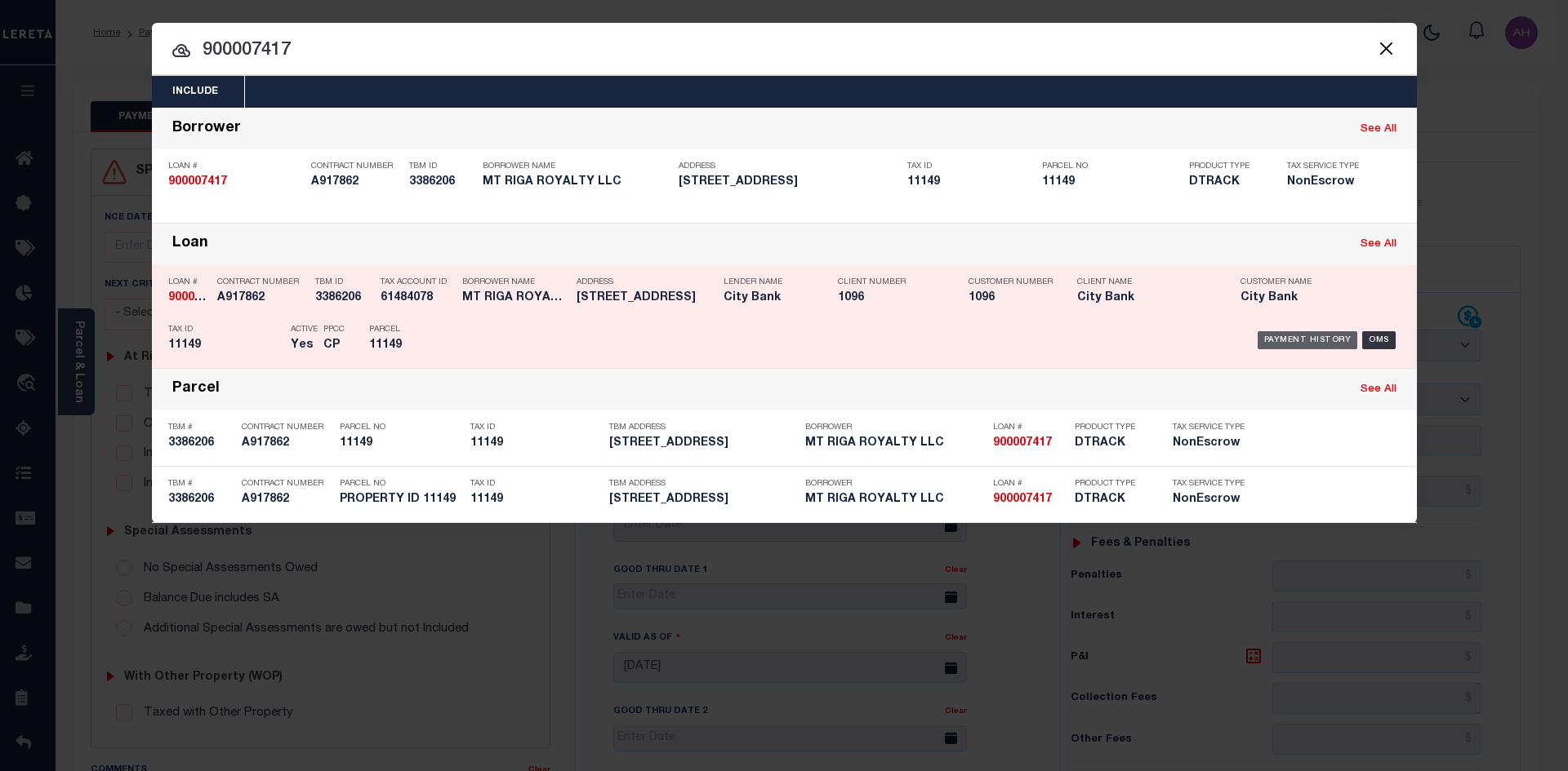
click at [1297, 335] on div "Payment History" at bounding box center [1307, 340] width 100 height 18
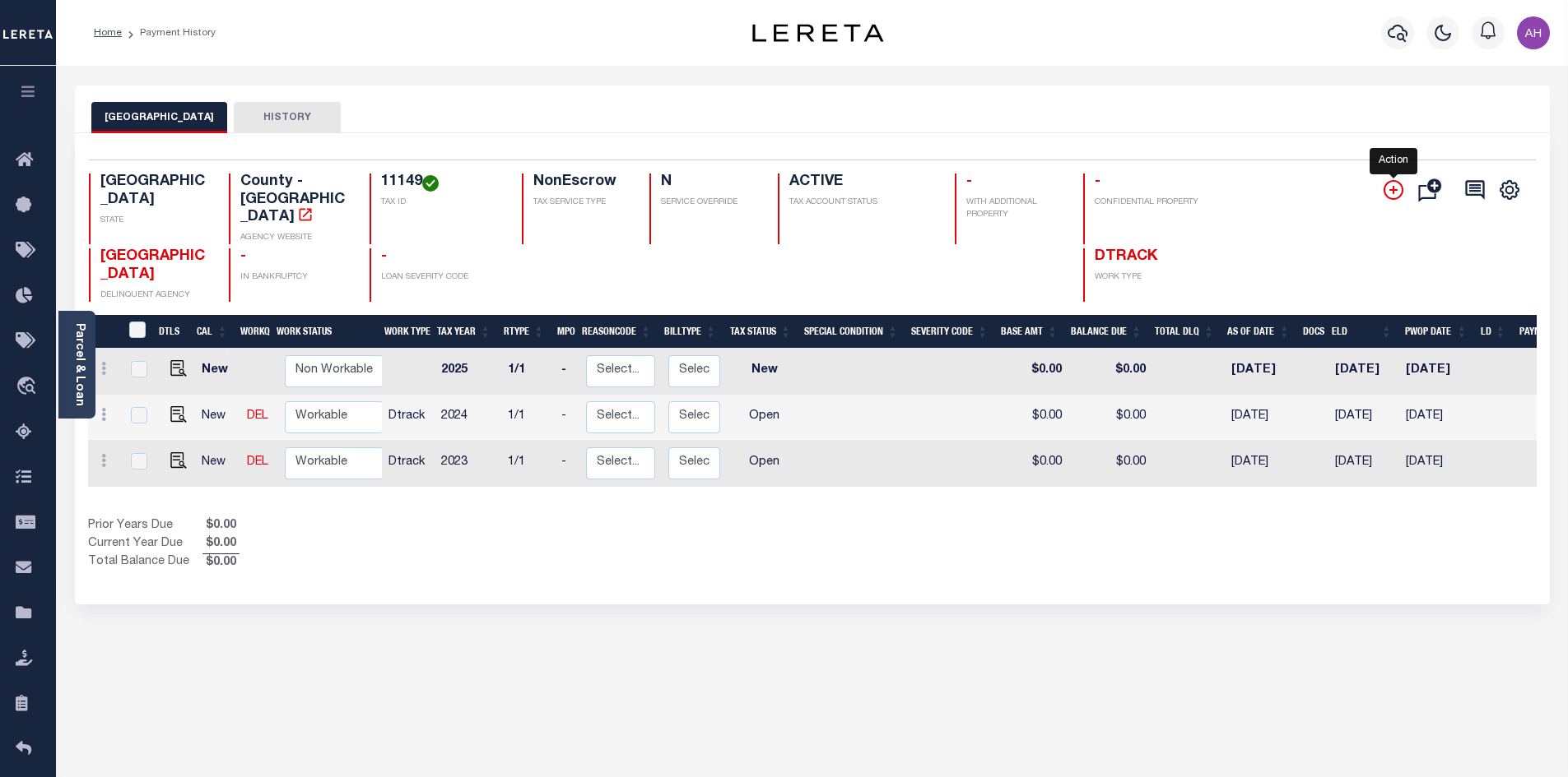
click at [1397, 190] on icon "" at bounding box center [1393, 189] width 9 height 9
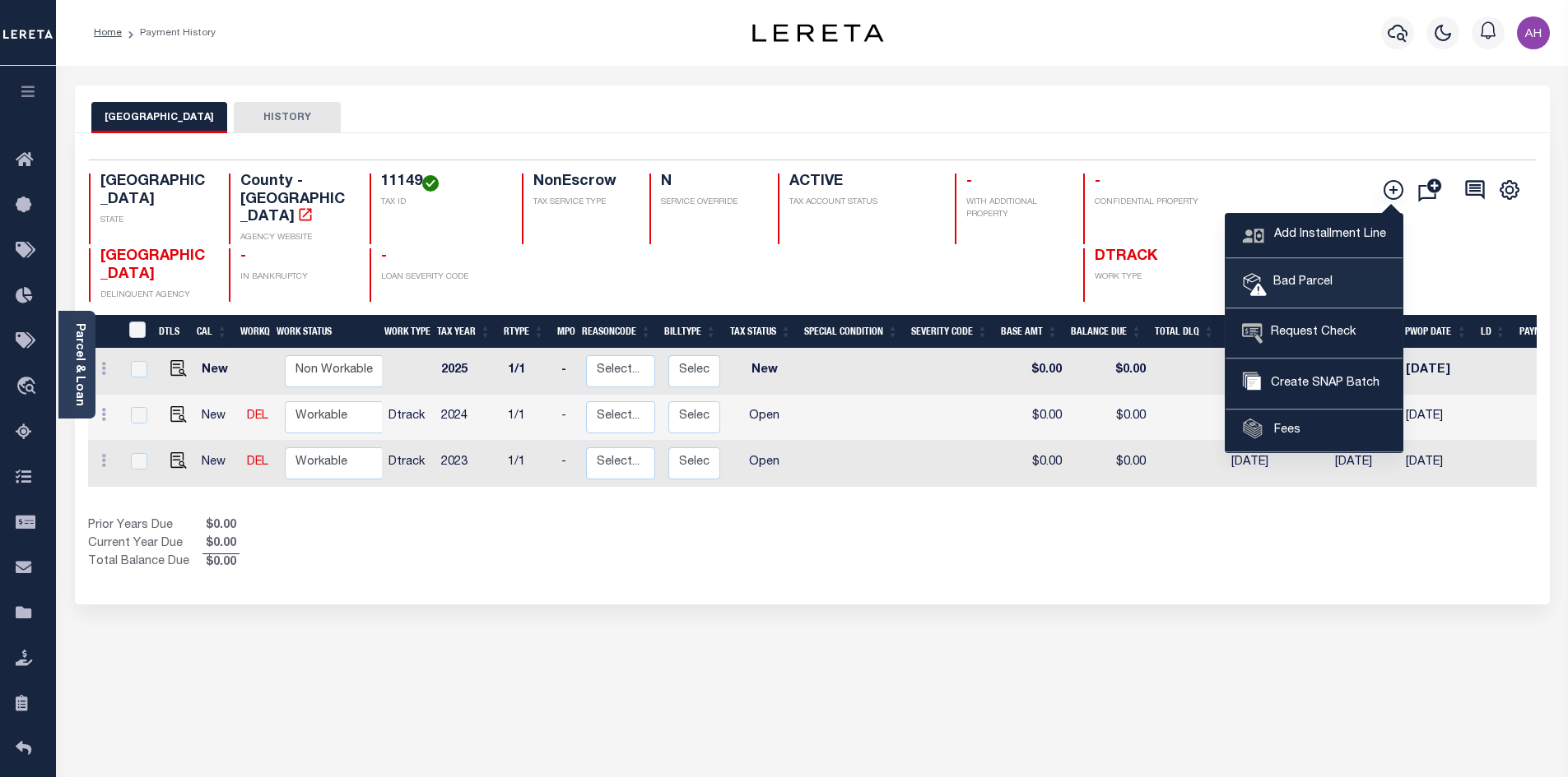
click at [1316, 274] on span "Bad Parcel" at bounding box center [1300, 283] width 65 height 18
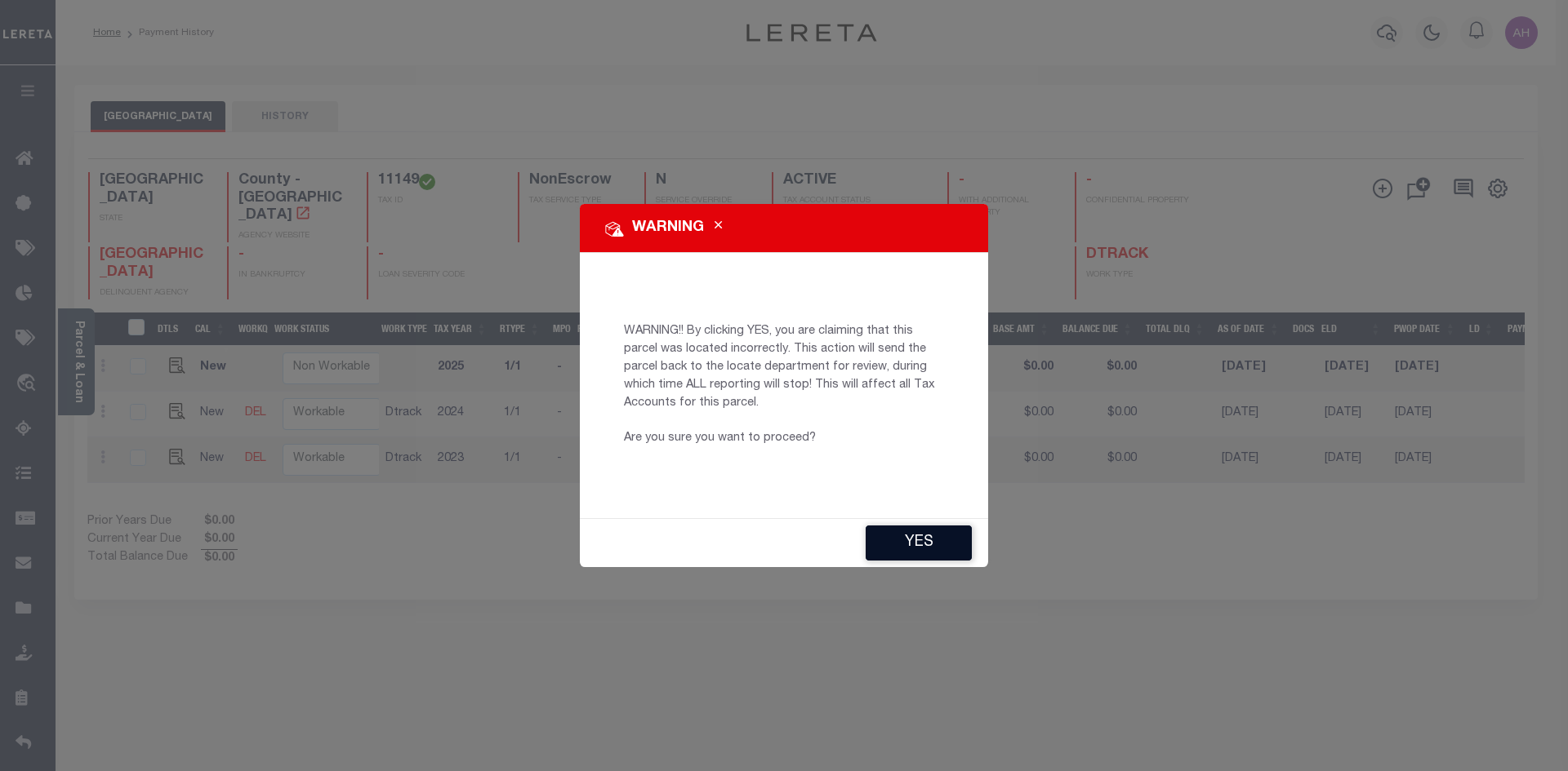
click at [909, 545] on button "YES" at bounding box center [918, 543] width 106 height 35
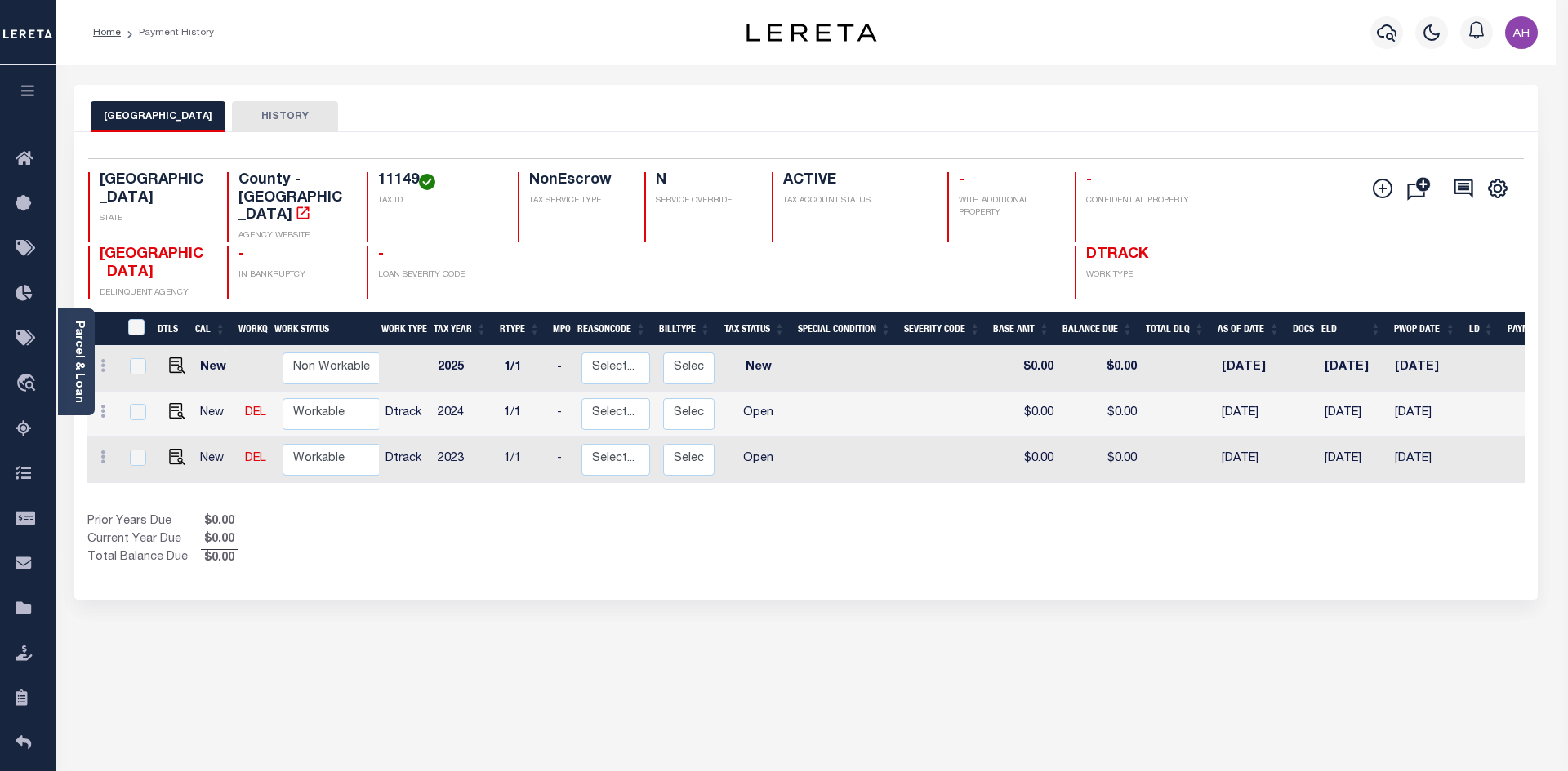
type input "[EMAIL_ADDRESS][DOMAIN_NAME]"
type input "[DATE]"
type input "CP"
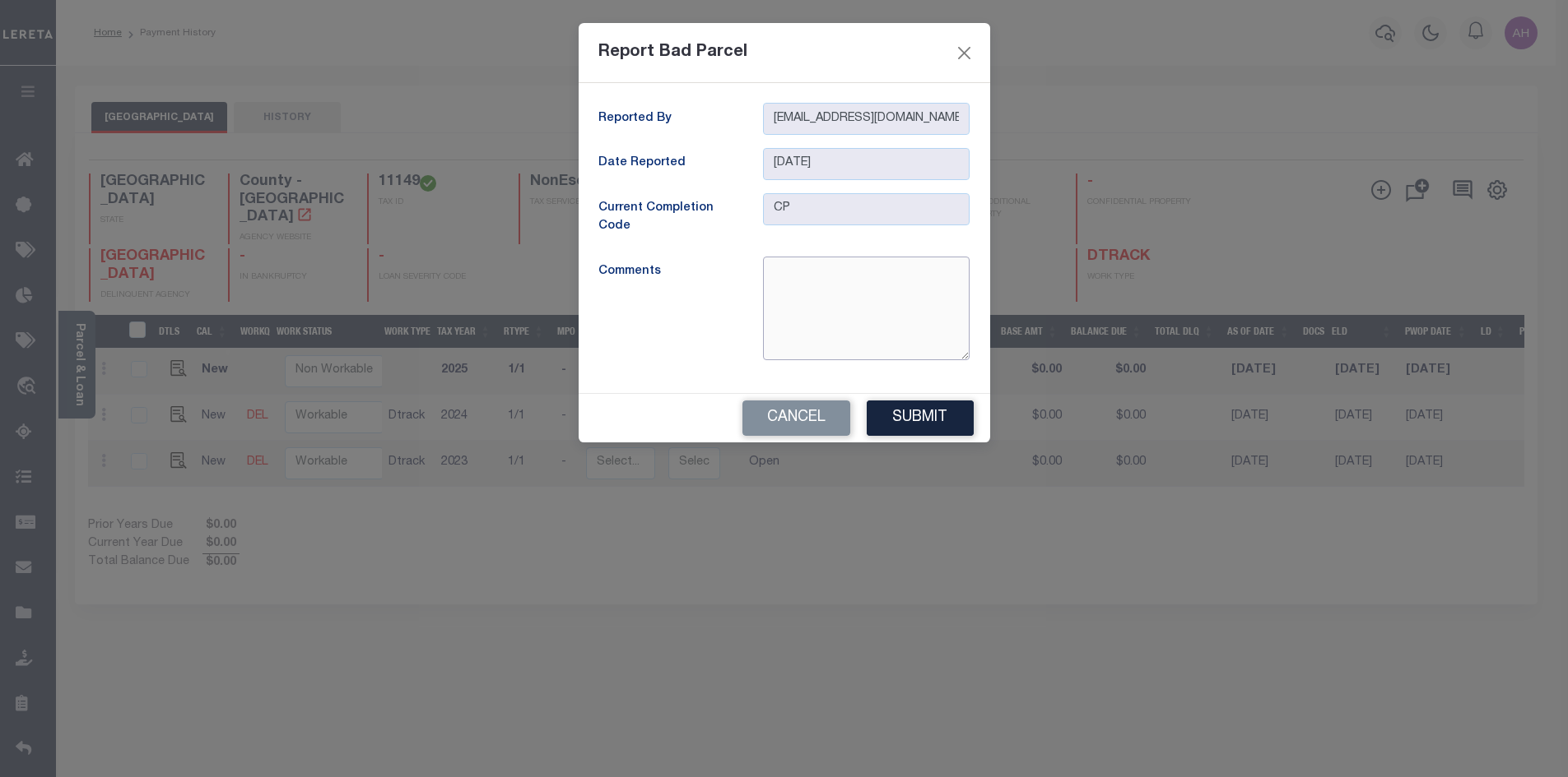
click at [850, 299] on textarea at bounding box center [866, 309] width 207 height 104
type textarea "Per tax office unable to find by parcel, name or address"
click at [913, 411] on button "Submit" at bounding box center [920, 418] width 107 height 36
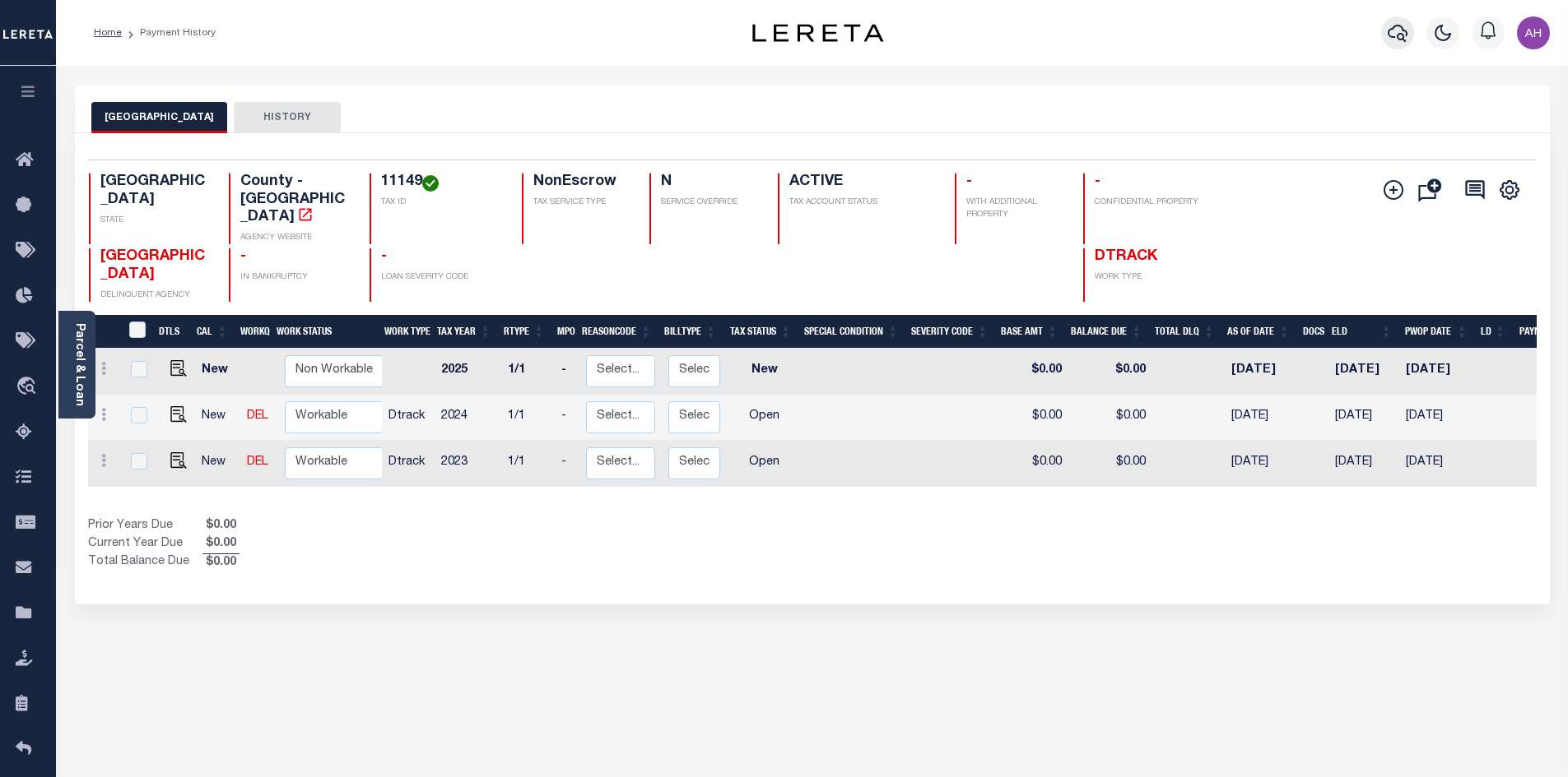
click at [1404, 33] on icon "button" at bounding box center [1397, 33] width 20 height 20
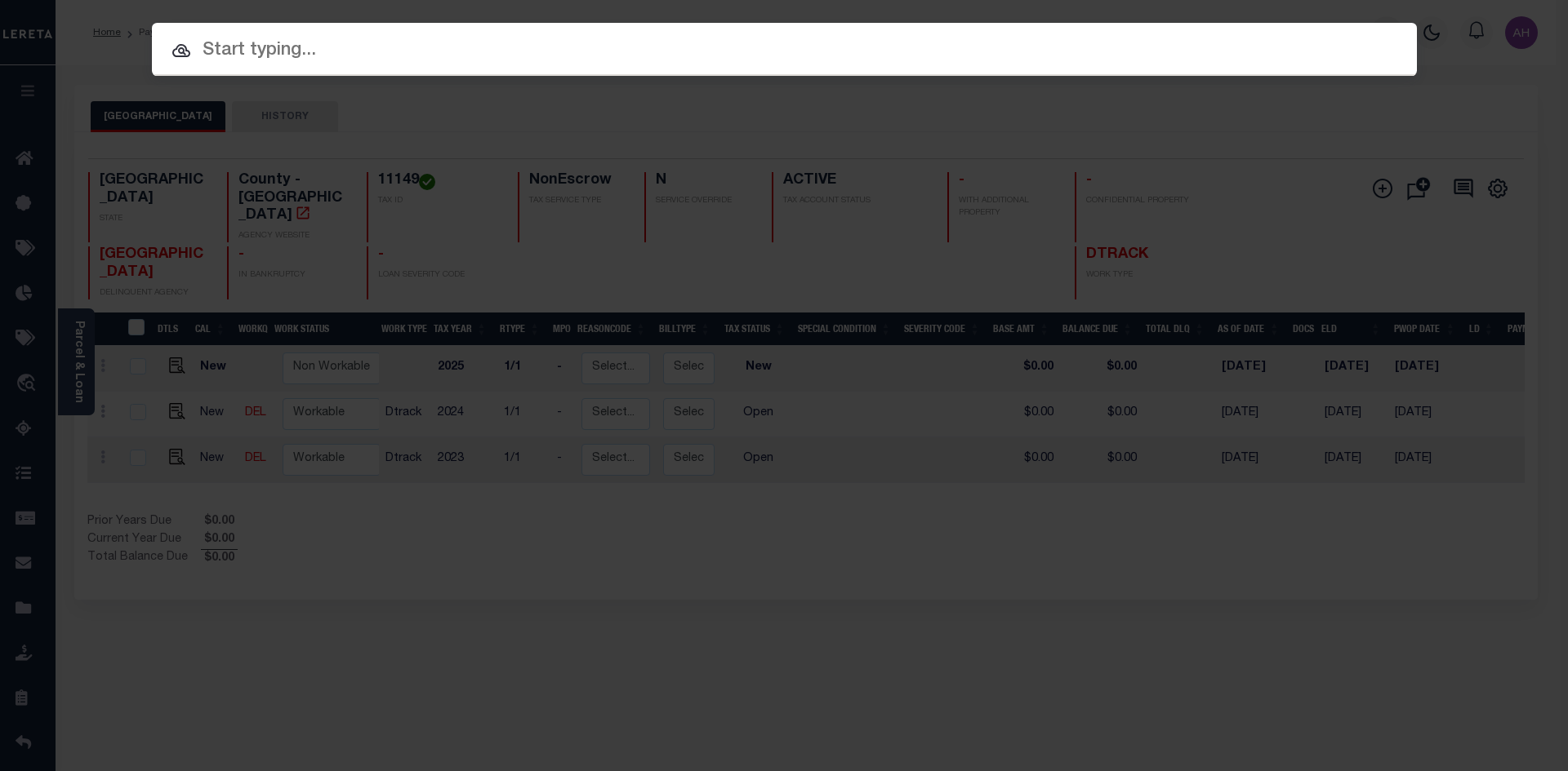
paste input "17107252"
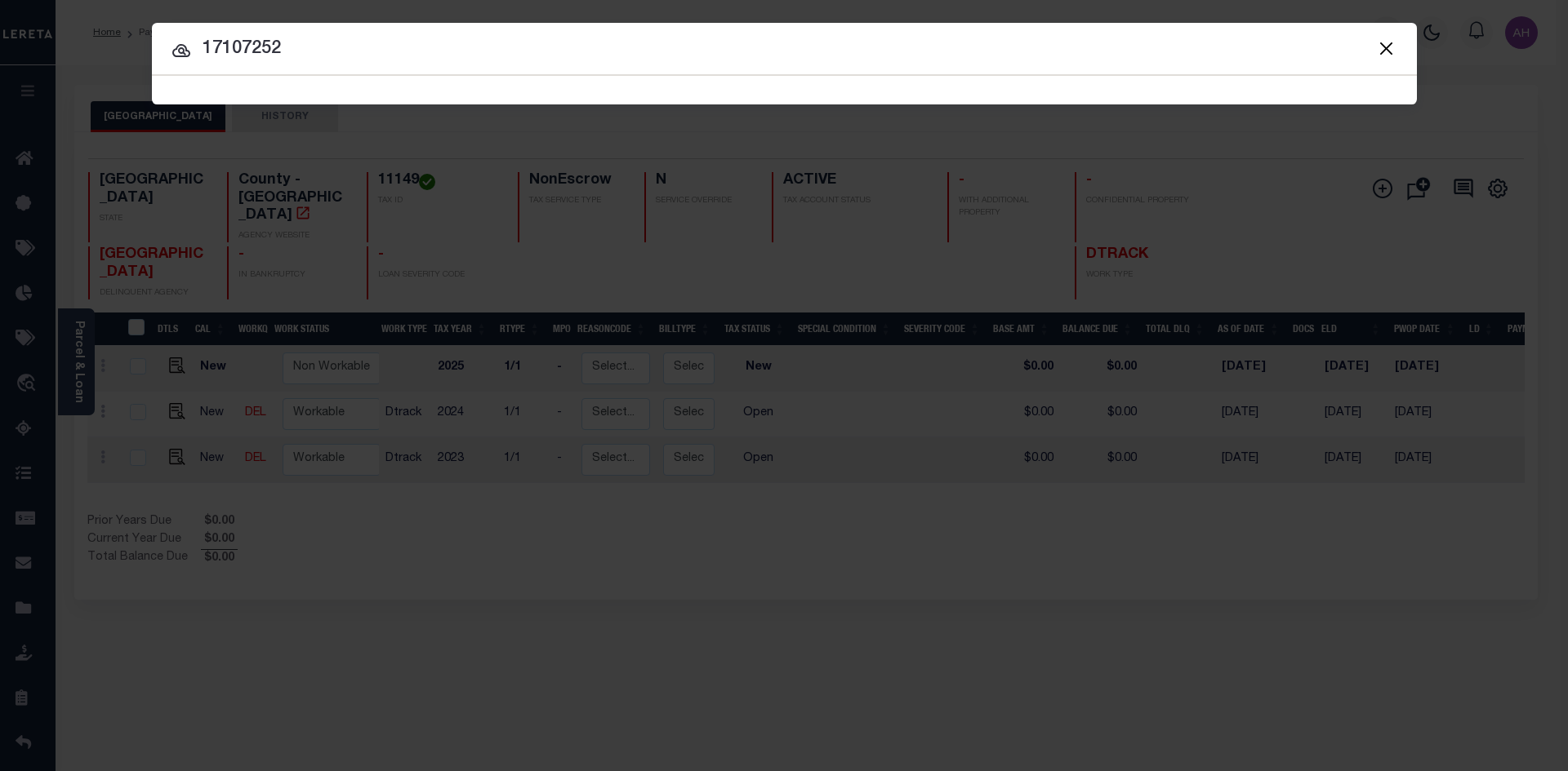
type input "17107252"
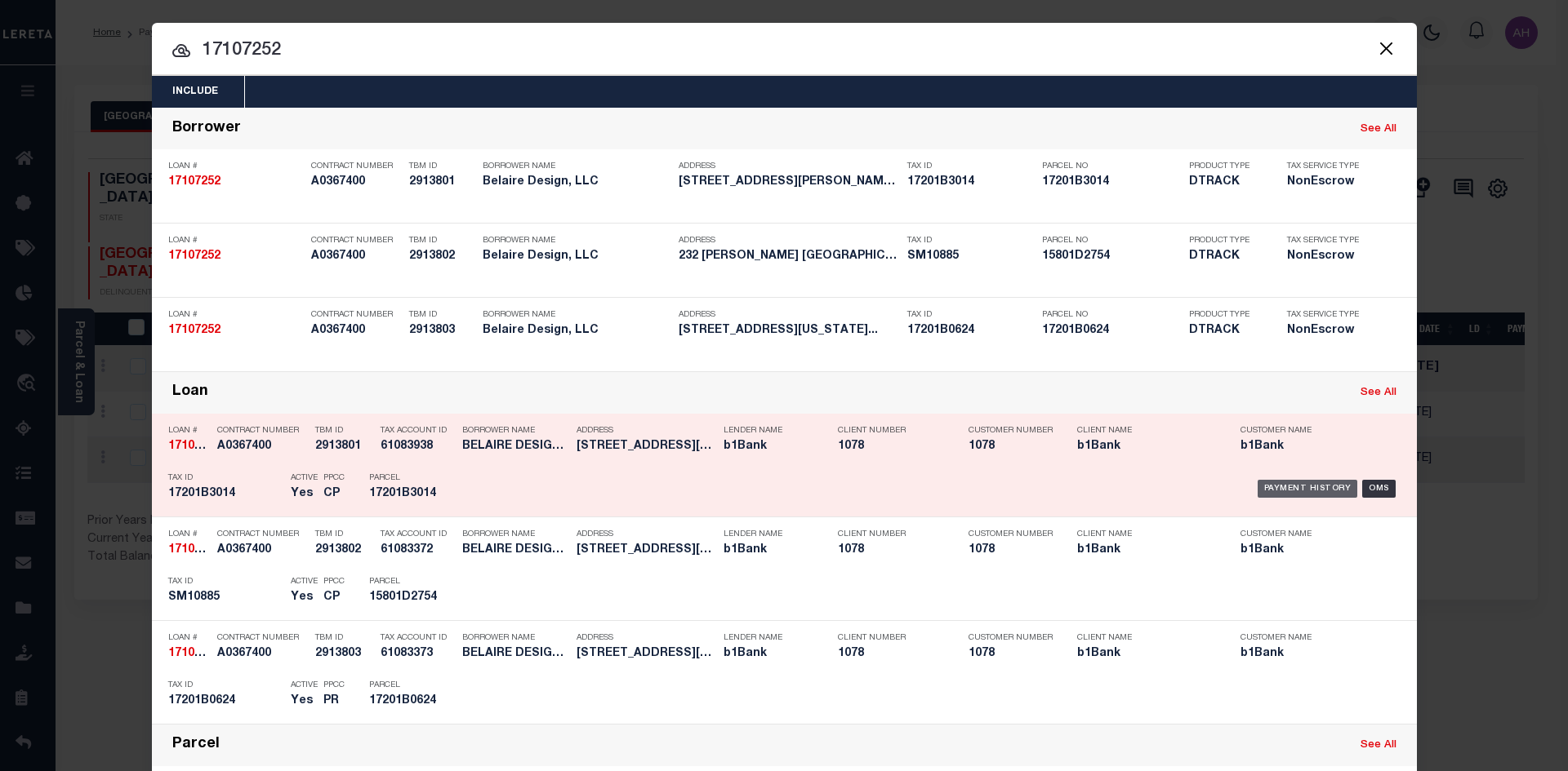
click at [1318, 489] on div "Payment History" at bounding box center [1307, 489] width 100 height 18
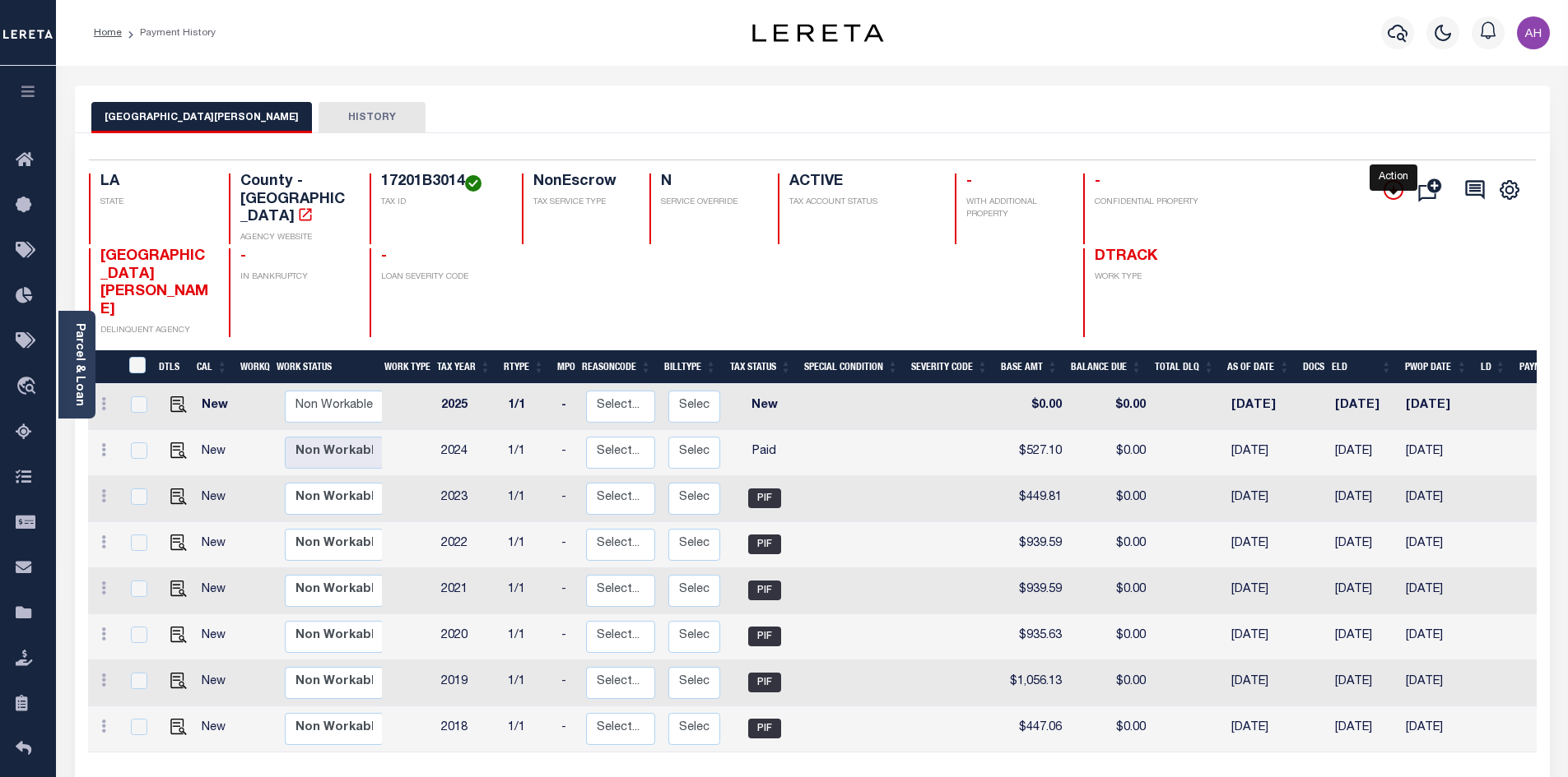
click at [1386, 190] on icon "" at bounding box center [1393, 189] width 20 height 20
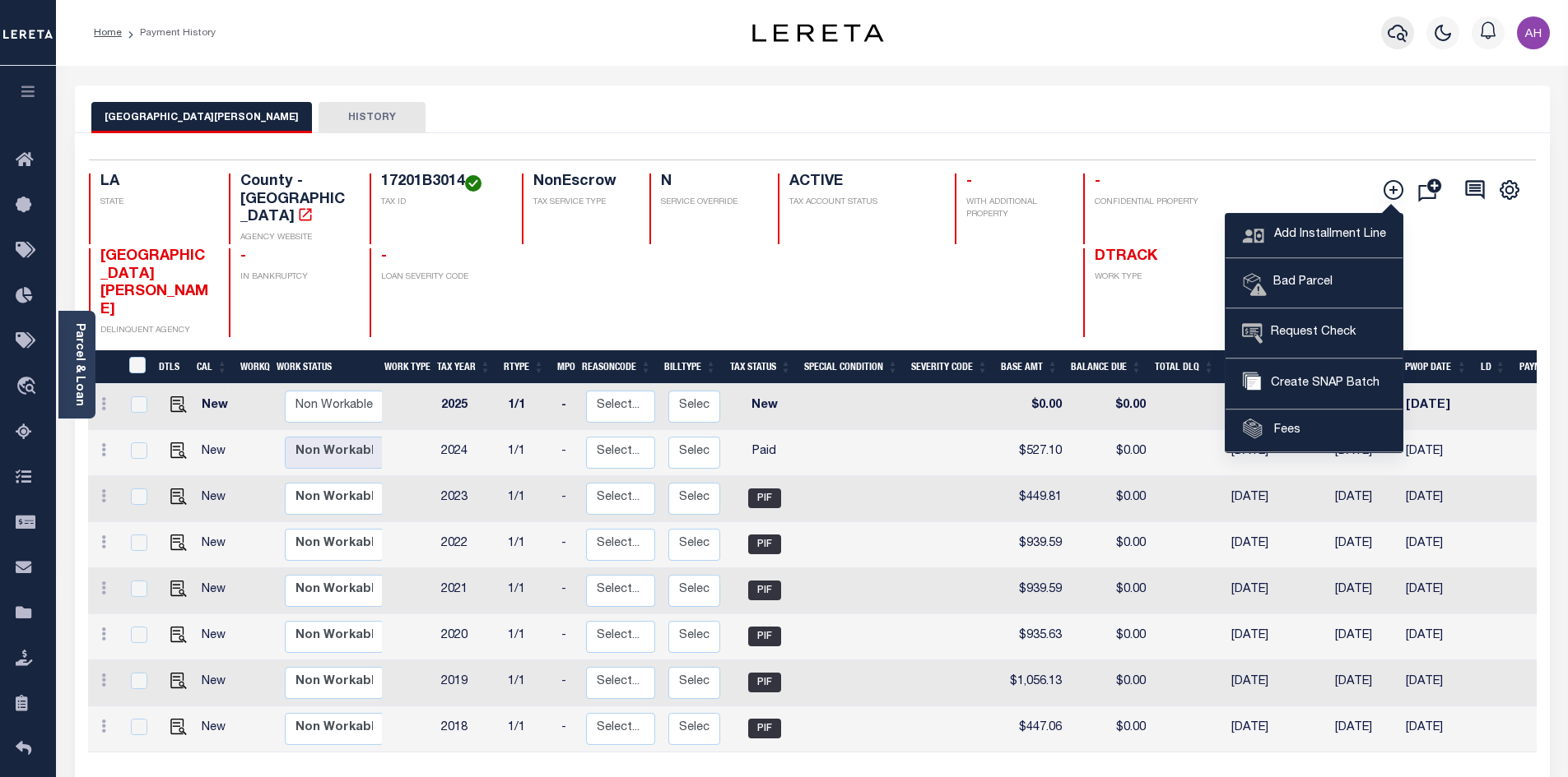
click at [1399, 32] on icon "button" at bounding box center [1397, 33] width 20 height 20
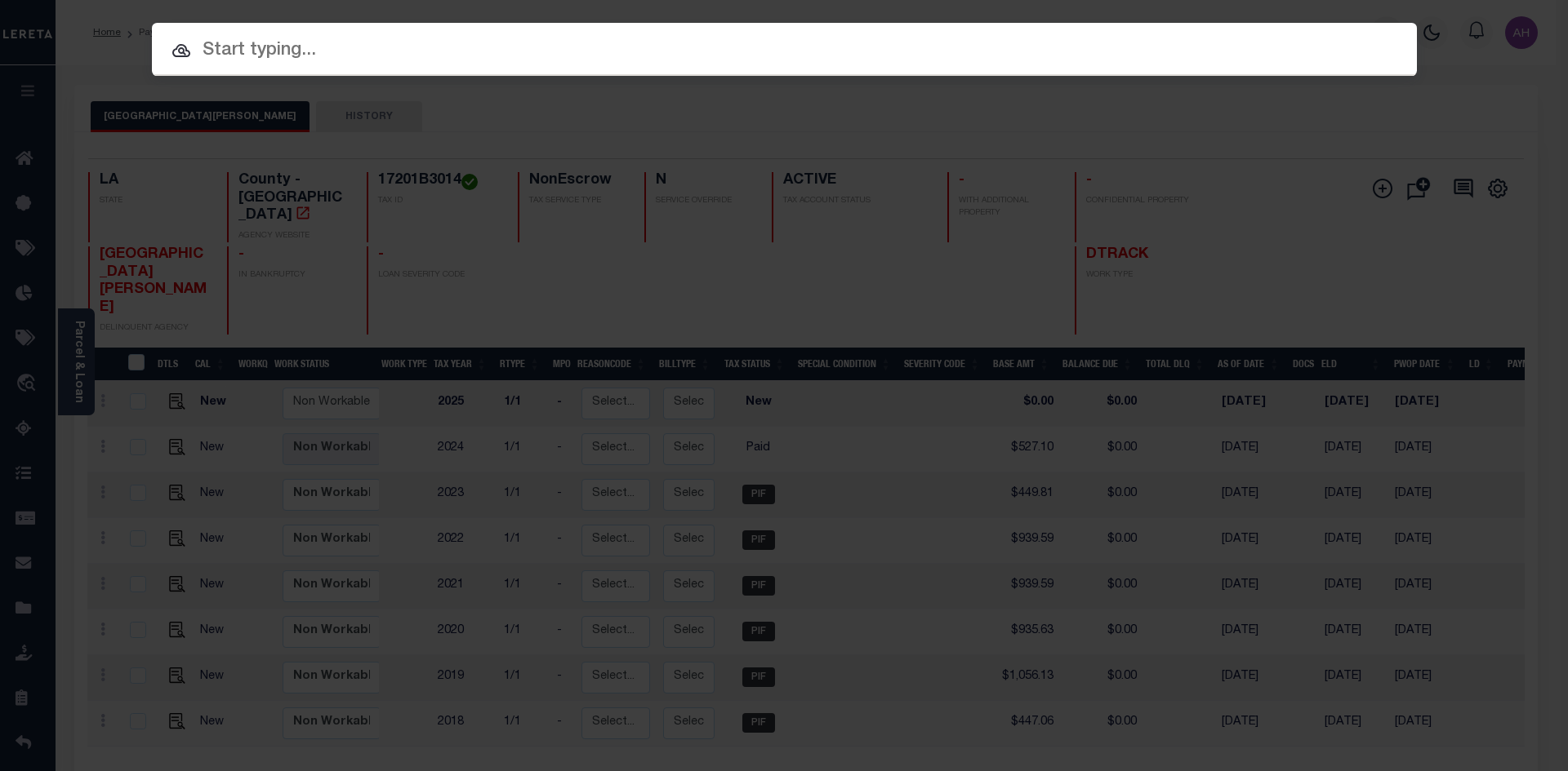
paste input "942200011560"
type input "942200011560"
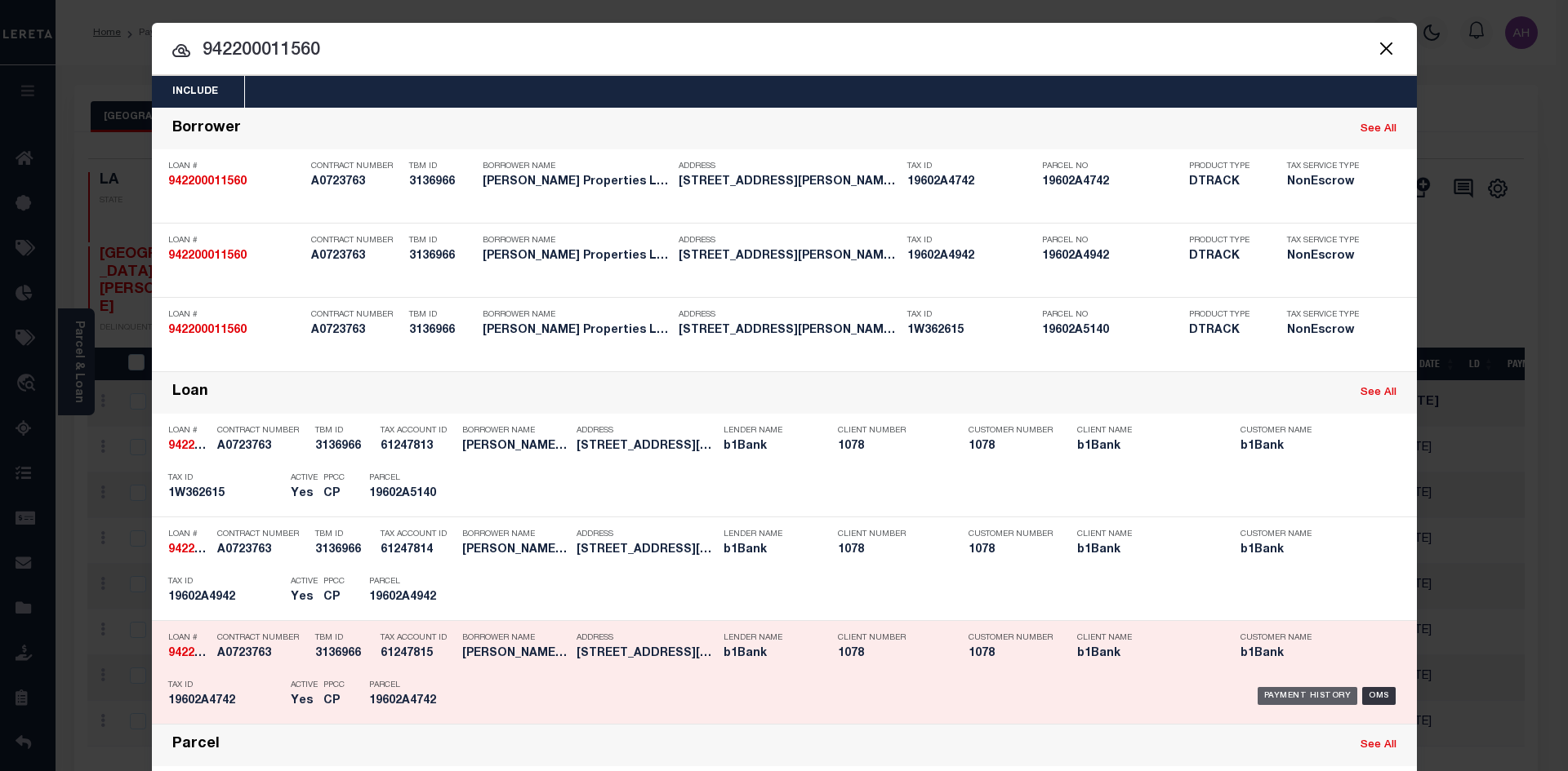
click at [1286, 698] on div "Payment History" at bounding box center [1307, 696] width 100 height 18
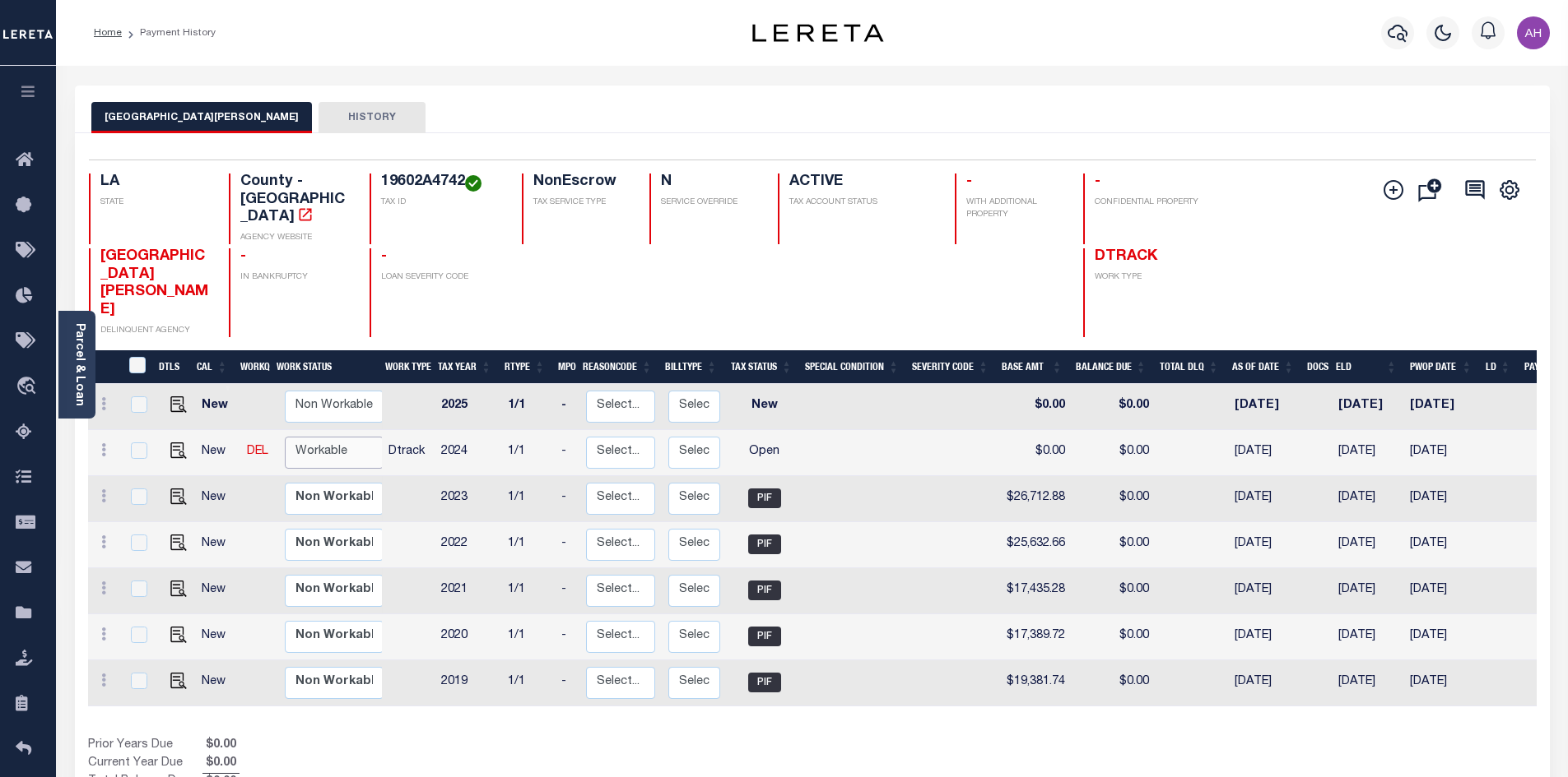
click at [362, 437] on select "Non Workable Workable" at bounding box center [334, 452] width 99 height 32
checkbox input "true"
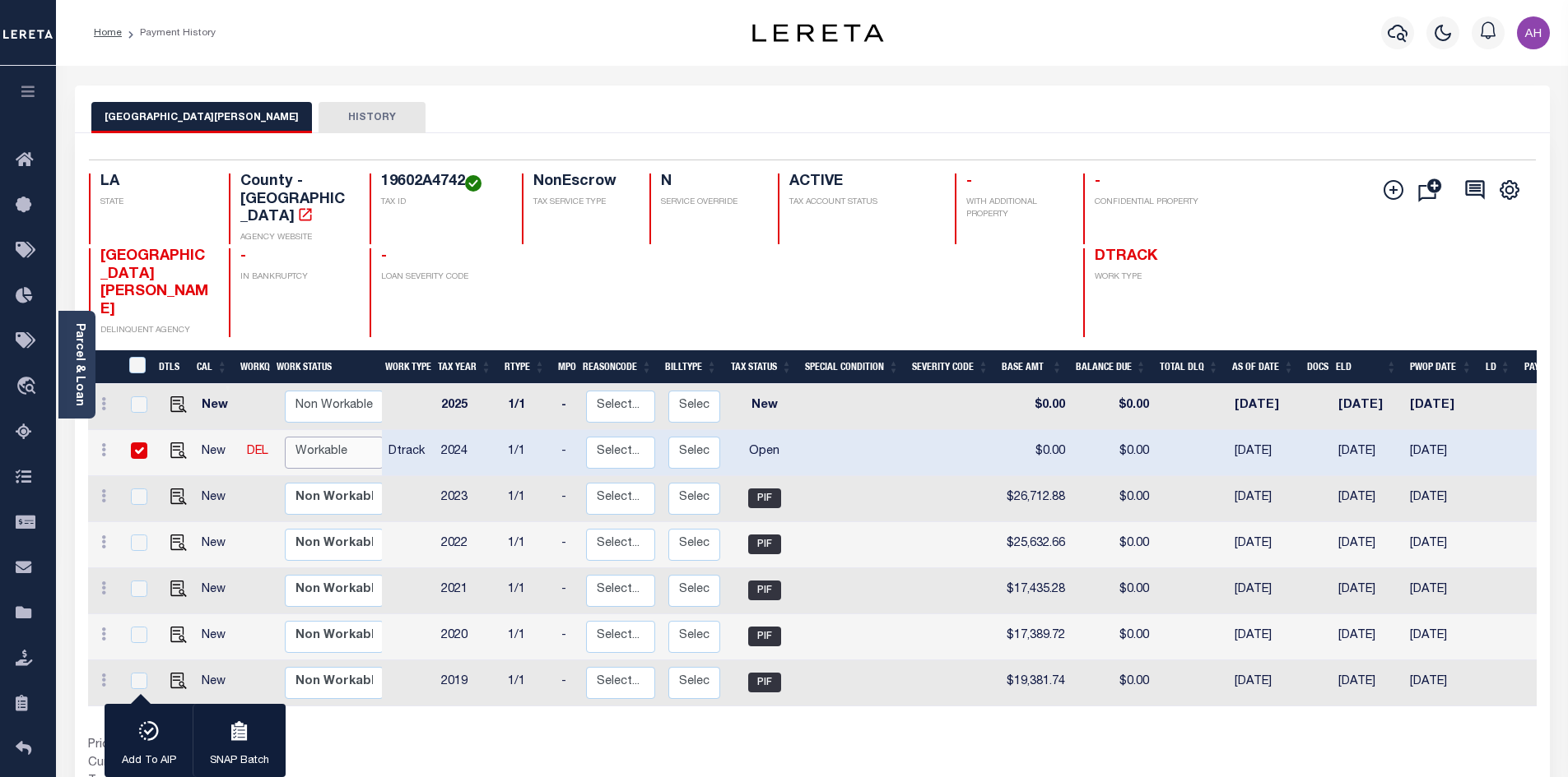
select select "true"
click at [285, 437] on select "Non Workable Workable" at bounding box center [334, 452] width 99 height 32
checkbox input "false"
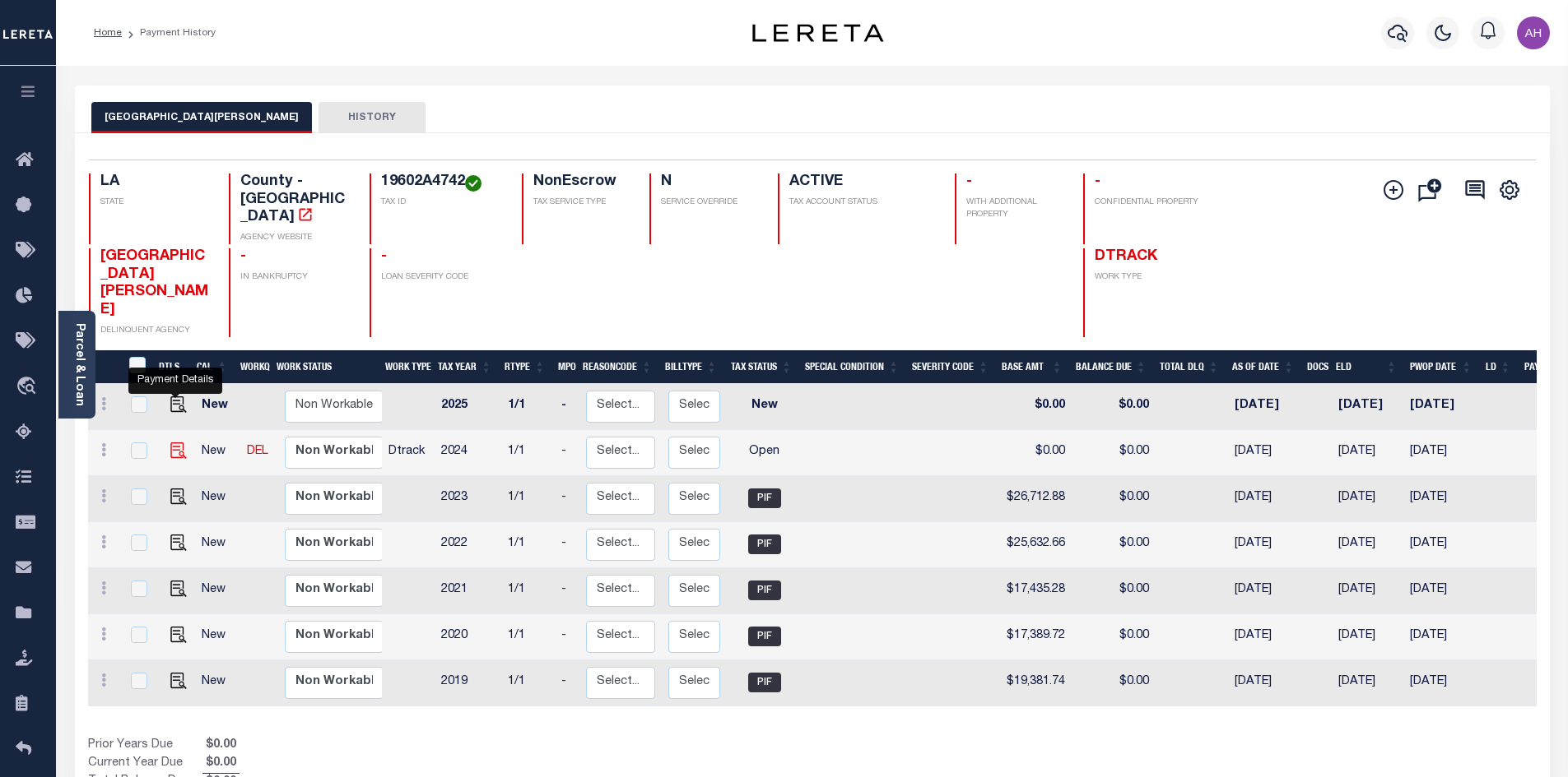
click at [175, 442] on img "" at bounding box center [178, 450] width 16 height 16
checkbox input "true"
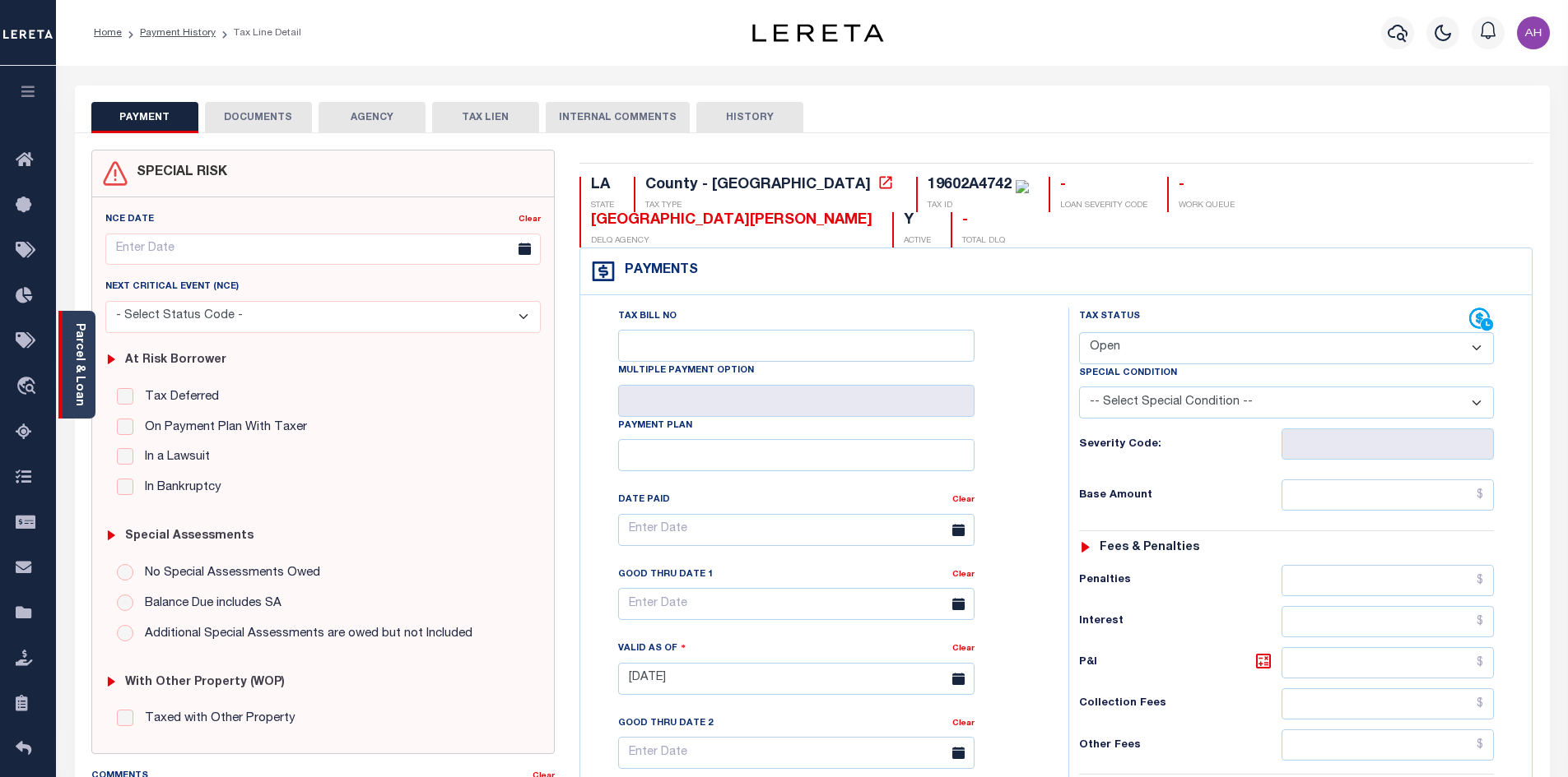
click at [83, 369] on link "Parcel & Loan" at bounding box center [79, 364] width 12 height 83
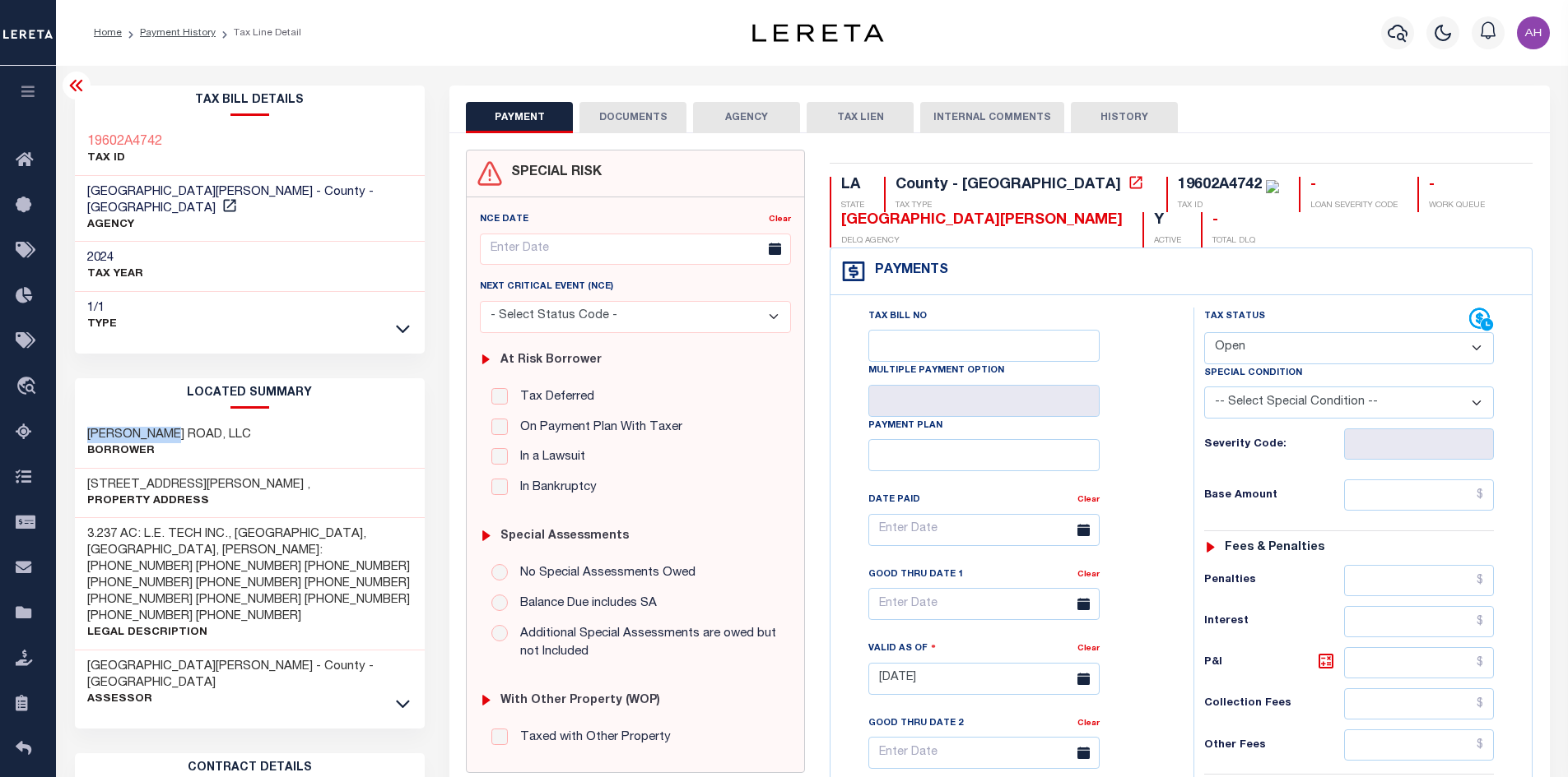
drag, startPoint x: 179, startPoint y: 416, endPoint x: 86, endPoint y: 417, distance: 93.0
click at [86, 418] on div "MAURICE ROAD, LLC Borrower" at bounding box center [250, 443] width 350 height 50
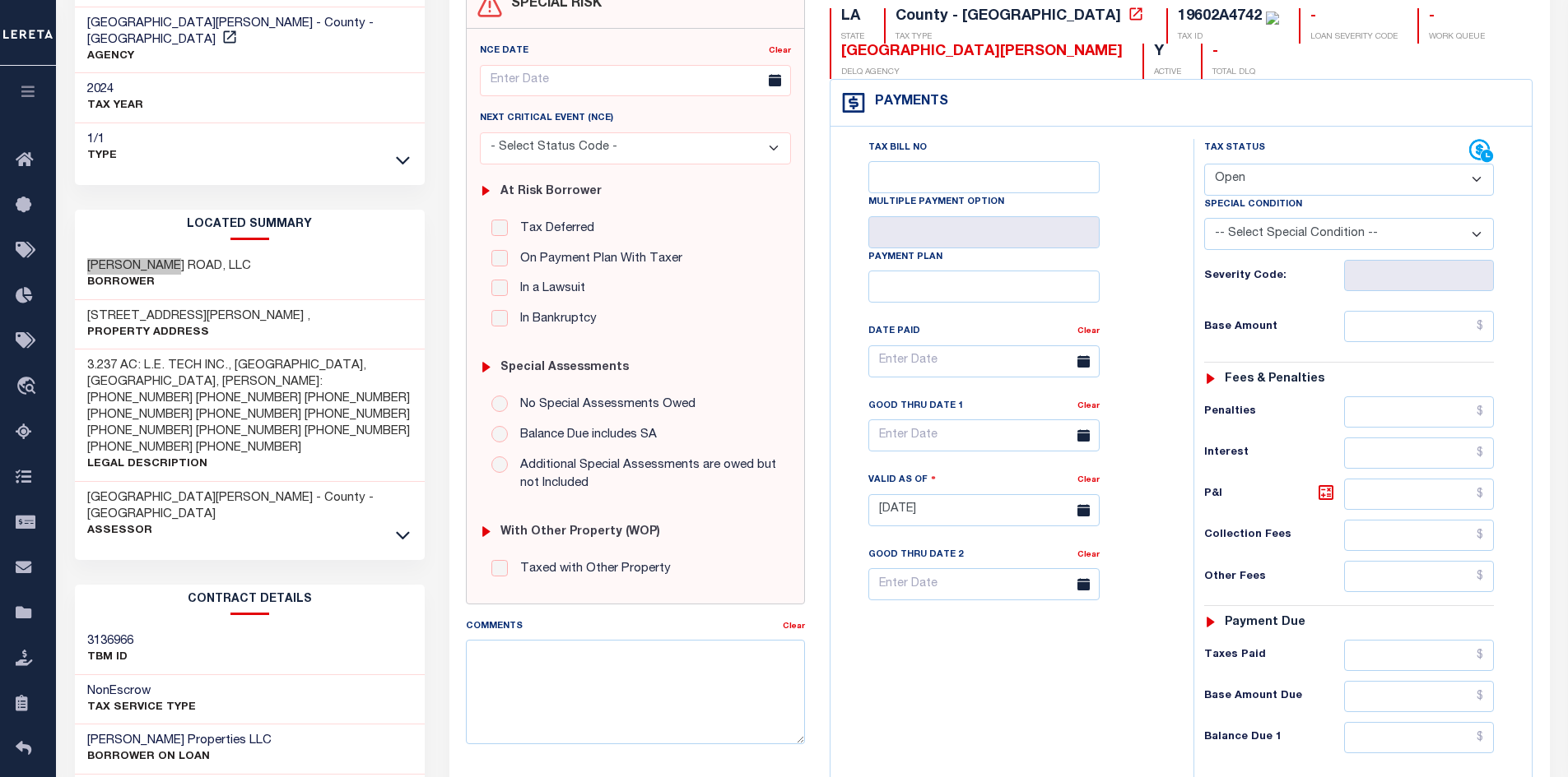
scroll to position [329, 0]
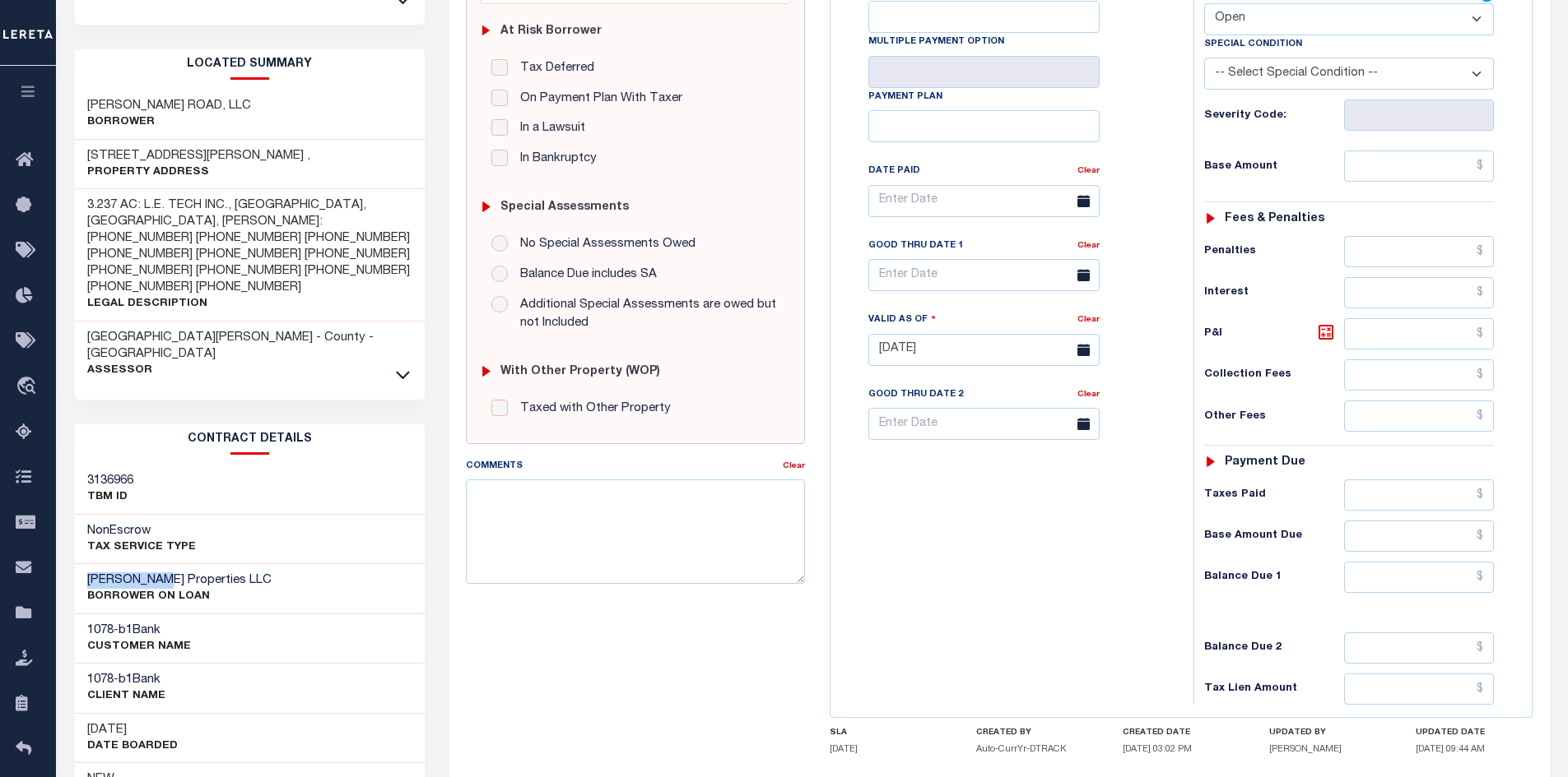
drag, startPoint x: 157, startPoint y: 543, endPoint x: 89, endPoint y: 551, distance: 68.5
click at [89, 572] on h3 "[PERSON_NAME] Properties LLC" at bounding box center [180, 580] width 185 height 16
copy h3 "Mosing-Roth"
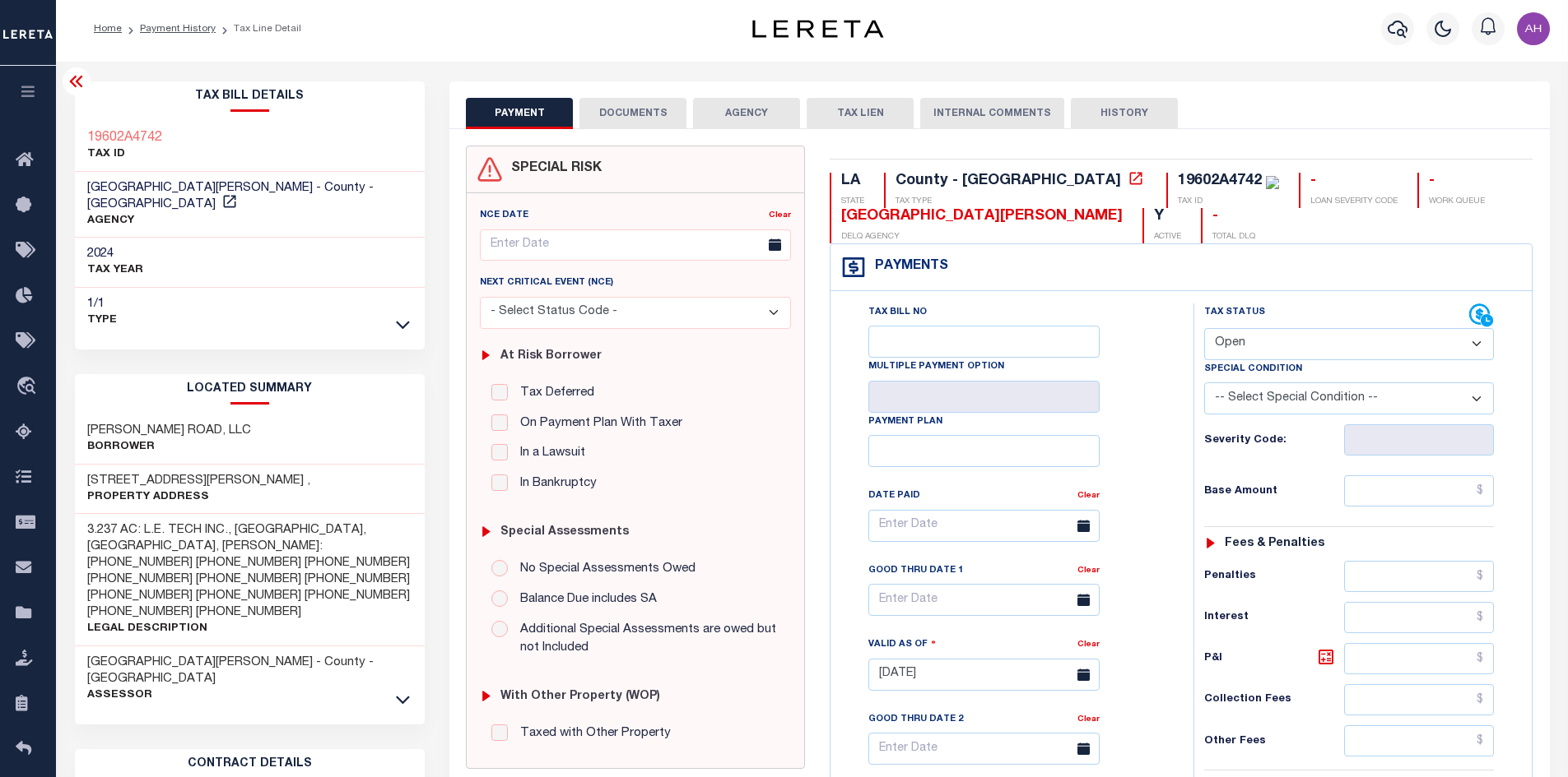
scroll to position [0, 0]
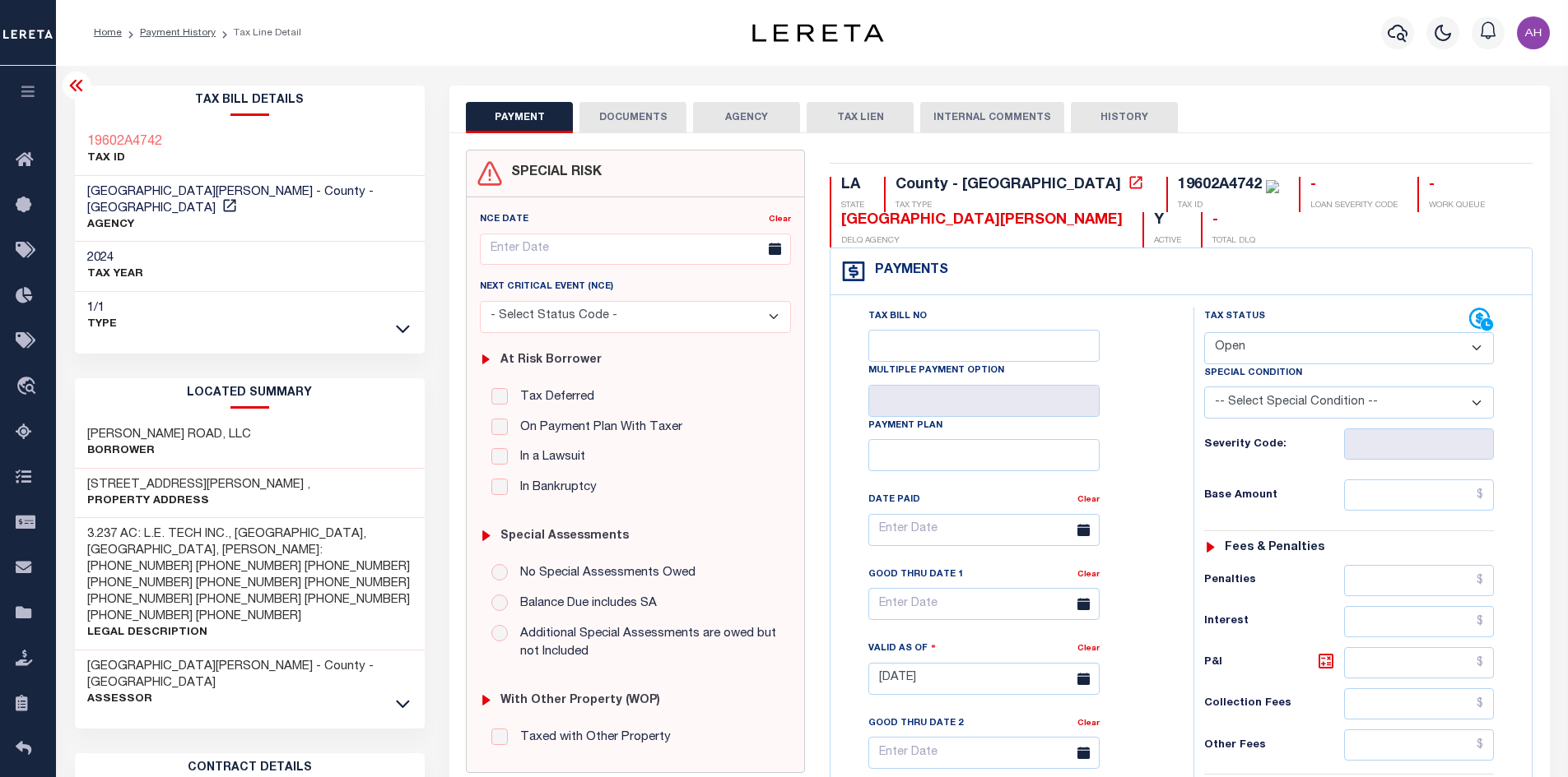
click at [1418, 216] on div "LA STATE County - LA TAX TYPE 19602A4742 TAX ID - LOAN SEVERITY CODE - WORK QUE…" at bounding box center [1180, 213] width 703 height 71
click at [1267, 348] on select "- Select Status Code - Open Due/Unpaid Paid Incomplete No Tax Due Internal Refu…" at bounding box center [1349, 348] width 290 height 32
select select "PYD"
click at [1204, 333] on select "- Select Status Code - Open Due/Unpaid Paid Incomplete No Tax Due Internal Refu…" at bounding box center [1349, 348] width 290 height 32
type input "[DATE]"
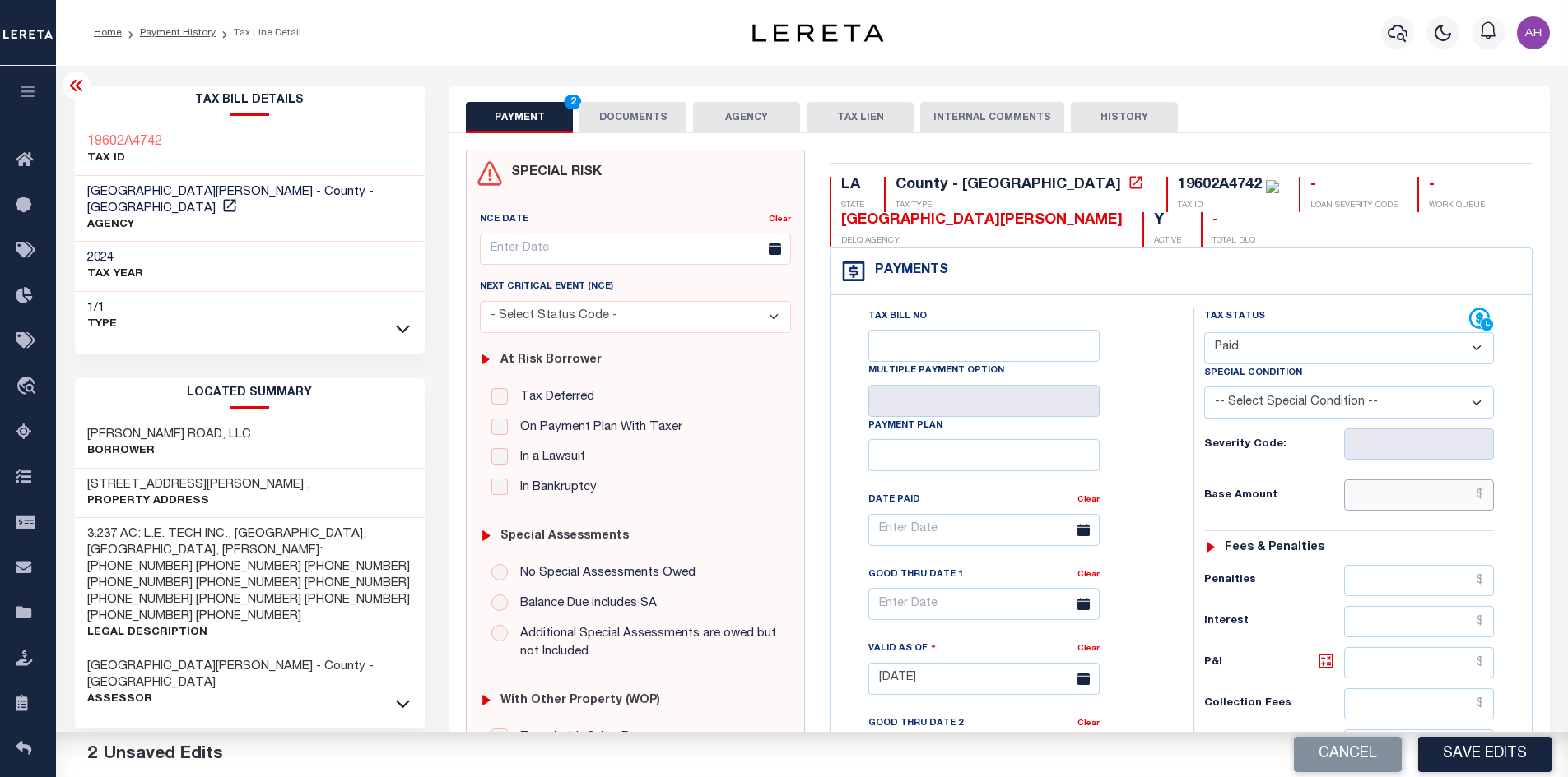
click at [1416, 504] on input "text" at bounding box center [1419, 495] width 151 height 32
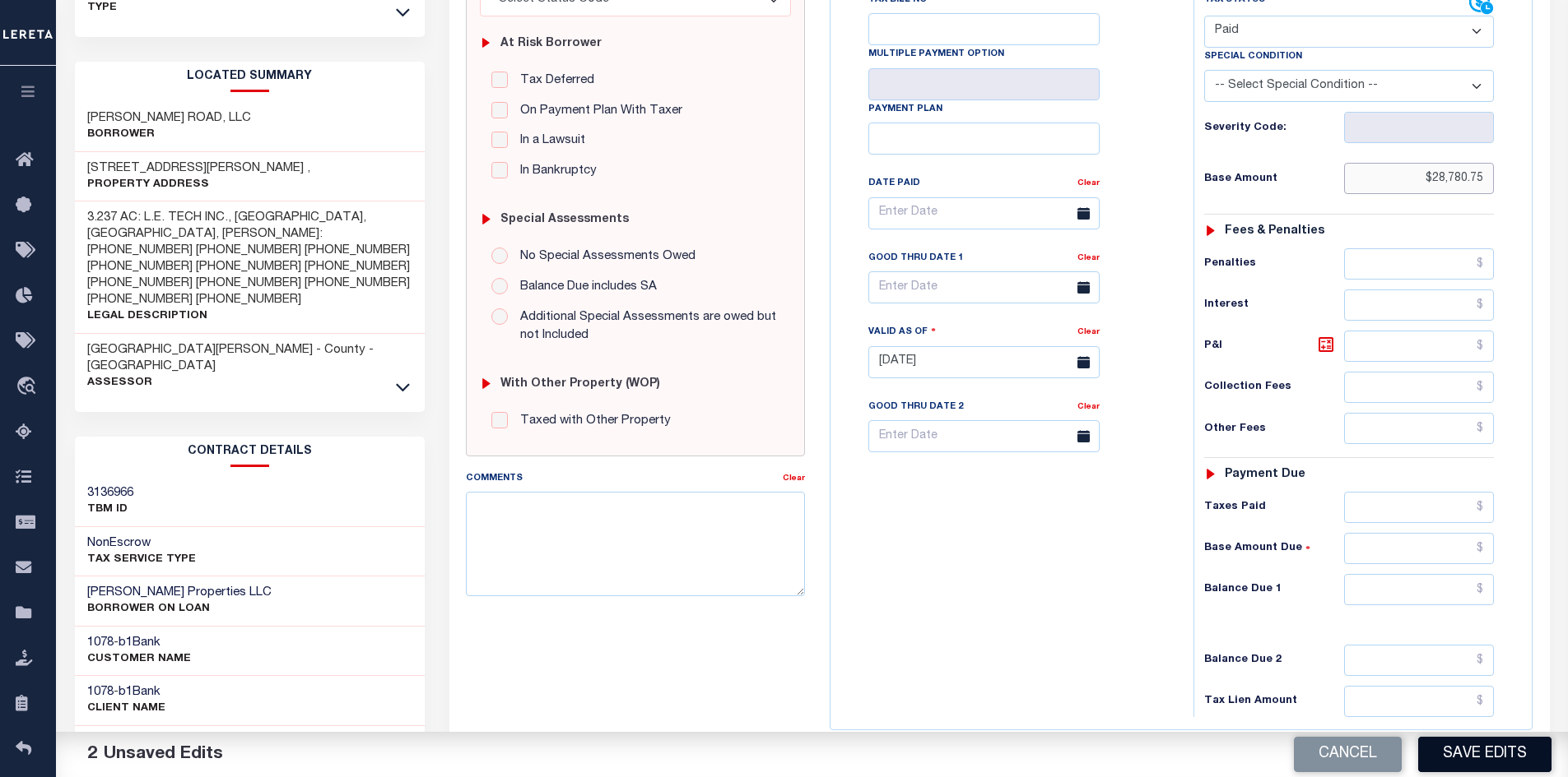
scroll to position [412, 0]
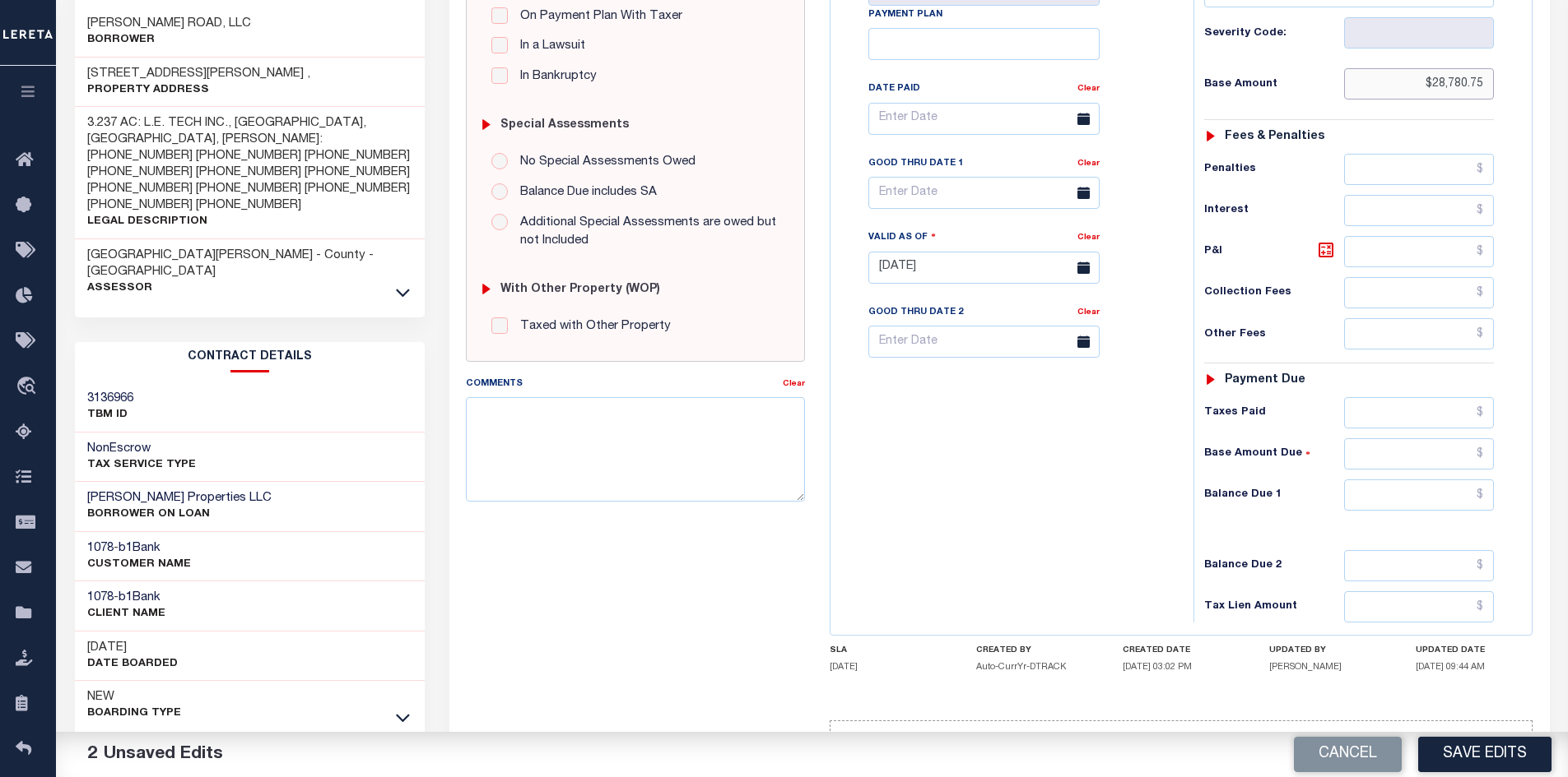
type input "$28,780.75"
click at [1409, 511] on input "text" at bounding box center [1419, 495] width 151 height 32
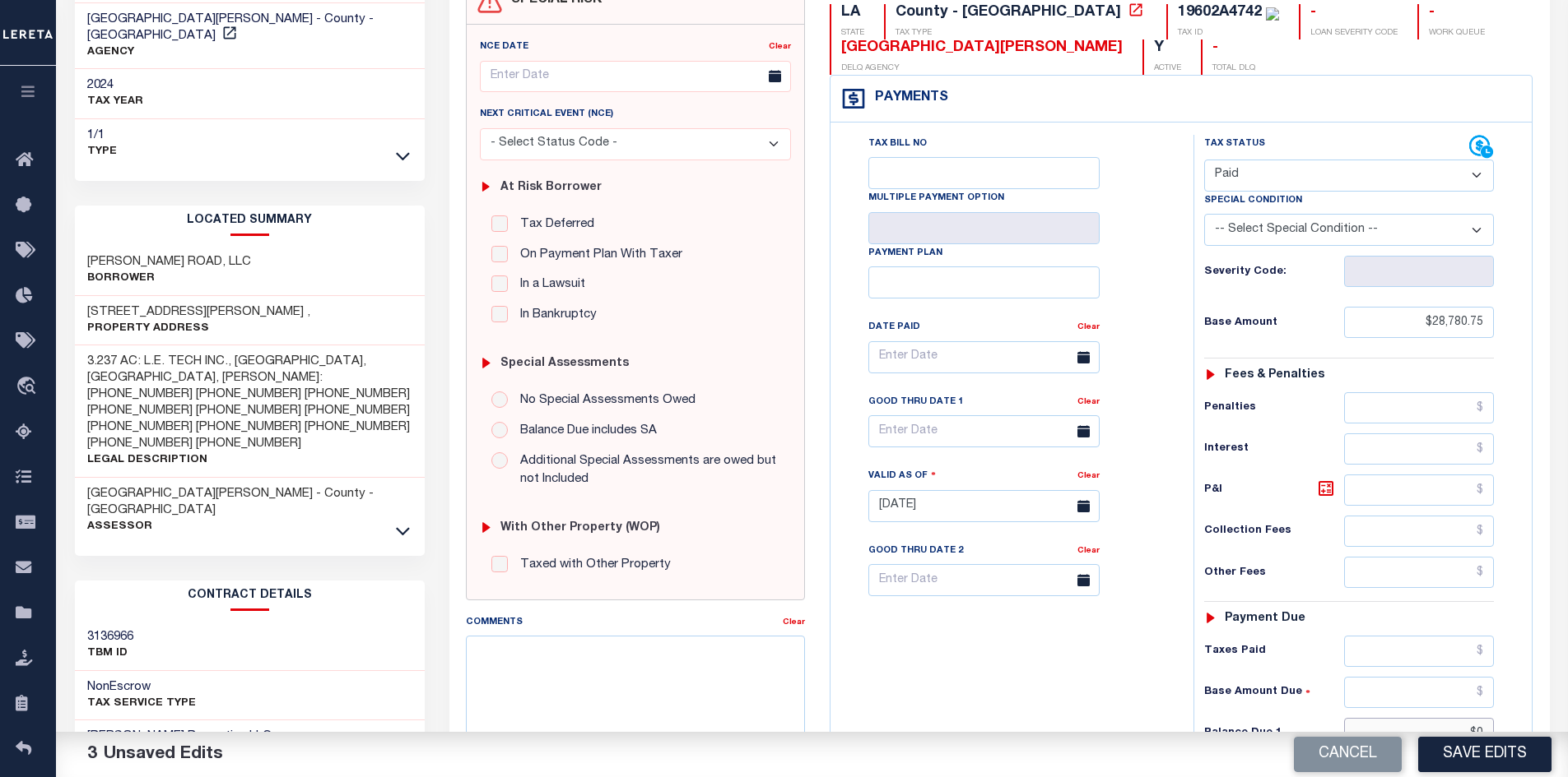
scroll to position [0, 0]
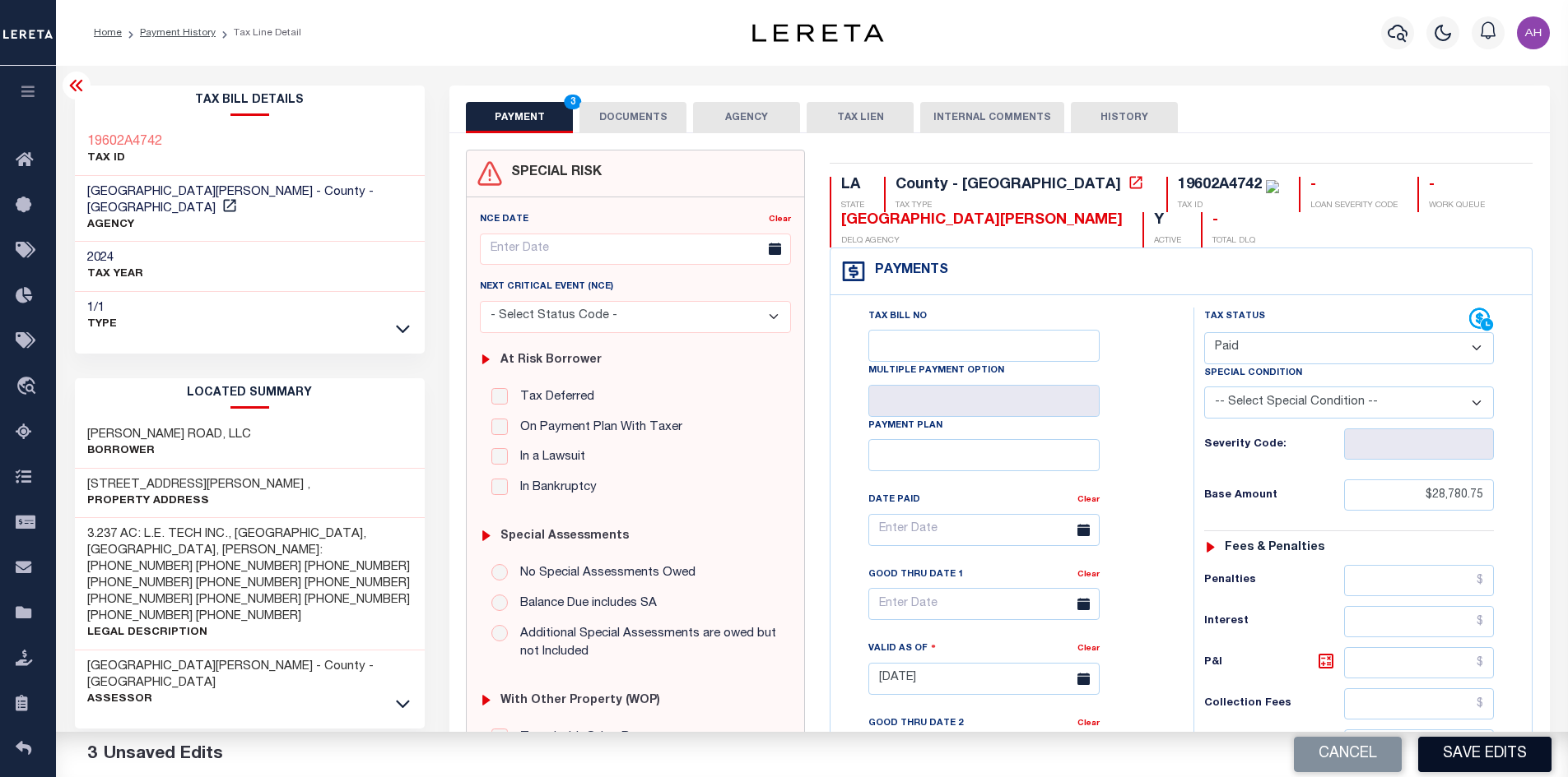
type input "$0.00"
click at [1483, 754] on button "Save Edits" at bounding box center [1484, 755] width 134 height 36
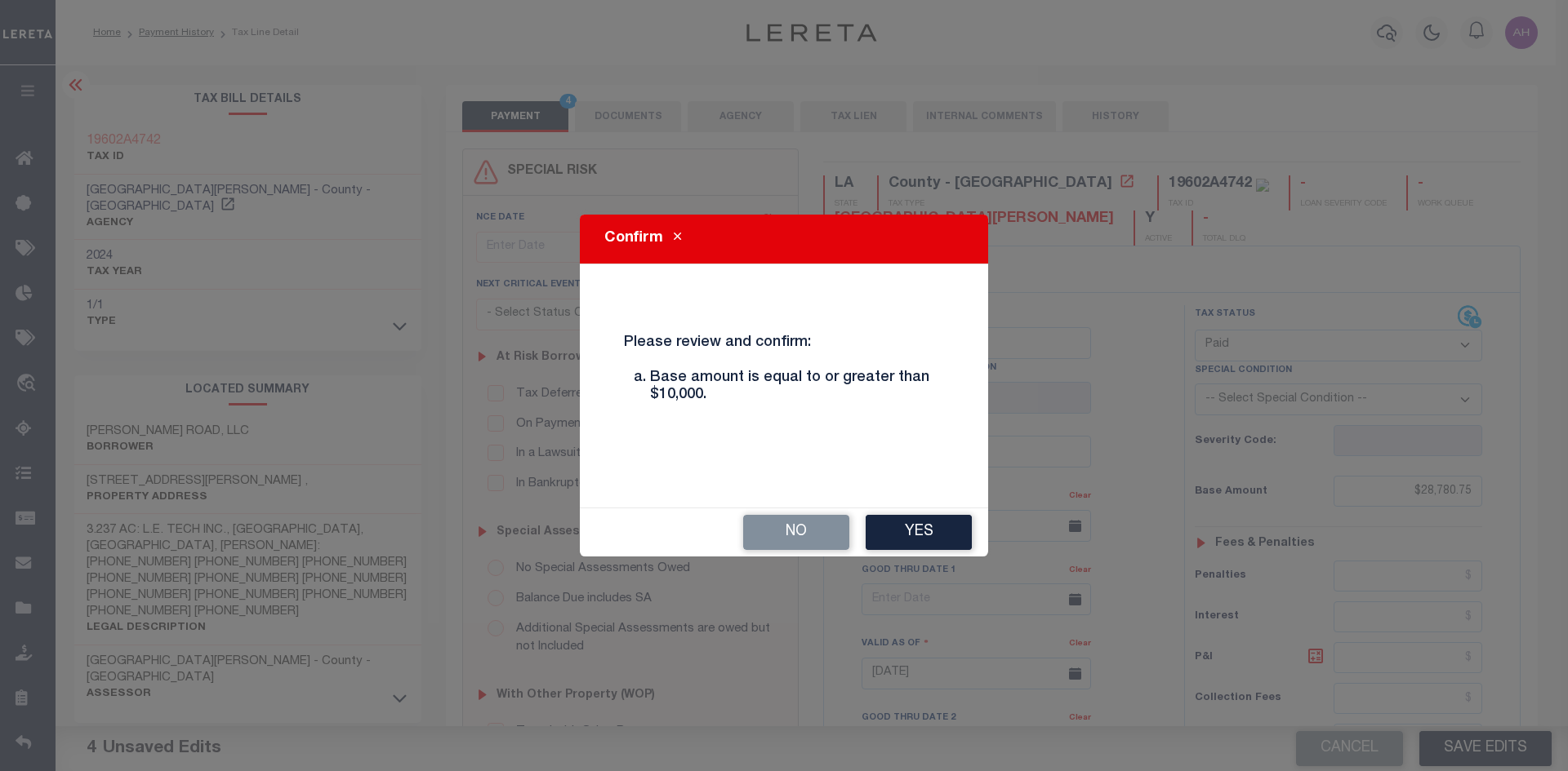
click at [947, 539] on button "Yes" at bounding box center [918, 532] width 106 height 35
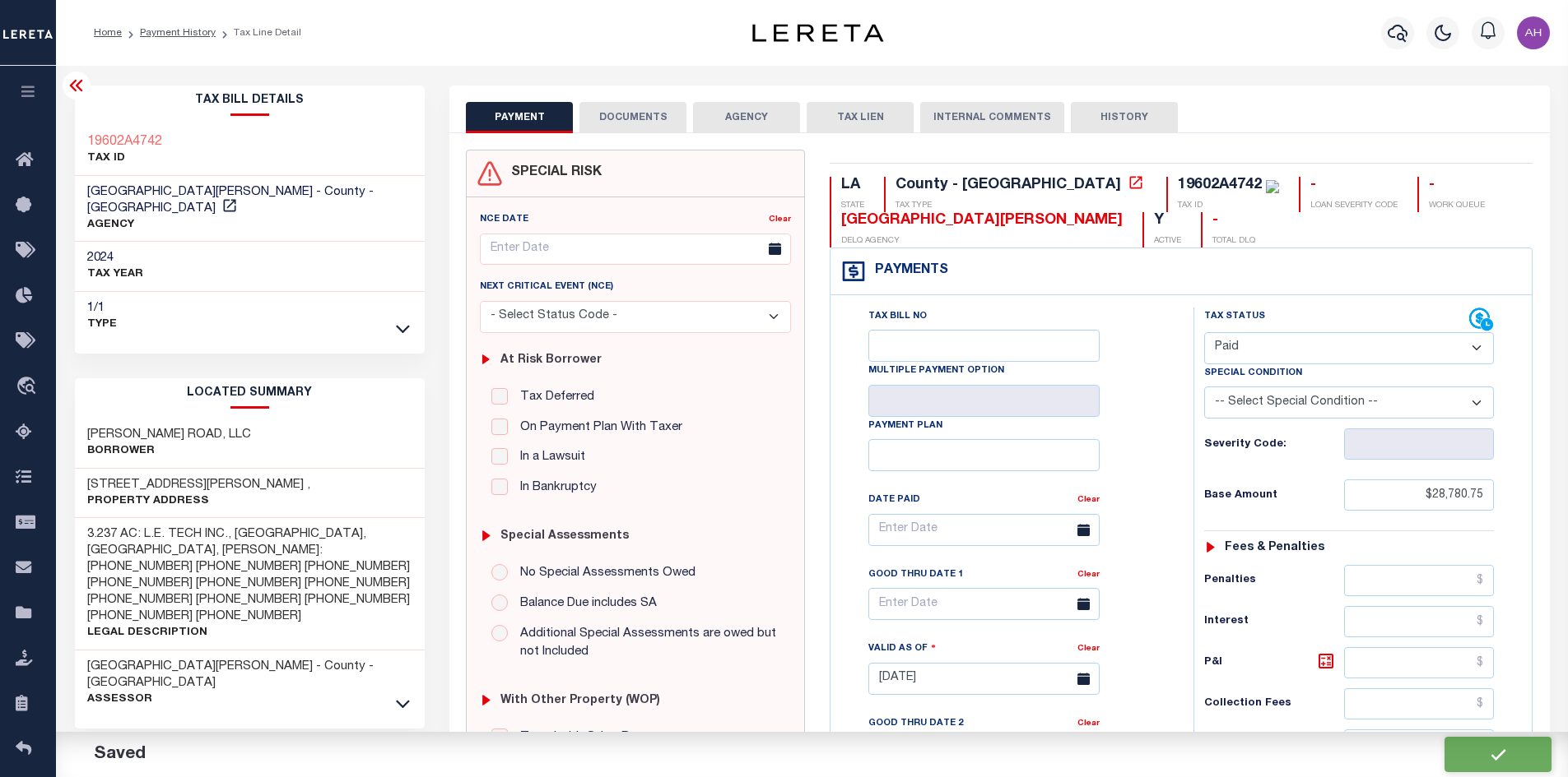
checkbox input "false"
type input "$28,780.75"
type input "$0"
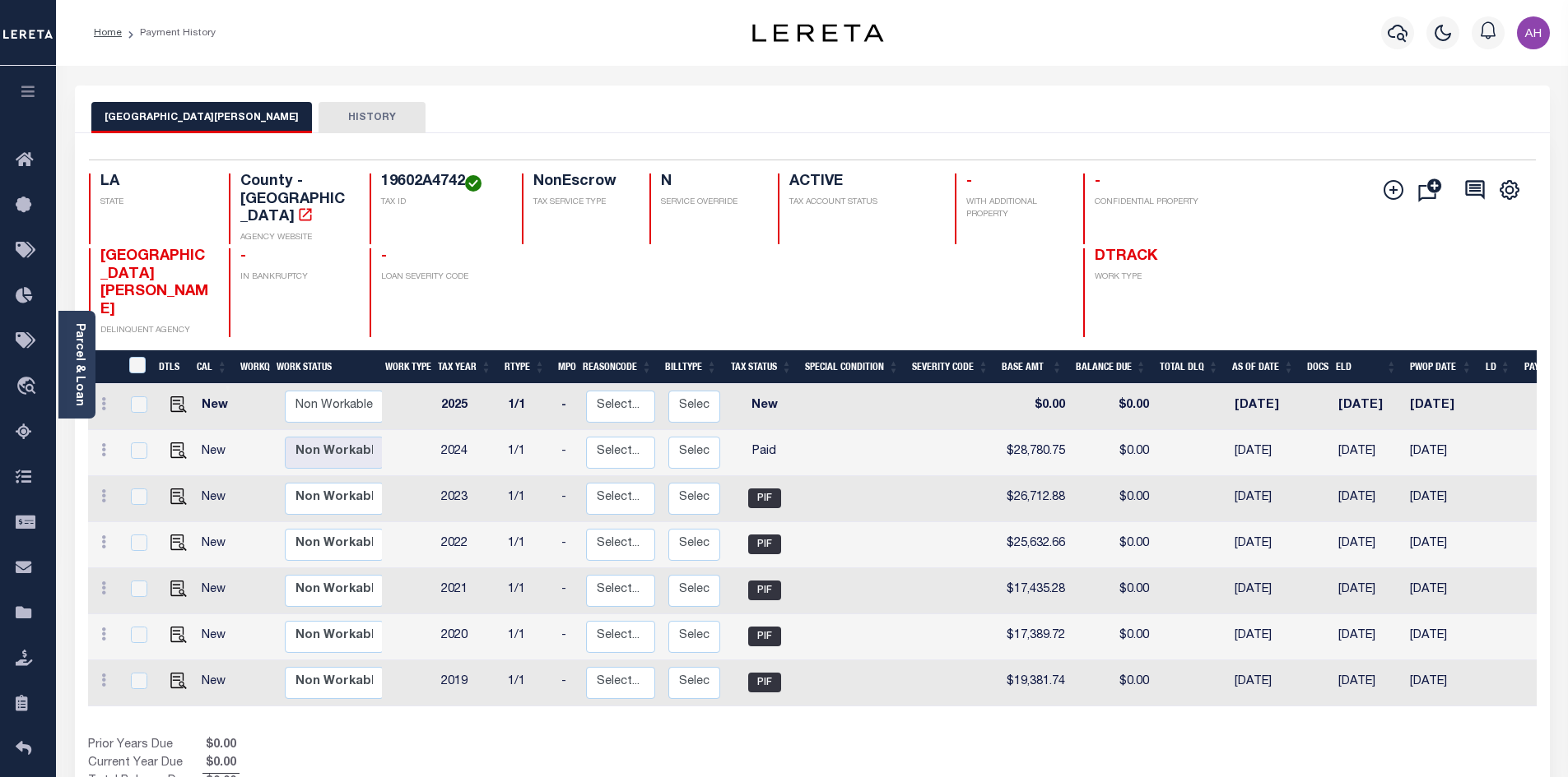
click at [1284, 213] on div "LA STATE County - LA AGENCY WEBSITE 19602A4742 TAX ID NonEscrow TAX SERVICE TYP…" at bounding box center [691, 210] width 1205 height 71
click at [174, 442] on img "" at bounding box center [178, 450] width 16 height 16
checkbox input "true"
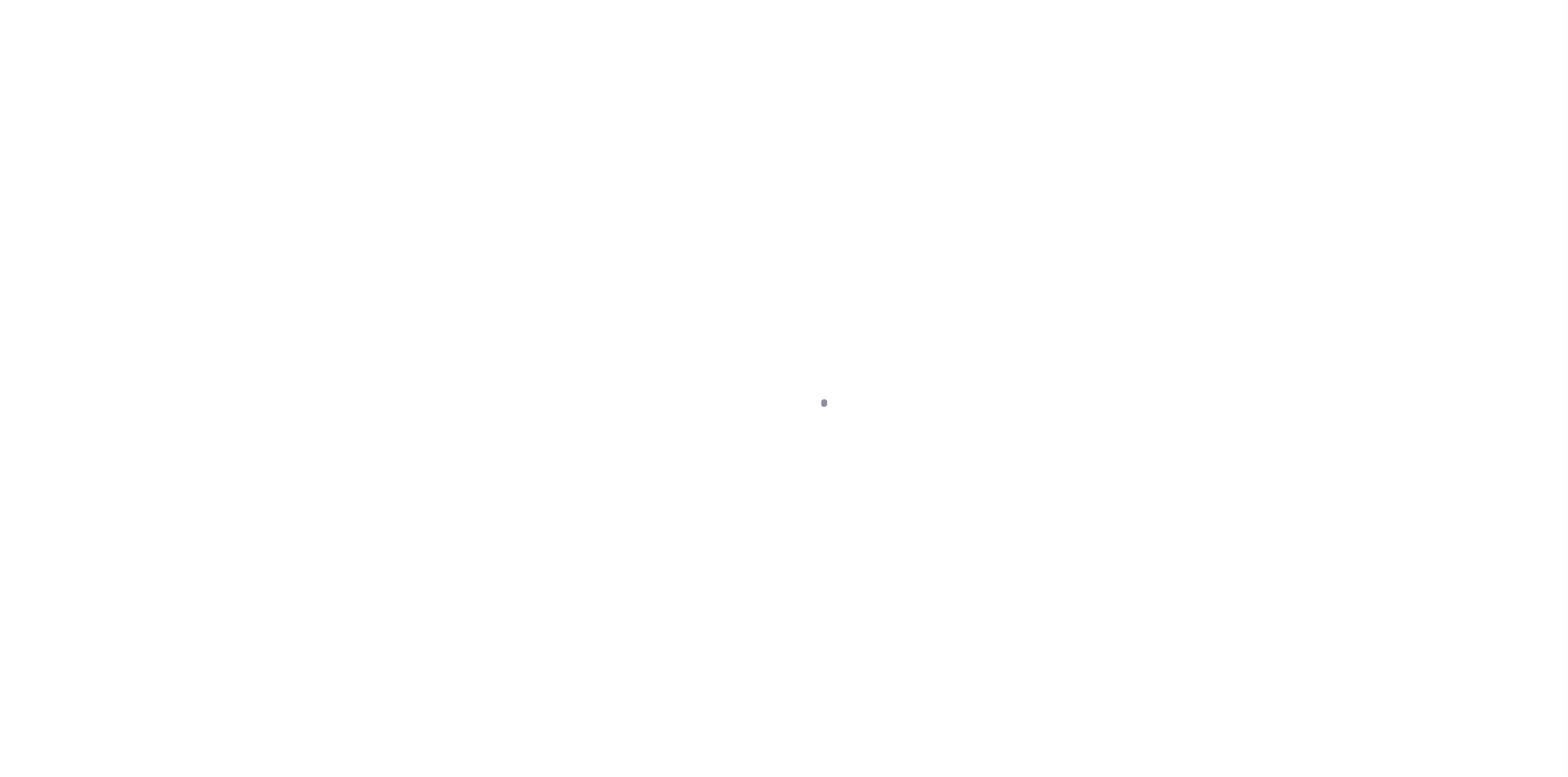
select select "PYD"
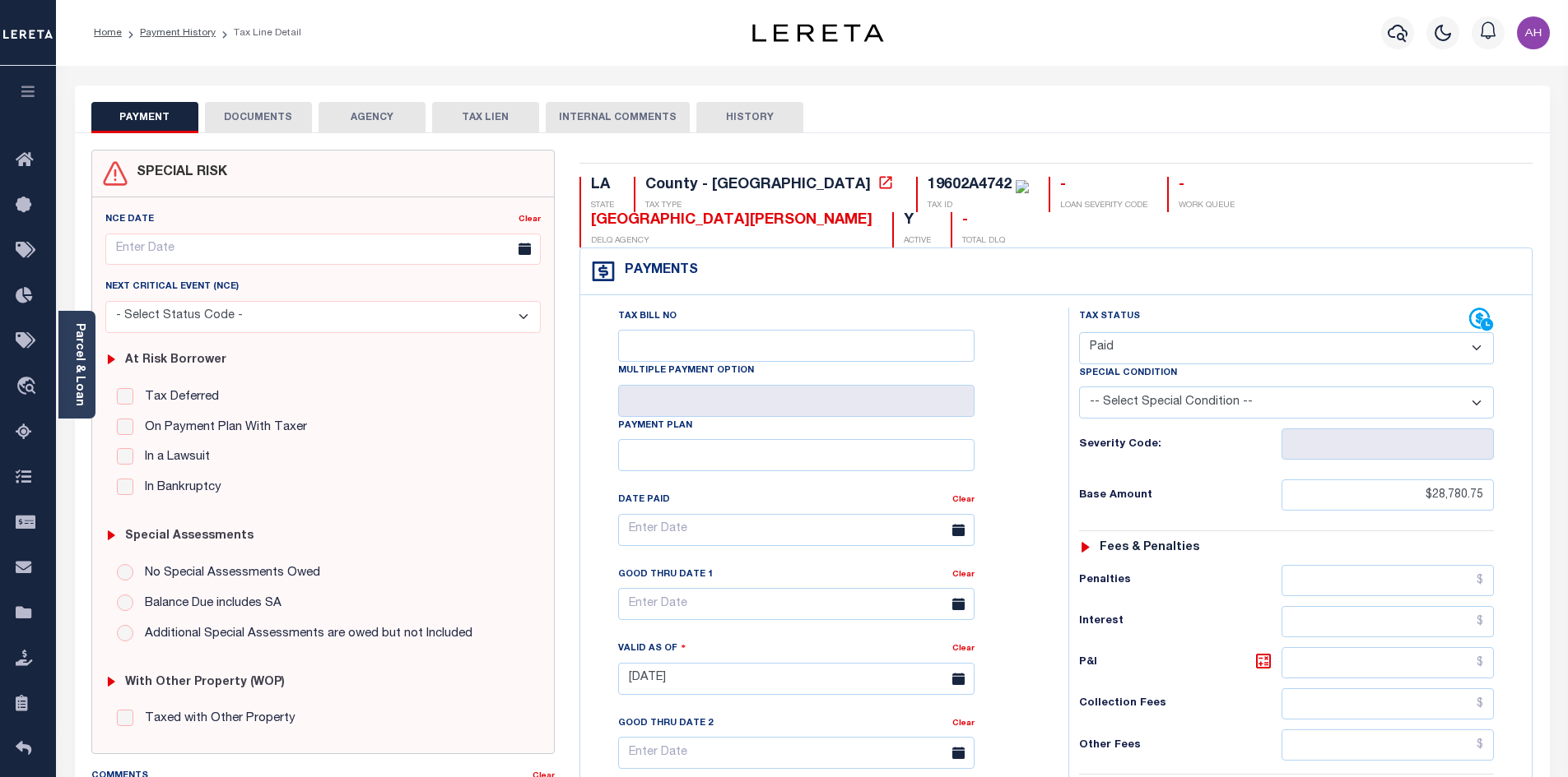
click at [280, 118] on button "DOCUMENTS" at bounding box center [258, 117] width 107 height 32
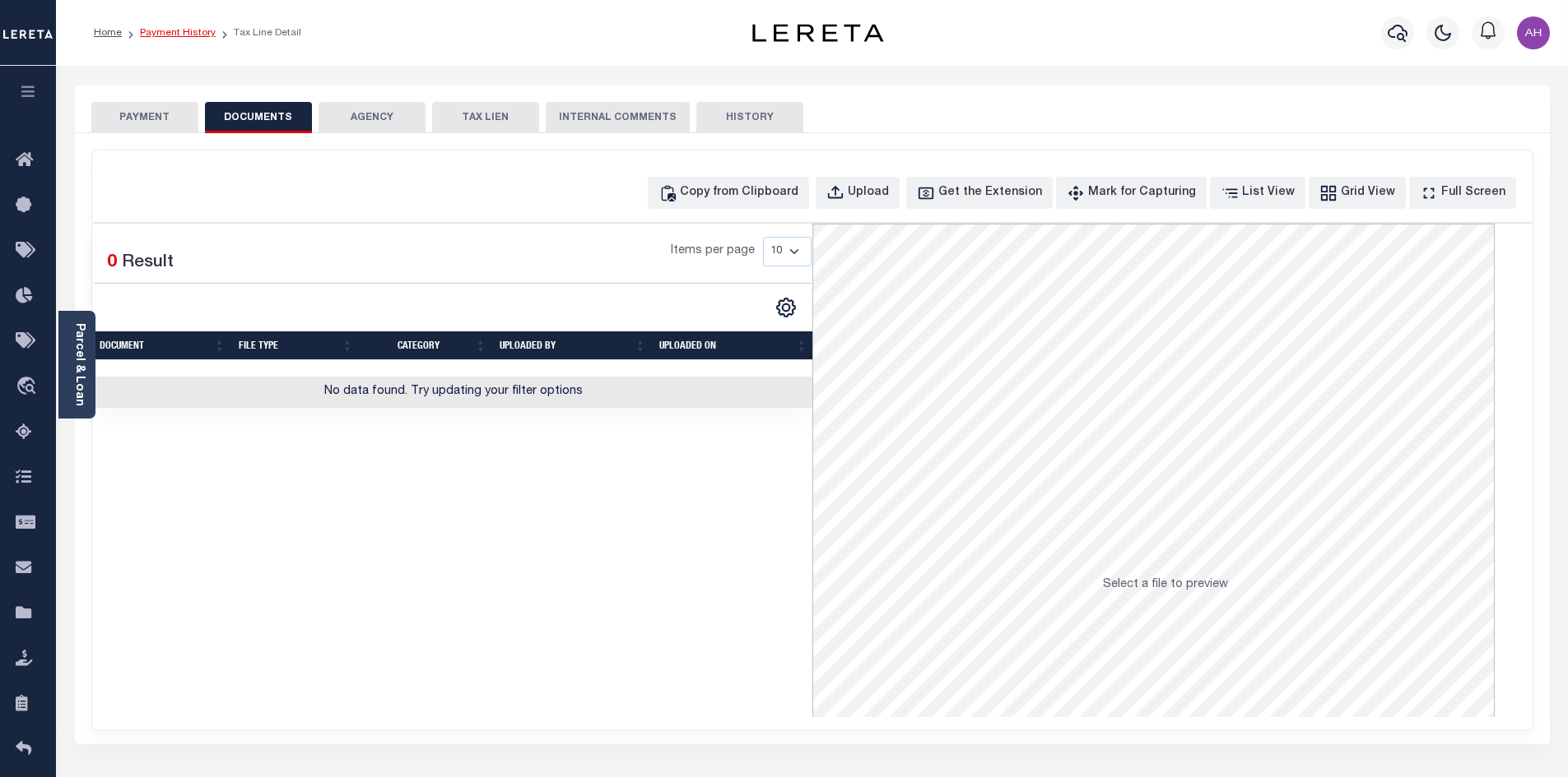
click at [156, 28] on link "Payment History" at bounding box center [177, 33] width 76 height 10
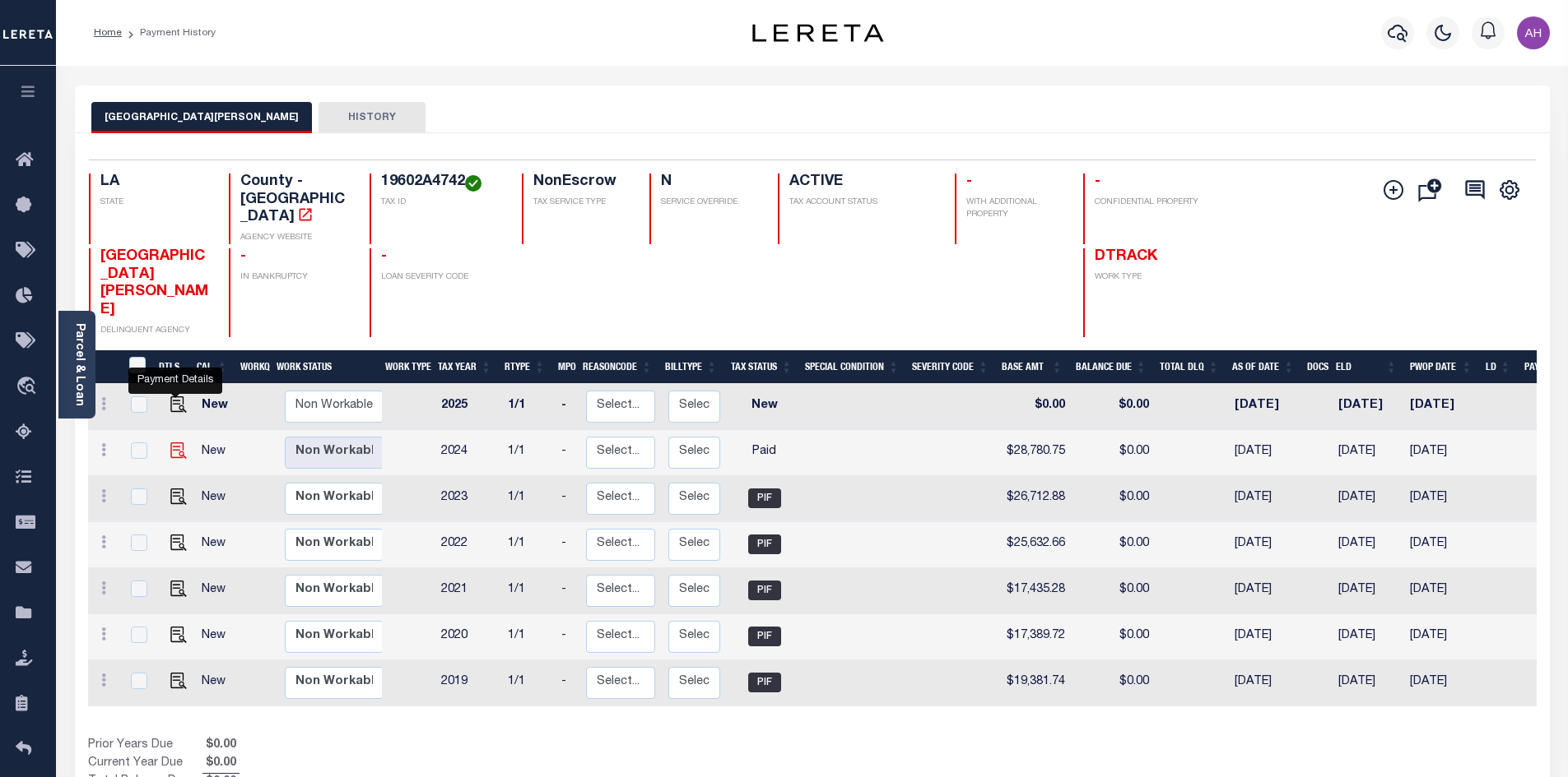
click at [178, 442] on img "" at bounding box center [178, 450] width 16 height 16
checkbox input "true"
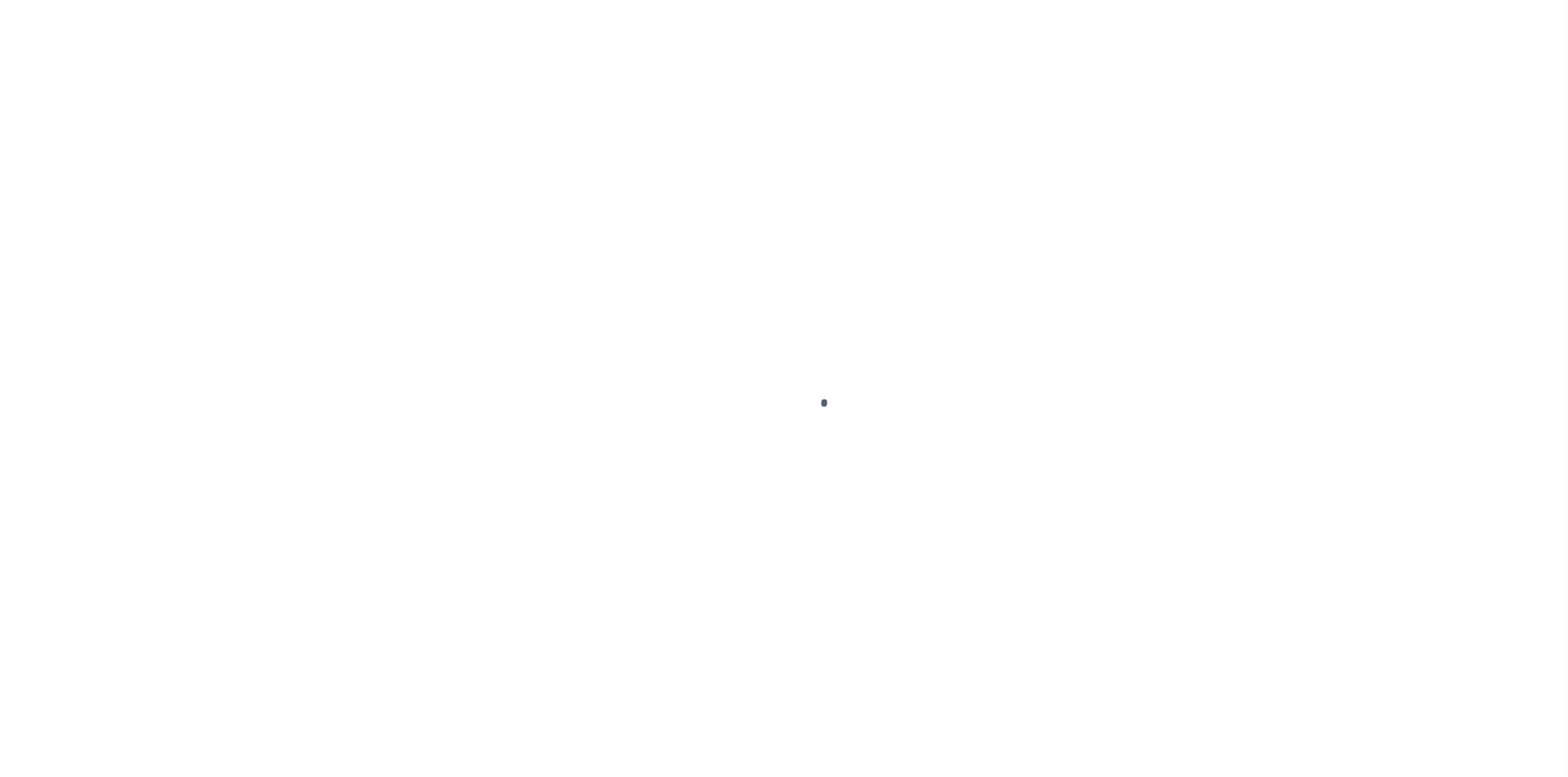
select select "PYD"
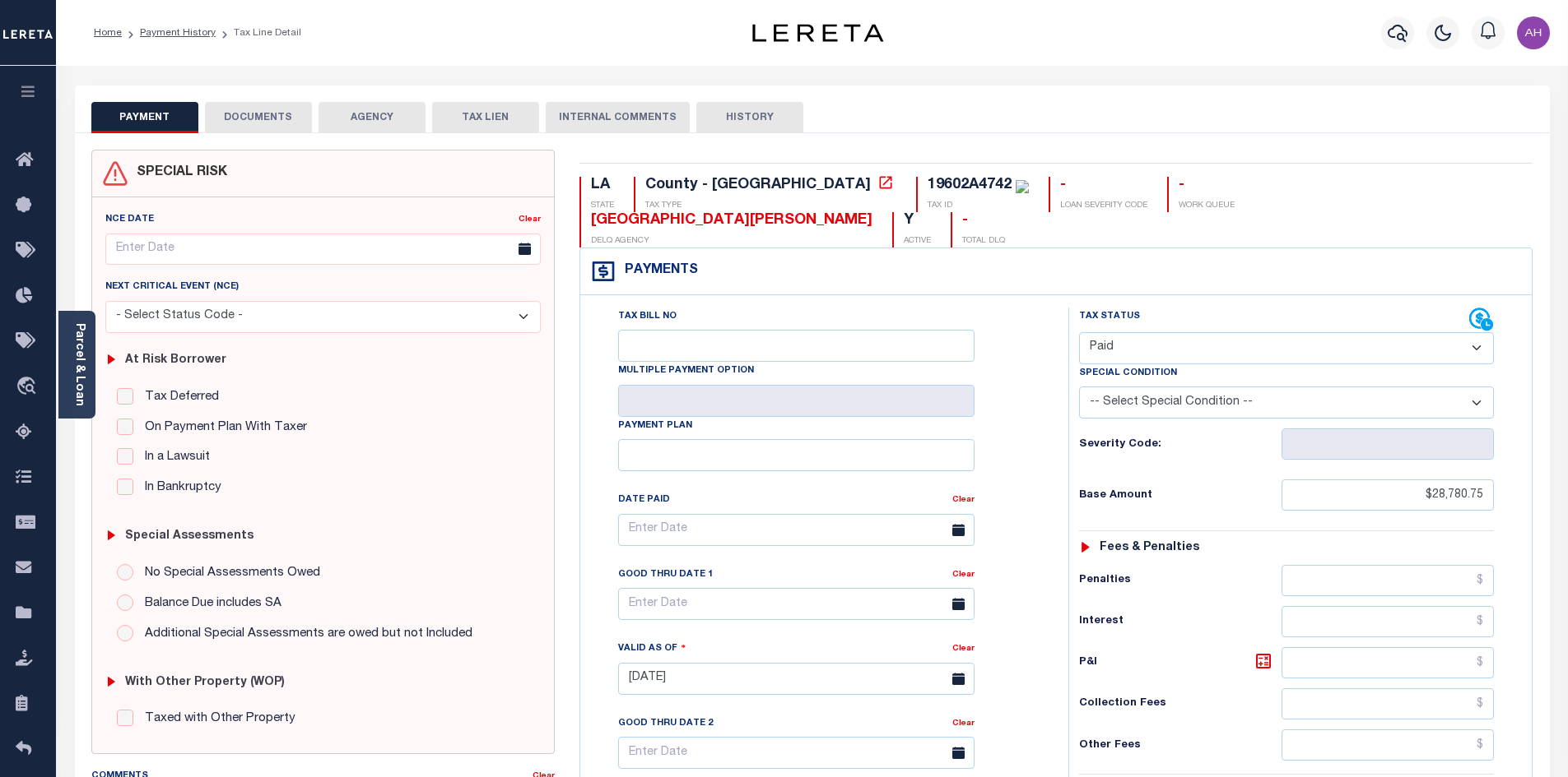
drag, startPoint x: 1285, startPoint y: 88, endPoint x: 1283, endPoint y: 97, distance: 9.2
click at [1285, 88] on div "PAYMENT DOCUMENTS AGENCY DELINQUENT PAYEE TAX LIEN" at bounding box center [812, 110] width 1475 height 48
click at [252, 115] on button "DOCUMENTS" at bounding box center [258, 117] width 107 height 32
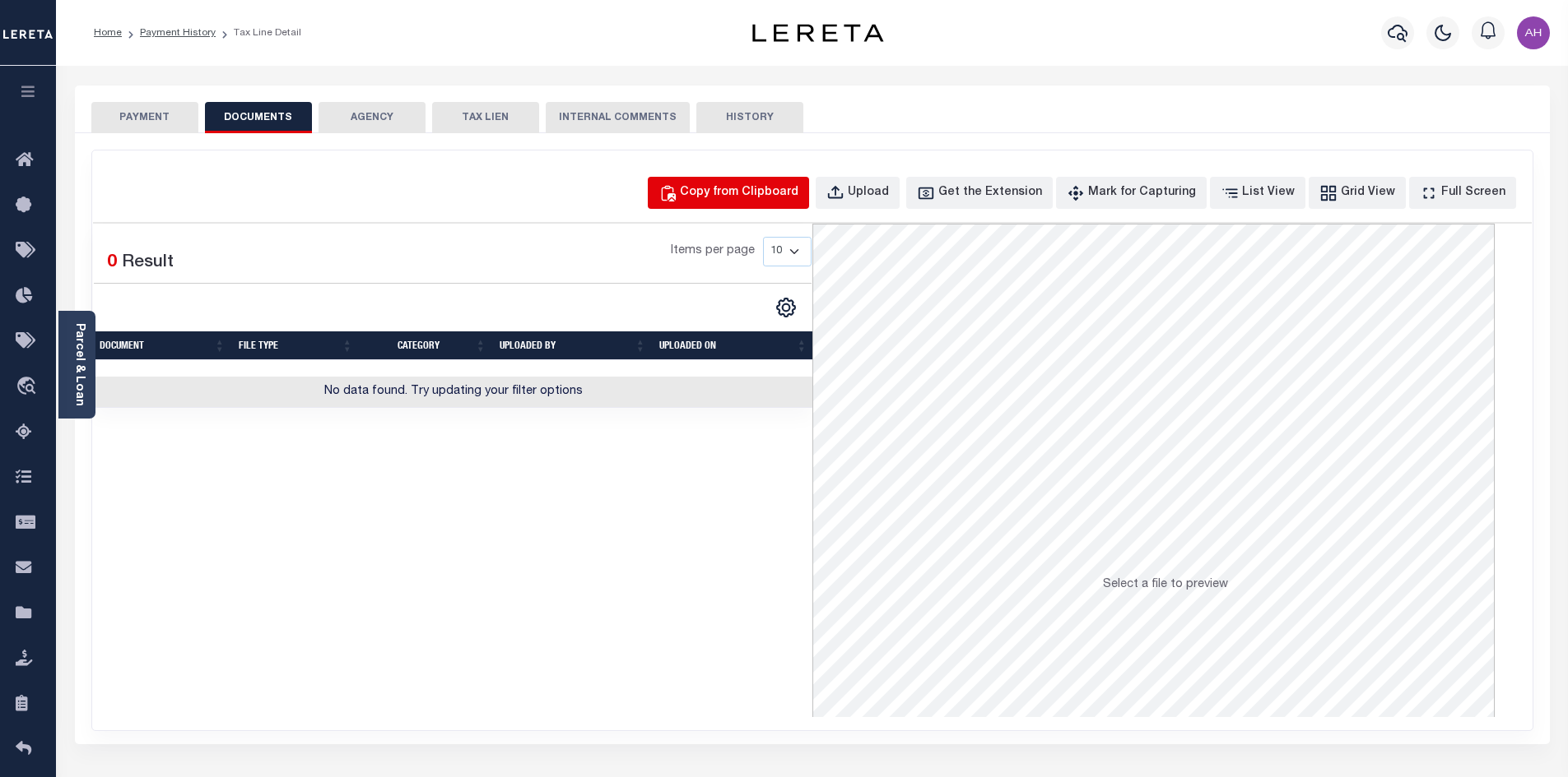
click at [744, 194] on div "Copy from Clipboard" at bounding box center [739, 193] width 118 height 18
select select "POP"
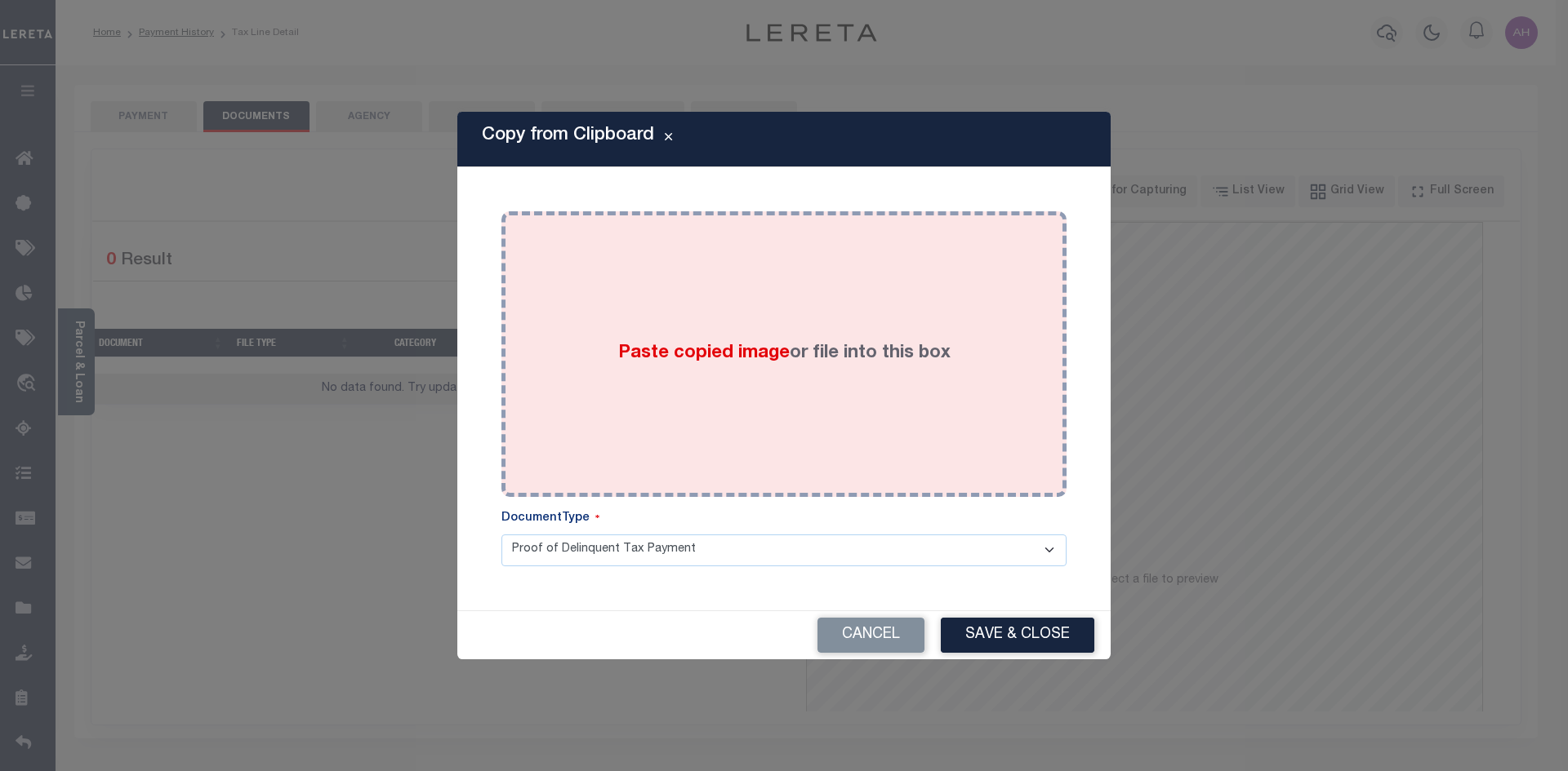
click at [698, 347] on span "Paste copied image" at bounding box center [704, 353] width 172 height 18
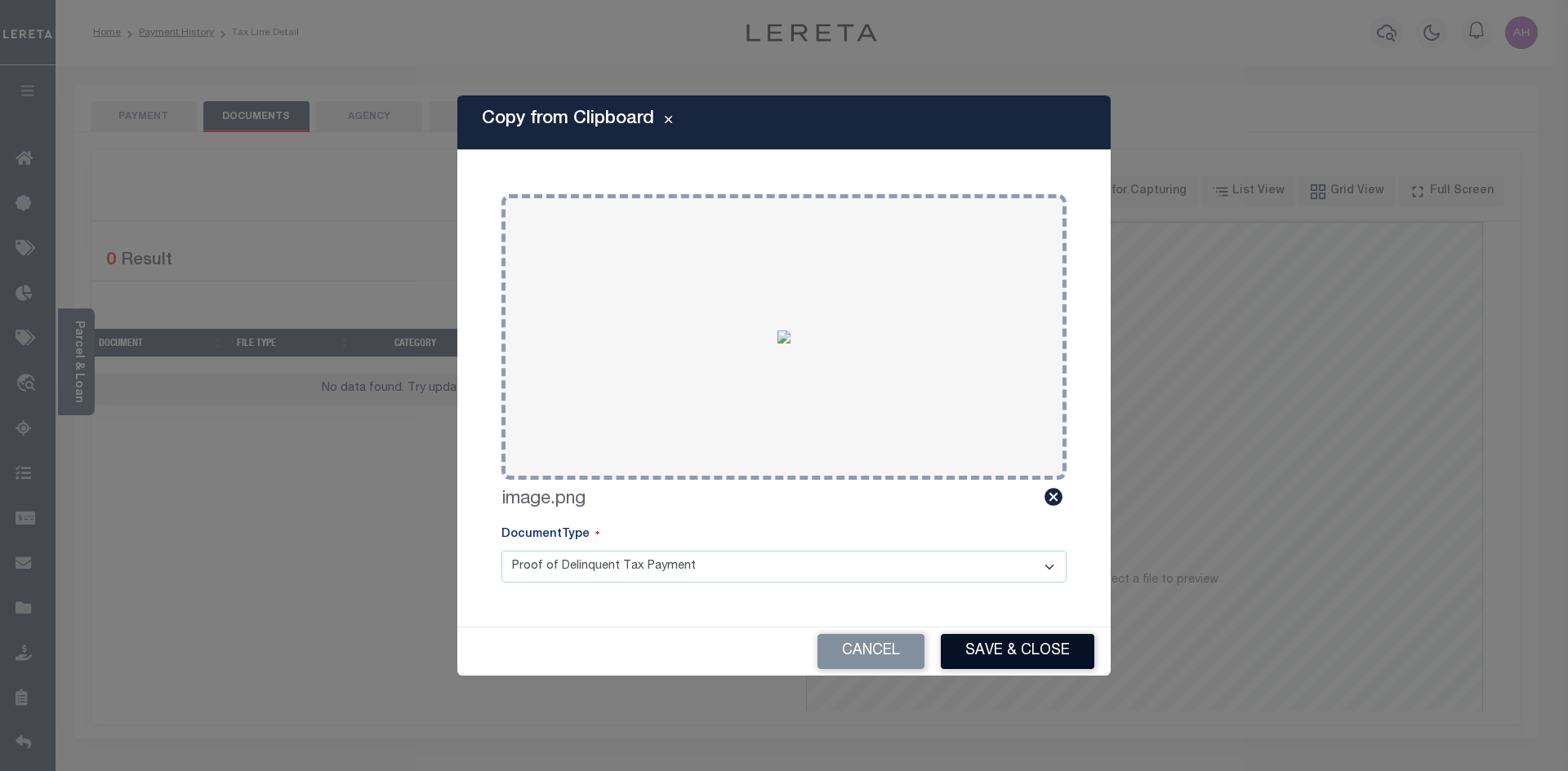
click at [1020, 656] on button "Save & Close" at bounding box center [1017, 652] width 154 height 35
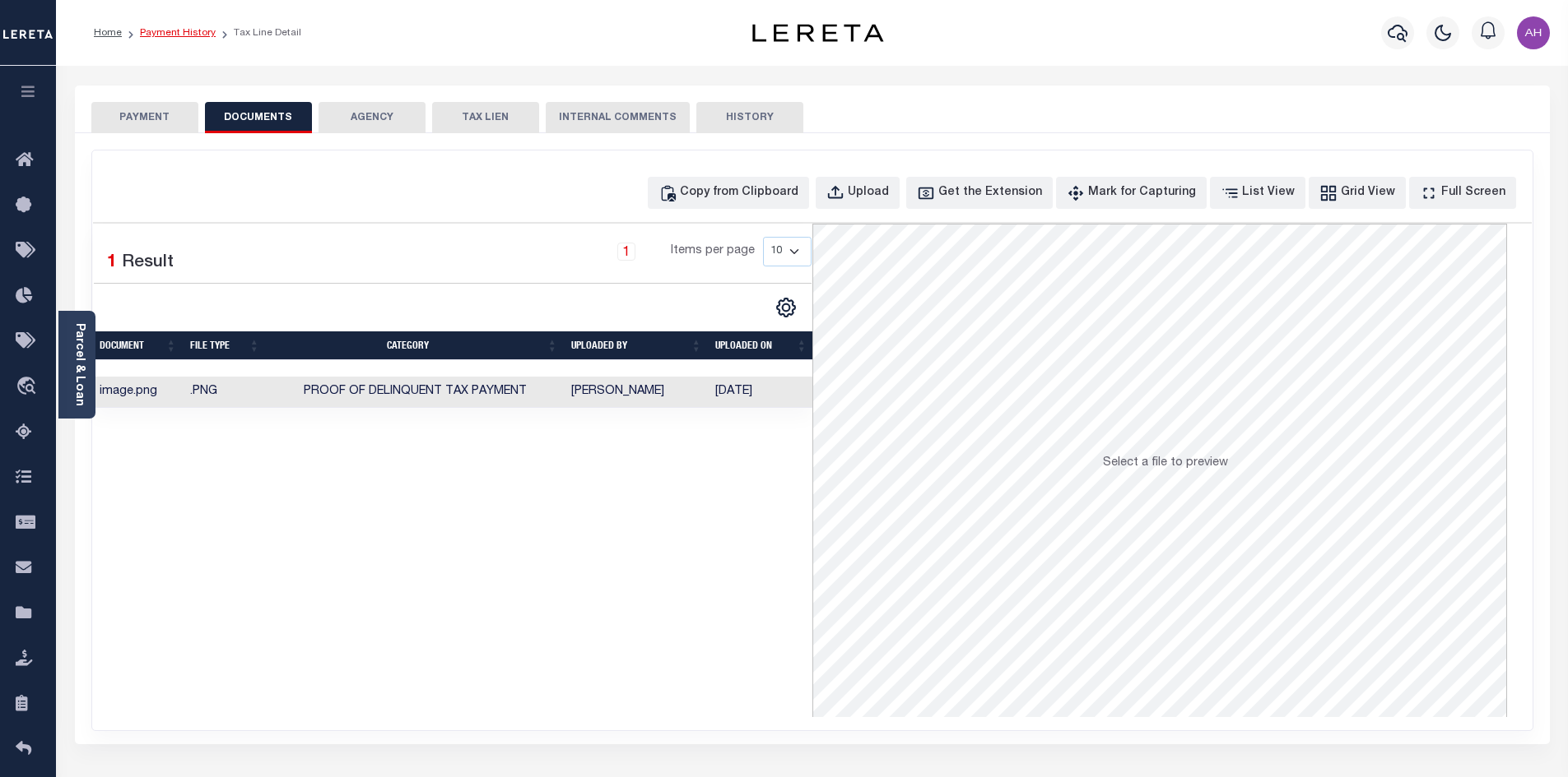
click at [164, 31] on link "Payment History" at bounding box center [177, 33] width 76 height 10
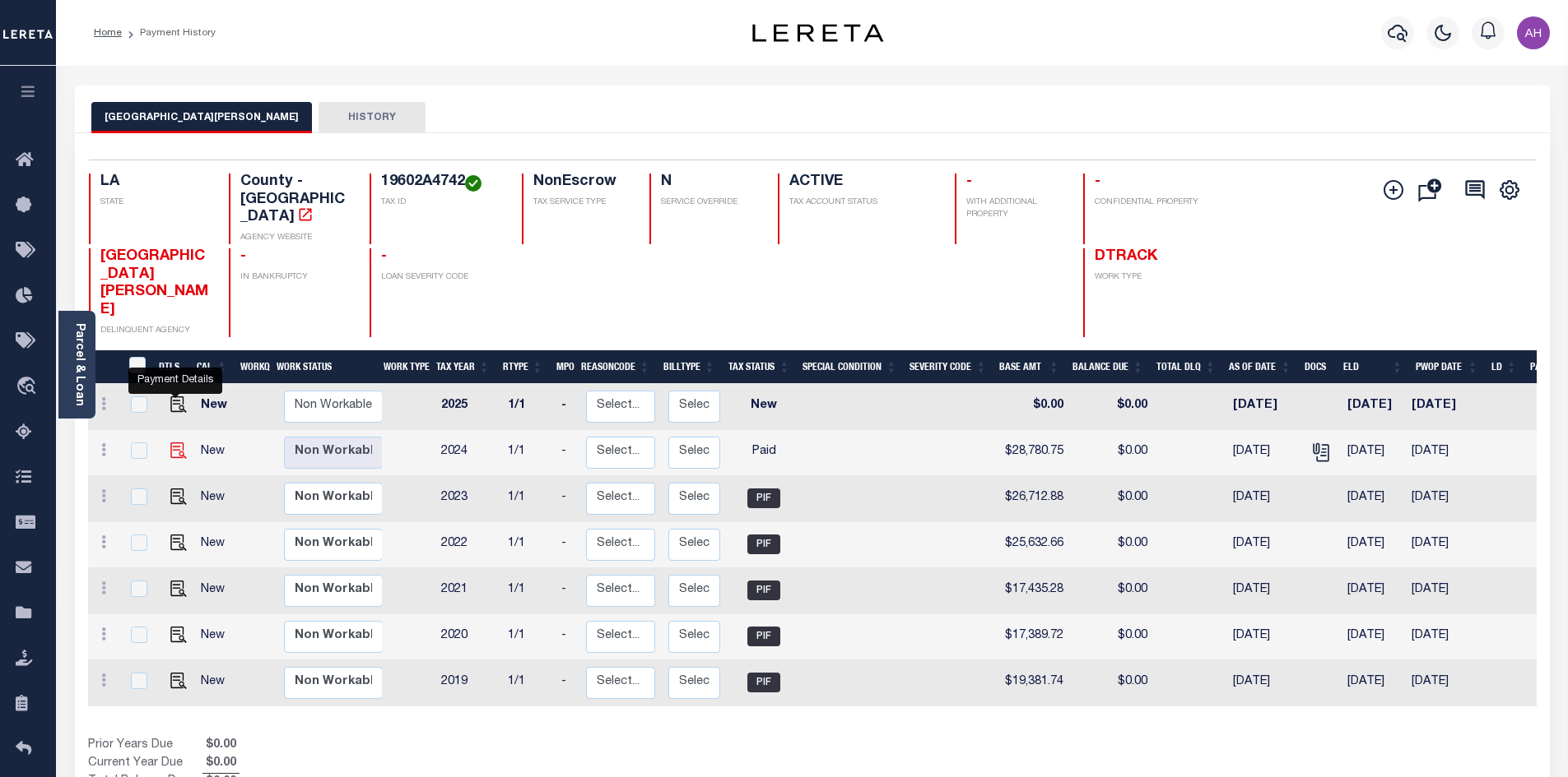
click at [174, 442] on img "" at bounding box center [178, 450] width 16 height 16
checkbox input "true"
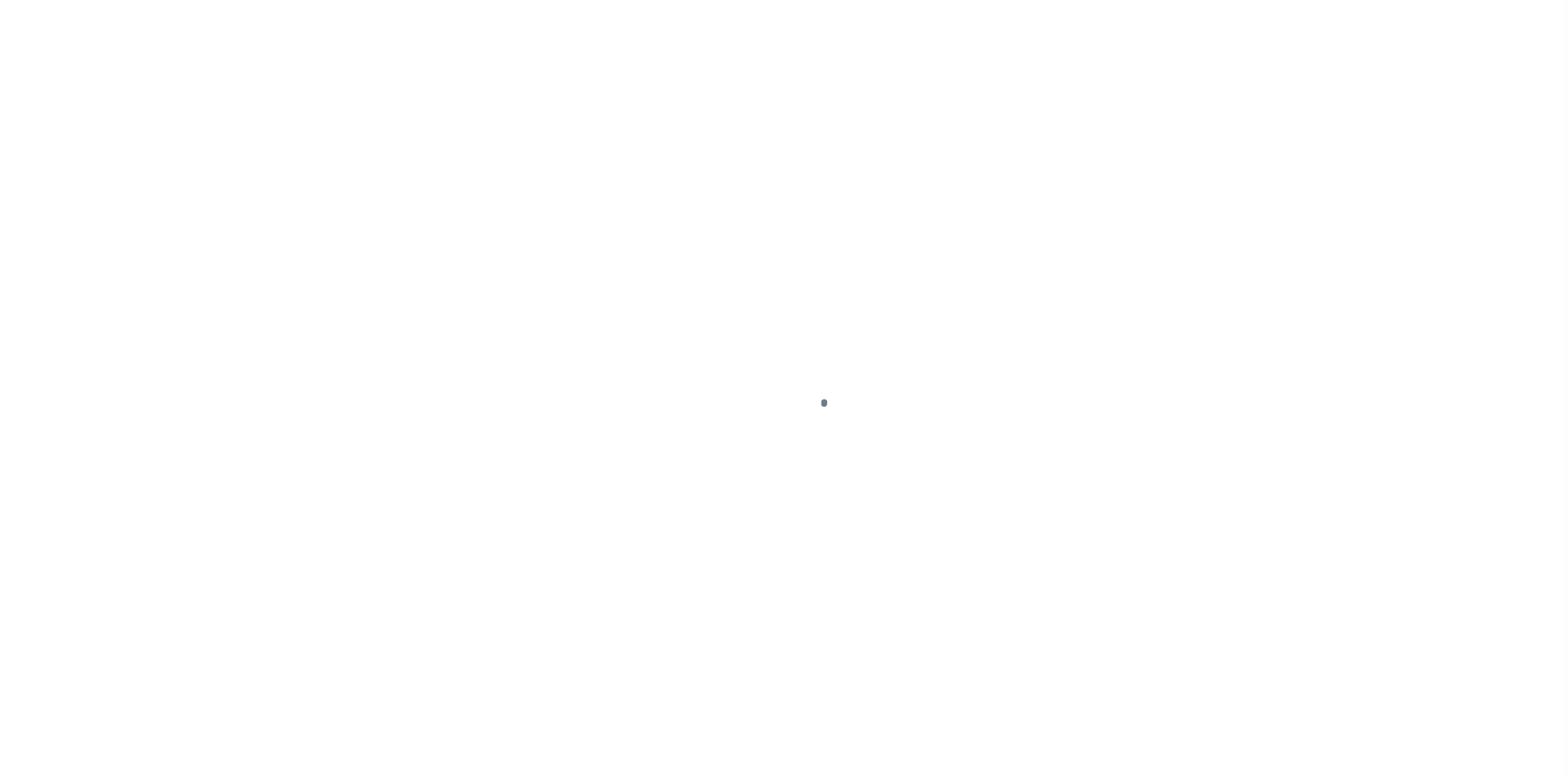
select select "PYD"
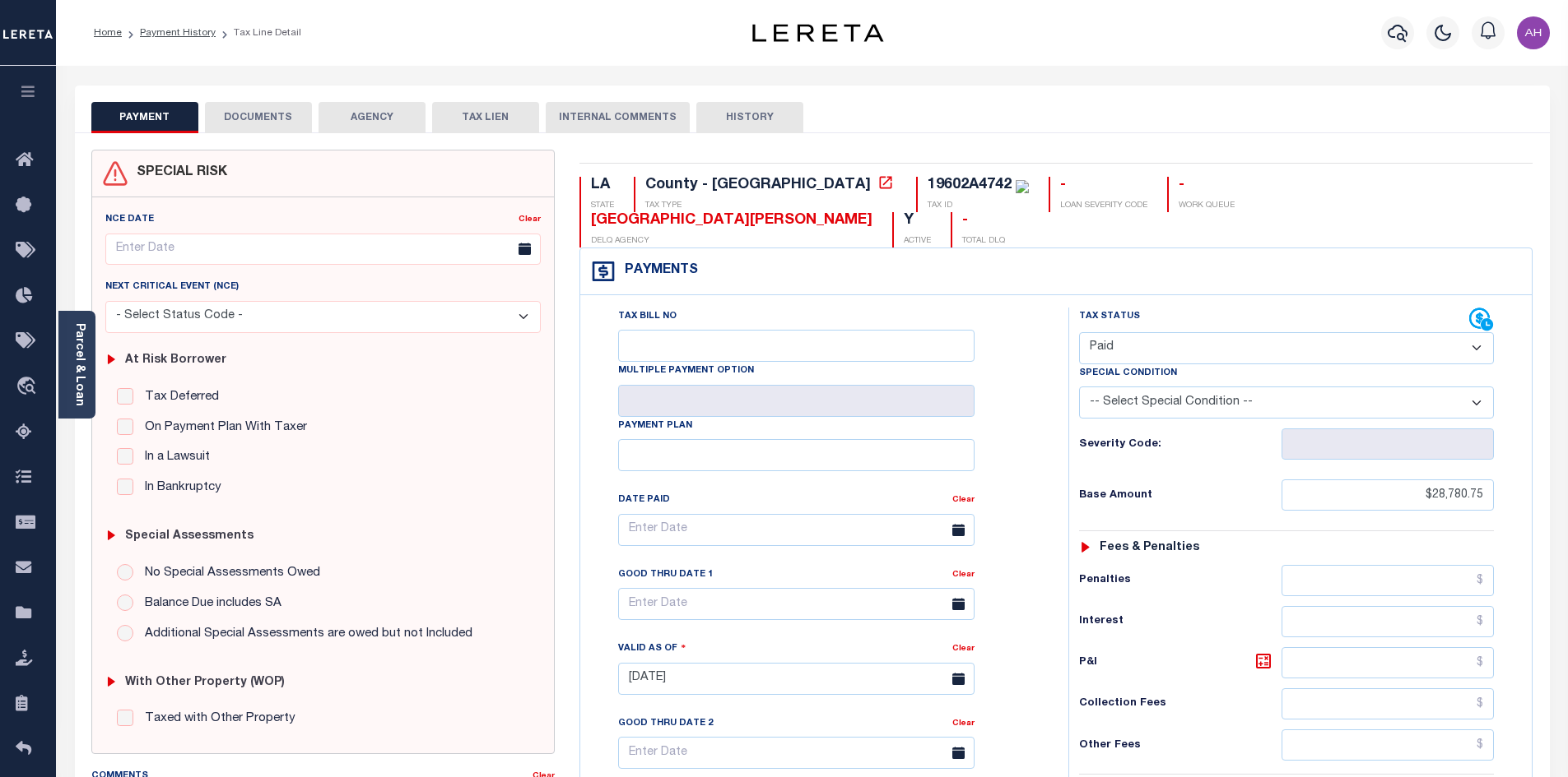
click at [1315, 90] on div "PAYMENT DOCUMENTS AGENCY DELINQUENT PAYEE TAX LIEN" at bounding box center [812, 110] width 1475 height 48
click at [270, 109] on button "DOCUMENTS" at bounding box center [258, 117] width 107 height 32
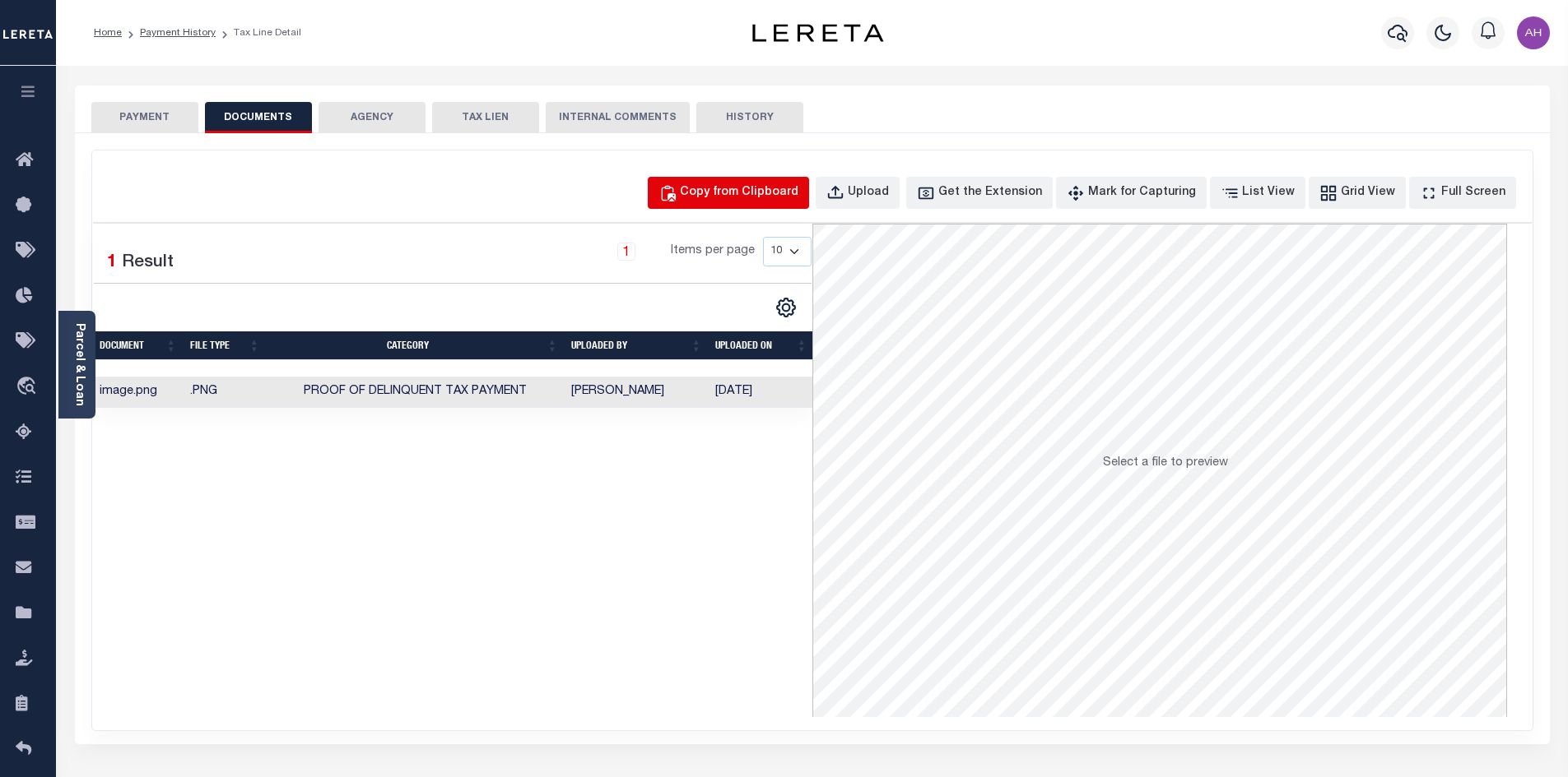
click at [760, 182] on button "Copy from Clipboard" at bounding box center [728, 192] width 162 height 32
select select "POP"
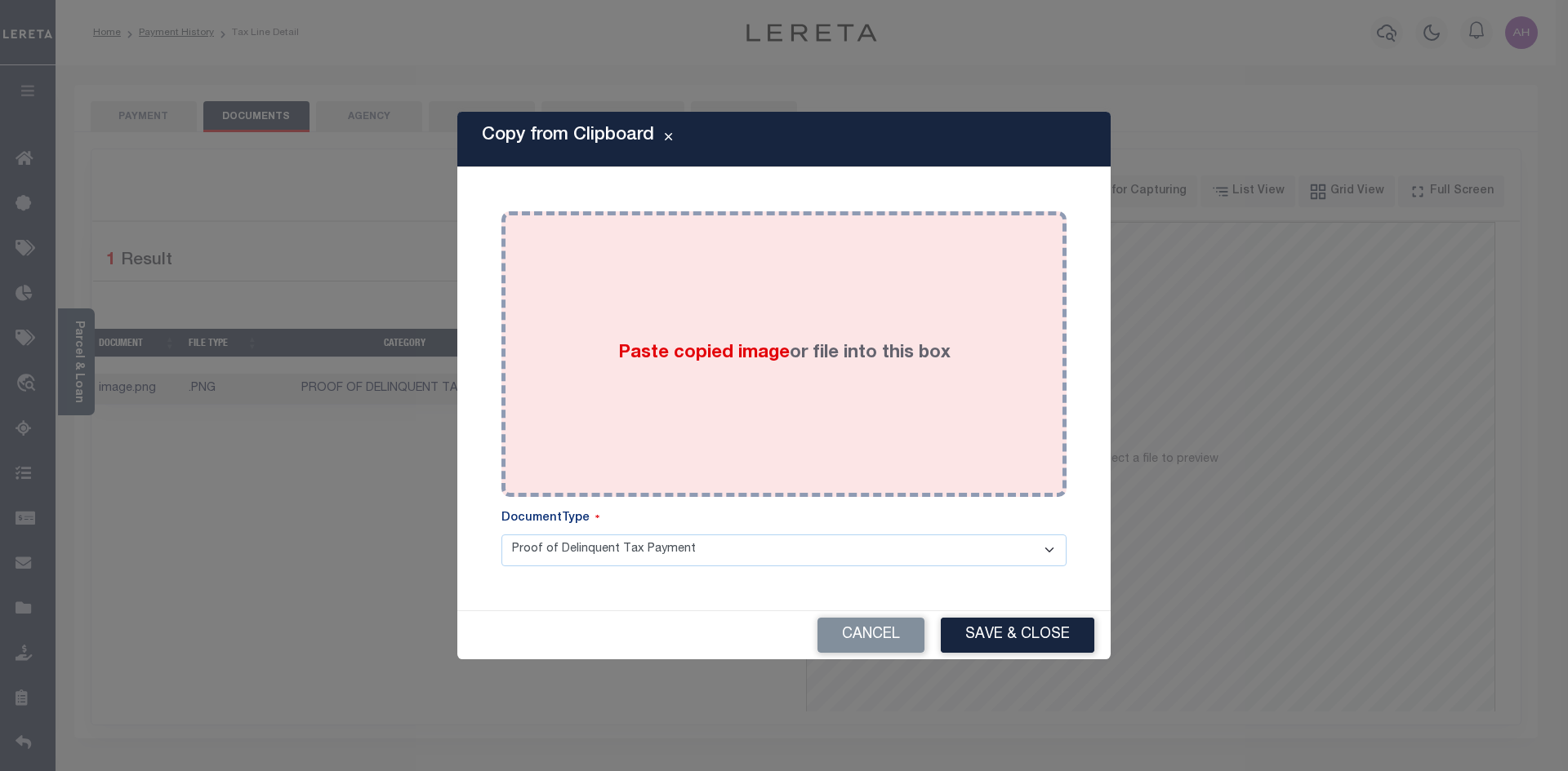
click at [766, 344] on span "Paste copied image" at bounding box center [704, 353] width 172 height 18
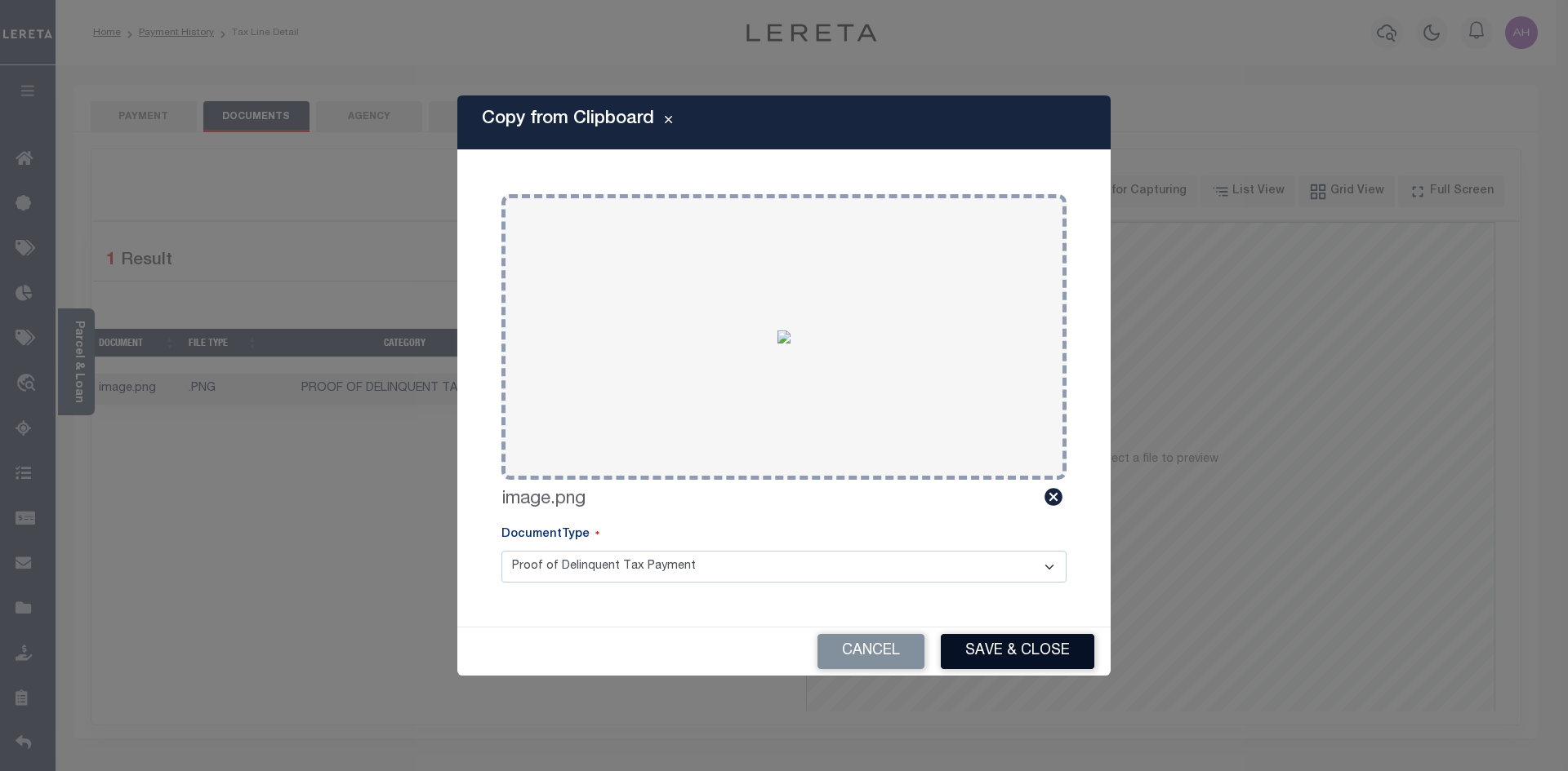
click at [994, 643] on button "Save & Close" at bounding box center [1017, 652] width 154 height 35
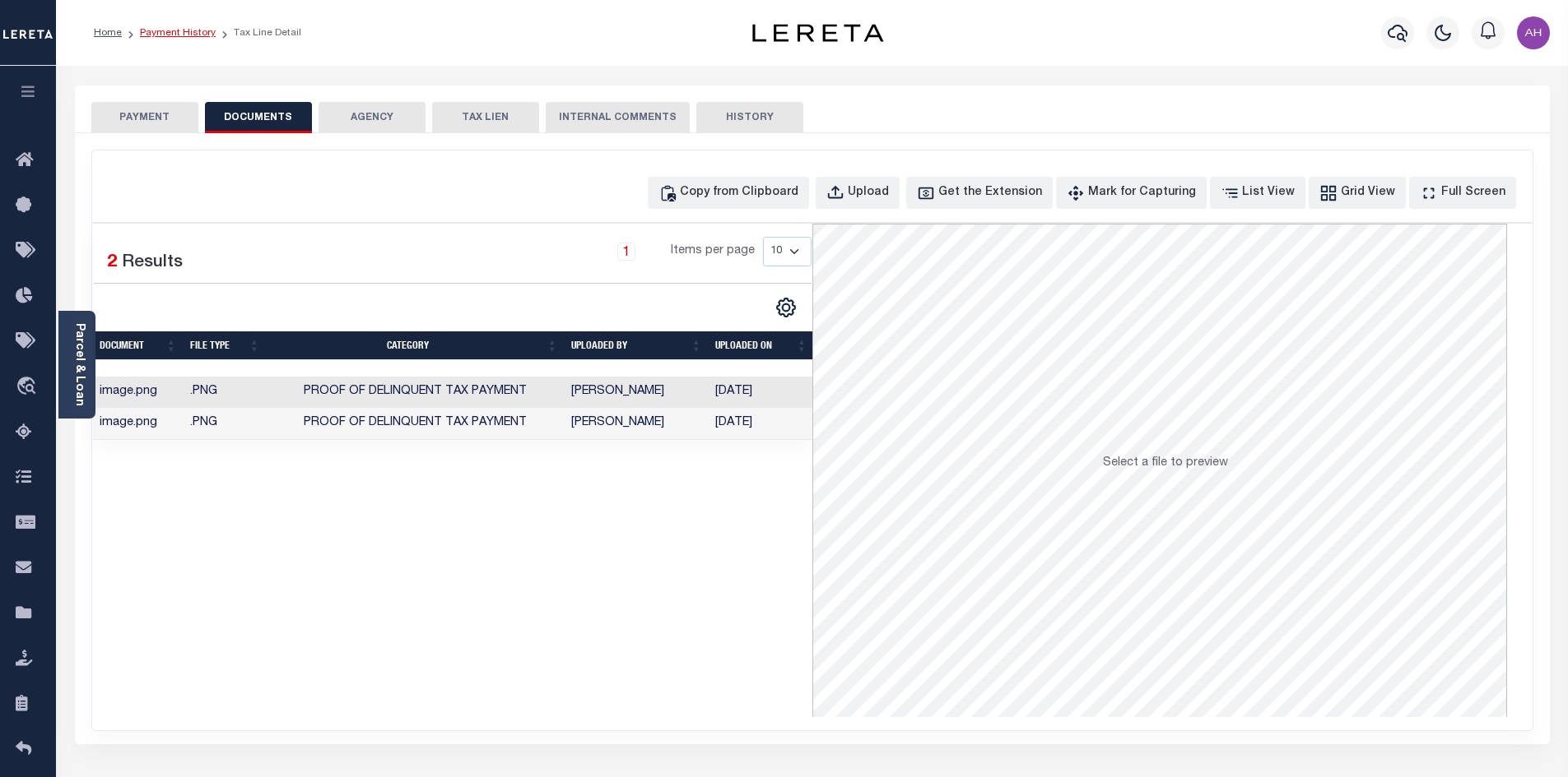
click at [180, 28] on link "Payment History" at bounding box center [177, 33] width 76 height 10
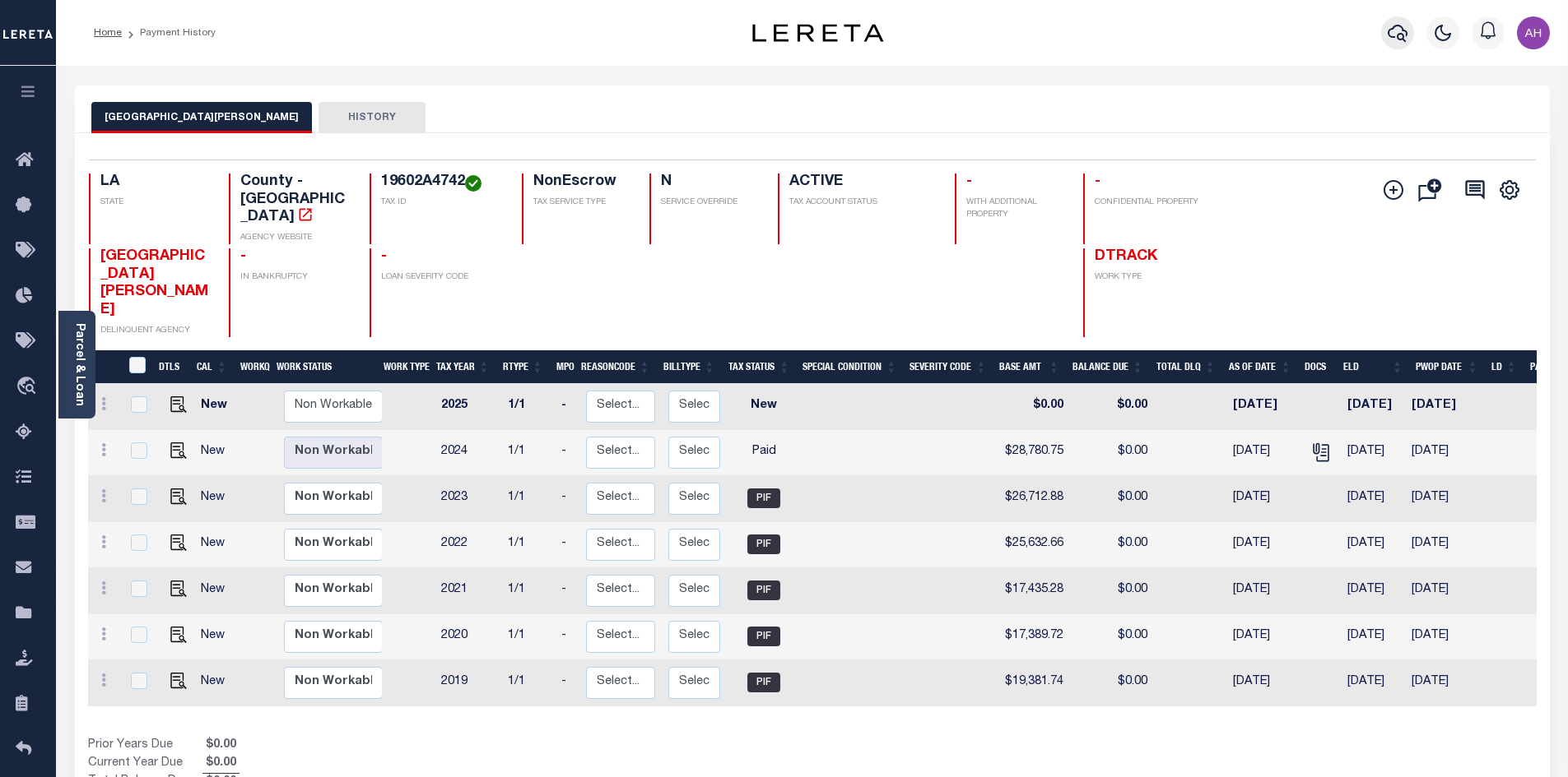
click at [1393, 29] on icon "button" at bounding box center [1397, 34] width 20 height 17
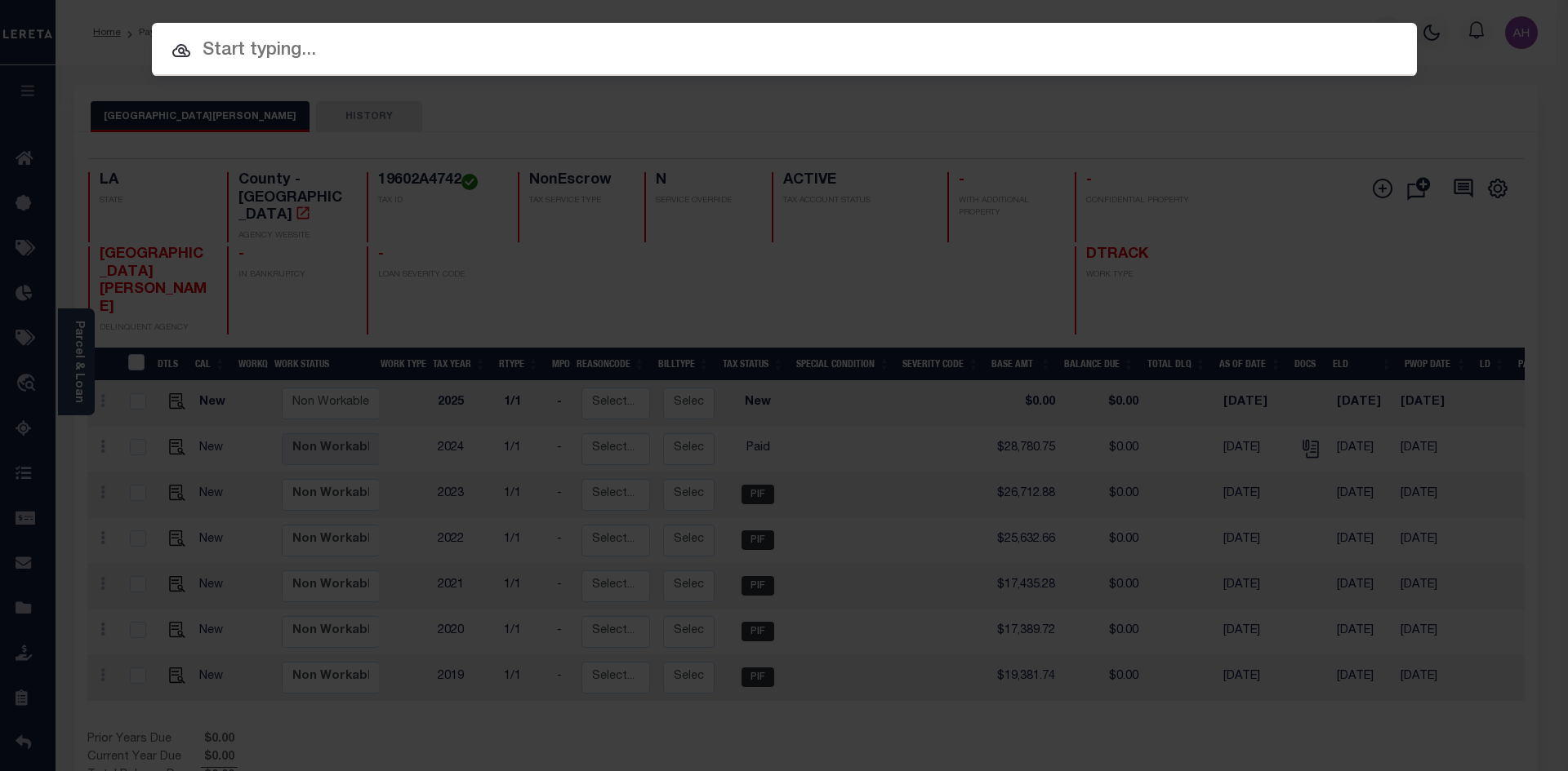
paste input "942200011560"
type input "942200011560"
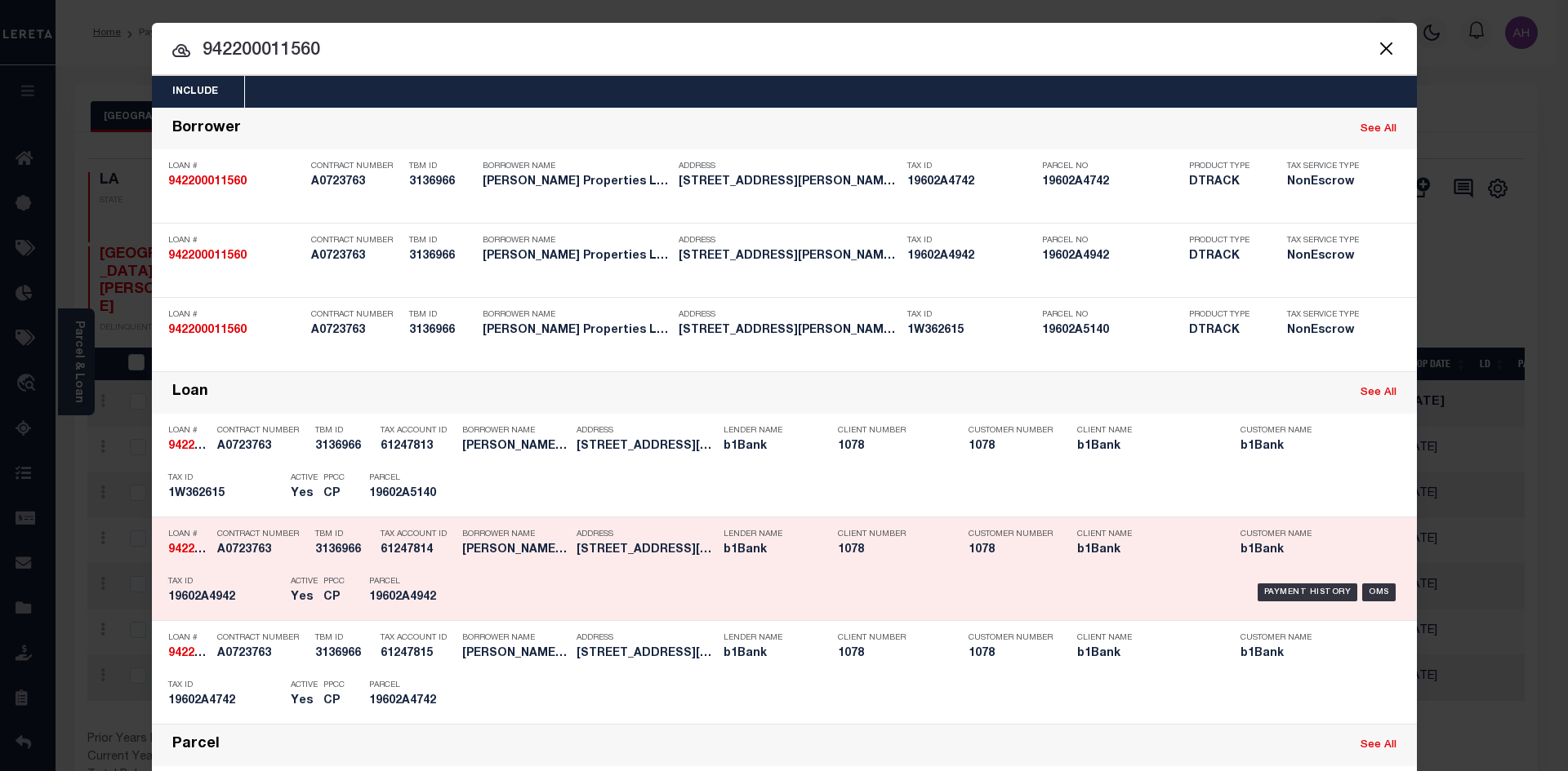
click at [1279, 557] on h5 "b1Bank" at bounding box center [1309, 551] width 138 height 14
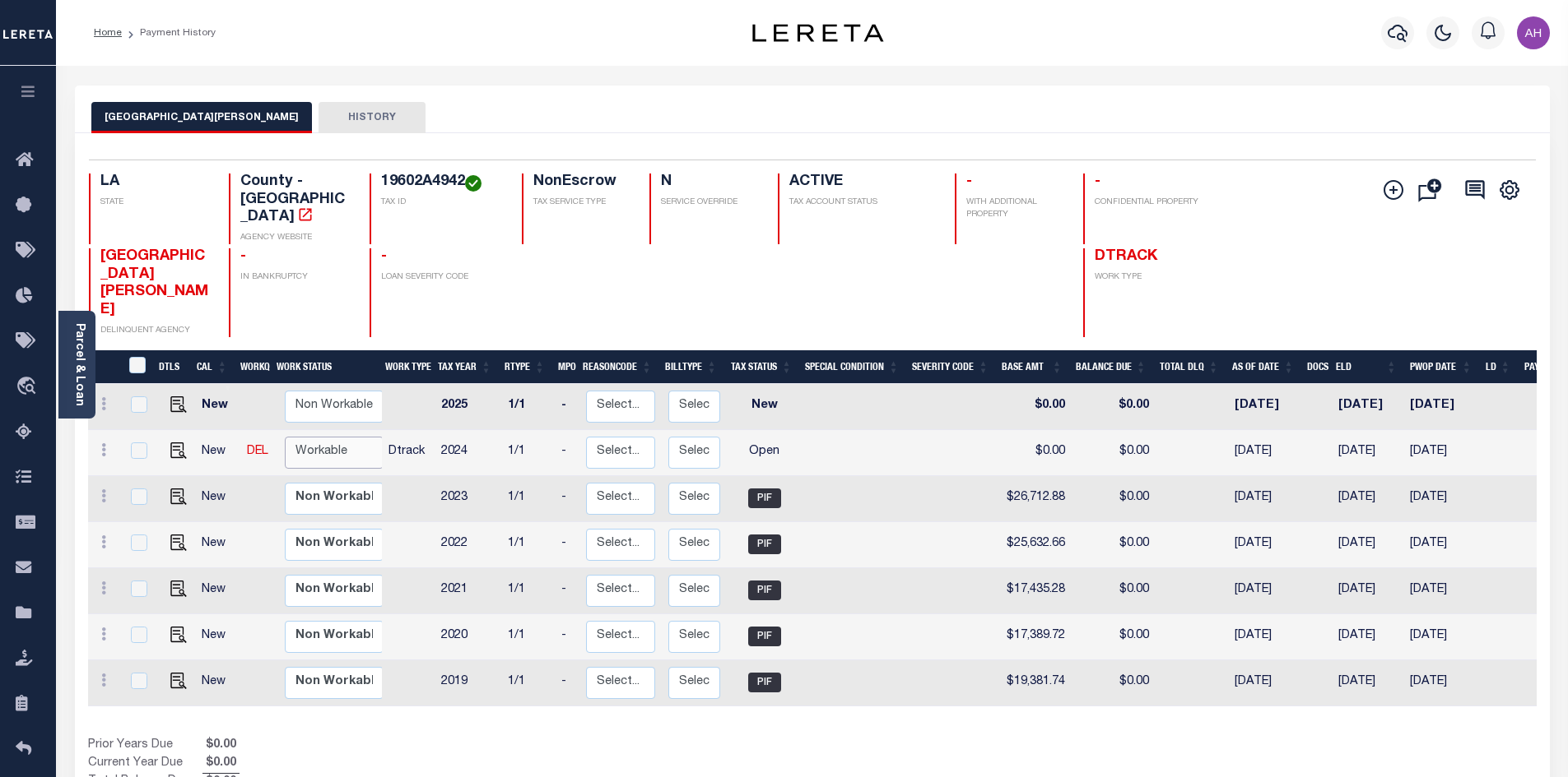
click at [324, 437] on select "Non Workable Workable" at bounding box center [334, 452] width 99 height 32
checkbox input "true"
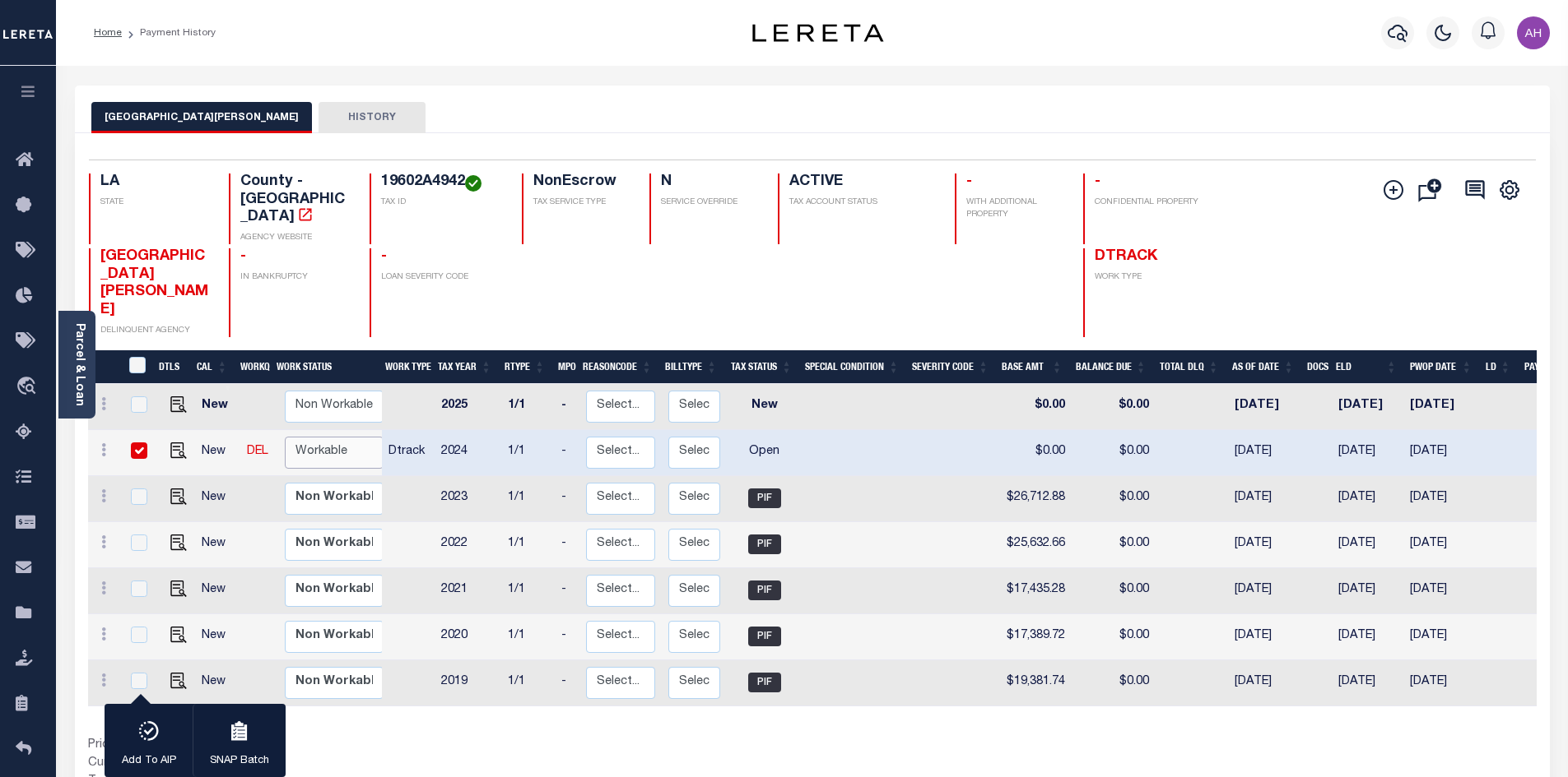
select select "true"
click at [285, 437] on select "Non Workable Workable" at bounding box center [334, 452] width 99 height 32
checkbox input "false"
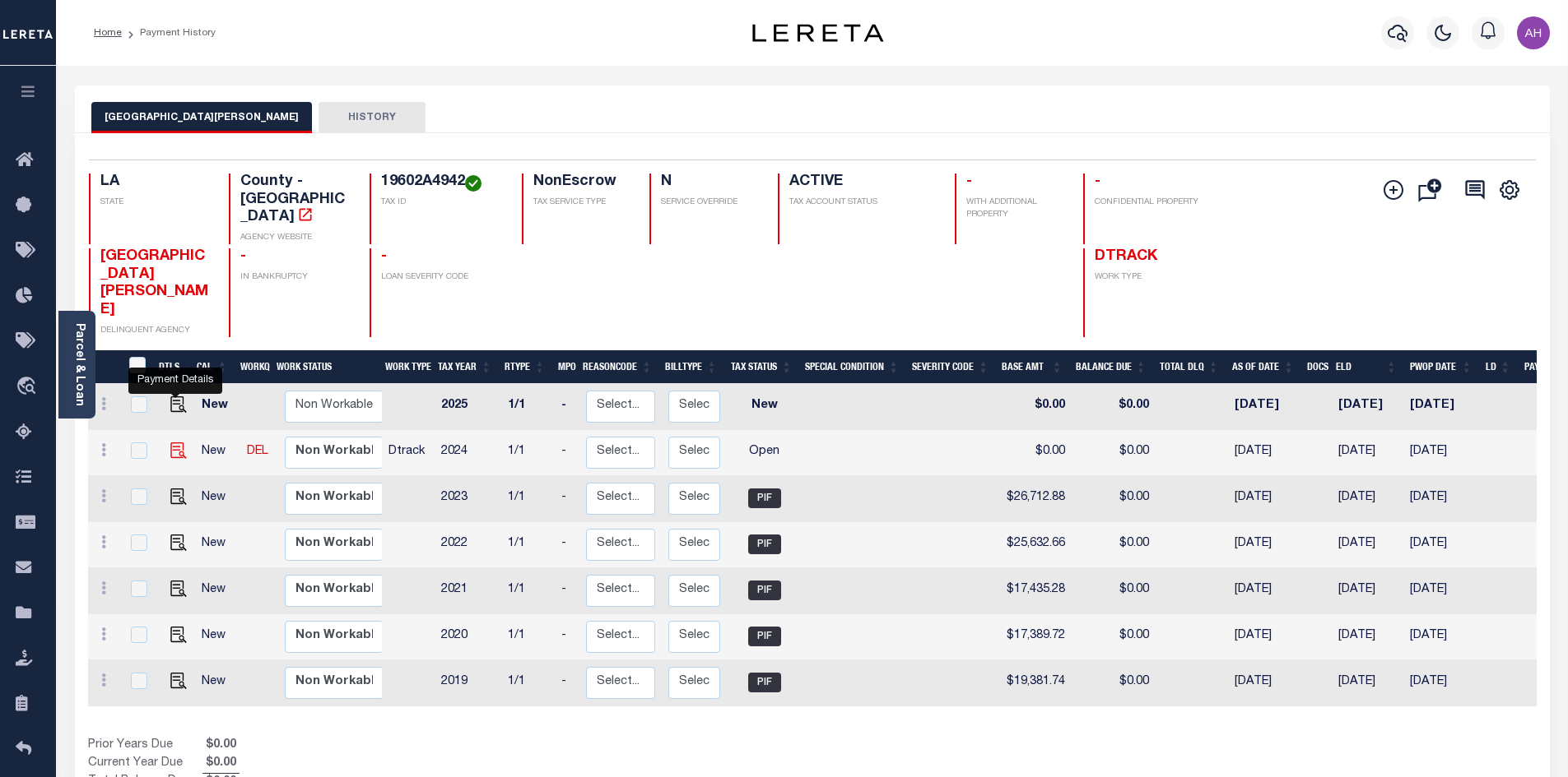
click at [171, 442] on img "" at bounding box center [178, 450] width 16 height 16
checkbox input "true"
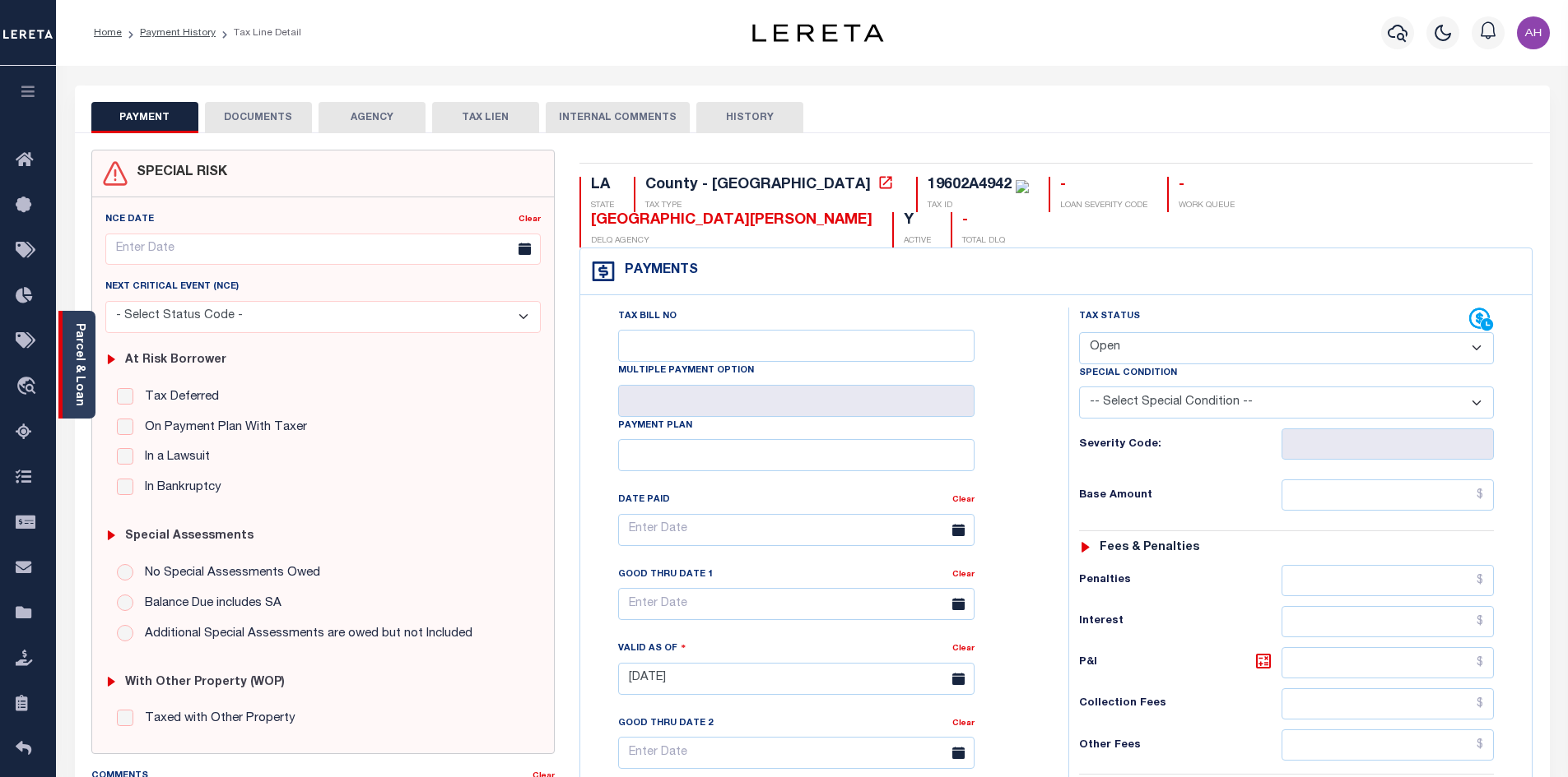
click at [81, 366] on link "Parcel & Loan" at bounding box center [79, 364] width 12 height 83
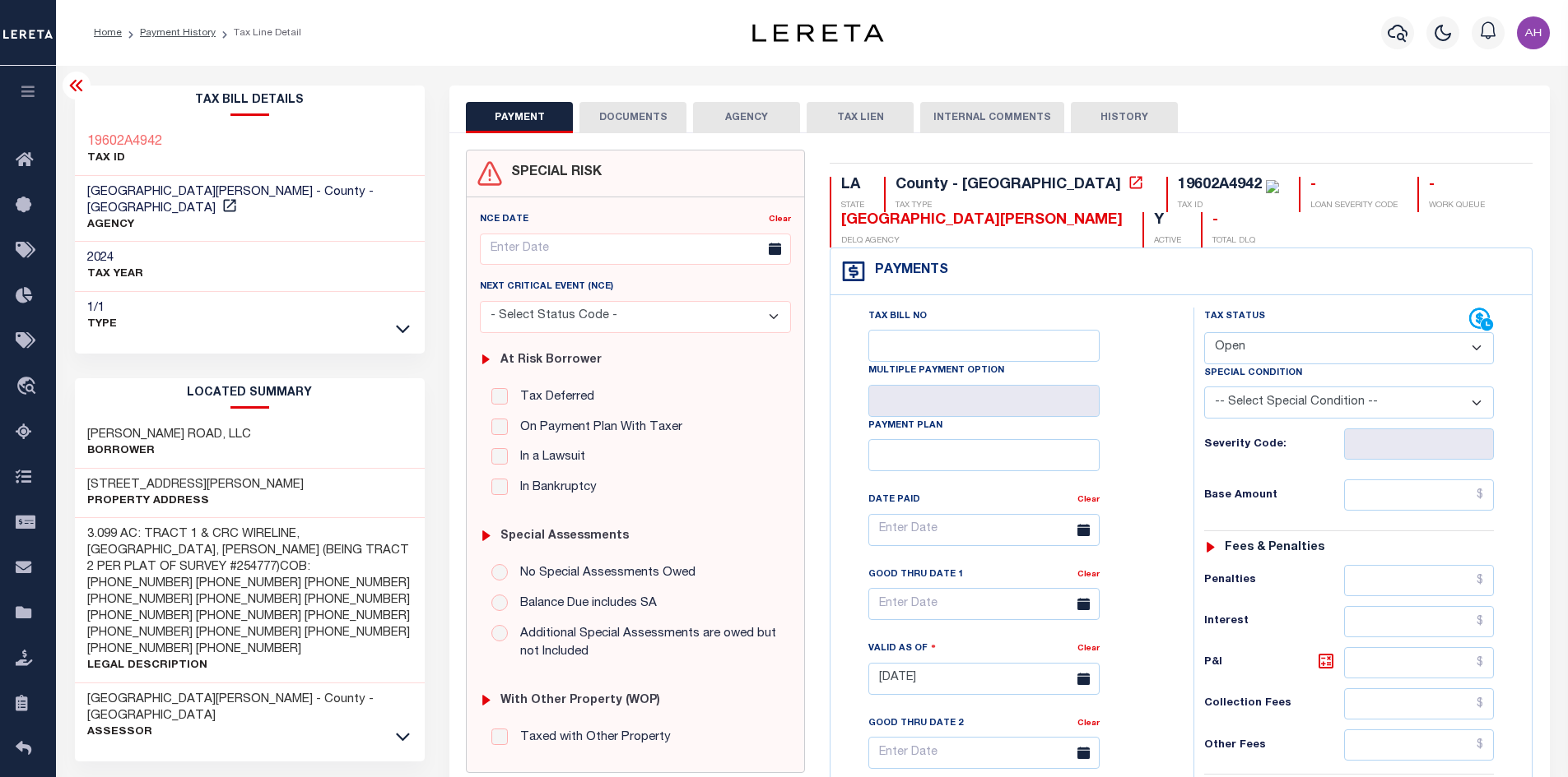
click at [1264, 341] on select "- Select Status Code - Open Due/Unpaid Paid Incomplete No Tax Due Internal Refu…" at bounding box center [1349, 348] width 290 height 32
select select "PYD"
click at [1204, 333] on select "- Select Status Code - Open Due/Unpaid Paid Incomplete No Tax Due Internal Refu…" at bounding box center [1349, 348] width 290 height 32
type input "[DATE]"
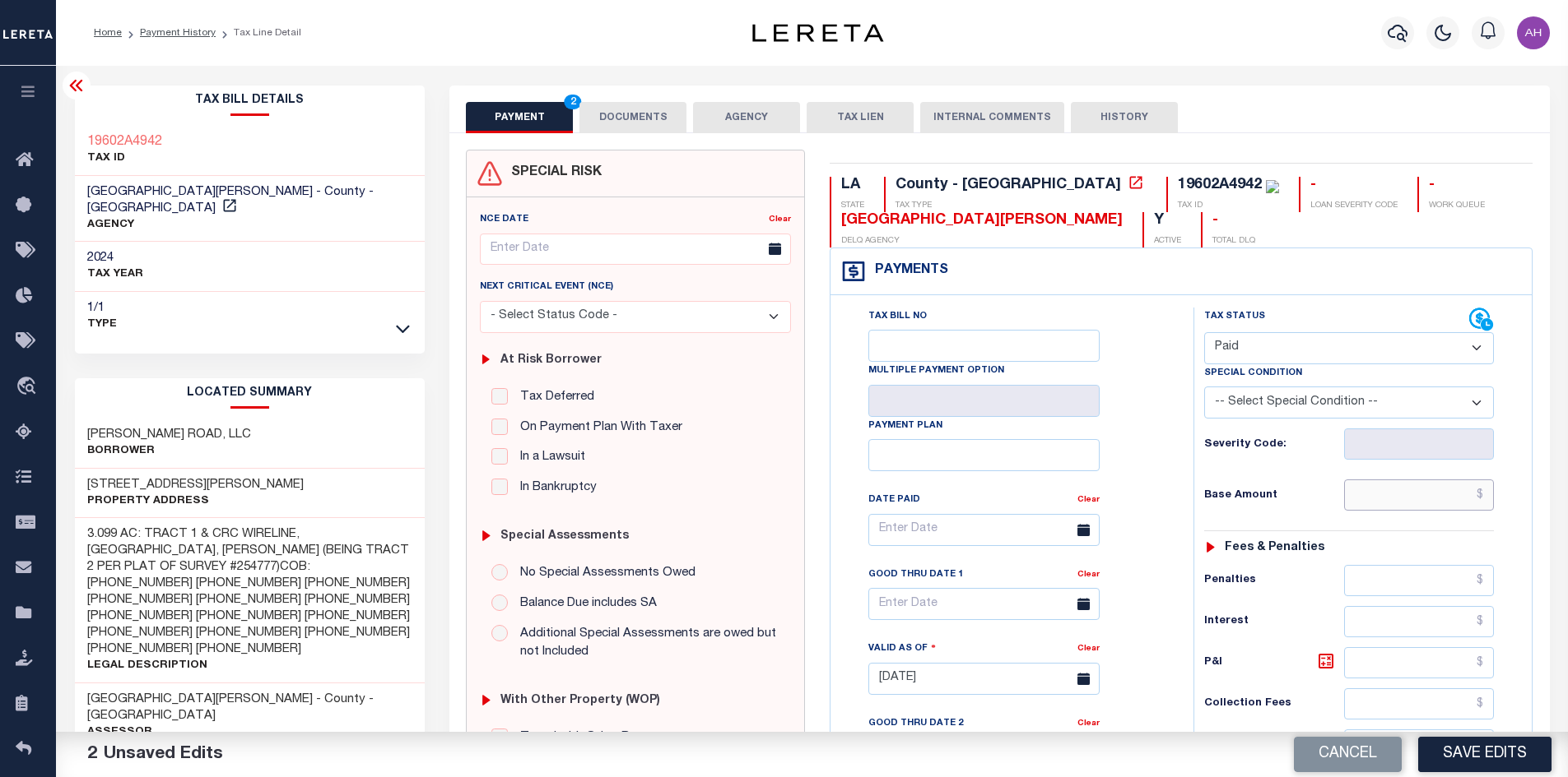
click at [1376, 495] on input "text" at bounding box center [1419, 495] width 151 height 32
click at [671, 109] on button "DOCUMENTS" at bounding box center [632, 117] width 107 height 32
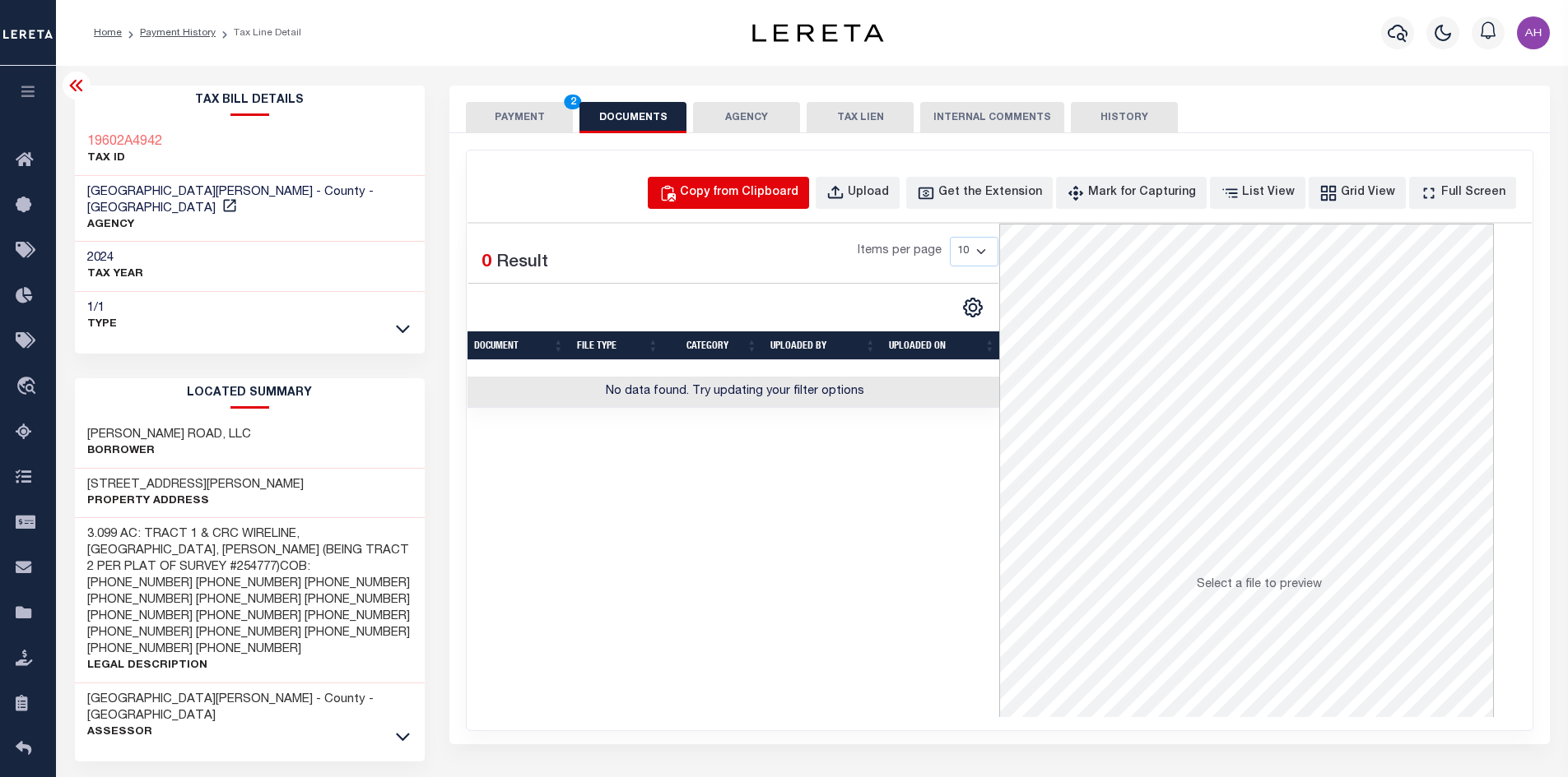
click at [759, 186] on div "Copy from Clipboard" at bounding box center [739, 193] width 118 height 18
select select "POP"
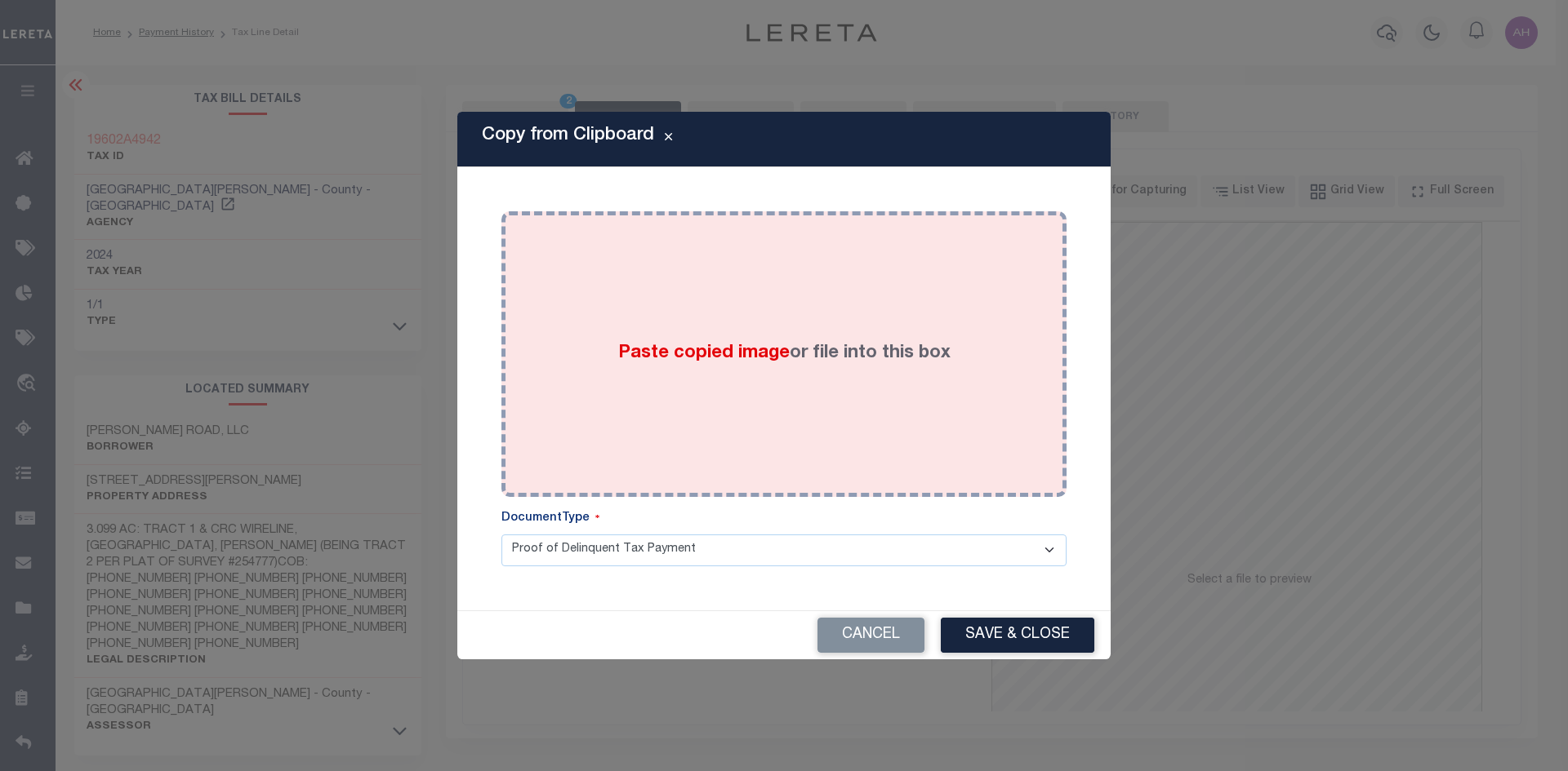
click at [738, 362] on span "Paste copied image" at bounding box center [704, 353] width 172 height 18
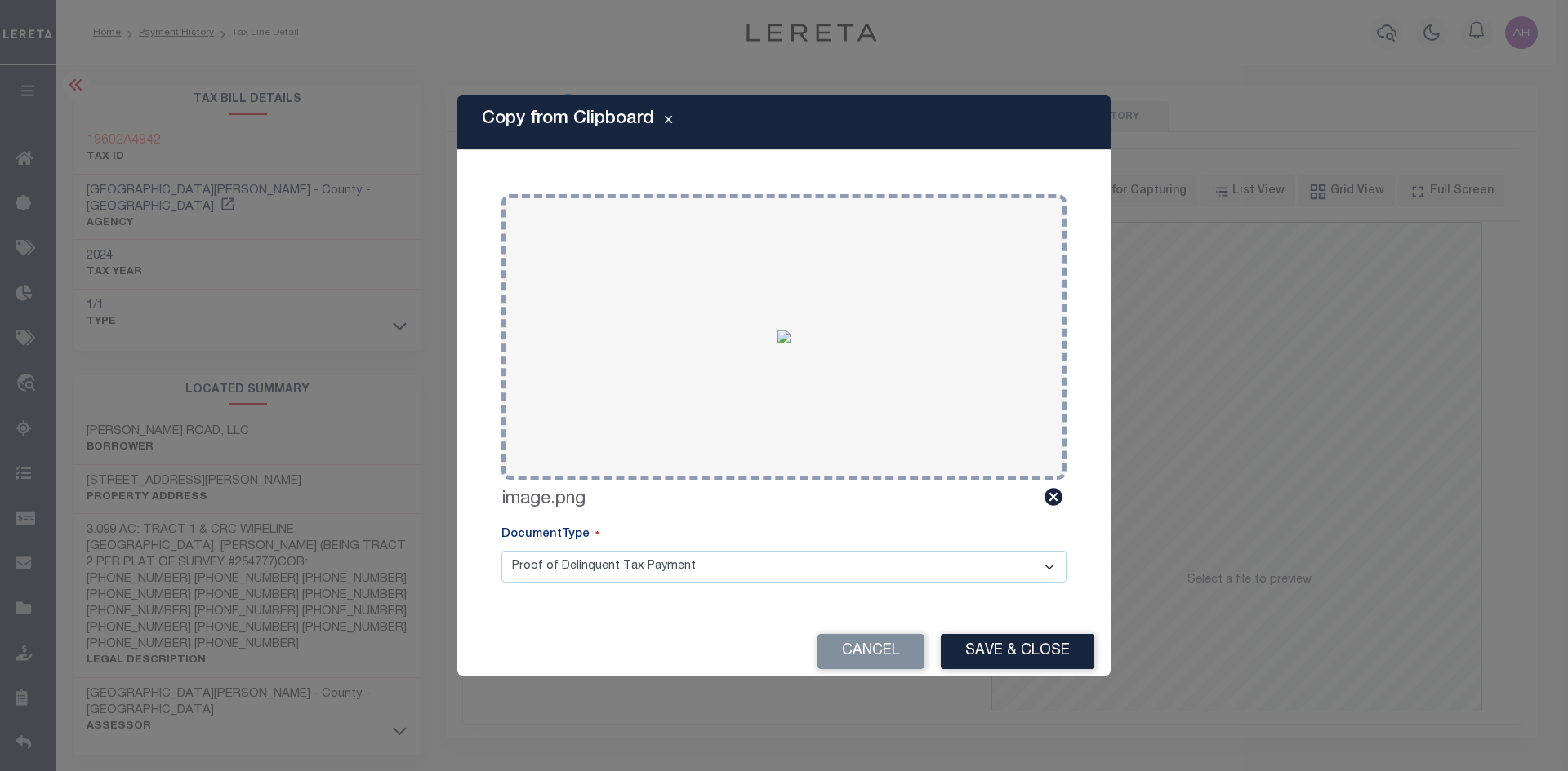
click at [1034, 649] on button "Save & Close" at bounding box center [1017, 652] width 154 height 35
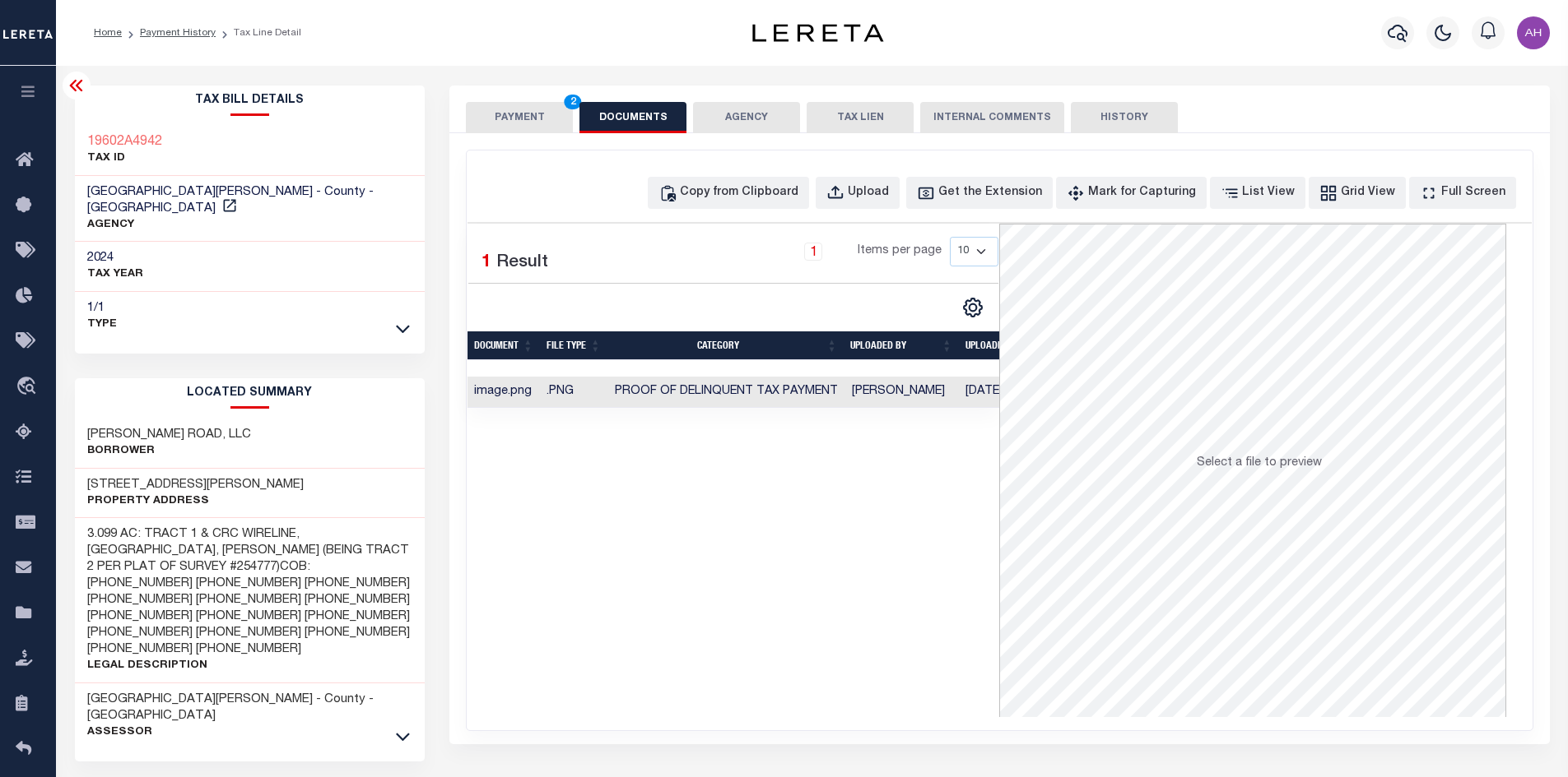
click at [528, 113] on button "PAYMENT 2" at bounding box center [518, 117] width 107 height 32
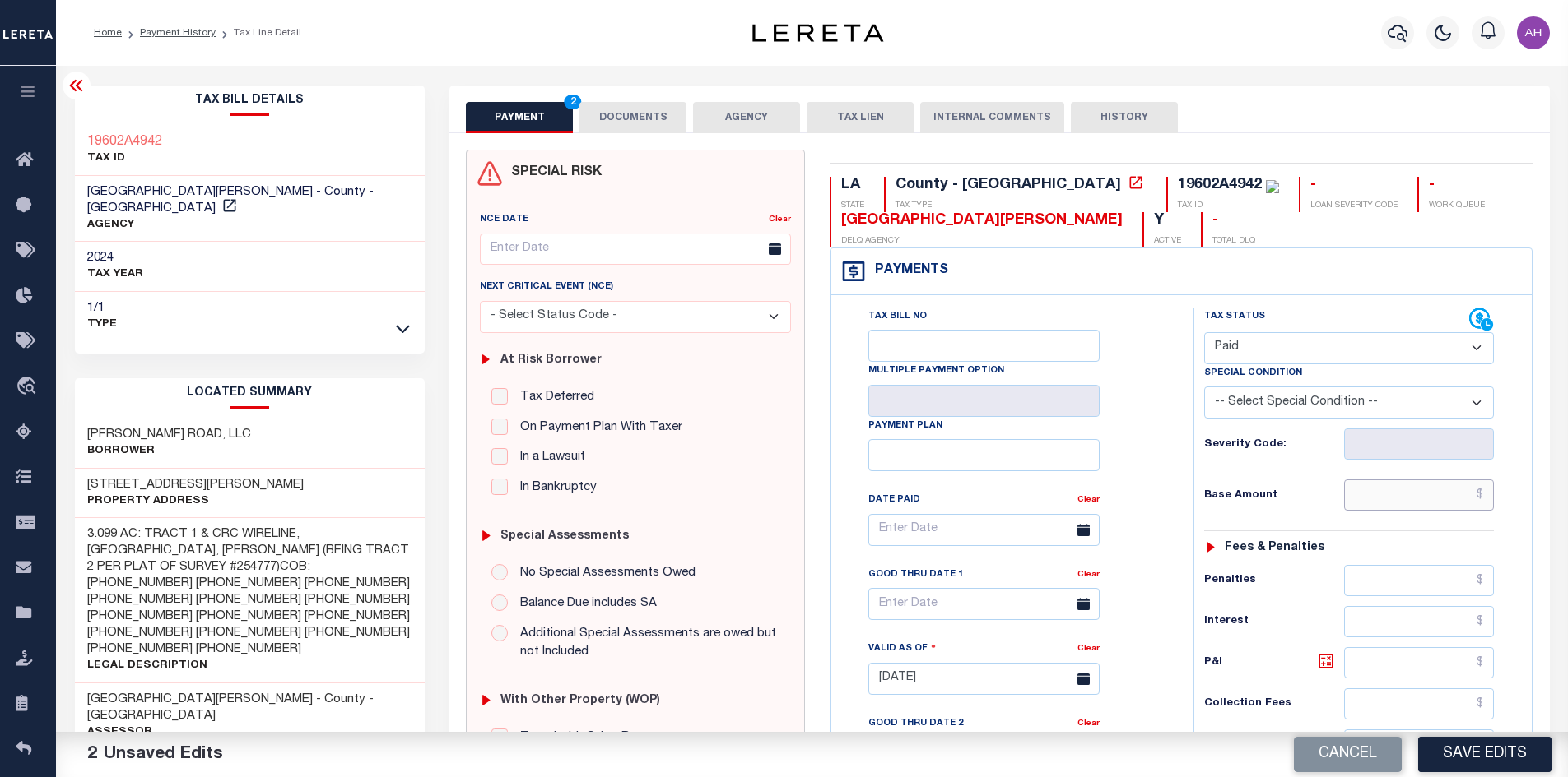
click at [1380, 499] on input "text" at bounding box center [1419, 495] width 151 height 32
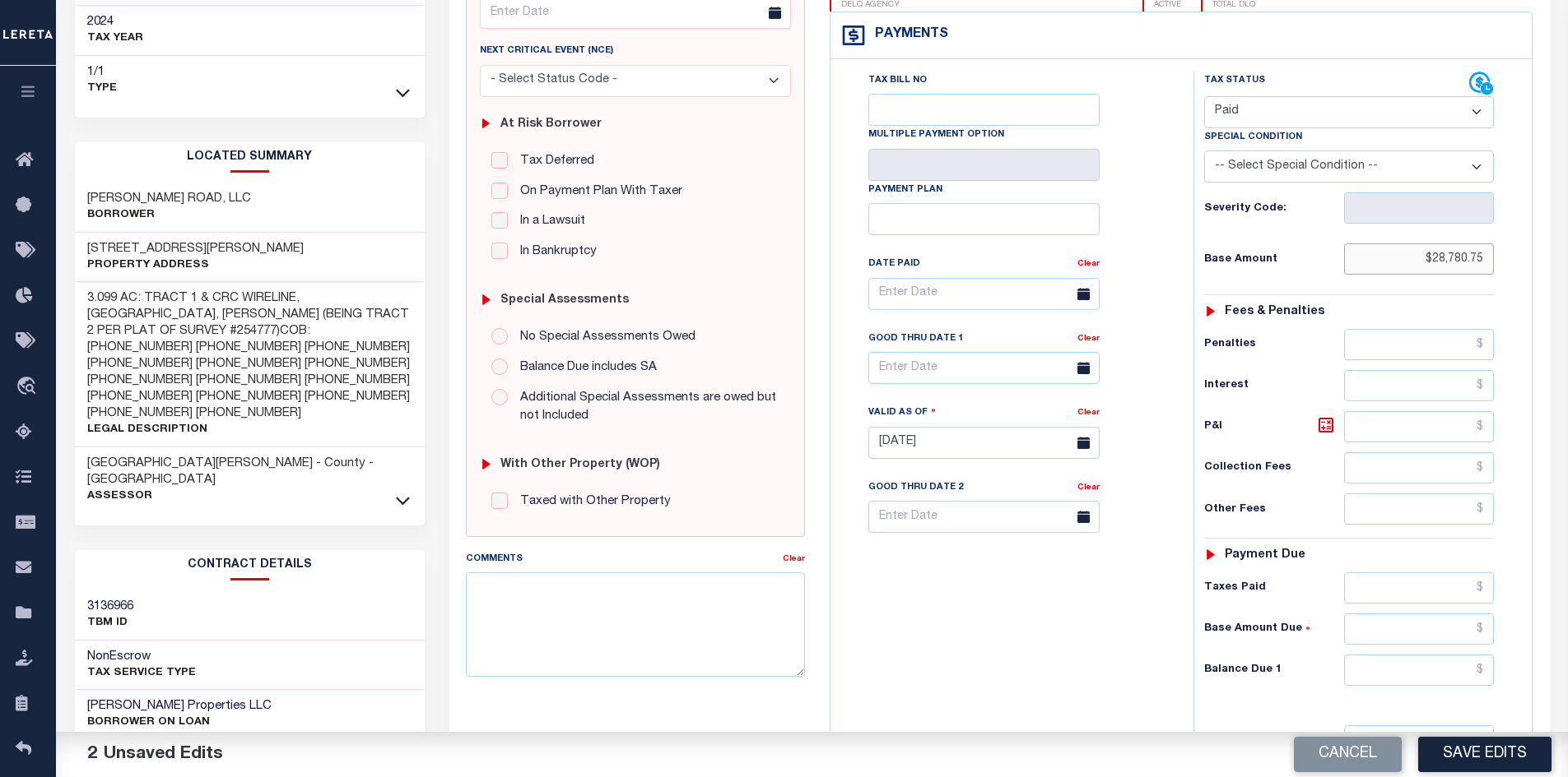
scroll to position [464, 0]
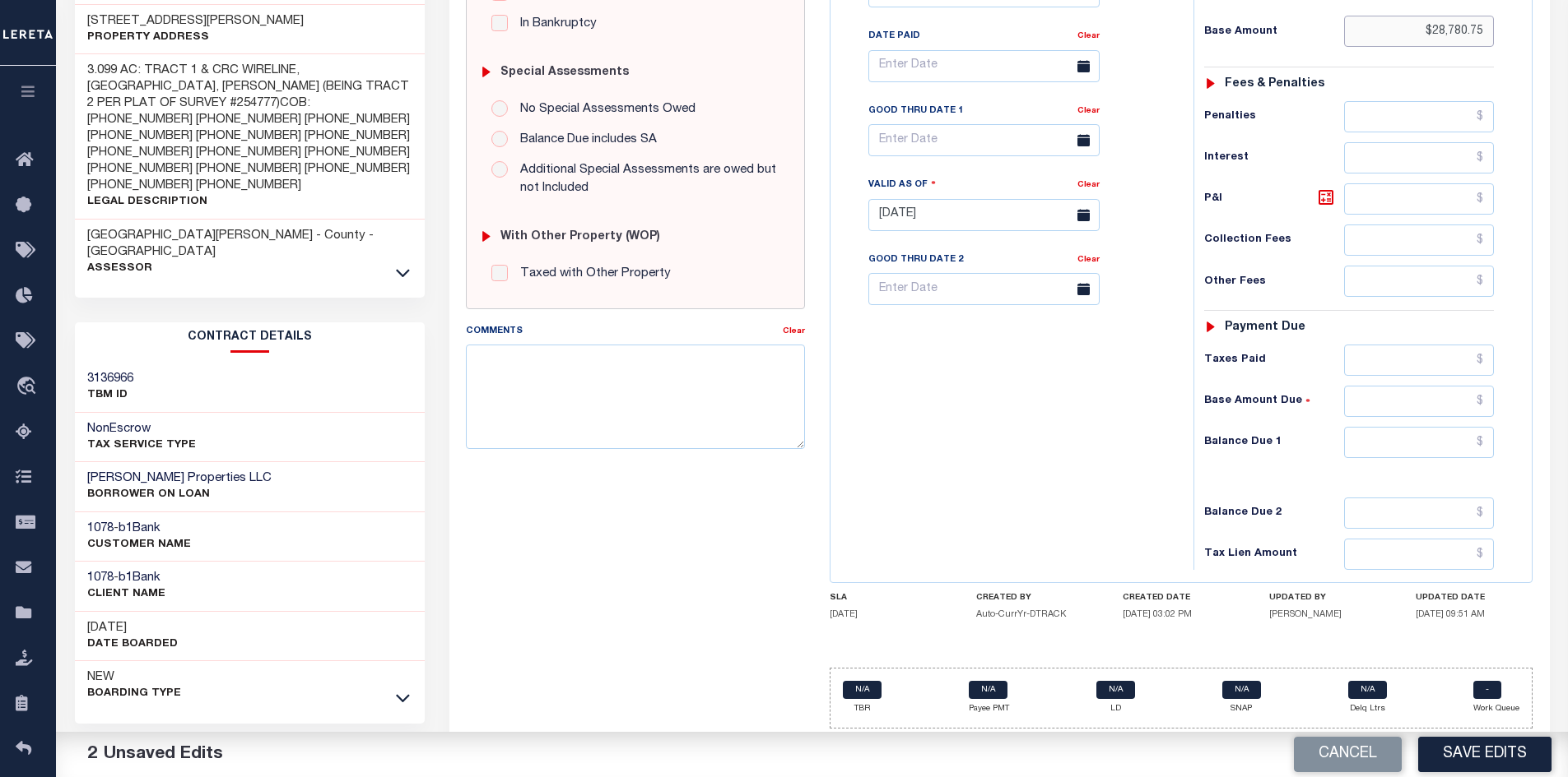
type input "$28,780.75"
click at [1409, 444] on input "text" at bounding box center [1419, 442] width 151 height 32
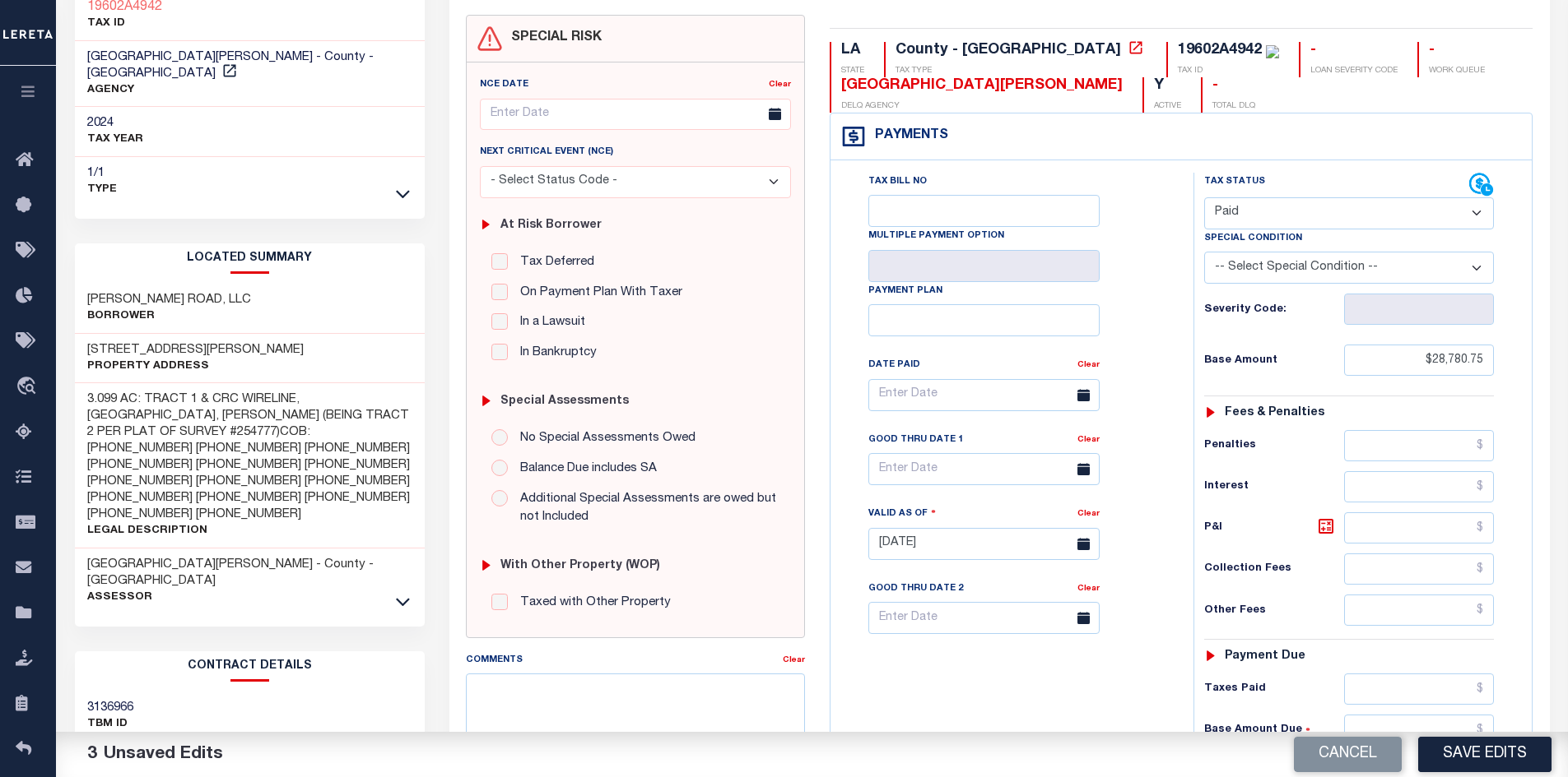
scroll to position [0, 0]
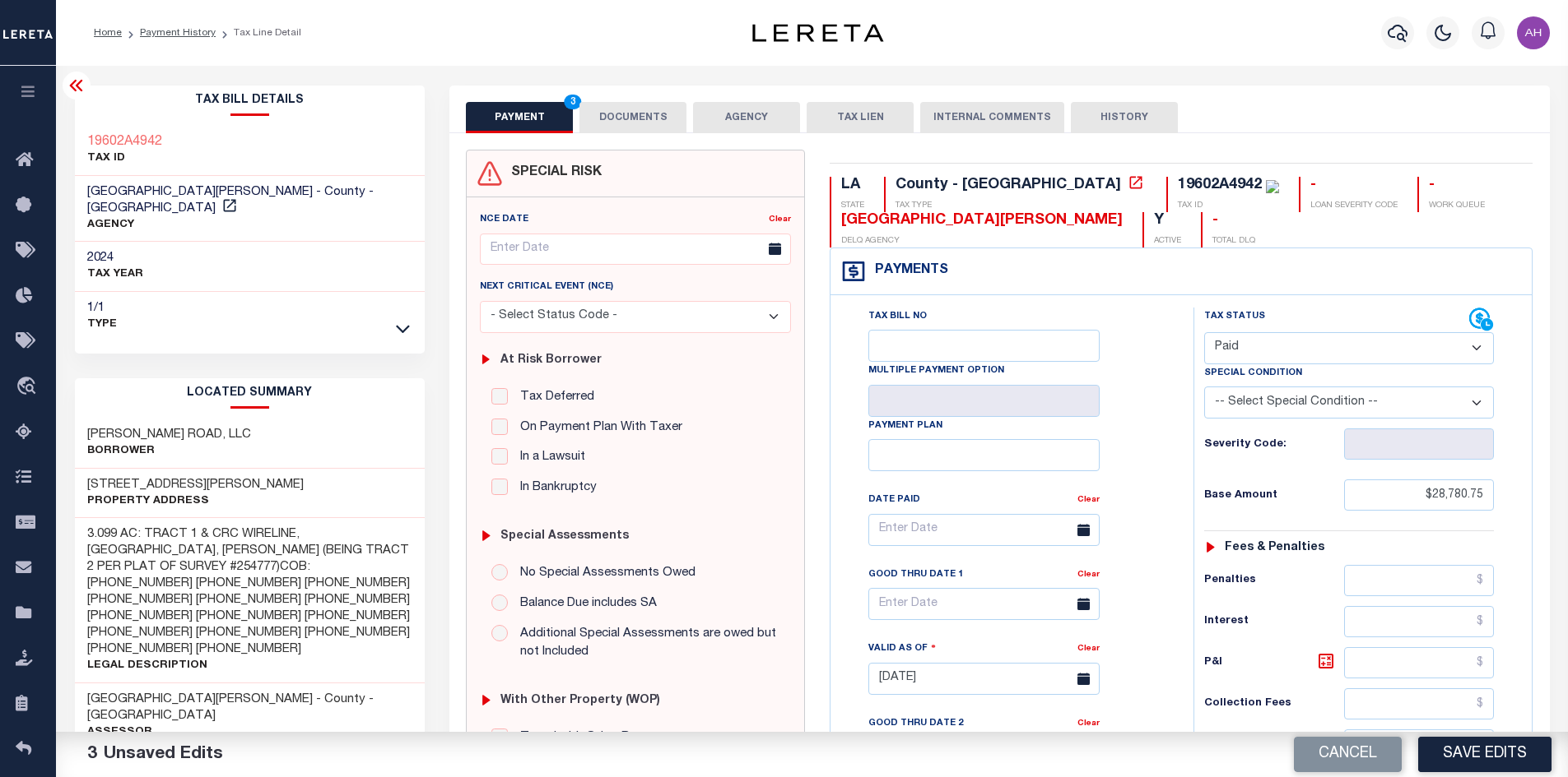
type input "$0.00"
click at [623, 113] on button "DOCUMENTS" at bounding box center [632, 117] width 107 height 32
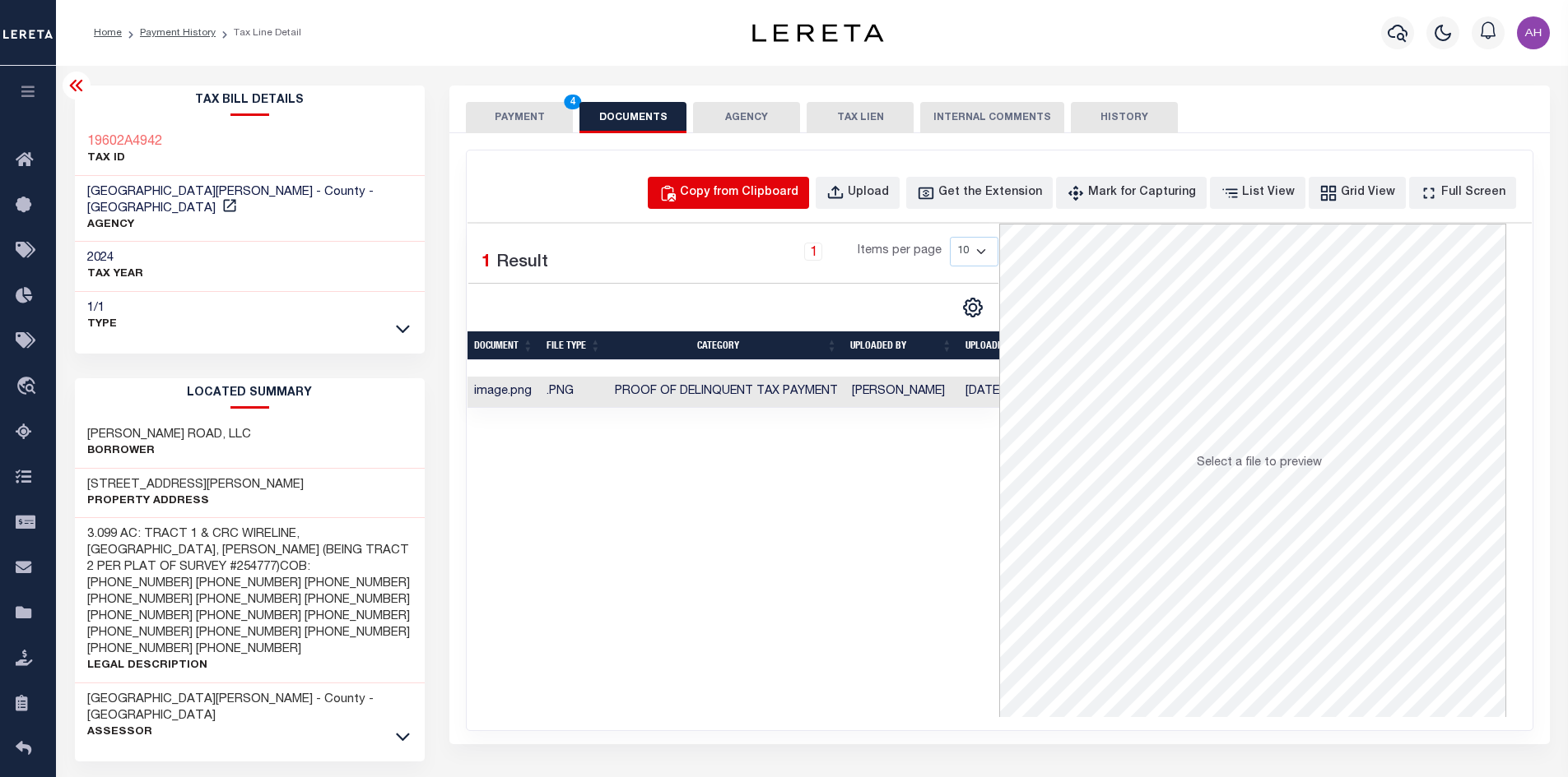
click at [761, 191] on div "Copy from Clipboard" at bounding box center [739, 193] width 118 height 18
select select "POP"
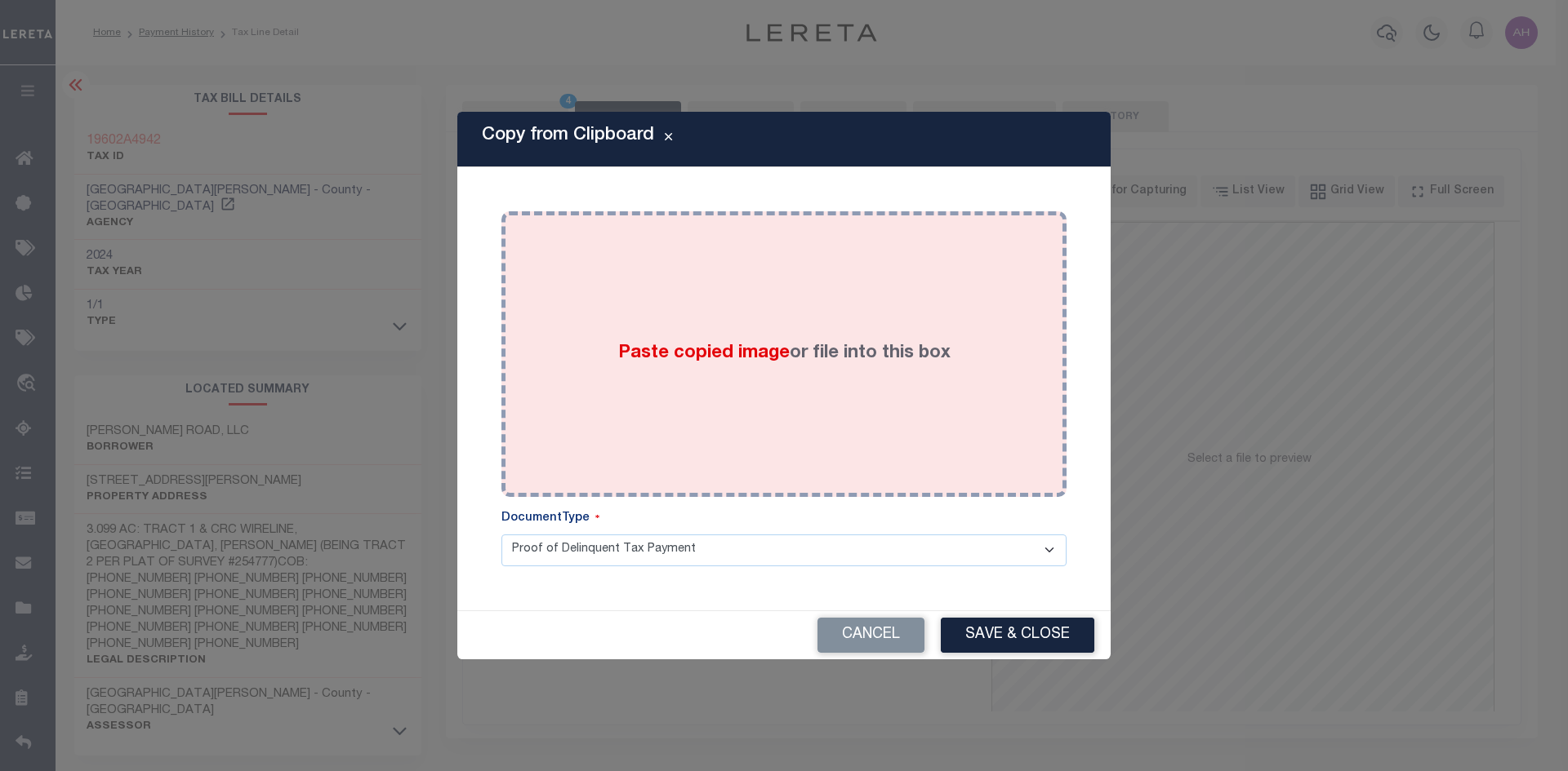
click at [757, 359] on span "Paste copied image" at bounding box center [704, 353] width 172 height 18
click at [738, 354] on span "Paste copied image" at bounding box center [704, 353] width 172 height 18
click at [666, 363] on span "Paste copied image" at bounding box center [704, 353] width 172 height 18
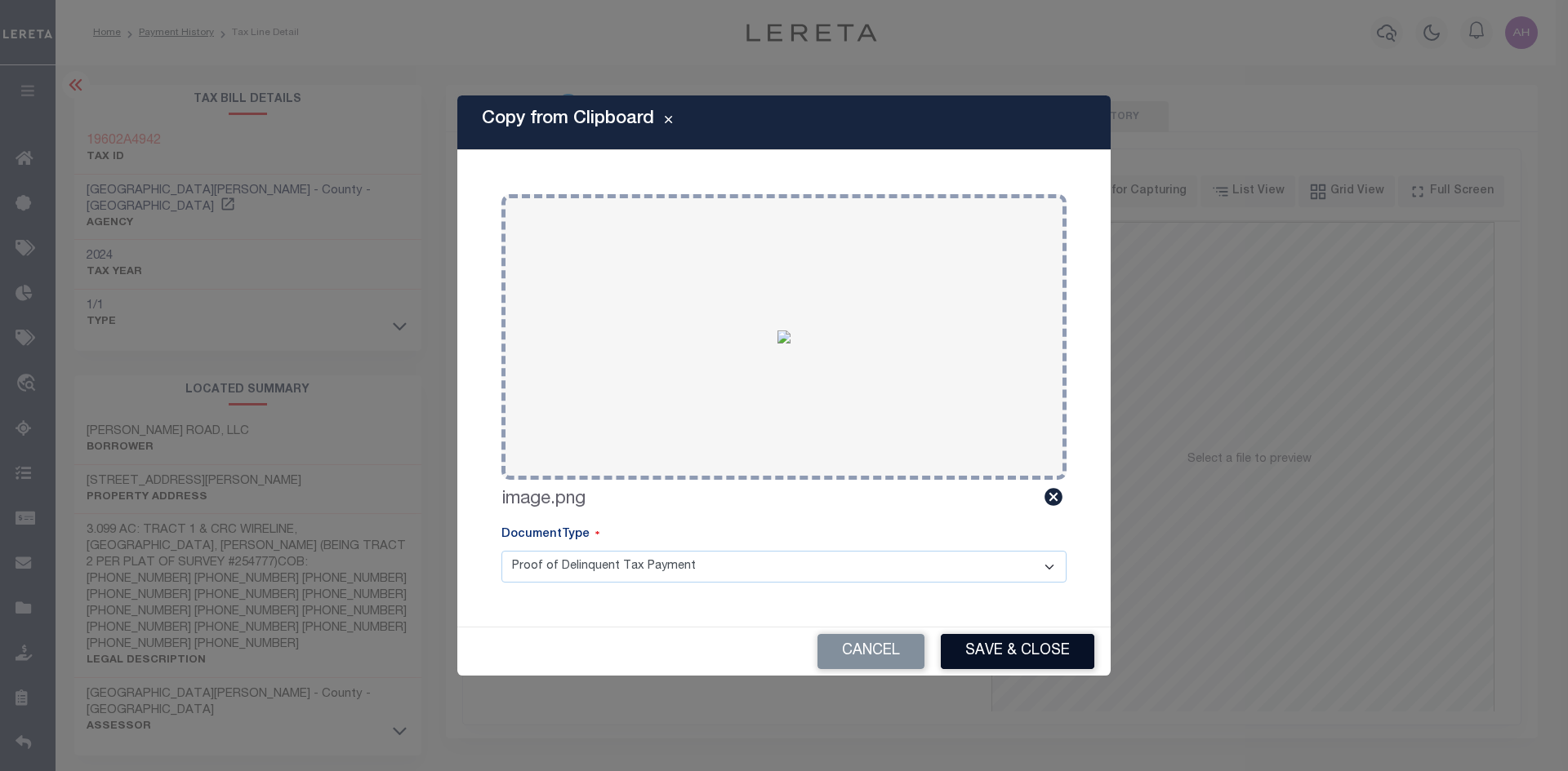
click at [975, 647] on button "Save & Close" at bounding box center [1017, 652] width 154 height 35
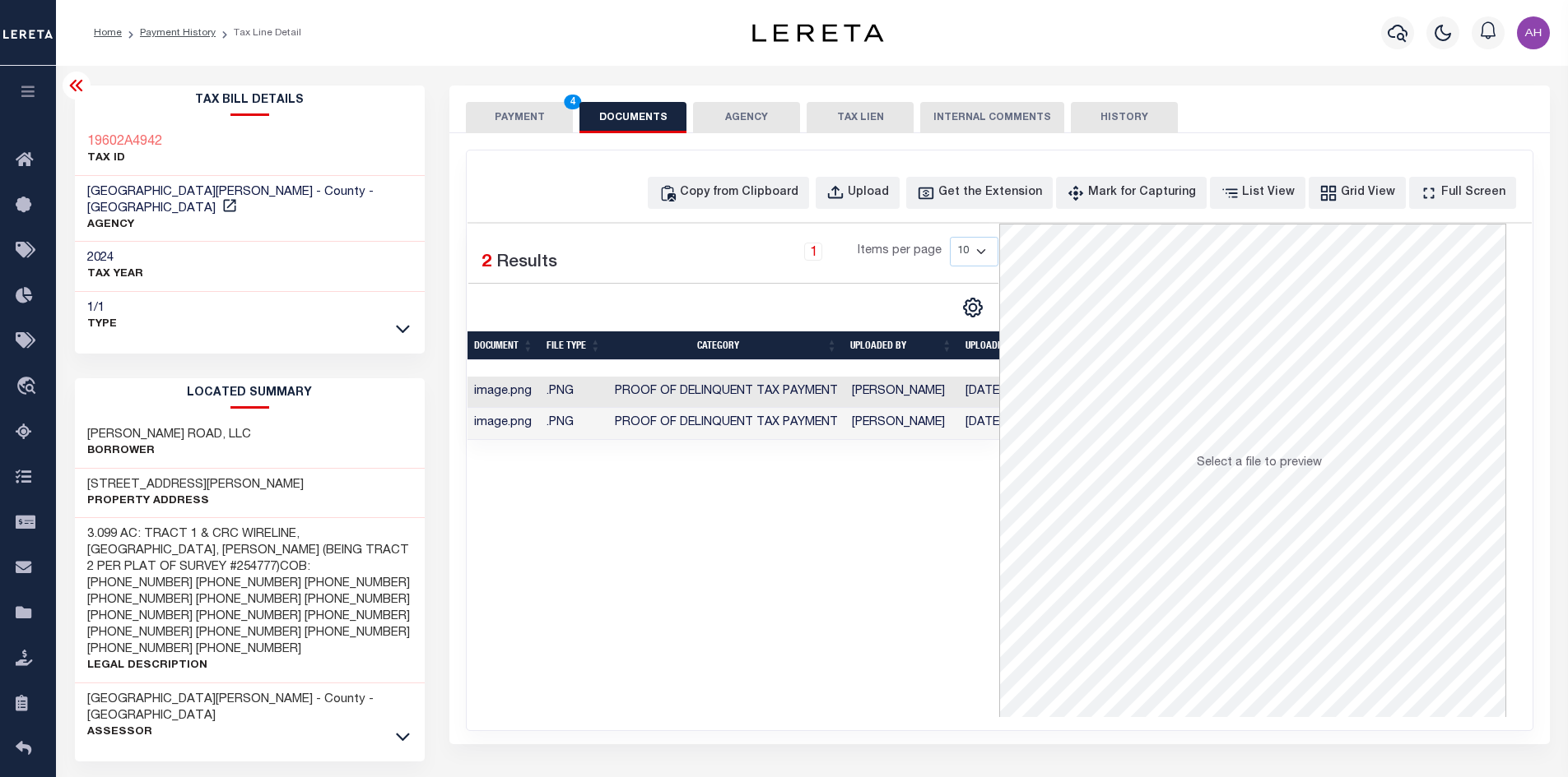
click at [506, 123] on button "PAYMENT 4" at bounding box center [518, 117] width 107 height 32
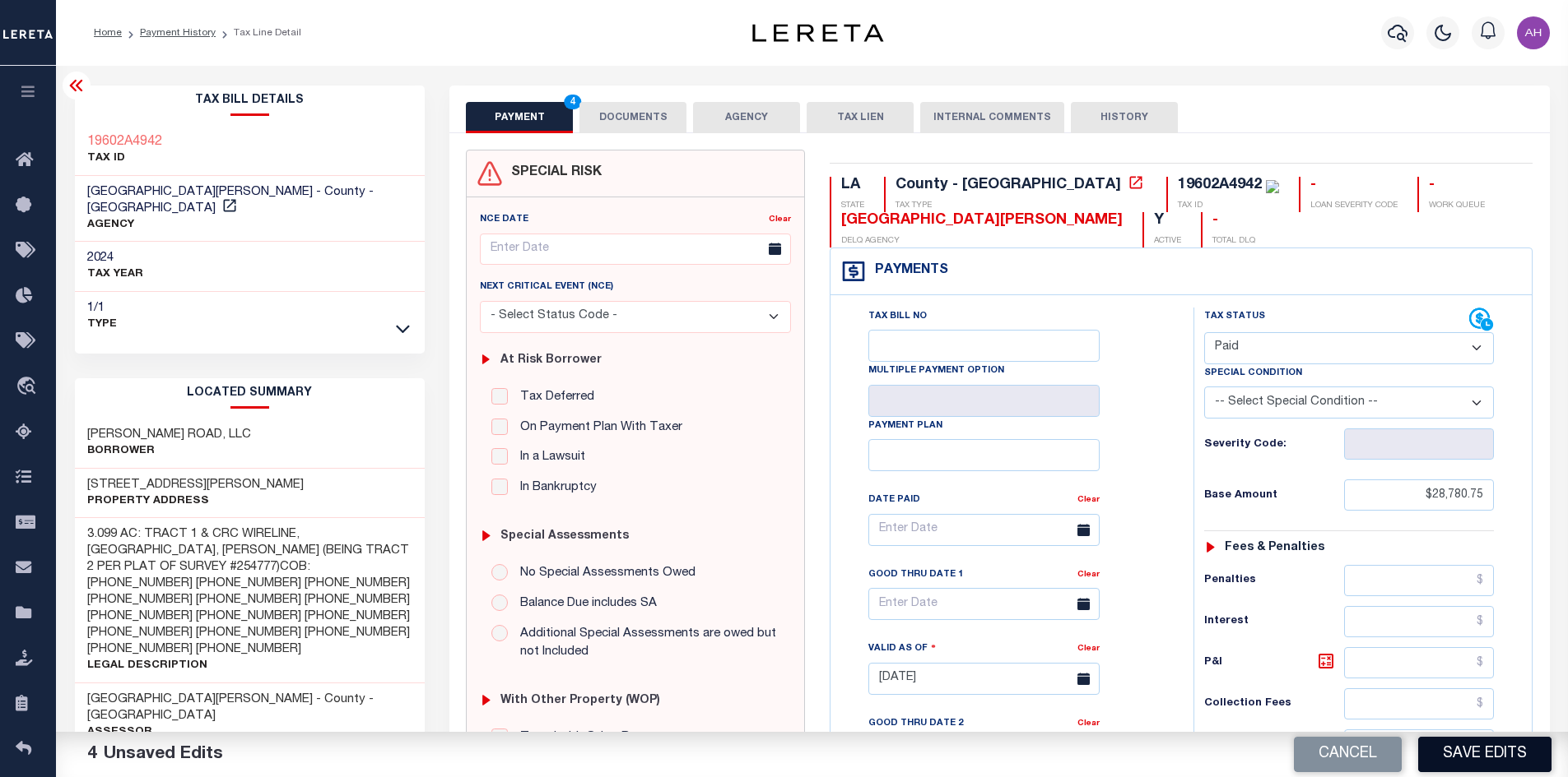
click at [1466, 760] on button "Save Edits" at bounding box center [1484, 755] width 134 height 36
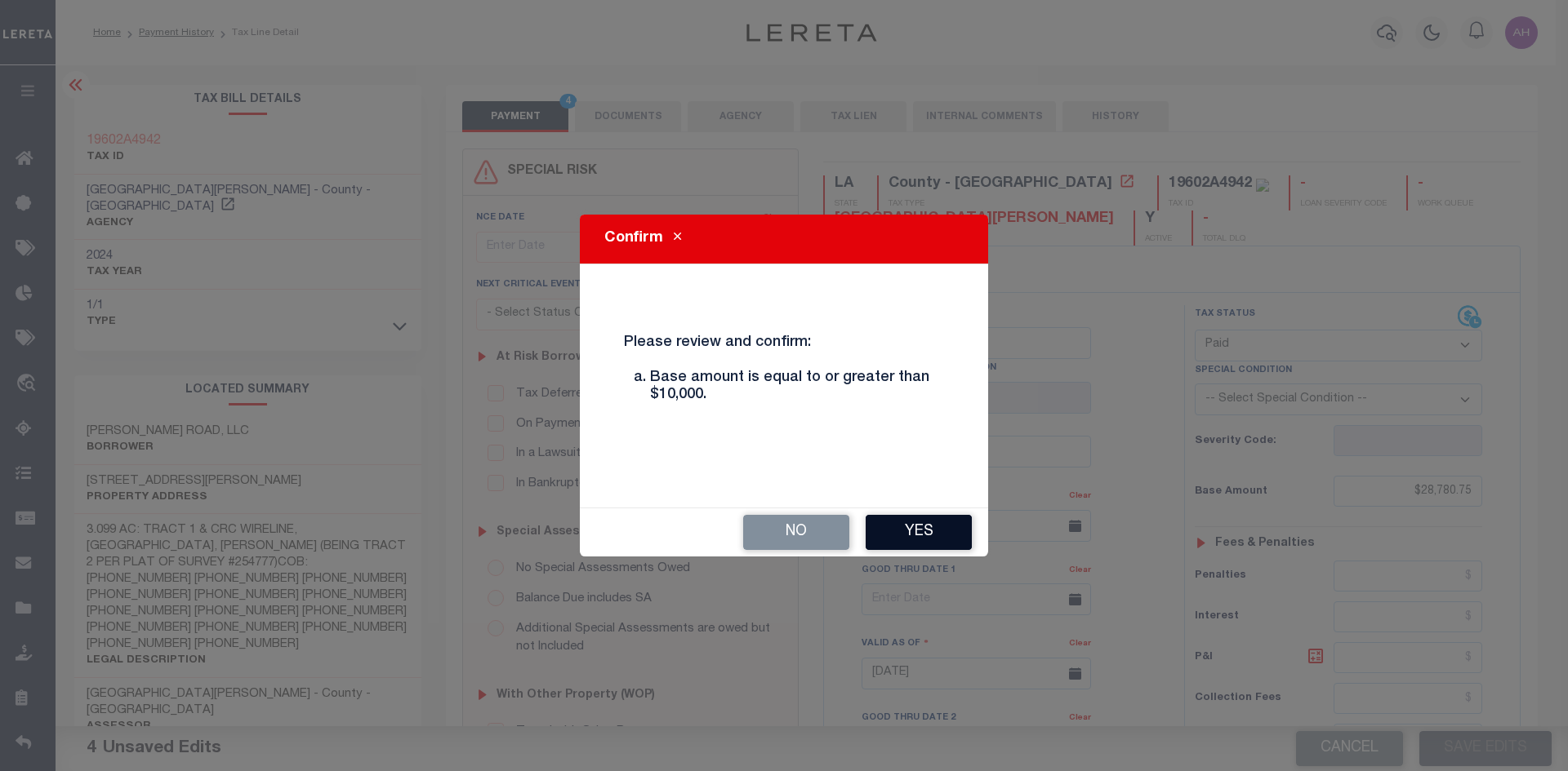
click at [930, 536] on button "Yes" at bounding box center [918, 532] width 106 height 35
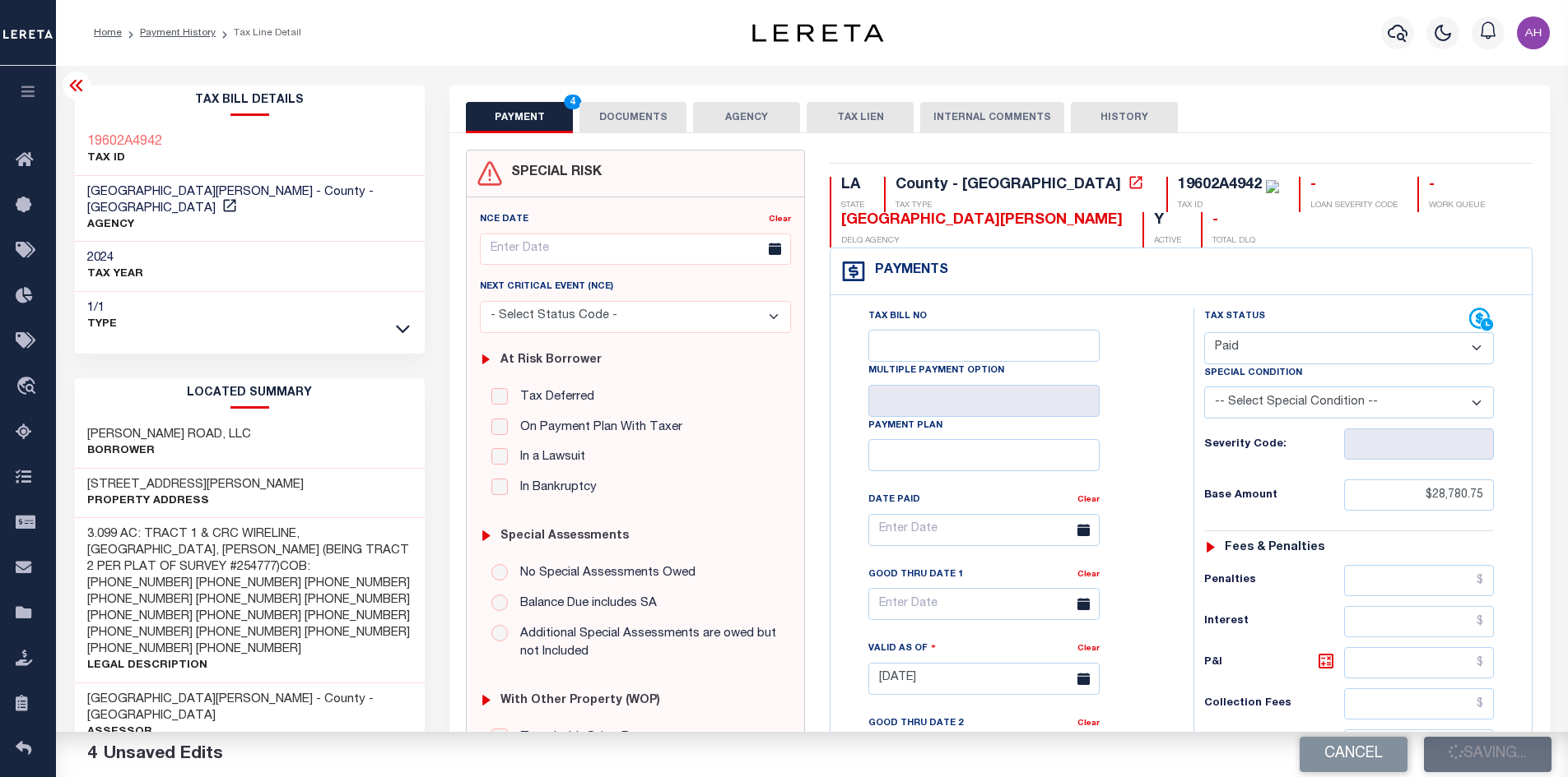
checkbox input "false"
type input "$28,780.75"
type input "$0"
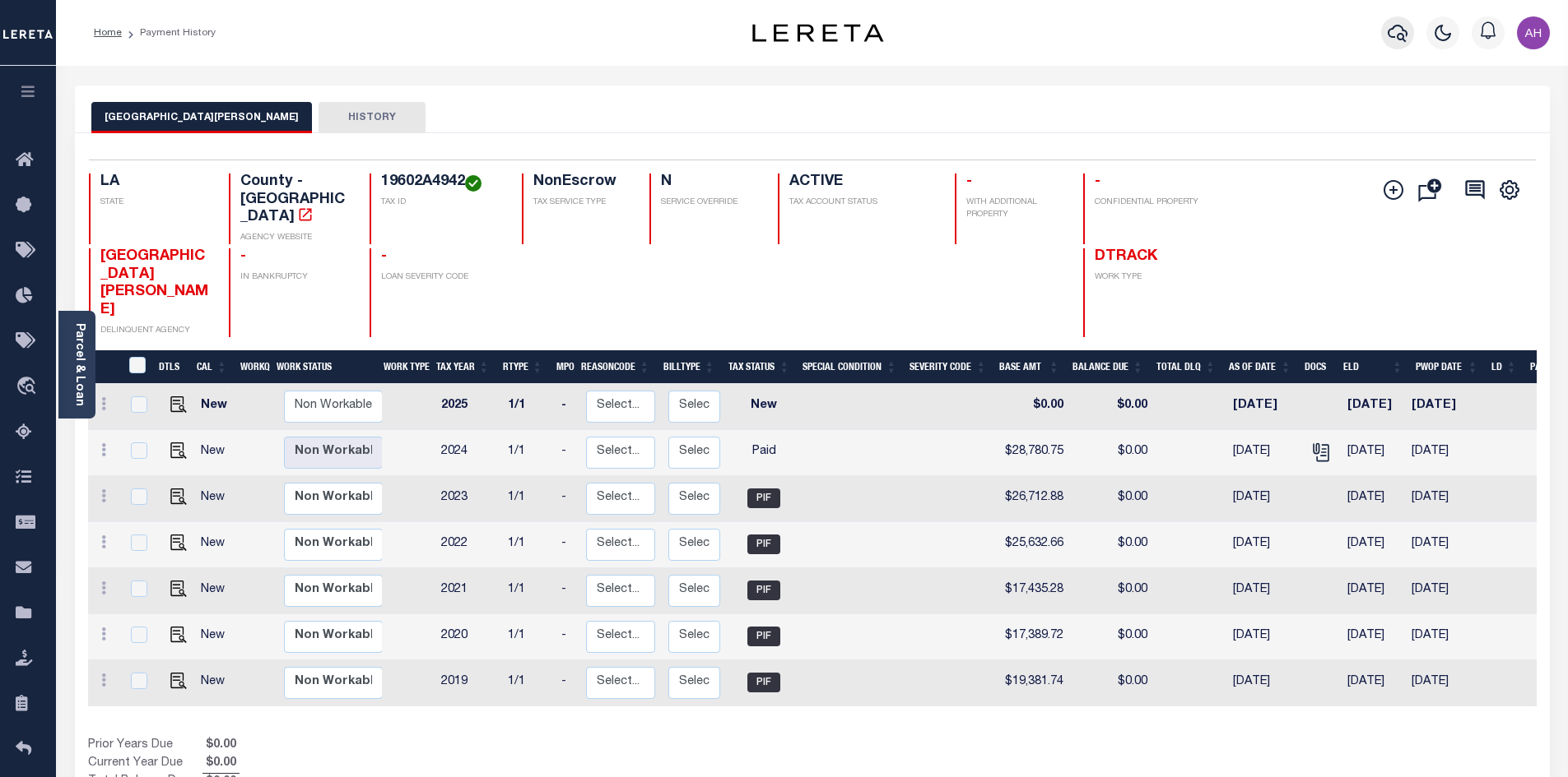
click at [1395, 31] on icon "button" at bounding box center [1397, 33] width 20 height 20
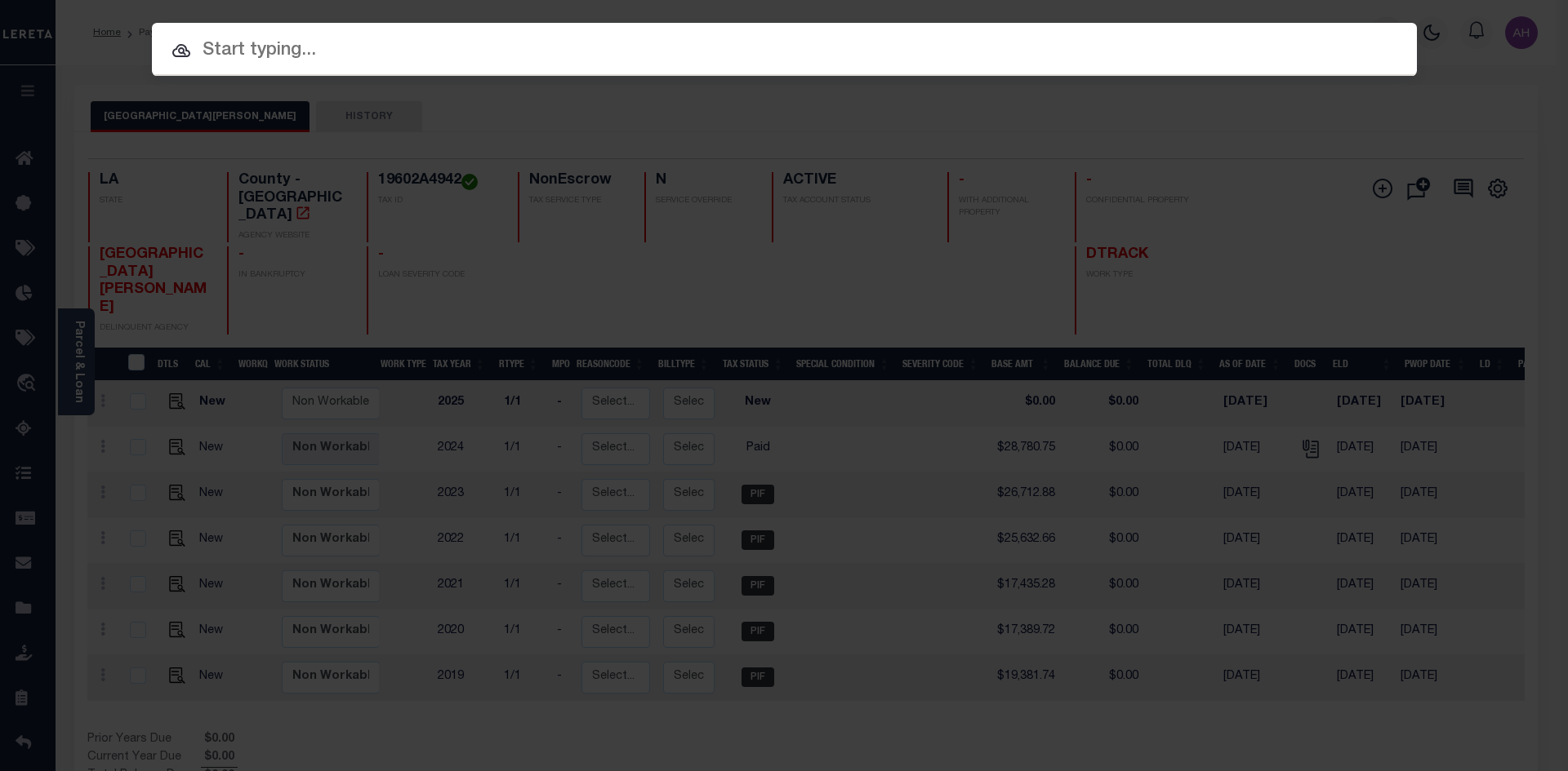
paste input "972300003159"
type input "972300003159"
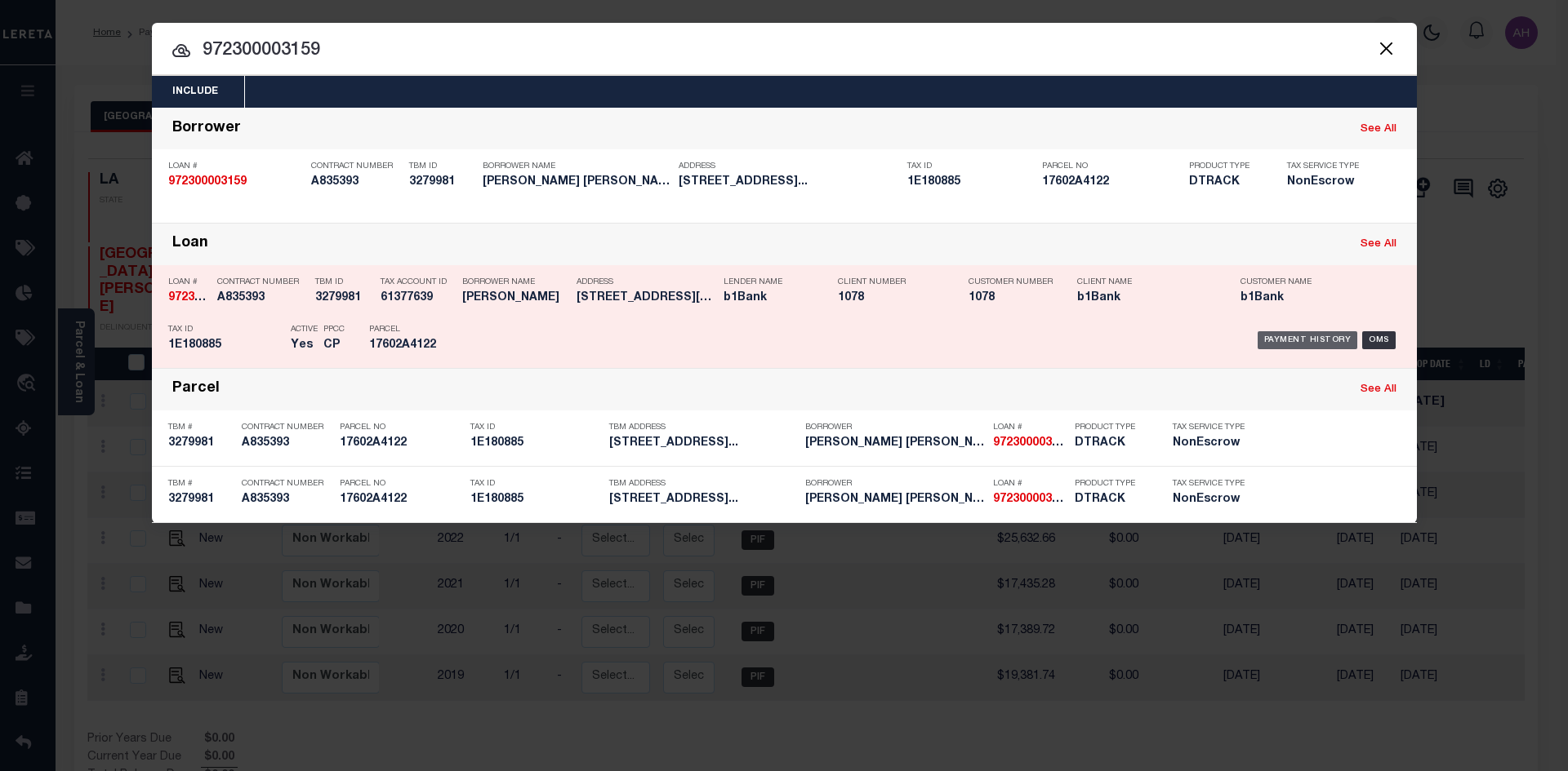
click at [1324, 337] on div "Payment History" at bounding box center [1307, 340] width 100 height 18
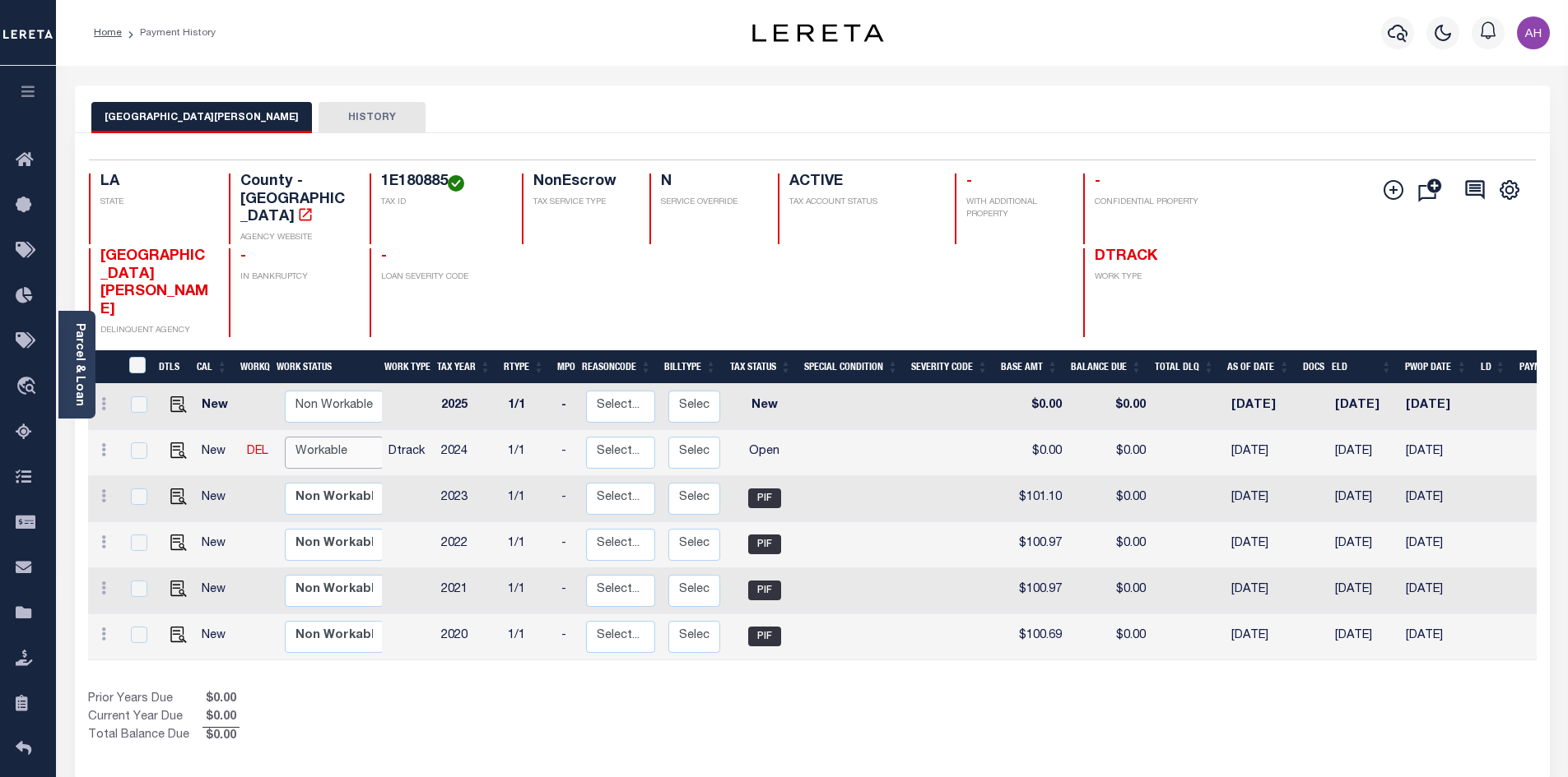
click at [331, 437] on select "Non Workable Workable" at bounding box center [334, 452] width 99 height 32
checkbox input "true"
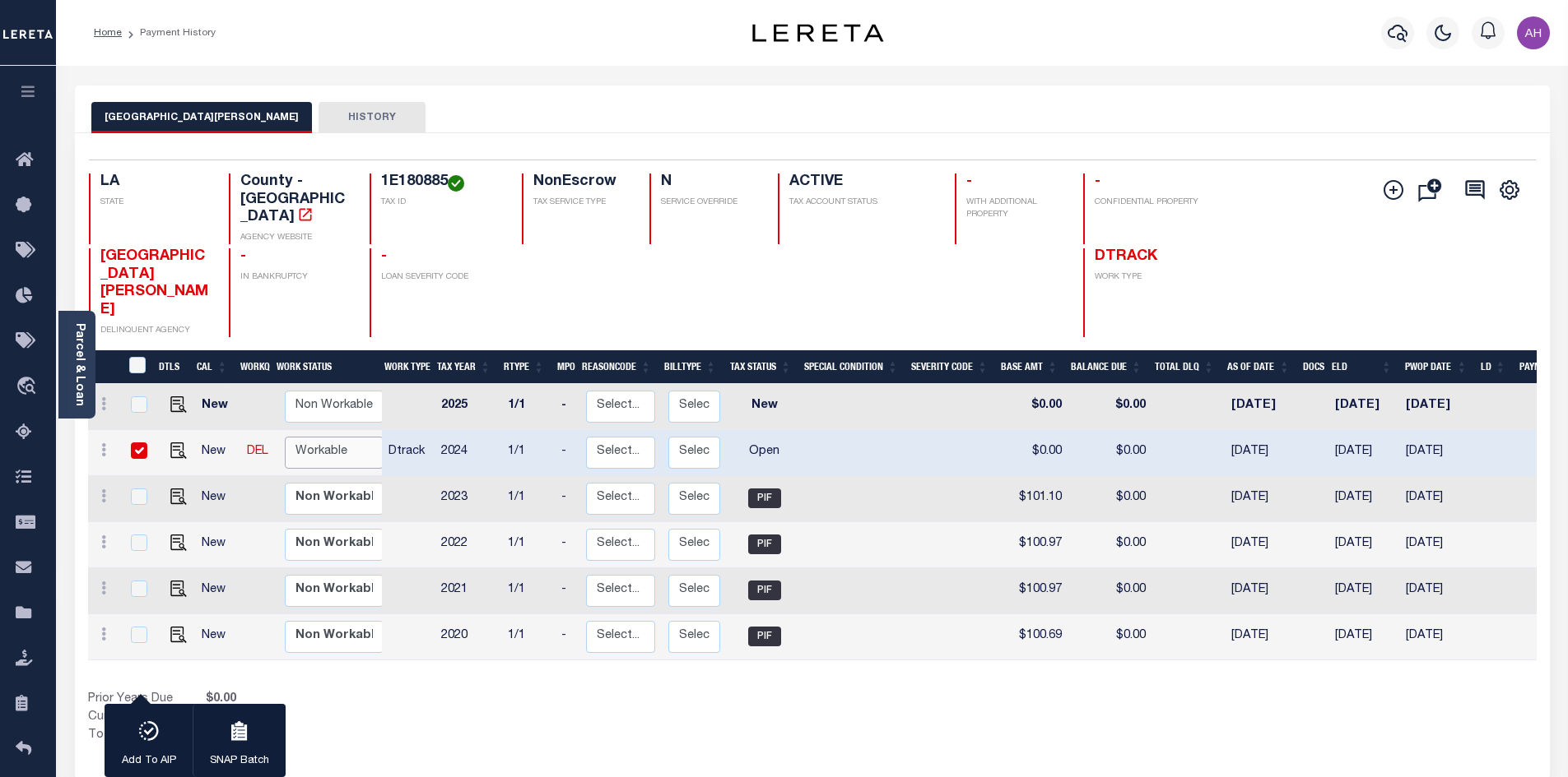
select select "true"
click at [285, 437] on select "Non Workable Workable" at bounding box center [334, 452] width 99 height 32
checkbox input "false"
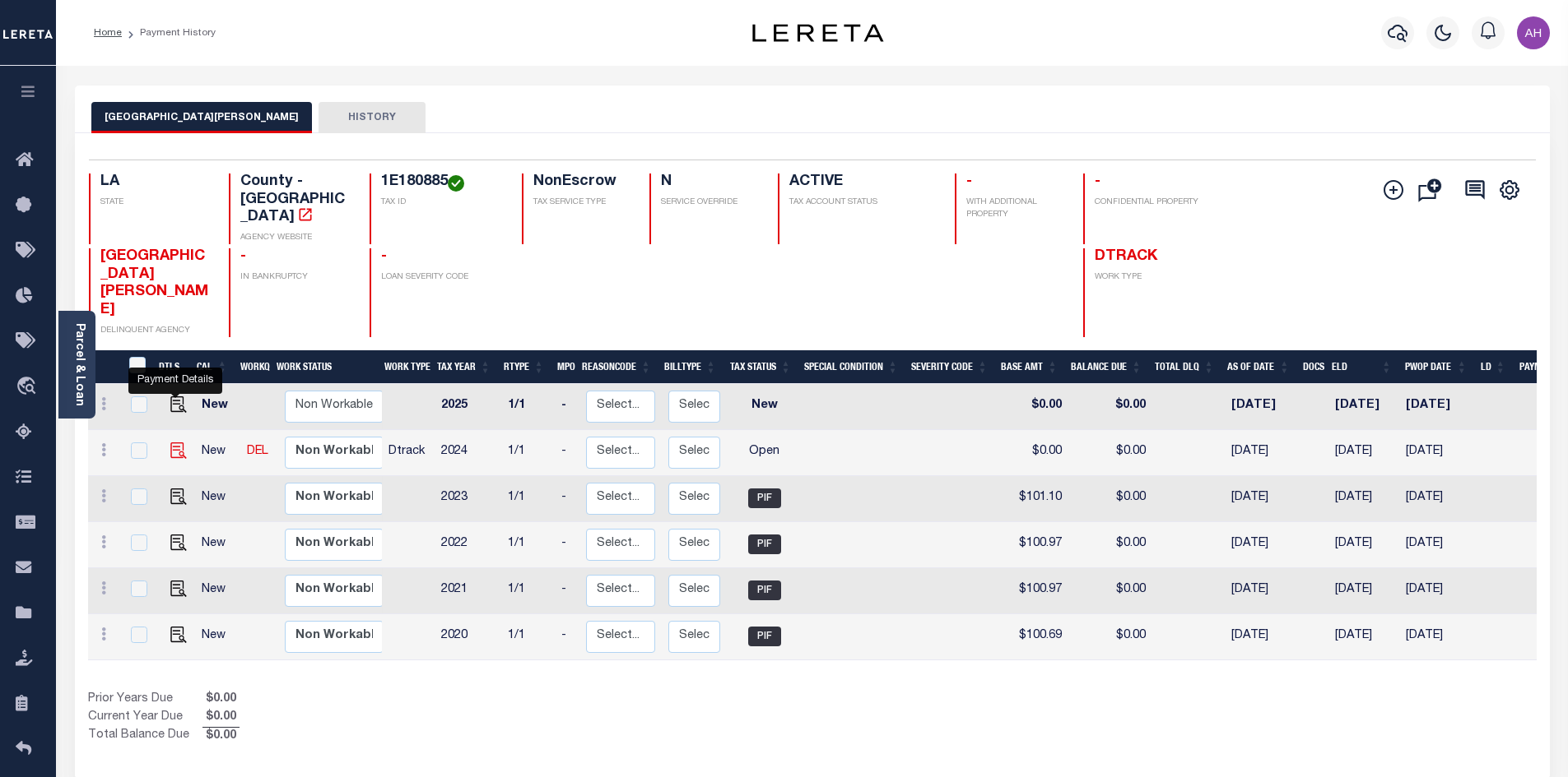
click at [175, 442] on img "" at bounding box center [178, 450] width 16 height 16
checkbox input "true"
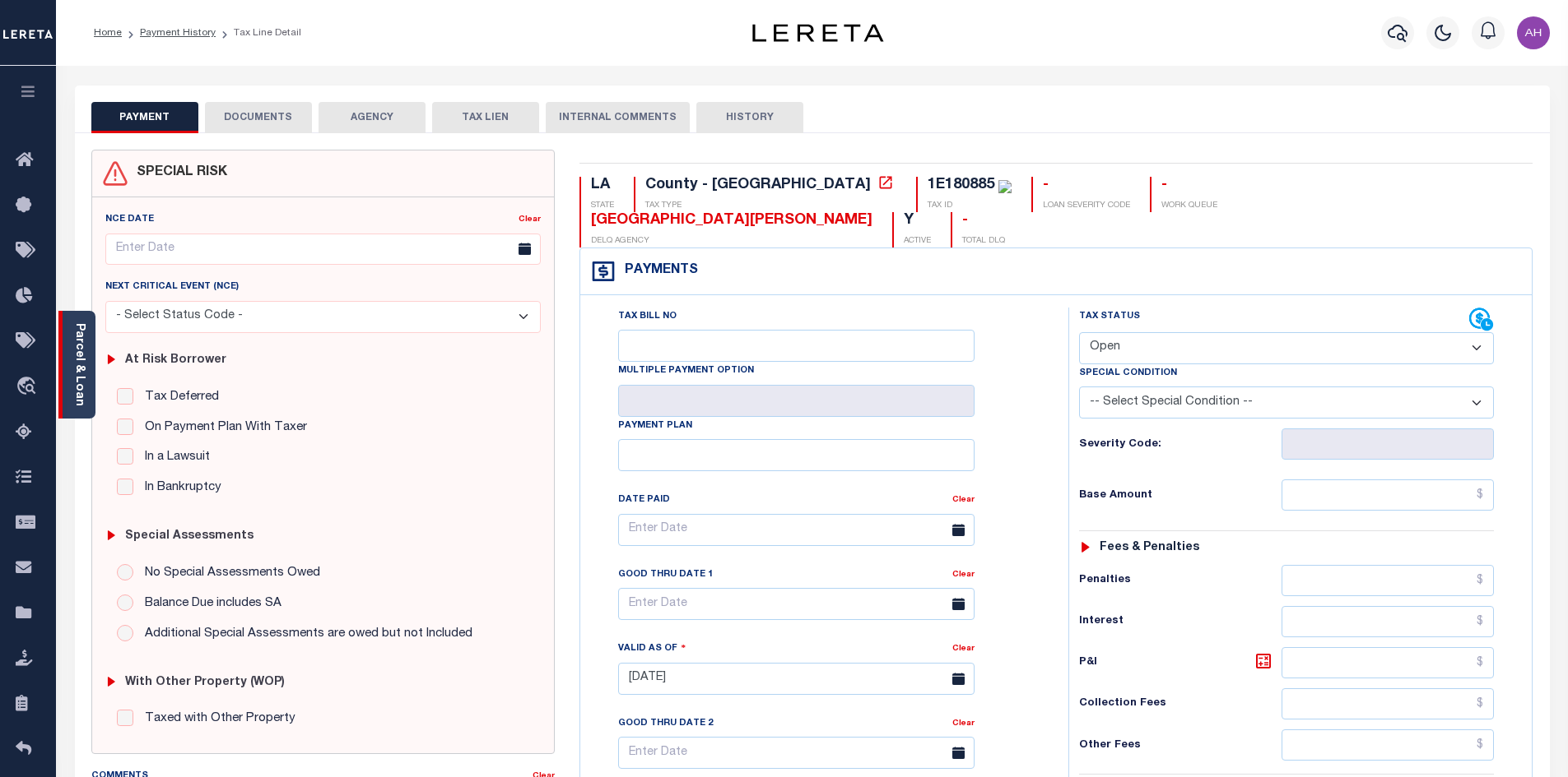
click at [89, 379] on div "Parcel & Loan" at bounding box center [77, 364] width 37 height 108
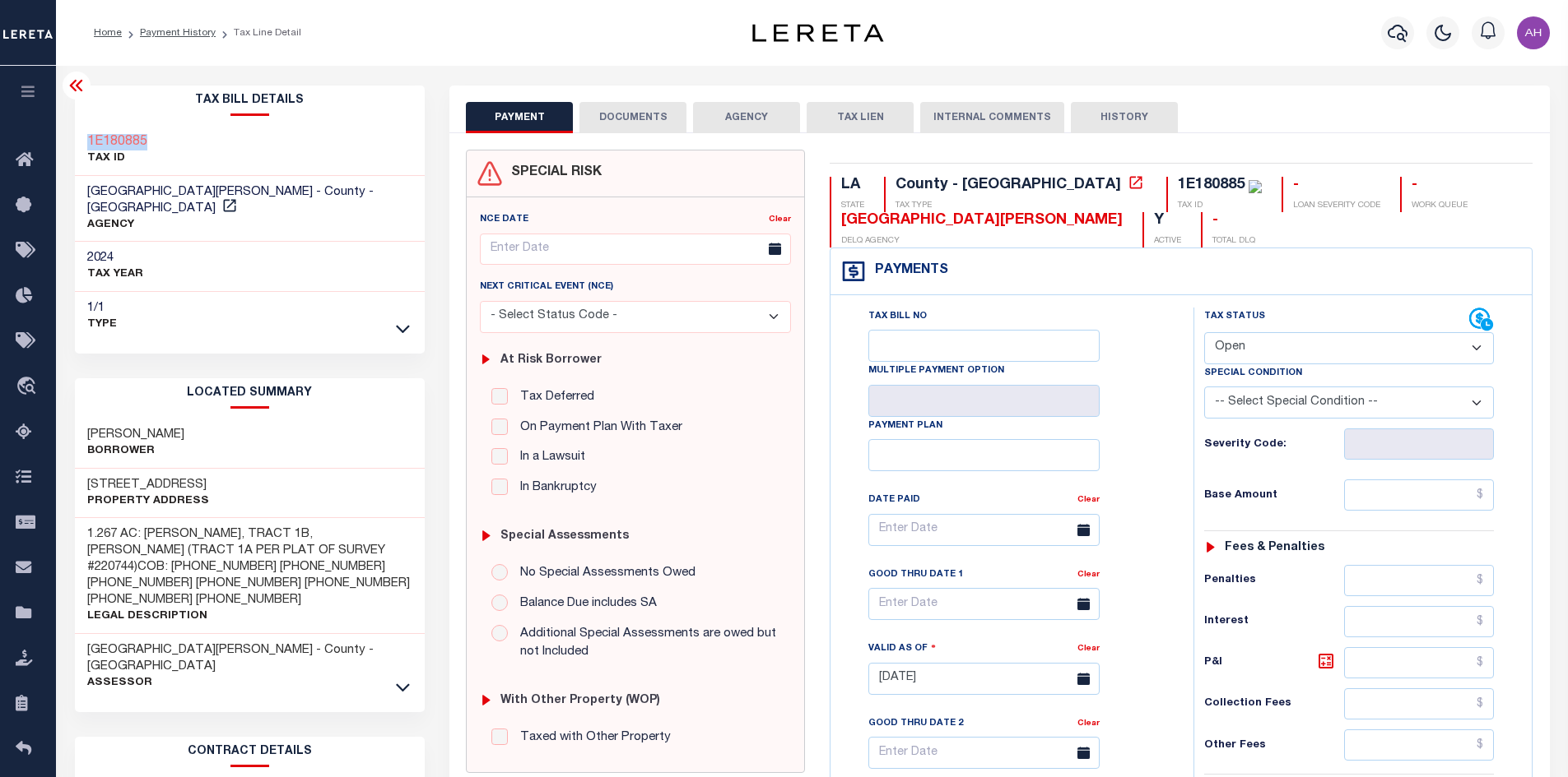
drag, startPoint x: 168, startPoint y: 148, endPoint x: 78, endPoint y: 147, distance: 90.0
click at [78, 147] on div "1E180885 TAX ID" at bounding box center [250, 151] width 350 height 50
click at [316, 242] on div "2024 TAX YEAR" at bounding box center [250, 267] width 350 height 50
drag, startPoint x: 135, startPoint y: 418, endPoint x: 83, endPoint y: 422, distance: 52.2
click at [83, 422] on div "[PERSON_NAME]" at bounding box center [250, 443] width 350 height 50
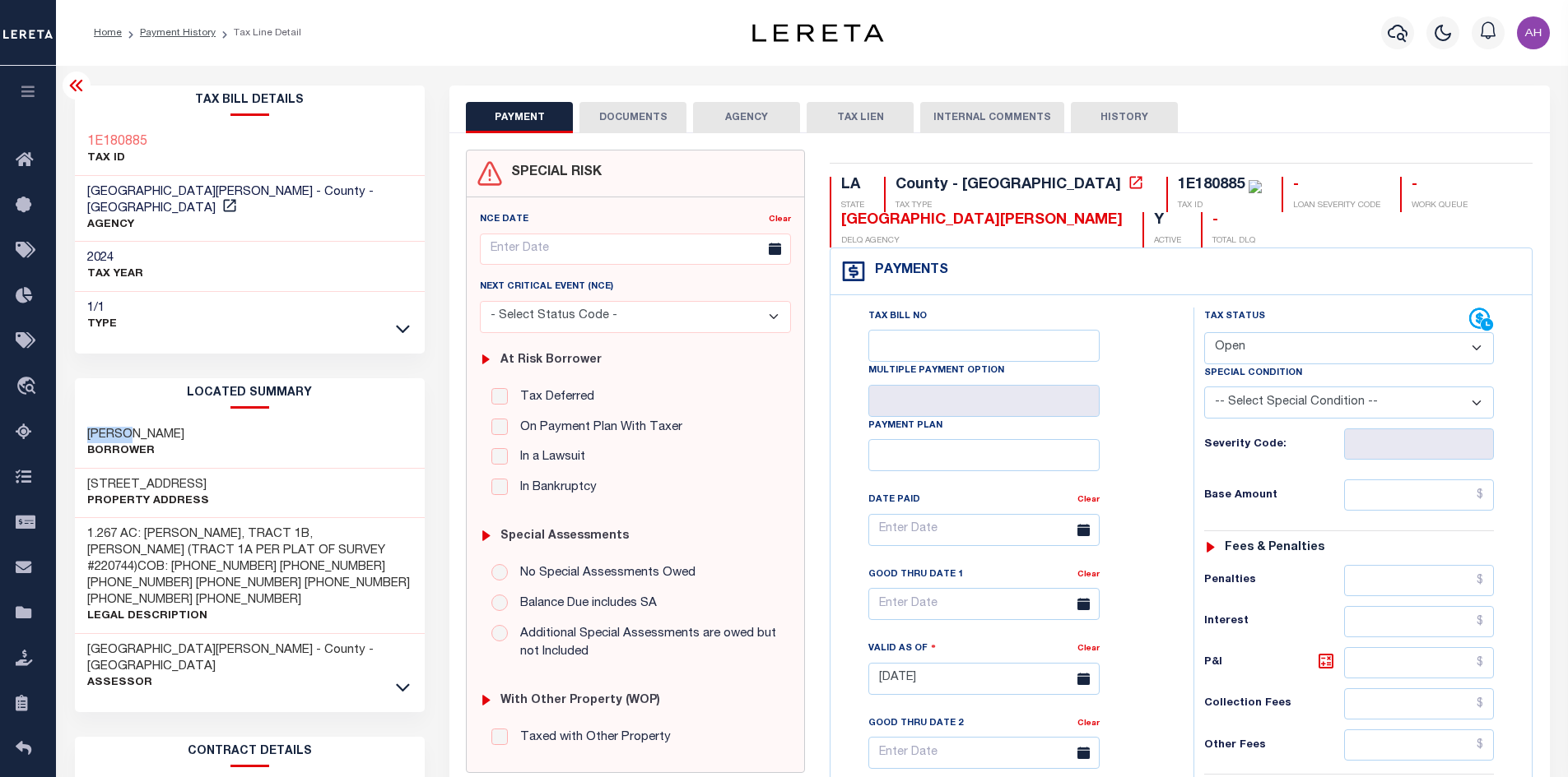
copy h3 "[PERSON_NAME]"
click at [1366, 350] on select "- Select Status Code - Open Due/Unpaid Paid Incomplete No Tax Due Internal Refu…" at bounding box center [1349, 348] width 290 height 32
select select "PYD"
click at [1204, 333] on select "- Select Status Code - Open Due/Unpaid Paid Incomplete No Tax Due Internal Refu…" at bounding box center [1349, 348] width 290 height 32
type input "[DATE]"
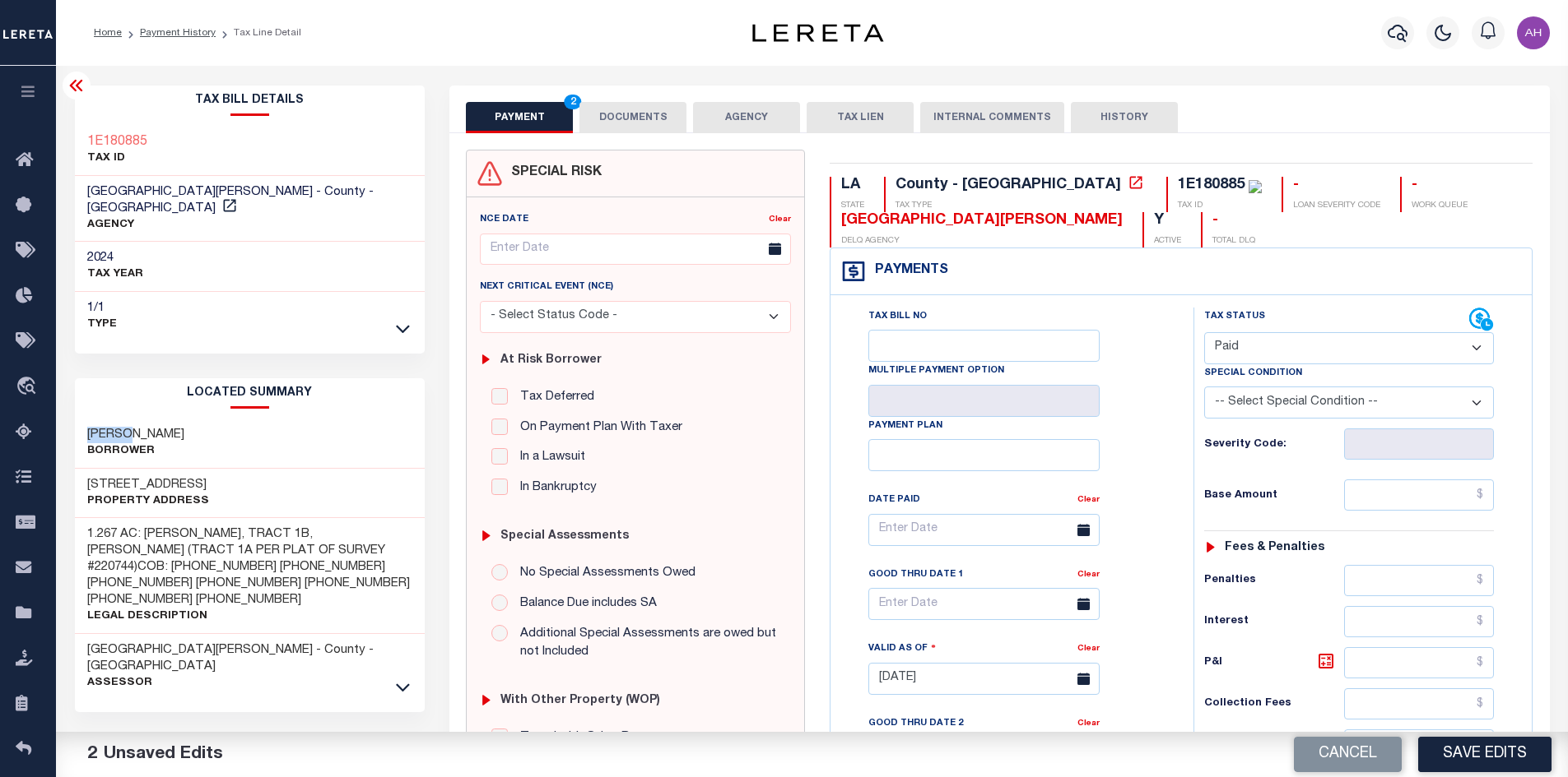
click at [1400, 521] on div "Tax Status Status - Select Status Code -" at bounding box center [1353, 670] width 322 height 726
click at [1409, 493] on input "text" at bounding box center [1419, 495] width 151 height 32
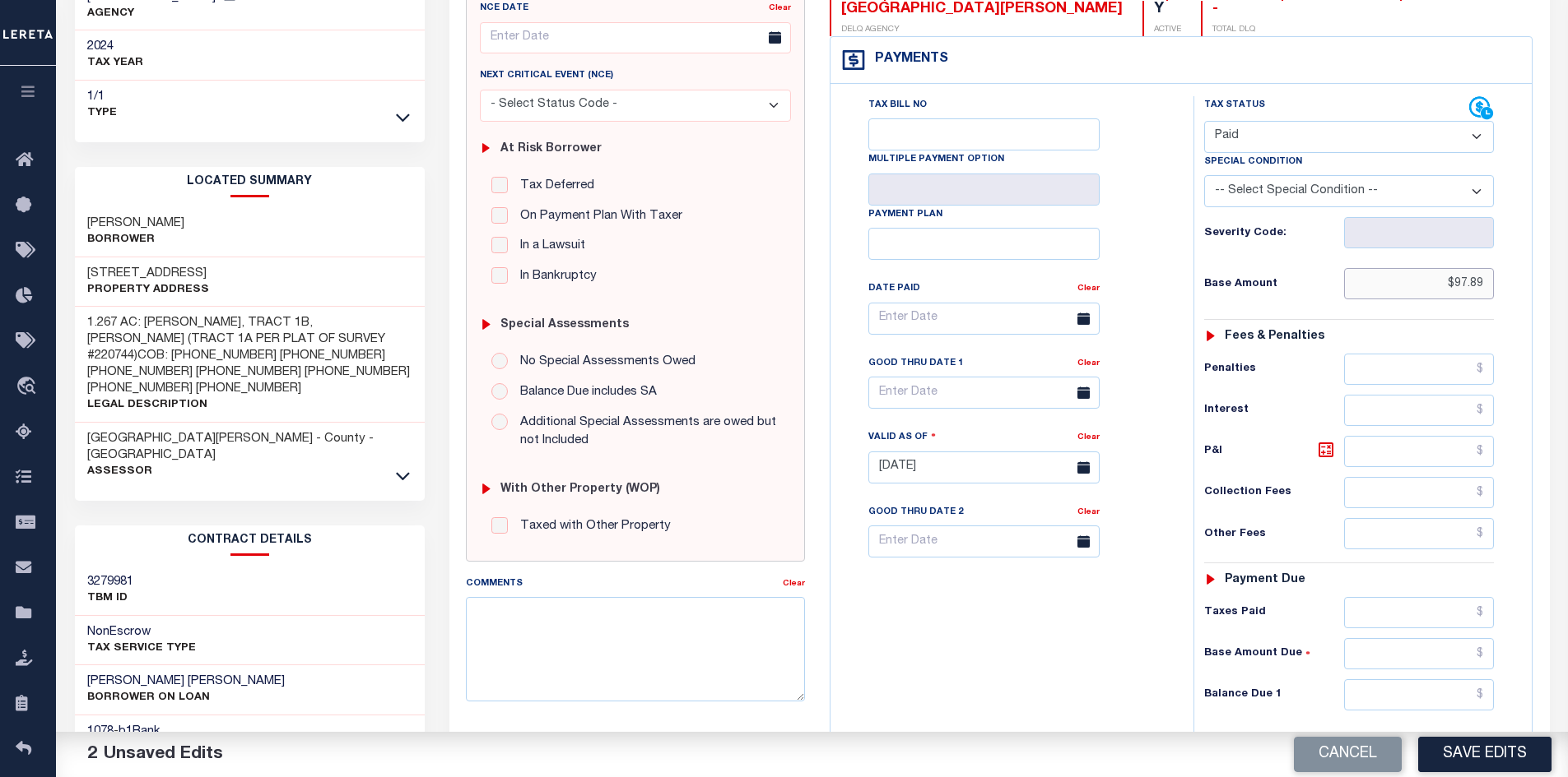
scroll to position [247, 0]
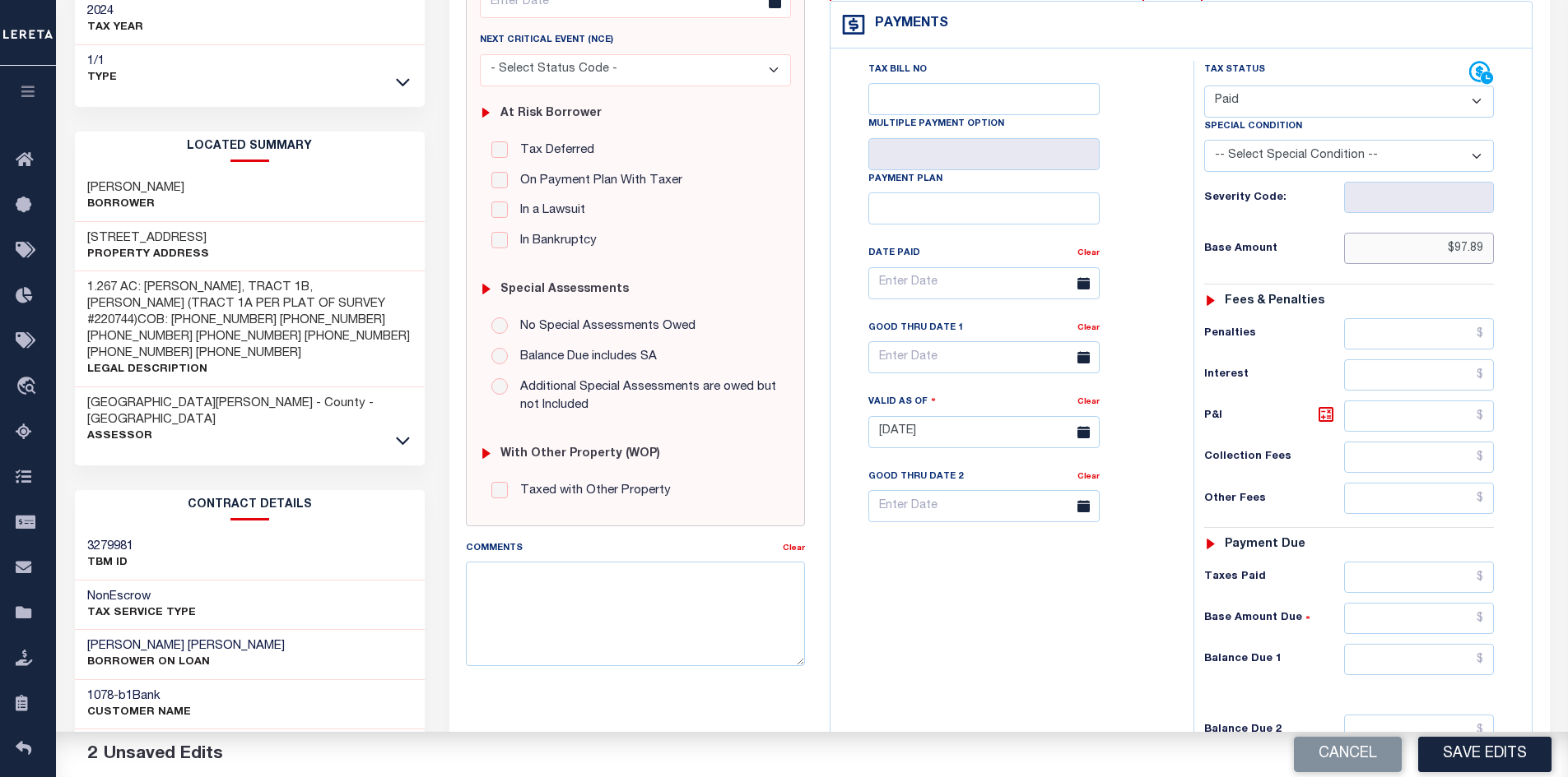
type input "$97.89"
click at [1407, 662] on input "text" at bounding box center [1419, 660] width 151 height 32
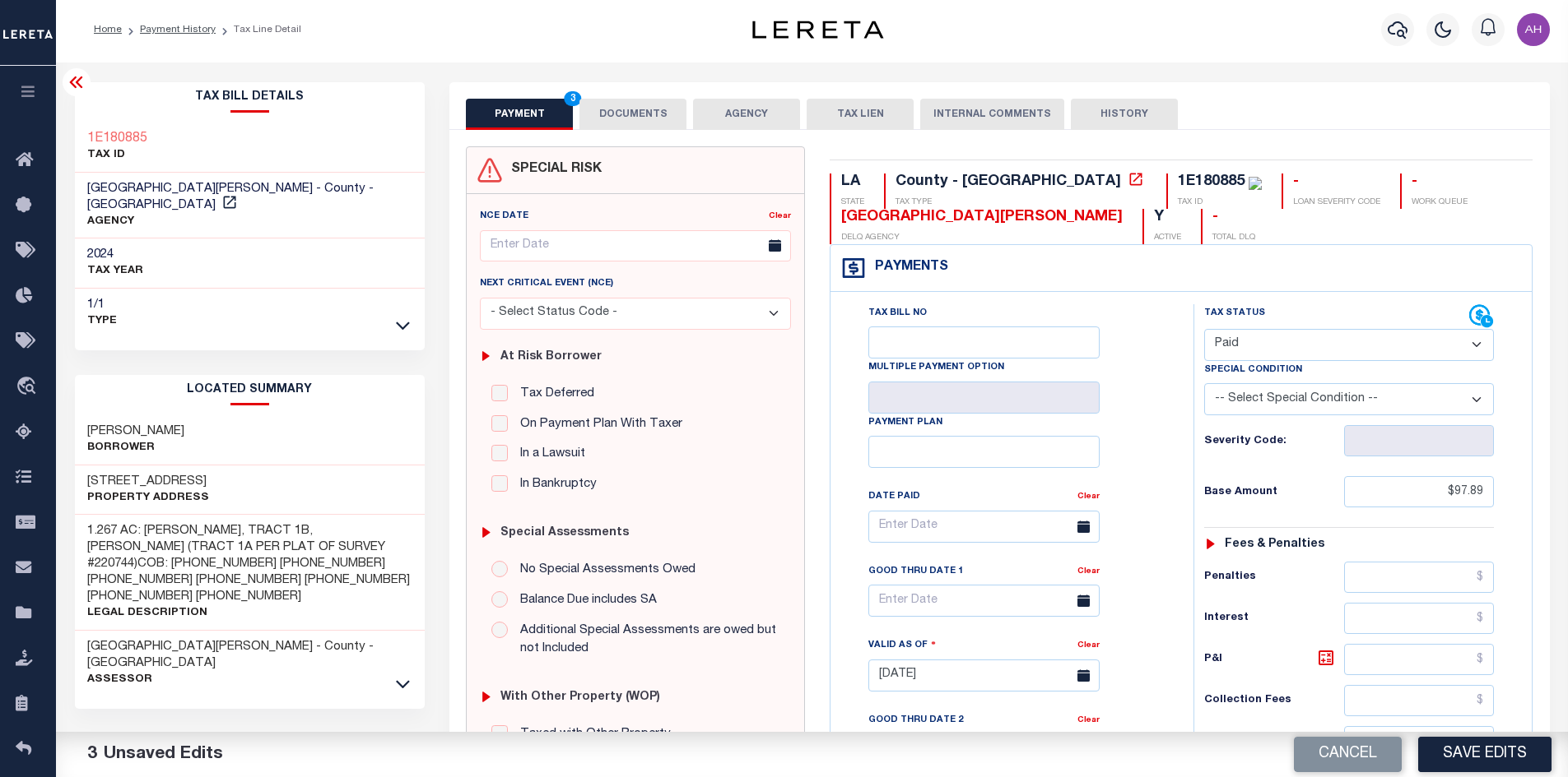
scroll to position [0, 0]
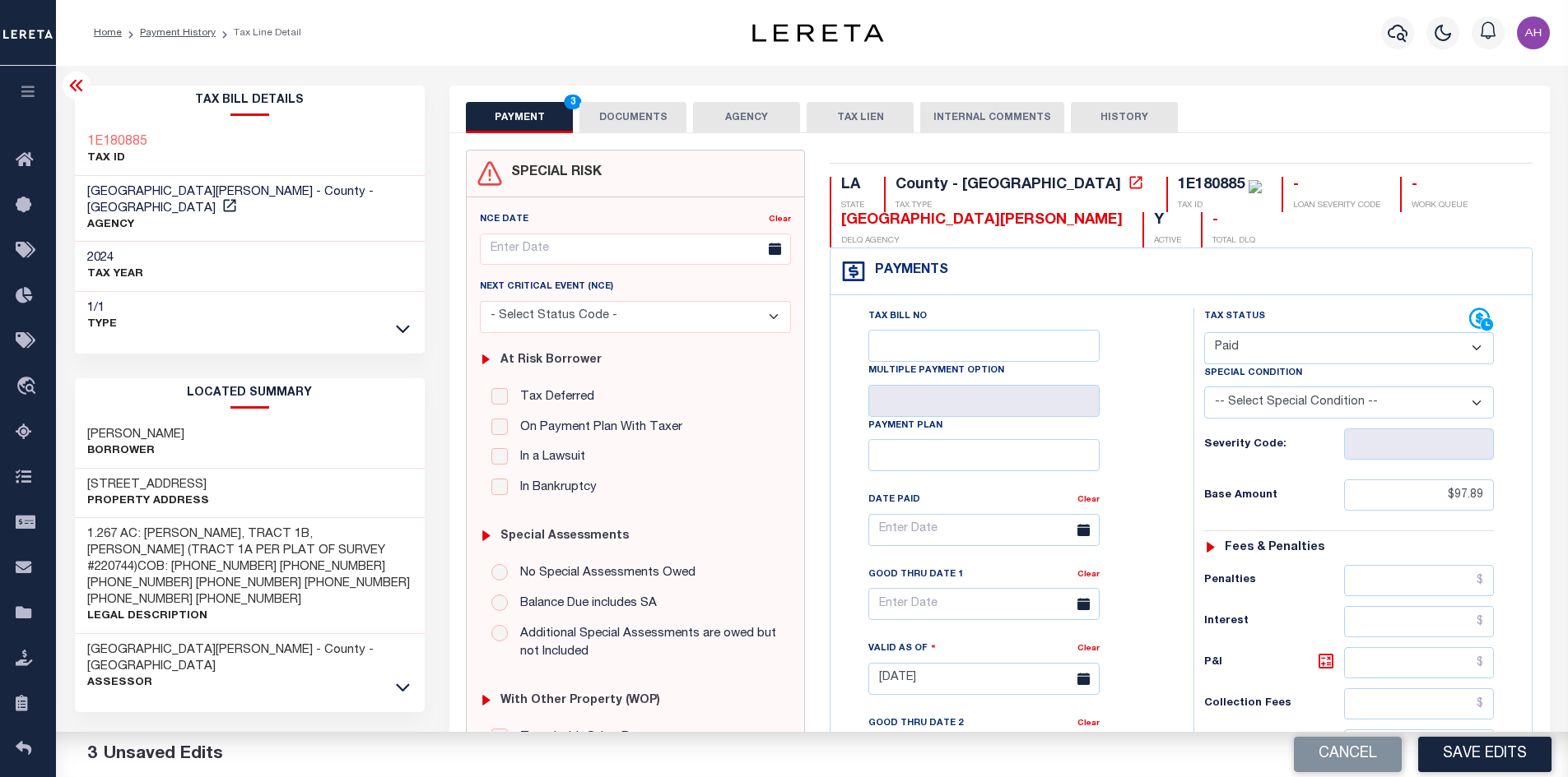
type input "$0.00"
click at [635, 116] on button "DOCUMENTS" at bounding box center [632, 117] width 107 height 32
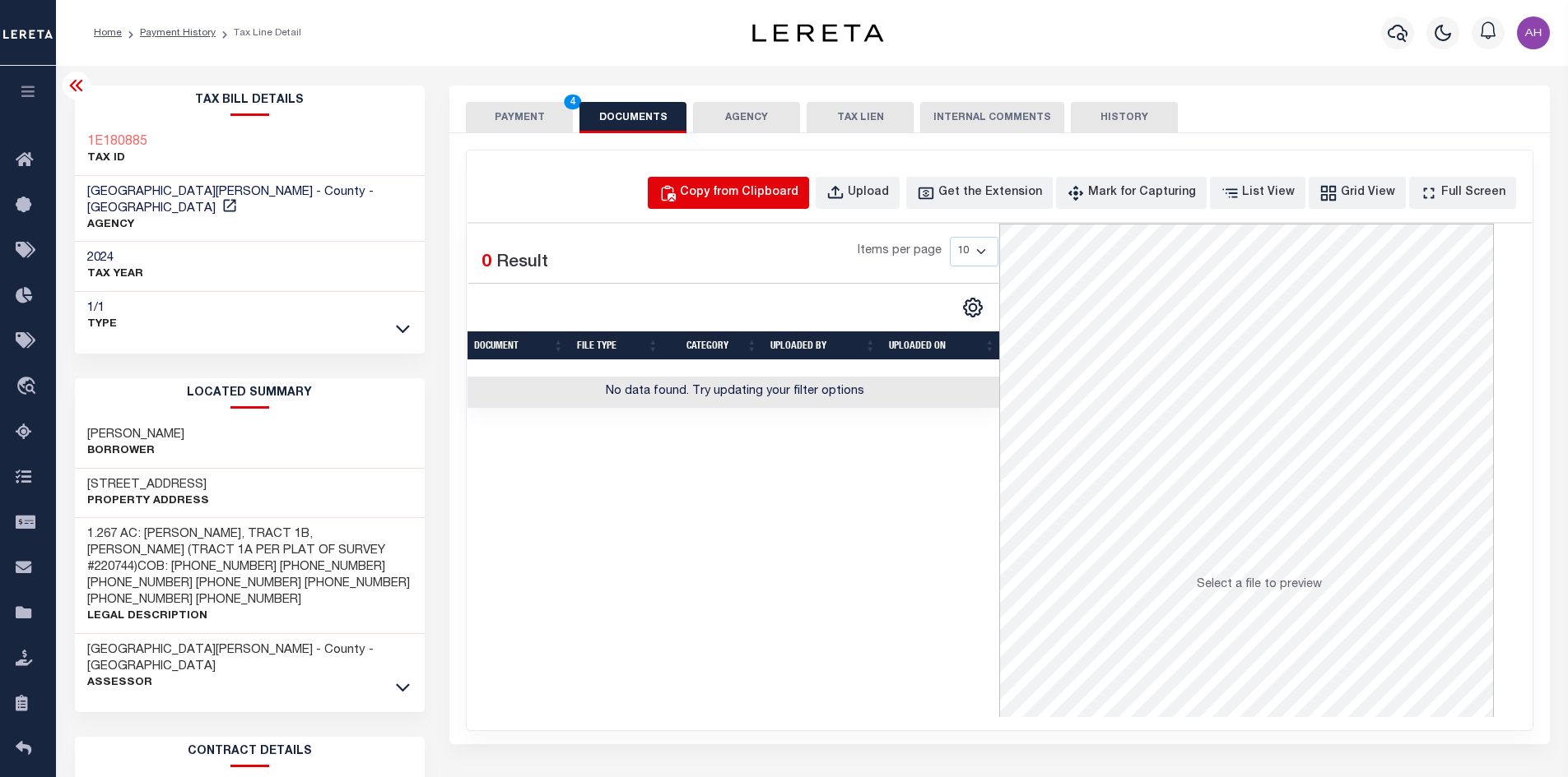
click at [764, 194] on div "Copy from Clipboard" at bounding box center [739, 193] width 118 height 18
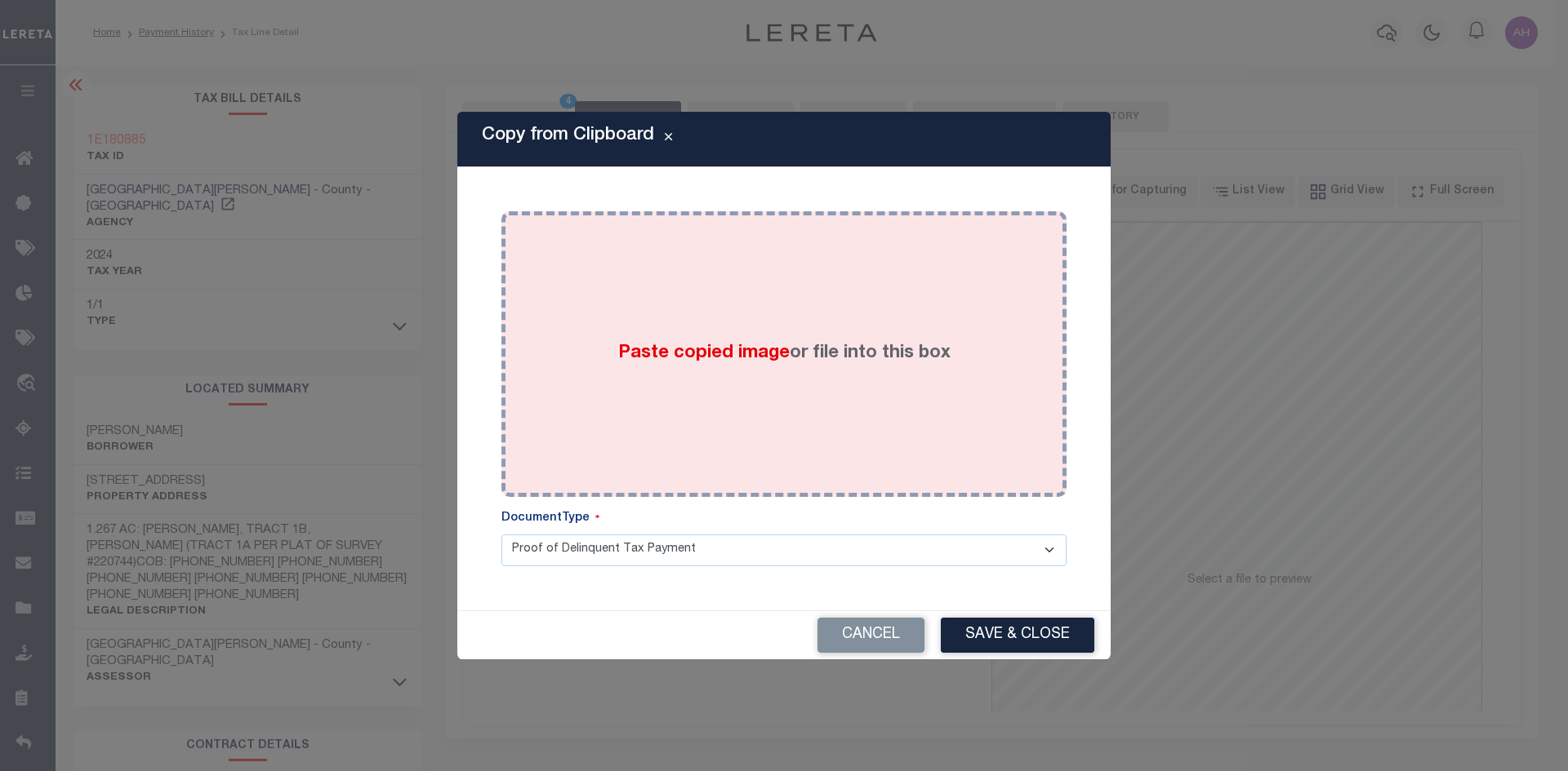
click at [692, 345] on span "Paste copied image" at bounding box center [704, 353] width 172 height 18
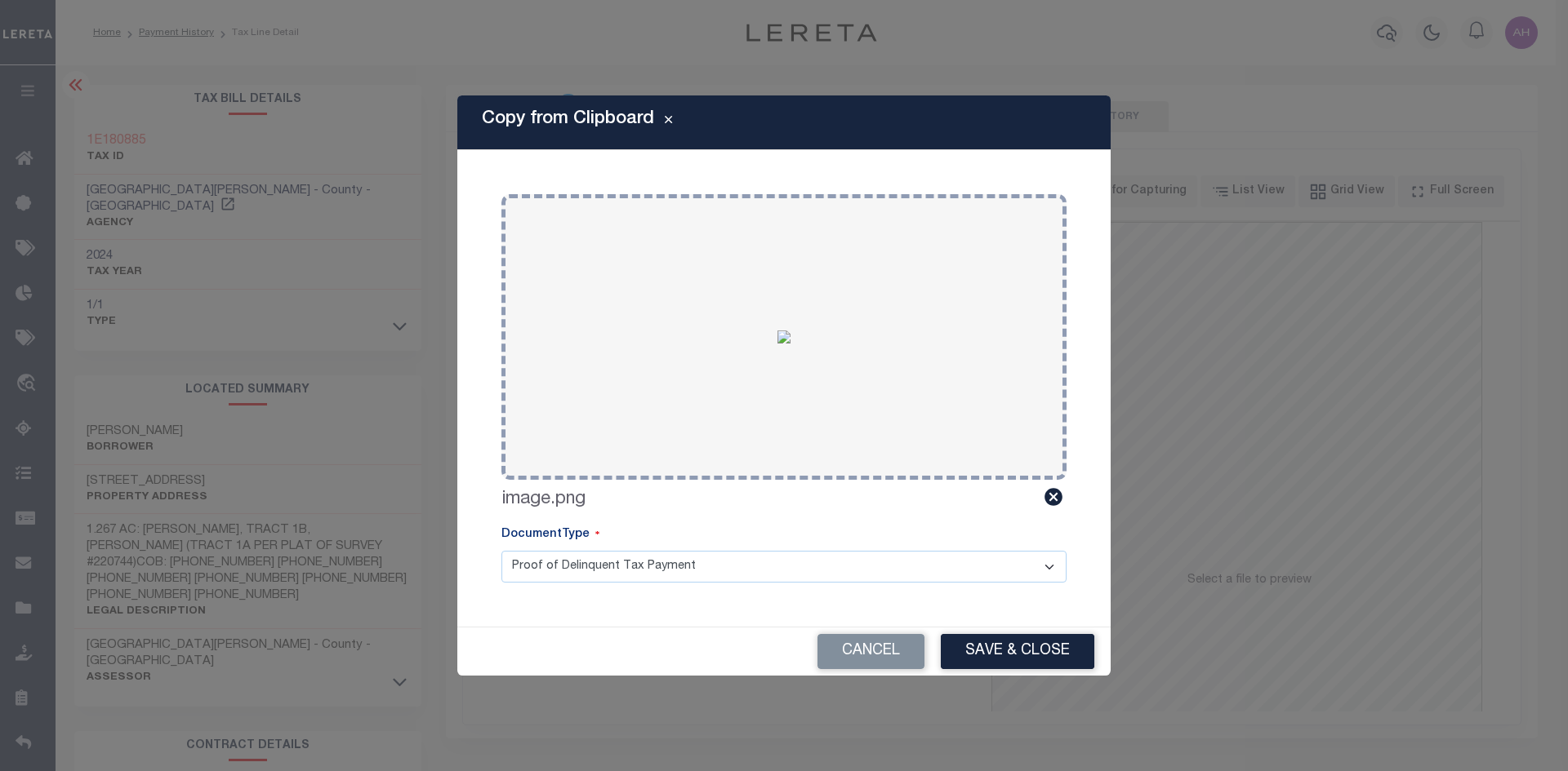
click at [1003, 647] on button "Save & Close" at bounding box center [1017, 652] width 154 height 35
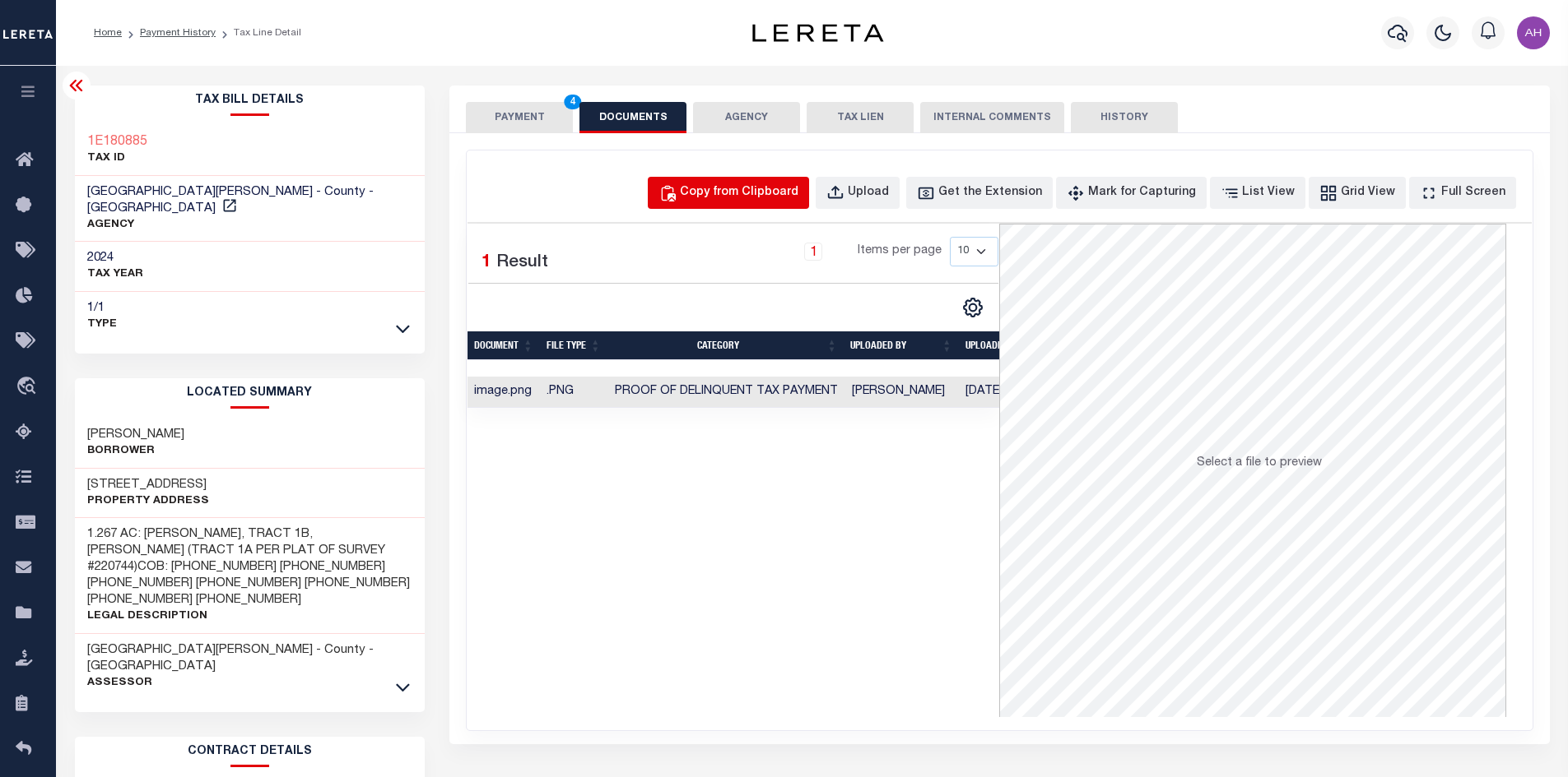
click at [771, 190] on div "Copy from Clipboard" at bounding box center [739, 193] width 118 height 18
select select "POP"
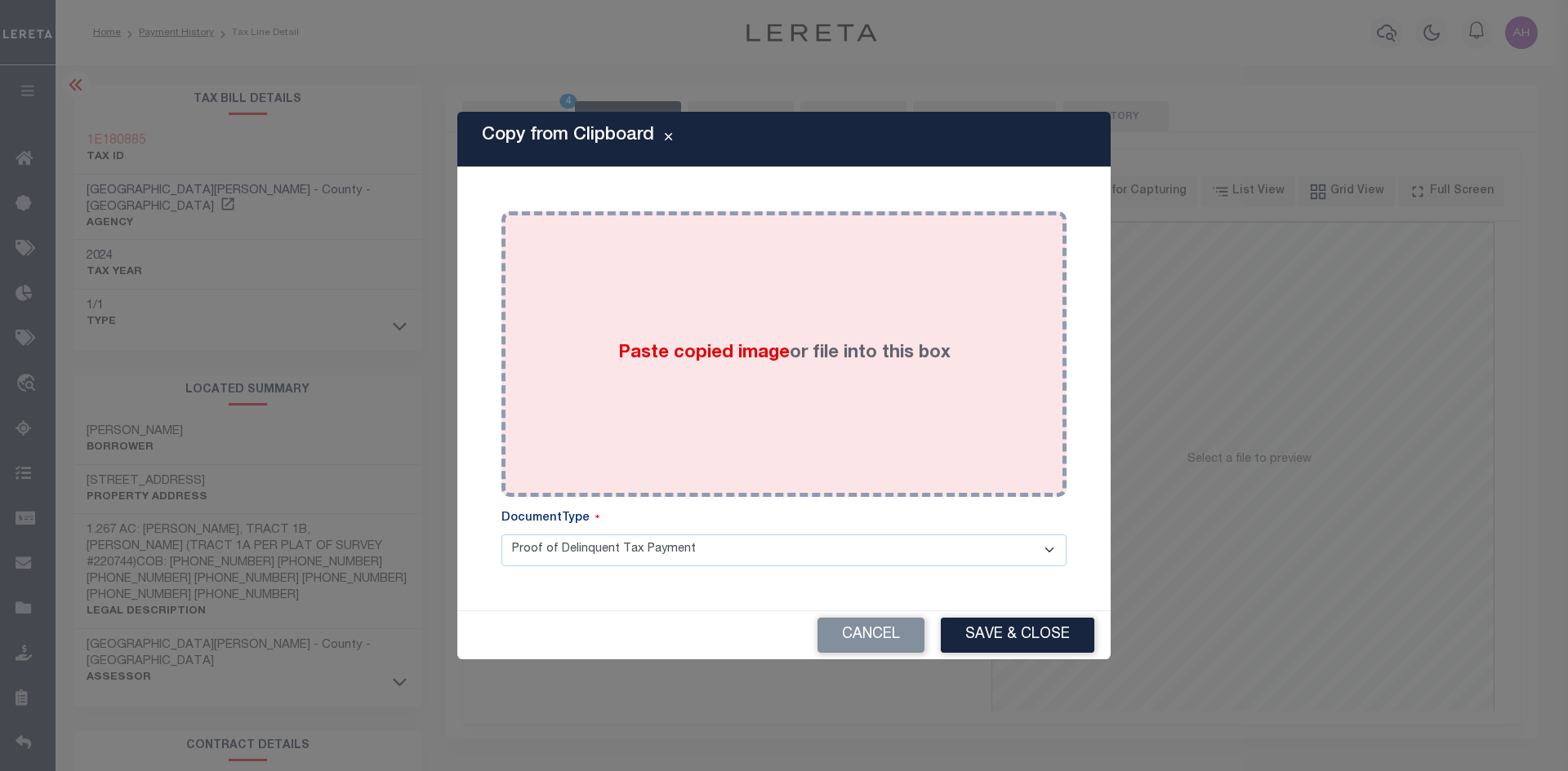
click at [781, 347] on span "Paste copied image" at bounding box center [704, 353] width 172 height 18
click at [705, 367] on label "Paste copied image or file into this box" at bounding box center [784, 354] width 332 height 27
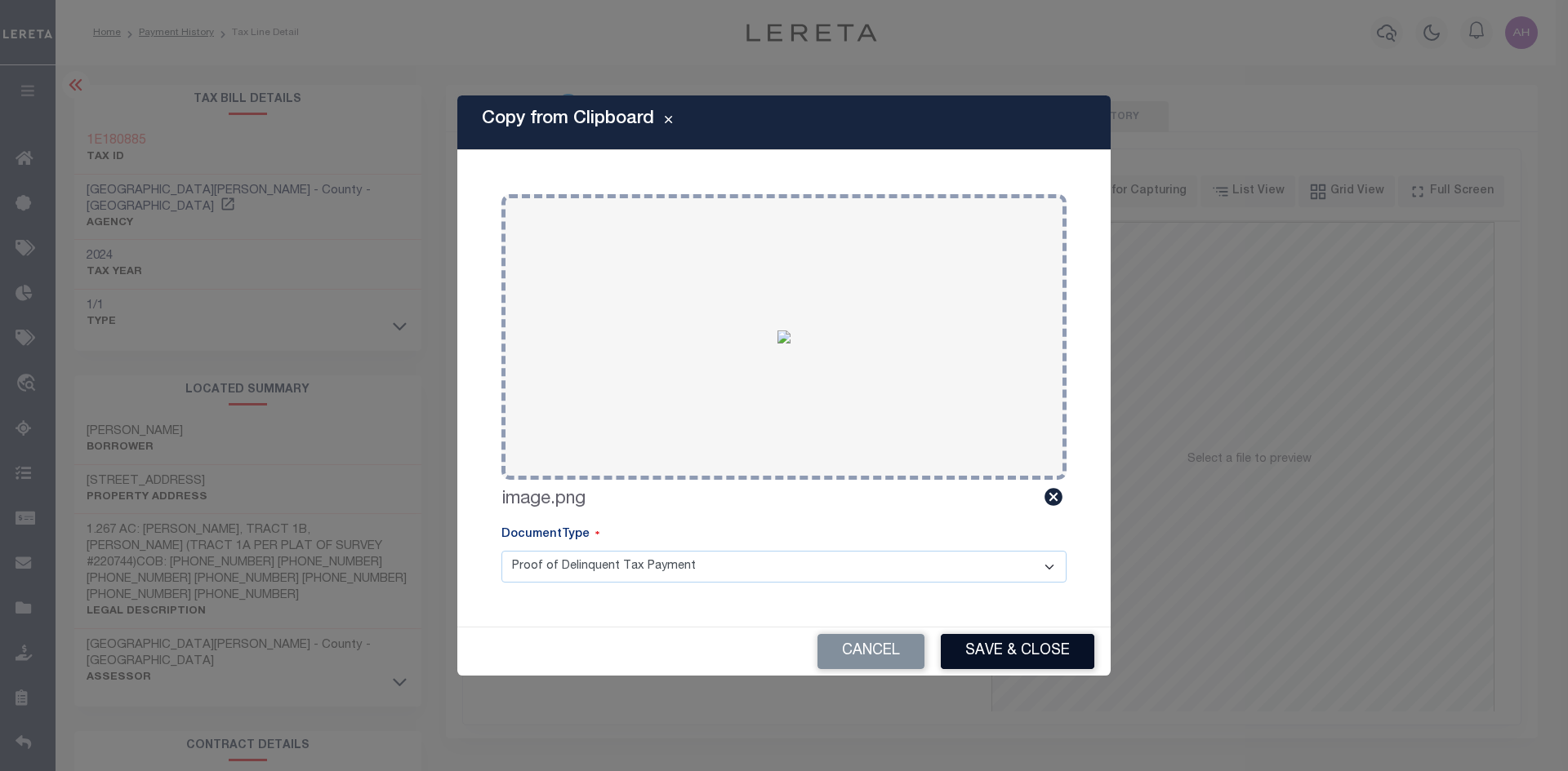
click at [1014, 653] on button "Save & Close" at bounding box center [1017, 652] width 154 height 35
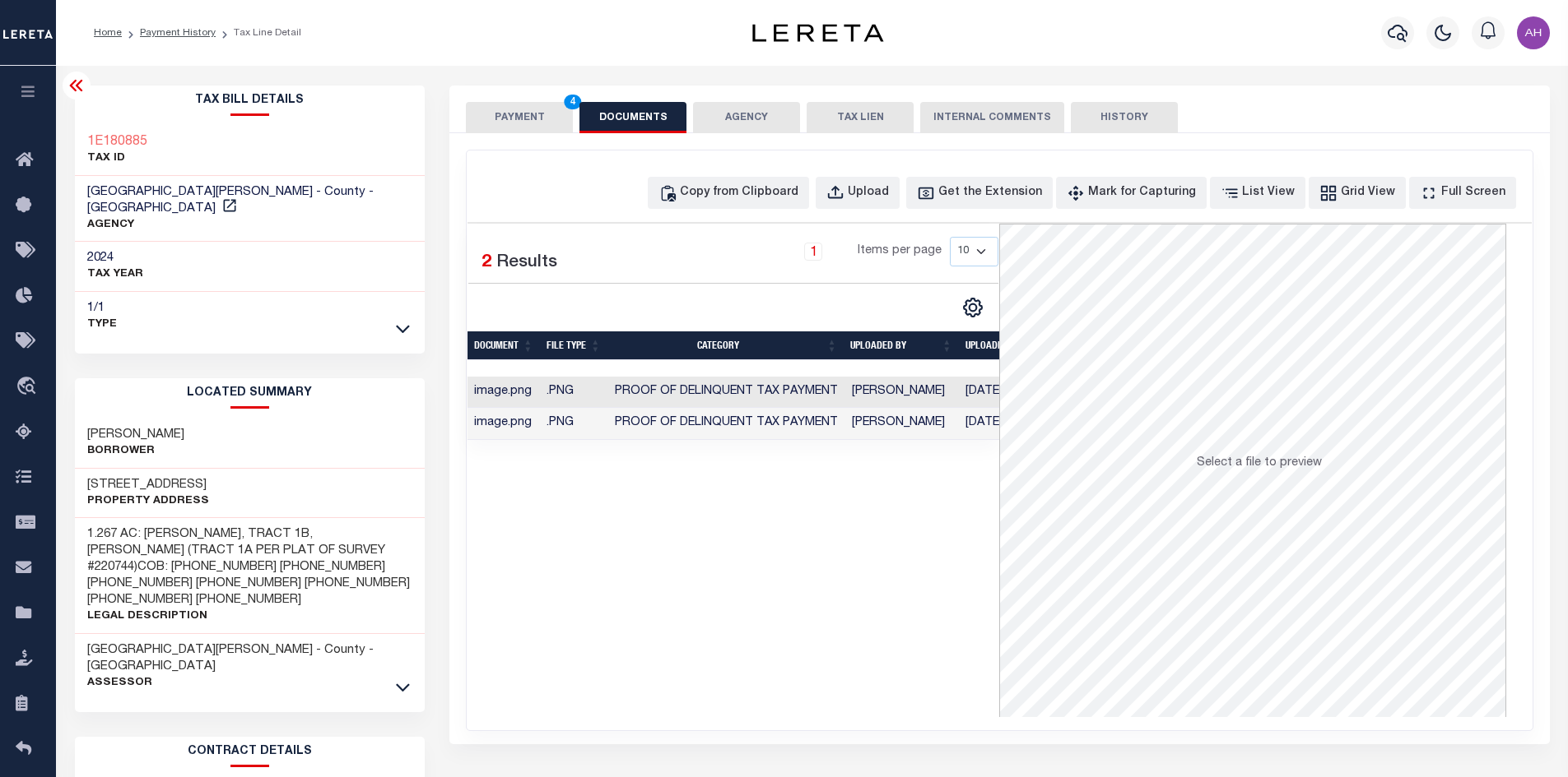
click at [510, 106] on button "PAYMENT 4" at bounding box center [518, 117] width 107 height 32
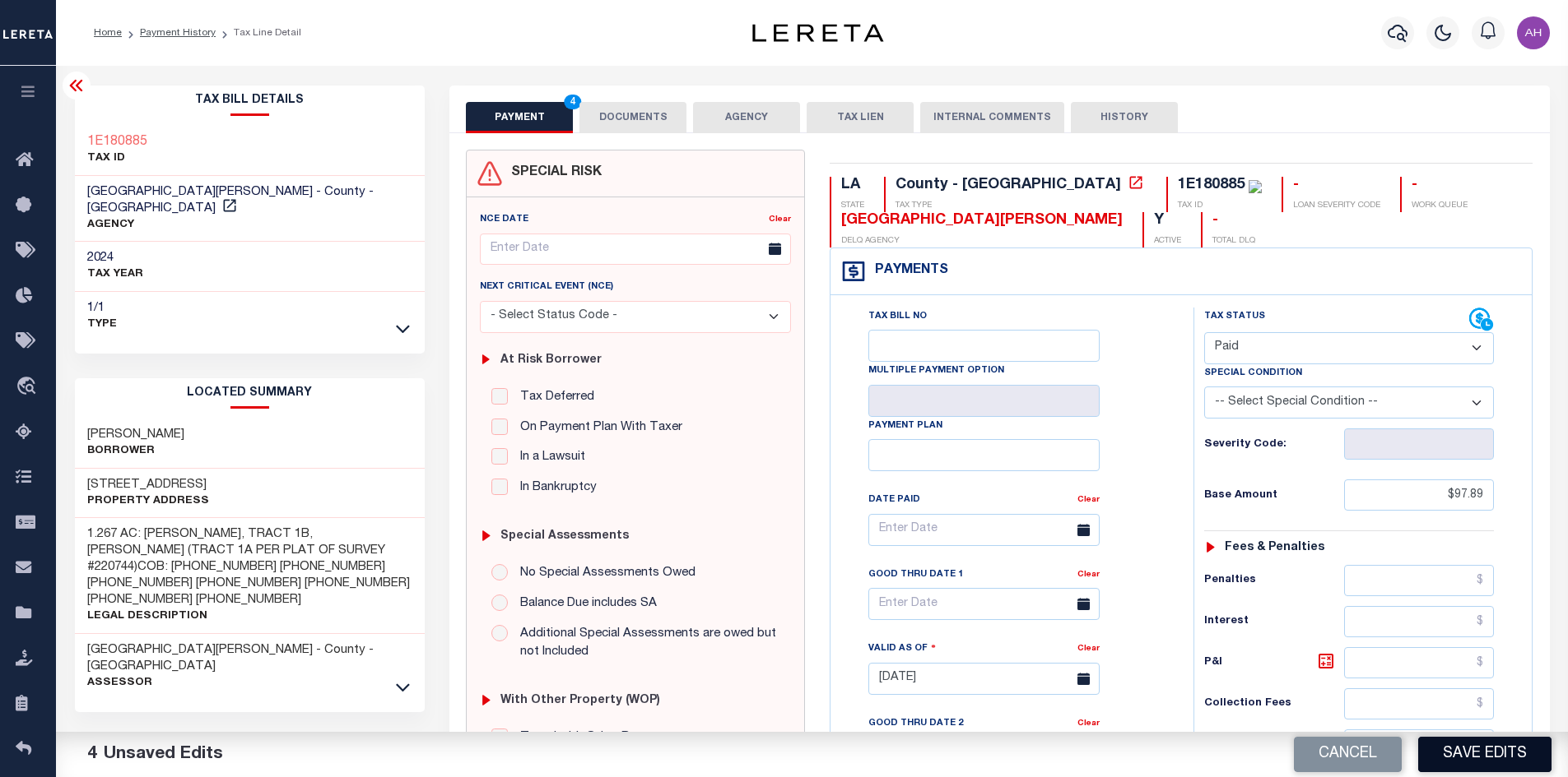
click at [1476, 757] on button "Save Edits" at bounding box center [1484, 755] width 134 height 36
checkbox input "false"
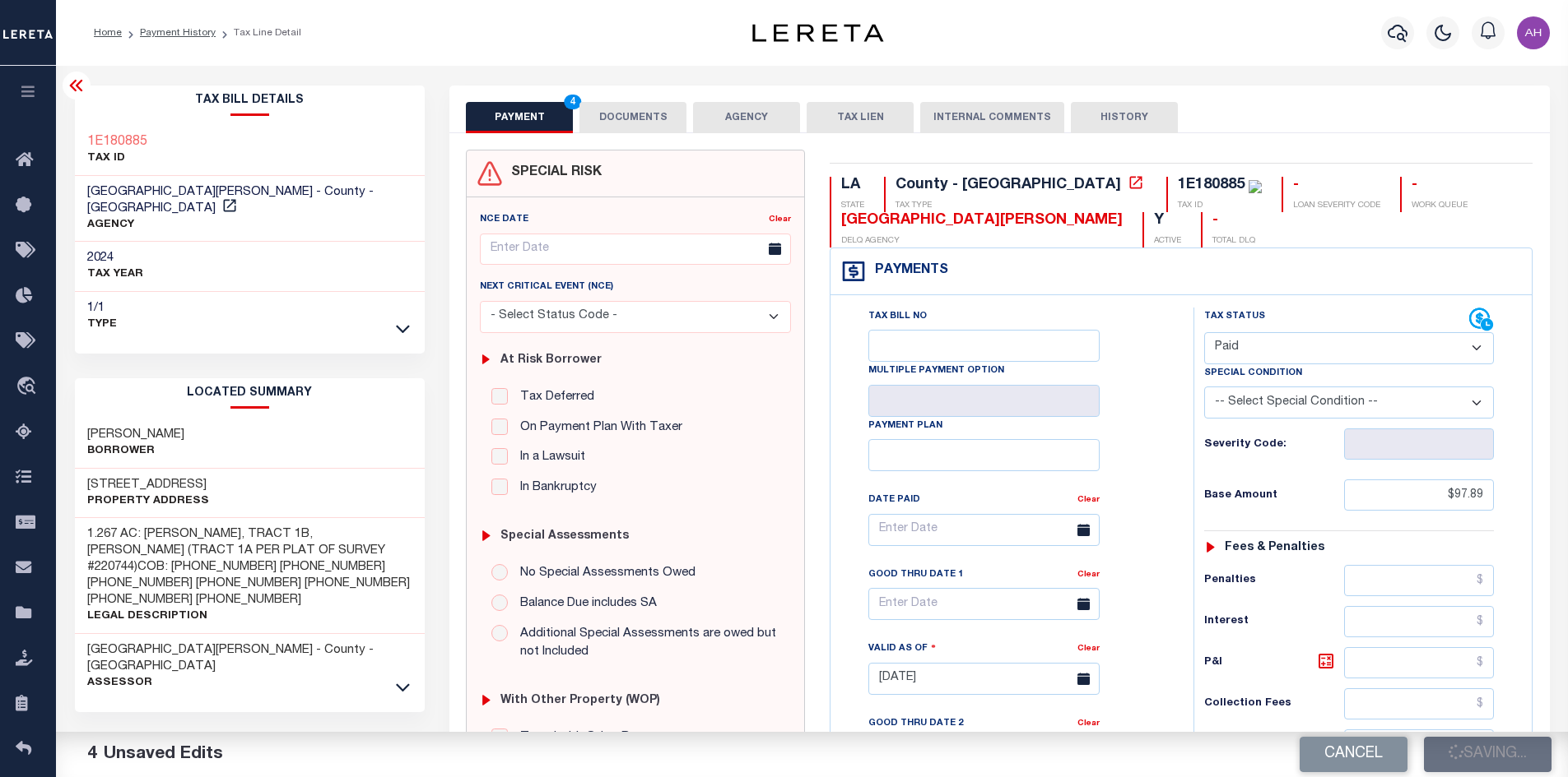
type input "$97.89"
type input "$0"
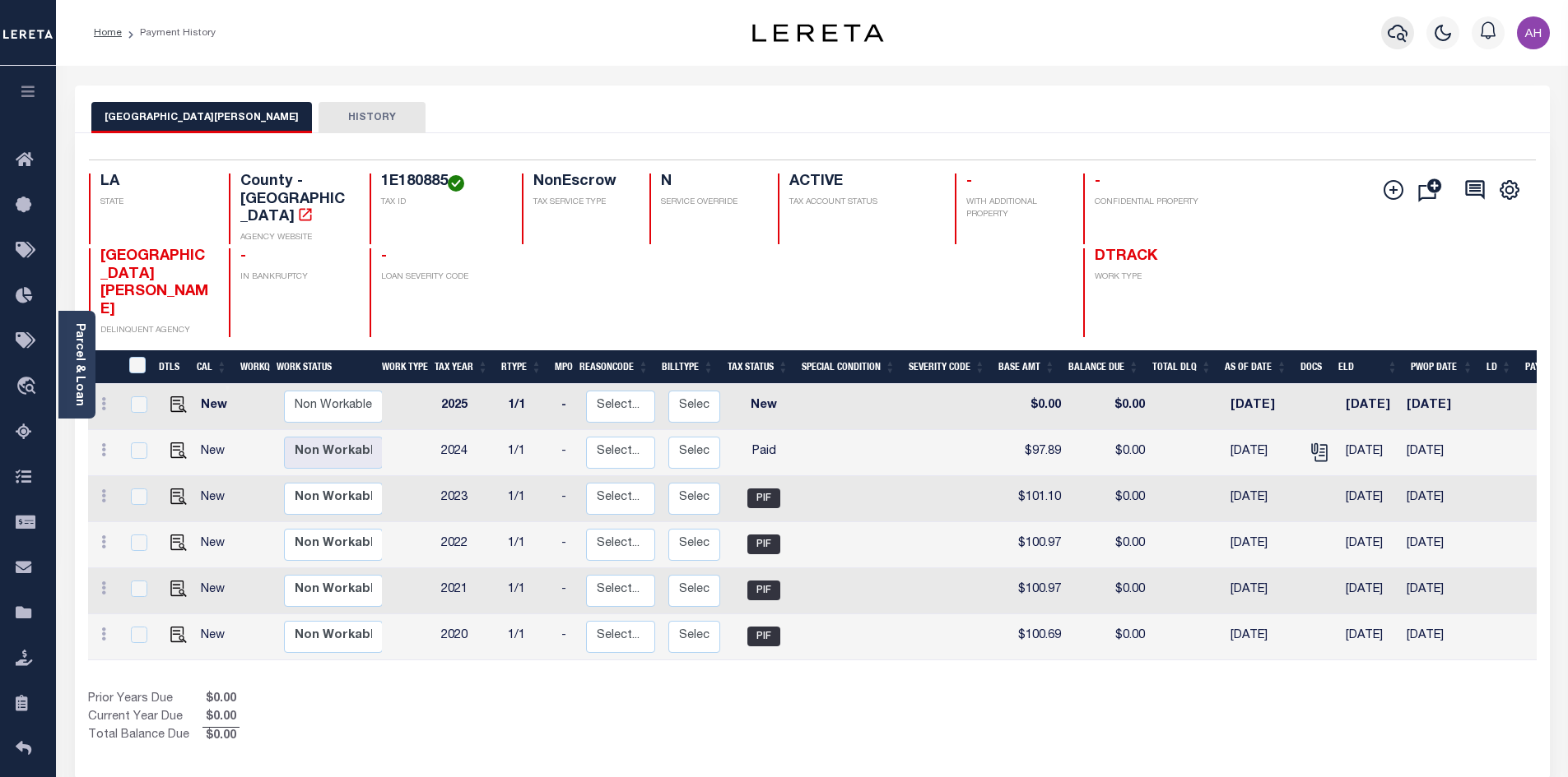
click at [1406, 33] on icon "button" at bounding box center [1397, 34] width 20 height 17
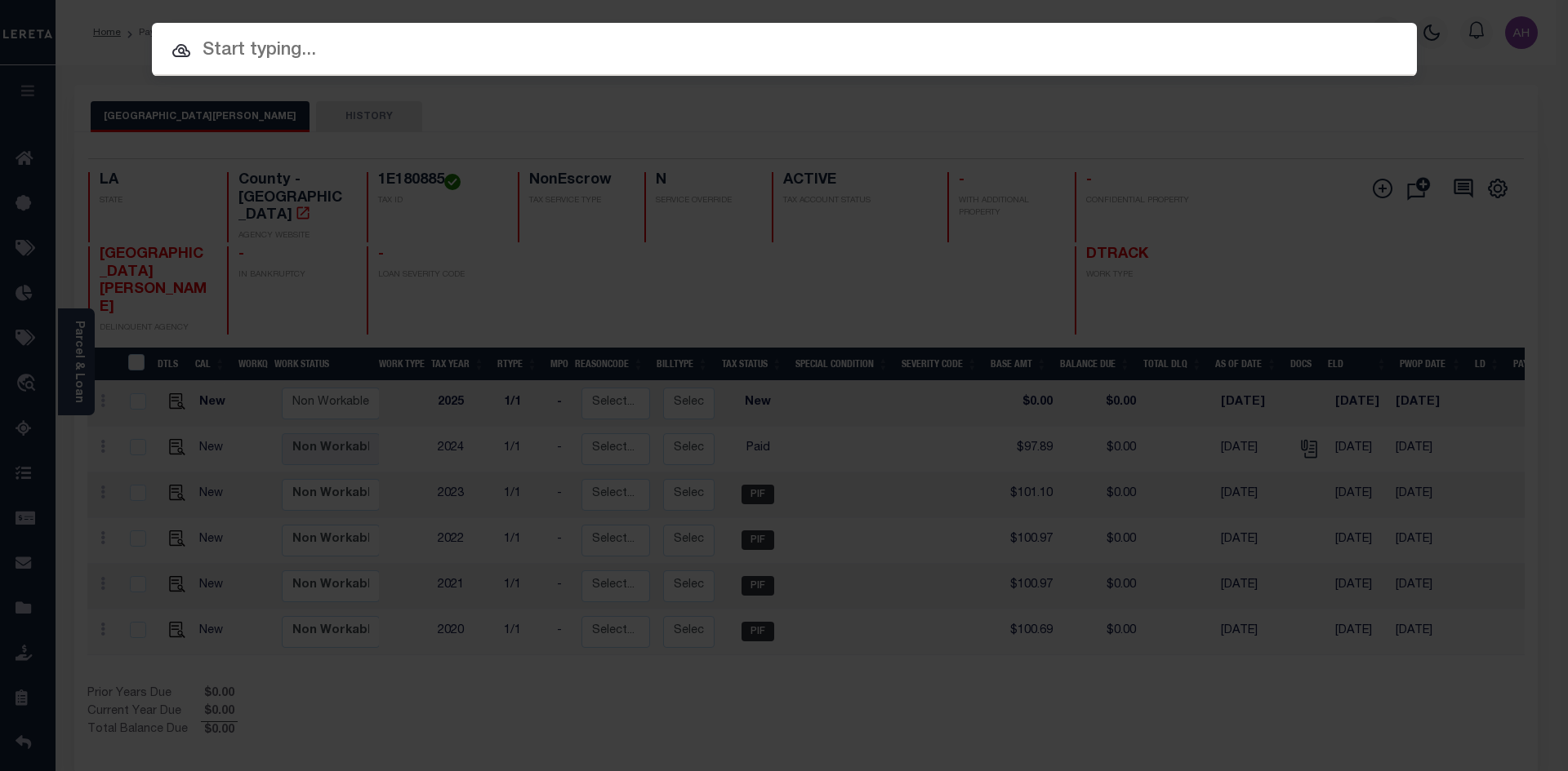
paste input "7743106"
type input "7743106"
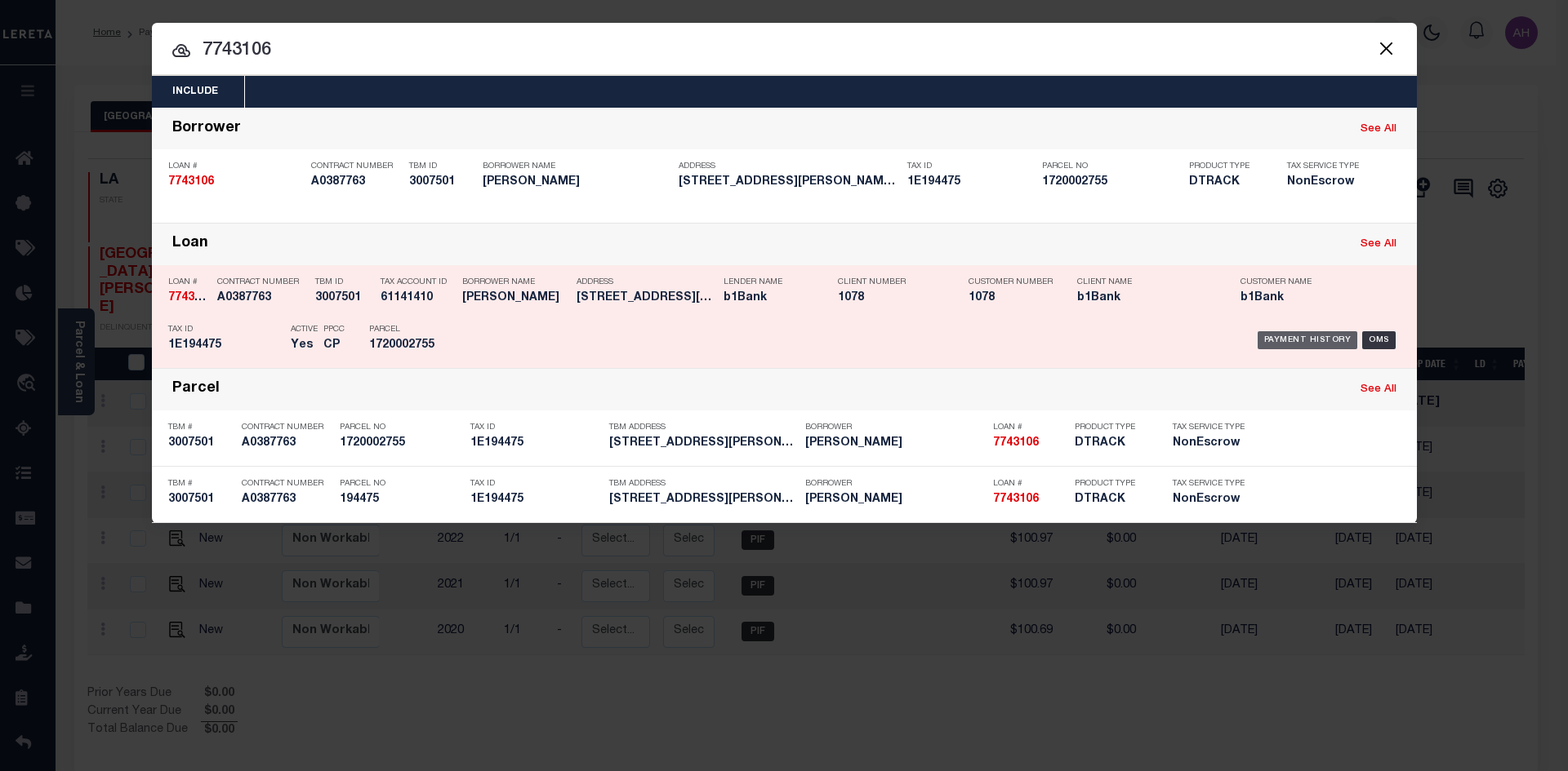
click at [1316, 338] on div "Payment History" at bounding box center [1307, 340] width 100 height 18
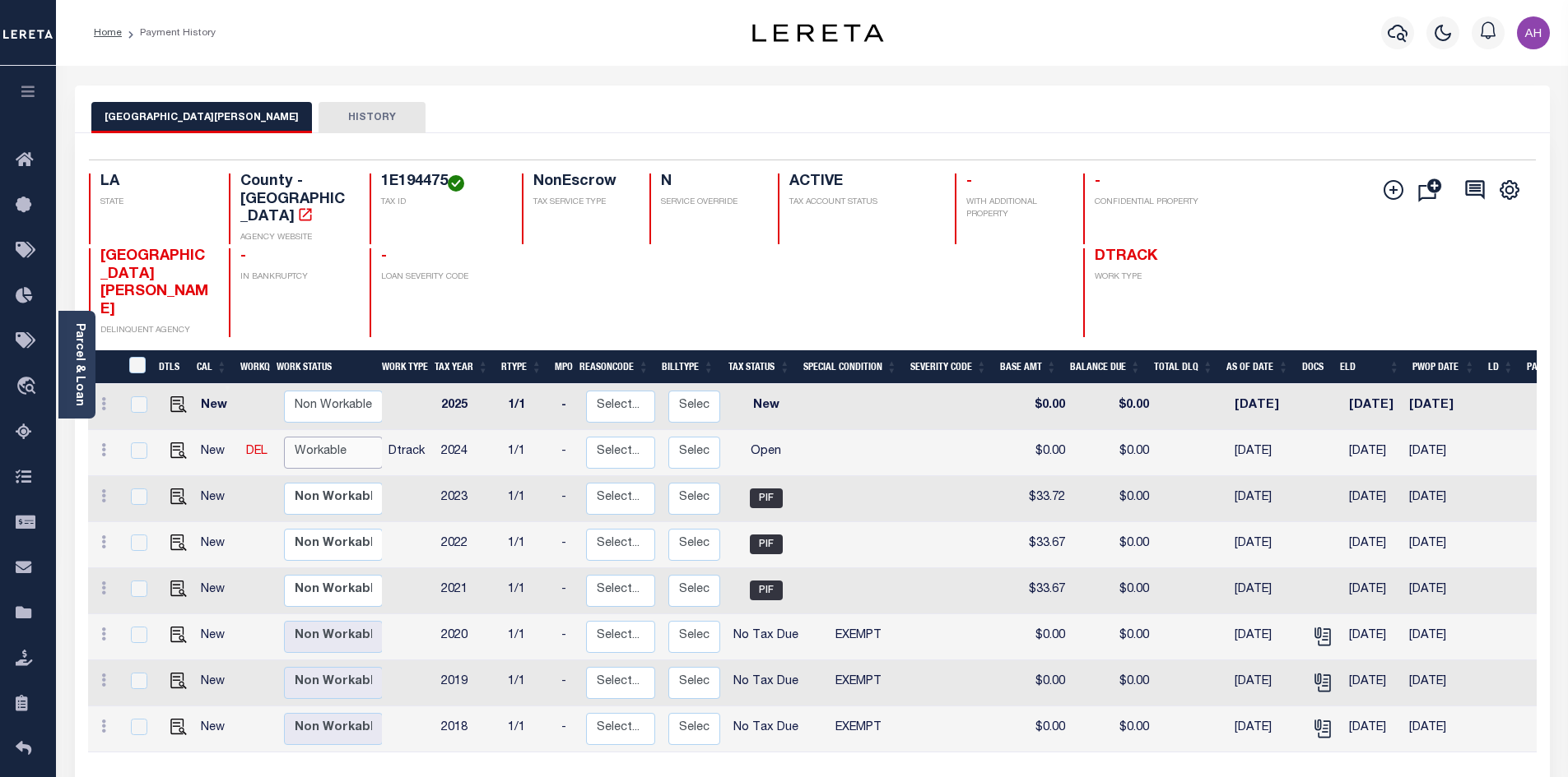
drag, startPoint x: 294, startPoint y: 396, endPoint x: 317, endPoint y: 396, distance: 23.0
click at [294, 437] on select "Non Workable Workable" at bounding box center [333, 452] width 99 height 32
checkbox input "true"
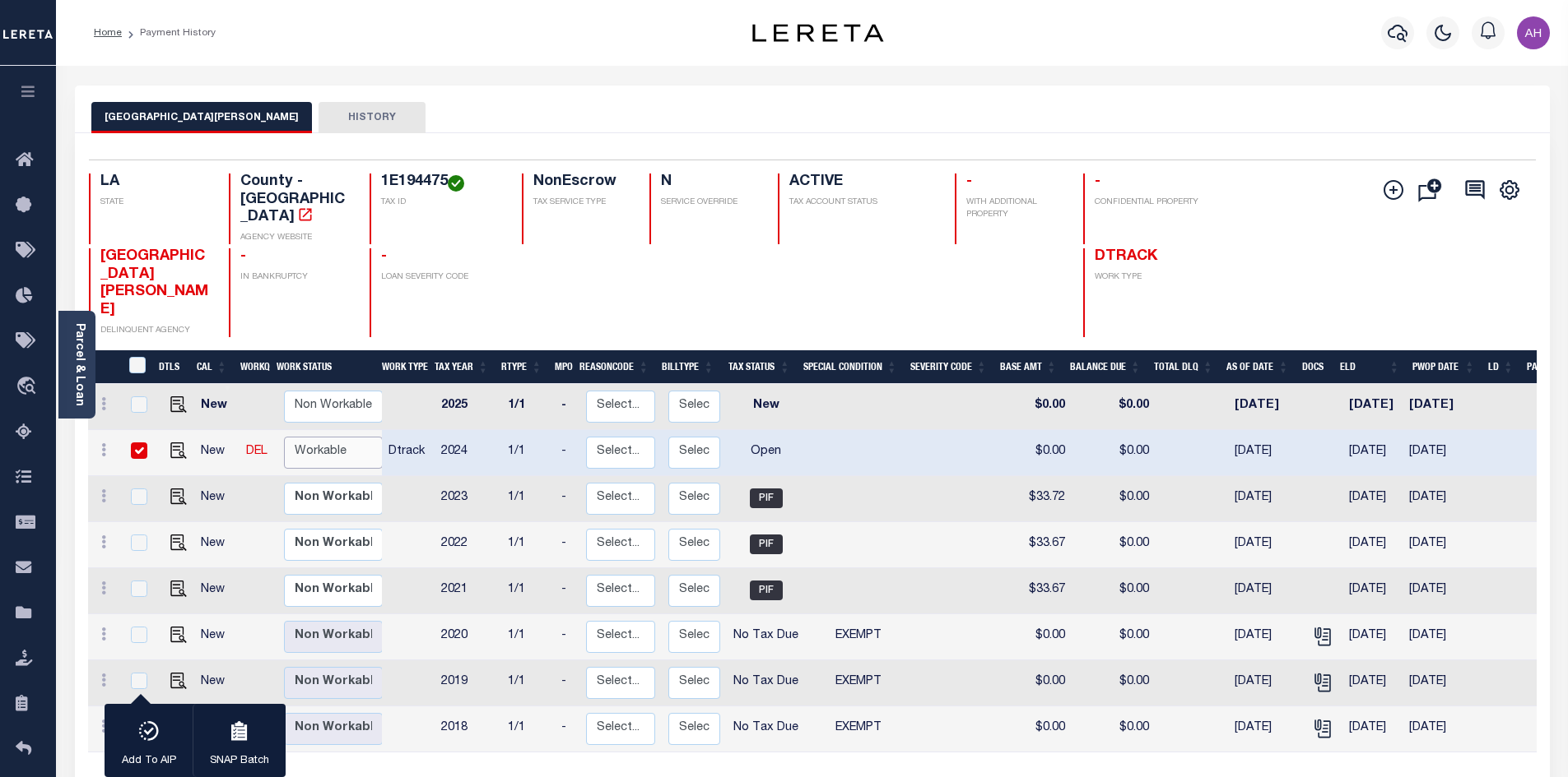
select select "true"
click at [284, 437] on select "Non Workable Workable" at bounding box center [333, 452] width 99 height 32
checkbox input "false"
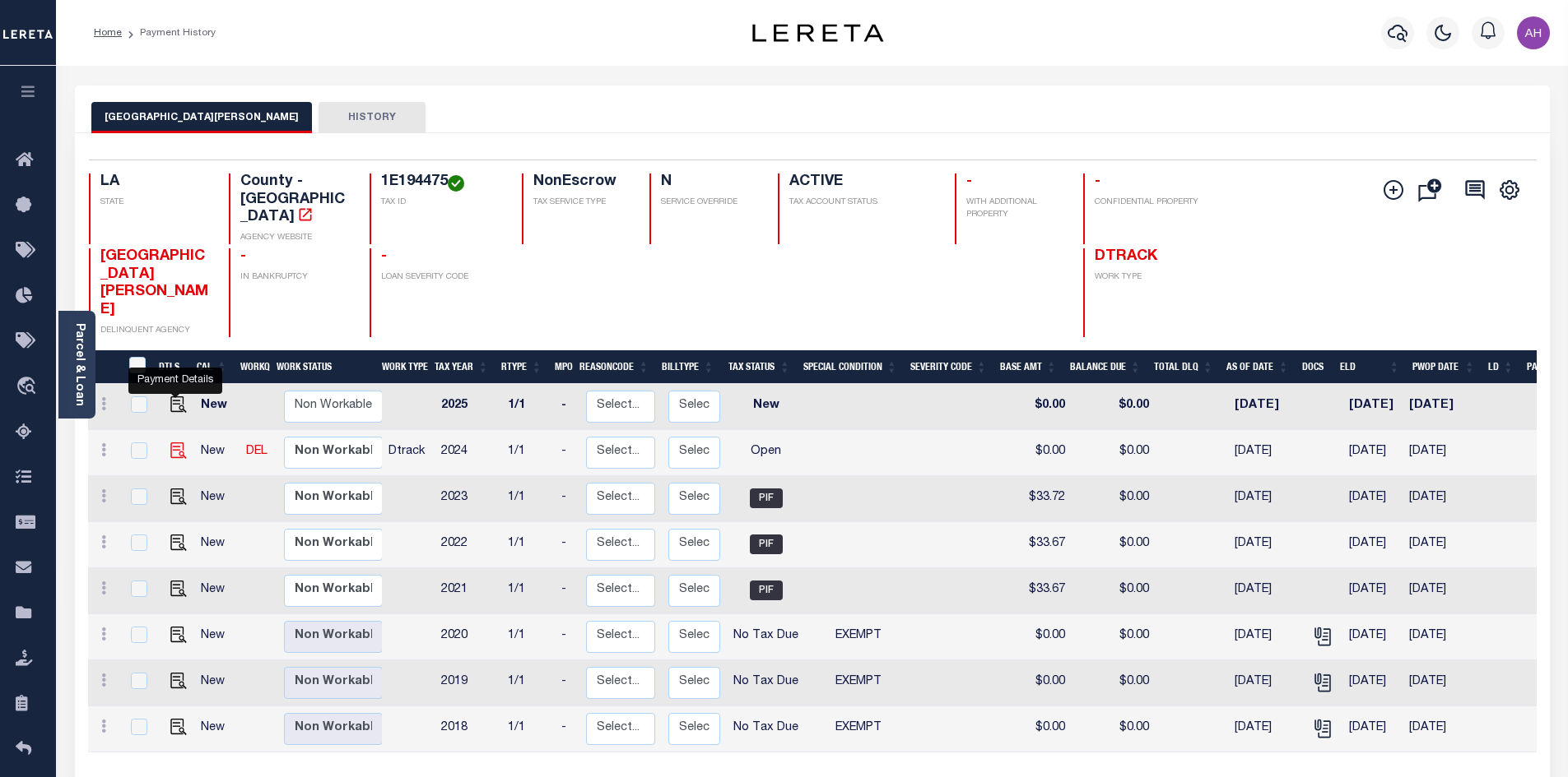
click at [181, 442] on img "" at bounding box center [178, 450] width 16 height 16
checkbox input "true"
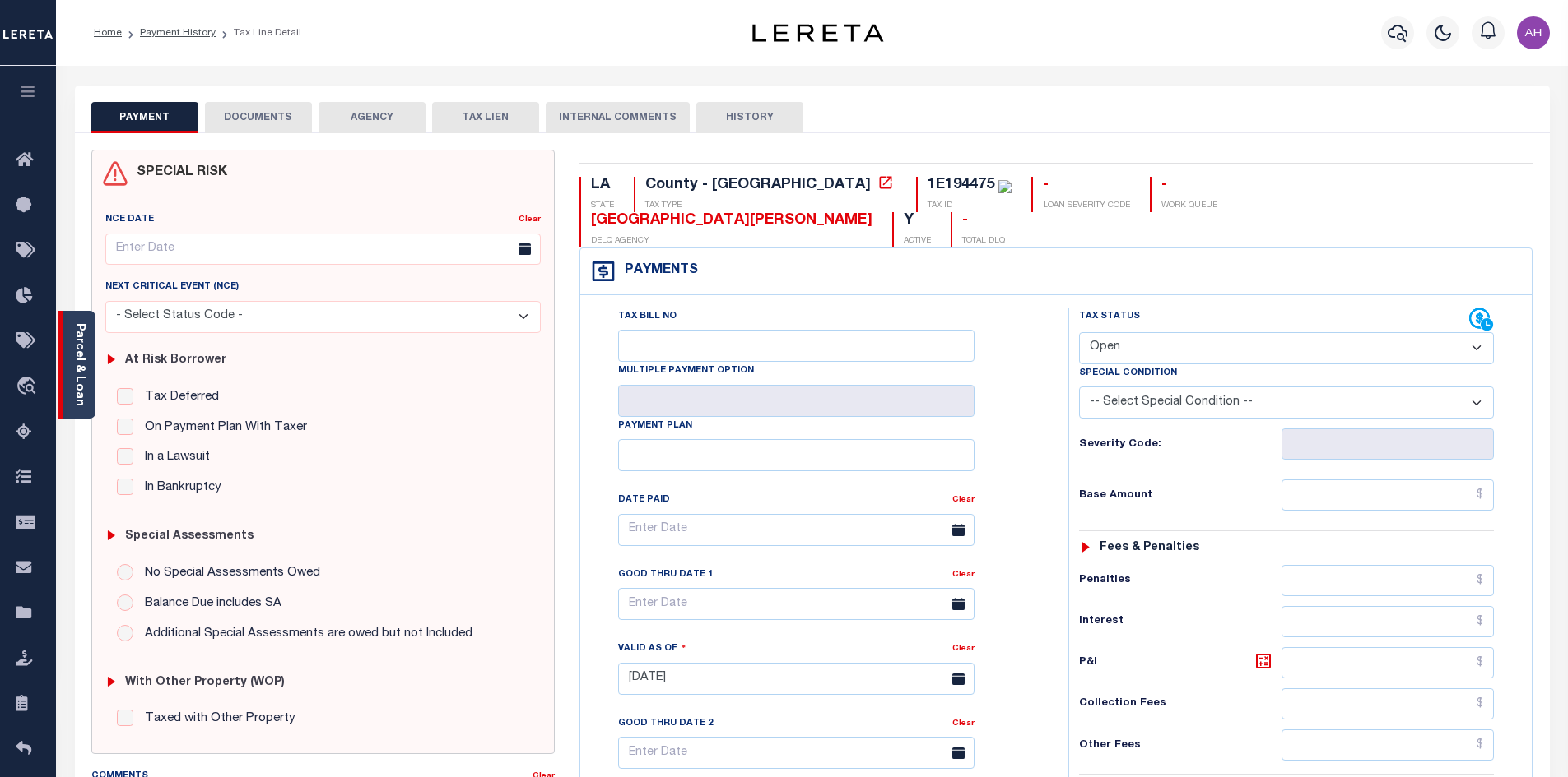
click at [79, 359] on link "Parcel & Loan" at bounding box center [79, 364] width 12 height 83
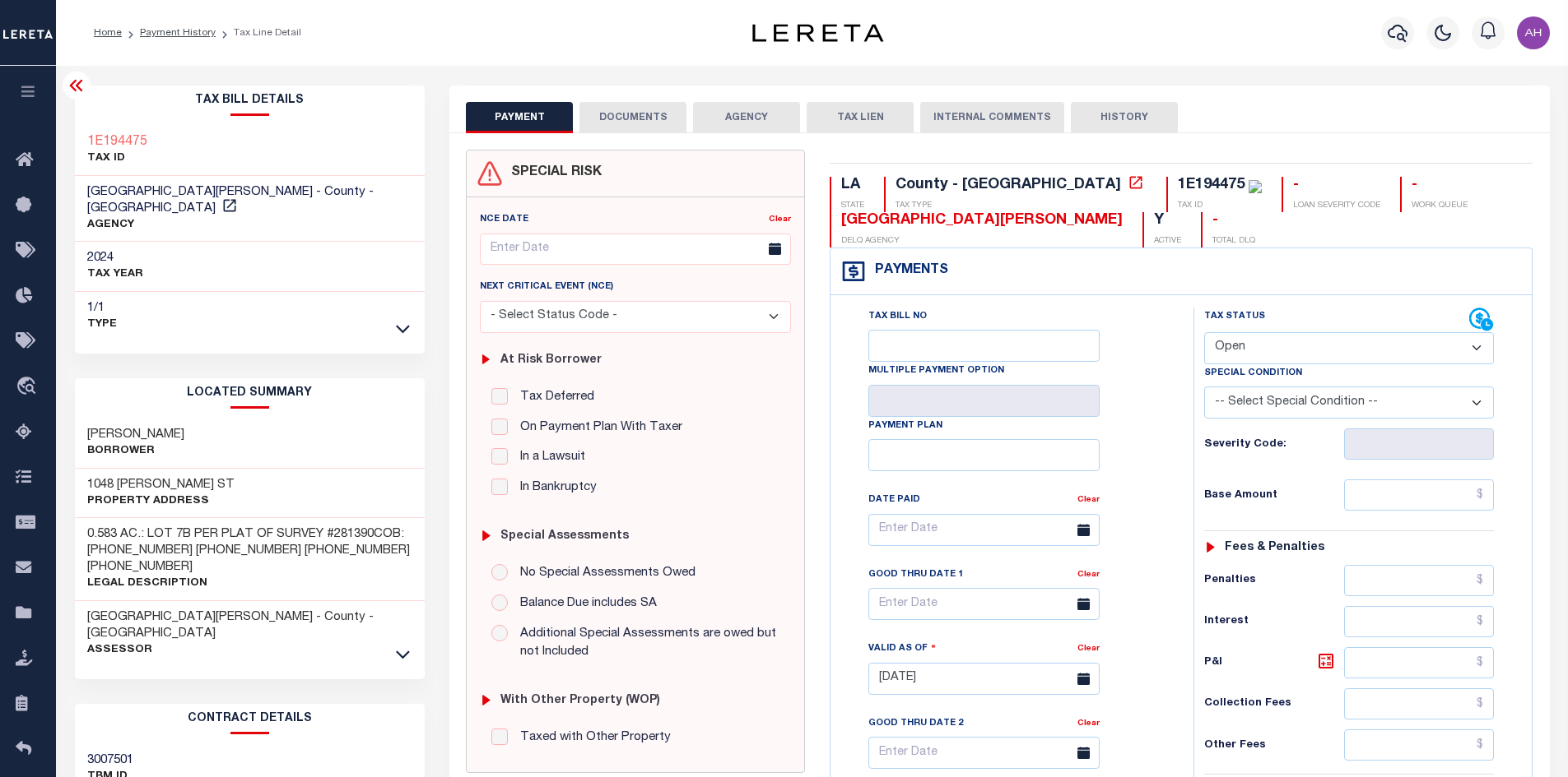
click at [413, 618] on div "LOCATED SUMMARY [PERSON_NAME] [STREET_ADDRESS][PERSON_NAME] Property Address Le…" at bounding box center [250, 522] width 350 height 288
click at [405, 651] on icon at bounding box center [402, 655] width 14 height 9
drag, startPoint x: 159, startPoint y: 702, endPoint x: 89, endPoint y: 698, distance: 70.1
click at [89, 716] on div "1720002755 Parcel No" at bounding box center [250, 741] width 350 height 50
drag, startPoint x: 276, startPoint y: 710, endPoint x: 280, endPoint y: 692, distance: 18.4
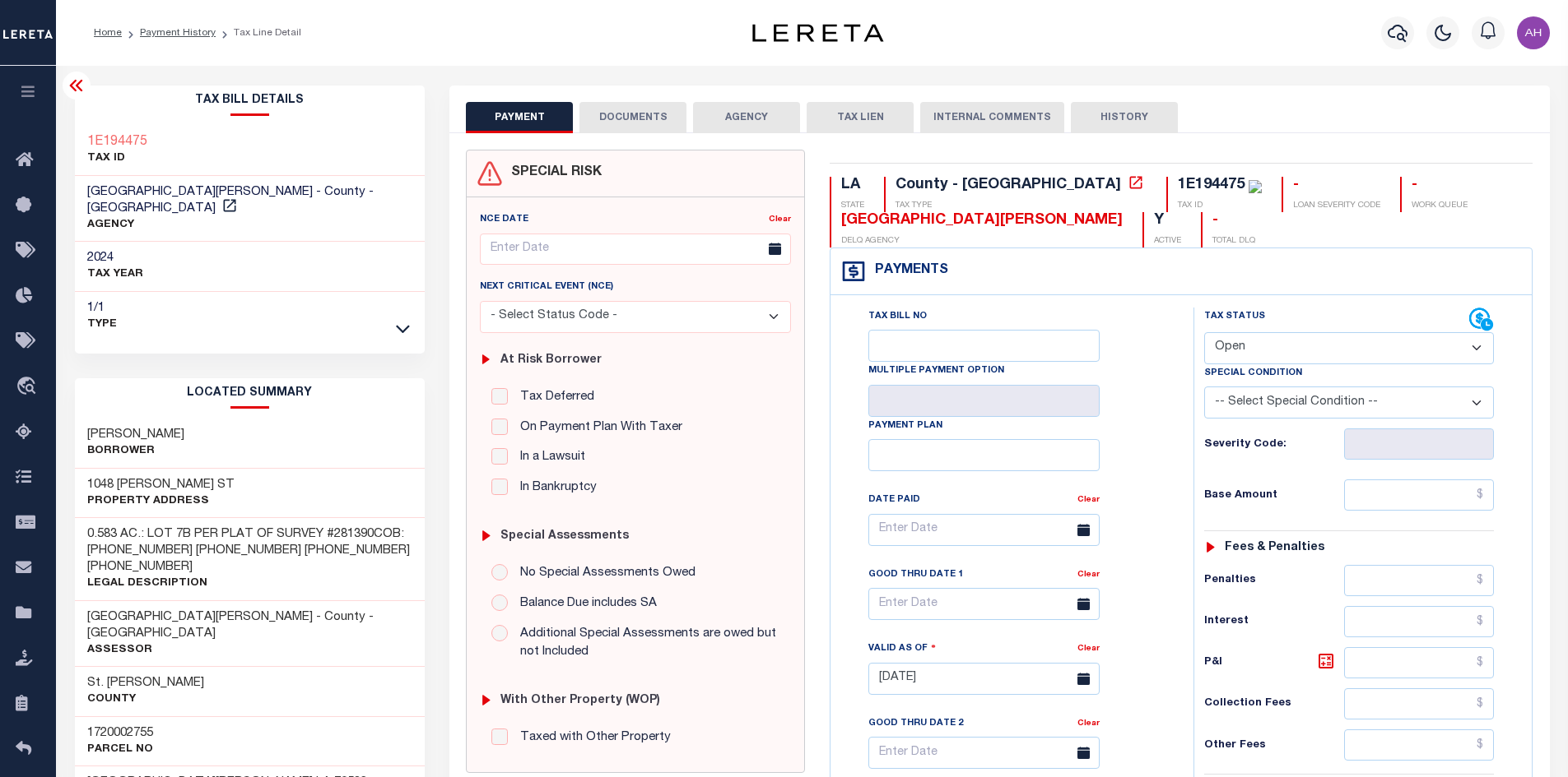
click at [277, 716] on div "1720002755 Parcel No" at bounding box center [250, 741] width 350 height 50
drag, startPoint x: 165, startPoint y: 139, endPoint x: 111, endPoint y: 140, distance: 54.0
click at [105, 138] on div "1E194475 TAX ID" at bounding box center [250, 151] width 350 height 50
copy h3 "194475"
drag, startPoint x: 159, startPoint y: 414, endPoint x: 77, endPoint y: 414, distance: 82.0
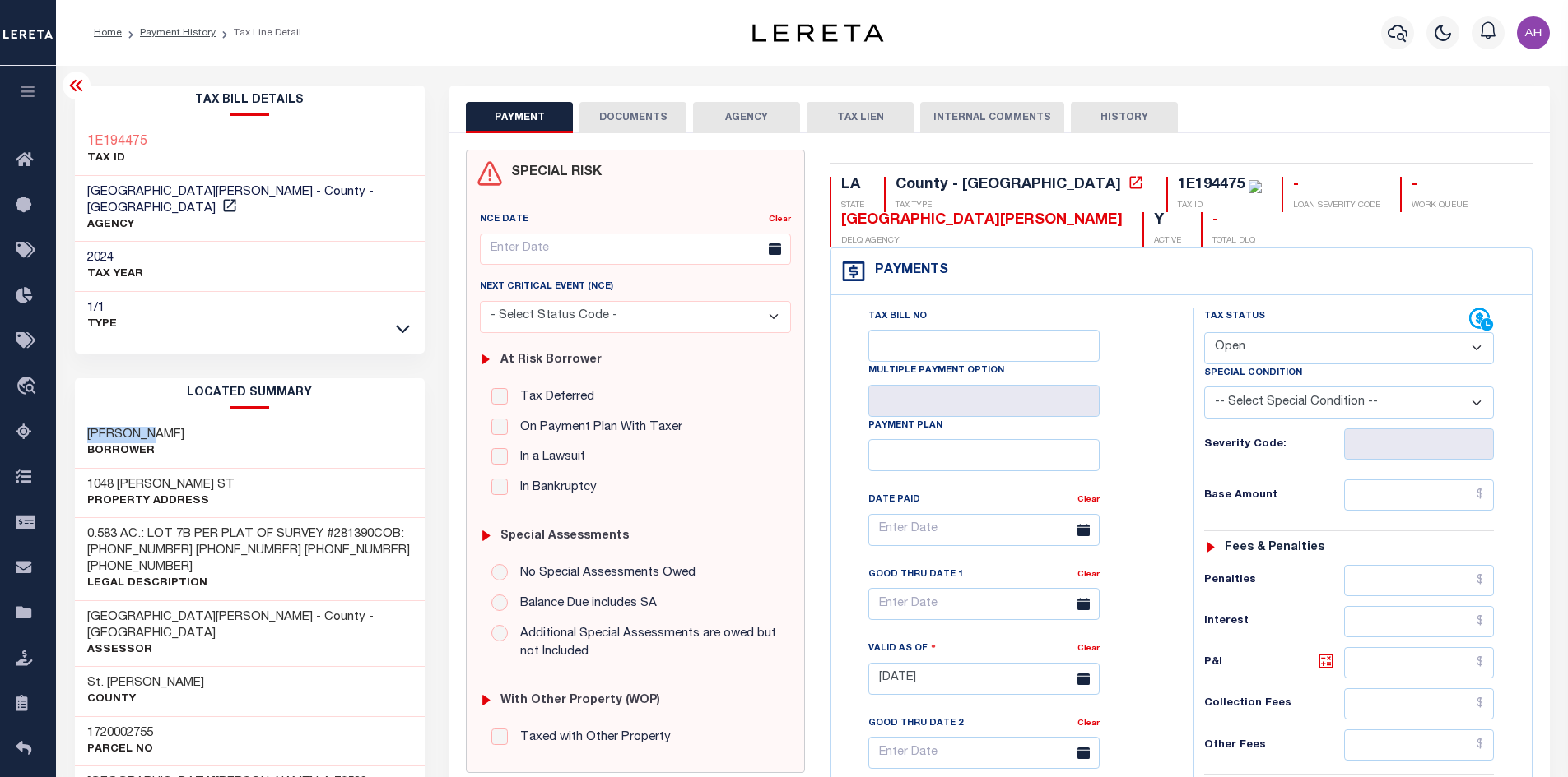
click at [77, 418] on div "BRASSEAUX, TAMMY Borrower" at bounding box center [250, 443] width 350 height 50
copy h3 "BRASSEAUX"
click at [1240, 342] on select "- Select Status Code - Open Due/Unpaid Paid Incomplete No Tax Due Internal Refu…" at bounding box center [1349, 348] width 290 height 32
select select "PYD"
click at [1204, 333] on select "- Select Status Code - Open Due/Unpaid Paid Incomplete No Tax Due Internal Refu…" at bounding box center [1349, 348] width 290 height 32
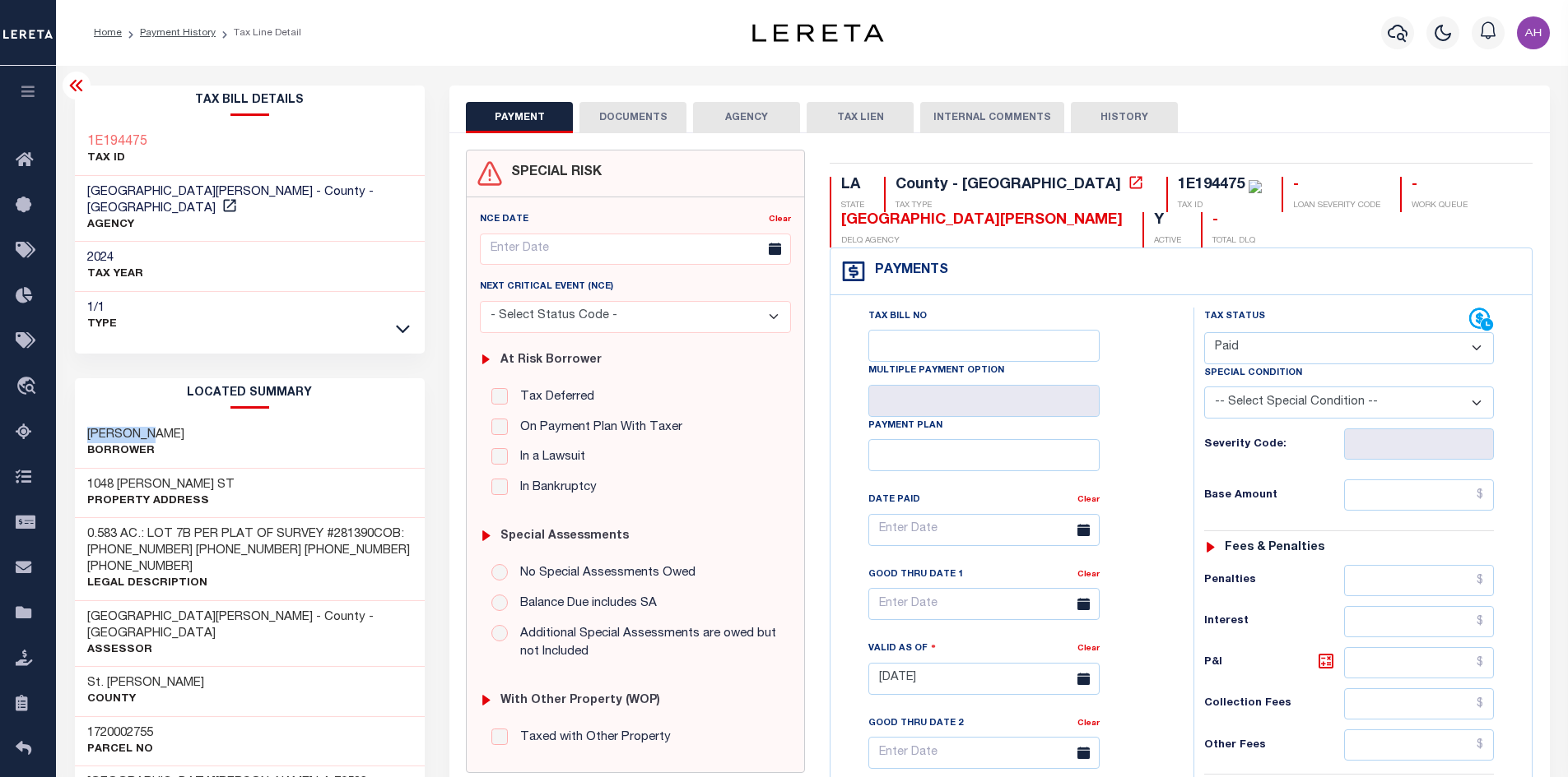
type input "[DATE]"
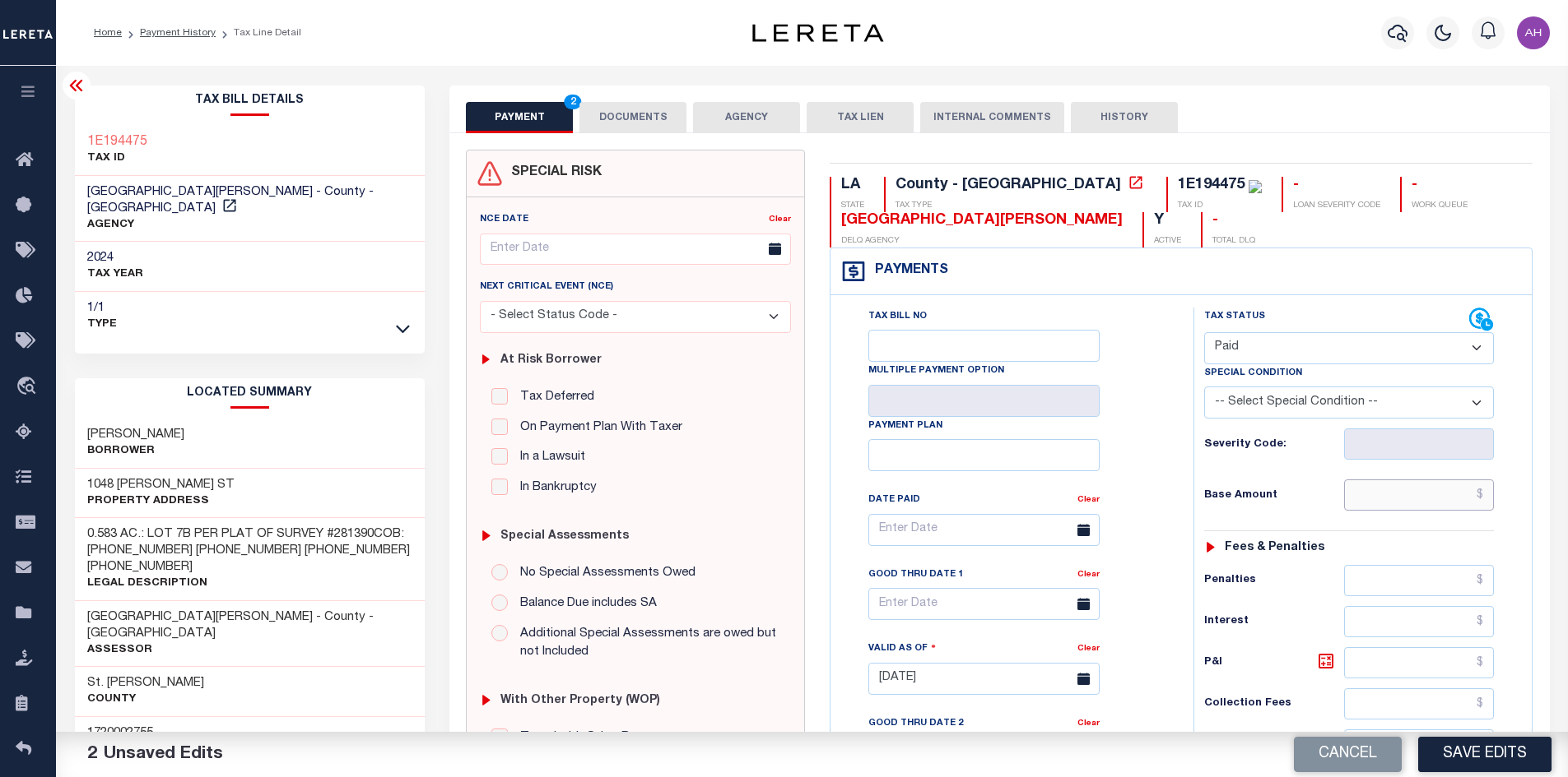
click at [1406, 503] on input "text" at bounding box center [1419, 495] width 151 height 32
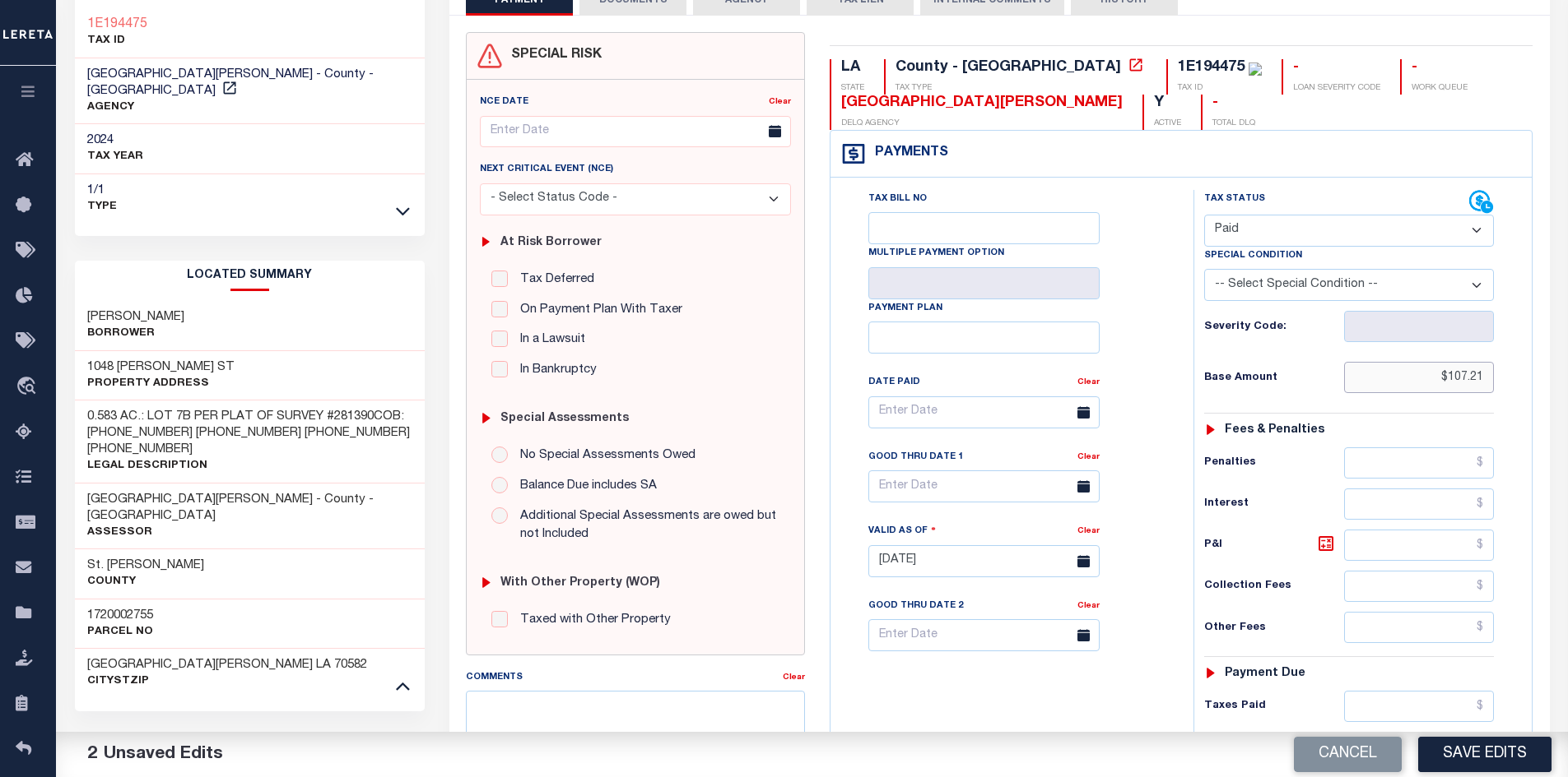
scroll to position [329, 0]
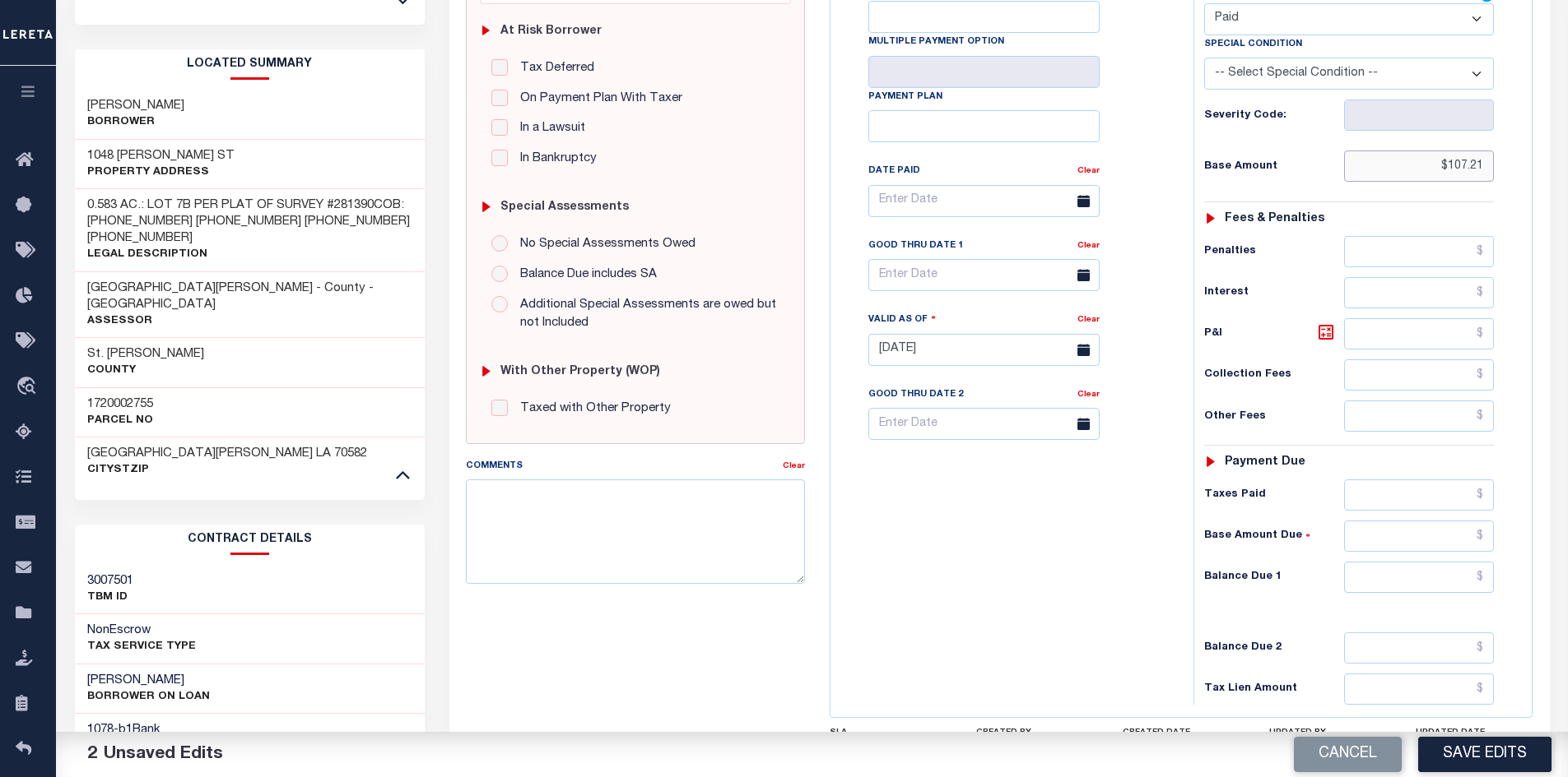
type input "$107.21"
click at [1404, 578] on input "text" at bounding box center [1419, 577] width 151 height 32
type input "$0"
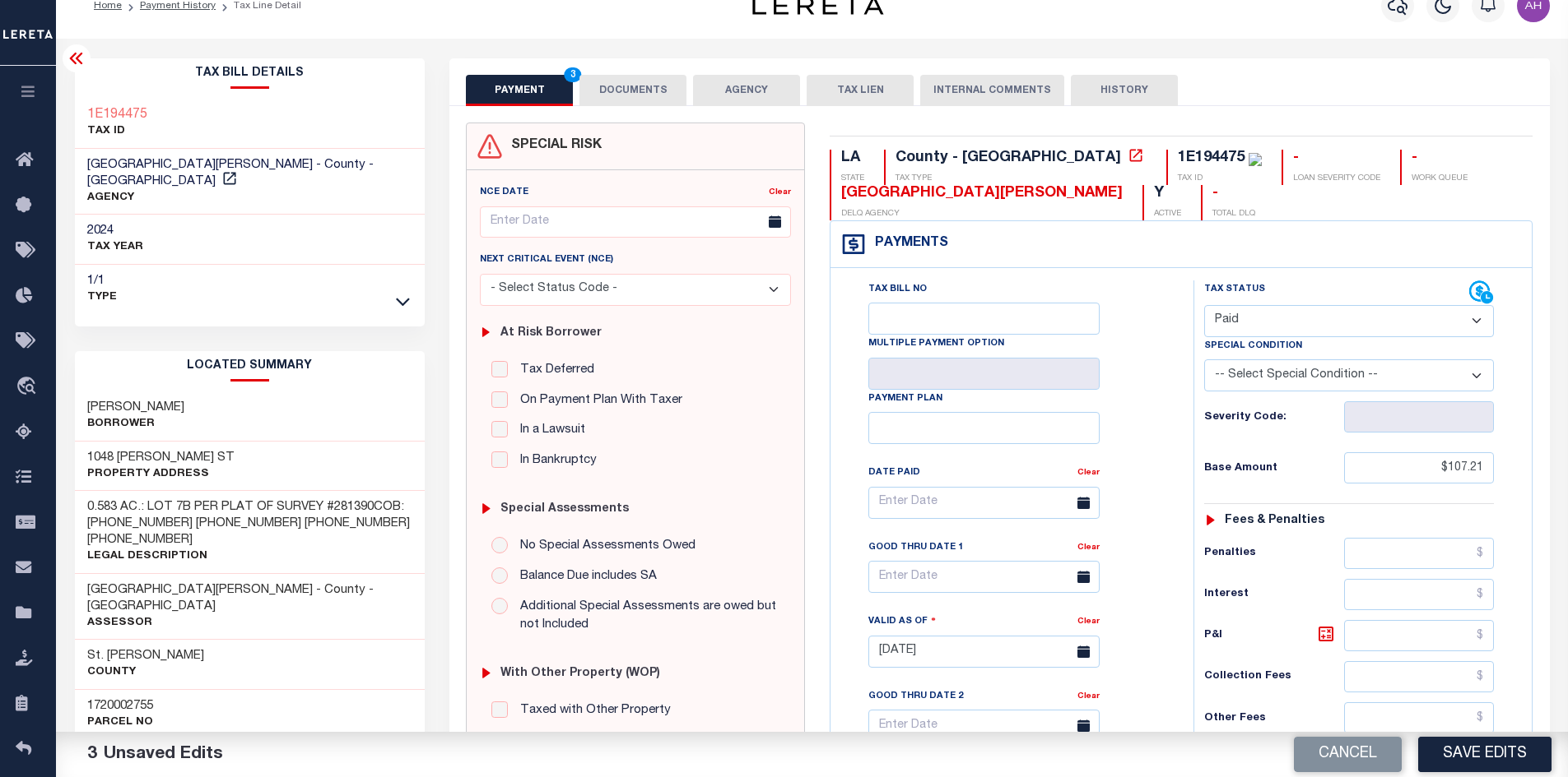
scroll to position [0, 0]
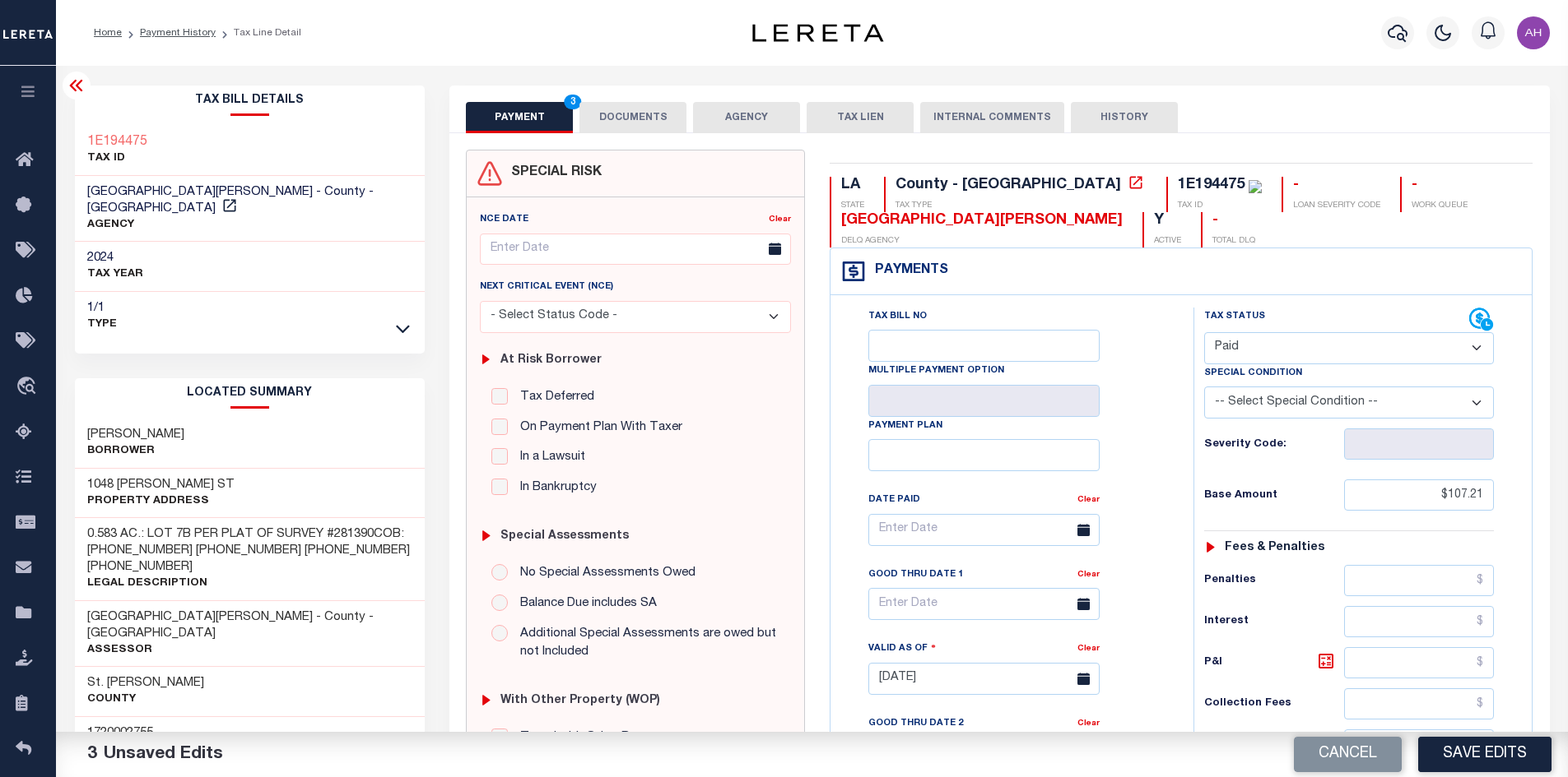
click at [652, 117] on button "DOCUMENTS" at bounding box center [632, 117] width 107 height 32
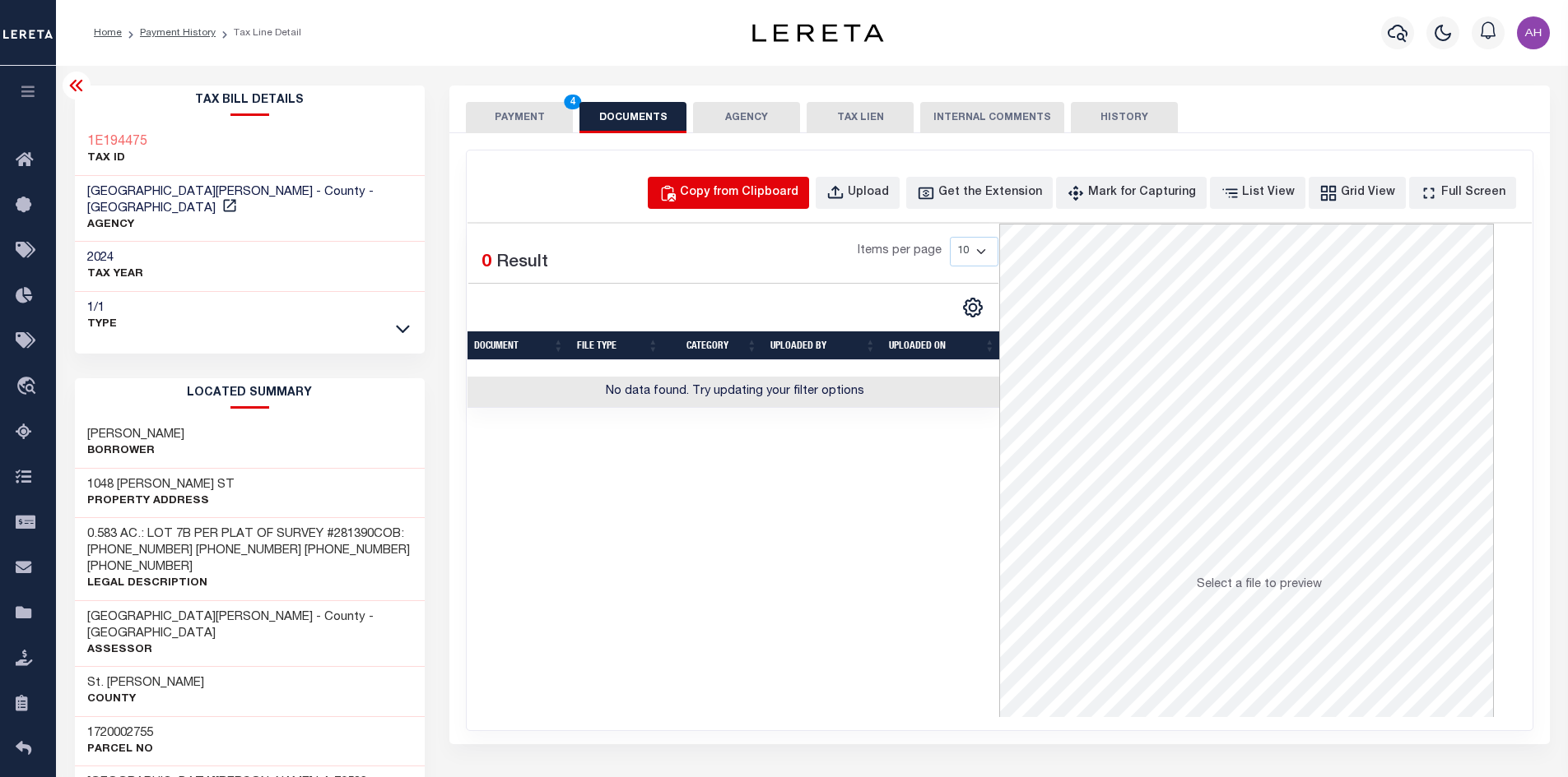
click at [732, 193] on div "Copy from Clipboard" at bounding box center [739, 193] width 118 height 18
select select "POP"
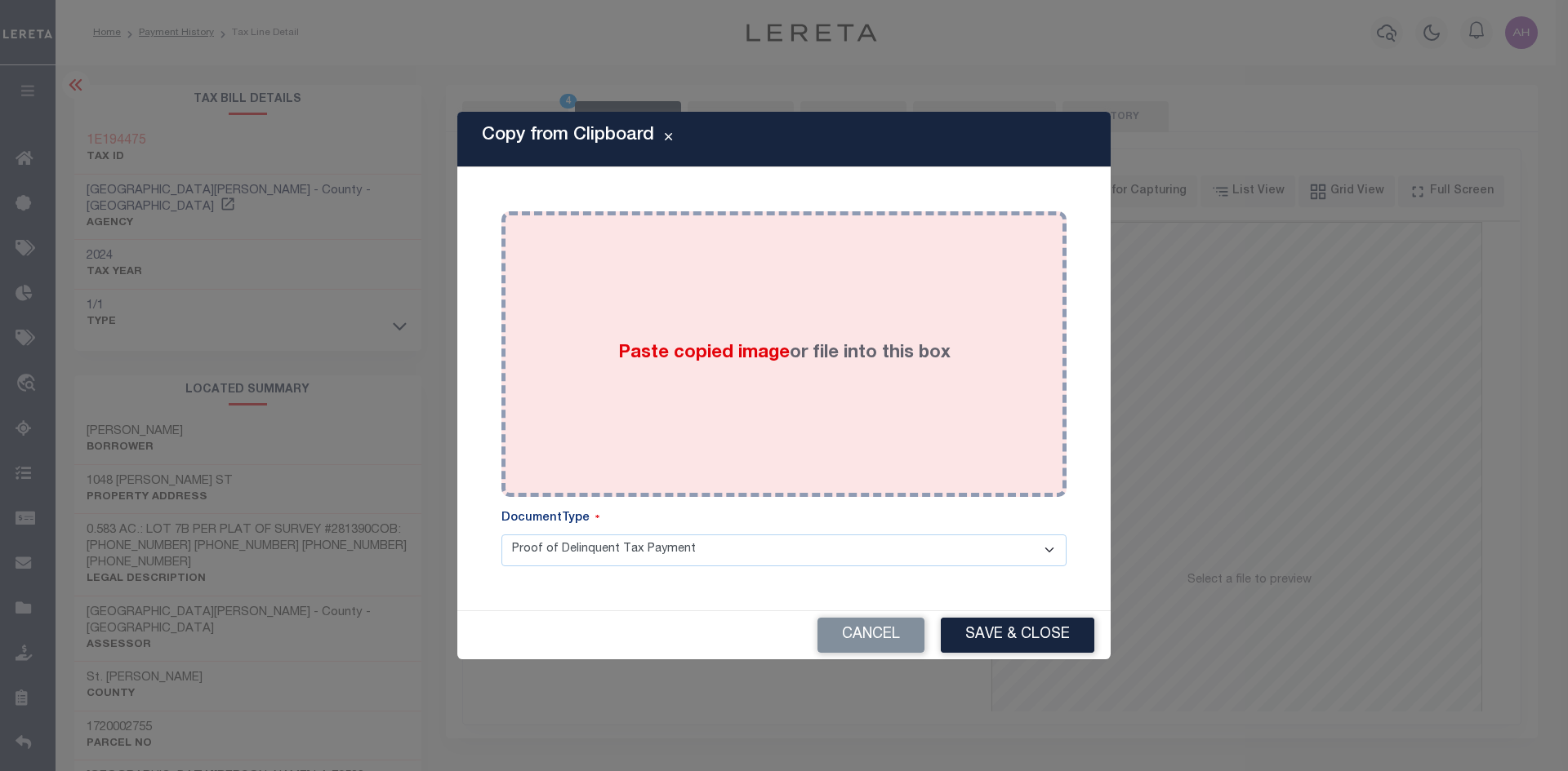
click at [703, 353] on span "Paste copied image" at bounding box center [704, 353] width 172 height 18
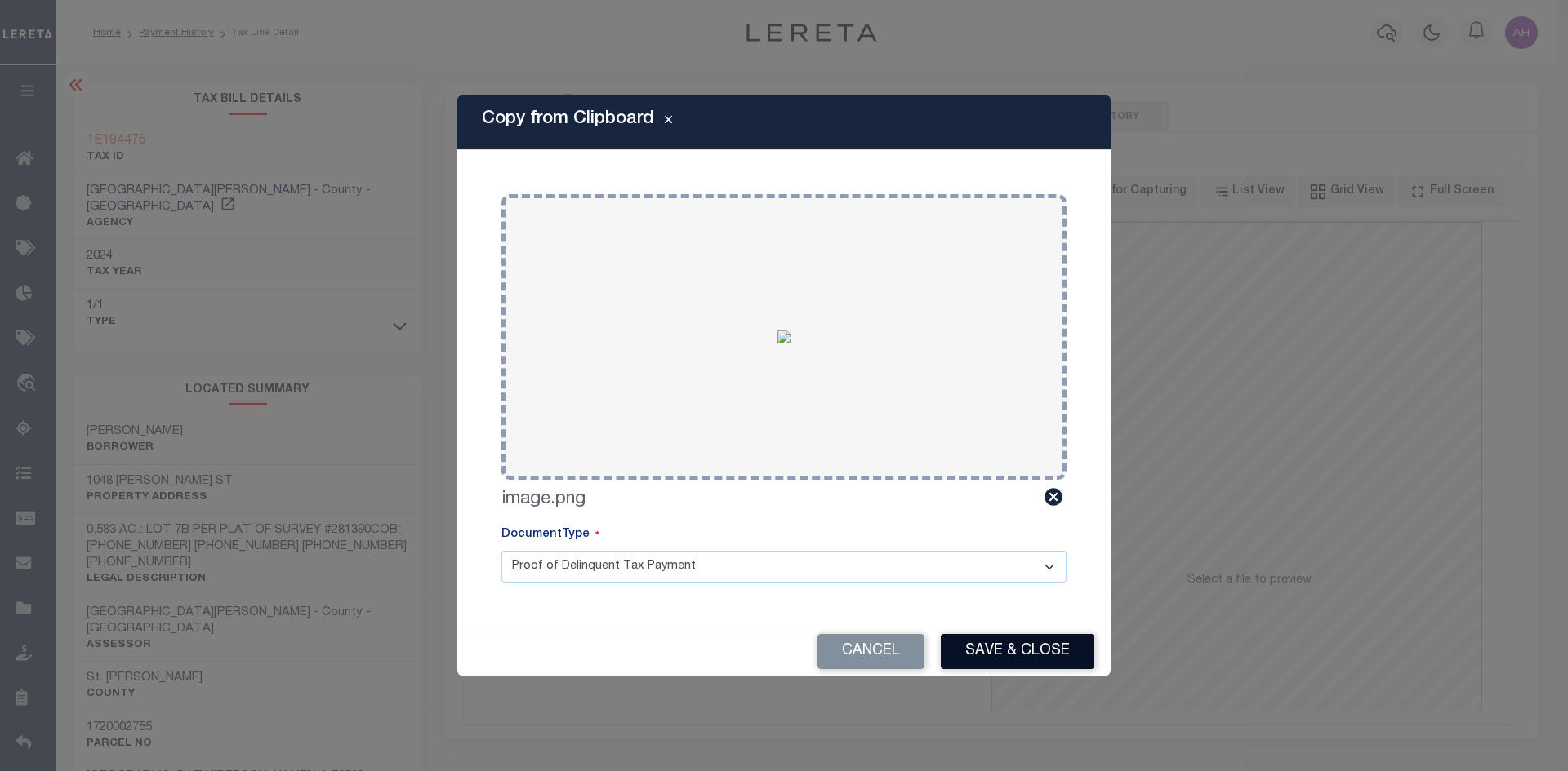
click at [1019, 665] on button "Save & Close" at bounding box center [1017, 652] width 154 height 35
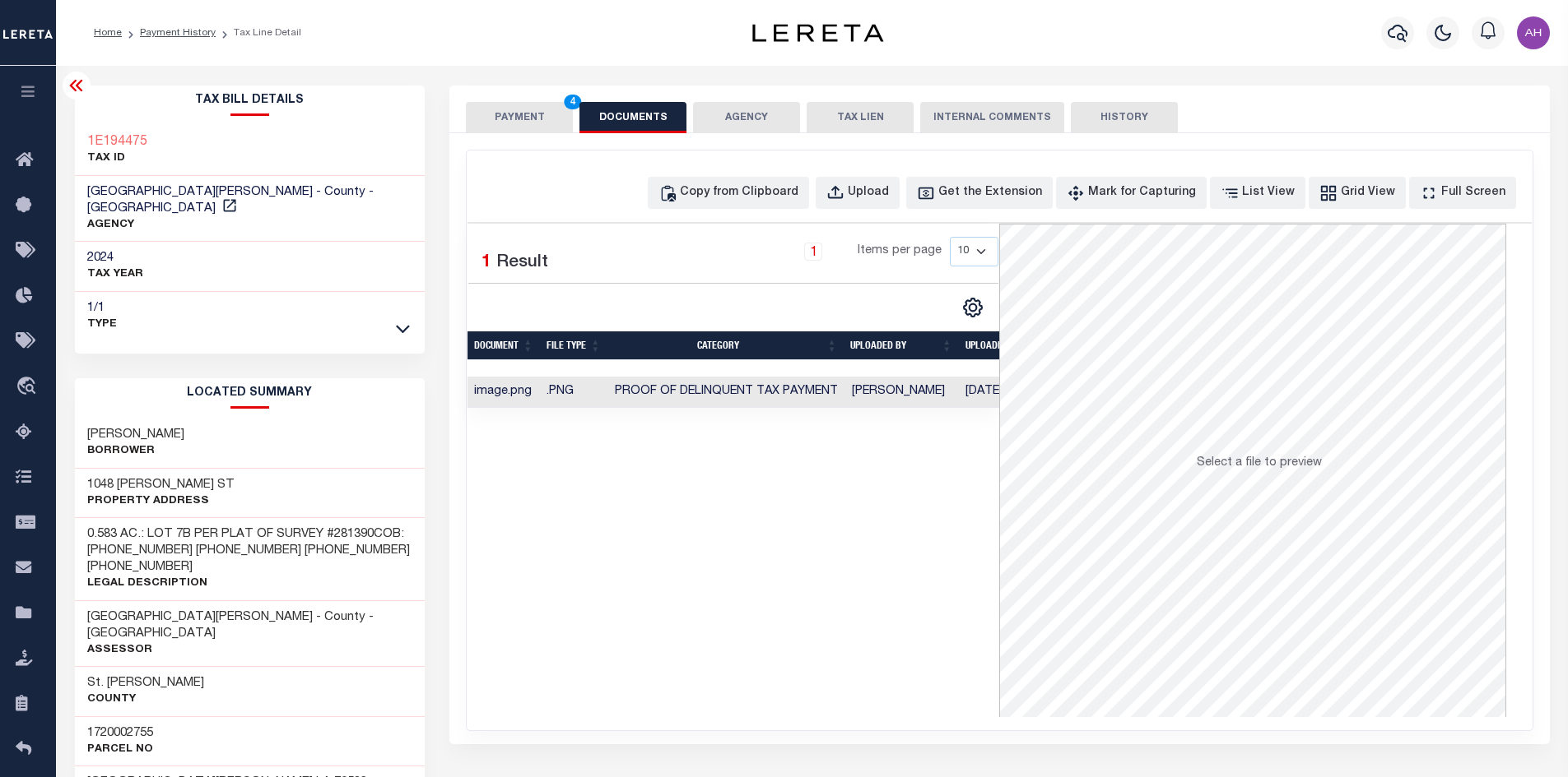
click at [519, 113] on button "PAYMENT 4" at bounding box center [518, 117] width 107 height 32
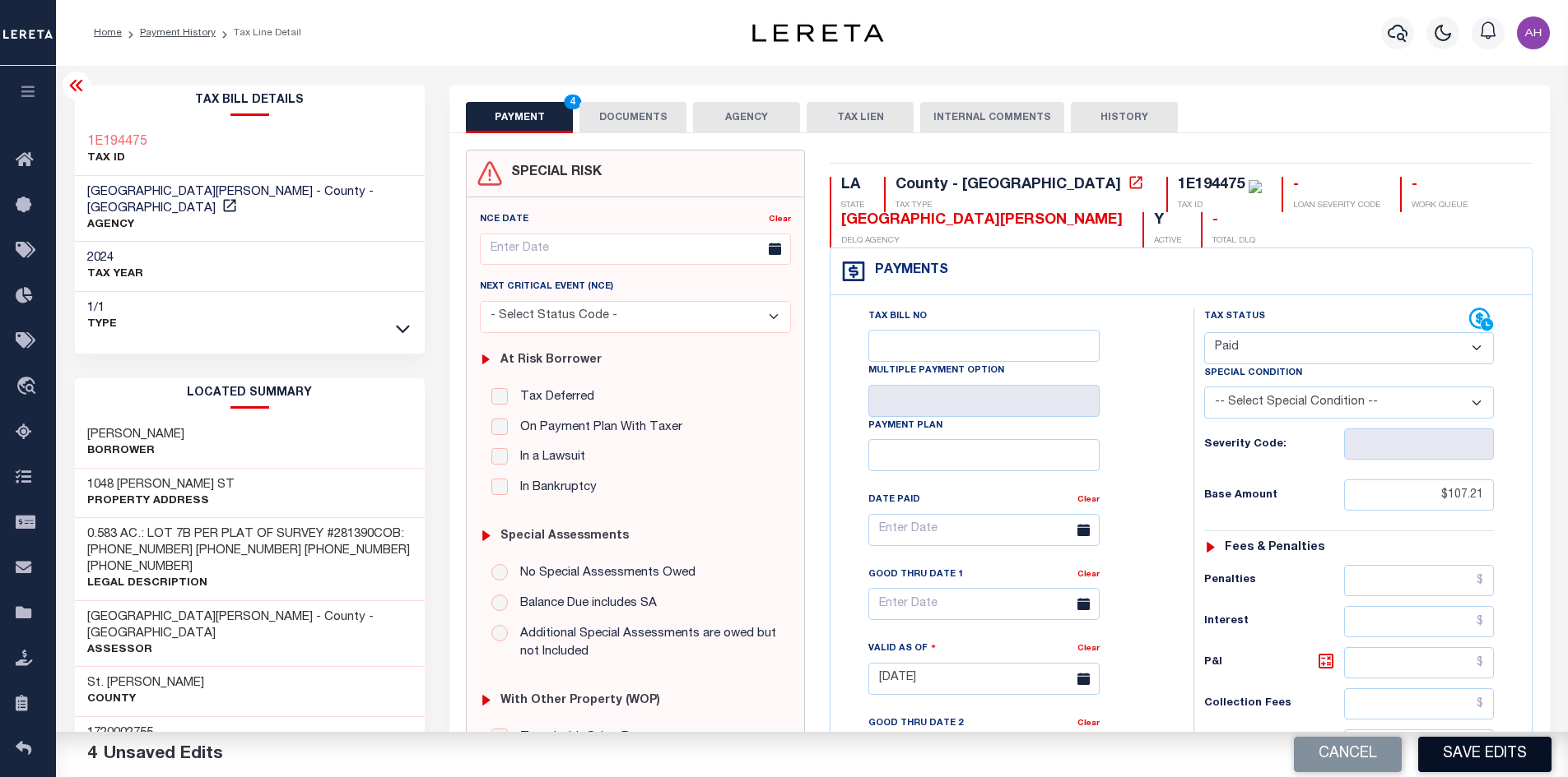
click at [1499, 771] on button "Save Edits" at bounding box center [1484, 755] width 134 height 36
type input "$107.21"
type input "$0"
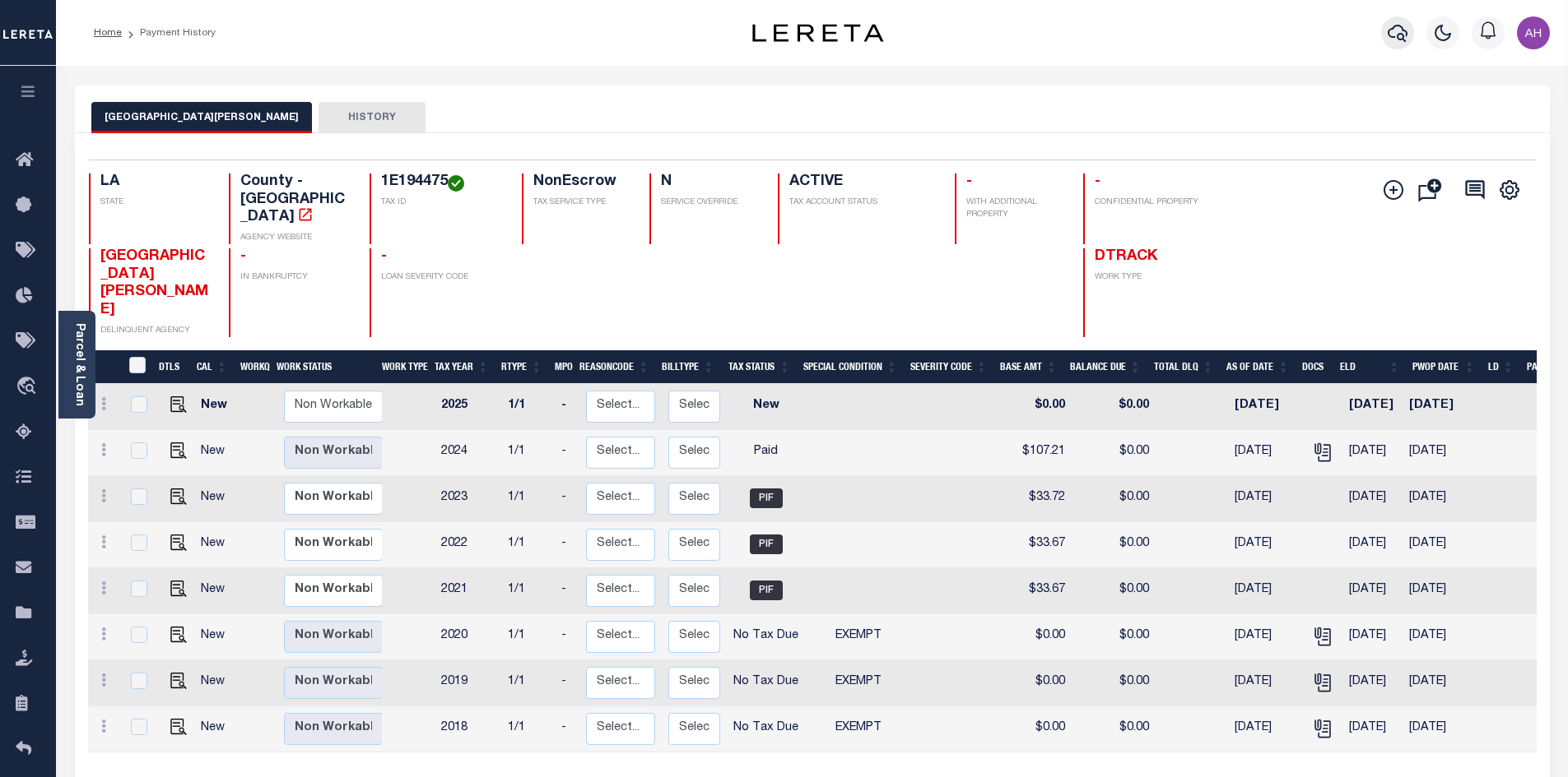
click at [1399, 24] on icon "button" at bounding box center [1397, 33] width 20 height 20
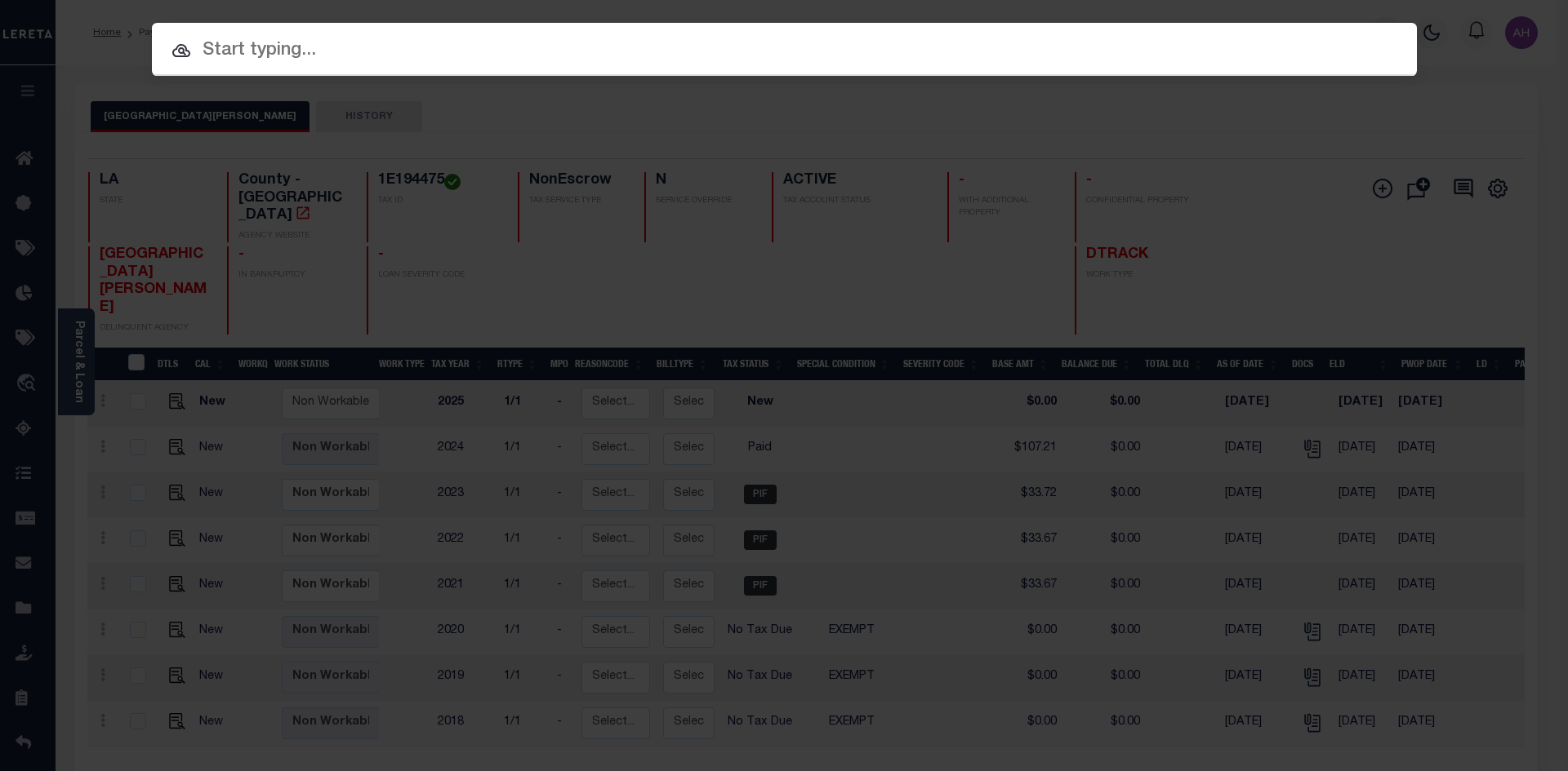
paste input "27020639"
type input "27020639"
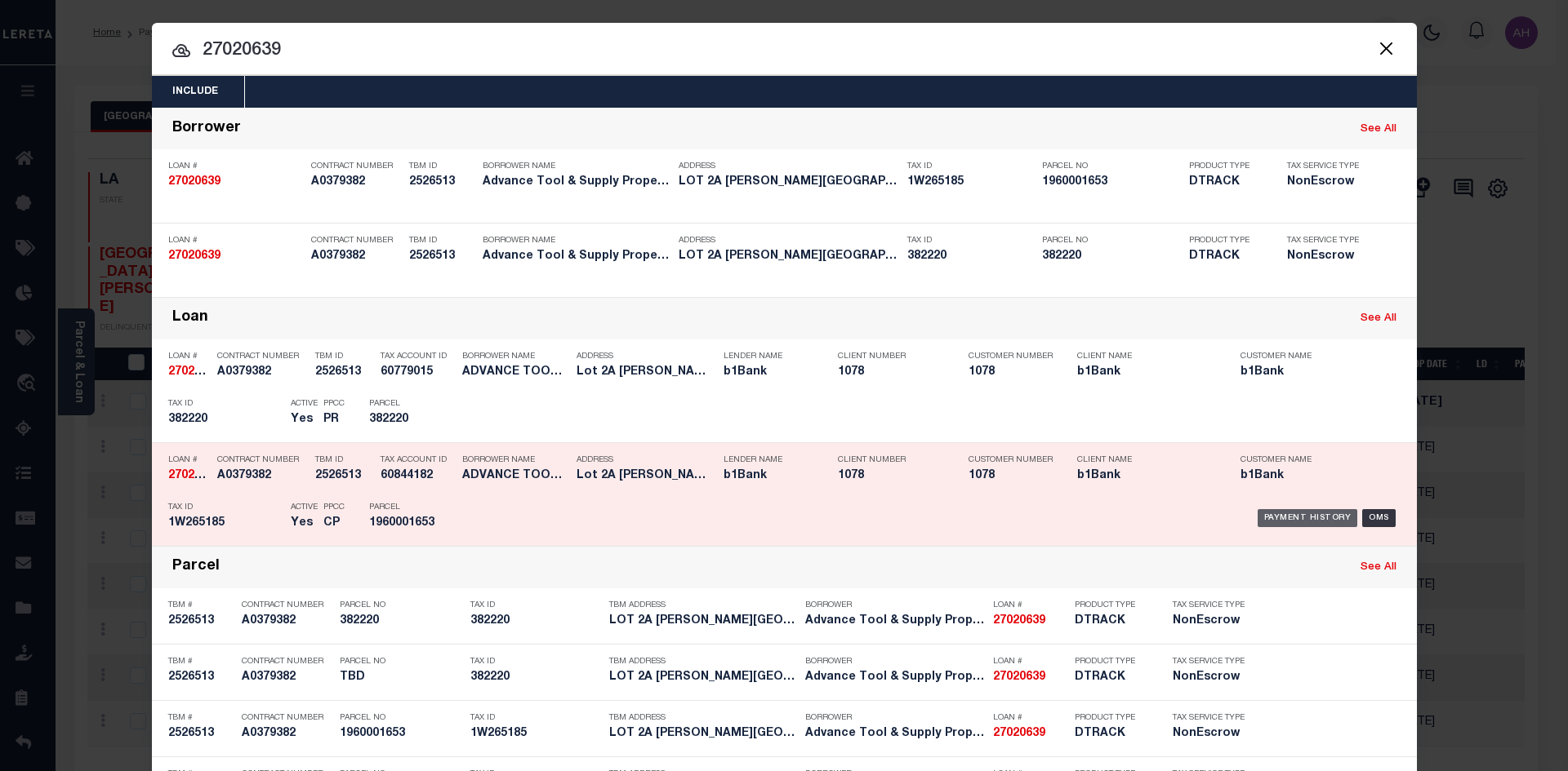
click at [1307, 520] on div "Payment History" at bounding box center [1307, 518] width 100 height 18
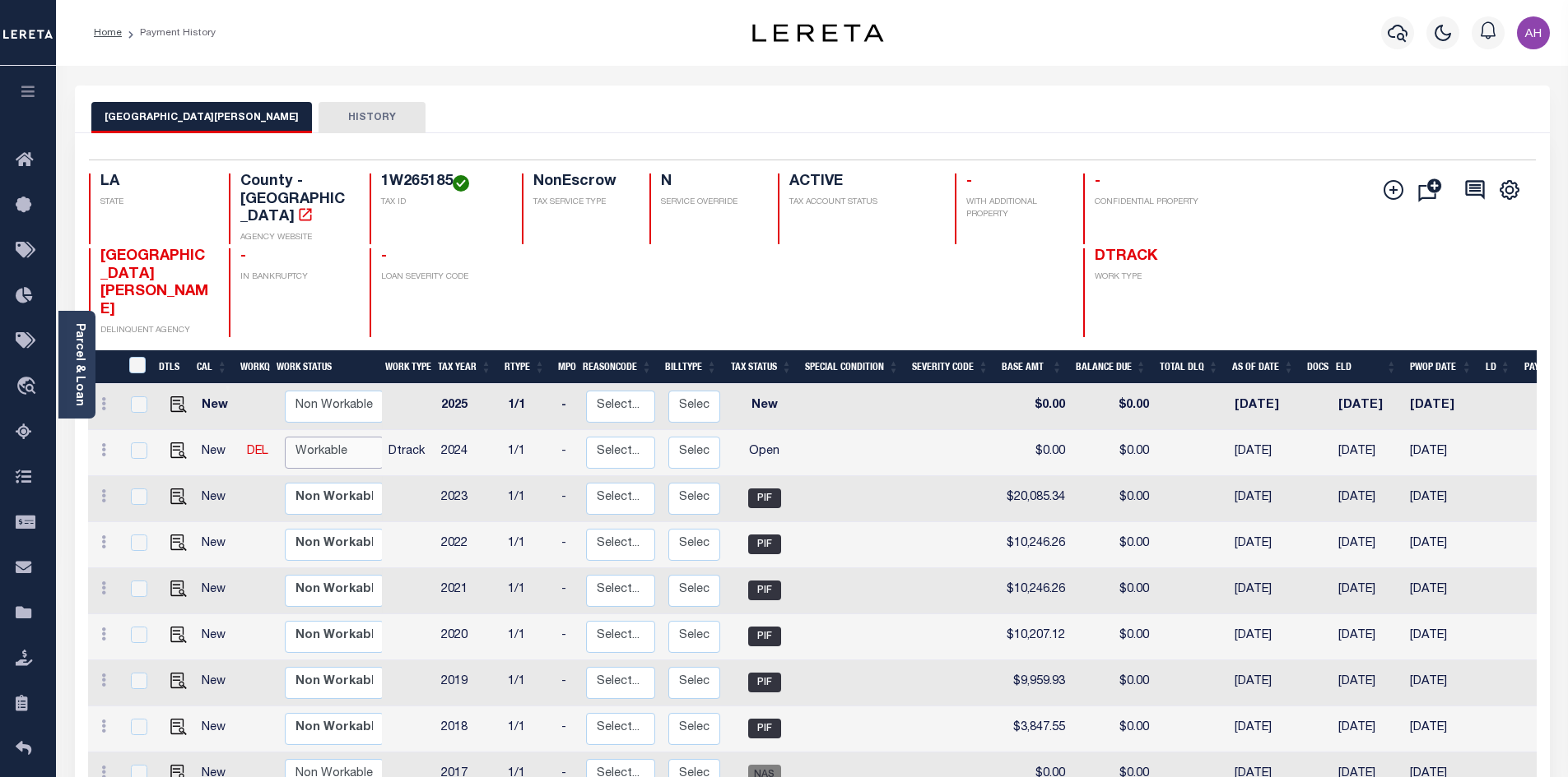
drag, startPoint x: 311, startPoint y: 386, endPoint x: 317, endPoint y: 391, distance: 7.8
click at [311, 437] on select "Non Workable Workable" at bounding box center [334, 452] width 99 height 32
checkbox input "true"
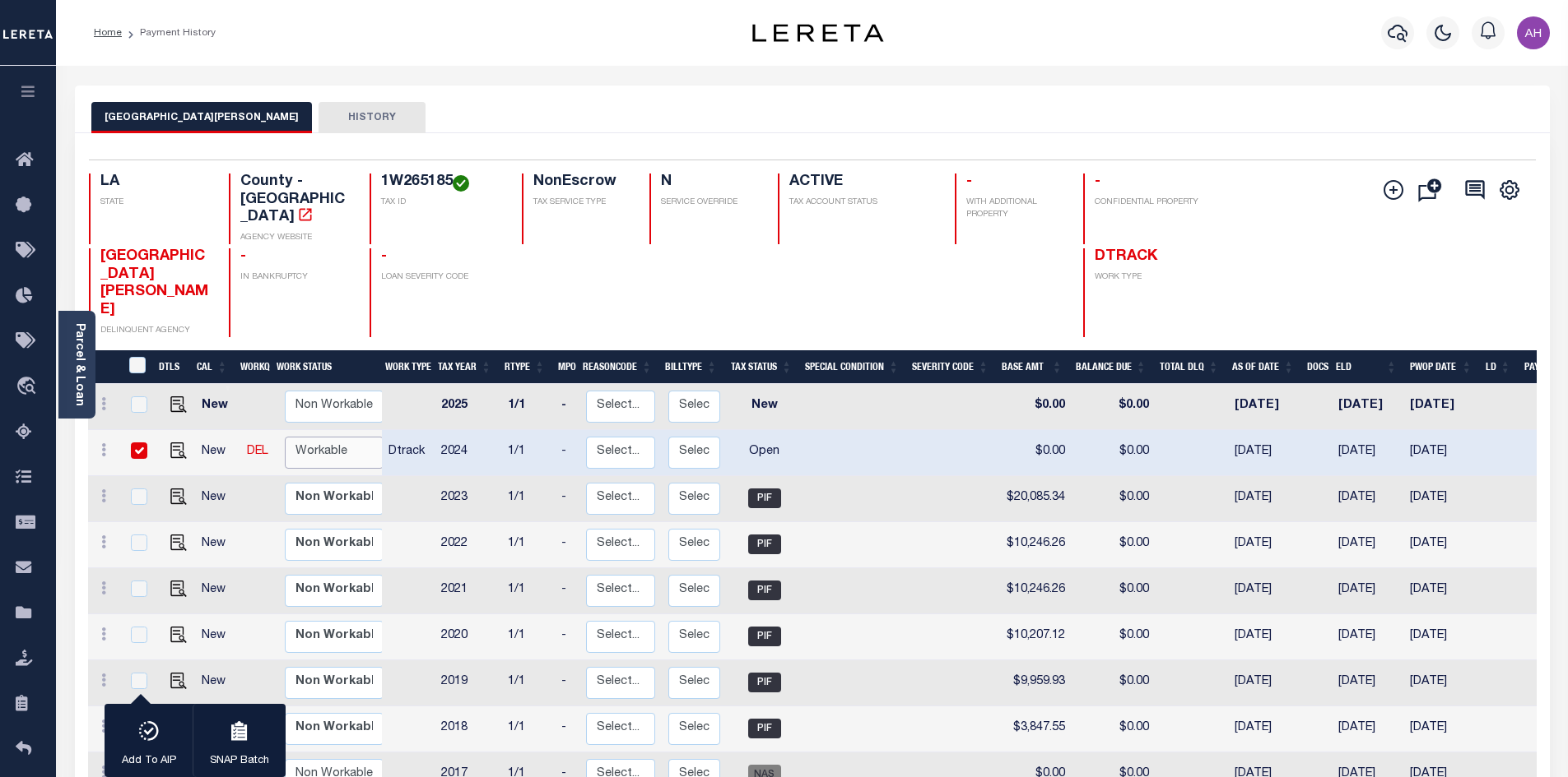
select select "true"
click at [285, 437] on select "Non Workable Workable" at bounding box center [334, 452] width 99 height 32
checkbox input "false"
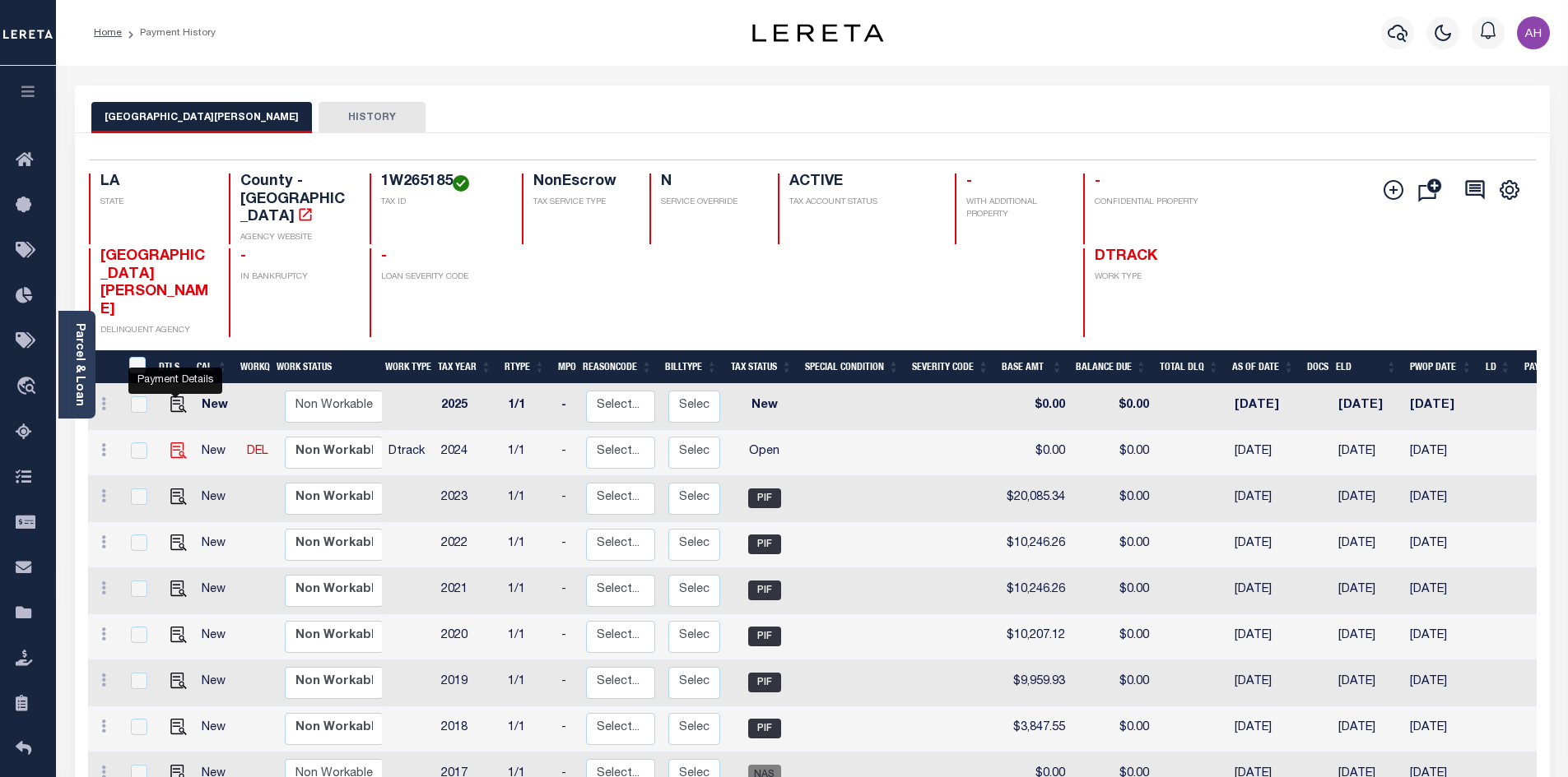
click at [178, 442] on img "" at bounding box center [178, 450] width 16 height 16
checkbox input "true"
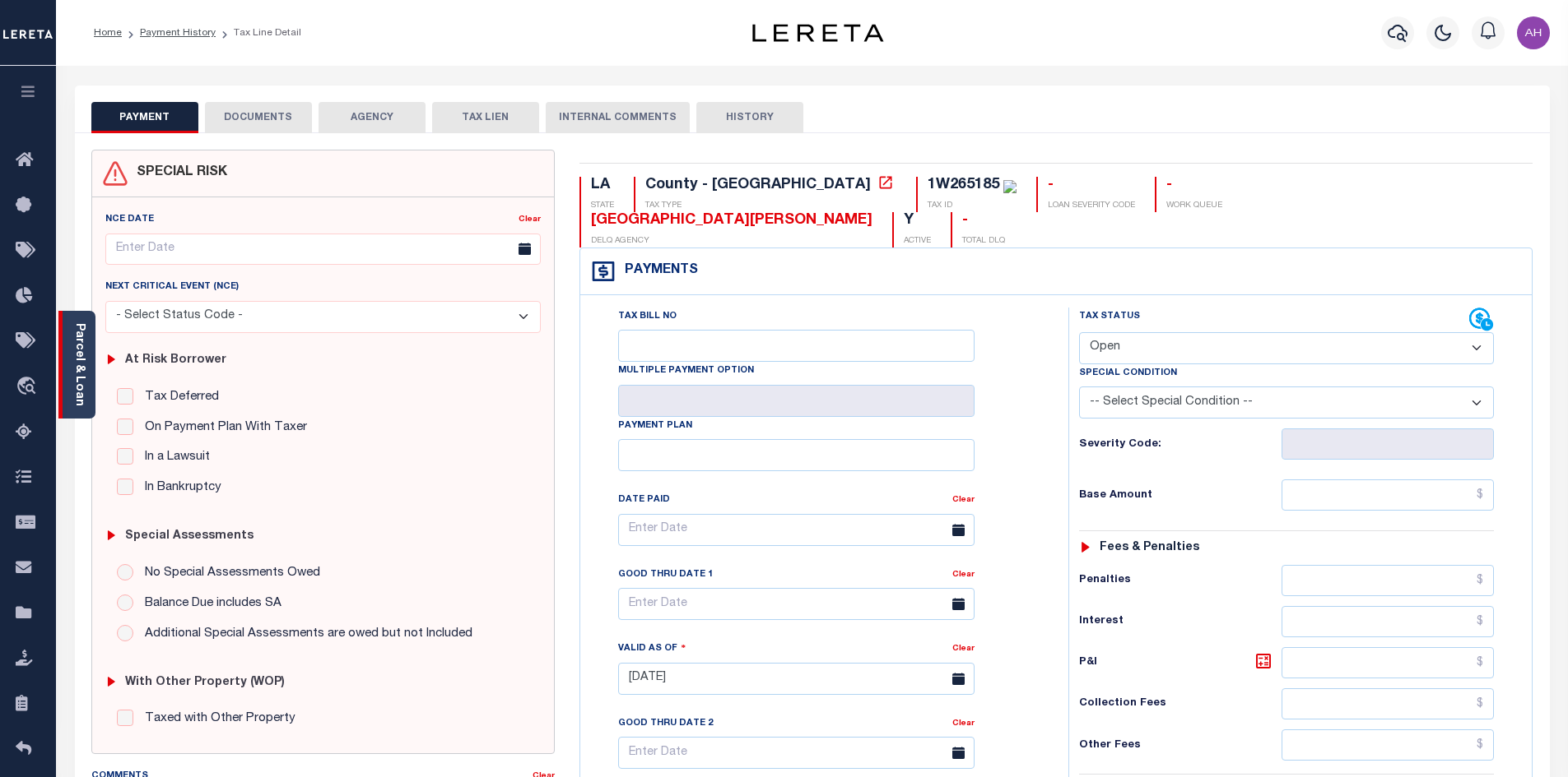
click at [79, 385] on link "Parcel & Loan" at bounding box center [79, 364] width 12 height 83
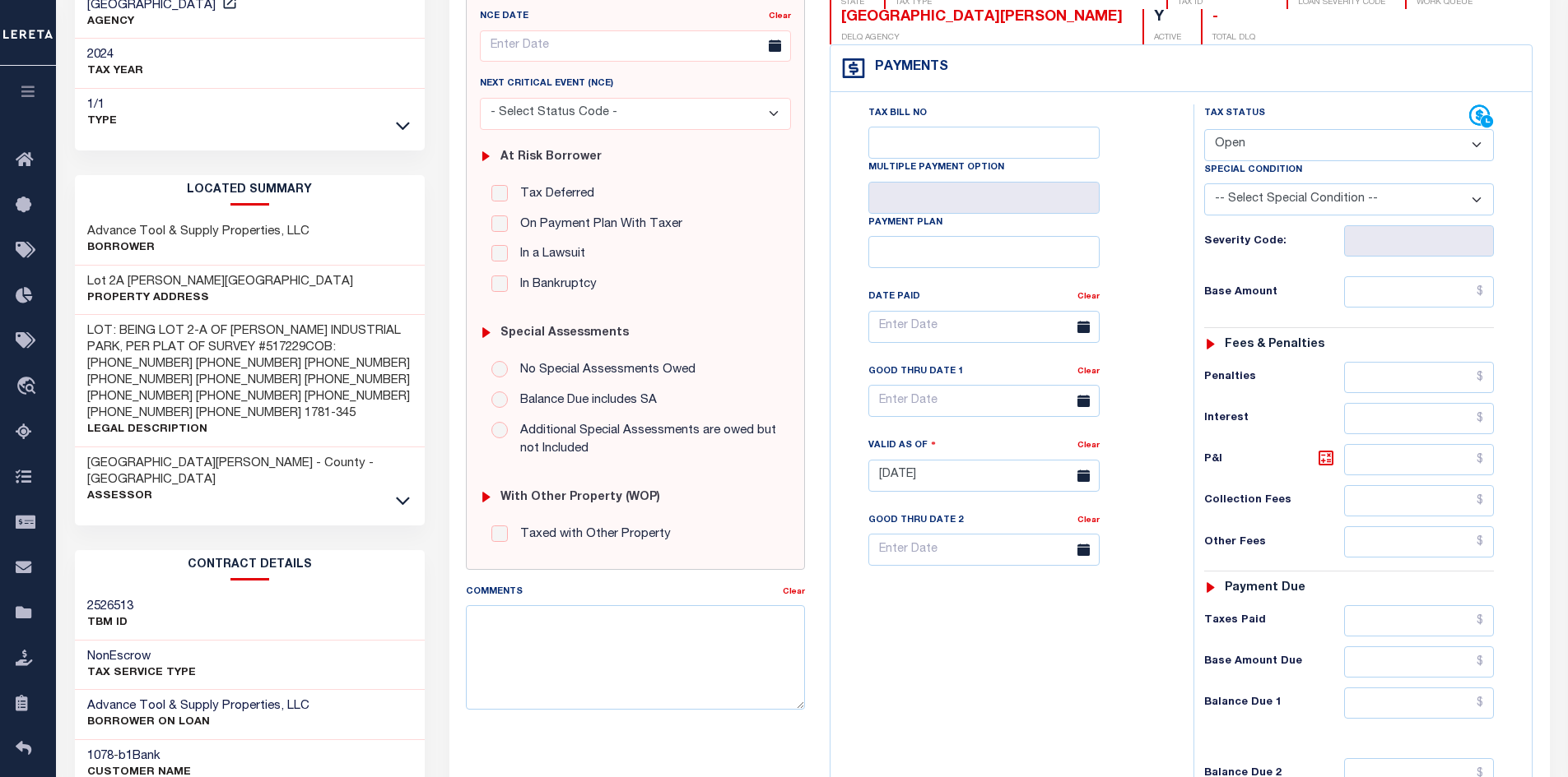
scroll to position [329, 0]
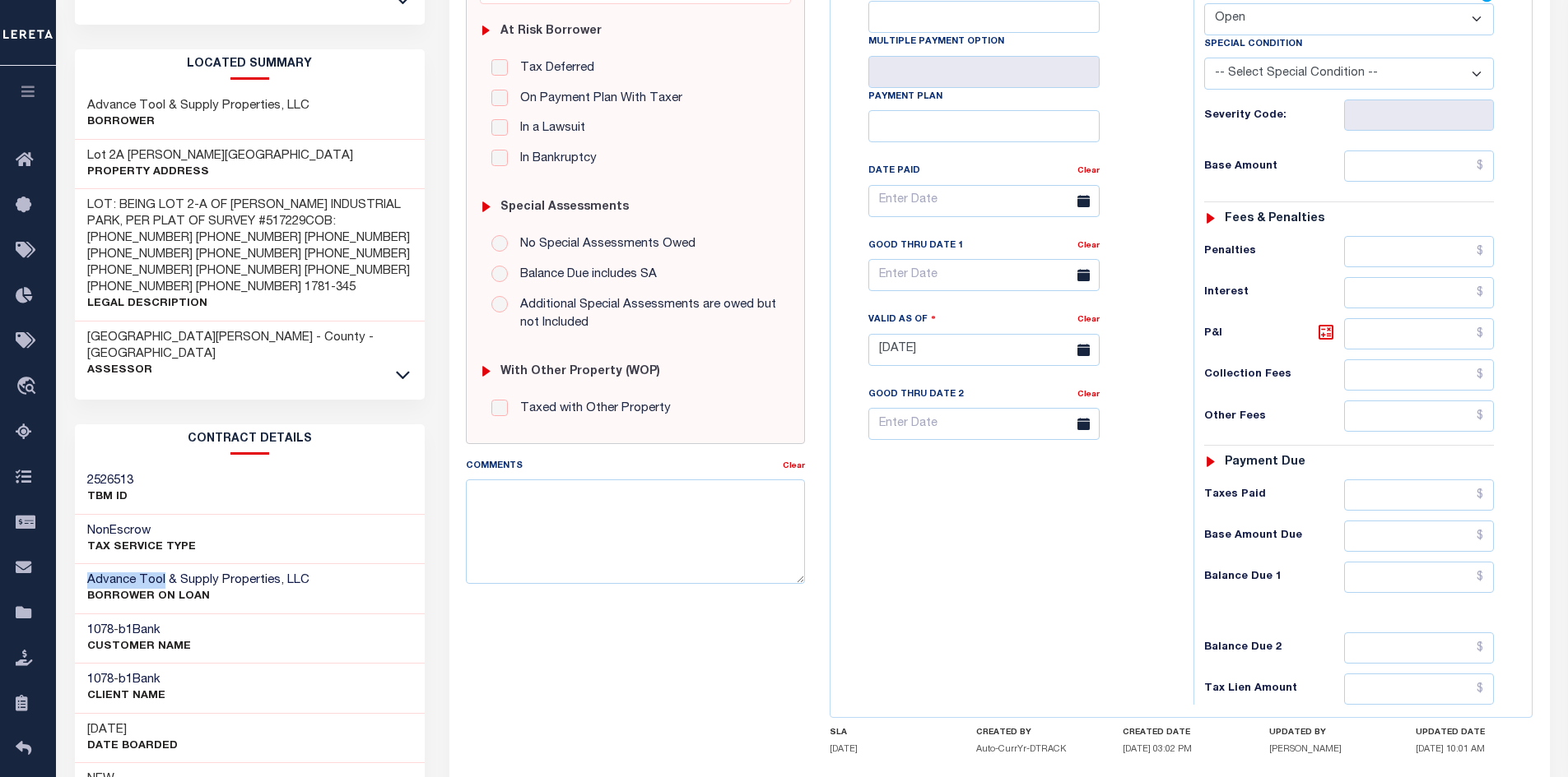
drag, startPoint x: 162, startPoint y: 544, endPoint x: 77, endPoint y: 543, distance: 85.0
click at [77, 564] on div "Advance Tool & Supply Properties, LLC BORROWER ON LOAN" at bounding box center [250, 589] width 350 height 50
copy h3 "Advance Tool"
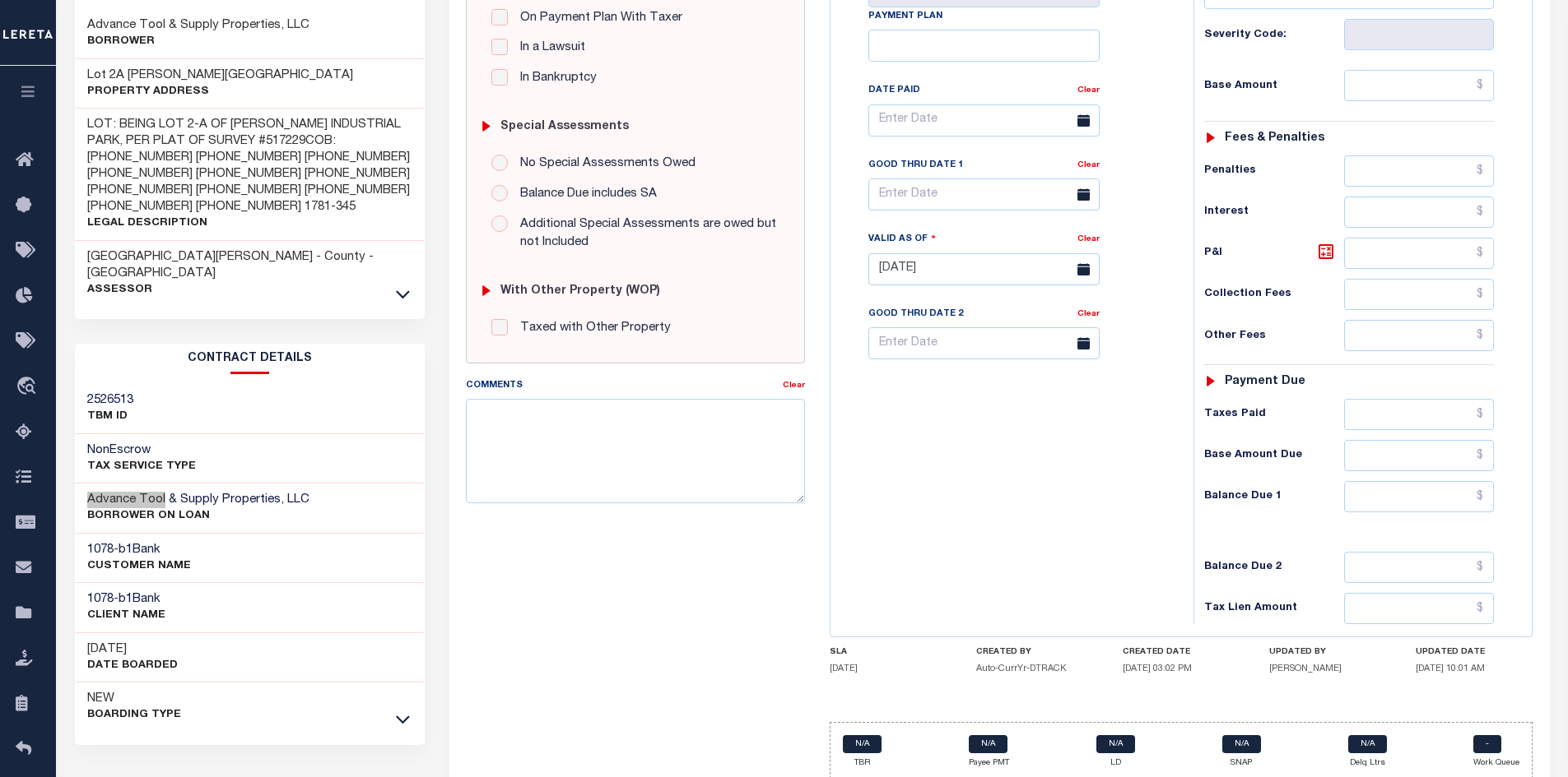
scroll to position [412, 0]
click at [403, 709] on icon at bounding box center [402, 717] width 14 height 17
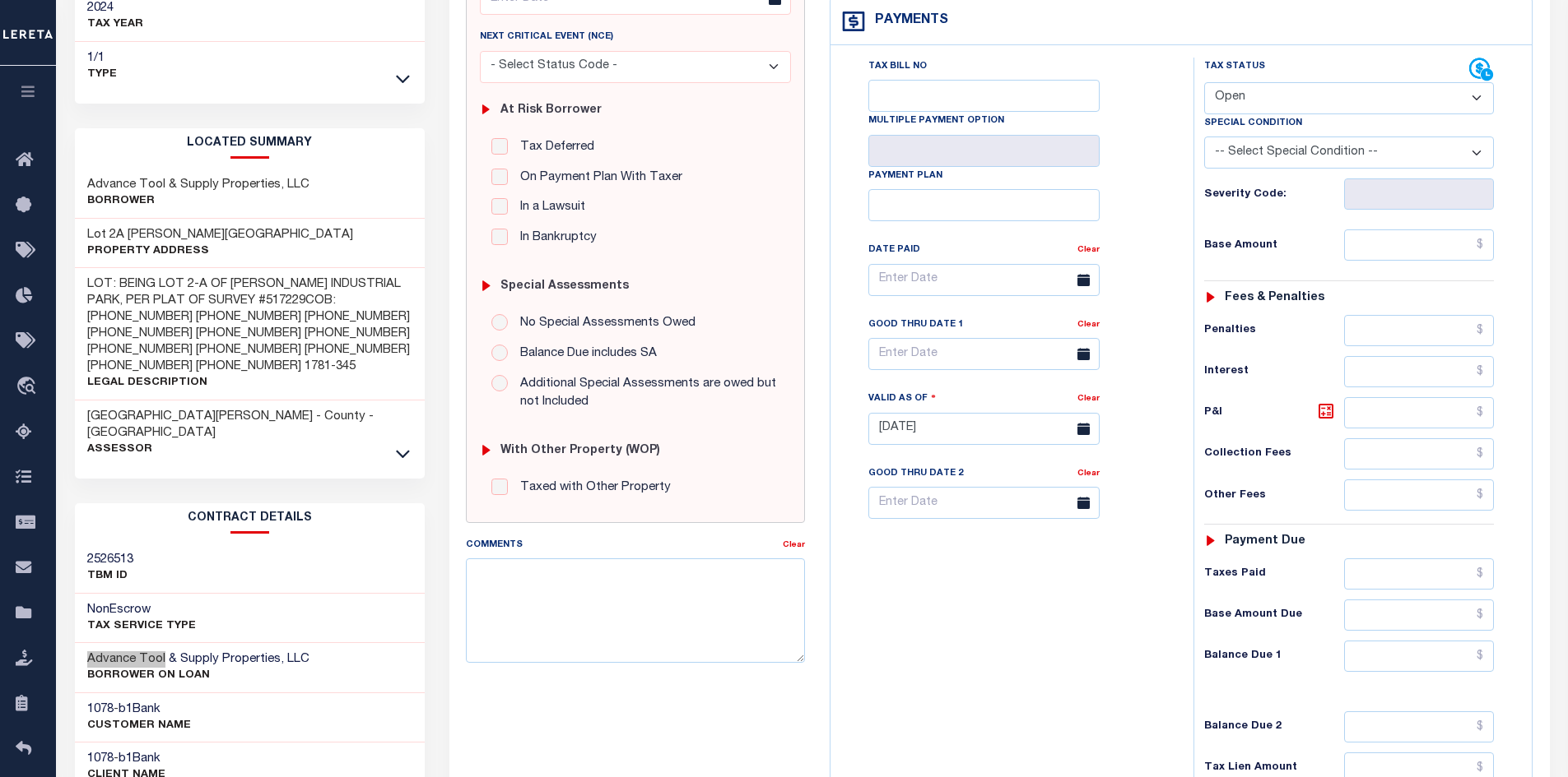
scroll to position [83, 0]
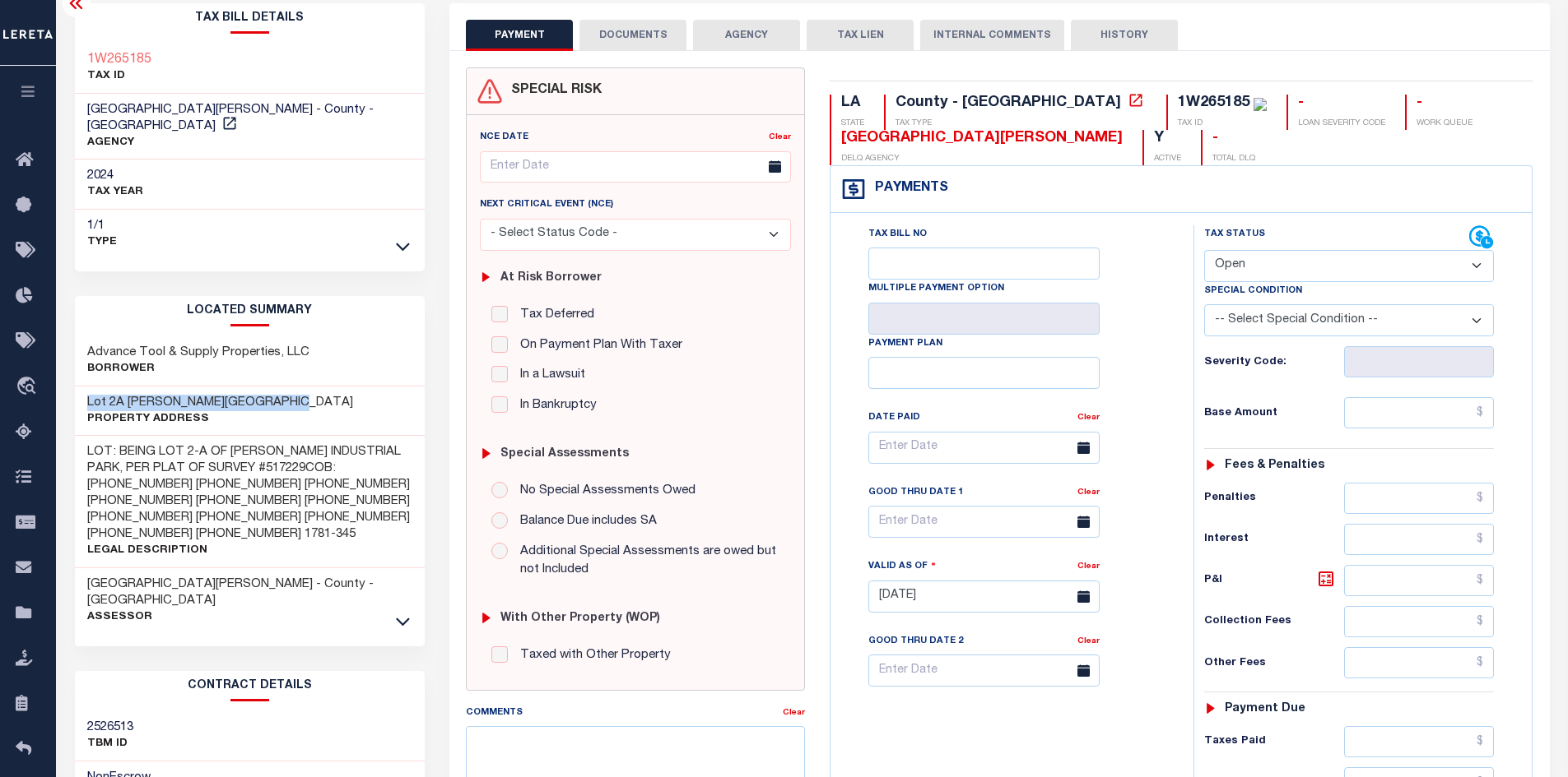
drag, startPoint x: 264, startPoint y: 388, endPoint x: 71, endPoint y: 382, distance: 193.1
click at [71, 382] on div "Tax Bill Details 1W265185 TAX ID AGENCY" at bounding box center [250, 674] width 375 height 1342
copy h3 "Lot 2A [PERSON_NAME][GEOGRAPHIC_DATA]"
click at [405, 613] on icon at bounding box center [402, 621] width 14 height 17
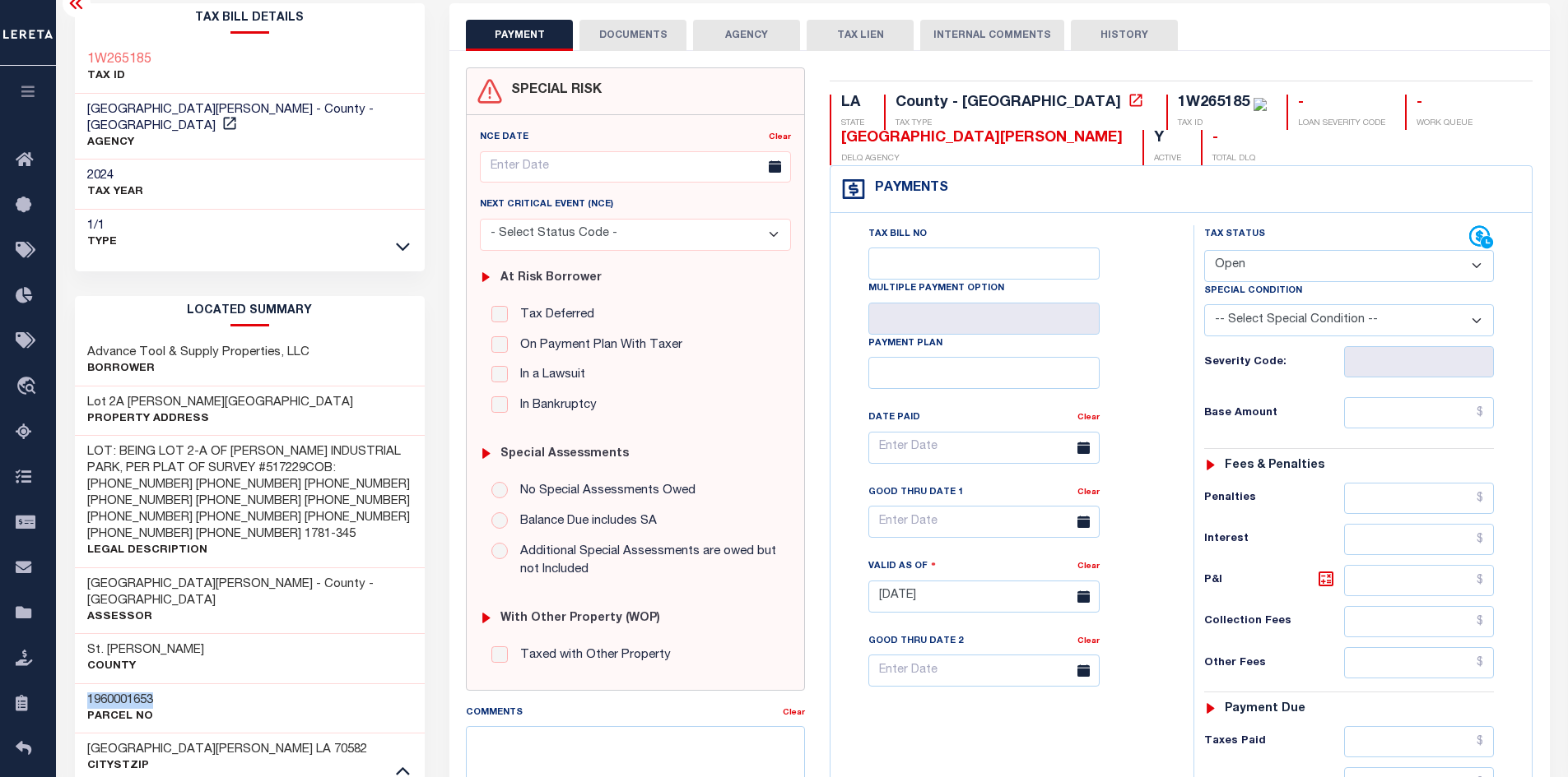
drag, startPoint x: 163, startPoint y: 668, endPoint x: 77, endPoint y: 664, distance: 86.1
click at [77, 684] on div "1960001653 Parcel No" at bounding box center [250, 709] width 350 height 50
copy h3 "1960001653"
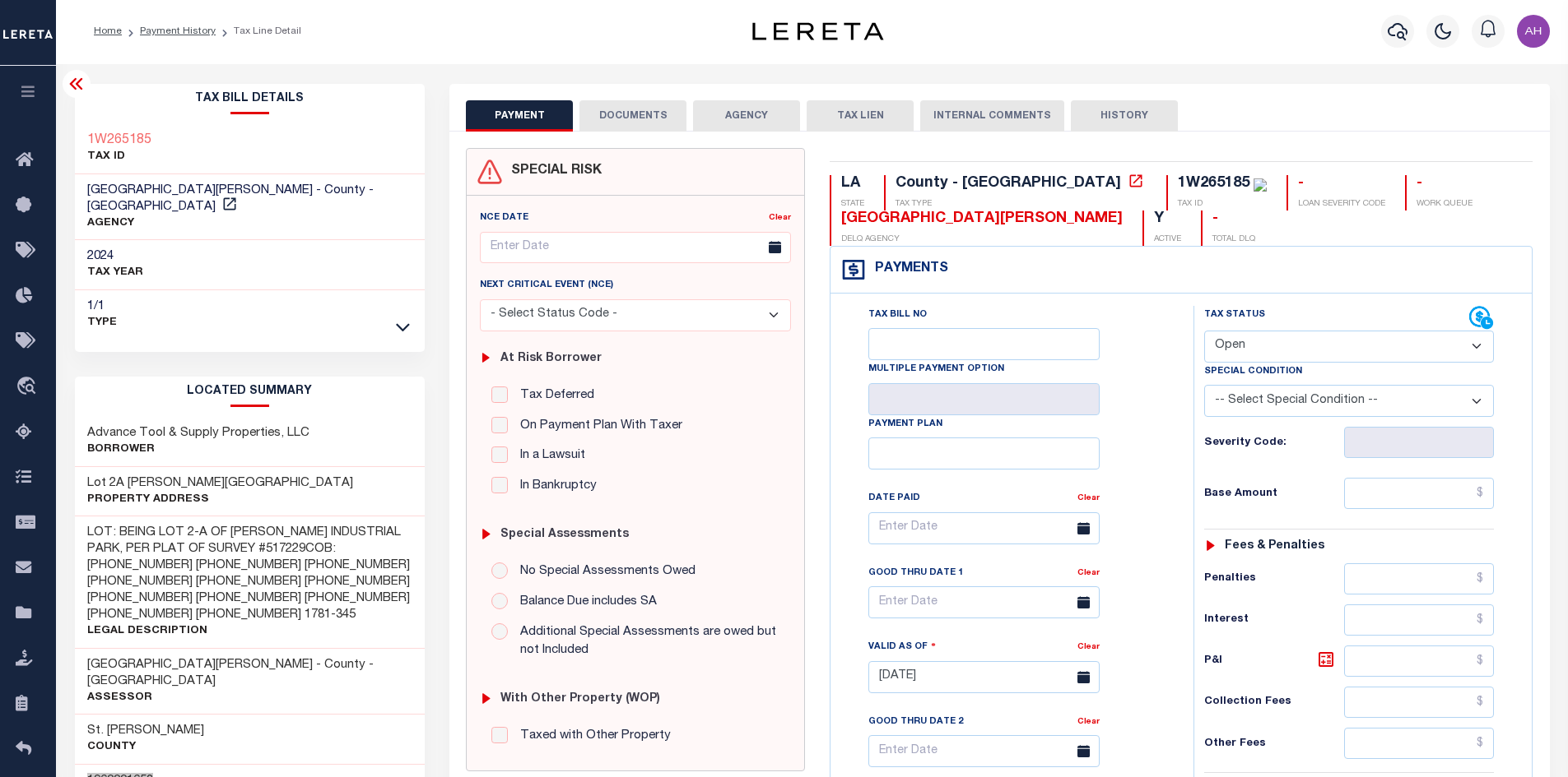
scroll to position [0, 0]
click at [1270, 348] on select "- Select Status Code - Open Due/Unpaid Paid Incomplete No Tax Due Internal Refu…" at bounding box center [1349, 348] width 290 height 32
select select "PYD"
click at [1204, 333] on select "- Select Status Code - Open Due/Unpaid Paid Incomplete No Tax Due Internal Refu…" at bounding box center [1349, 348] width 290 height 32
type input "[DATE]"
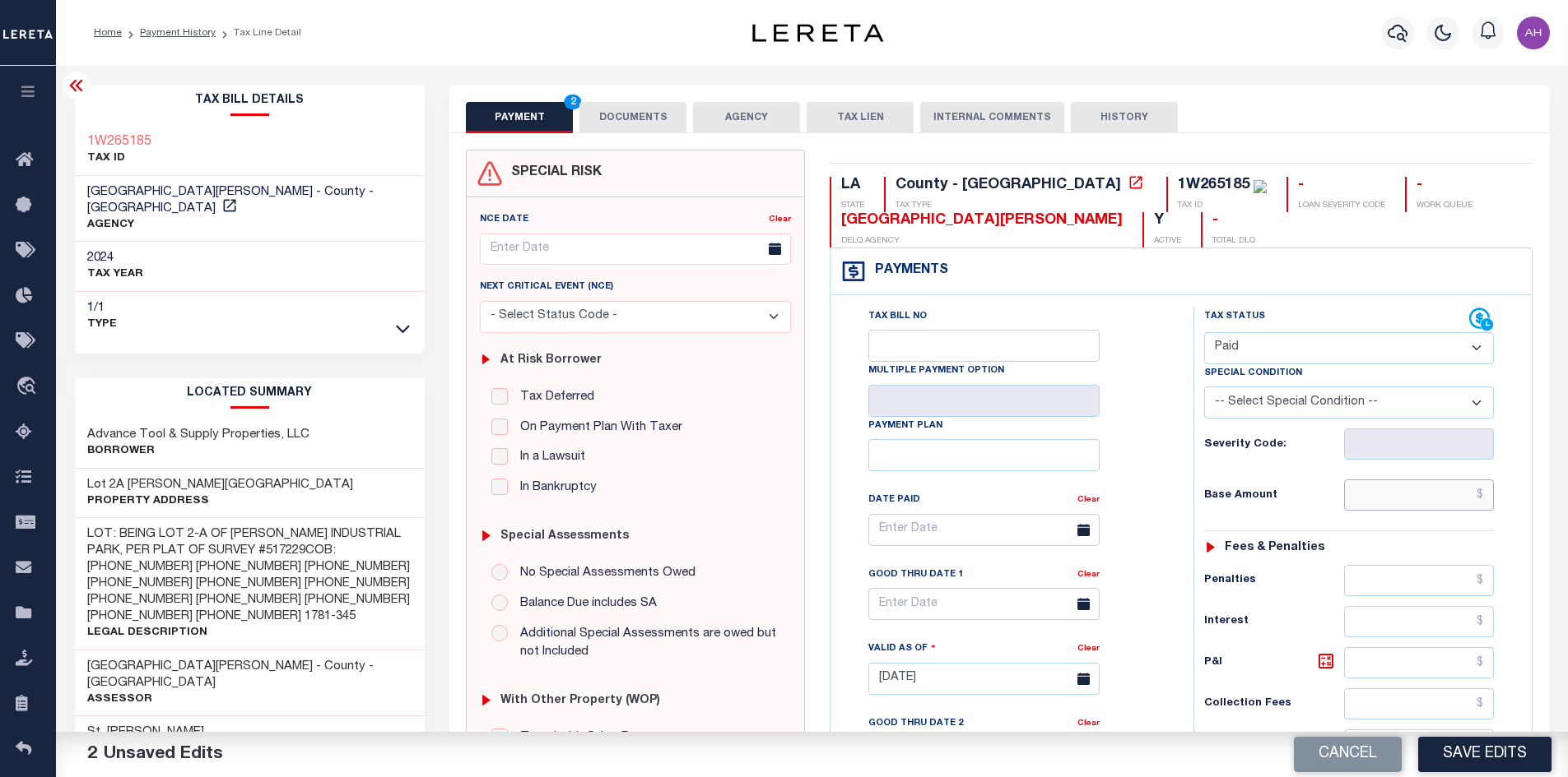
click at [1409, 500] on input "text" at bounding box center [1419, 495] width 151 height 32
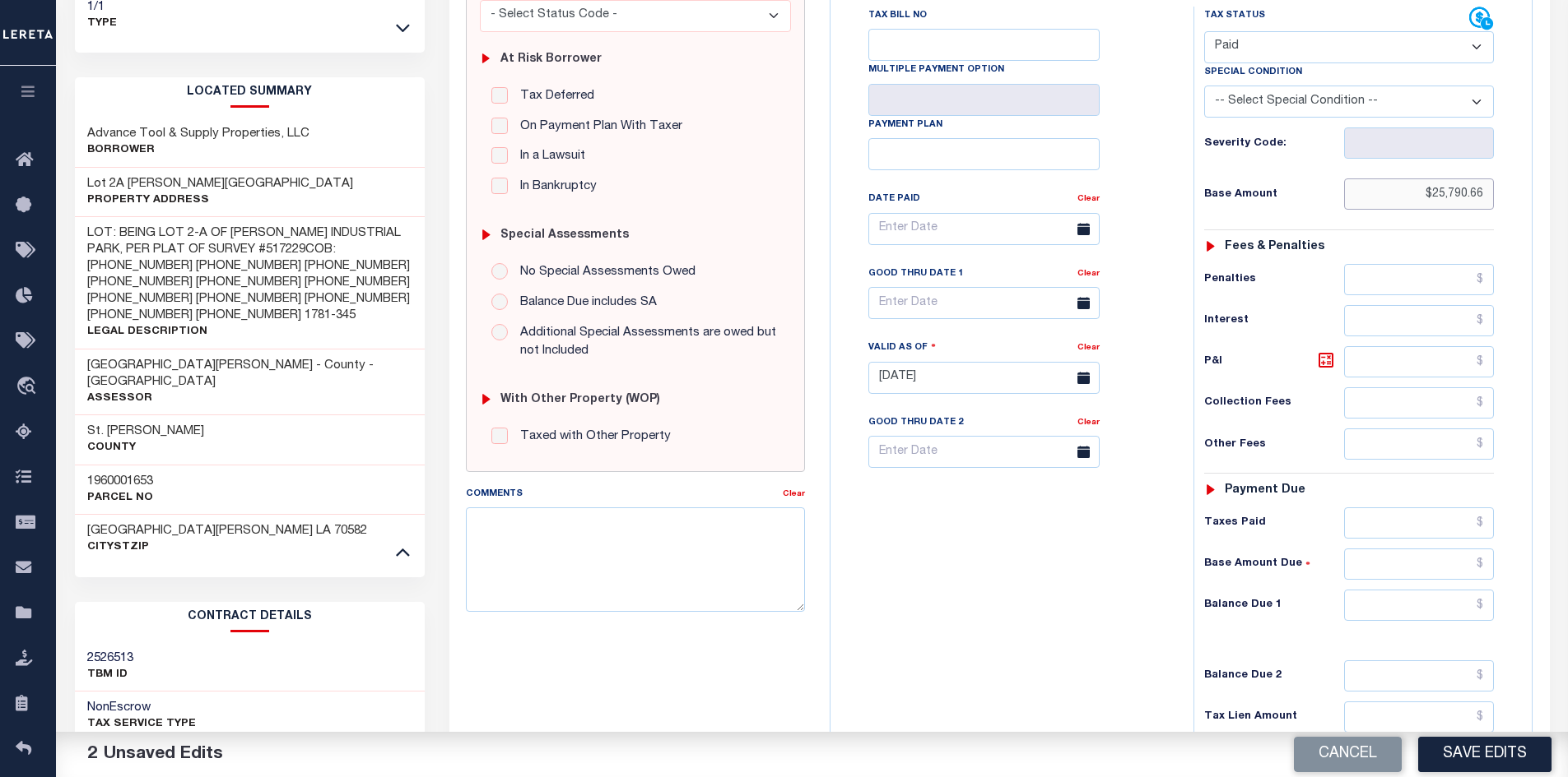
scroll to position [329, 0]
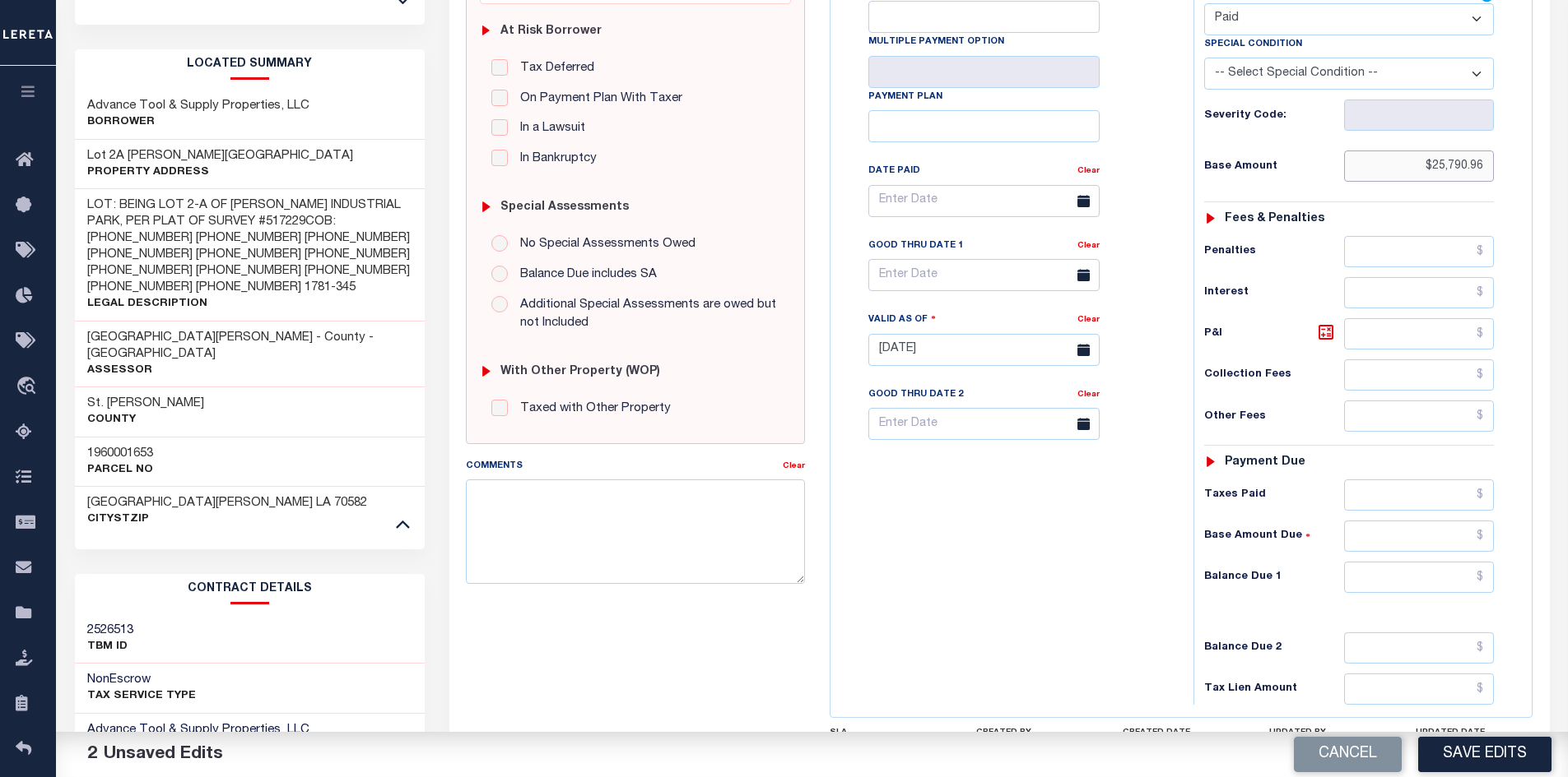
type input "$25,790.96"
click at [1438, 585] on input "text" at bounding box center [1419, 577] width 151 height 32
type input "$0"
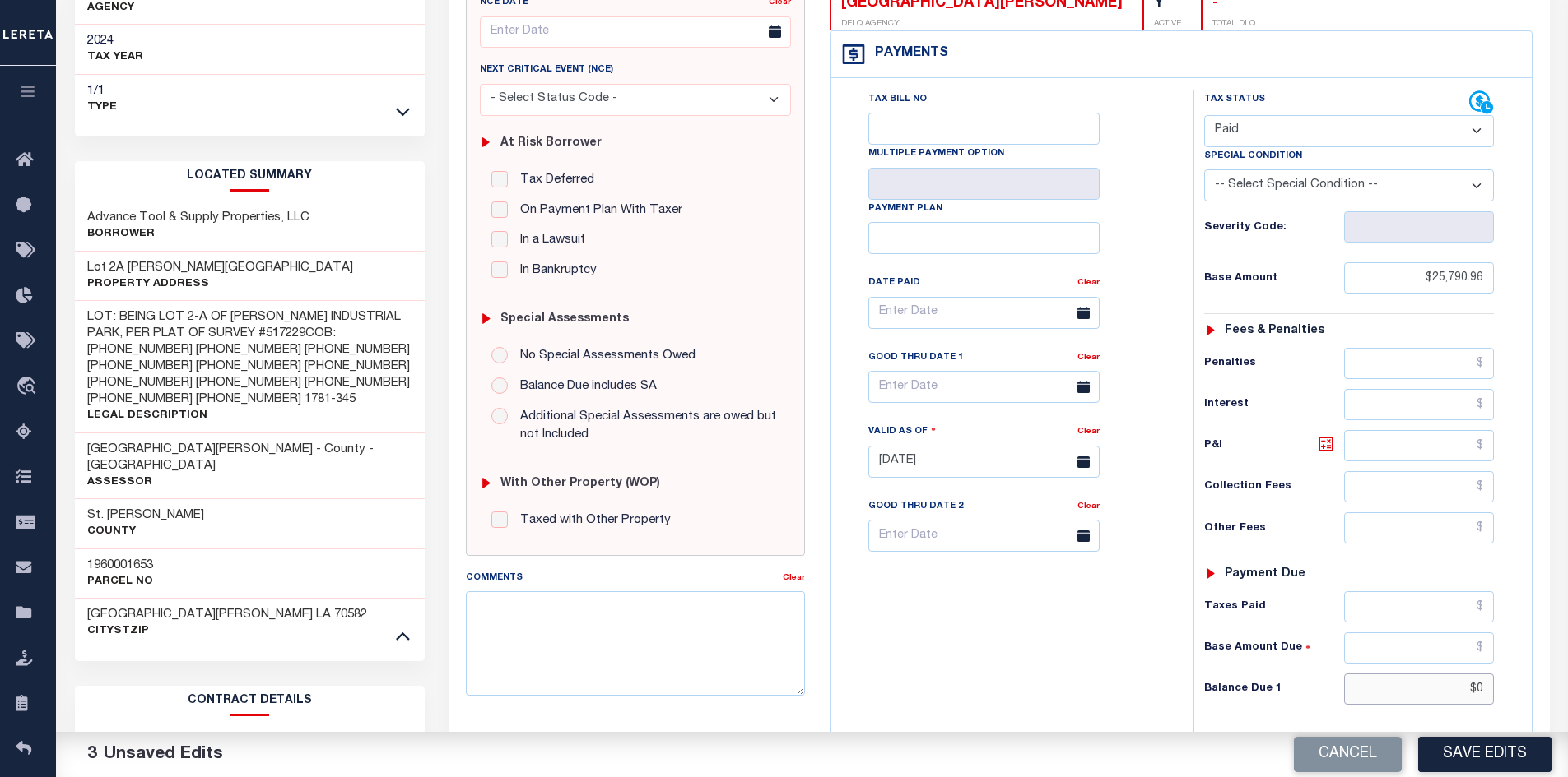
scroll to position [0, 0]
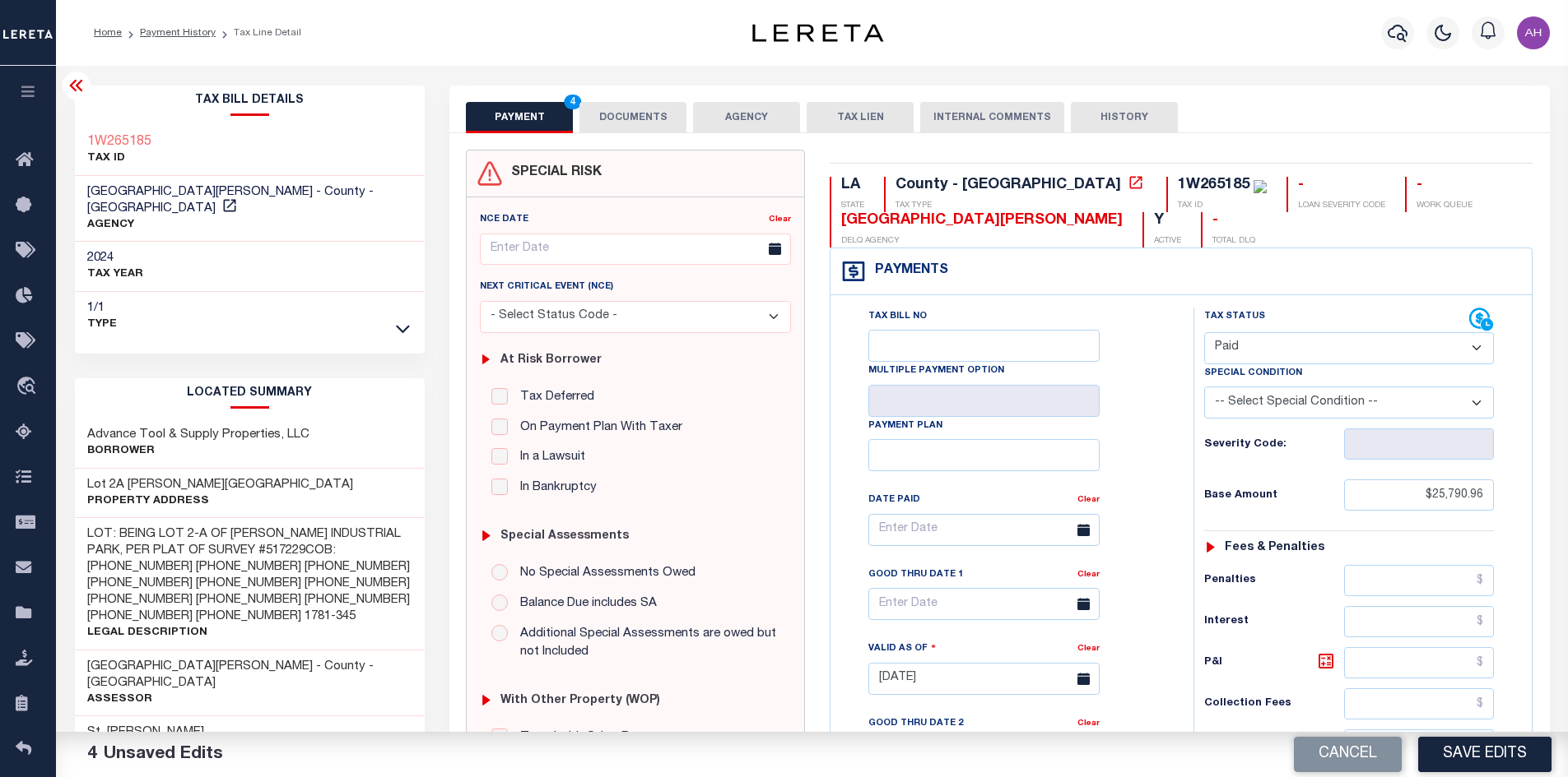
click at [662, 116] on button "DOCUMENTS" at bounding box center [632, 117] width 107 height 32
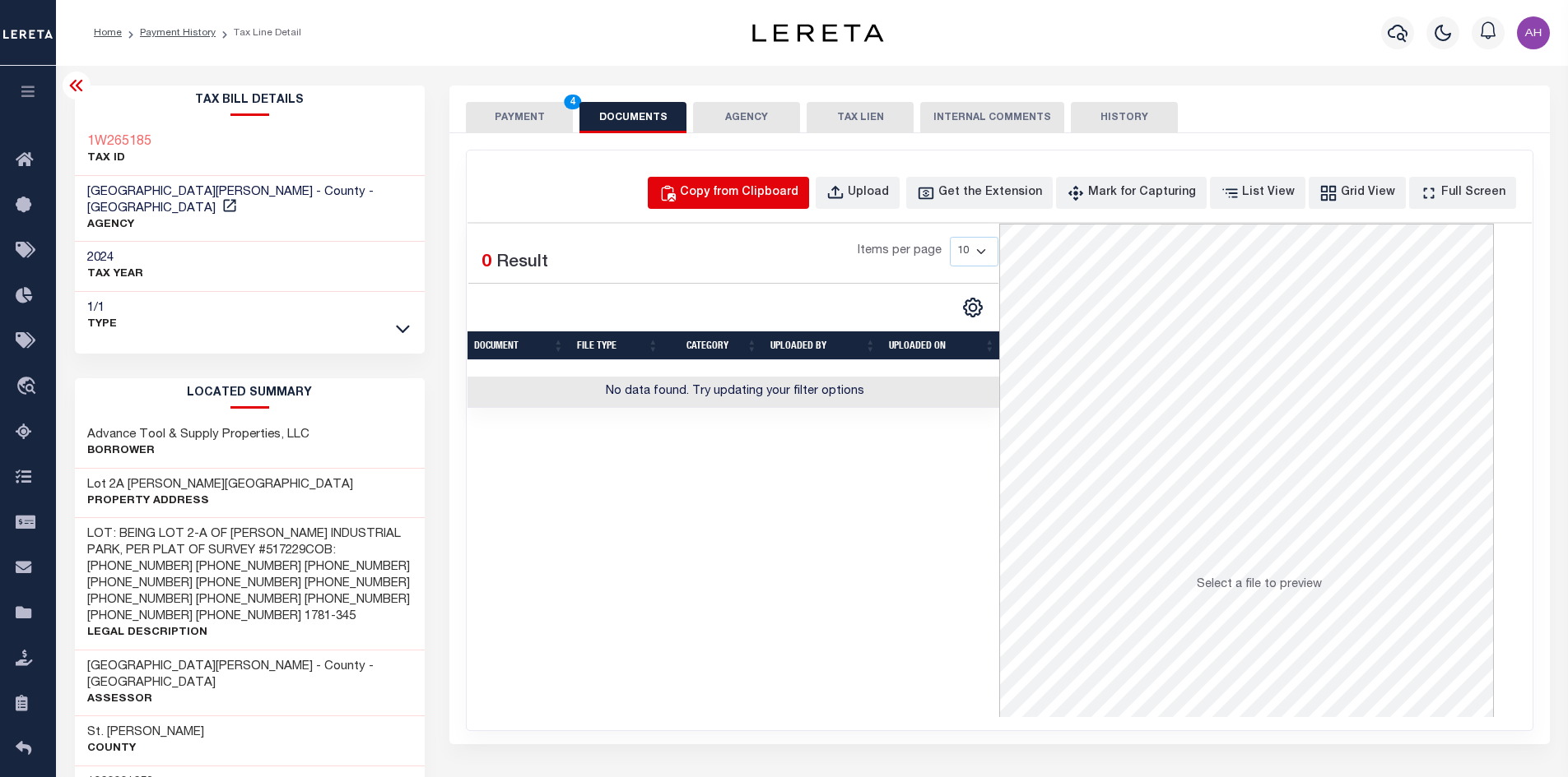
click at [798, 193] on div "Copy from Clipboard" at bounding box center [739, 193] width 118 height 18
select select "POP"
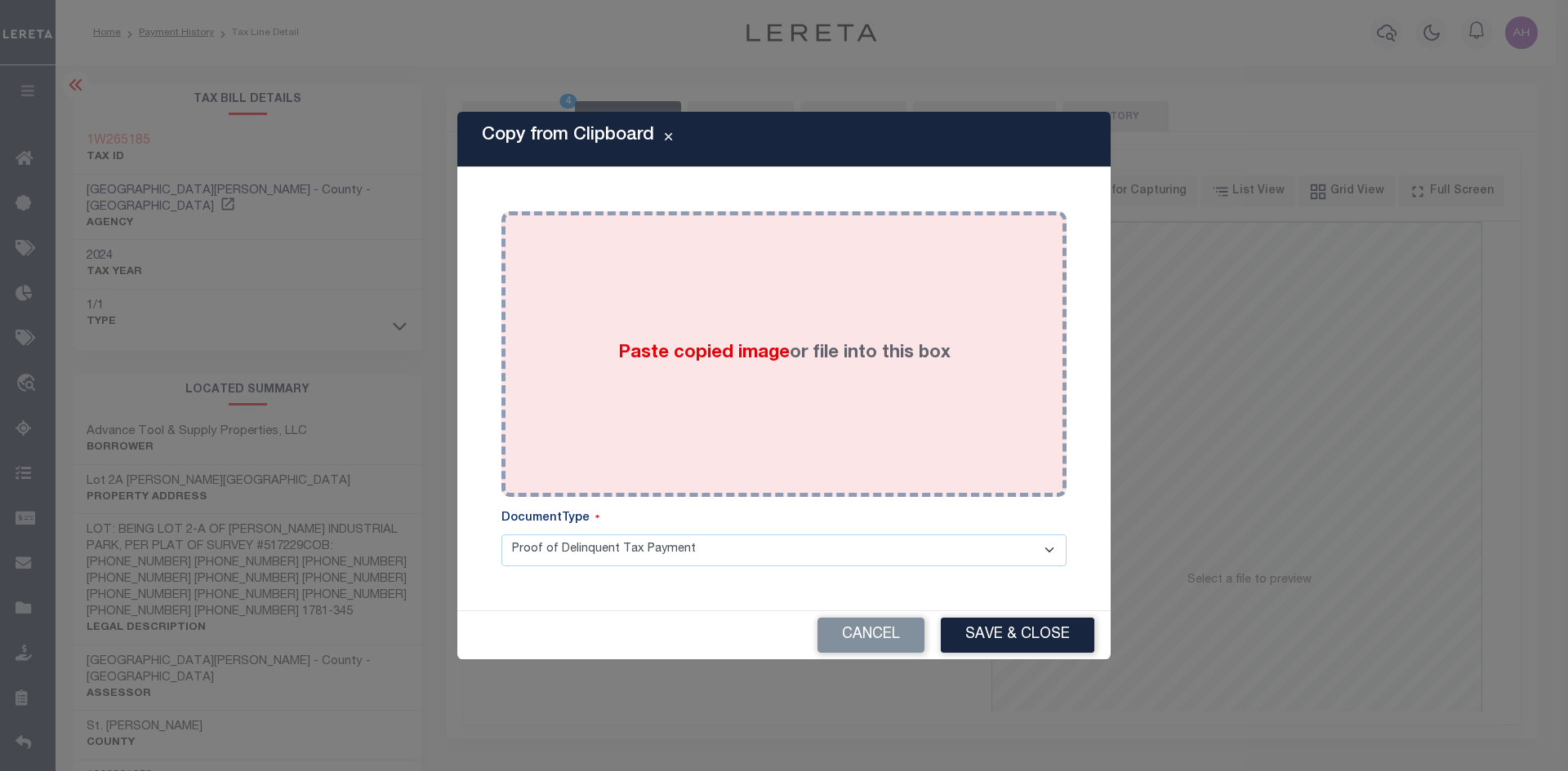
click at [741, 347] on span "Paste copied image" at bounding box center [704, 353] width 172 height 18
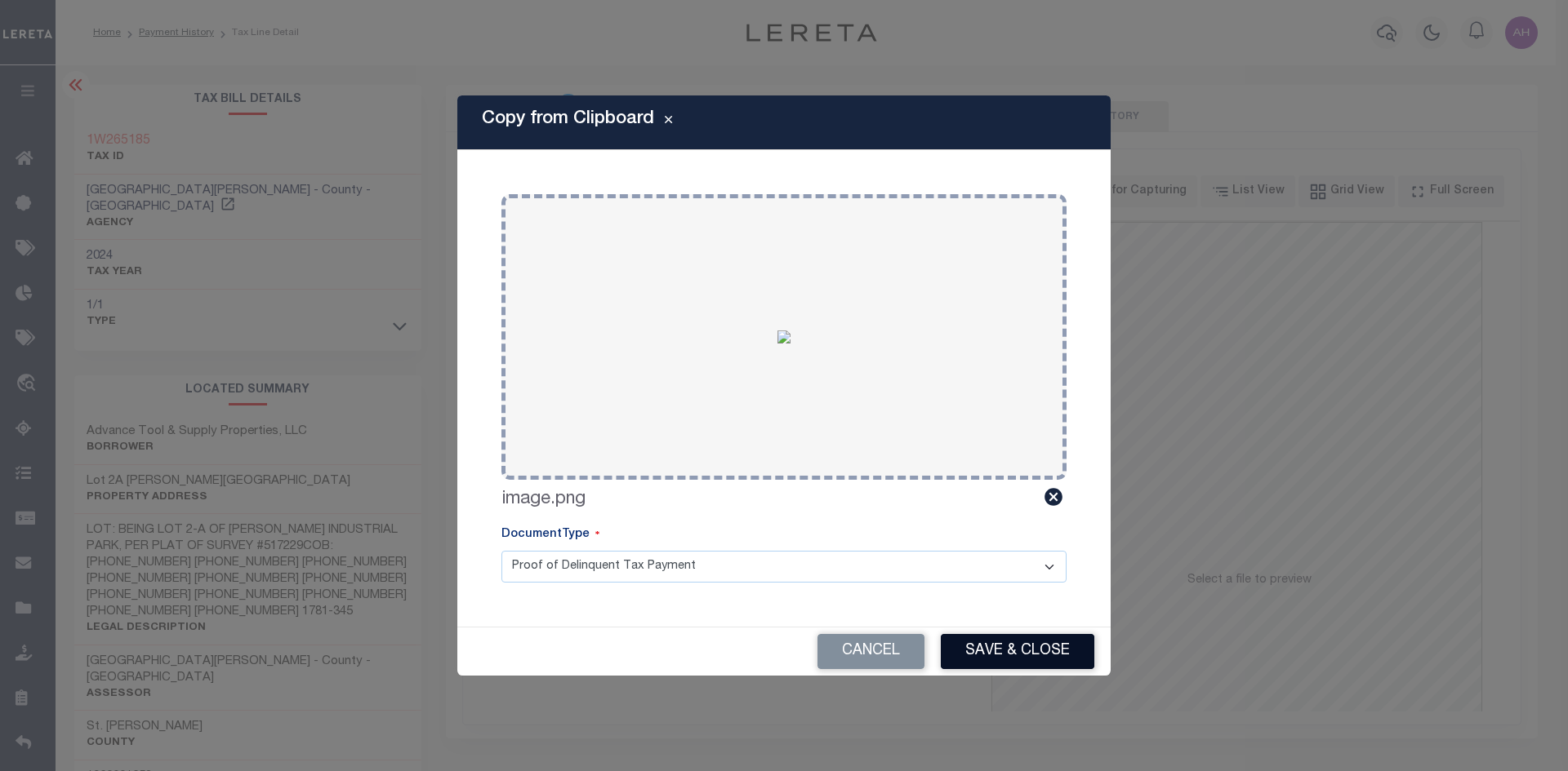
click at [1057, 658] on button "Save & Close" at bounding box center [1017, 652] width 154 height 35
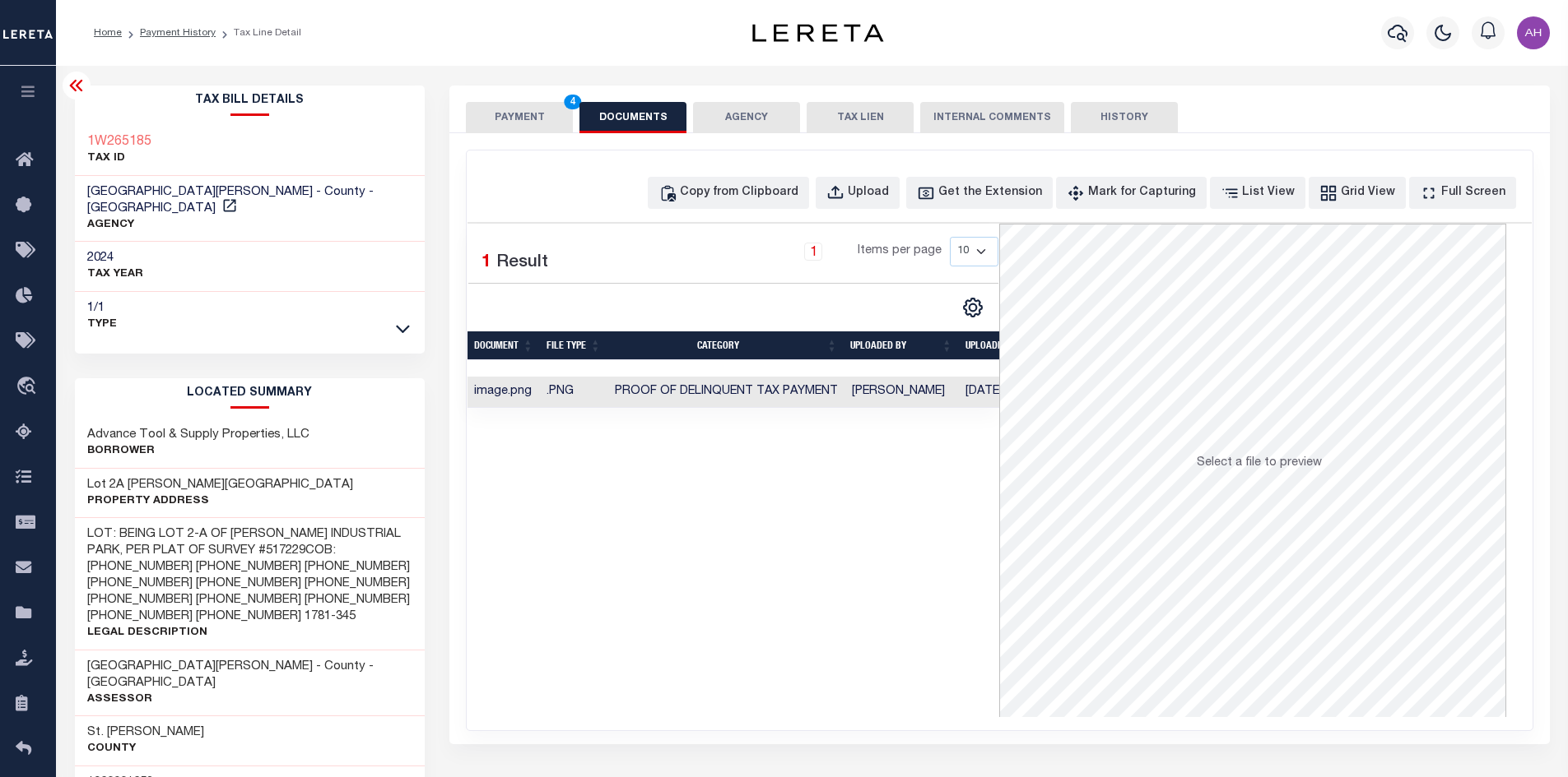
click at [551, 113] on button "PAYMENT 4" at bounding box center [518, 117] width 107 height 32
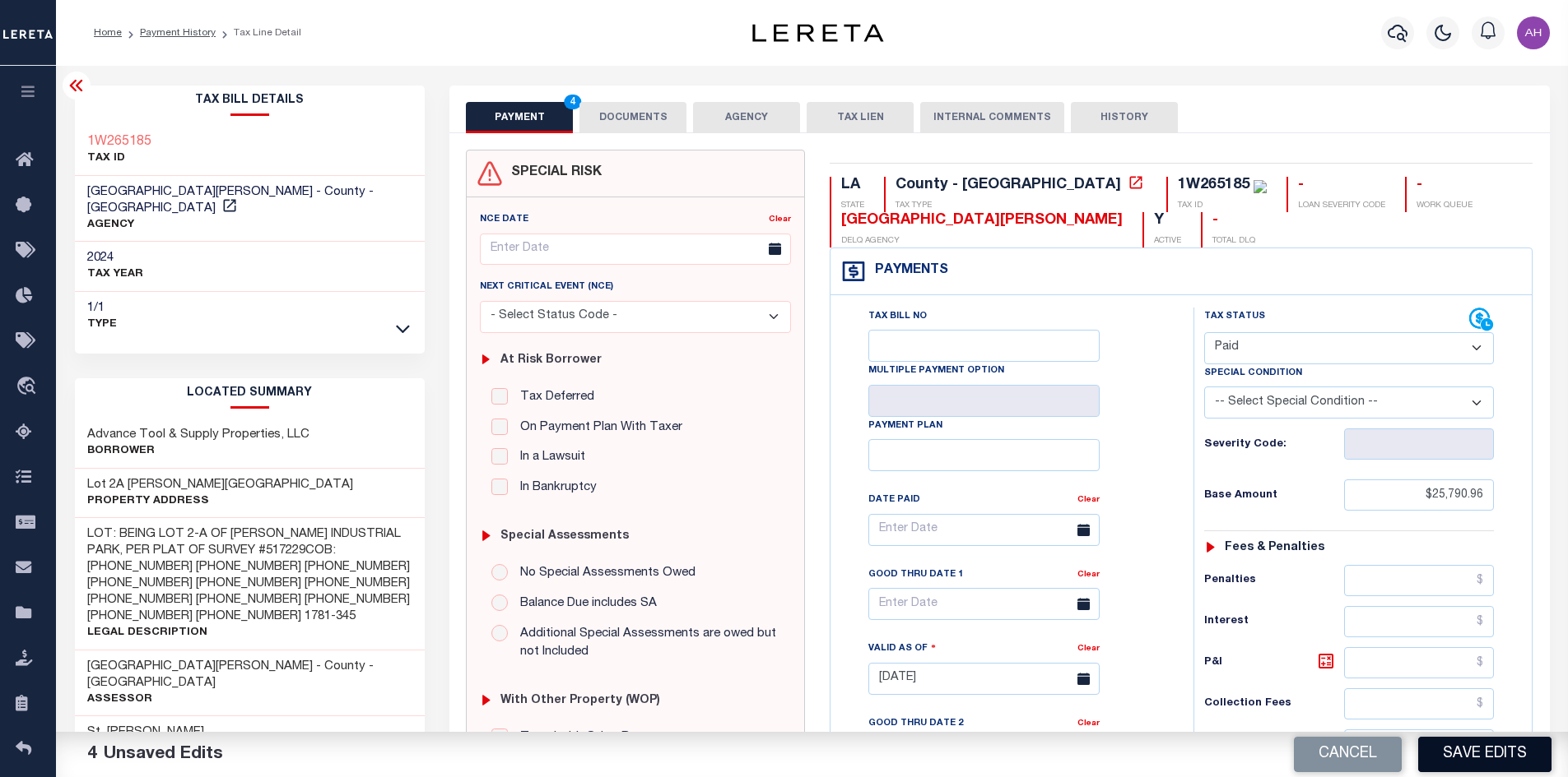
click at [1479, 753] on button "Save Edits" at bounding box center [1484, 755] width 134 height 36
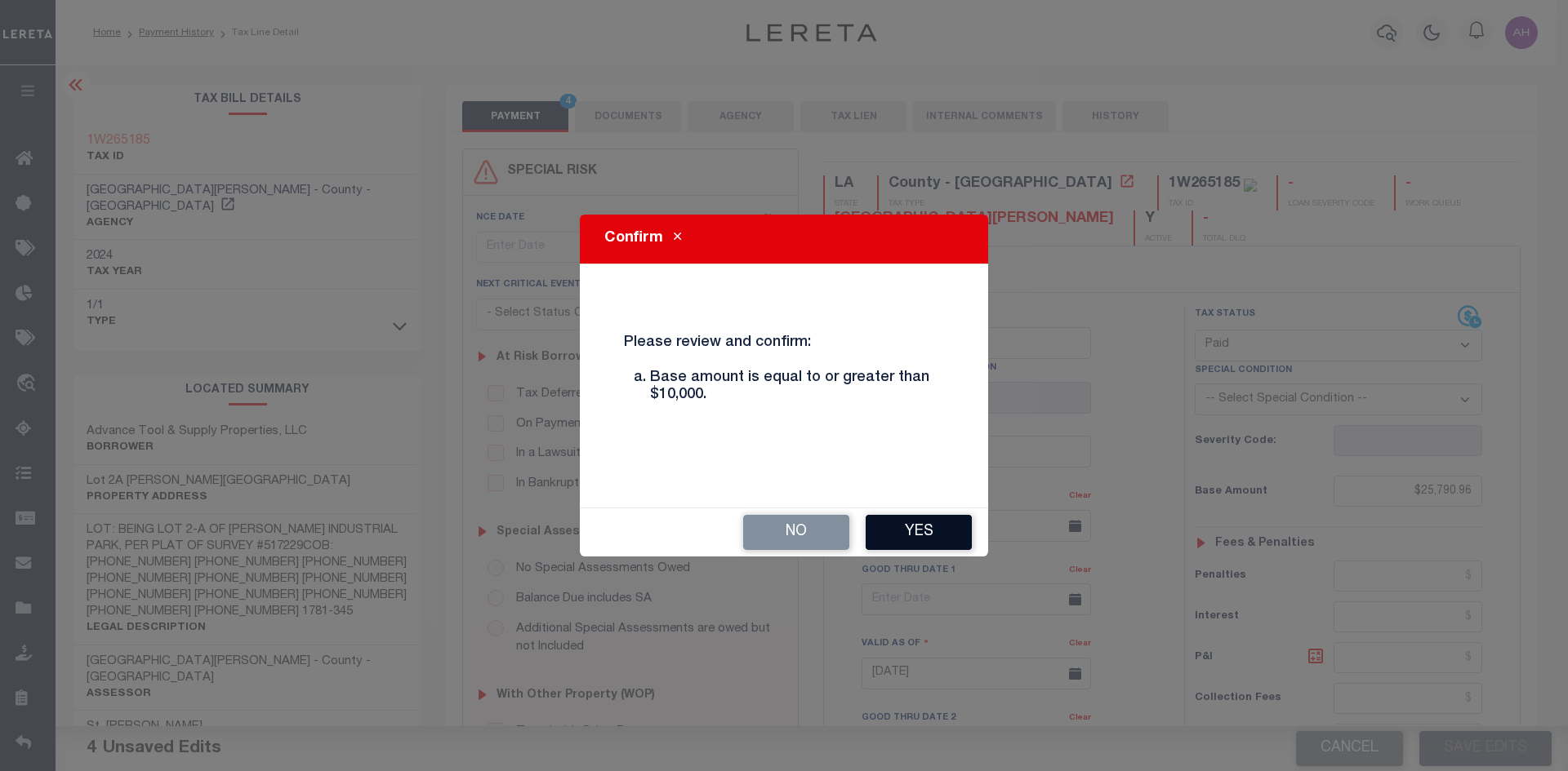
click at [932, 544] on button "Yes" at bounding box center [918, 532] width 106 height 35
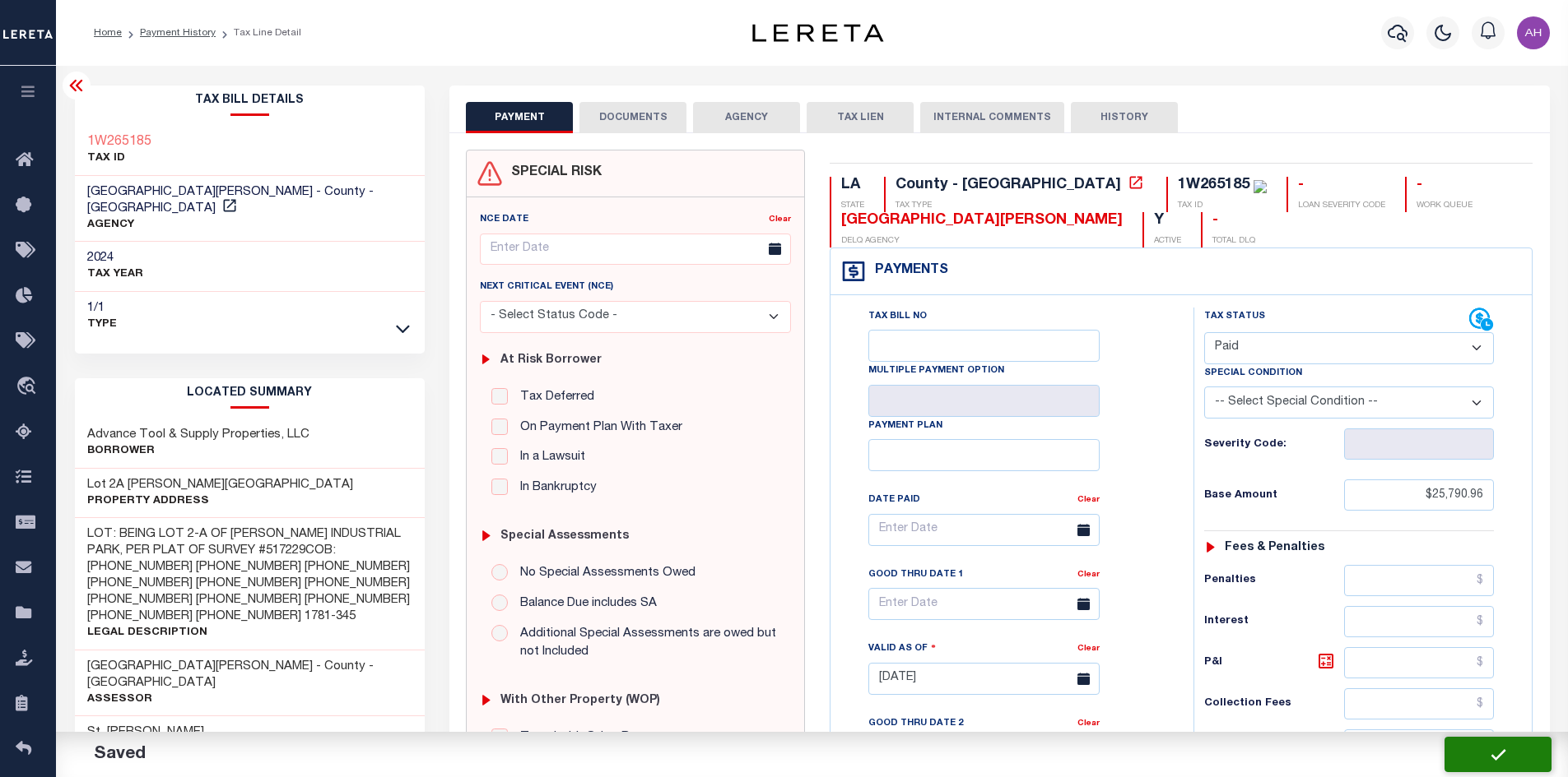
type input "$25,790.96"
type input "$0"
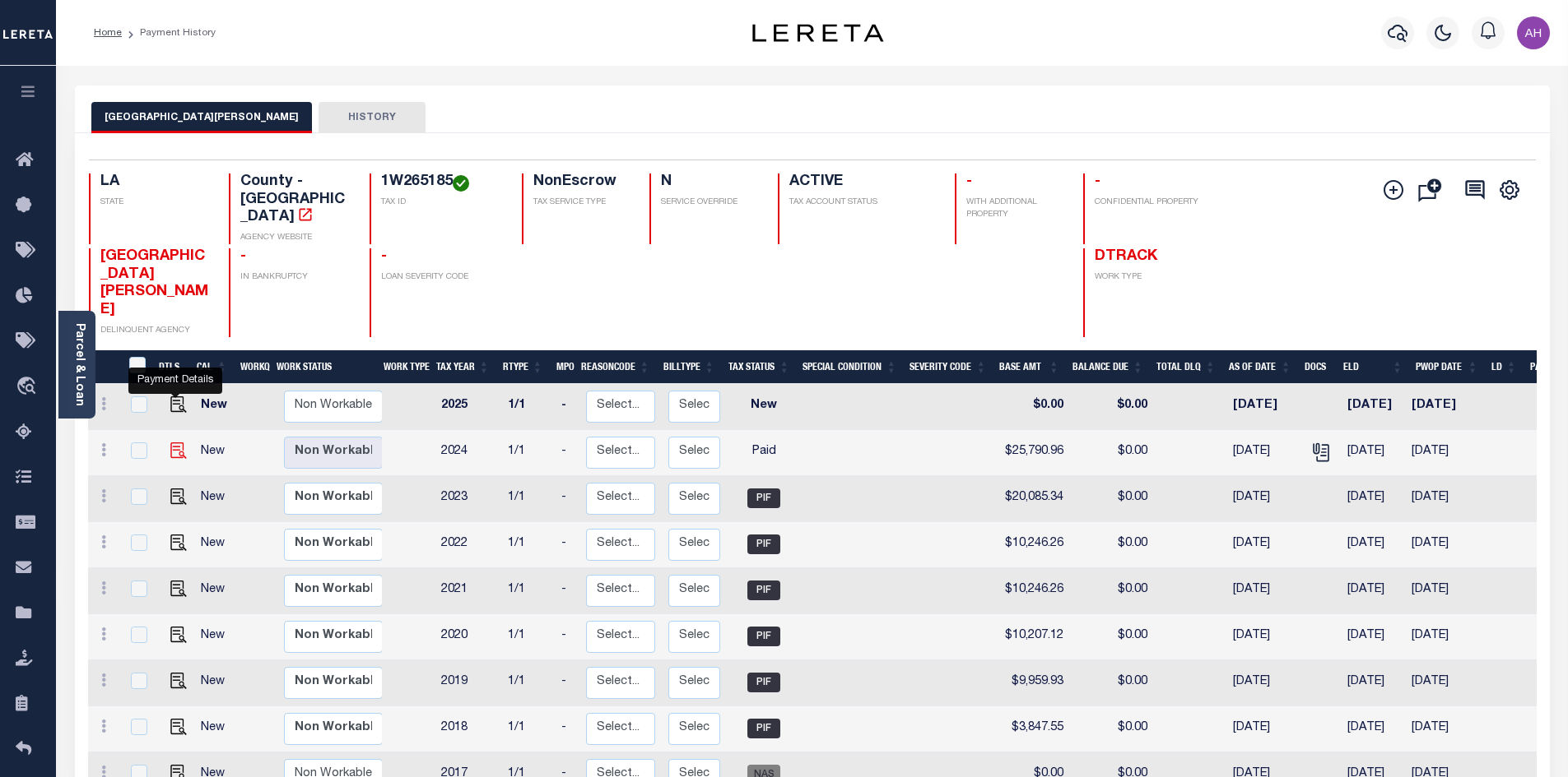
click at [181, 442] on img "" at bounding box center [178, 450] width 16 height 16
checkbox input "true"
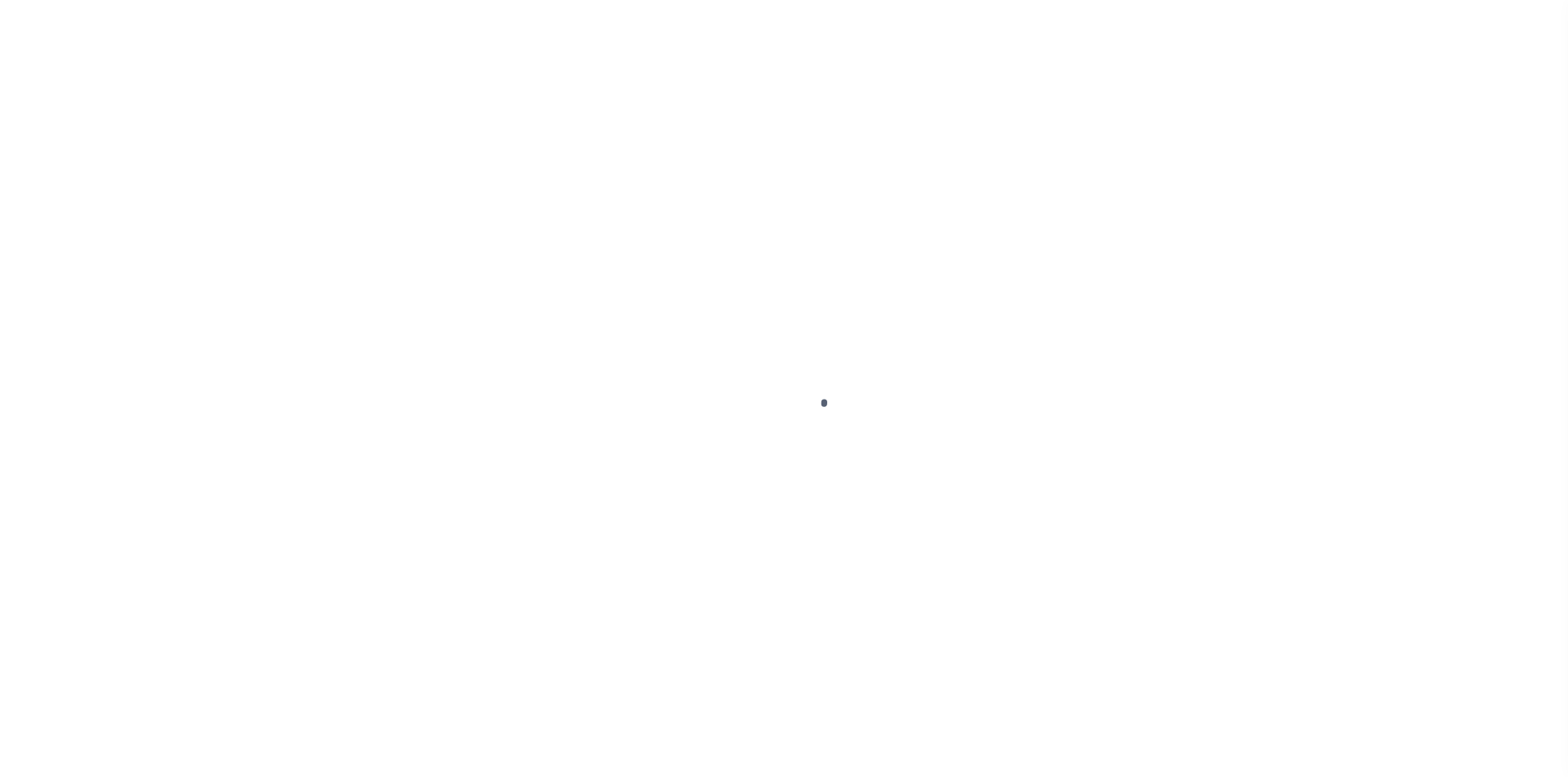
select select "PYD"
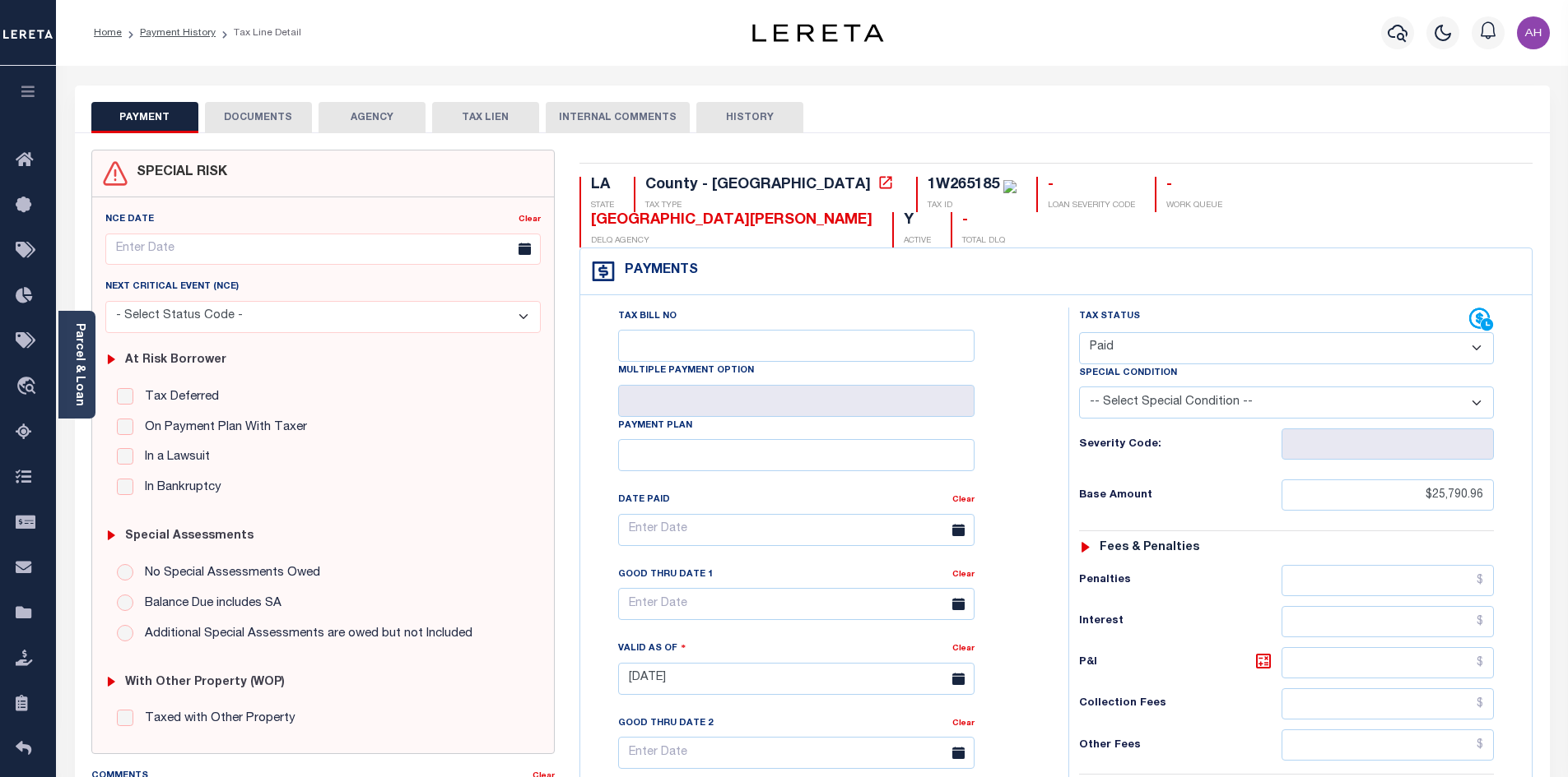
click at [245, 116] on button "DOCUMENTS" at bounding box center [258, 117] width 107 height 32
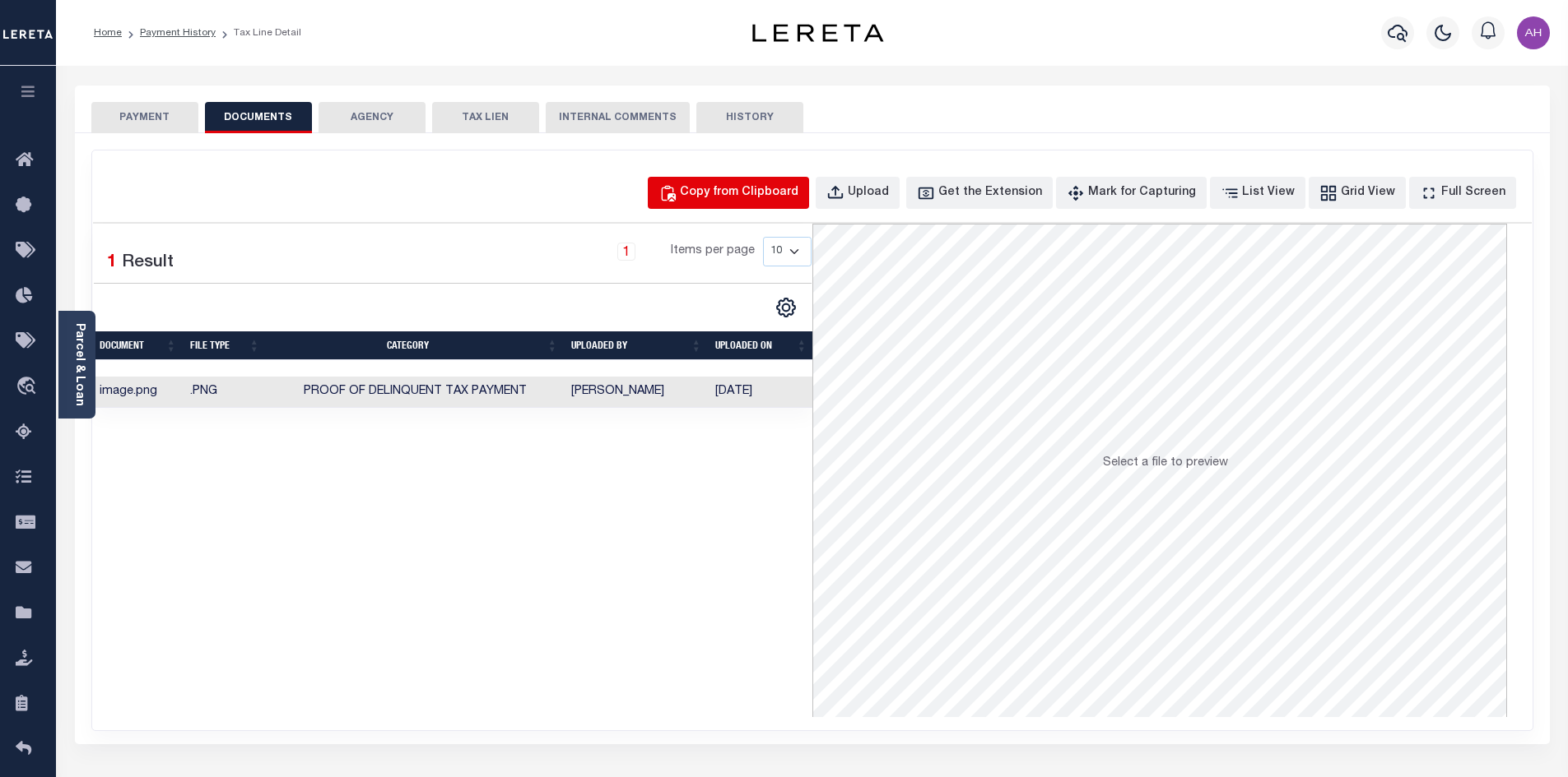
click at [786, 194] on div "Copy from Clipboard" at bounding box center [739, 193] width 118 height 18
select select "POP"
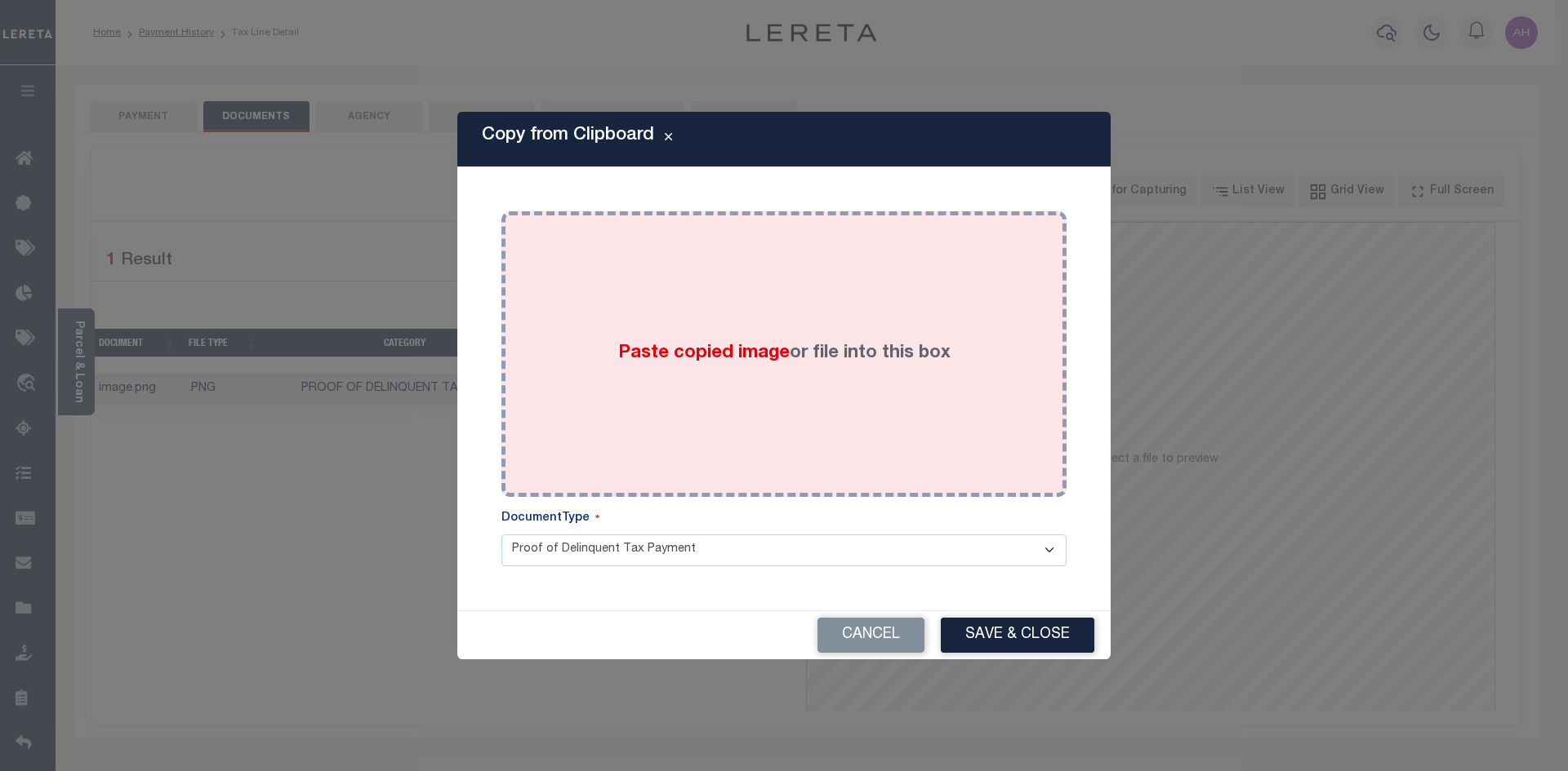
click at [772, 340] on div "Paste copied image or file into this box" at bounding box center [784, 354] width 540 height 261
click at [736, 342] on label "Paste copied image or file into this box" at bounding box center [784, 354] width 332 height 27
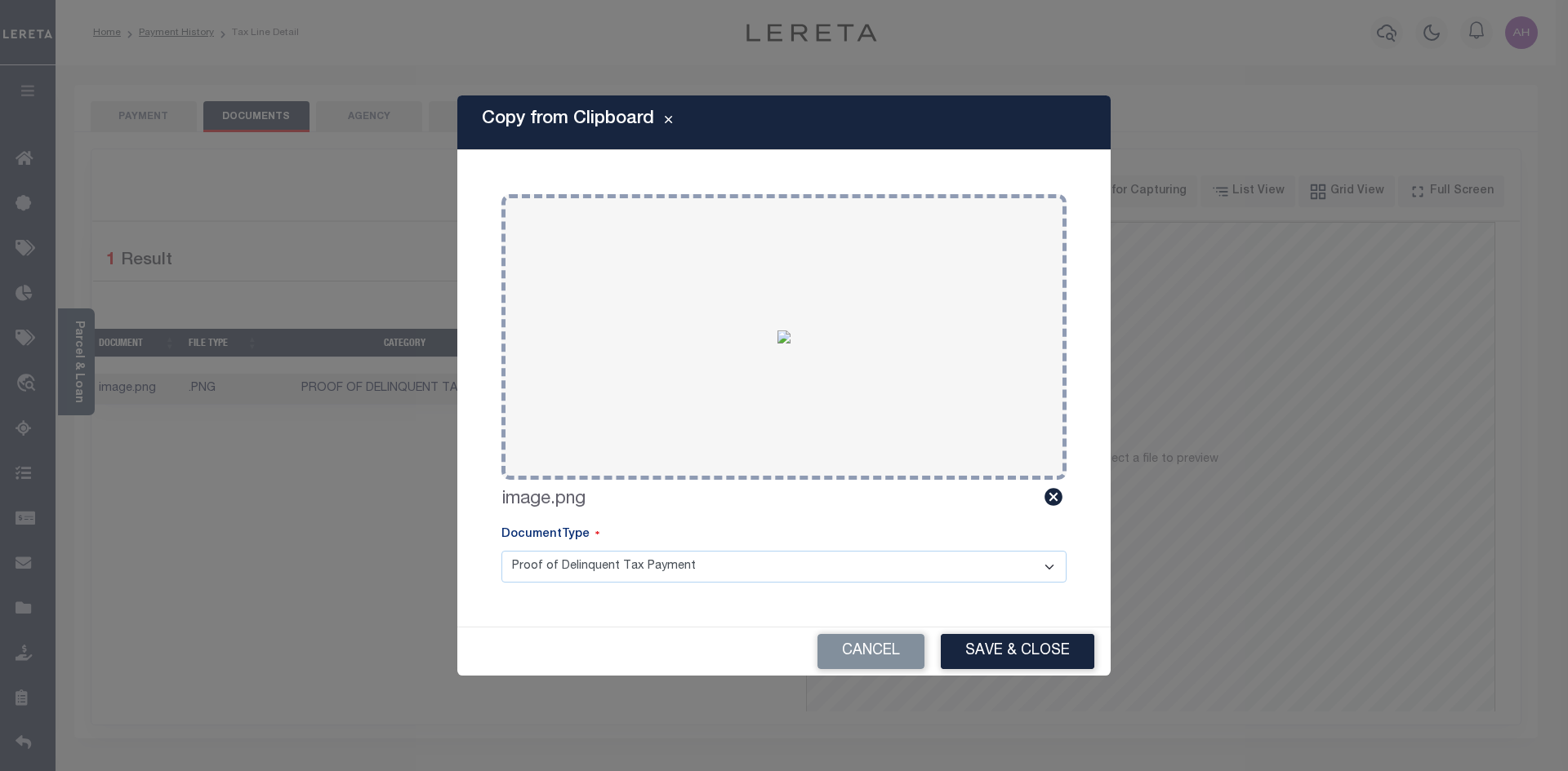
click at [1002, 656] on button "Save & Close" at bounding box center [1017, 652] width 154 height 35
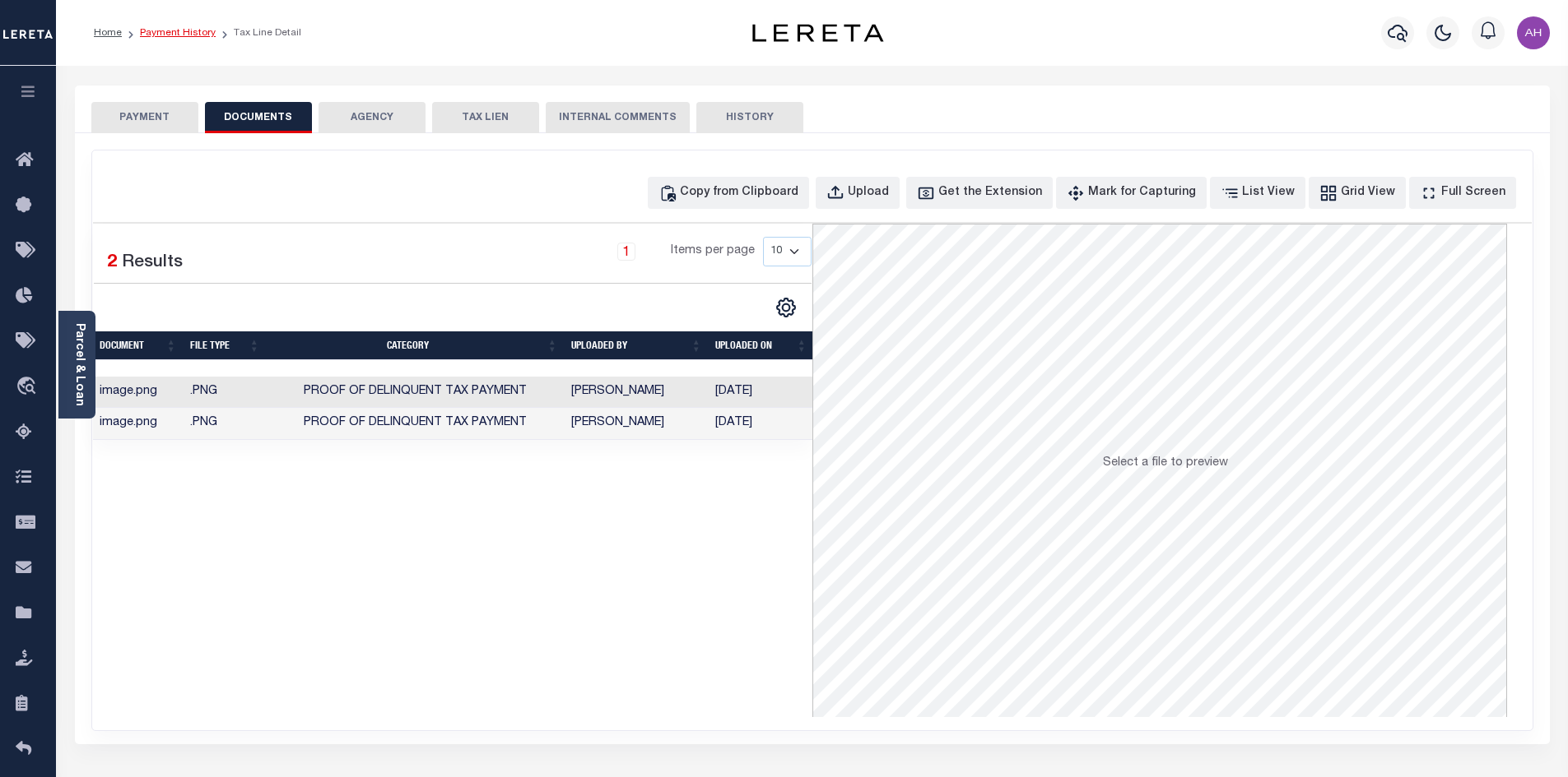
click at [163, 30] on link "Payment History" at bounding box center [177, 33] width 76 height 10
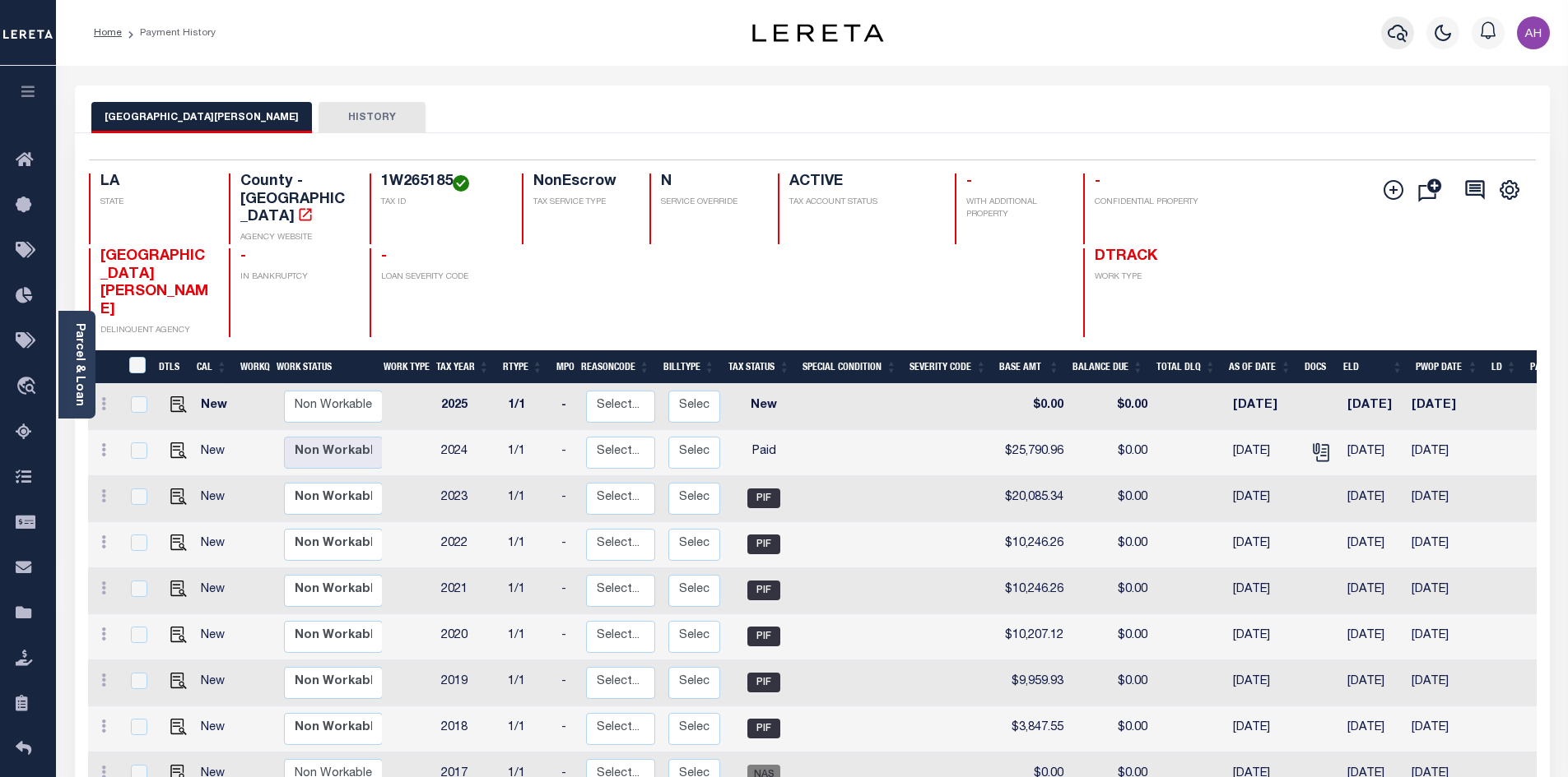
click at [1395, 42] on icon "button" at bounding box center [1397, 33] width 20 height 20
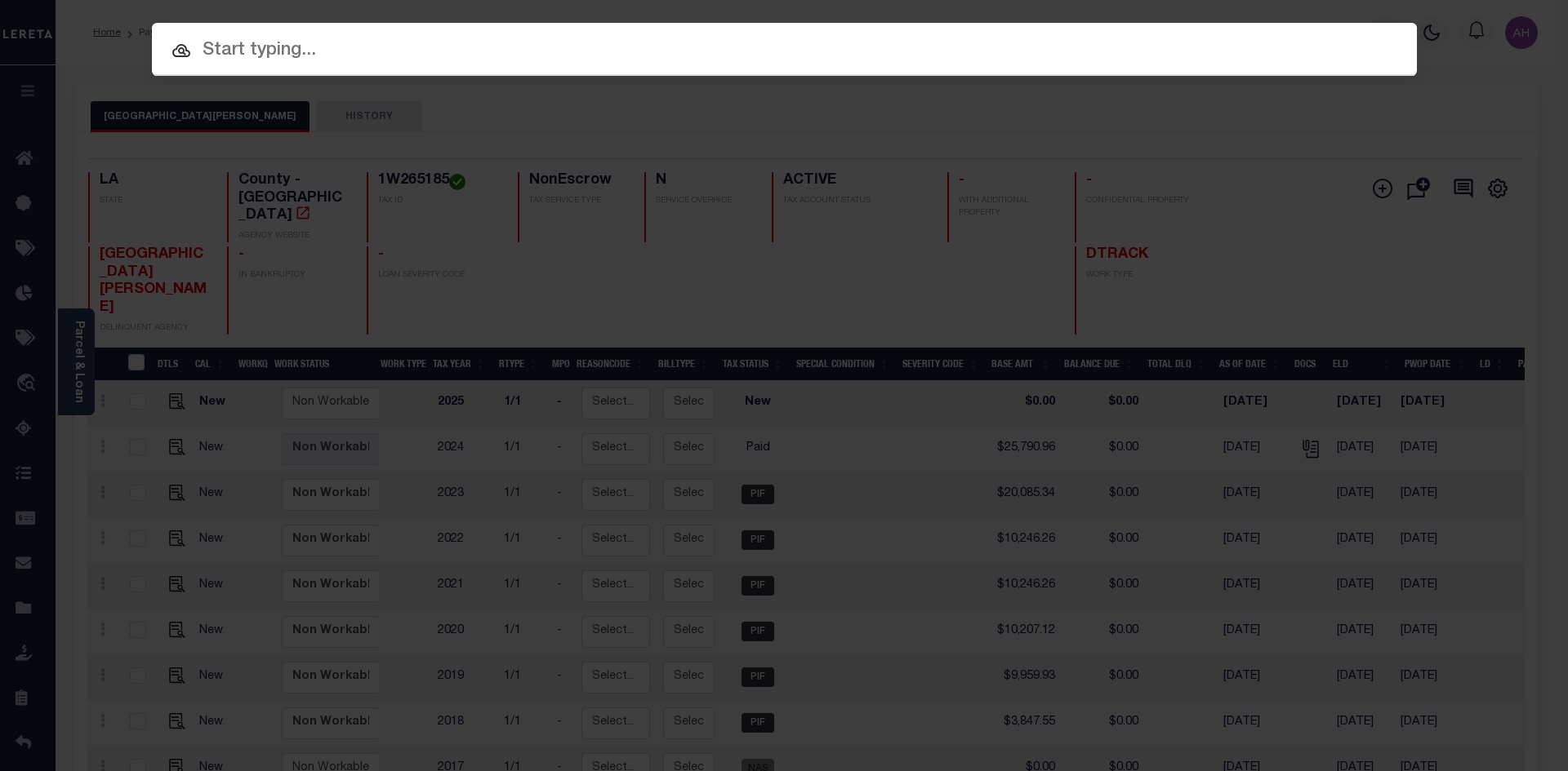
paste input "942200005760"
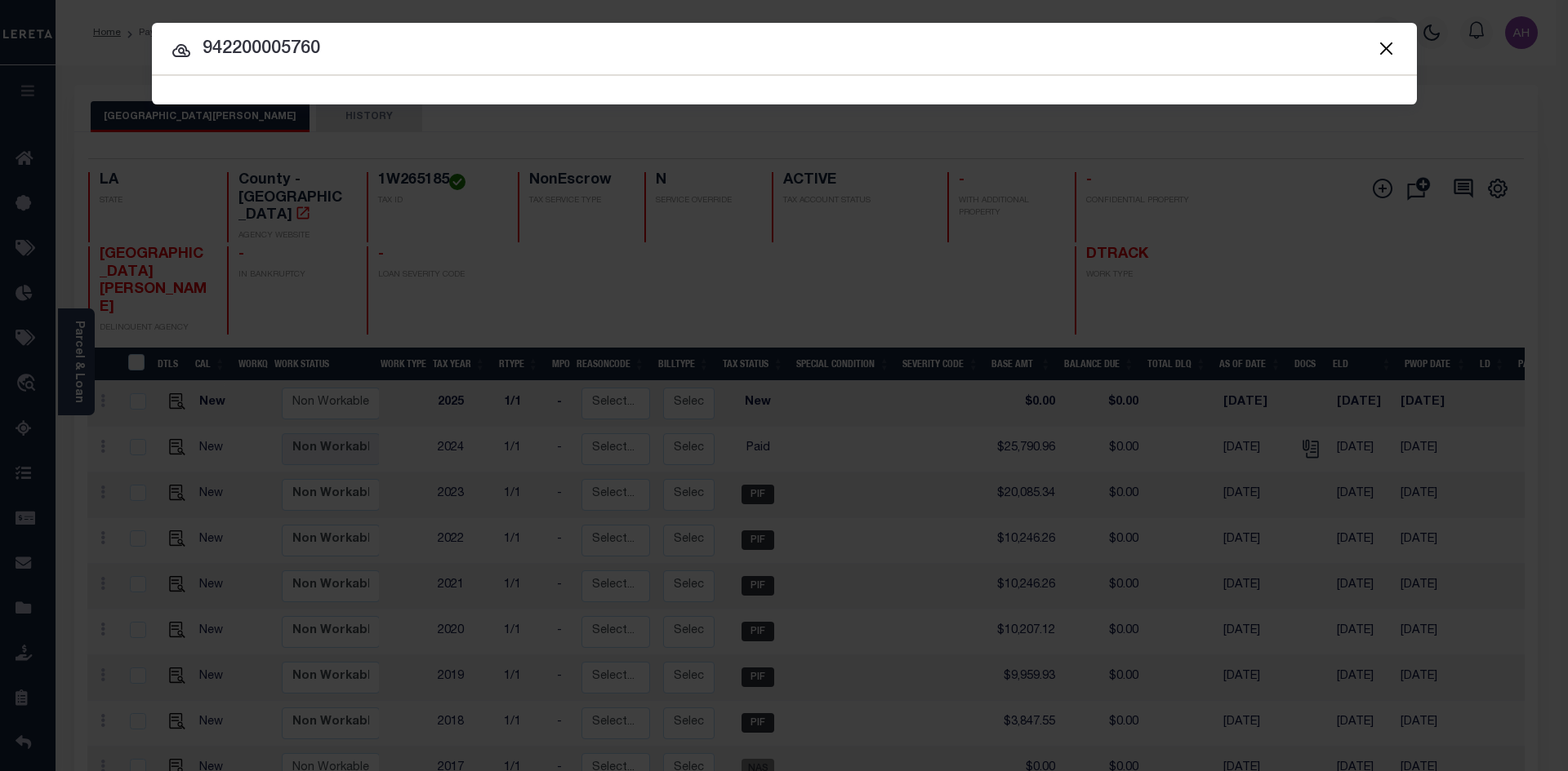
type input "942200005760"
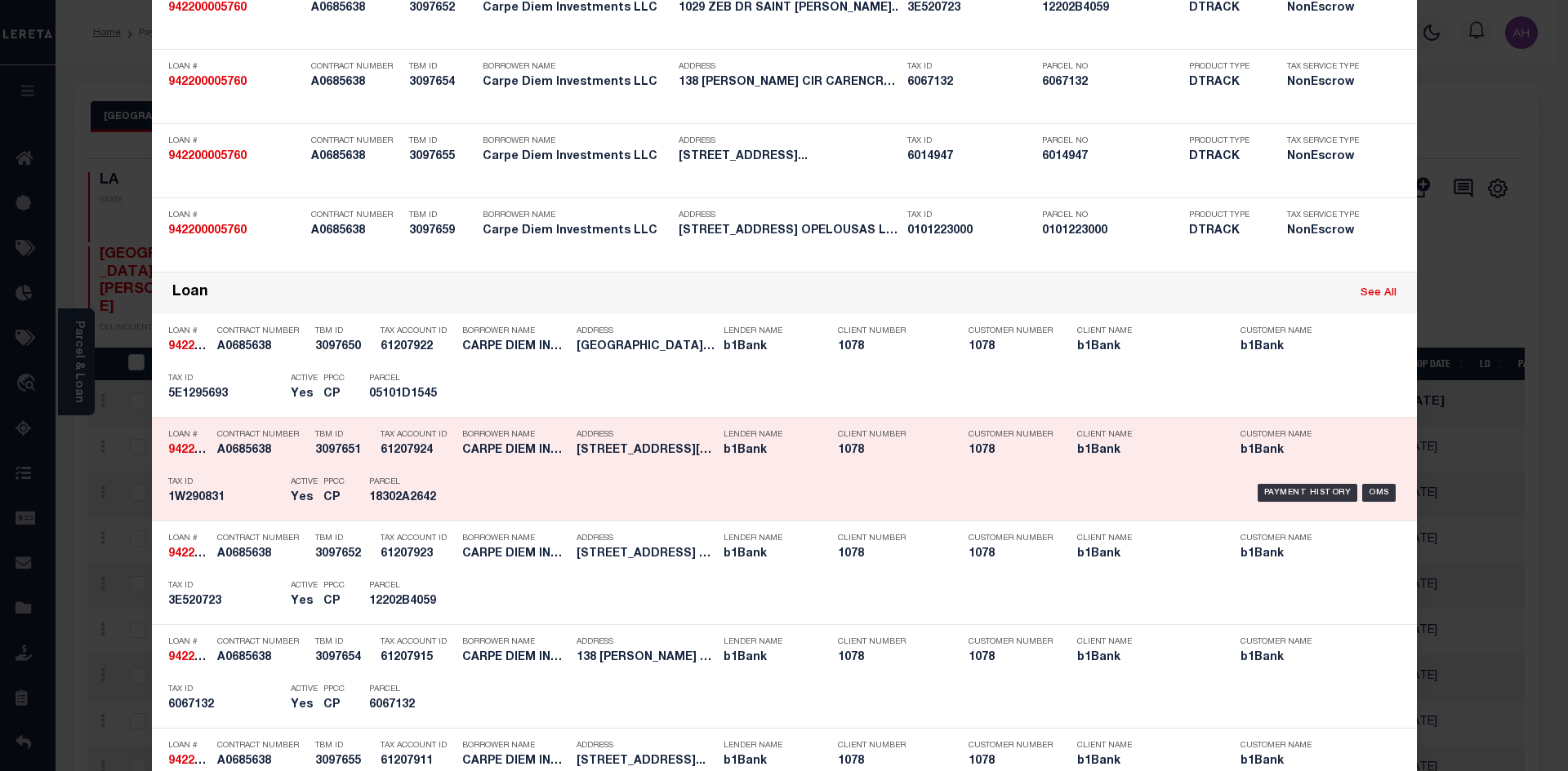
scroll to position [326, 0]
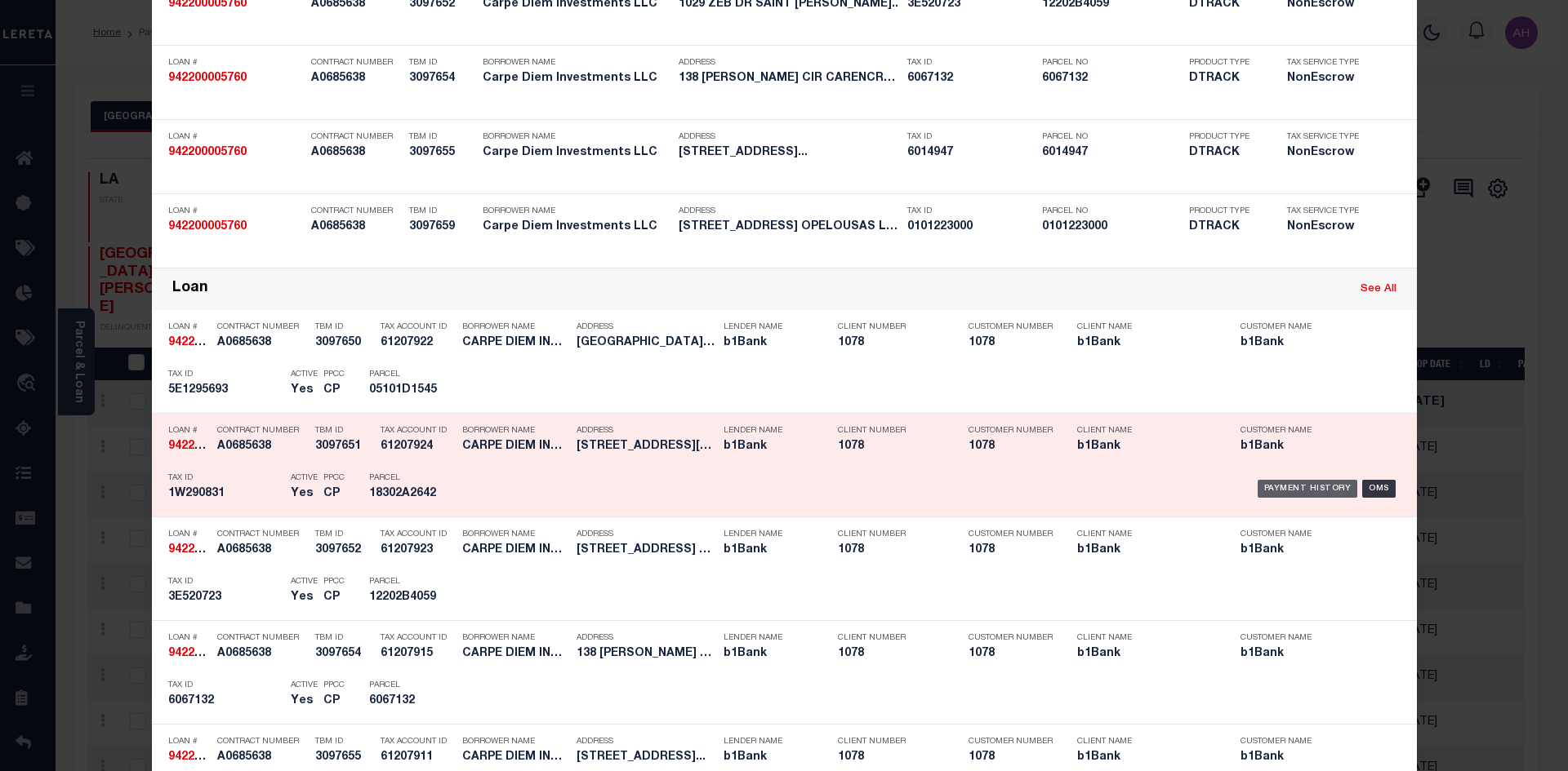
click at [1288, 490] on div "Payment History" at bounding box center [1307, 489] width 100 height 18
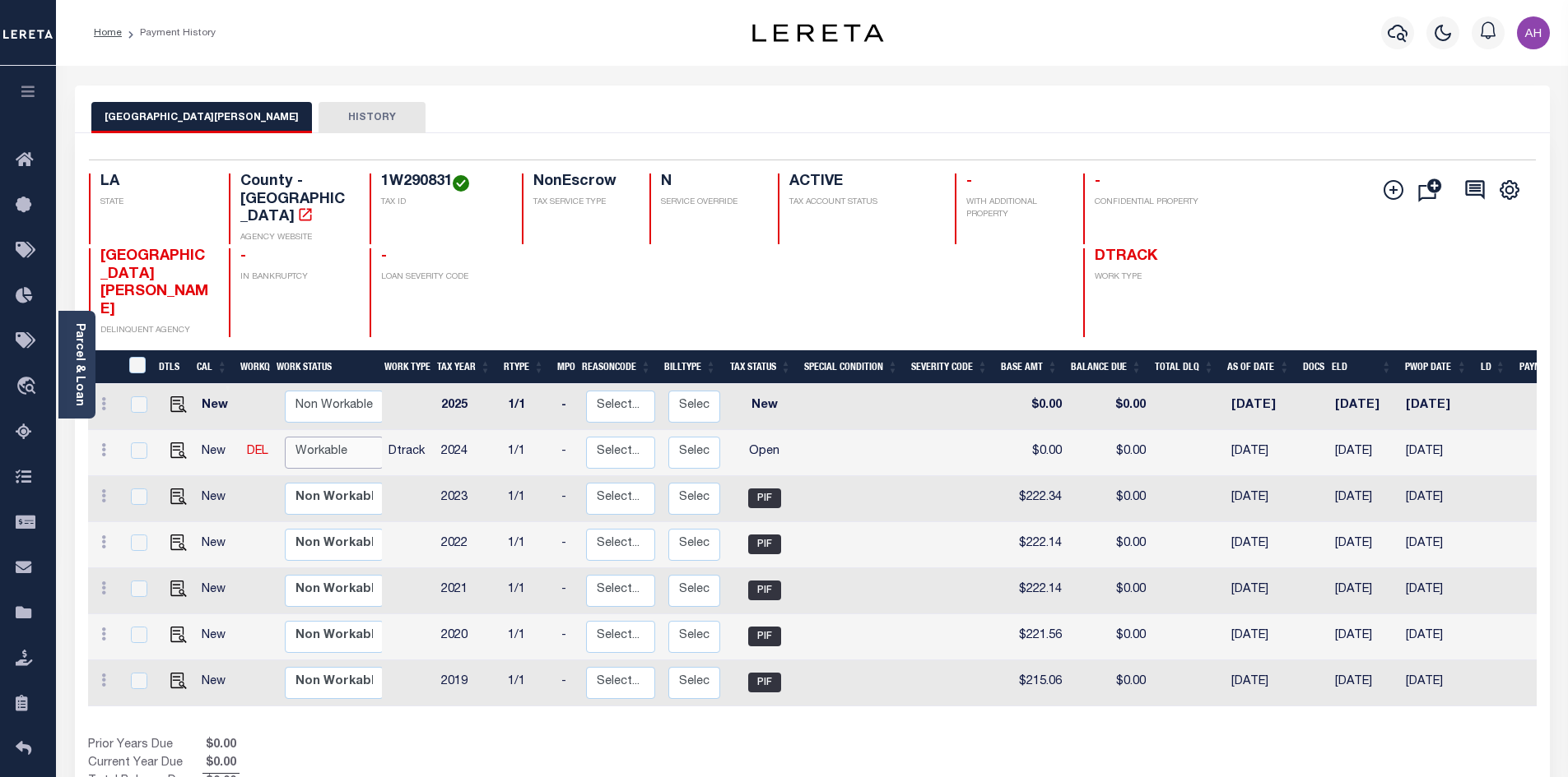
click at [352, 437] on select "Non Workable Workable" at bounding box center [334, 452] width 99 height 32
checkbox input "true"
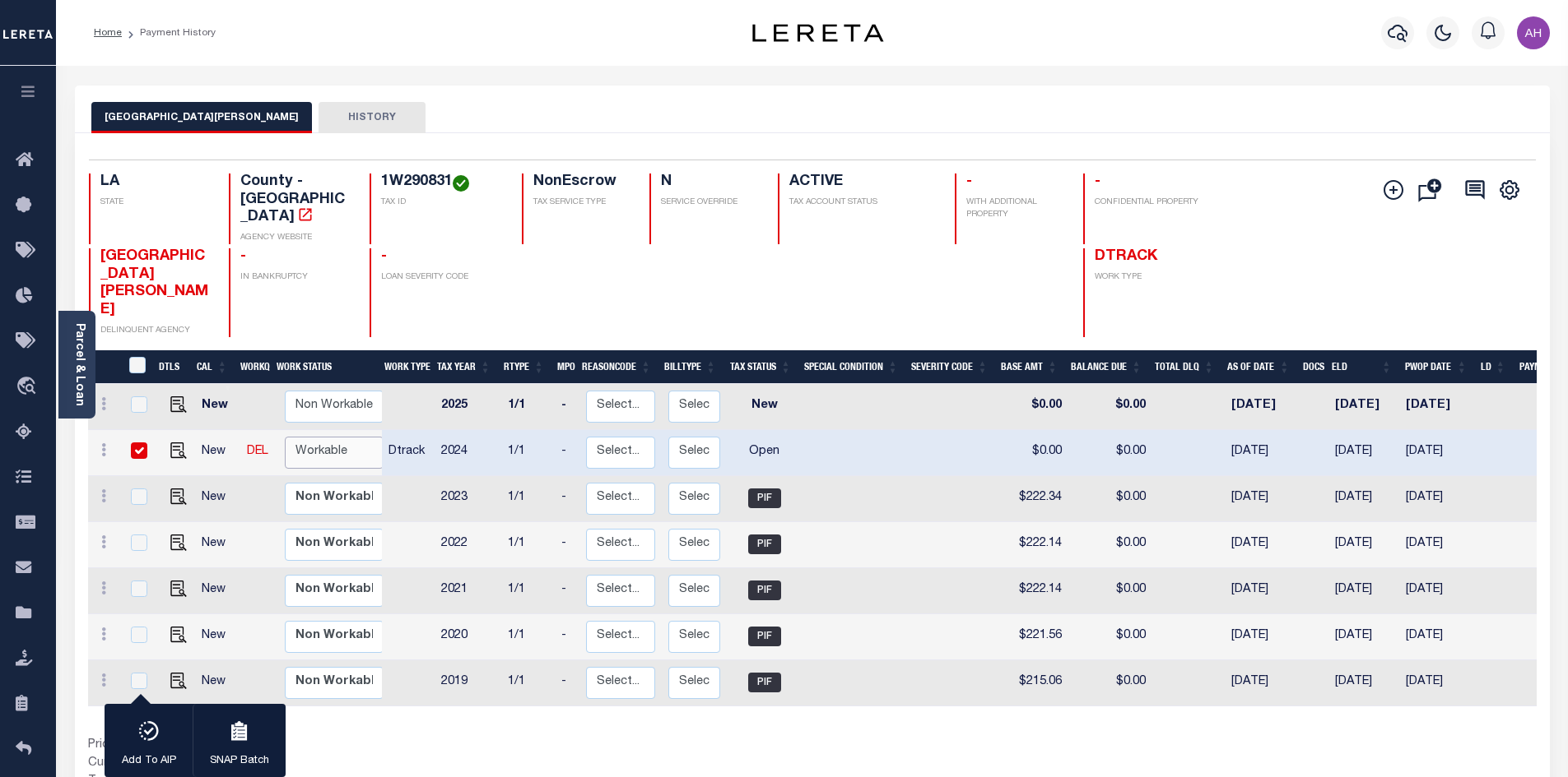
select select "true"
click at [285, 437] on select "Non Workable Workable" at bounding box center [334, 452] width 99 height 32
checkbox input "false"
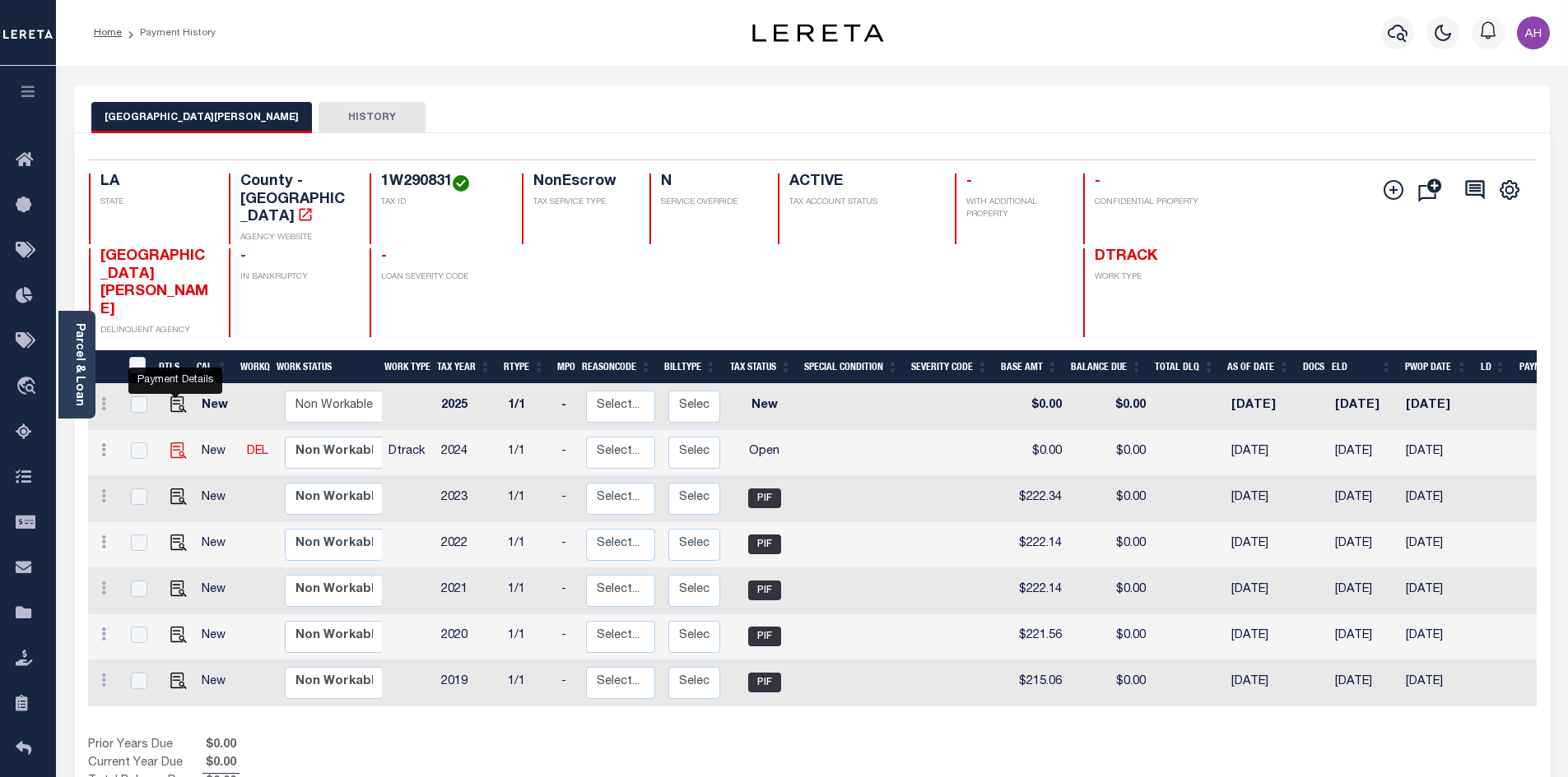
click at [178, 442] on img "" at bounding box center [178, 450] width 16 height 16
checkbox input "true"
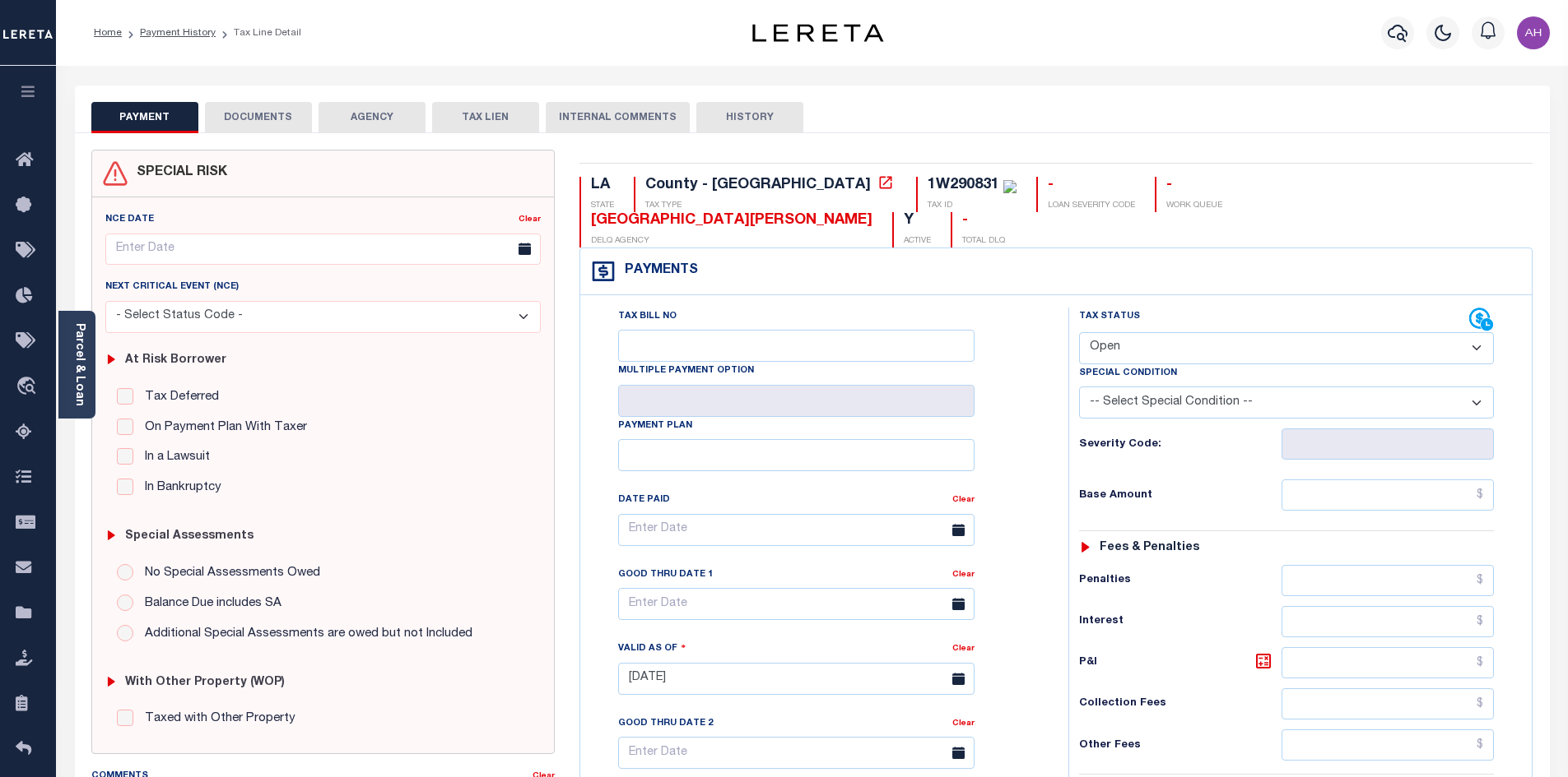
click at [77, 339] on link "Parcel & Loan" at bounding box center [79, 364] width 12 height 83
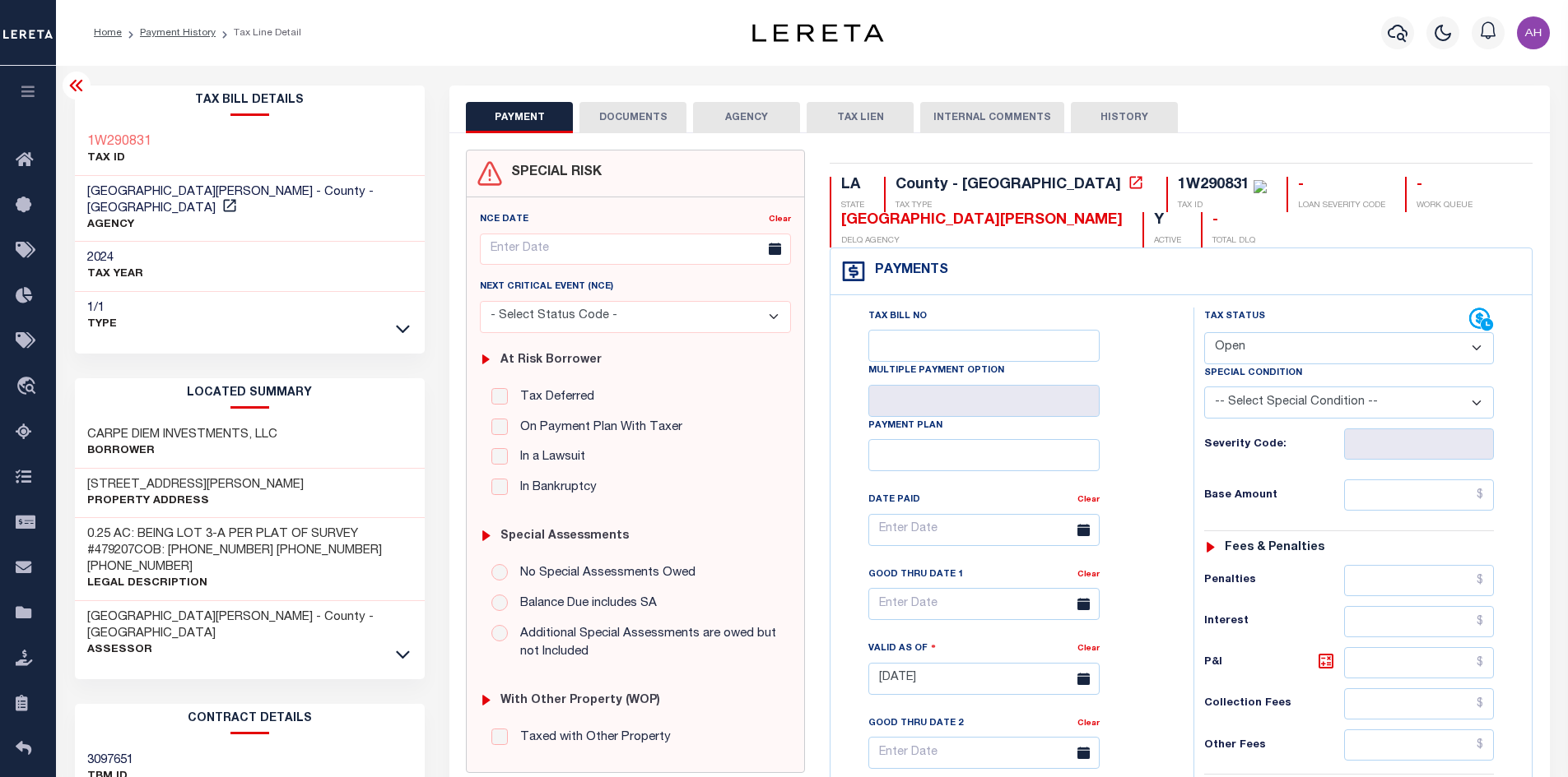
click at [1248, 348] on select "- Select Status Code - Open Due/Unpaid Paid Incomplete No Tax Due Internal Refu…" at bounding box center [1349, 348] width 290 height 32
select select "PYD"
click at [1204, 333] on select "- Select Status Code - Open Due/Unpaid Paid Incomplete No Tax Due Internal Refu…" at bounding box center [1349, 348] width 290 height 32
type input "10/06/2025"
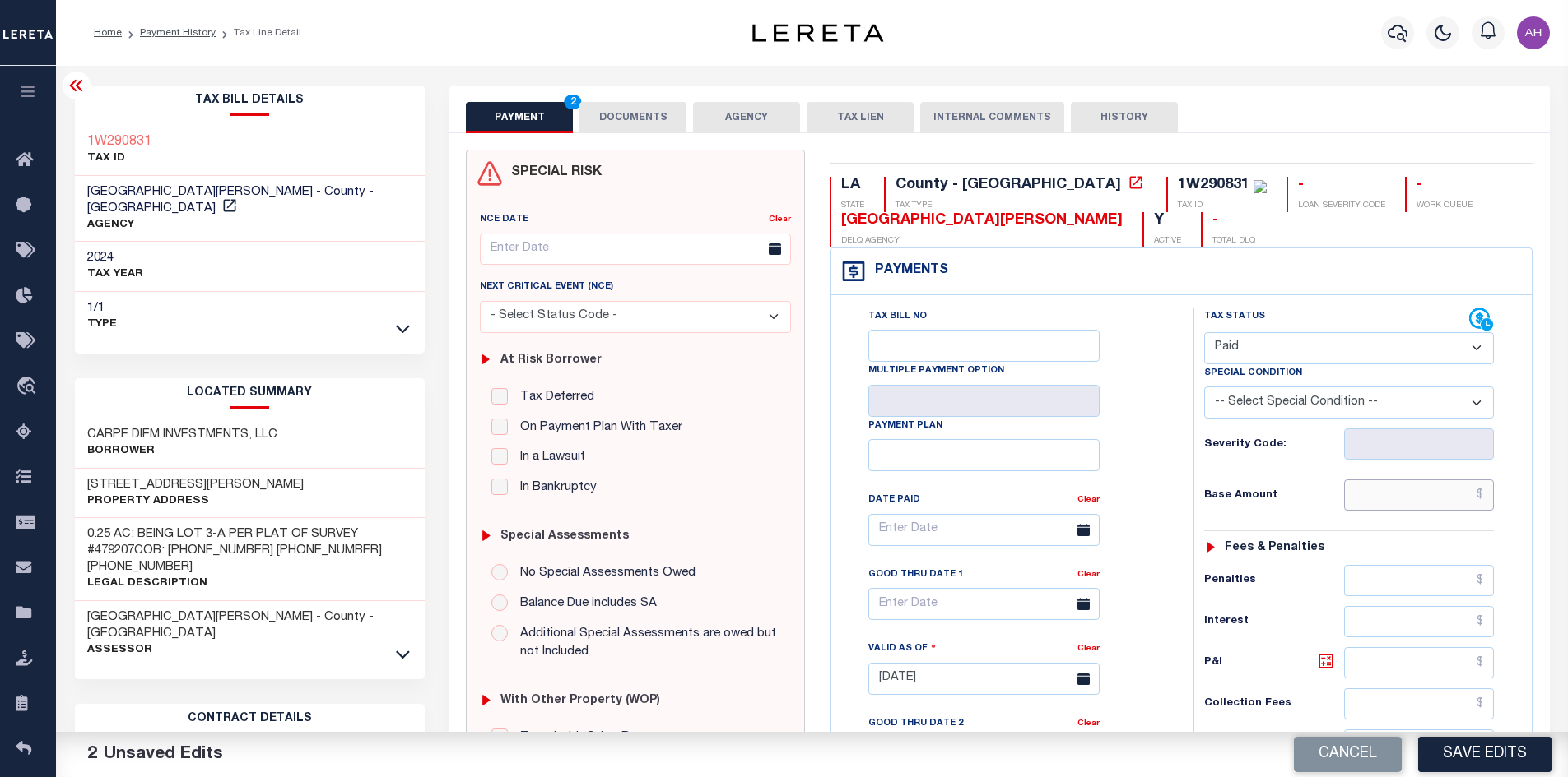
click at [1415, 509] on input "text" at bounding box center [1419, 495] width 151 height 32
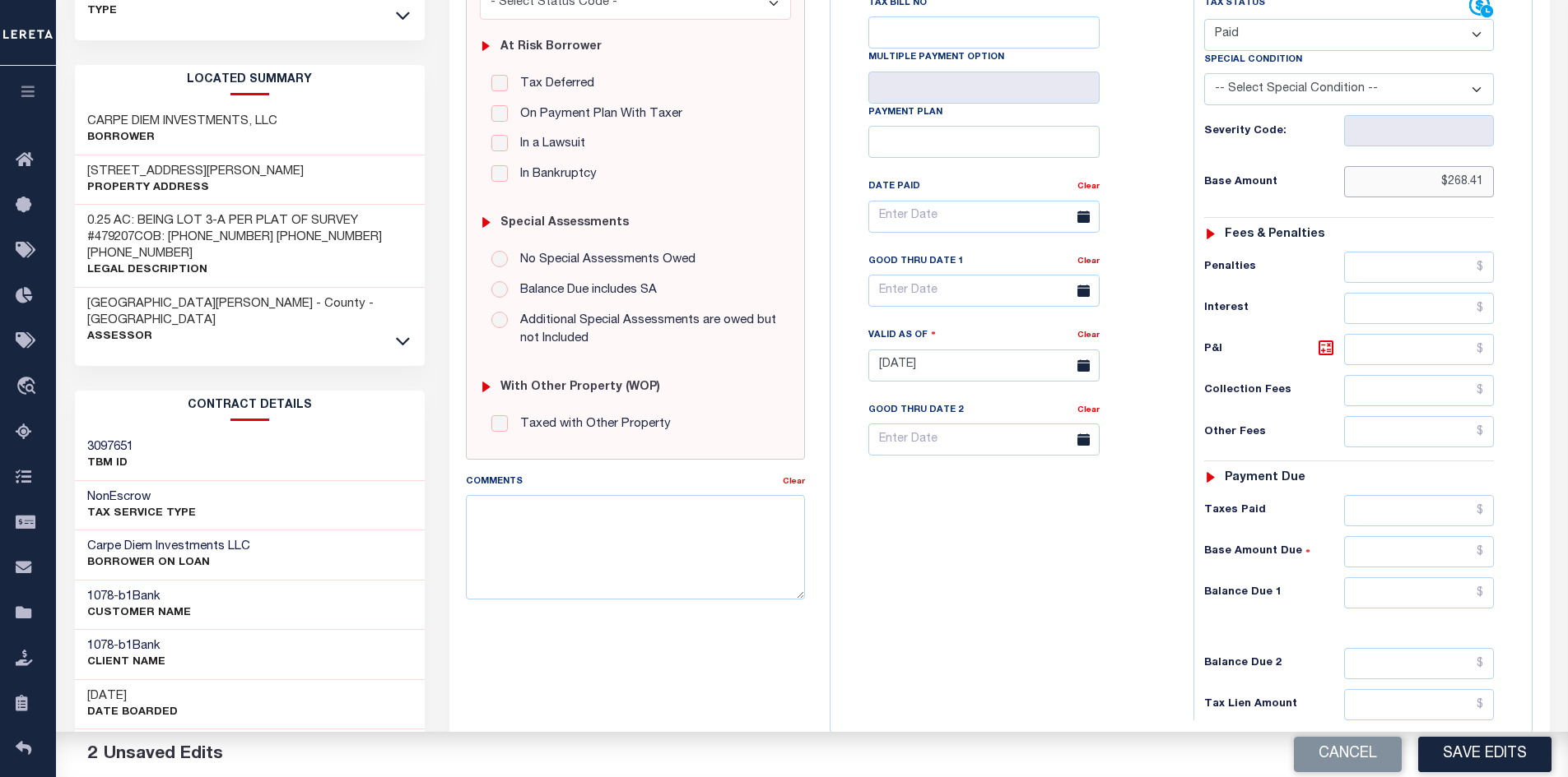
scroll to position [412, 0]
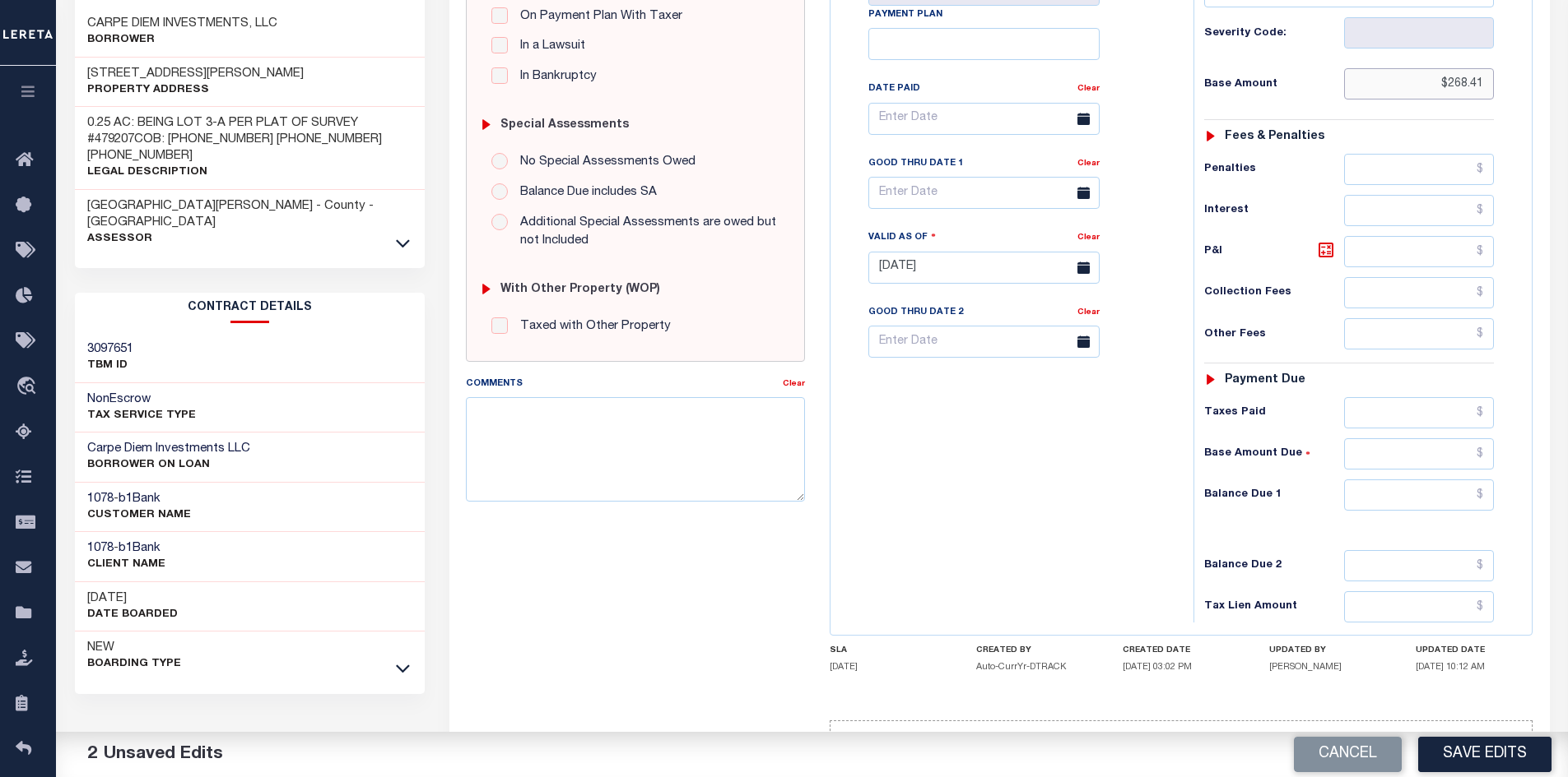
type input "$268.41"
click at [1415, 487] on input "text" at bounding box center [1419, 495] width 151 height 32
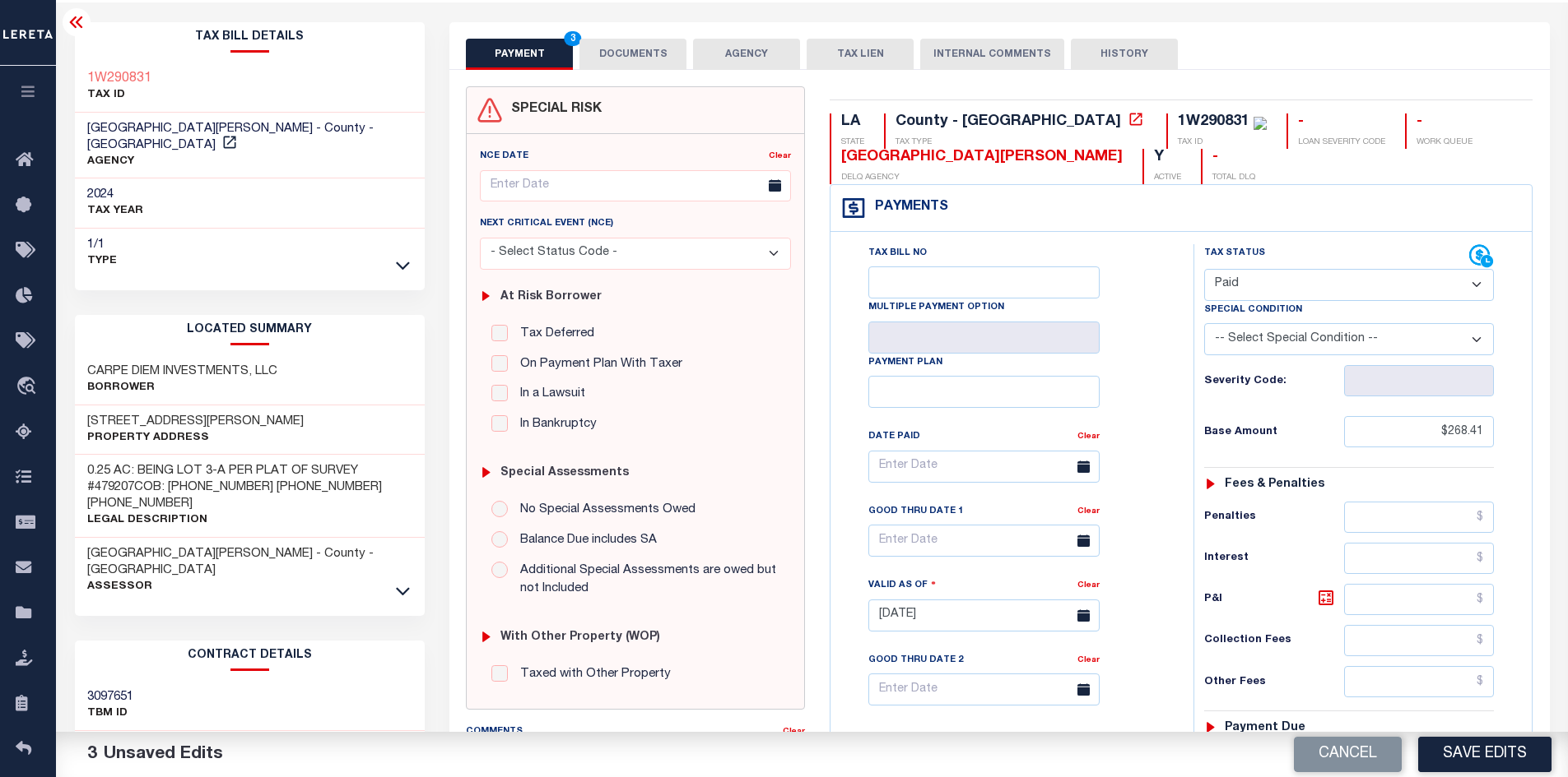
scroll to position [0, 0]
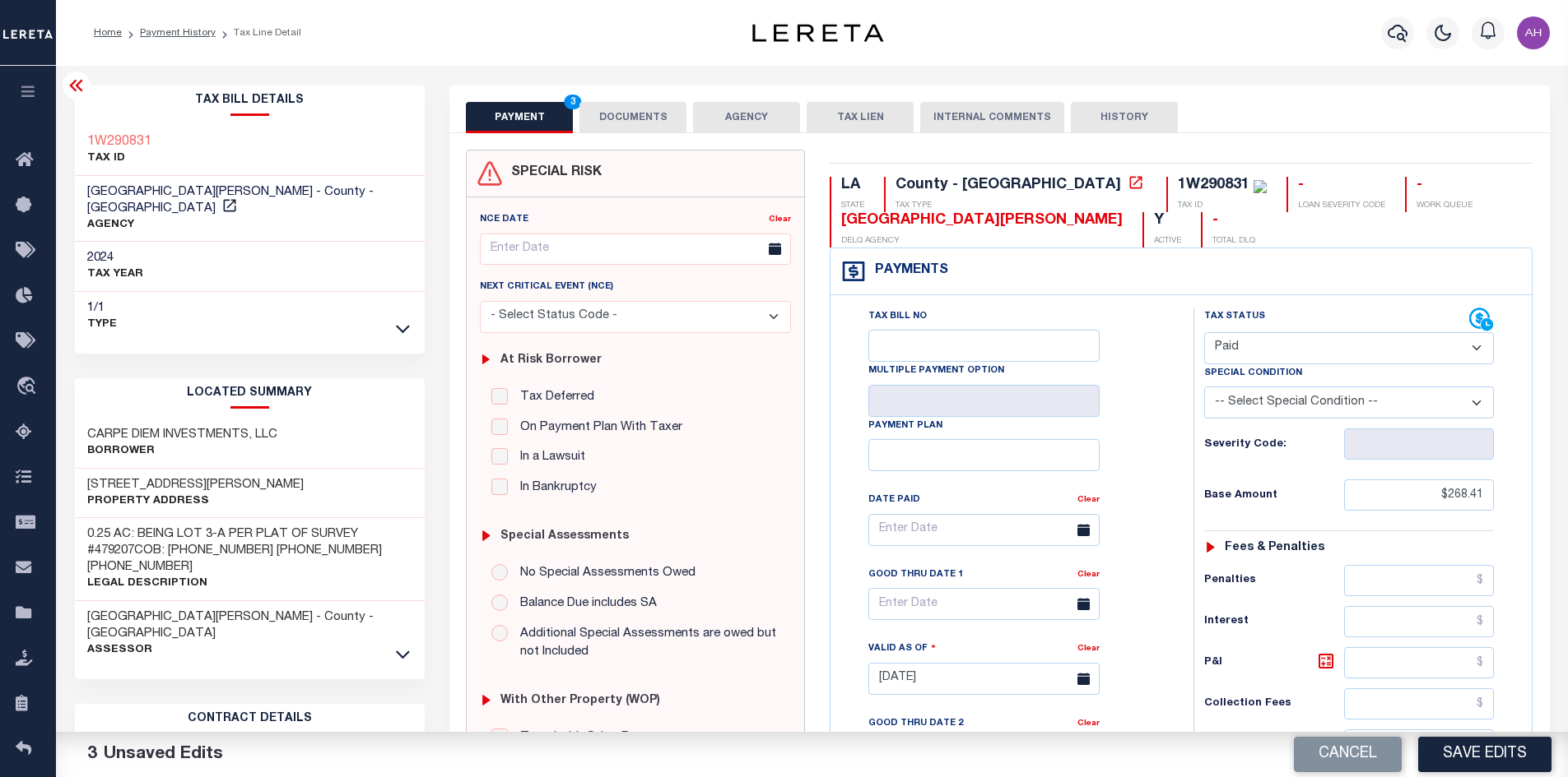
type input "$0.00"
click at [629, 119] on button "DOCUMENTS" at bounding box center [632, 117] width 107 height 32
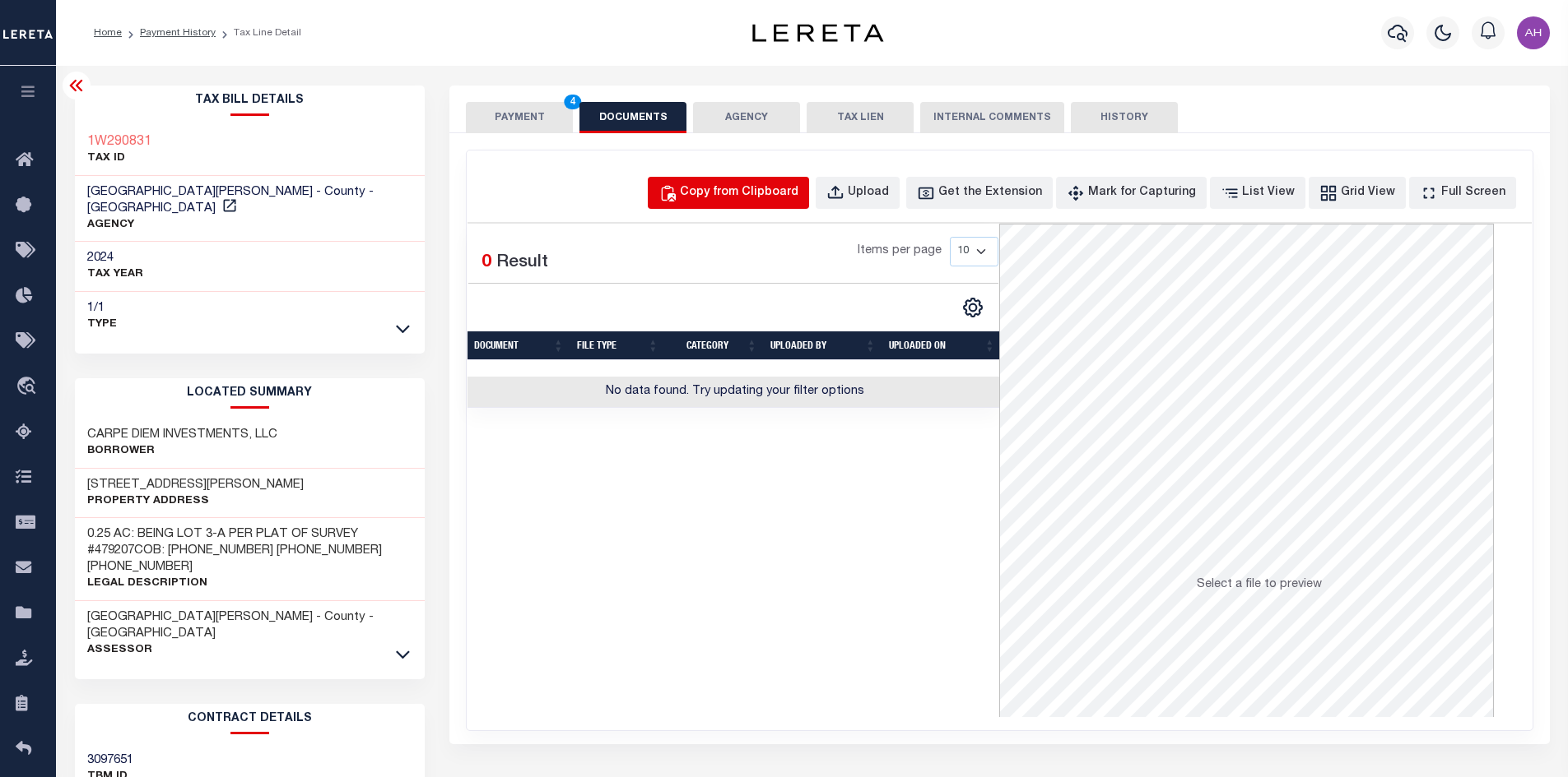
click at [791, 202] on div "Copy from Clipboard" at bounding box center [739, 193] width 118 height 18
select select "POP"
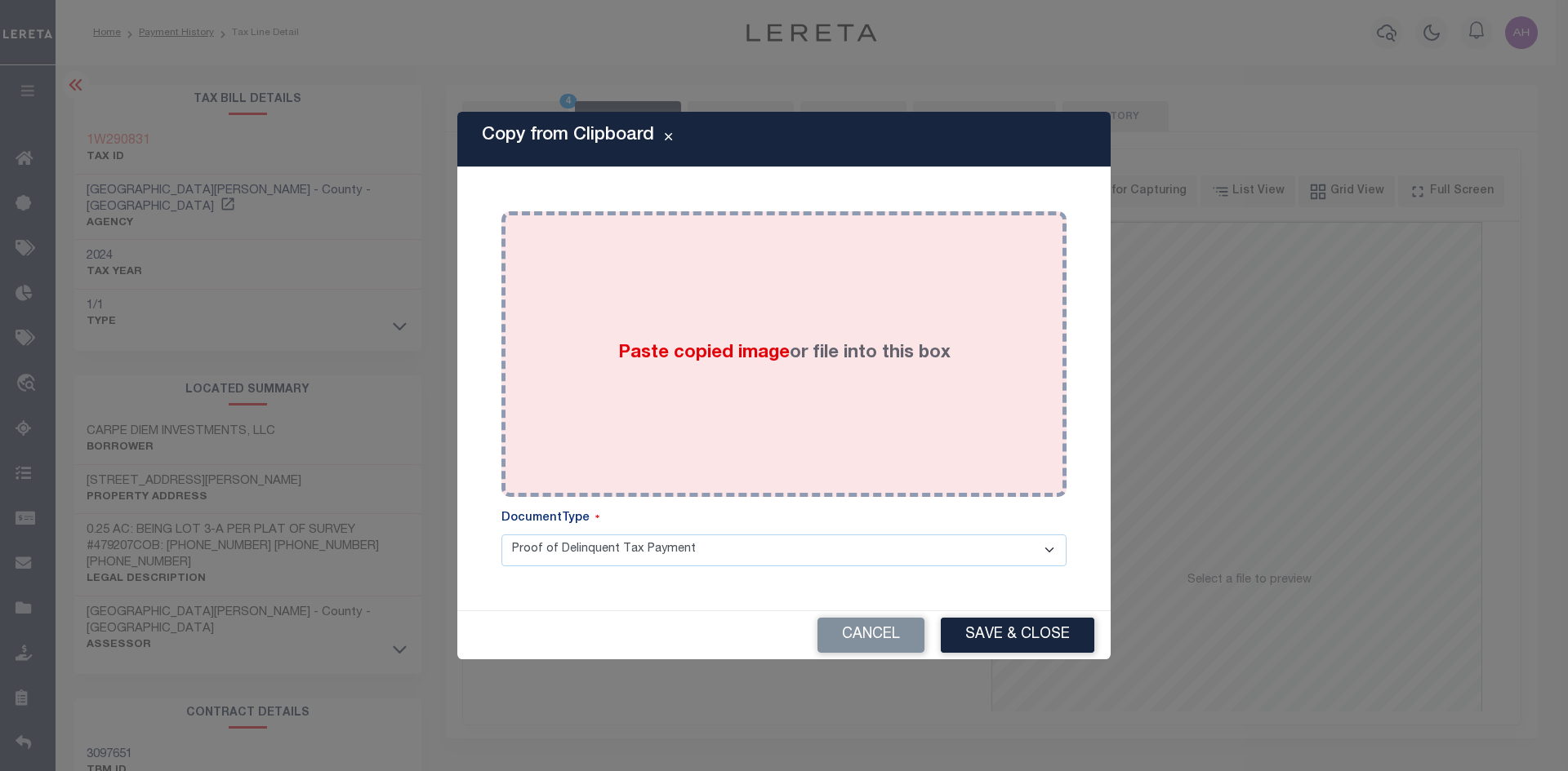
click at [746, 388] on div "Paste copied image or file into this box" at bounding box center [784, 354] width 540 height 261
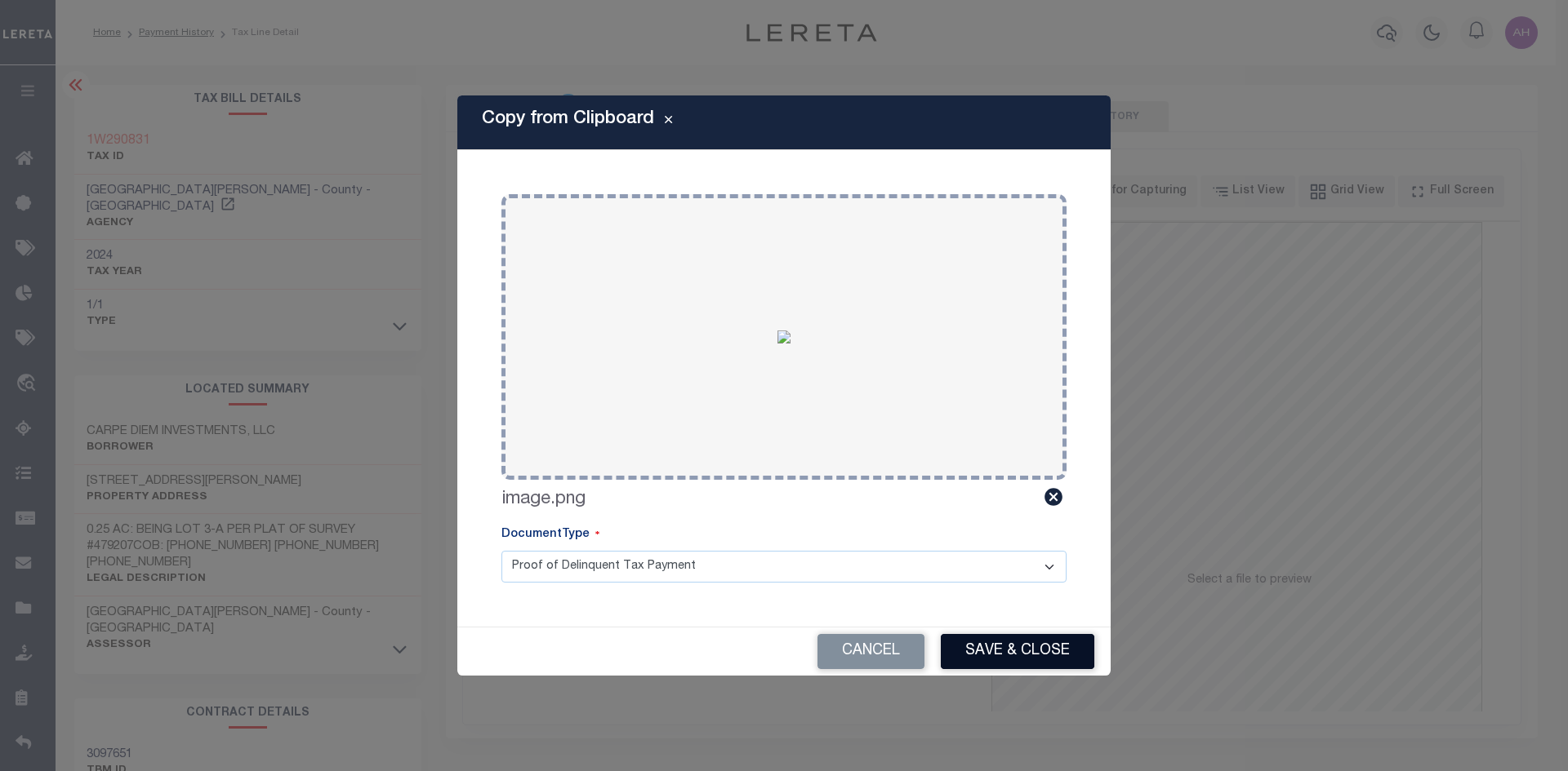
click at [1071, 656] on button "Save & Close" at bounding box center [1017, 652] width 154 height 35
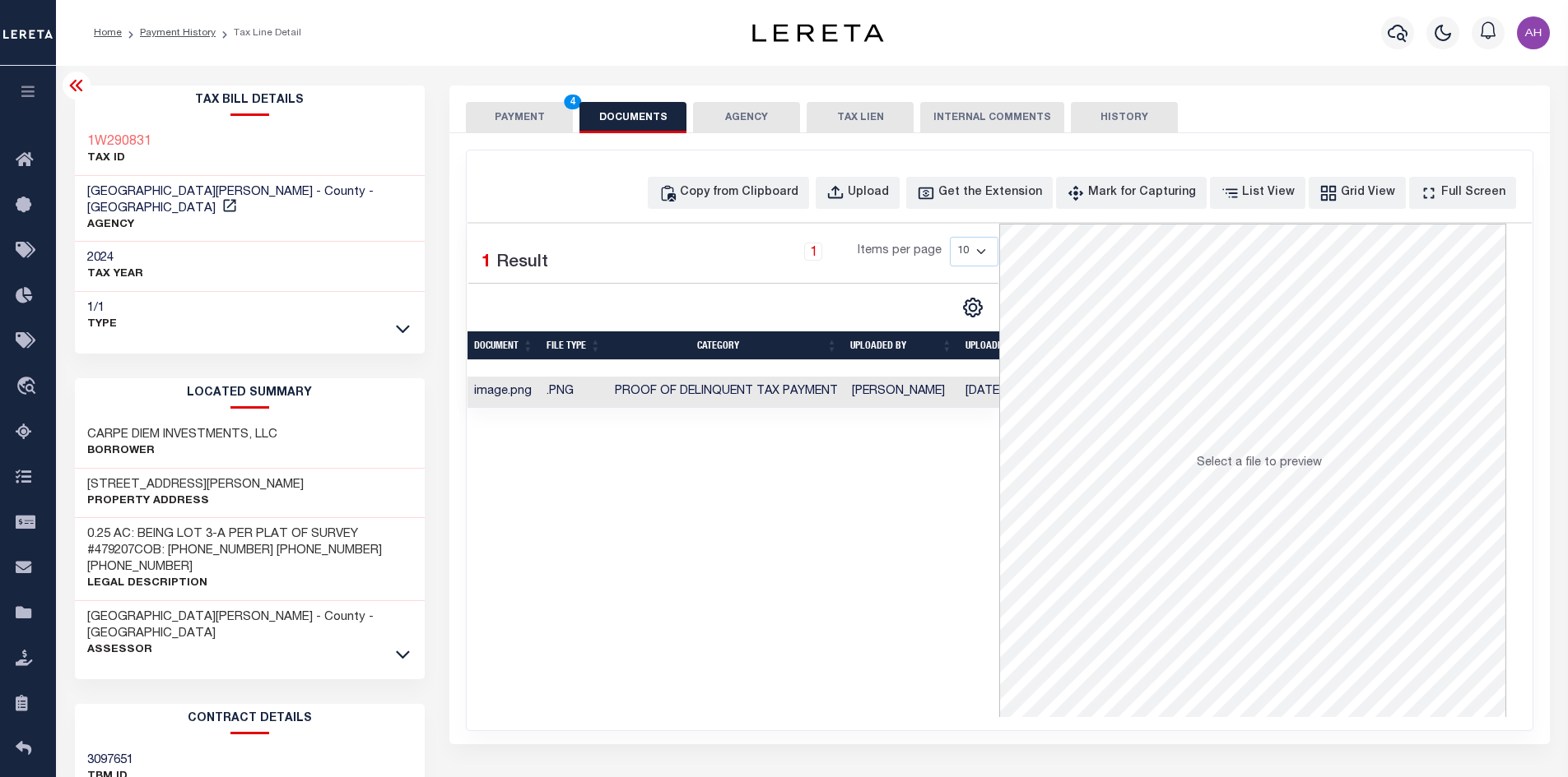
click at [530, 129] on button "PAYMENT 4" at bounding box center [518, 117] width 107 height 32
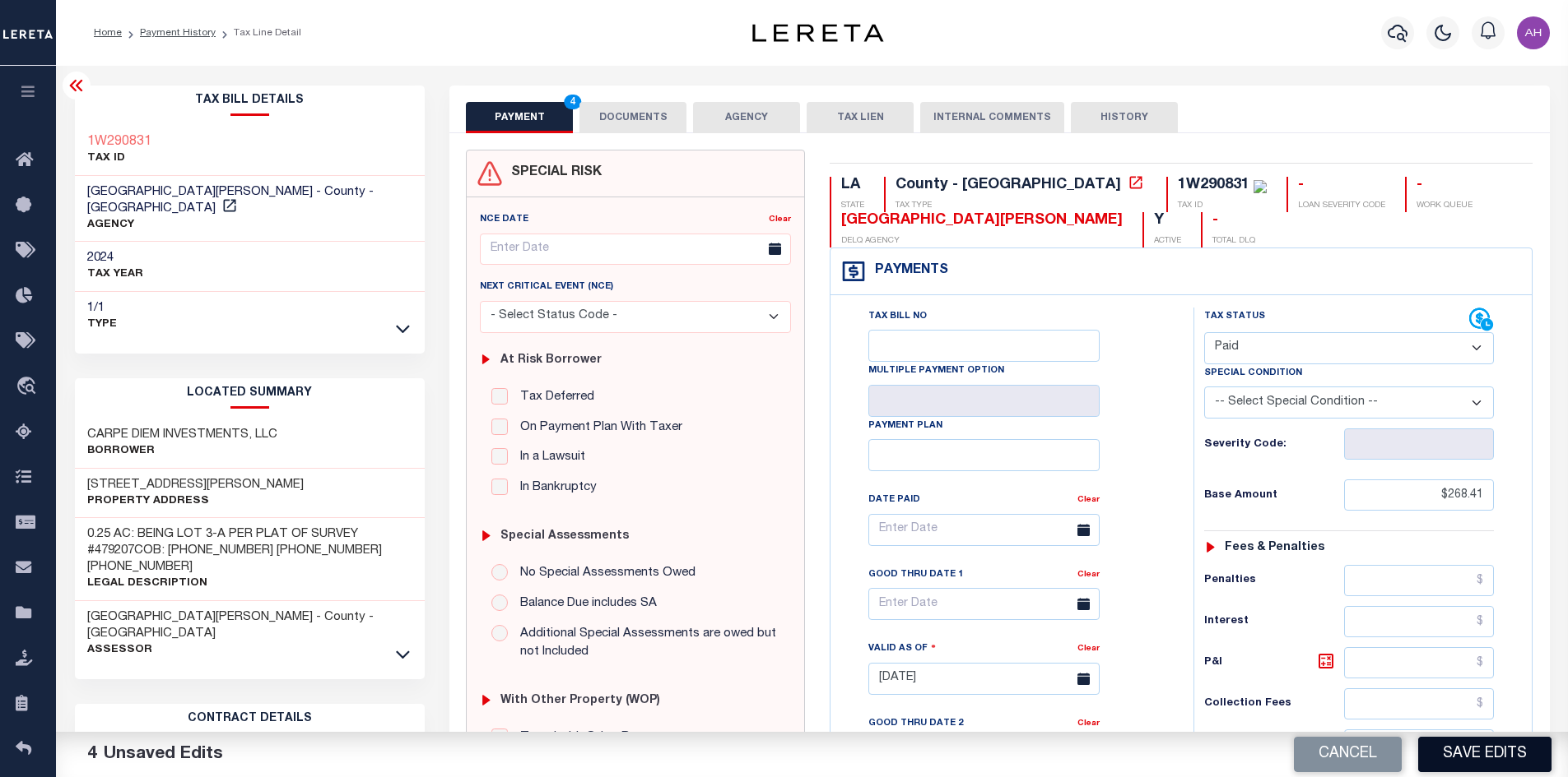
click at [1436, 755] on button "Save Edits" at bounding box center [1484, 755] width 134 height 36
checkbox input "false"
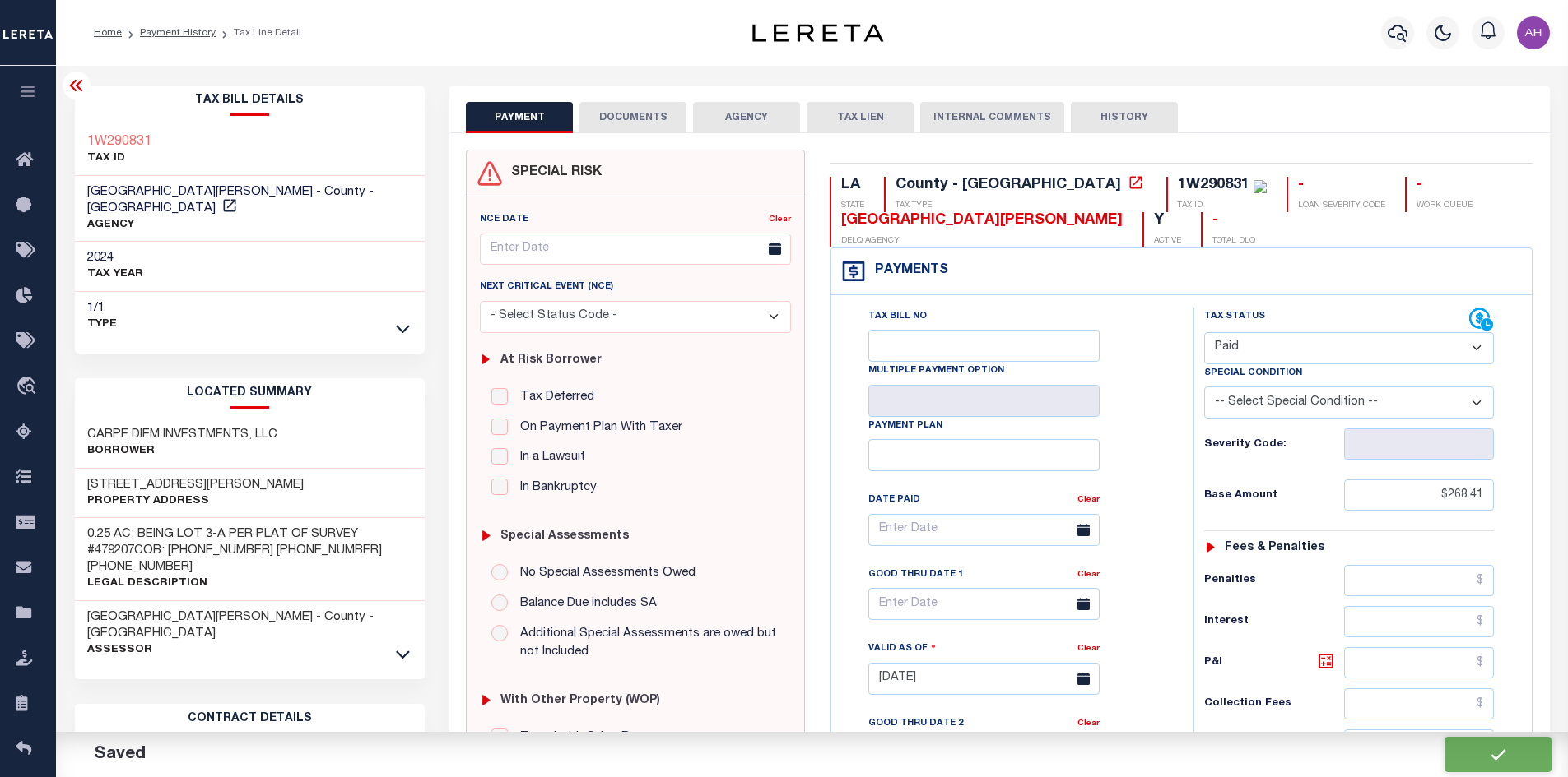
type input "$268.41"
type input "$0"
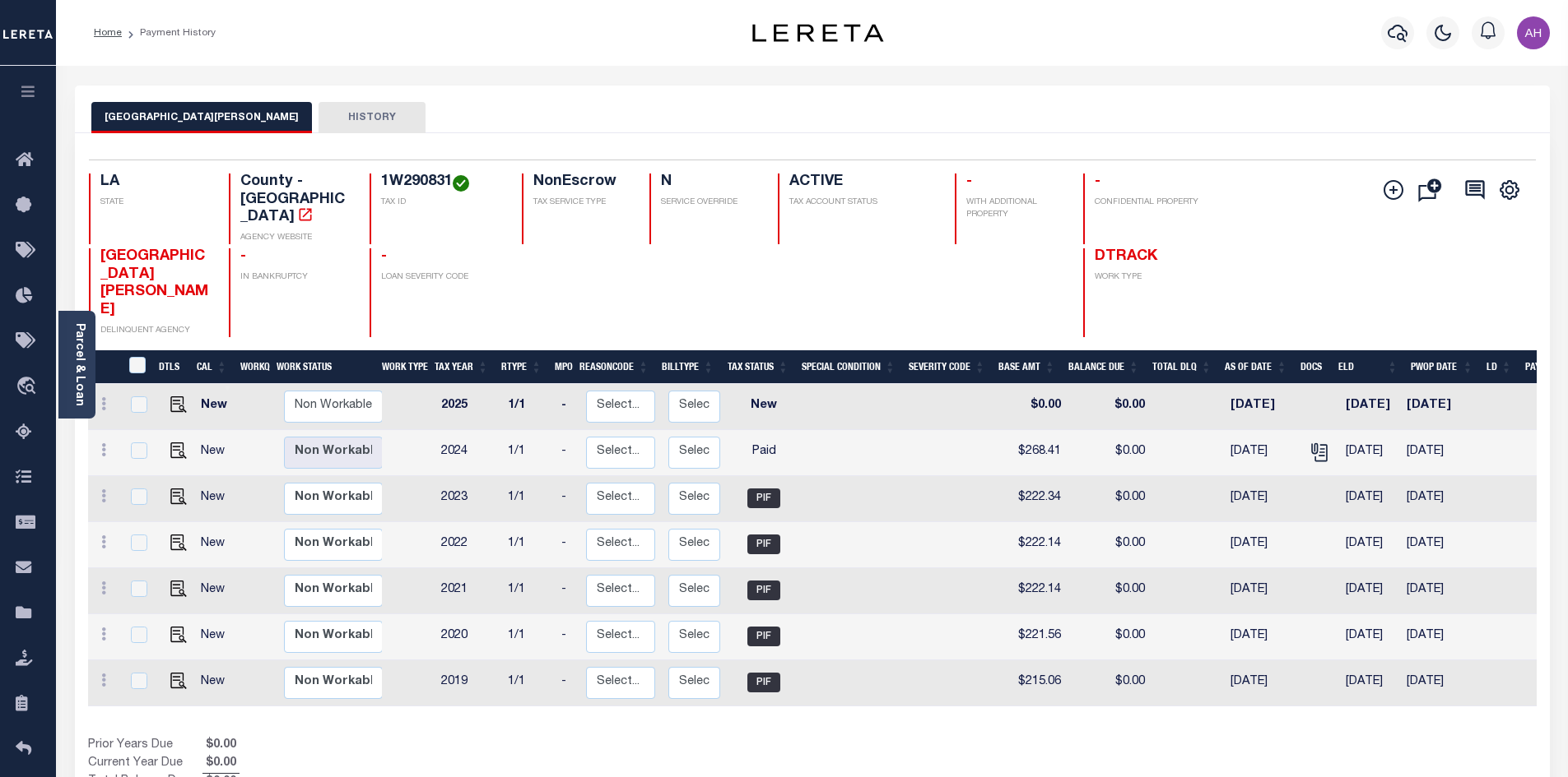
click at [173, 430] on td at bounding box center [175, 453] width 39 height 46
checkbox input "true"
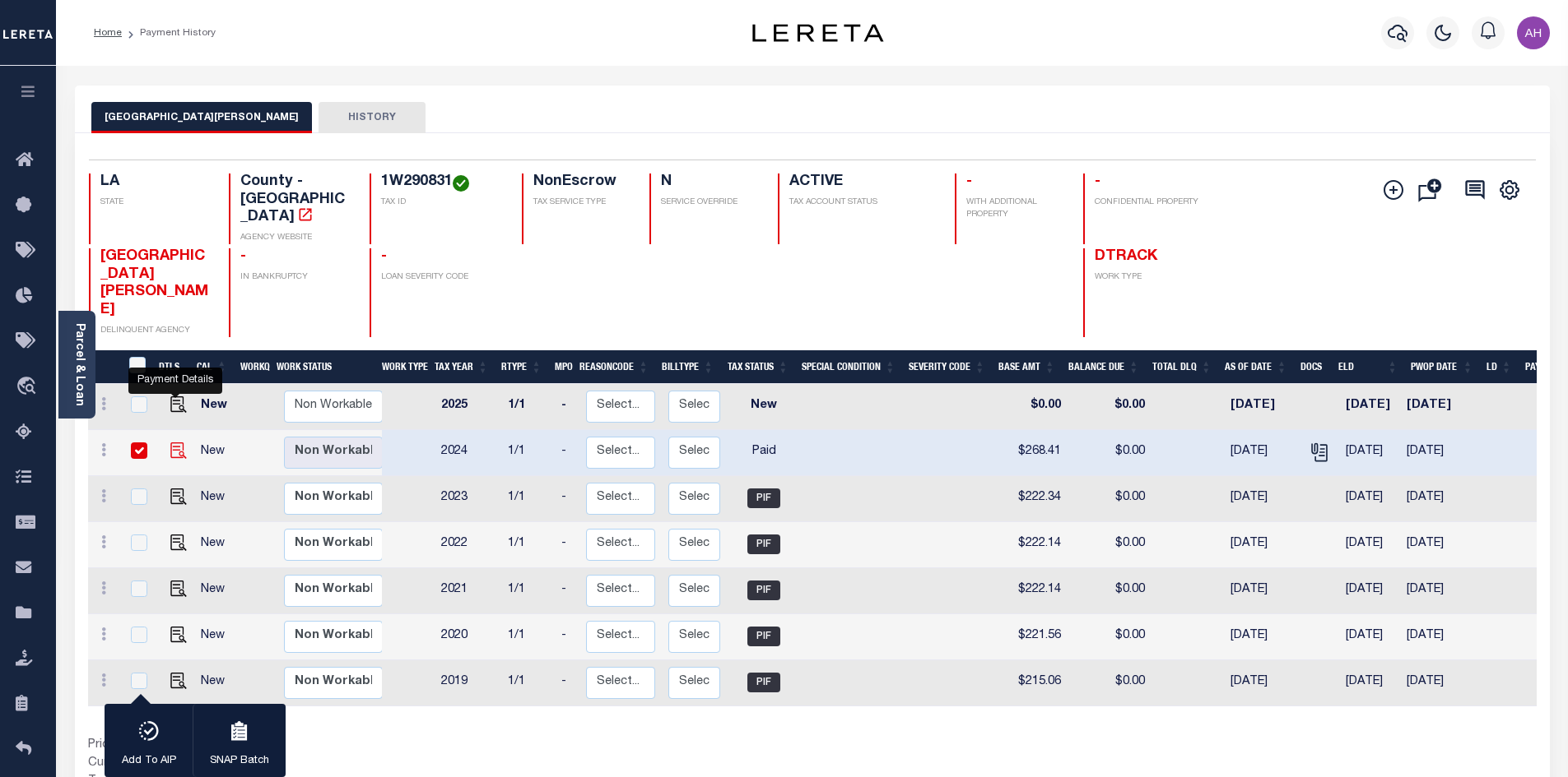
click at [179, 442] on img "" at bounding box center [178, 450] width 16 height 16
checkbox input "false"
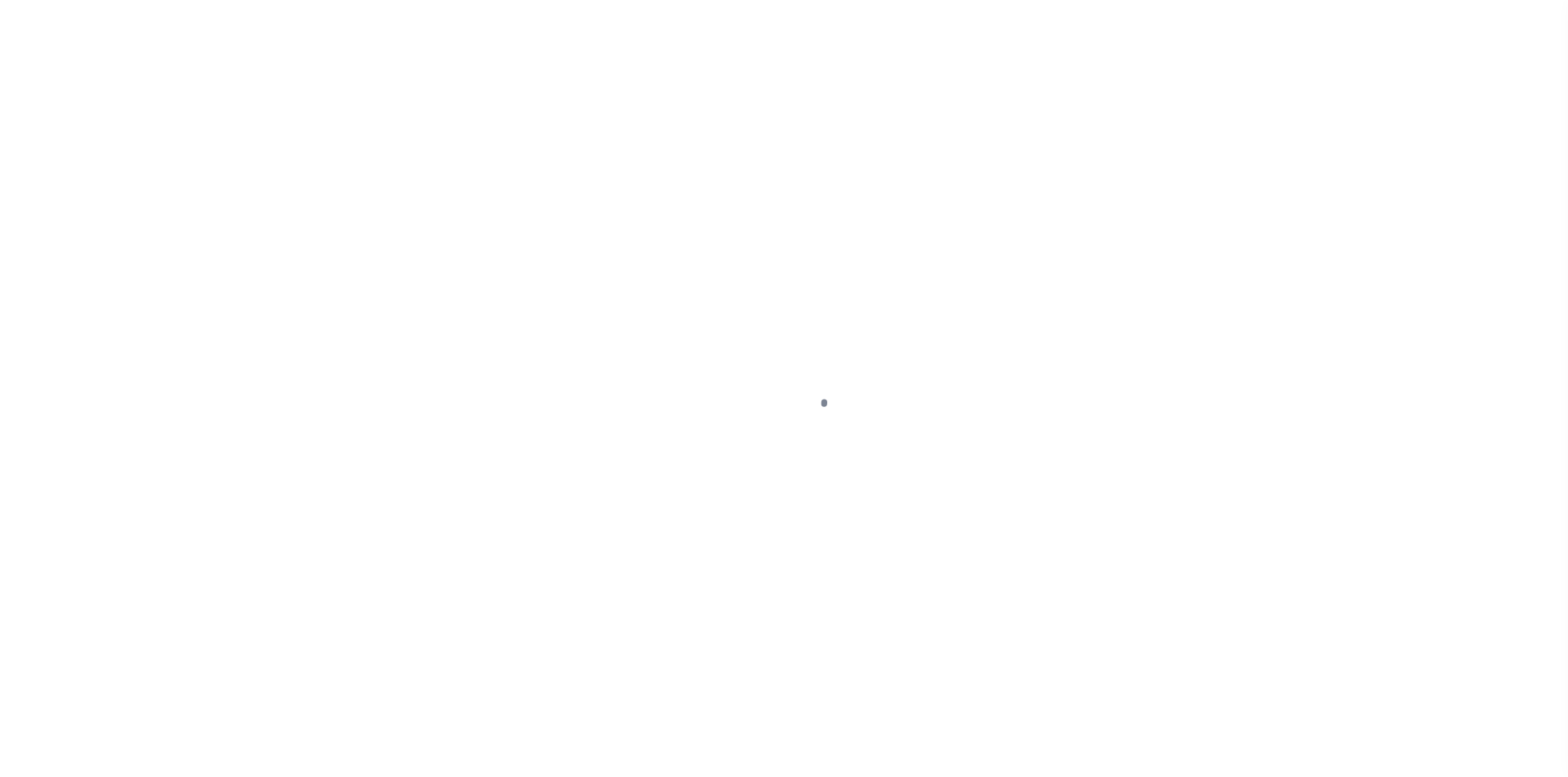
select select "PYD"
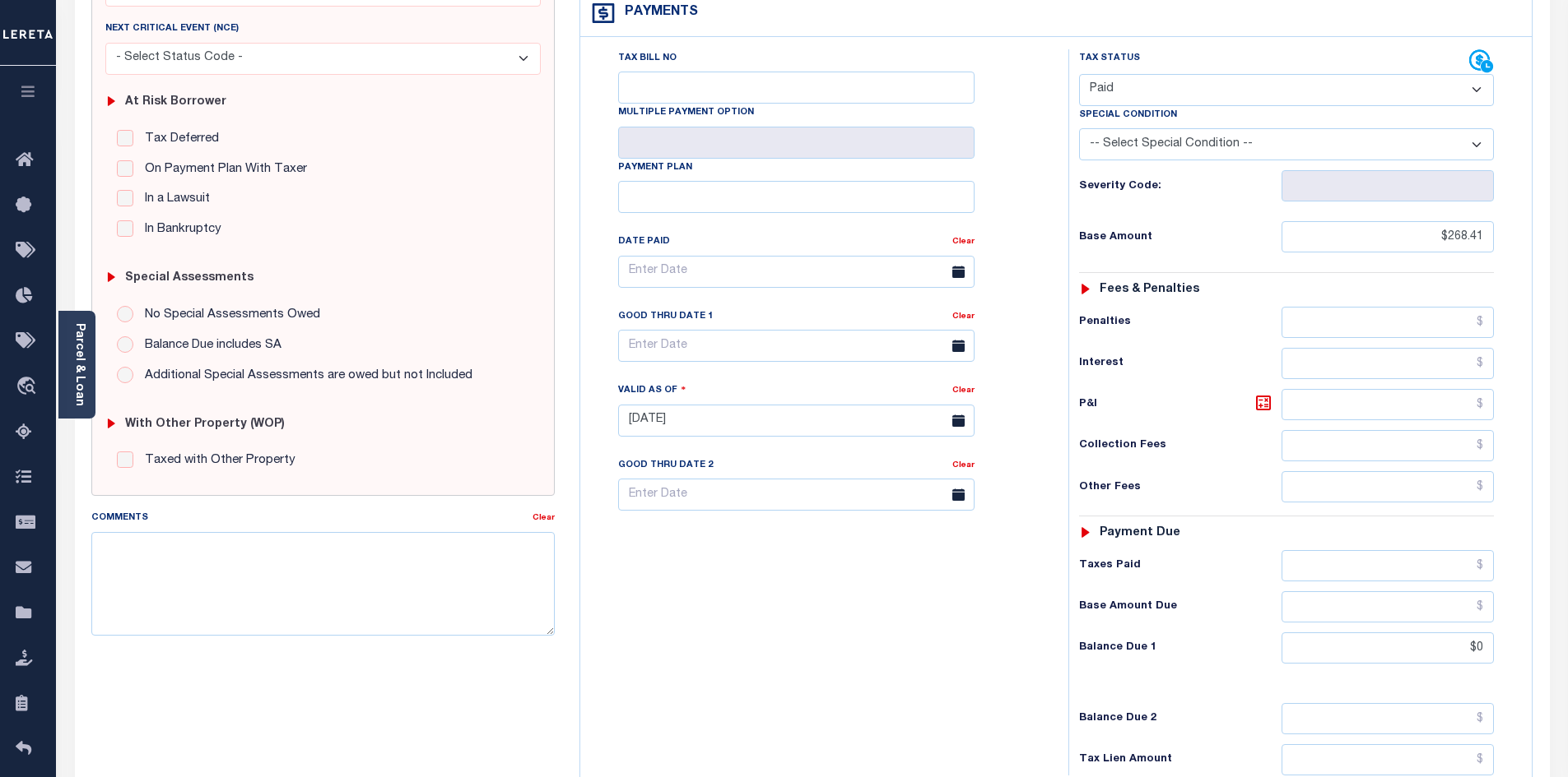
scroll to position [83, 0]
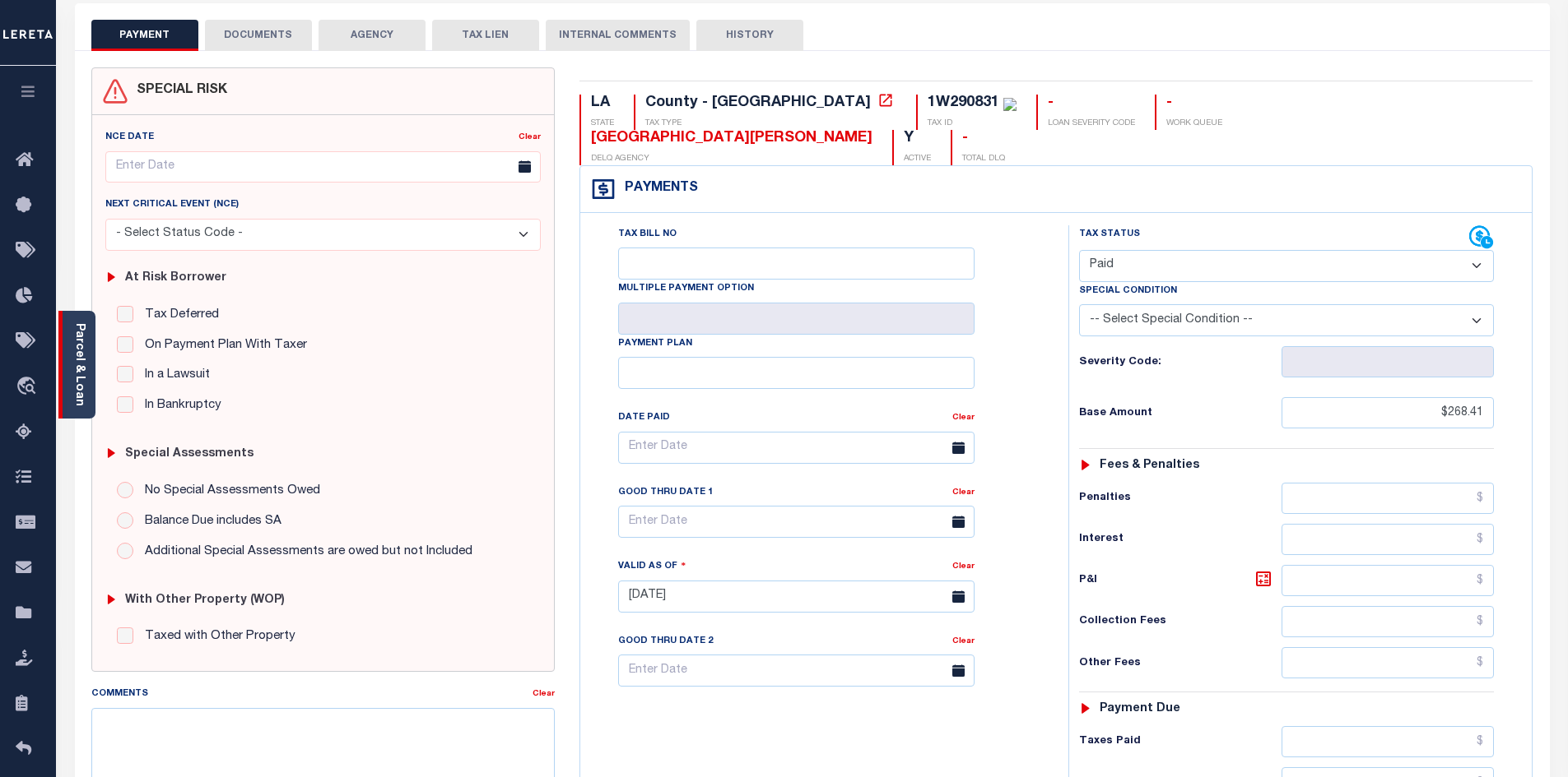
click at [81, 363] on link "Parcel & Loan" at bounding box center [79, 364] width 12 height 83
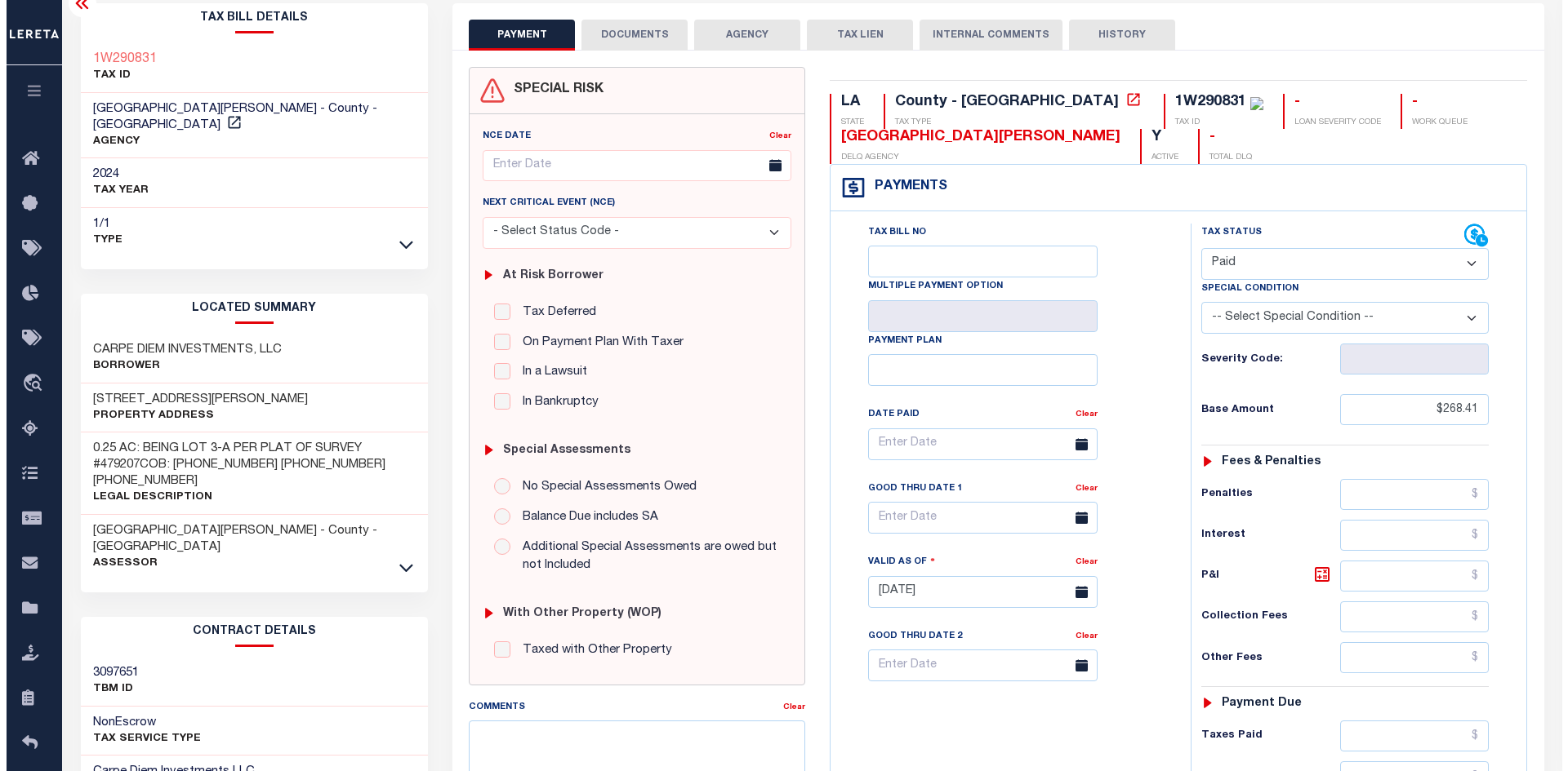
scroll to position [0, 0]
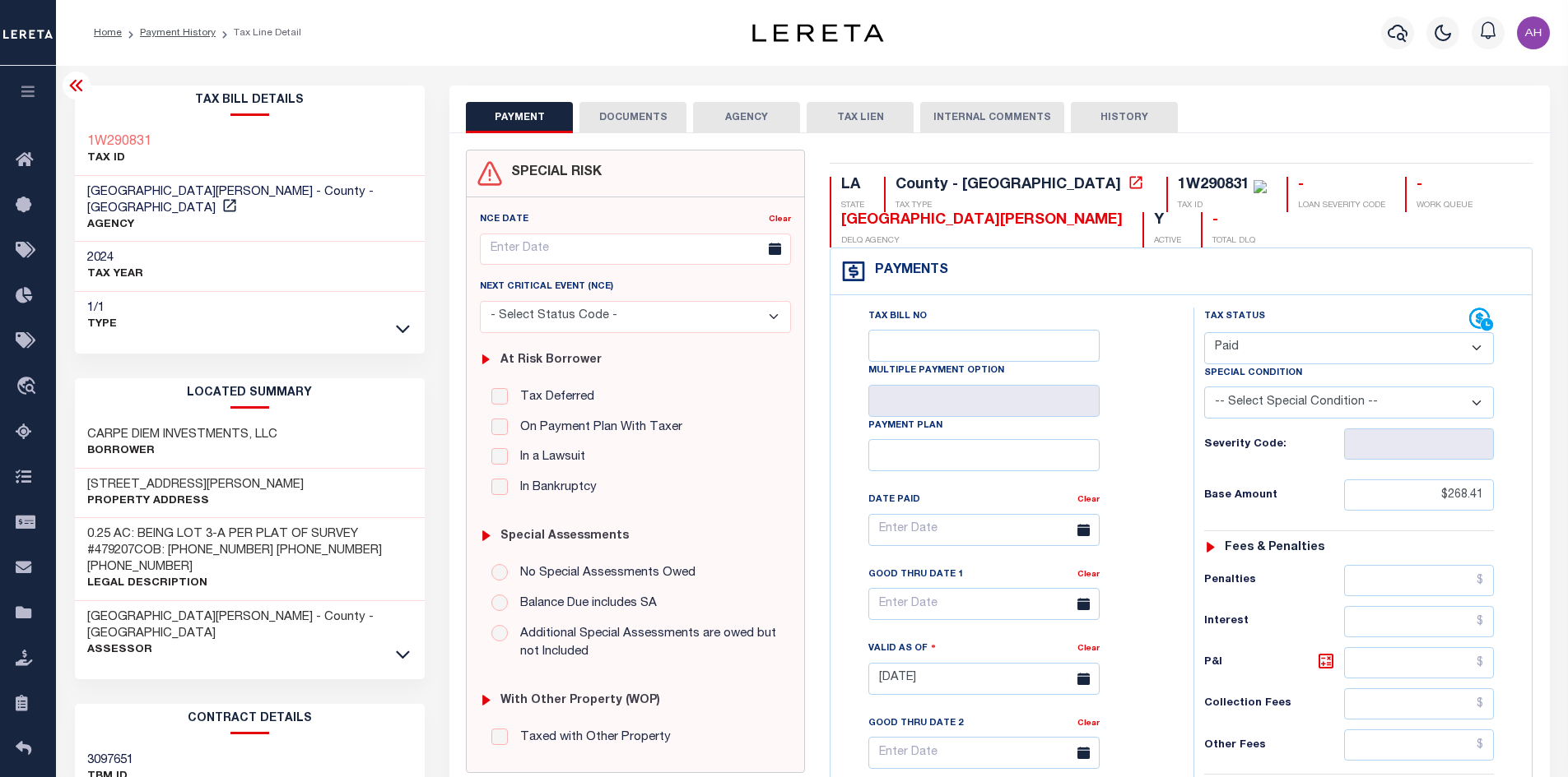
click at [405, 631] on div "ST MARTIN PARISH - County - LA Assessor" at bounding box center [250, 634] width 350 height 65
click at [403, 646] on icon at bounding box center [402, 655] width 14 height 17
click at [1401, 40] on icon "button" at bounding box center [1397, 34] width 20 height 17
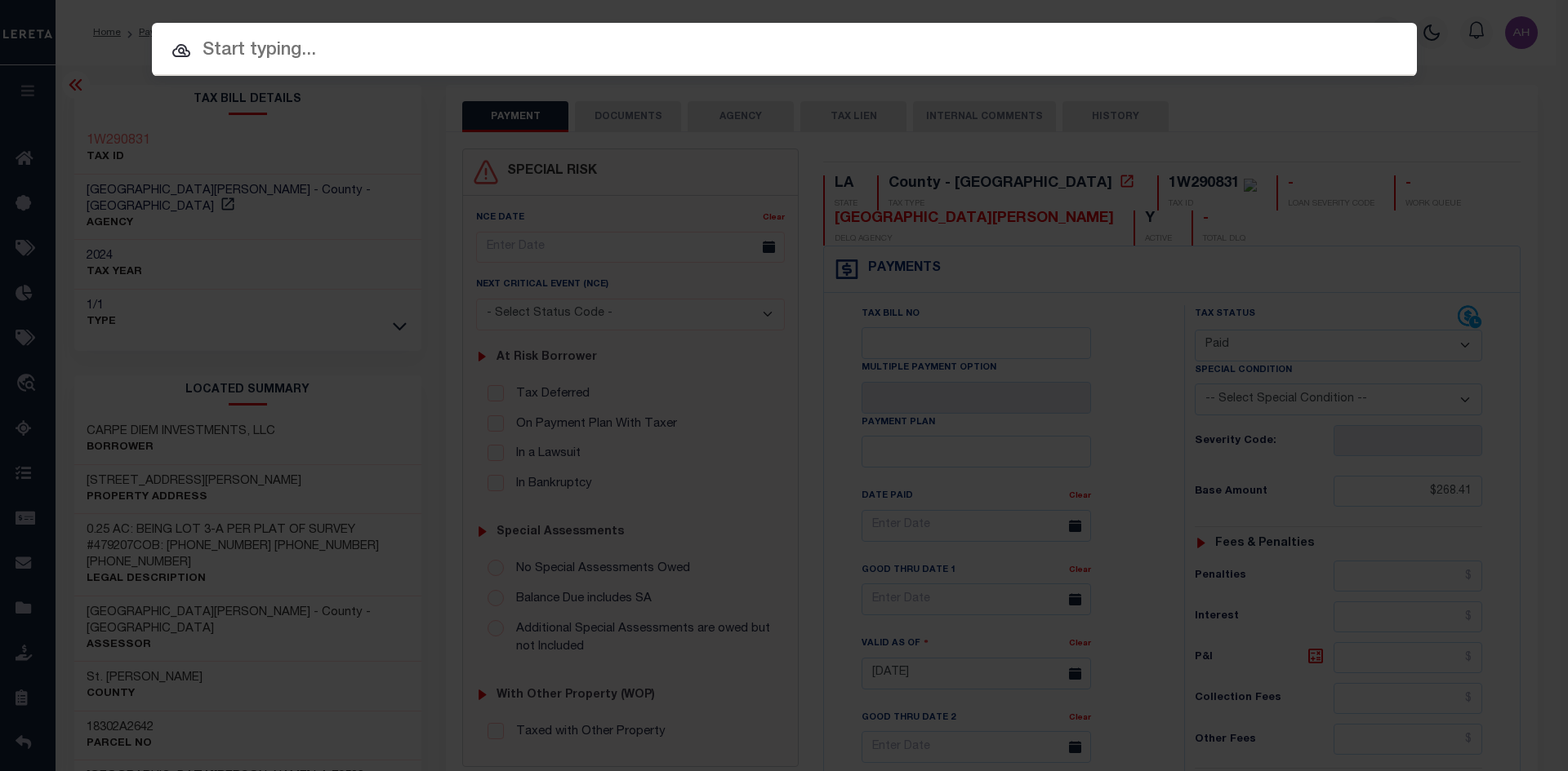
paste input "942300025957"
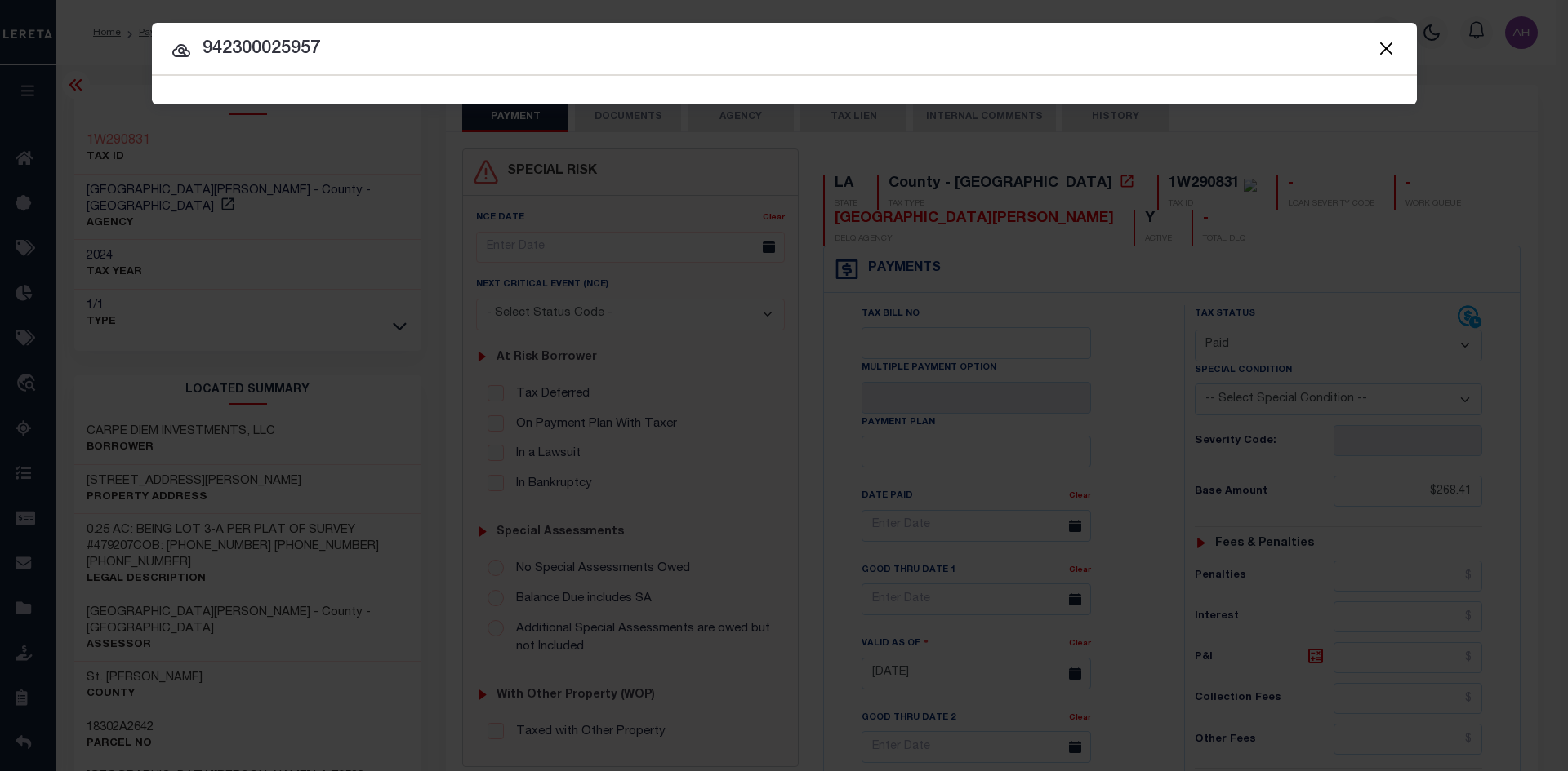
type input "942300025957"
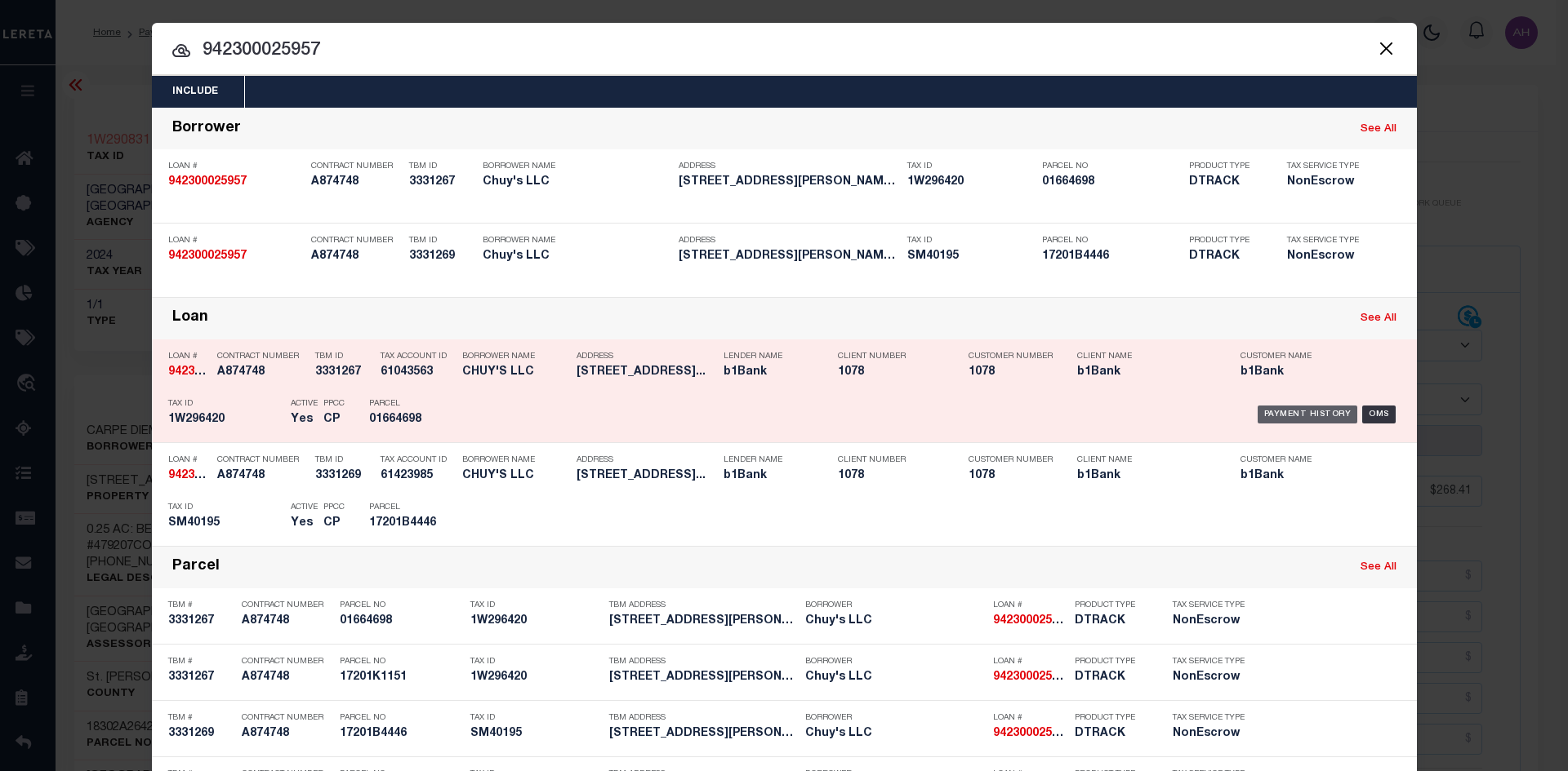
click at [1284, 414] on div "Payment History" at bounding box center [1307, 414] width 100 height 18
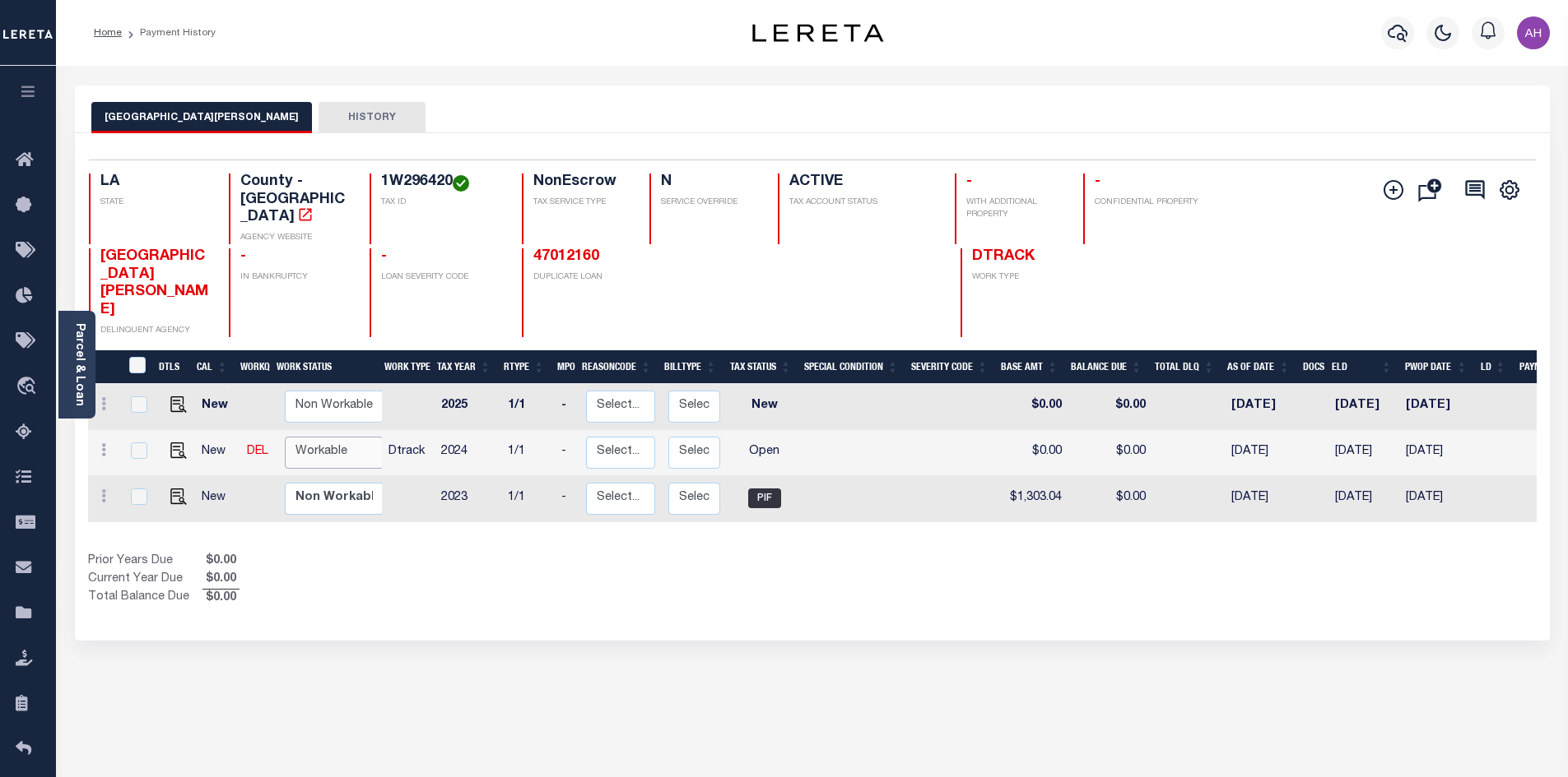
click at [293, 437] on select "Non Workable Workable" at bounding box center [334, 452] width 99 height 32
checkbox input "true"
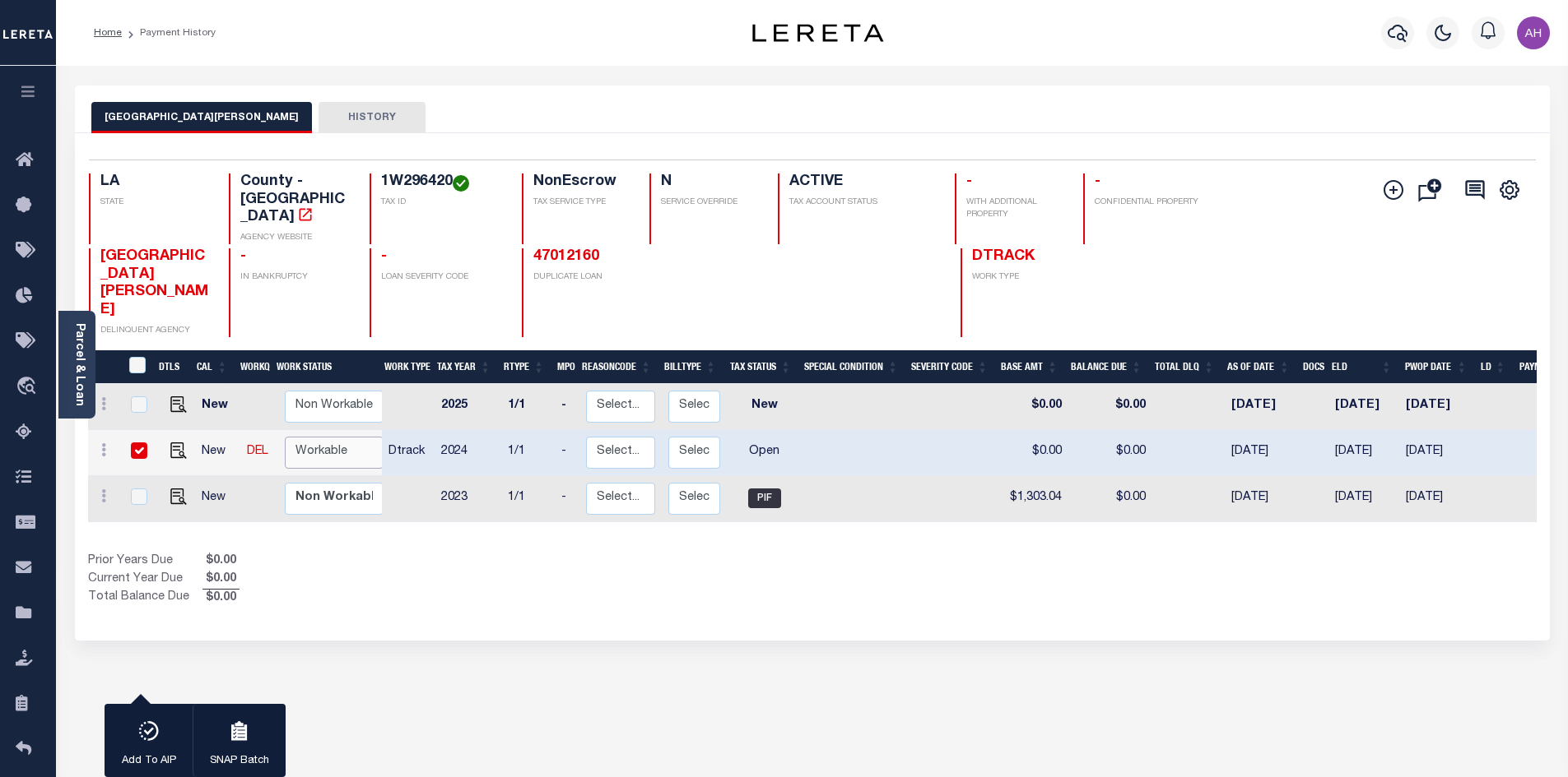
select select "true"
click at [285, 437] on select "Non Workable Workable" at bounding box center [334, 452] width 99 height 32
checkbox input "false"
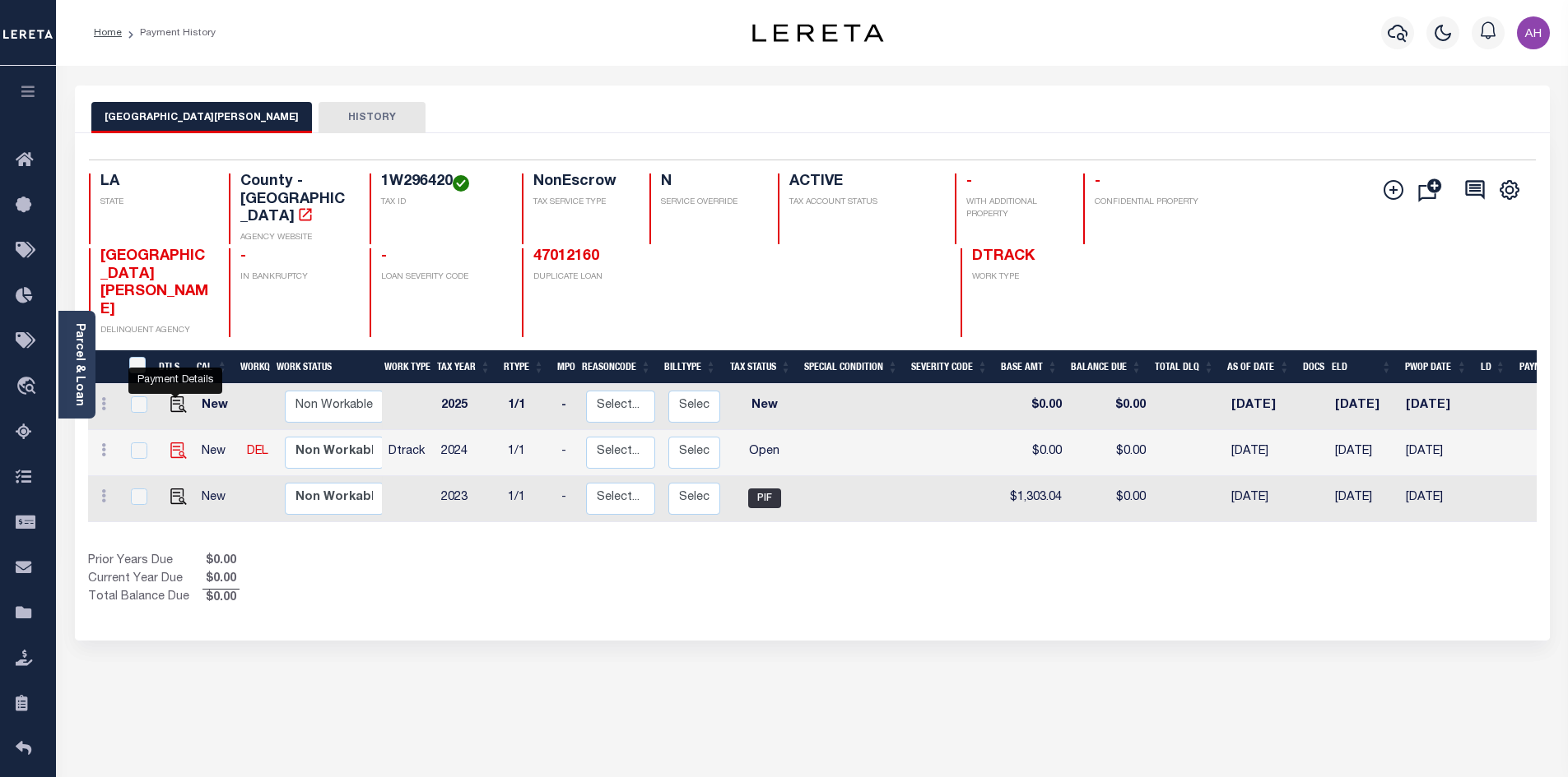
click at [176, 442] on img "" at bounding box center [178, 450] width 16 height 16
checkbox input "true"
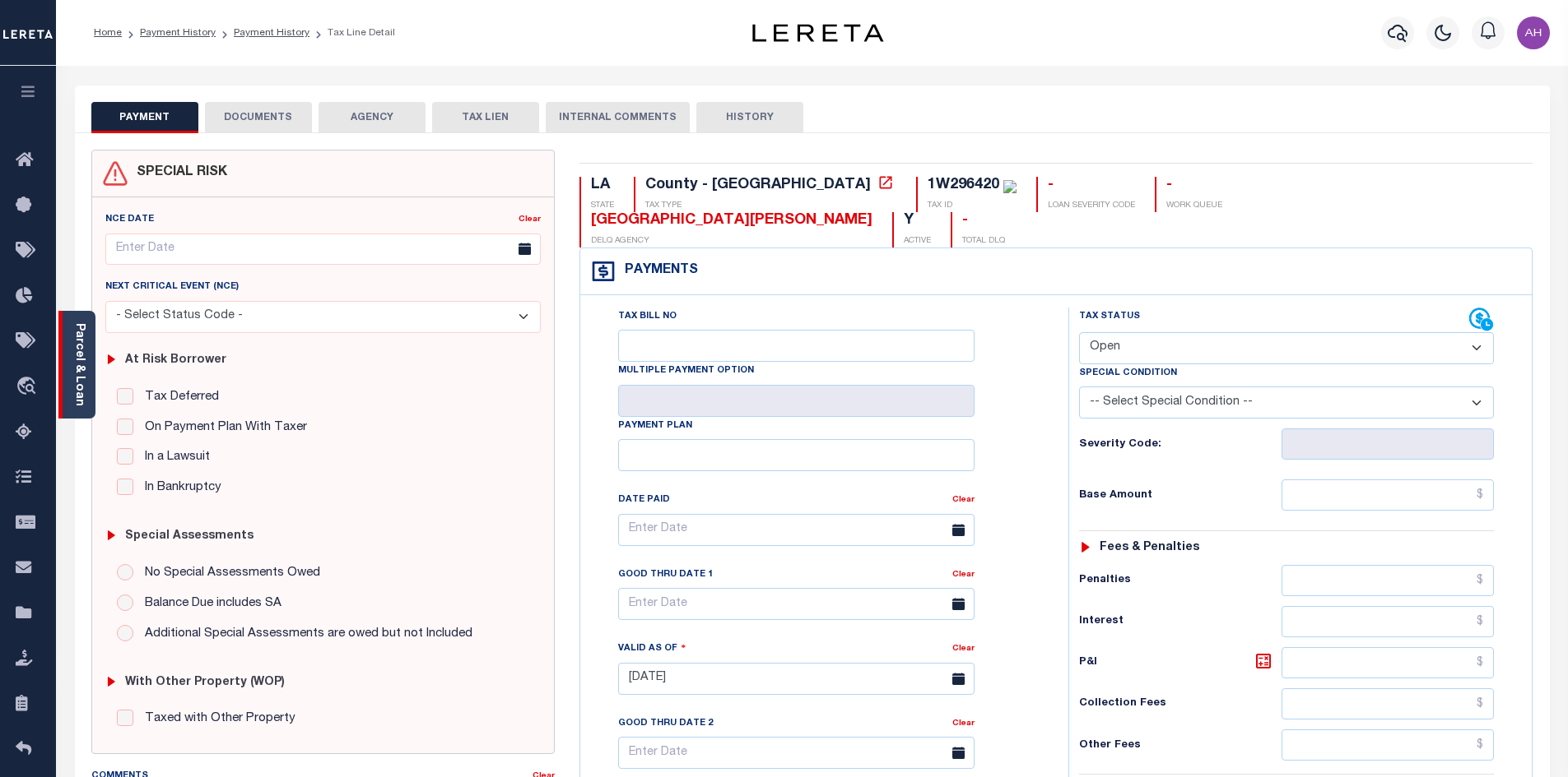
click at [89, 375] on div "Parcel & Loan" at bounding box center [77, 364] width 37 height 108
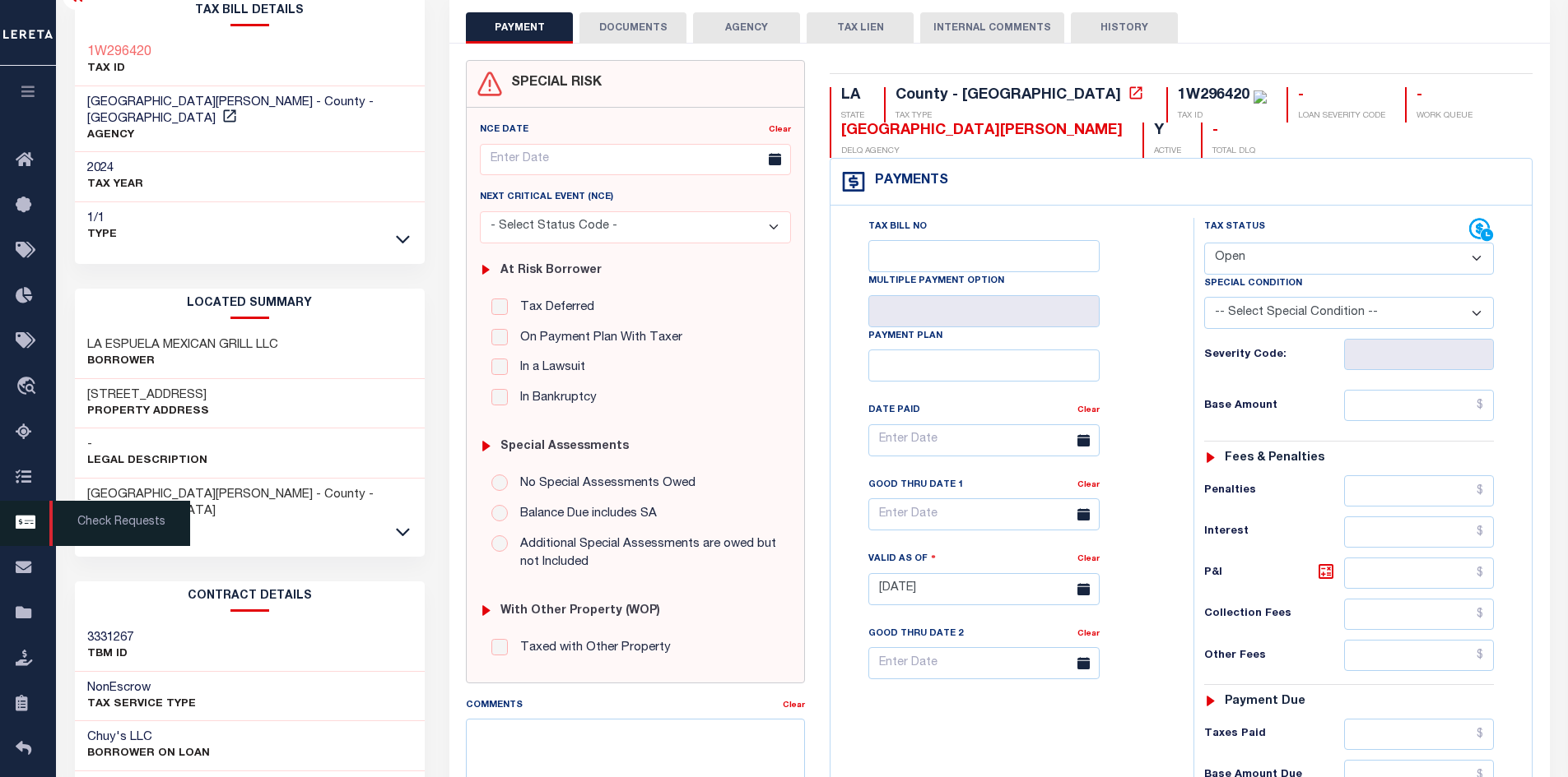
scroll to position [83, 0]
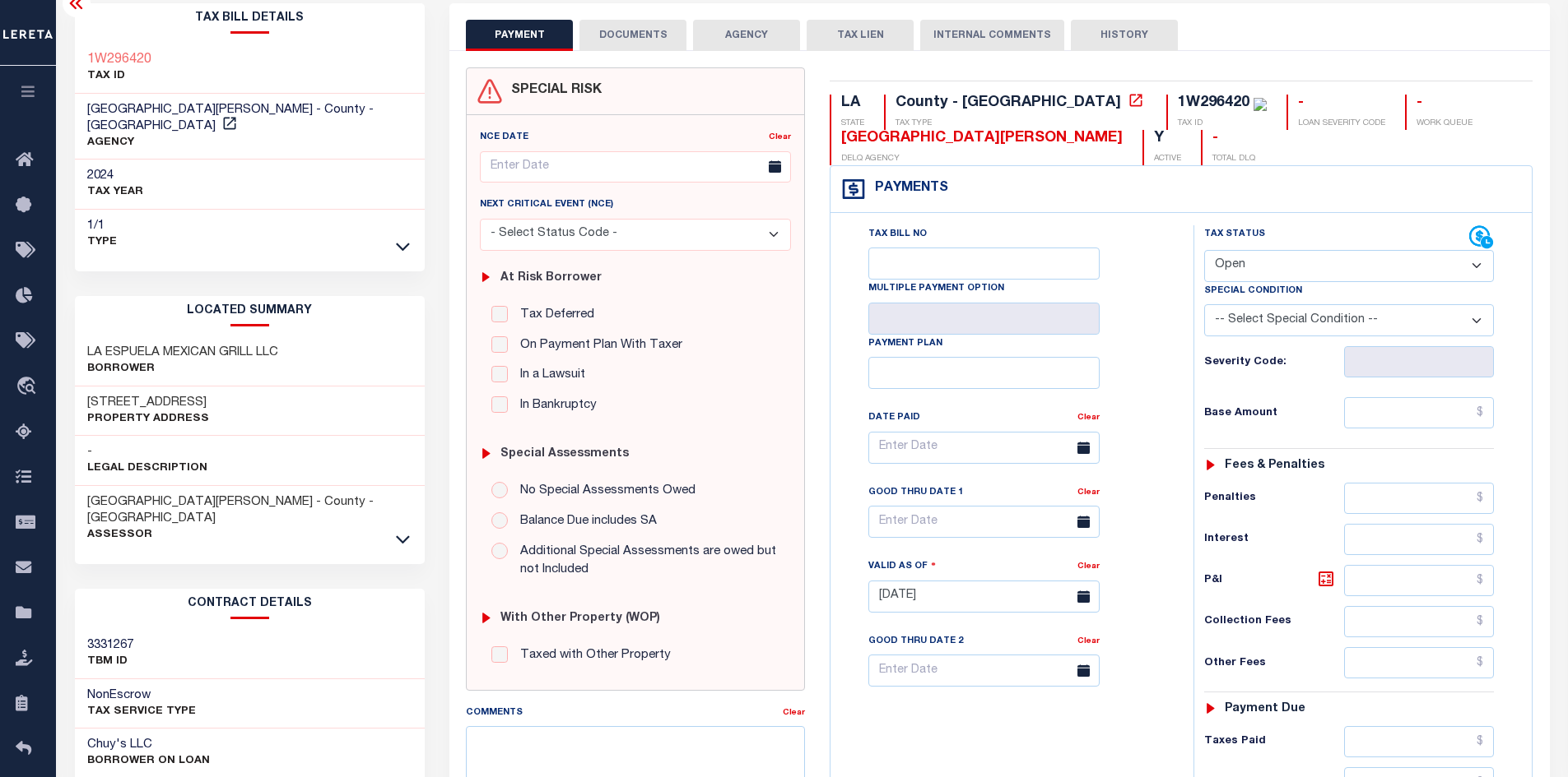
click at [1252, 263] on select "- Select Status Code - Open Due/Unpaid Paid Incomplete No Tax Due Internal Refu…" at bounding box center [1349, 265] width 290 height 32
select select "PYD"
click at [1204, 251] on select "- Select Status Code - Open Due/Unpaid Paid Incomplete No Tax Due Internal Refu…" at bounding box center [1349, 265] width 290 height 32
type input "[DATE]"
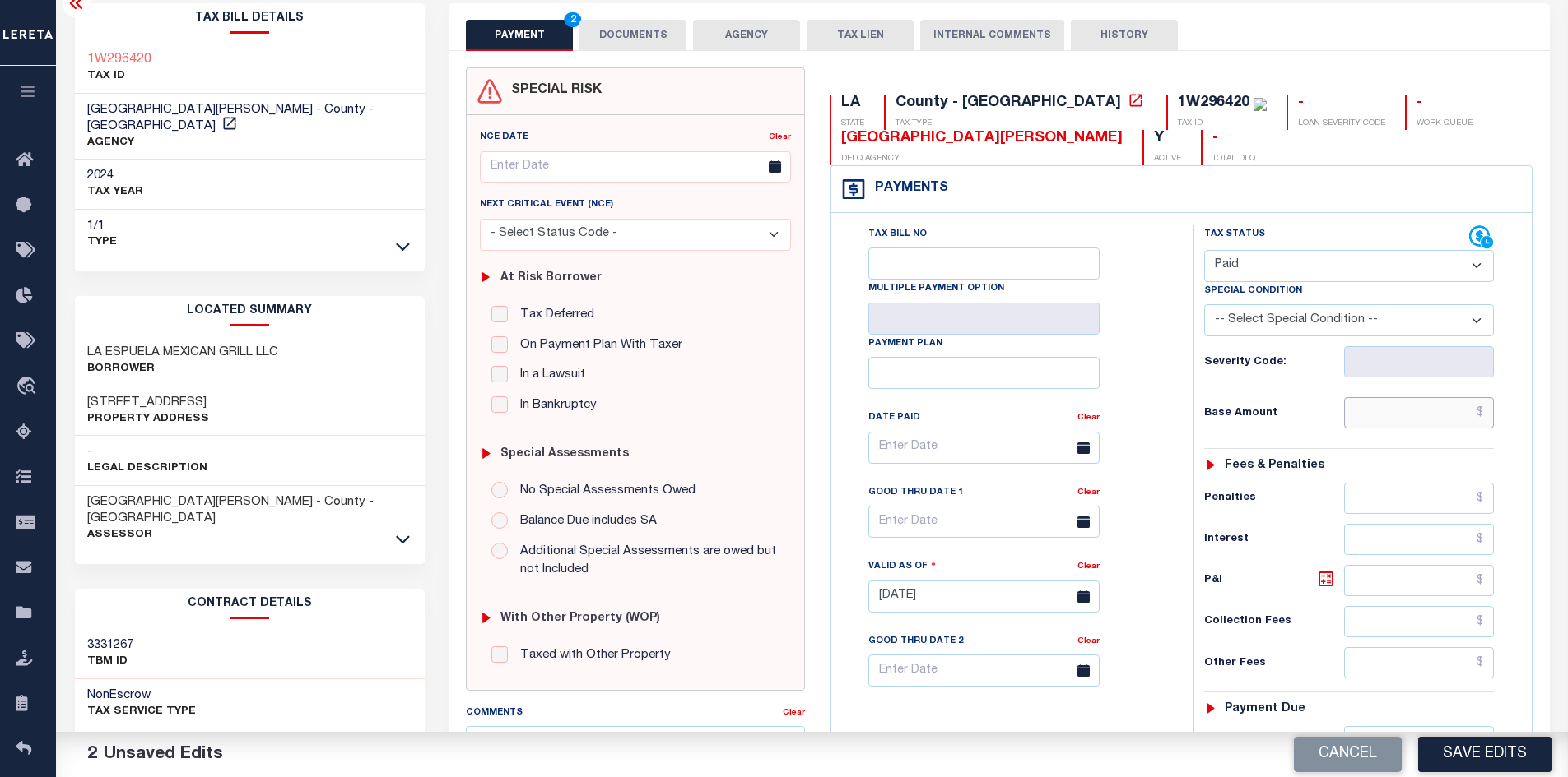
click at [1411, 413] on input "text" at bounding box center [1419, 413] width 151 height 32
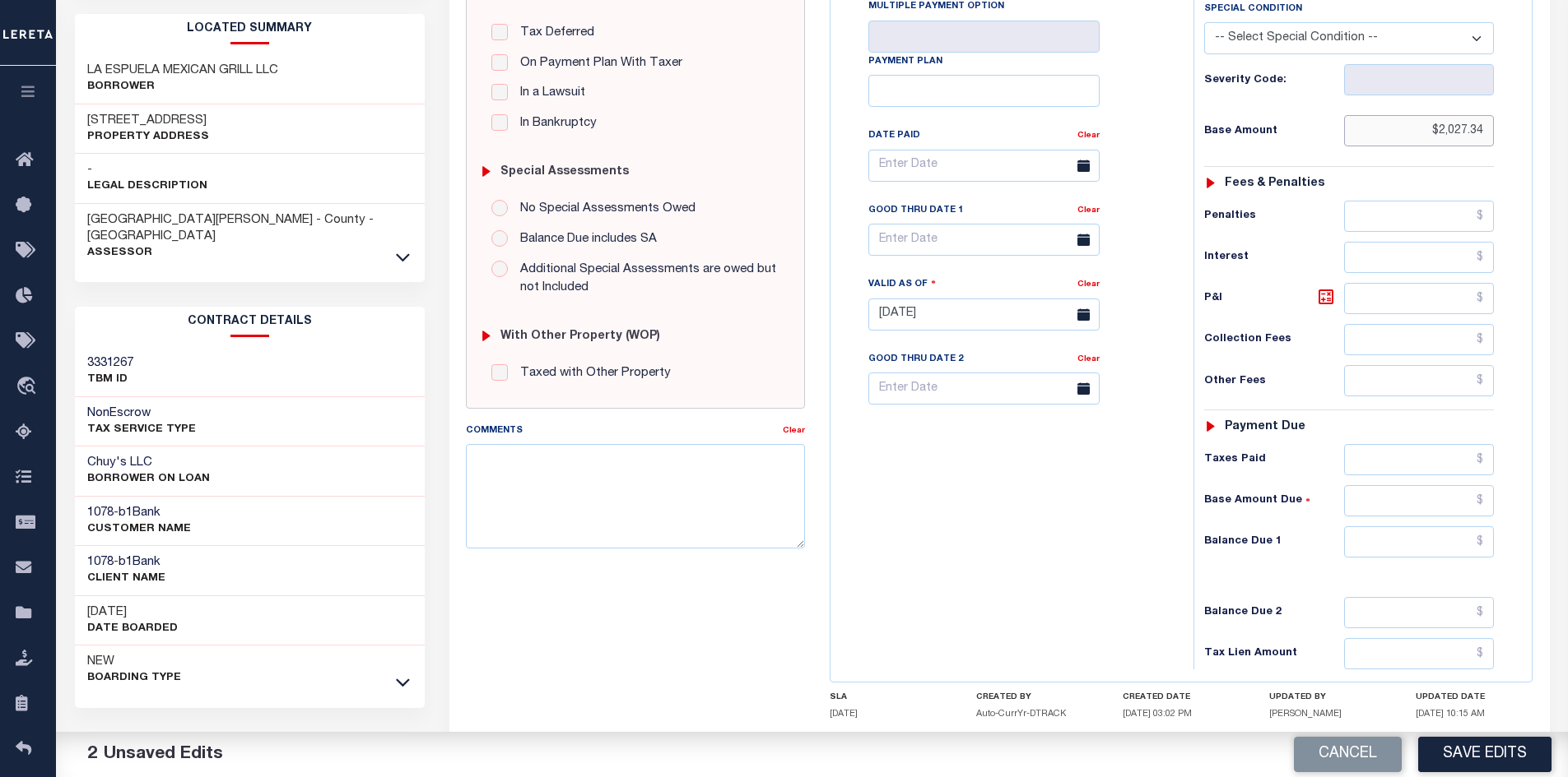
scroll to position [469, 0]
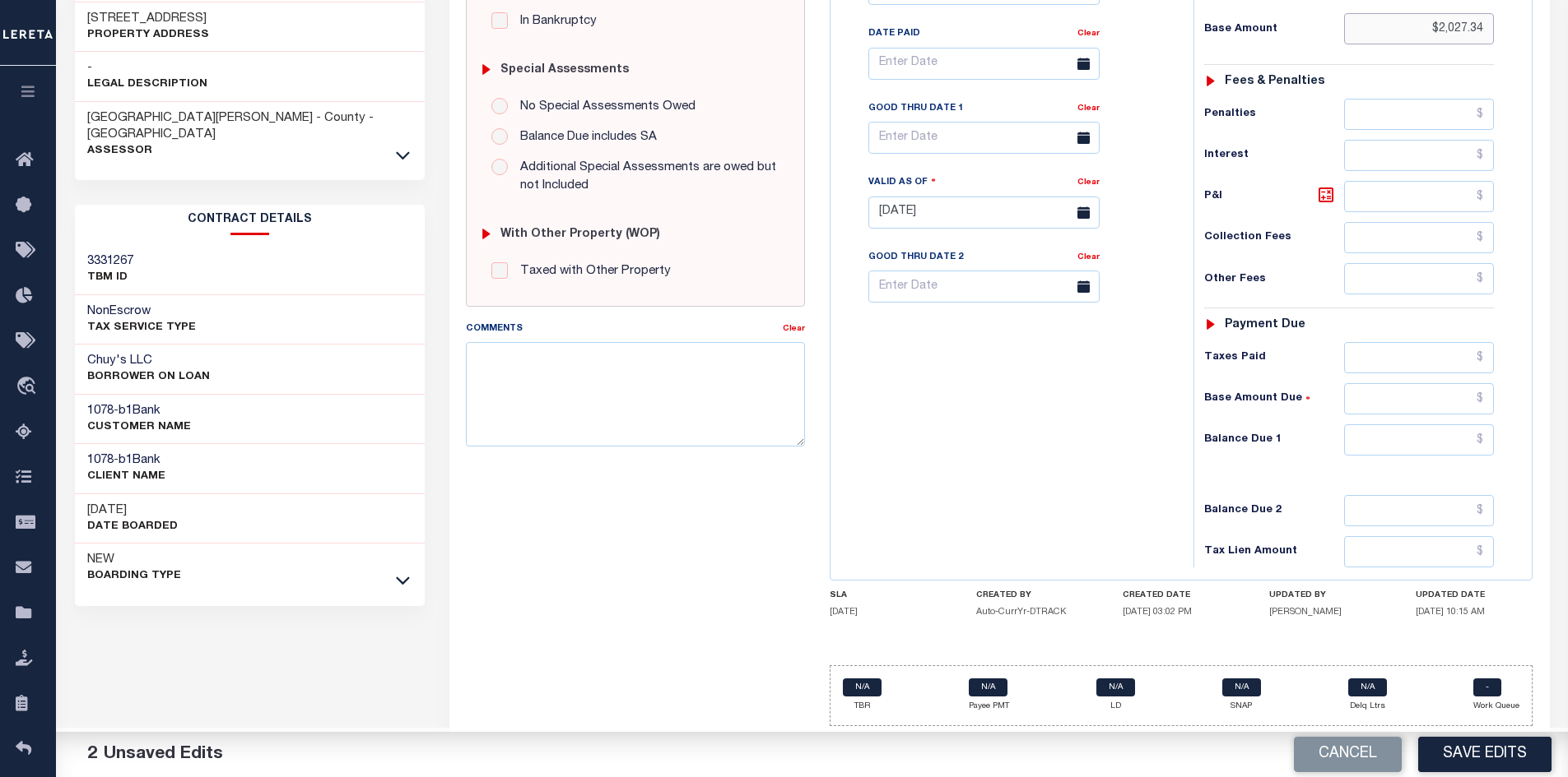
type input "$2,027.34"
click at [1381, 435] on input "text" at bounding box center [1419, 439] width 151 height 32
type input "$0"
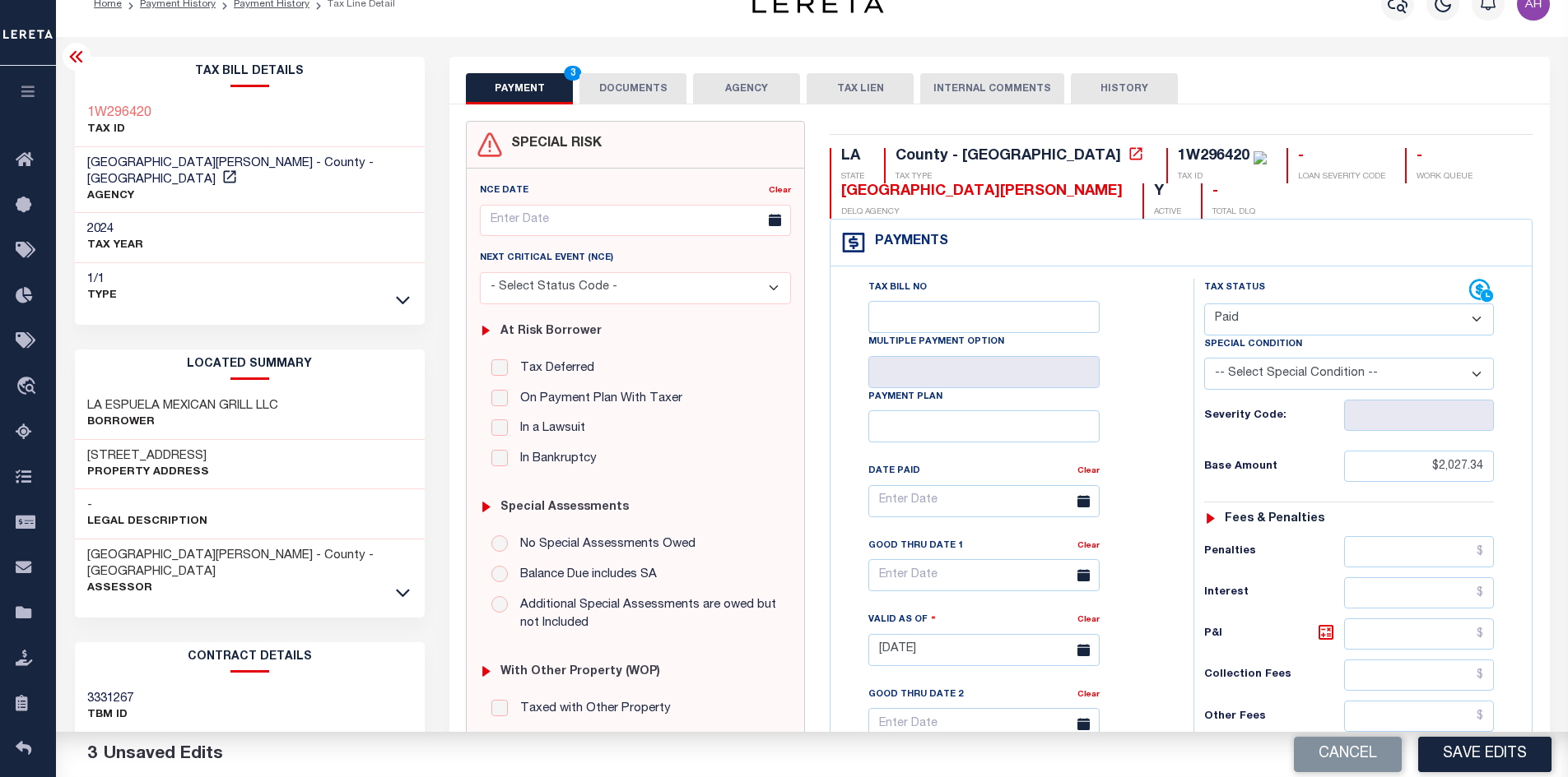
scroll to position [0, 0]
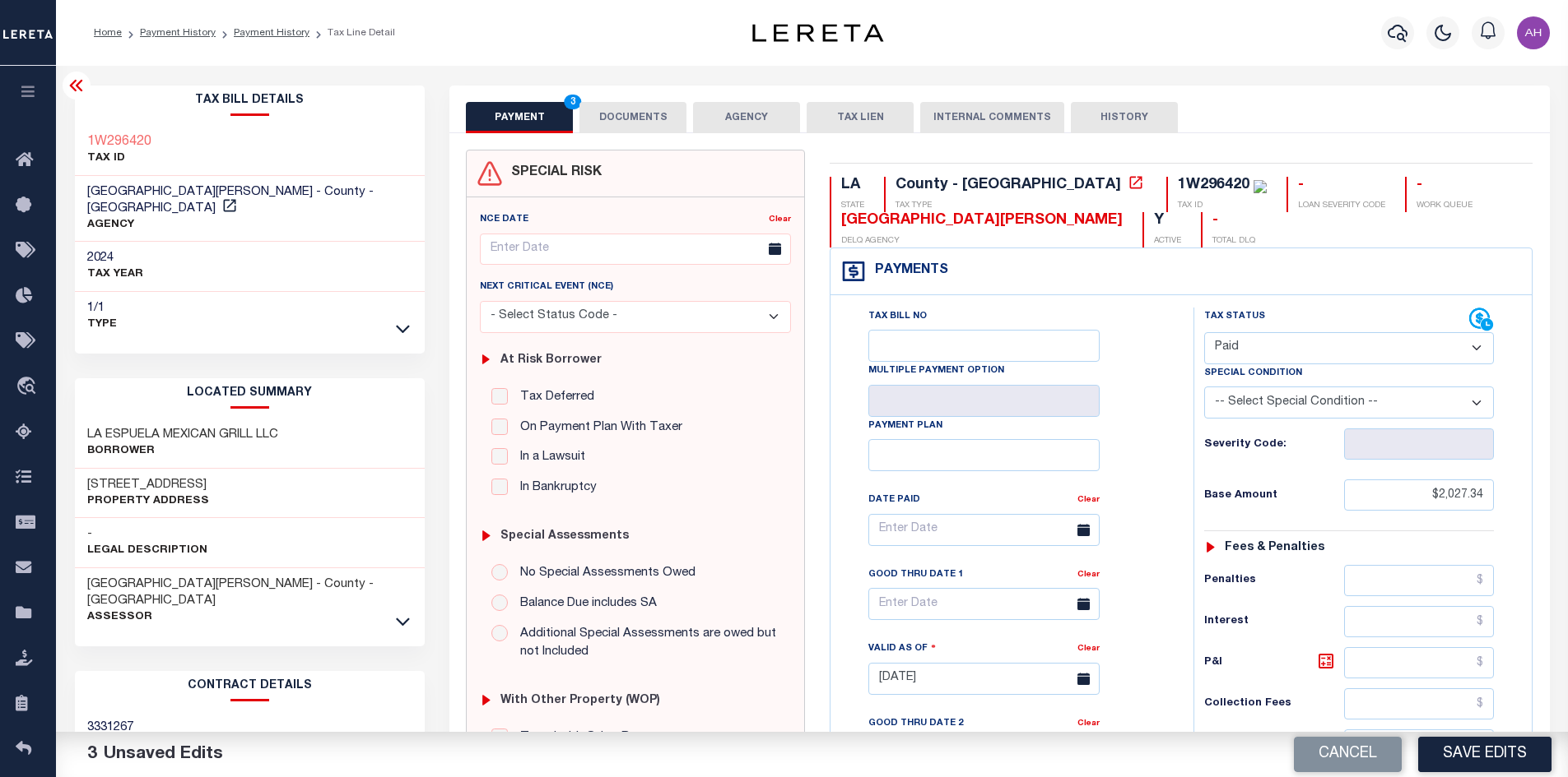
click at [638, 114] on button "DOCUMENTS" at bounding box center [632, 117] width 107 height 32
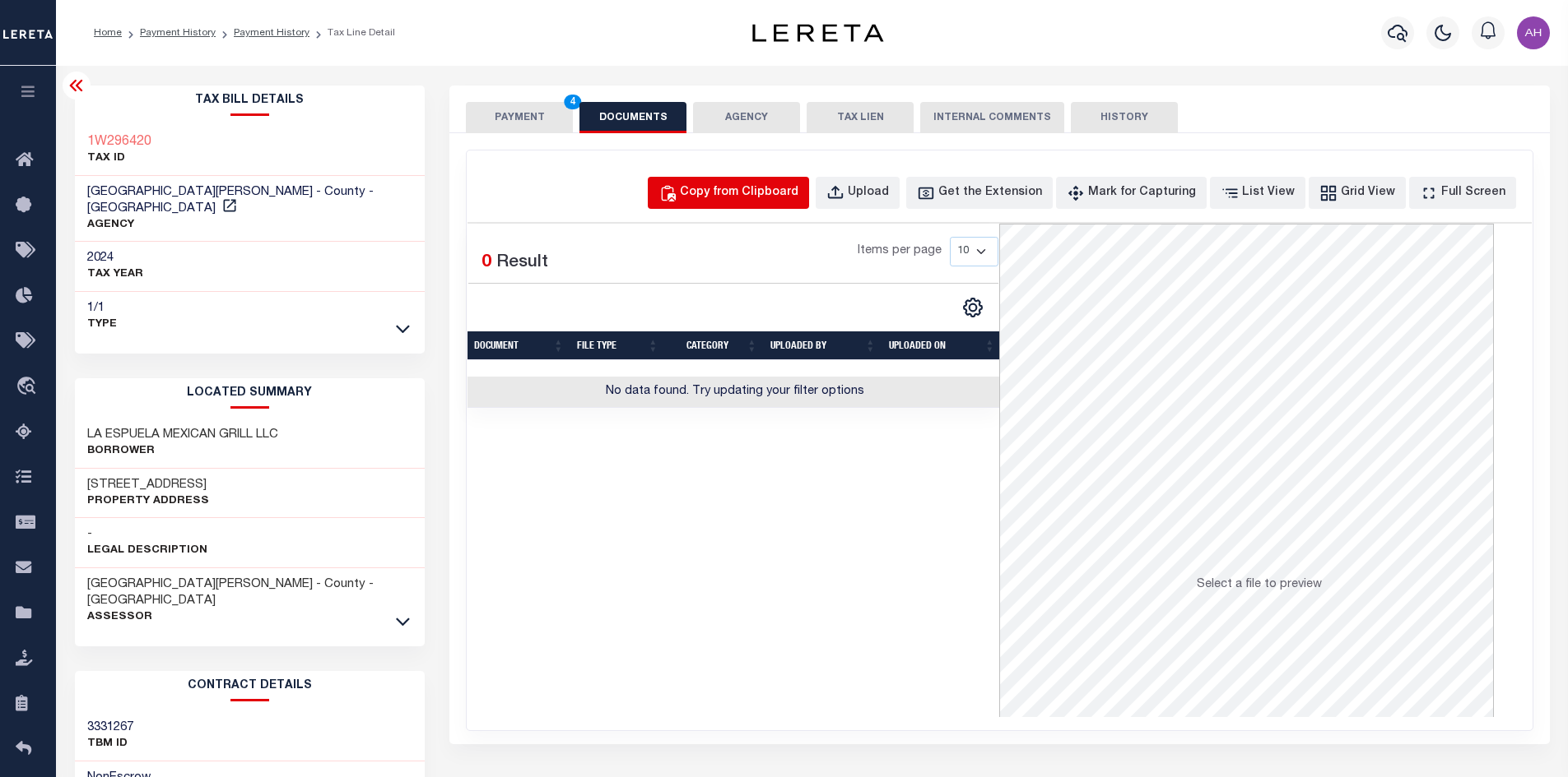
click at [737, 193] on div "Copy from Clipboard" at bounding box center [739, 193] width 118 height 18
select select "POP"
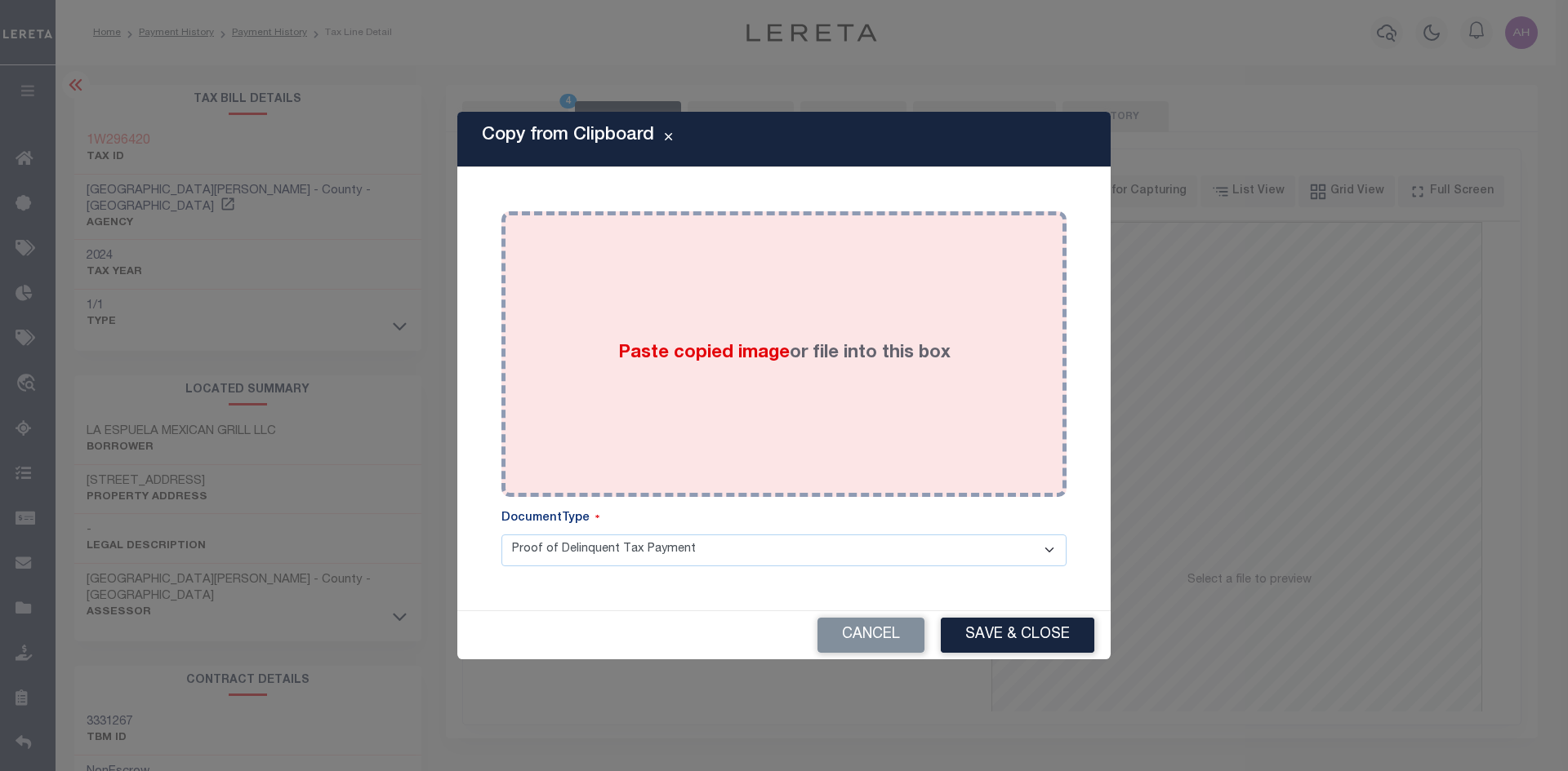
click at [695, 358] on span "Paste copied image" at bounding box center [704, 353] width 172 height 18
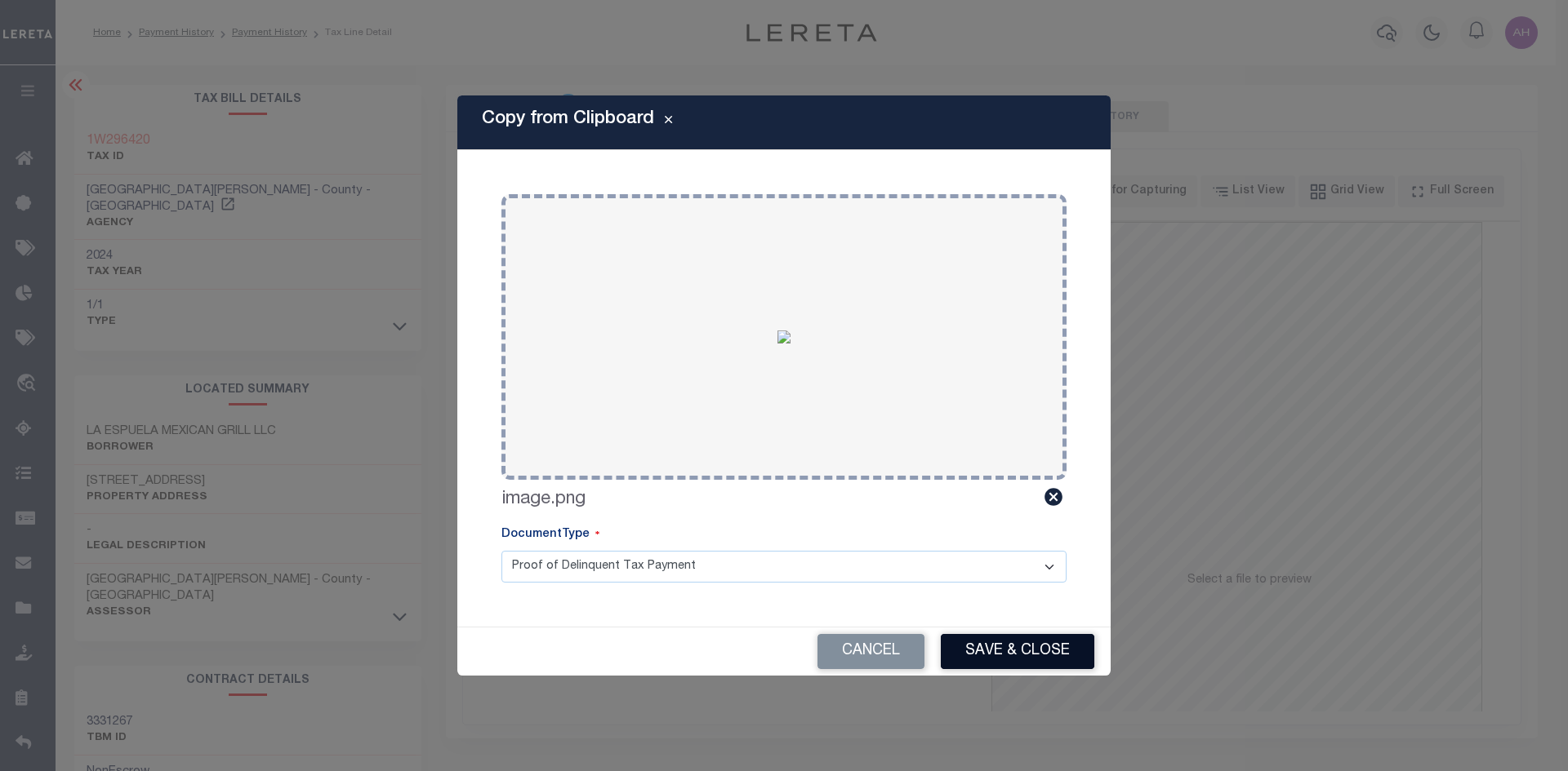
click at [988, 664] on button "Save & Close" at bounding box center [1017, 652] width 154 height 35
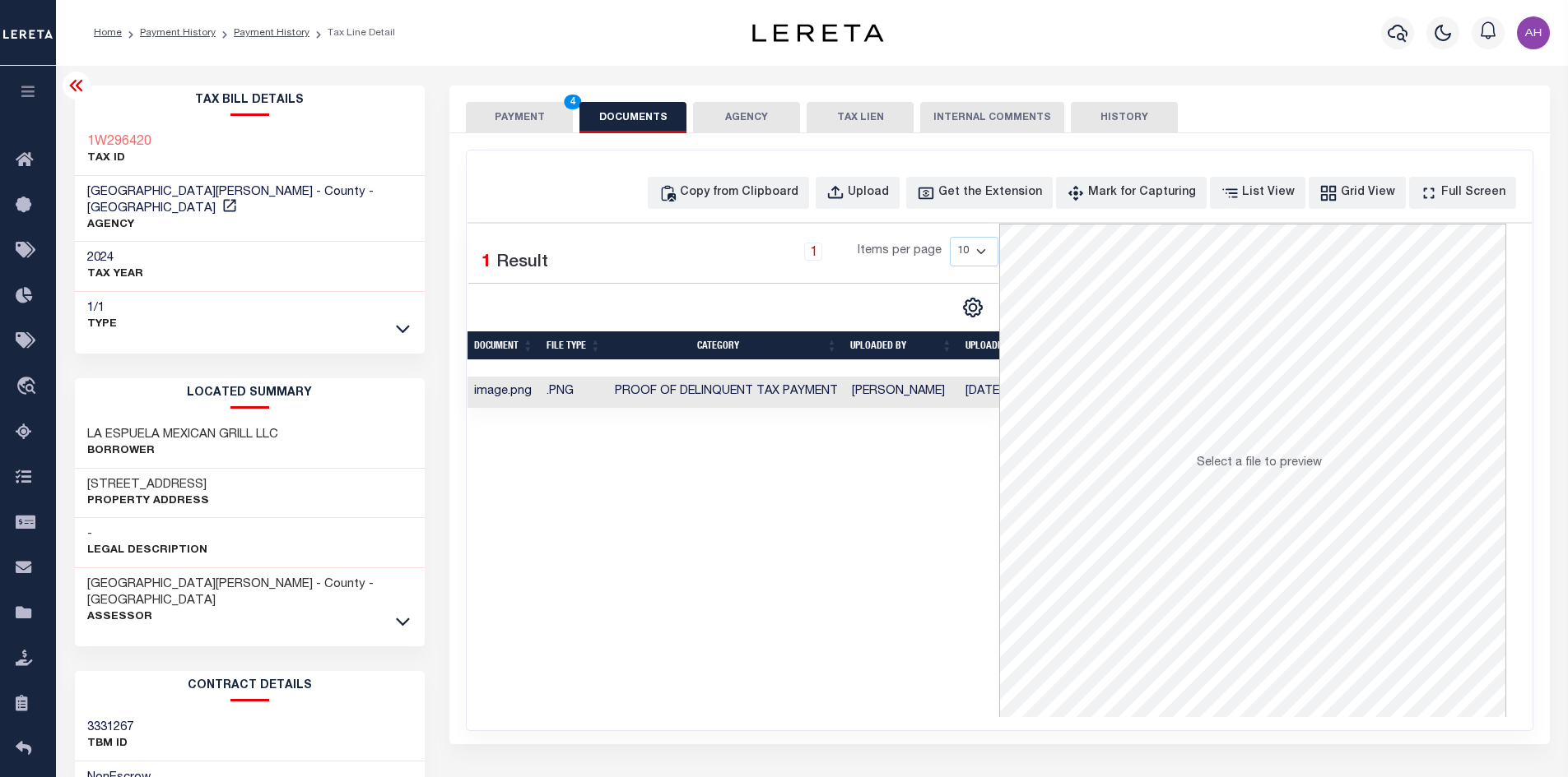
click at [513, 112] on button "PAYMENT 4" at bounding box center [518, 117] width 107 height 32
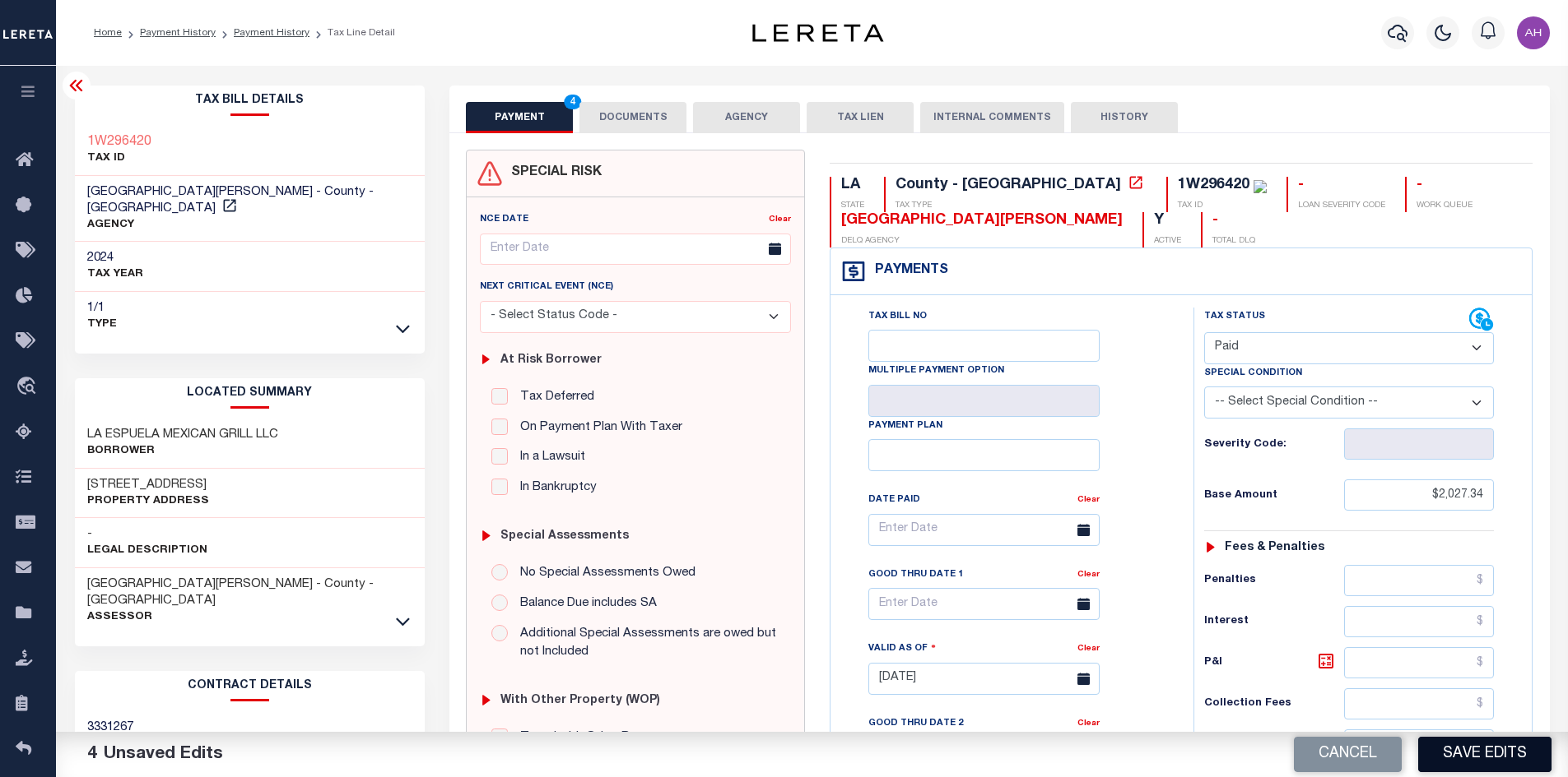
click at [1475, 758] on button "Save Edits" at bounding box center [1484, 755] width 134 height 36
checkbox input "false"
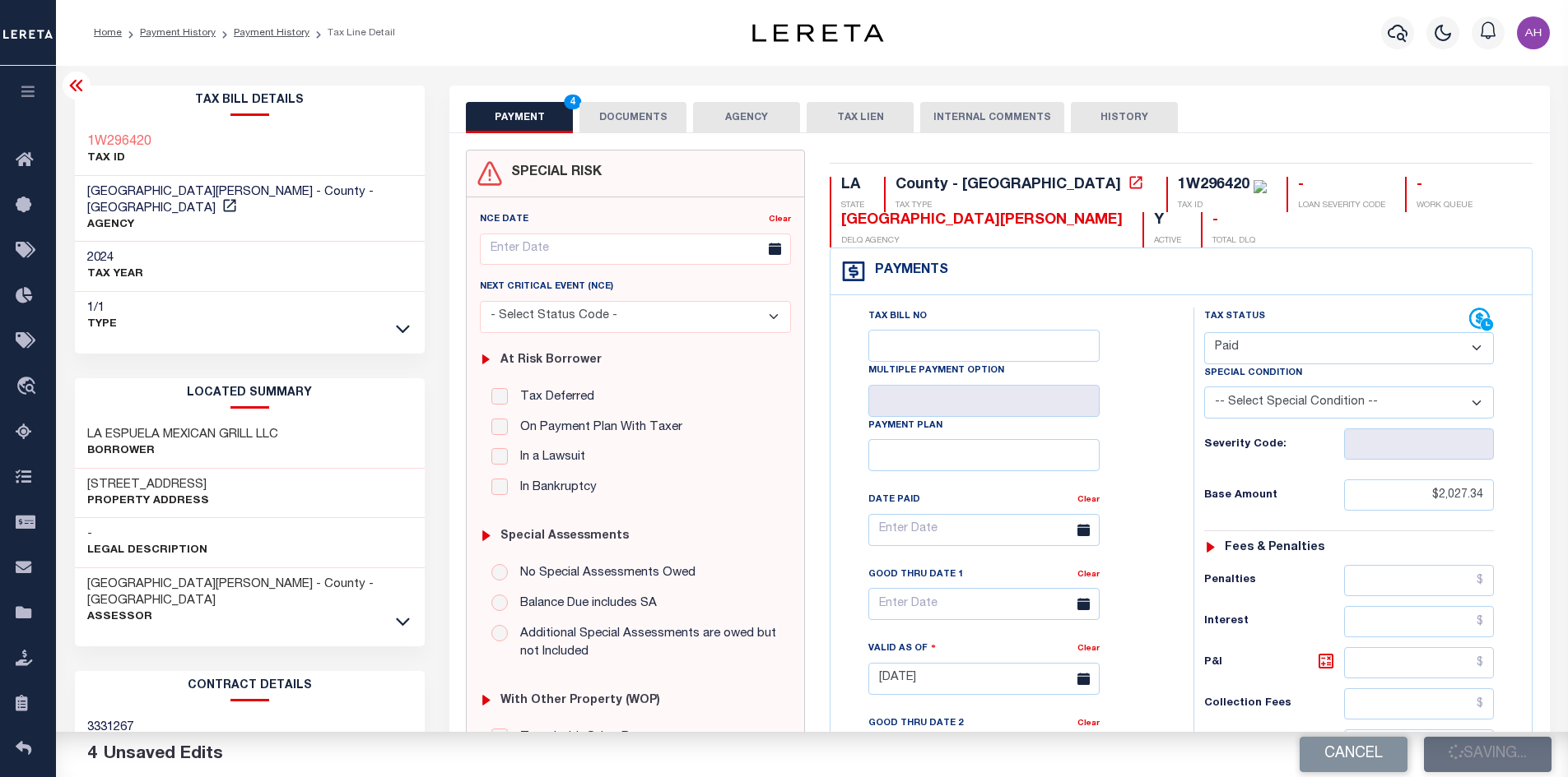
type input "$2,027.34"
type input "$0"
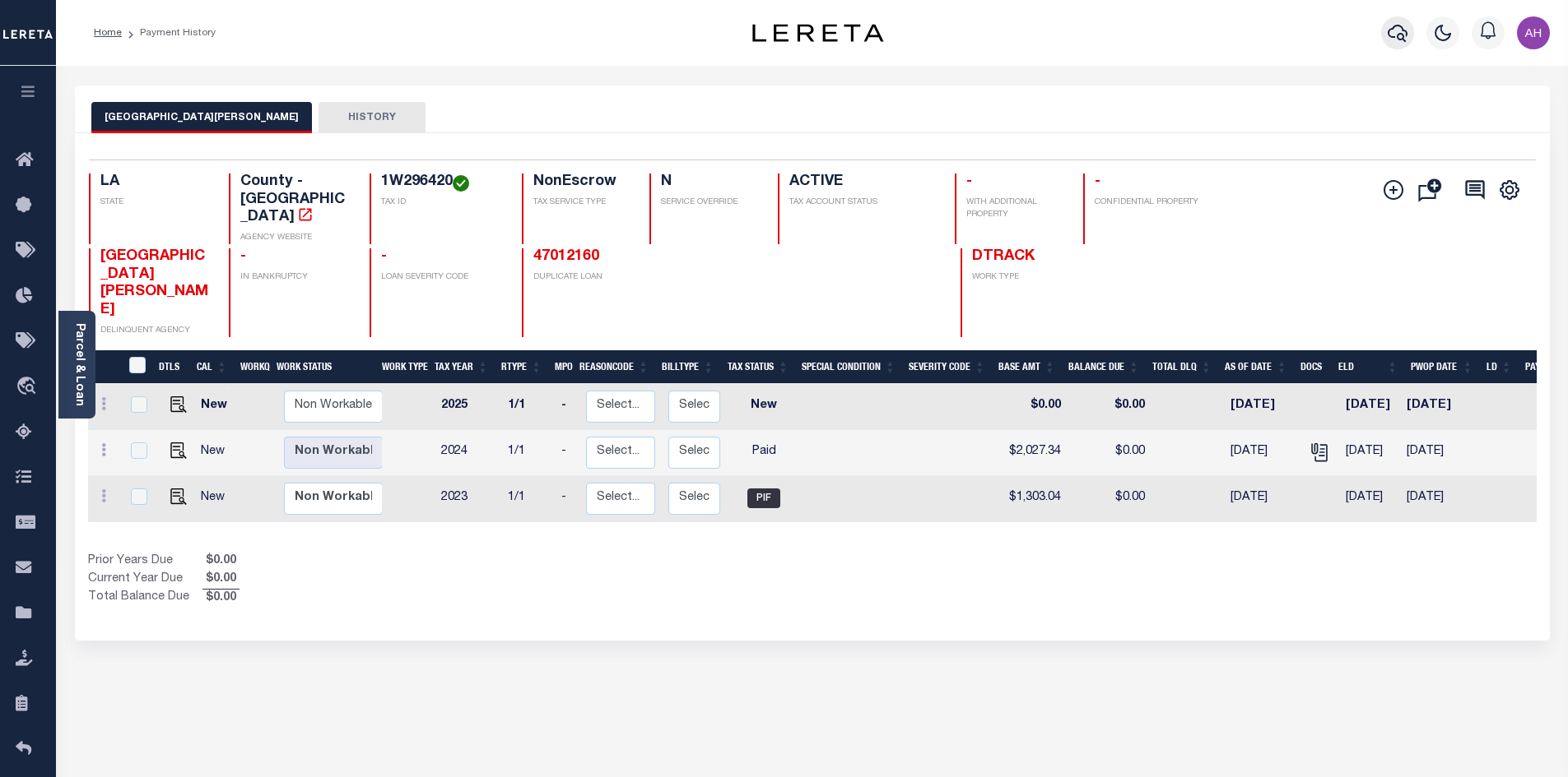
click at [1393, 42] on icon "button" at bounding box center [1397, 33] width 20 height 20
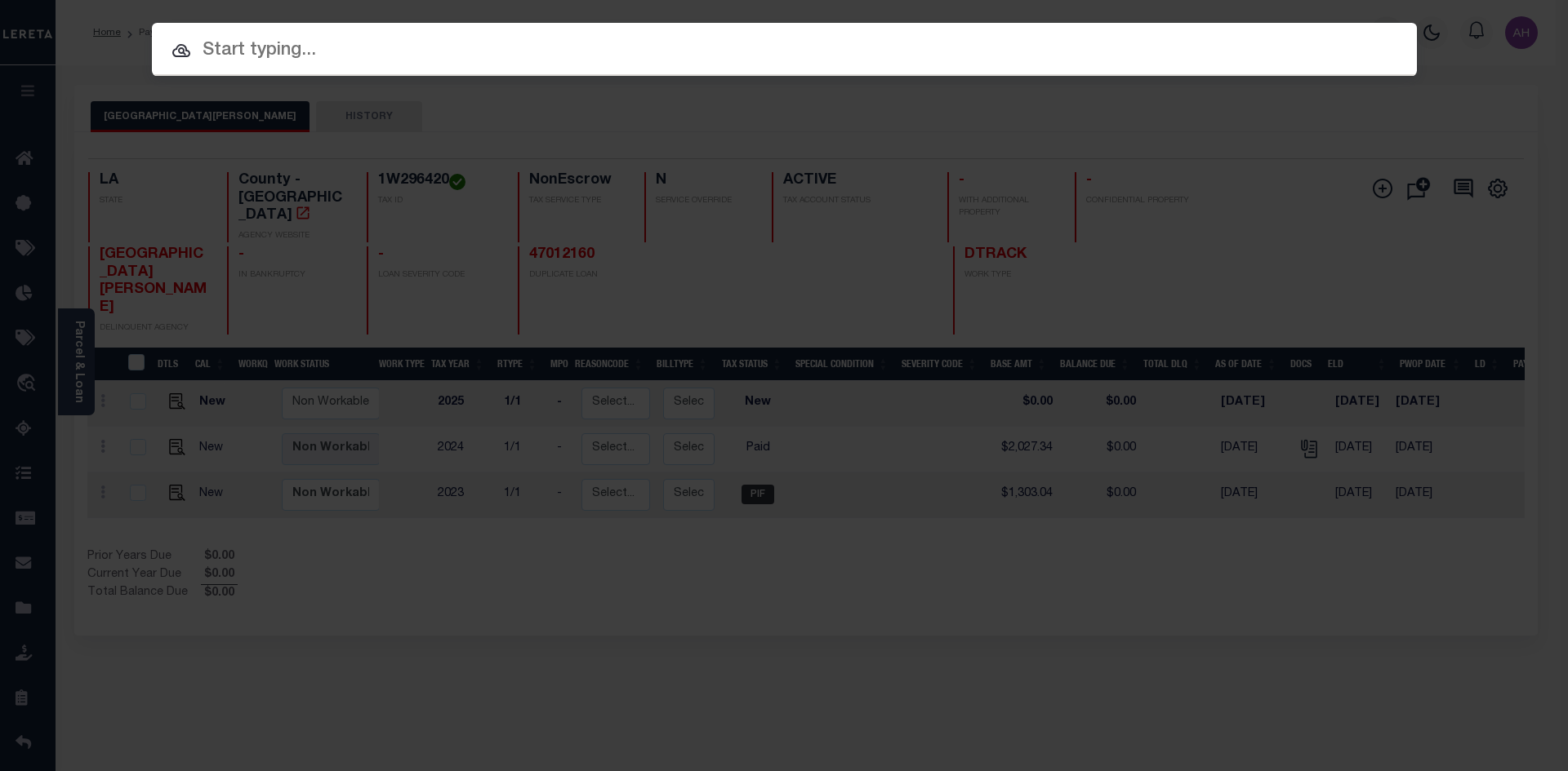
paste input "47012160"
type input "47012160"
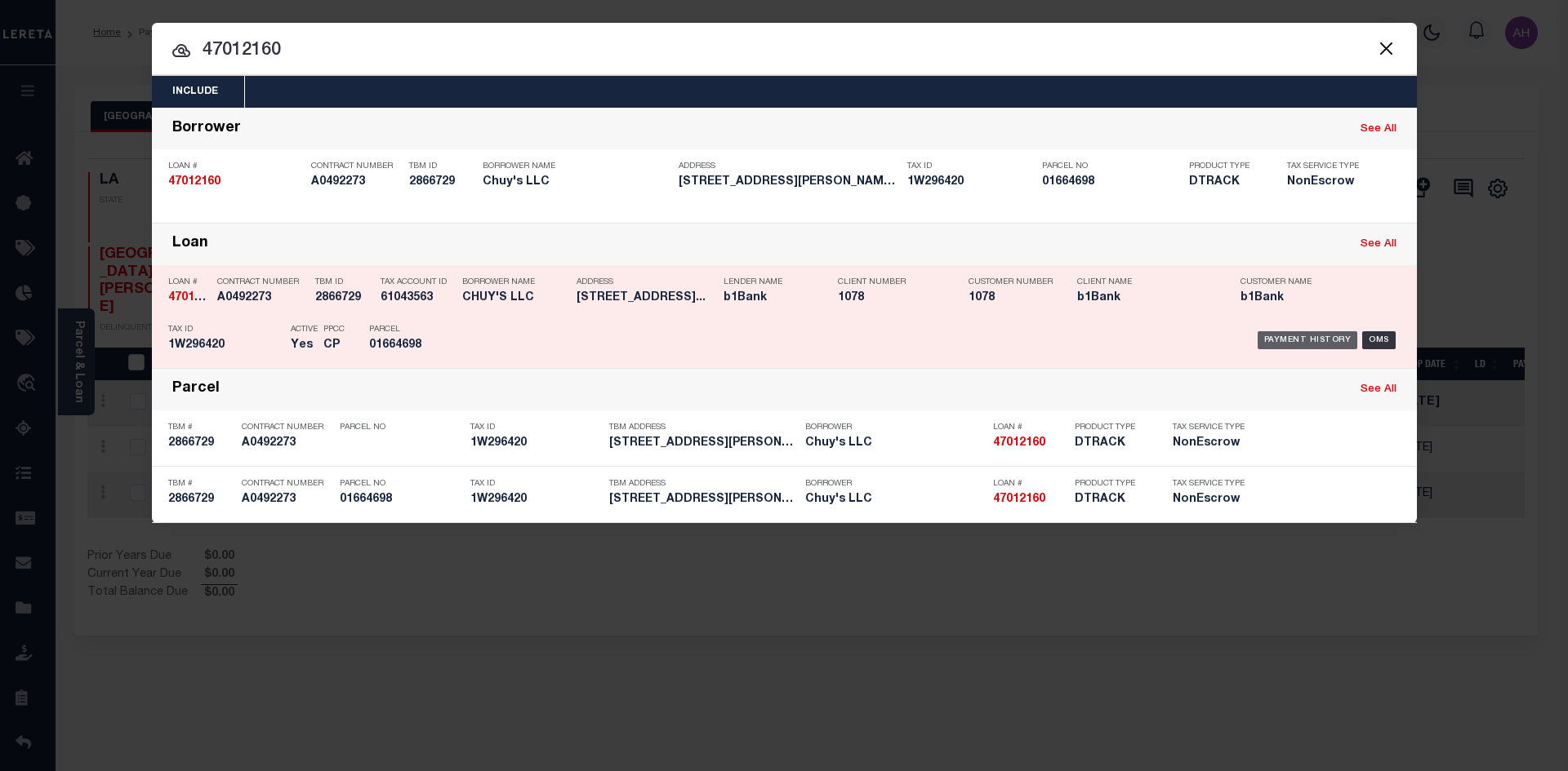
click at [1314, 342] on div "Payment History" at bounding box center [1307, 340] width 100 height 18
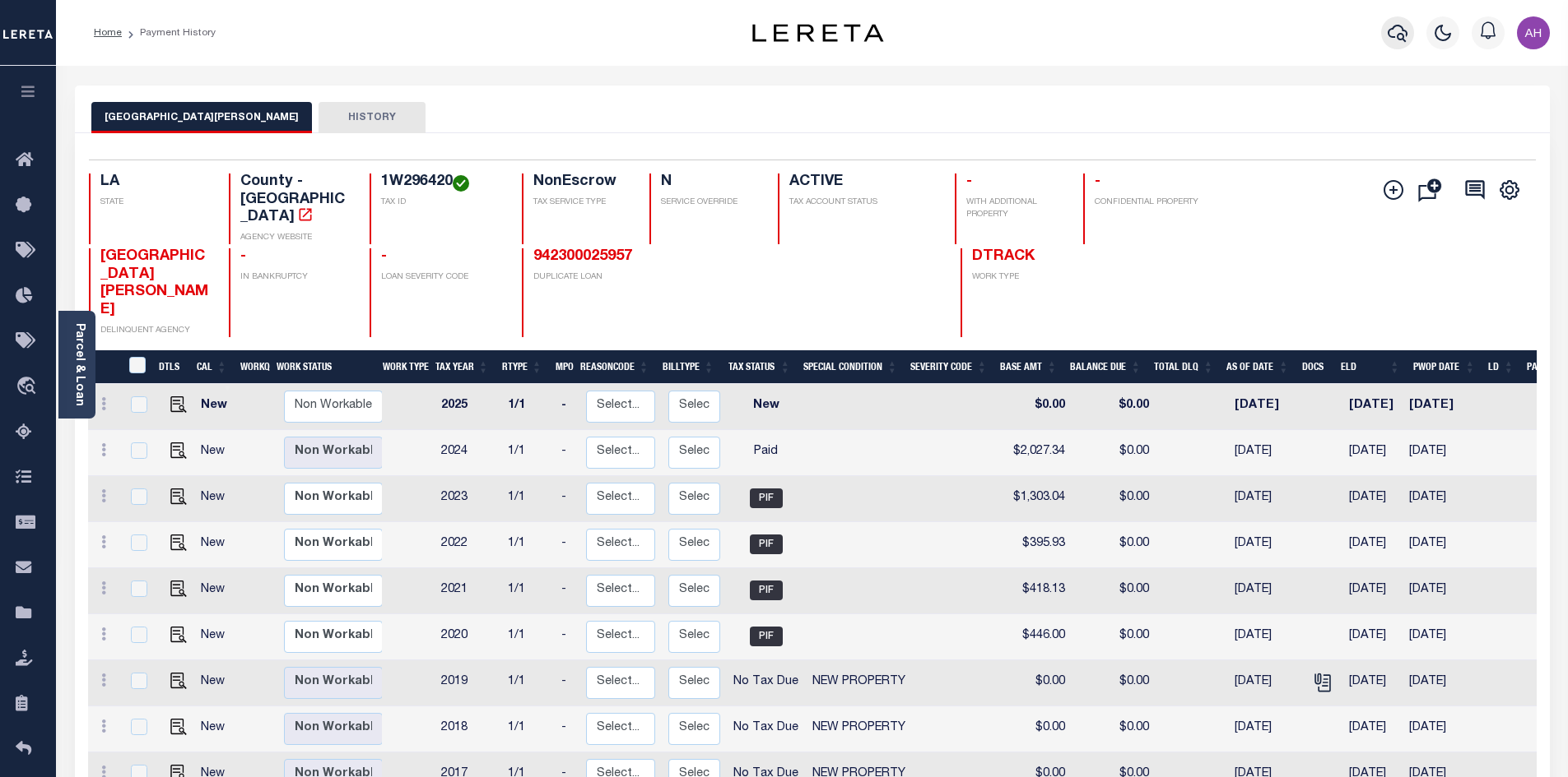
click at [1396, 28] on icon "button" at bounding box center [1397, 33] width 20 height 20
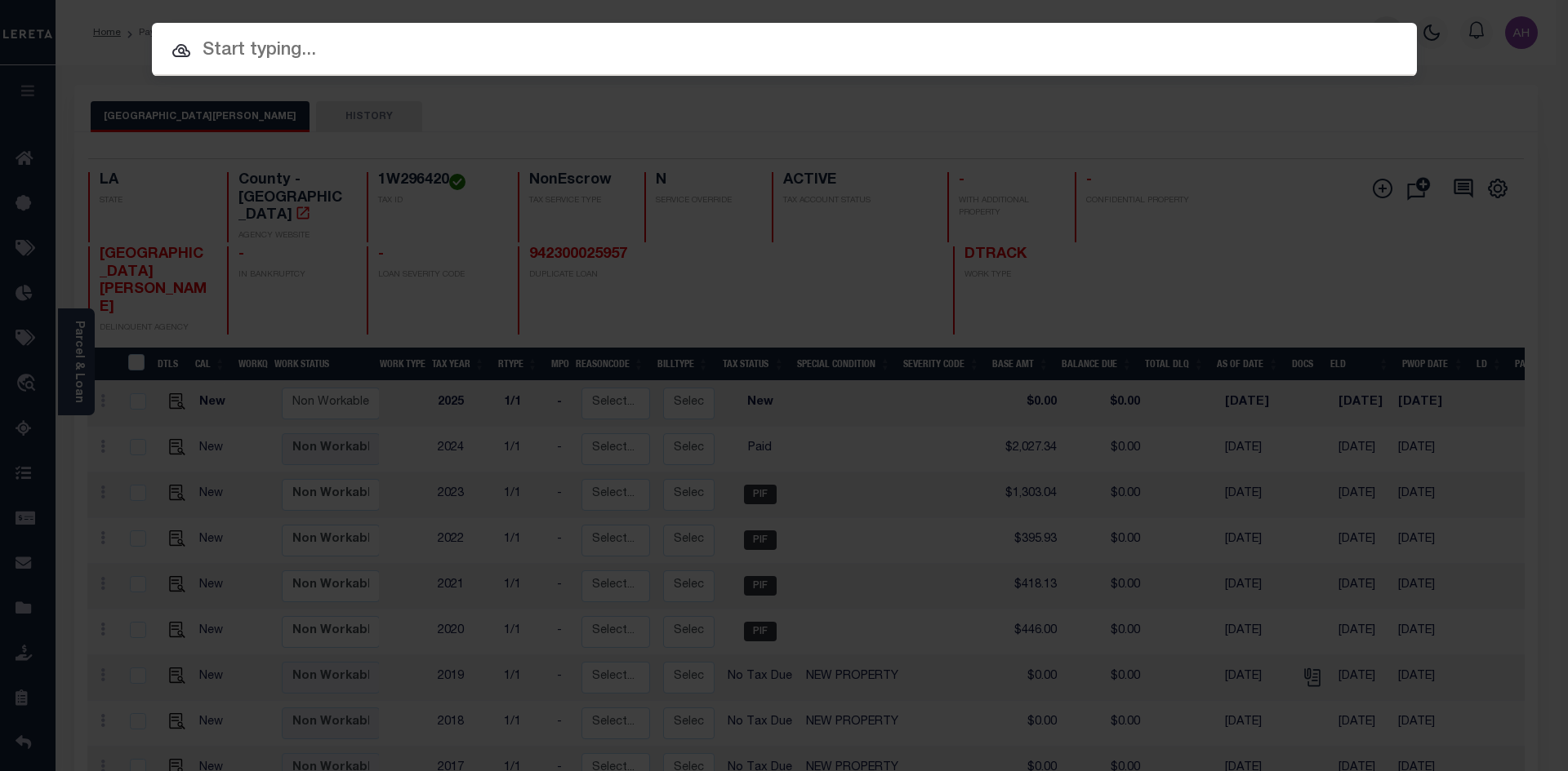
paste input "1202087718"
type input "1202087718"
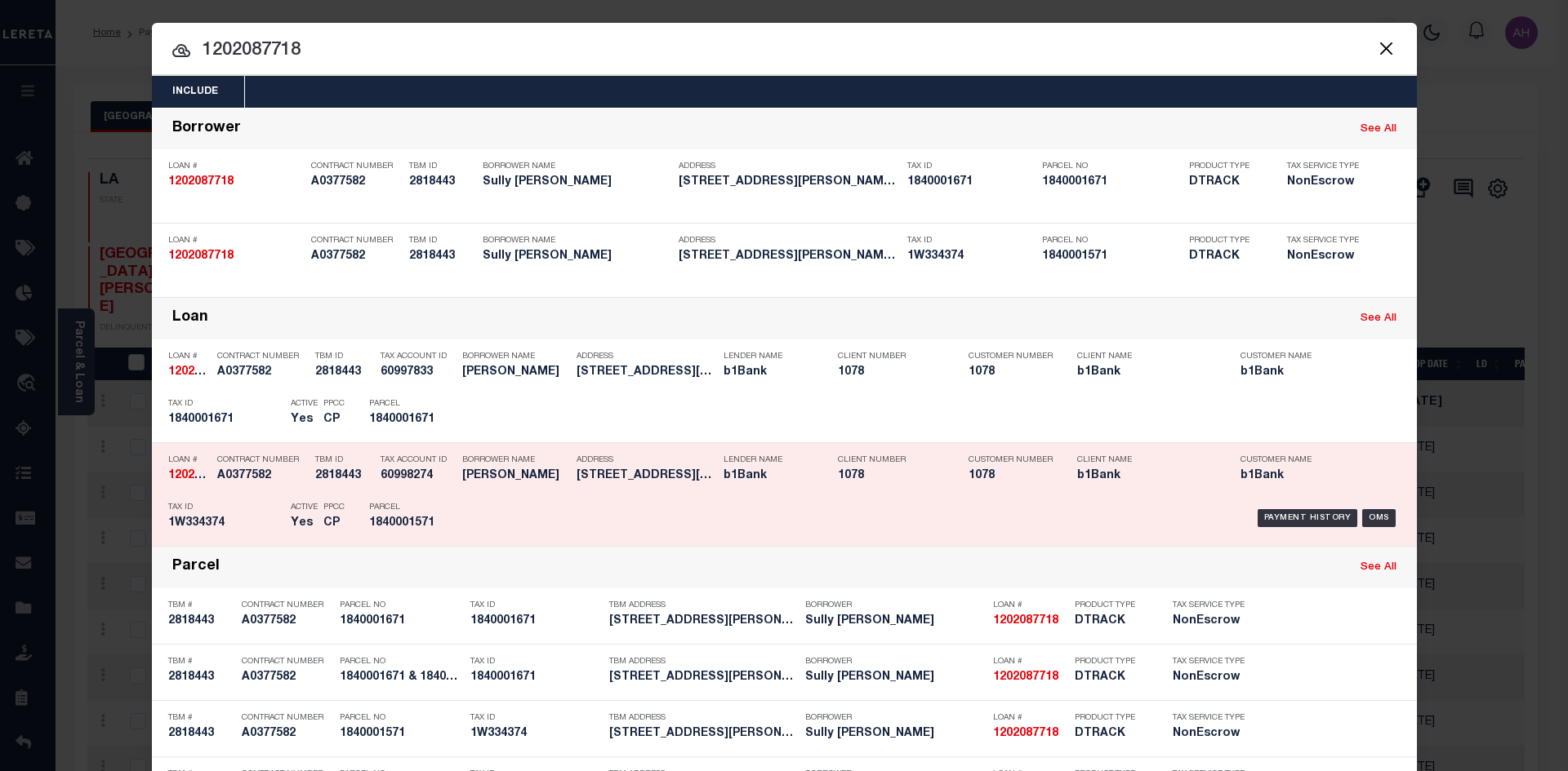
click at [1295, 511] on div "Payment History OMS" at bounding box center [933, 518] width 933 height 48
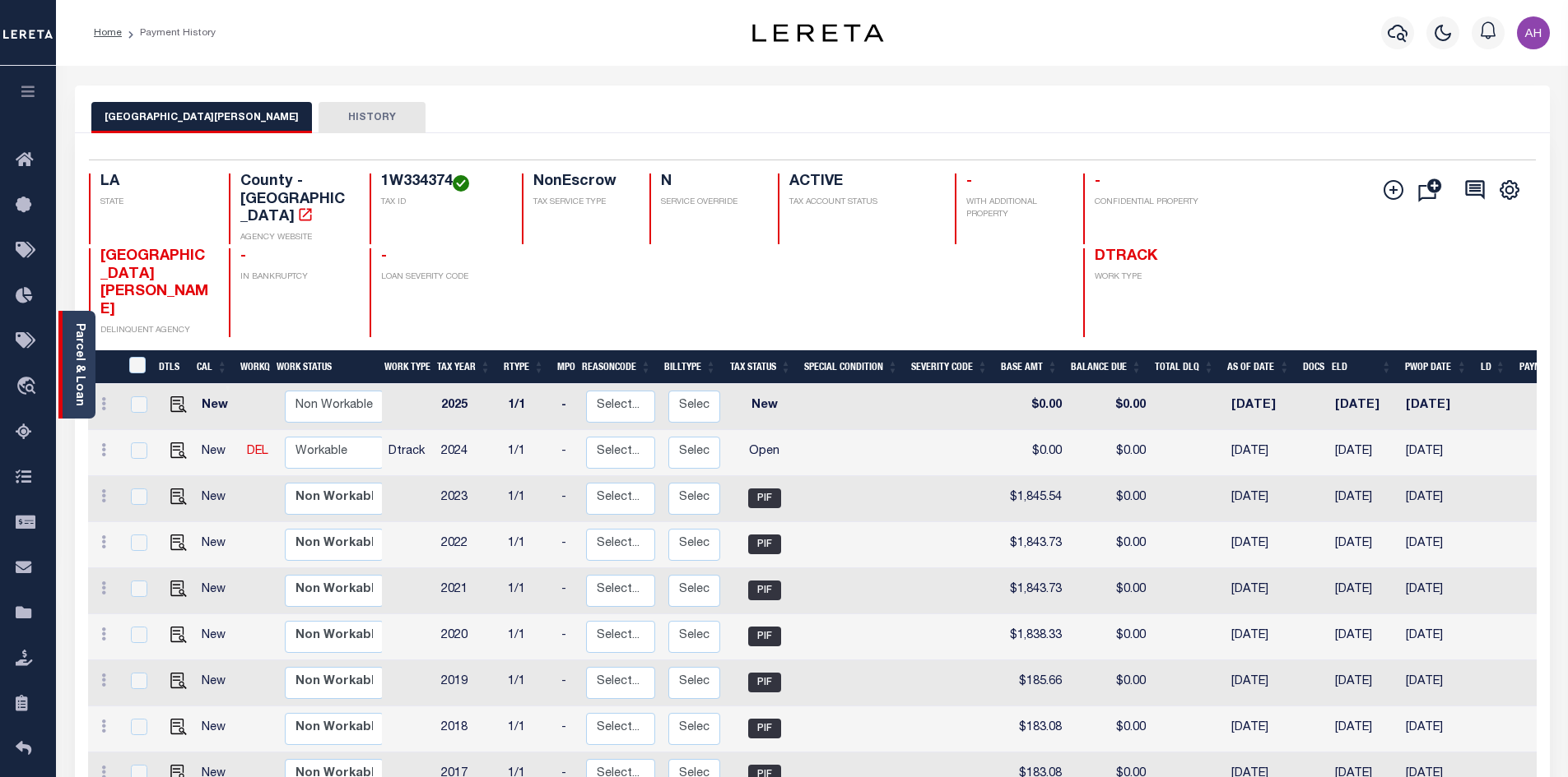
click at [83, 367] on link "Parcel & Loan" at bounding box center [79, 364] width 12 height 83
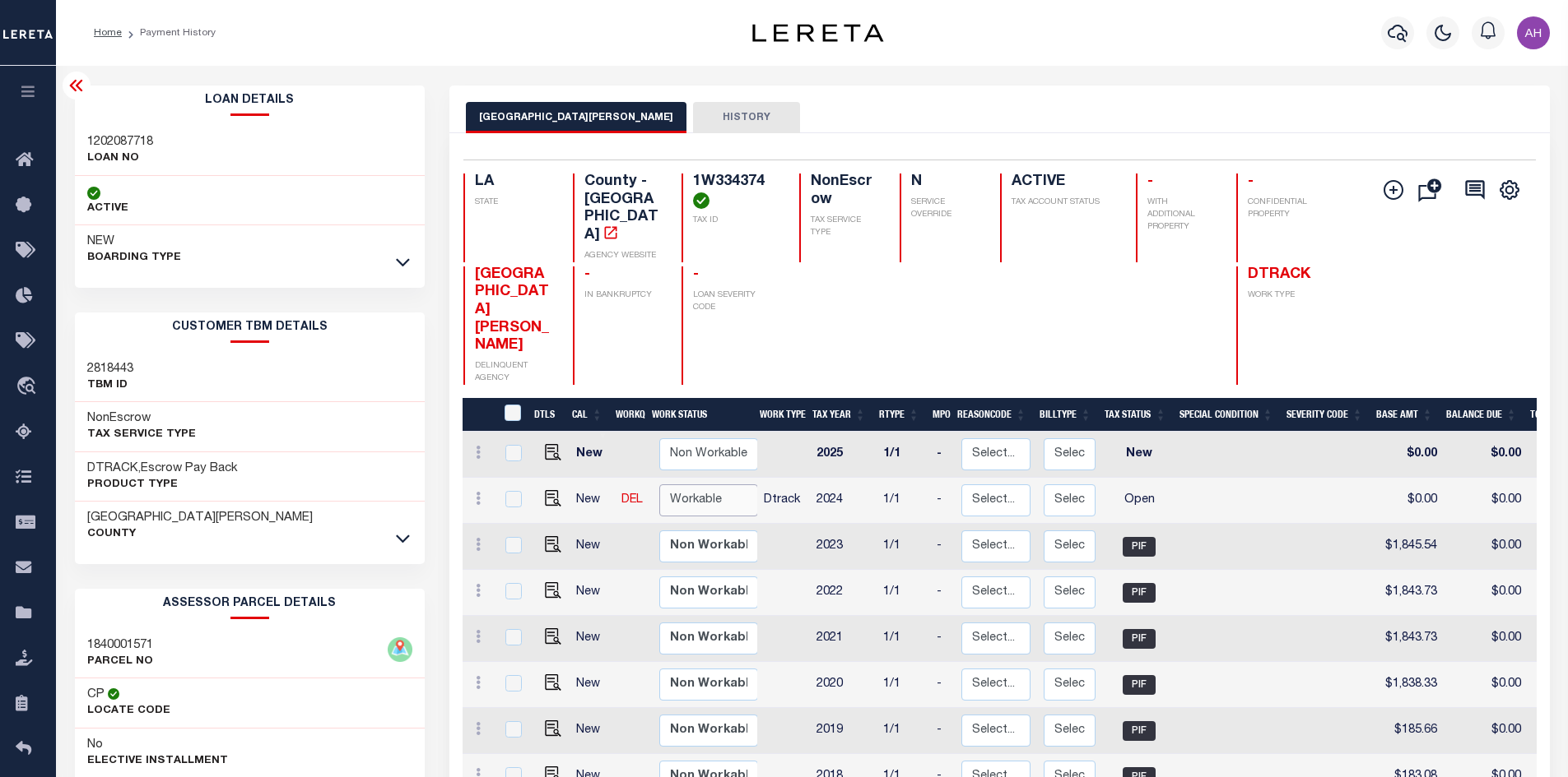
click at [687, 485] on select "Non Workable Workable" at bounding box center [708, 500] width 99 height 32
checkbox input "true"
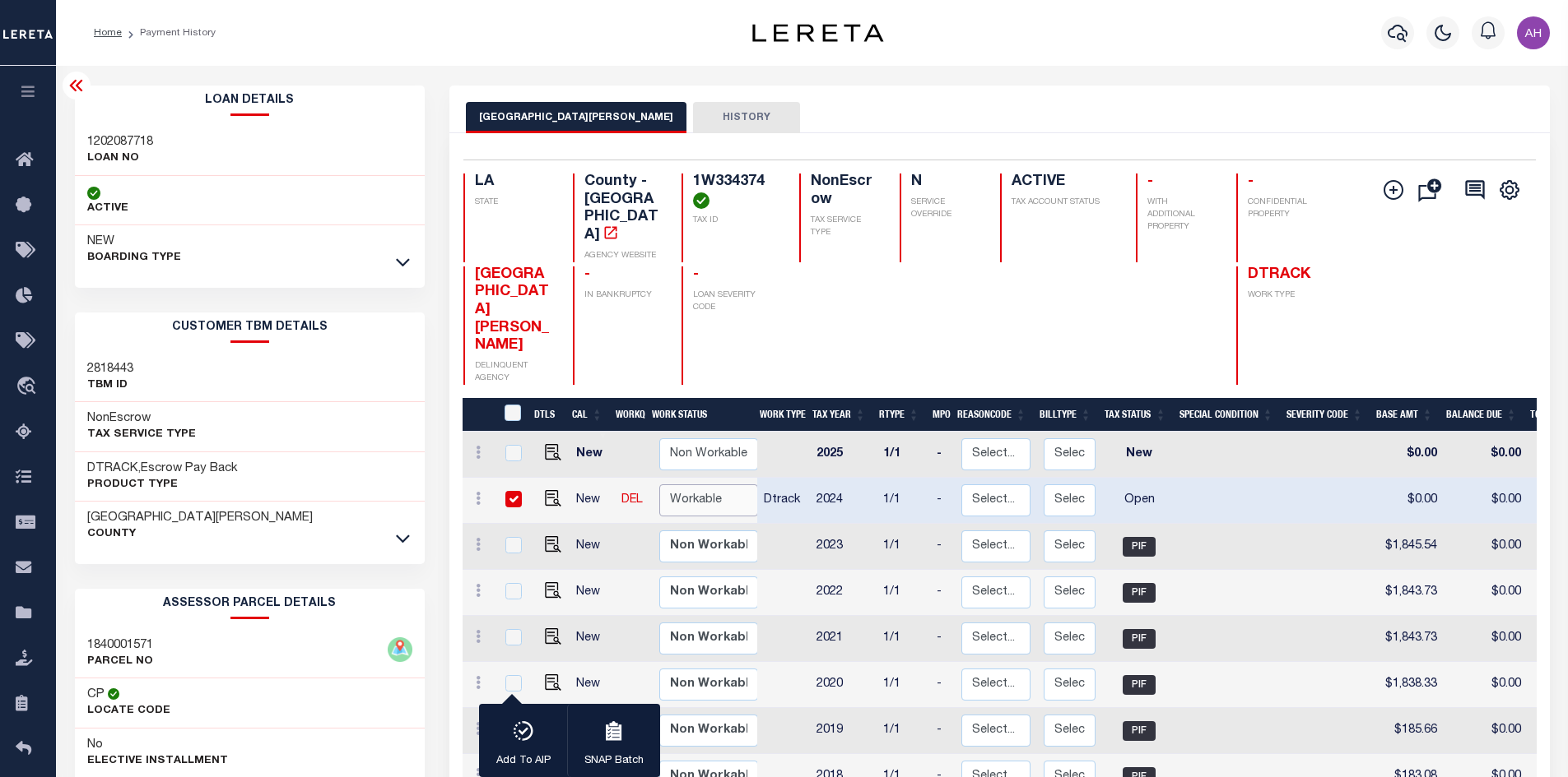
select select "true"
click at [659, 485] on select "Non Workable Workable" at bounding box center [708, 500] width 99 height 32
checkbox input "false"
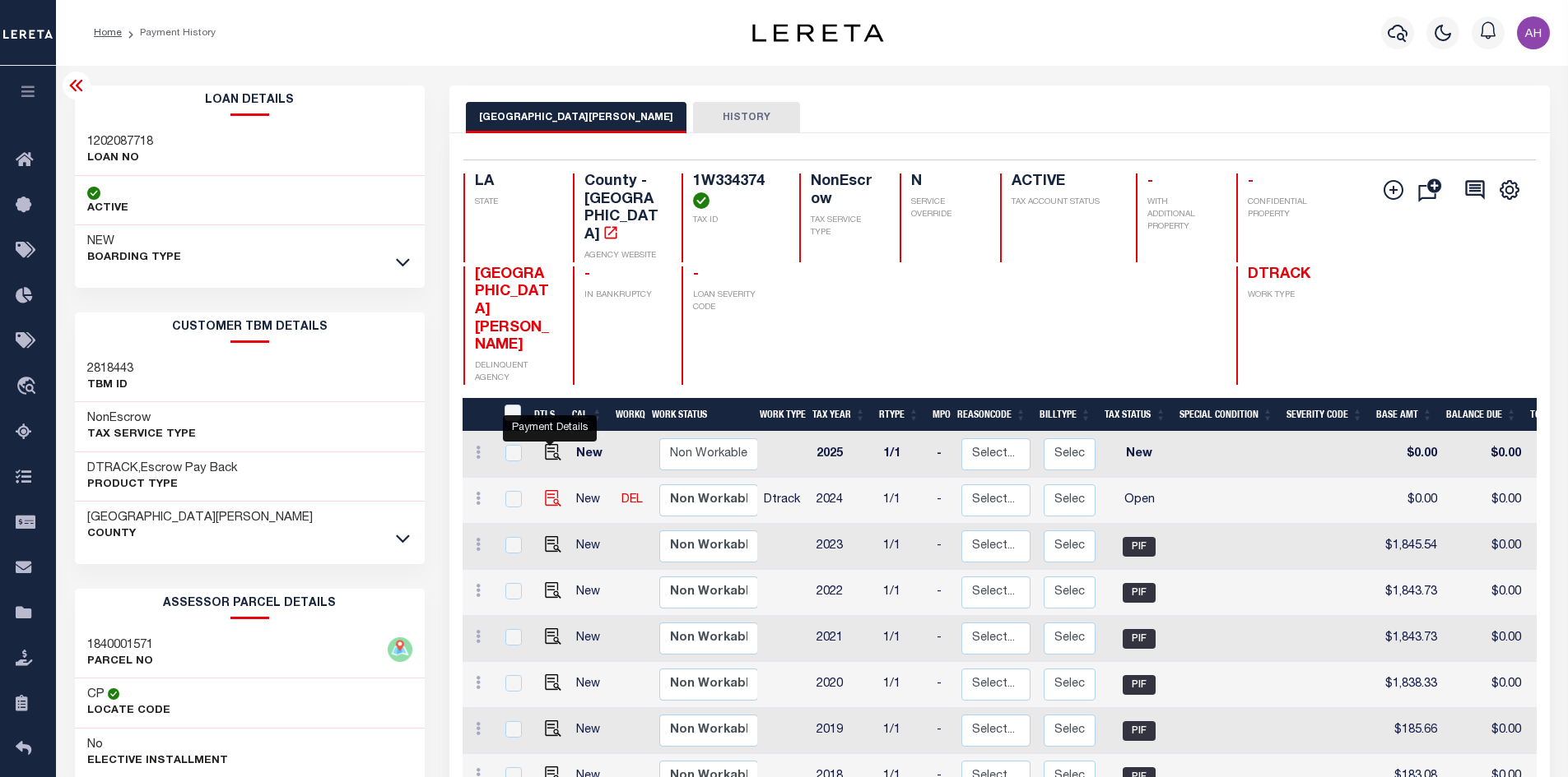
click at [548, 490] on img "" at bounding box center [552, 498] width 16 height 16
checkbox input "true"
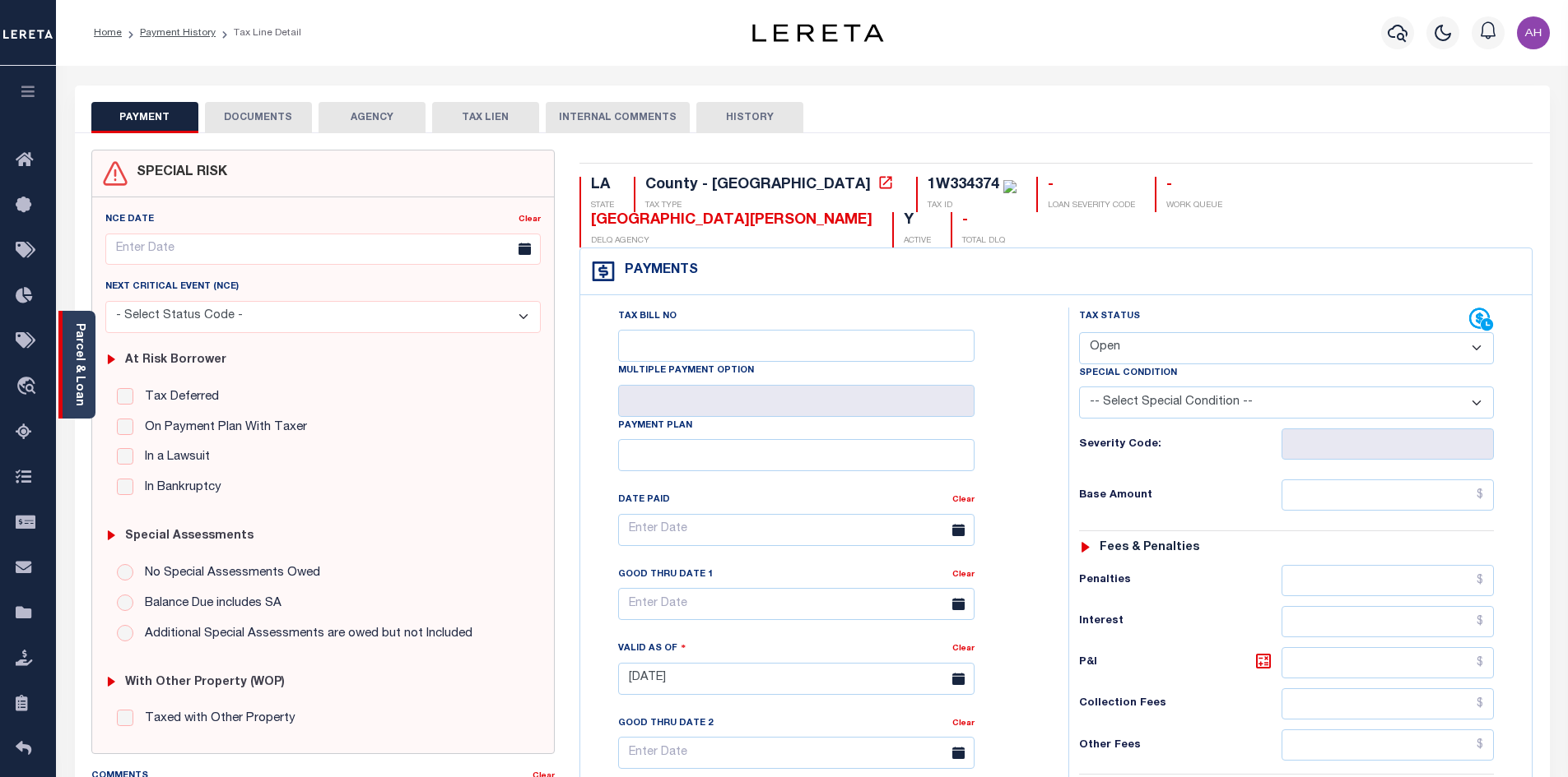
click at [81, 379] on link "Parcel & Loan" at bounding box center [79, 364] width 12 height 83
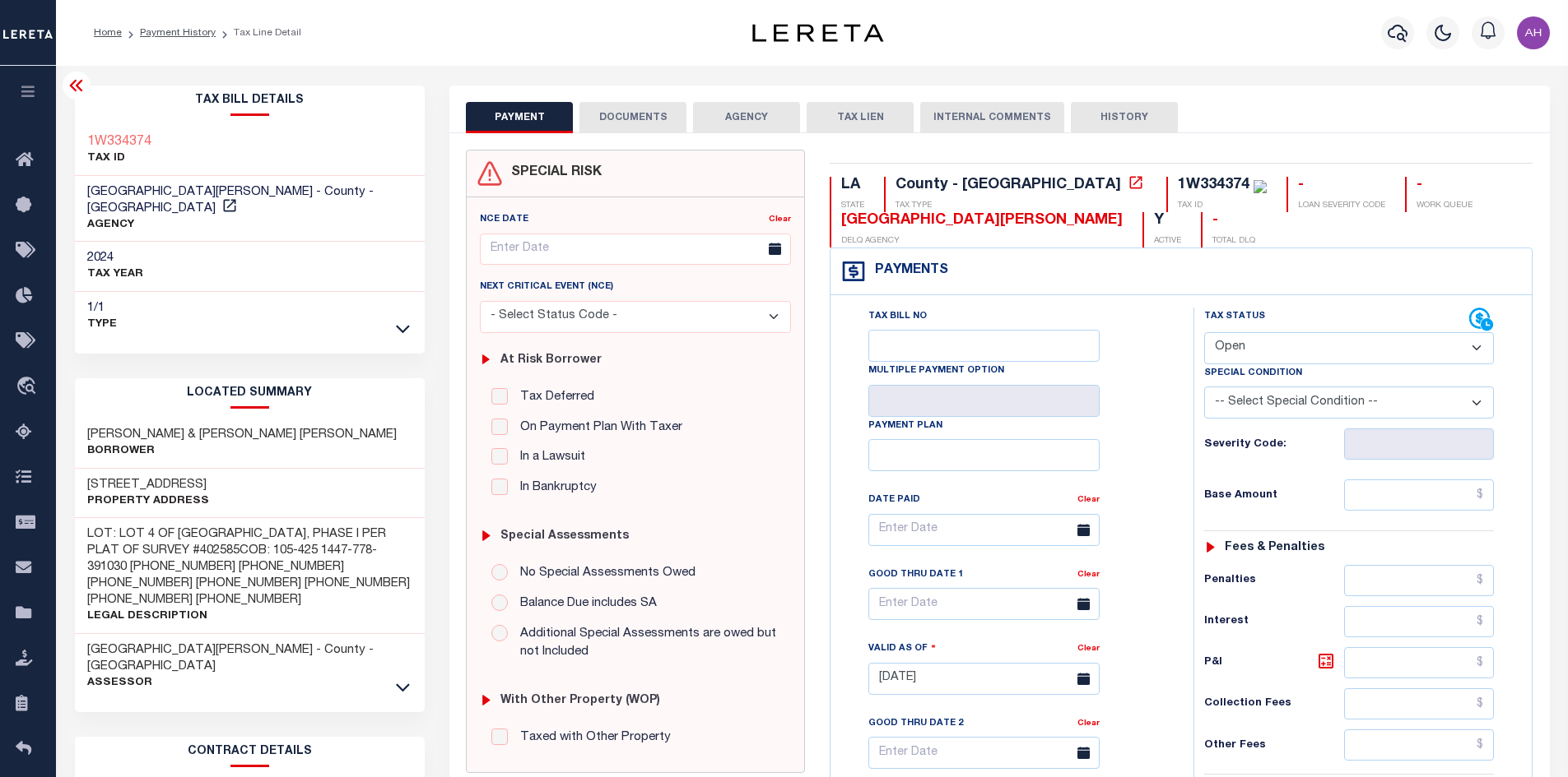
click at [161, 142] on div "1W334374 TAX ID" at bounding box center [250, 151] width 350 height 50
click at [1243, 355] on select "- Select Status Code - Open Due/Unpaid Paid Incomplete No Tax Due Internal Refu…" at bounding box center [1349, 348] width 290 height 32
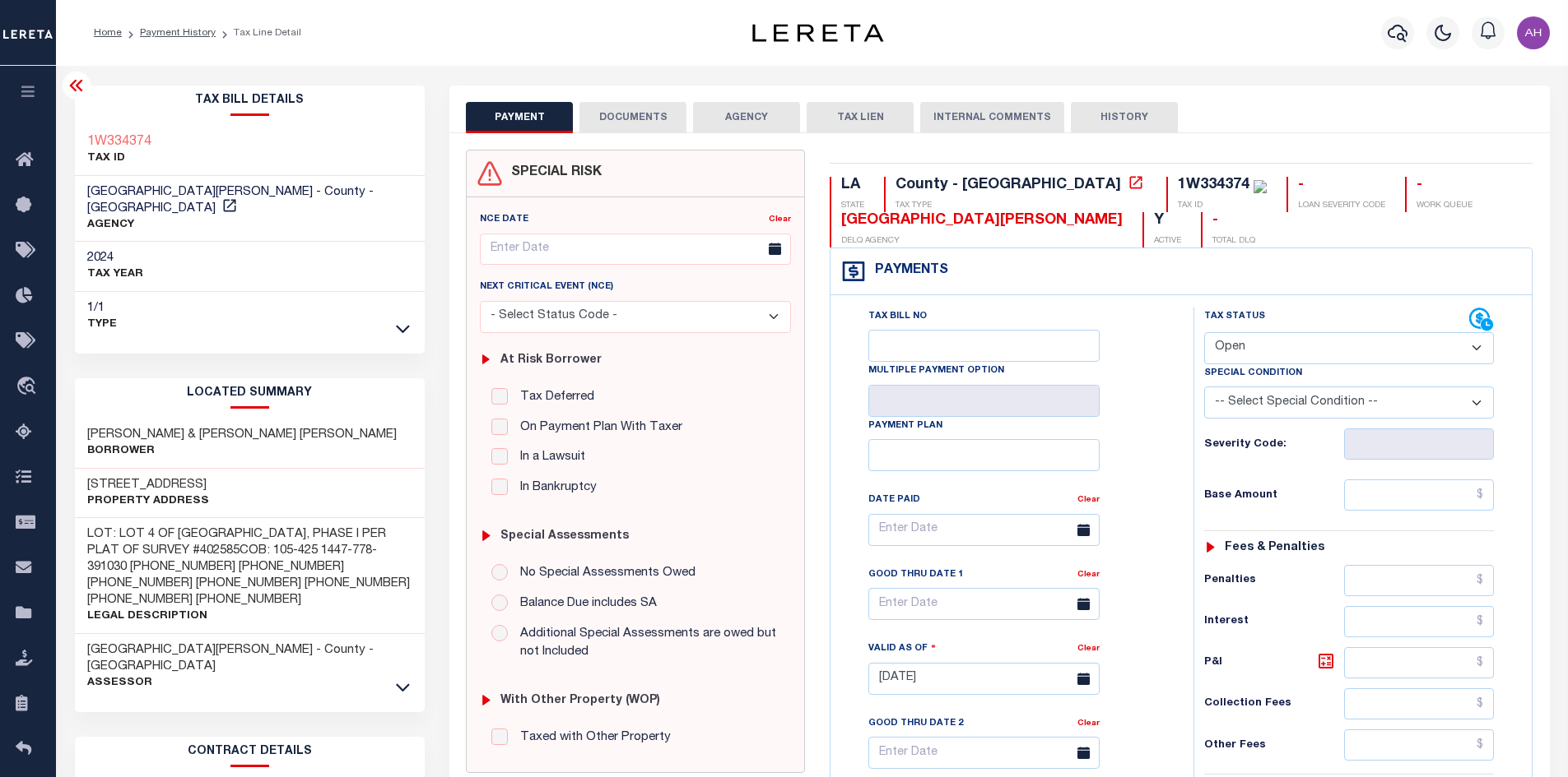
select select "PYD"
click at [1204, 333] on select "- Select Status Code - Open Due/Unpaid Paid Incomplete No Tax Due Internal Refu…" at bounding box center [1349, 348] width 290 height 32
type input "[DATE]"
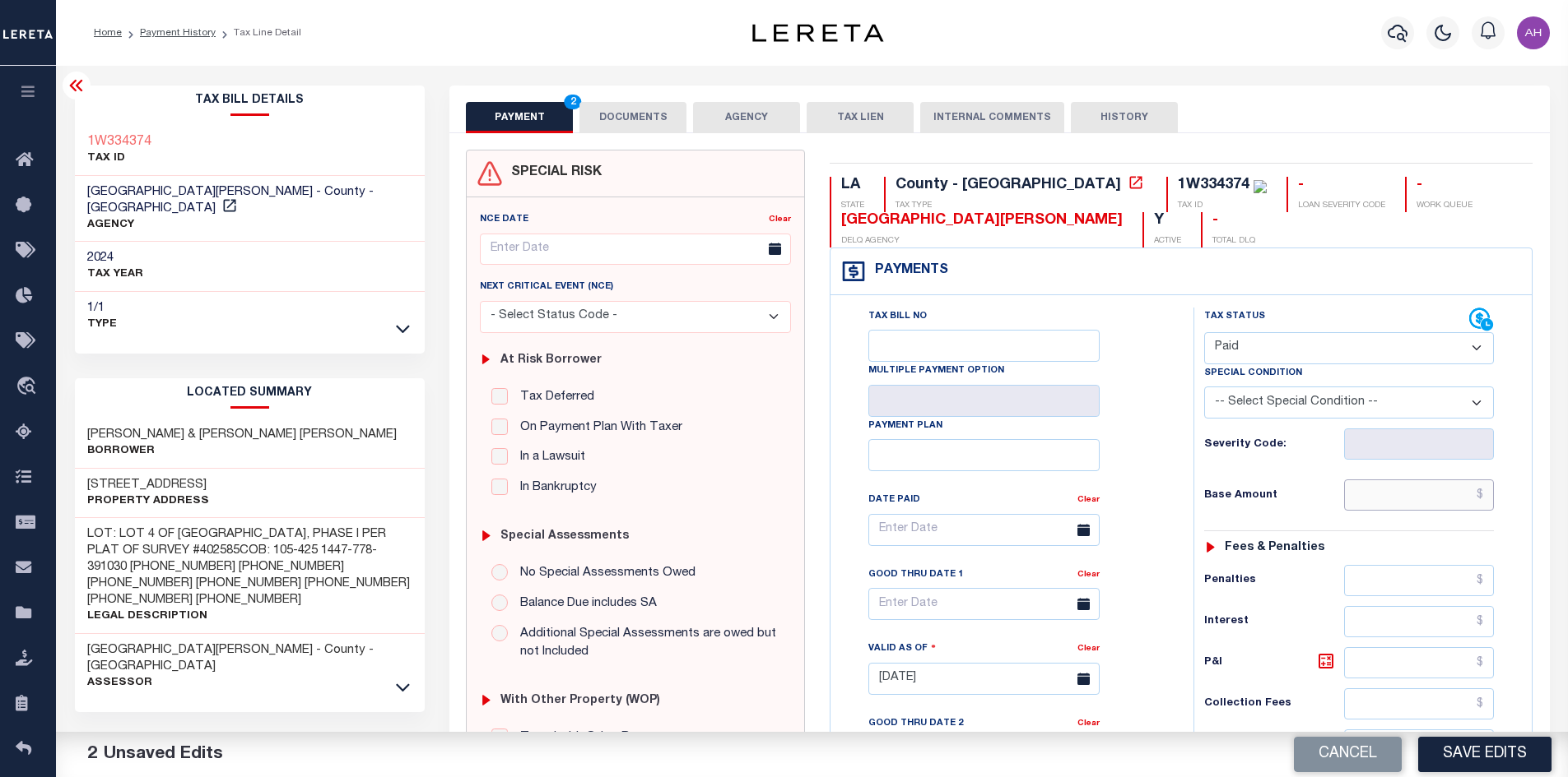
click at [1388, 491] on input "text" at bounding box center [1419, 495] width 151 height 32
type input "$"
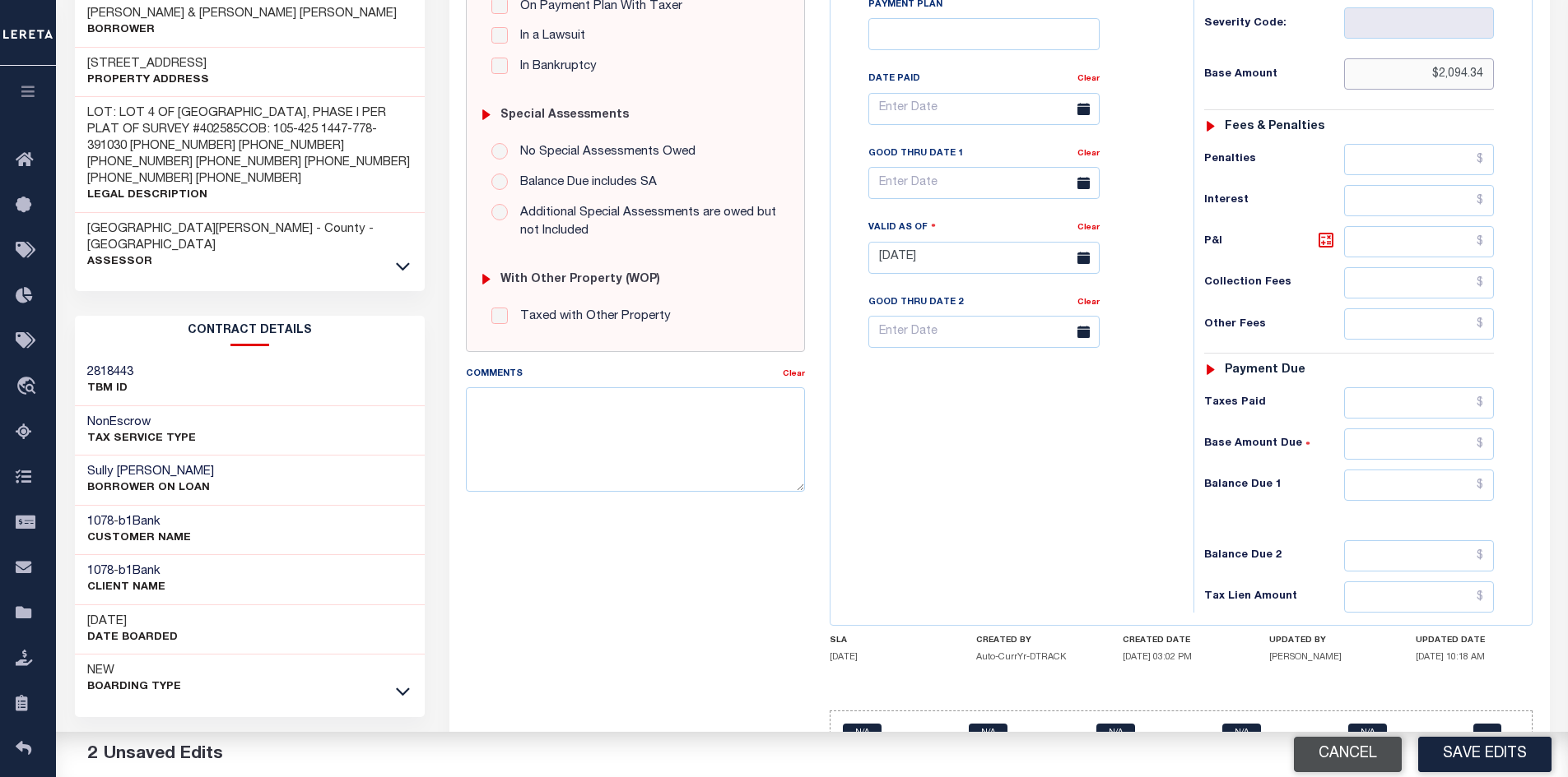
scroll to position [469, 0]
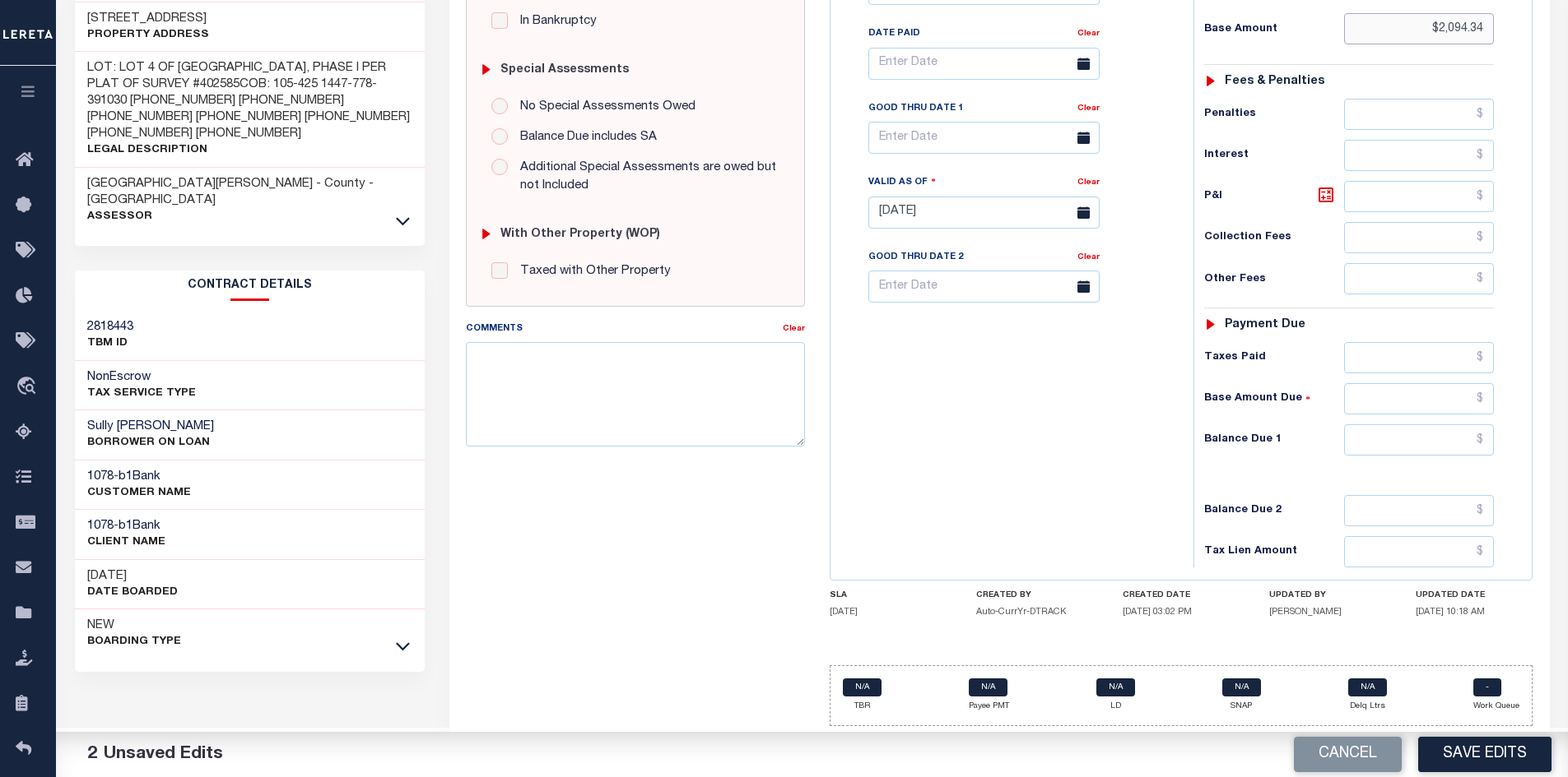
type input "$2,094.34"
click at [1438, 431] on input "text" at bounding box center [1419, 439] width 151 height 32
type input "$0"
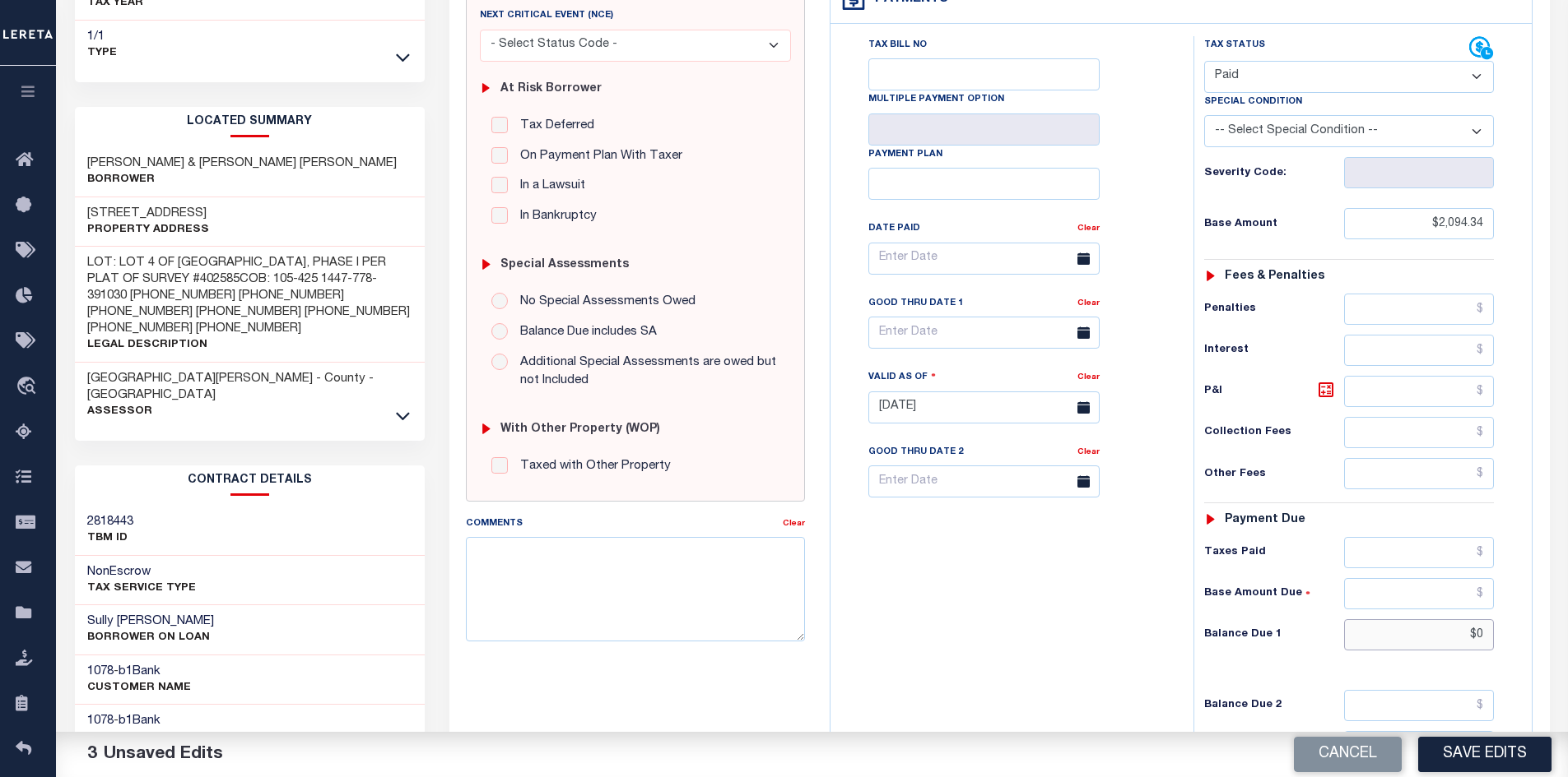
scroll to position [0, 0]
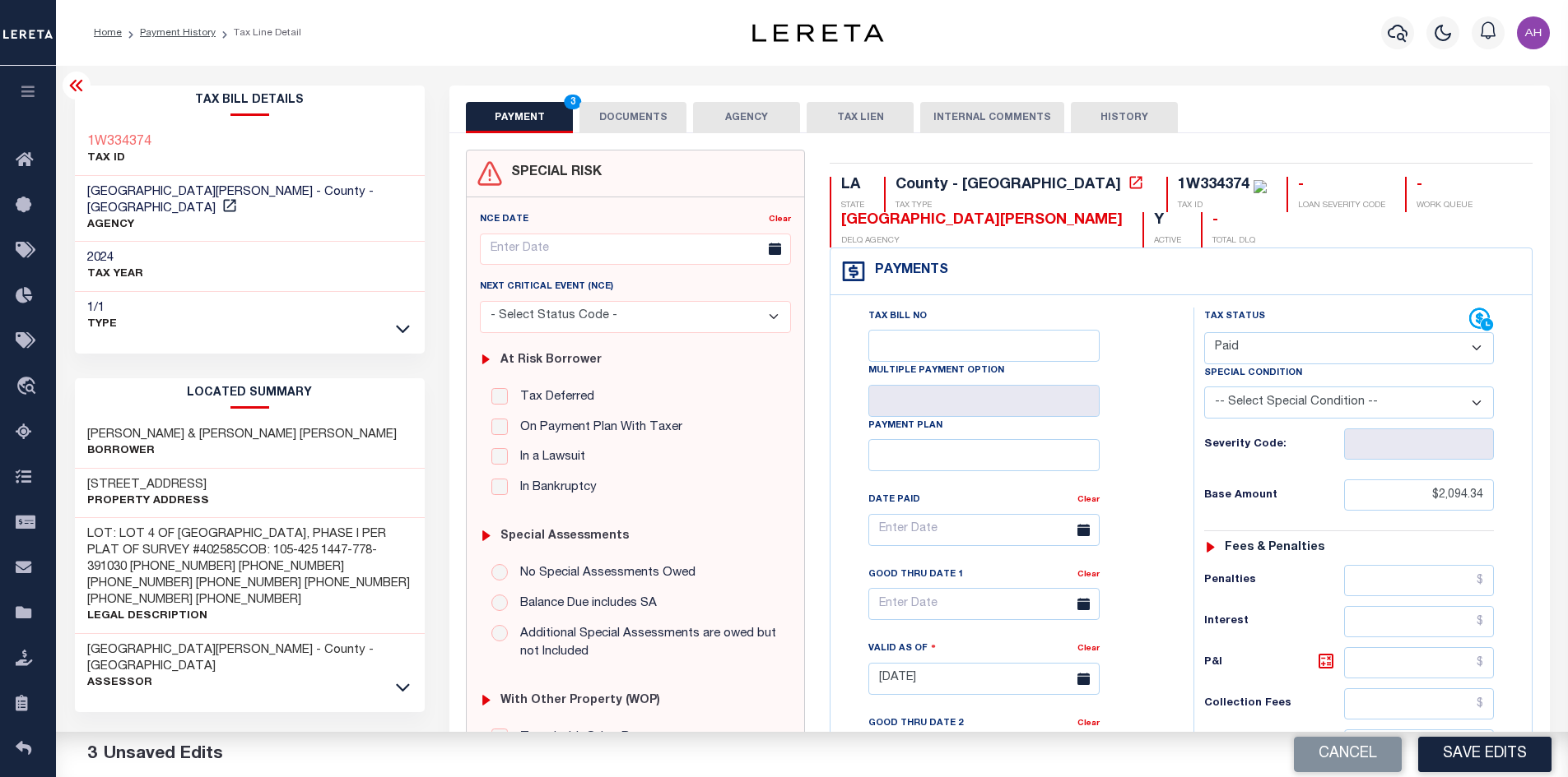
click at [640, 111] on button "DOCUMENTS" at bounding box center [632, 117] width 107 height 32
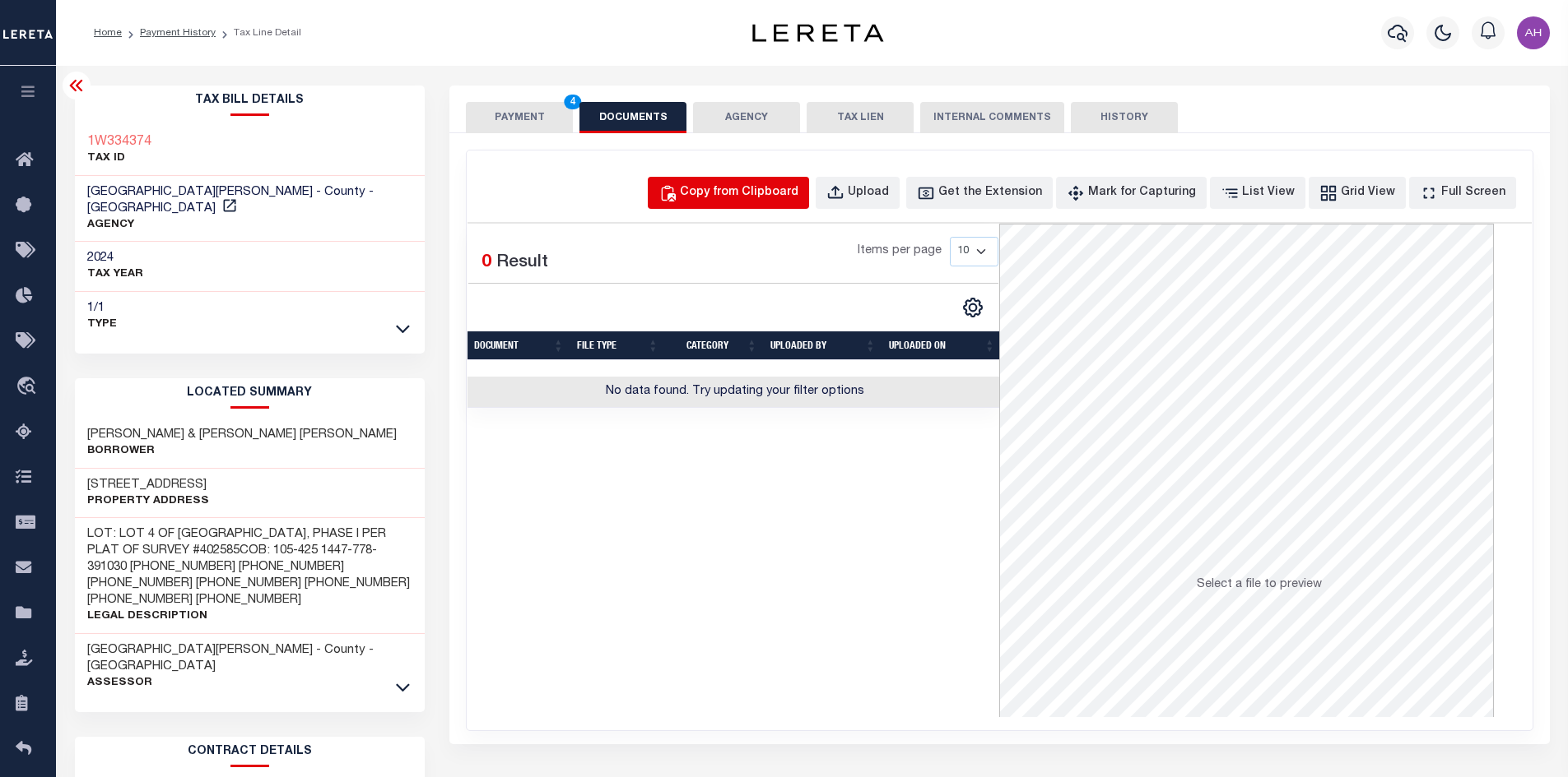
click at [788, 197] on div "Copy from Clipboard" at bounding box center [739, 193] width 118 height 18
select select "POP"
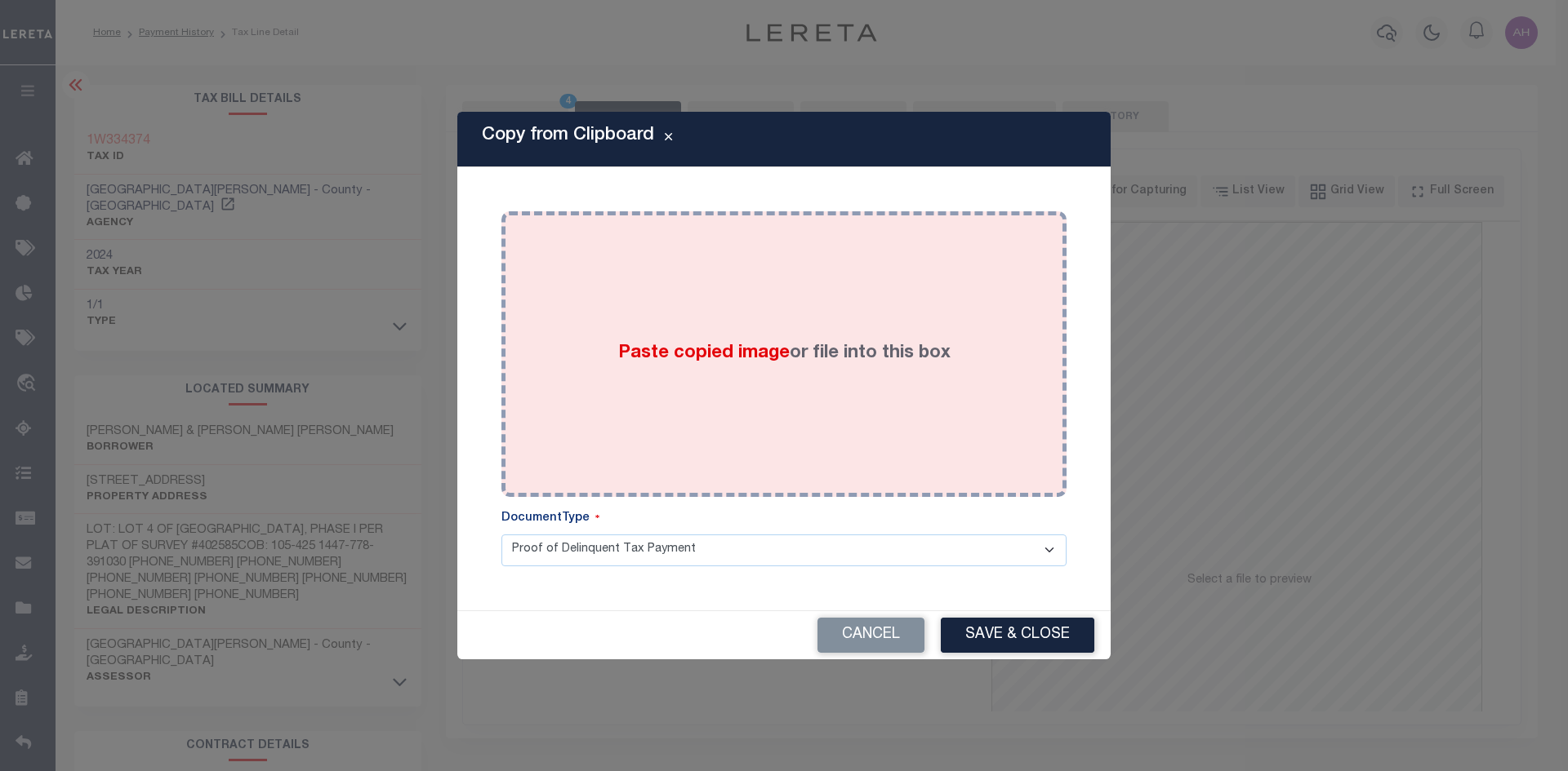
click at [748, 375] on div "Paste copied image or file into this box" at bounding box center [784, 354] width 540 height 261
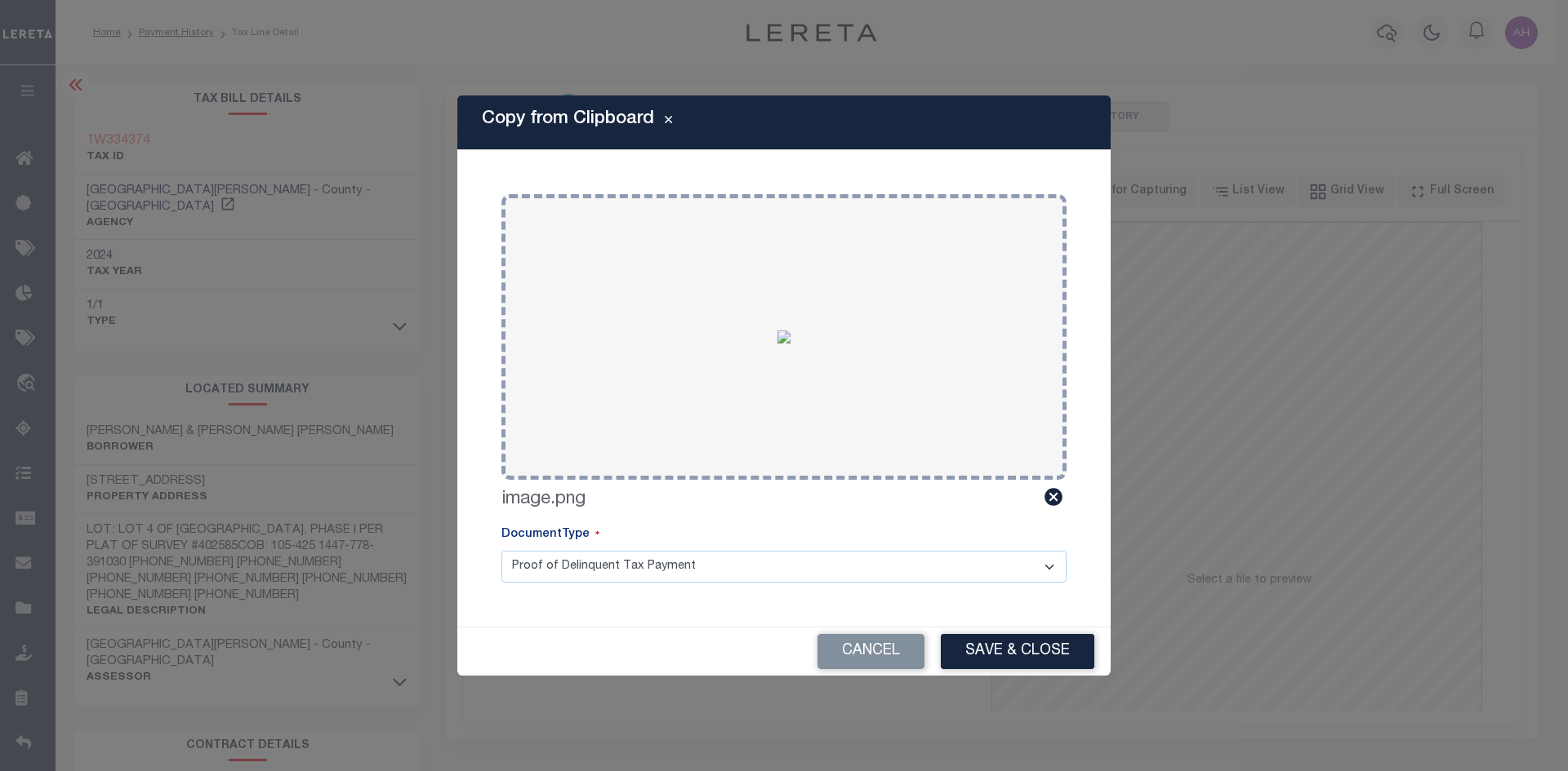
click at [1026, 630] on div "Cancel Save & Close" at bounding box center [784, 652] width 653 height 48
click at [1012, 646] on button "Save & Close" at bounding box center [1017, 652] width 154 height 35
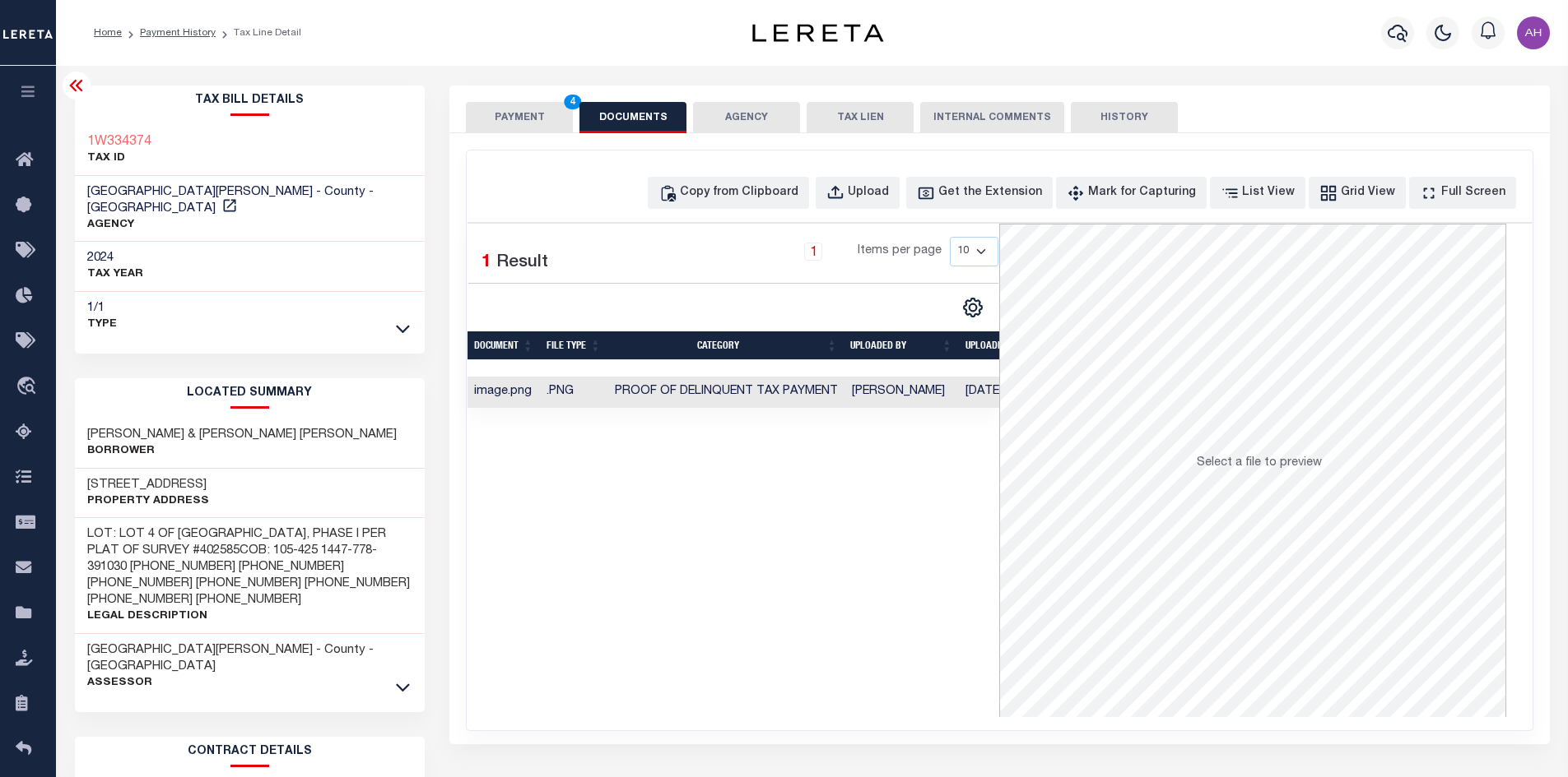
click at [526, 114] on button "PAYMENT 4" at bounding box center [518, 117] width 107 height 32
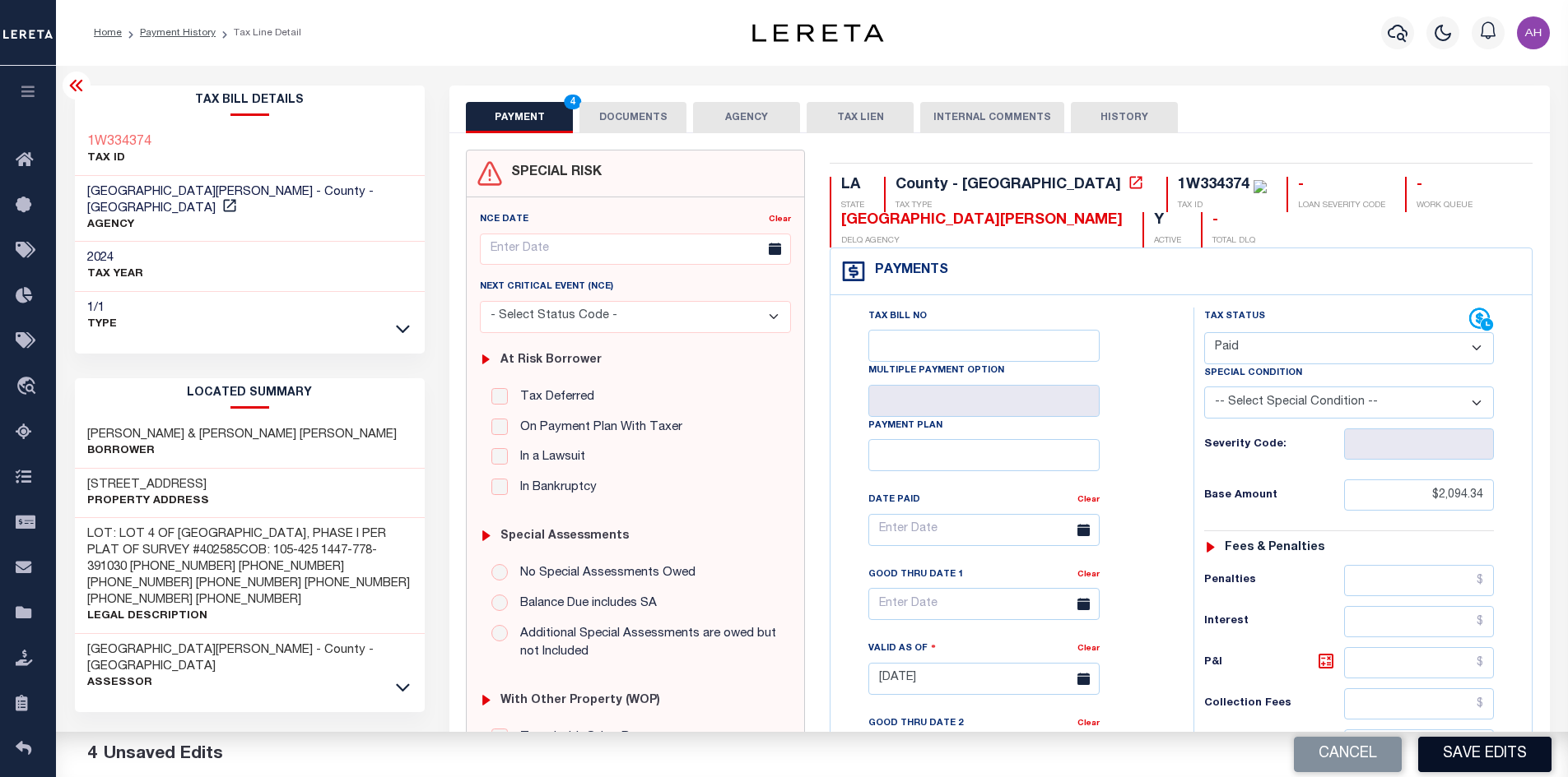
click at [1499, 760] on button "Save Edits" at bounding box center [1484, 755] width 134 height 36
checkbox input "false"
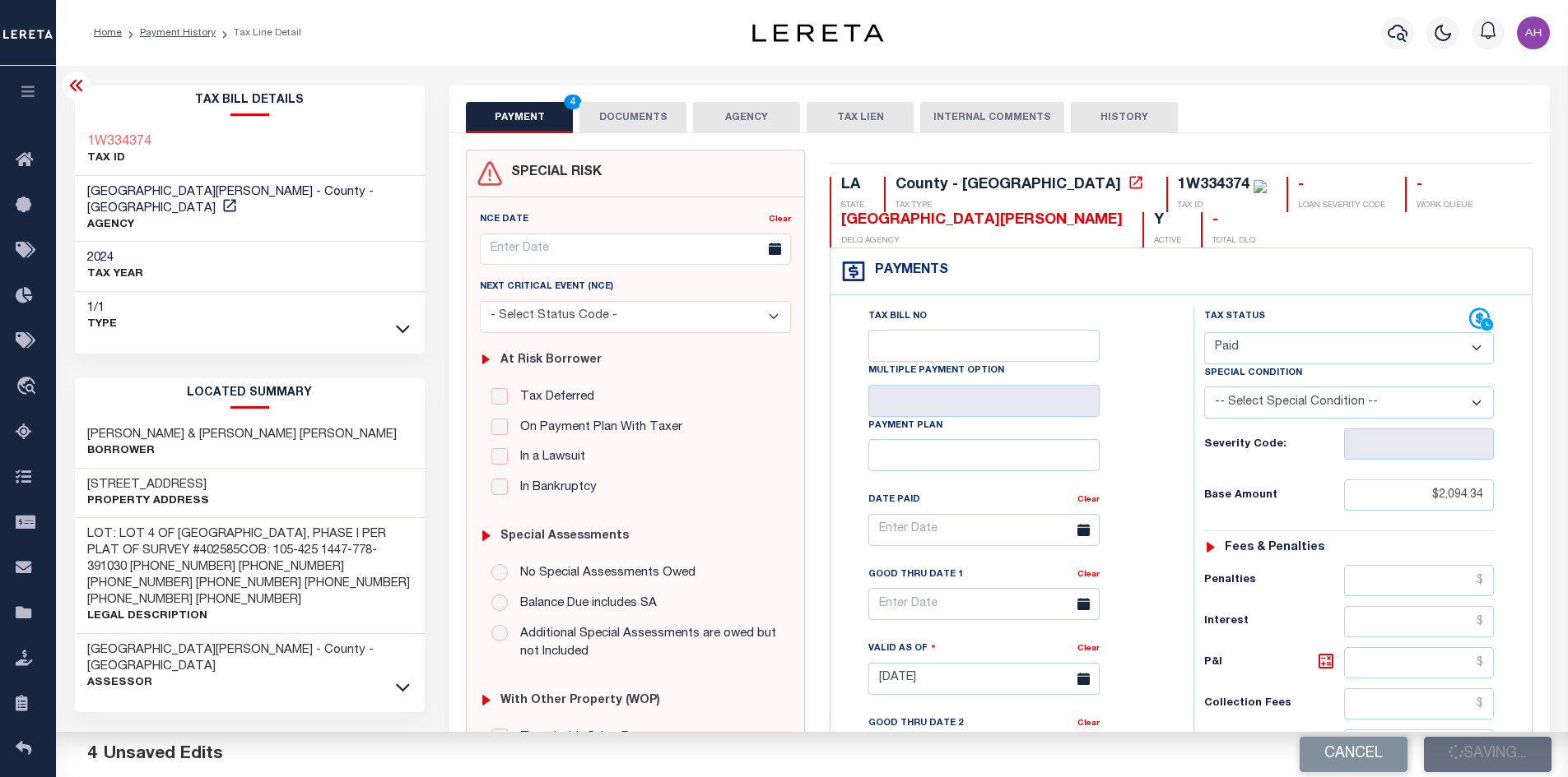
type input "$2,094.34"
type input "$0"
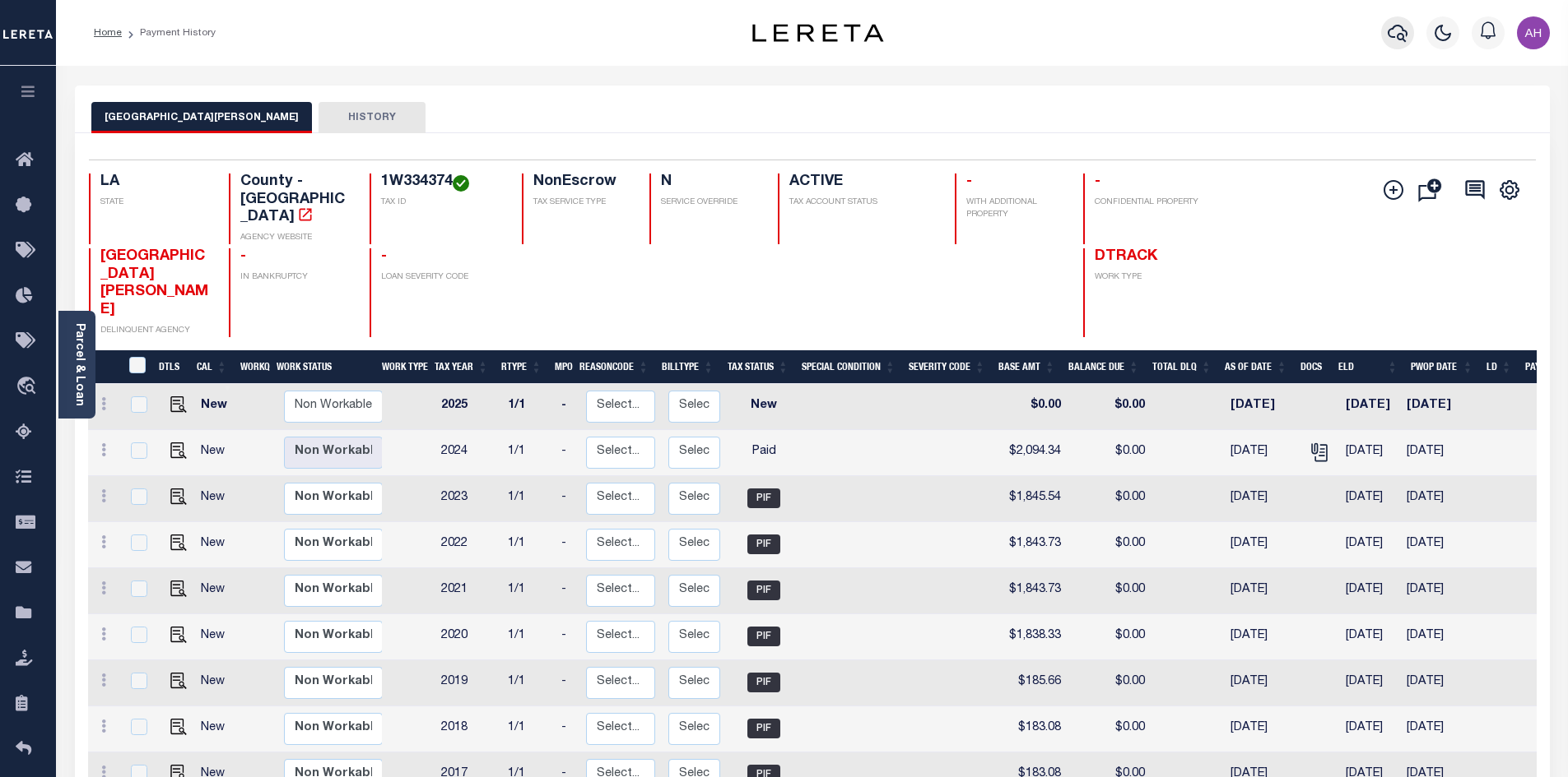
click at [1383, 37] on button "button" at bounding box center [1398, 33] width 33 height 33
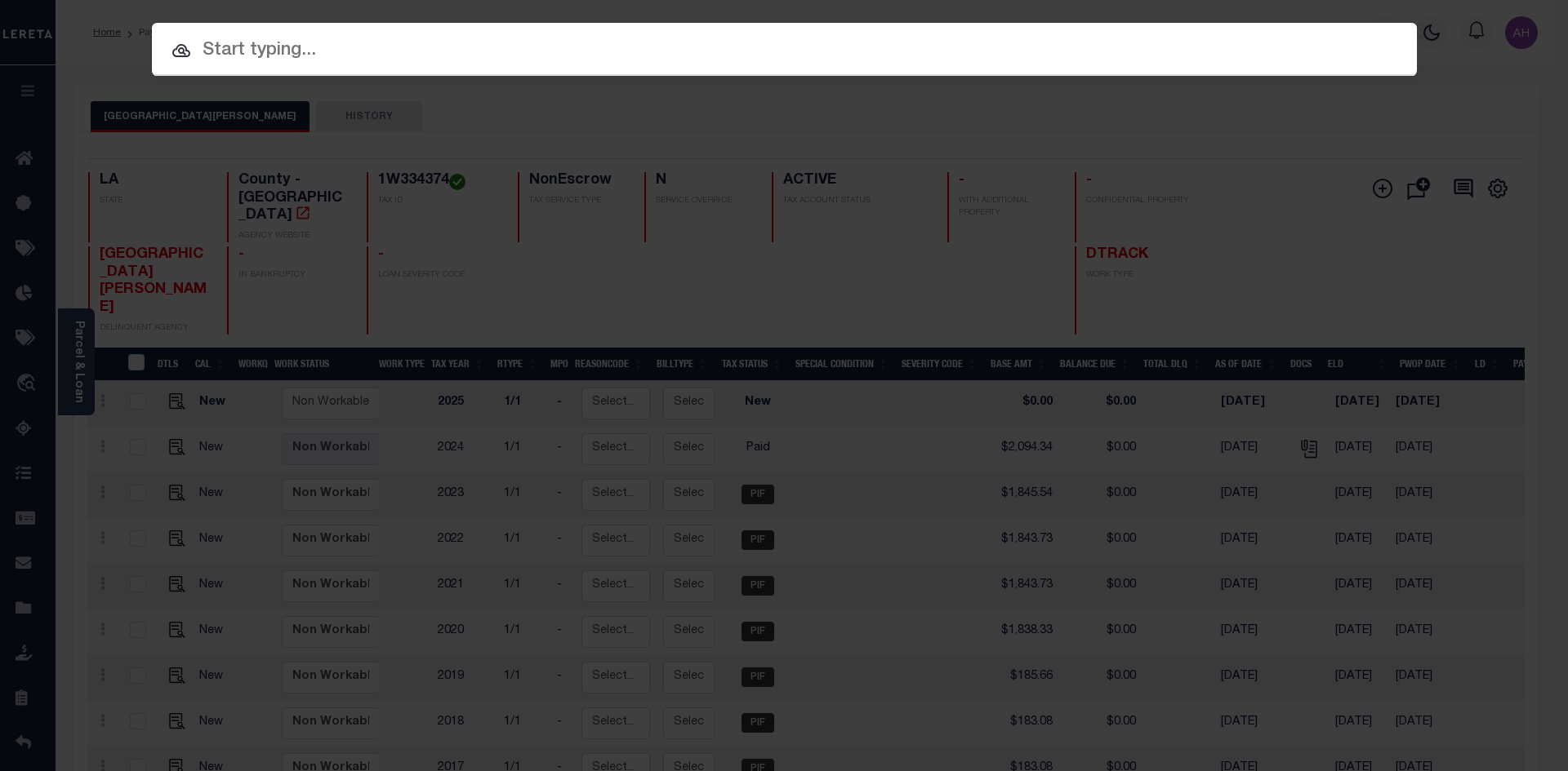
paste input "17189936"
type input "17189936"
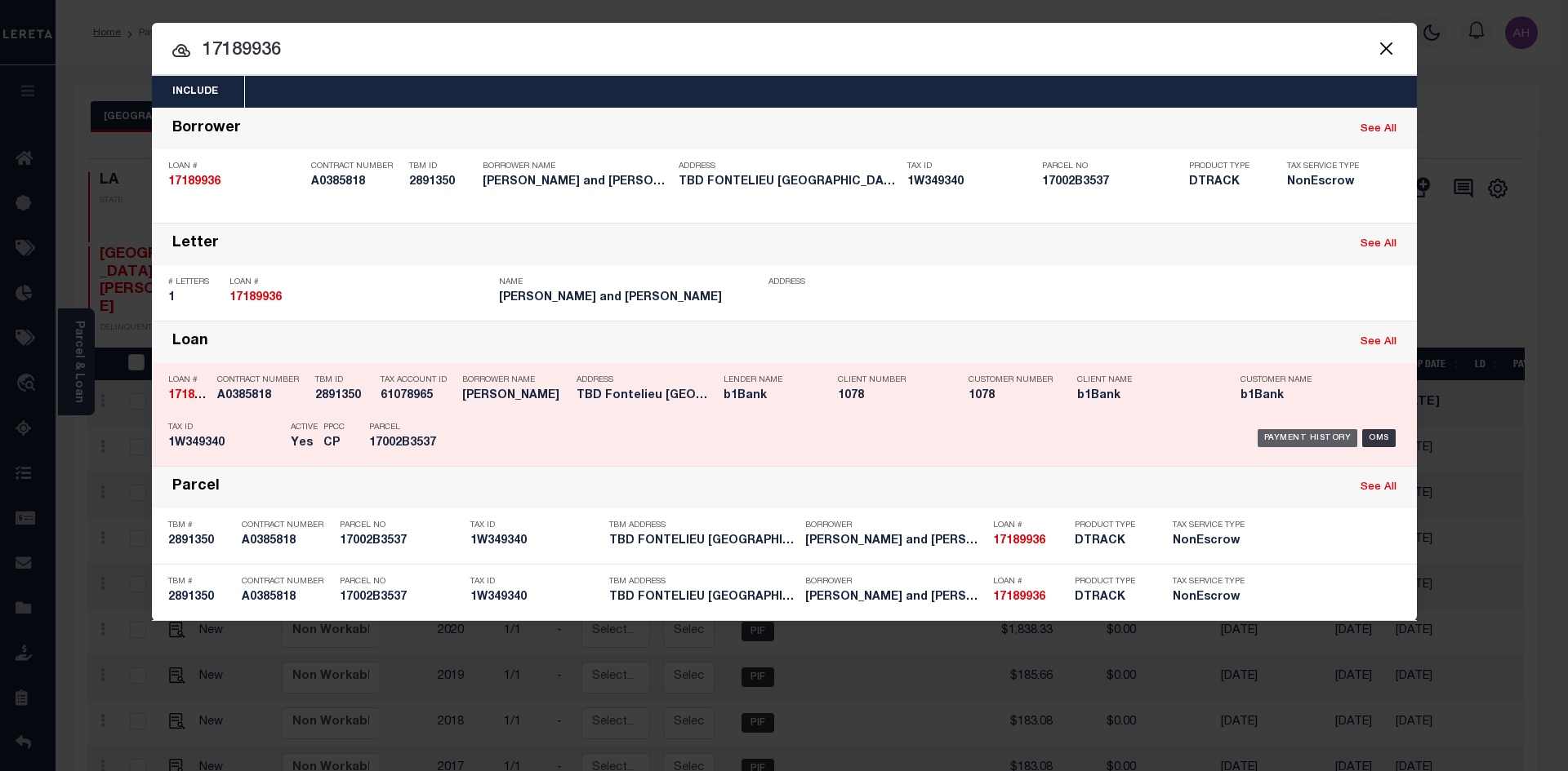
click at [1288, 442] on div "Payment History" at bounding box center [1307, 438] width 100 height 18
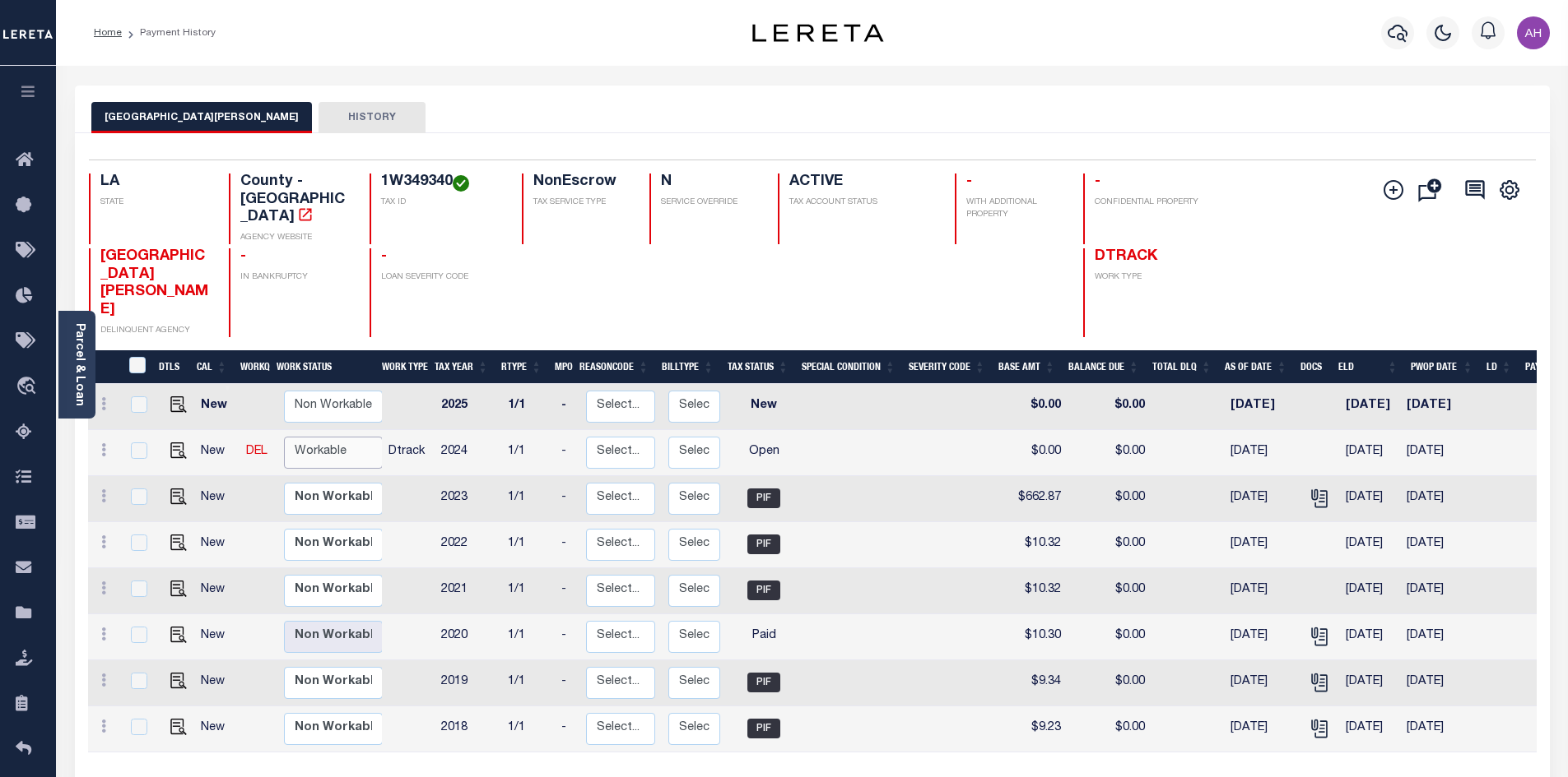
click at [345, 437] on select "Non Workable Workable" at bounding box center [333, 452] width 99 height 32
checkbox input "true"
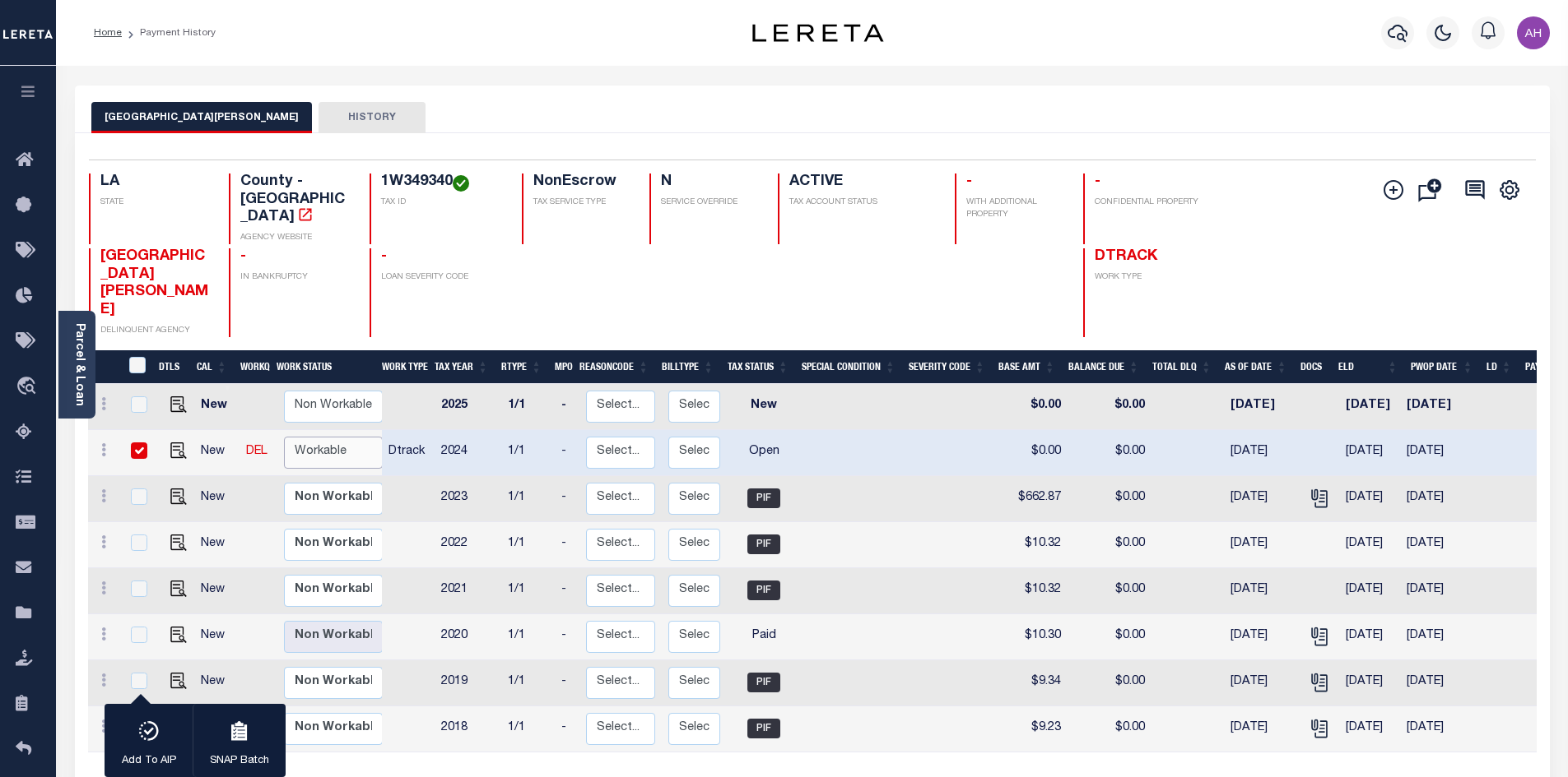
select select "true"
click at [284, 437] on select "Non Workable Workable" at bounding box center [333, 452] width 99 height 32
checkbox input "false"
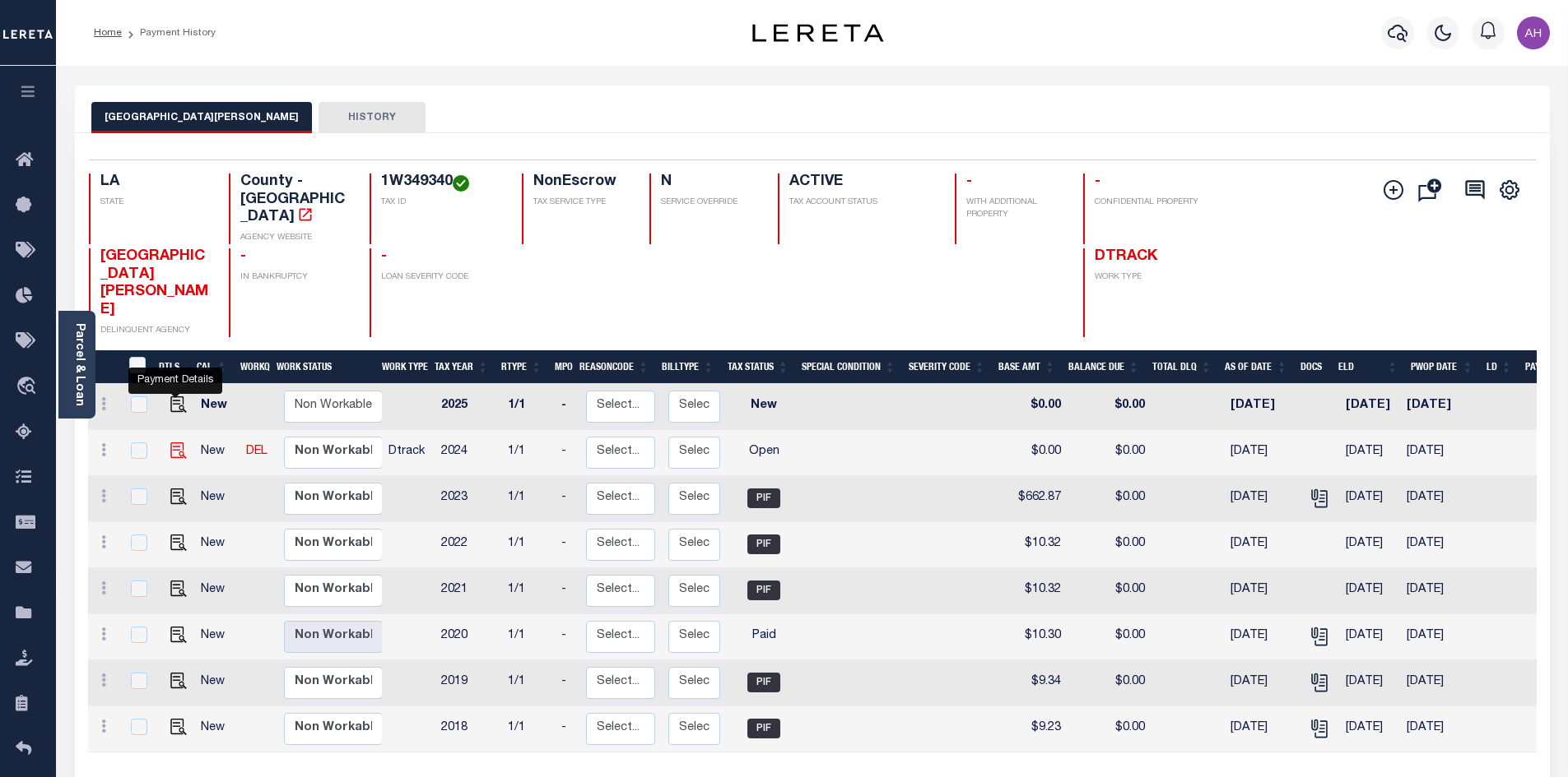
click at [172, 442] on img "" at bounding box center [178, 450] width 16 height 16
checkbox input "true"
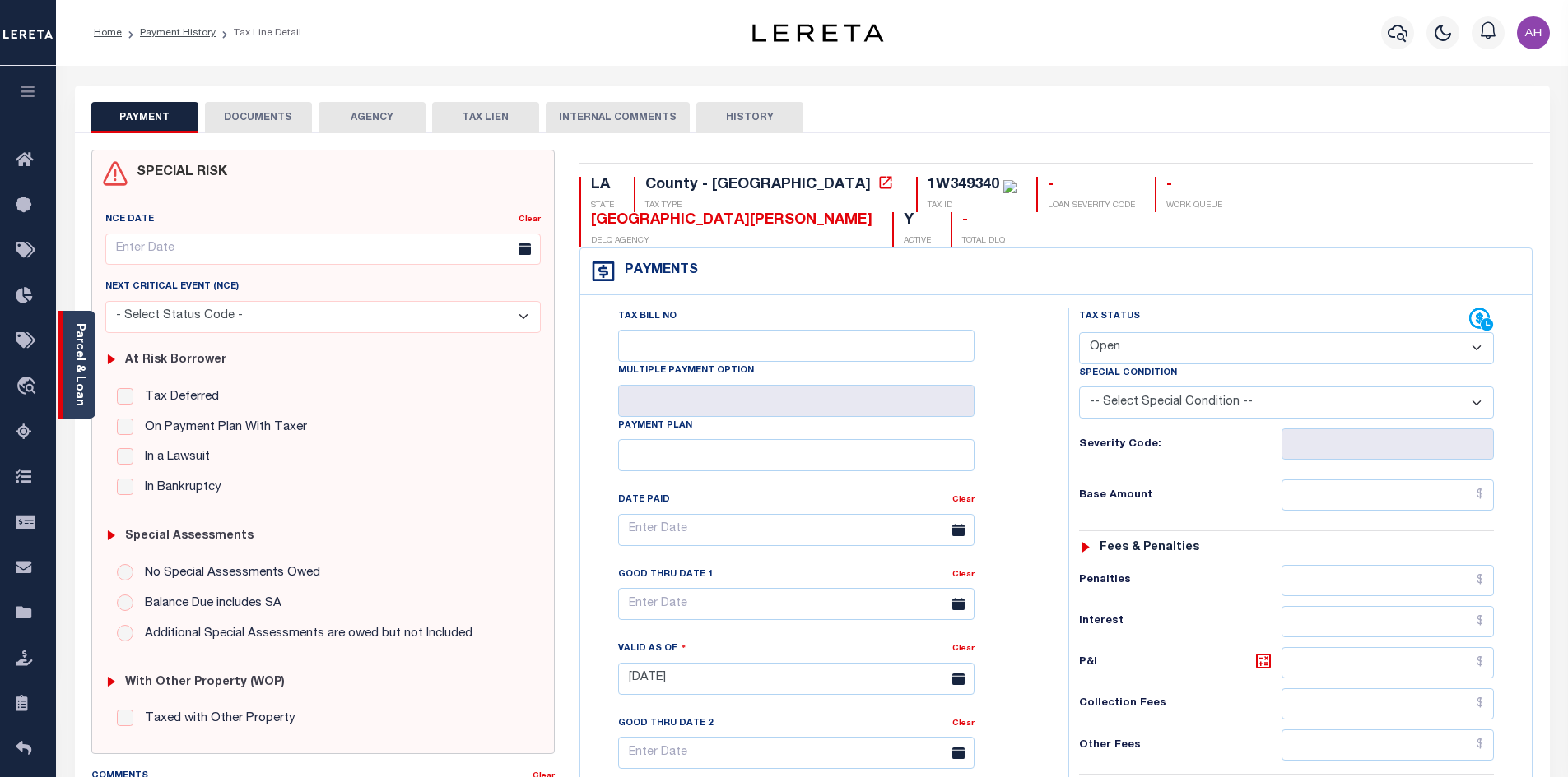
click at [80, 378] on link "Parcel & Loan" at bounding box center [79, 364] width 12 height 83
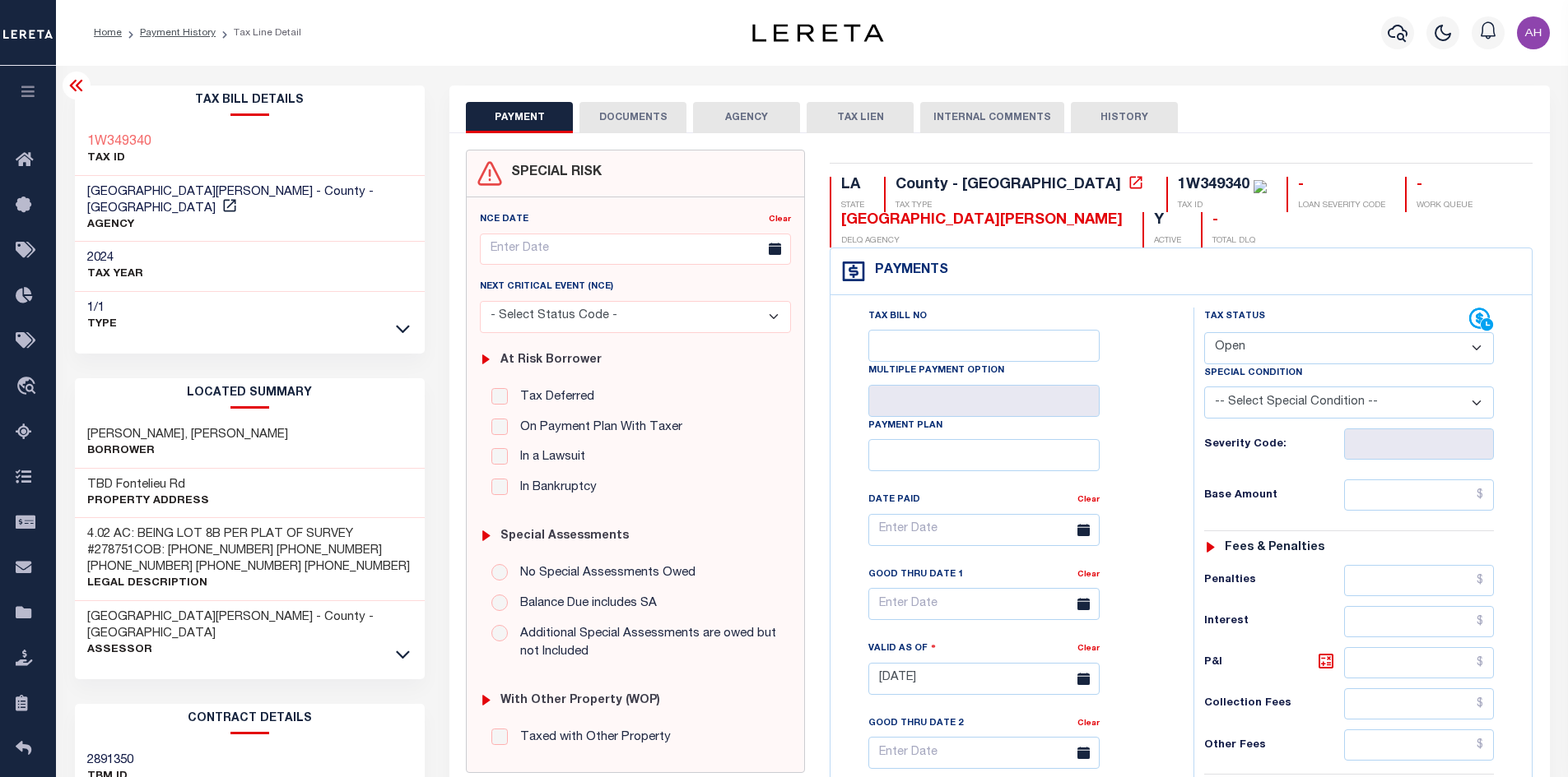
click at [1290, 347] on select "- Select Status Code - Open Due/Unpaid Paid Incomplete No Tax Due Internal Refu…" at bounding box center [1349, 348] width 290 height 32
select select "PYD"
click at [1204, 333] on select "- Select Status Code - Open Due/Unpaid Paid Incomplete No Tax Due Internal Refu…" at bounding box center [1349, 348] width 290 height 32
type input "[DATE]"
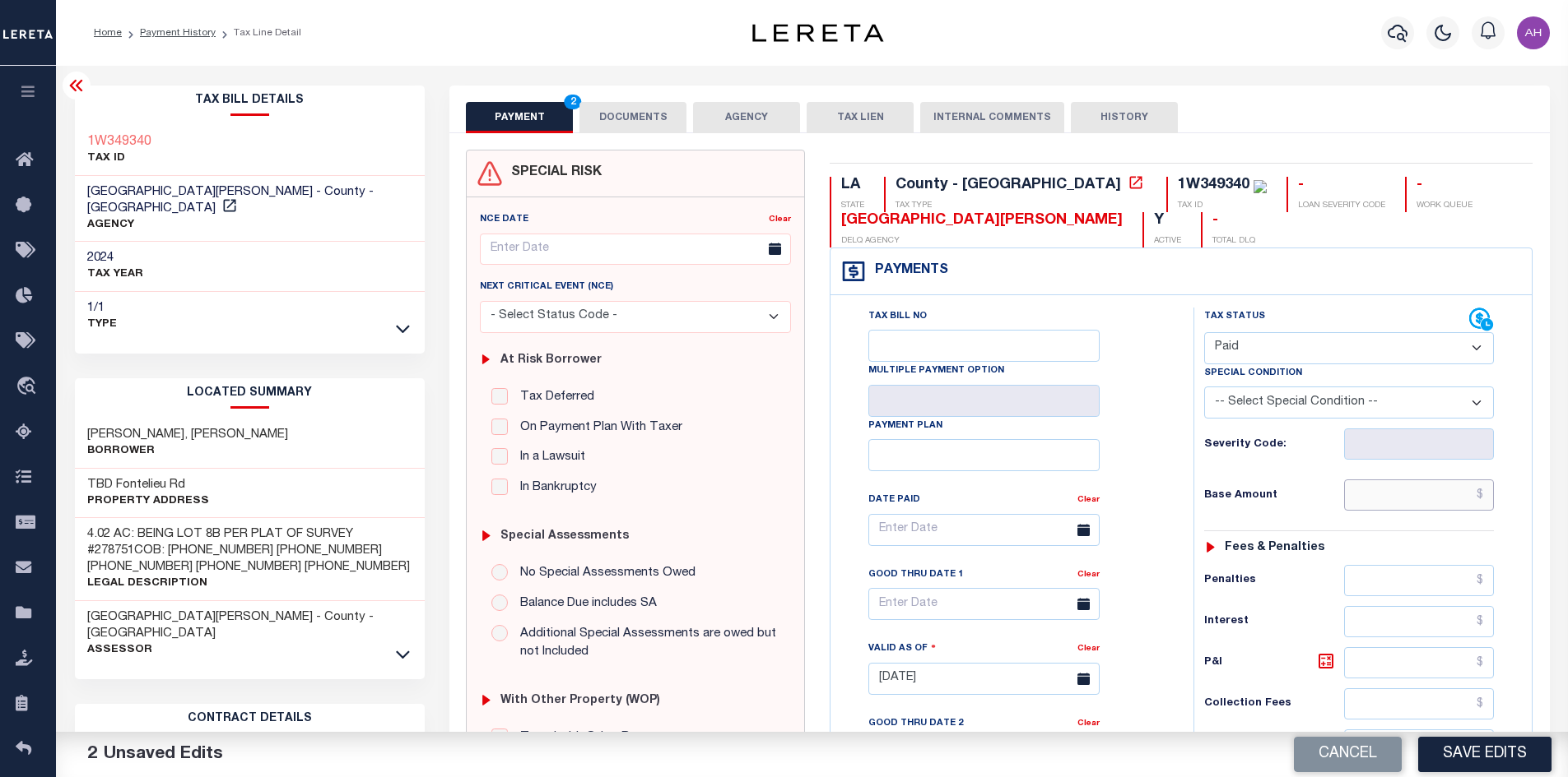
click at [1437, 498] on input "text" at bounding box center [1419, 495] width 151 height 32
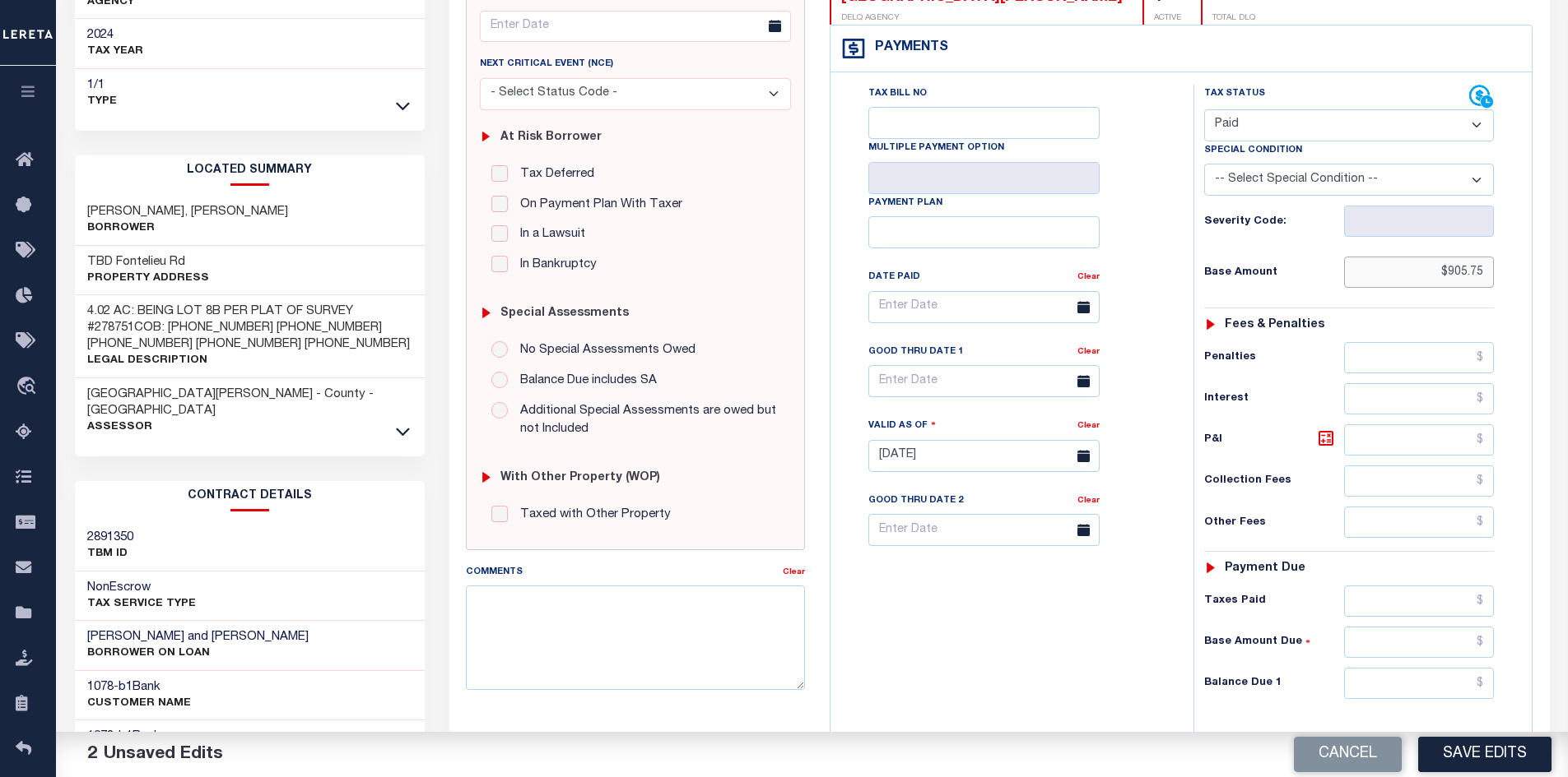
scroll to position [329, 0]
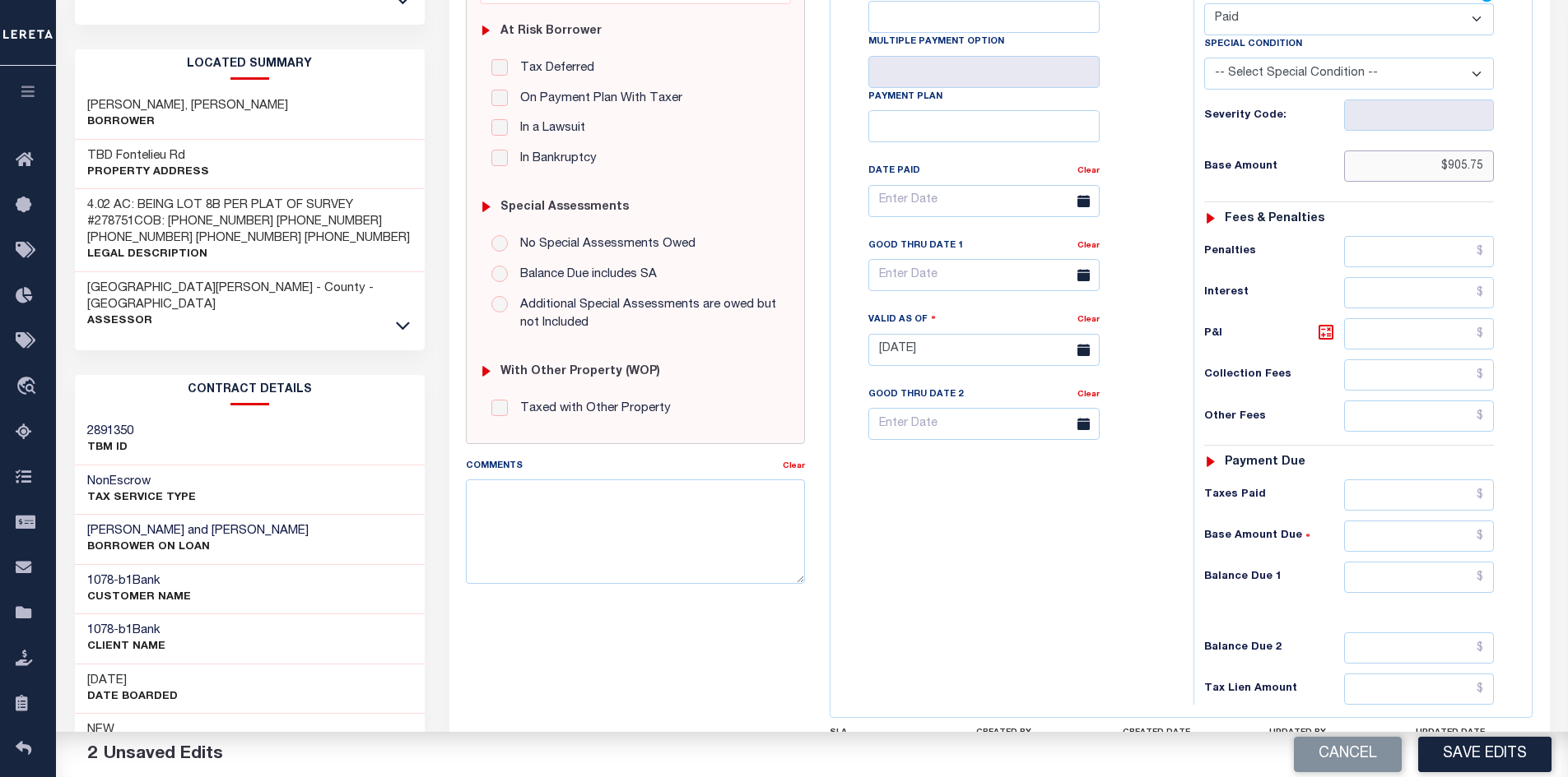
type input "$905.75"
click at [1409, 582] on input "text" at bounding box center [1419, 577] width 151 height 32
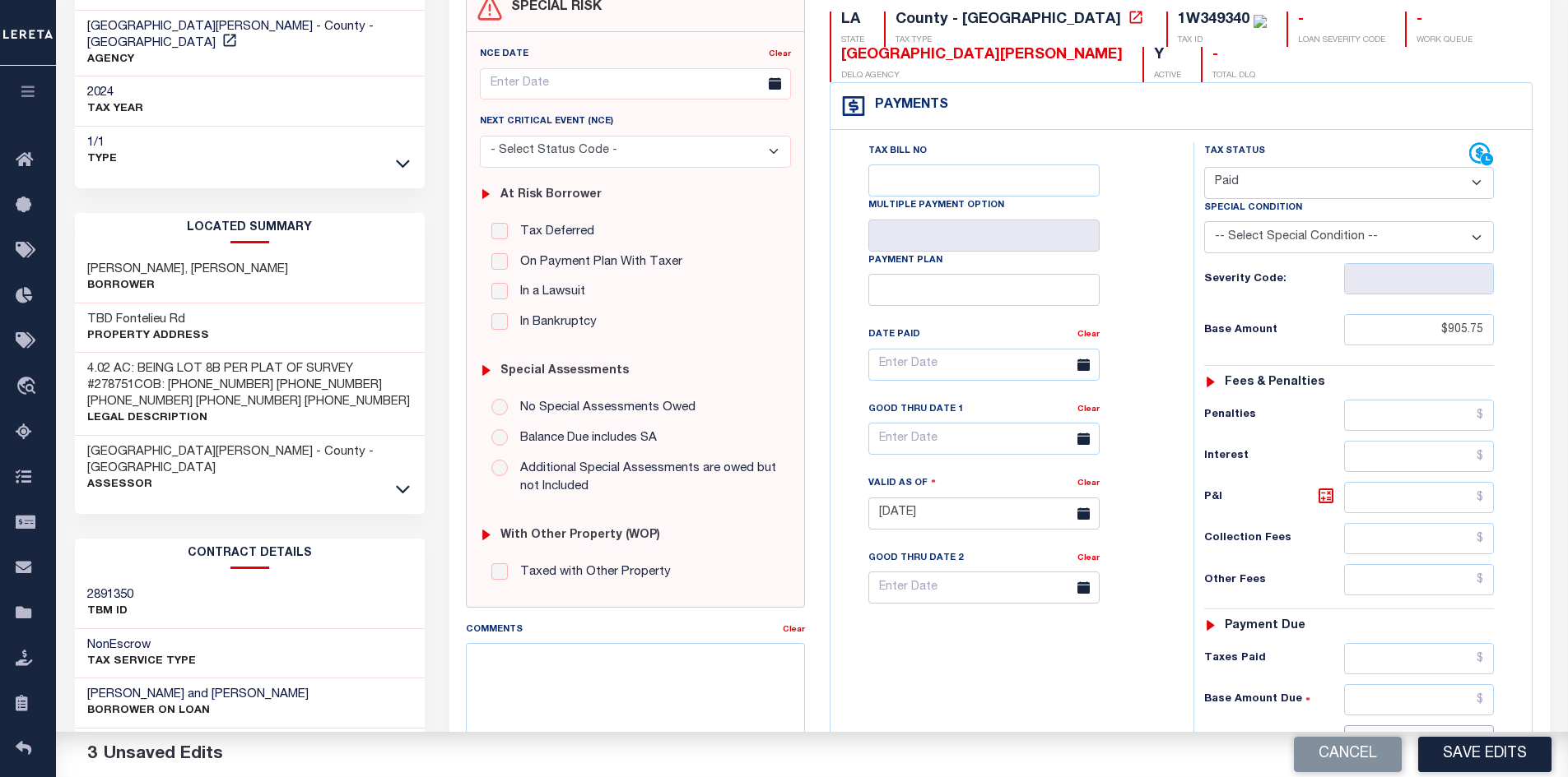
scroll to position [0, 0]
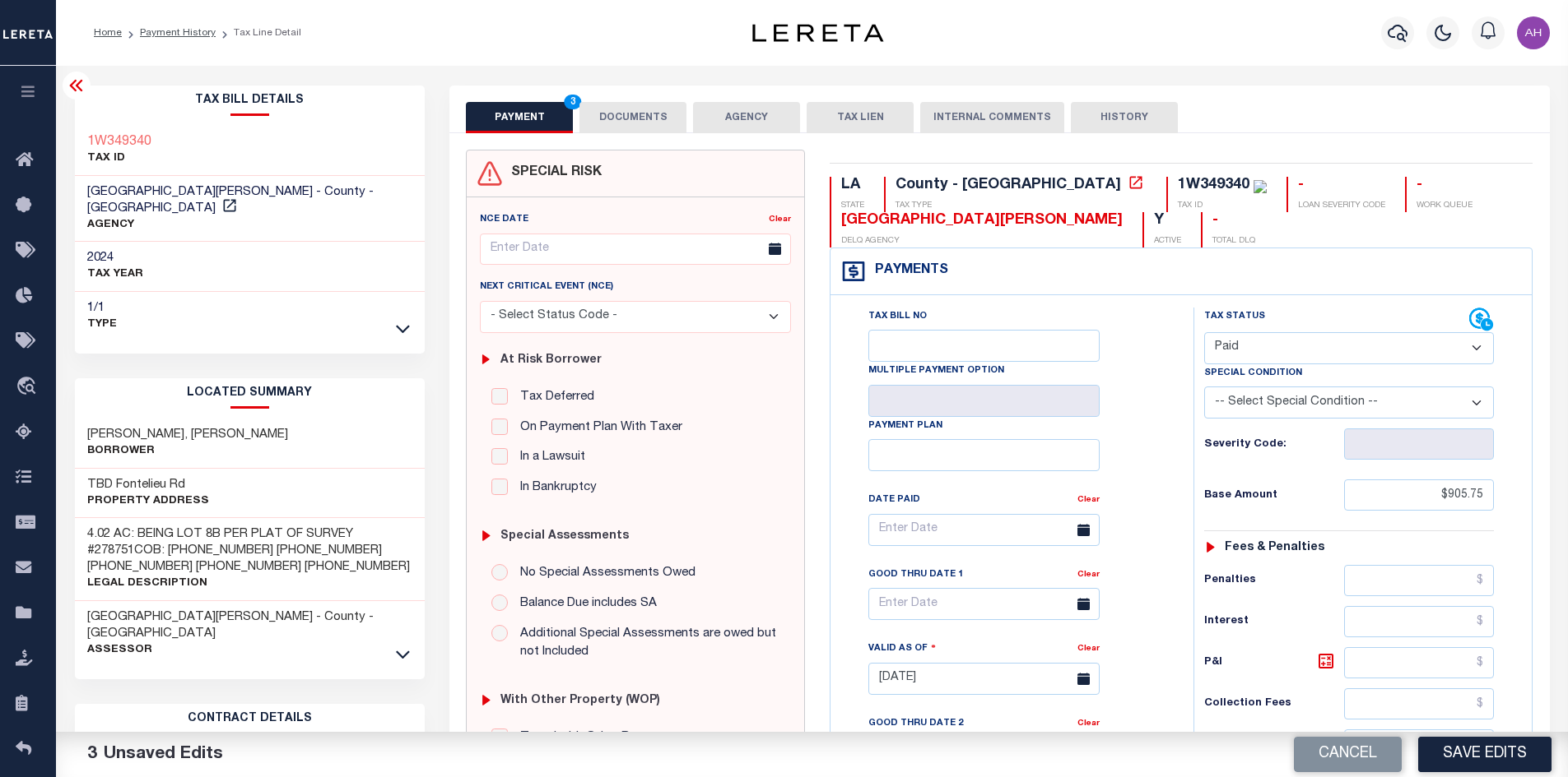
type input "$0.00"
click at [667, 127] on button "DOCUMENTS" at bounding box center [632, 117] width 107 height 32
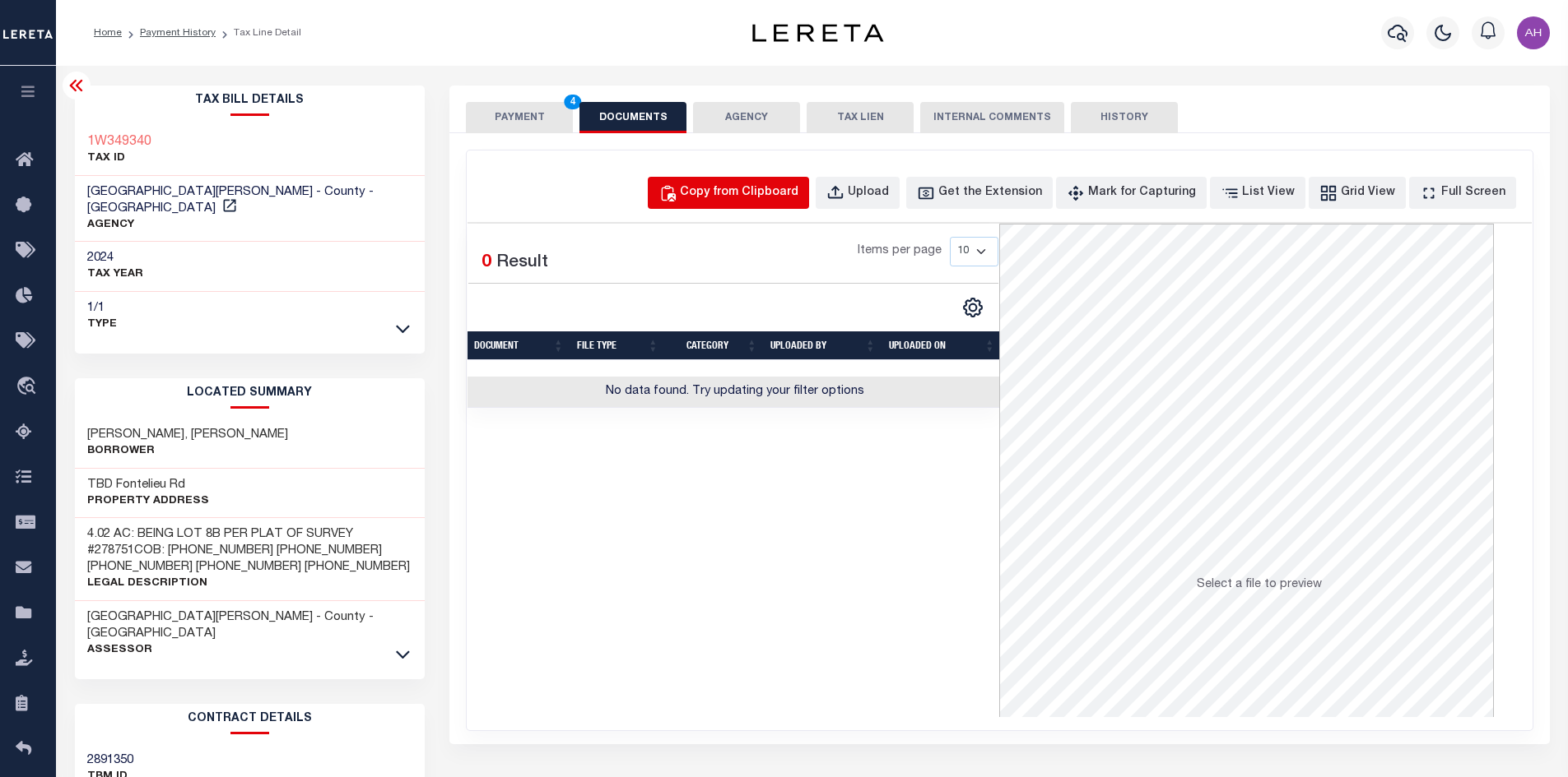
click at [797, 201] on div "Copy from Clipboard" at bounding box center [739, 193] width 118 height 18
select select "POP"
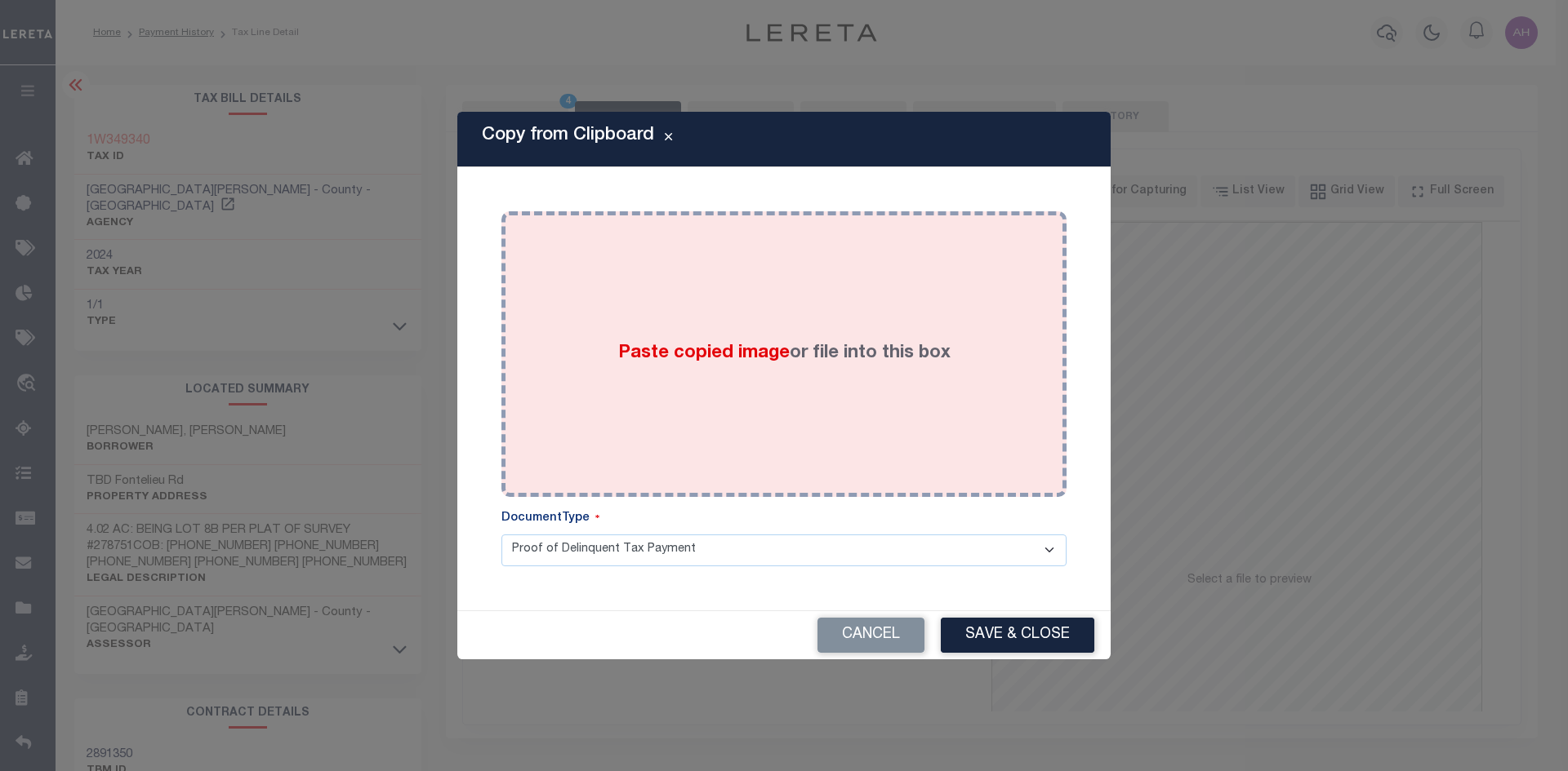
click at [754, 338] on div "Paste copied image or file into this box" at bounding box center [784, 354] width 540 height 261
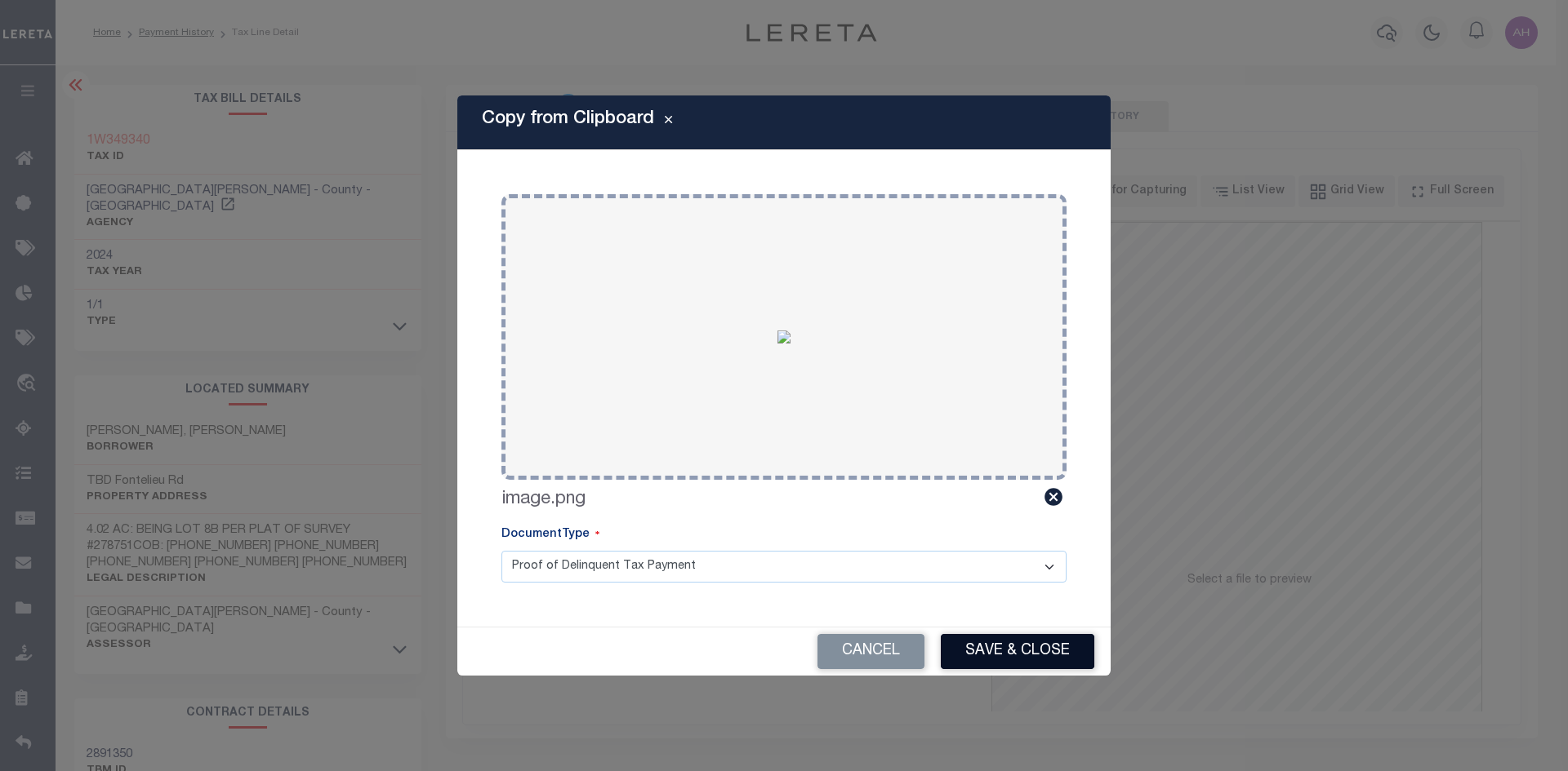
click at [1016, 649] on button "Save & Close" at bounding box center [1017, 652] width 154 height 35
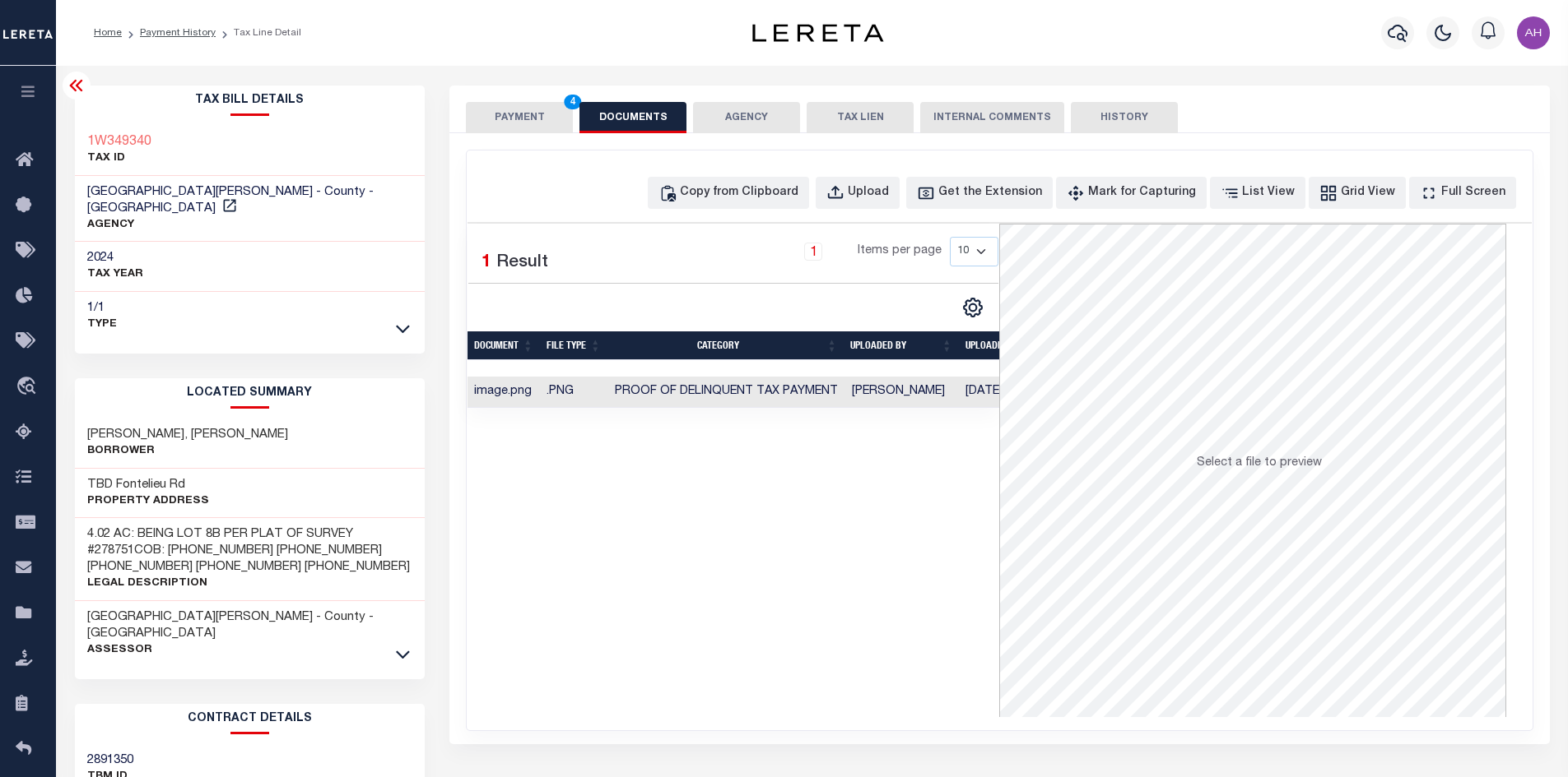
click at [525, 122] on button "PAYMENT 4" at bounding box center [518, 117] width 107 height 32
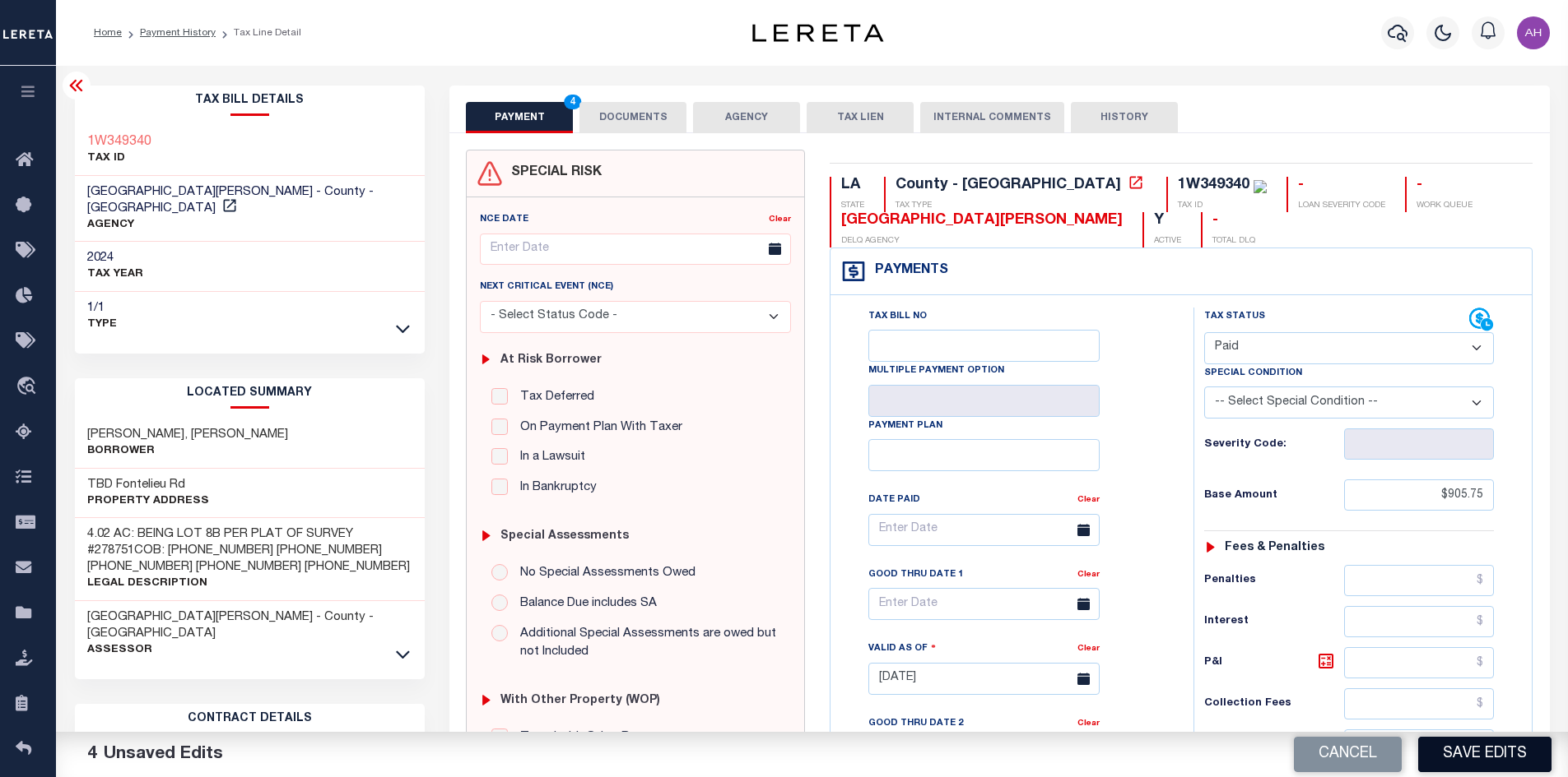
click at [1495, 760] on button "Save Edits" at bounding box center [1484, 755] width 134 height 36
checkbox input "false"
type input "$905.75"
type input "$0"
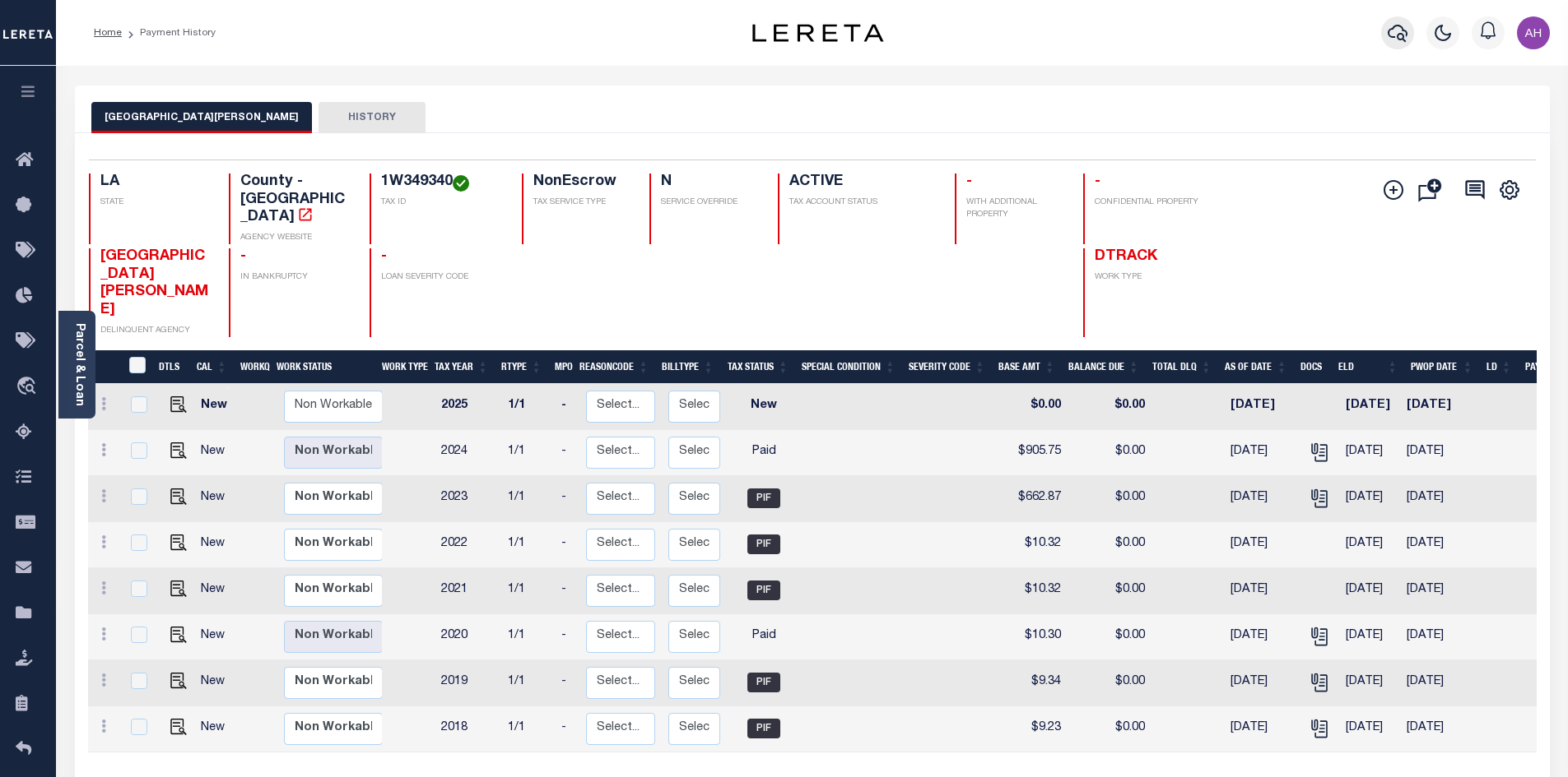
click at [1394, 37] on icon "button" at bounding box center [1397, 33] width 20 height 20
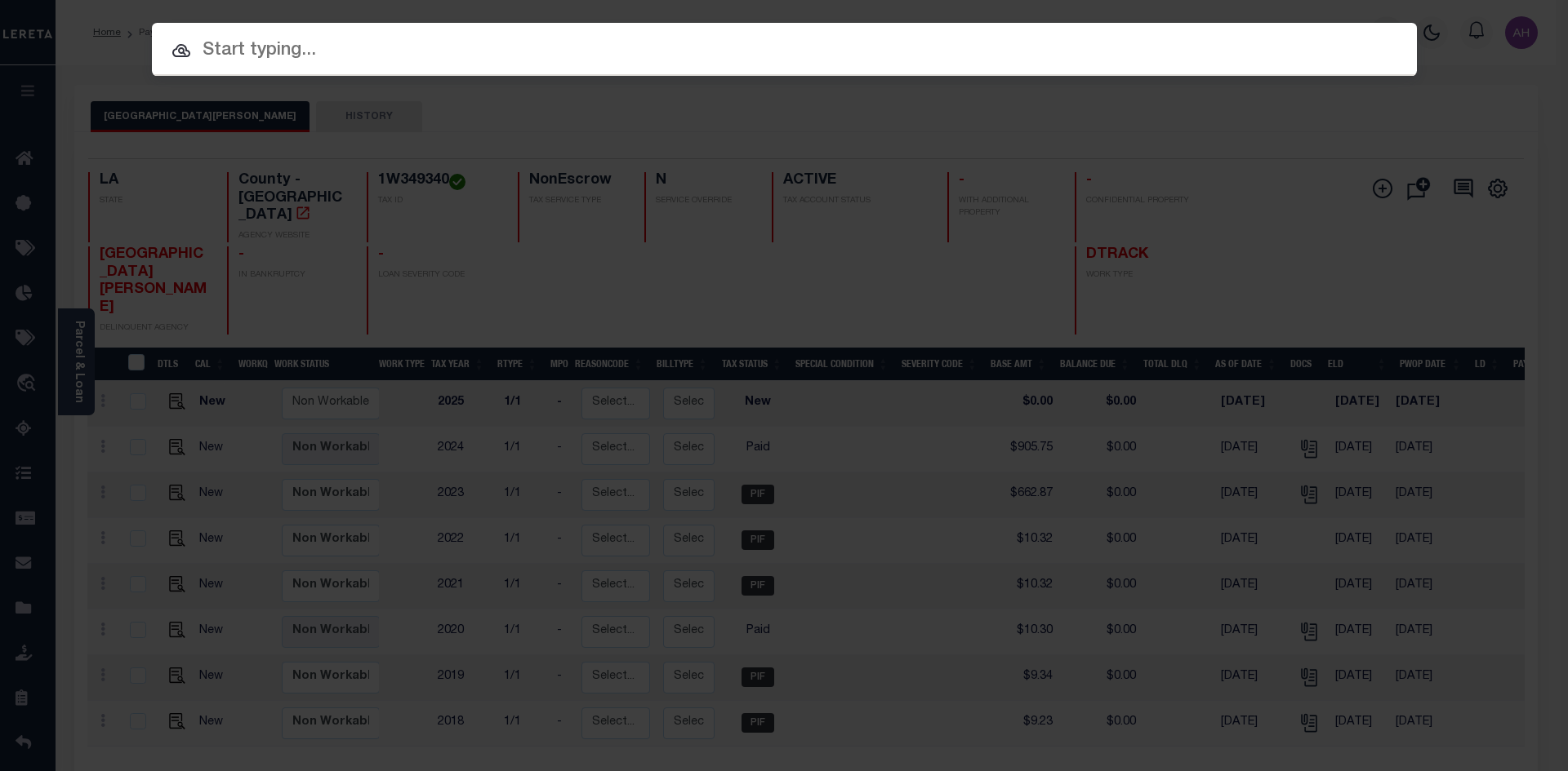
paste input "942200011560"
type input "942200011560"
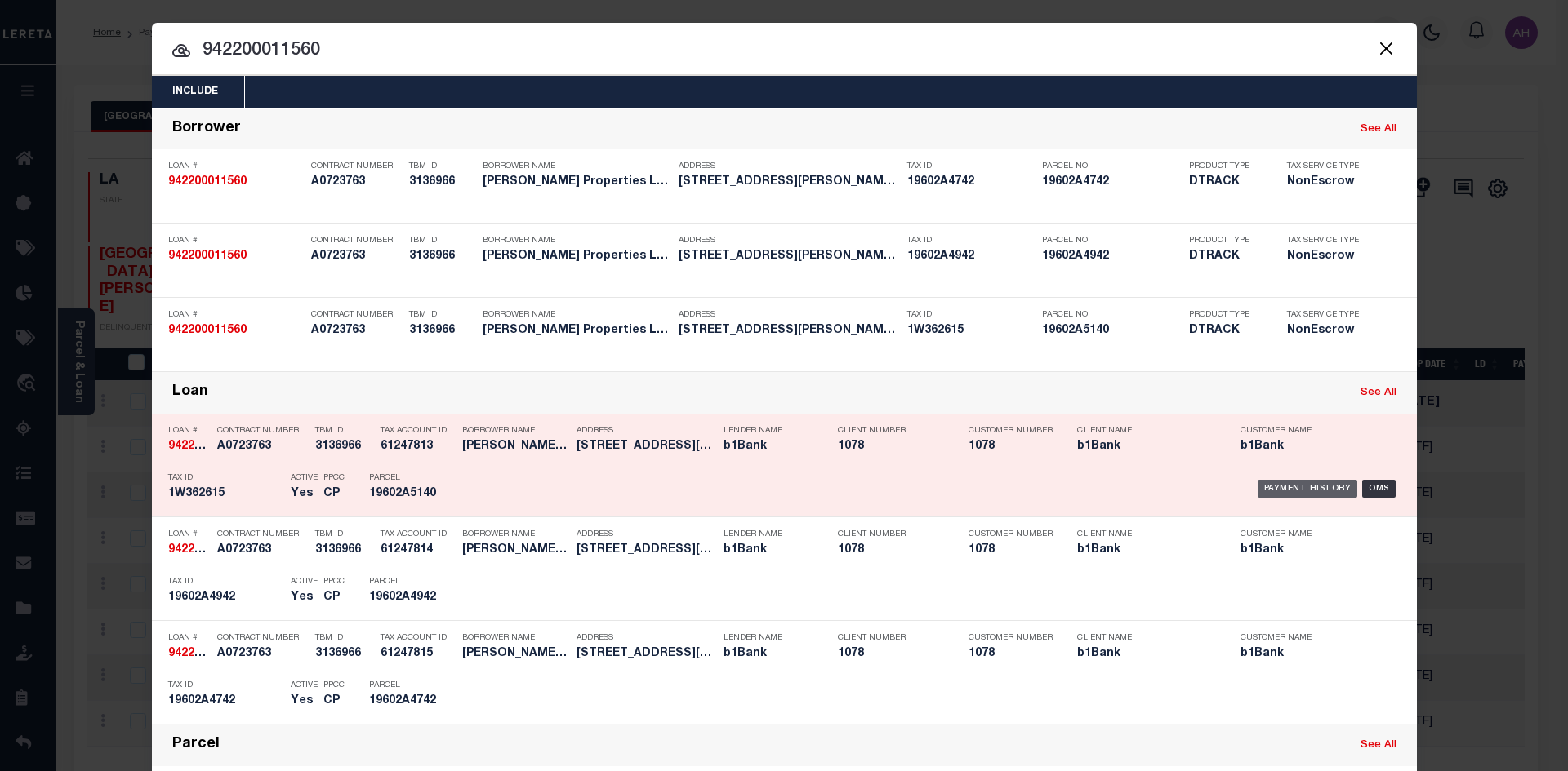
click at [1289, 498] on div "Payment History" at bounding box center [1307, 489] width 100 height 18
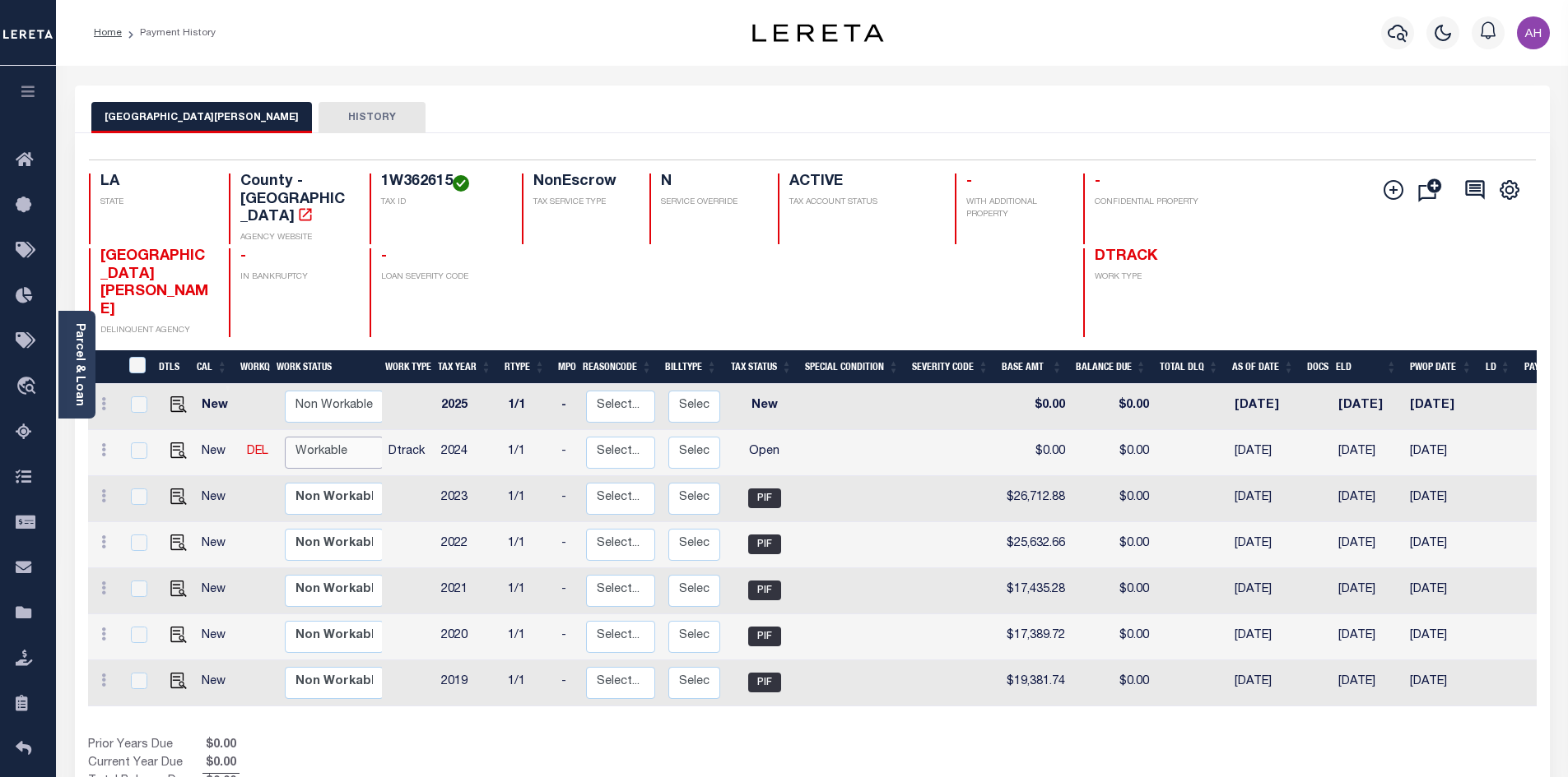
click at [345, 437] on select "Non Workable Workable" at bounding box center [334, 452] width 99 height 32
checkbox input "true"
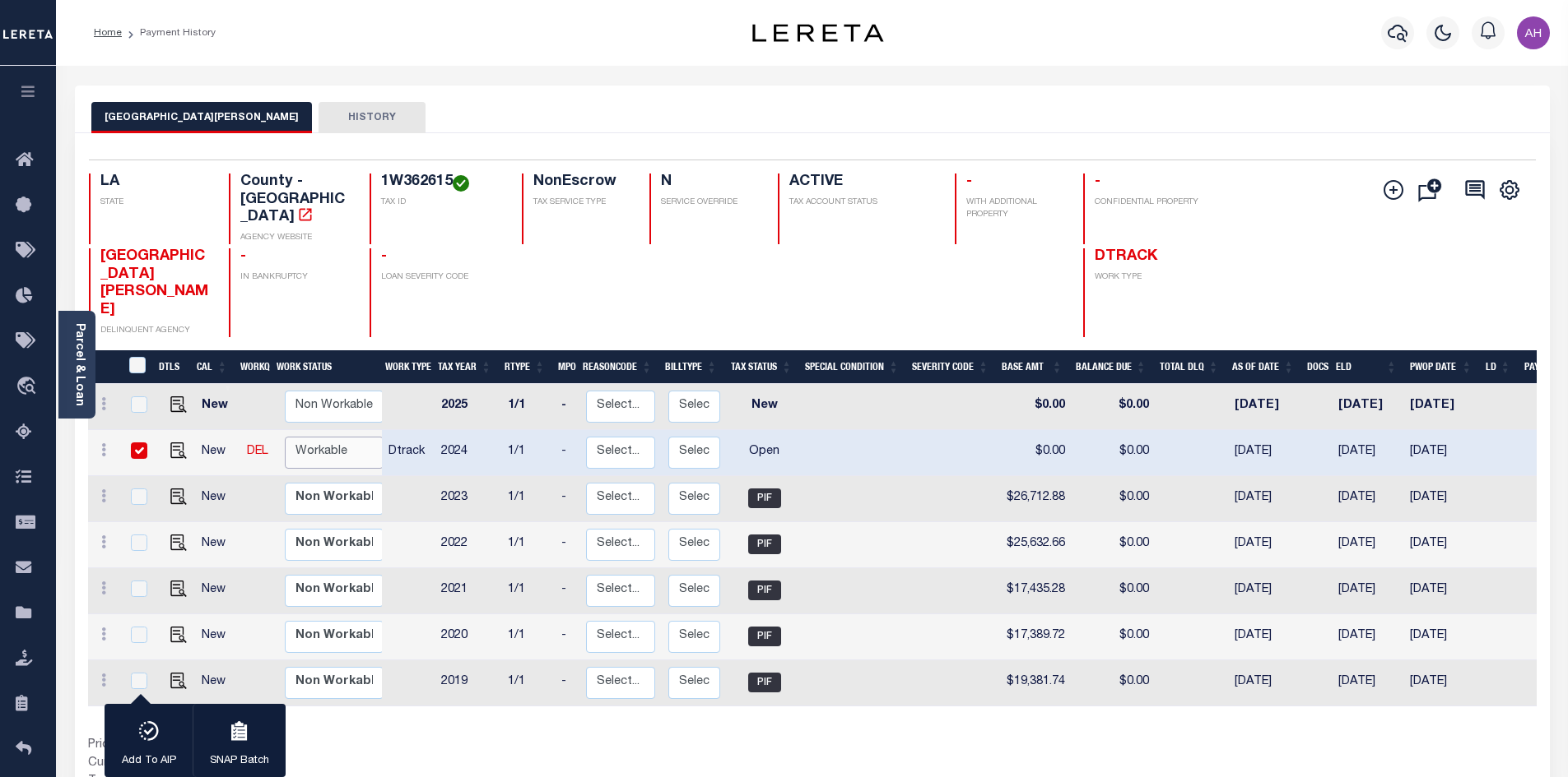
select select "true"
click at [285, 437] on select "Non Workable Workable" at bounding box center [334, 452] width 99 height 32
checkbox input "false"
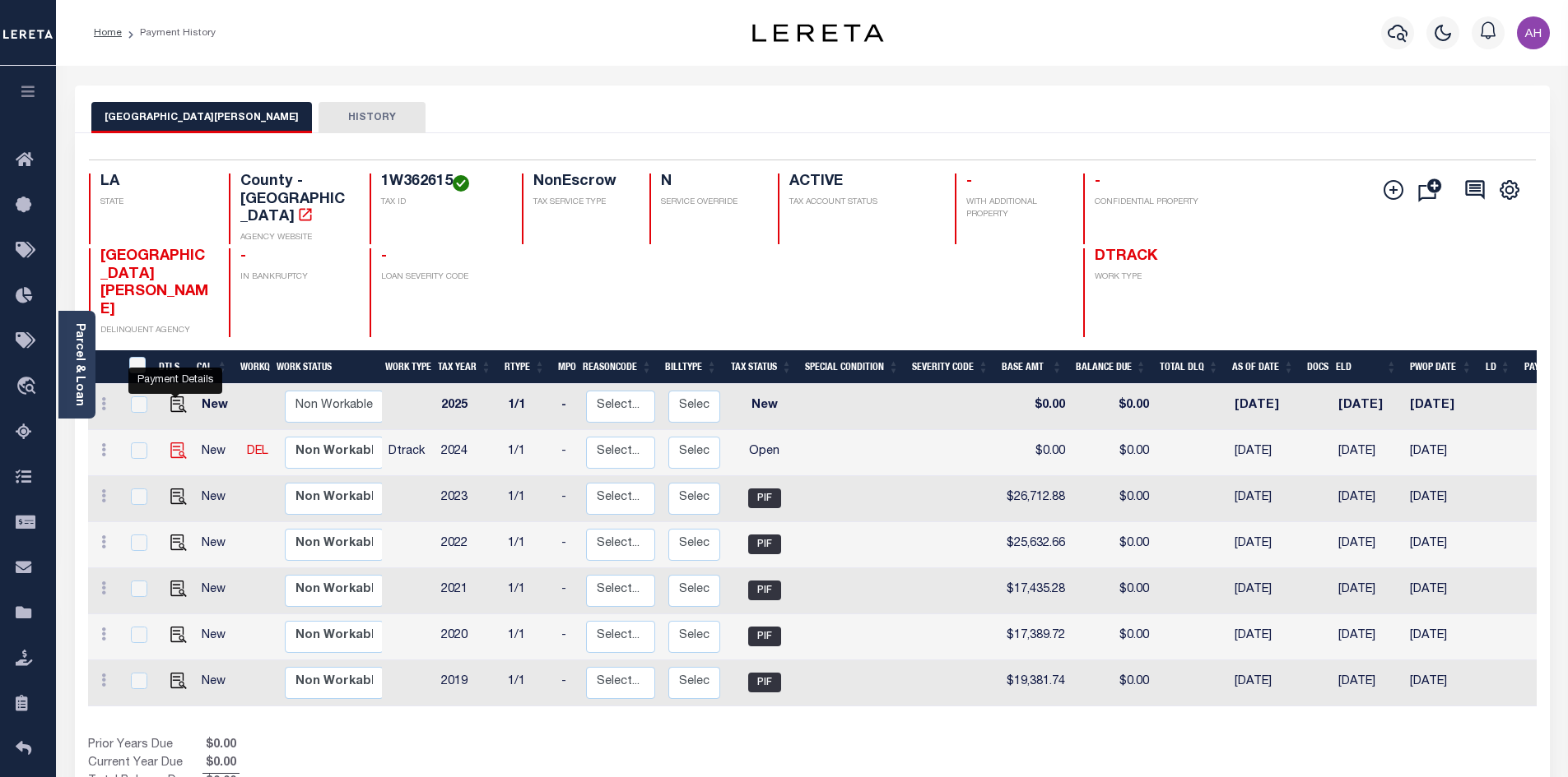
click at [179, 442] on img "" at bounding box center [178, 450] width 16 height 16
checkbox input "true"
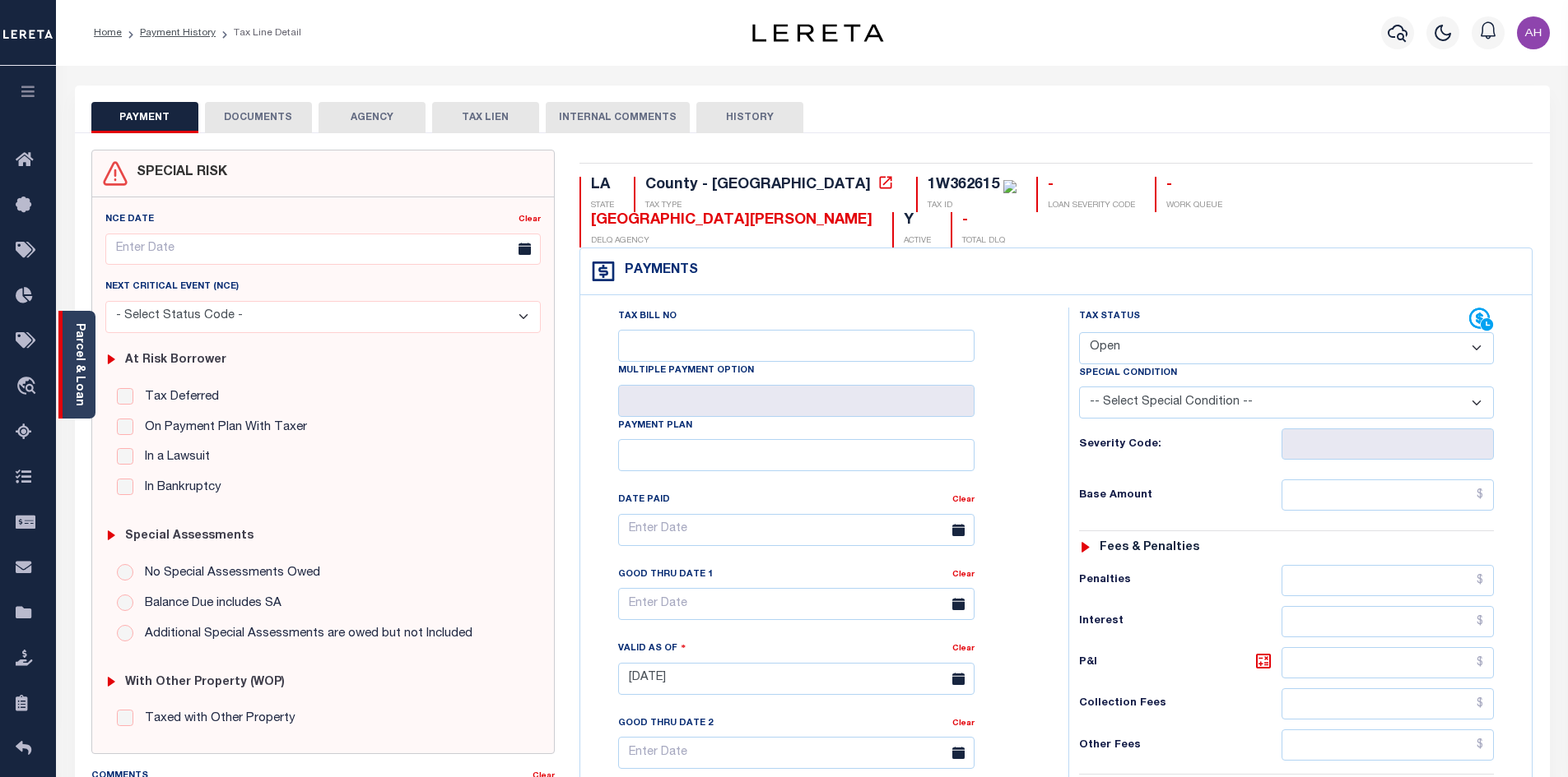
click at [88, 375] on div "Parcel & Loan" at bounding box center [77, 364] width 37 height 108
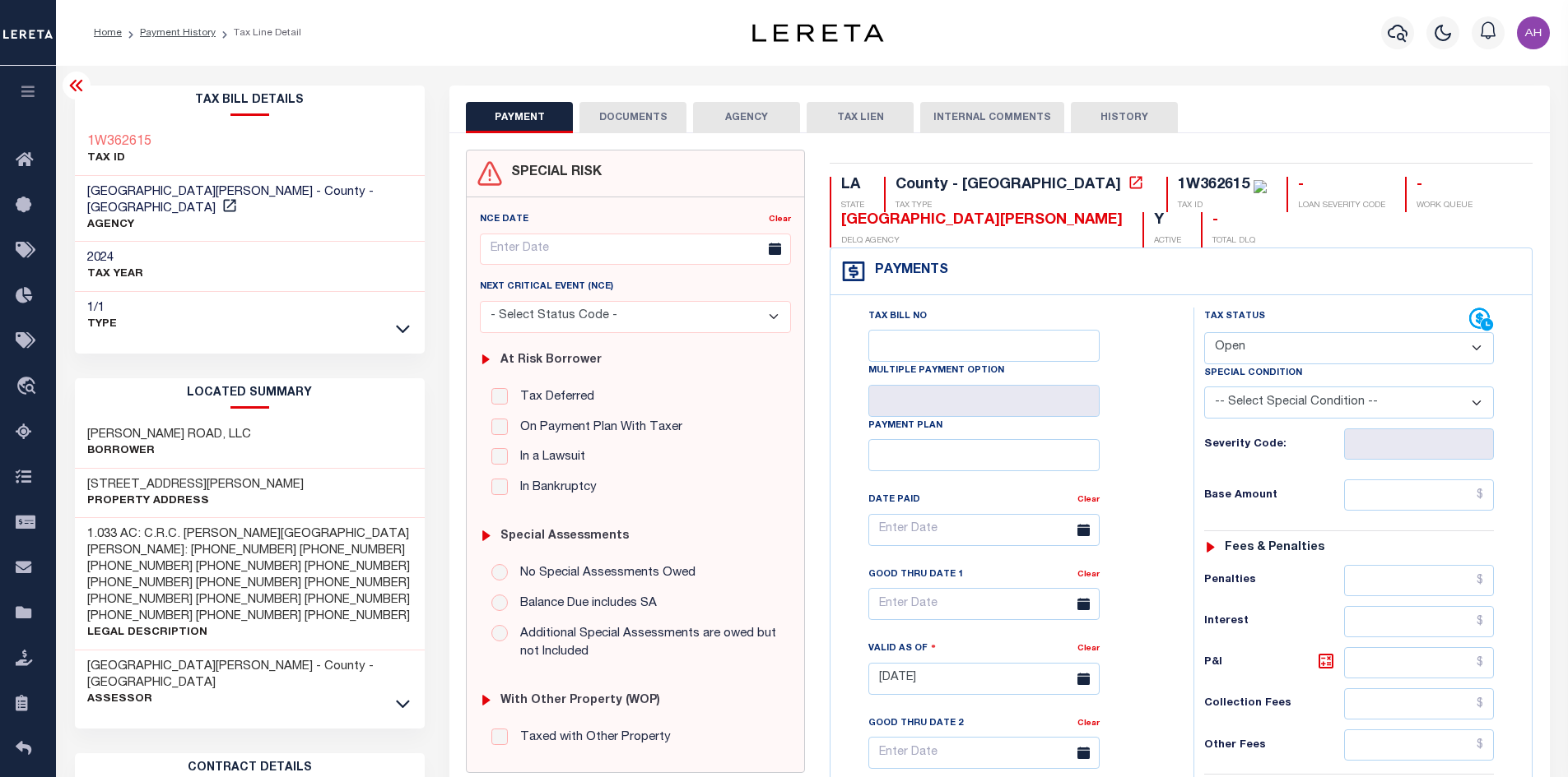
click at [1254, 344] on select "- Select Status Code - Open Due/Unpaid Paid Incomplete No Tax Due Internal Refu…" at bounding box center [1349, 348] width 290 height 32
select select "PYD"
click at [1204, 333] on select "- Select Status Code - Open Due/Unpaid Paid Incomplete No Tax Due Internal Refu…" at bounding box center [1349, 348] width 290 height 32
type input "10/06/2025"
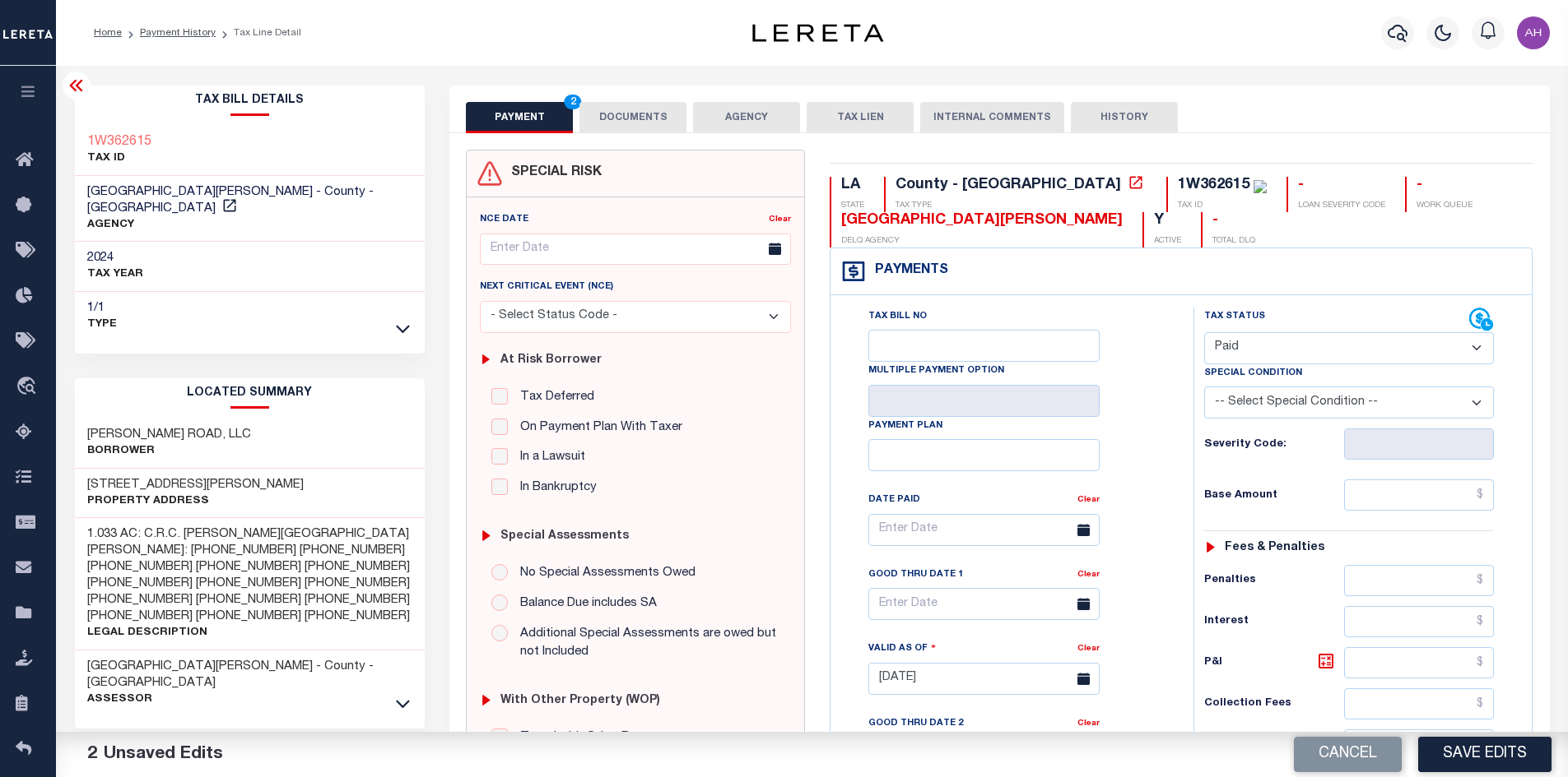
click at [1284, 407] on select "-- Select Special Condition -- 3RD PARTY TAX LIEN AGENCY TAX LIEN (A.K.A Inside…" at bounding box center [1349, 402] width 290 height 32
click at [1388, 501] on input "text" at bounding box center [1419, 495] width 151 height 32
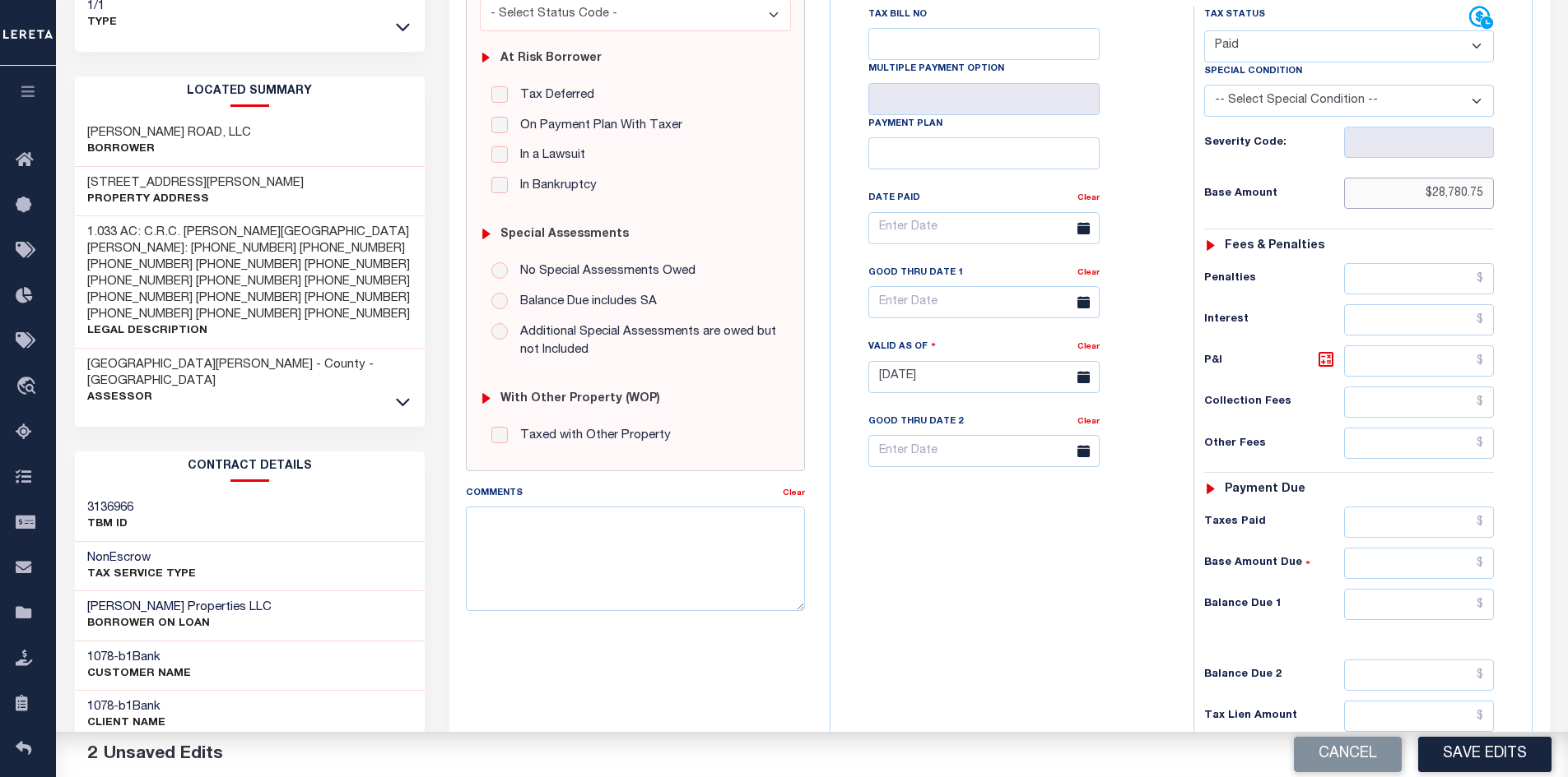
scroll to position [329, 0]
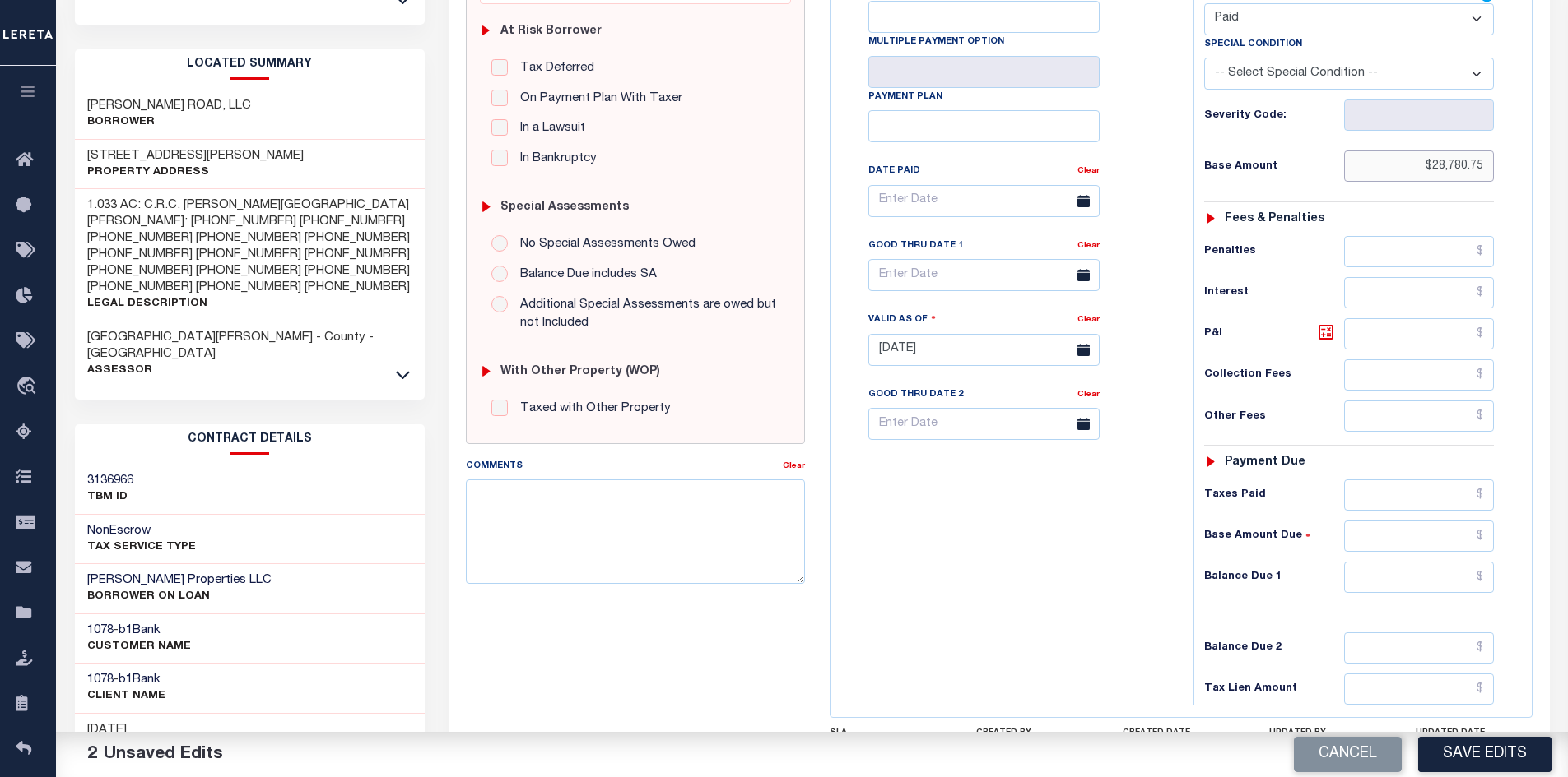
type input "$28,780.75"
click at [1409, 576] on input "text" at bounding box center [1419, 577] width 151 height 32
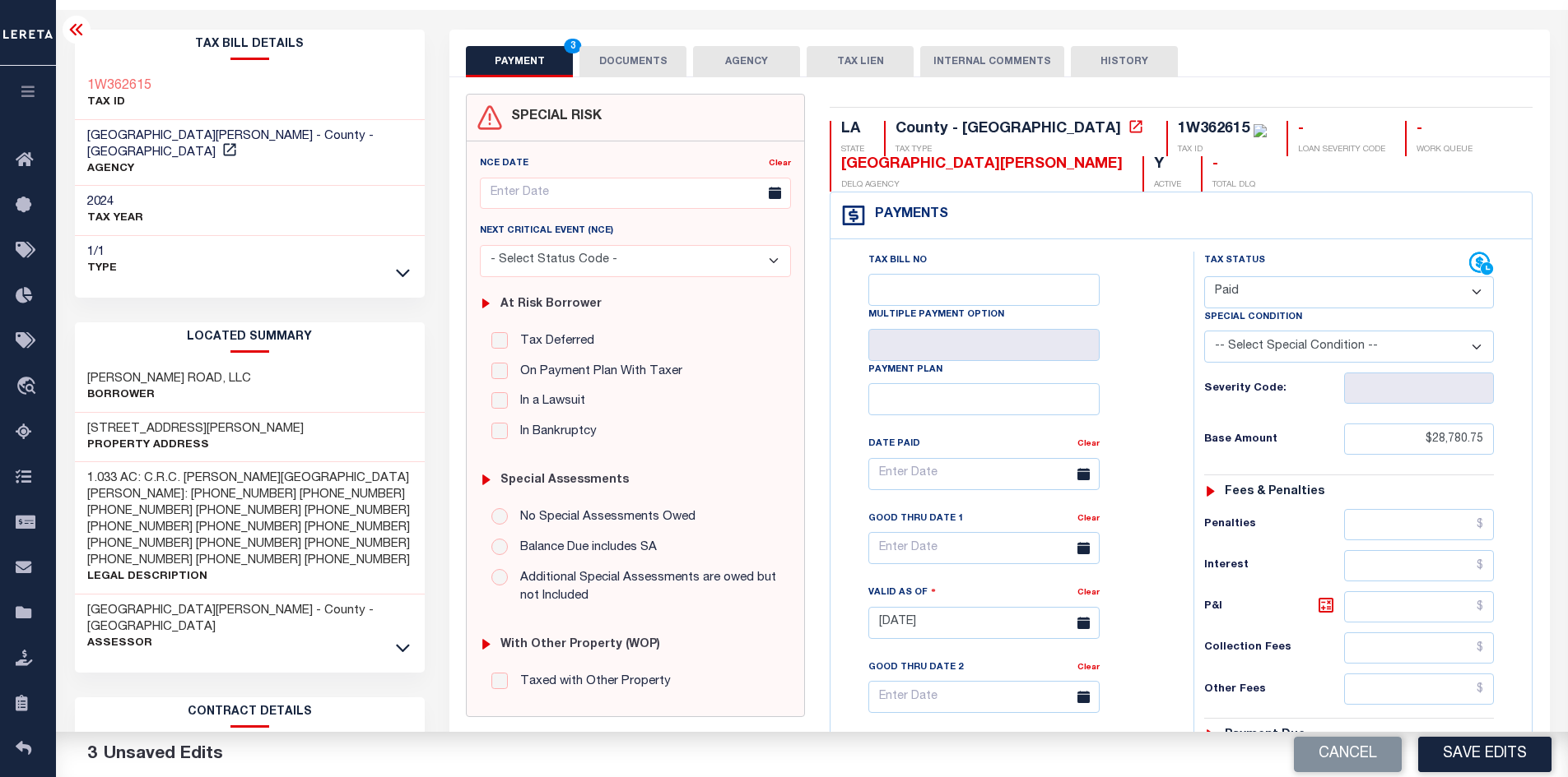
scroll to position [0, 0]
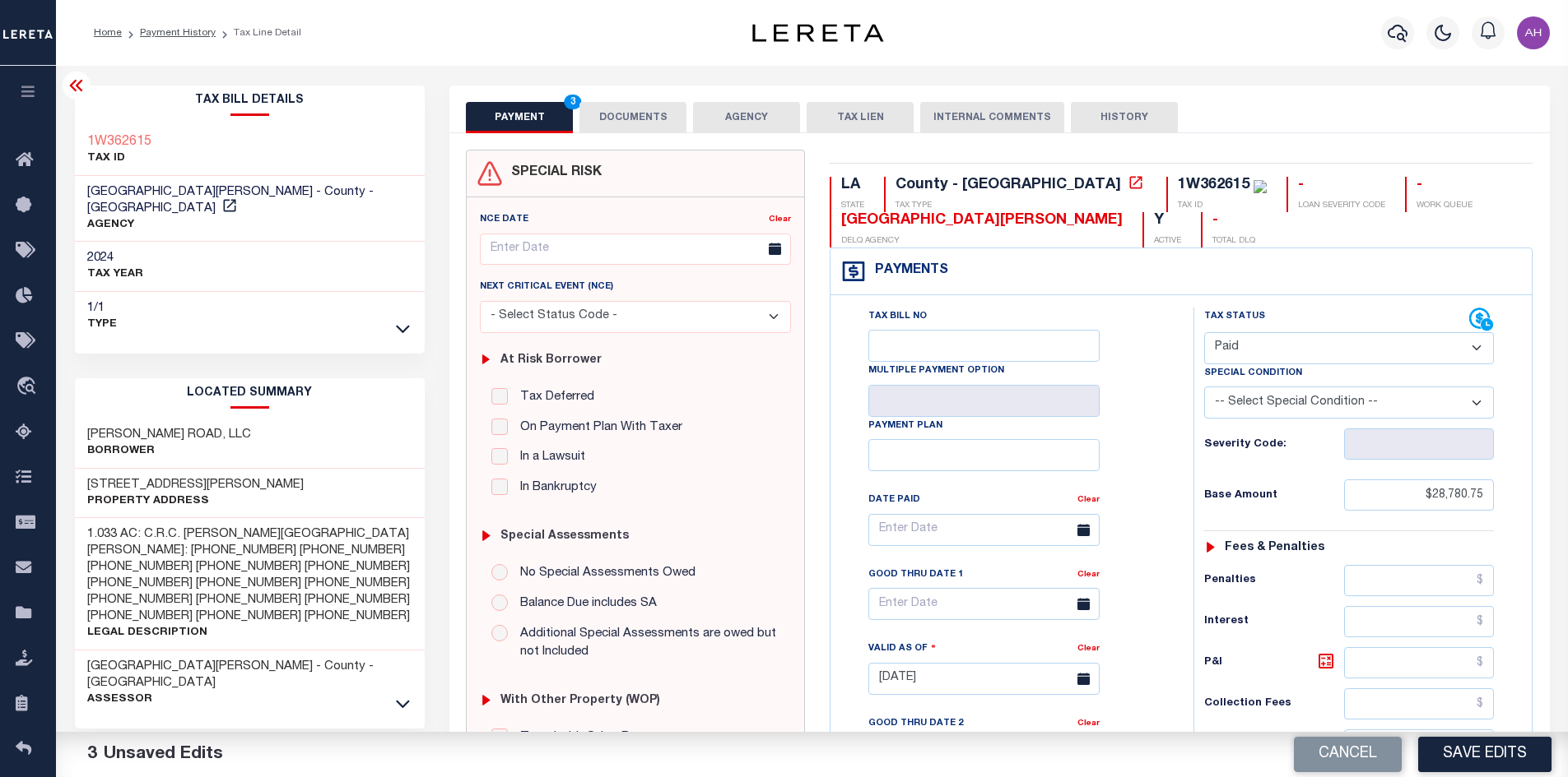
type input "$0.00"
click at [625, 119] on button "DOCUMENTS" at bounding box center [632, 117] width 107 height 32
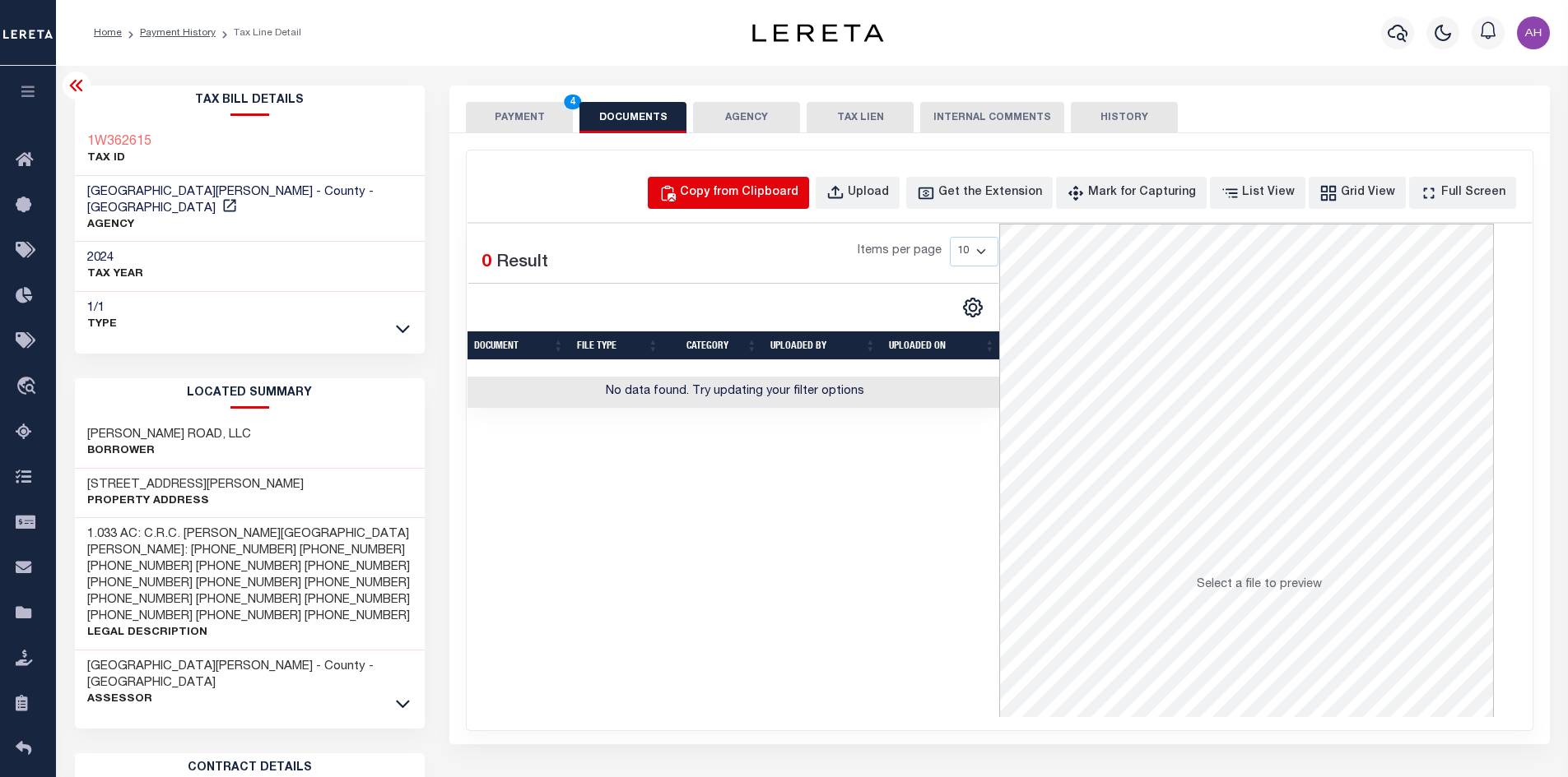
click at [786, 190] on div "Copy from Clipboard" at bounding box center [739, 193] width 118 height 18
select select "POP"
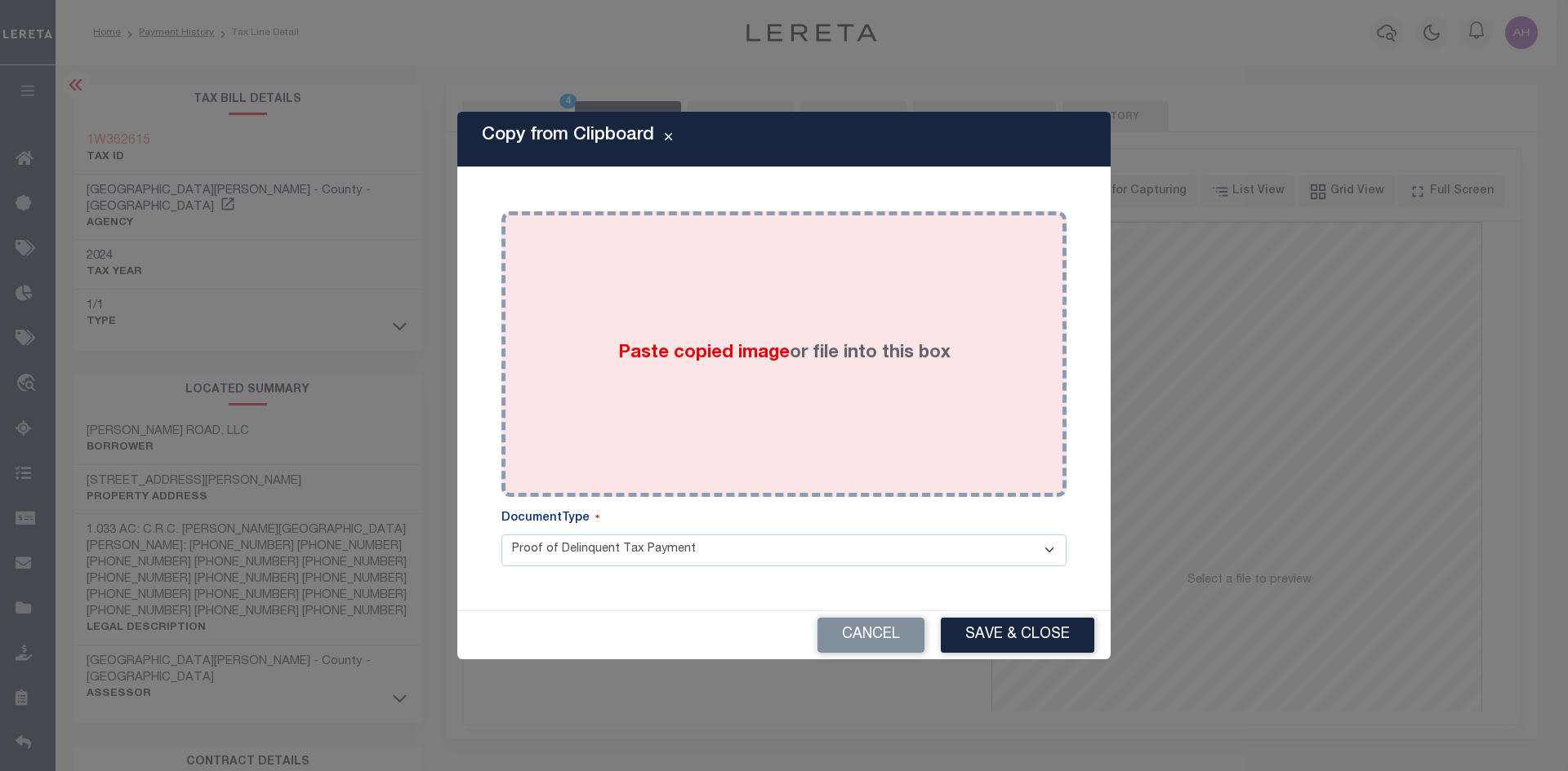
click at [710, 350] on span "Paste copied image" at bounding box center [704, 353] width 172 height 18
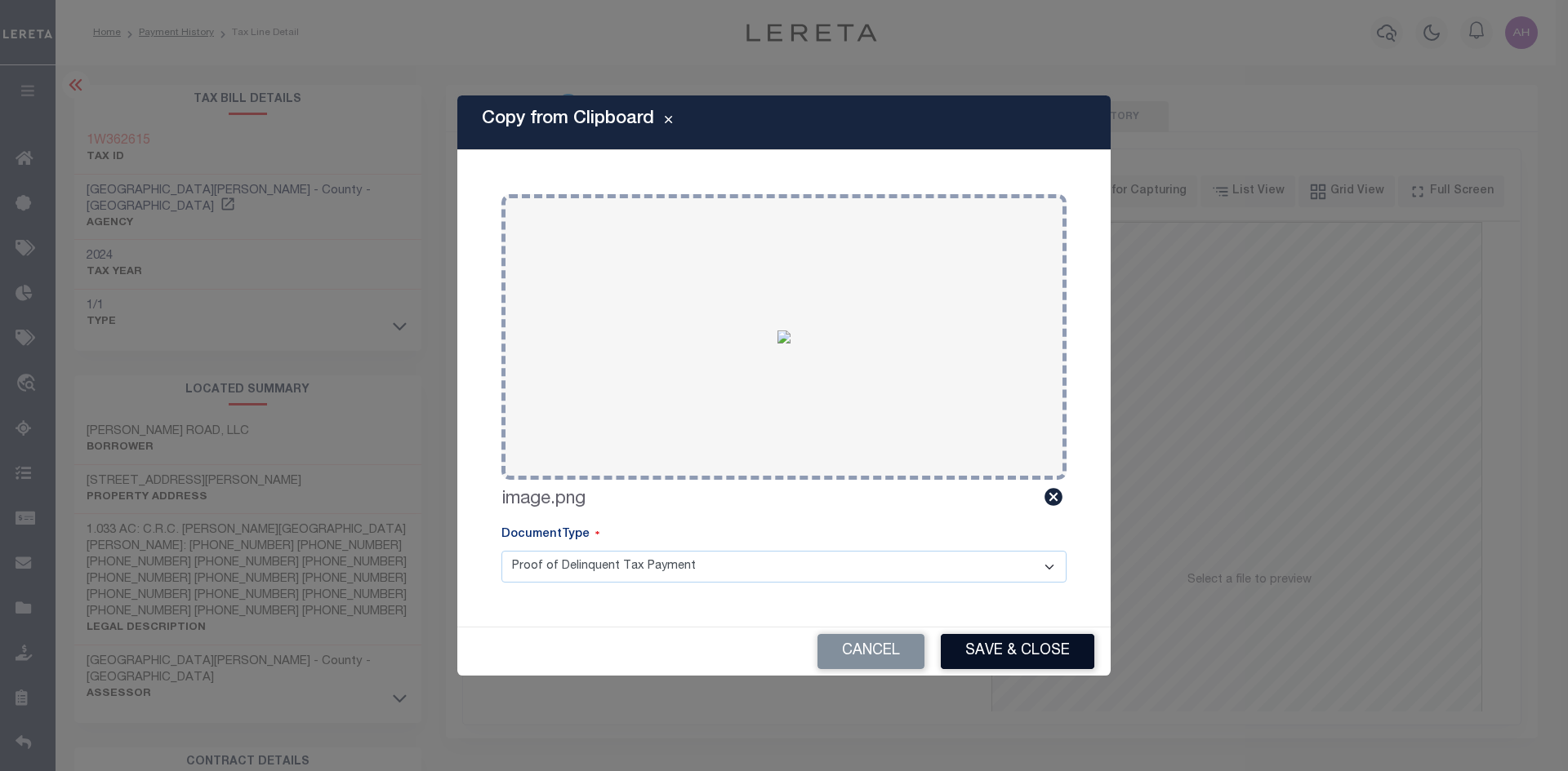
click at [1028, 651] on button "Save & Close" at bounding box center [1017, 652] width 154 height 35
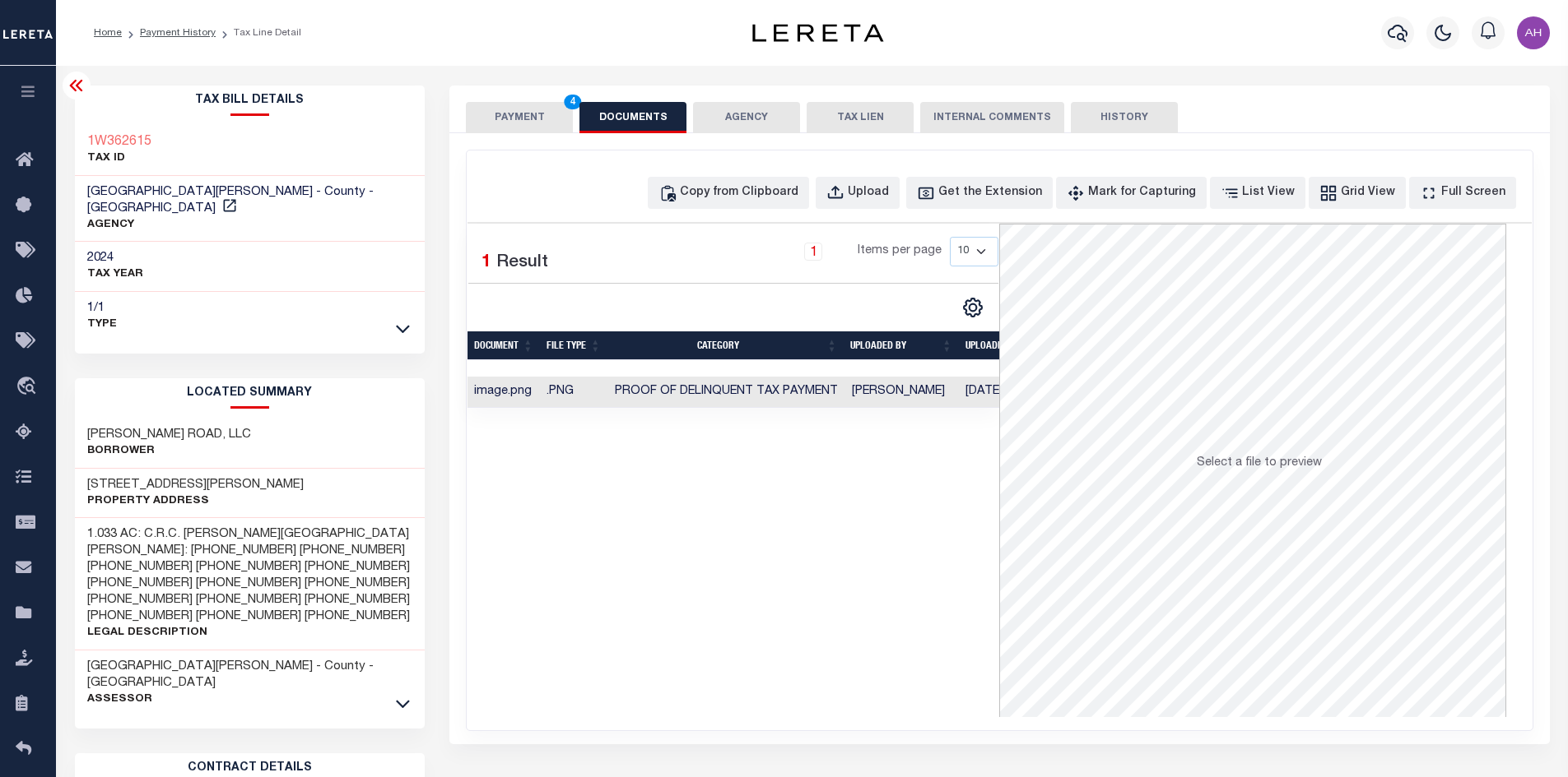
click at [498, 117] on button "PAYMENT 4" at bounding box center [518, 117] width 107 height 32
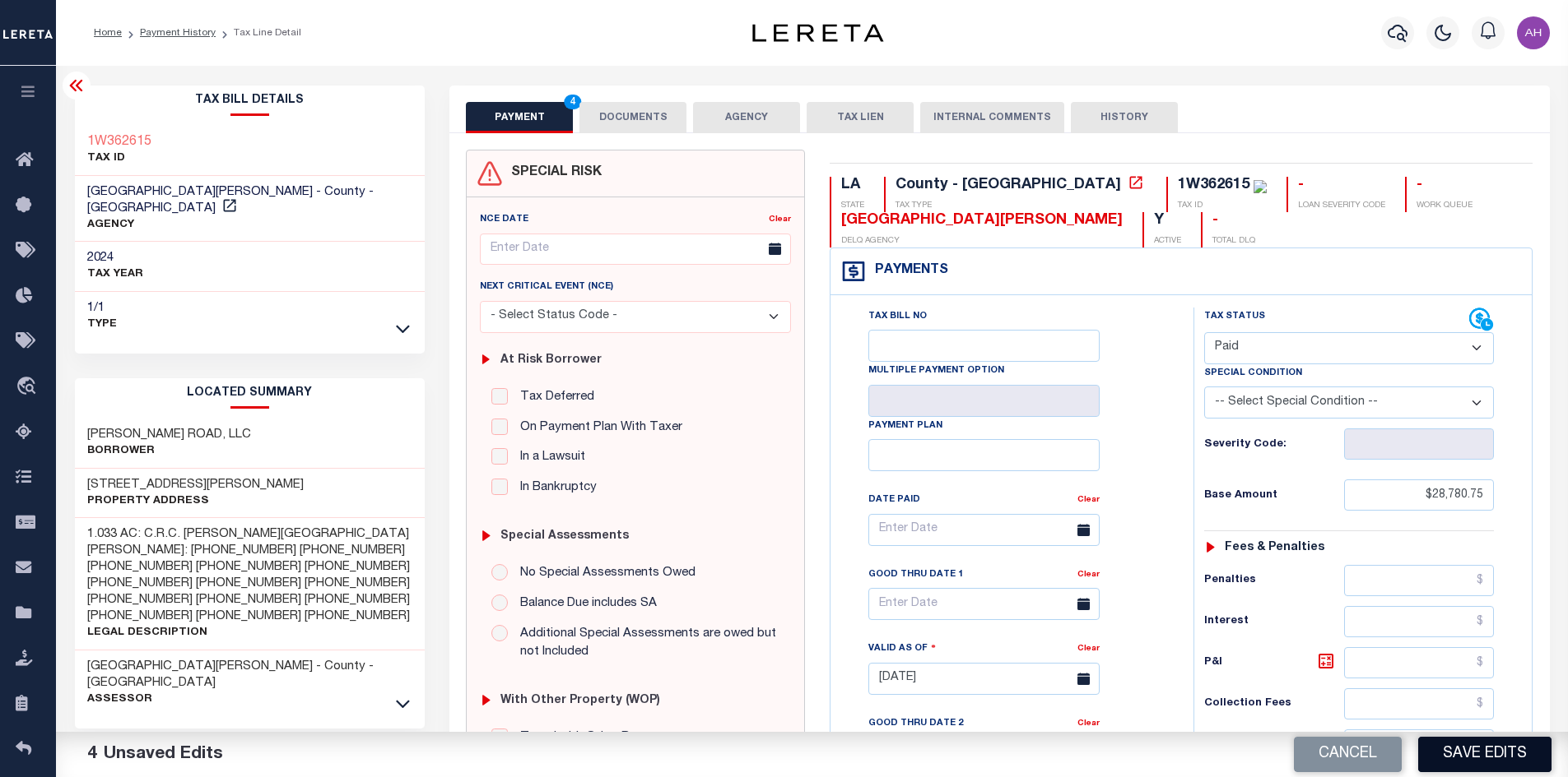
click at [1502, 760] on button "Save Edits" at bounding box center [1484, 755] width 134 height 36
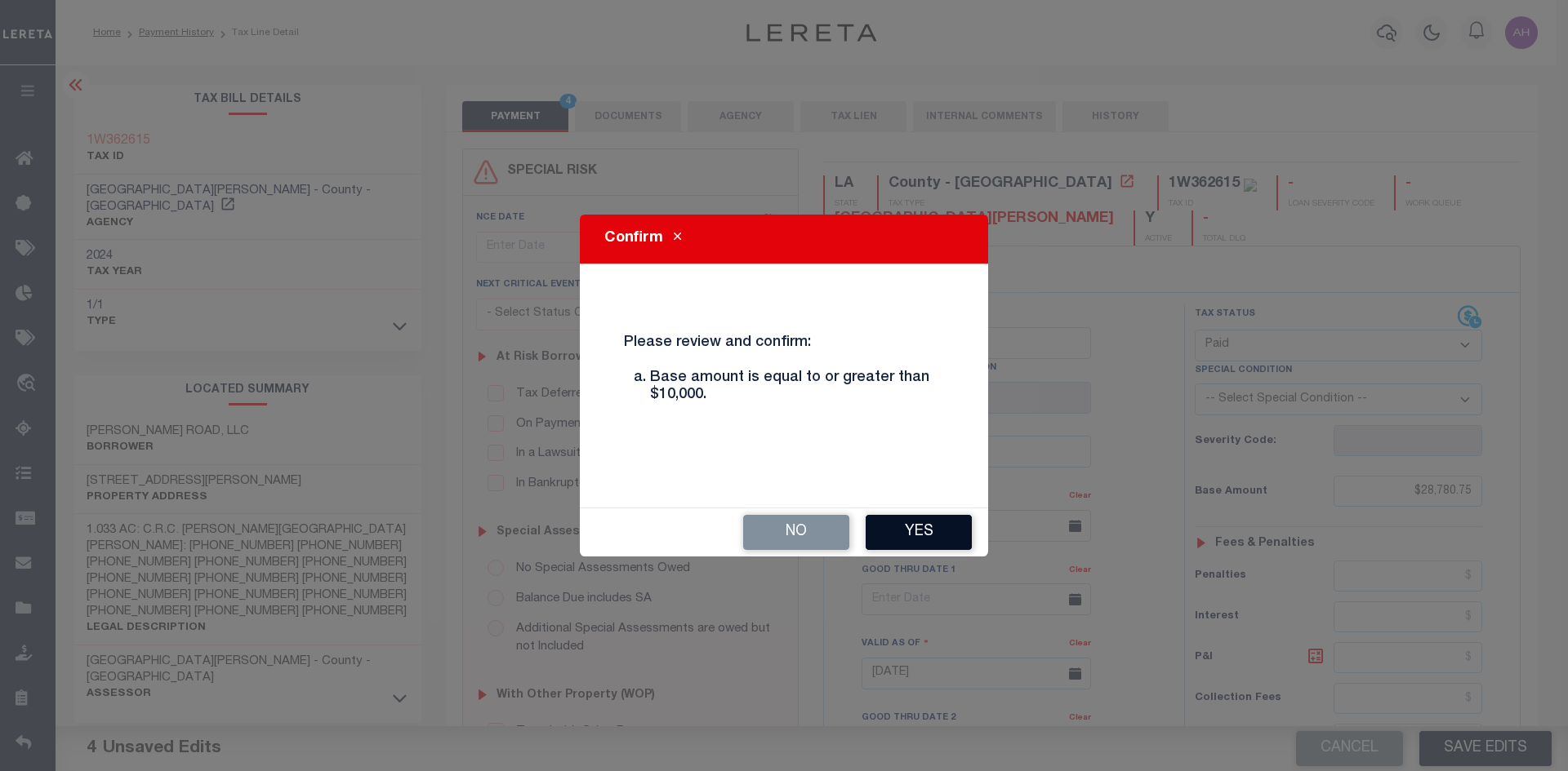
click at [887, 530] on button "Yes" at bounding box center [918, 532] width 106 height 35
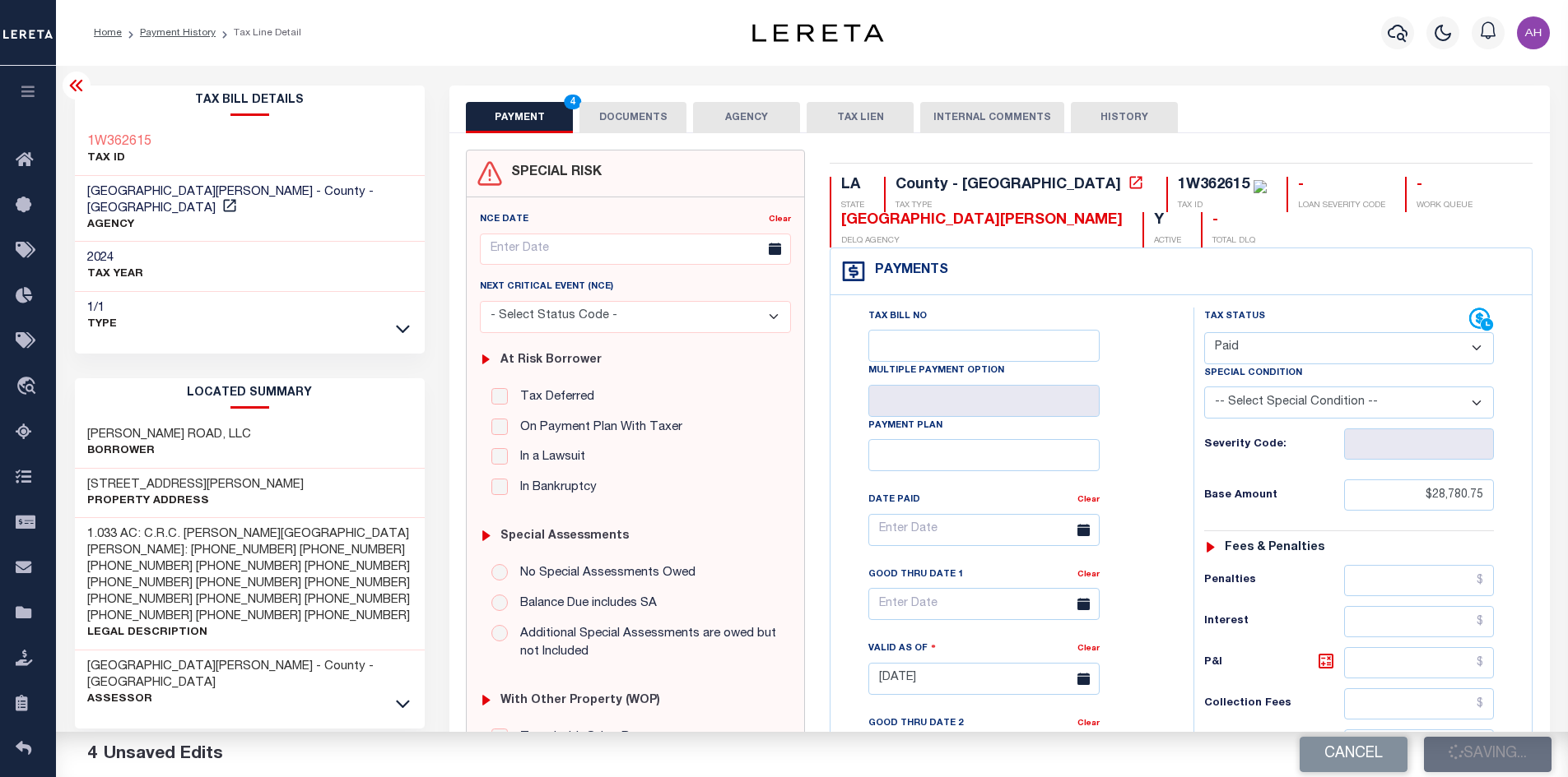
checkbox input "false"
type input "$28,780.75"
type input "$0"
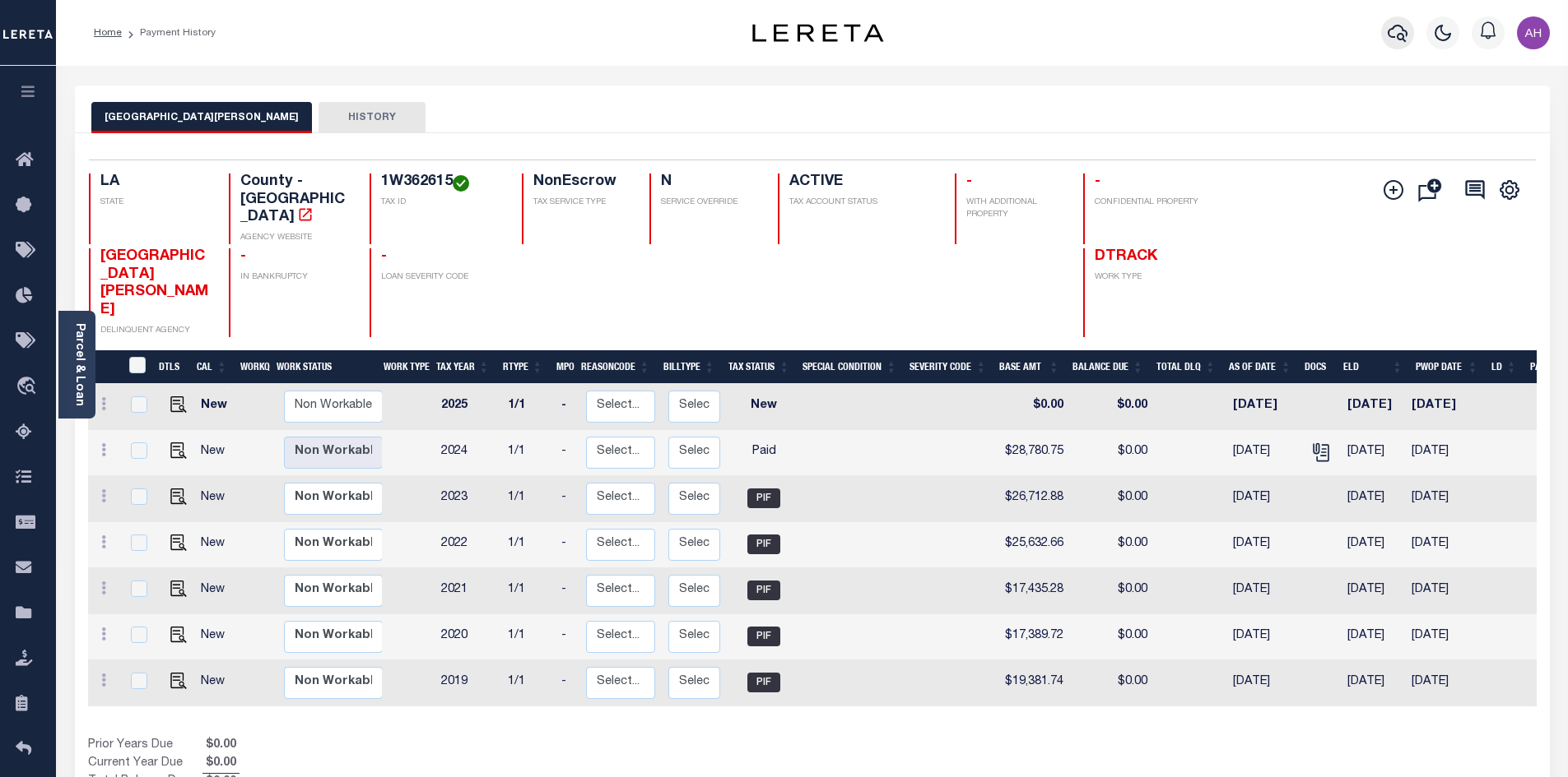
click at [1391, 37] on icon "button" at bounding box center [1397, 34] width 20 height 17
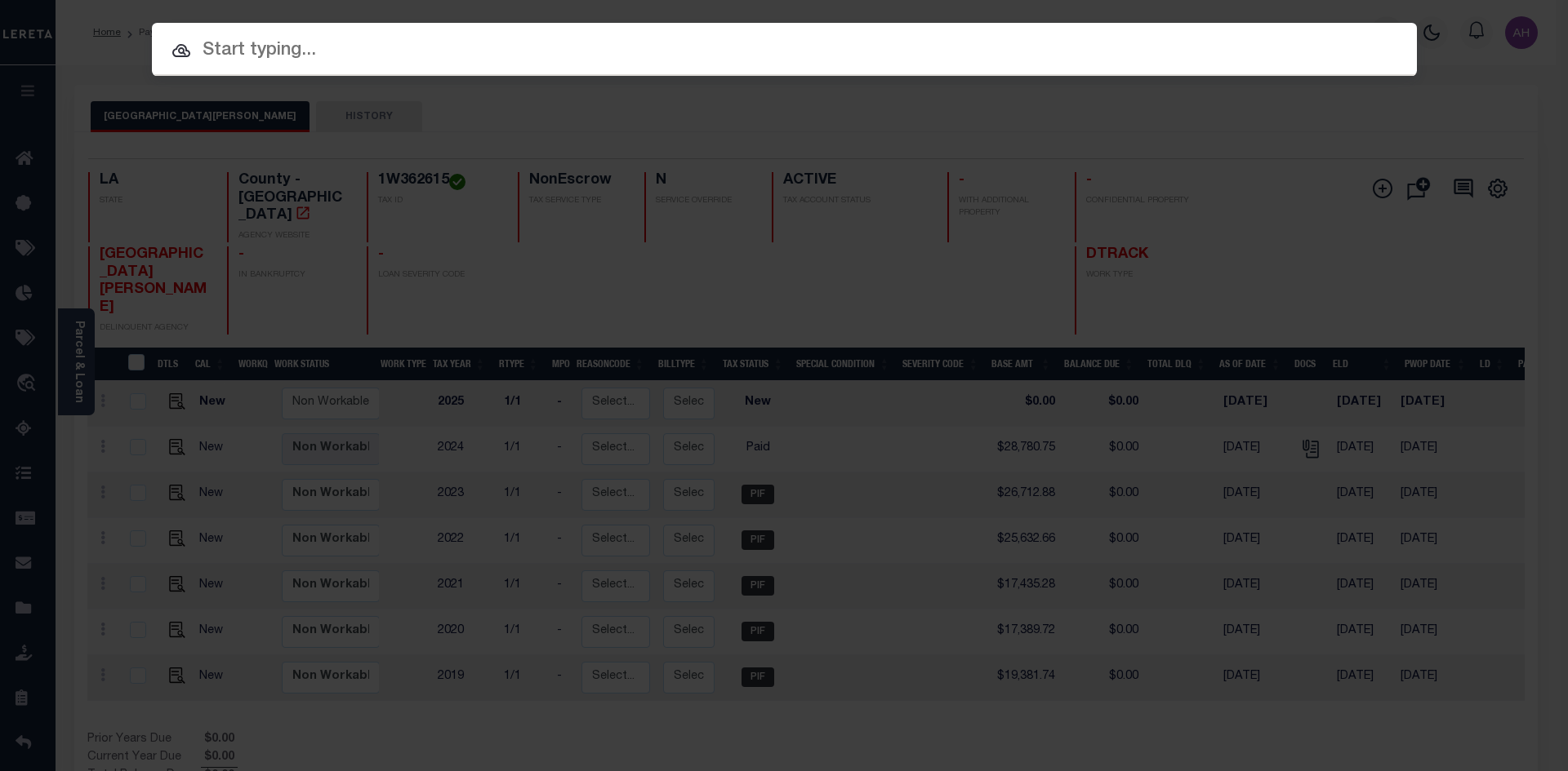
paste input "942100032427"
type input "942100032427"
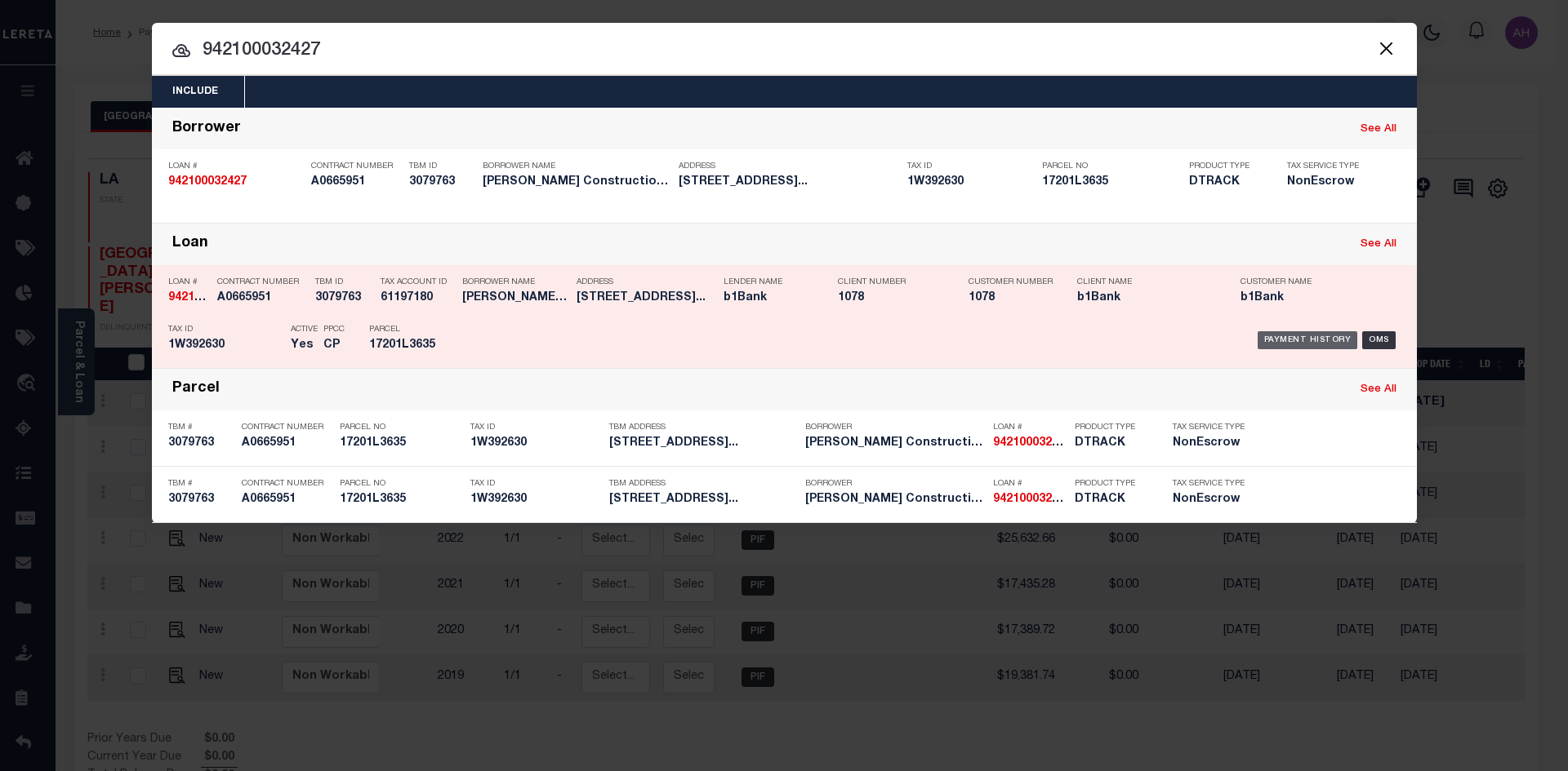
click at [1310, 337] on div "Payment History" at bounding box center [1307, 340] width 100 height 18
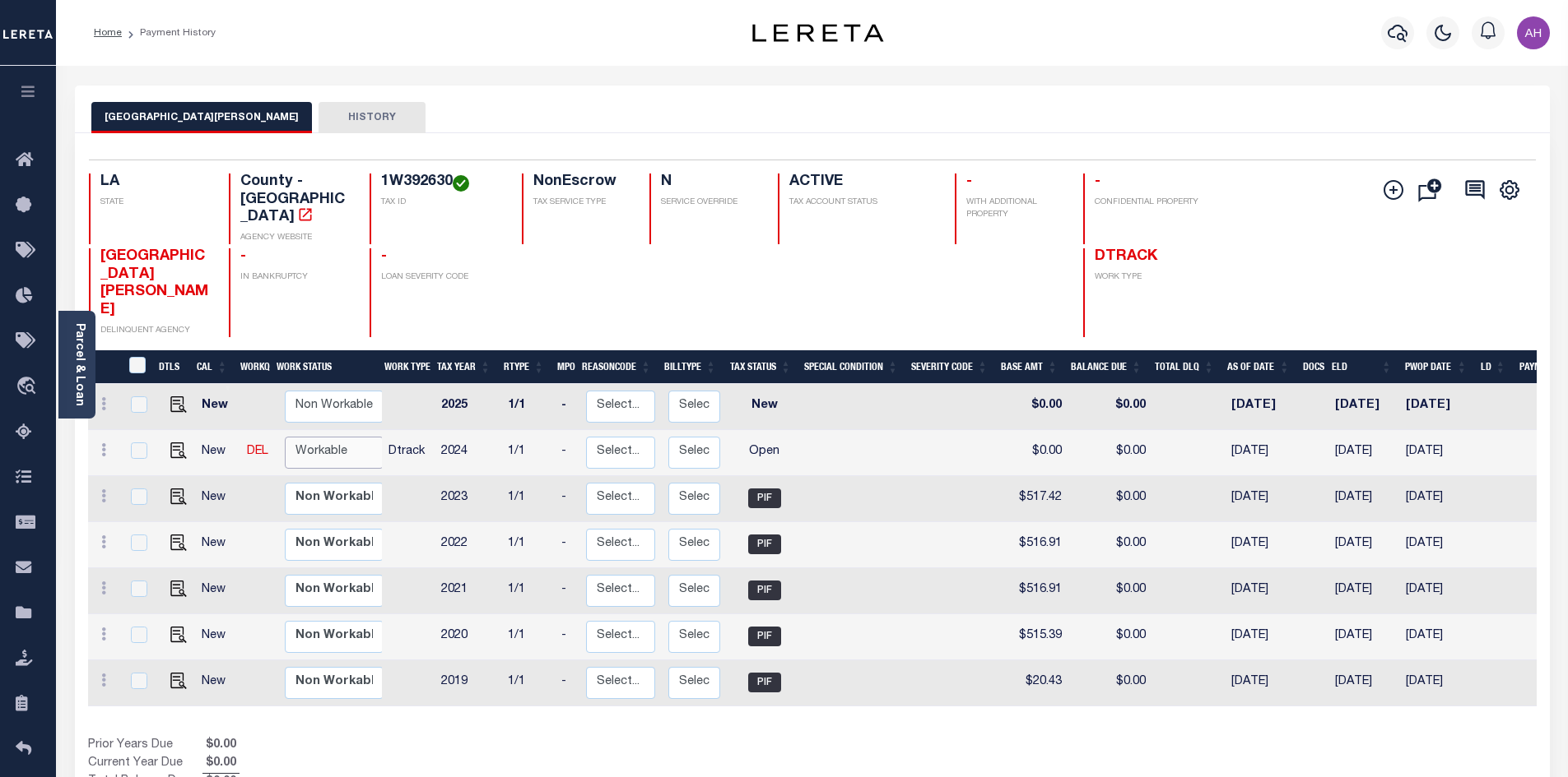
click at [317, 437] on select "Non Workable Workable" at bounding box center [334, 452] width 99 height 32
checkbox input "true"
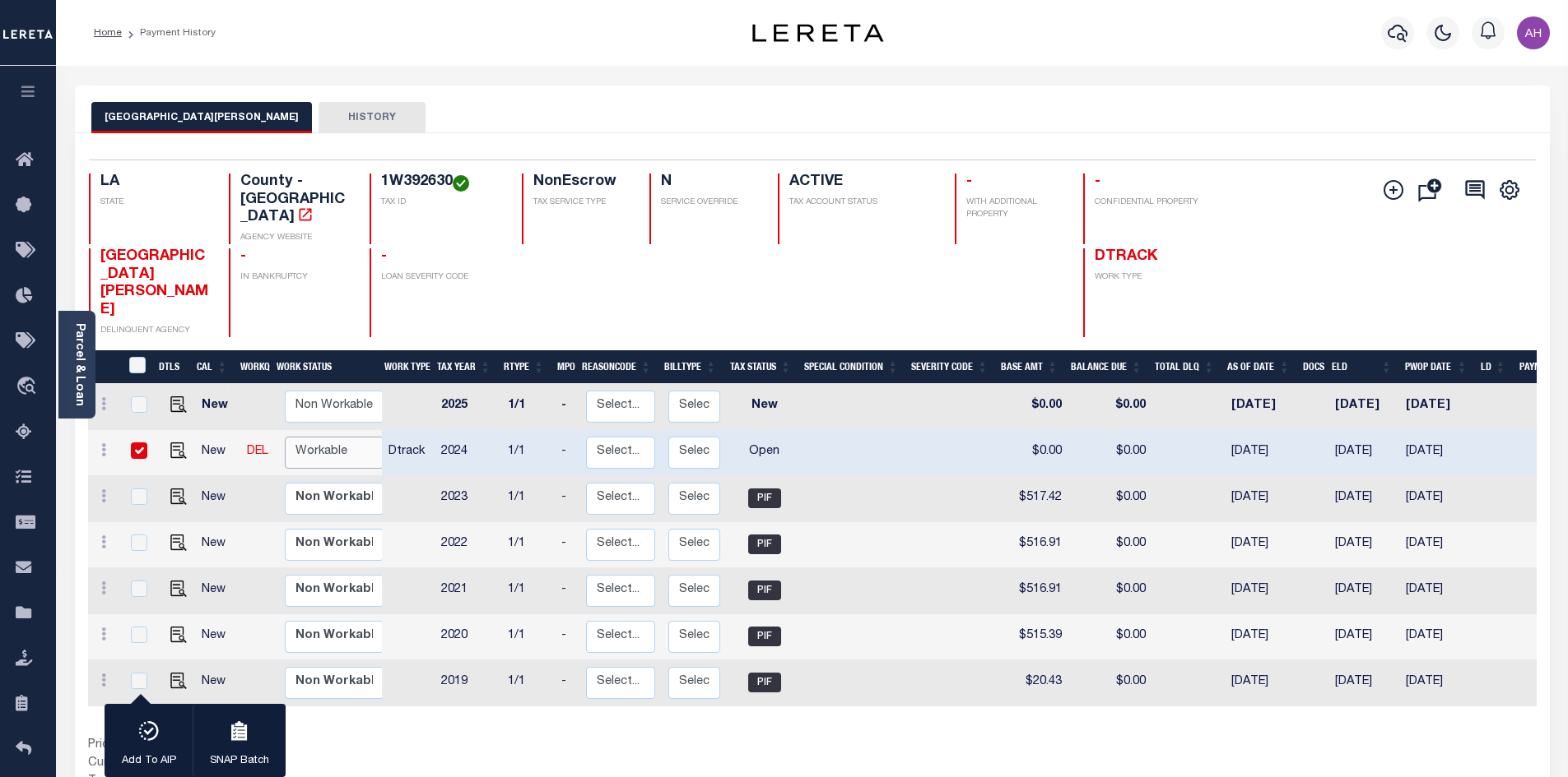
select select "true"
click at [285, 437] on select "Non Workable Workable" at bounding box center [334, 452] width 99 height 32
checkbox input "false"
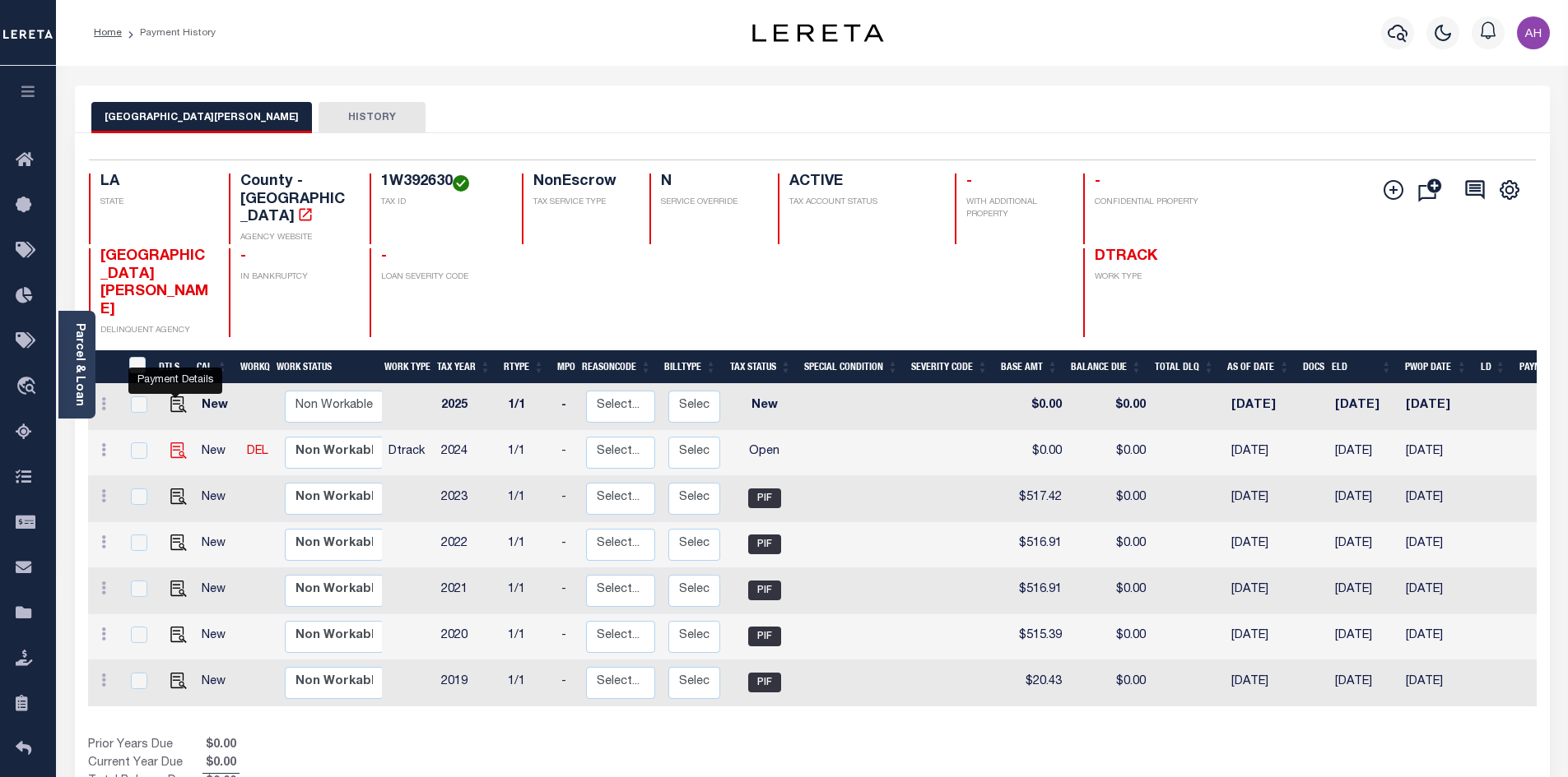
click at [179, 442] on img "" at bounding box center [178, 450] width 16 height 16
checkbox input "true"
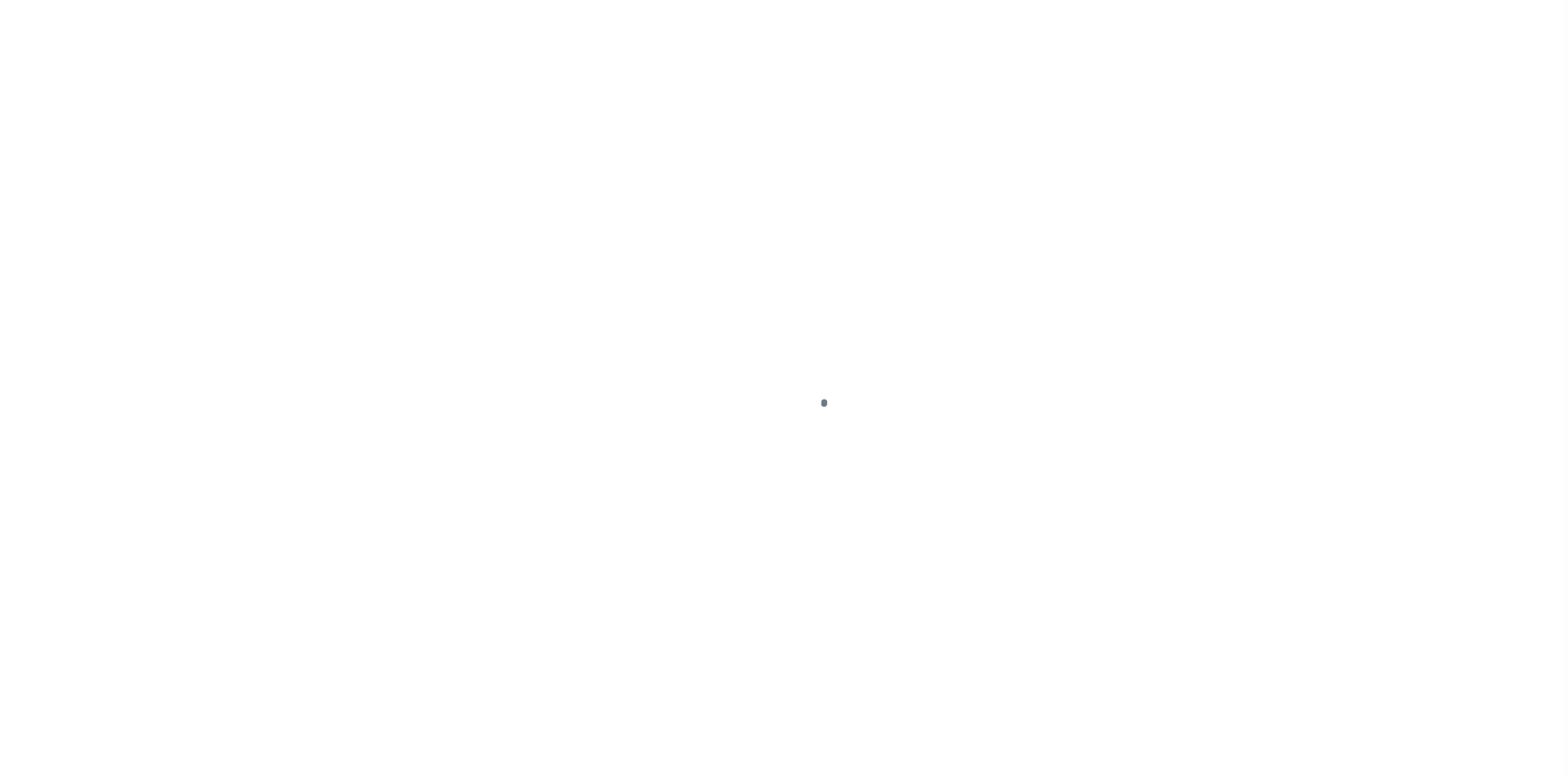
select select "OP2"
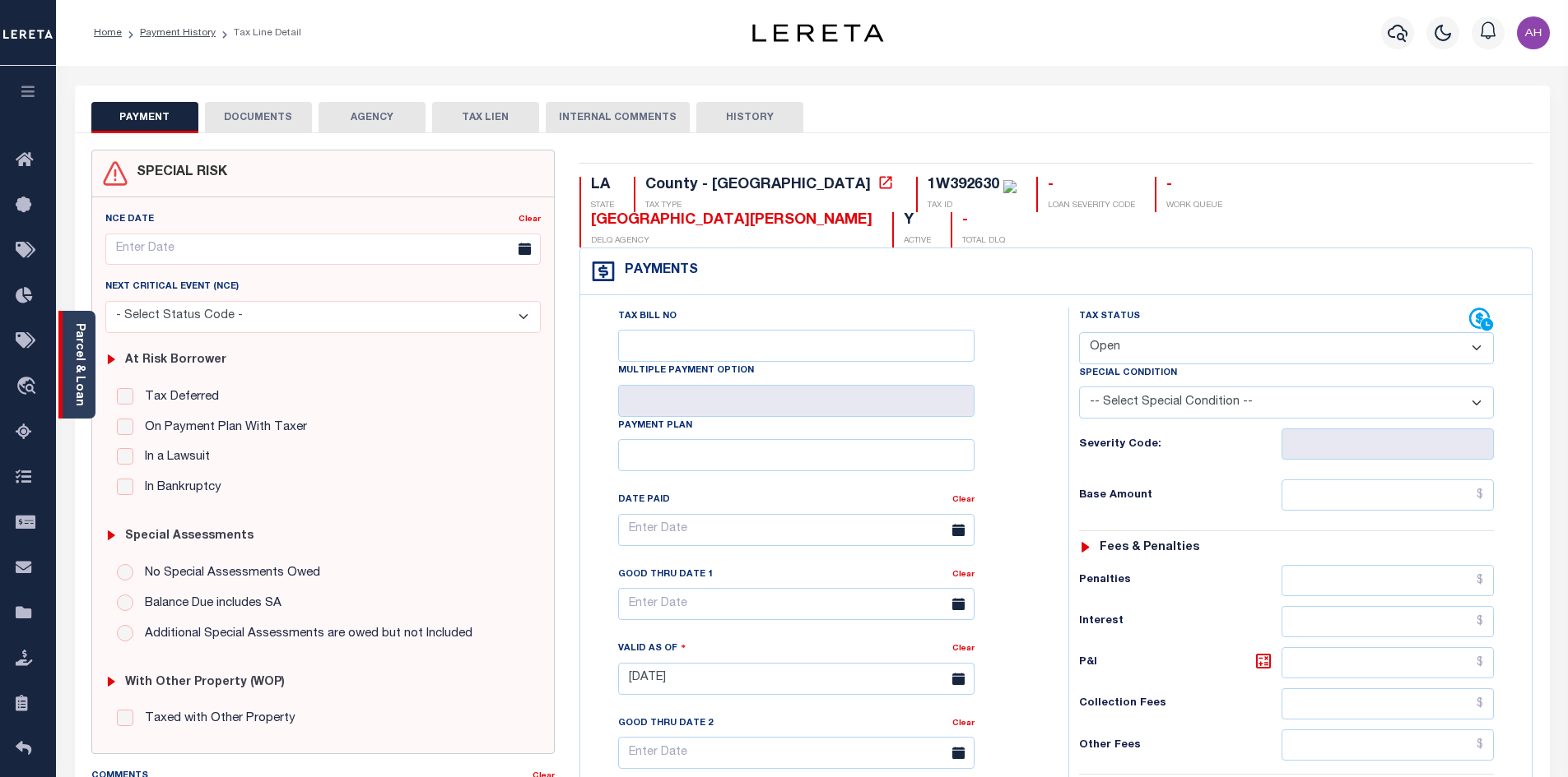
click at [84, 367] on link "Parcel & Loan" at bounding box center [79, 364] width 12 height 83
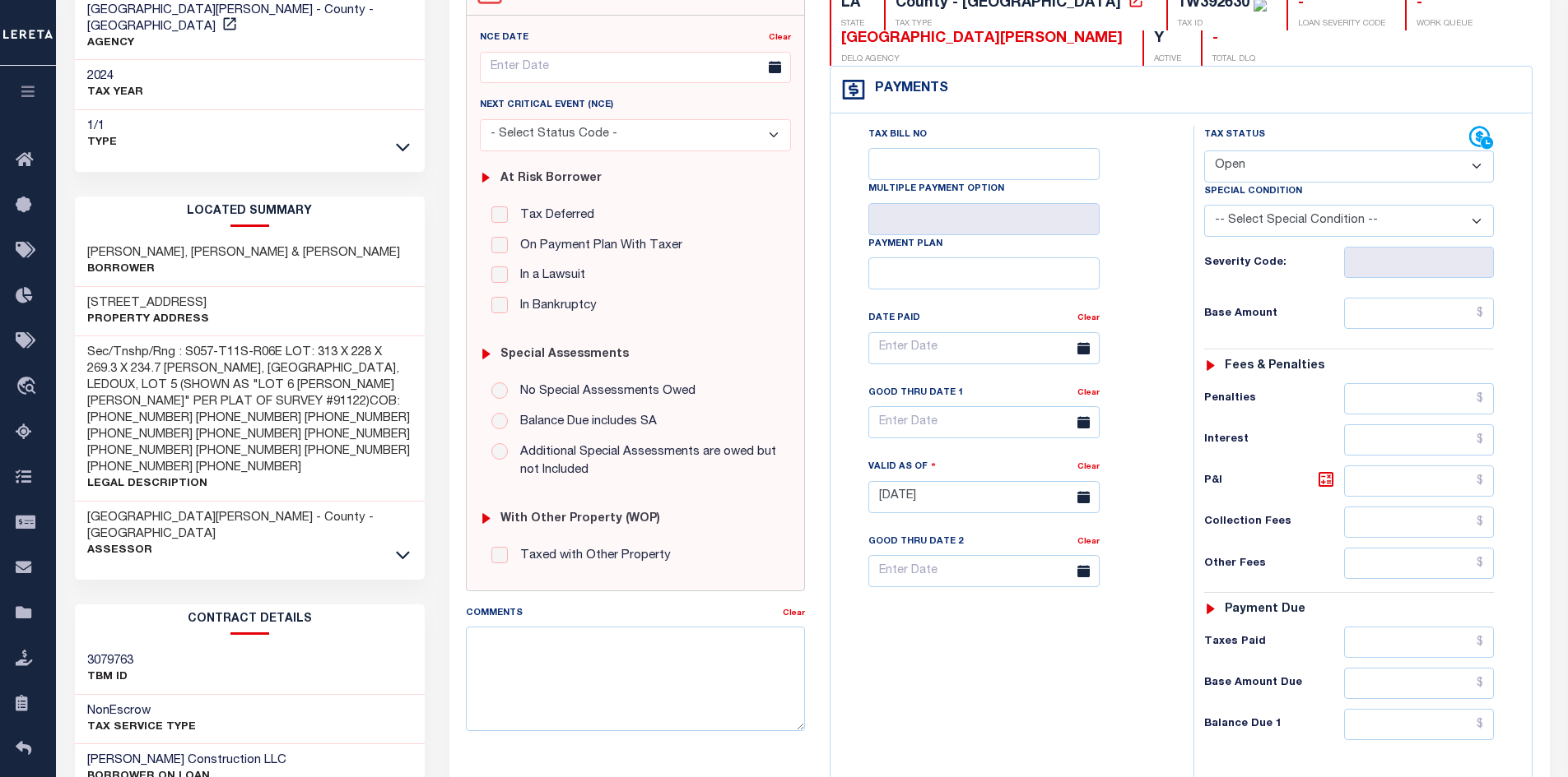
scroll to position [329, 0]
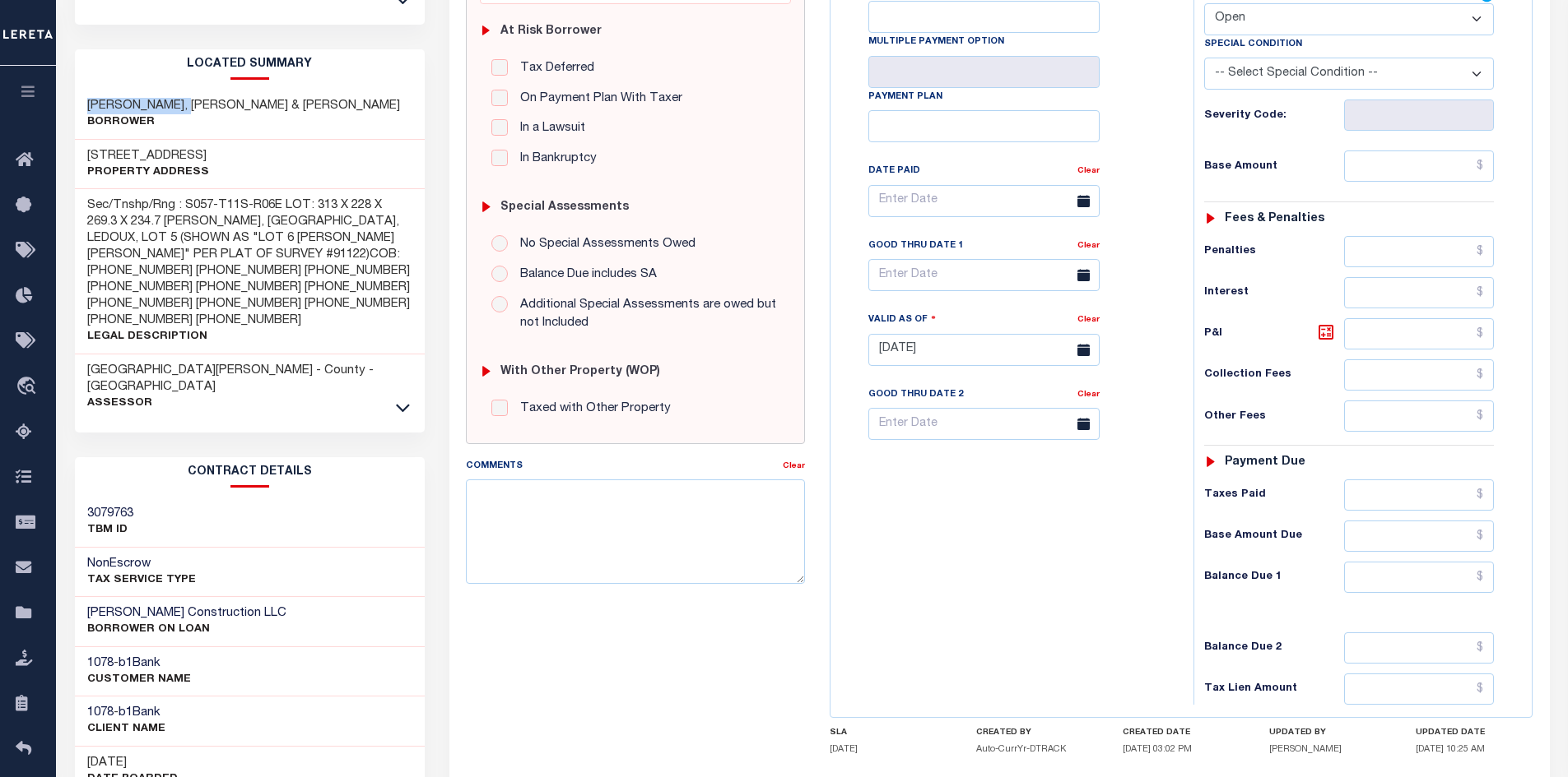
drag, startPoint x: 198, startPoint y: 86, endPoint x: 80, endPoint y: 92, distance: 118.2
click at [80, 92] on div "TALLEY, MATTHEW LAWRENCE & CHRISTINE Borrower" at bounding box center [250, 114] width 350 height 50
copy h3 "TALLEY, MATTHEW"
click at [1388, 173] on input "text" at bounding box center [1419, 166] width 151 height 32
type input "$"
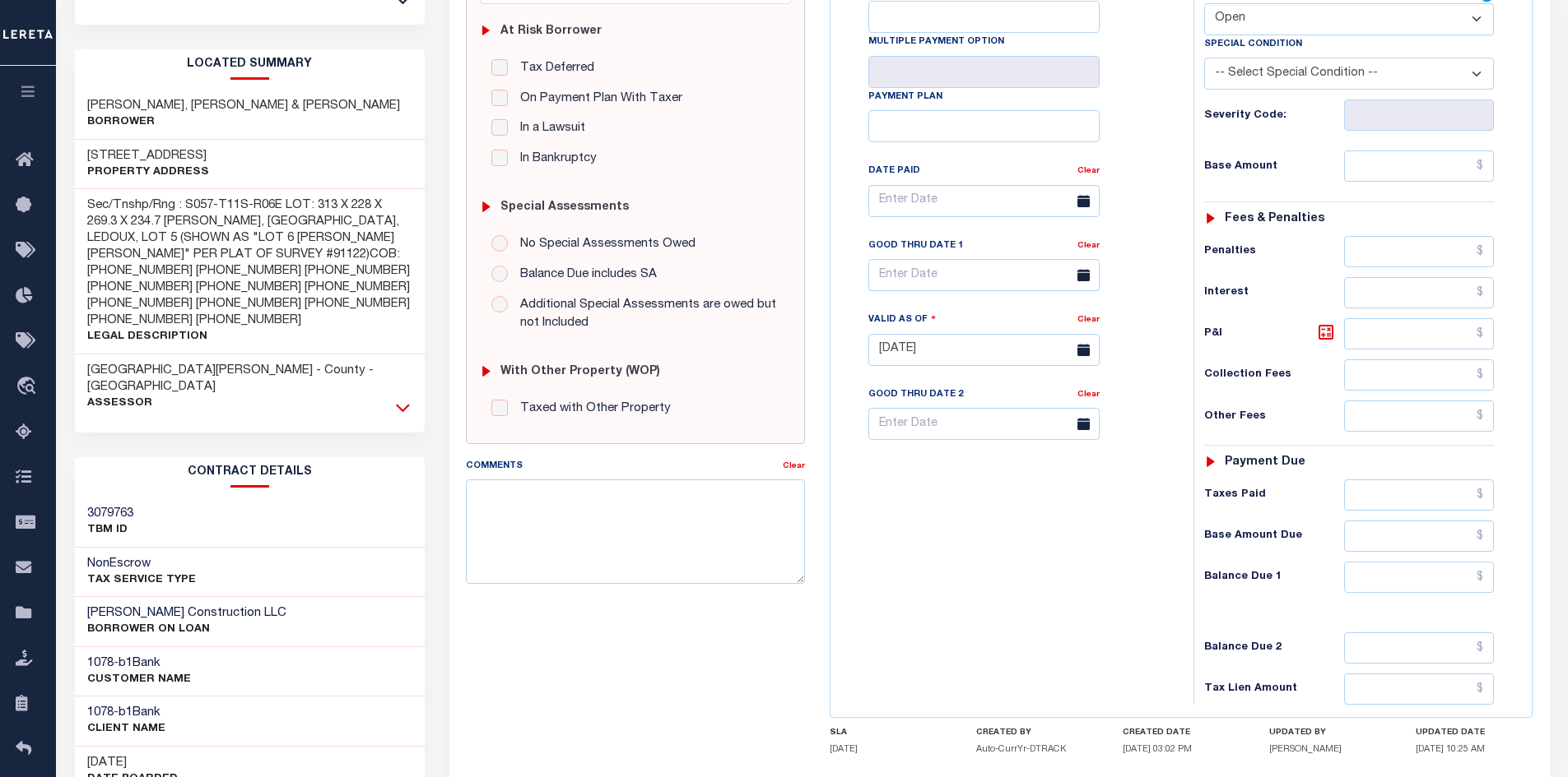
click at [402, 399] on icon at bounding box center [402, 408] width 14 height 17
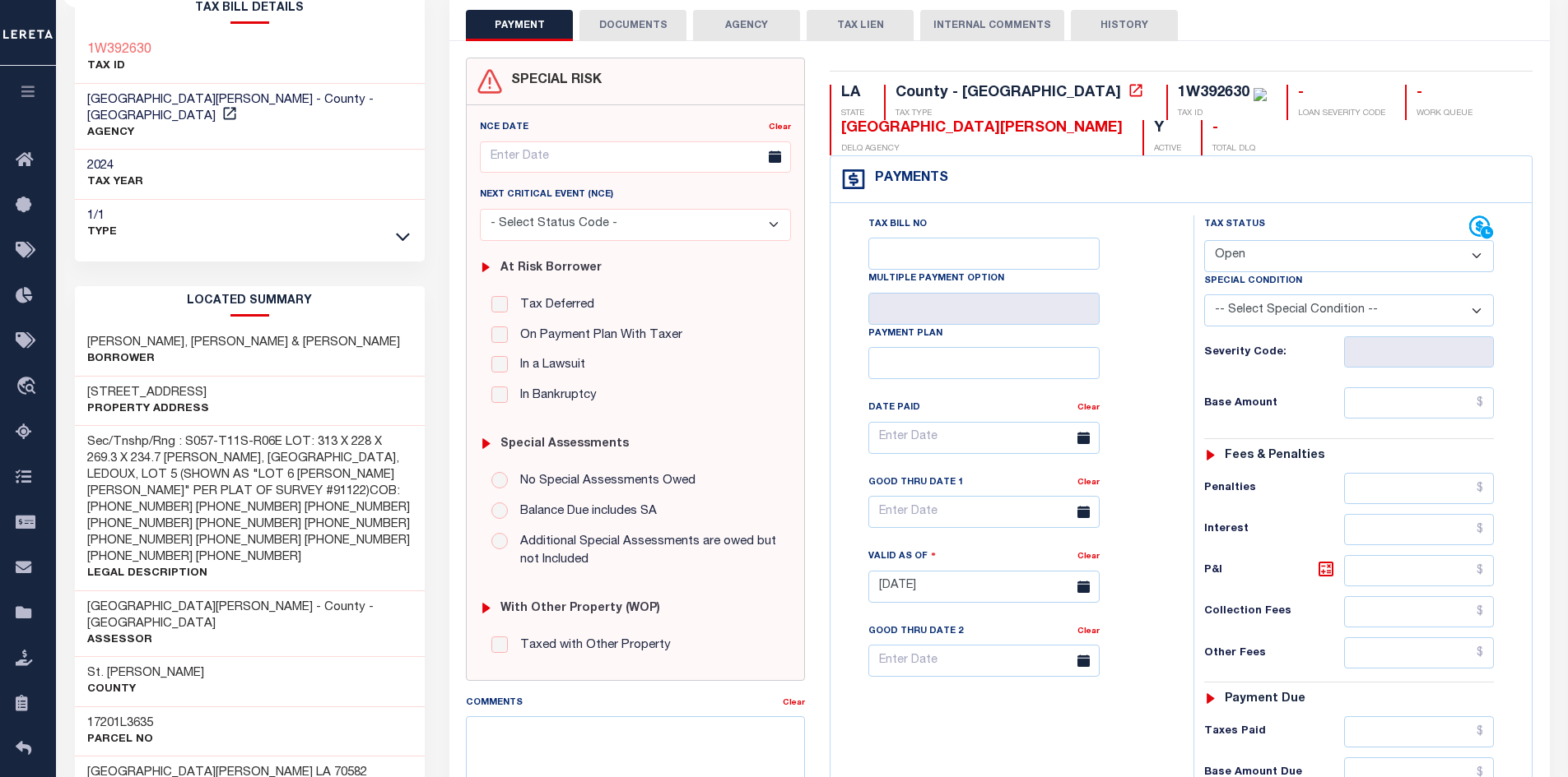
scroll to position [83, 0]
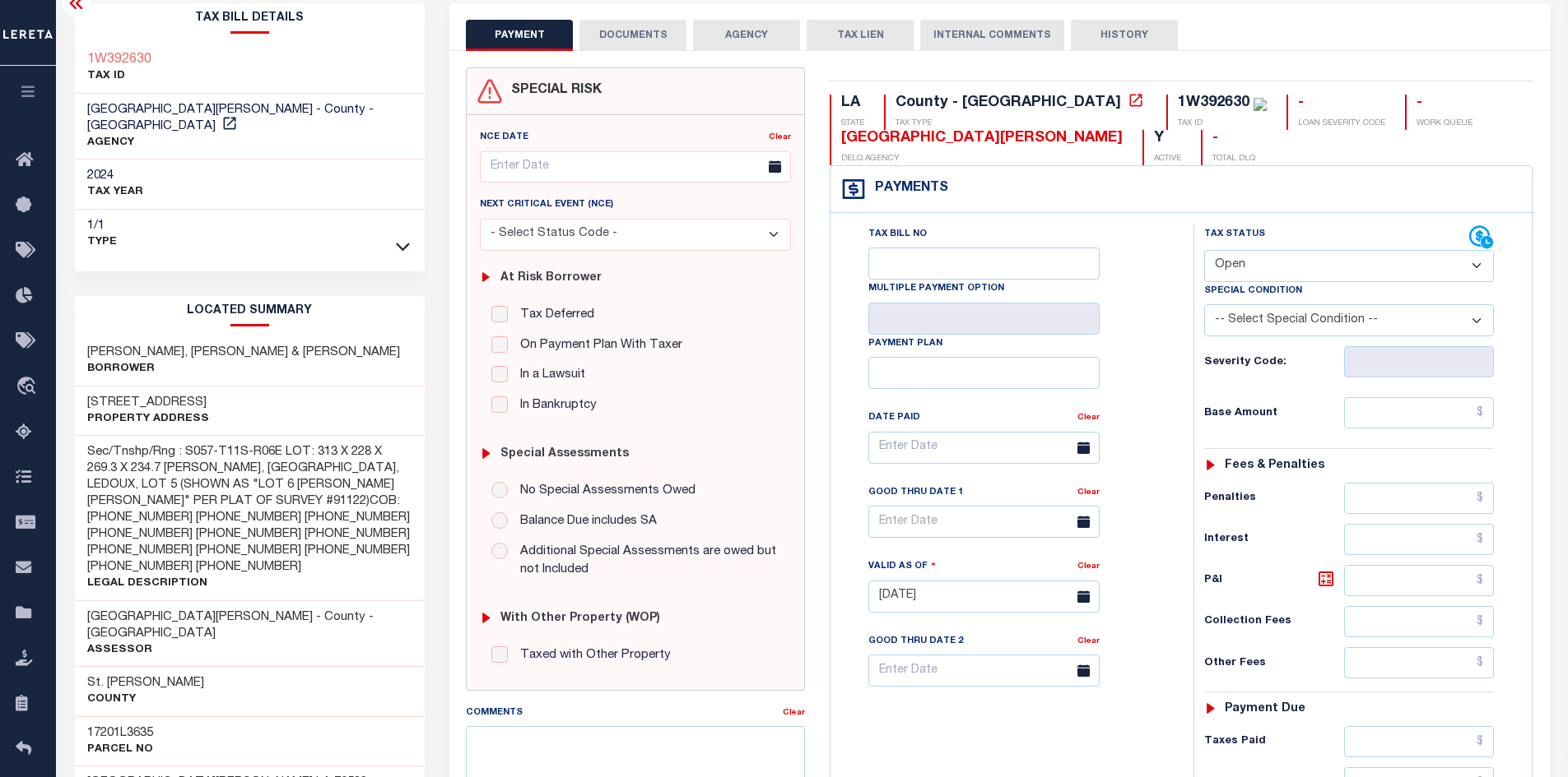
click at [1239, 262] on select "- Select Status Code - Open Due/Unpaid Paid Incomplete No Tax Due Internal Refu…" at bounding box center [1349, 265] width 290 height 32
select select "PYD"
click at [1204, 251] on select "- Select Status Code - Open Due/Unpaid Paid Incomplete No Tax Due Internal Refu…" at bounding box center [1349, 265] width 290 height 32
type input "[DATE]"
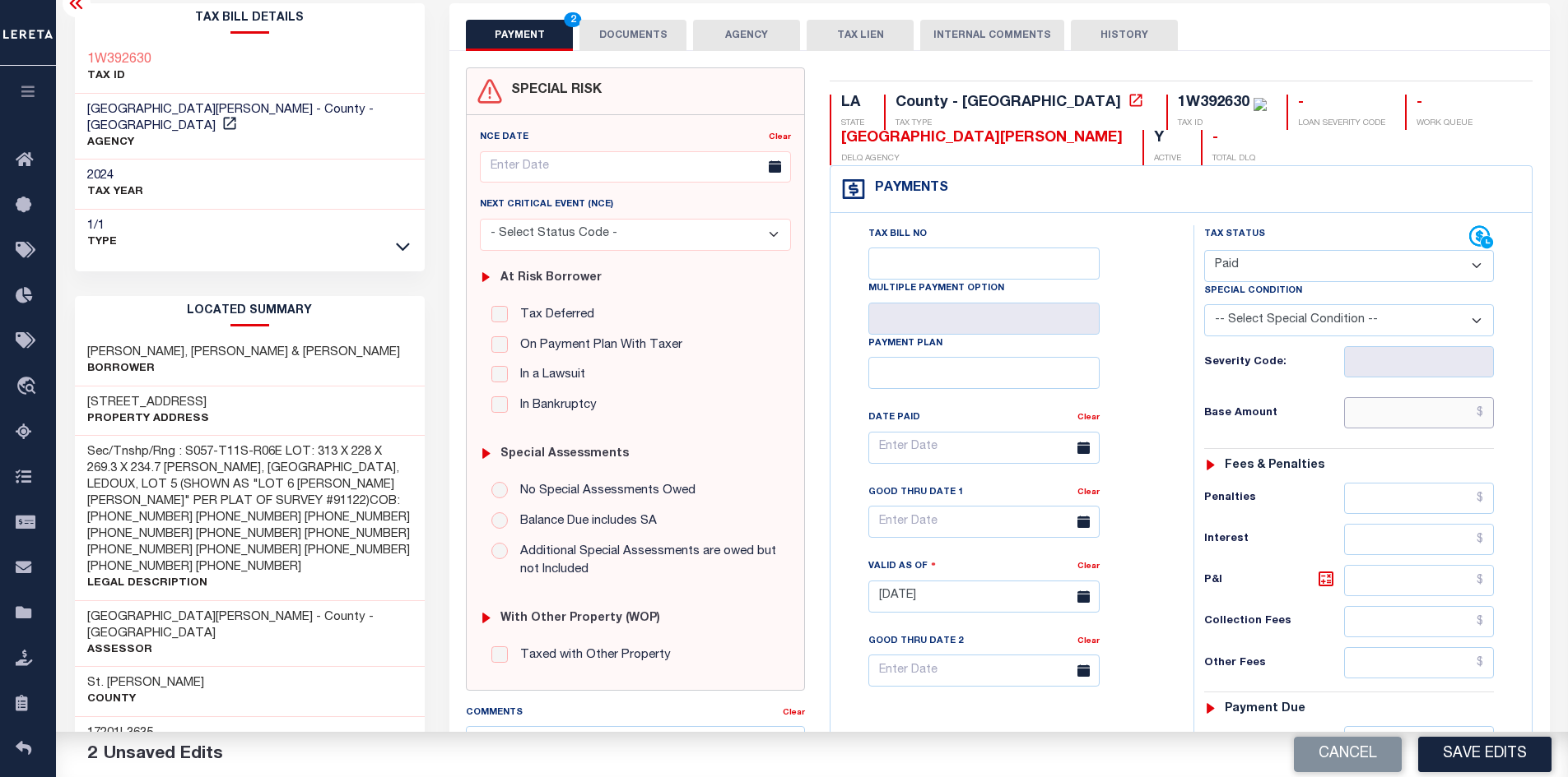
click at [1381, 429] on input "text" at bounding box center [1419, 413] width 151 height 32
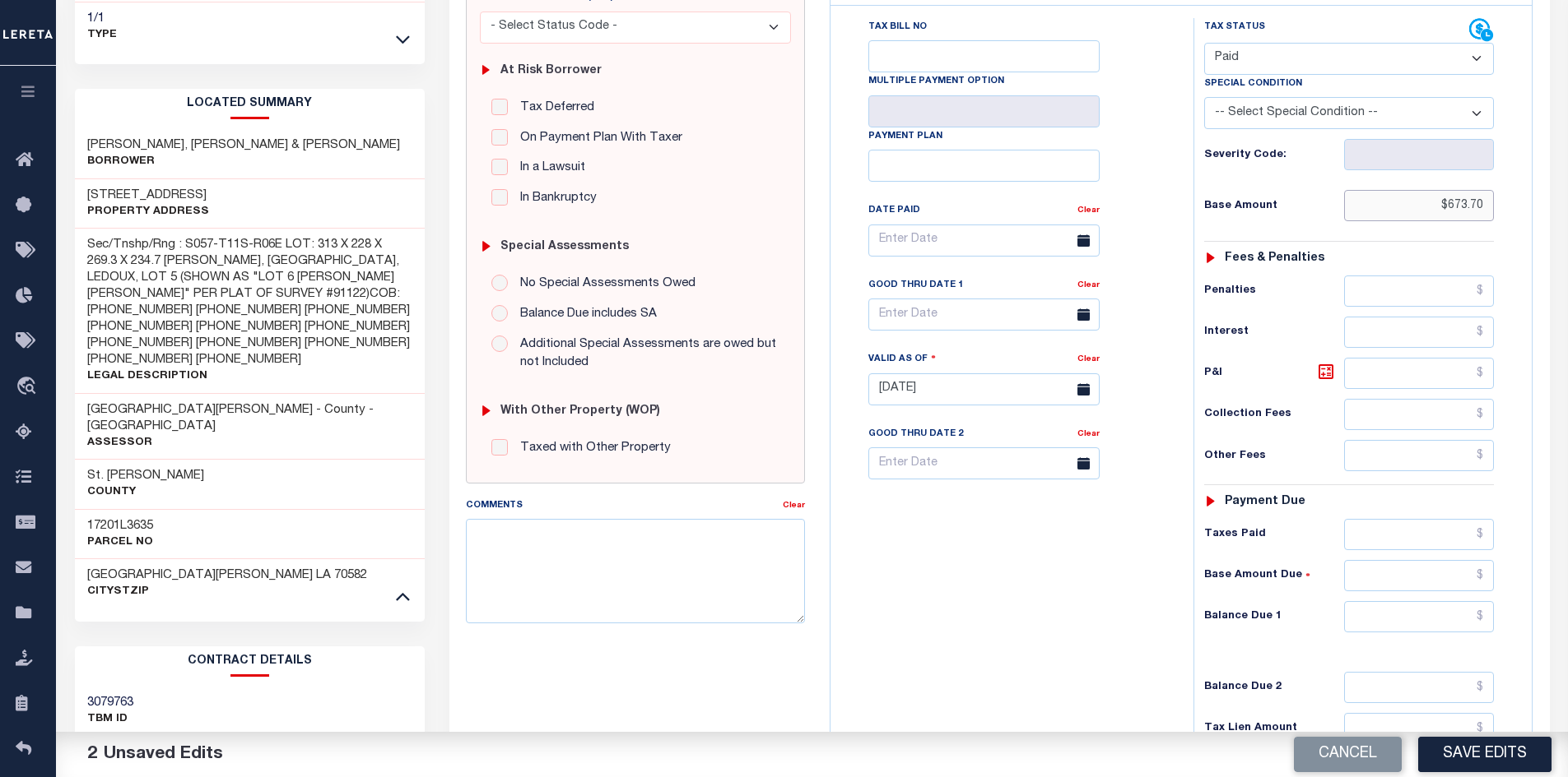
scroll to position [412, 0]
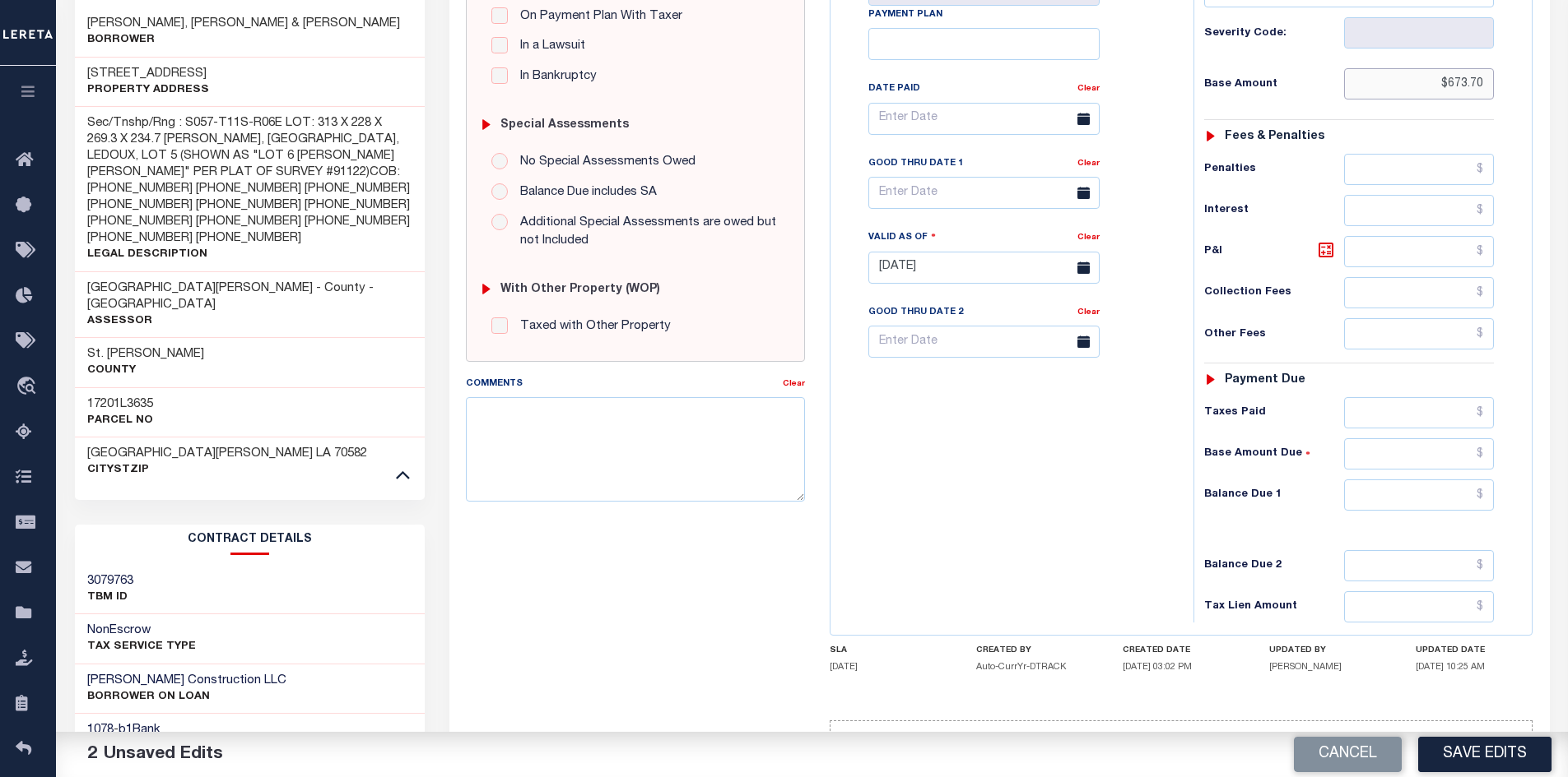
type input "$673.70"
click at [1405, 488] on input "text" at bounding box center [1419, 495] width 151 height 32
type input "$0"
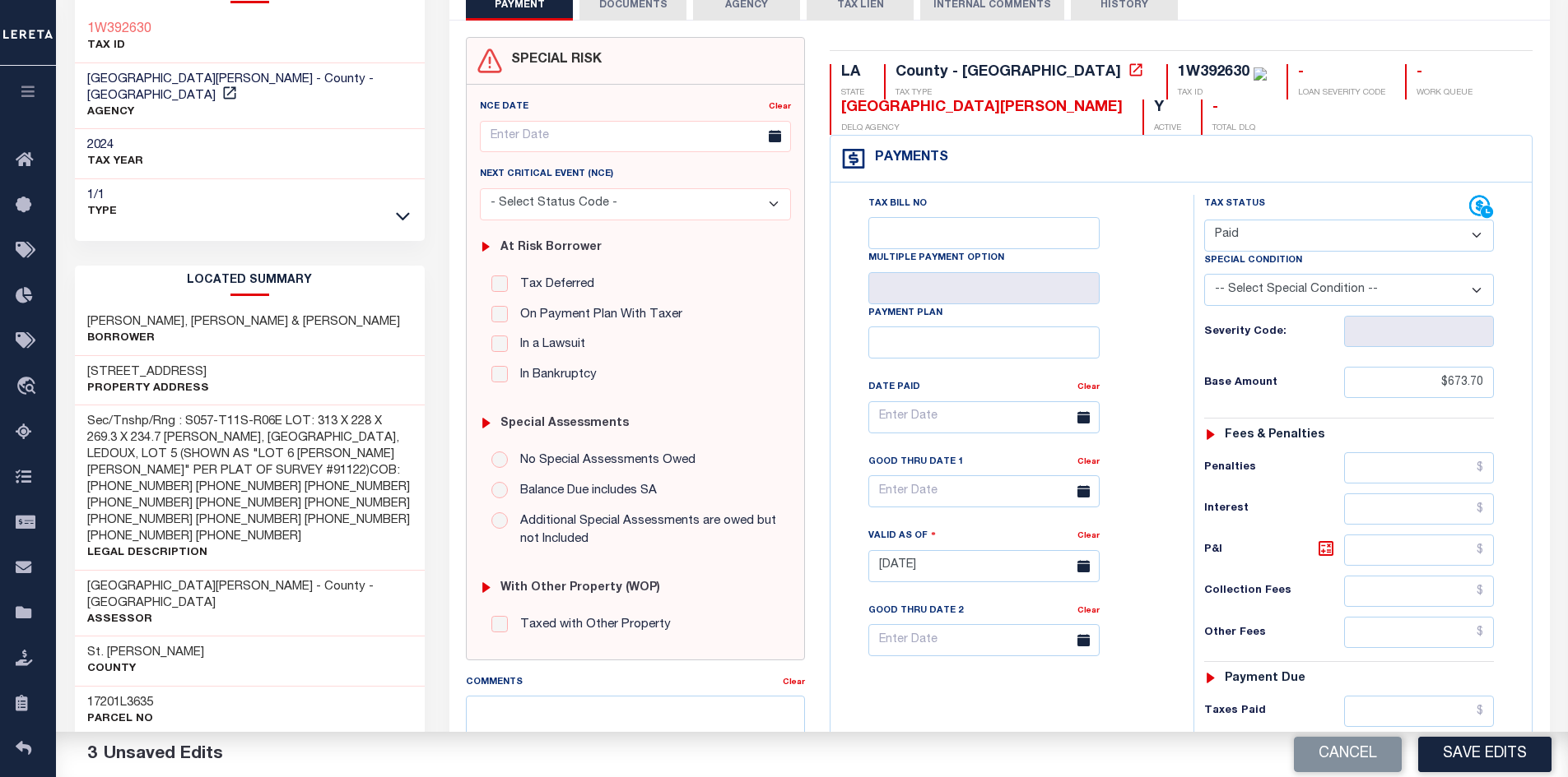
scroll to position [0, 0]
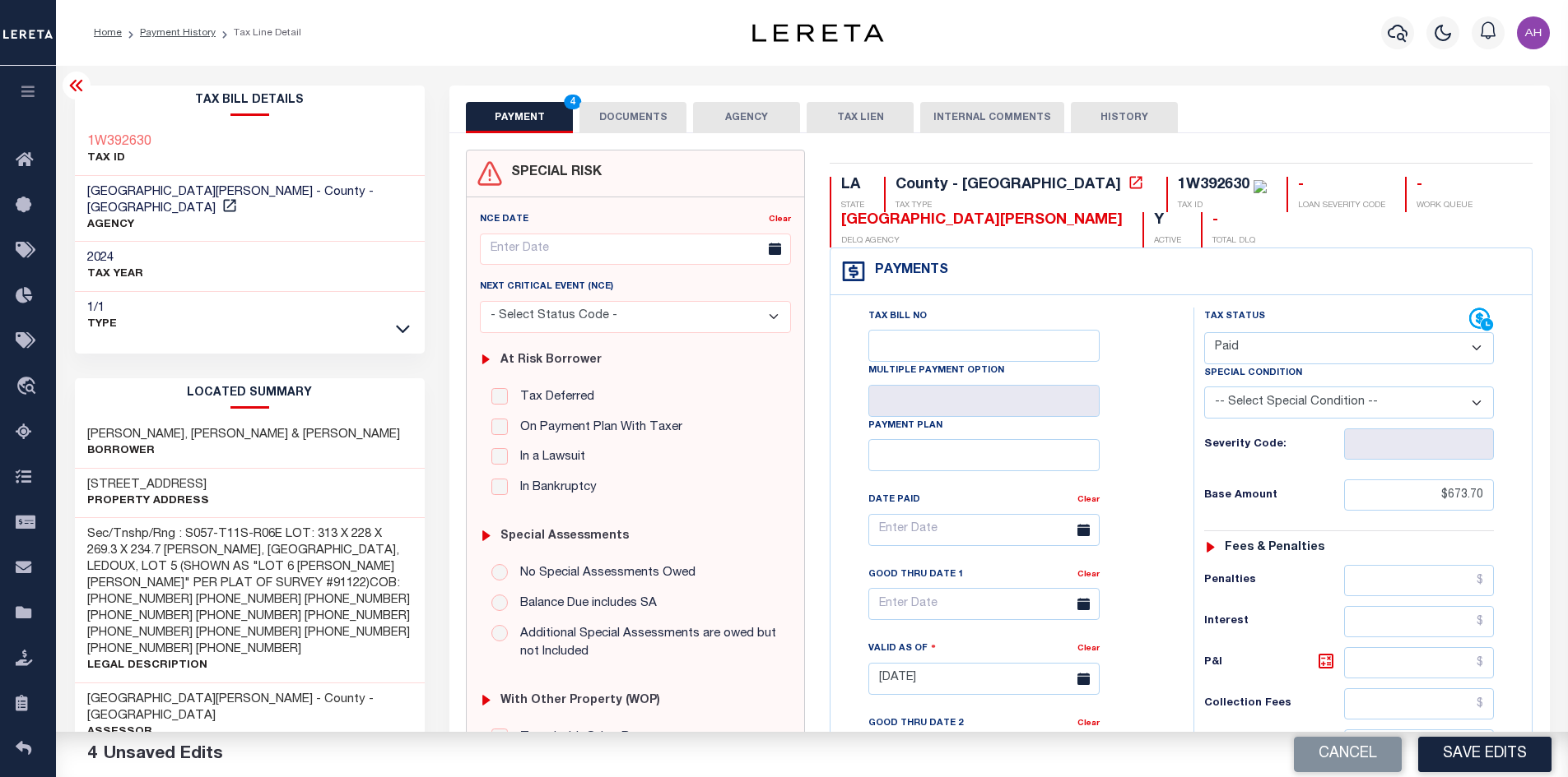
click at [632, 114] on button "DOCUMENTS" at bounding box center [632, 117] width 107 height 32
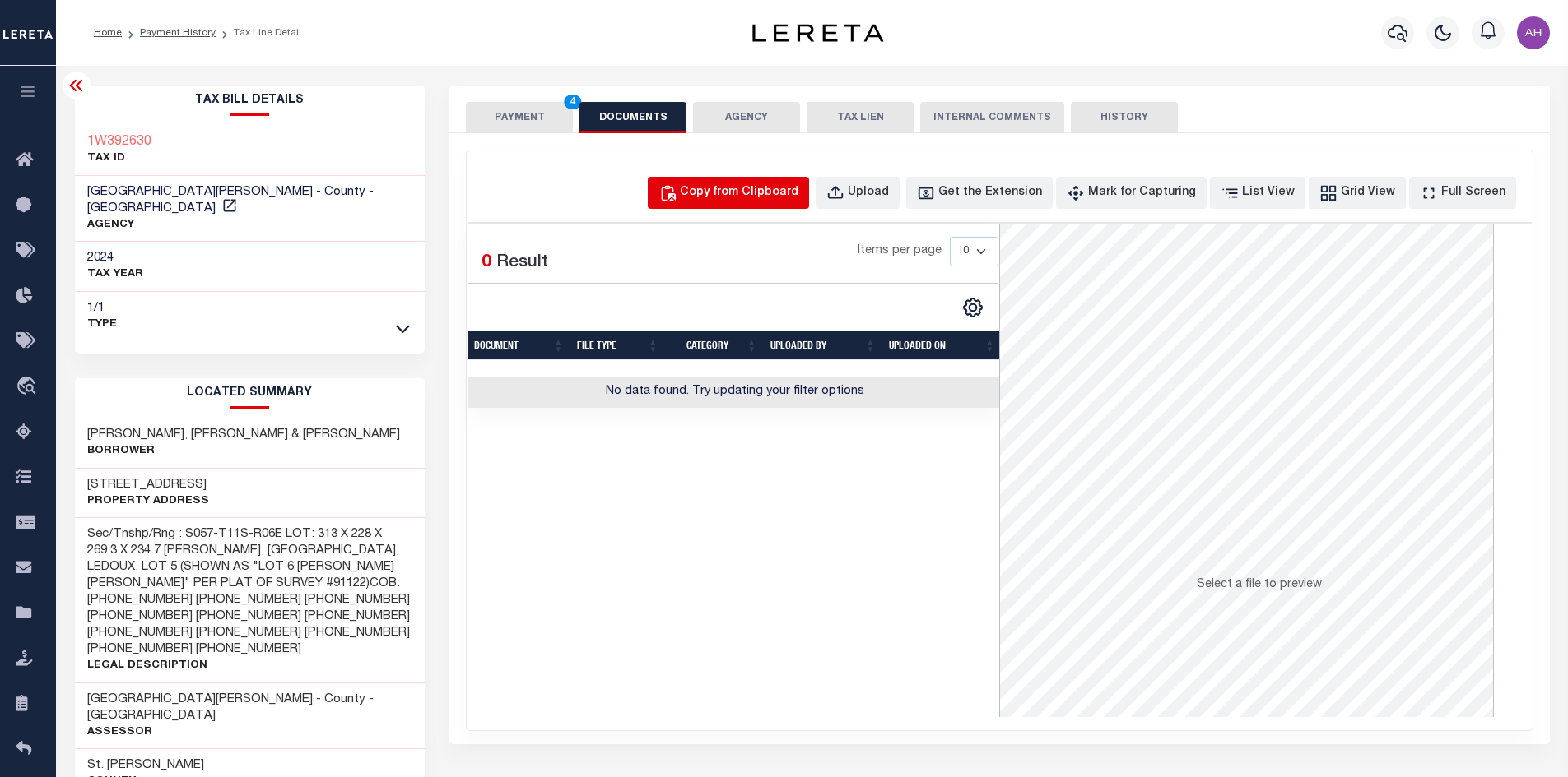
click at [747, 205] on button "Copy from Clipboard" at bounding box center [728, 192] width 162 height 32
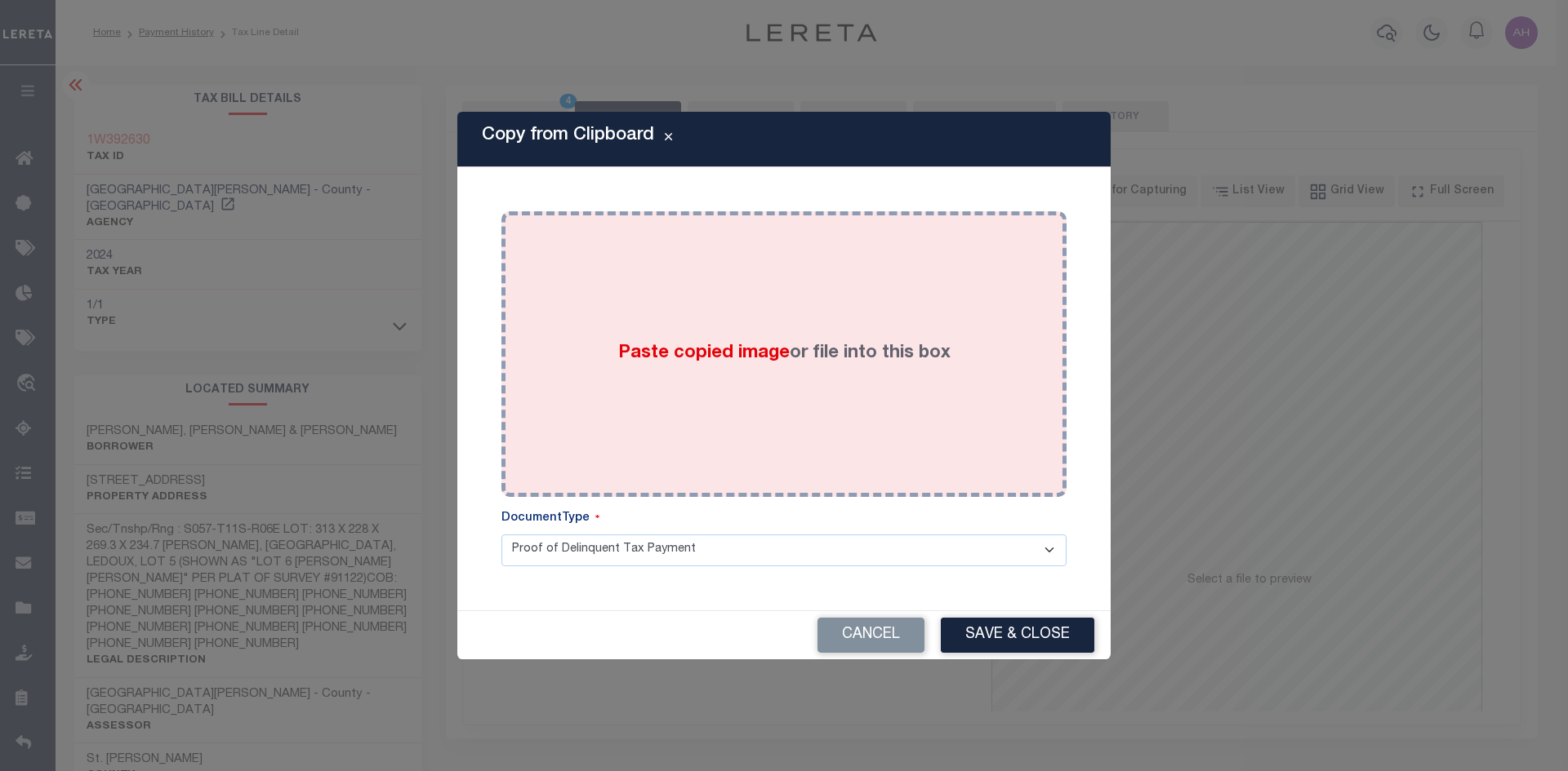
click at [702, 336] on div "Paste copied image or file into this box" at bounding box center [784, 354] width 540 height 261
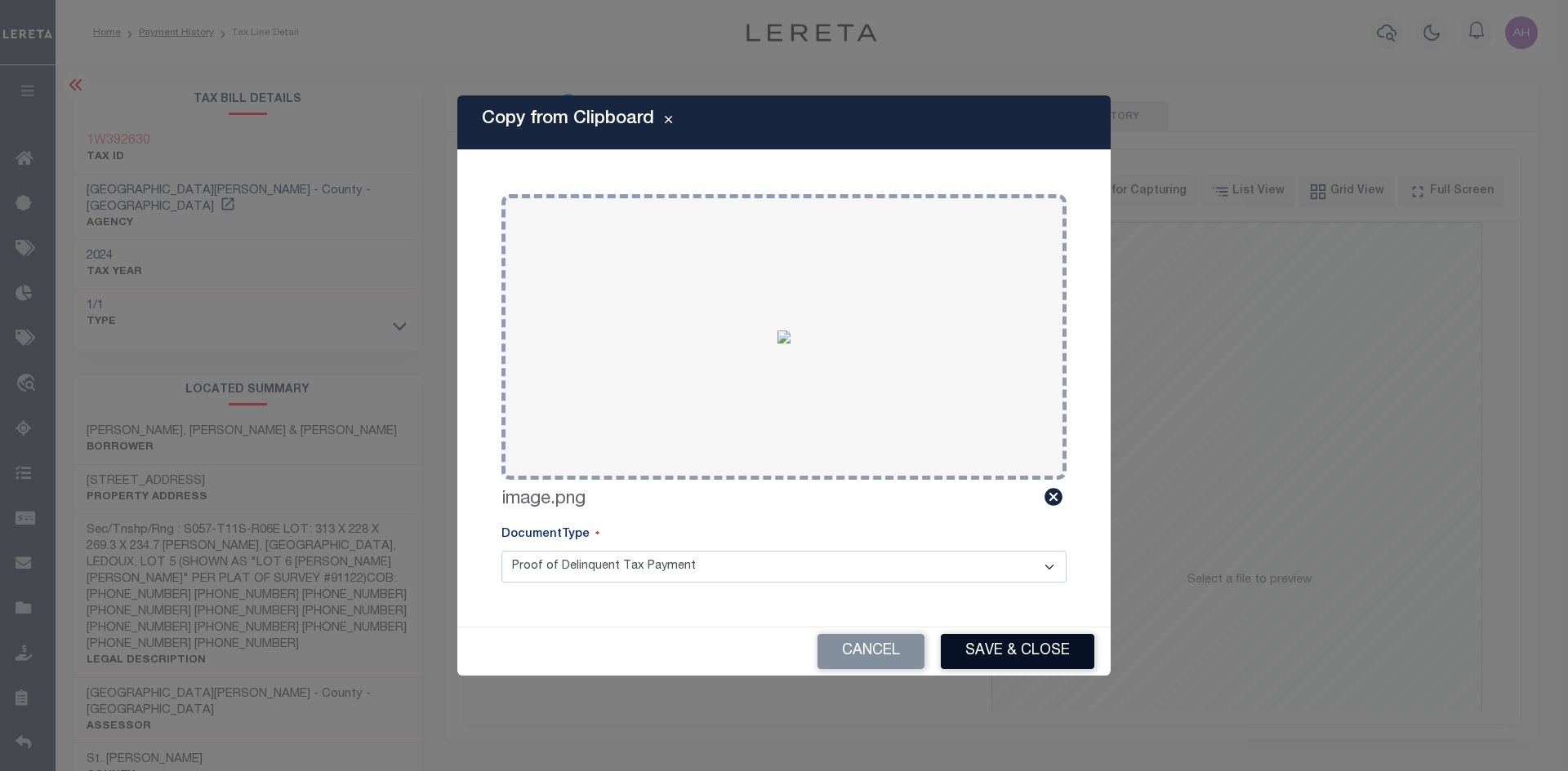
click at [1039, 657] on button "Save & Close" at bounding box center [1017, 652] width 154 height 35
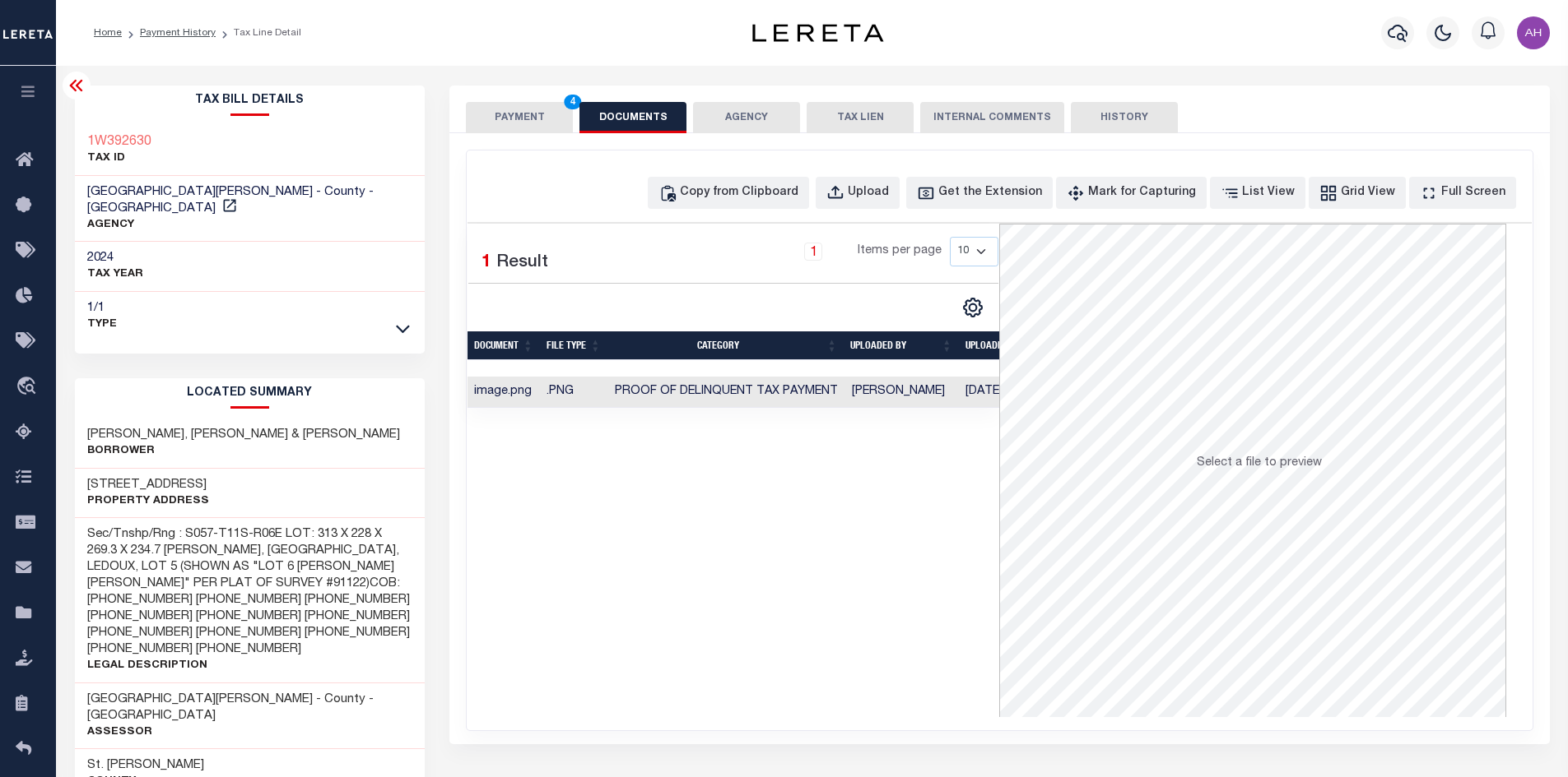
click at [525, 106] on button "PAYMENT 4" at bounding box center [518, 117] width 107 height 32
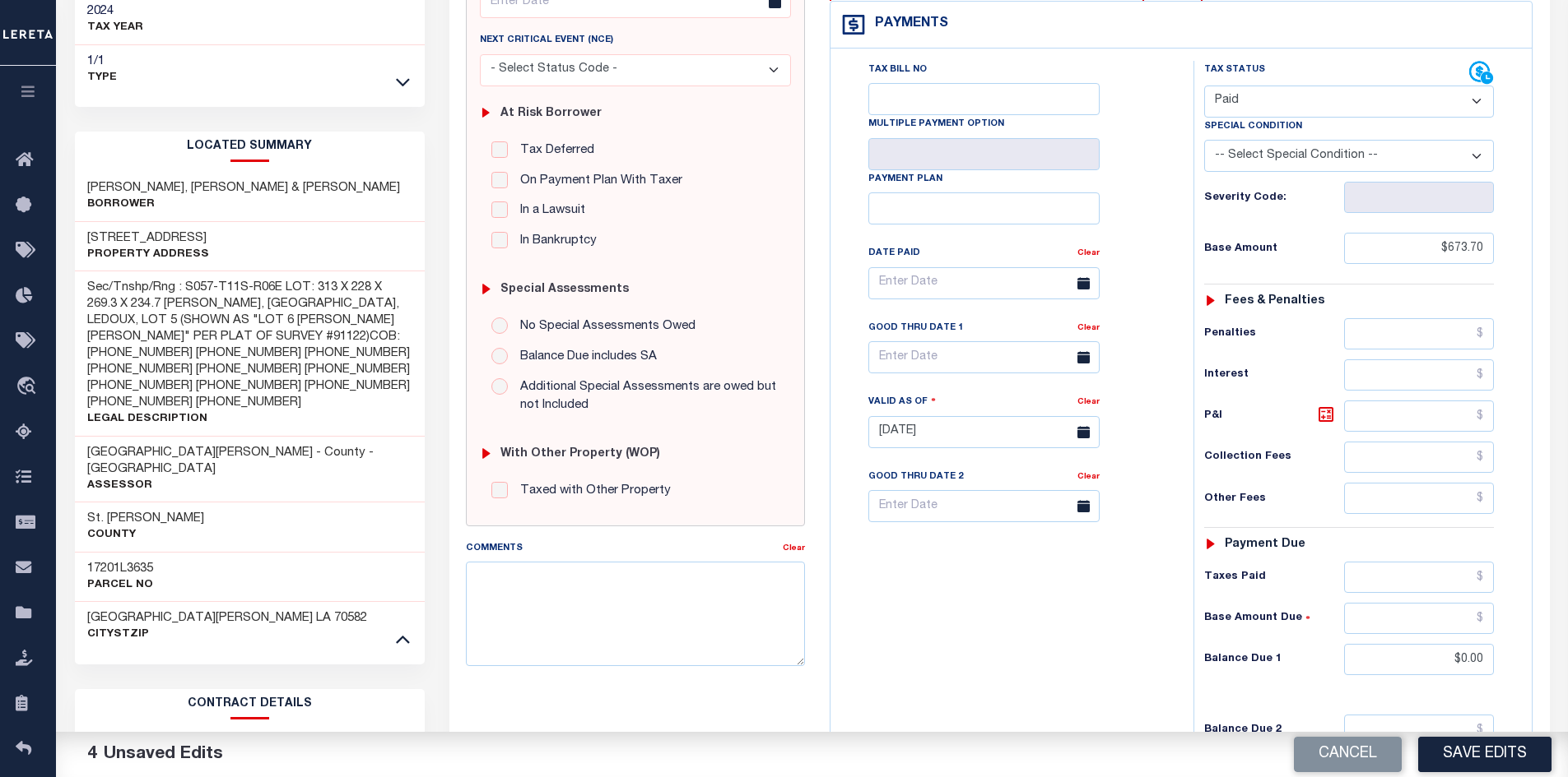
scroll to position [576, 0]
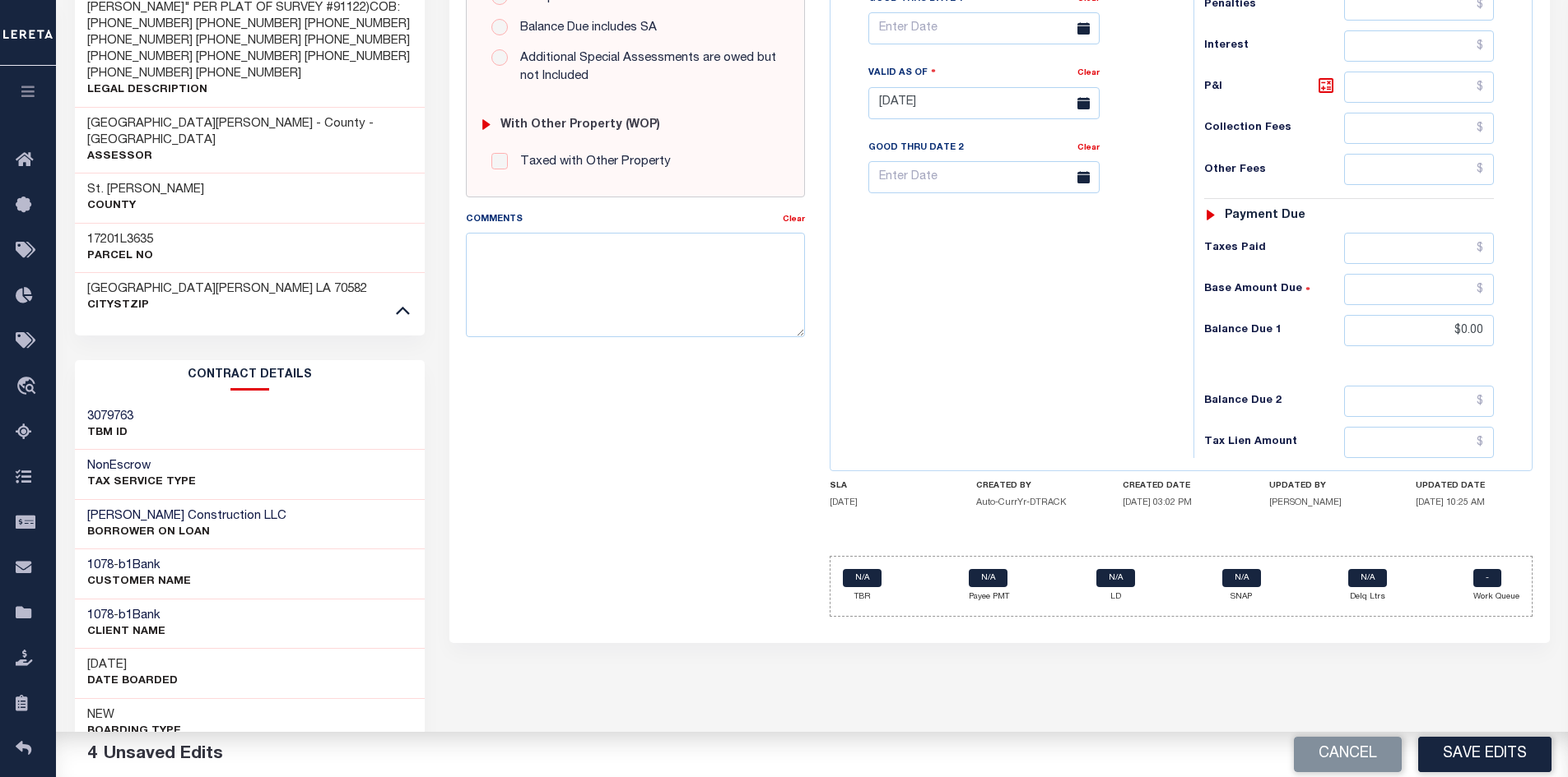
click at [1494, 772] on div "Cancel Save Edits" at bounding box center [1190, 755] width 756 height 46
click at [1476, 751] on button "Save Edits" at bounding box center [1484, 755] width 134 height 36
checkbox input "false"
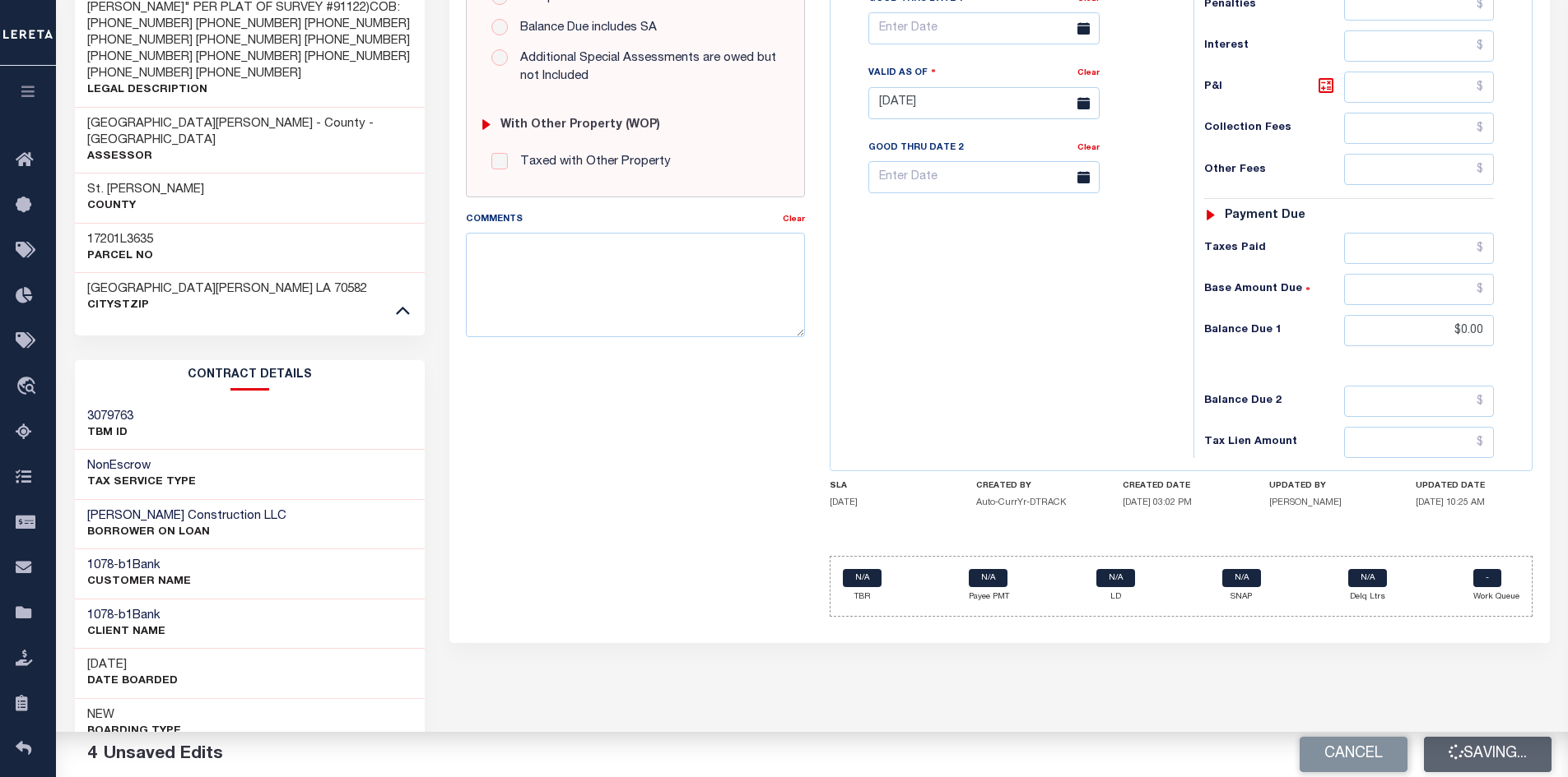
checkbox input "false"
type input "$673.7"
type input "$0"
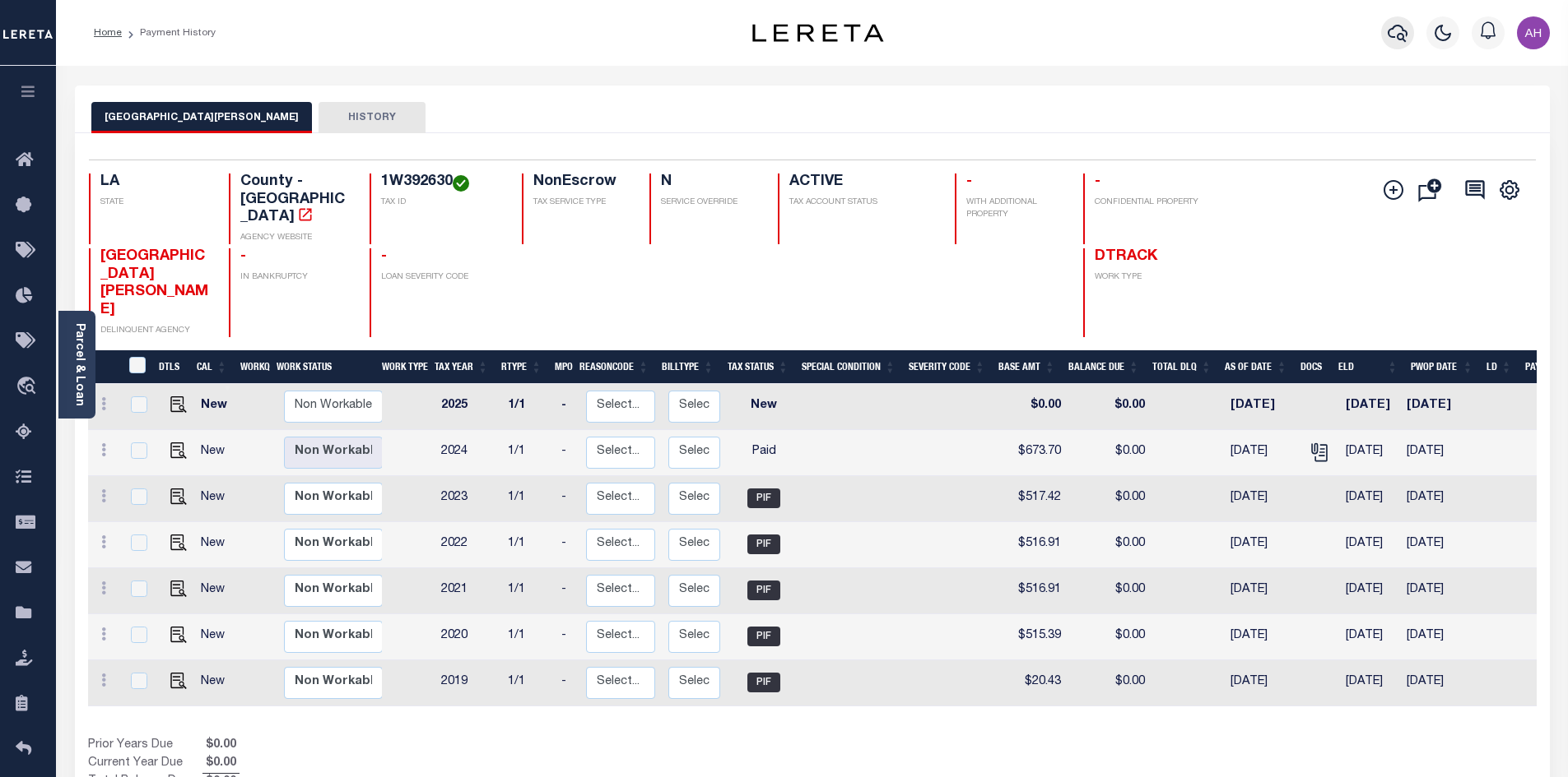
click at [1404, 36] on icon "button" at bounding box center [1397, 33] width 20 height 20
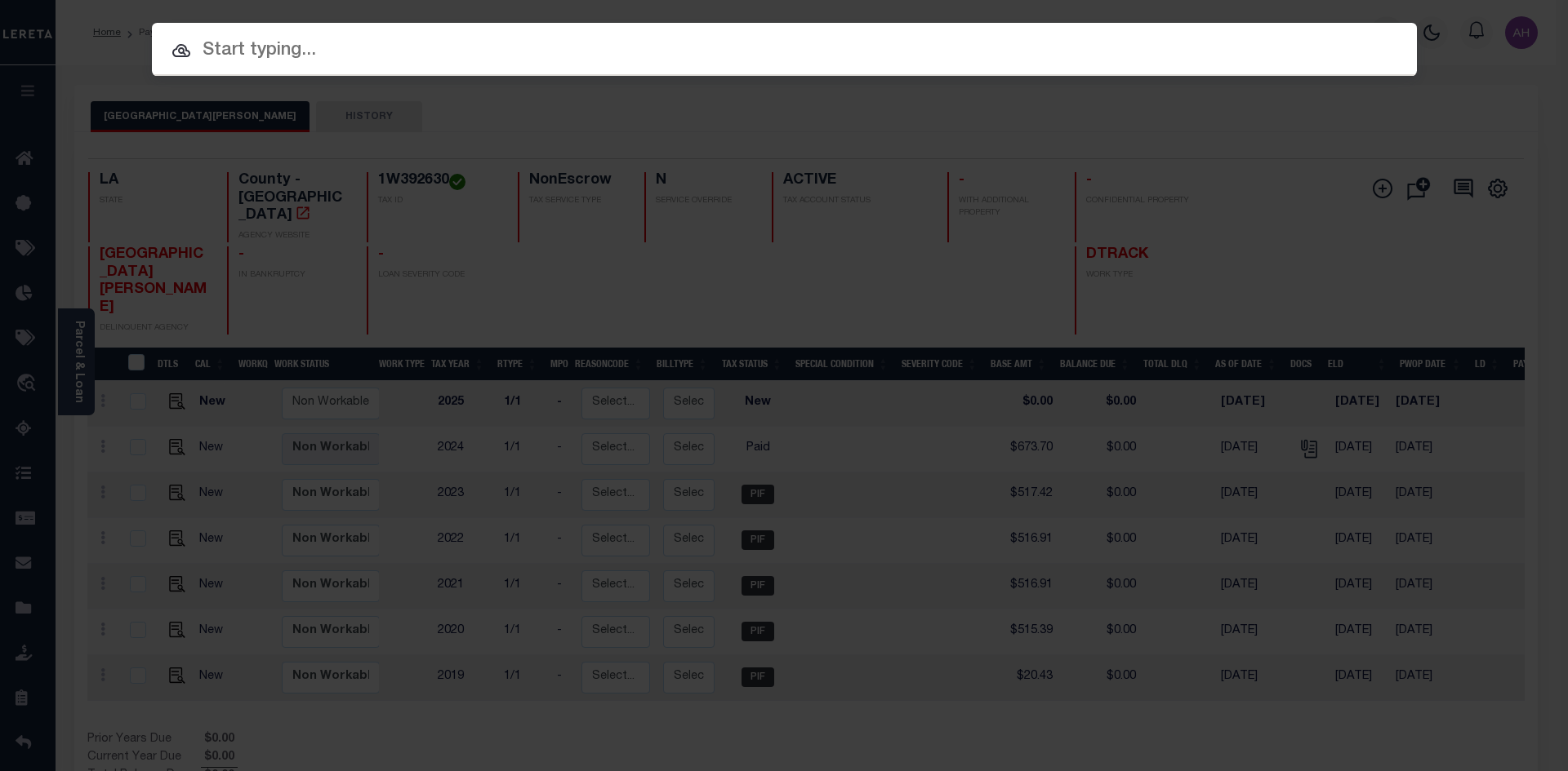
paste input "000003120600"
type input "000003120600"
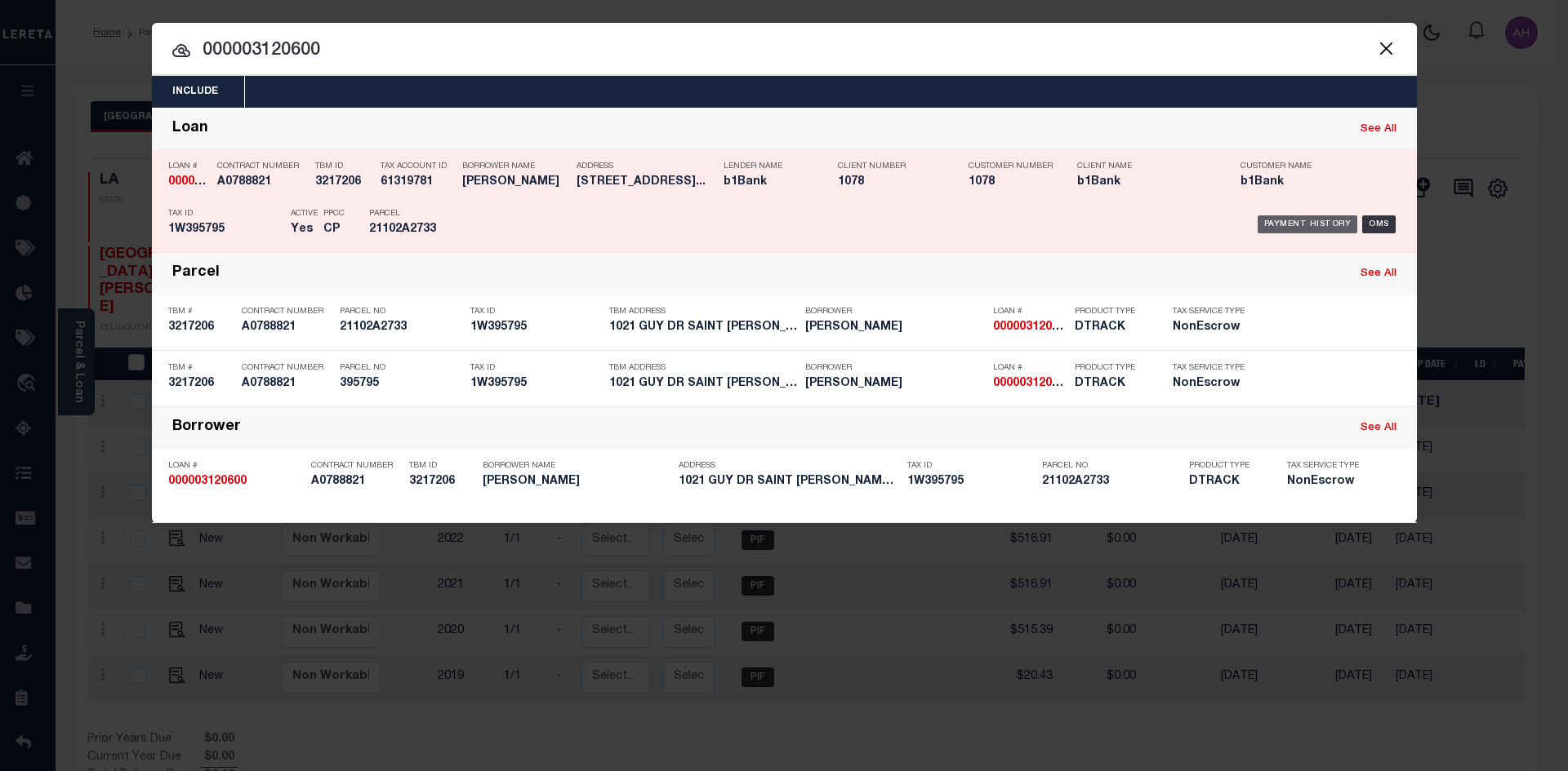
click at [1329, 222] on div "Payment History" at bounding box center [1307, 224] width 100 height 18
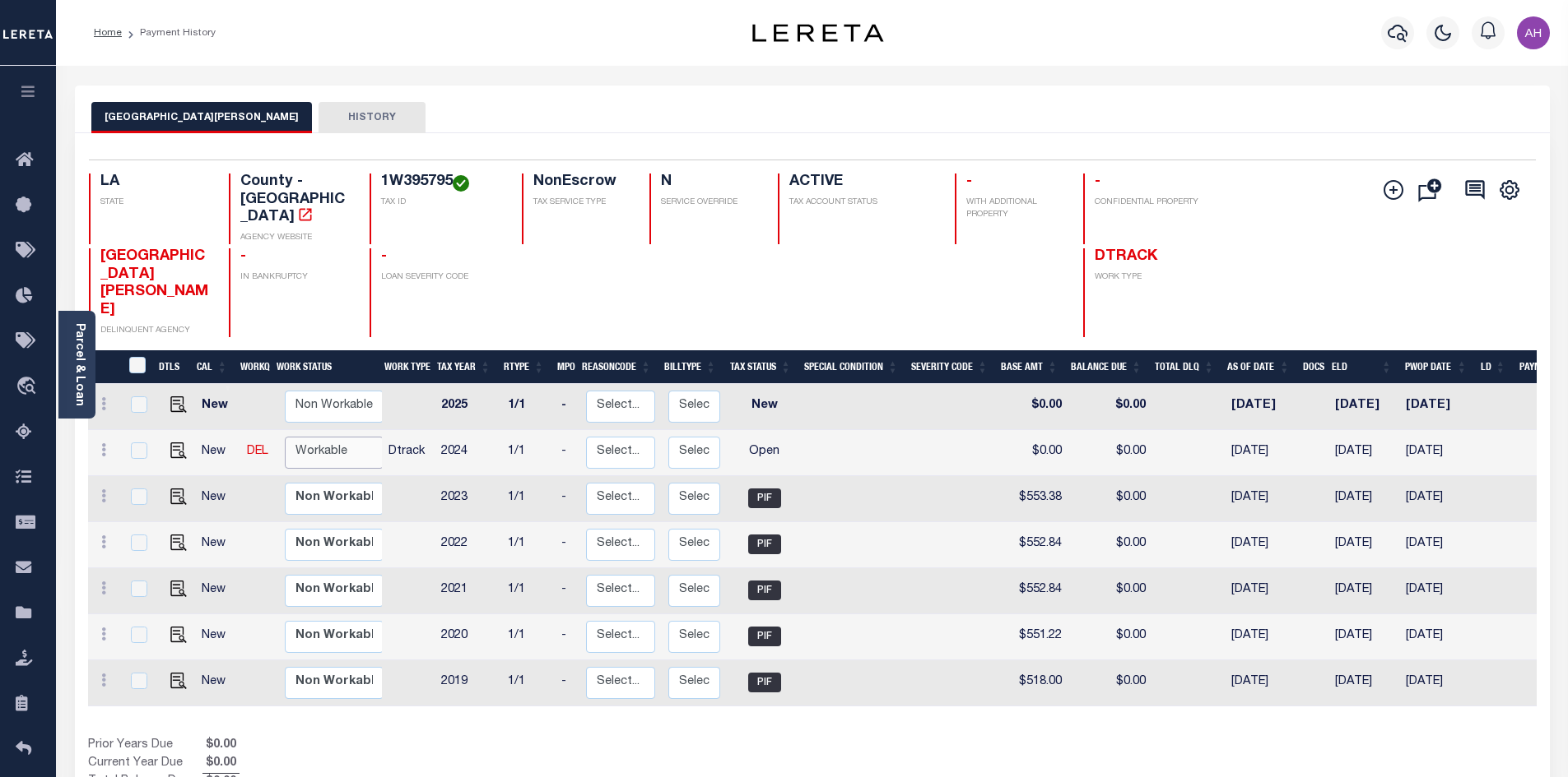
click at [333, 437] on select "Non Workable Workable" at bounding box center [334, 452] width 99 height 32
checkbox input "true"
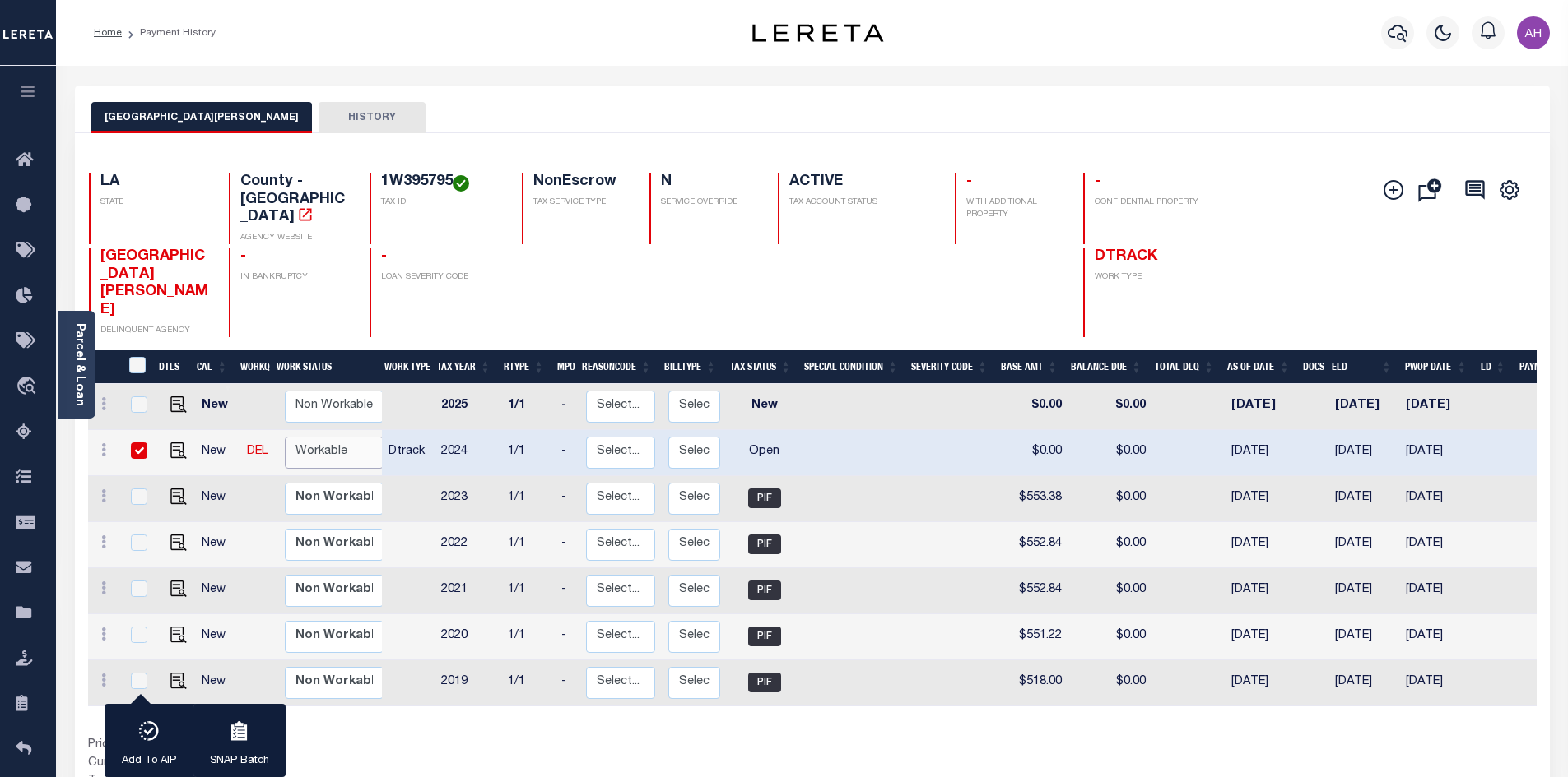
select select "true"
click at [285, 437] on select "Non Workable Workable" at bounding box center [334, 452] width 99 height 32
checkbox input "false"
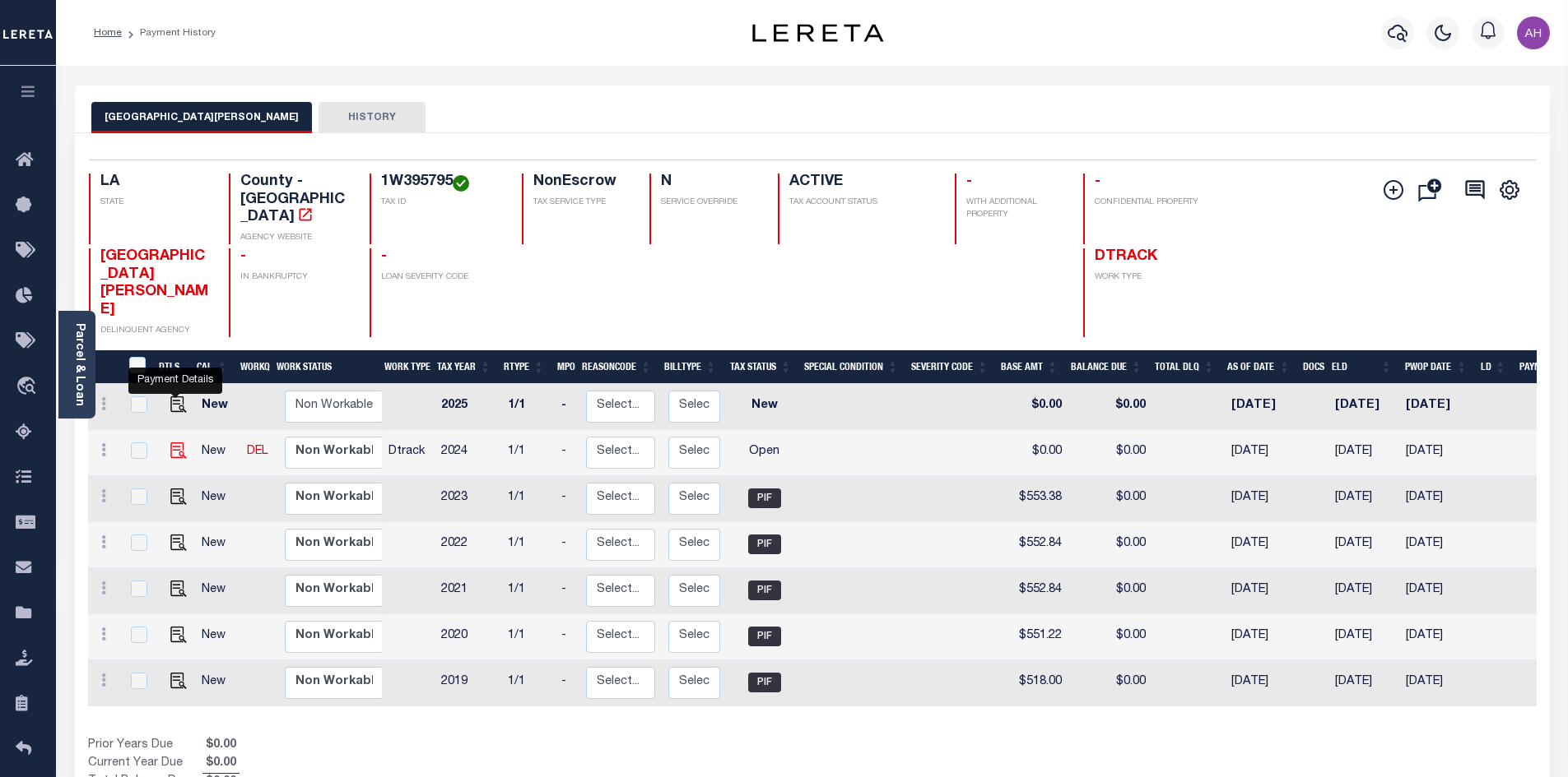
click at [174, 442] on img "" at bounding box center [178, 450] width 16 height 16
checkbox input "true"
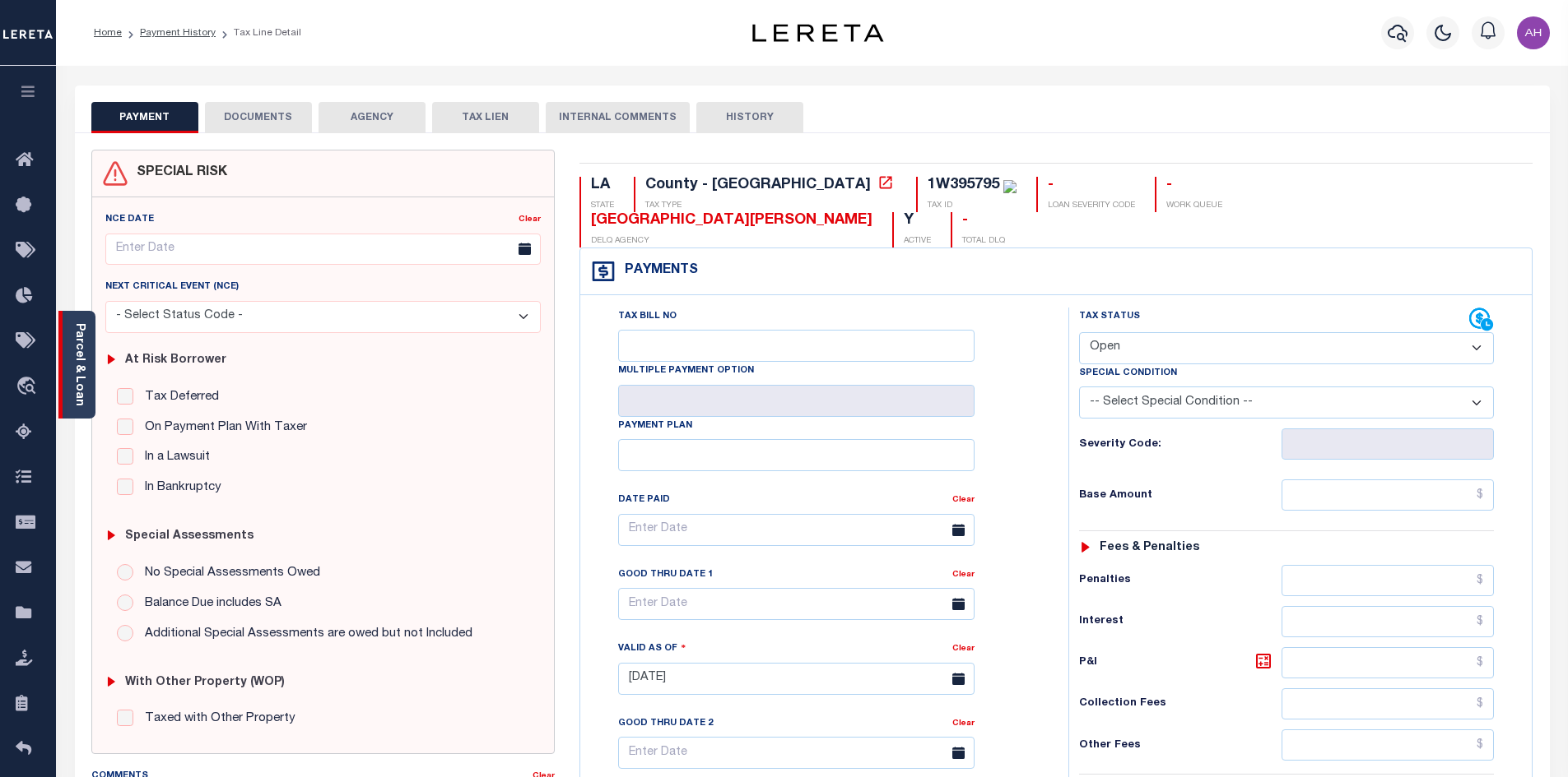
click at [76, 363] on link "Parcel & Loan" at bounding box center [79, 364] width 12 height 83
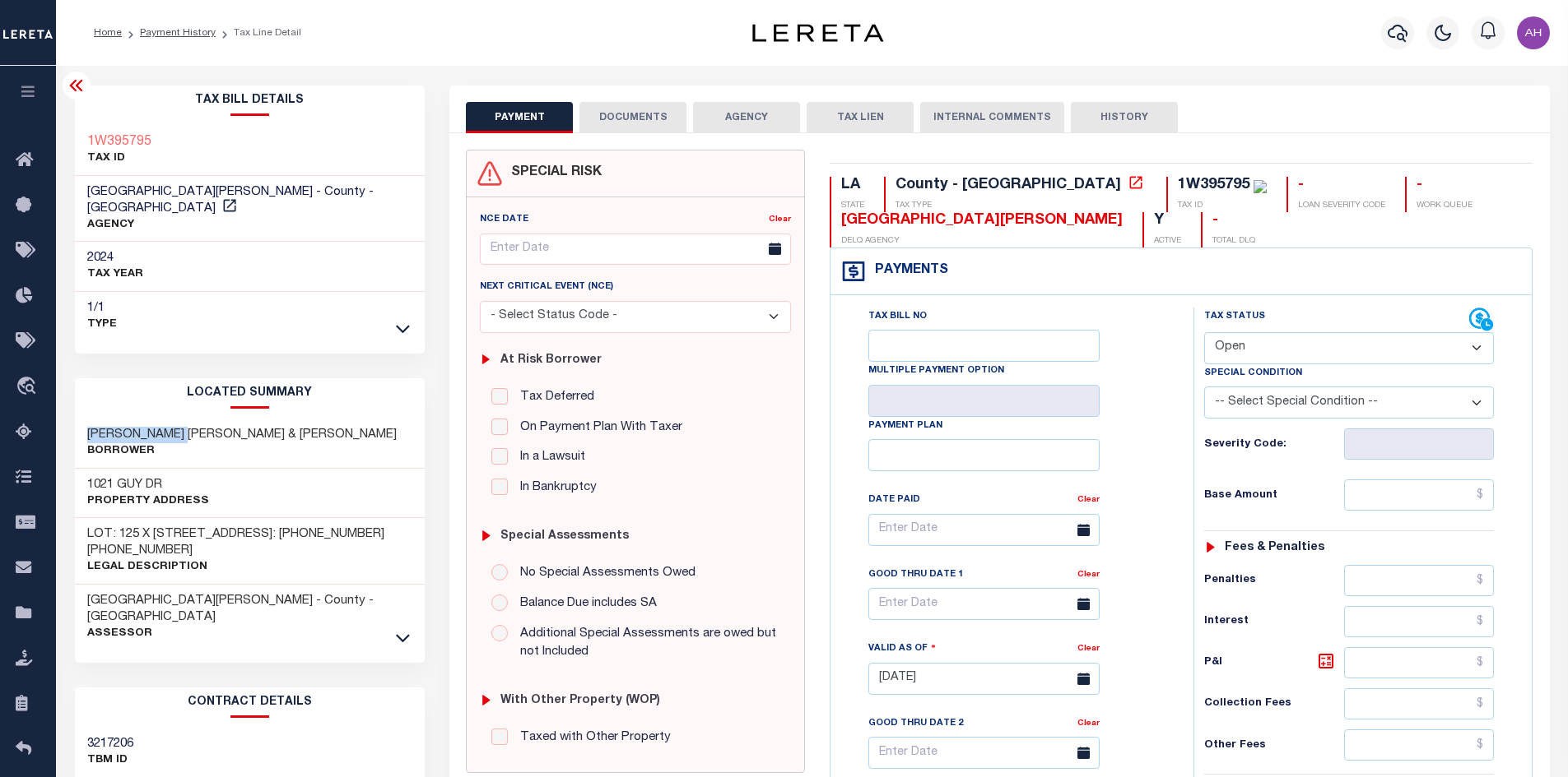
drag, startPoint x: 181, startPoint y: 417, endPoint x: 86, endPoint y: 415, distance: 95.0
click at [86, 418] on div "[PERSON_NAME] [PERSON_NAME] & [PERSON_NAME] Borrower" at bounding box center [250, 443] width 350 height 50
copy h3 "[PERSON_NAME]"
click at [1245, 330] on div "Tax Status Status" at bounding box center [1336, 320] width 265 height 25
click at [1255, 344] on select "- Select Status Code - Open Due/Unpaid Paid Incomplete No Tax Due Internal Refu…" at bounding box center [1349, 348] width 290 height 32
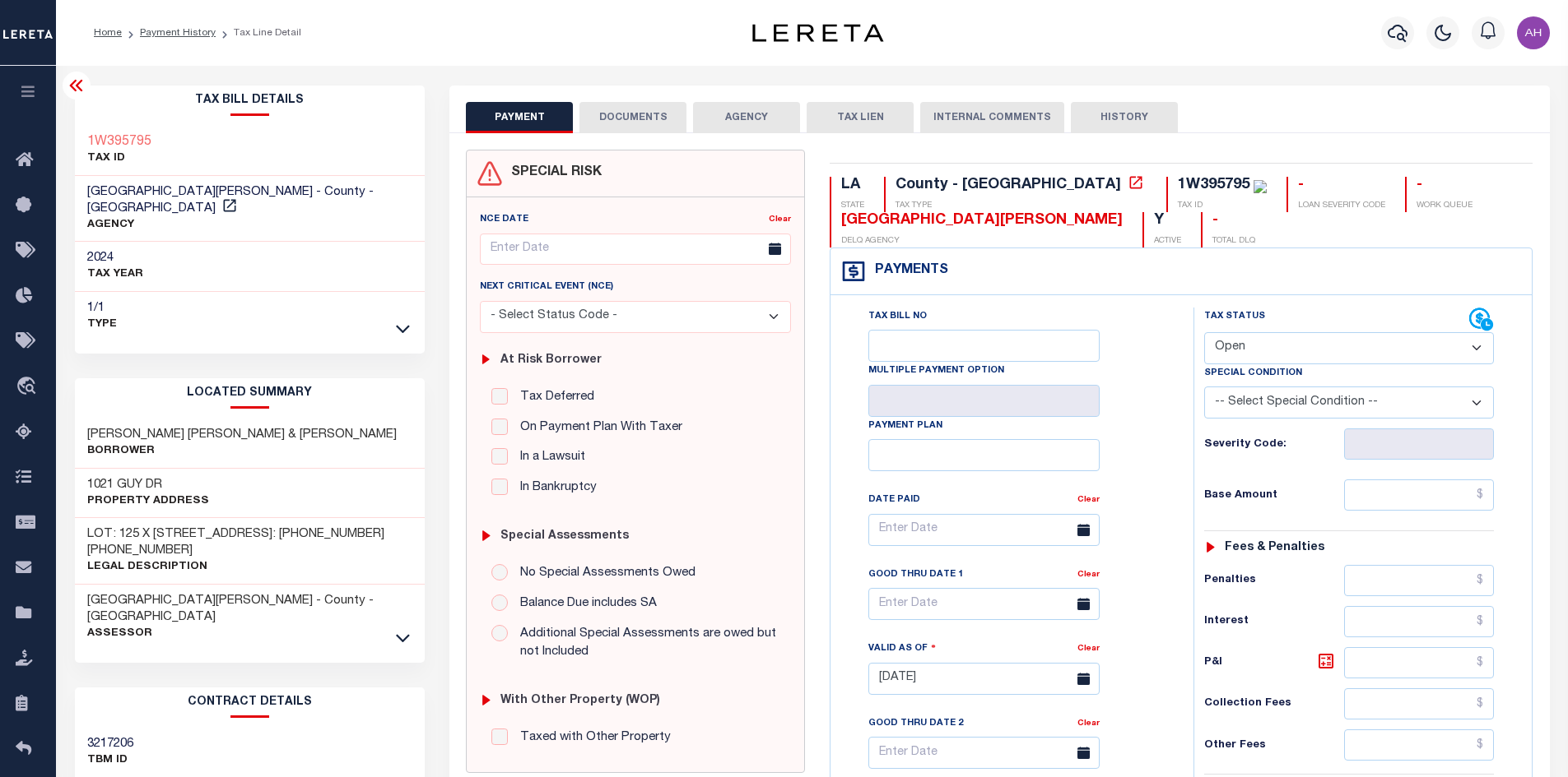
select select "PYD"
click at [1204, 333] on select "- Select Status Code - Open Due/Unpaid Paid Incomplete No Tax Due Internal Refu…" at bounding box center [1349, 348] width 290 height 32
type input "[DATE]"
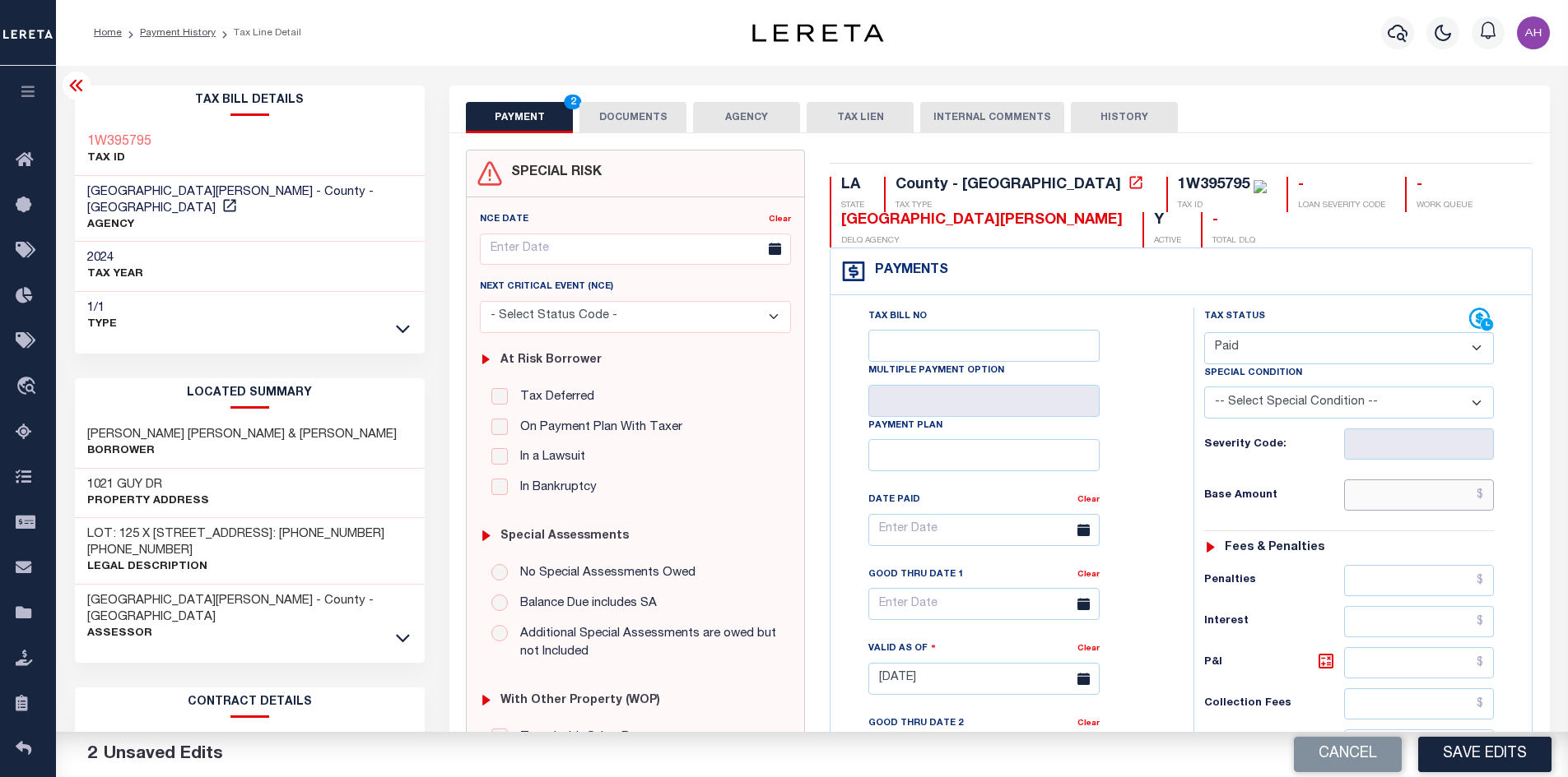
click at [1395, 494] on input "text" at bounding box center [1419, 495] width 151 height 32
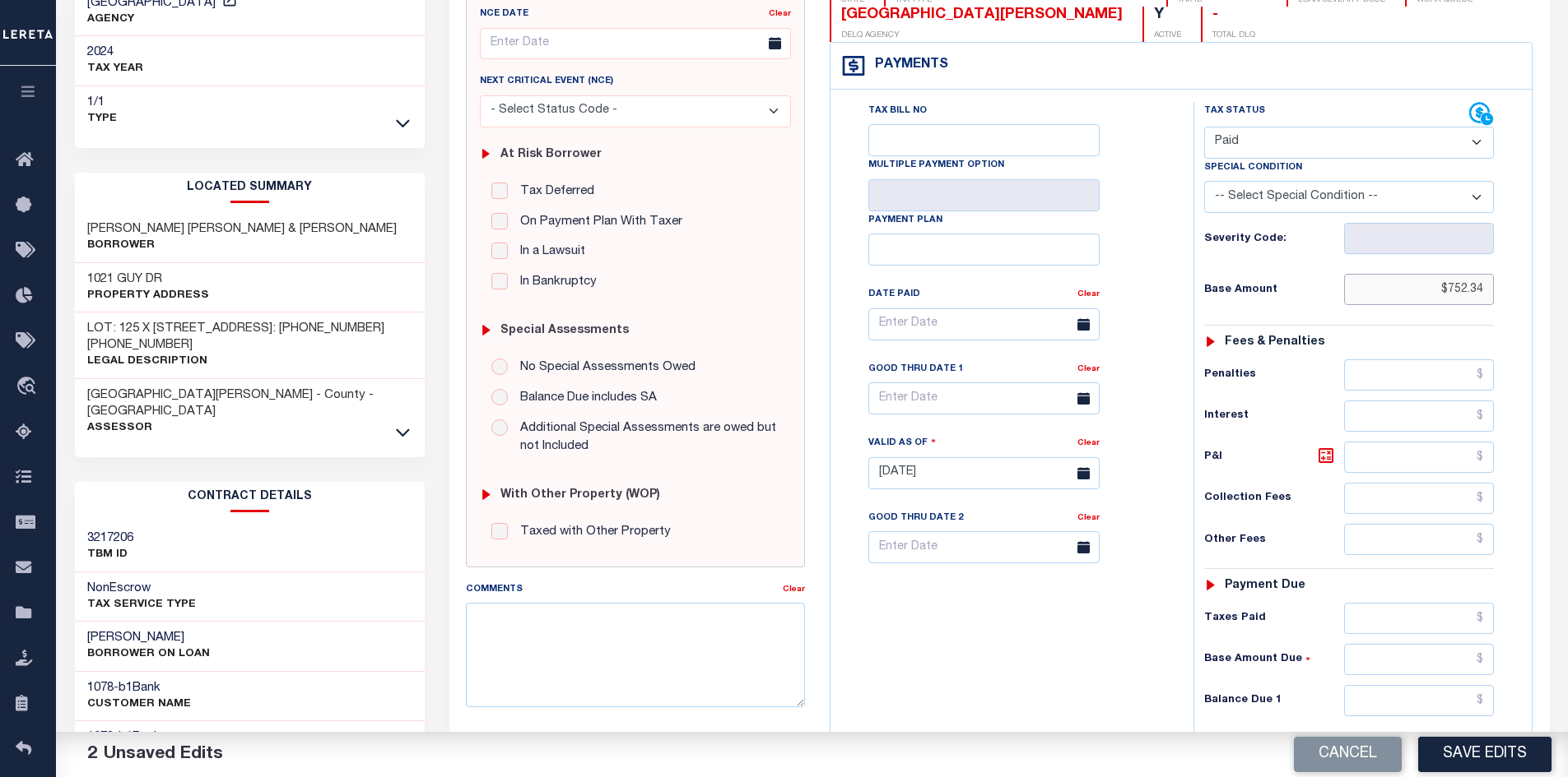
scroll to position [329, 0]
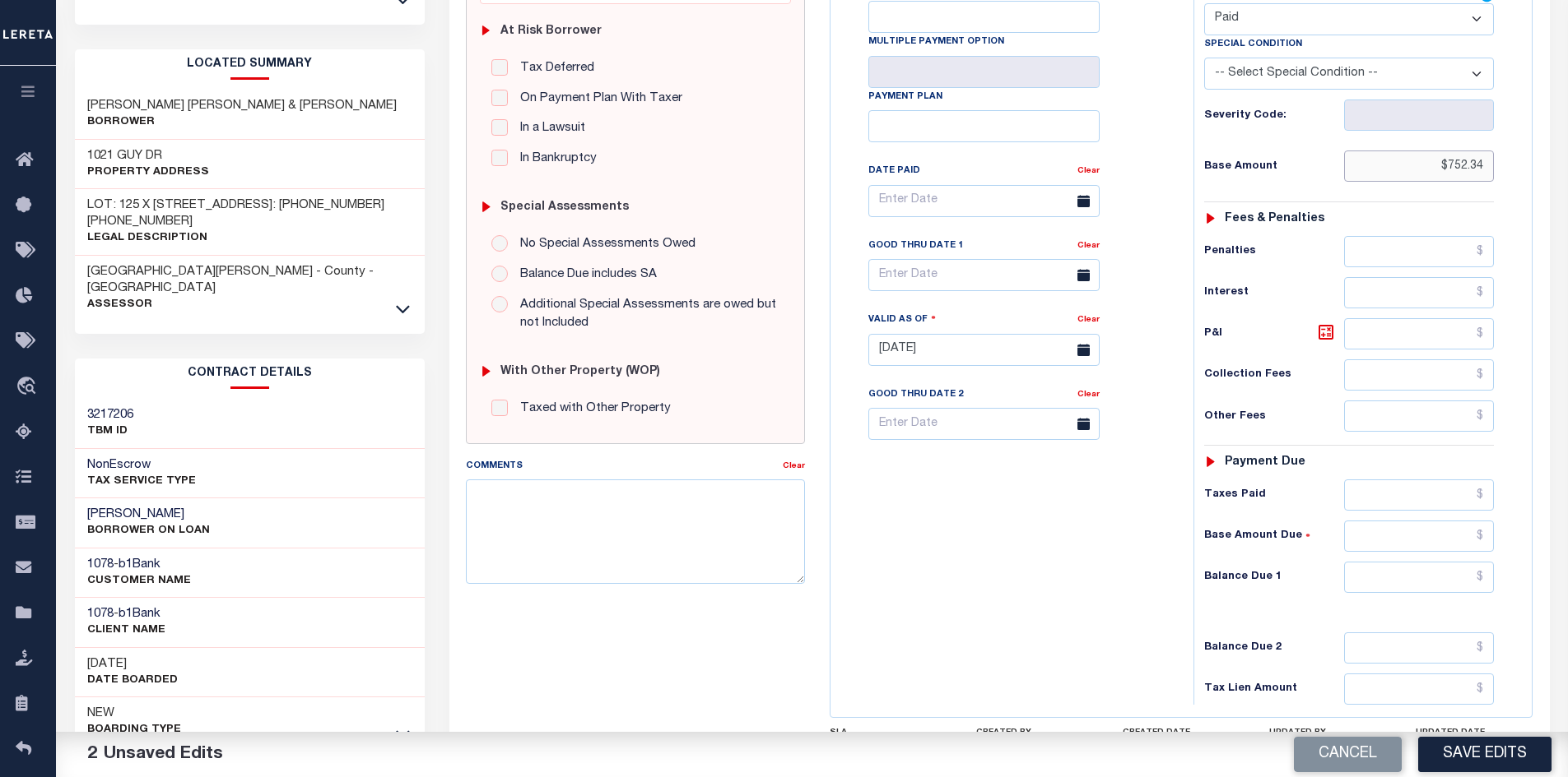
type input "$752.34"
click at [1412, 593] on input "text" at bounding box center [1419, 577] width 151 height 32
type input "$0"
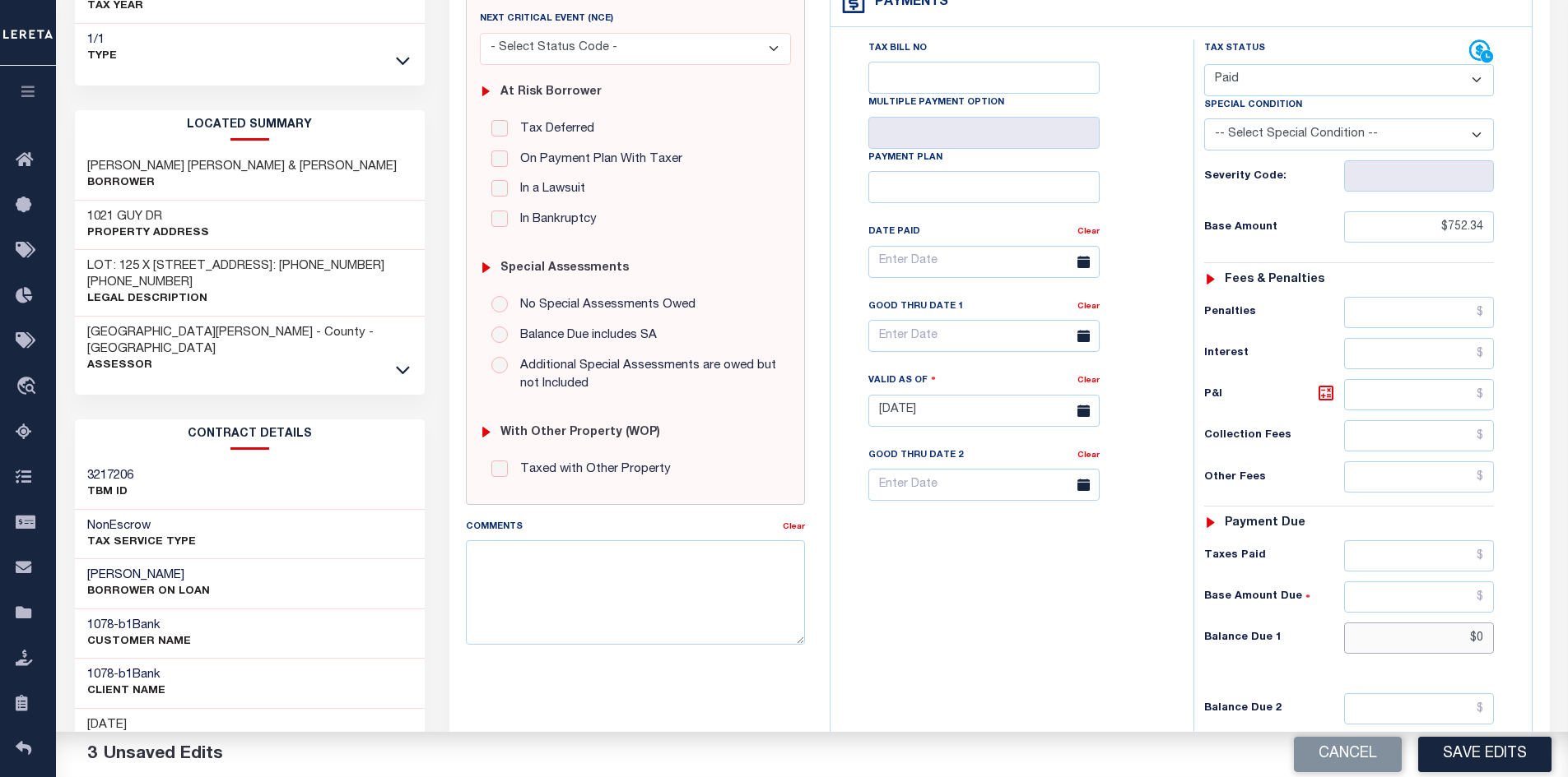
scroll to position [0, 0]
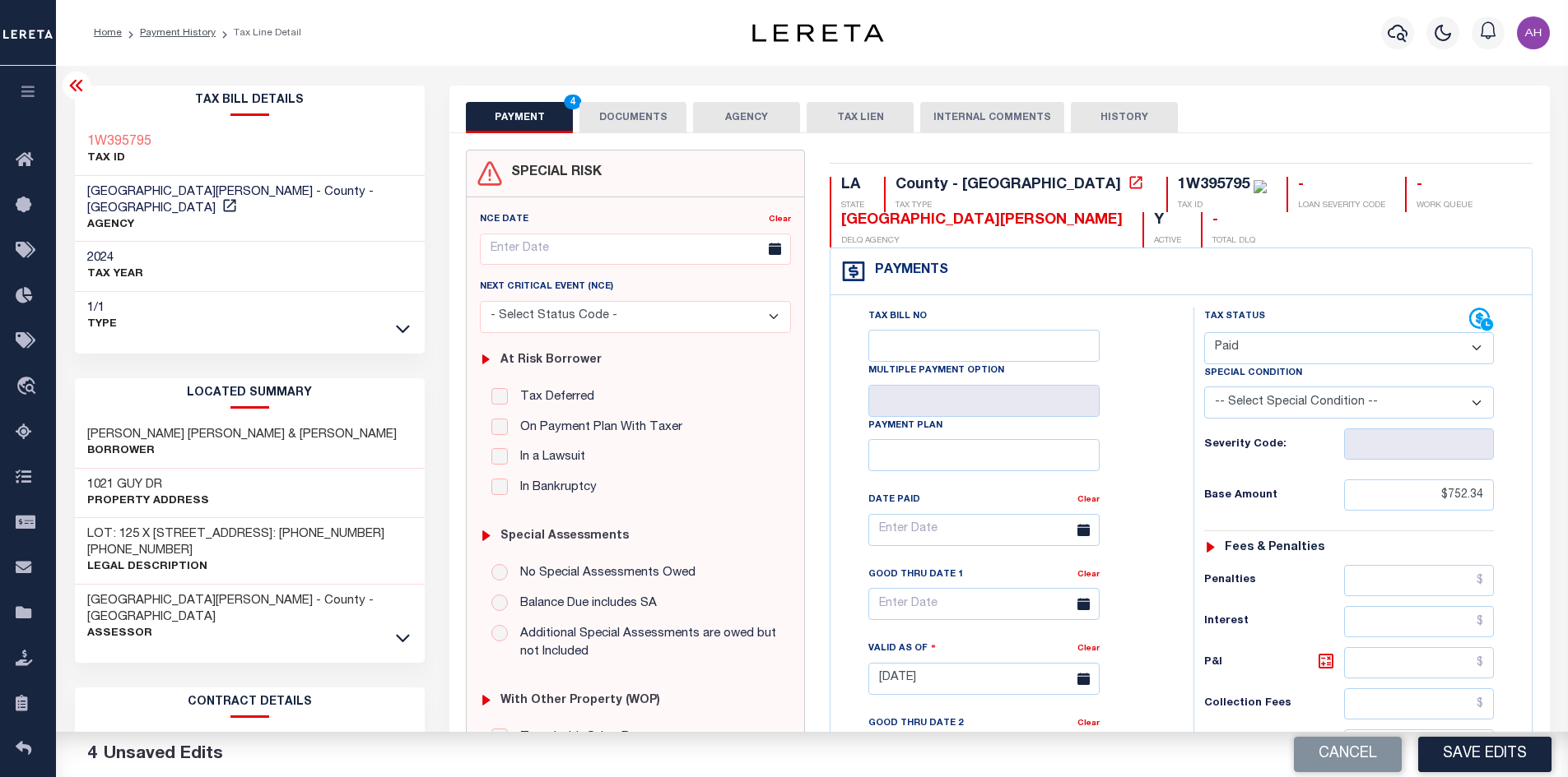
click at [630, 108] on button "DOCUMENTS" at bounding box center [632, 117] width 107 height 32
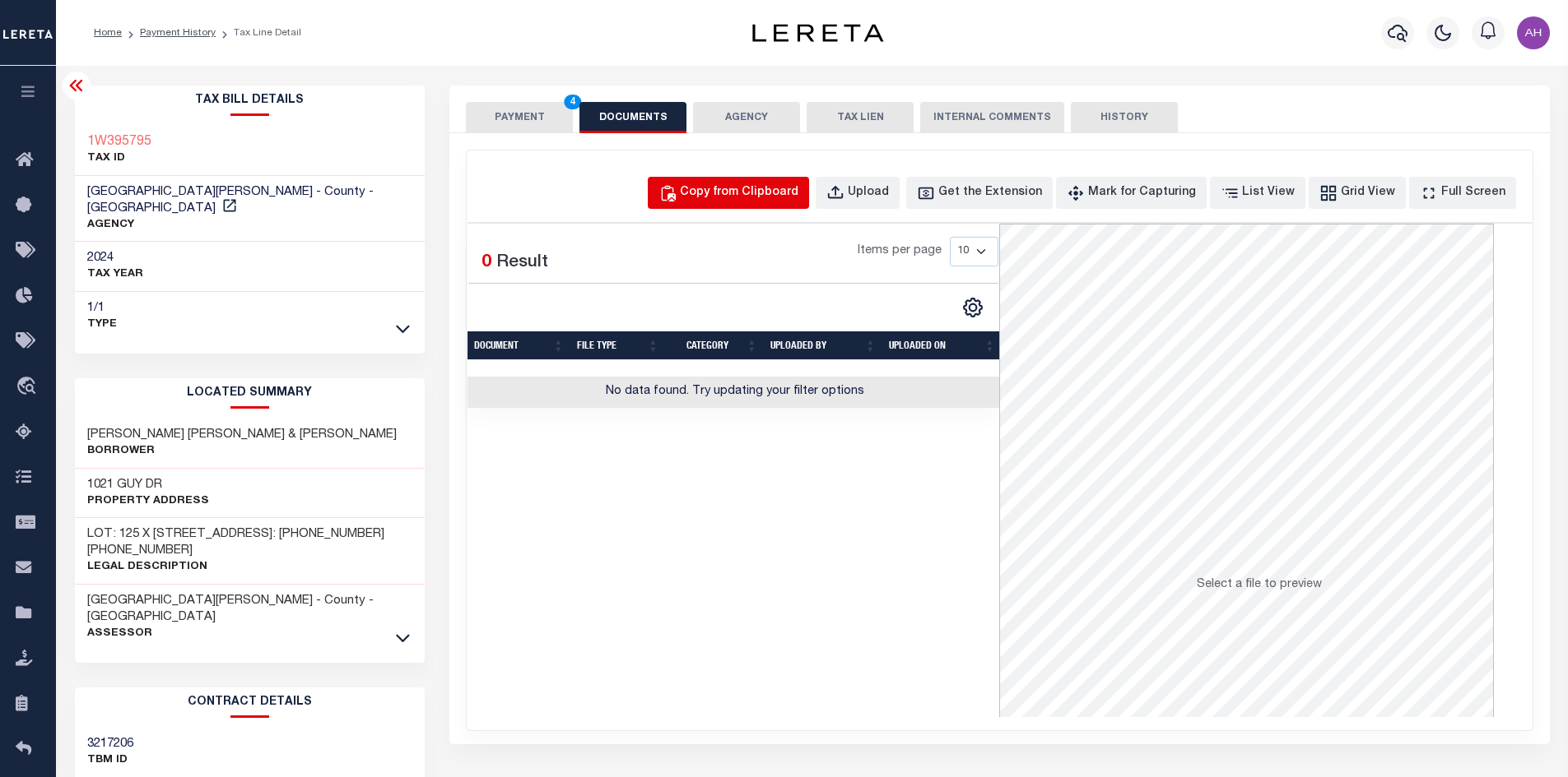
click at [738, 188] on div "Copy from Clipboard" at bounding box center [739, 193] width 118 height 18
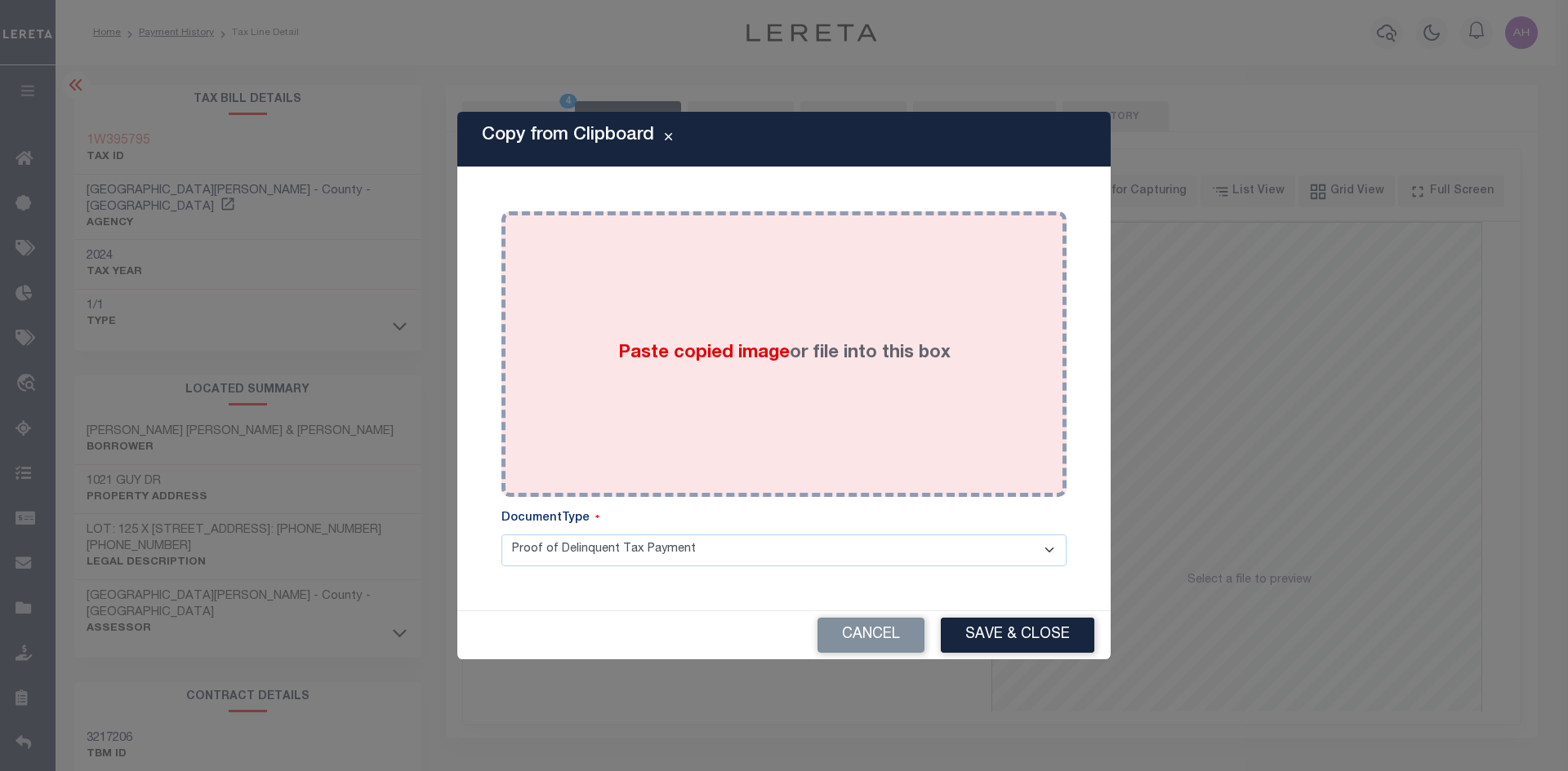
click at [744, 335] on div "Paste copied image or file into this box" at bounding box center [784, 354] width 540 height 261
click at [727, 356] on span "Paste copied image" at bounding box center [704, 353] width 172 height 18
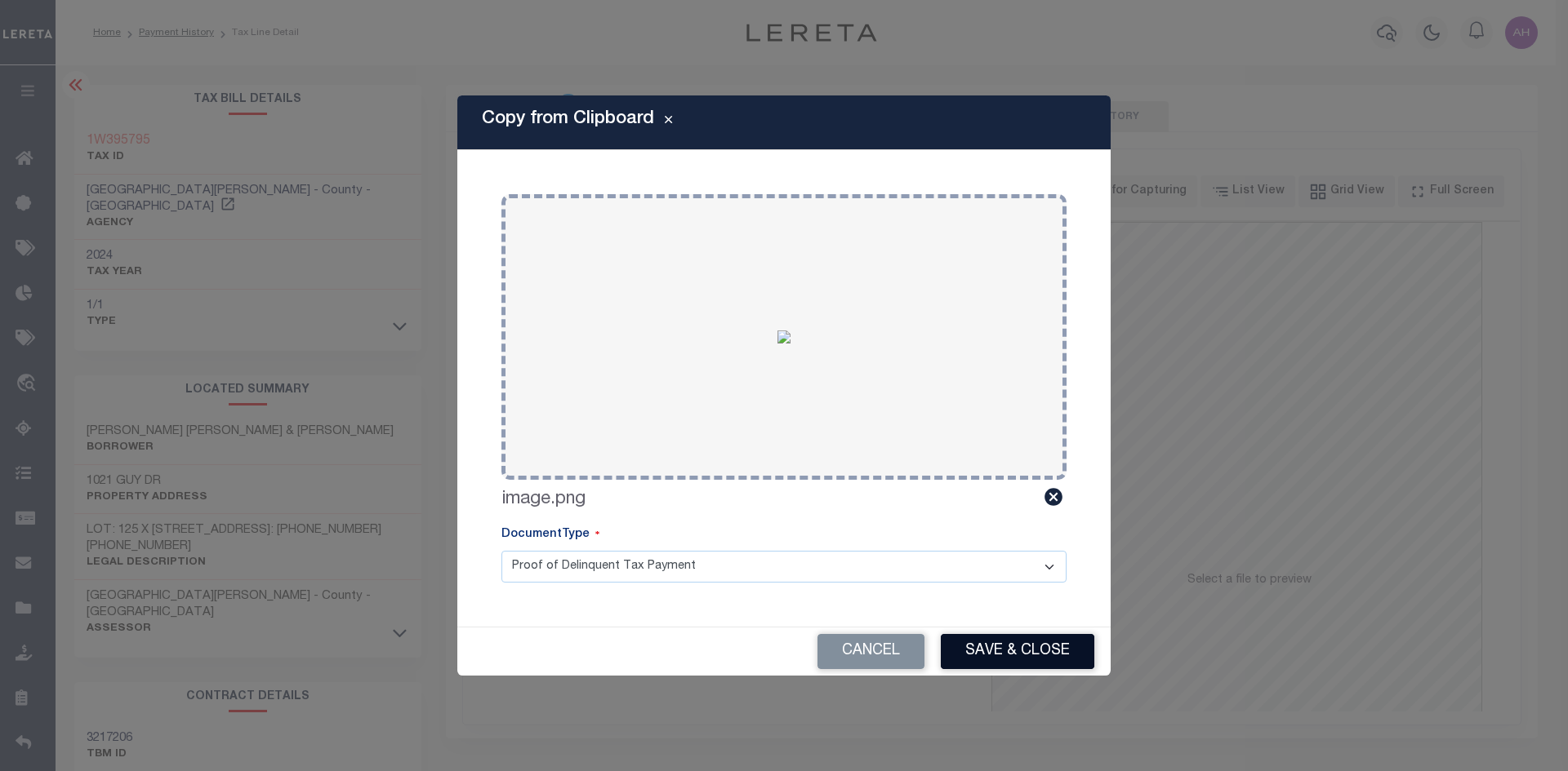
click at [1036, 656] on button "Save & Close" at bounding box center [1017, 652] width 154 height 35
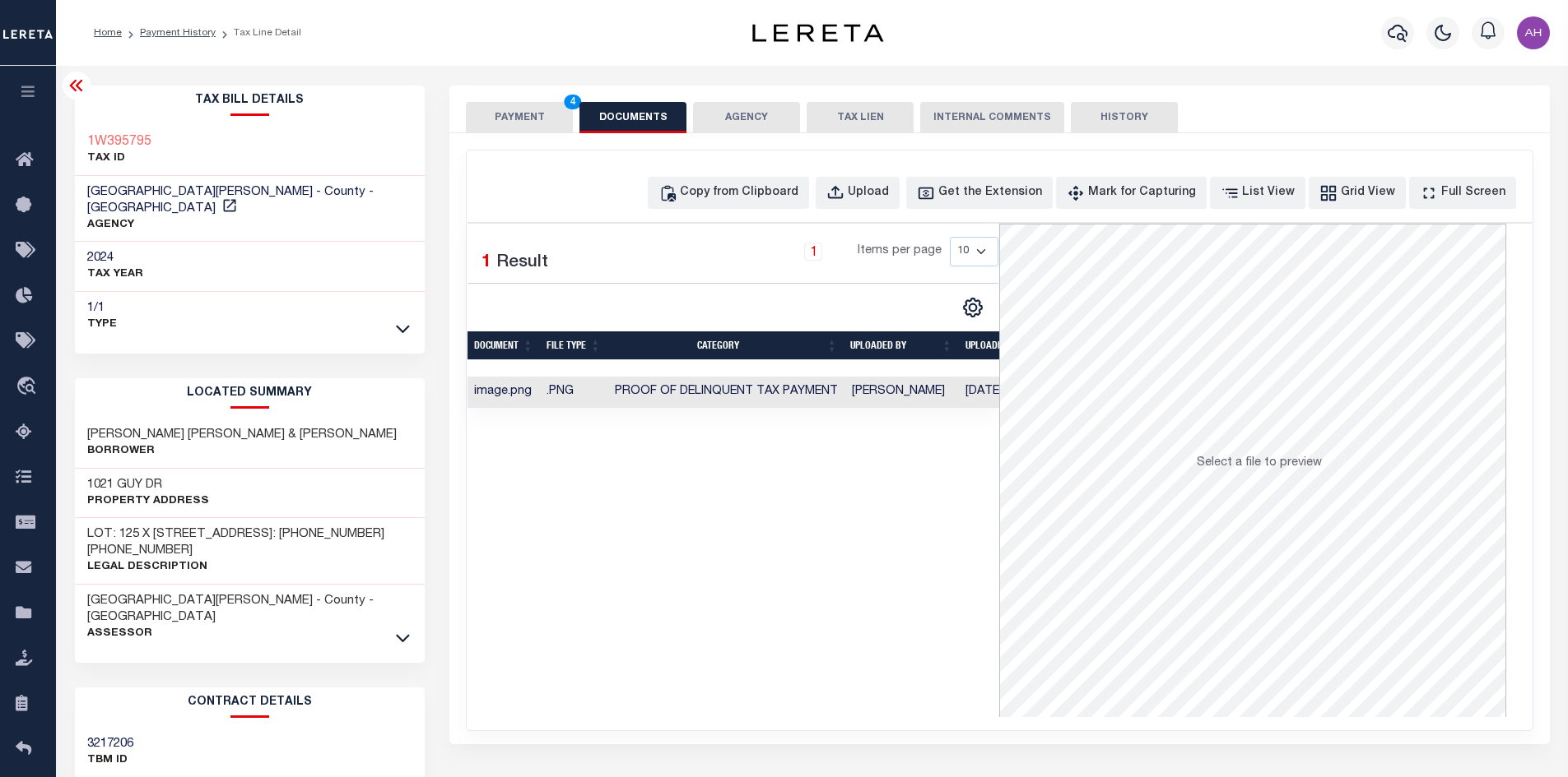
click at [536, 110] on button "PAYMENT 4" at bounding box center [518, 117] width 107 height 32
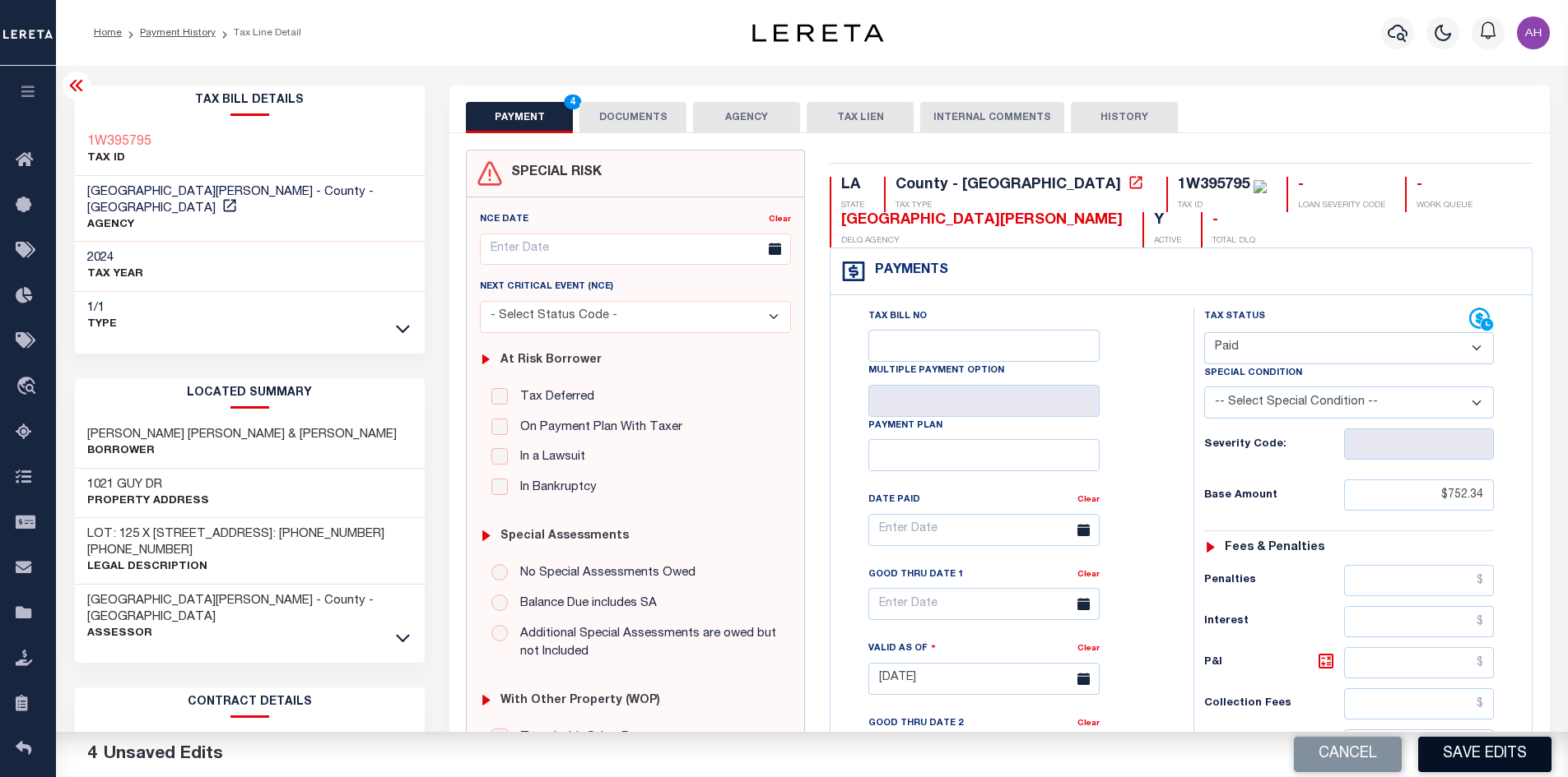
click at [1514, 755] on button "Save Edits" at bounding box center [1484, 755] width 134 height 36
checkbox input "false"
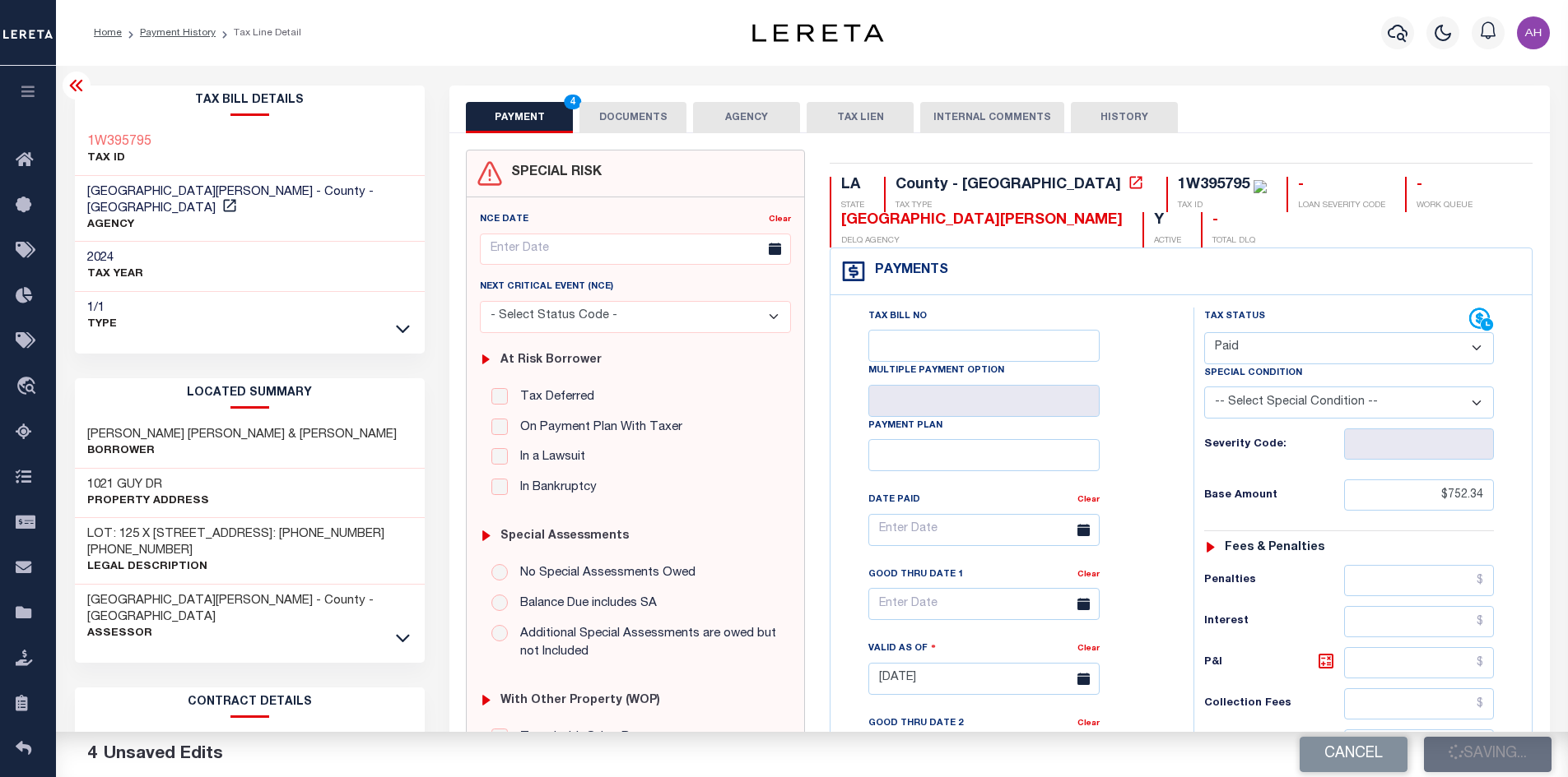
type input "$752.34"
type input "$0"
